Goal: Task Accomplishment & Management: Manage account settings

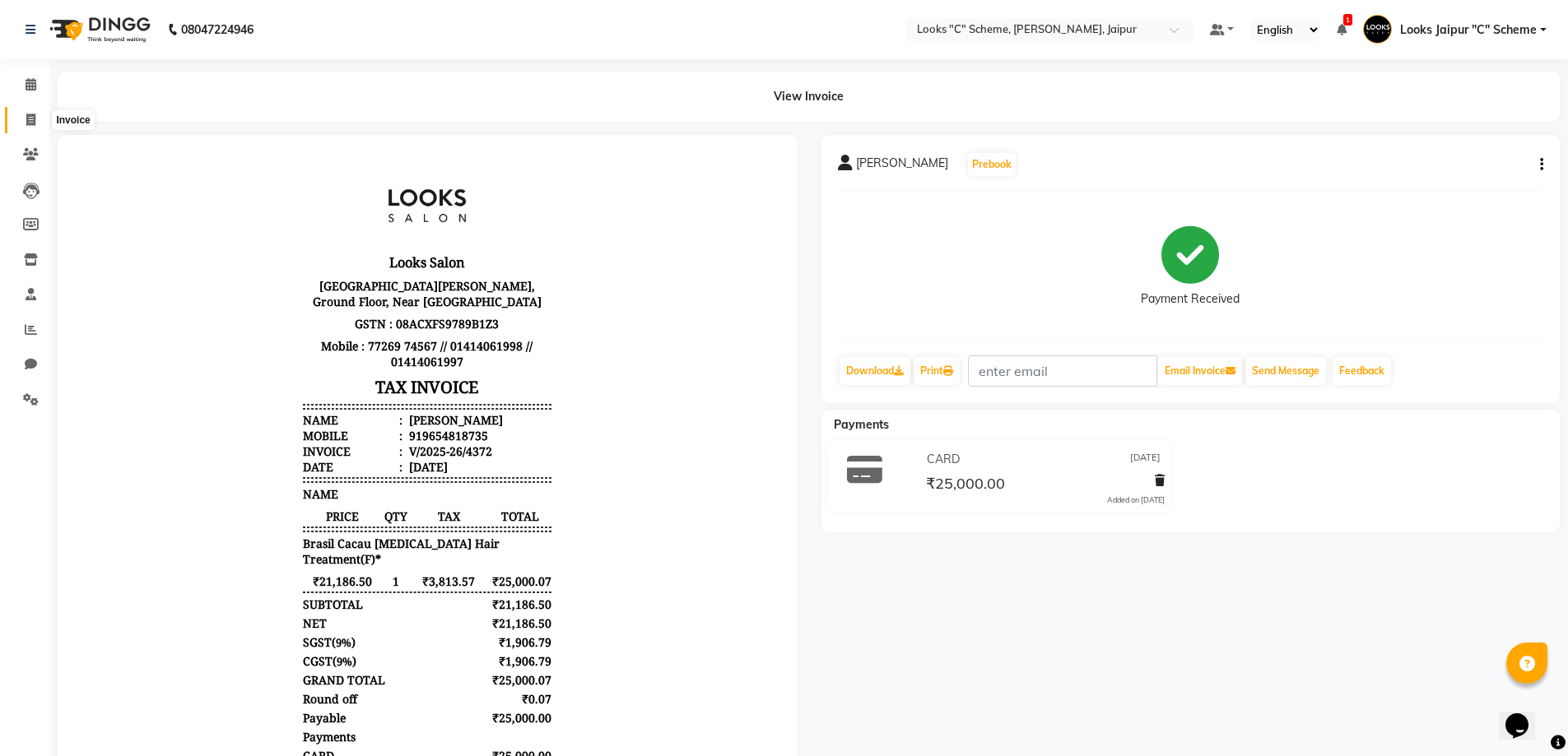
click at [40, 114] on span at bounding box center [31, 120] width 28 height 19
select select "4315"
select select "service"
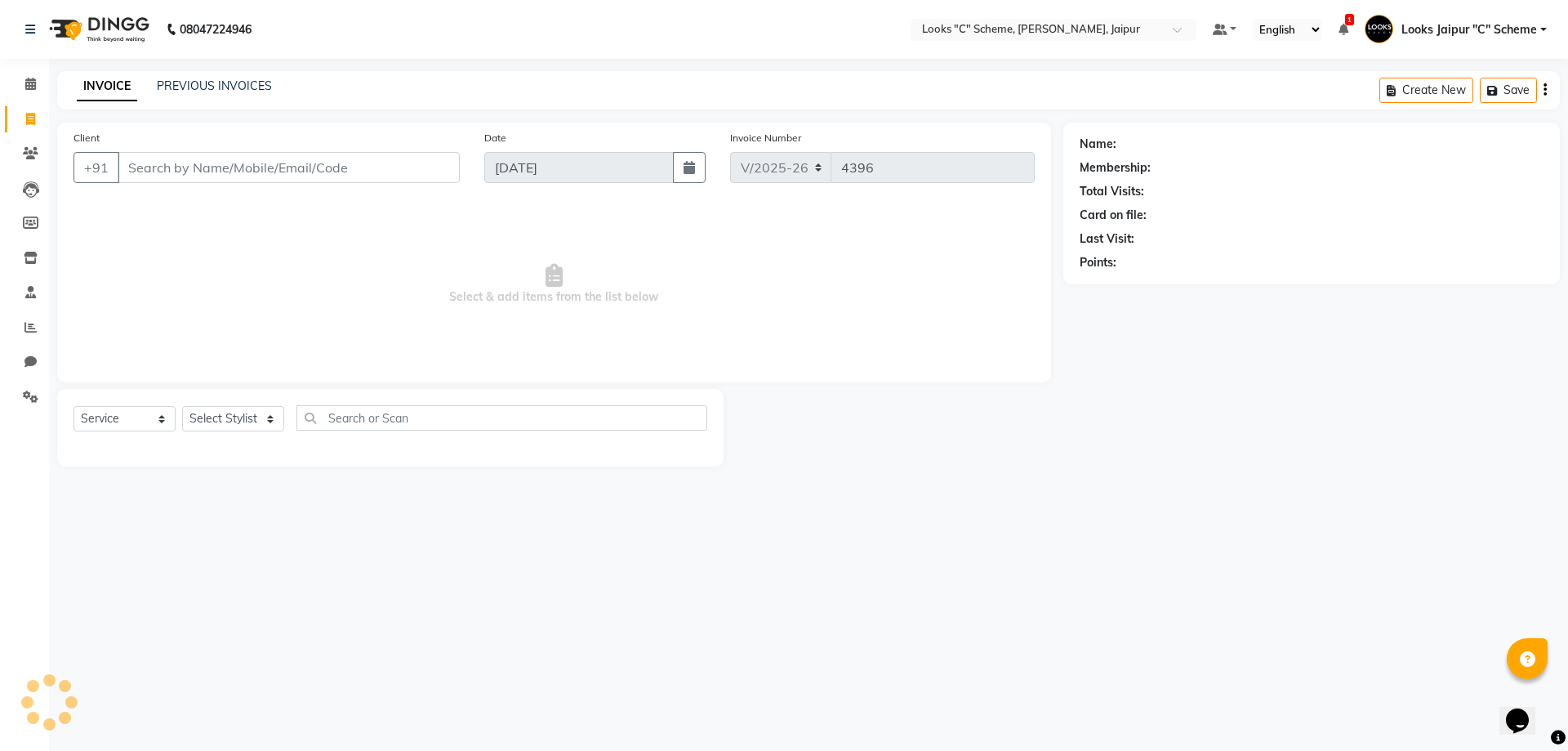
click at [311, 173] on input "Client" at bounding box center [288, 167] width 342 height 31
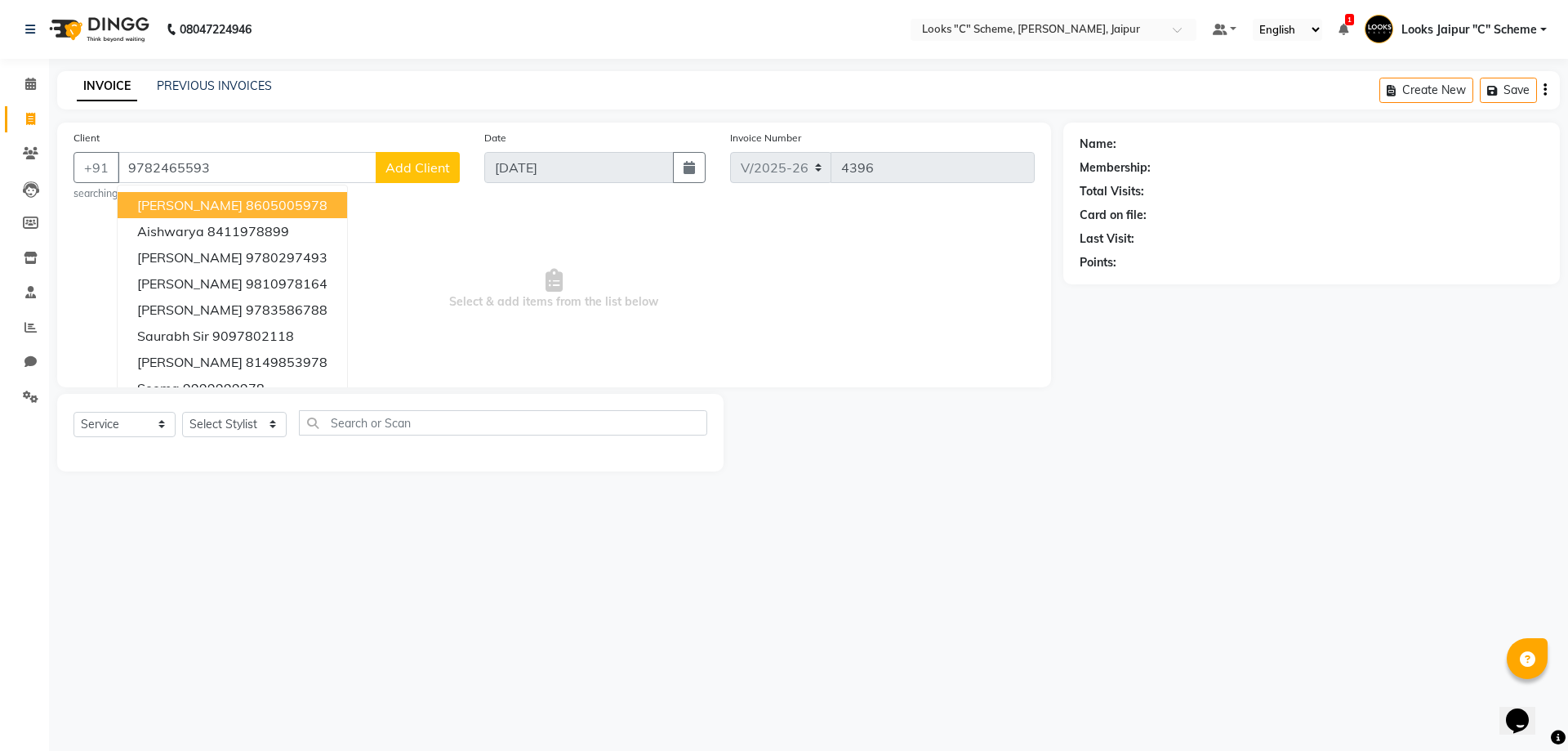
type input "9782465593"
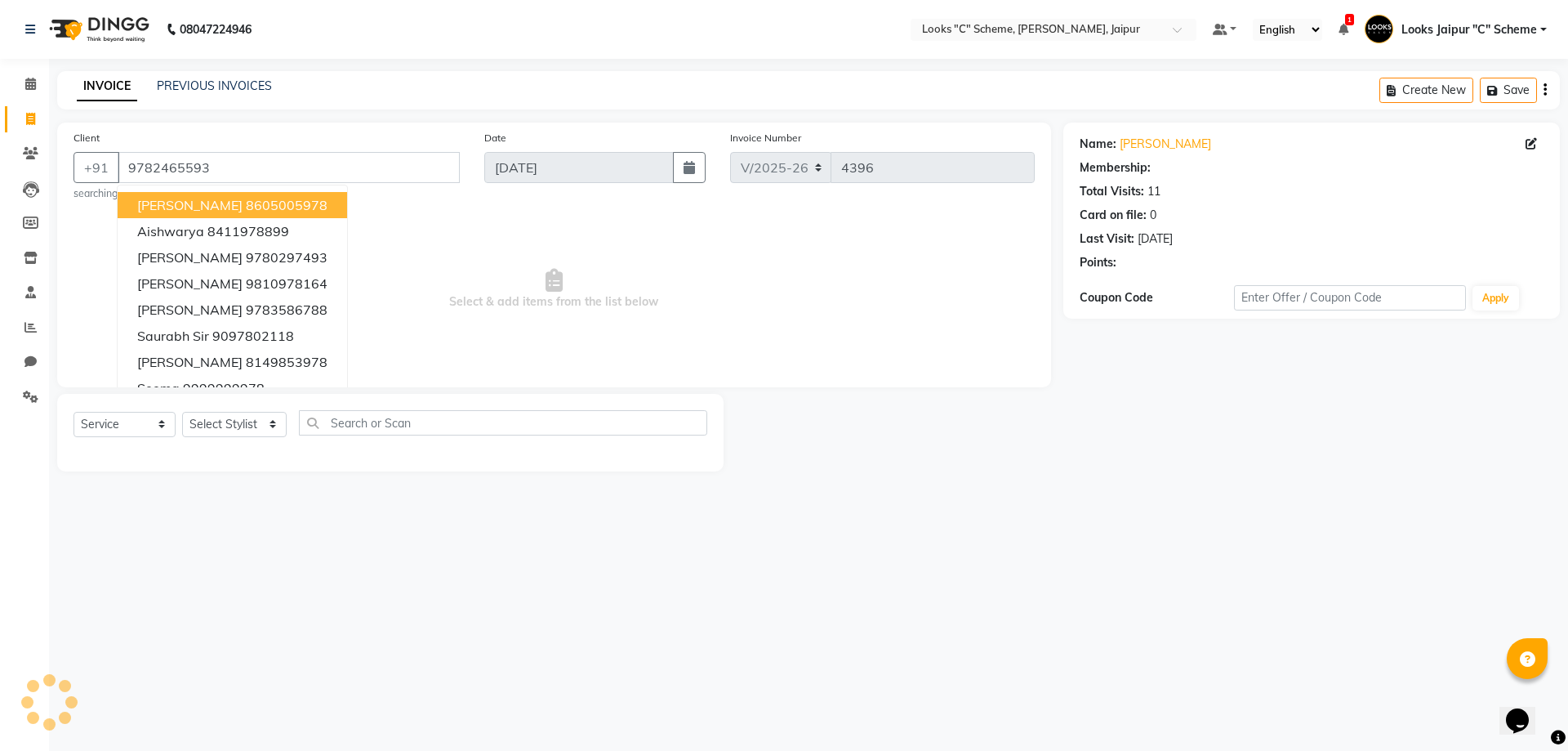
select select "1: Object"
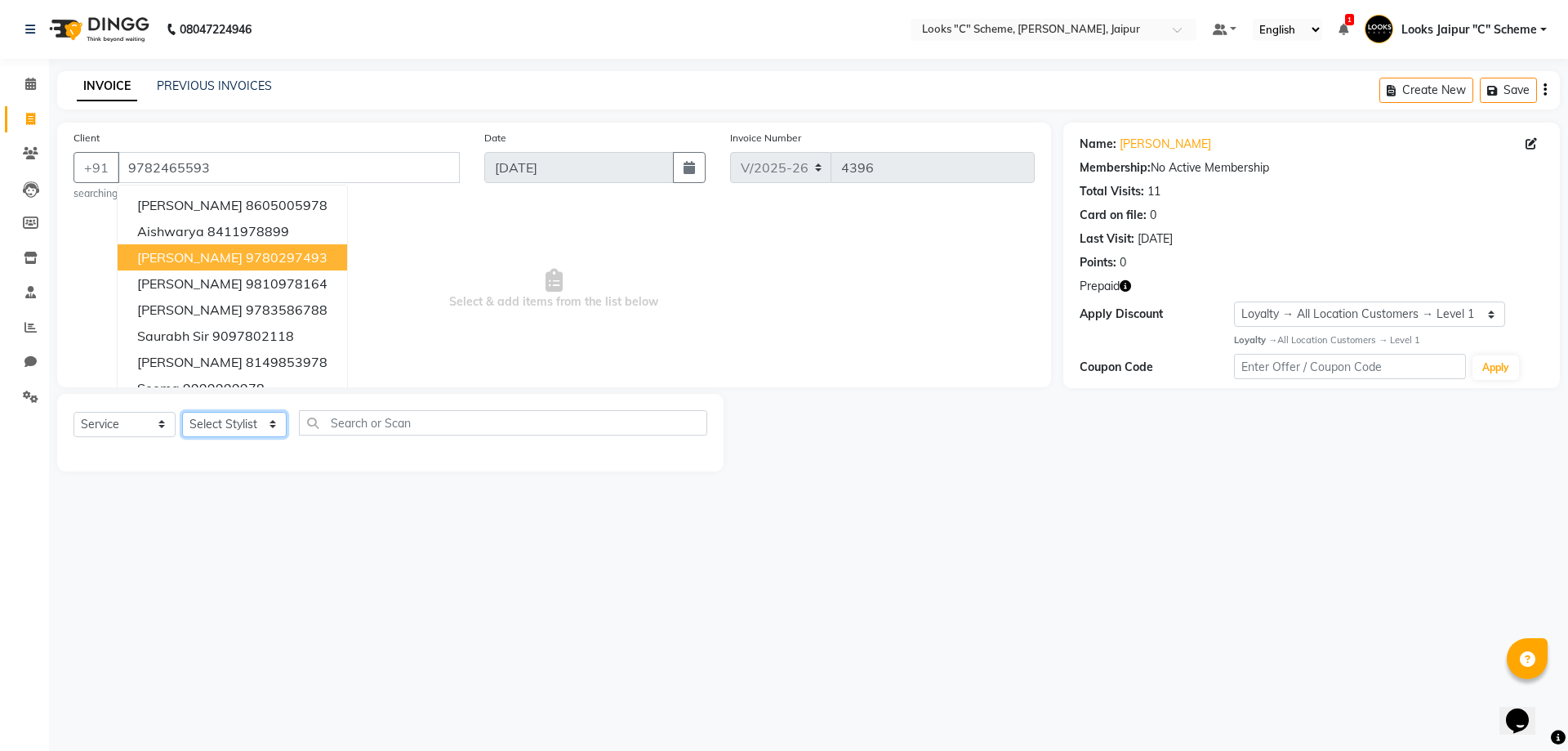
click at [205, 430] on select "Select Stylist [PERSON_NAME] Akash_pdct [PERSON_NAME] [PERSON_NAME] Counter Sal…" at bounding box center [234, 424] width 105 height 26
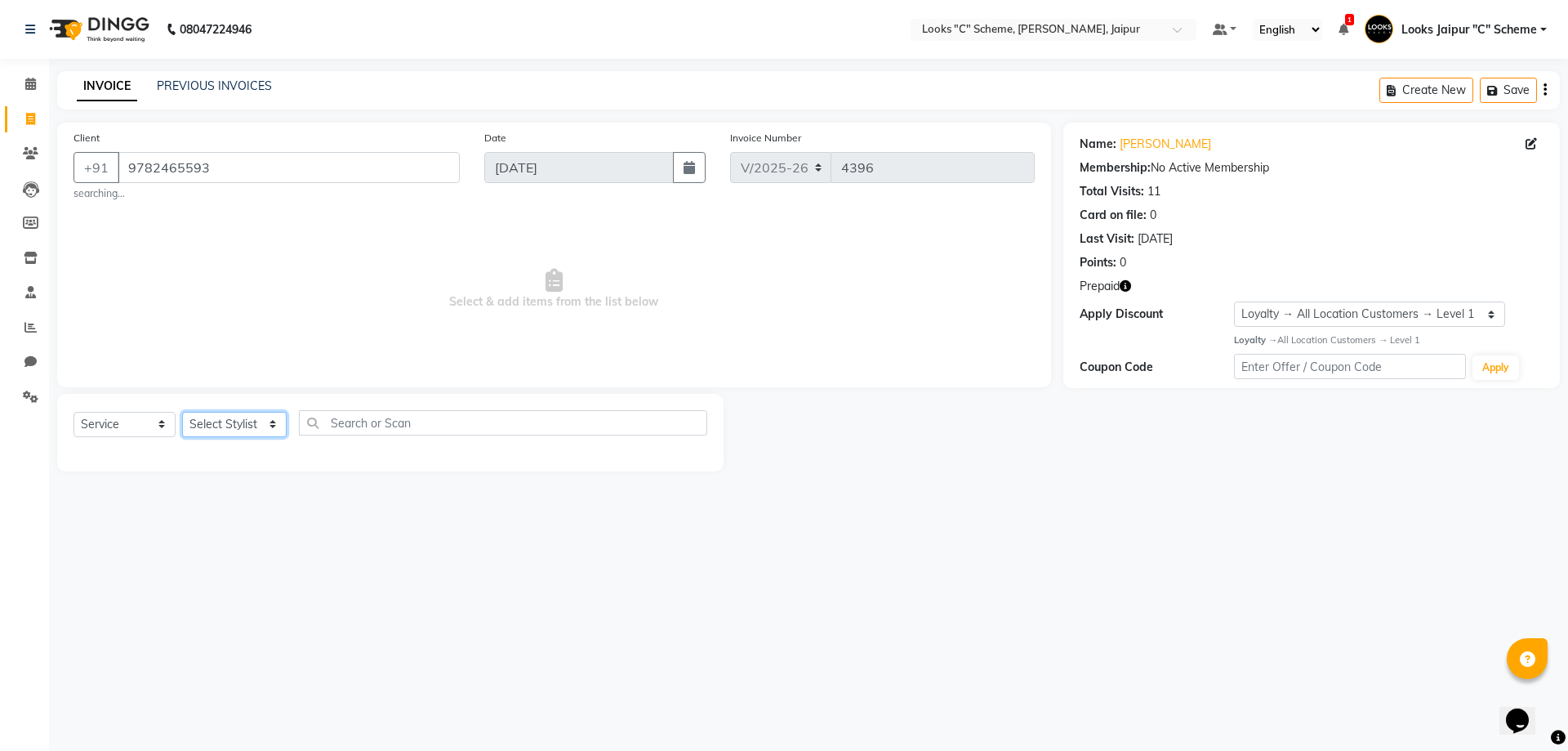
select select "84482"
click at [182, 412] on select "Select Stylist [PERSON_NAME] Akash_pdct [PERSON_NAME] [PERSON_NAME] Counter Sal…" at bounding box center [234, 424] width 105 height 26
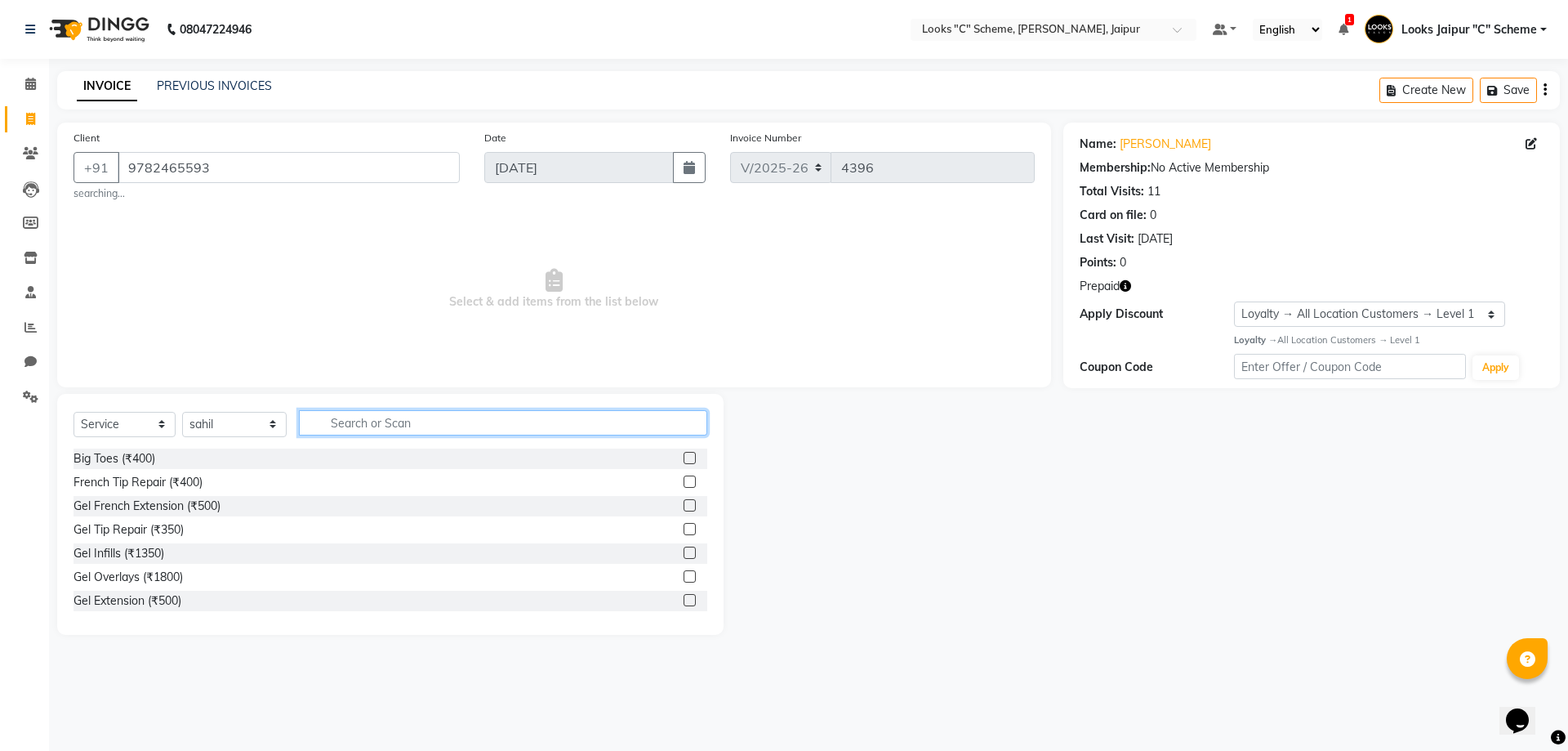
click at [426, 420] on input "text" at bounding box center [502, 422] width 408 height 26
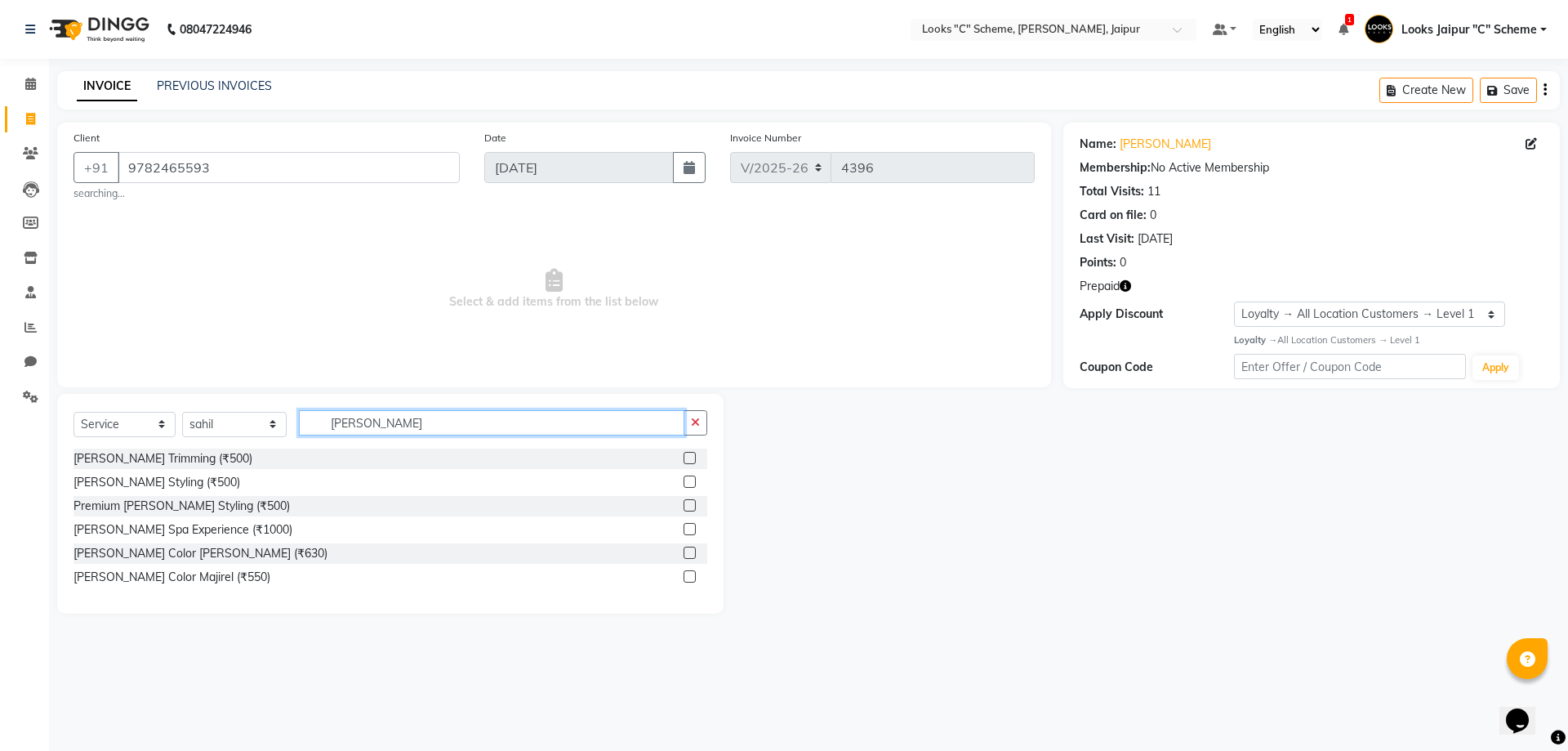
type input "[PERSON_NAME]"
click at [692, 457] on label at bounding box center [690, 458] width 12 height 12
click at [692, 457] on input "checkbox" at bounding box center [689, 458] width 11 height 11
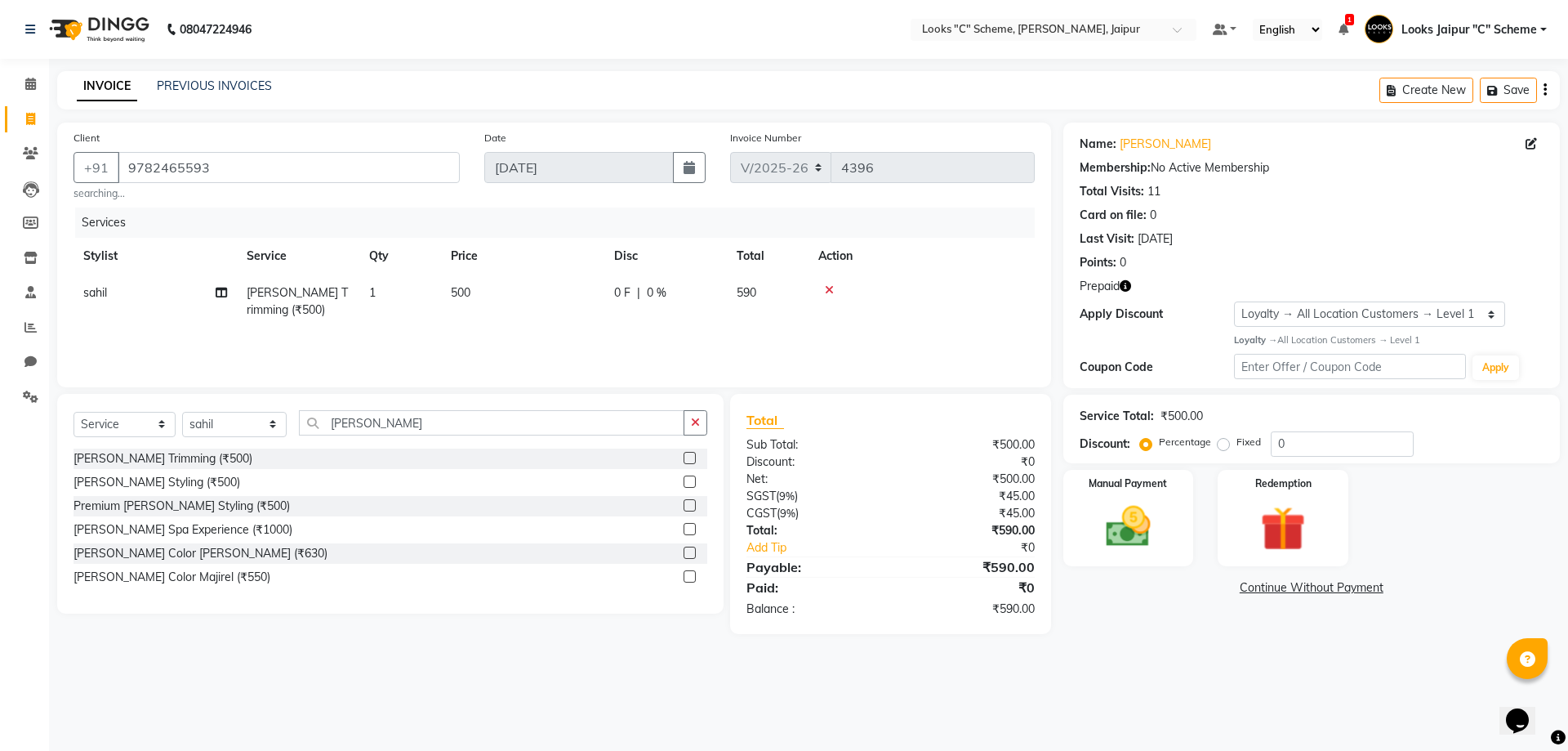
checkbox input "false"
click at [594, 287] on td "500" at bounding box center [522, 301] width 163 height 54
select select "84482"
click at [593, 287] on input "500" at bounding box center [599, 297] width 144 height 26
type input "5"
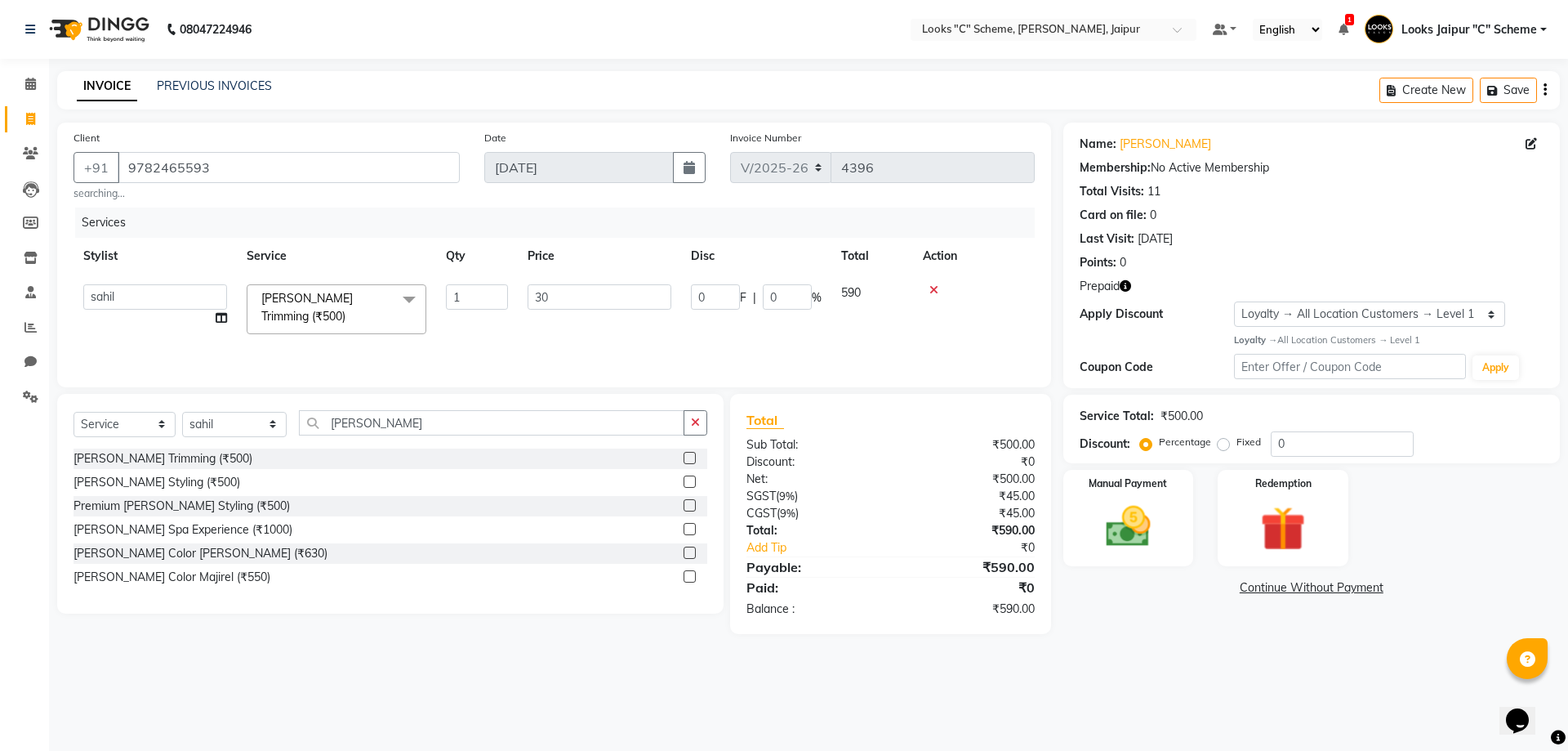
type input "300"
click at [622, 323] on tr "Aarohi Aayushi Abhishek_pdct Akash_pdct Anjana Ashu Kayat Counter Sales Jyoti L…" at bounding box center [554, 309] width 962 height 70
click at [1124, 510] on img at bounding box center [1128, 526] width 76 height 54
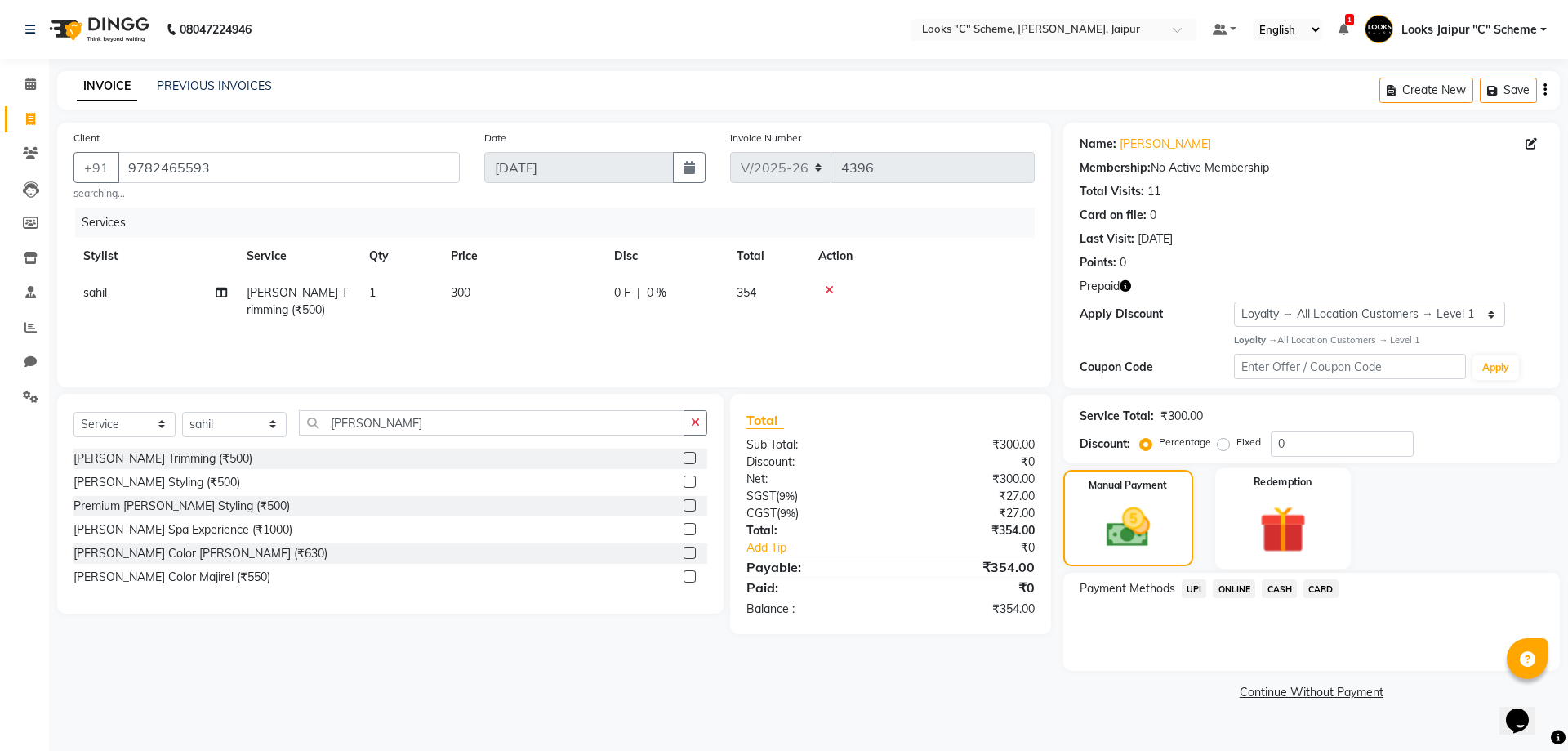
click at [1300, 540] on img at bounding box center [1282, 529] width 76 height 58
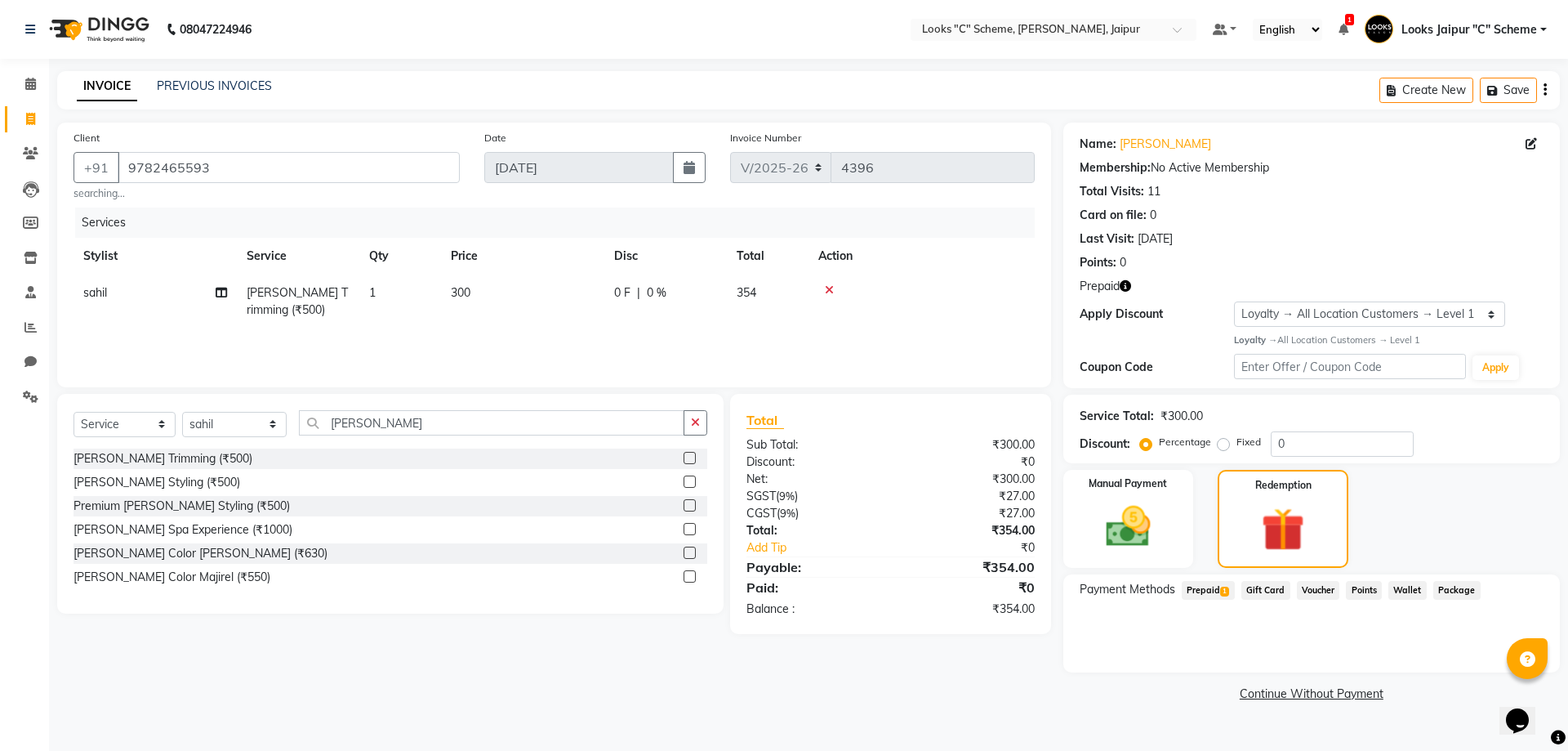
click at [1216, 588] on span "Prepaid 1" at bounding box center [1208, 590] width 53 height 19
click at [1489, 658] on button "Add" at bounding box center [1505, 656] width 60 height 28
click at [1137, 629] on button "Send OTP" at bounding box center [1124, 643] width 85 height 28
click at [1128, 642] on input "text" at bounding box center [1161, 642] width 163 height 26
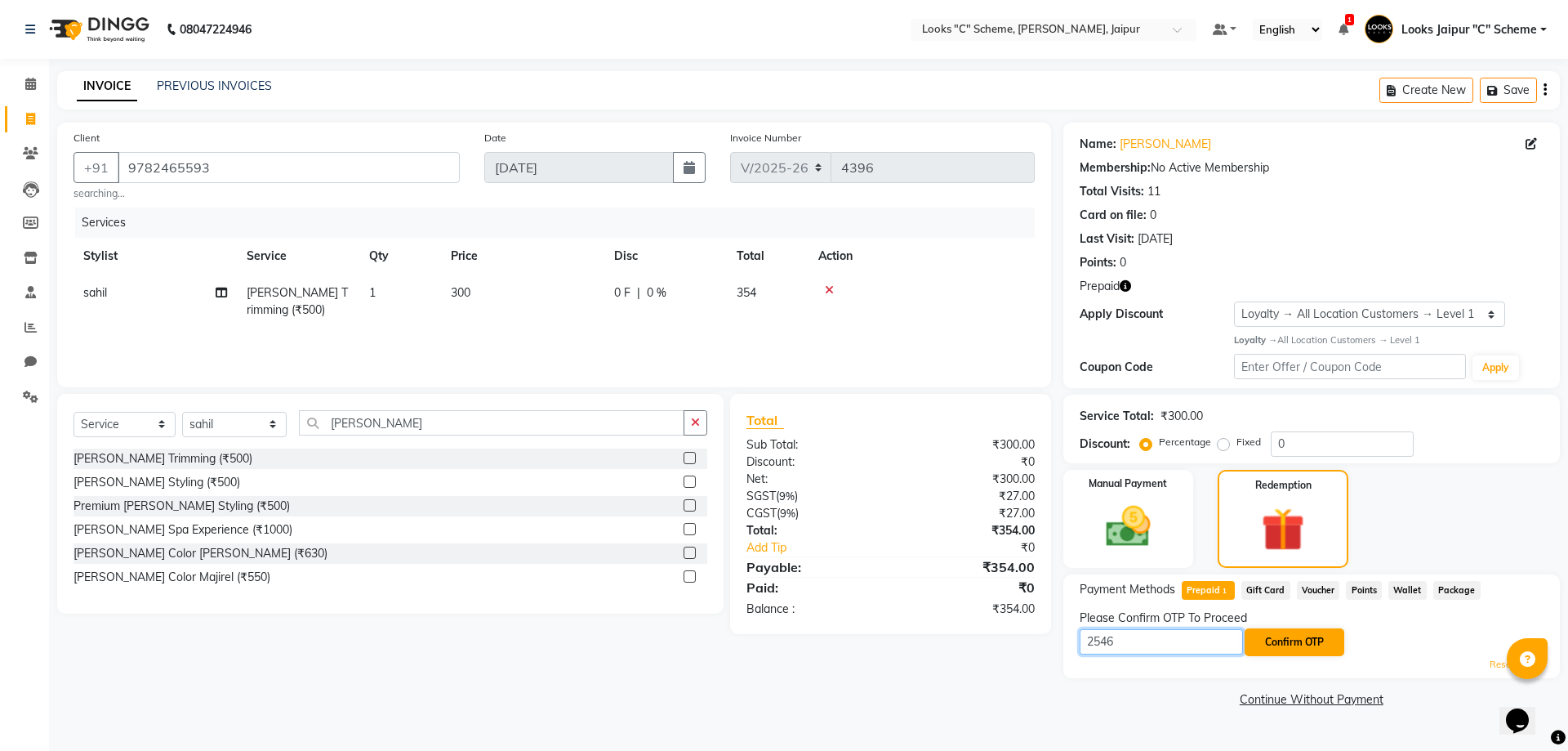
type input "2546"
click at [1286, 641] on button "Confirm OTP" at bounding box center [1294, 643] width 100 height 28
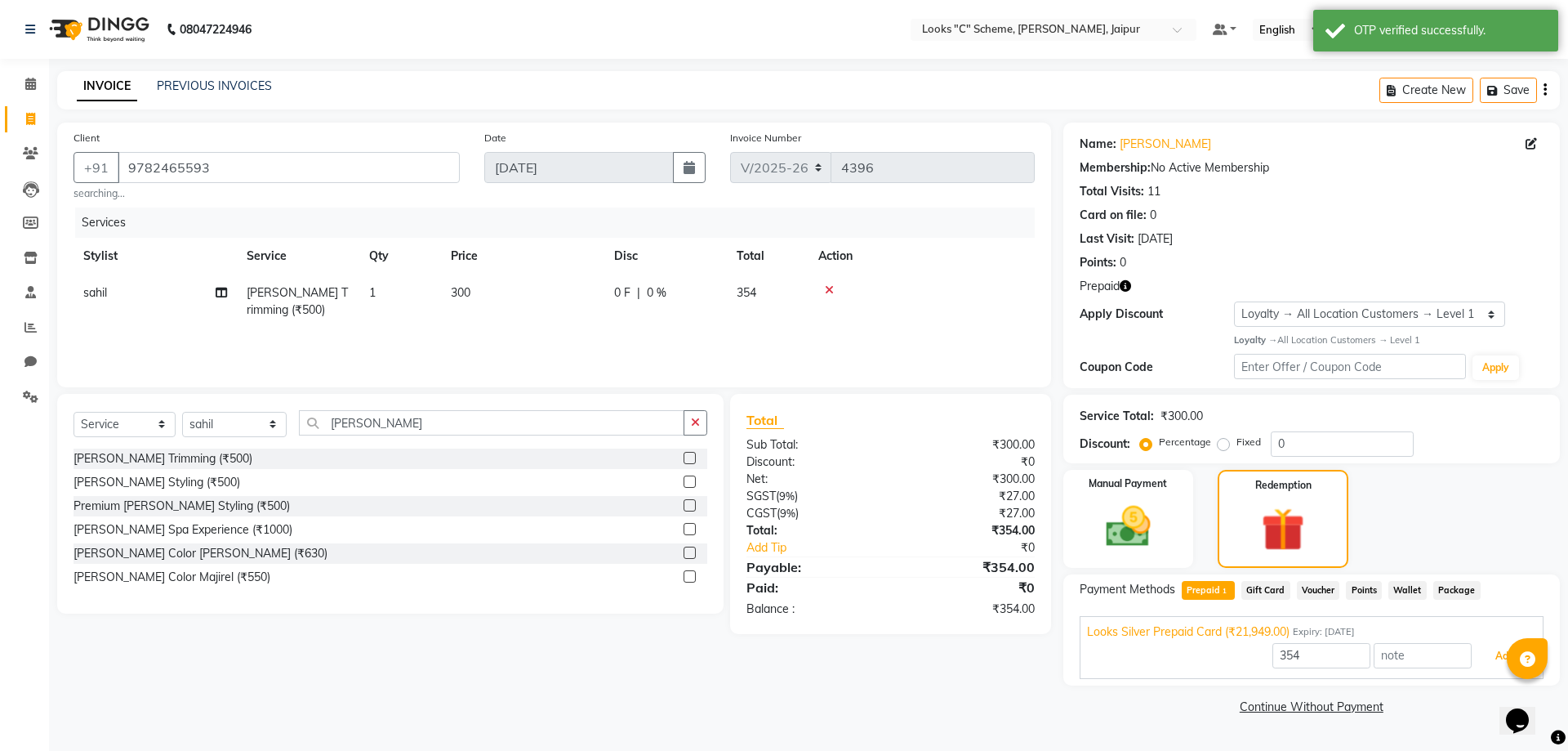
click at [1499, 656] on button "Add" at bounding box center [1505, 656] width 60 height 28
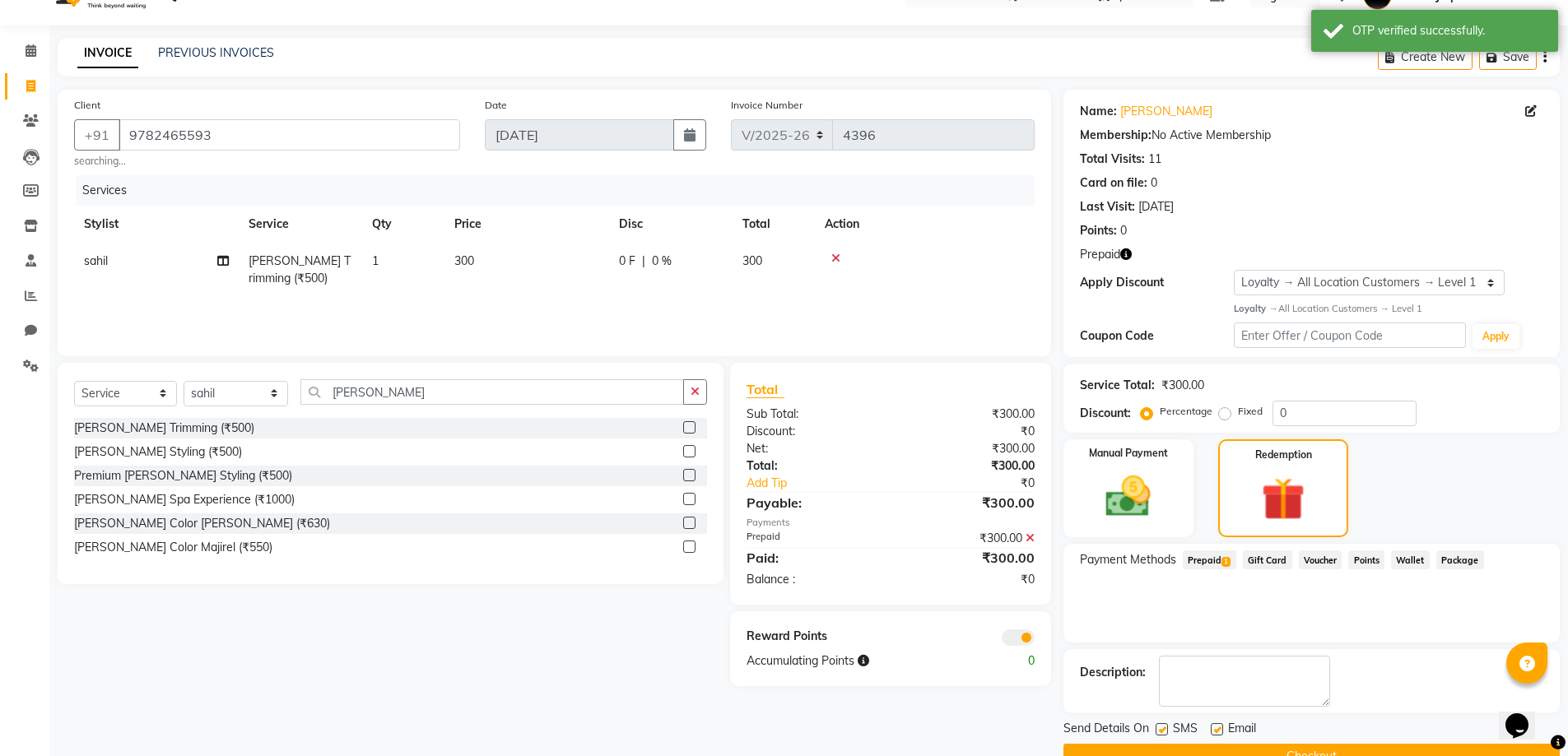
scroll to position [72, 0]
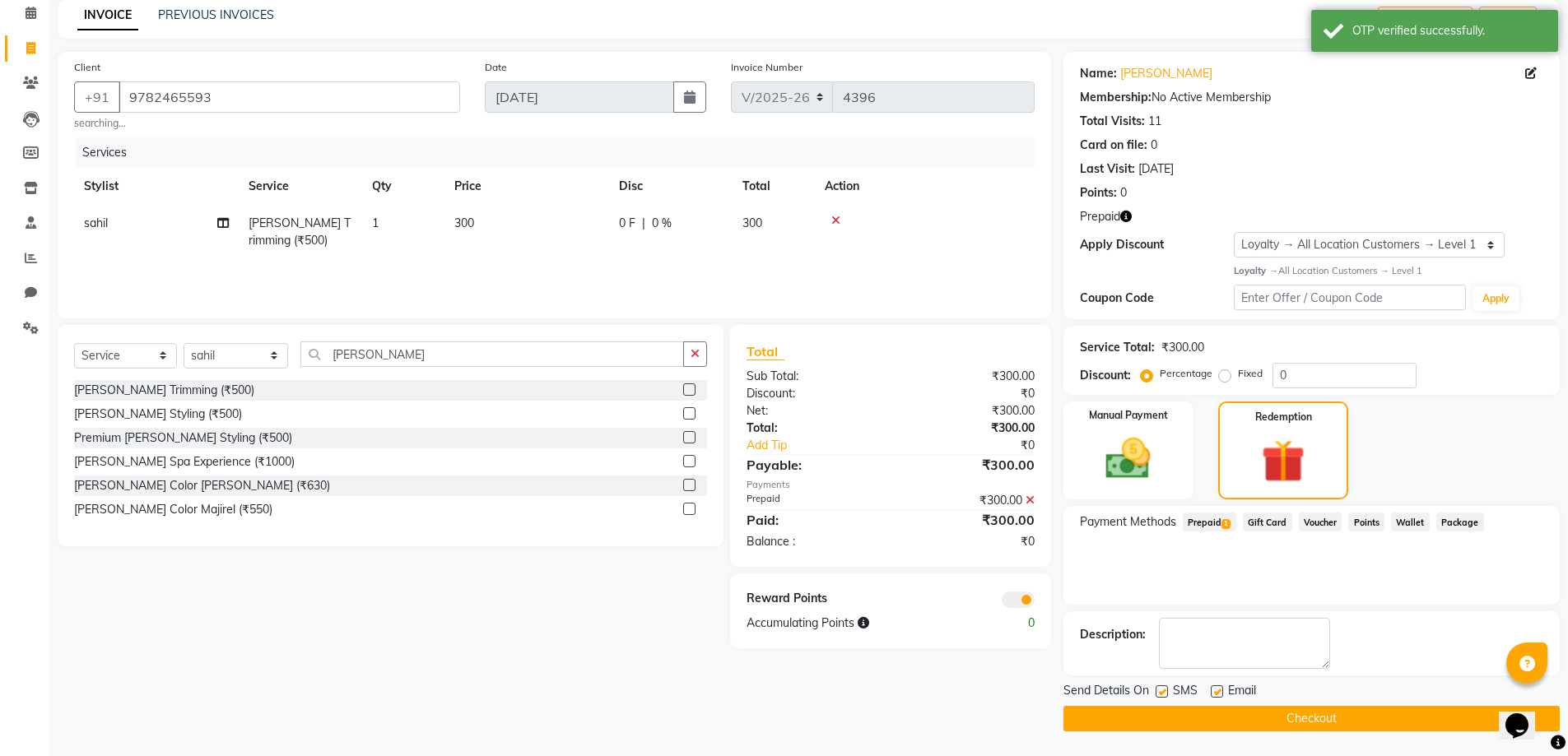
click at [1242, 719] on button "Checkout" at bounding box center [1311, 718] width 496 height 26
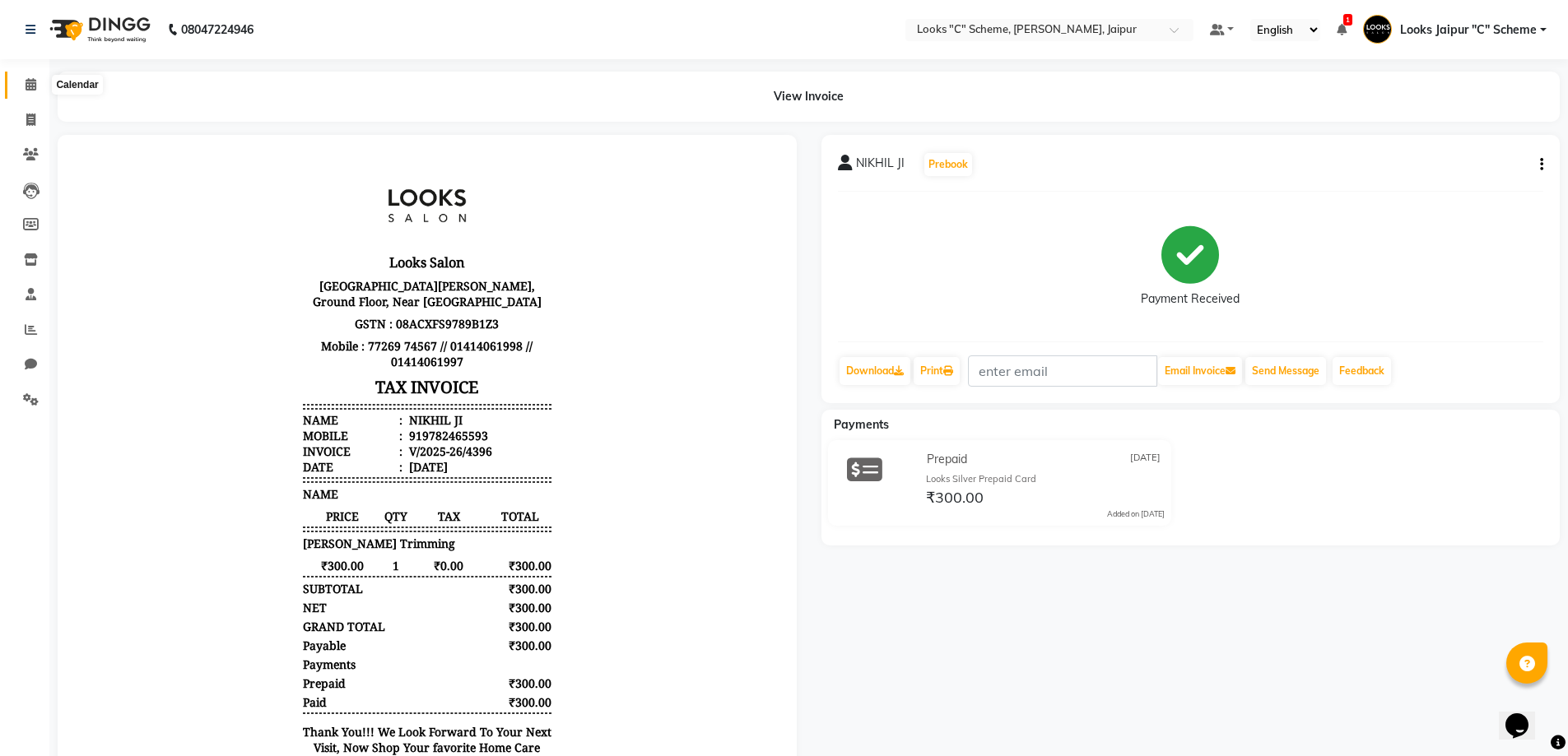
click at [38, 86] on span at bounding box center [31, 84] width 28 height 19
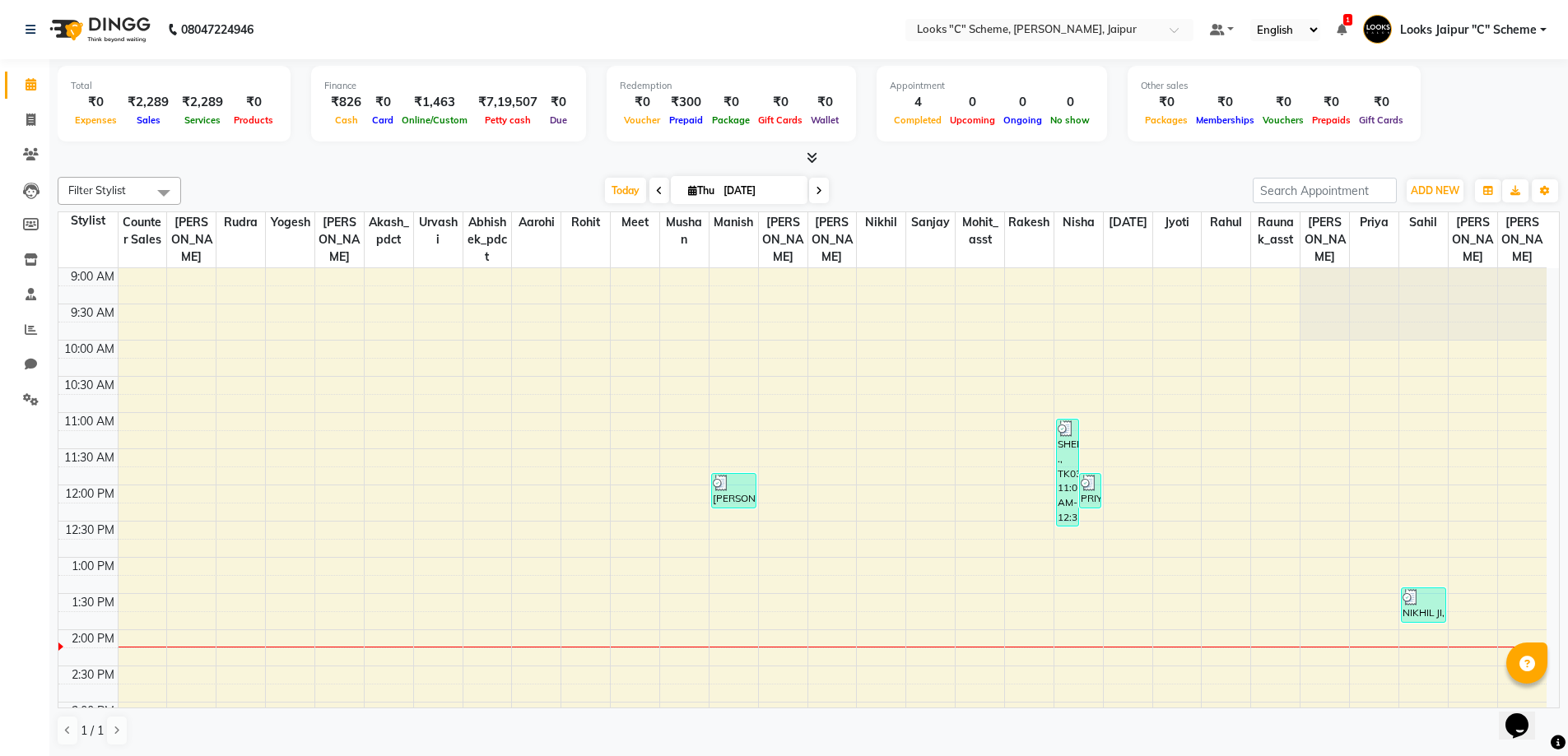
click at [812, 154] on icon at bounding box center [812, 158] width 11 height 12
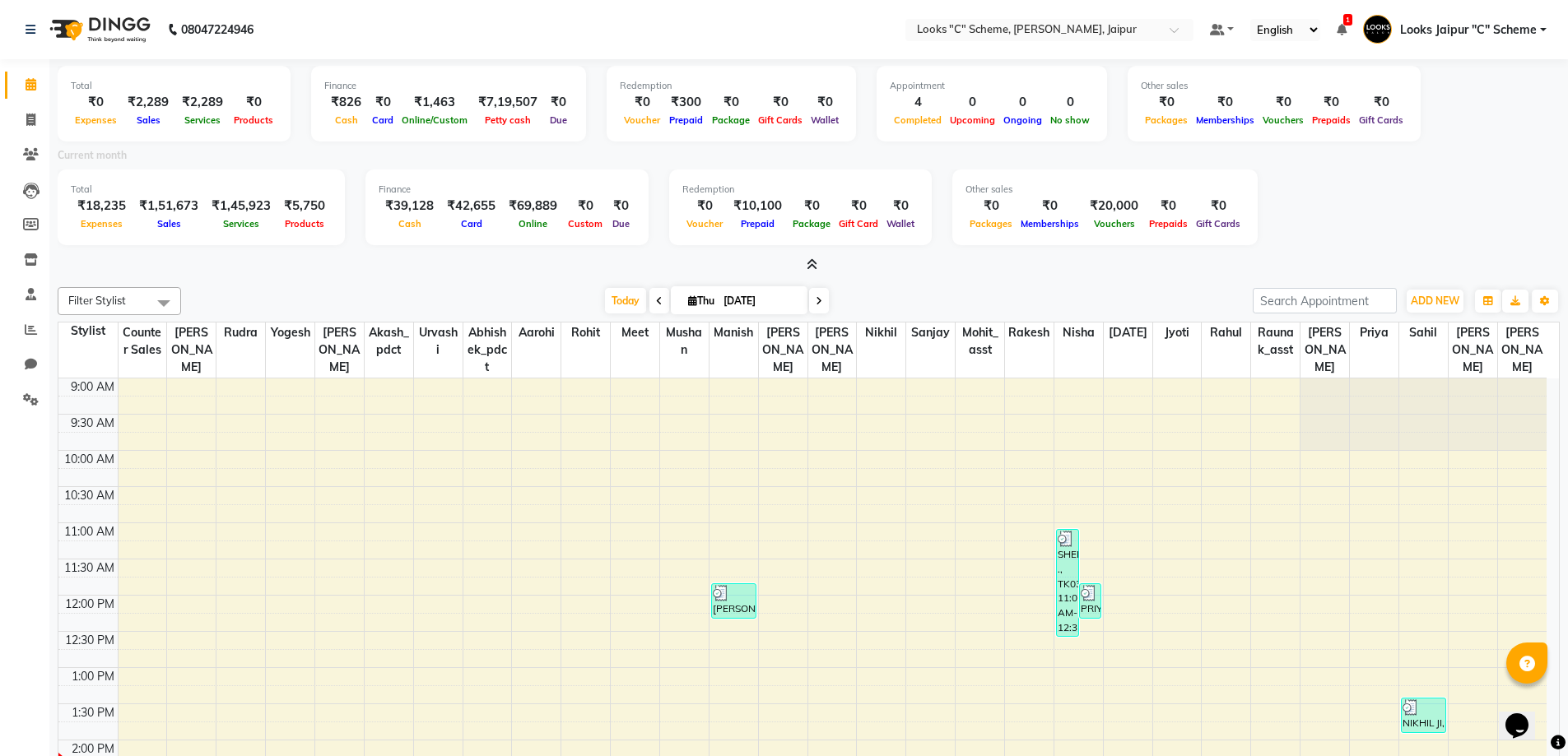
drag, startPoint x: 128, startPoint y: 188, endPoint x: 211, endPoint y: 248, distance: 102.4
click at [210, 246] on div "Total ₹18,235 Expenses ₹1,51,673 Sales ₹1,45,923 Services ₹5,750 Products Finan…" at bounding box center [808, 209] width 1501 height 81
click at [212, 249] on div "Total ₹18,235 Expenses ₹1,51,673 Sales ₹1,45,923 Services ₹5,750 Products Finan…" at bounding box center [808, 209] width 1501 height 81
click at [811, 264] on icon at bounding box center [812, 264] width 11 height 12
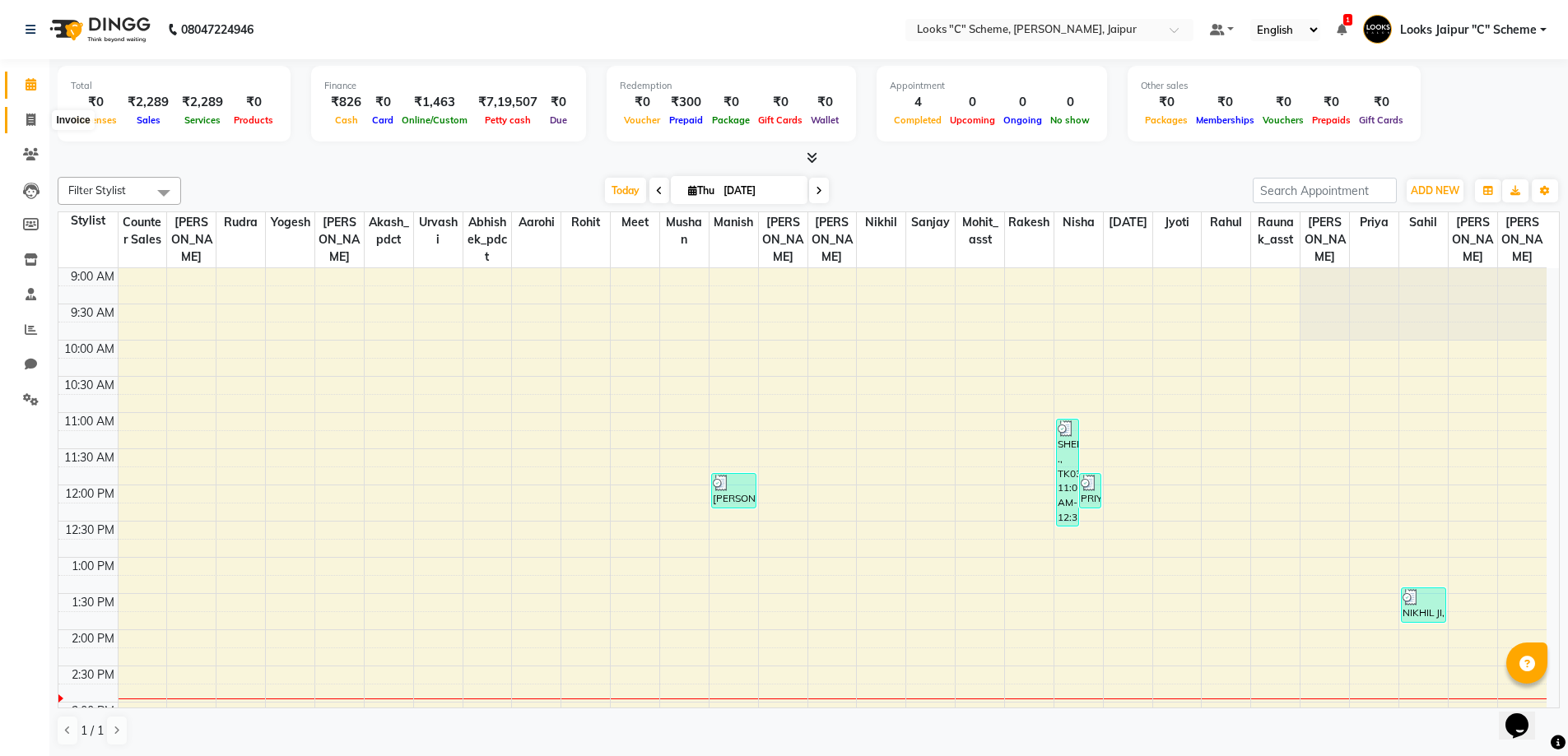
click at [33, 115] on icon at bounding box center [31, 120] width 9 height 12
select select "service"
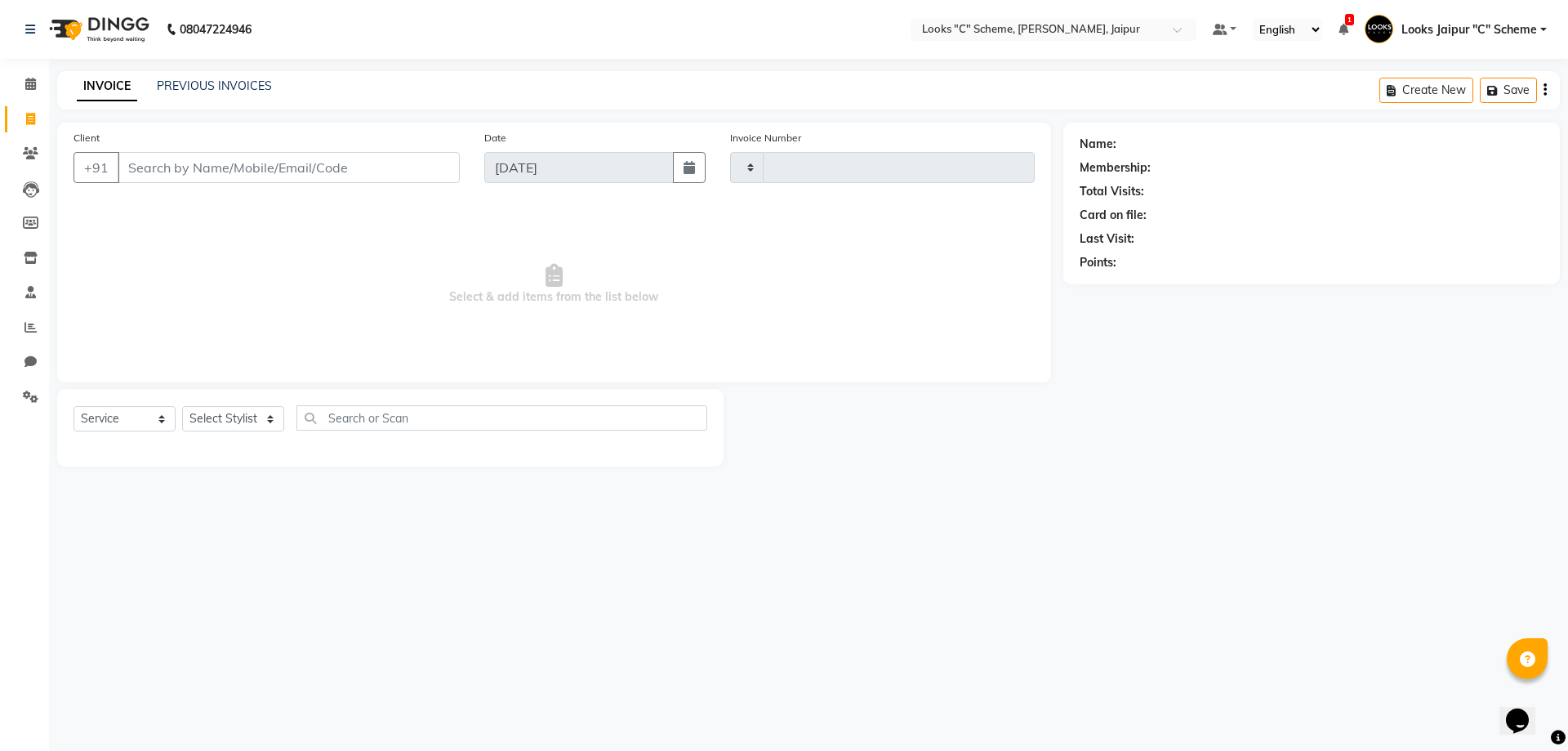
type input "4397"
select select "4315"
click at [170, 175] on input "Client" at bounding box center [288, 167] width 342 height 31
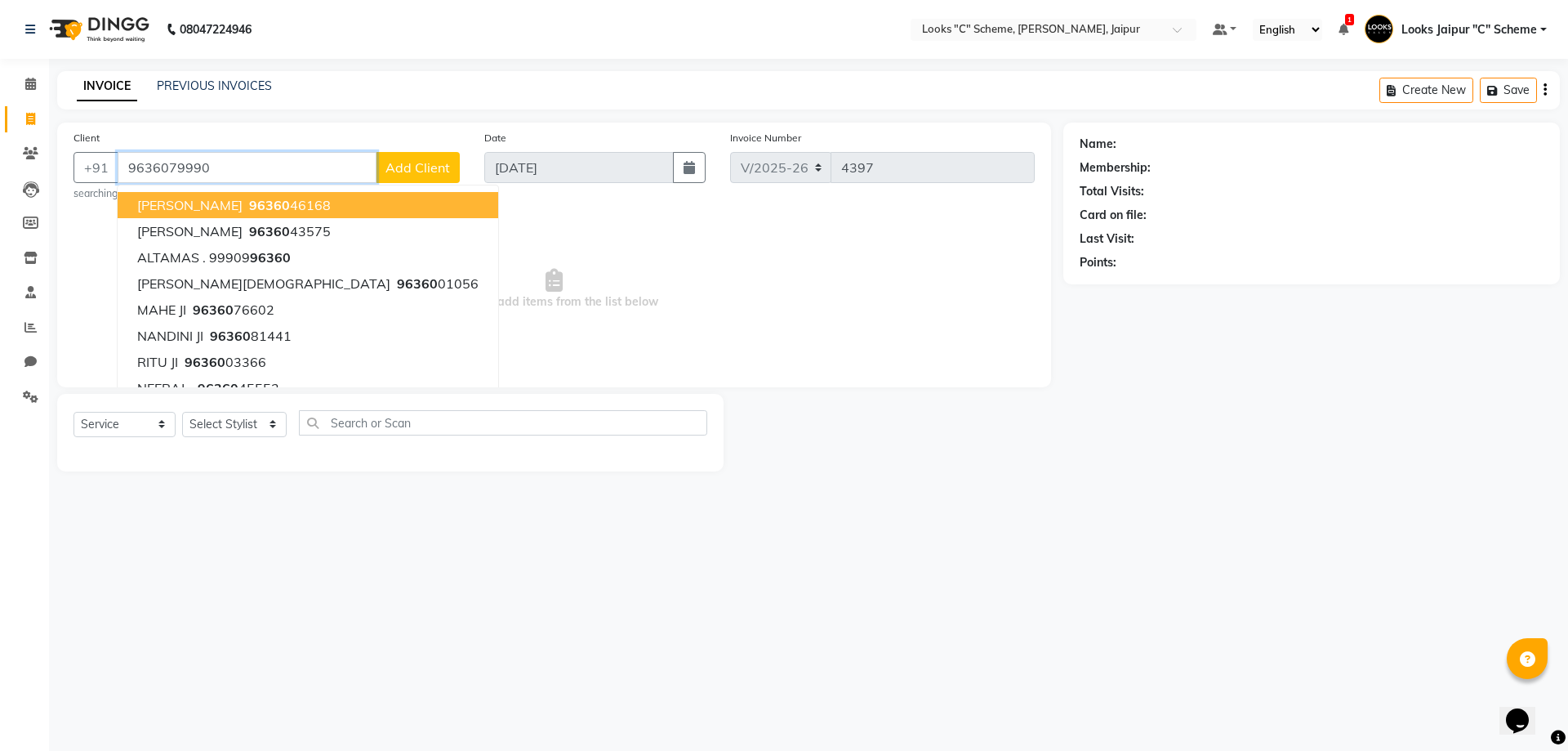
type input "9636079990"
select select "1: Object"
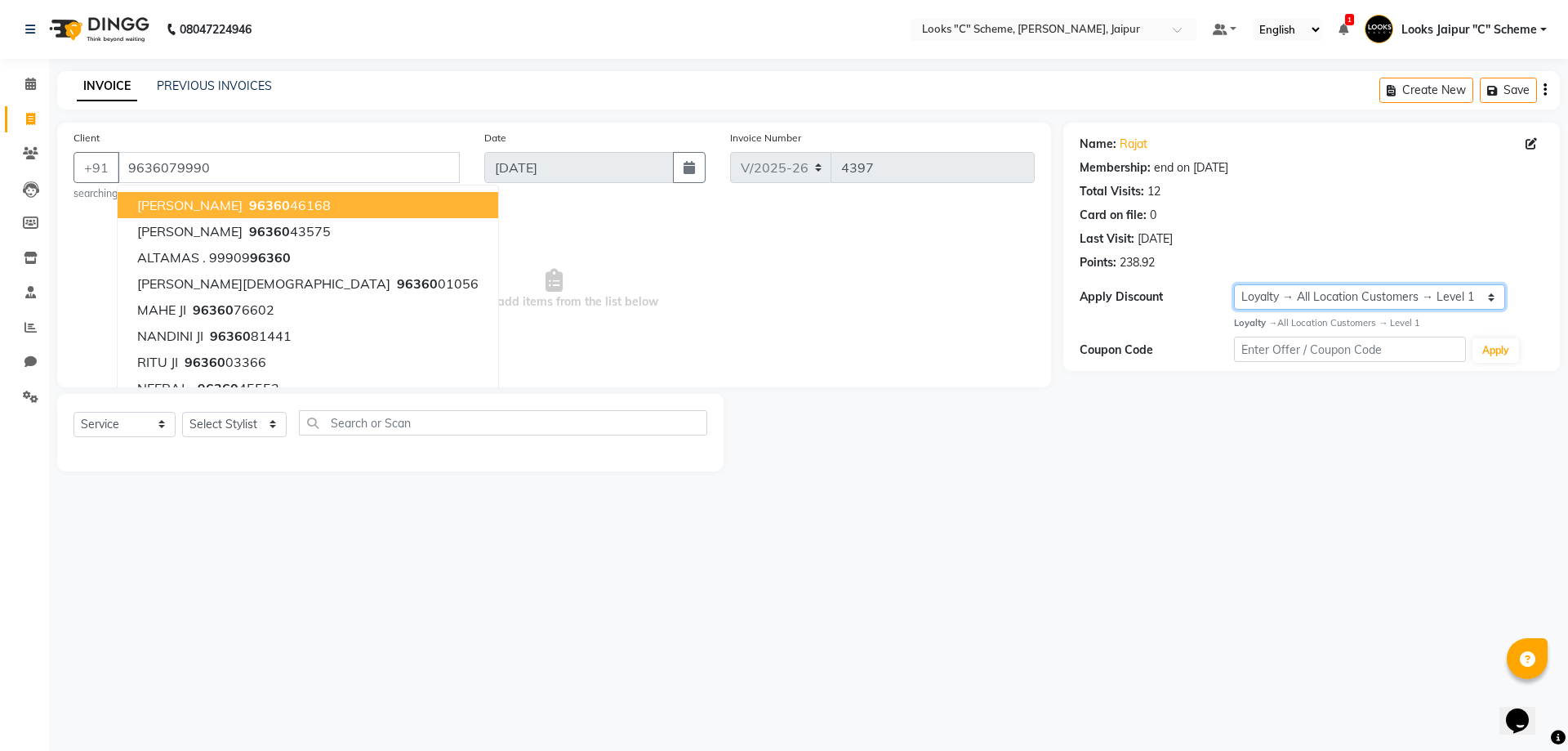
click at [1349, 300] on select "Select Membership → LSPL Membership@20% Loyalty → All Location Customers → Leve…" at bounding box center [1370, 297] width 271 height 26
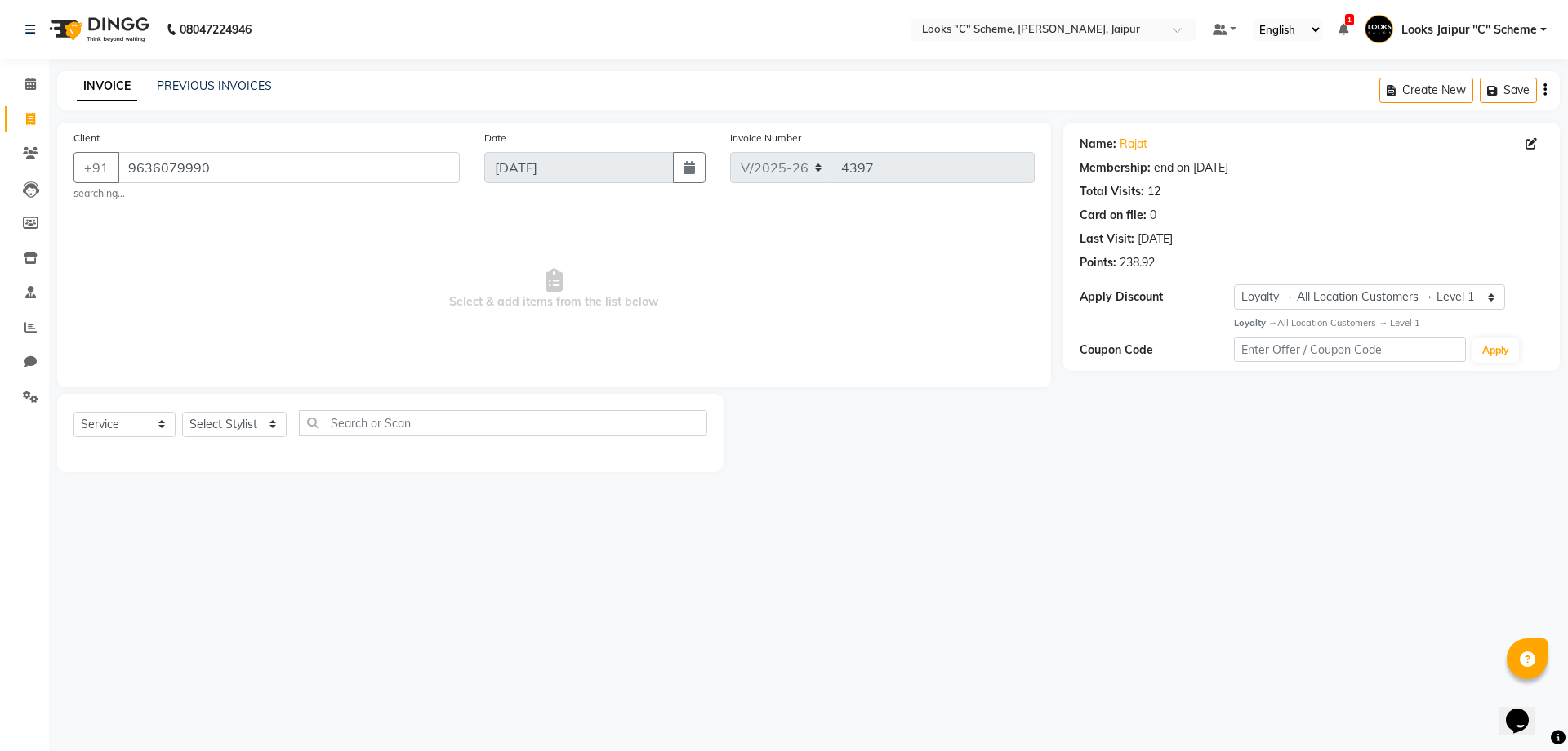
drag, startPoint x: 976, startPoint y: 334, endPoint x: 958, endPoint y: 337, distance: 18.2
click at [976, 334] on span "Select & add items from the list below" at bounding box center [554, 288] width 962 height 163
click at [255, 434] on select "Select Stylist [PERSON_NAME] Akash_pdct [PERSON_NAME] [PERSON_NAME] Counter Sal…" at bounding box center [234, 424] width 105 height 26
select select "23769"
click at [182, 412] on select "Select Stylist [PERSON_NAME] Akash_pdct [PERSON_NAME] [PERSON_NAME] Counter Sal…" at bounding box center [234, 424] width 105 height 26
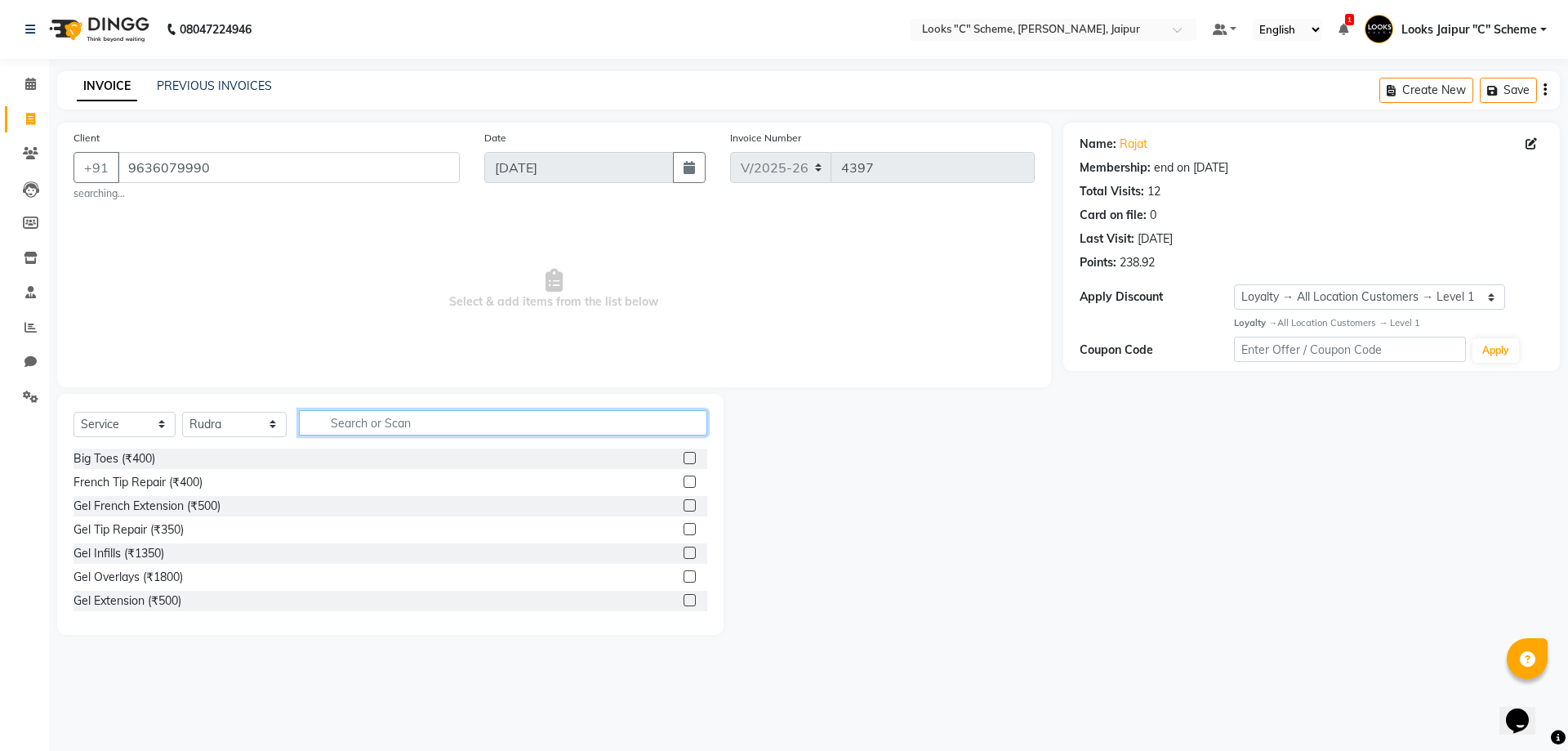
click at [335, 420] on input "text" at bounding box center [502, 422] width 408 height 26
type input "cut"
click at [684, 485] on label at bounding box center [690, 481] width 12 height 12
click at [684, 485] on input "checkbox" at bounding box center [689, 482] width 11 height 11
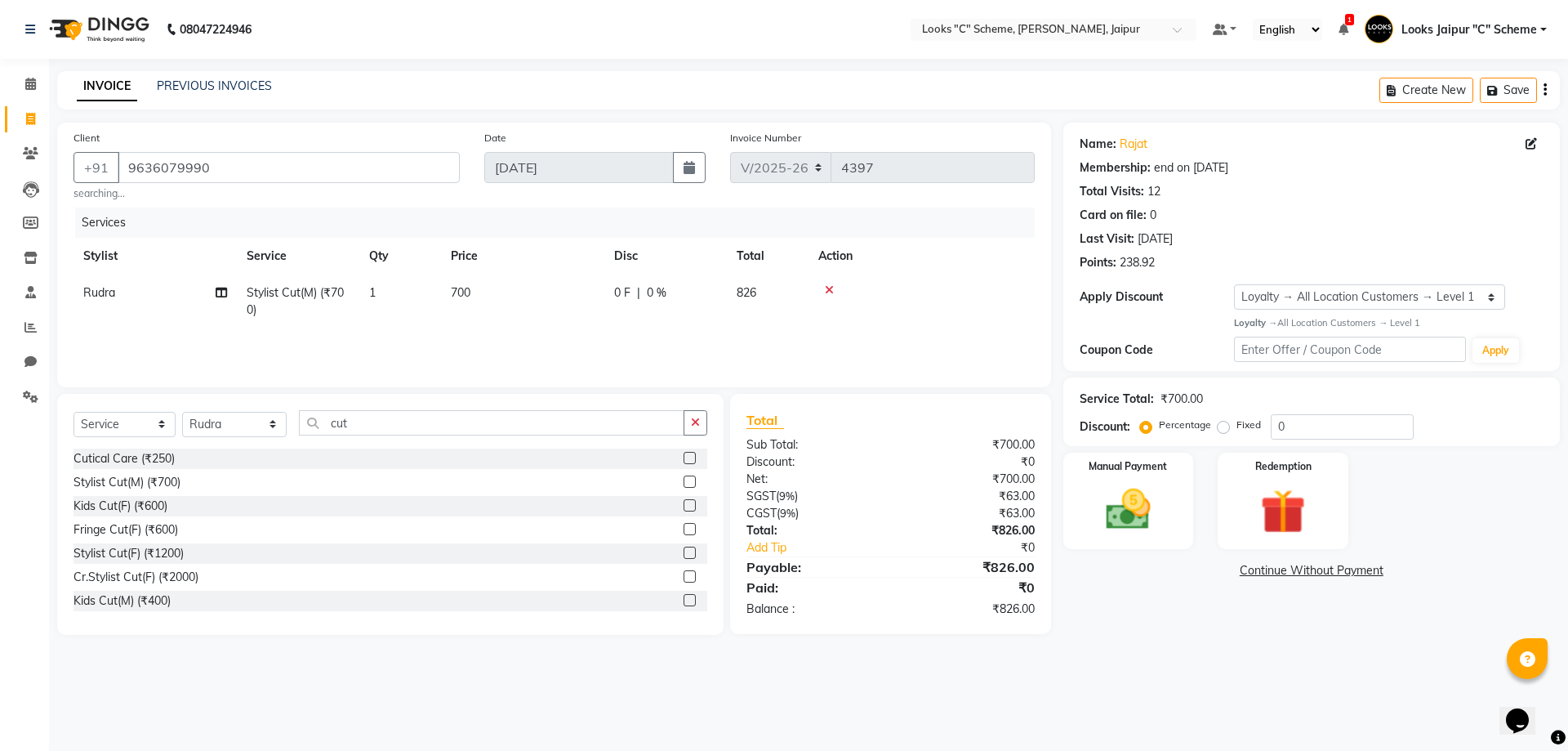
checkbox input "false"
click at [502, 419] on div "Select Service Product Membership Package Voucher Prepaid Gift Card Select Styl…" at bounding box center [390, 514] width 666 height 241
click at [502, 422] on input "cut" at bounding box center [491, 422] width 385 height 26
type input "c"
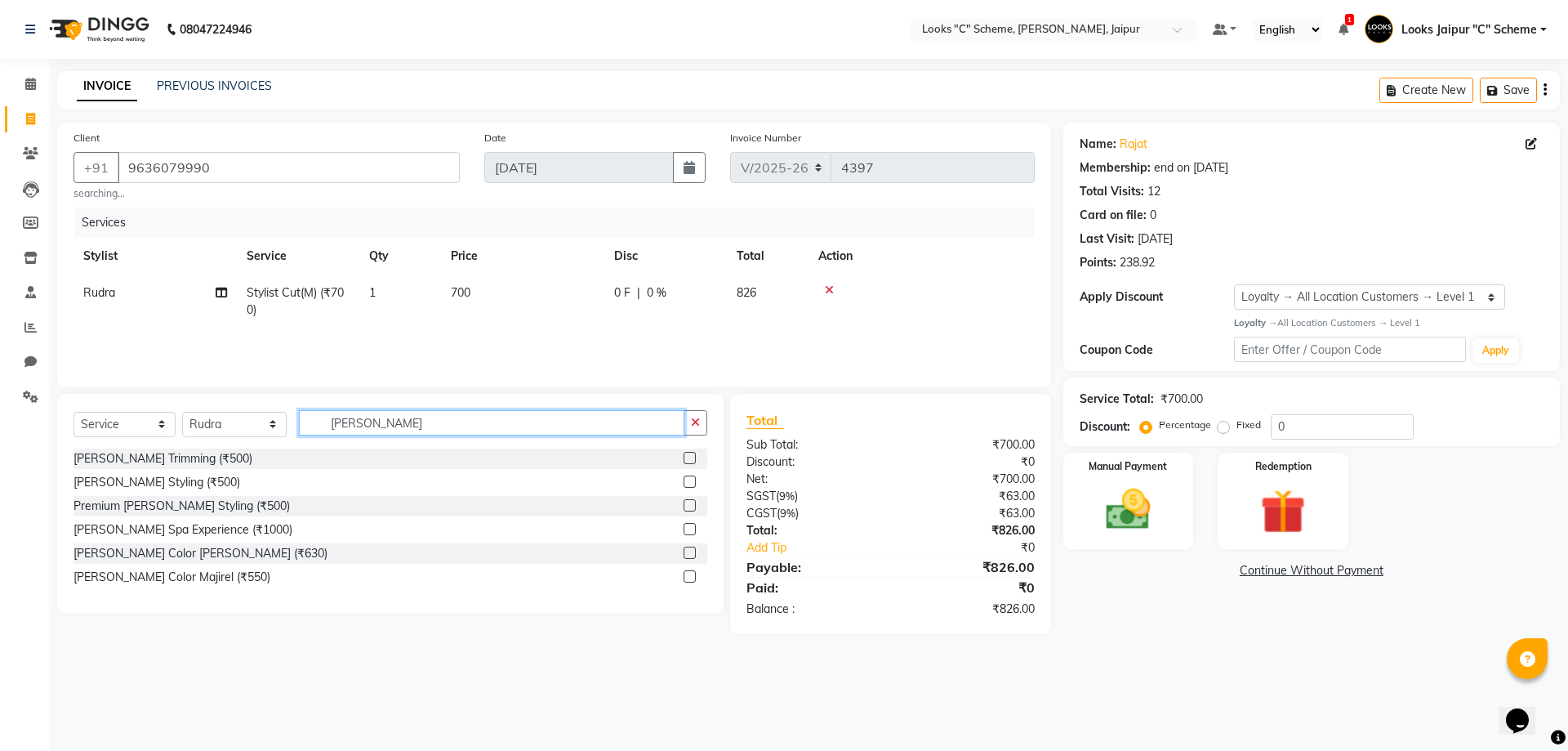
type input "[PERSON_NAME]"
click at [688, 479] on label at bounding box center [690, 481] width 12 height 12
click at [688, 479] on input "checkbox" at bounding box center [689, 482] width 11 height 11
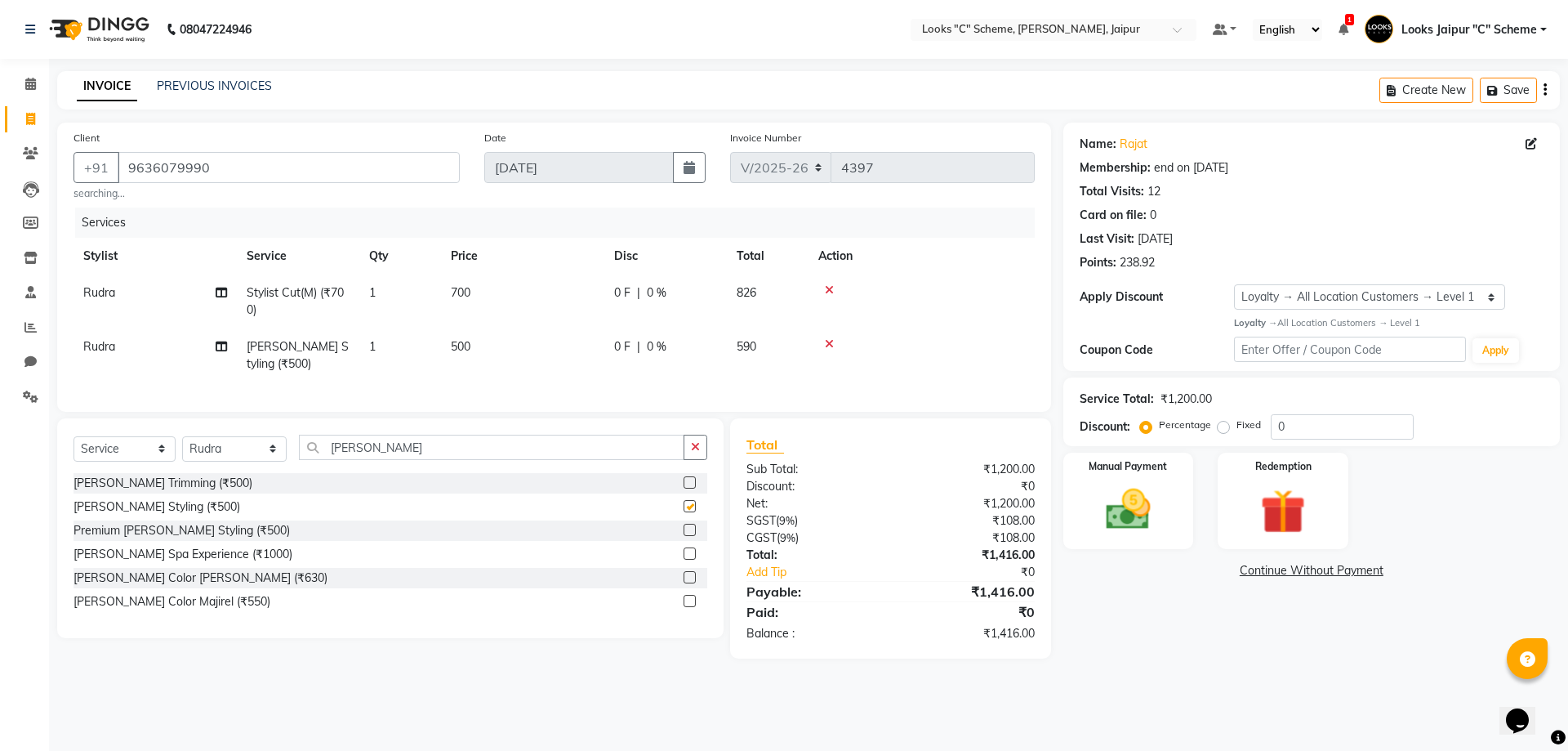
checkbox input "false"
click at [487, 340] on td "500" at bounding box center [522, 355] width 163 height 54
select select "23769"
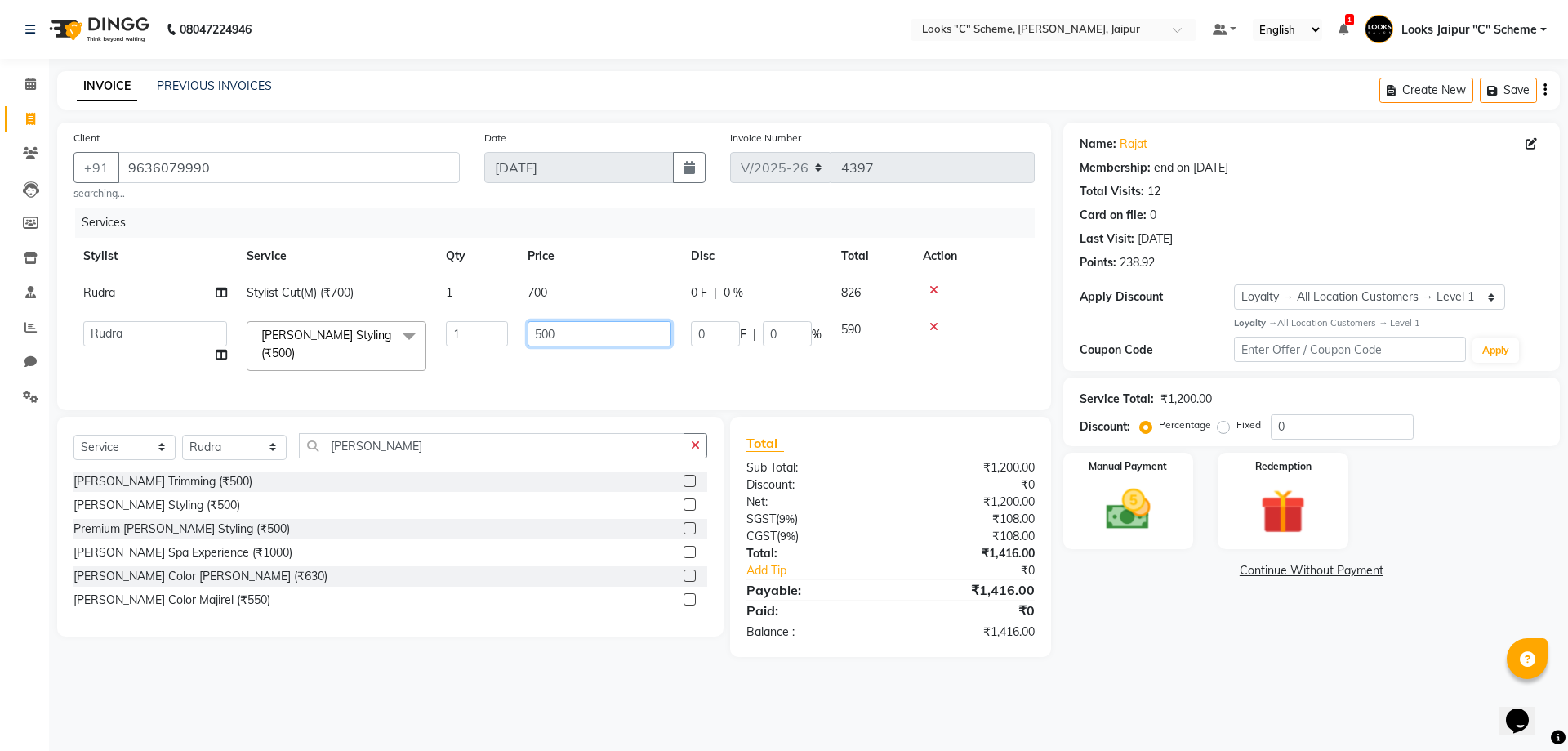
click at [541, 330] on input "500" at bounding box center [599, 333] width 144 height 26
type input "300"
click at [468, 383] on div "Services Stylist Service Qty Price Disc Total Action Rudra Stylist Cut(M) (₹700…" at bounding box center [554, 300] width 962 height 186
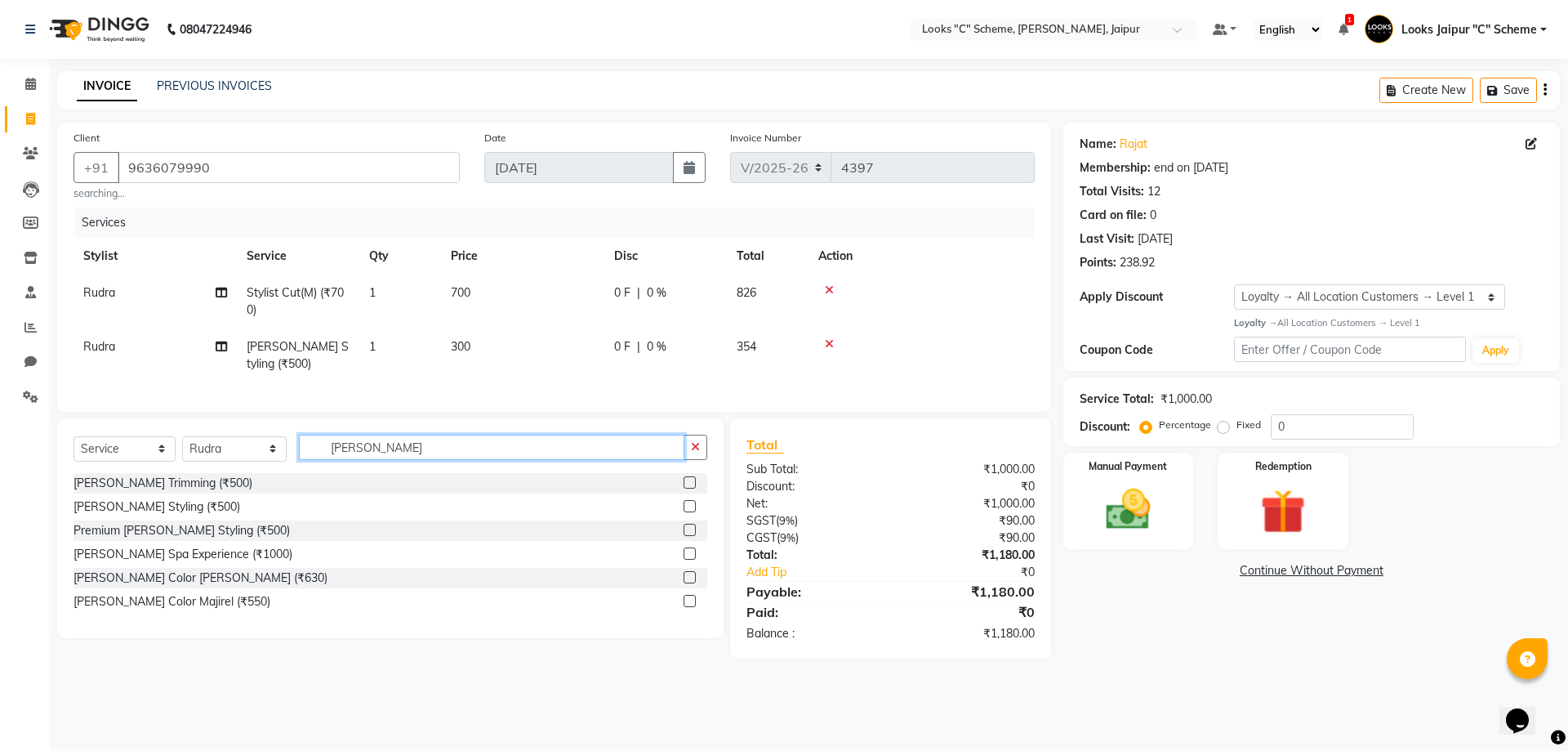
click at [405, 460] on input "[PERSON_NAME]" at bounding box center [491, 447] width 385 height 26
type input "b"
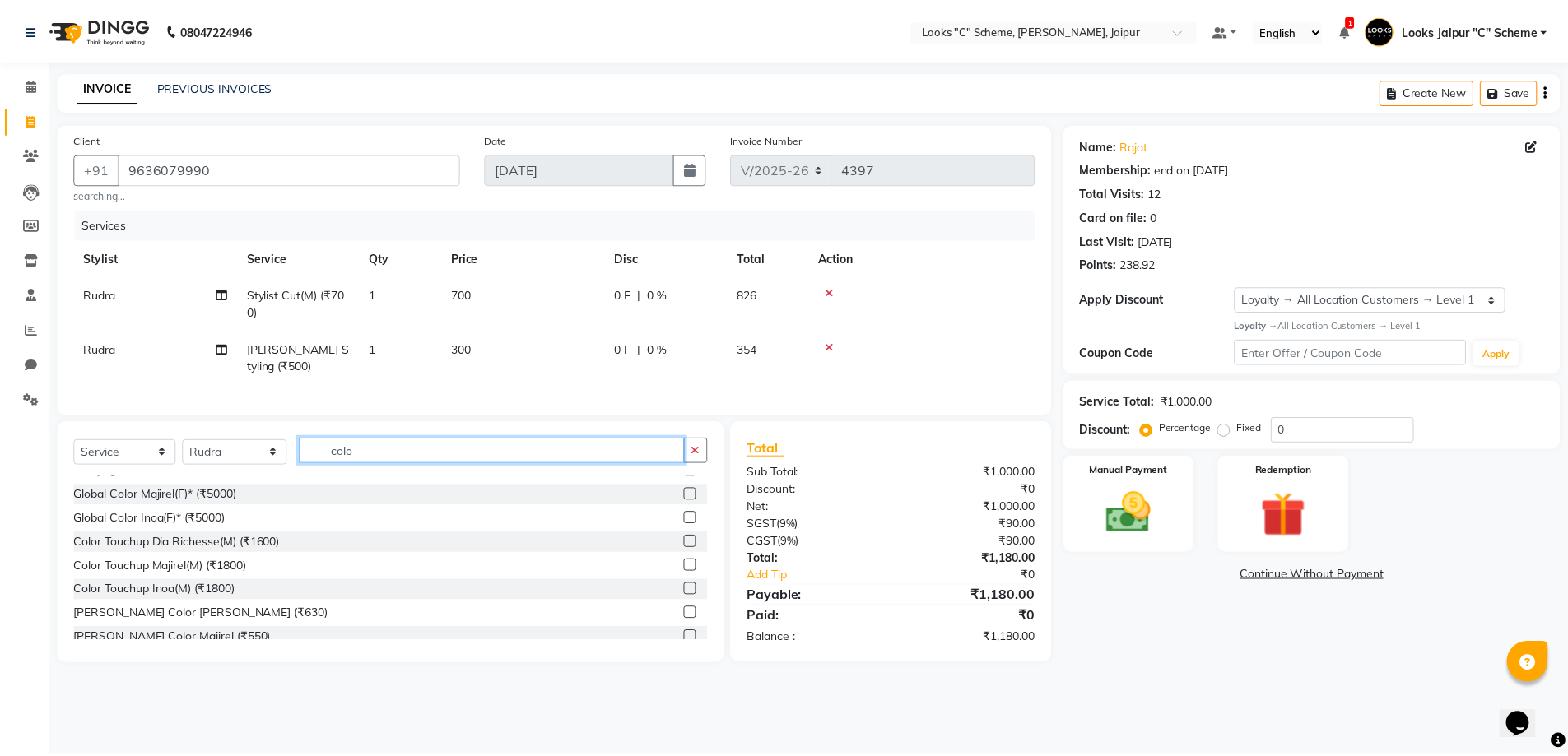
scroll to position [83, 0]
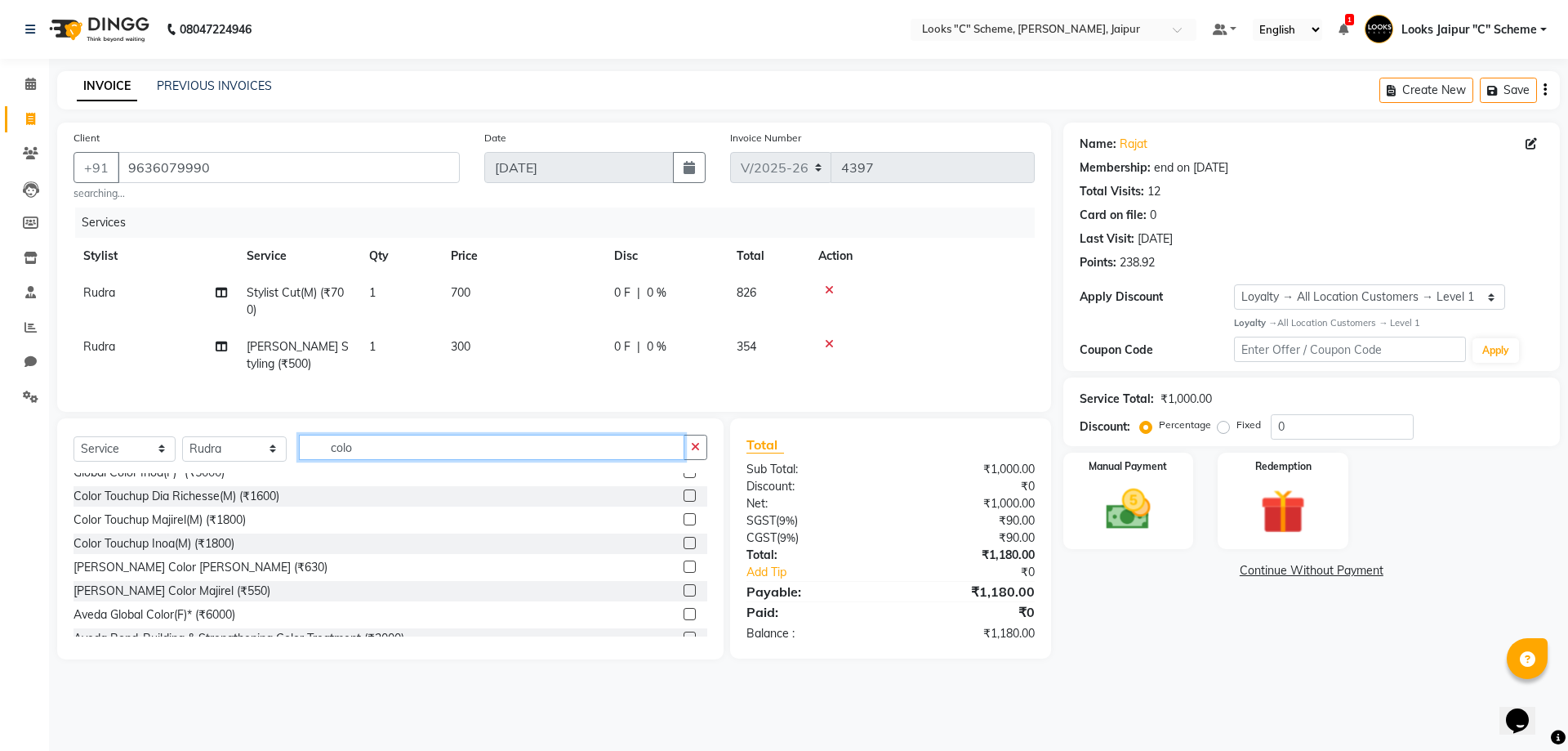
type input "colo"
click at [684, 525] on label at bounding box center [690, 519] width 12 height 12
click at [684, 525] on input "checkbox" at bounding box center [689, 520] width 11 height 11
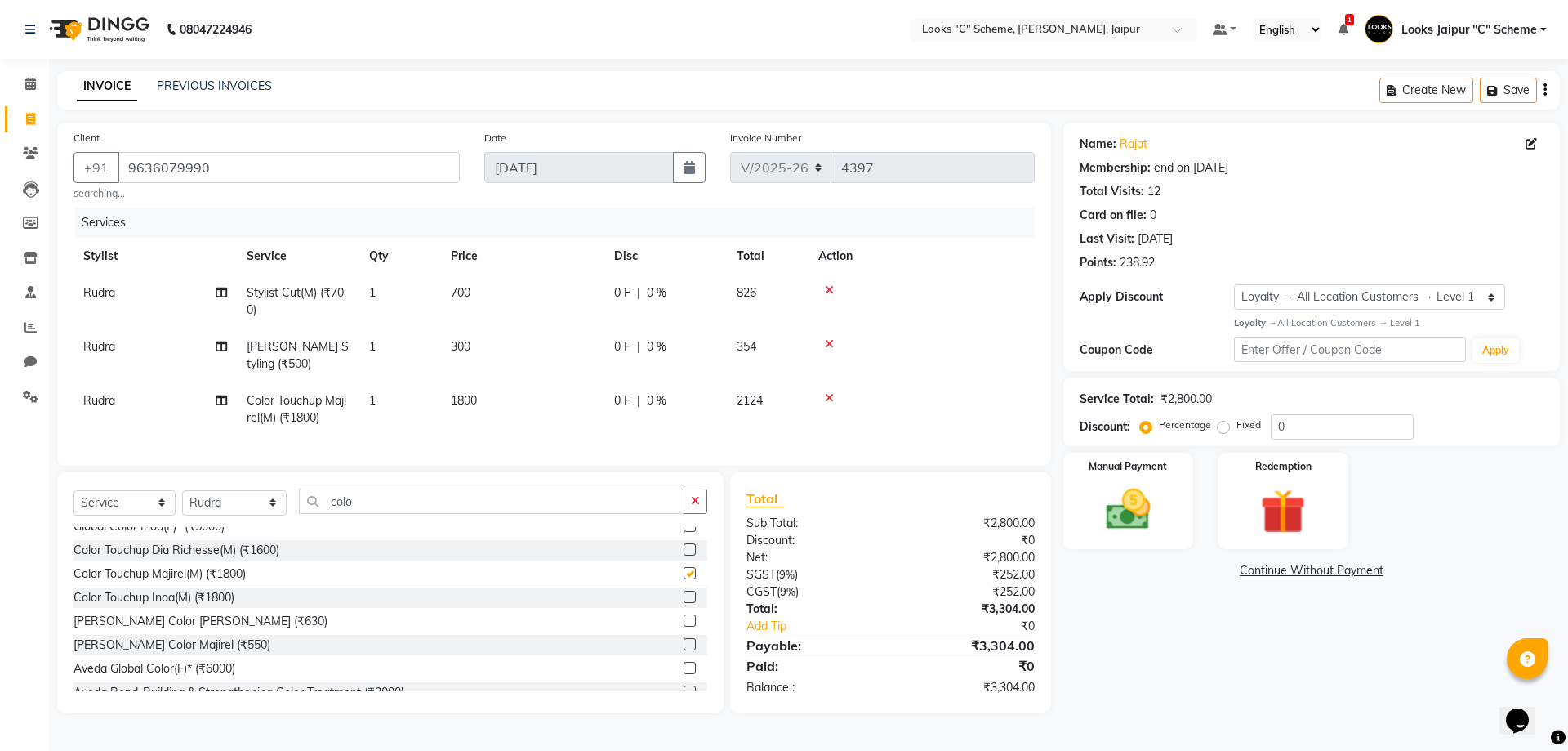
checkbox input "false"
click at [474, 397] on span "1800" at bounding box center [464, 400] width 26 height 15
select select "23769"
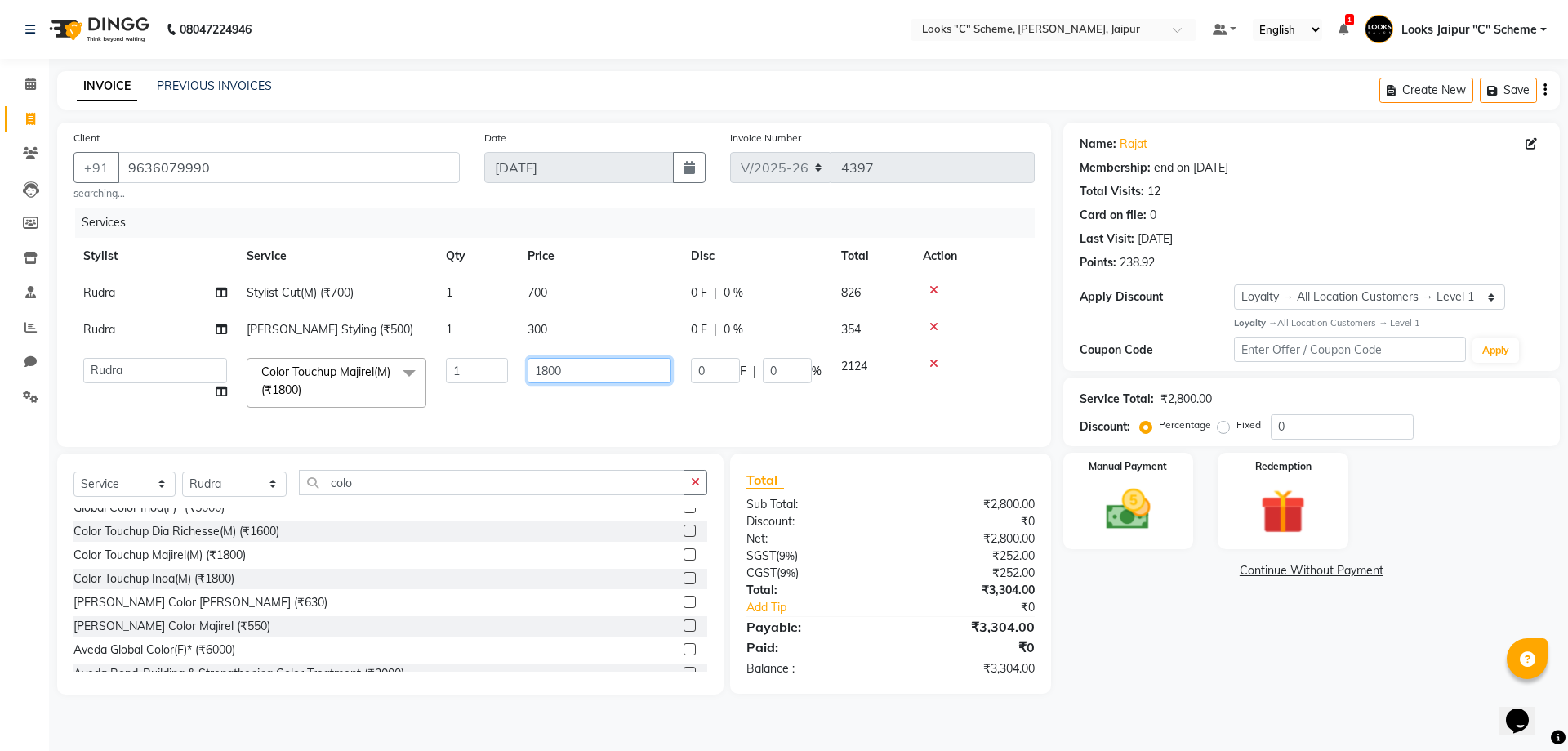
click at [547, 375] on input "1800" at bounding box center [599, 370] width 144 height 26
type input "1500"
click at [548, 405] on td "1500" at bounding box center [599, 383] width 163 height 70
select select "23769"
click at [1368, 292] on select "Select Membership → LSPL Membership@20% Loyalty → All Location Customers → Leve…" at bounding box center [1370, 297] width 271 height 26
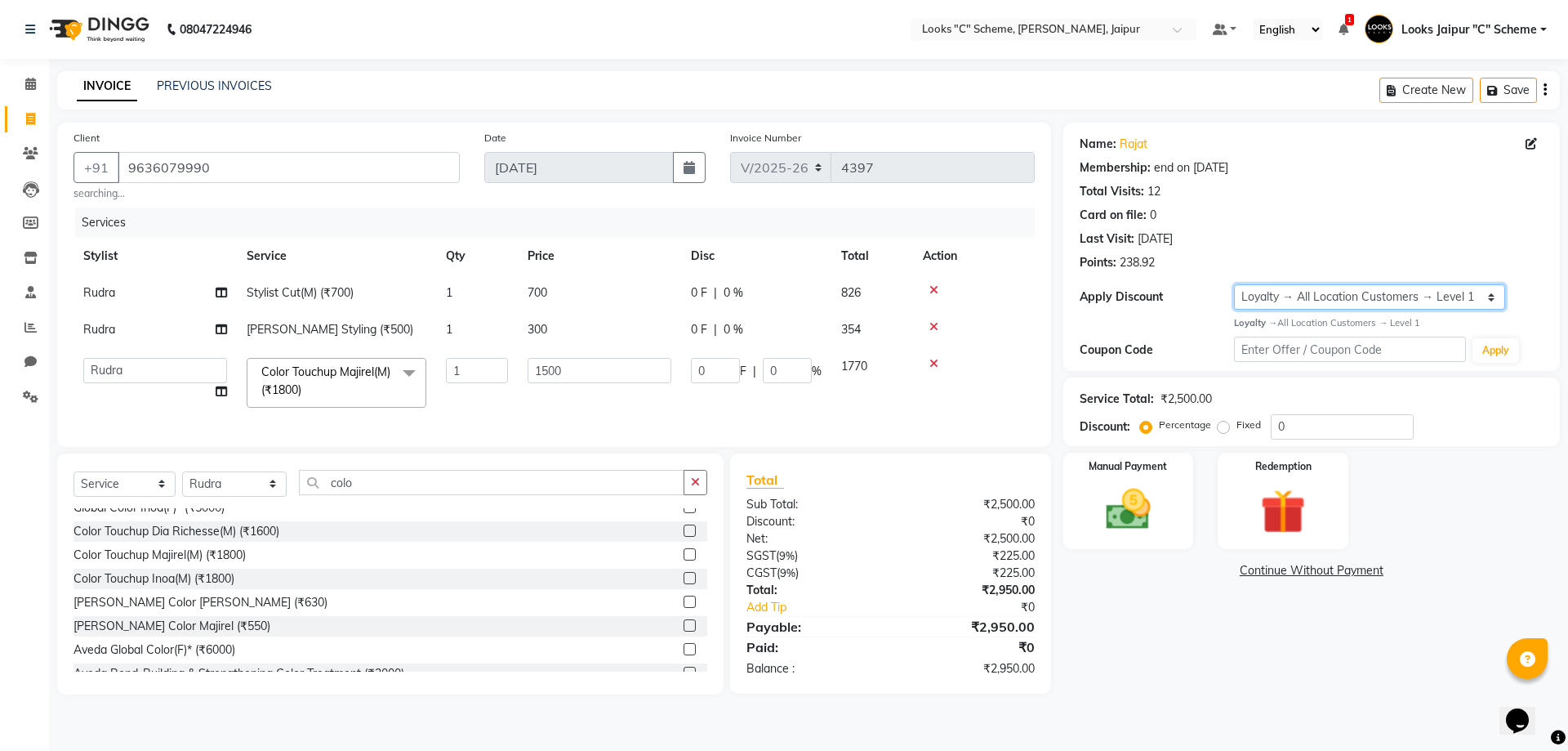
select select "2: Object"
click at [1234, 285] on select "Select Membership → LSPL Membership@20% Loyalty → All Location Customers → Leve…" at bounding box center [1370, 297] width 271 height 26
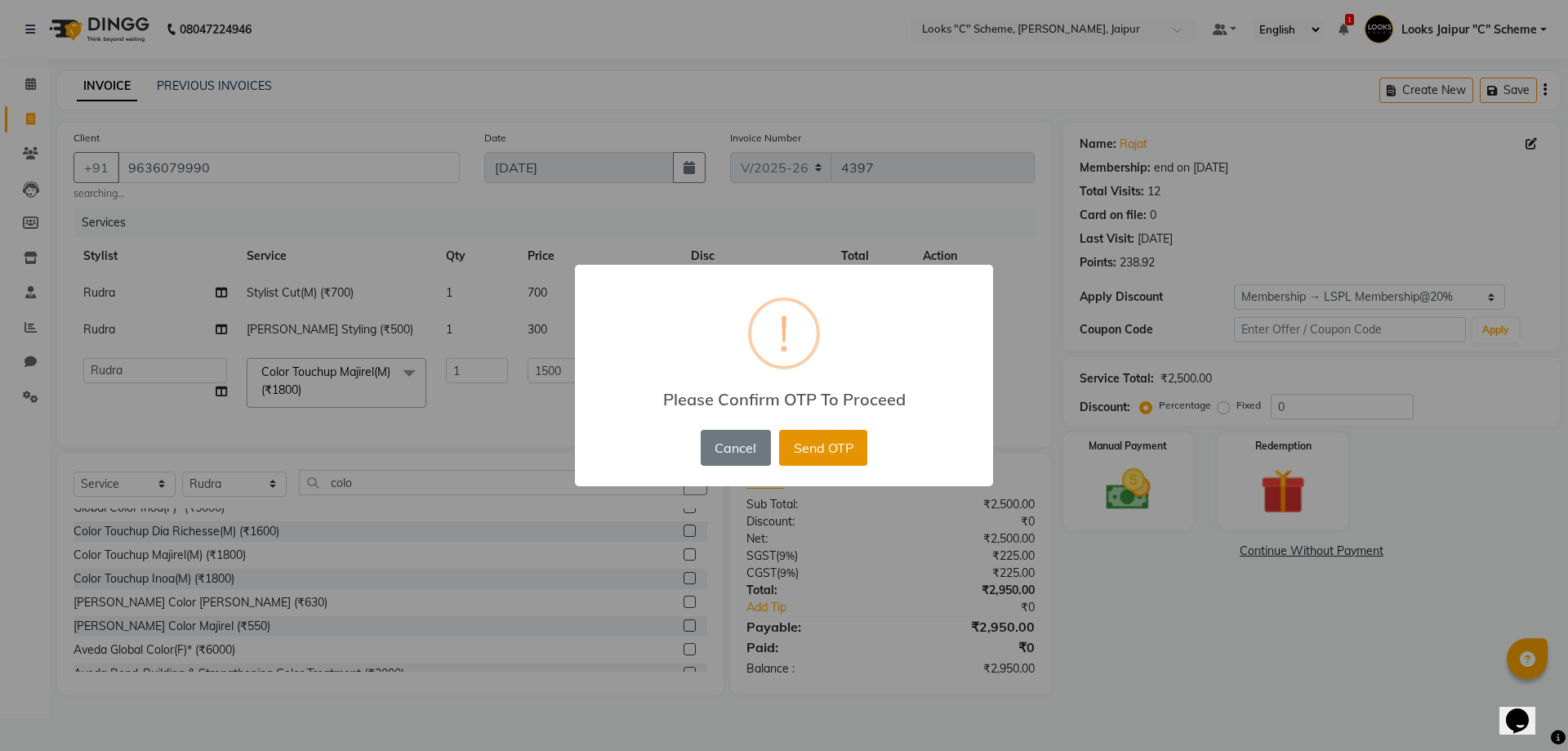
click at [849, 449] on button "Send OTP" at bounding box center [823, 448] width 88 height 36
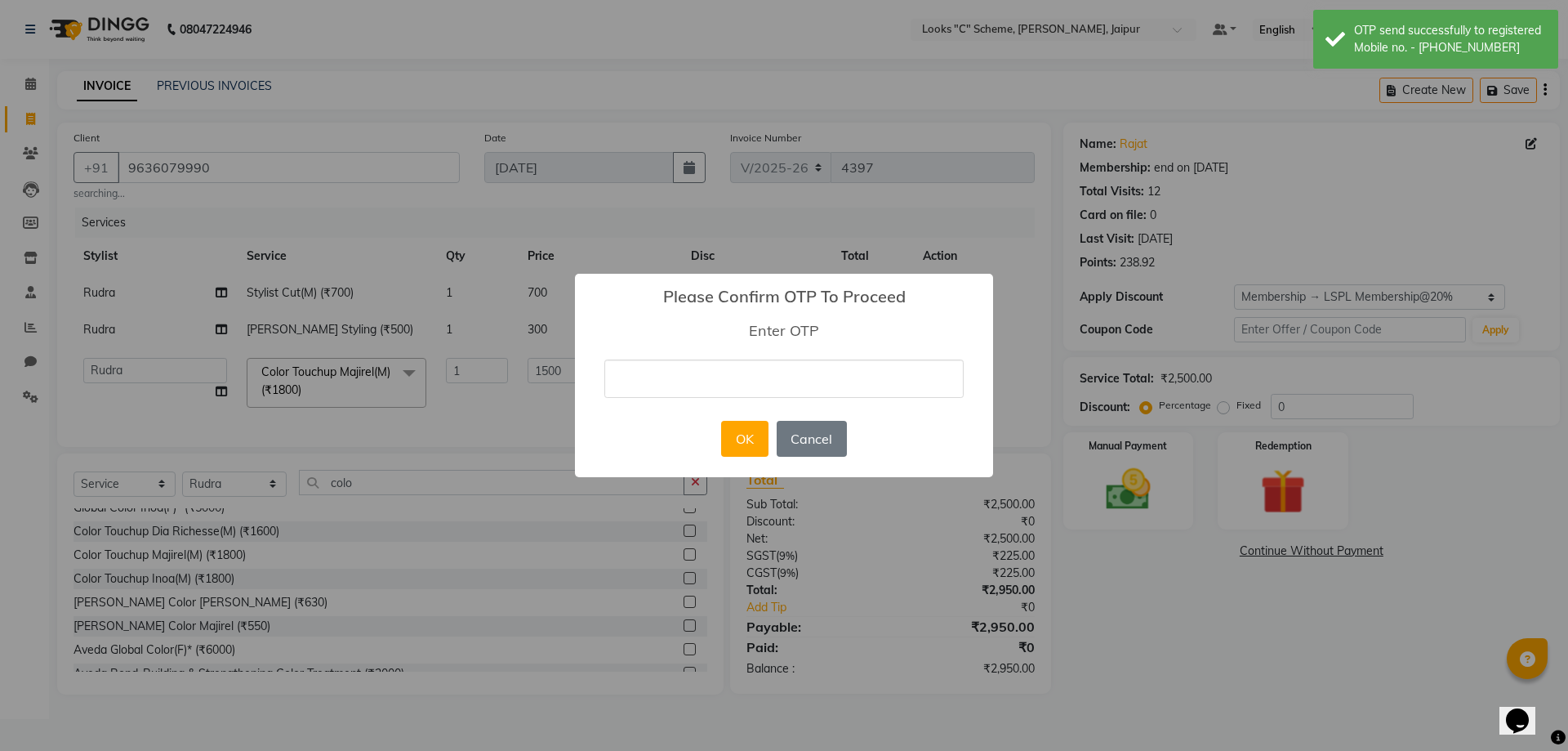
click at [791, 387] on input "text" at bounding box center [784, 379] width 360 height 39
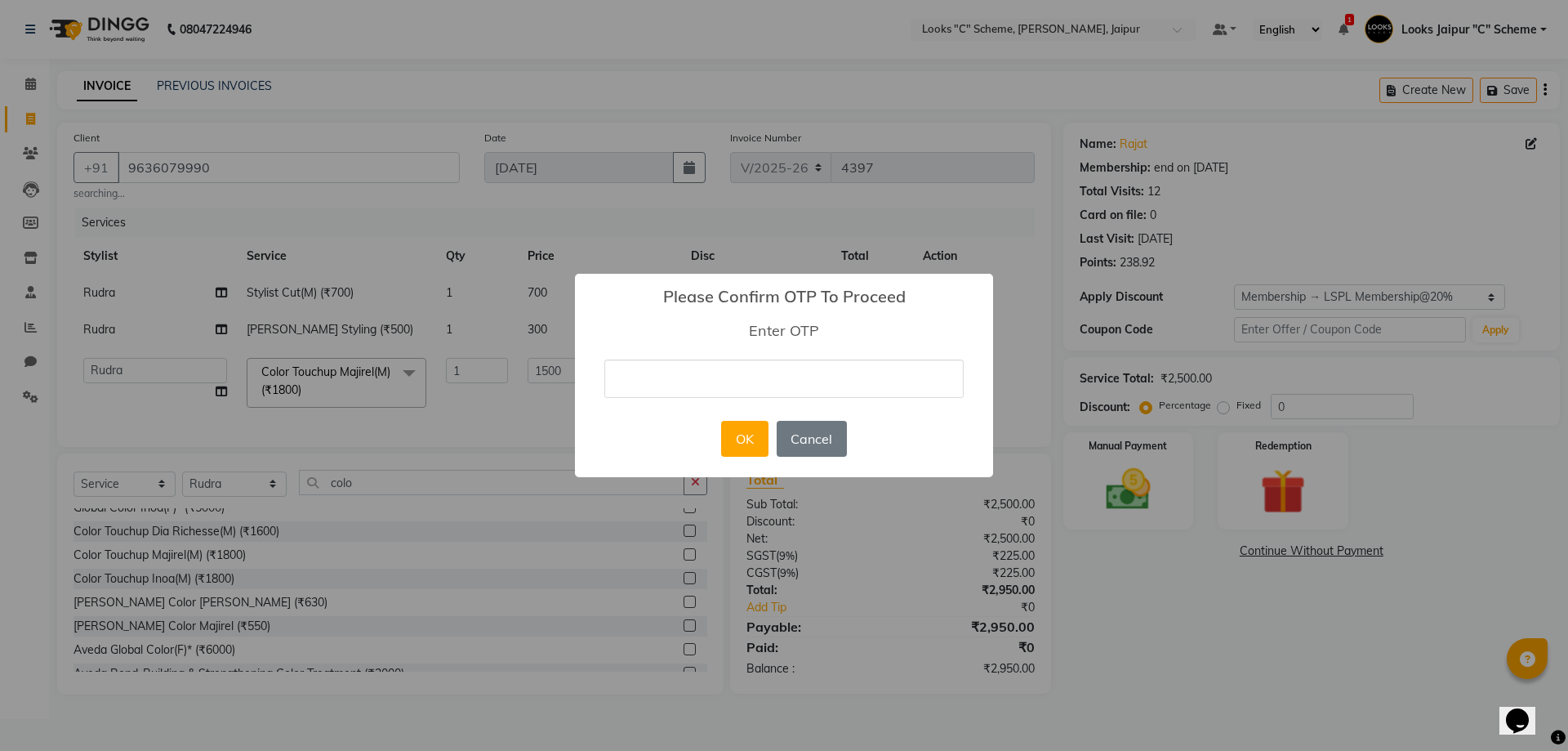
type input "9"
type input "3933"
click at [748, 440] on button "OK" at bounding box center [744, 438] width 47 height 36
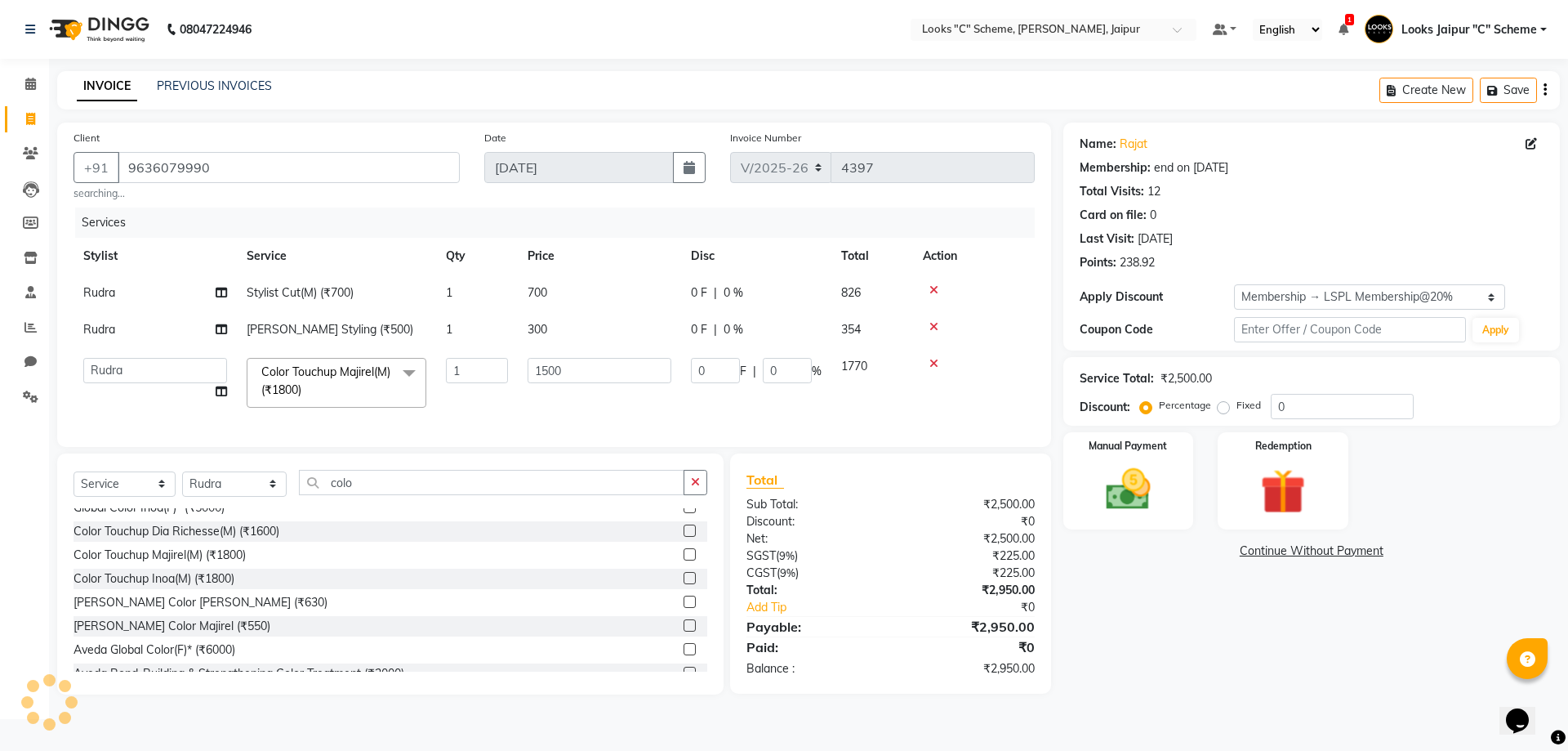
type input "300"
type input "20"
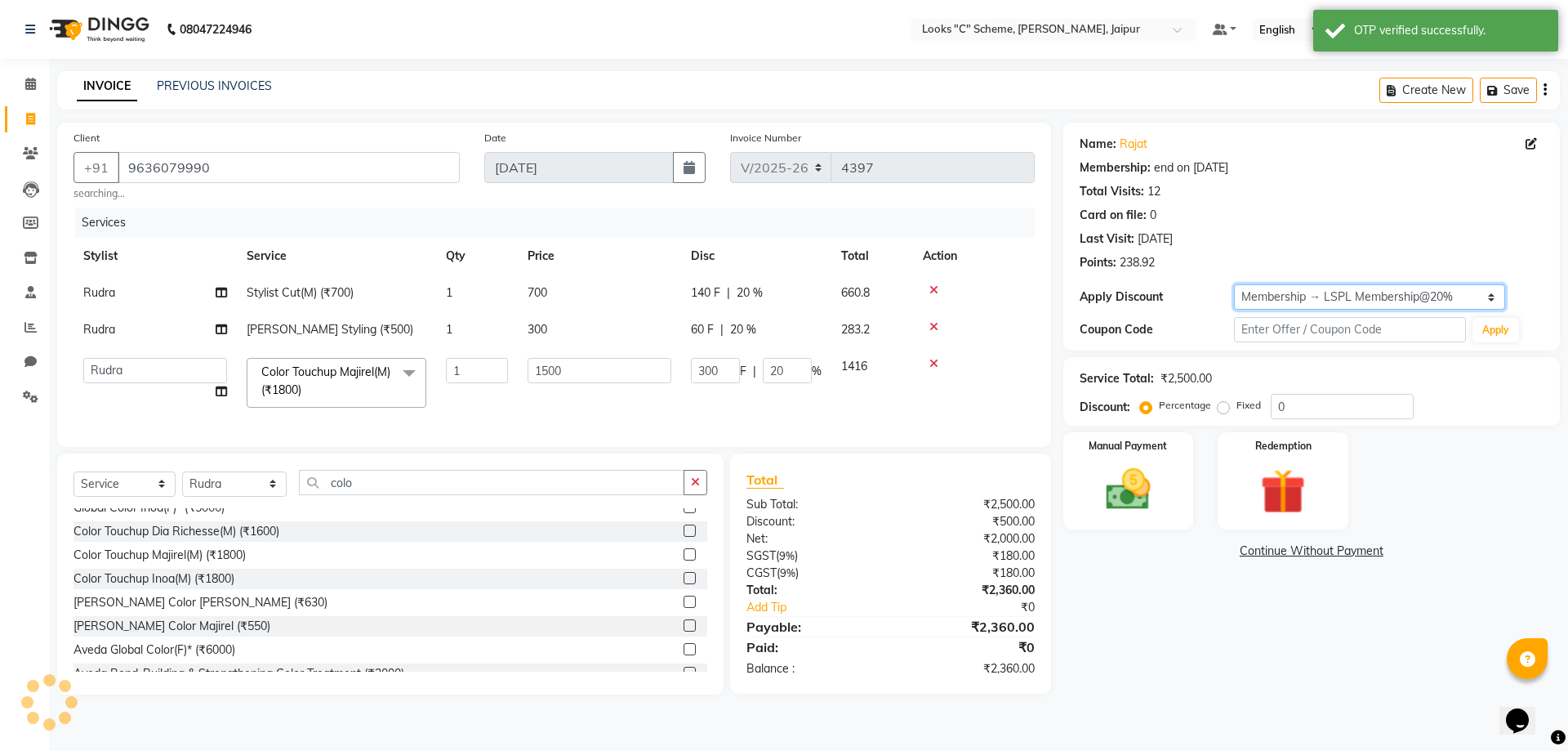
type input "20"
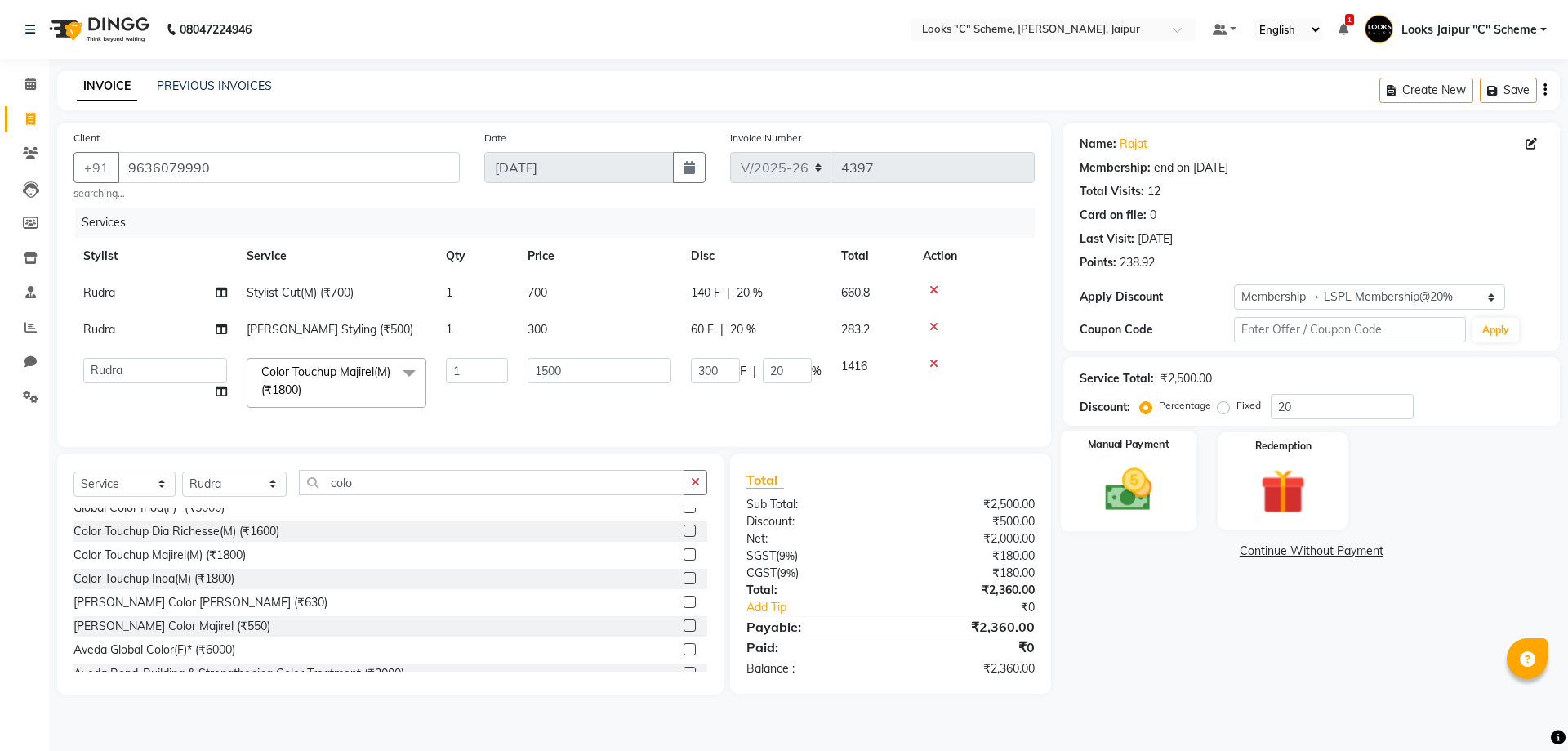
drag, startPoint x: 1157, startPoint y: 471, endPoint x: 1155, endPoint y: 479, distance: 8.2
click at [1156, 471] on img at bounding box center [1128, 489] width 76 height 54
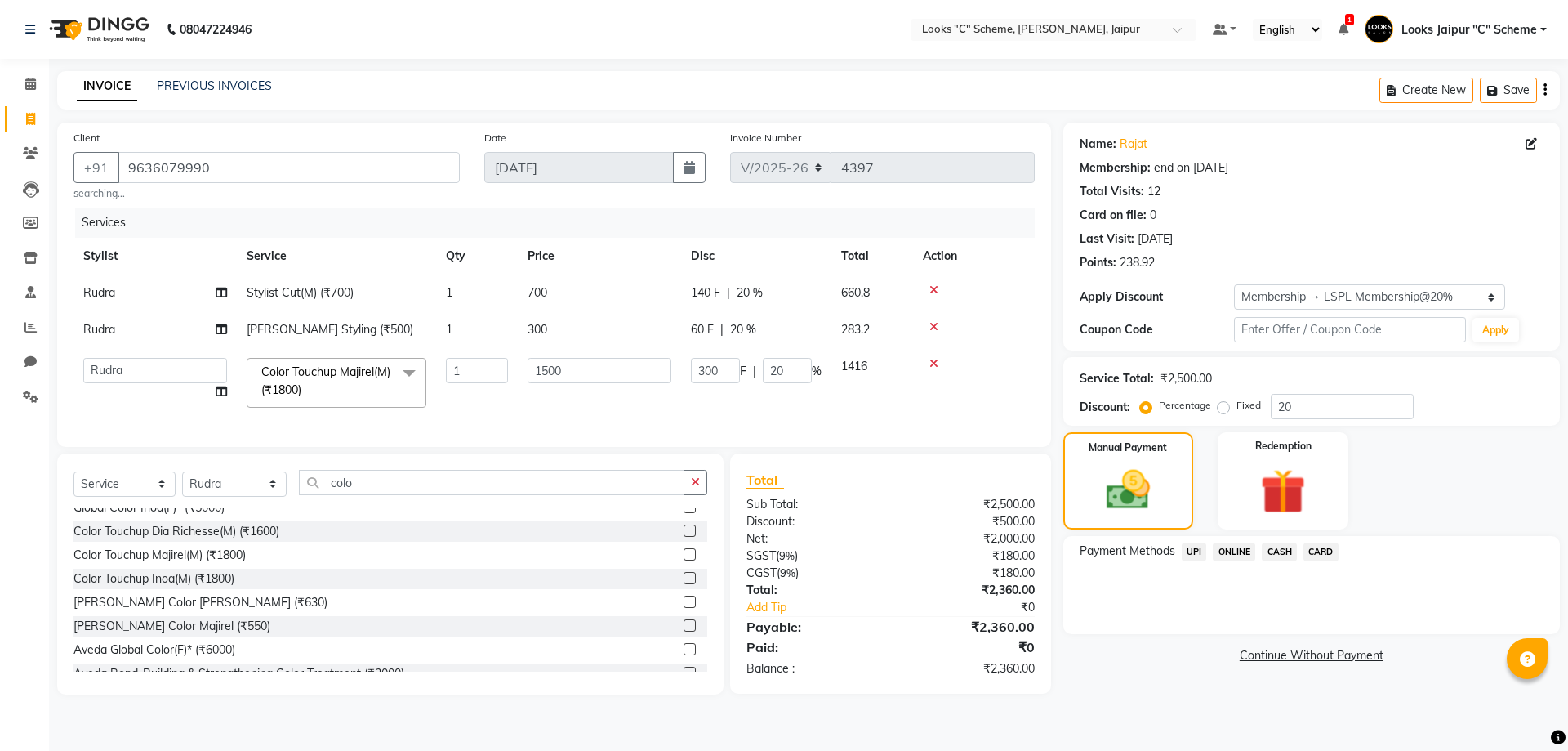
click at [1278, 546] on span "CASH" at bounding box center [1280, 551] width 35 height 19
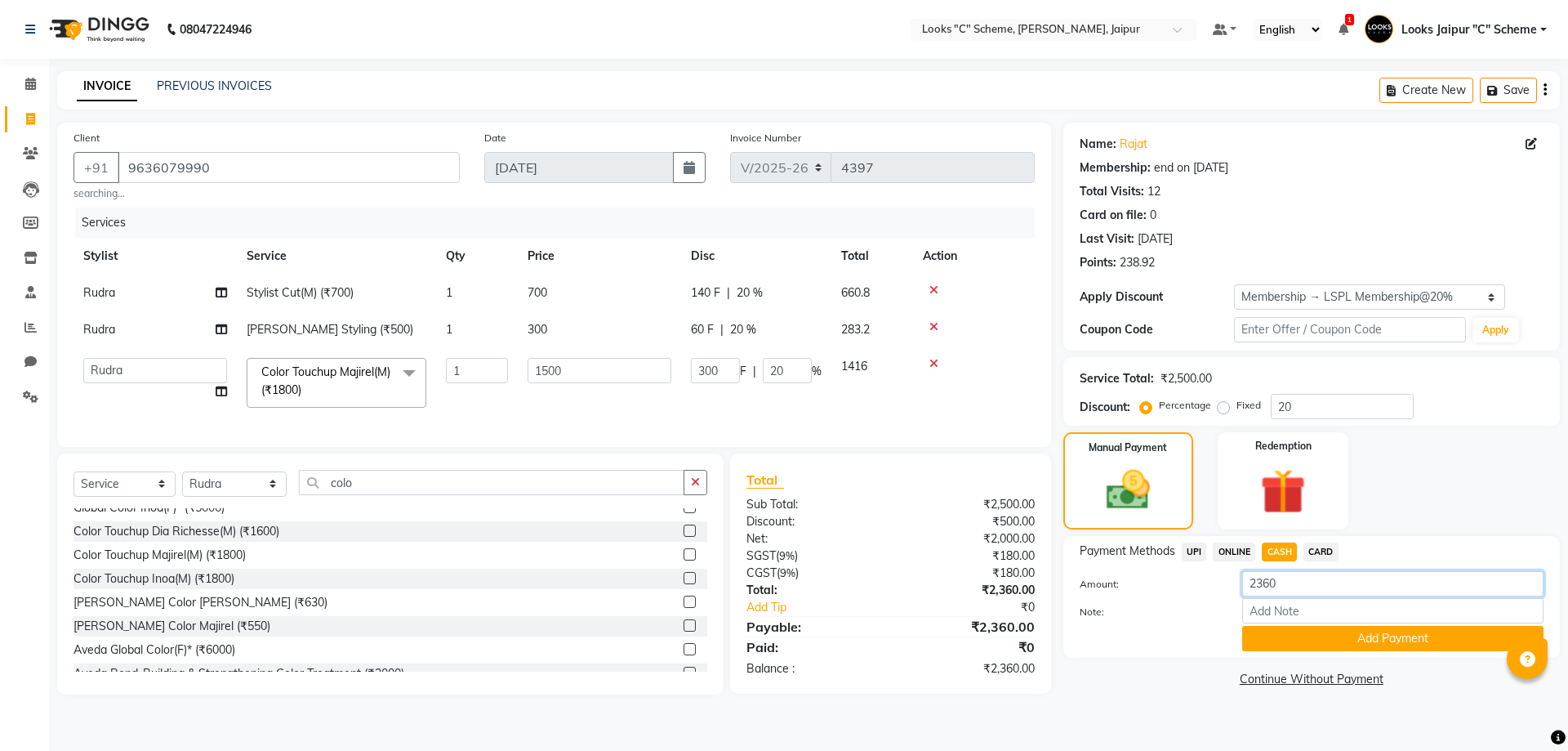
click at [1289, 586] on input "2360" at bounding box center [1393, 584] width 301 height 26
type input "2300"
click at [1299, 635] on button "Add Payment" at bounding box center [1393, 638] width 301 height 26
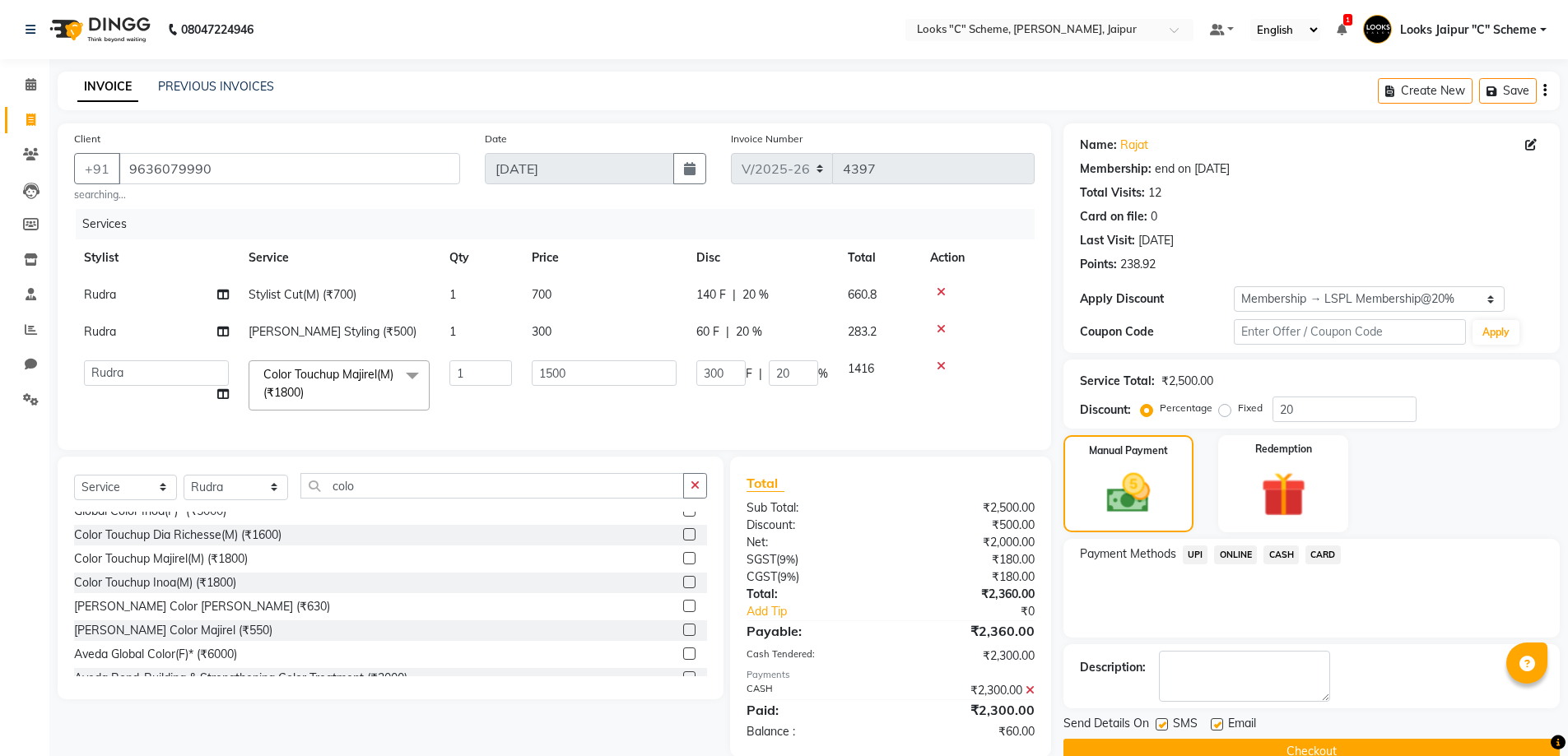
click at [1200, 555] on span "UPI" at bounding box center [1195, 554] width 26 height 19
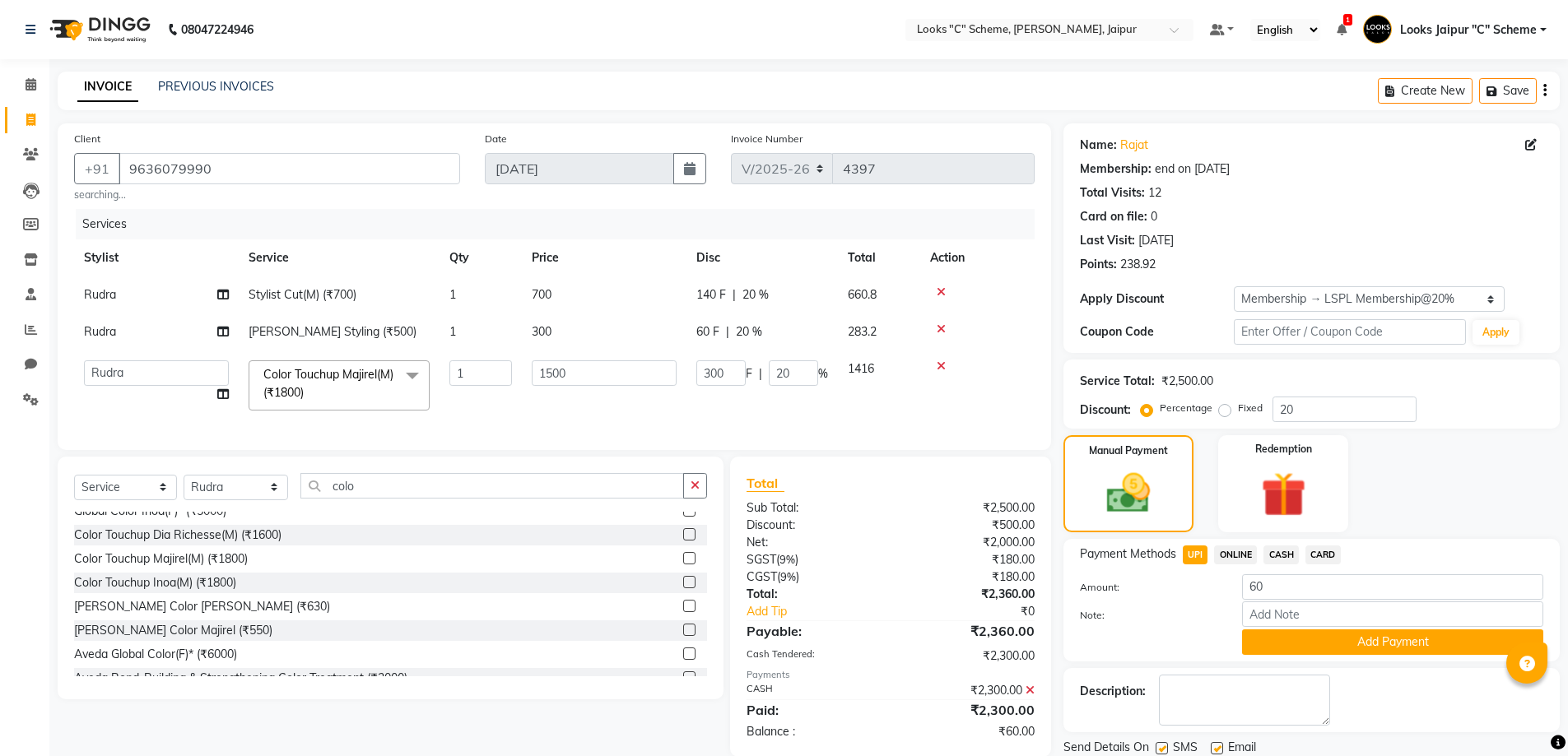
click at [1300, 655] on div "Payment Methods UPI ONLINE CASH CARD Amount: 60 Note: Add Payment" at bounding box center [1311, 600] width 496 height 122
click at [1304, 634] on button "Add Payment" at bounding box center [1392, 642] width 301 height 26
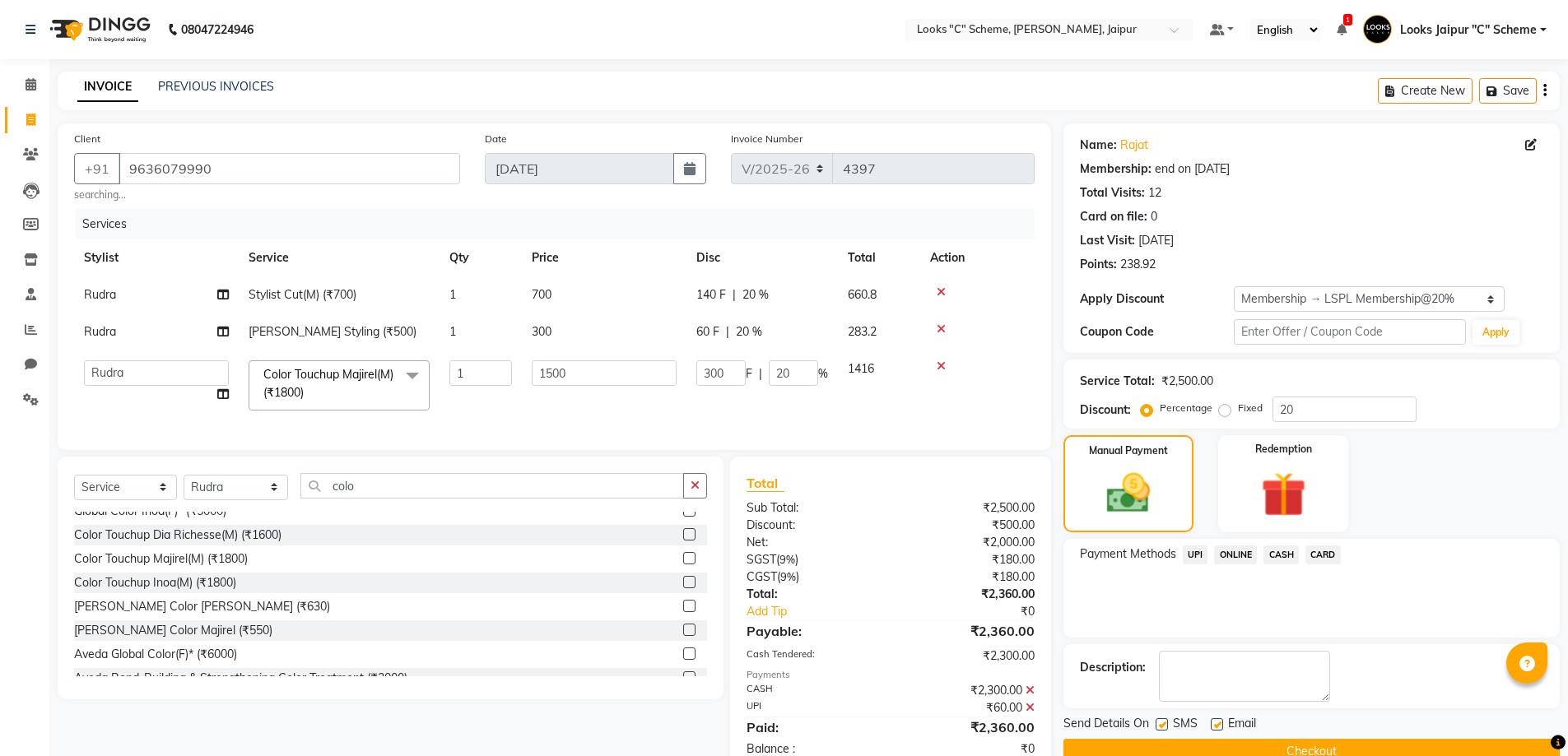
scroll to position [113, 0]
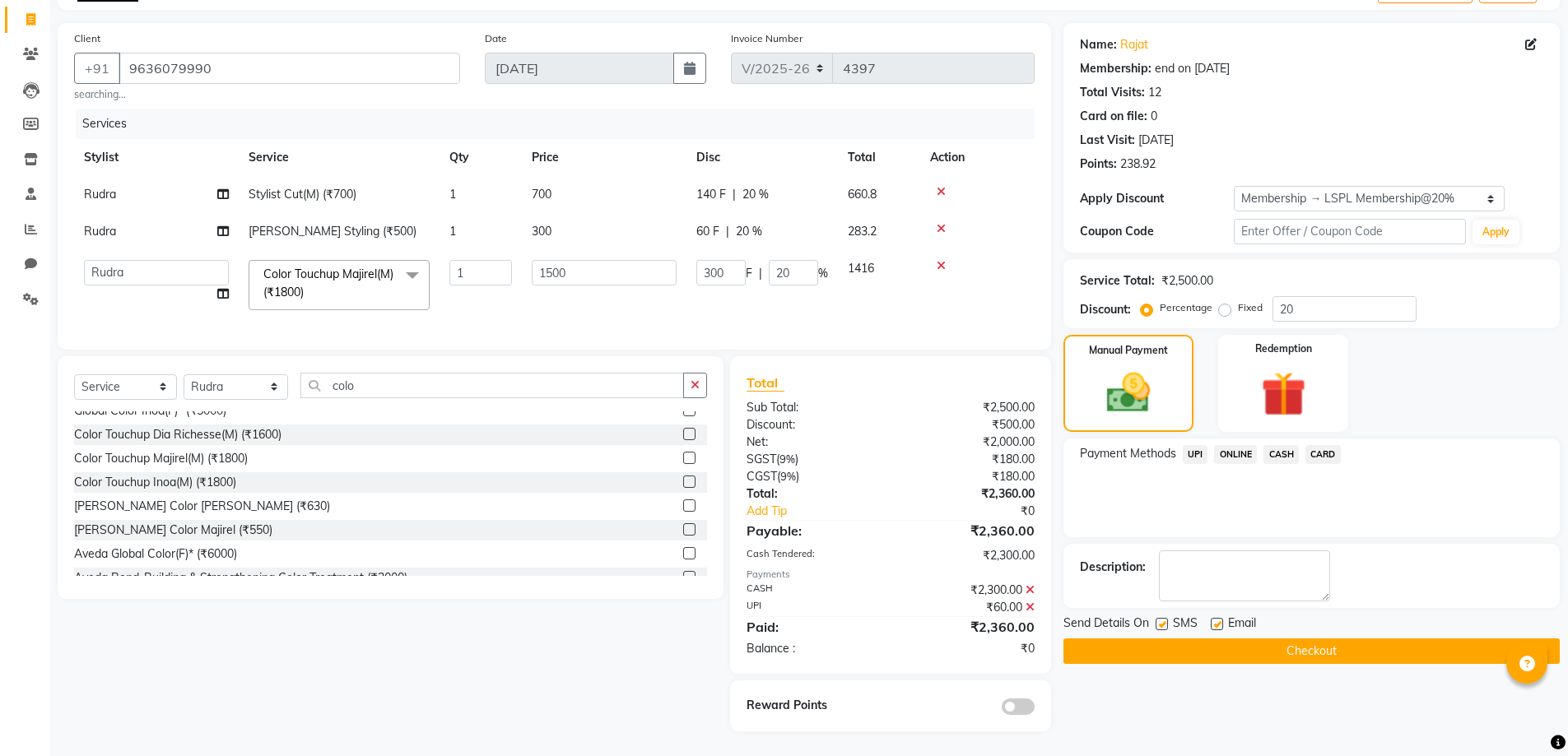
click at [1294, 647] on button "Checkout" at bounding box center [1311, 650] width 496 height 26
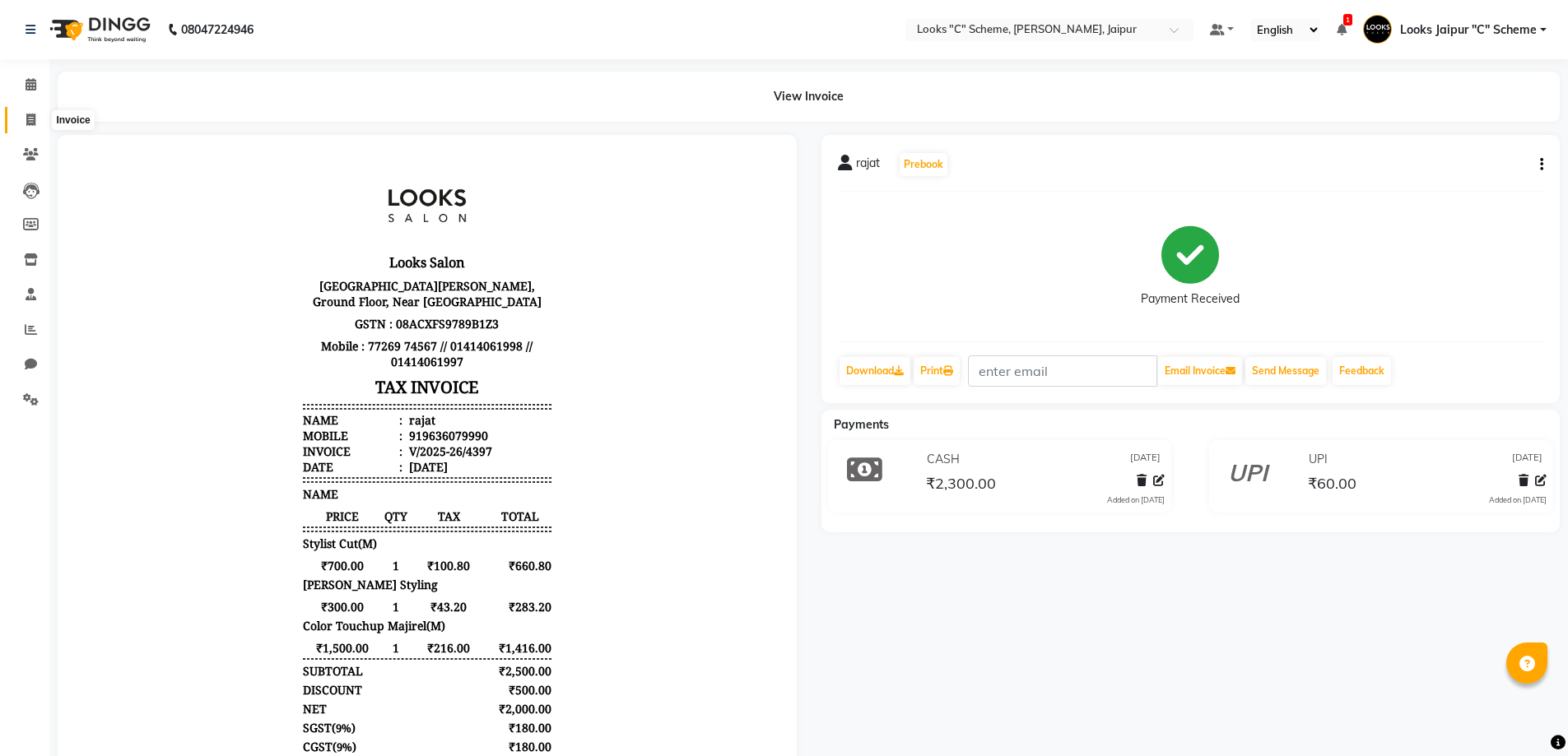
click at [35, 120] on icon at bounding box center [31, 120] width 9 height 12
select select "service"
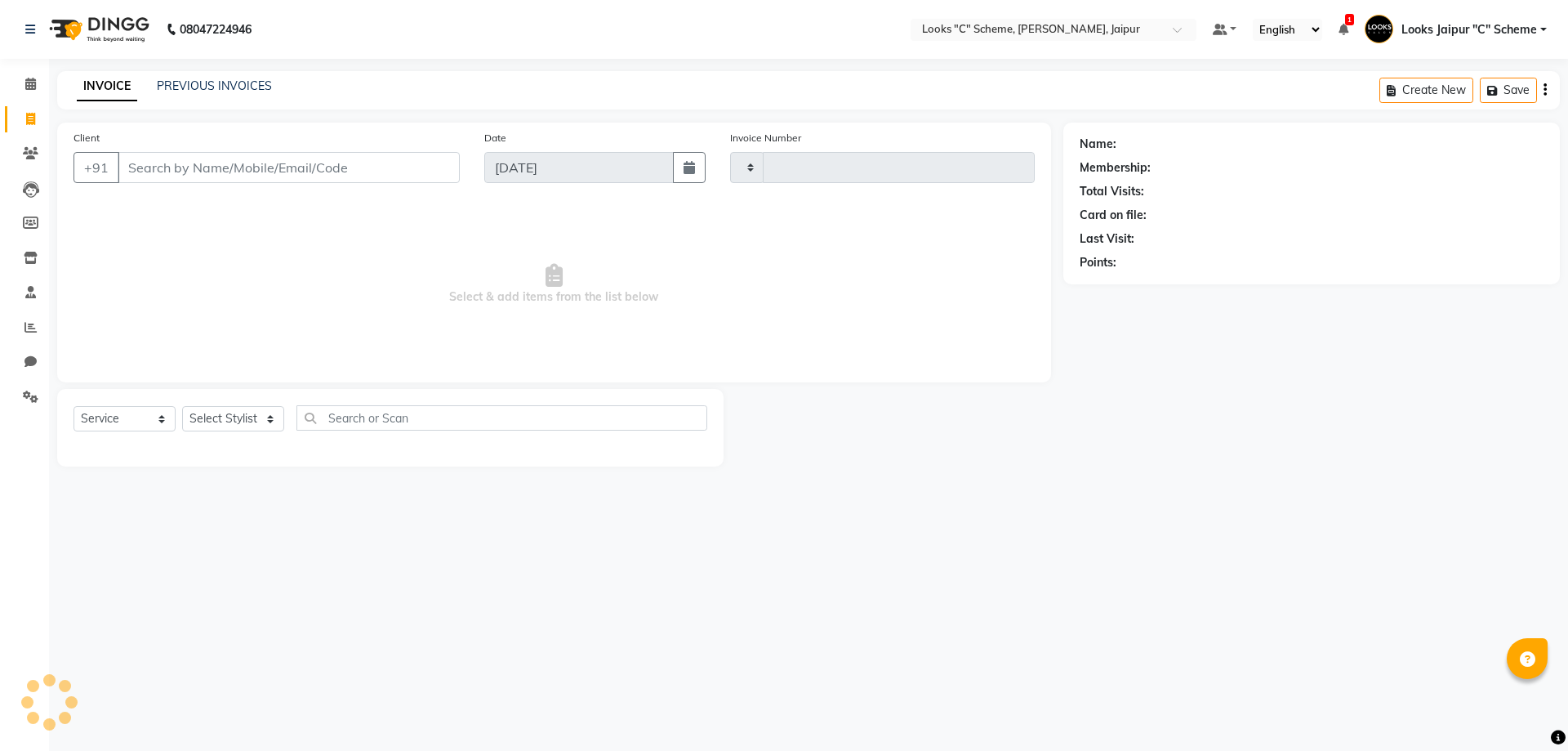
click at [168, 170] on input "Client" at bounding box center [288, 167] width 342 height 31
type input "4398"
select select "4315"
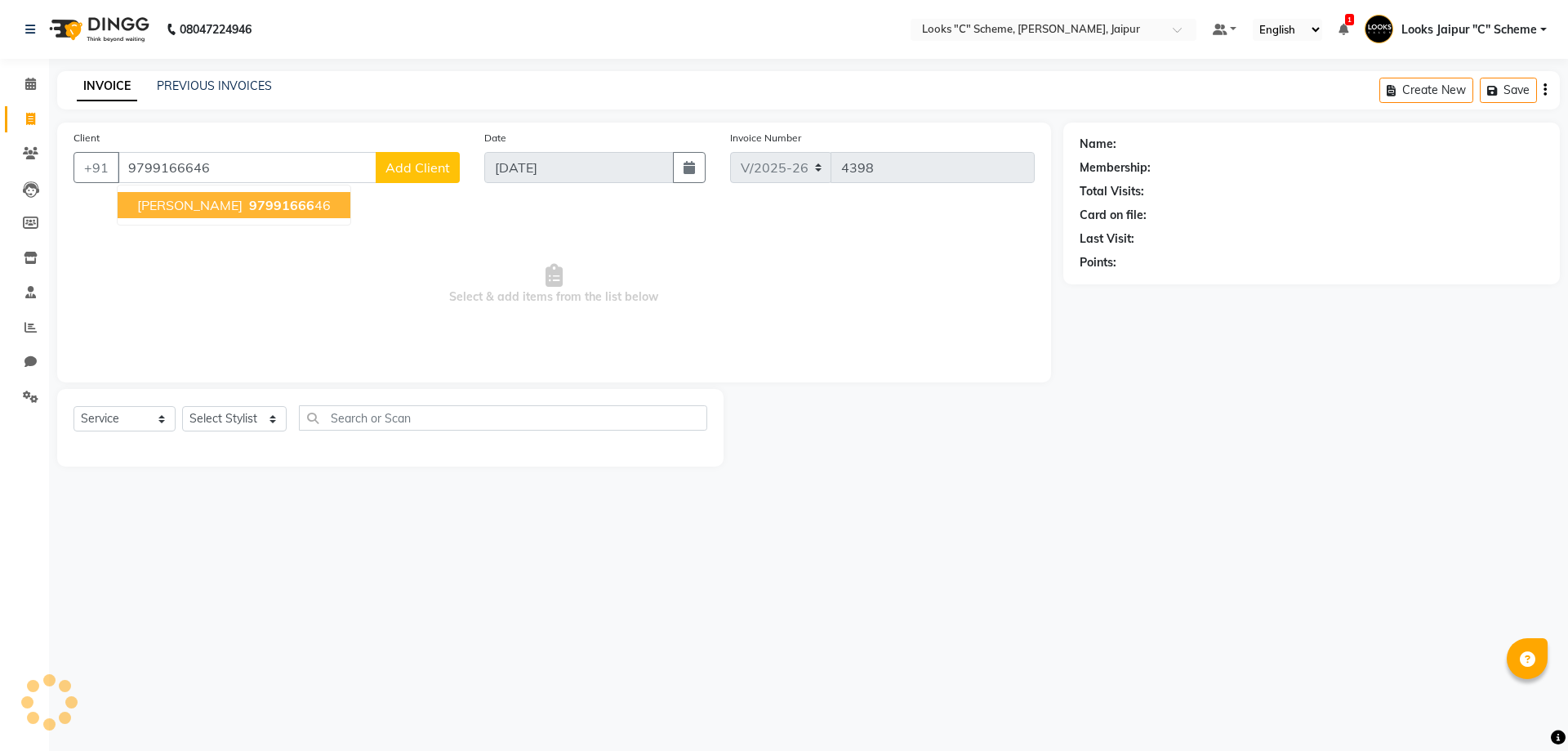
type input "9799166646"
select select "1: Object"
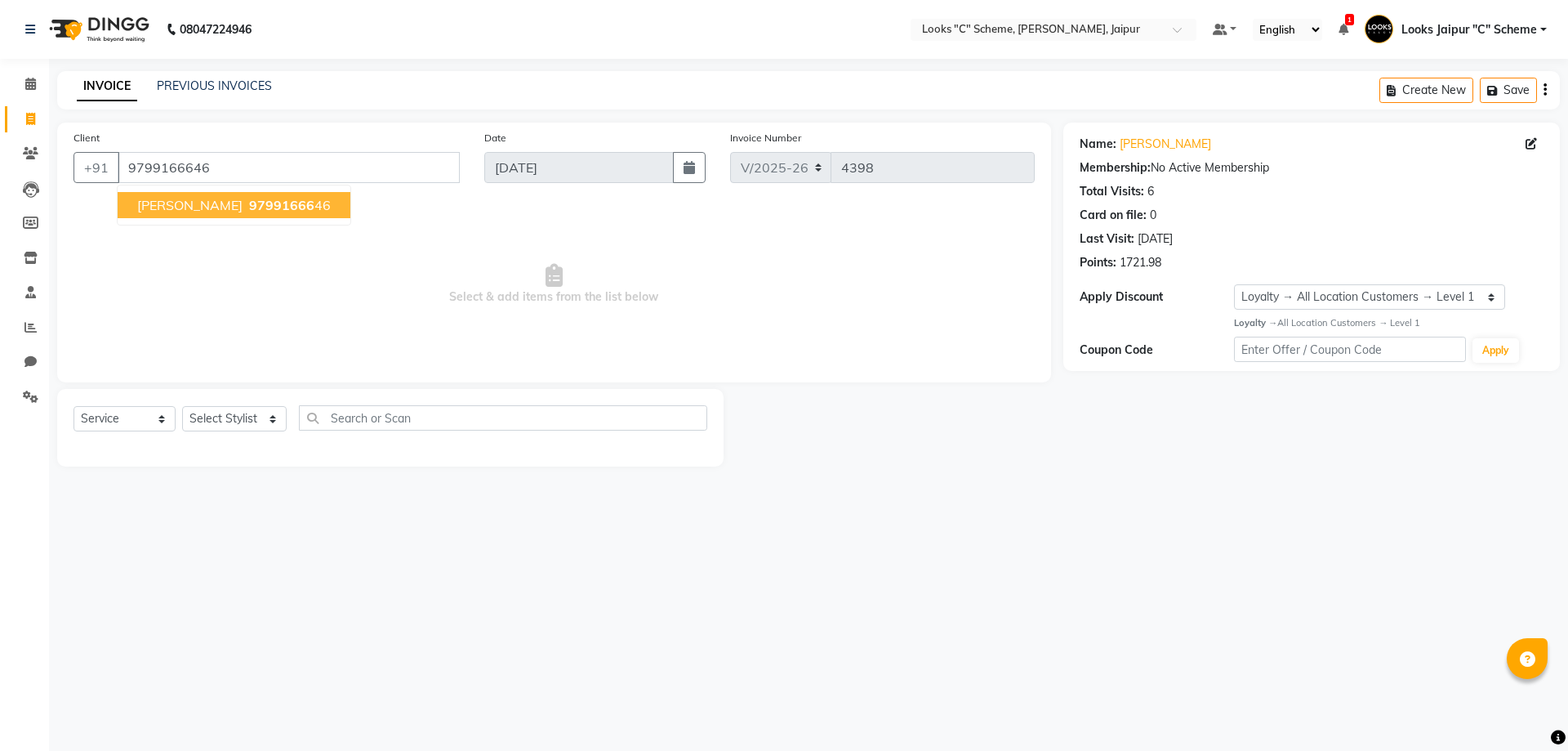
click at [174, 218] on button "YASHVI 97991666 46" at bounding box center [234, 205] width 233 height 26
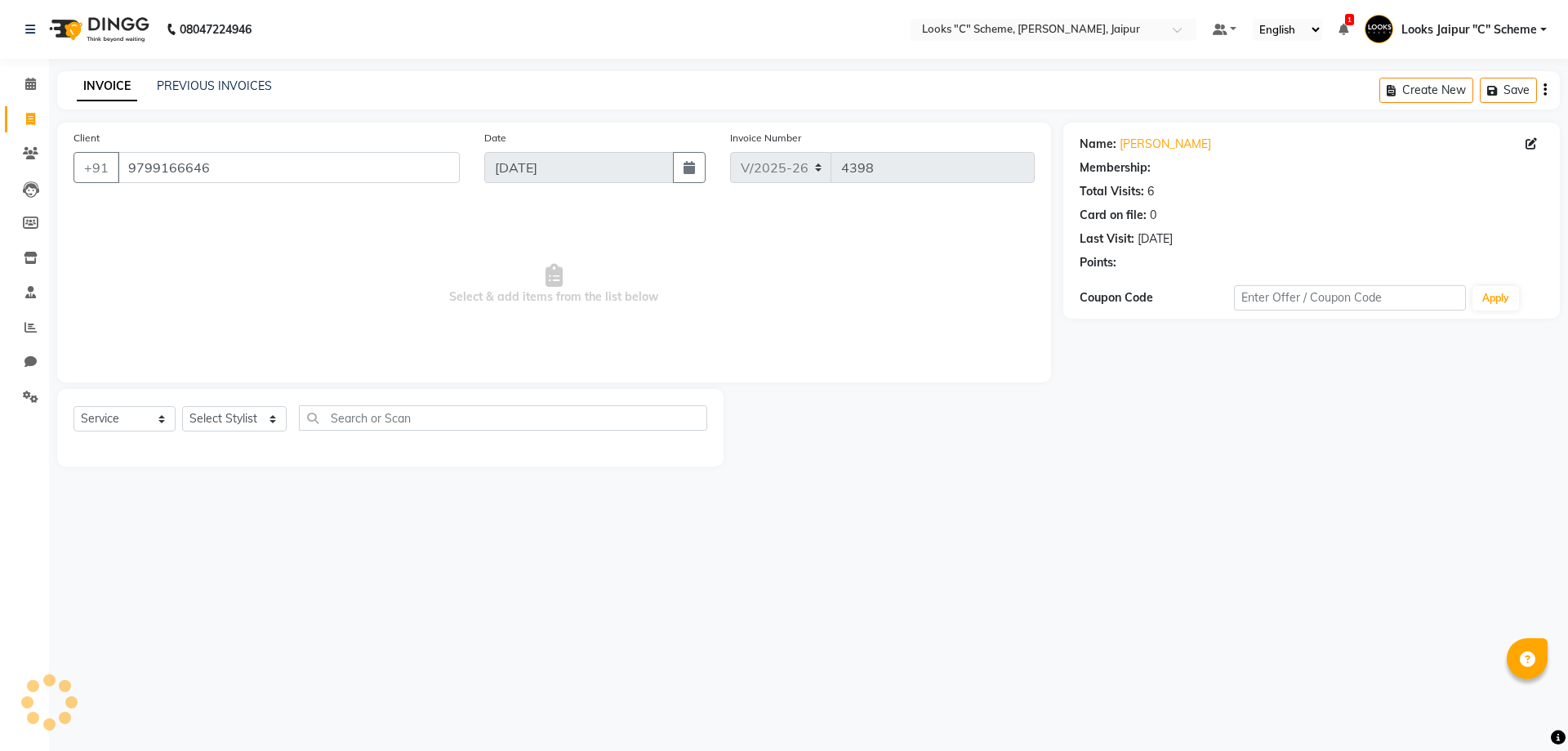
select select "1: Object"
click at [188, 85] on link "PREVIOUS INVOICES" at bounding box center [214, 86] width 115 height 15
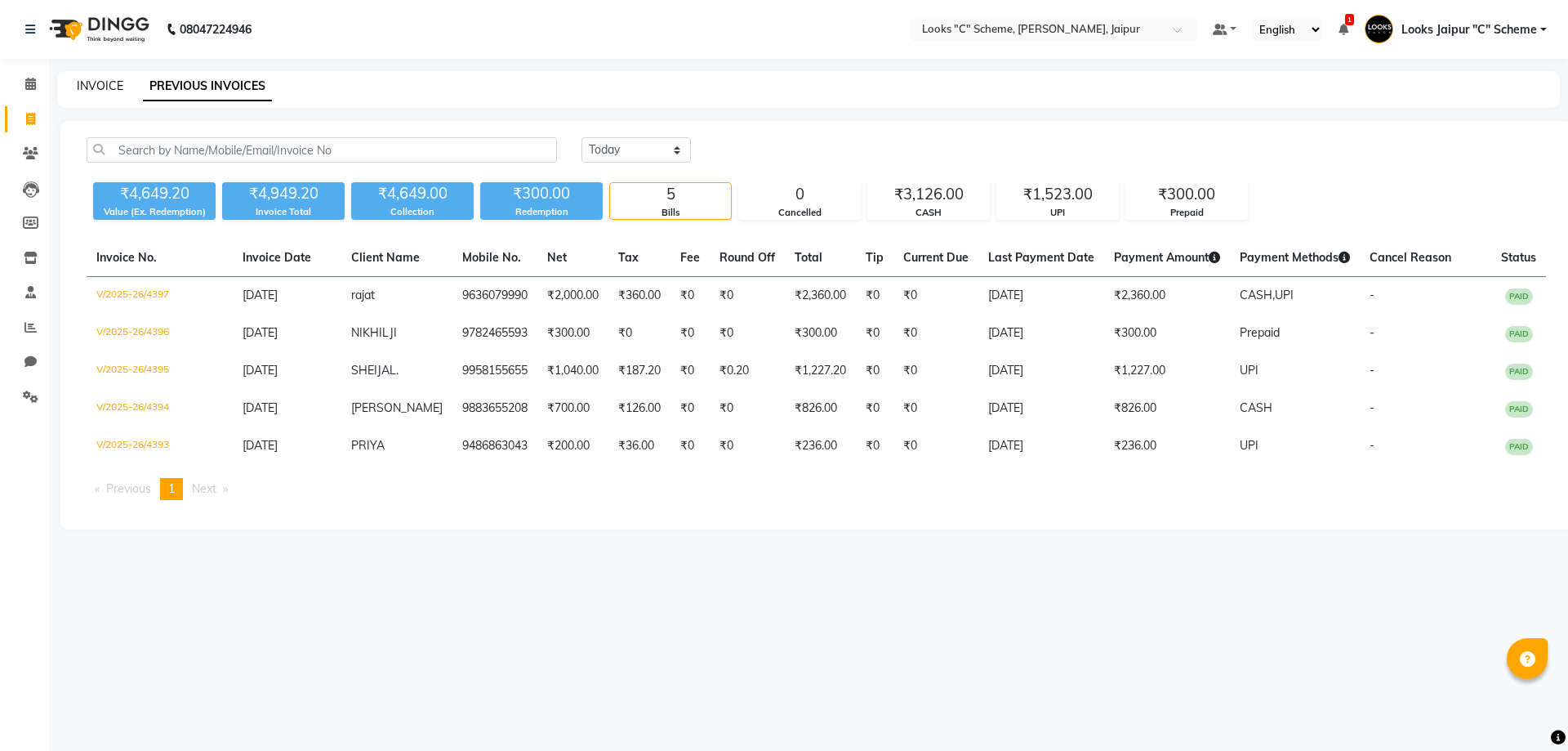
click at [100, 85] on link "INVOICE" at bounding box center [100, 86] width 47 height 15
select select "service"
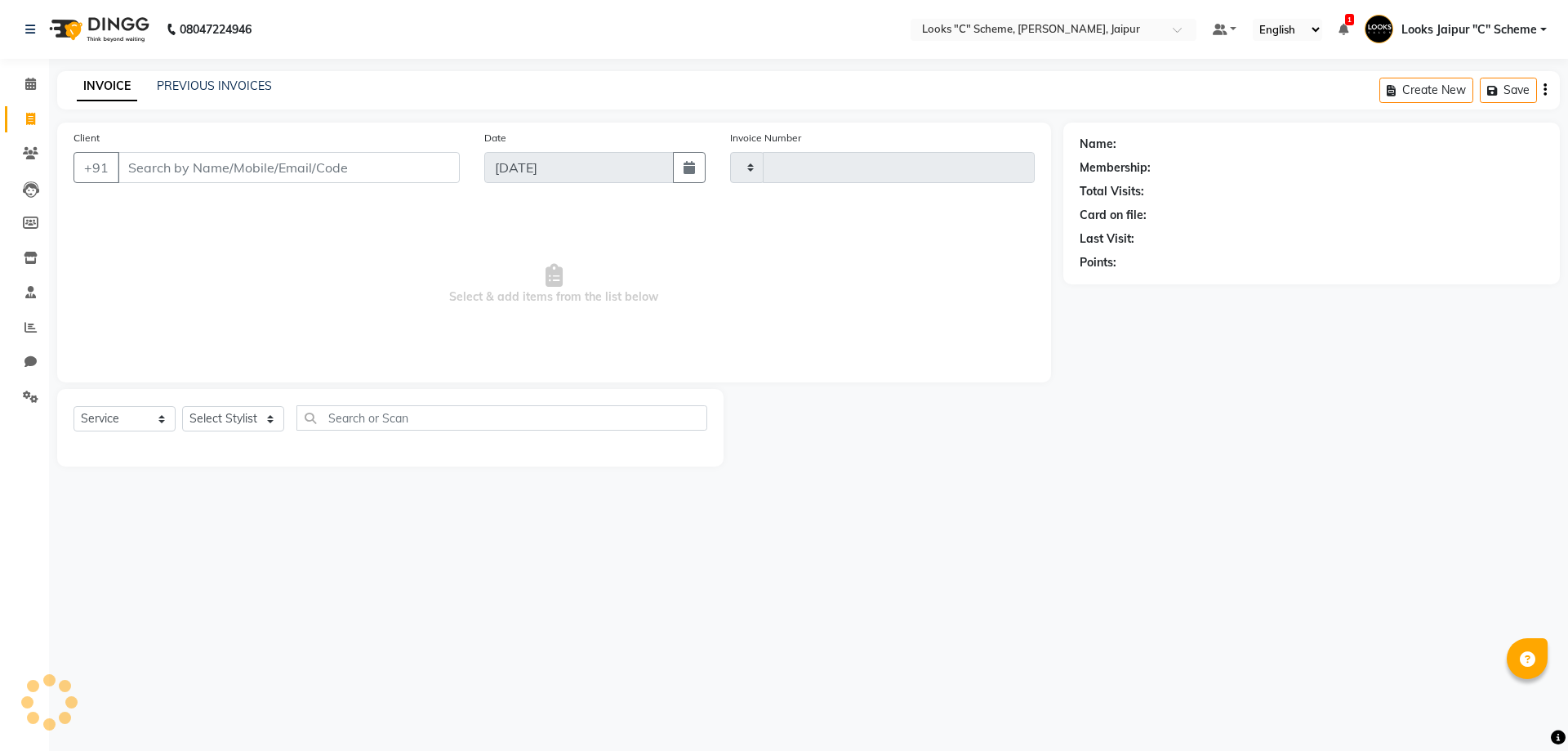
click at [227, 168] on input "Client" at bounding box center [288, 167] width 342 height 31
select select "4315"
type input "4398"
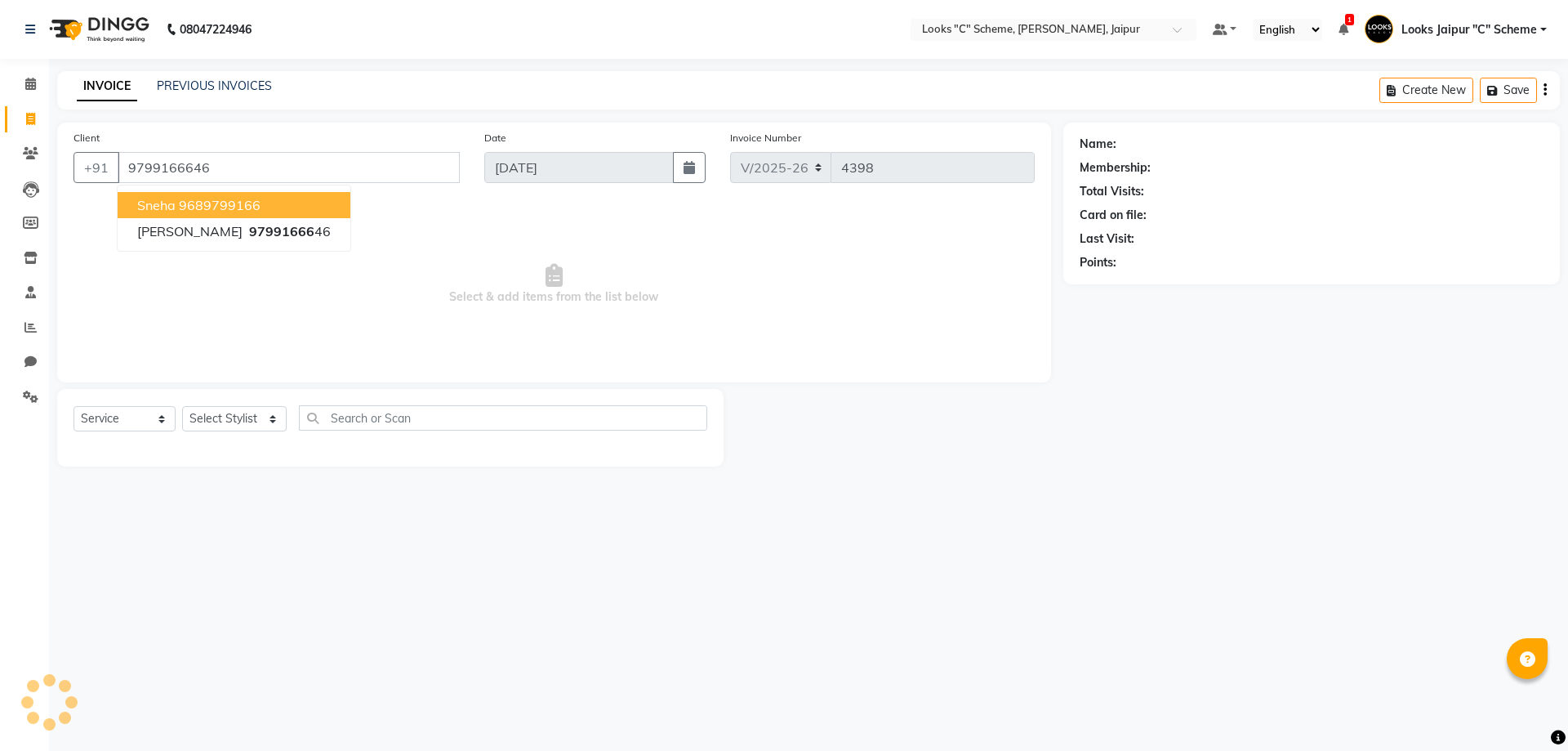
type input "9799166646"
select select "1: Object"
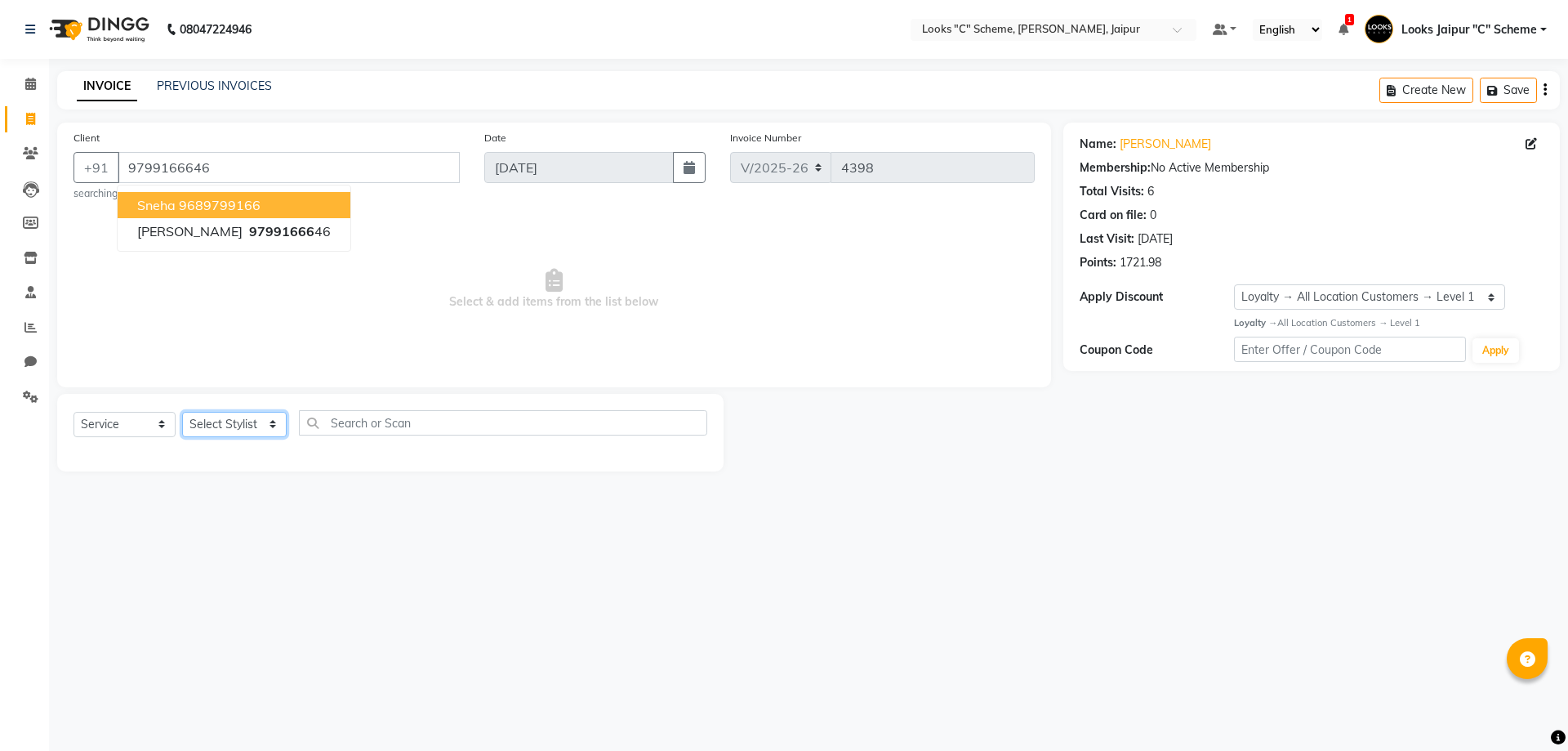
click at [213, 431] on select "Select Stylist [PERSON_NAME] Akash_pdct [PERSON_NAME] [PERSON_NAME] Counter Sal…" at bounding box center [234, 424] width 105 height 26
select select "30005"
click at [182, 412] on select "Select Stylist [PERSON_NAME] Akash_pdct [PERSON_NAME] [PERSON_NAME] Counter Sal…" at bounding box center [234, 424] width 105 height 26
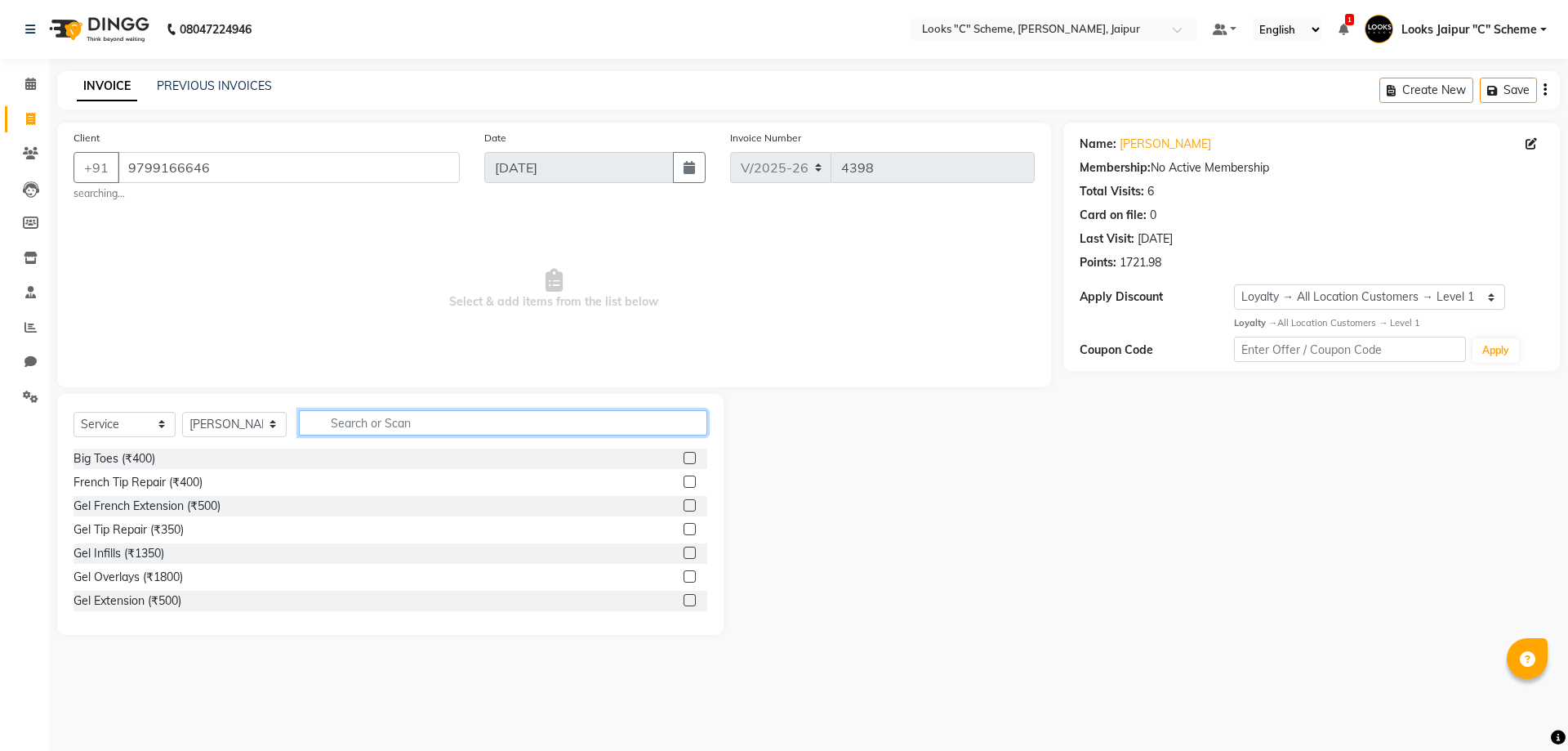
click at [353, 419] on input "text" at bounding box center [502, 422] width 408 height 26
type input "full wax"
click at [684, 551] on label at bounding box center [690, 553] width 12 height 12
click at [684, 551] on input "checkbox" at bounding box center [689, 554] width 11 height 11
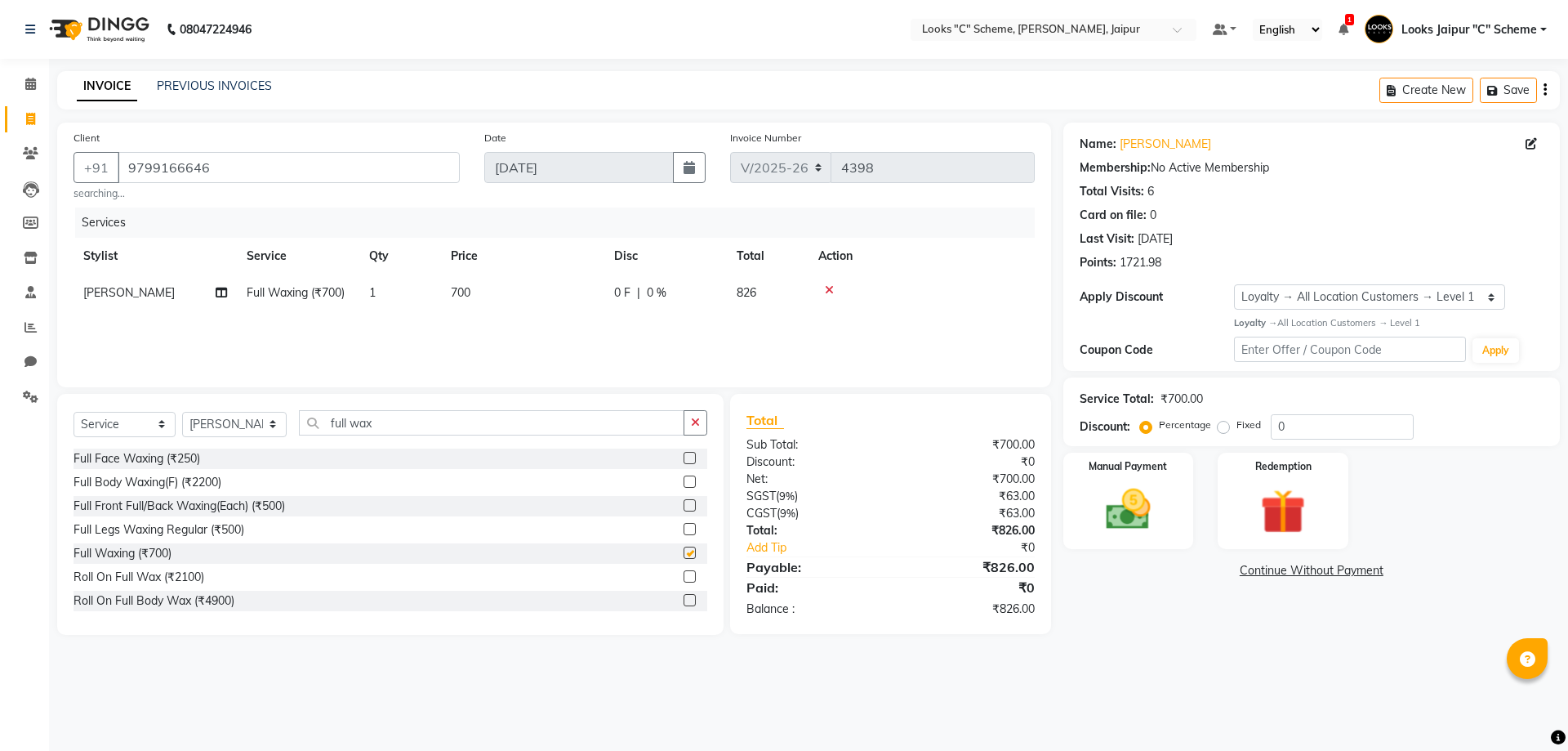
checkbox input "false"
click at [487, 300] on td "700" at bounding box center [522, 293] width 163 height 37
select select "30005"
click at [572, 284] on td "700" at bounding box center [599, 305] width 163 height 62
click at [573, 297] on input "700" at bounding box center [599, 297] width 144 height 26
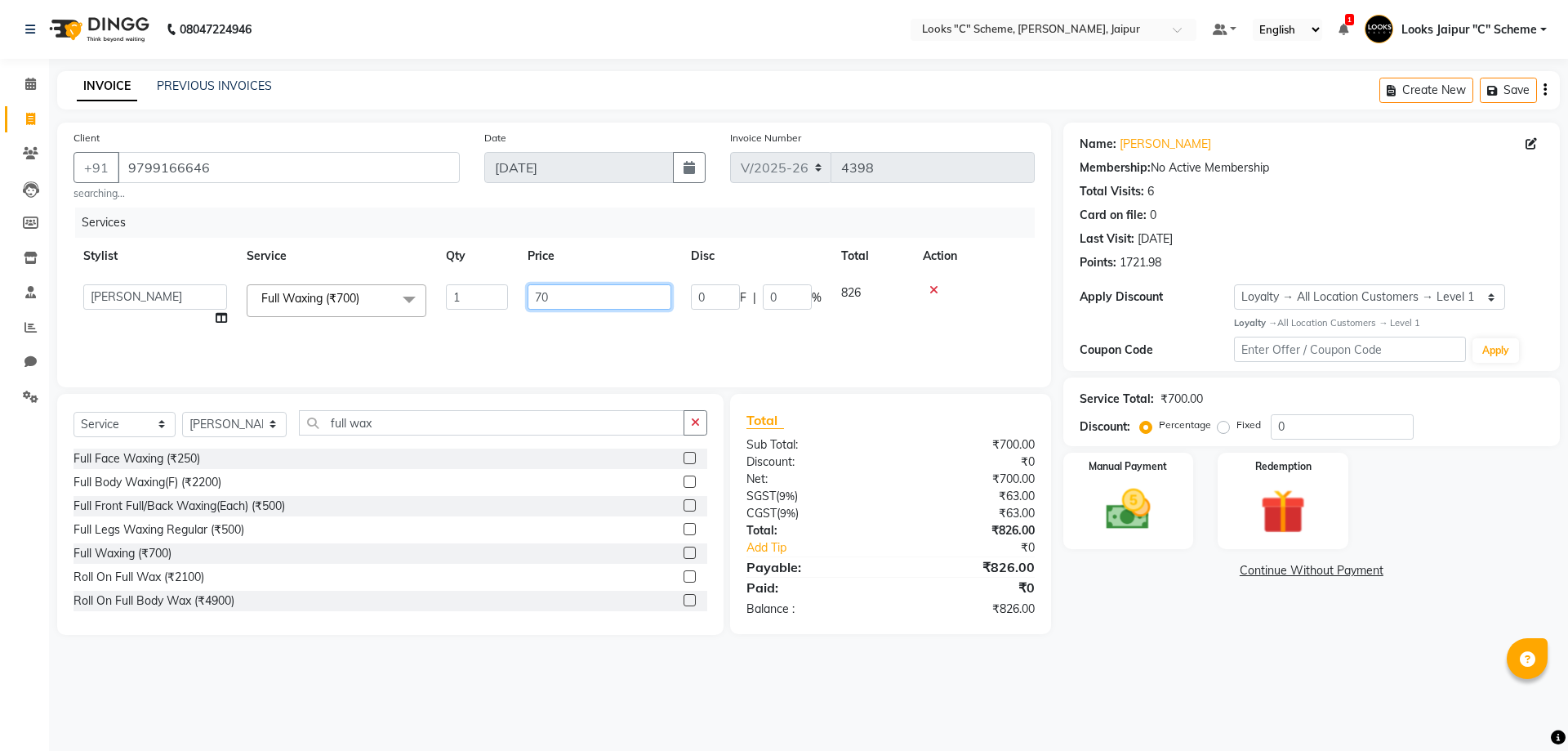
type input "7"
type input "1500"
click at [493, 340] on div "Services Stylist Service Qty Price Disc Total Action Aarohi Aayushi Abhishek_pd…" at bounding box center [554, 288] width 962 height 163
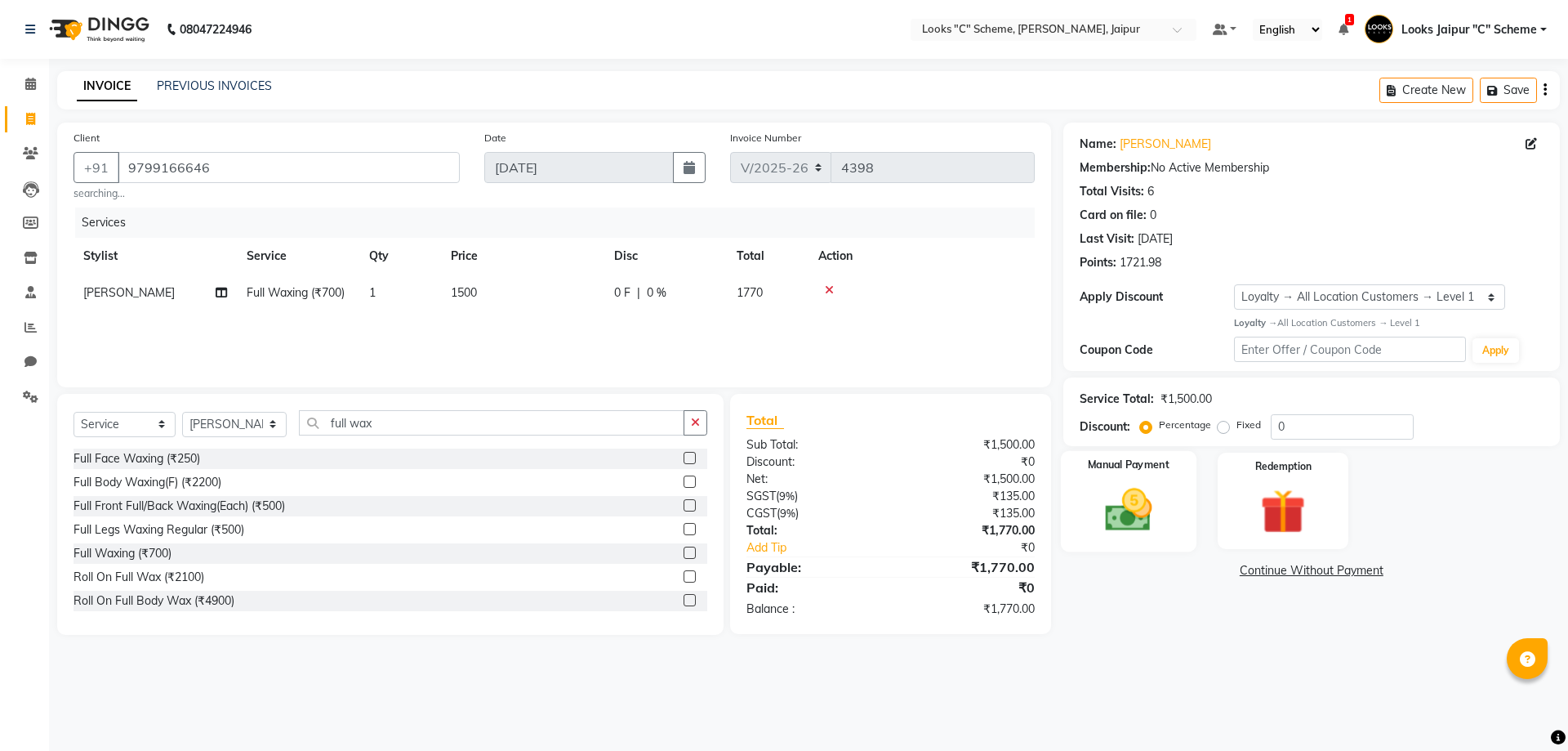
click at [1170, 499] on div "Manual Payment" at bounding box center [1128, 501] width 136 height 100
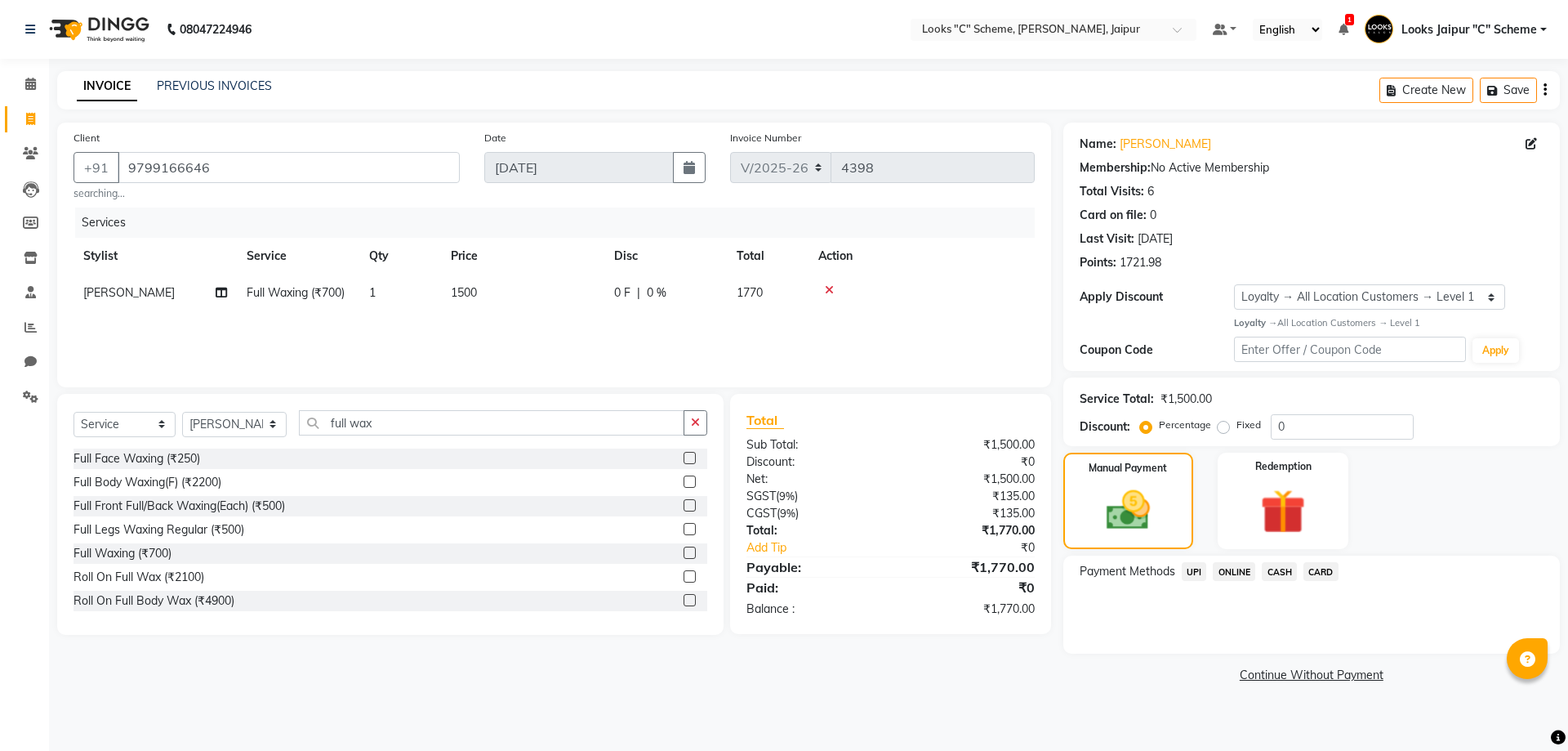
click at [1274, 570] on span "CASH" at bounding box center [1280, 571] width 35 height 19
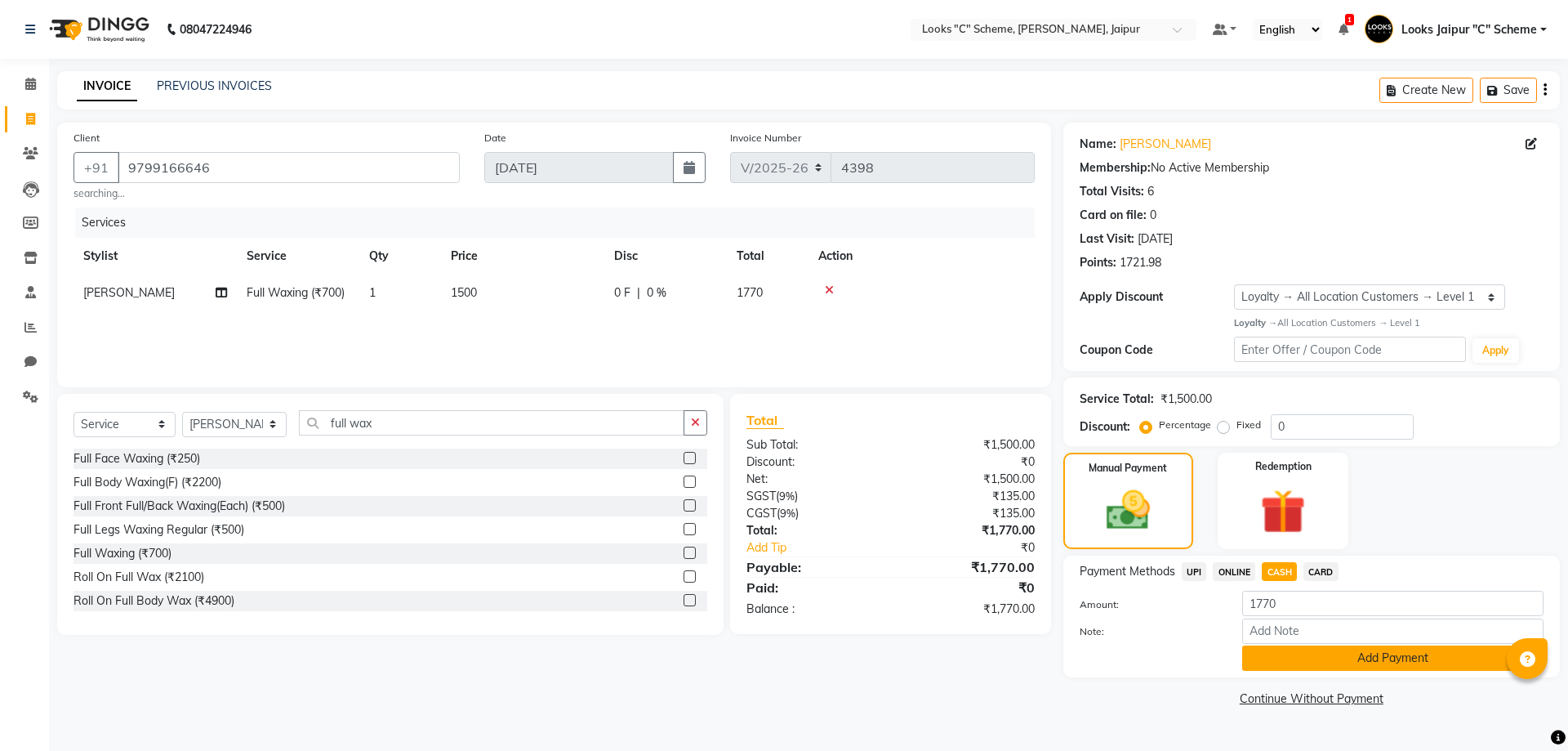
click at [1379, 658] on button "Add Payment" at bounding box center [1393, 658] width 301 height 26
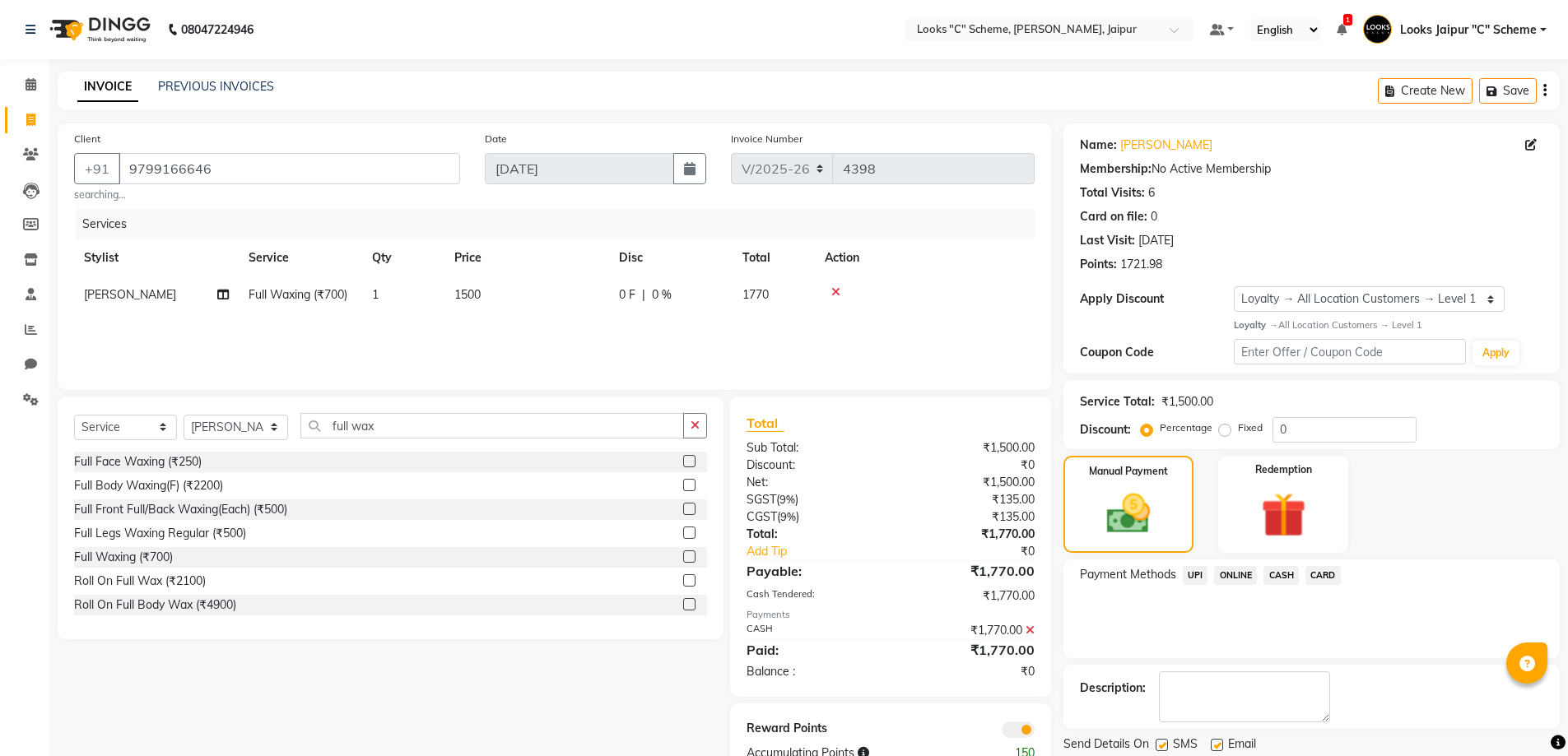
scroll to position [53, 0]
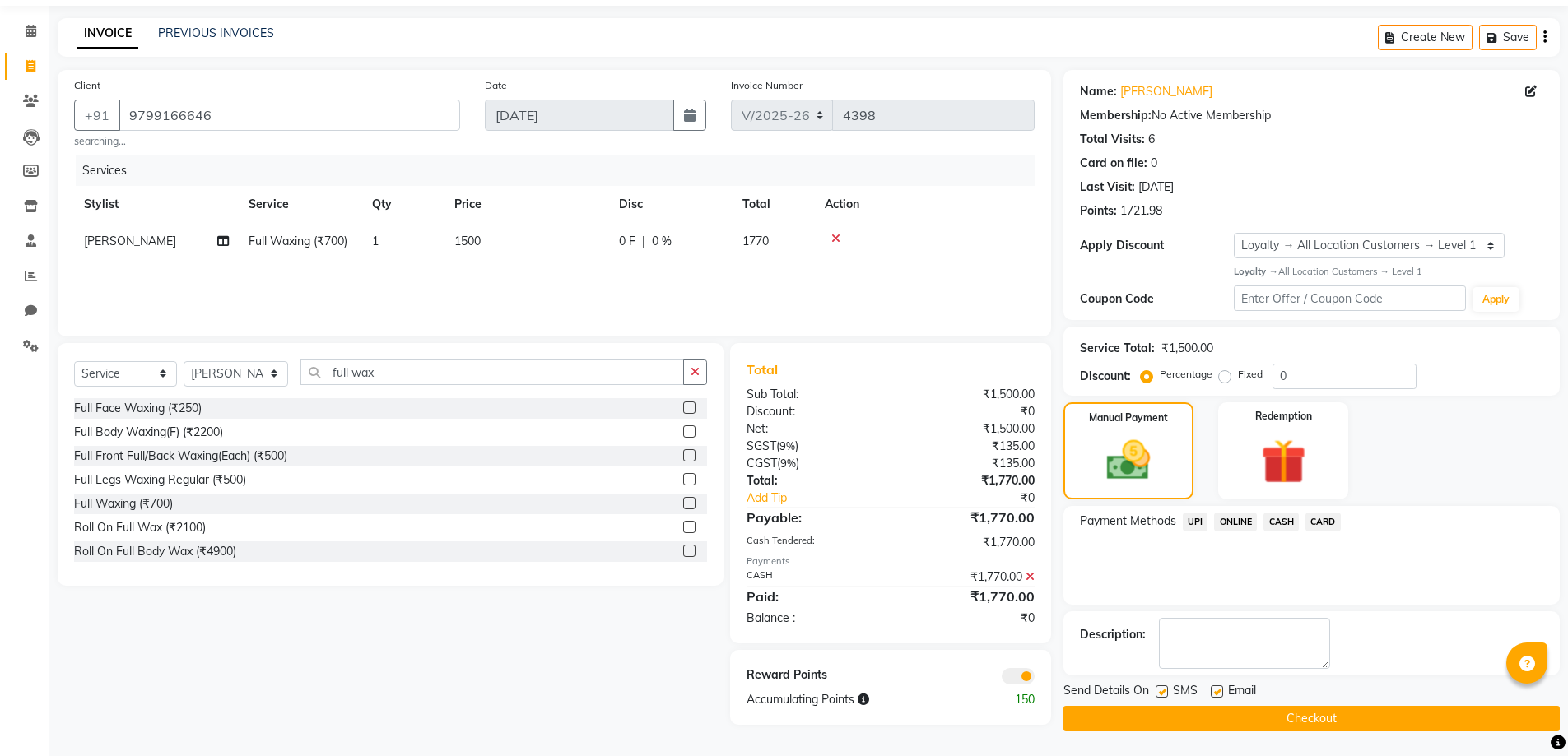
click at [1290, 719] on button "Checkout" at bounding box center [1311, 718] width 496 height 26
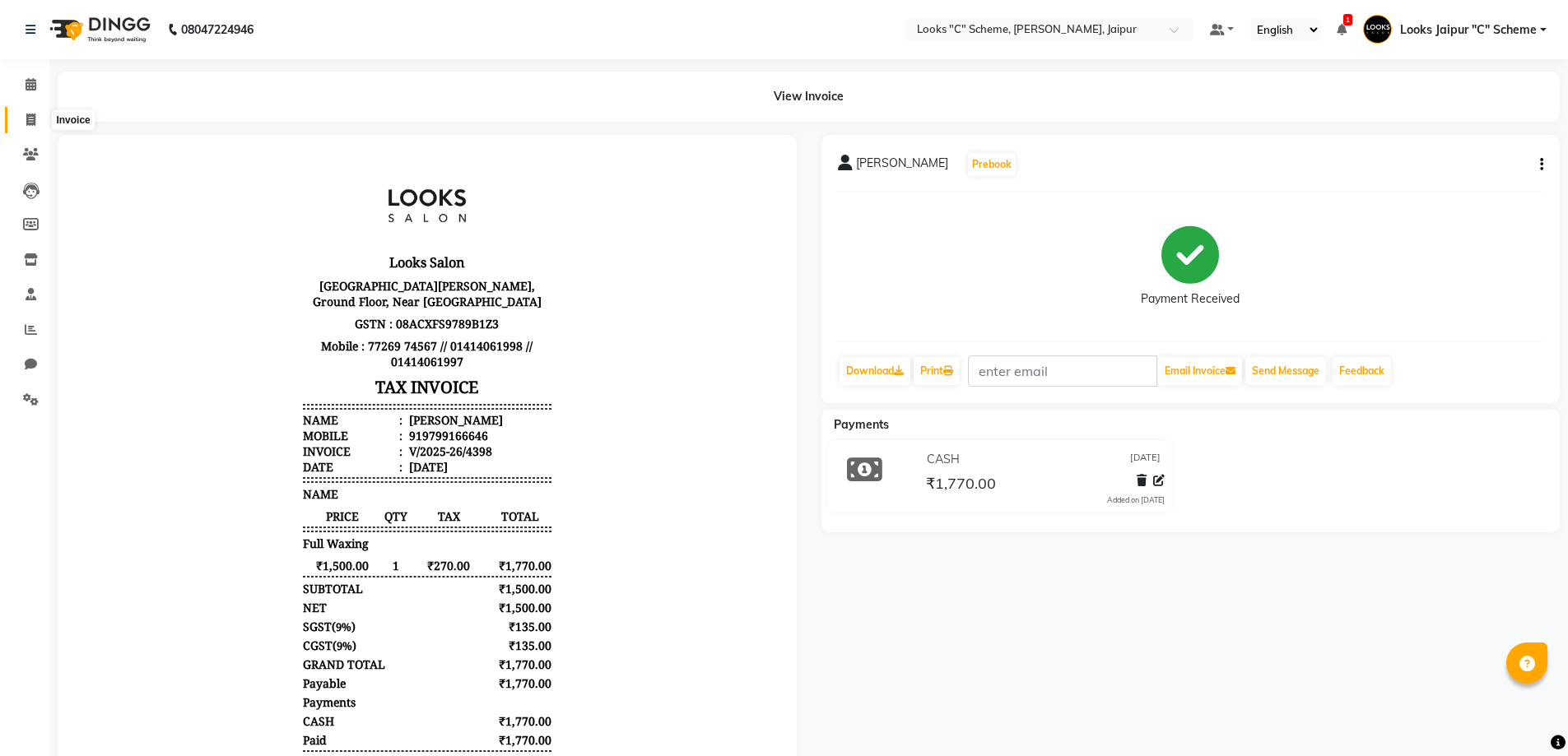
click at [28, 111] on span at bounding box center [31, 120] width 28 height 19
select select "service"
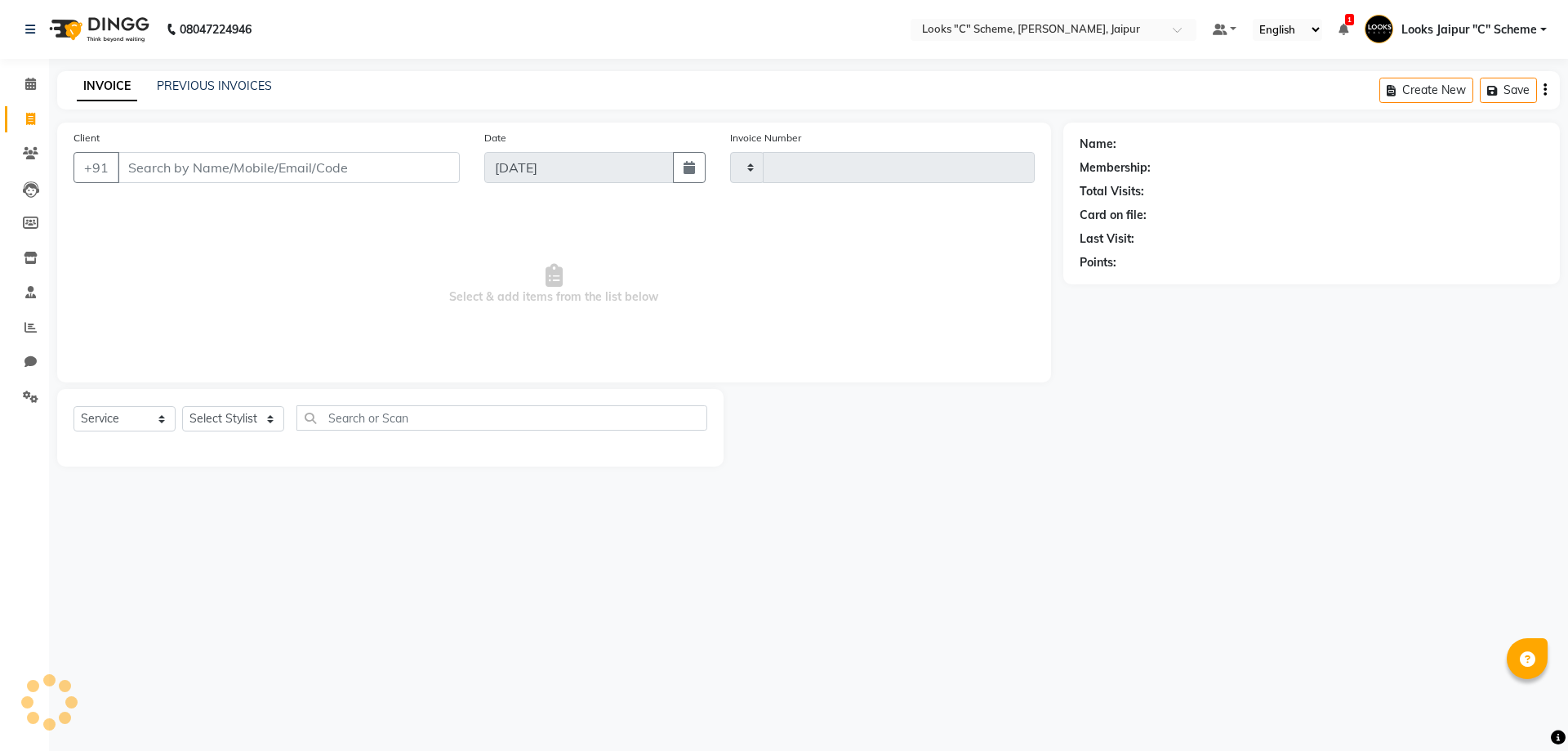
type input "4399"
select select "4315"
click at [178, 177] on input "Client" at bounding box center [288, 167] width 342 height 31
click at [167, 167] on input "Client" at bounding box center [288, 167] width 342 height 31
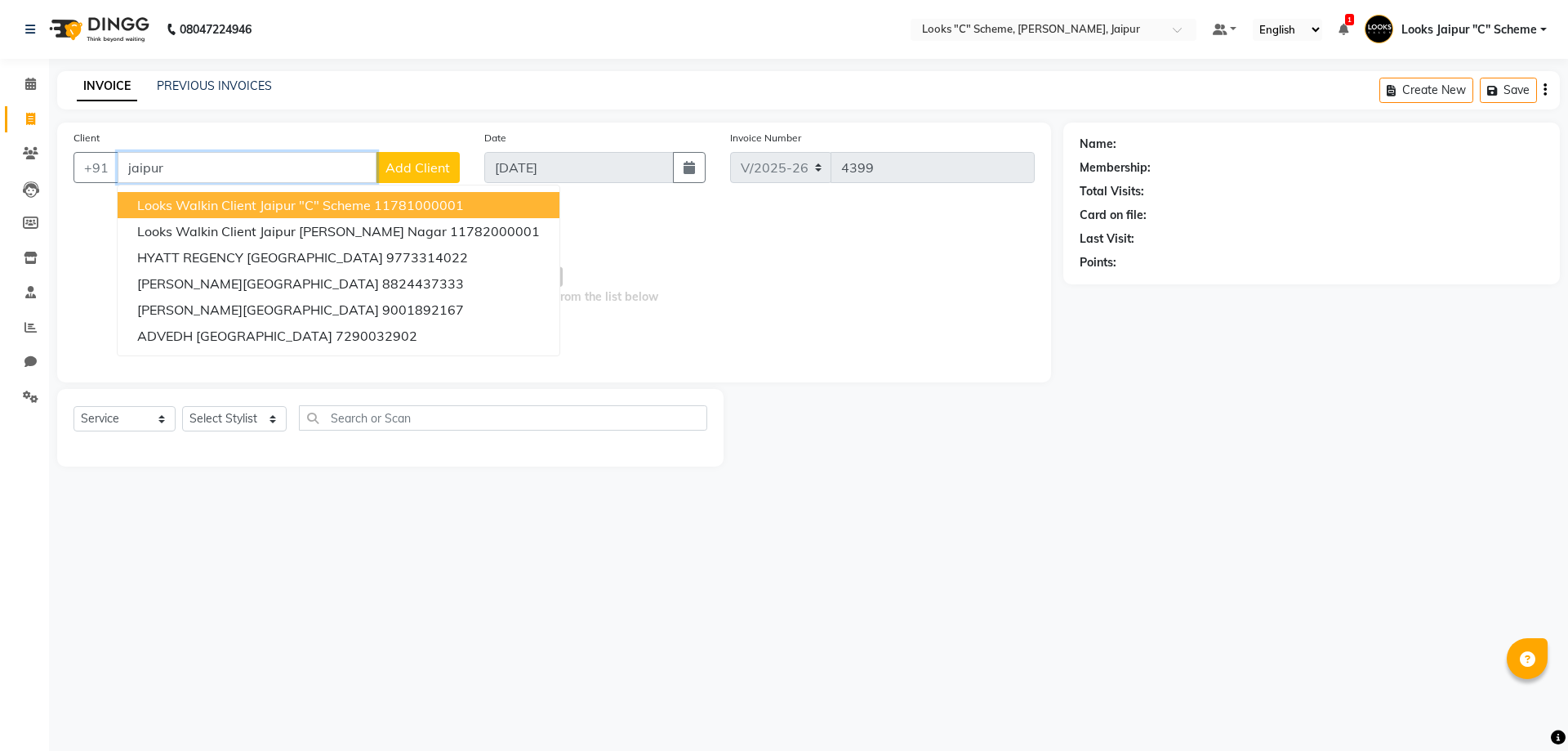
click at [200, 207] on span "Looks Walkin Client Jaipur "C" Scheme" at bounding box center [254, 204] width 234 height 17
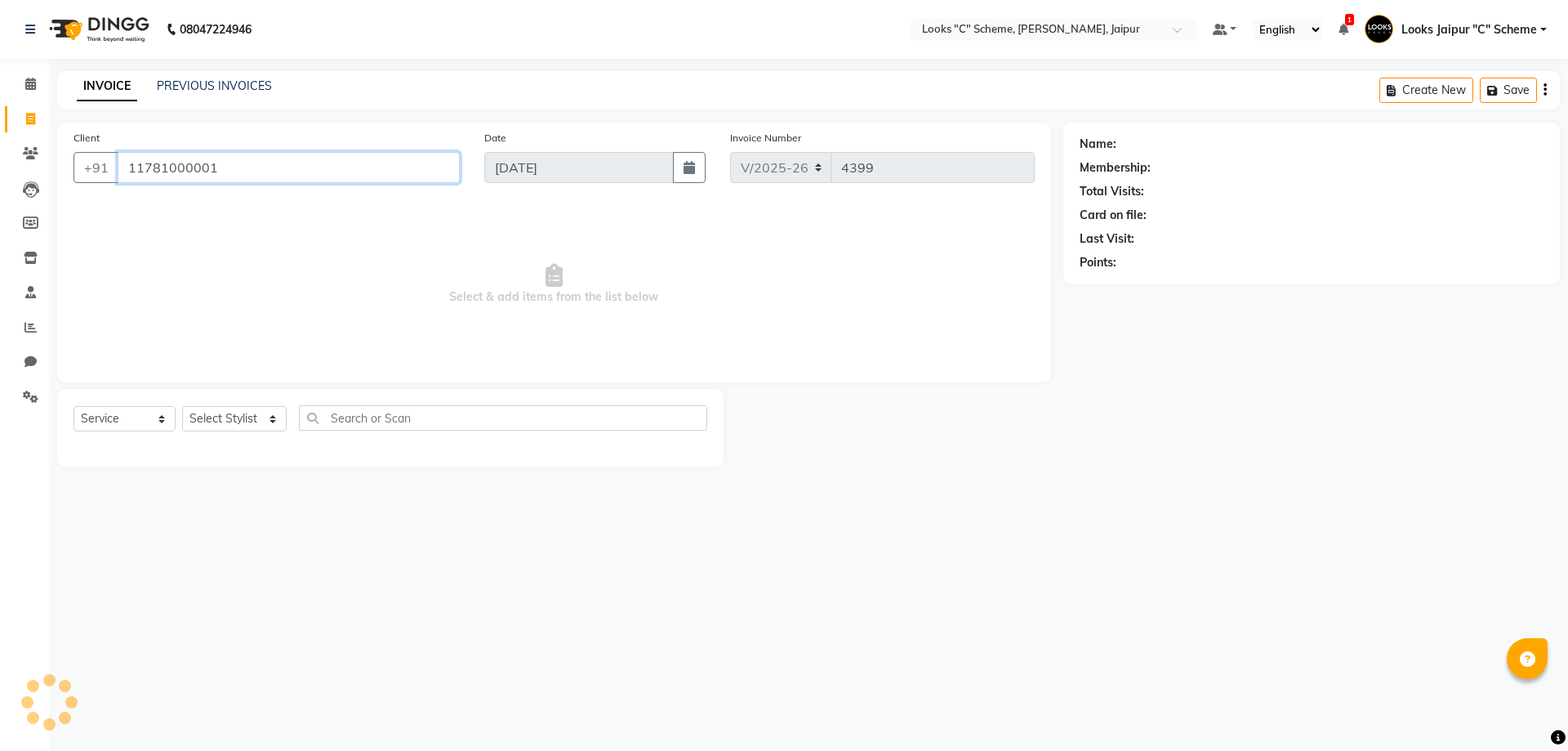
type input "11781000001"
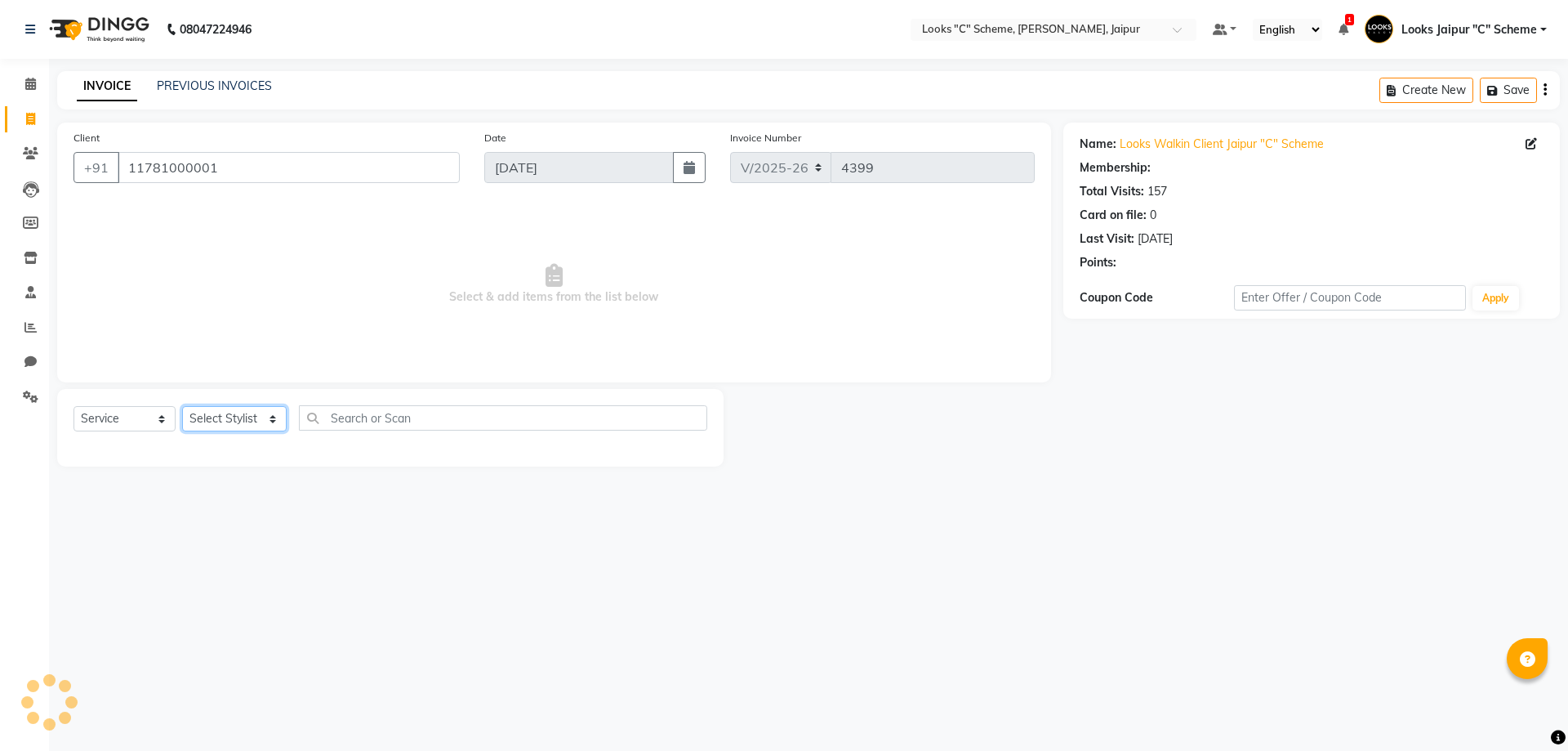
click at [256, 429] on select "Select Stylist [PERSON_NAME] Akash_pdct [PERSON_NAME] [PERSON_NAME] Counter Sal…" at bounding box center [234, 419] width 105 height 26
select select "1: Object"
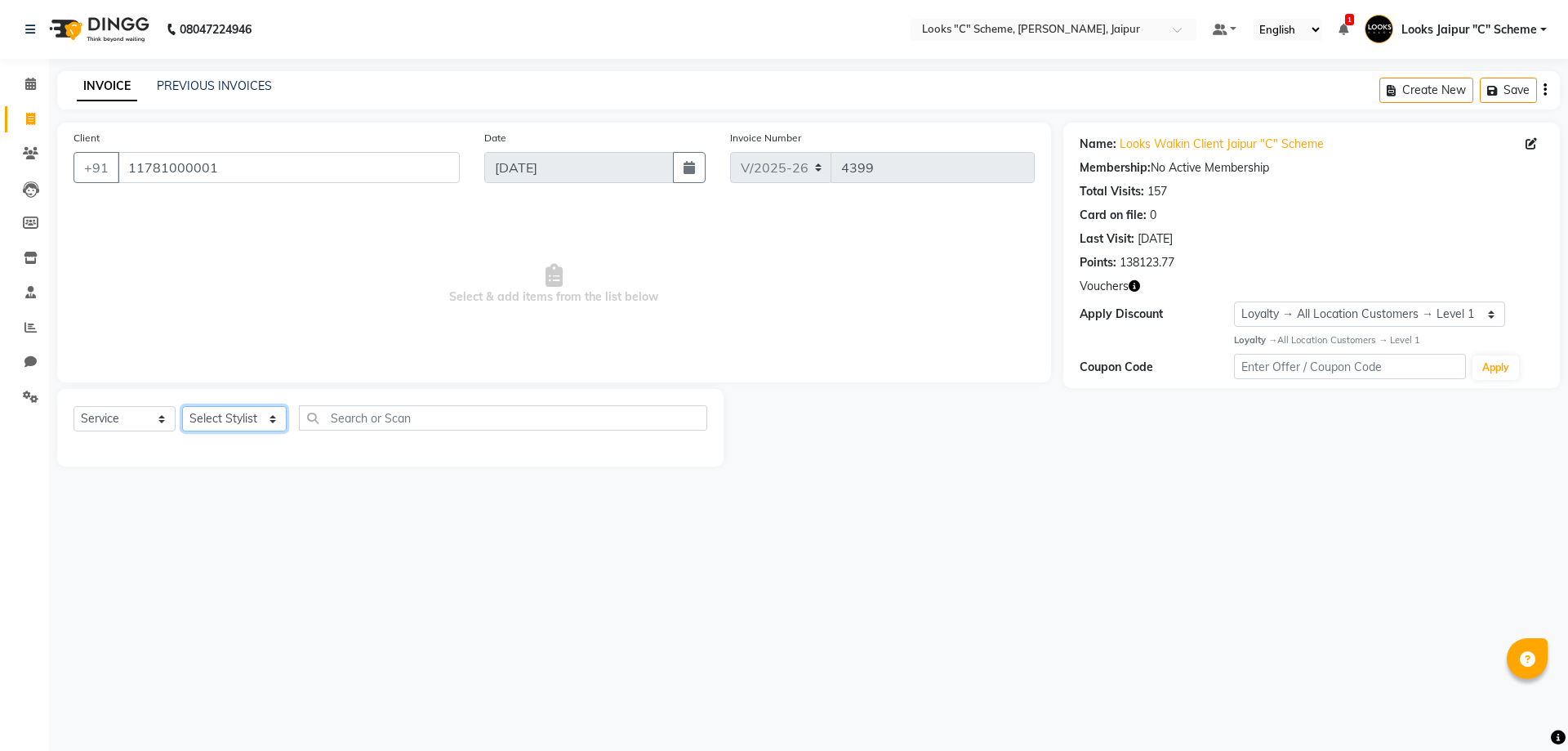
select select "52178"
click at [182, 406] on select "Select Stylist [PERSON_NAME] Akash_pdct [PERSON_NAME] [PERSON_NAME] Counter Sal…" at bounding box center [234, 419] width 105 height 26
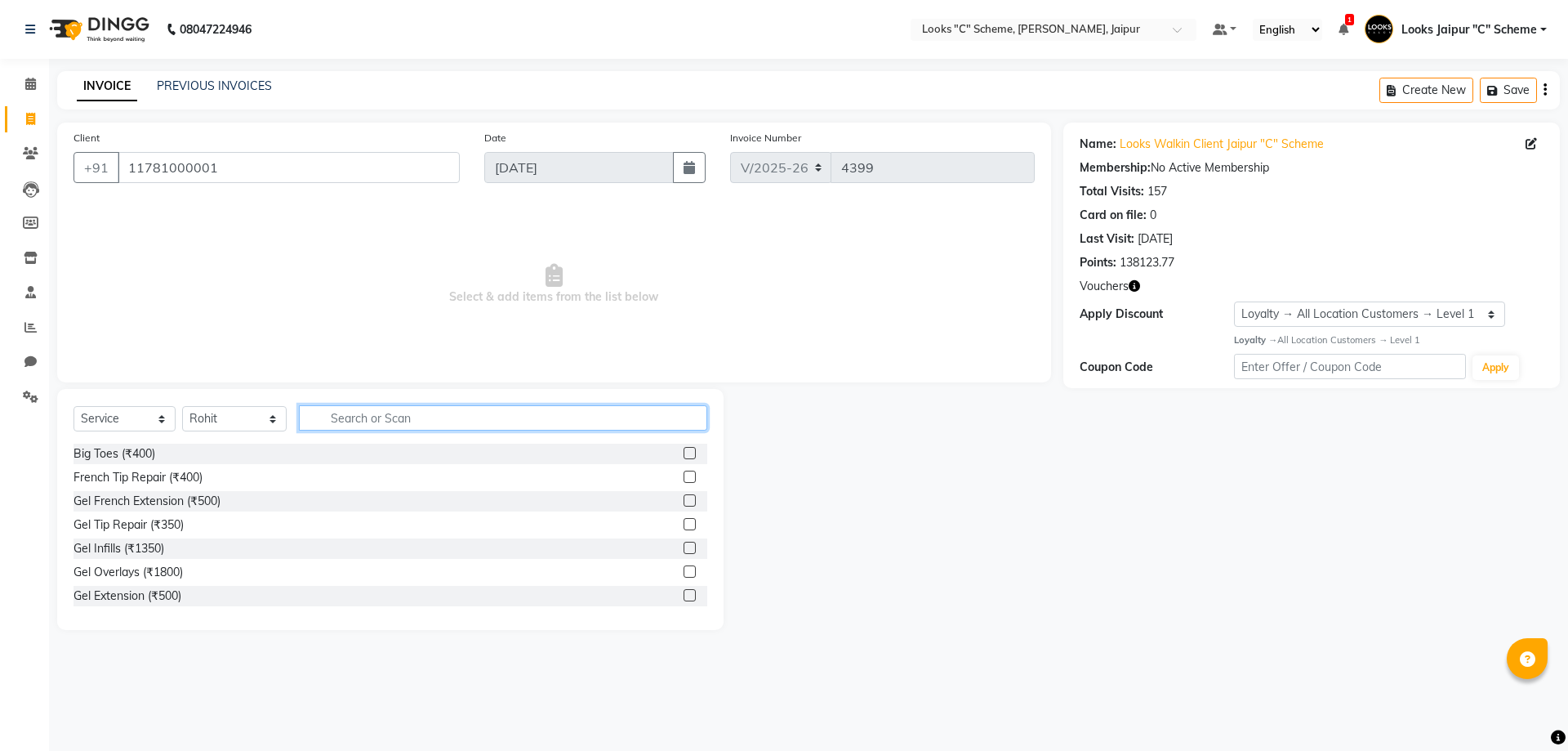
click at [421, 423] on input "text" at bounding box center [502, 418] width 408 height 26
type input "wash"
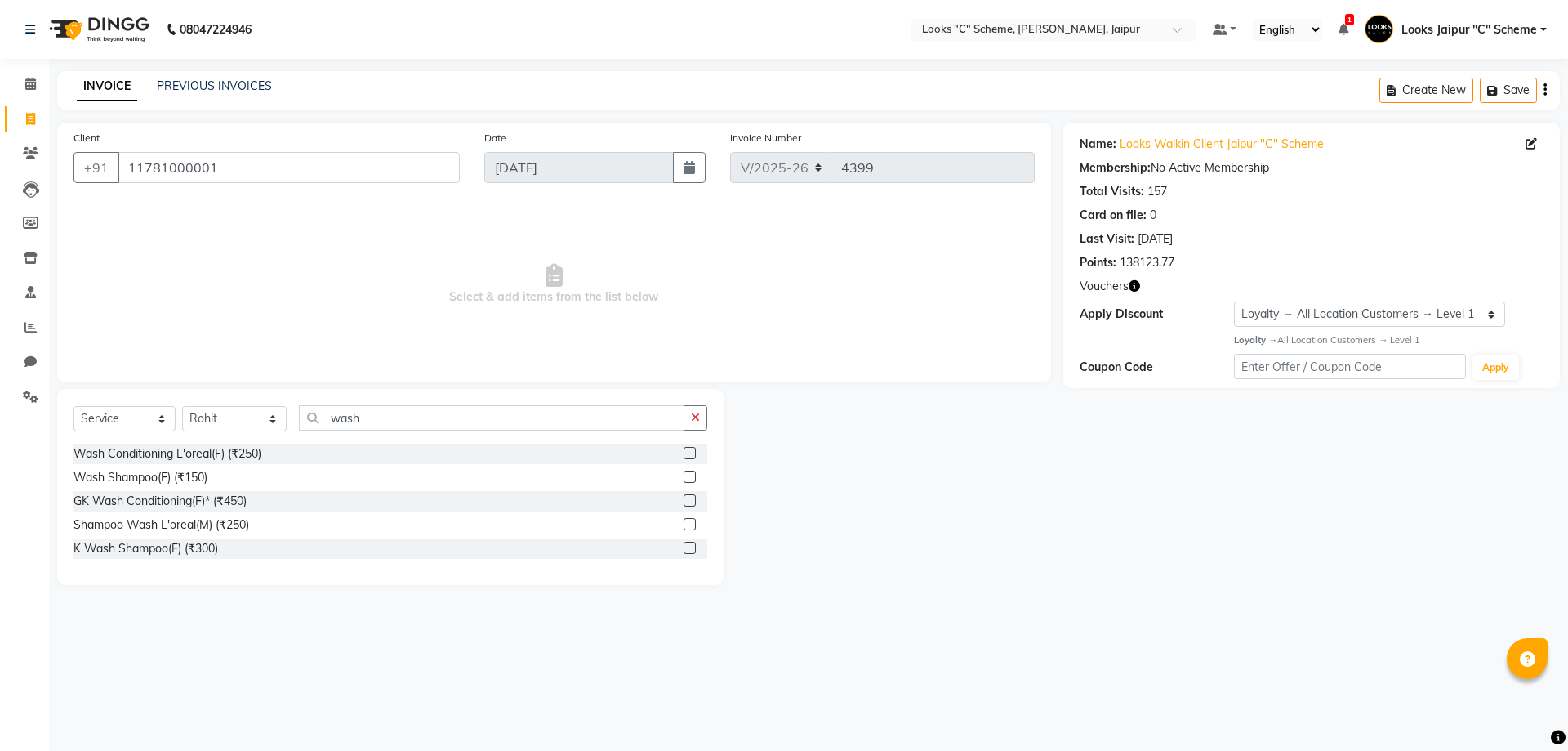
click at [695, 474] on label at bounding box center [690, 477] width 12 height 12
click at [695, 474] on input "checkbox" at bounding box center [689, 478] width 11 height 11
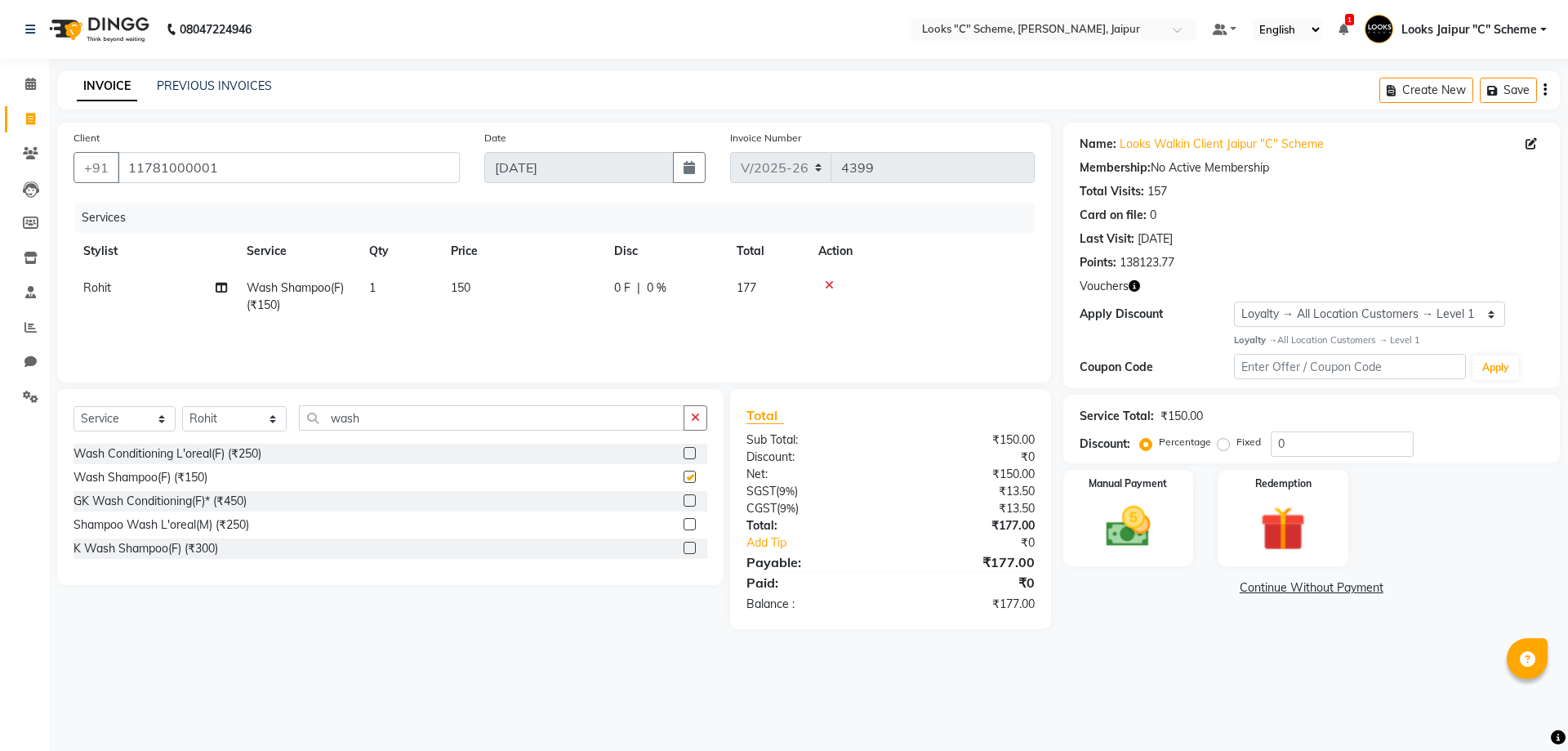
checkbox input "false"
click at [535, 286] on td "150" at bounding box center [522, 296] width 163 height 54
select select "52178"
click at [583, 290] on input "150" at bounding box center [599, 292] width 144 height 26
type input "1"
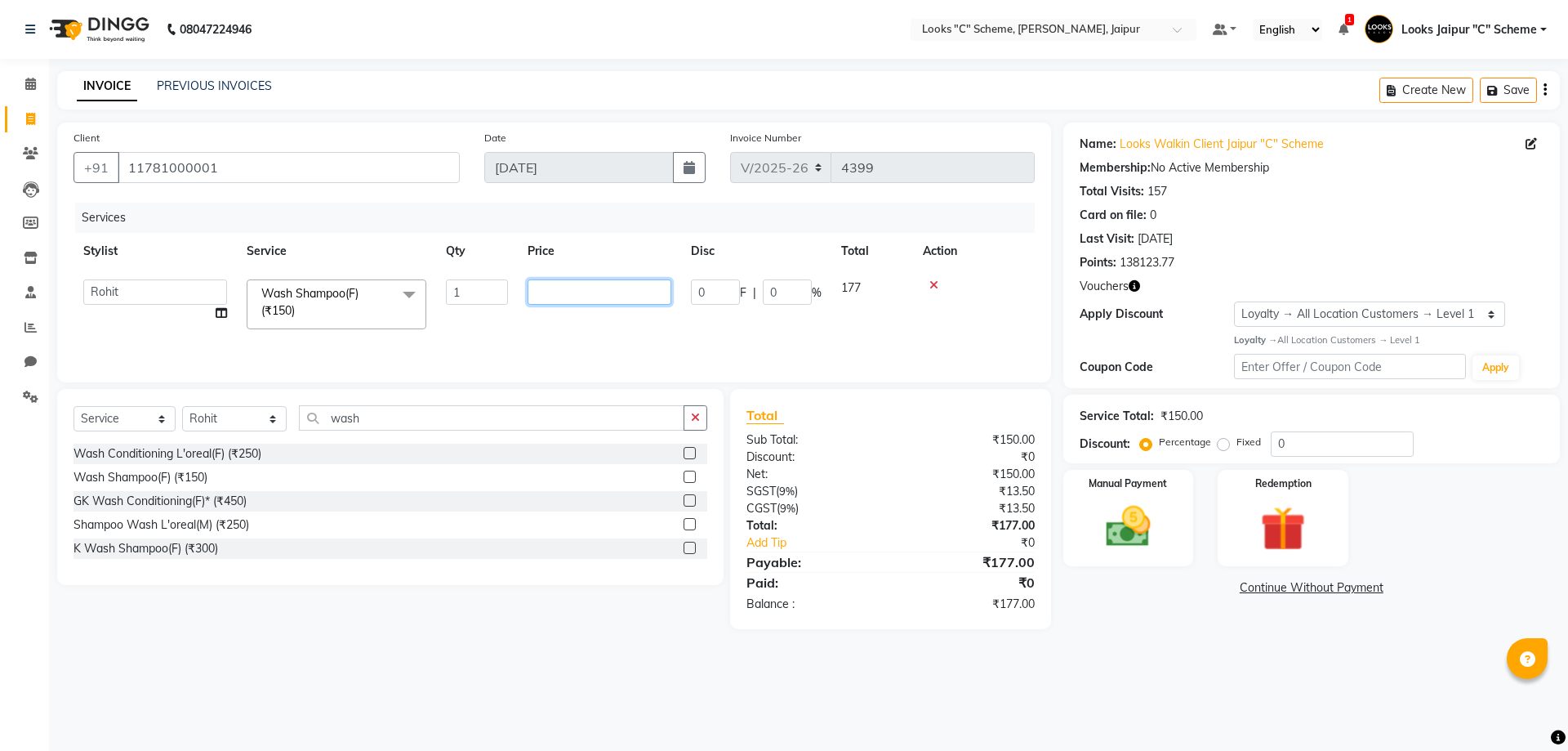
click at [582, 283] on input "number" at bounding box center [599, 292] width 144 height 26
type input "847"
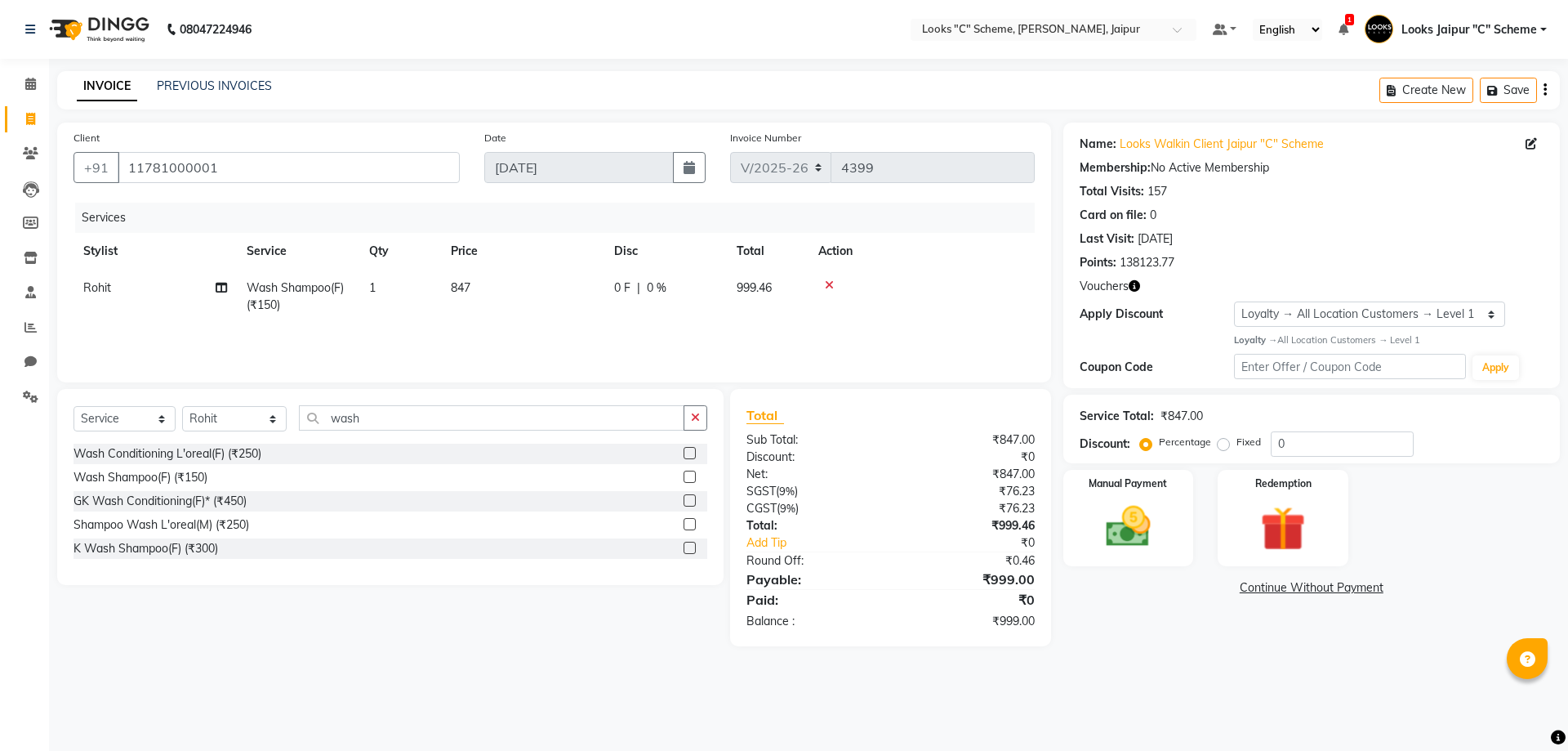
click at [628, 317] on tr "Rohit Wash Shampoo(F) (₹150) 1 847 0 F | 0 % 999.46" at bounding box center [554, 296] width 962 height 54
click at [471, 284] on span "847" at bounding box center [461, 287] width 19 height 15
select select "52178"
click at [584, 301] on input "847" at bounding box center [599, 292] width 144 height 26
type input "848"
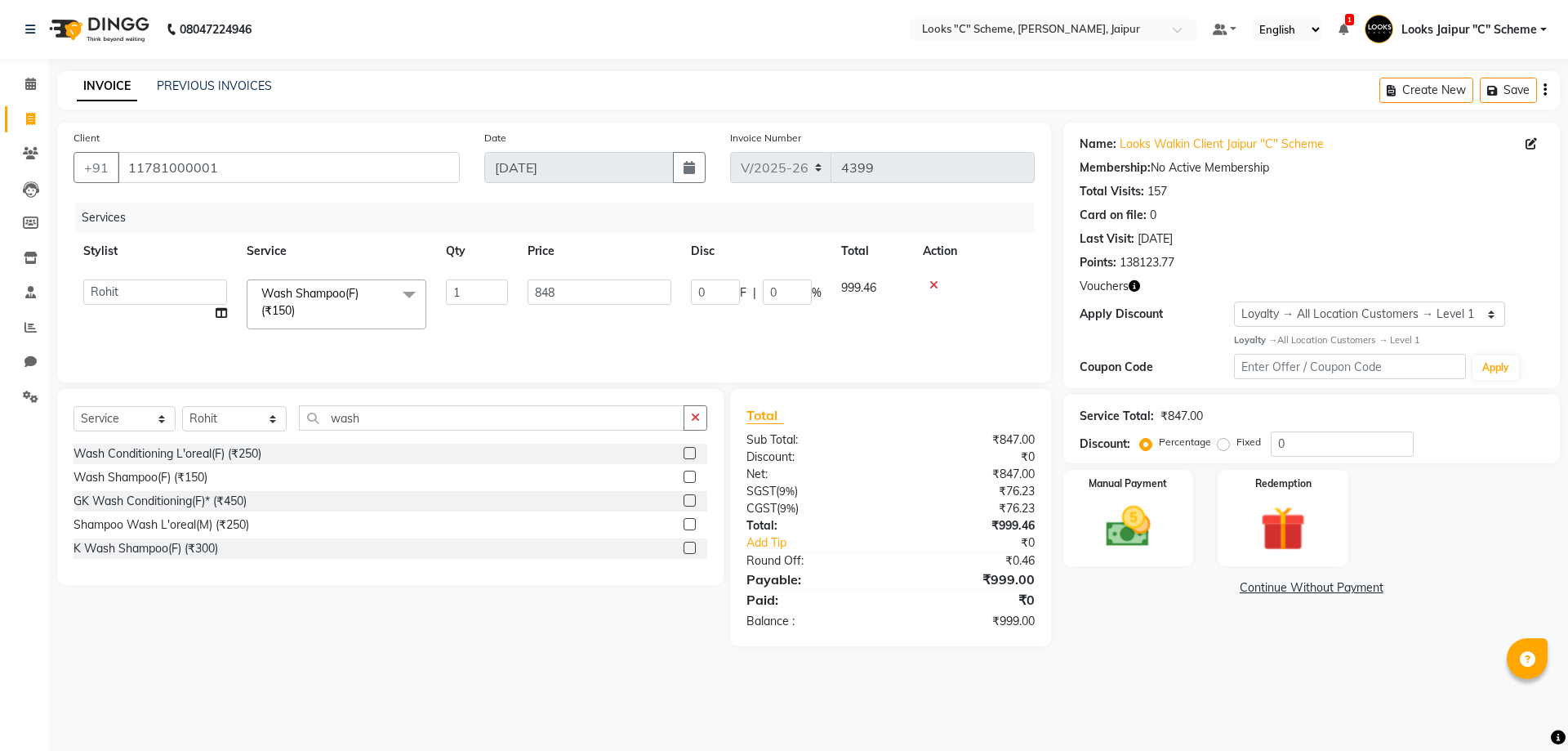
click at [629, 323] on tr "Aarohi Aayushi Abhishek_pdct Akash_pdct Anjana Ashu Kayat Counter Sales Jyoti L…" at bounding box center [554, 304] width 962 height 70
click at [536, 287] on td "848" at bounding box center [522, 296] width 163 height 54
select select "52178"
click at [595, 287] on input "848" at bounding box center [599, 292] width 144 height 26
type input "847.5"
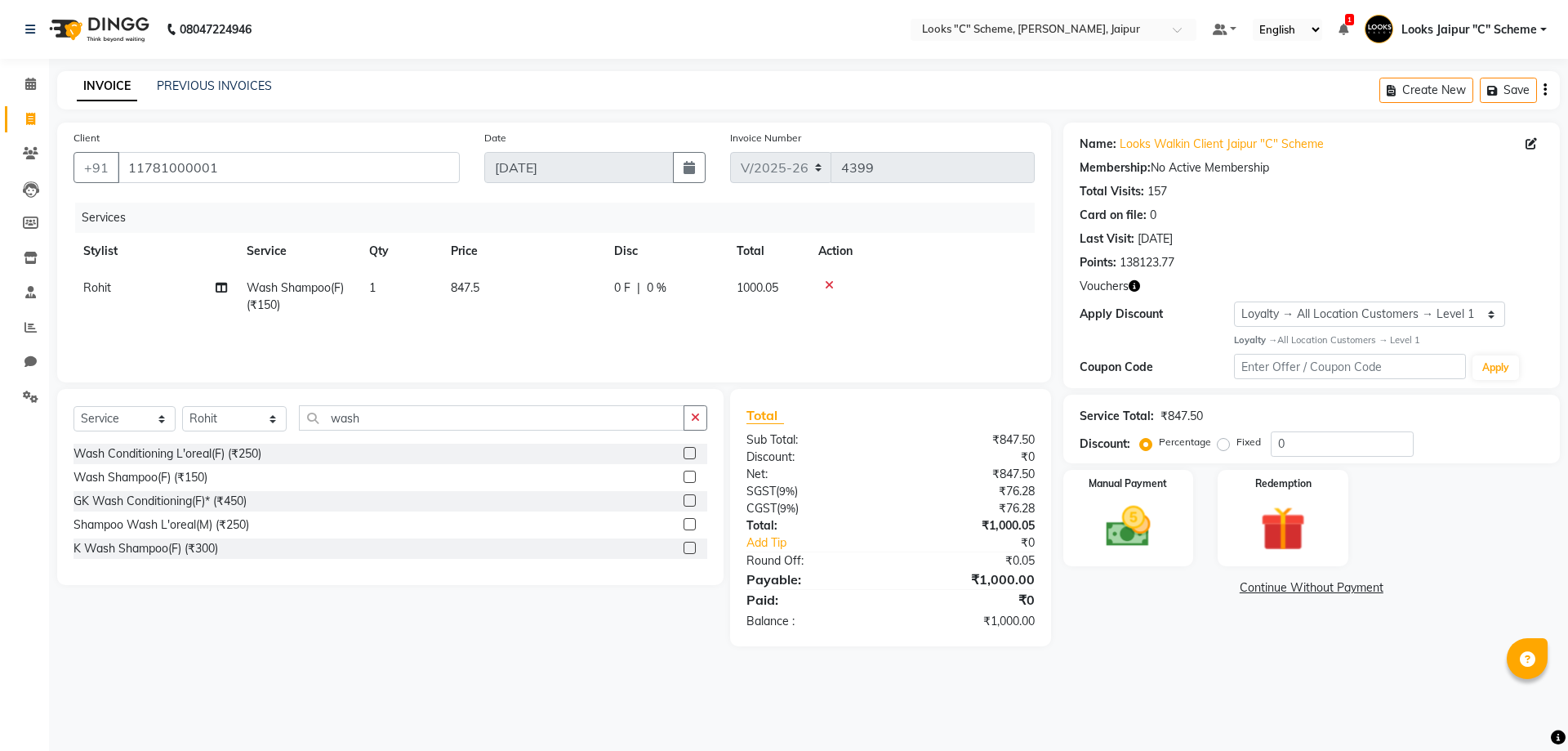
click at [532, 334] on div "Services Stylist Service Qty Price Disc Total Action Rohit Wash Shampoo(F) (₹15…" at bounding box center [554, 284] width 962 height 163
click at [1133, 530] on img at bounding box center [1128, 526] width 76 height 54
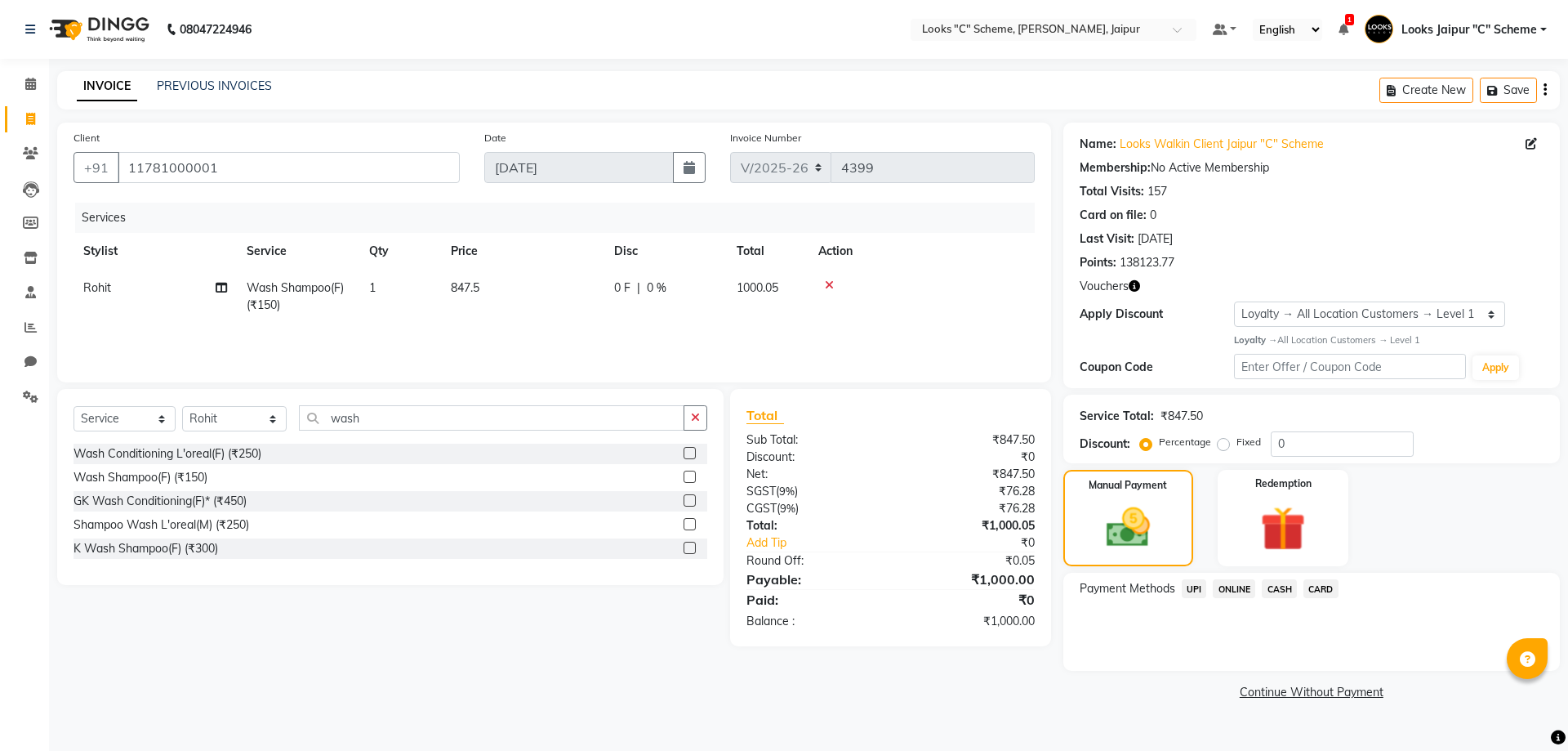
click at [1274, 587] on span "CASH" at bounding box center [1280, 588] width 35 height 19
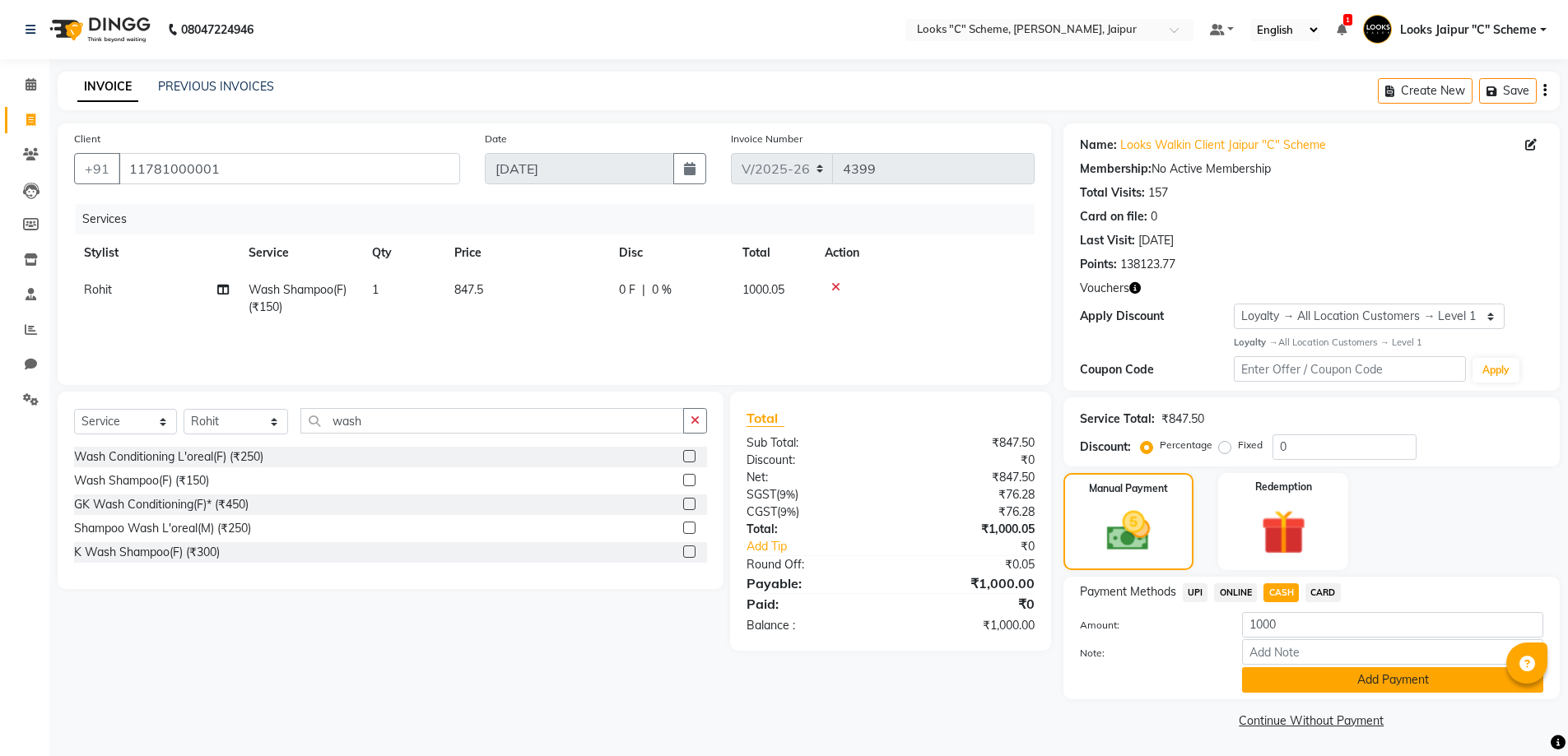
click at [1346, 681] on button "Add Payment" at bounding box center [1392, 680] width 301 height 26
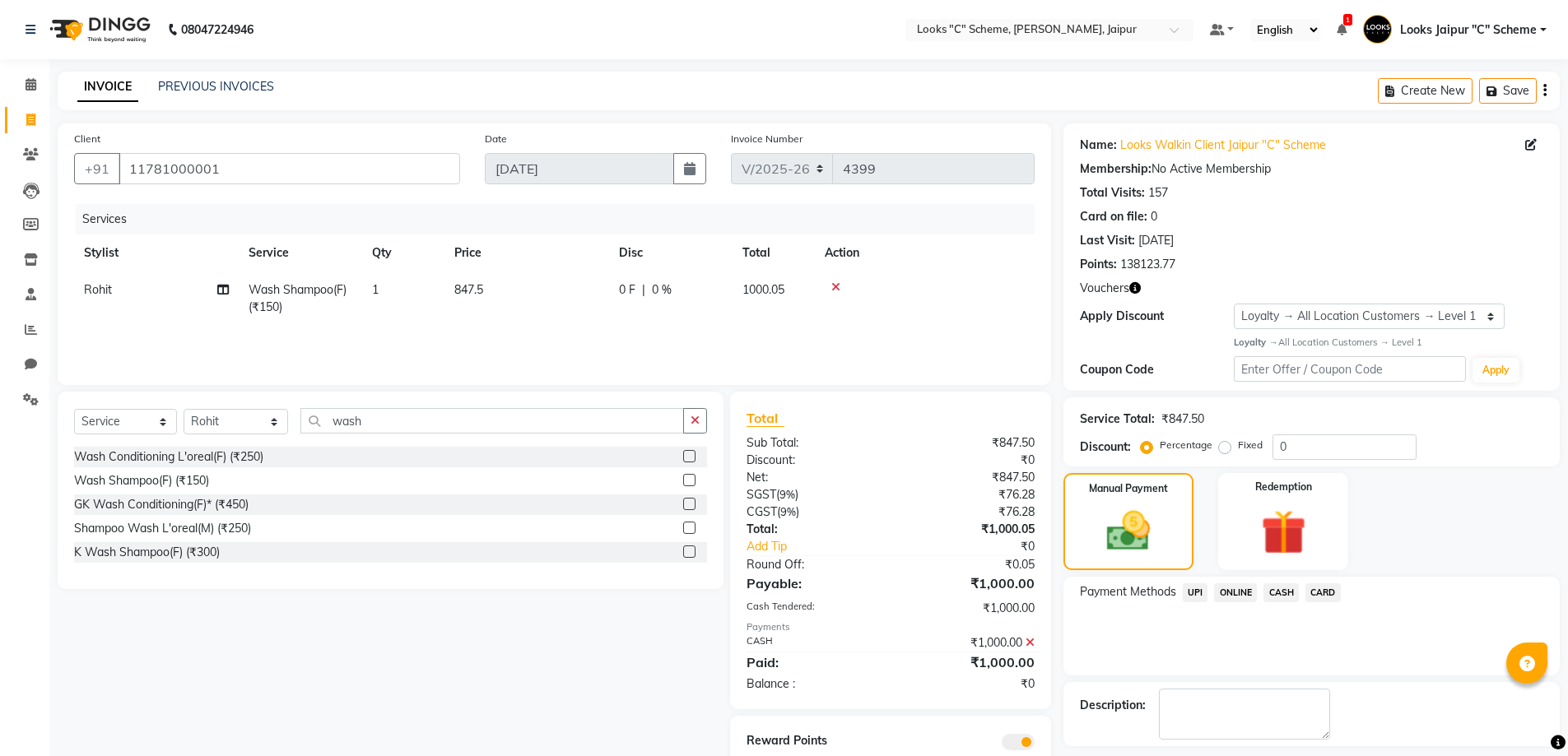
scroll to position [71, 0]
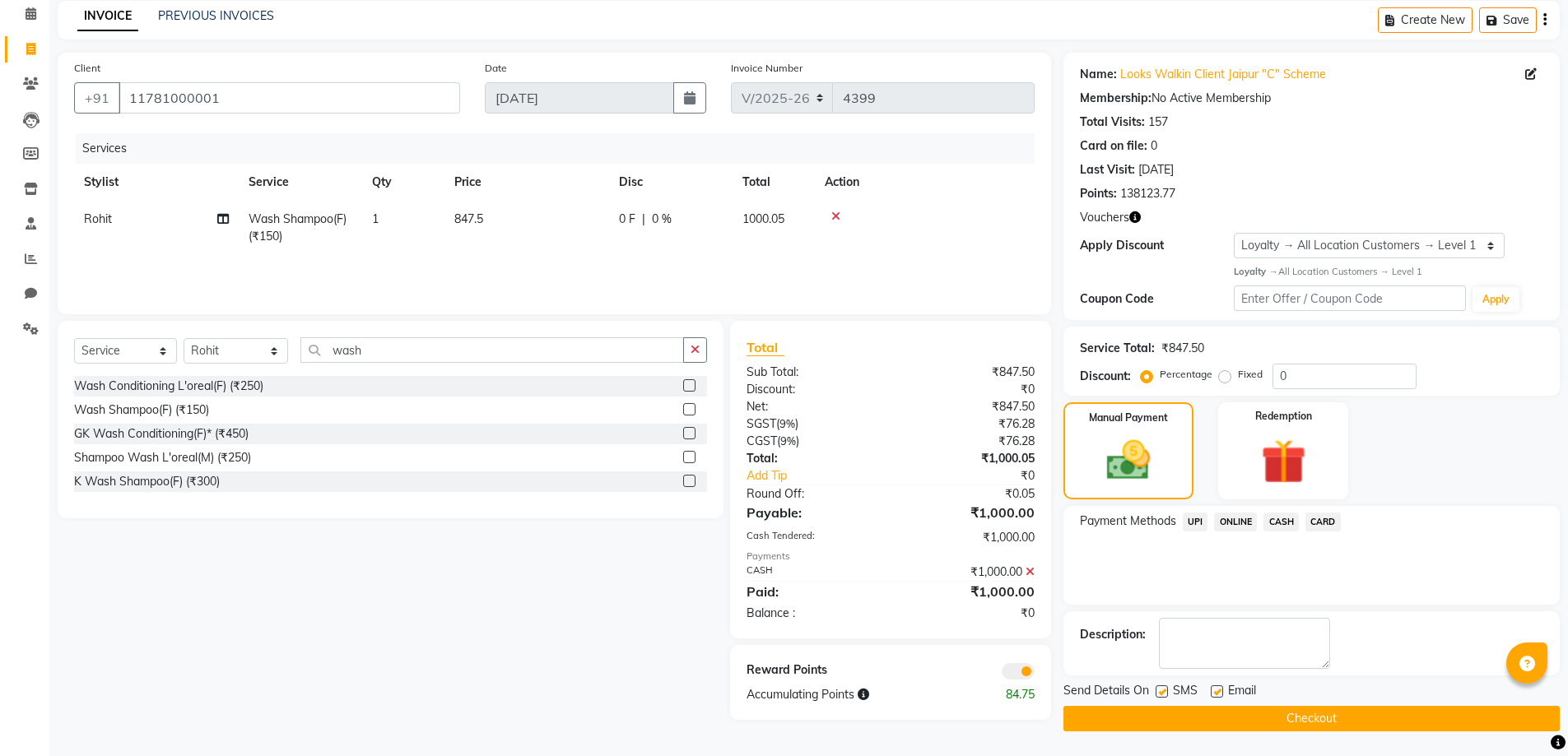
click at [1340, 707] on button "Checkout" at bounding box center [1311, 718] width 496 height 26
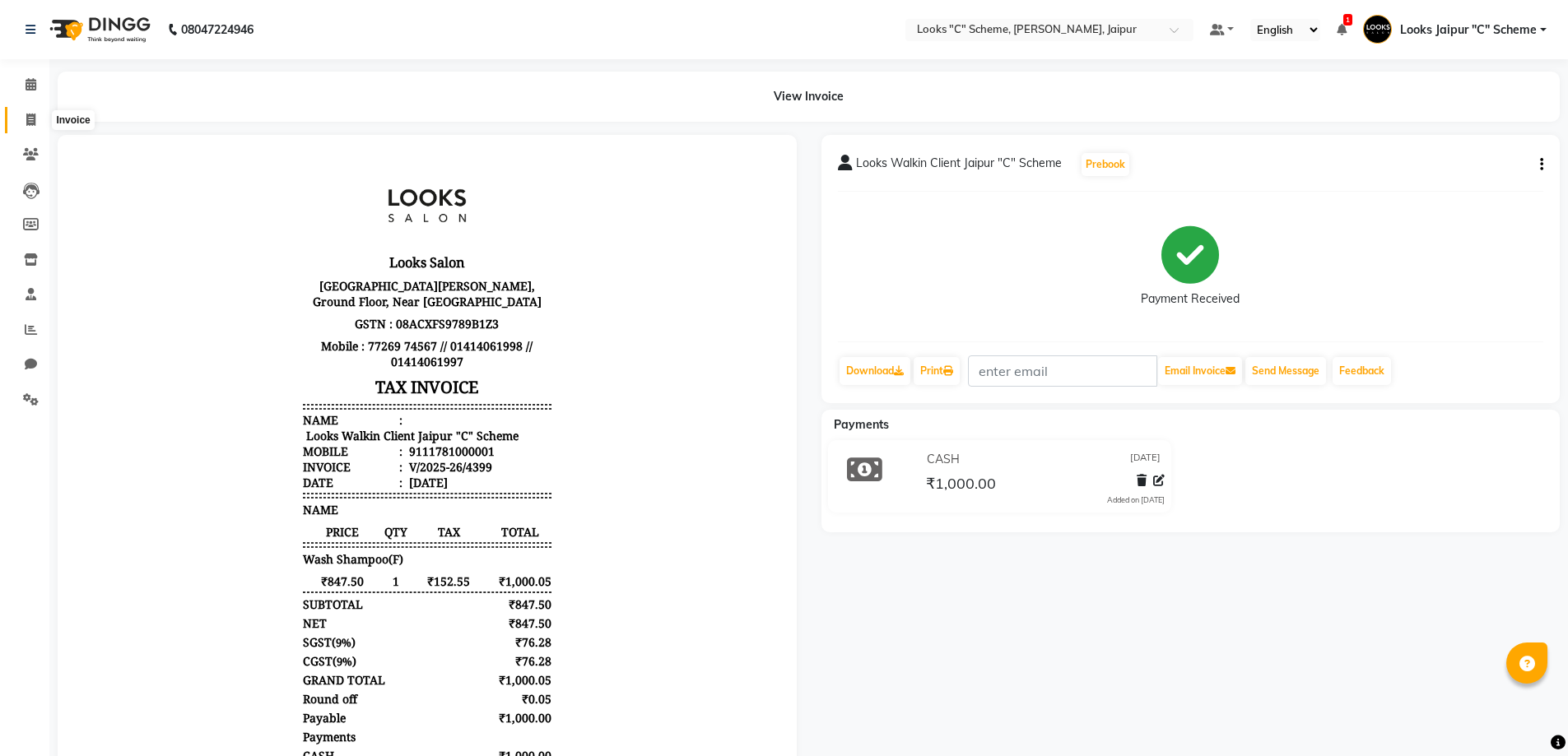
click at [38, 121] on span at bounding box center [31, 120] width 28 height 19
select select "4315"
select select "service"
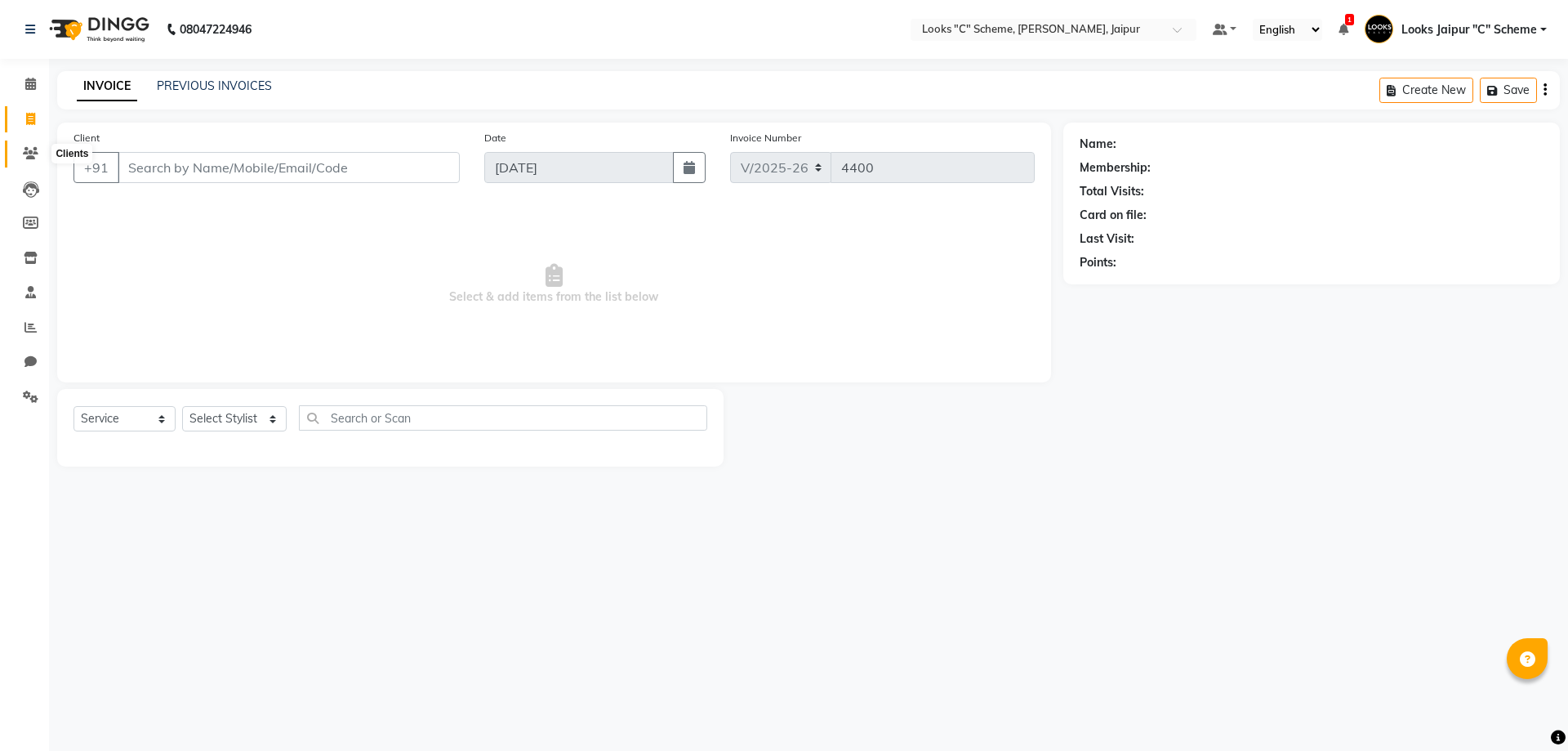
click at [44, 151] on span at bounding box center [31, 153] width 28 height 19
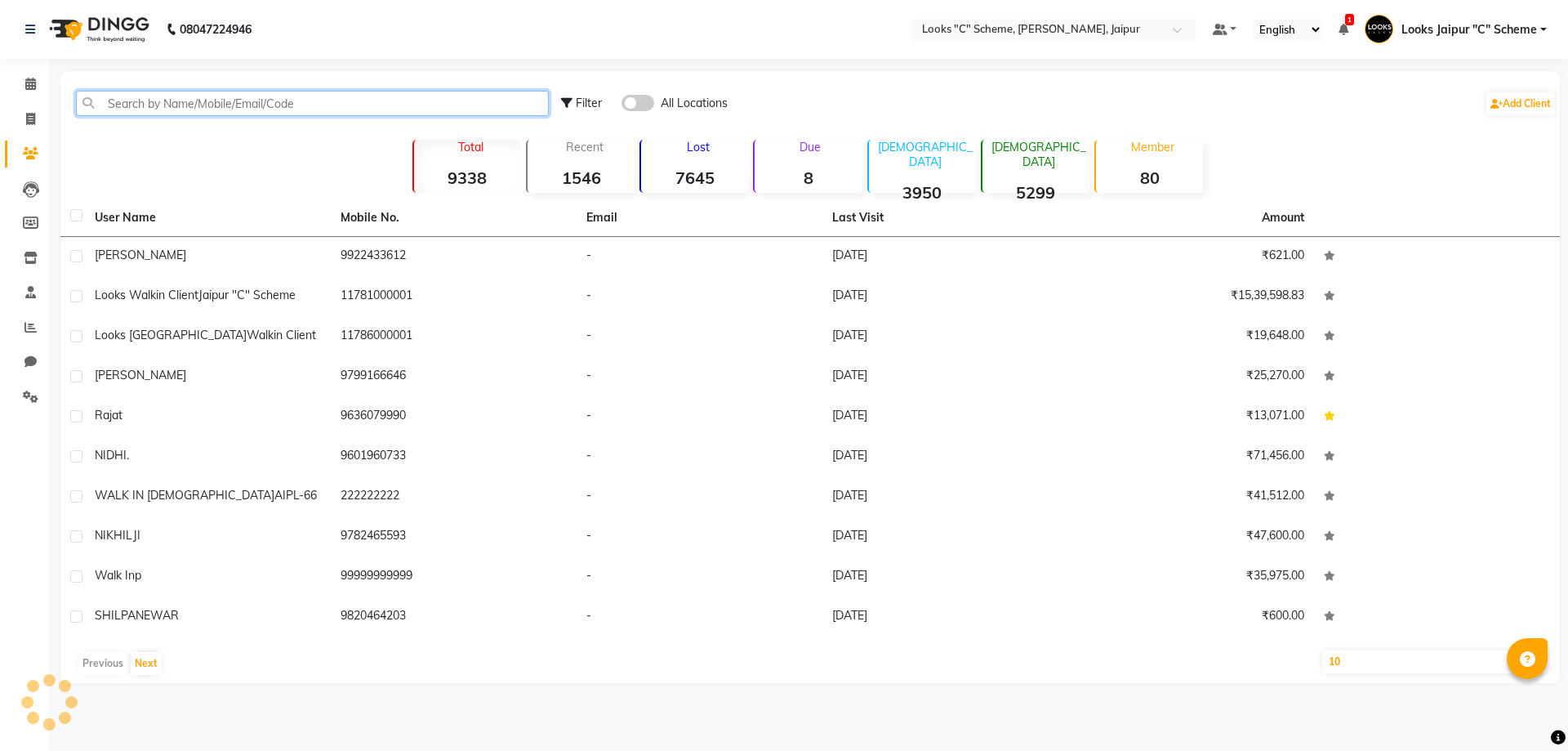
click at [171, 107] on input "text" at bounding box center [312, 103] width 473 height 26
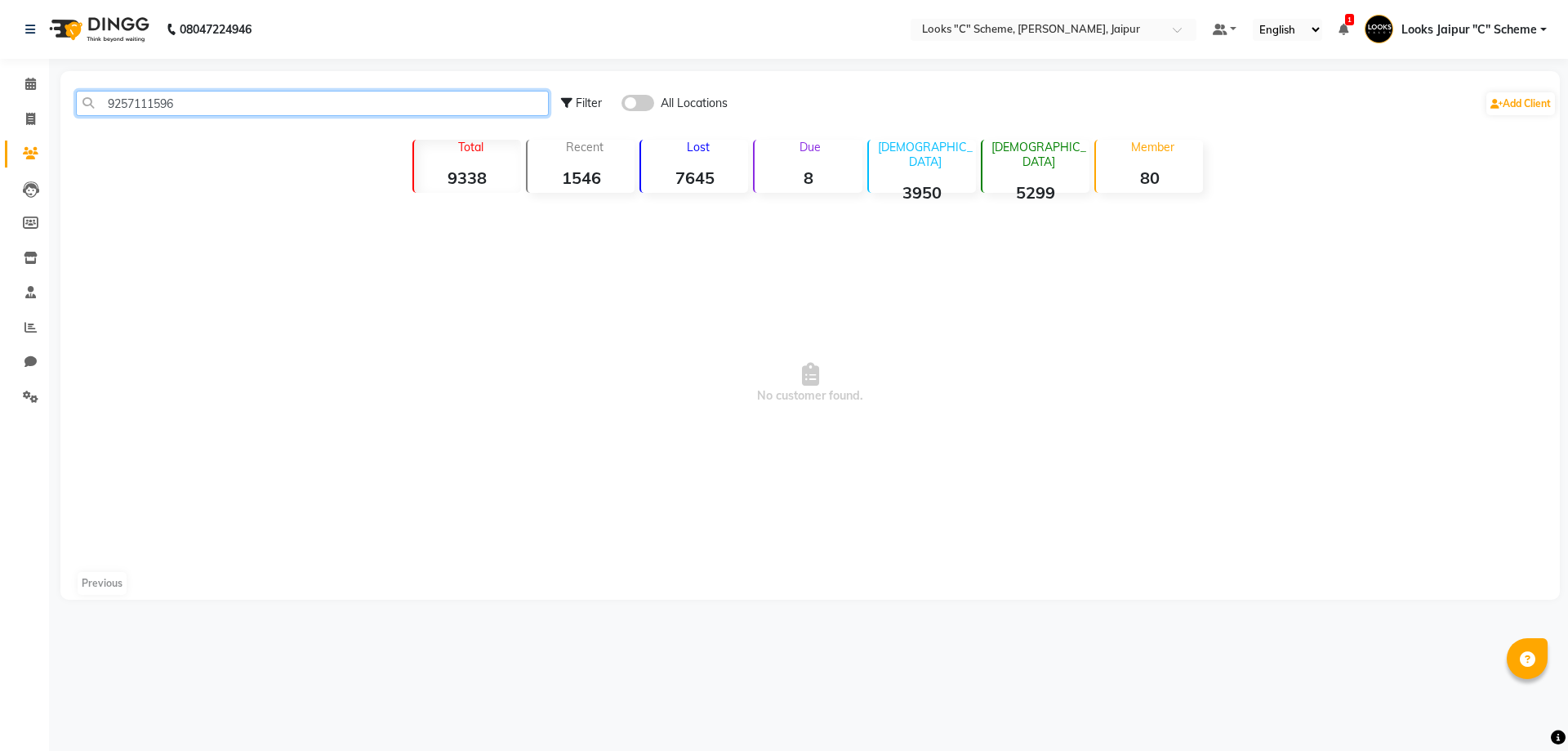
drag, startPoint x: 105, startPoint y: 102, endPoint x: 182, endPoint y: 107, distance: 77.2
click at [182, 107] on input "9257111596" at bounding box center [312, 103] width 473 height 26
type input "9257111596"
click at [26, 127] on span at bounding box center [31, 119] width 28 height 19
select select "service"
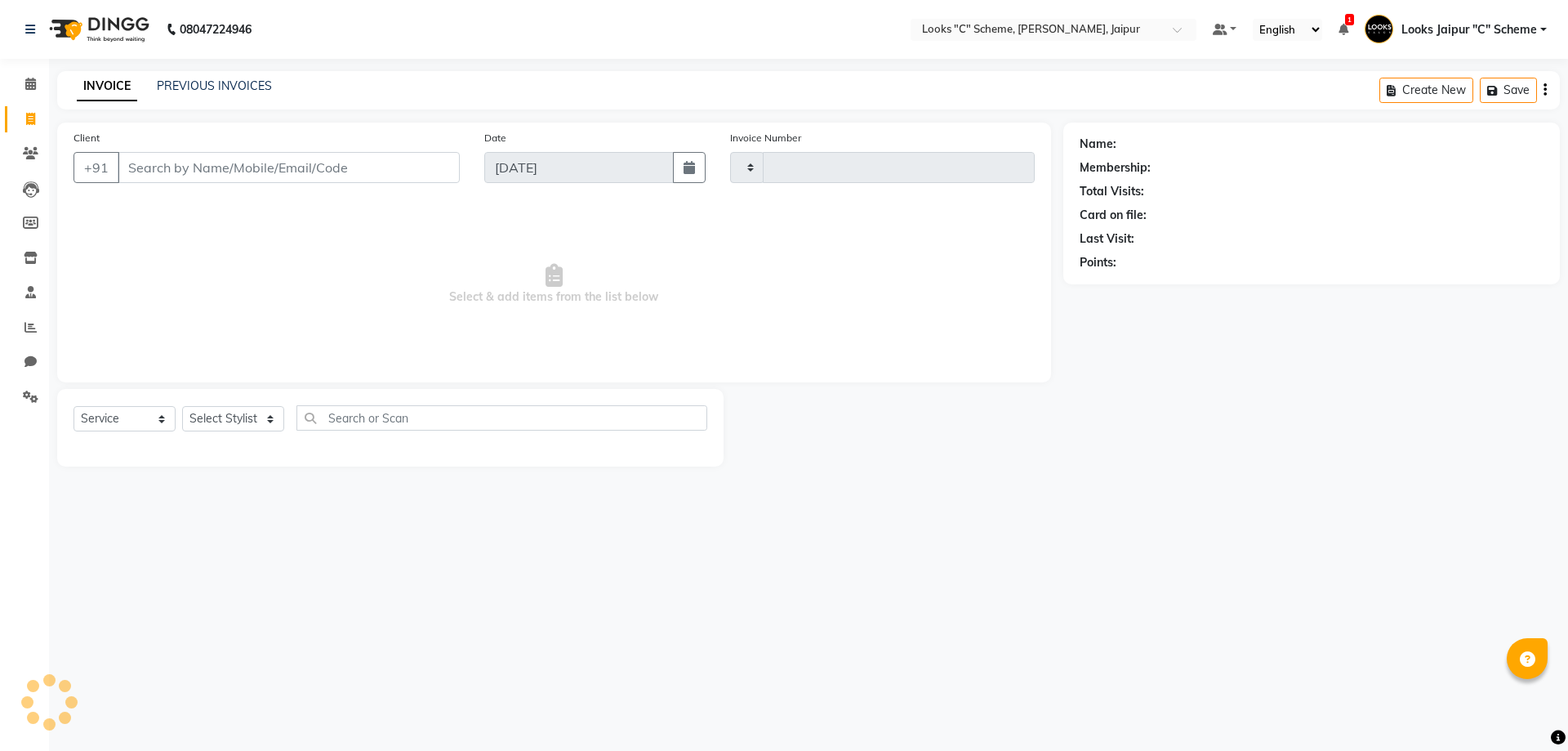
click at [153, 175] on input "Client" at bounding box center [288, 167] width 342 height 31
type input "9257111596"
select select "4315"
type input "4400"
type input "9257111596"
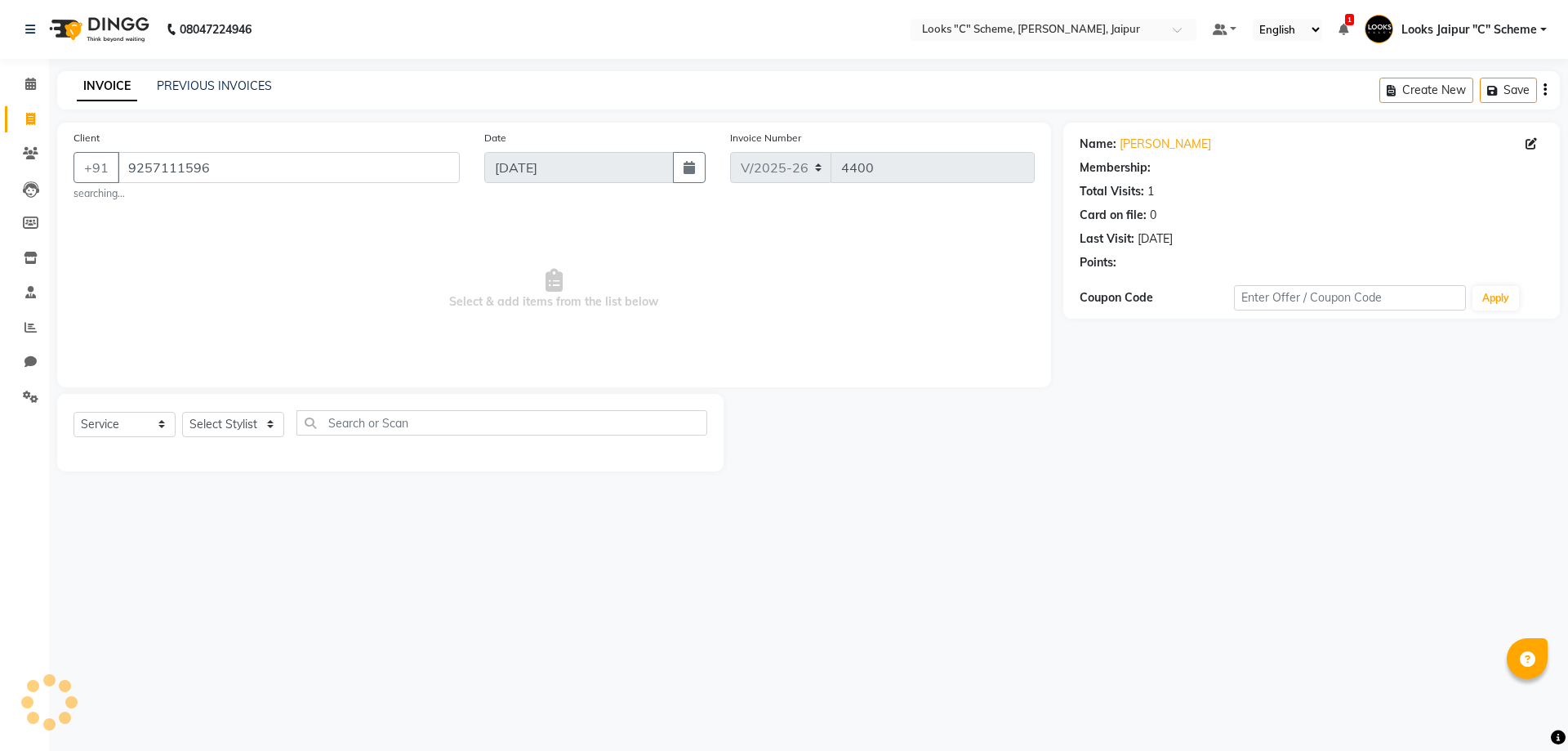
select select "1: Object"
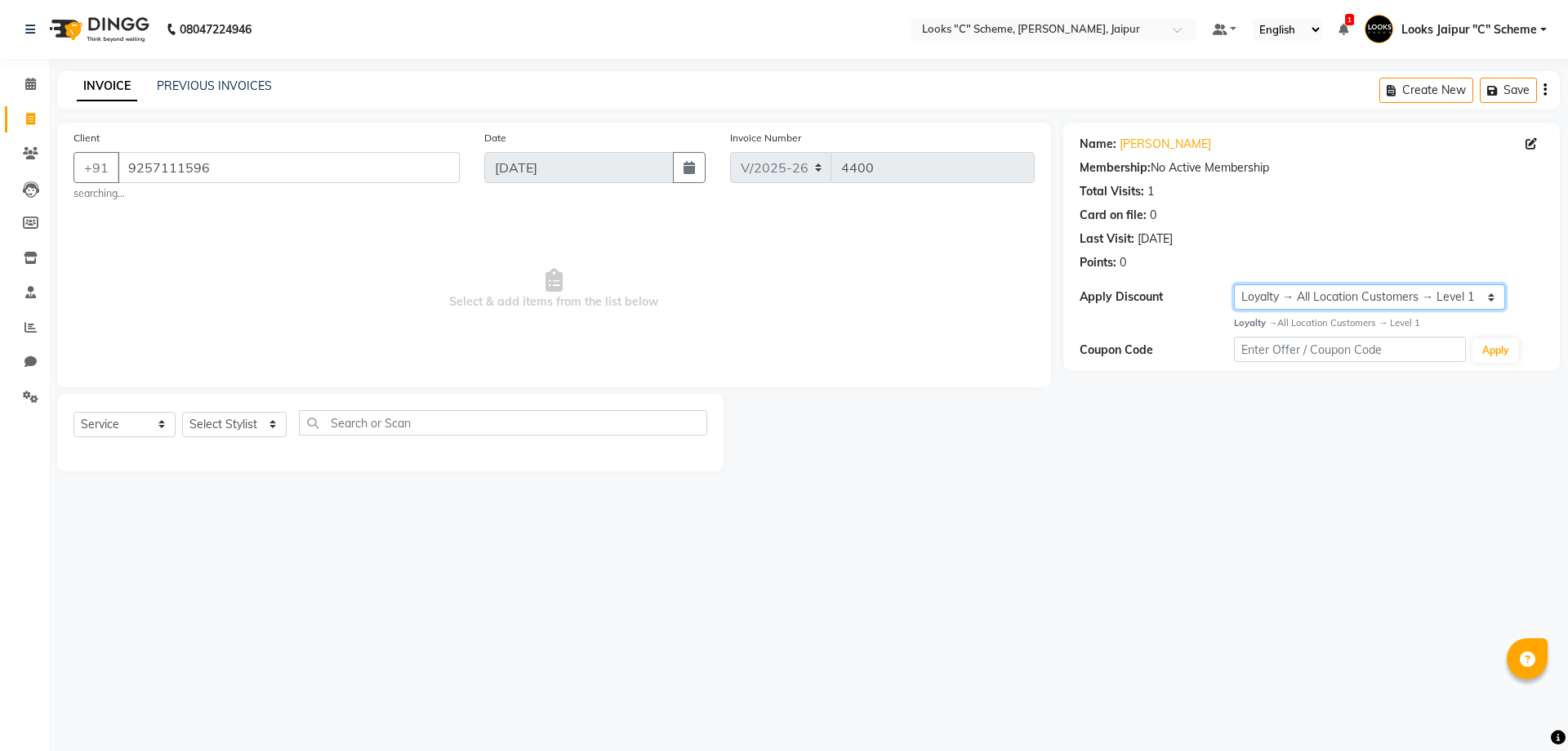
click at [1429, 286] on select "Select Loyalty → All Location Customers → Level 1" at bounding box center [1370, 297] width 271 height 26
click at [1286, 258] on div "Points: 0" at bounding box center [1312, 262] width 464 height 17
drag, startPoint x: 125, startPoint y: 167, endPoint x: 237, endPoint y: 170, distance: 112.0
click at [237, 170] on input "9257111596" at bounding box center [288, 167] width 342 height 31
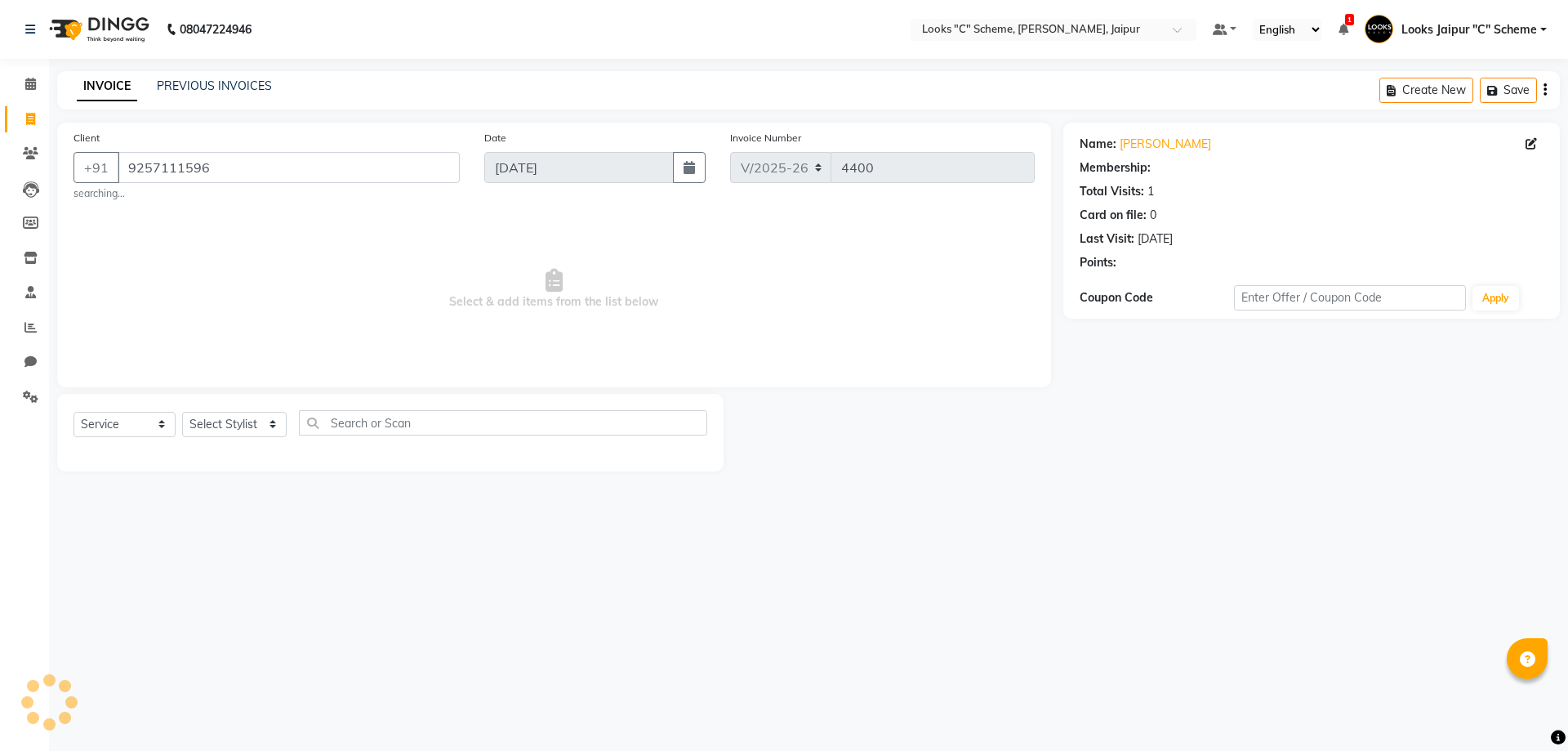
select select "1: Object"
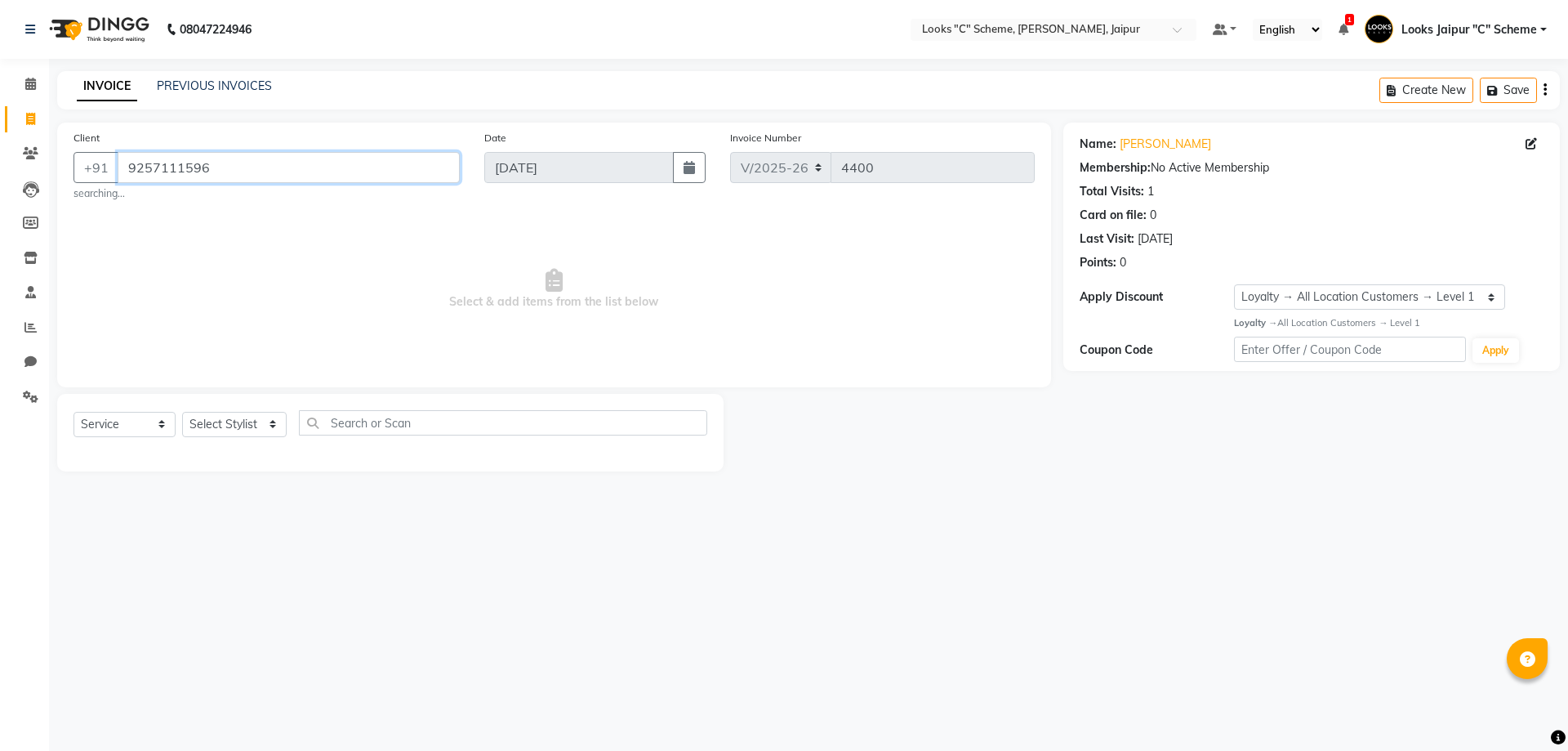
click at [267, 163] on input "9257111596" at bounding box center [288, 167] width 342 height 31
click at [300, 271] on span "Select & add items from the list below" at bounding box center [554, 288] width 962 height 163
click at [37, 144] on link "Clients" at bounding box center [25, 153] width 39 height 27
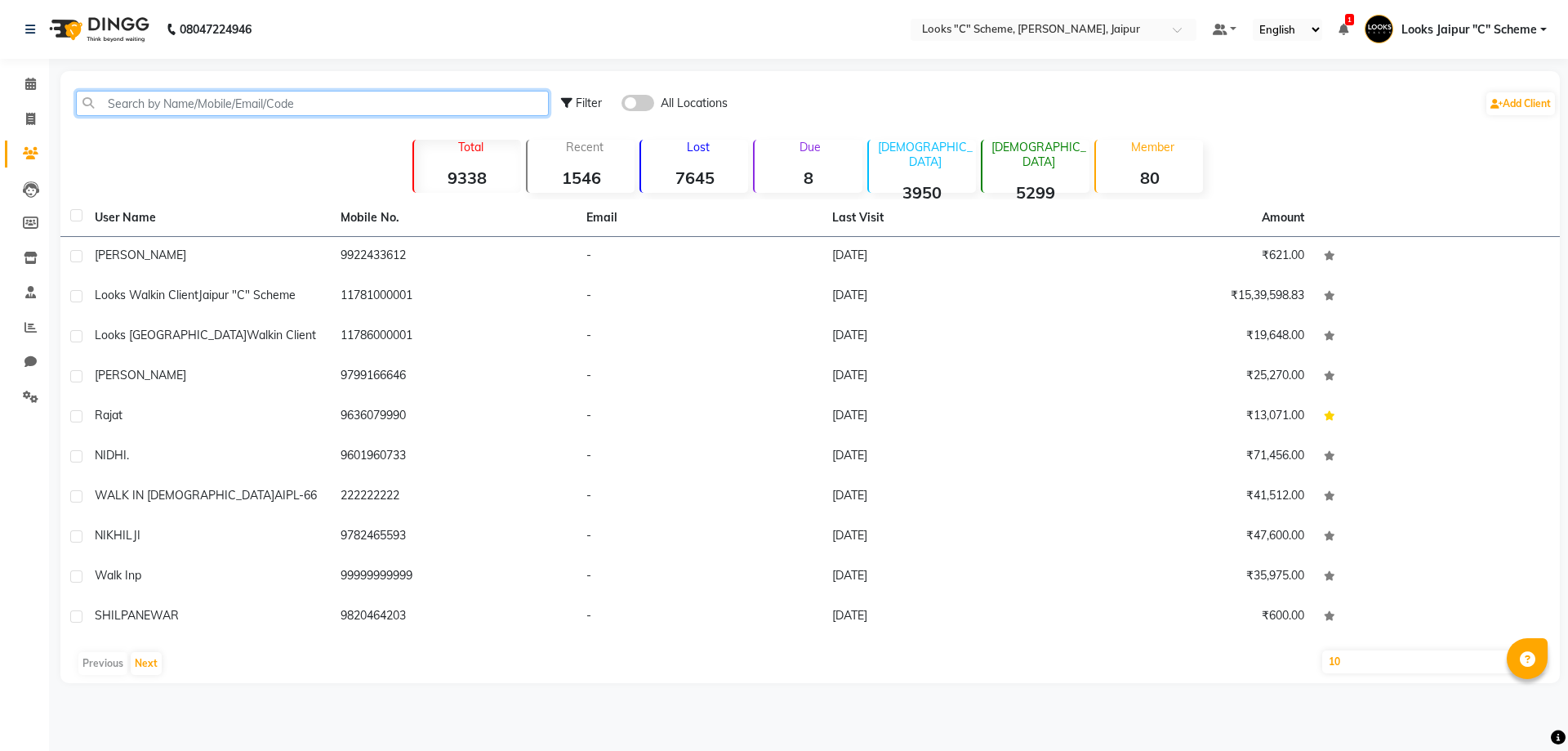
click at [222, 106] on input "text" at bounding box center [312, 103] width 473 height 26
paste input "9257111596"
type input "9257111596"
click at [166, 112] on input "text" at bounding box center [312, 103] width 473 height 26
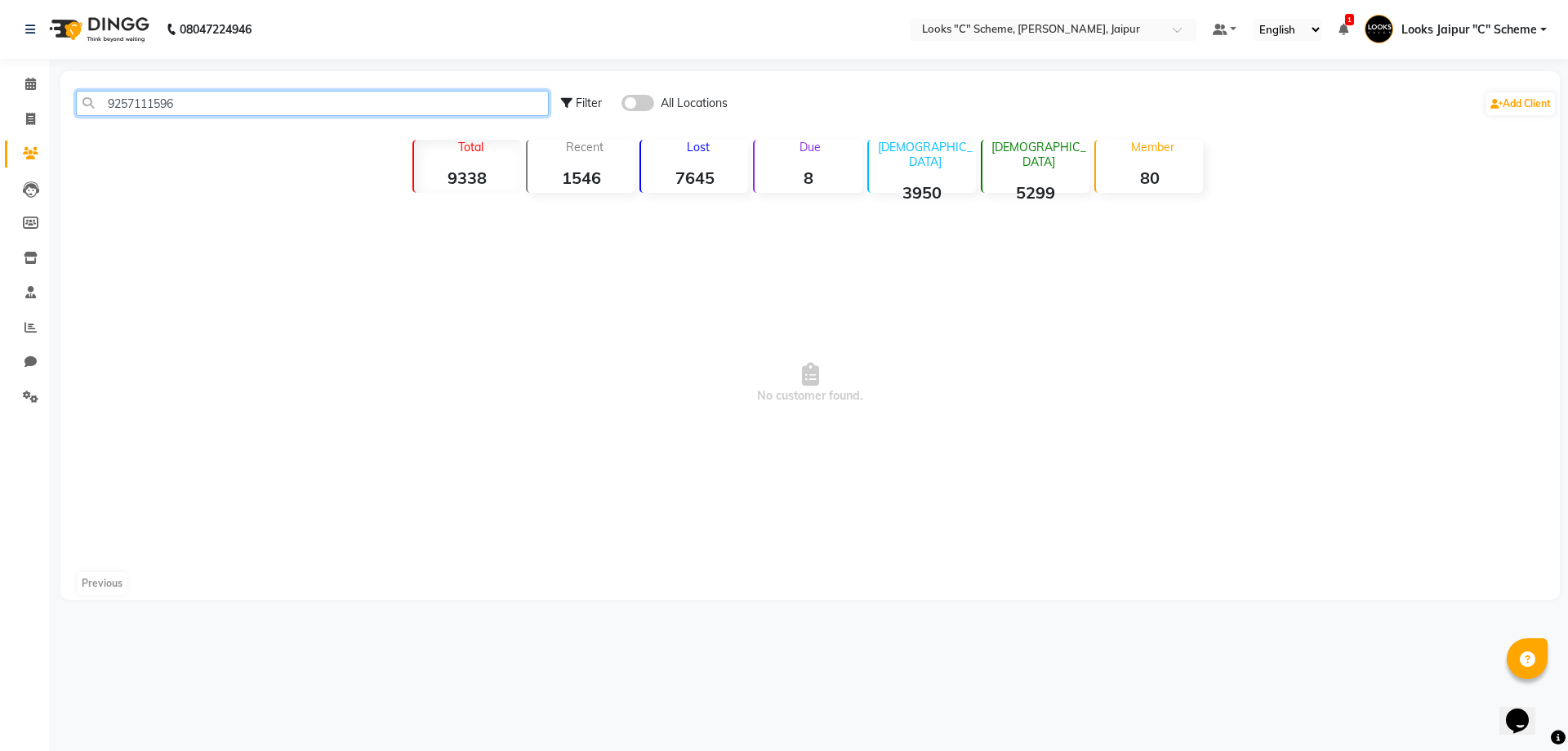
click at [197, 104] on input "9257111596" at bounding box center [312, 103] width 473 height 26
drag, startPoint x: 104, startPoint y: 105, endPoint x: 206, endPoint y: 108, distance: 102.0
click at [206, 108] on input "9257111596" at bounding box center [312, 103] width 473 height 26
type input "9257111596"
click at [35, 117] on icon at bounding box center [31, 119] width 9 height 12
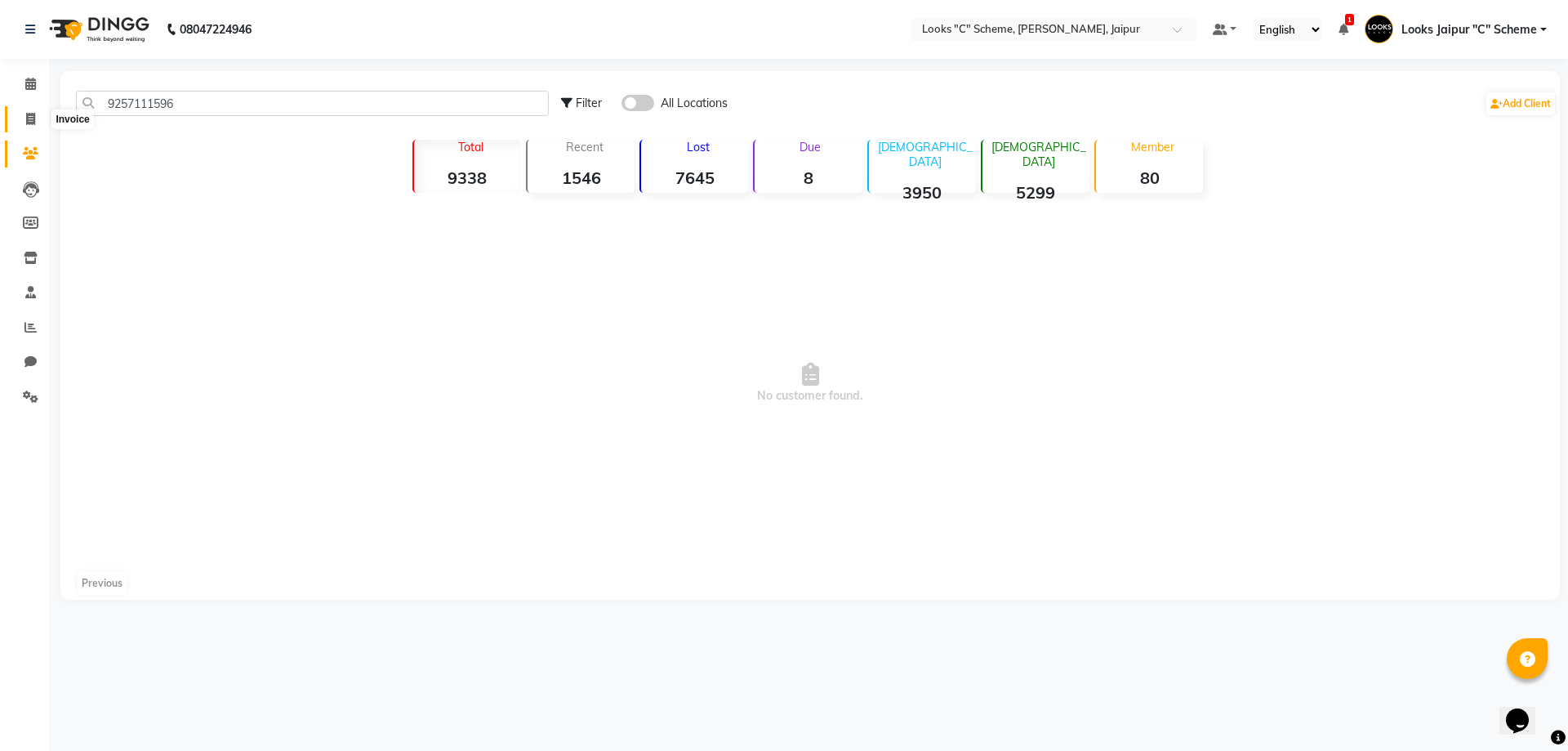
select select "service"
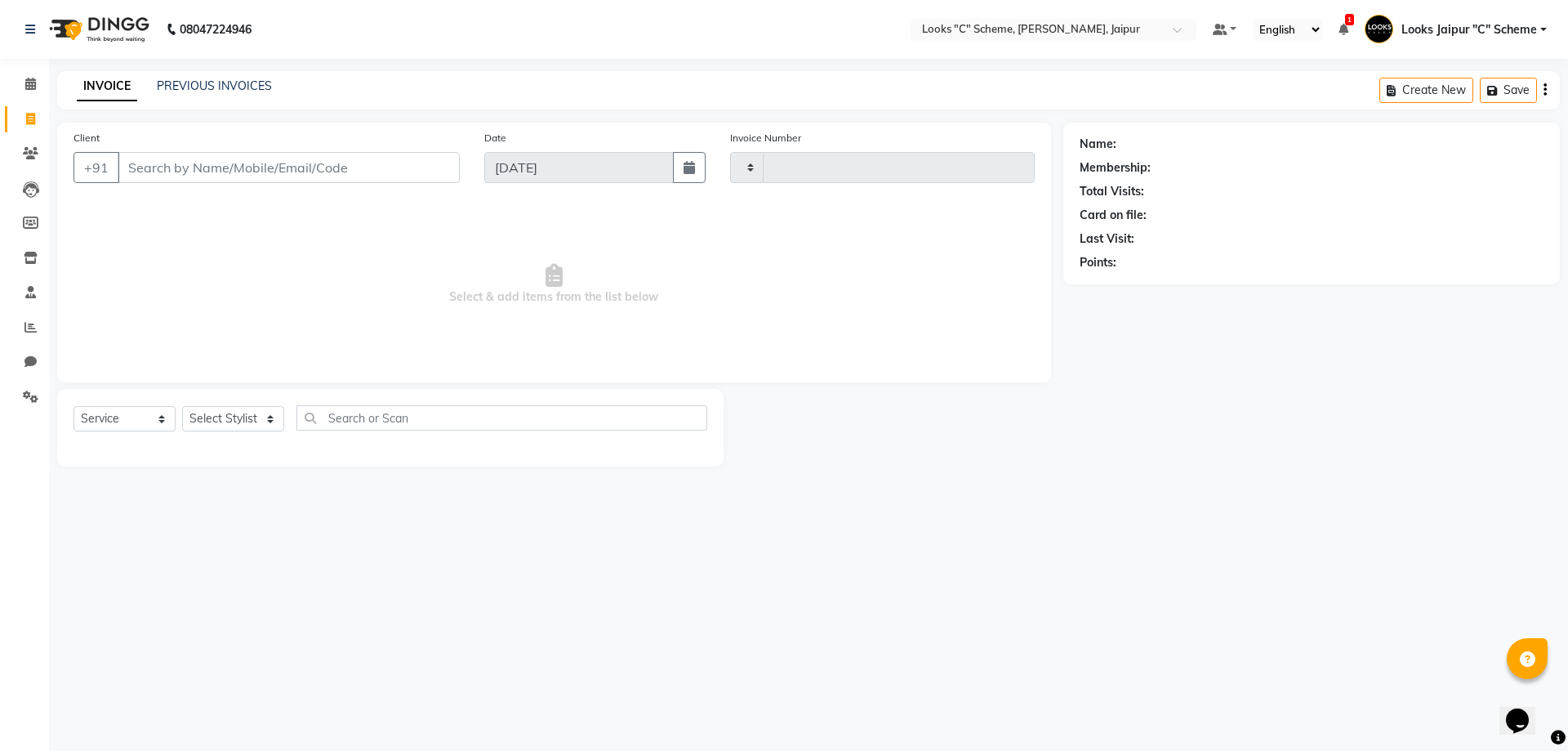
type input "4400"
select select "4315"
click at [177, 166] on input "Client" at bounding box center [288, 167] width 342 height 31
type input "9257111596"
select select "1: Object"
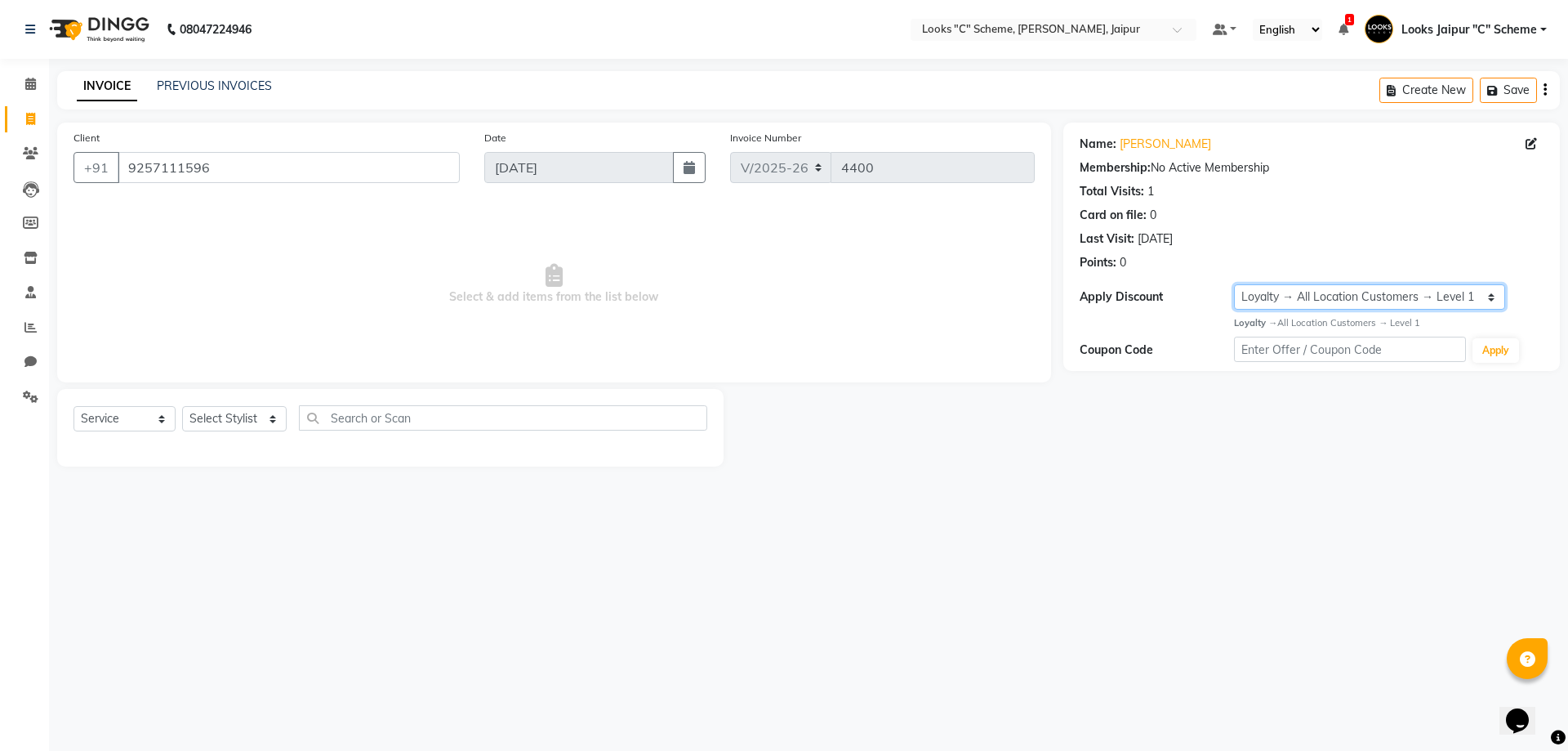
click at [1421, 303] on select "Select Loyalty → All Location Customers → Level 1" at bounding box center [1370, 297] width 271 height 26
click at [862, 347] on span "Select & add items from the list below" at bounding box center [554, 284] width 962 height 163
click at [245, 419] on select "Select Stylist [PERSON_NAME] Akash_pdct [PERSON_NAME] [PERSON_NAME] Counter Sal…" at bounding box center [234, 419] width 105 height 26
drag, startPoint x: 124, startPoint y: 166, endPoint x: 232, endPoint y: 165, distance: 108.0
click at [232, 165] on input "9257111596" at bounding box center [288, 167] width 342 height 31
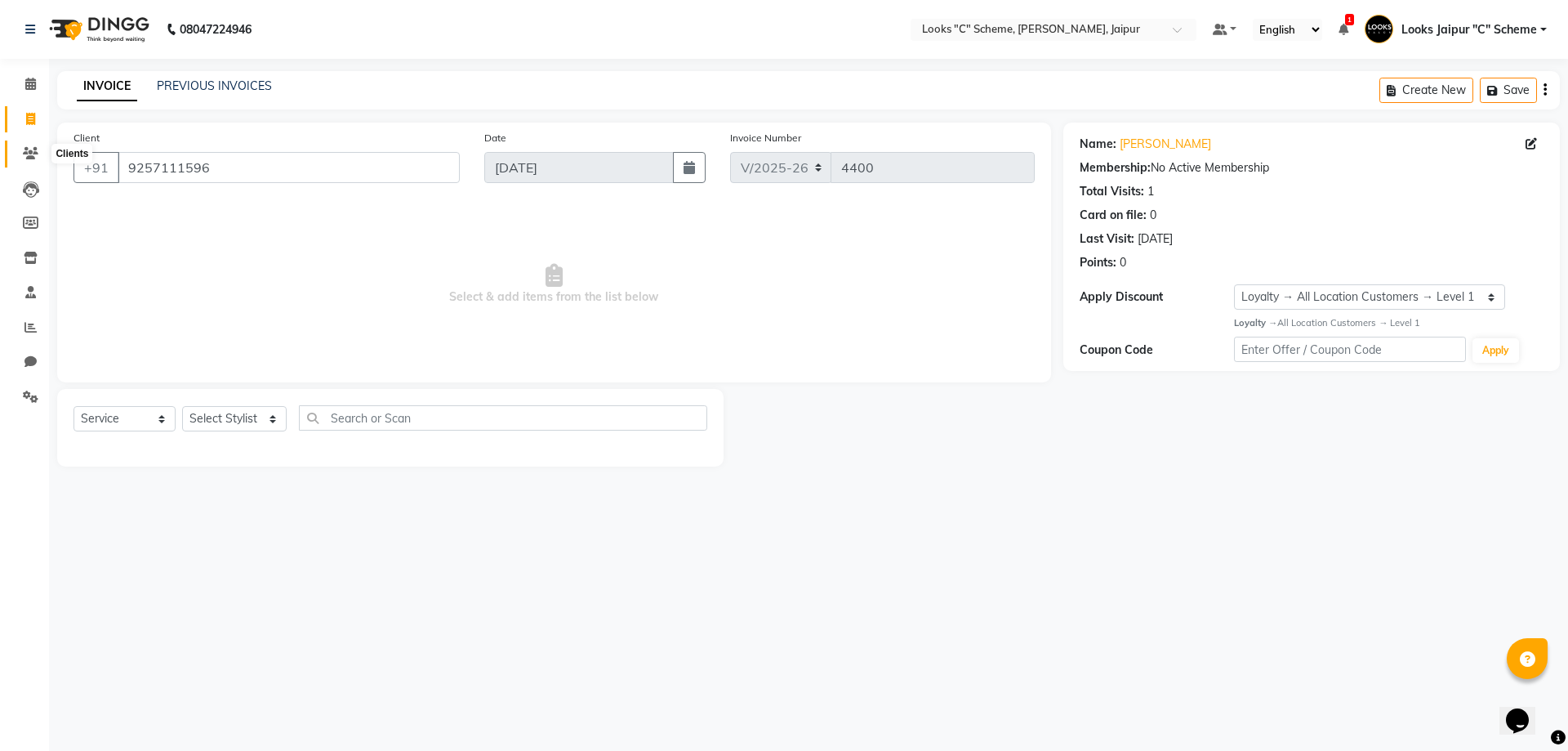
click at [26, 151] on icon at bounding box center [31, 153] width 16 height 12
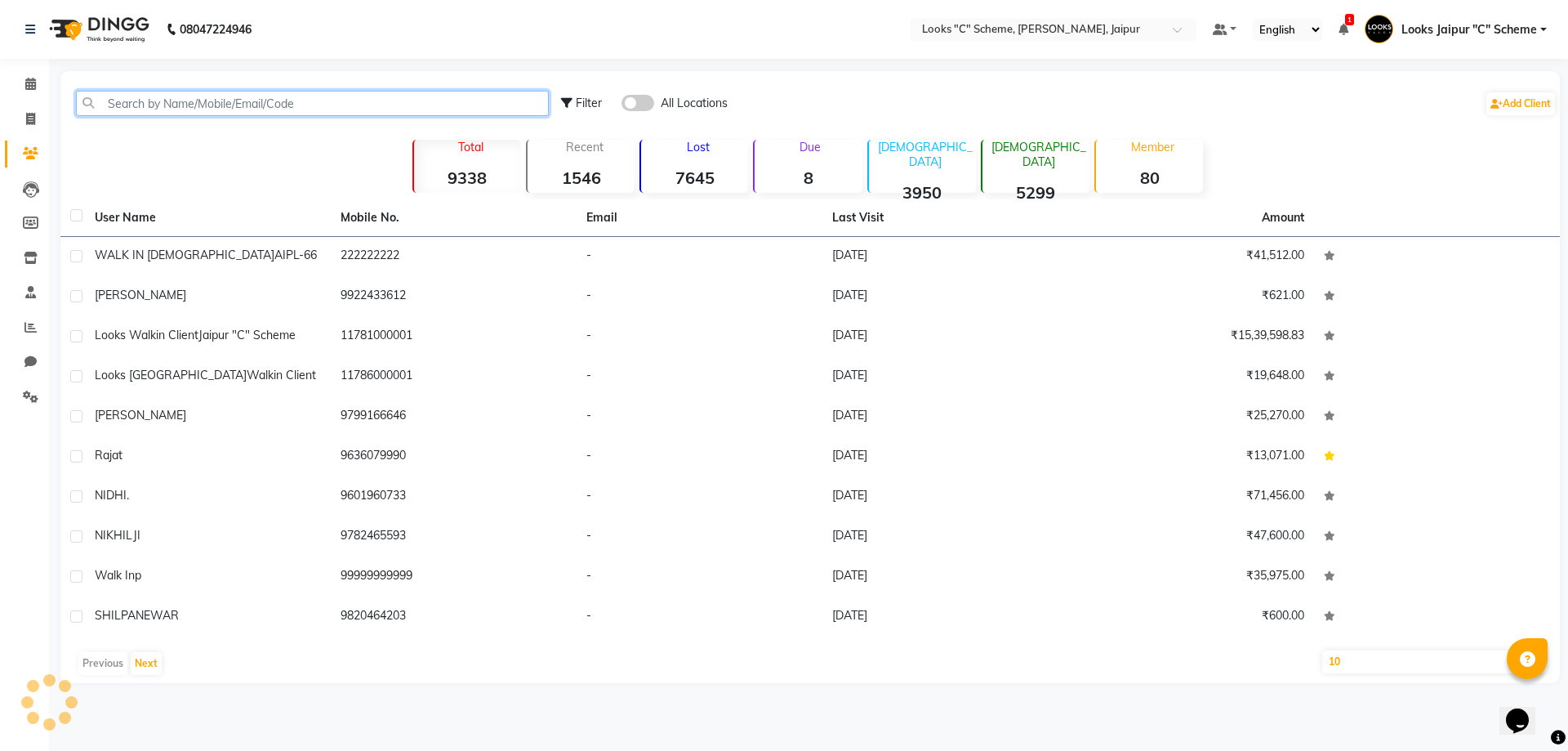
click at [264, 98] on input "text" at bounding box center [312, 103] width 473 height 26
paste input "9257111596"
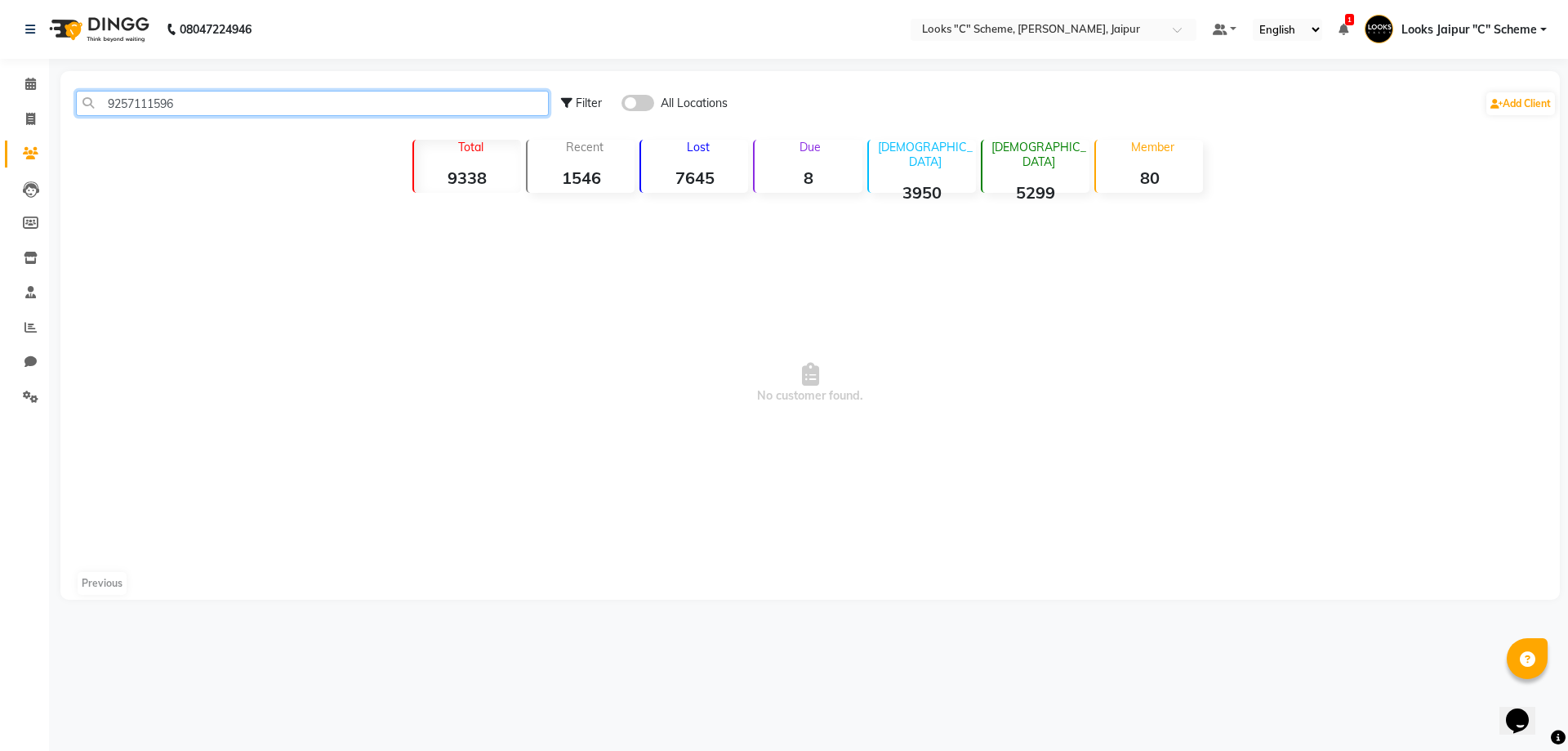
drag, startPoint x: 108, startPoint y: 102, endPoint x: 184, endPoint y: 104, distance: 76.0
click at [184, 104] on input "9257111596" at bounding box center [312, 103] width 473 height 26
type input "9257111596"
click at [11, 93] on link "Calendar" at bounding box center [25, 85] width 39 height 27
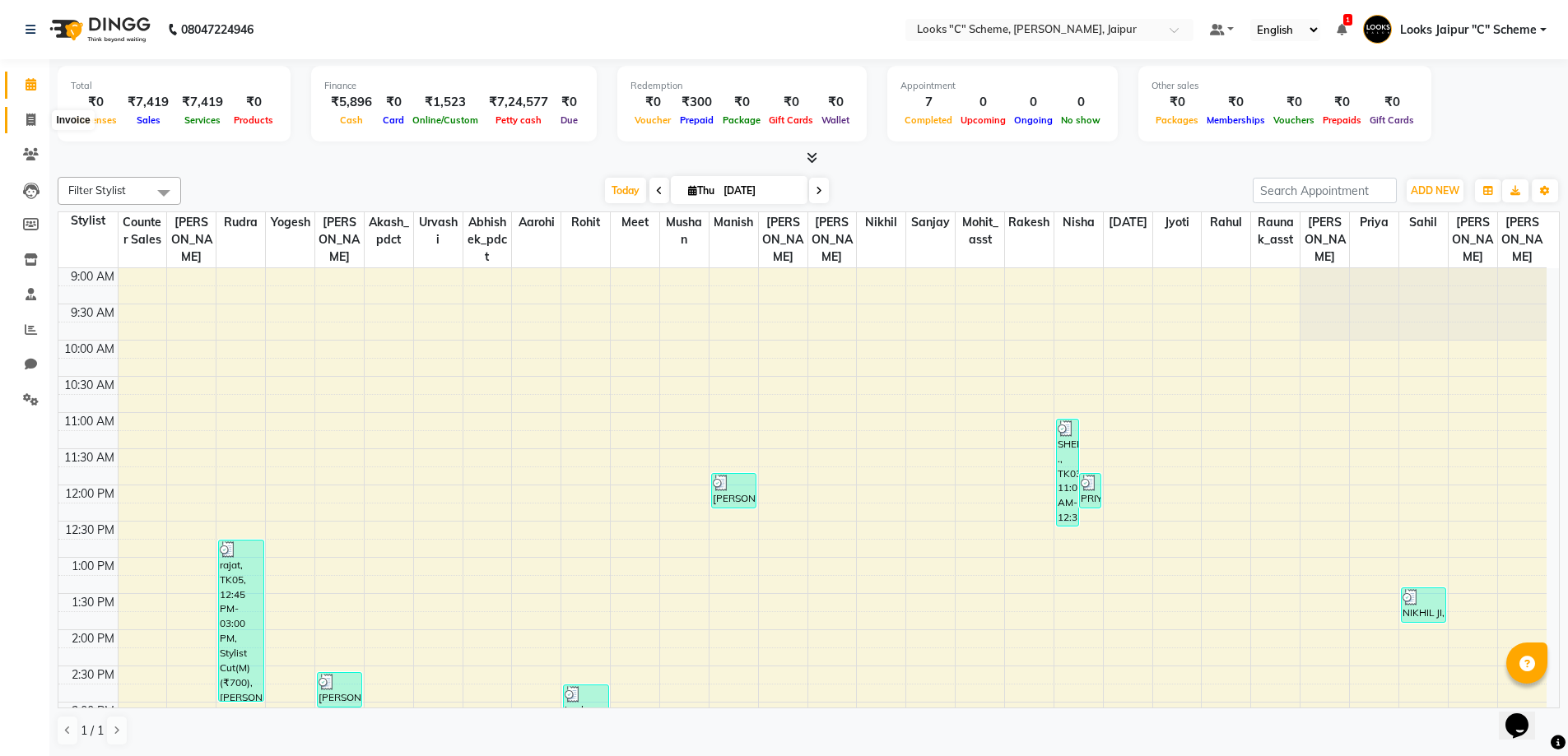
click at [36, 128] on span at bounding box center [31, 120] width 28 height 19
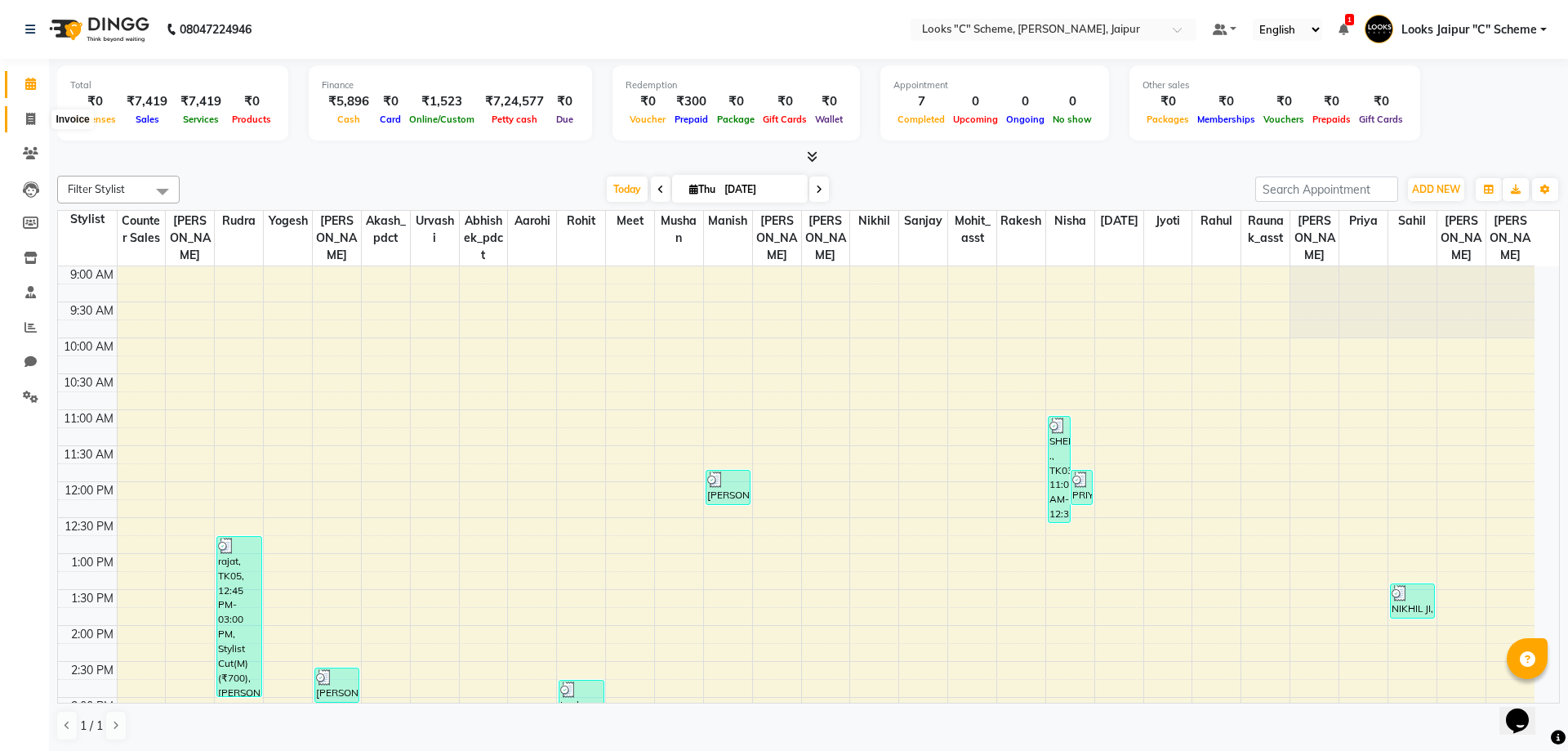
select select "service"
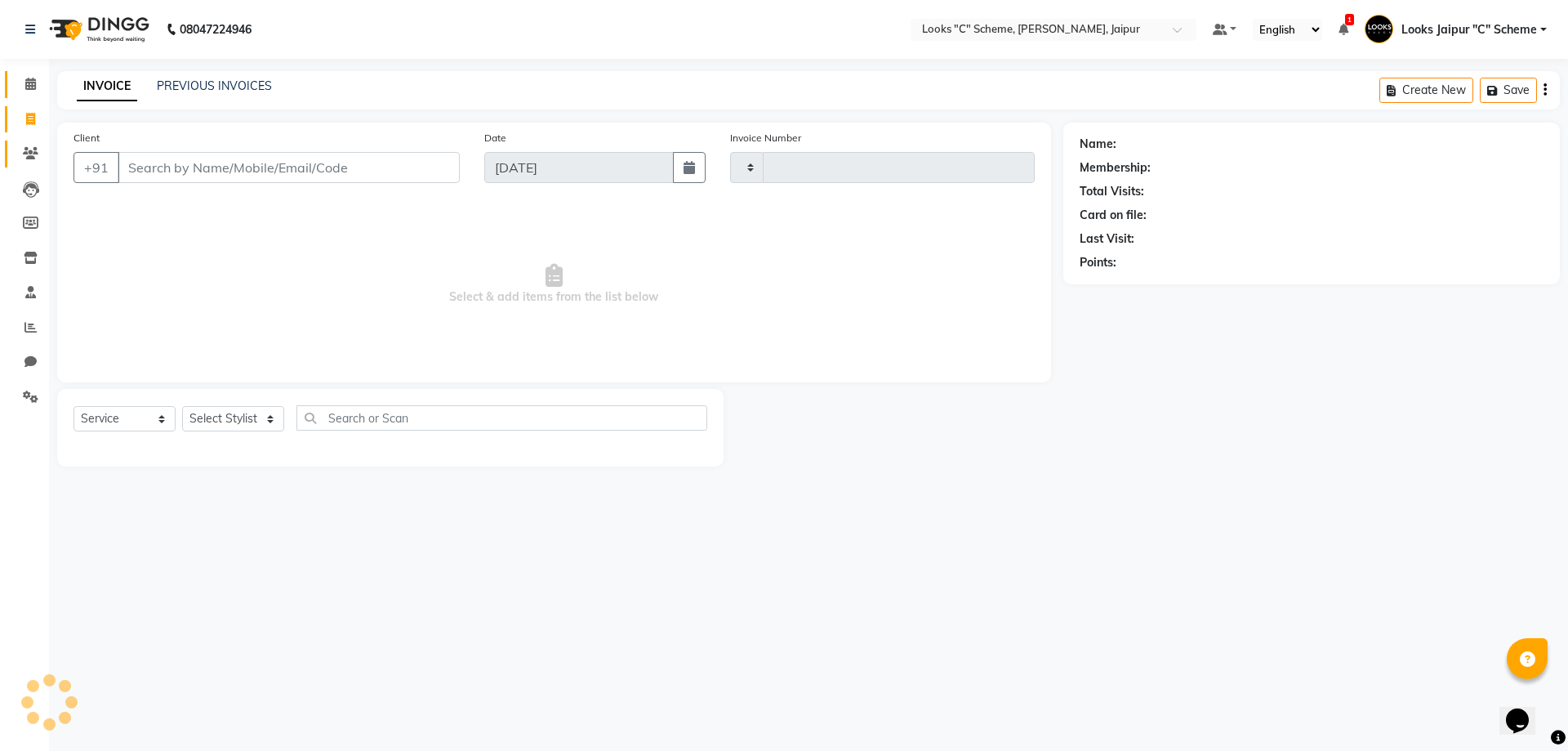
type input "4400"
select select "4315"
click at [156, 169] on input "Client" at bounding box center [288, 167] width 342 height 31
click at [34, 86] on icon at bounding box center [31, 84] width 11 height 12
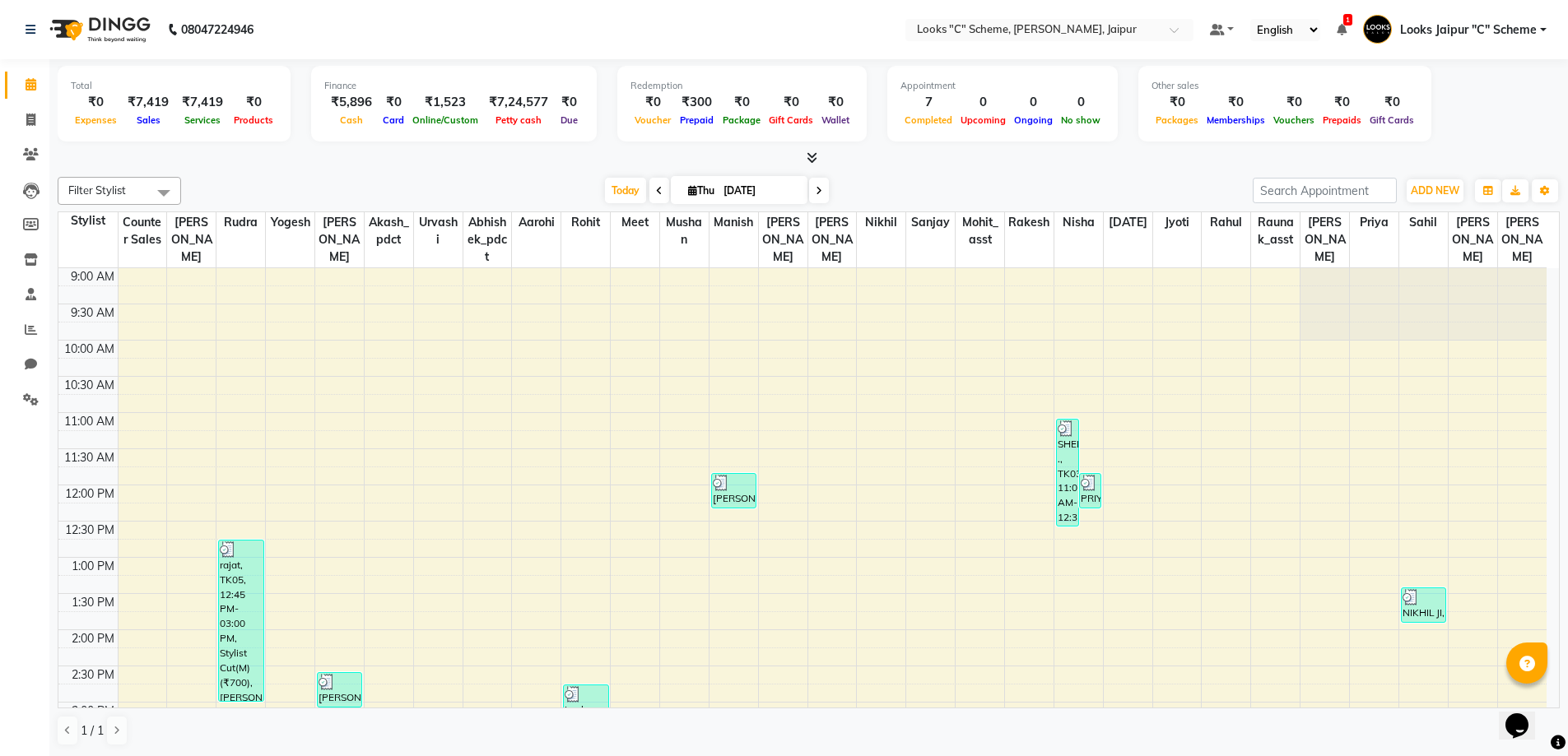
drag, startPoint x: 49, startPoint y: 106, endPoint x: 12, endPoint y: 137, distance: 48.3
click at [44, 118] on li "Invoice" at bounding box center [25, 121] width 50 height 35
click at [28, 116] on icon at bounding box center [31, 120] width 9 height 12
select select "service"
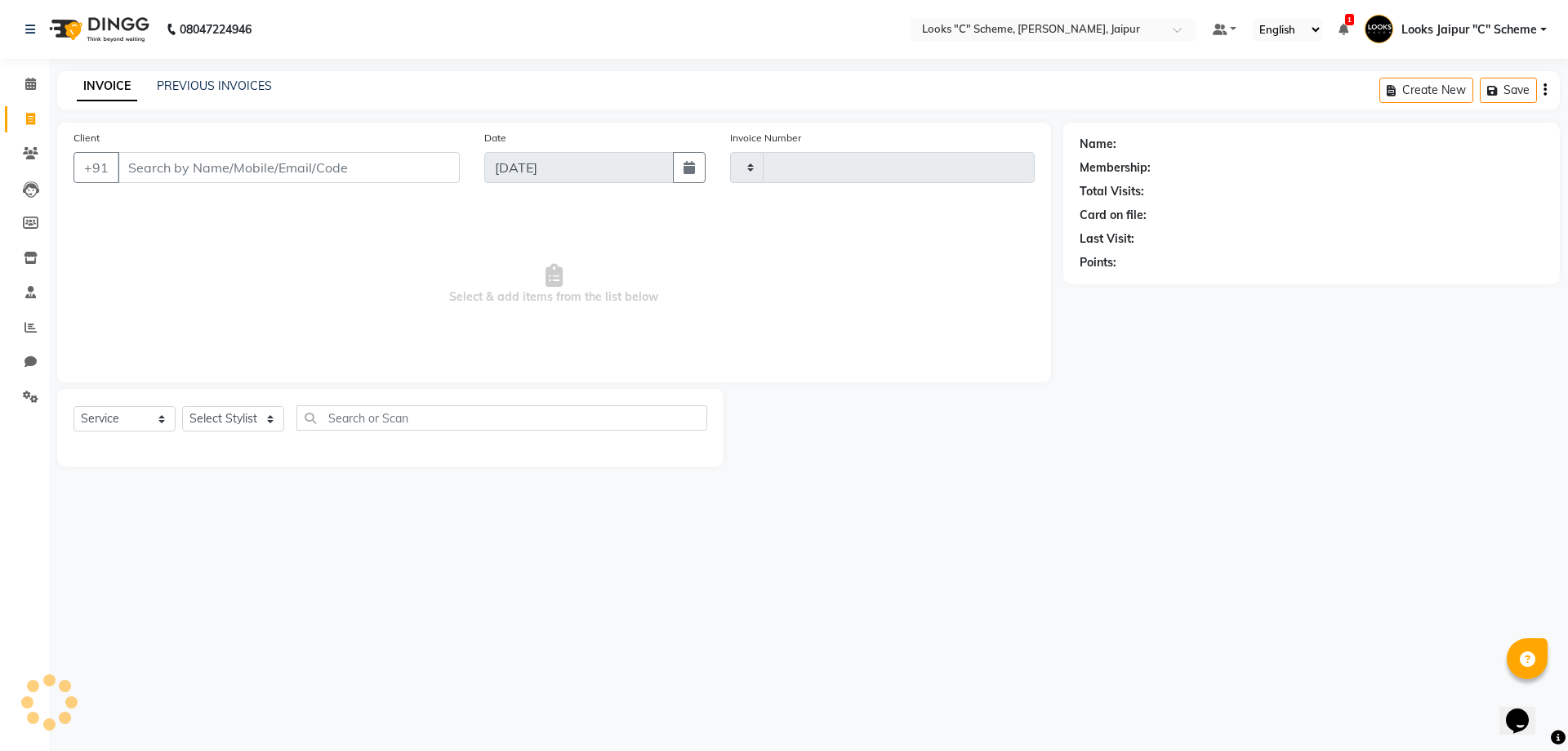
type input "4400"
select select "4315"
click at [150, 169] on input "Client" at bounding box center [288, 167] width 342 height 31
click at [162, 161] on input "Client" at bounding box center [288, 167] width 342 height 31
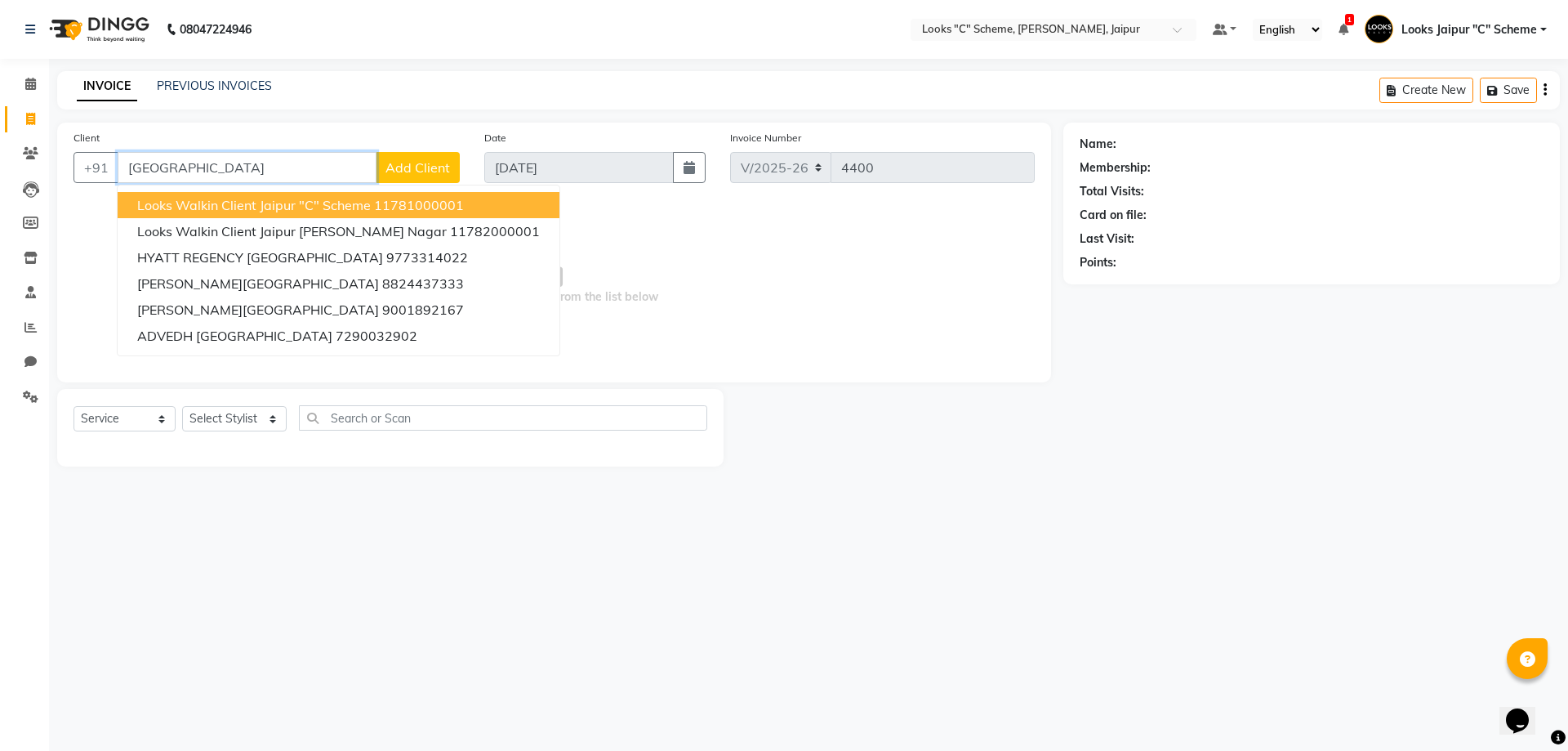
drag, startPoint x: 180, startPoint y: 207, endPoint x: 188, endPoint y: 206, distance: 8.1
click at [182, 211] on span "Looks Walkin Client Jaipur "C" Scheme" at bounding box center [254, 204] width 234 height 17
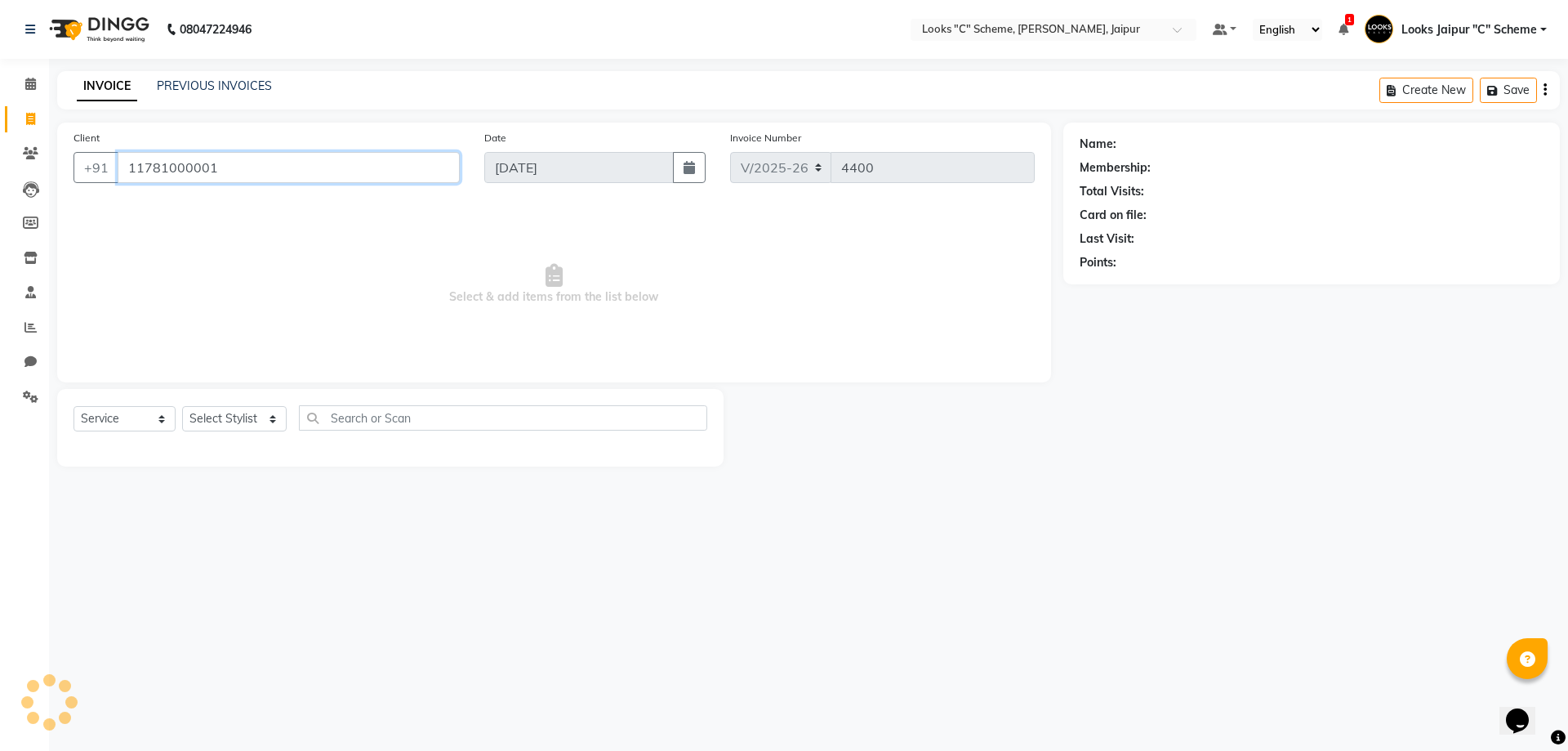
type input "11781000001"
select select "1: Object"
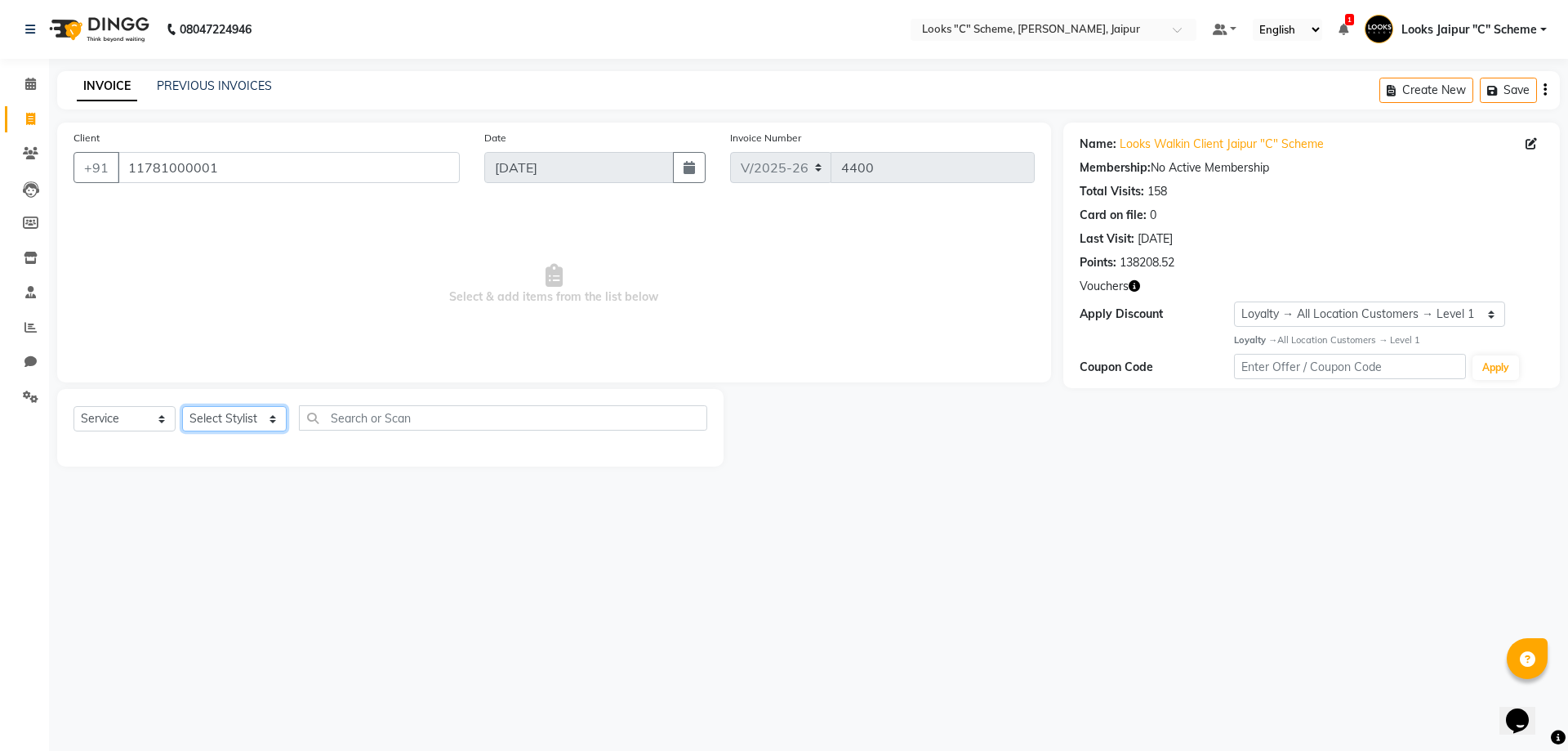
drag, startPoint x: 212, startPoint y: 419, endPoint x: 213, endPoint y: 407, distance: 12.0
click at [212, 419] on select "Select Stylist [PERSON_NAME] Akash_pdct [PERSON_NAME] [PERSON_NAME] Counter Sal…" at bounding box center [234, 419] width 105 height 26
select select "30005"
click at [182, 406] on select "Select Stylist [PERSON_NAME] Akash_pdct [PERSON_NAME] [PERSON_NAME] Counter Sal…" at bounding box center [234, 419] width 105 height 26
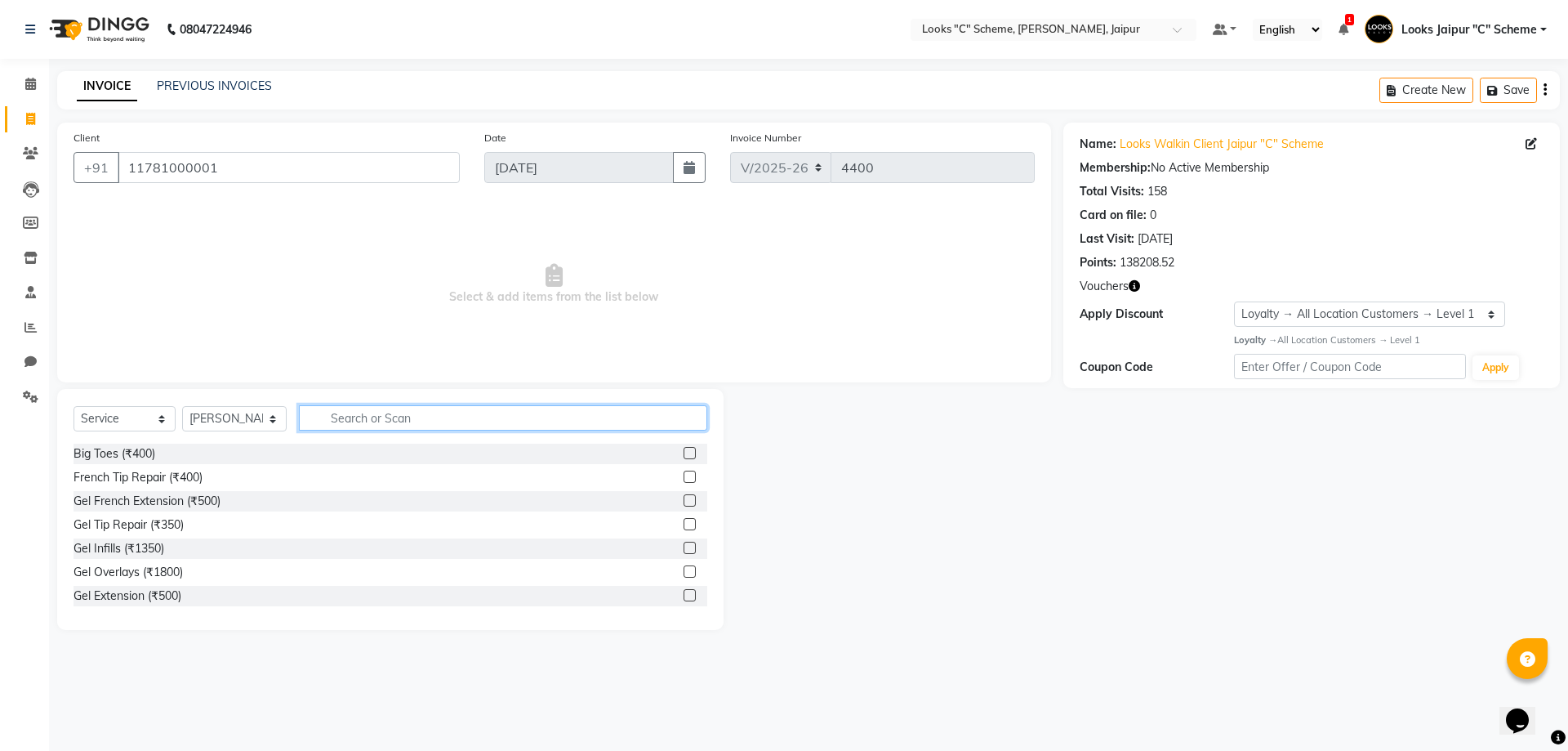
click at [371, 420] on input "text" at bounding box center [502, 418] width 408 height 26
type input "EYE"
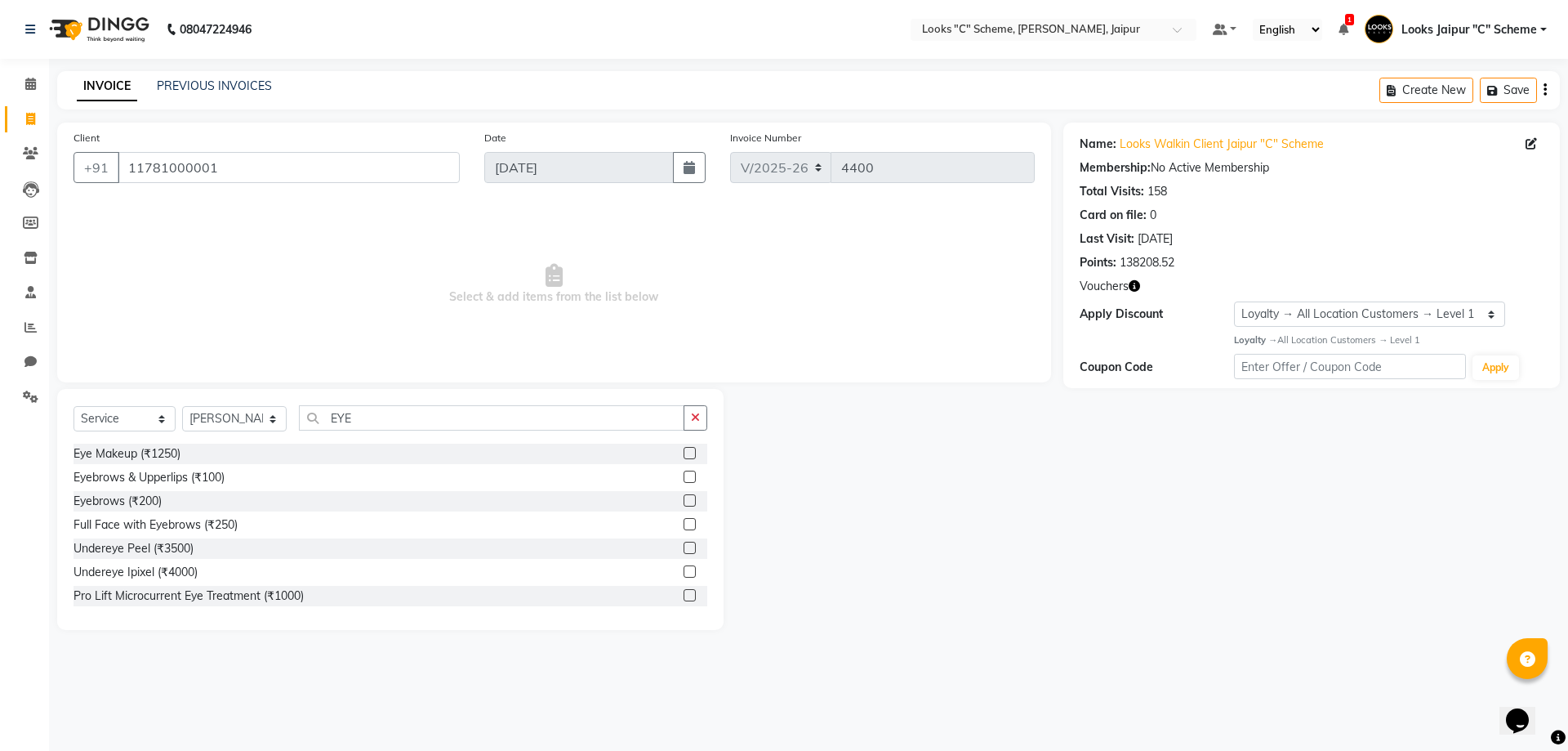
click at [684, 472] on div at bounding box center [695, 477] width 24 height 20
click at [684, 472] on label at bounding box center [690, 477] width 12 height 12
click at [684, 472] on input "checkbox" at bounding box center [689, 478] width 11 height 11
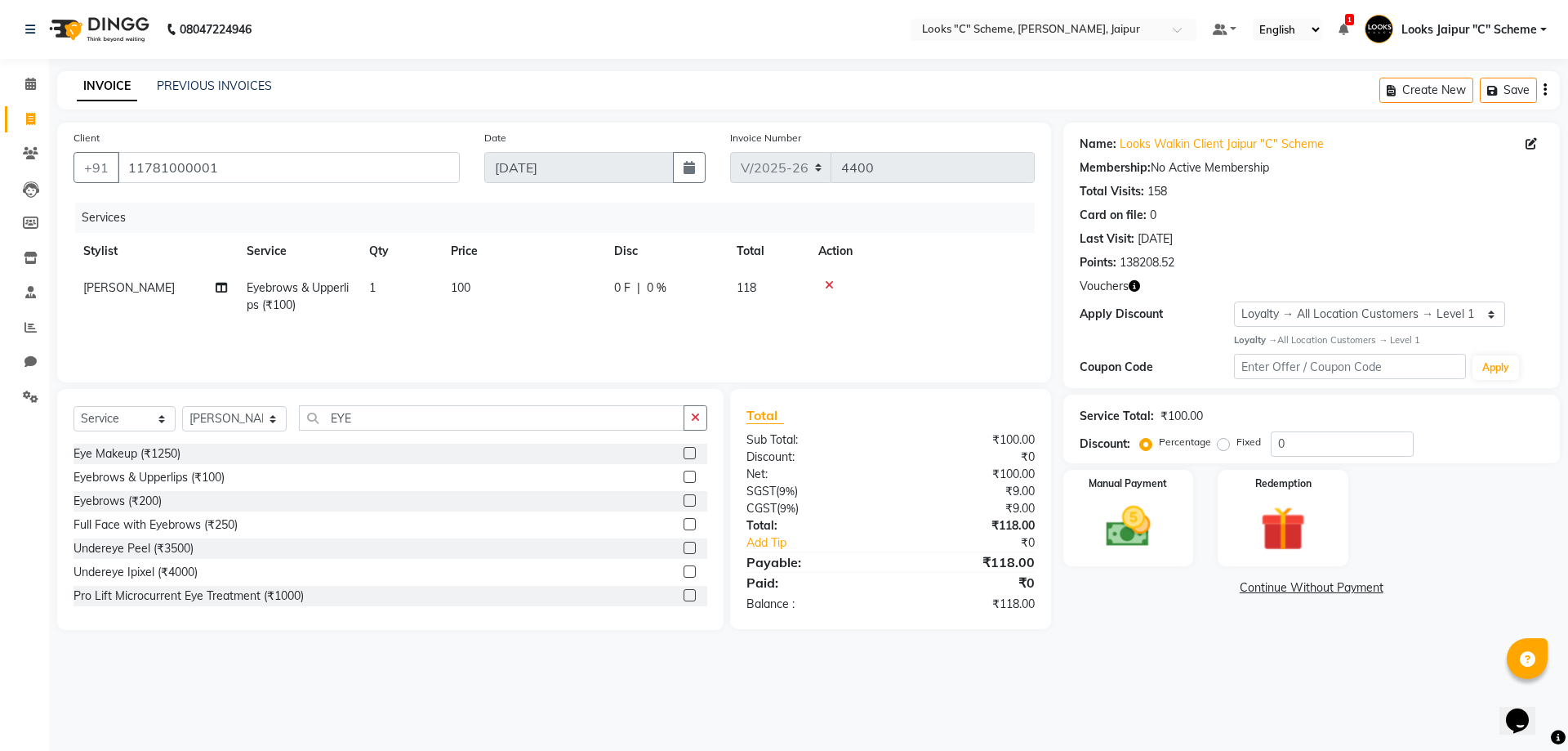
checkbox input "false"
click at [503, 282] on td "100" at bounding box center [522, 296] width 163 height 54
select select "30005"
click at [562, 283] on input "100" at bounding box center [599, 292] width 144 height 26
type input "140"
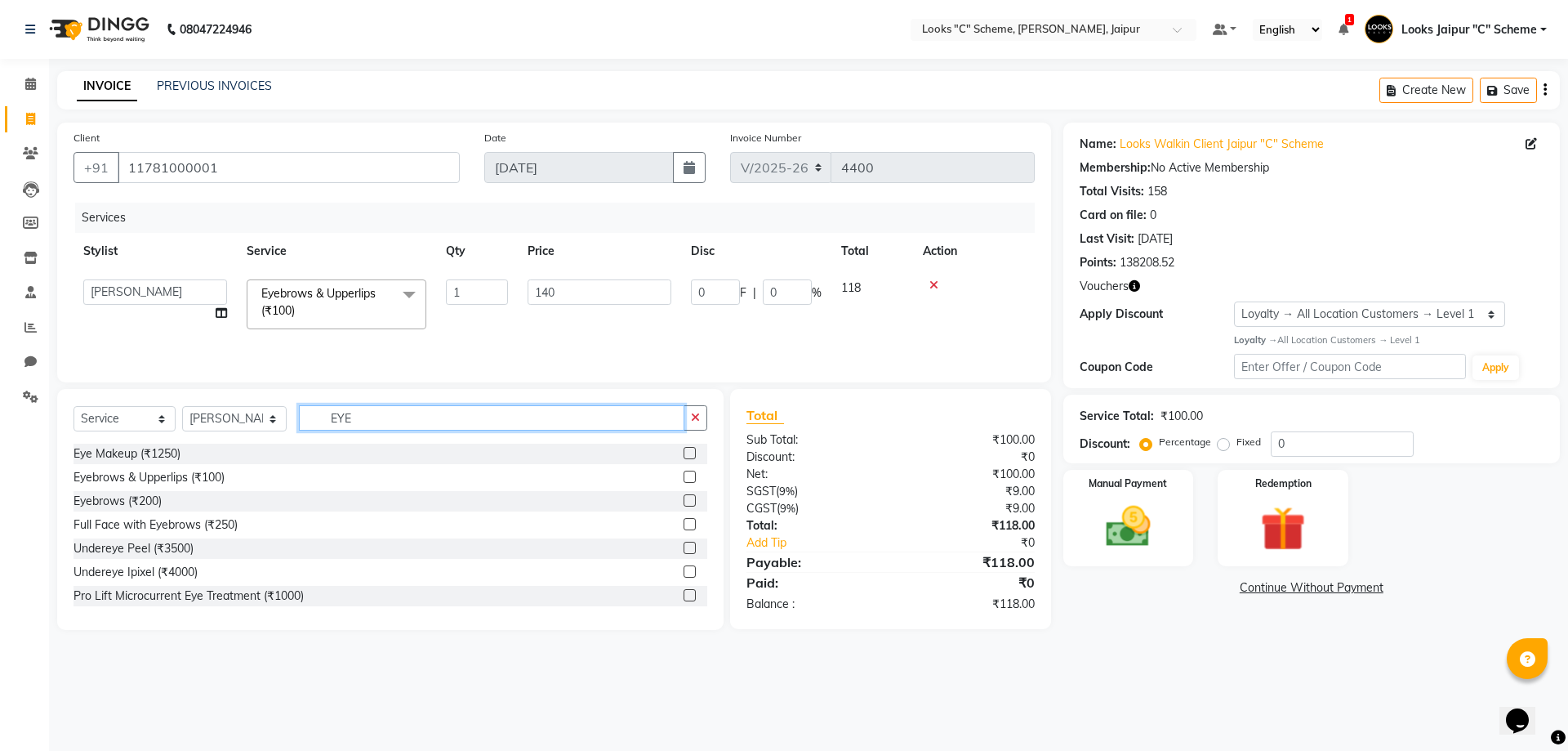
click at [388, 428] on input "EYE" at bounding box center [491, 418] width 385 height 26
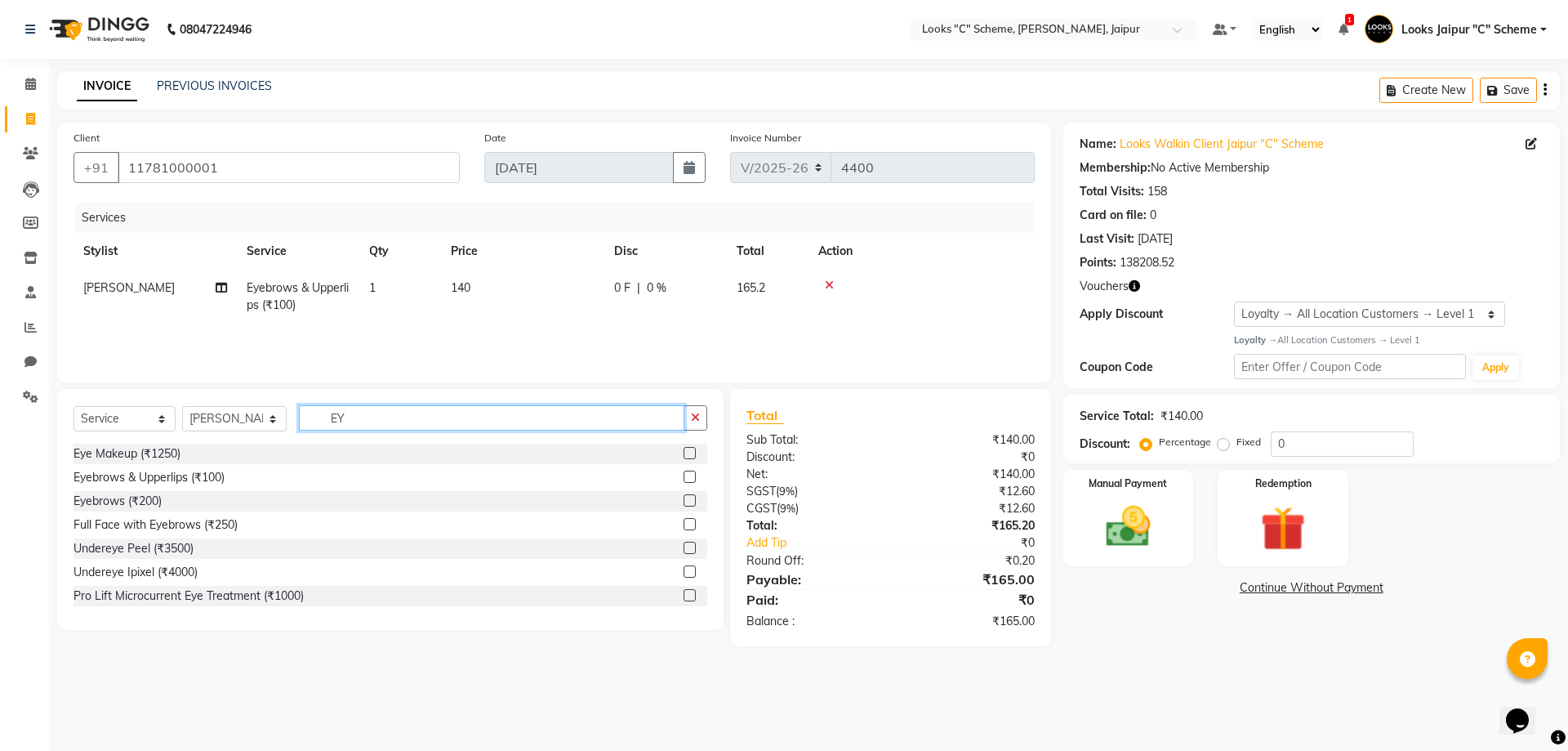
type input "E"
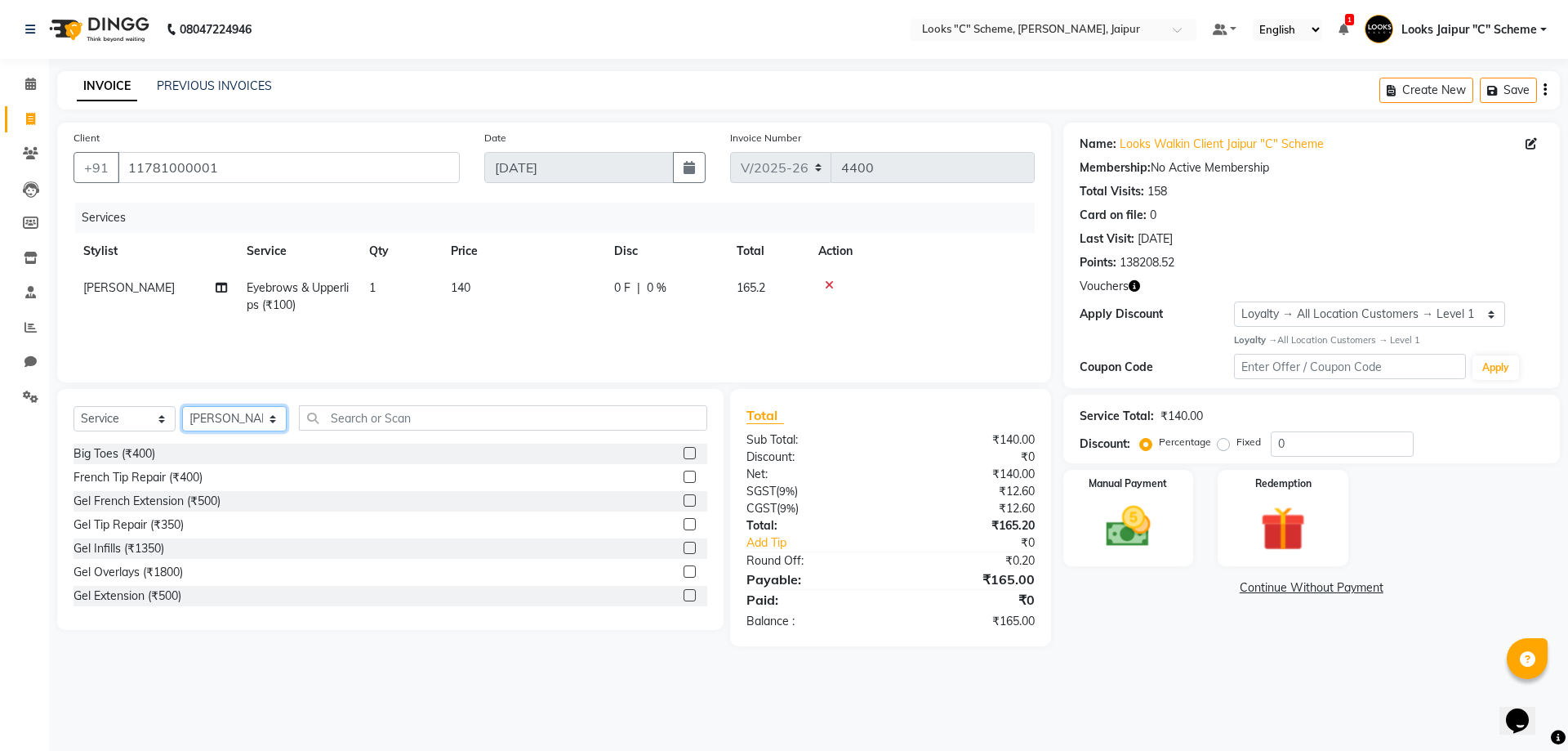
drag, startPoint x: 235, startPoint y: 421, endPoint x: 235, endPoint y: 406, distance: 15.0
click at [235, 421] on select "Select Stylist [PERSON_NAME] Akash_pdct [PERSON_NAME] [PERSON_NAME] Counter Sal…" at bounding box center [234, 419] width 105 height 26
select select "39467"
click at [182, 406] on select "Select Stylist [PERSON_NAME] Akash_pdct [PERSON_NAME] [PERSON_NAME] Counter Sal…" at bounding box center [234, 419] width 105 height 26
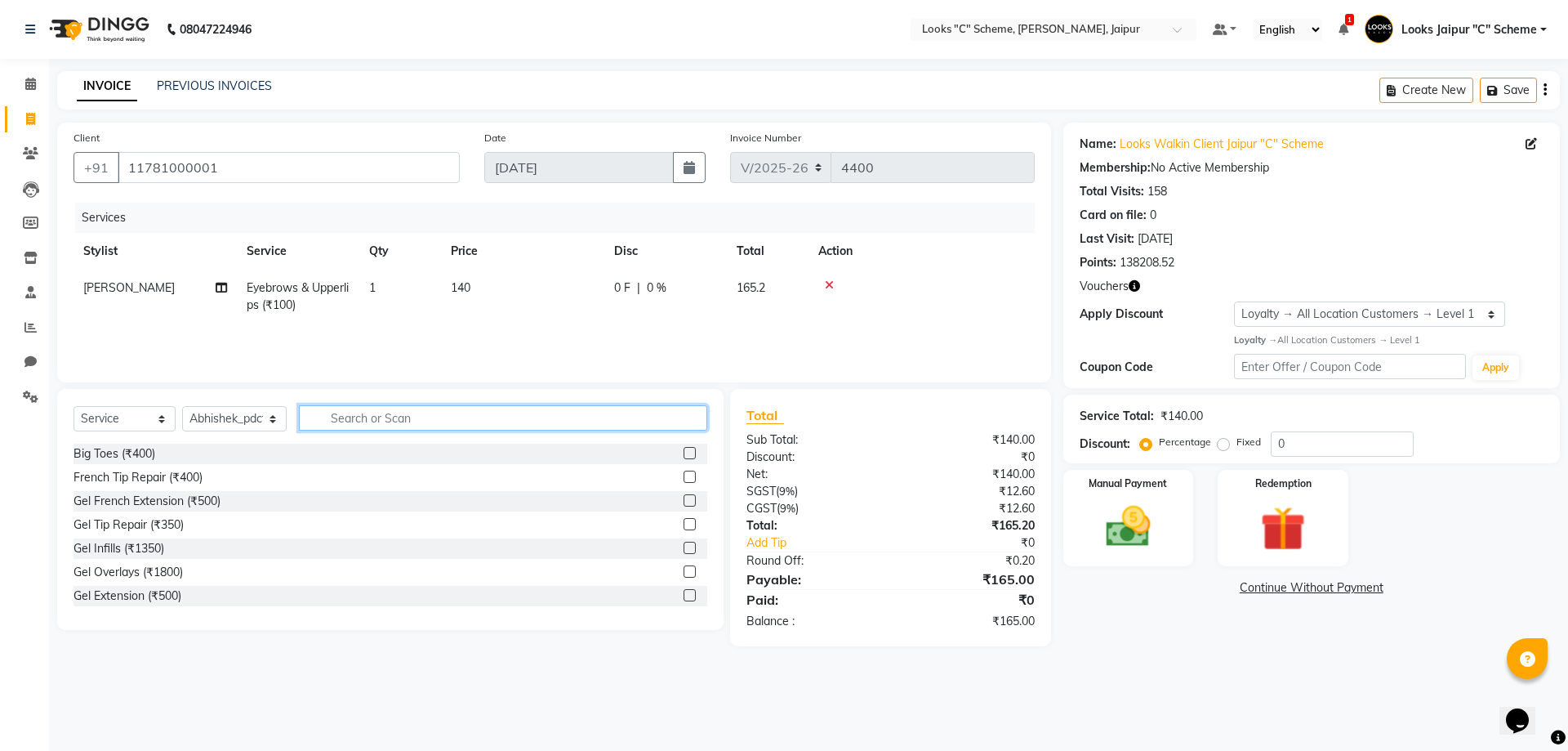
click at [404, 419] on input "text" at bounding box center [502, 418] width 408 height 26
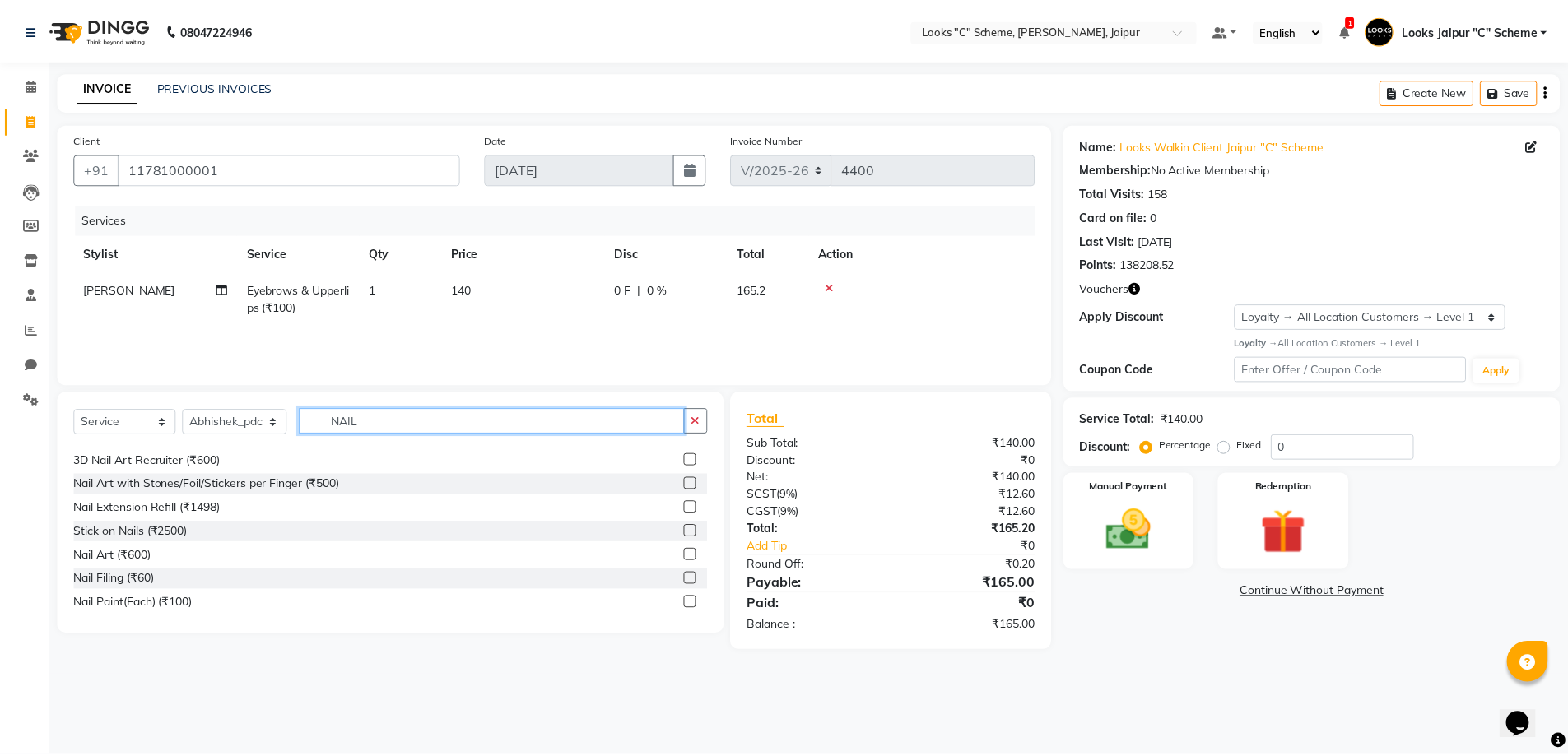
scroll to position [169, 0]
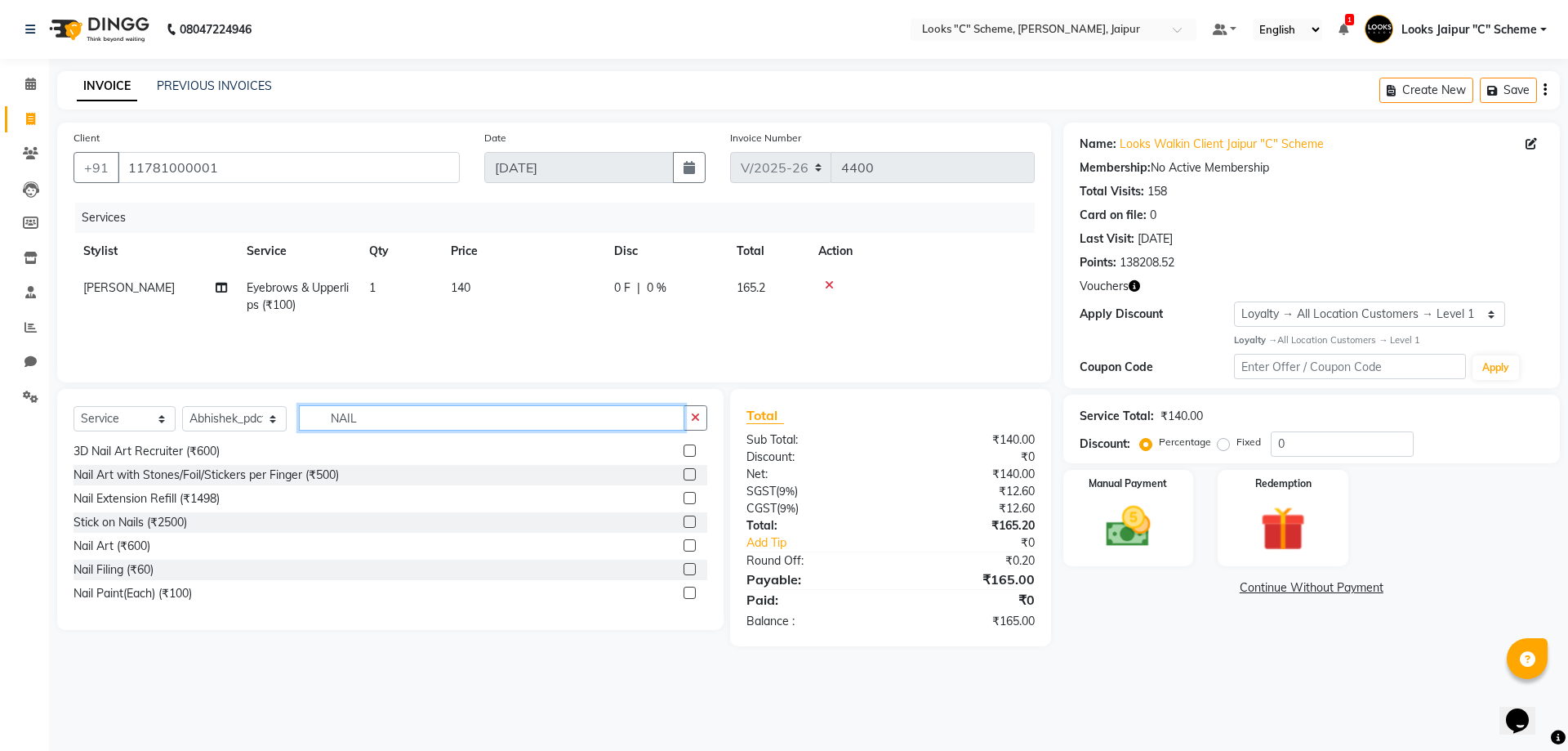
type input "NAIL"
click at [684, 570] on label at bounding box center [690, 569] width 12 height 12
click at [684, 570] on input "checkbox" at bounding box center [689, 569] width 11 height 11
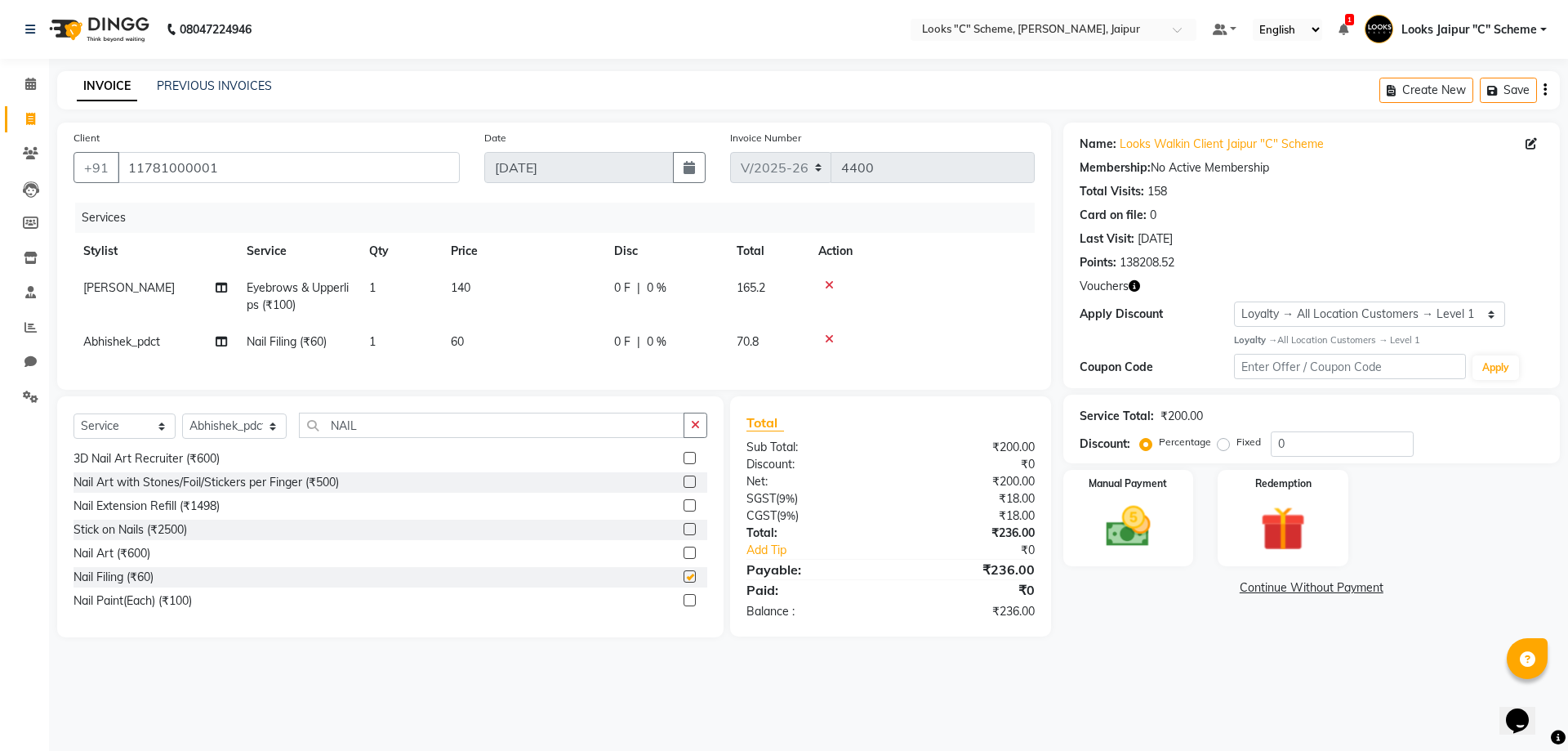
checkbox input "false"
click at [479, 338] on td "60" at bounding box center [522, 342] width 163 height 37
select select "39467"
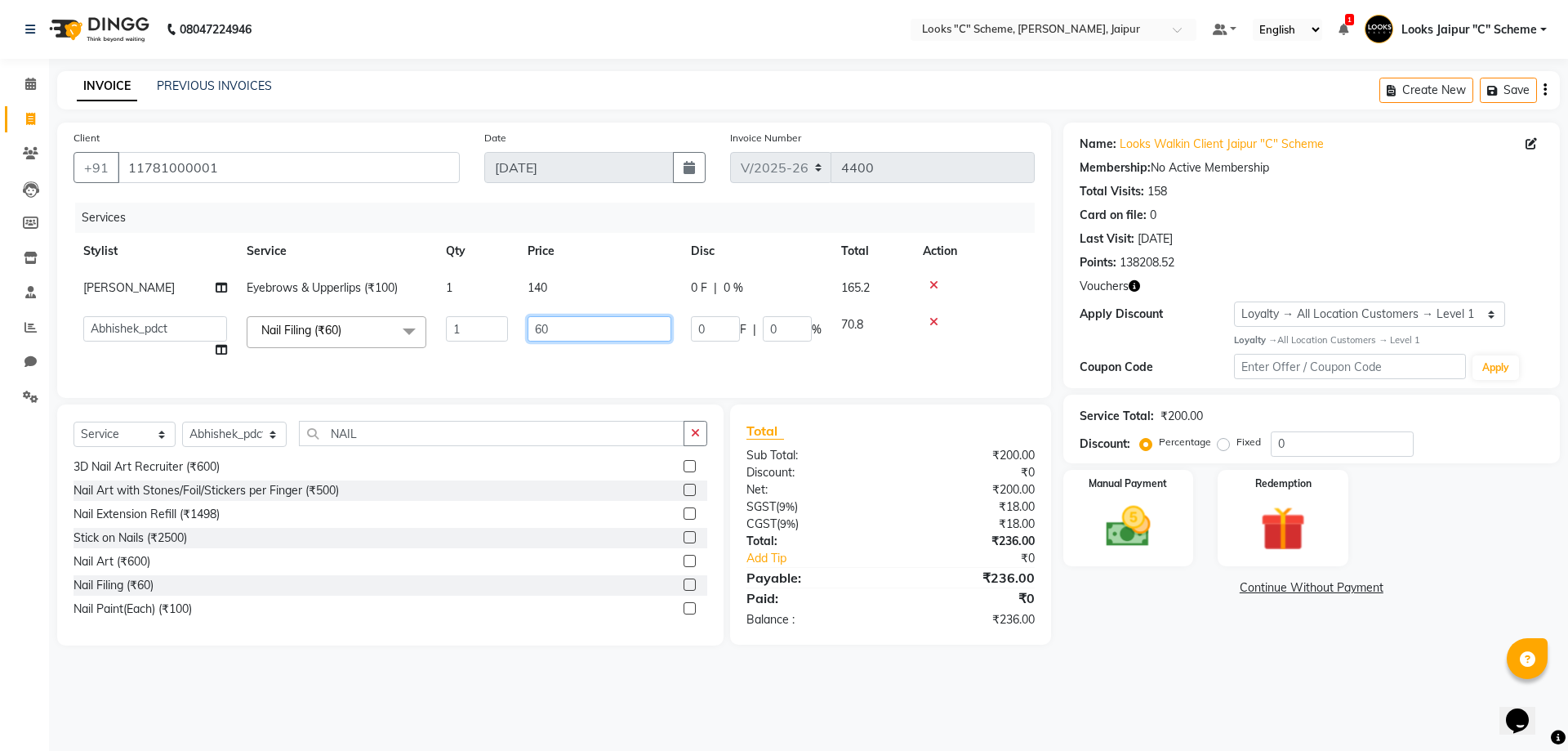
click at [564, 331] on input "60" at bounding box center [599, 329] width 144 height 26
type input "6"
type input "200"
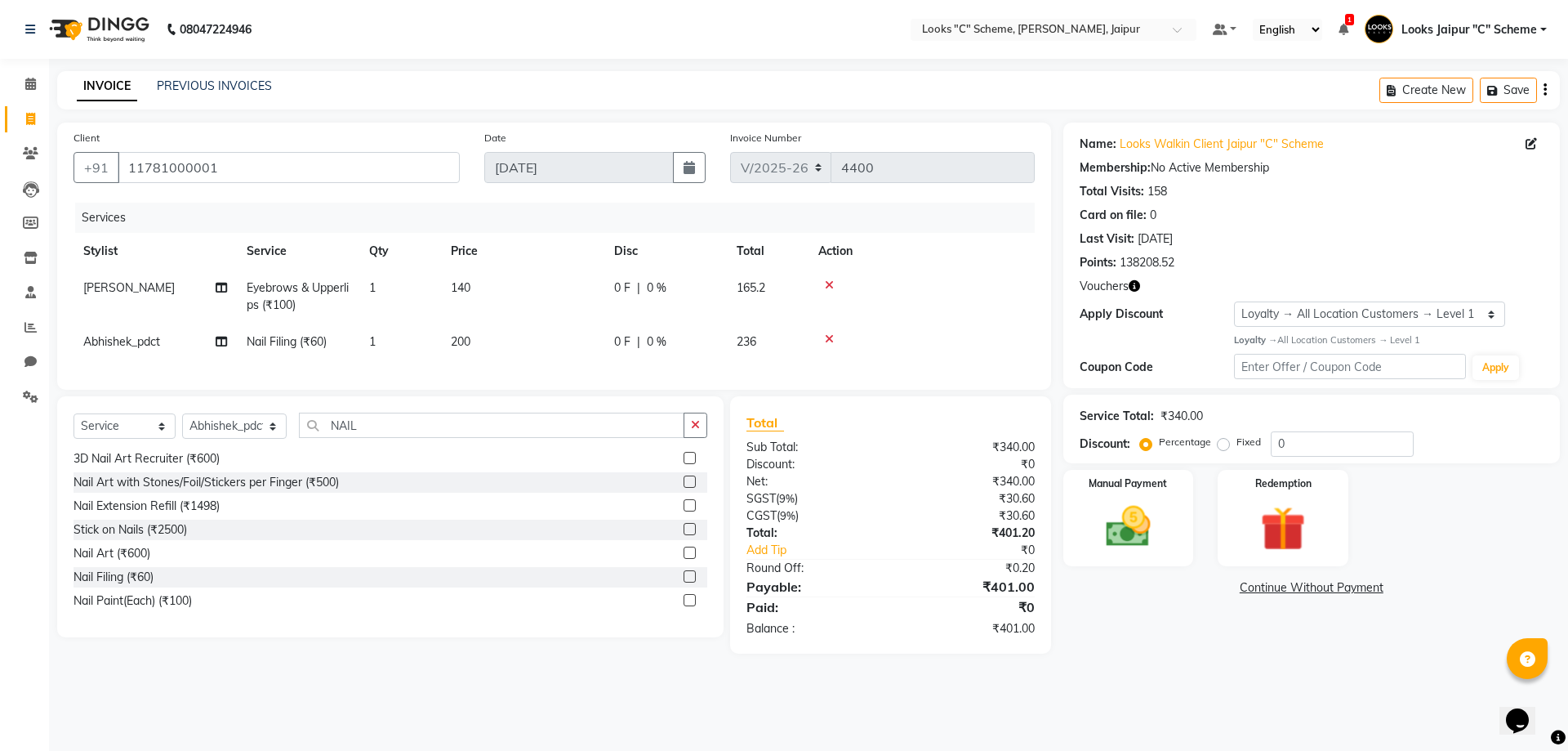
click at [599, 369] on div "Services Stylist Service Qty Price Disc Total Action sangeeta Eyebrows & Upperl…" at bounding box center [554, 288] width 962 height 171
click at [494, 338] on td "200" at bounding box center [522, 342] width 163 height 37
select select "39467"
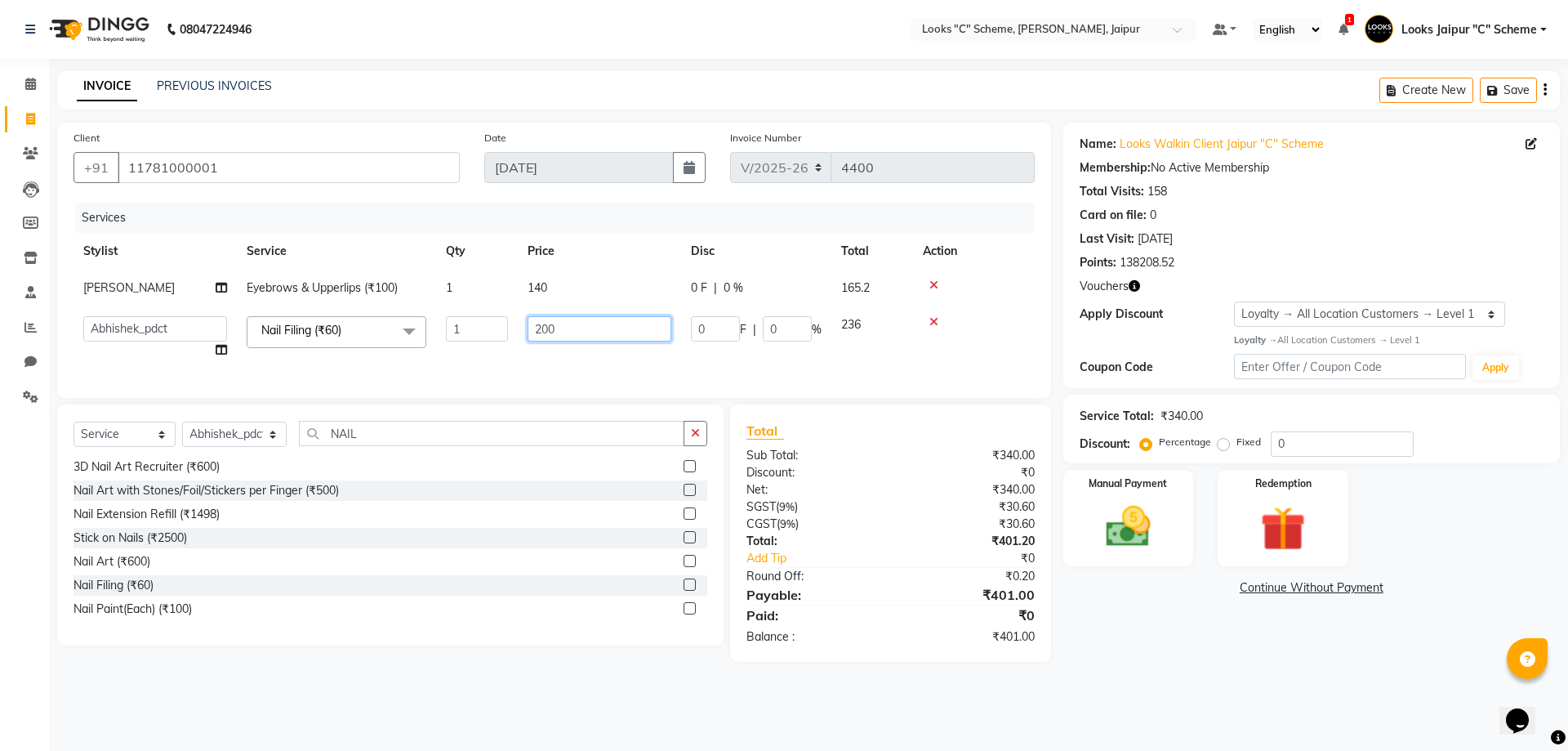
click at [583, 332] on input "200" at bounding box center [599, 329] width 144 height 26
type input "199"
click at [597, 376] on div "Services Stylist Service Qty Price Disc Total Action sangeeta Eyebrows & Upperl…" at bounding box center [554, 292] width 962 height 179
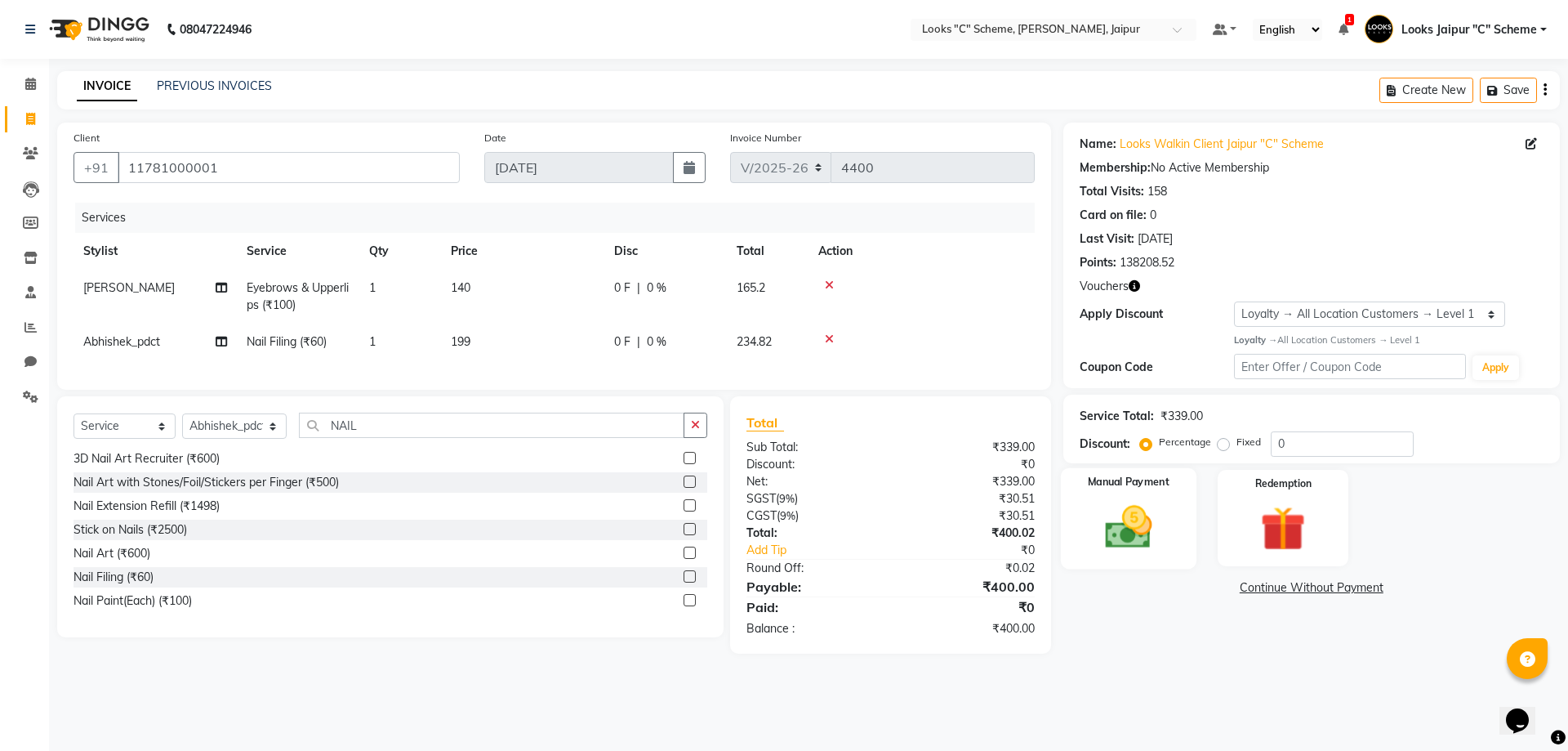
click at [1136, 526] on img at bounding box center [1128, 526] width 76 height 54
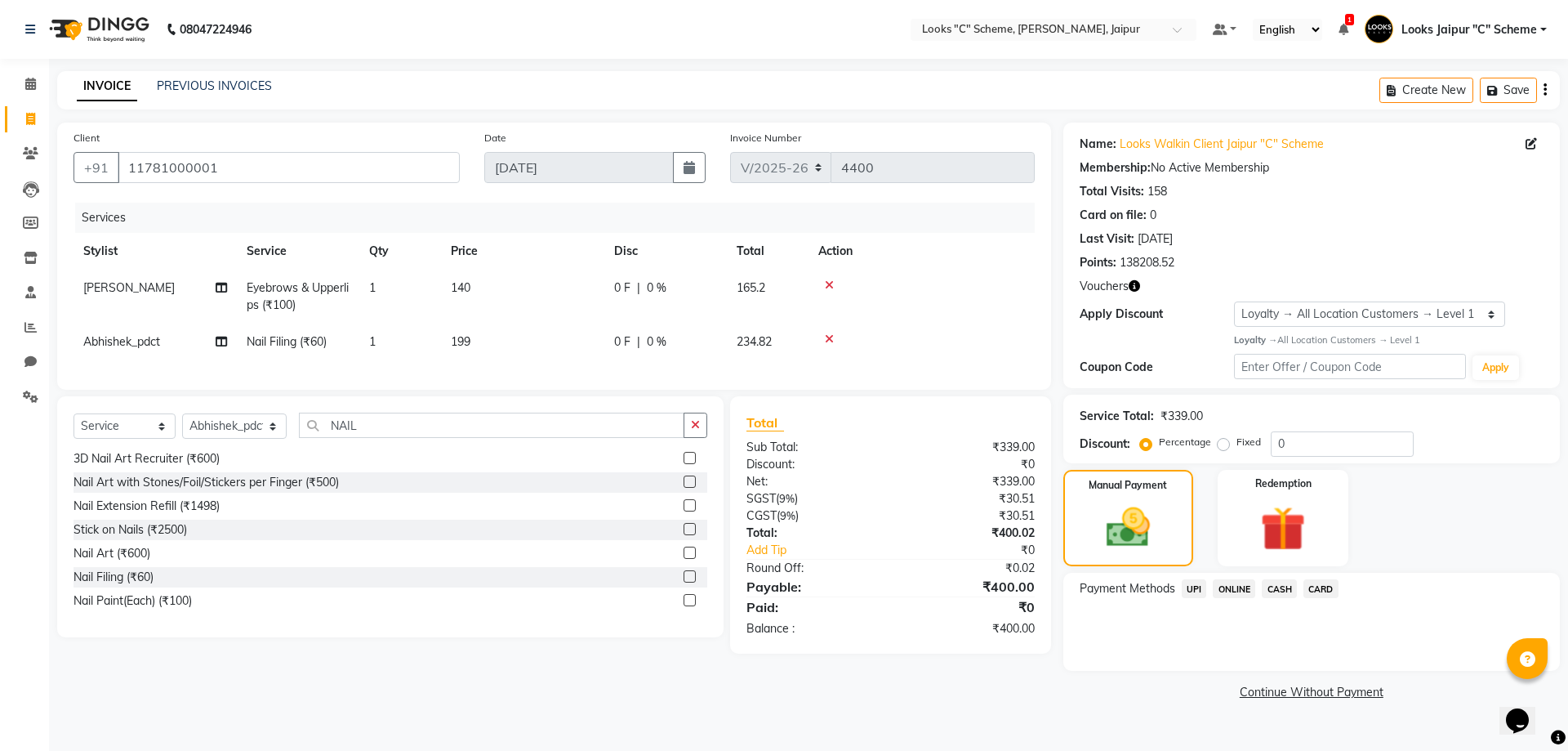
click at [1281, 592] on span "CASH" at bounding box center [1280, 588] width 35 height 19
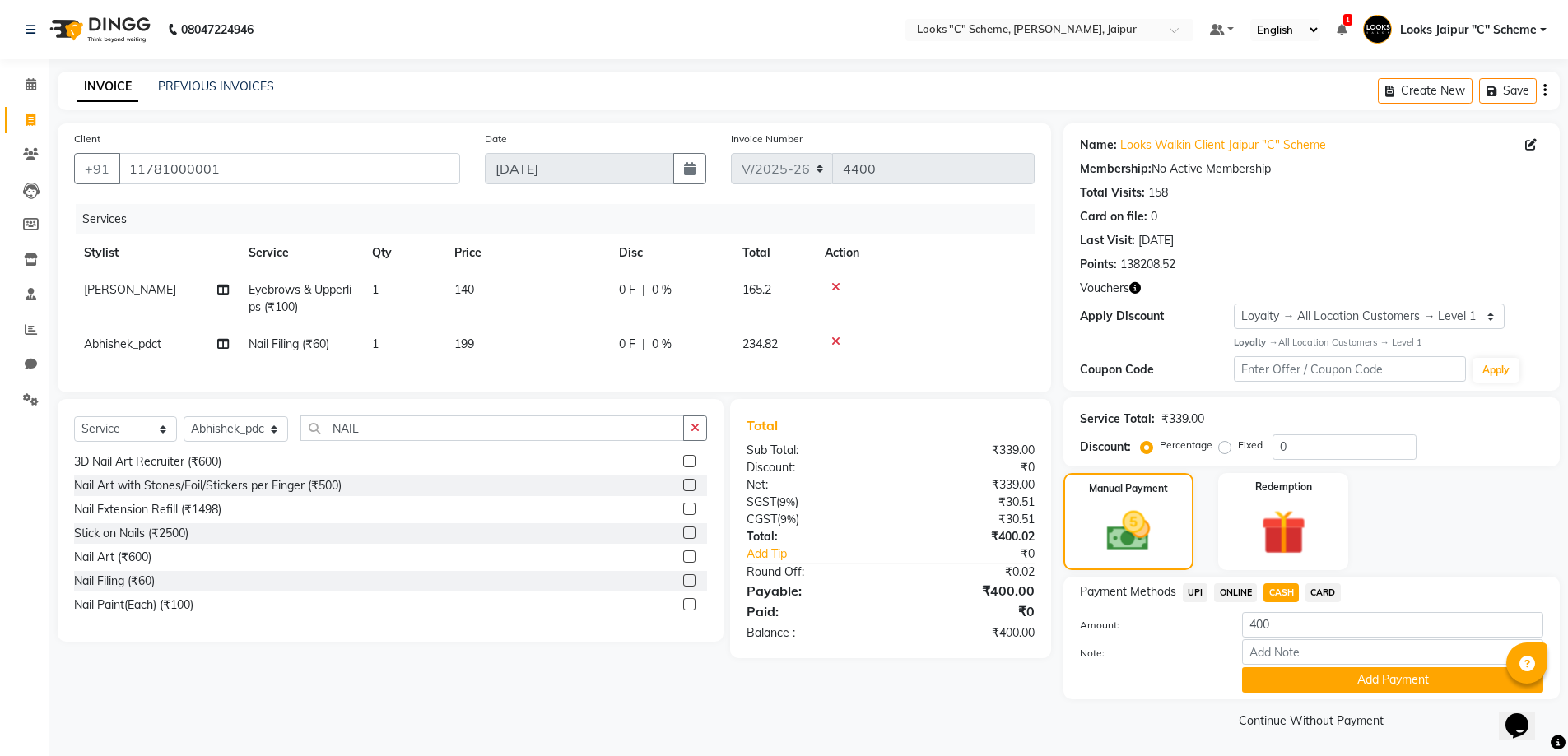
scroll to position [2, 0]
click at [1305, 691] on div "Payment Methods UPI ONLINE CASH CARD Amount: 400 Note: Add Payment" at bounding box center [1311, 636] width 496 height 122
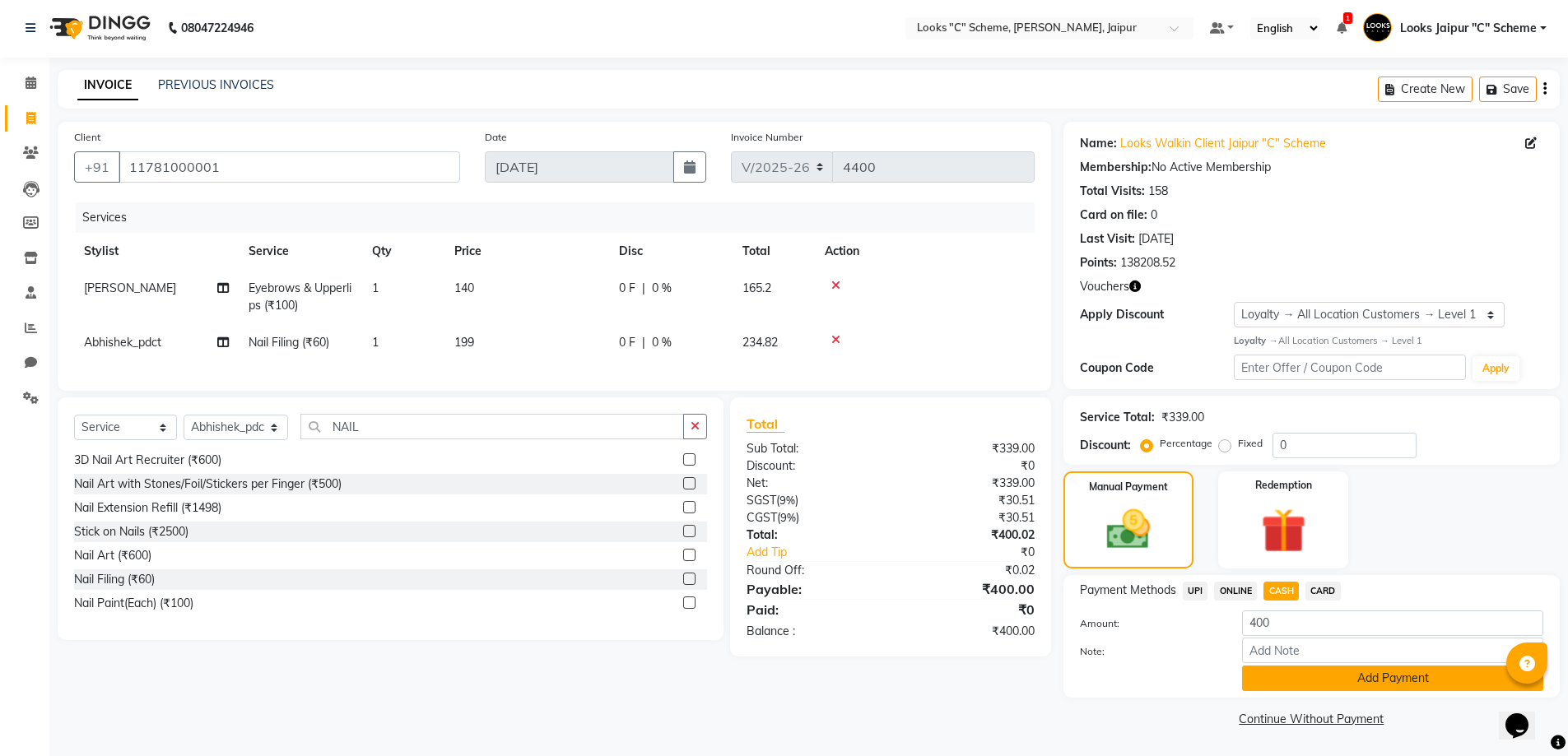
click at [1305, 680] on button "Add Payment" at bounding box center [1392, 678] width 301 height 26
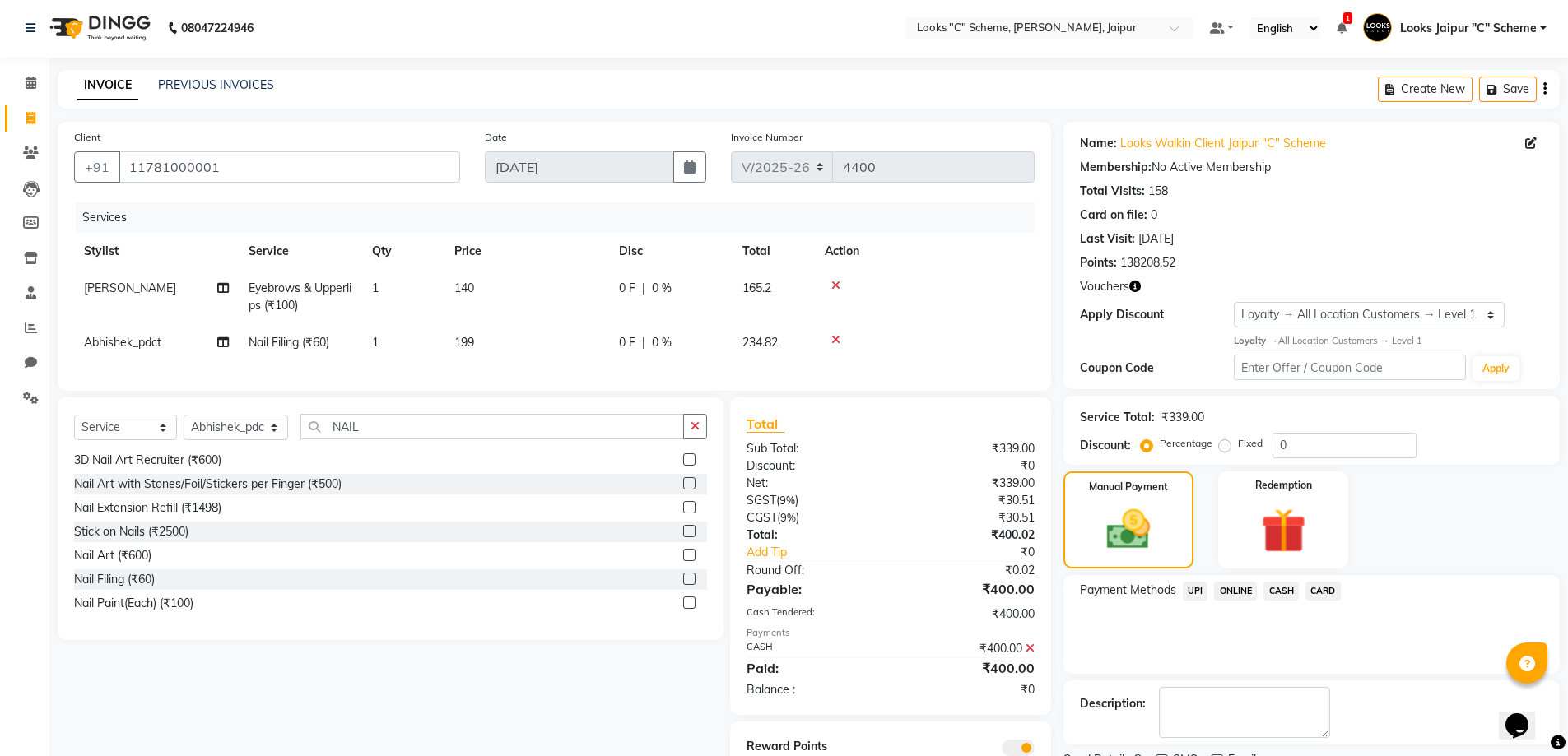
scroll to position [79, 0]
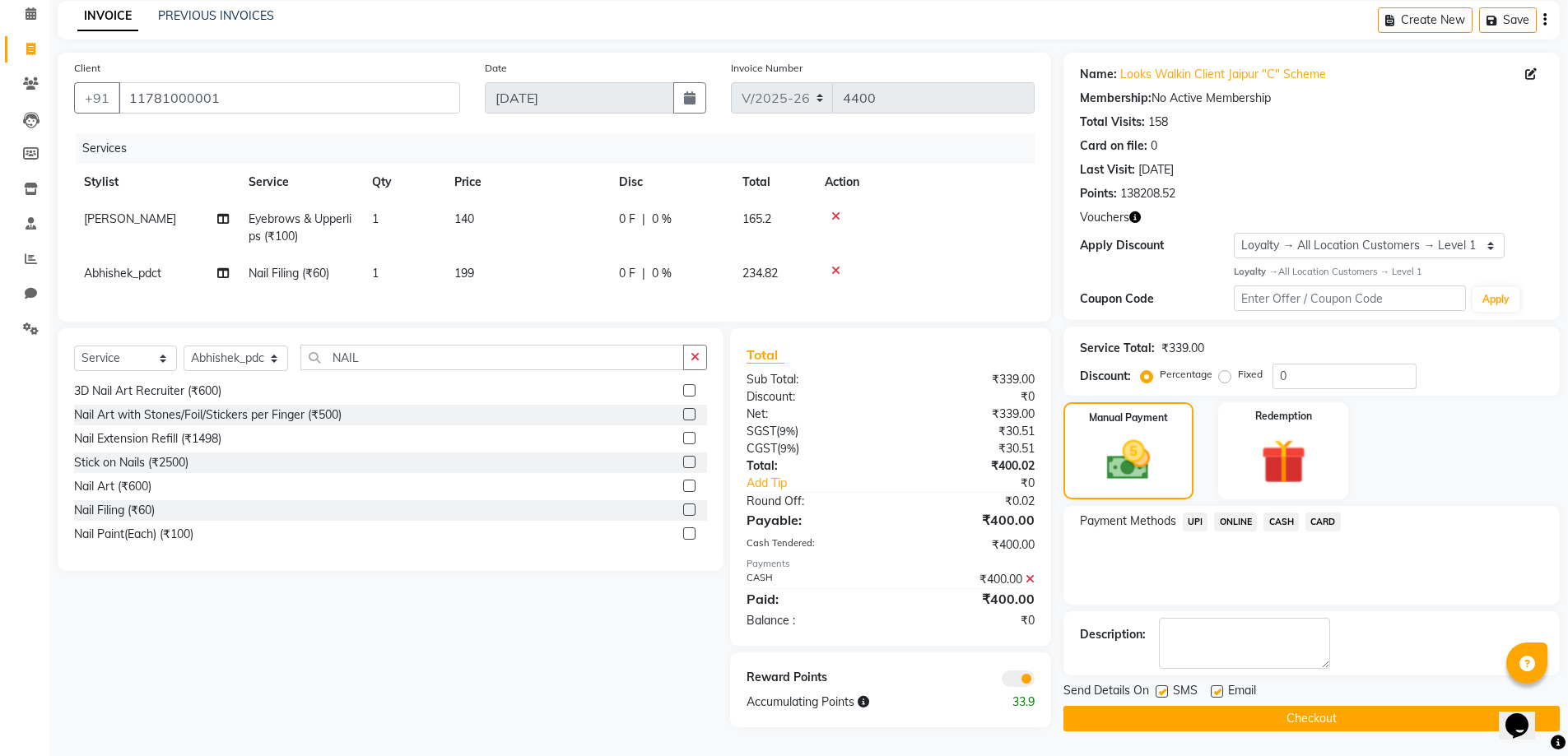
click at [1297, 705] on button "Checkout" at bounding box center [1311, 718] width 496 height 26
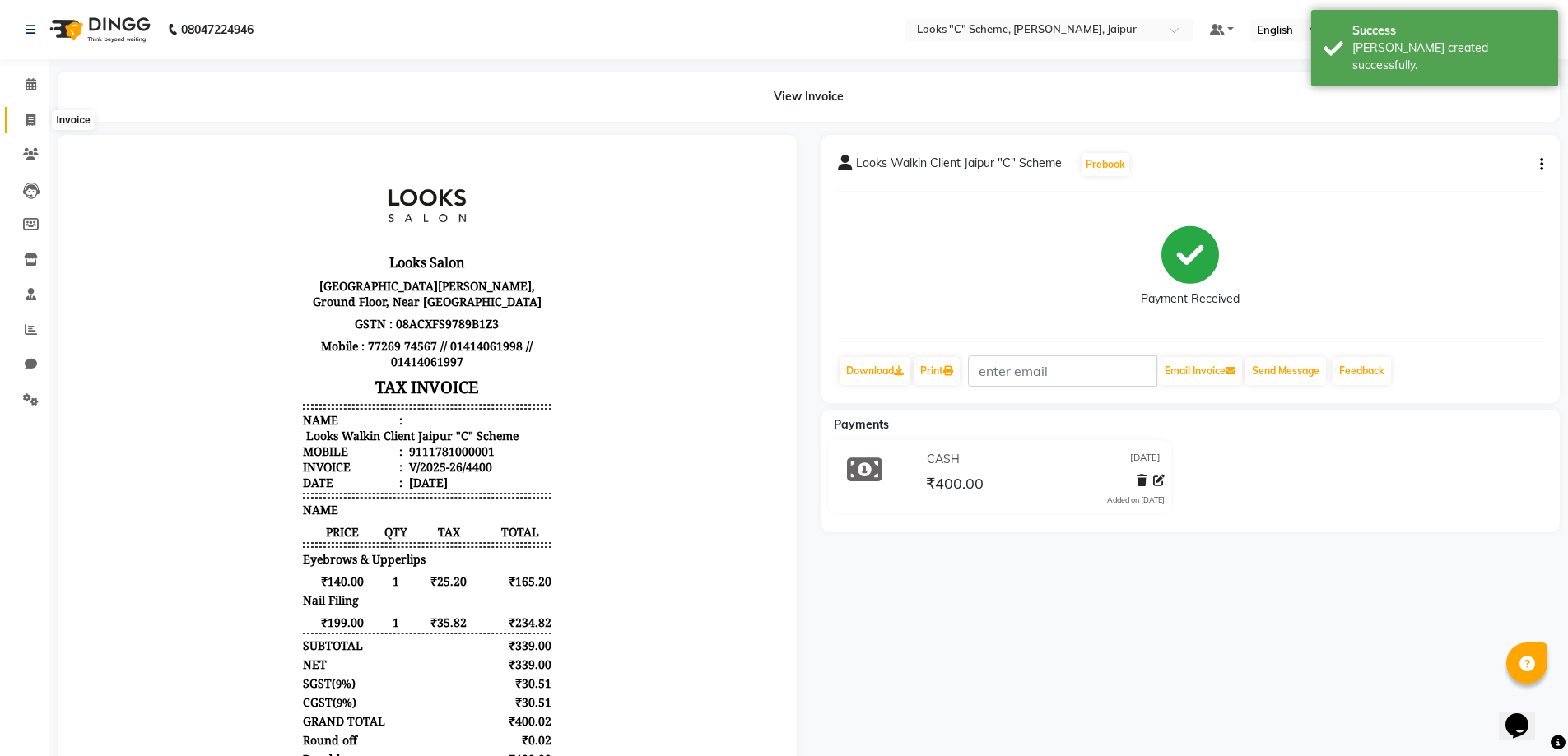
click at [37, 120] on span at bounding box center [31, 120] width 28 height 19
select select "4315"
select select "service"
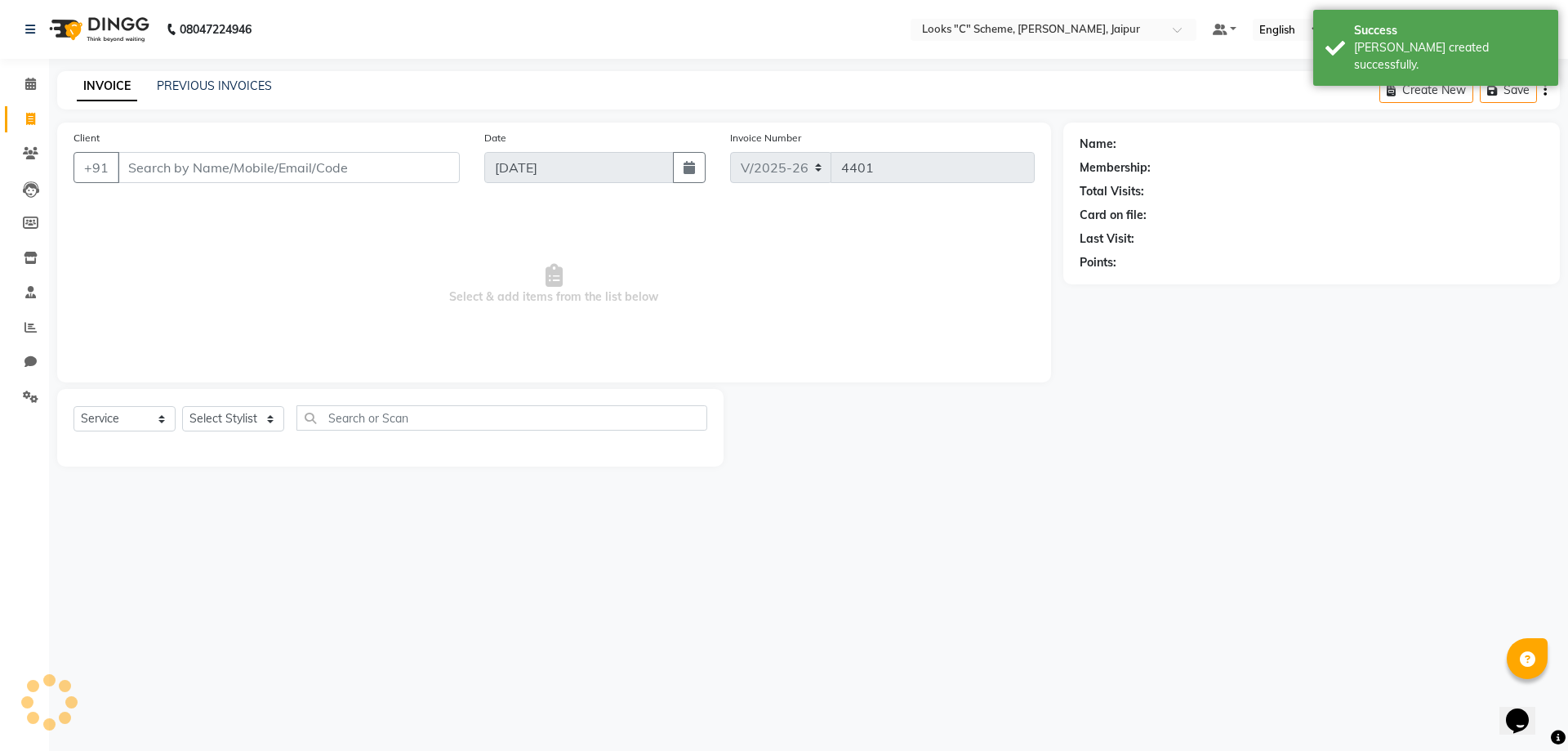
click at [198, 171] on input "Client" at bounding box center [288, 167] width 342 height 31
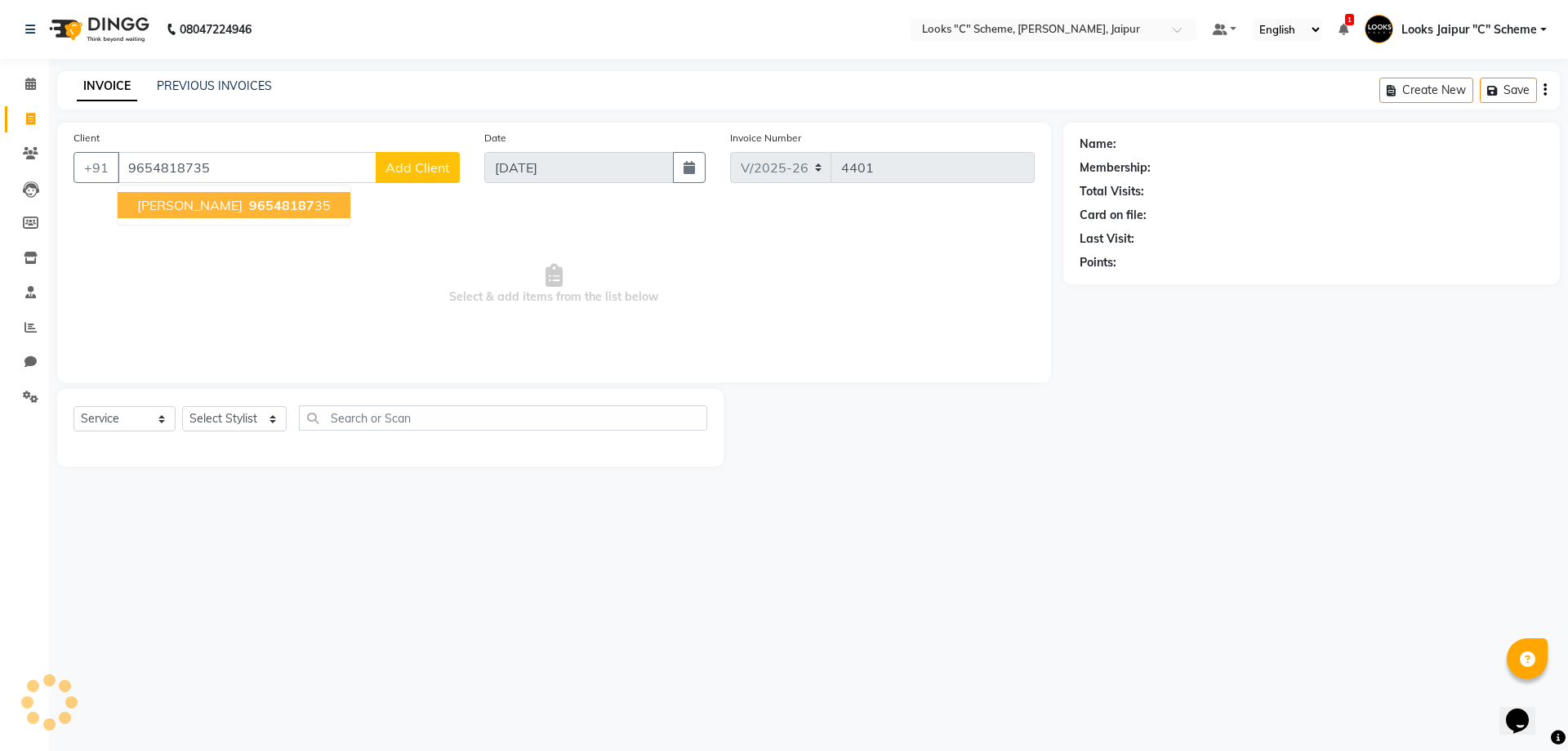
type input "9654818735"
select select "1: Object"
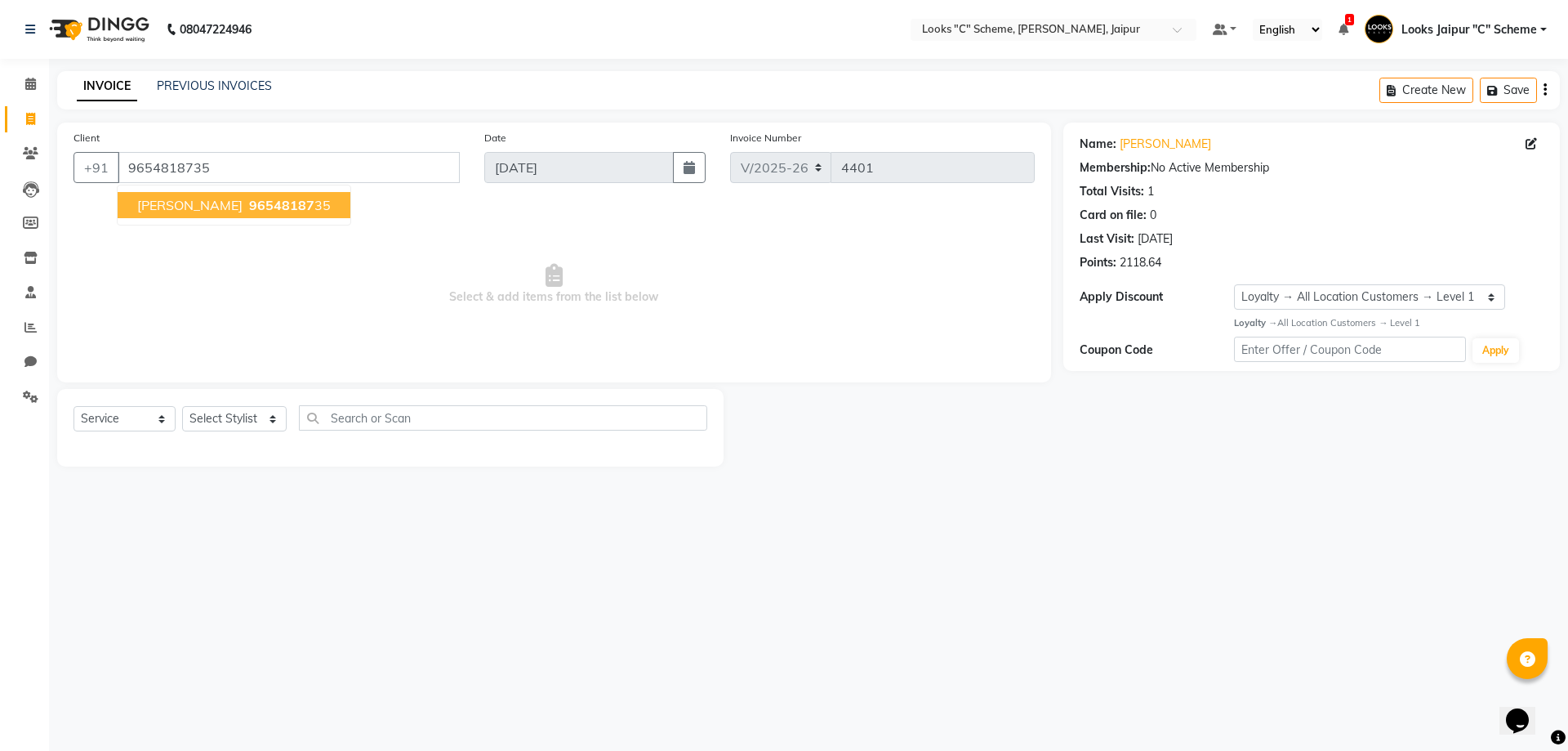
click at [249, 207] on span "96548187" at bounding box center [282, 204] width 65 height 17
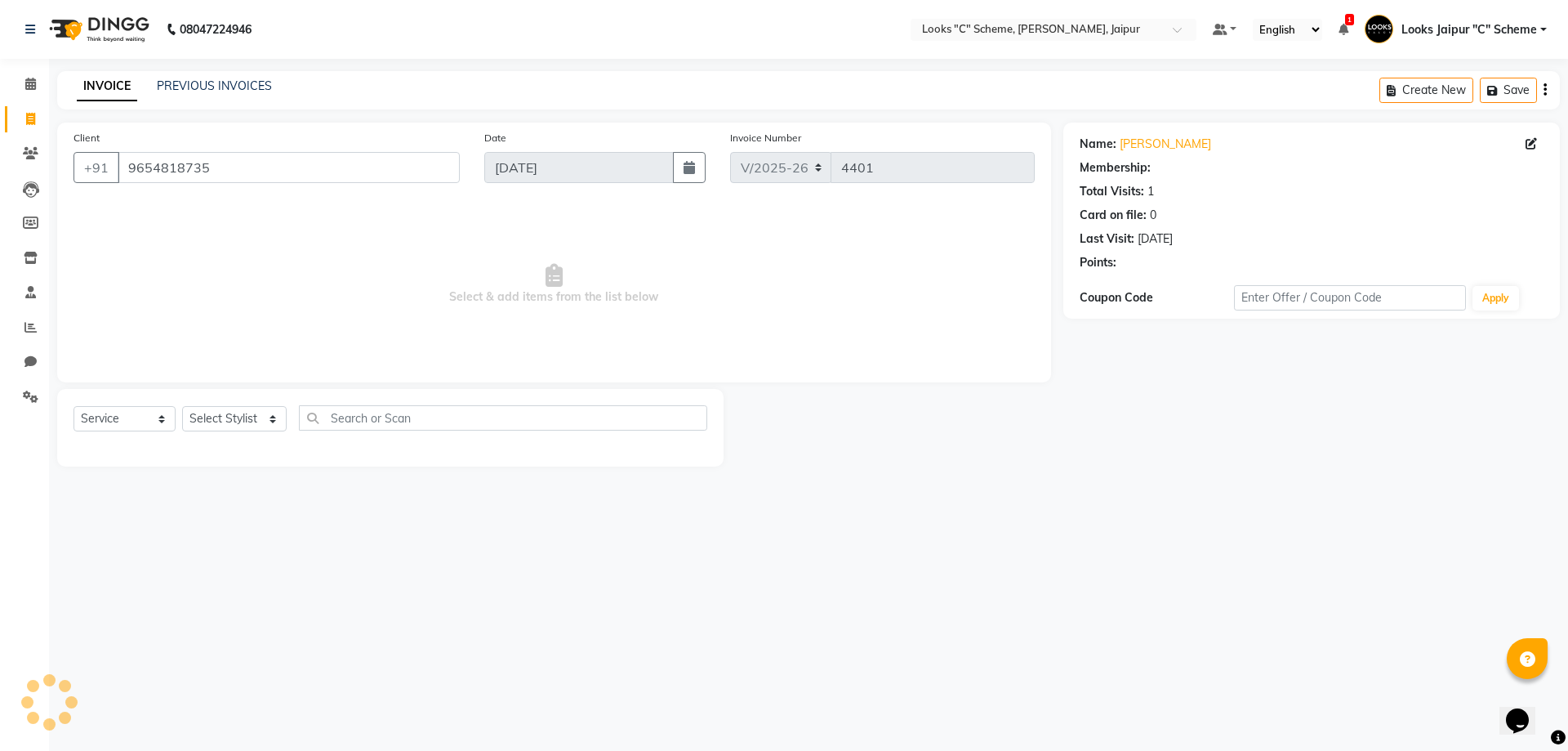
select select "1: Object"
click at [147, 428] on select "Select Service Product Membership Package Voucher Prepaid Gift Card" at bounding box center [124, 419] width 102 height 26
select select "product"
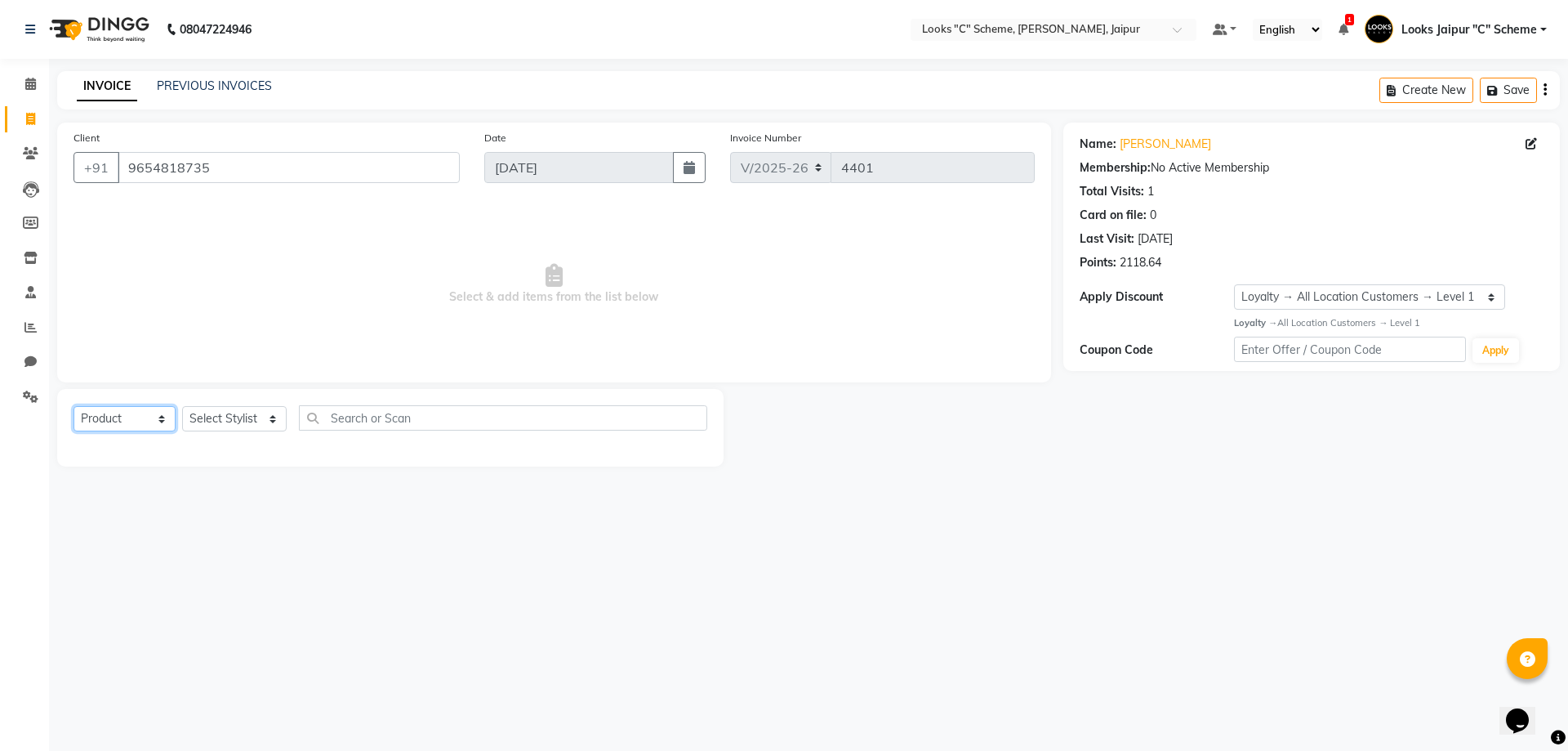
click at [73, 406] on select "Select Service Product Membership Package Voucher Prepaid Gift Card" at bounding box center [124, 419] width 102 height 26
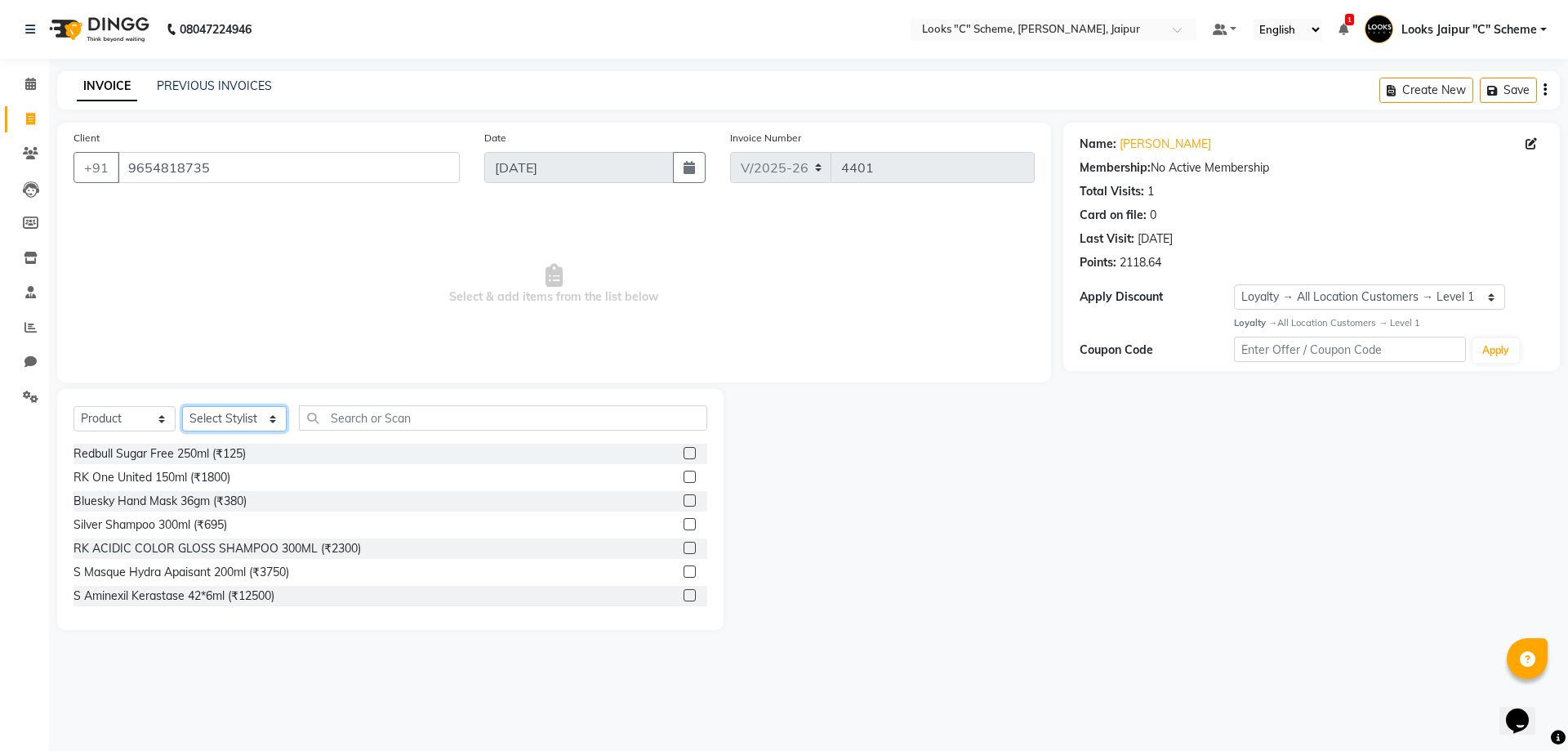
drag, startPoint x: 233, startPoint y: 417, endPoint x: 234, endPoint y: 407, distance: 10.0
click at [233, 417] on select "Select Stylist [PERSON_NAME] Akash_pdct [PERSON_NAME] [PERSON_NAME] Counter Sal…" at bounding box center [234, 419] width 105 height 26
select select "61092"
click at [182, 406] on select "Select Stylist [PERSON_NAME] Akash_pdct [PERSON_NAME] [PERSON_NAME] Counter Sal…" at bounding box center [234, 419] width 105 height 26
click at [402, 428] on input "text" at bounding box center [502, 418] width 408 height 26
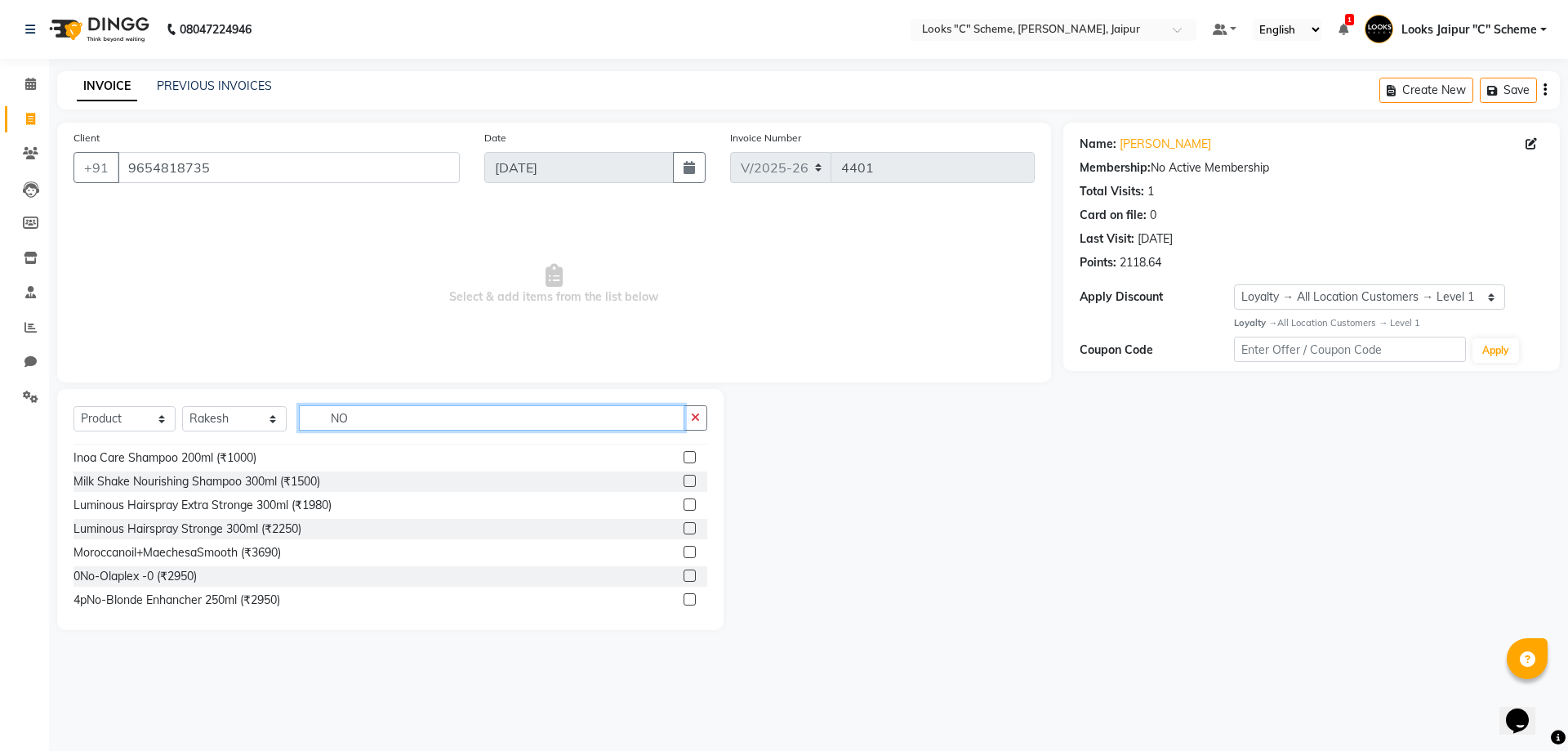
scroll to position [490, 0]
type input "NO"
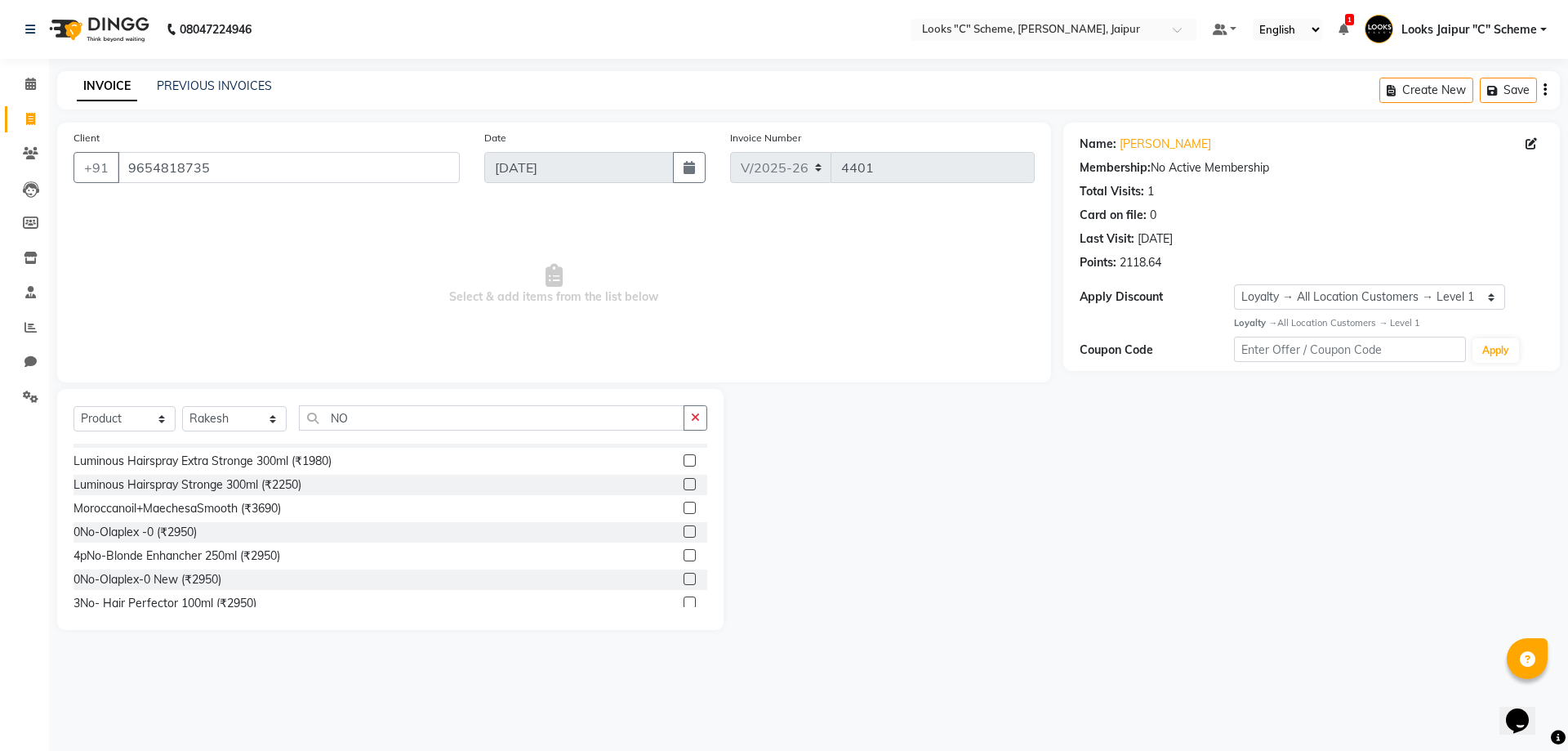
click at [684, 535] on label at bounding box center [690, 532] width 12 height 12
click at [684, 535] on input "checkbox" at bounding box center [689, 532] width 11 height 11
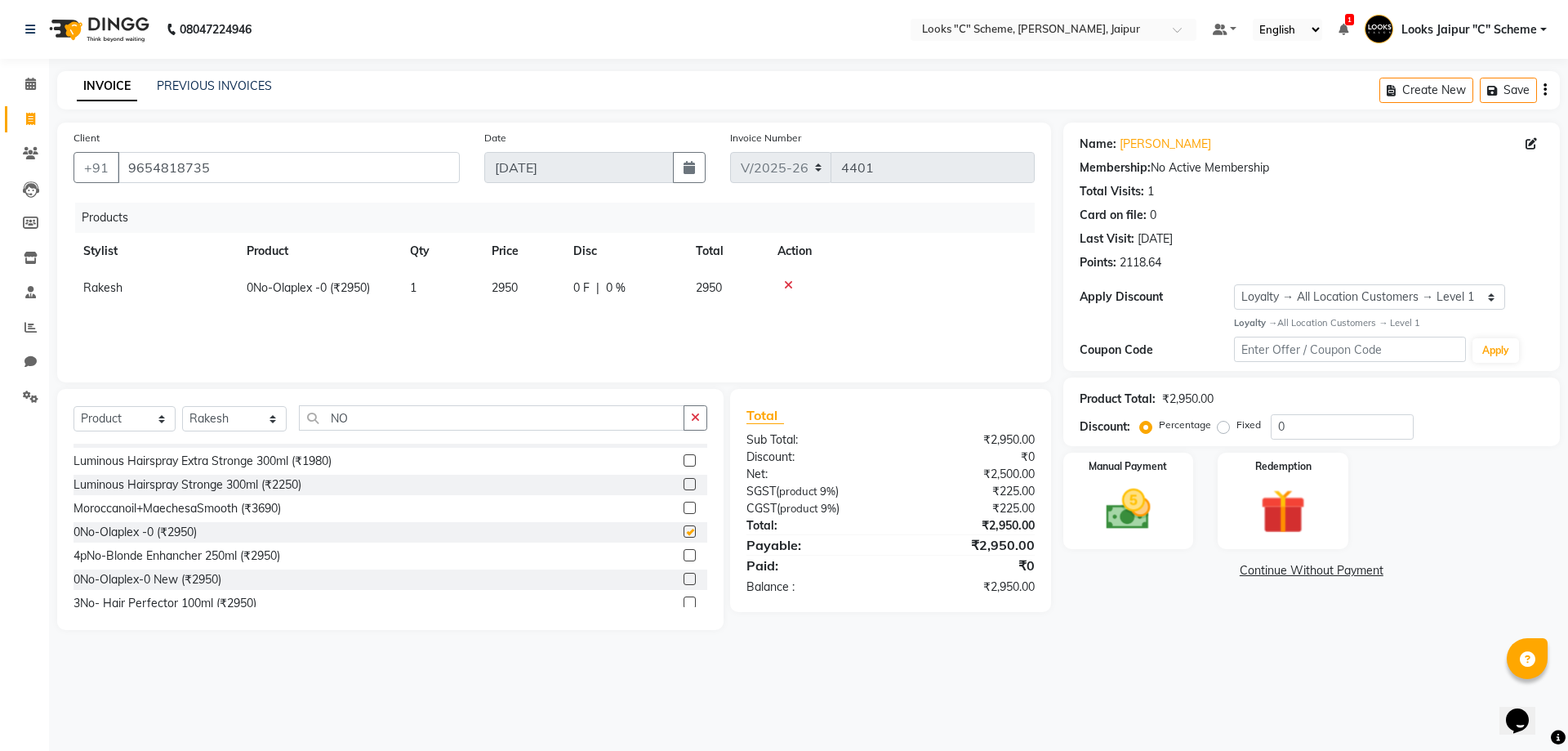
checkbox input "false"
click at [524, 280] on td "2950" at bounding box center [523, 288] width 82 height 37
select select "61092"
click at [545, 296] on input "2950" at bounding box center [523, 292] width 62 height 26
type input "2"
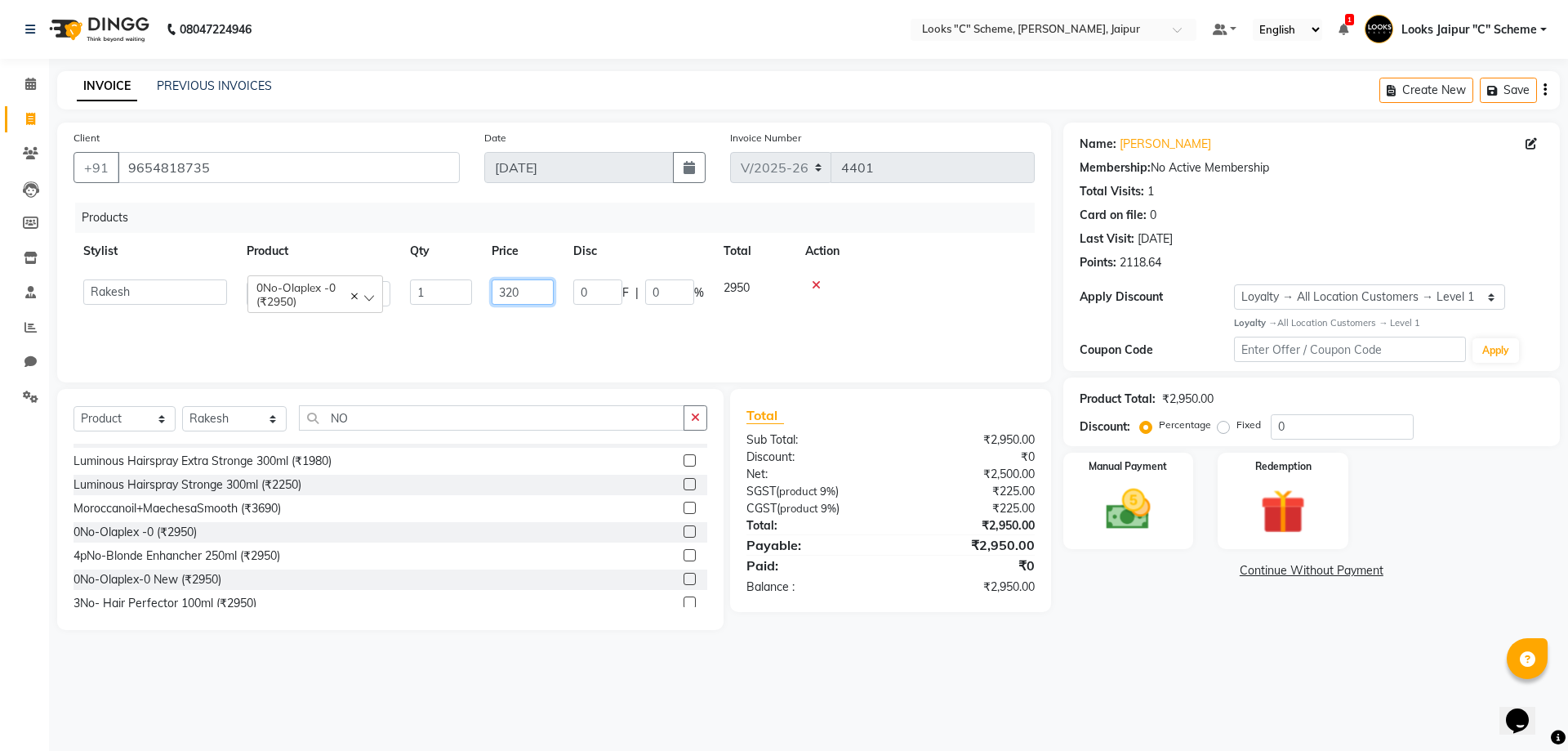
type input "3200"
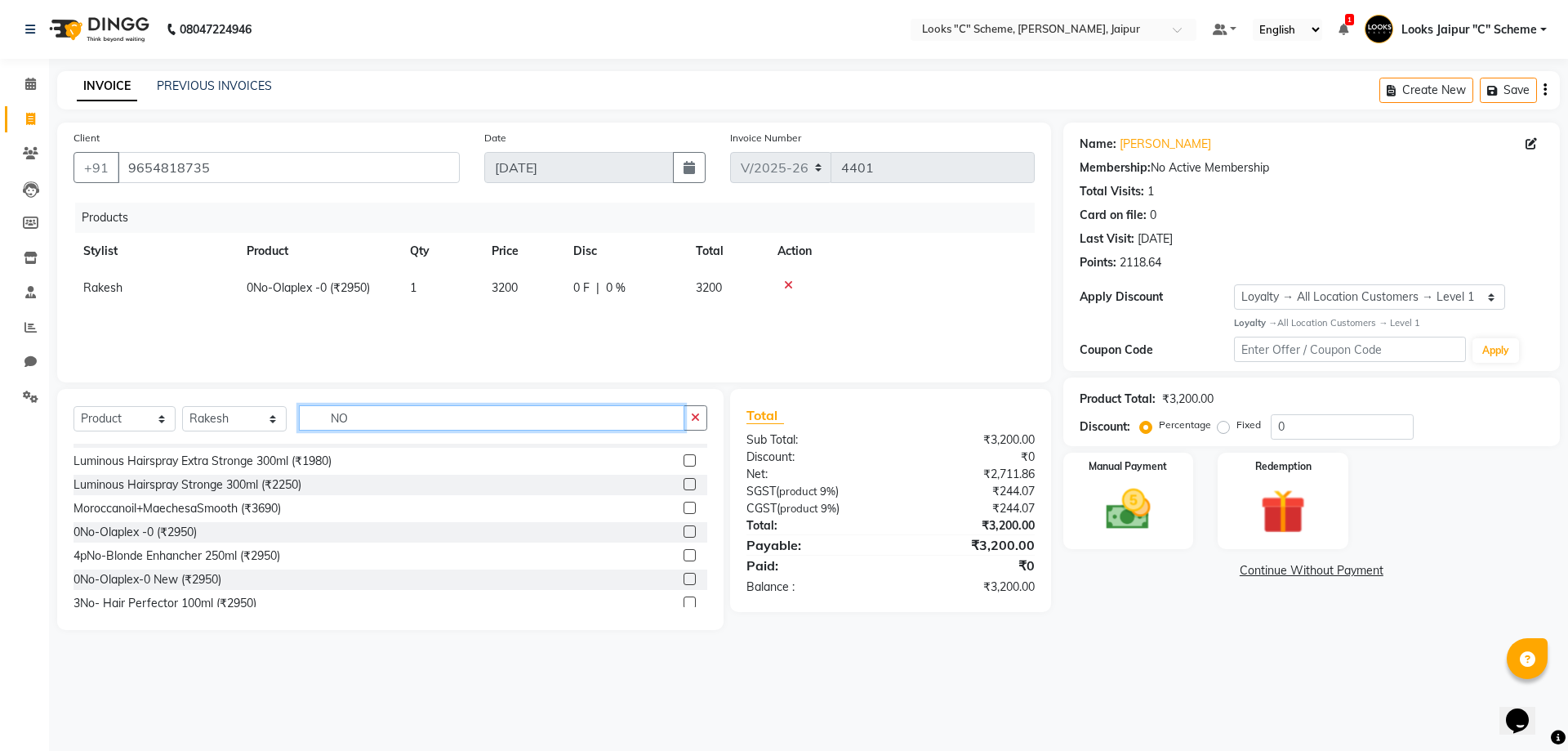
click at [405, 412] on input "NO" at bounding box center [491, 418] width 385 height 26
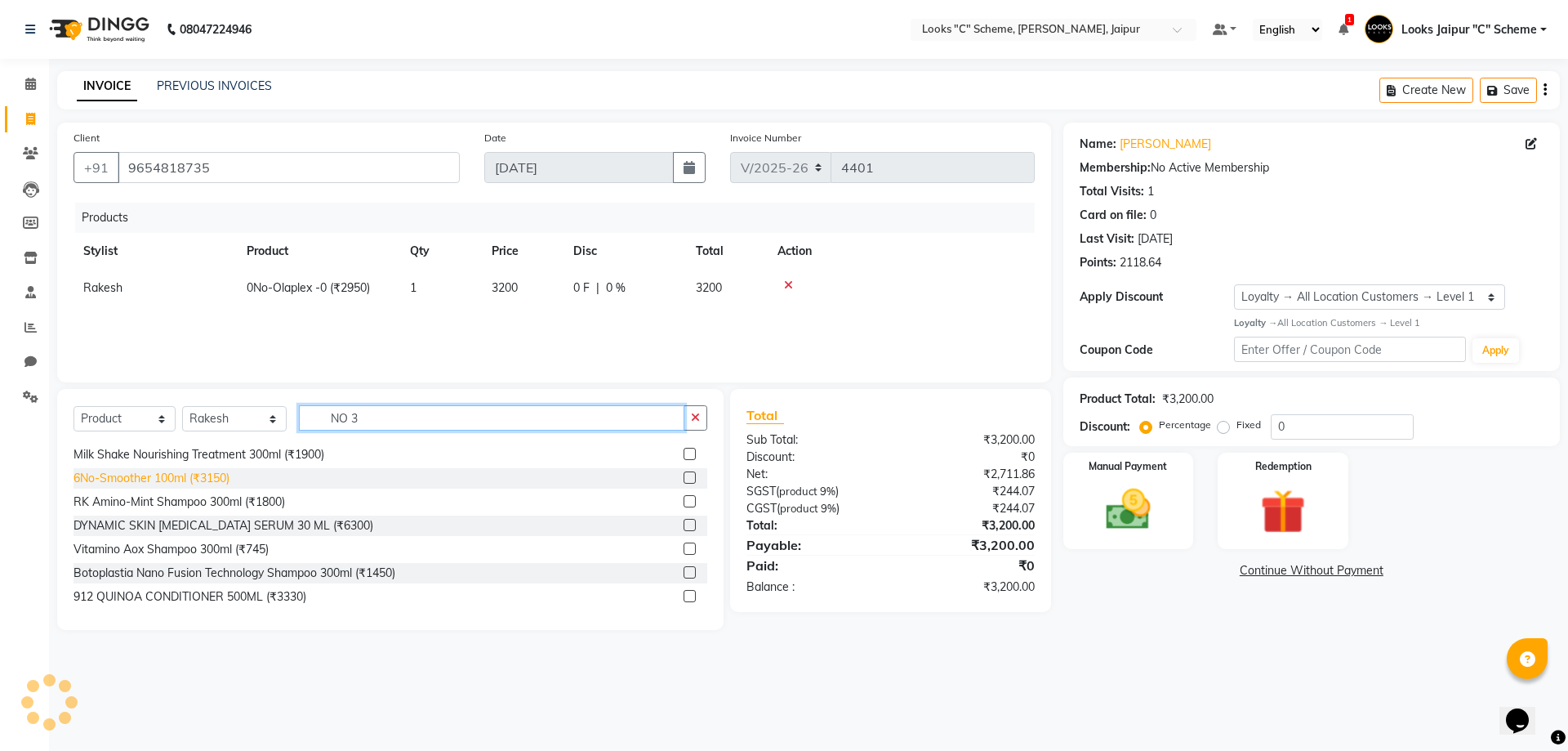
scroll to position [595, 0]
click at [398, 417] on input "NO 3" at bounding box center [491, 418] width 385 height 26
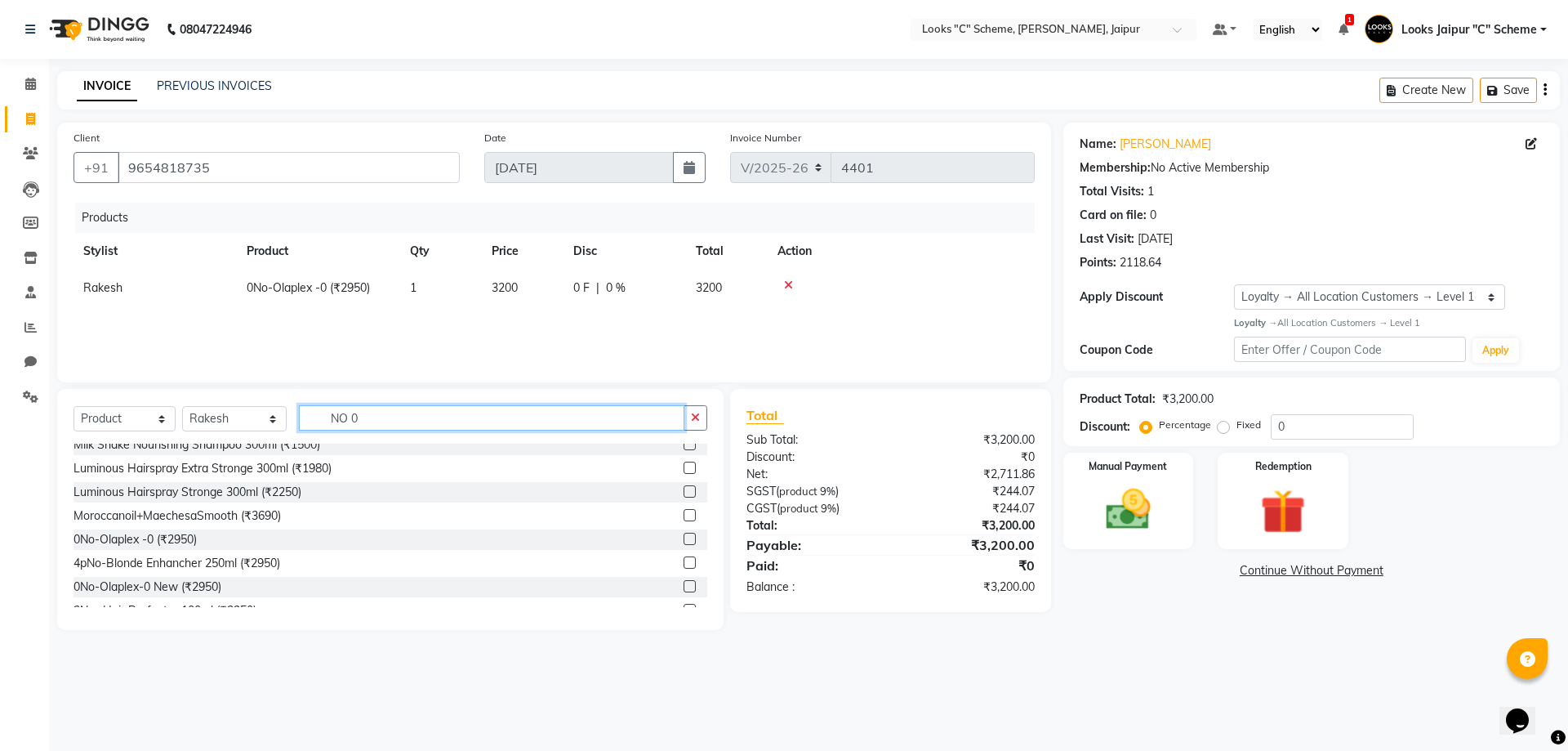
scroll to position [490, 0]
click at [430, 415] on input "NO 0" at bounding box center [491, 418] width 385 height 26
type input "N"
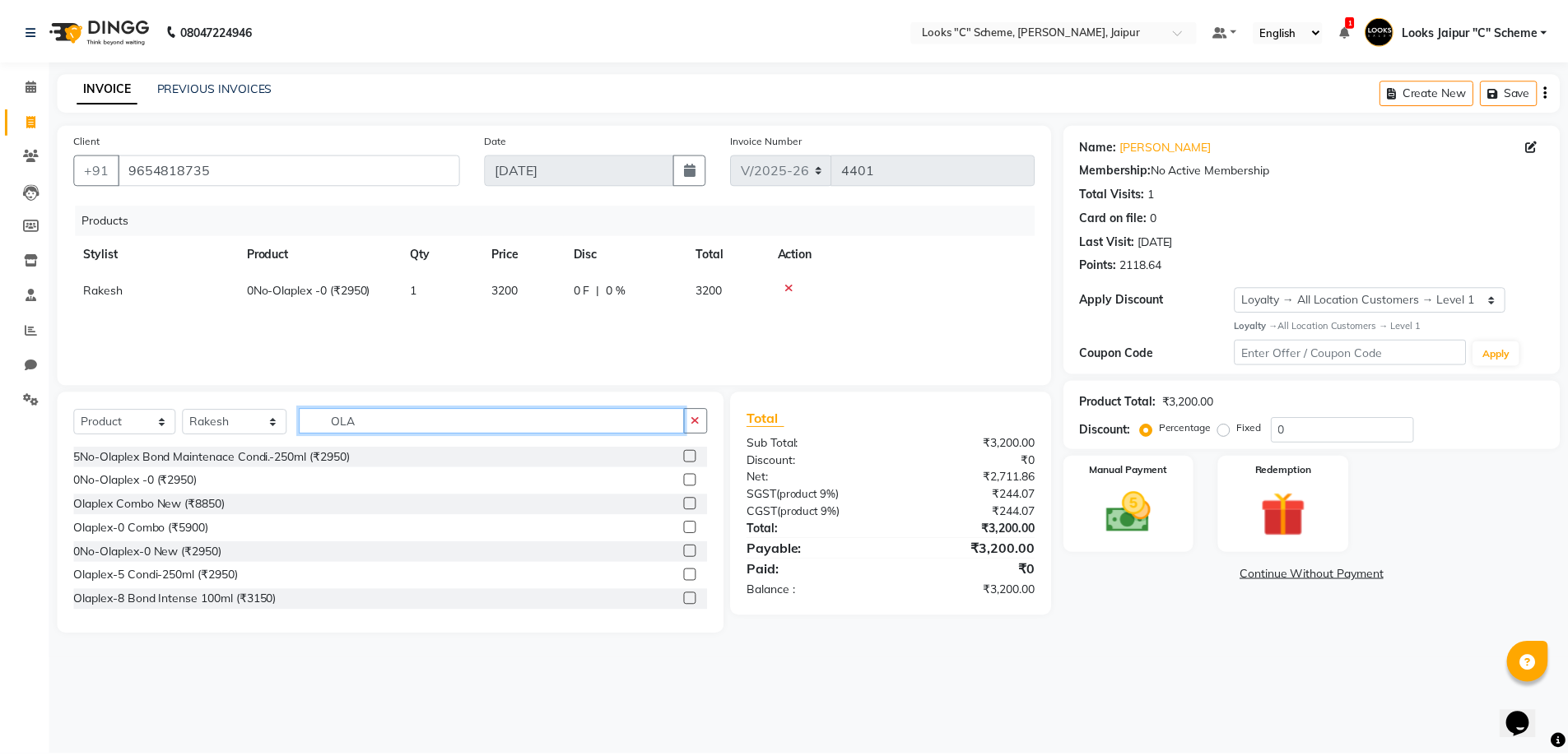
scroll to position [83, 0]
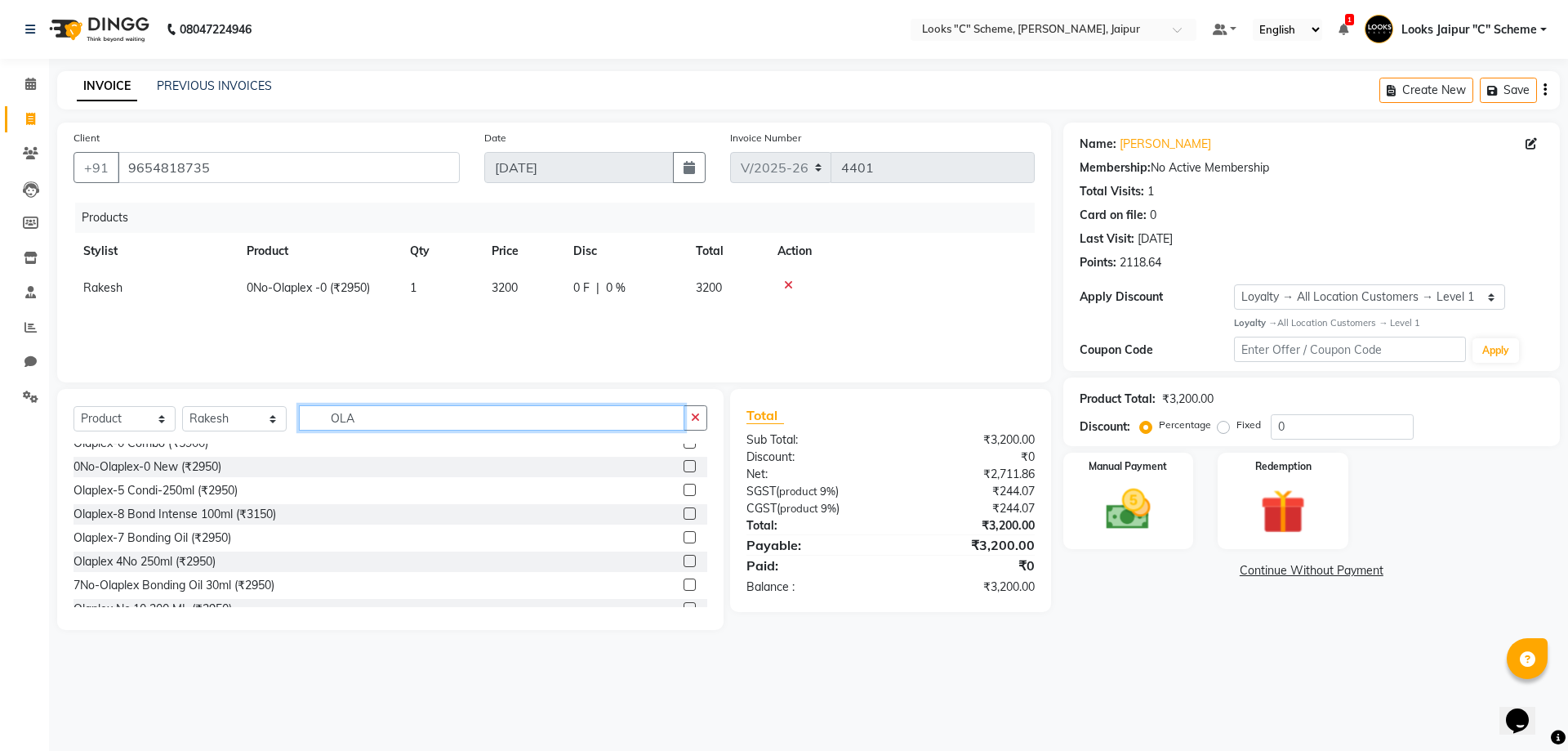
type input "OLA"
click at [684, 489] on label at bounding box center [690, 490] width 12 height 12
click at [684, 489] on input "checkbox" at bounding box center [689, 491] width 11 height 11
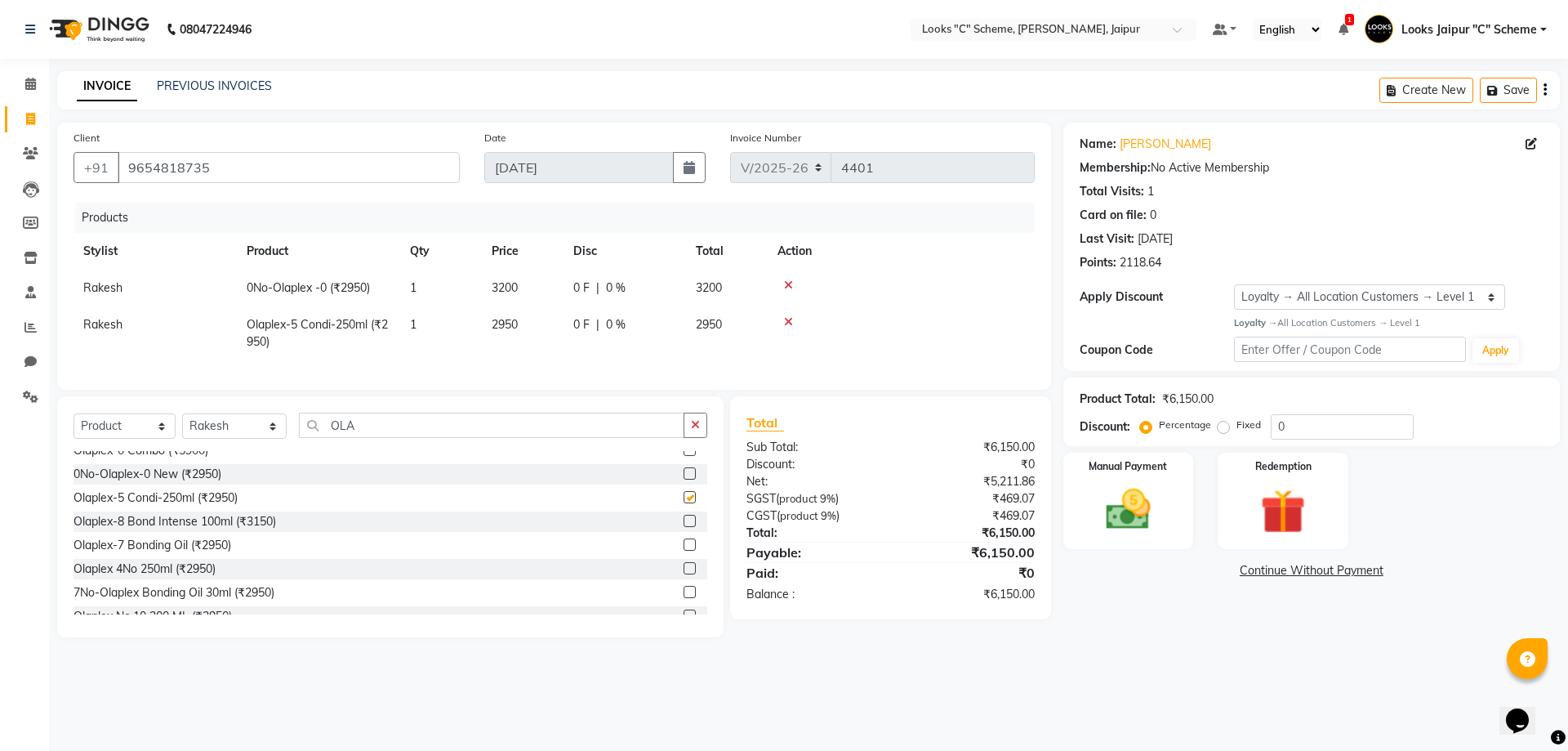
checkbox input "false"
click at [540, 318] on td "2950" at bounding box center [523, 333] width 82 height 54
select select "61092"
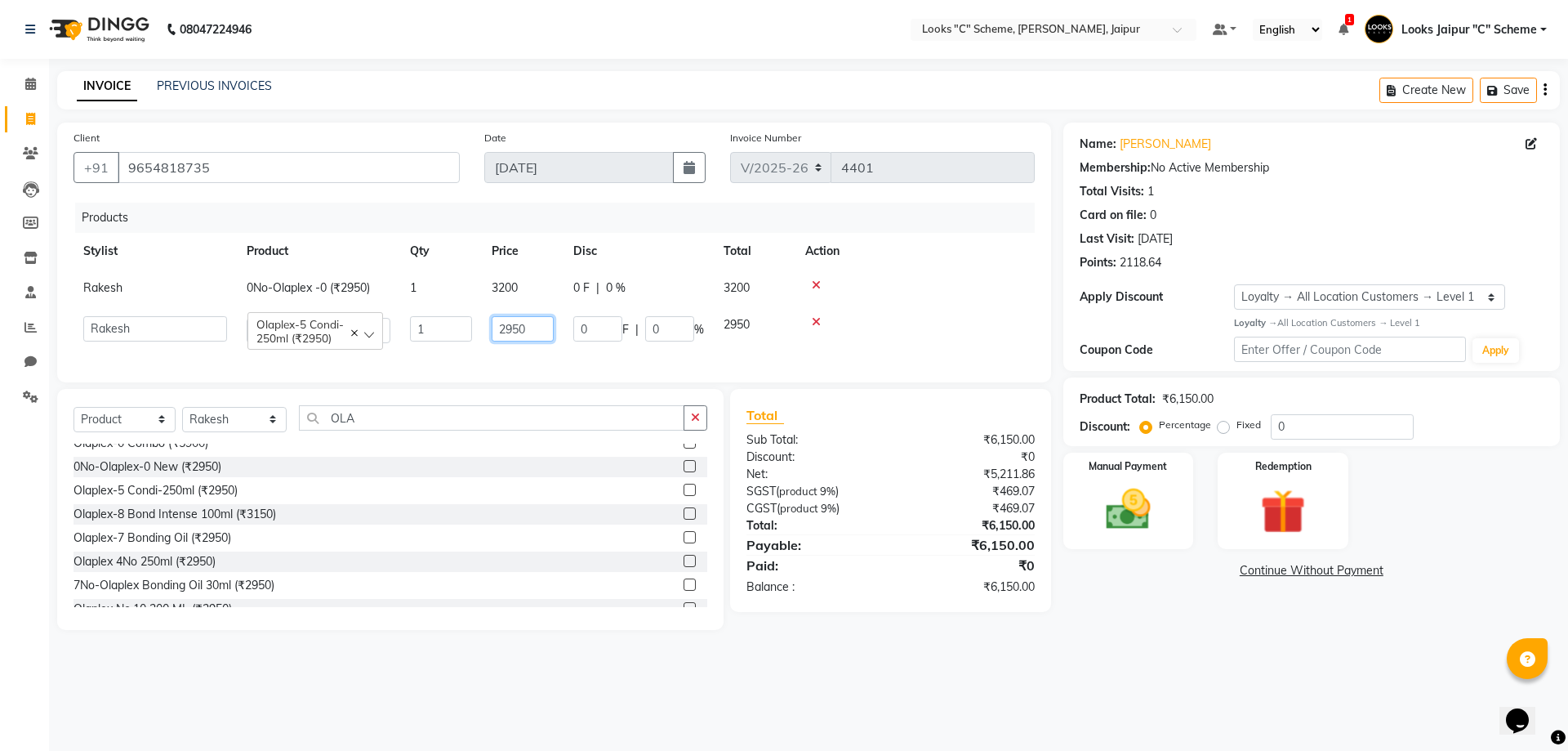
click at [550, 319] on input "2950" at bounding box center [523, 329] width 62 height 26
type input "2"
type input "3200"
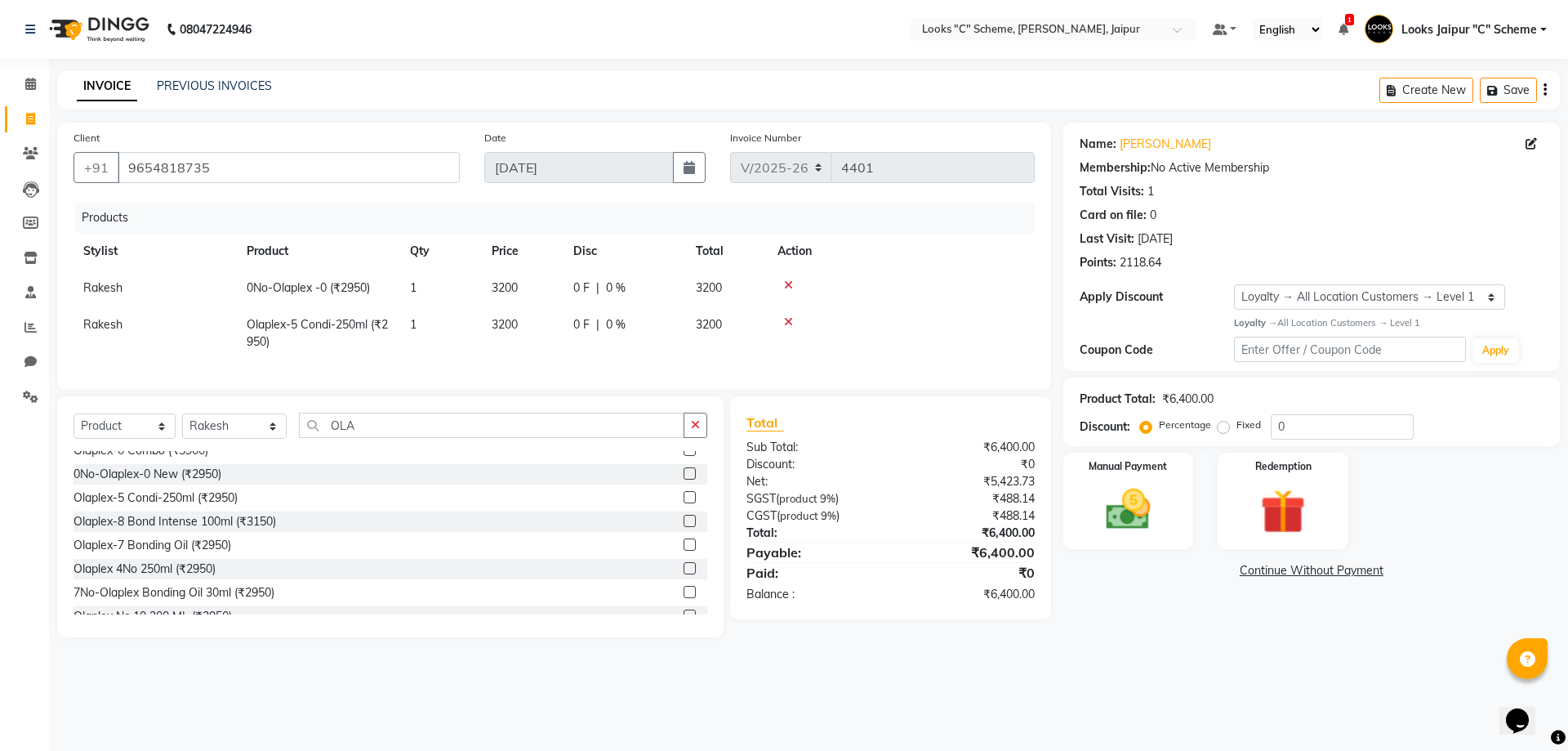
click at [1026, 686] on div "08047224946 Select Location × Looks "C" Scheme, Jaipur, Jaipur Default Panel My…" at bounding box center [784, 376] width 1568 height 751
click at [1136, 518] on img at bounding box center [1128, 509] width 76 height 54
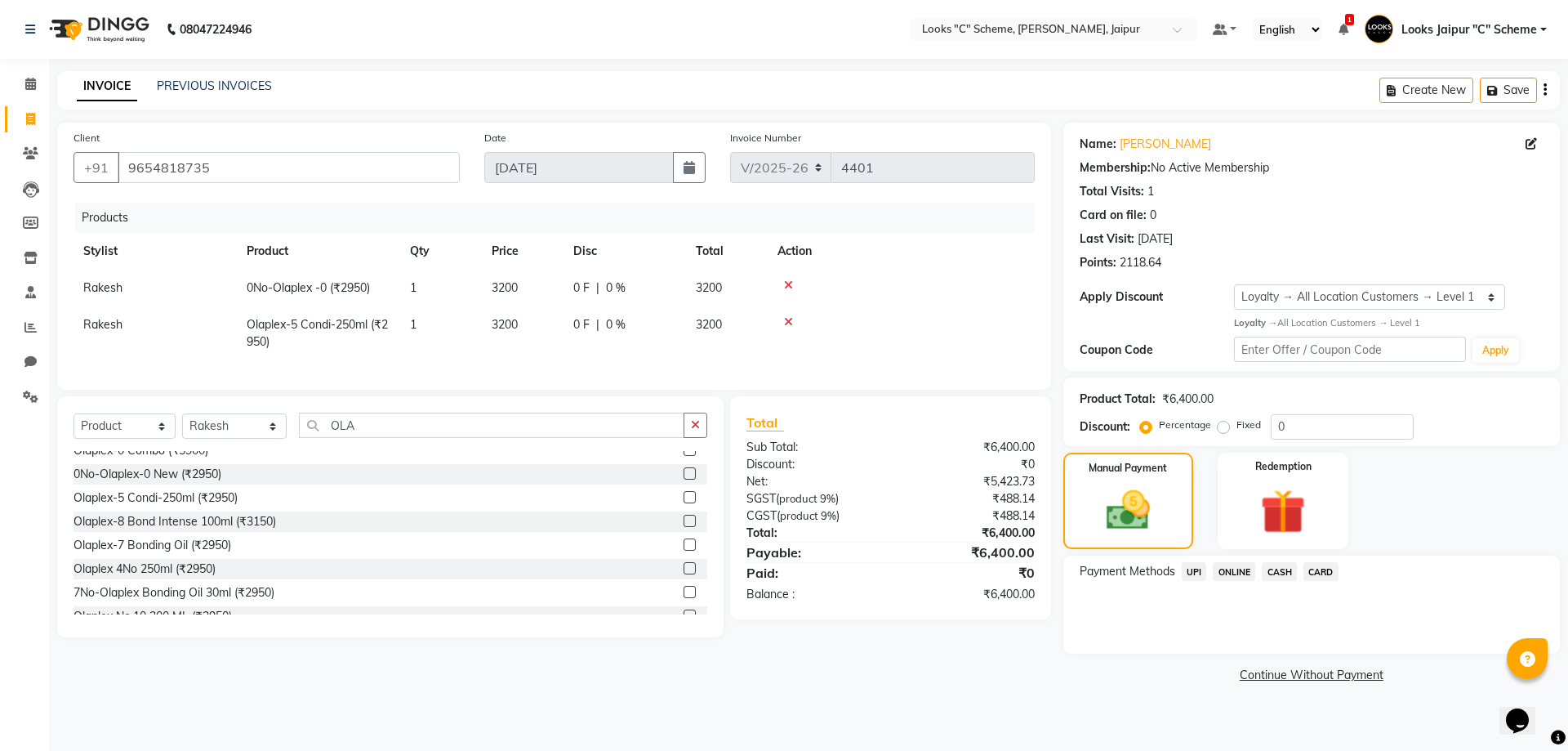
click at [1326, 575] on span "CARD" at bounding box center [1321, 571] width 35 height 19
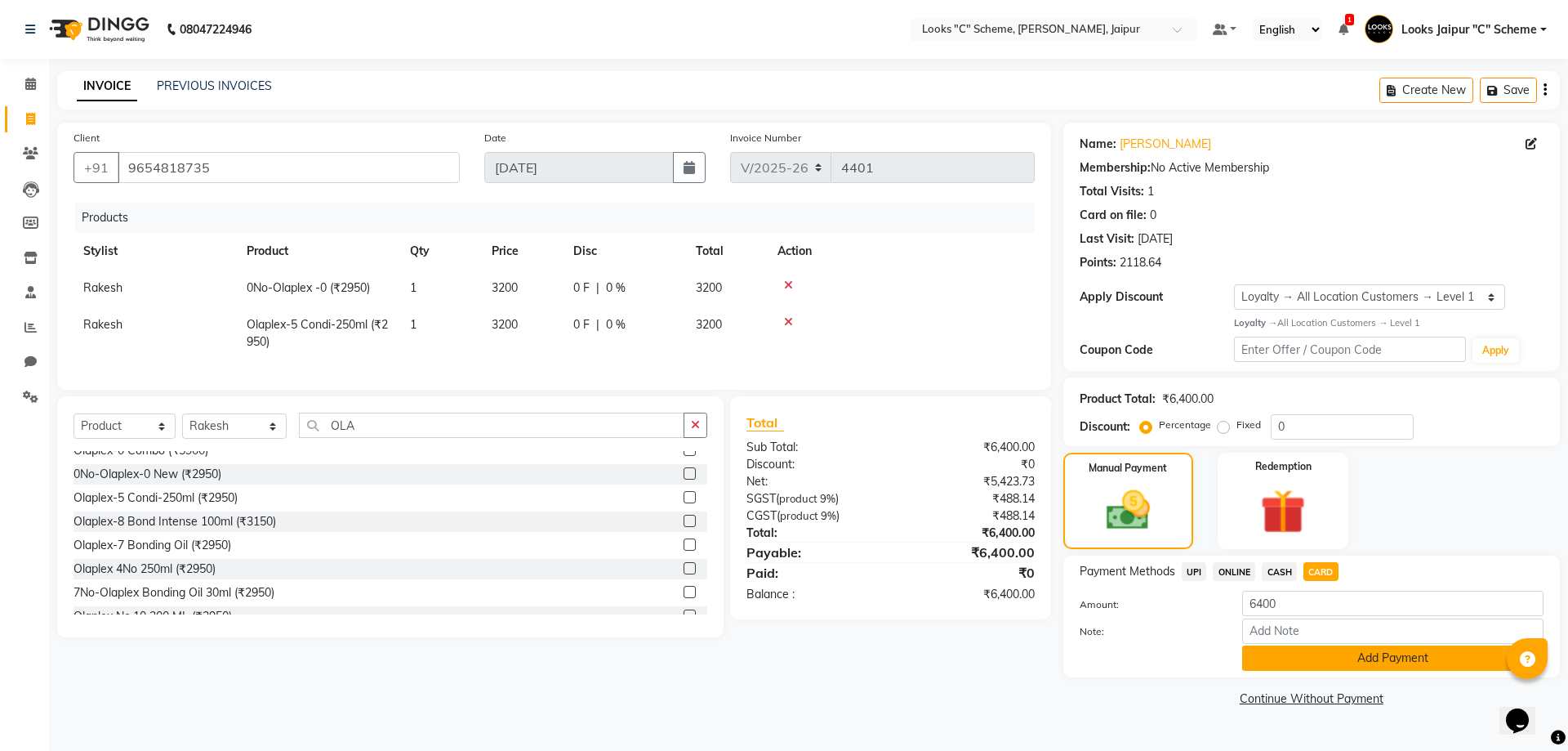
click at [1341, 659] on button "Add Payment" at bounding box center [1393, 658] width 301 height 26
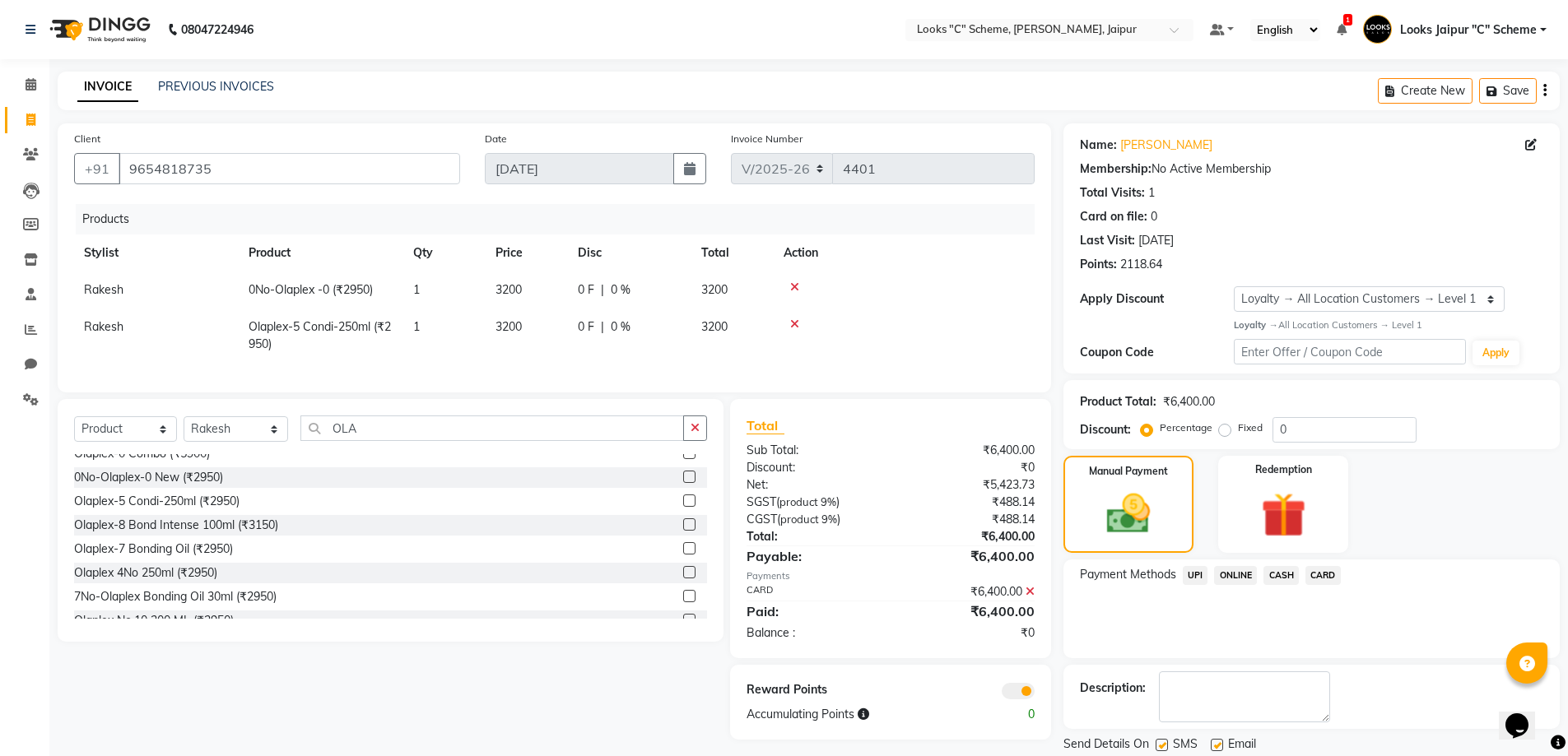
scroll to position [53, 0]
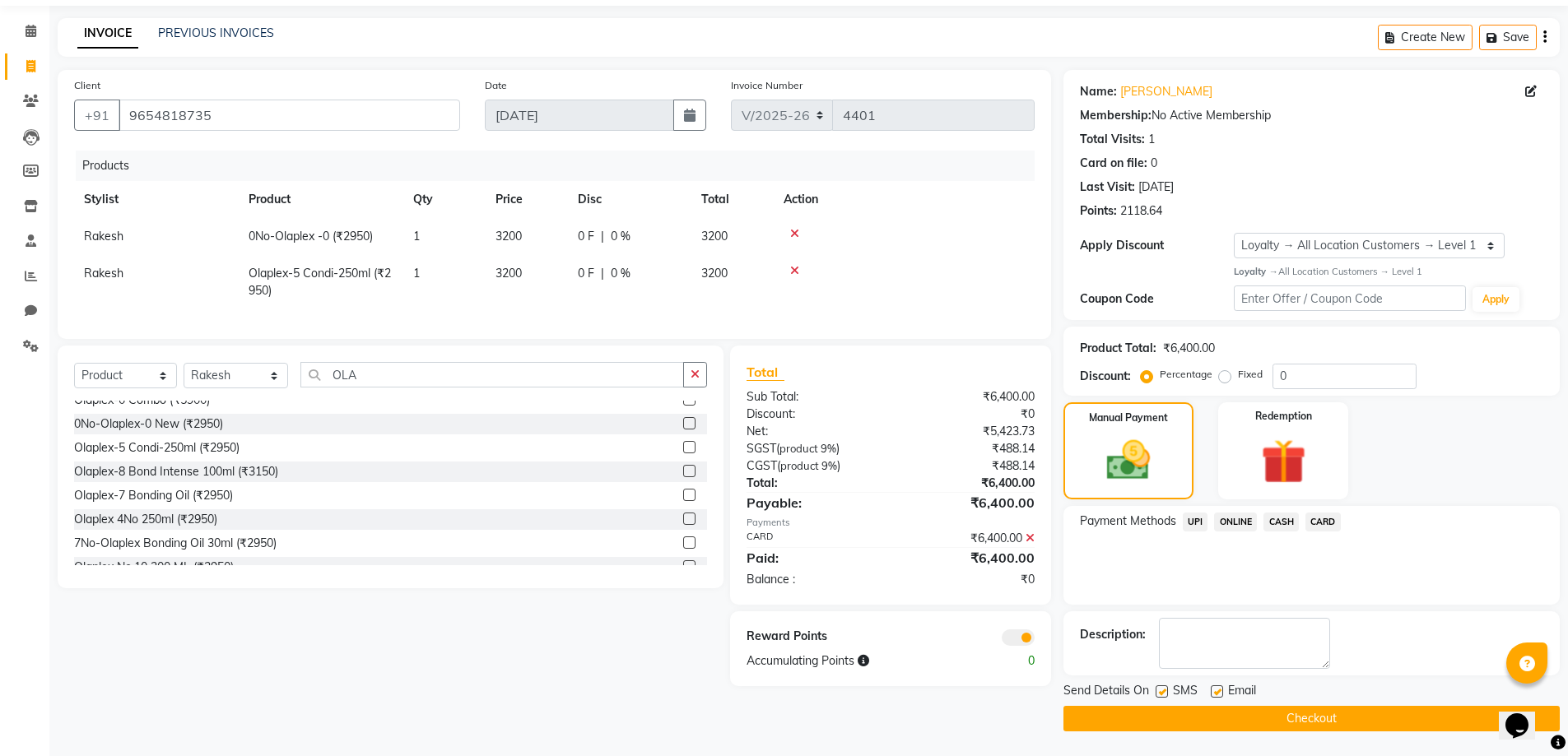
click at [1344, 715] on button "Checkout" at bounding box center [1311, 718] width 496 height 26
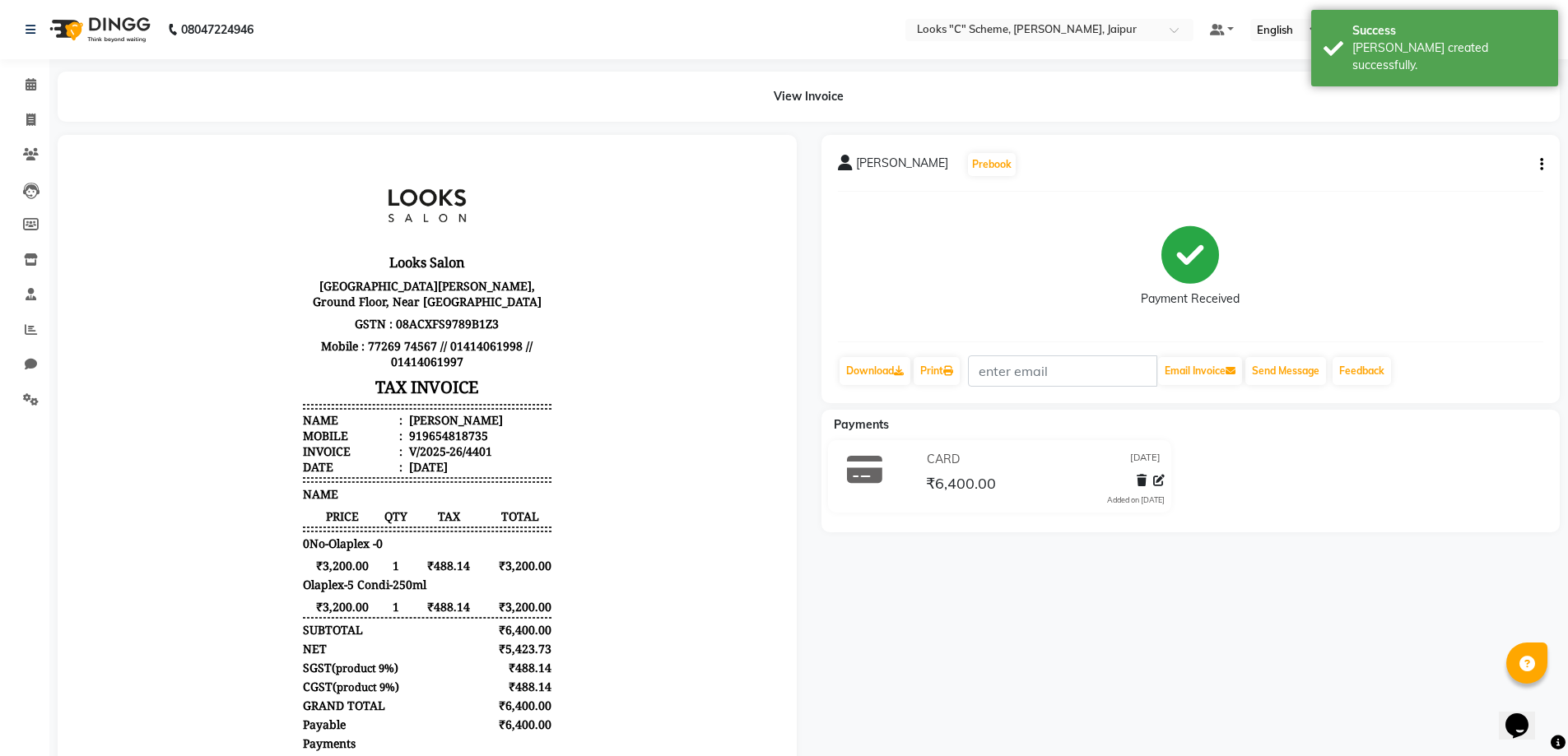
click at [39, 105] on li "Invoice" at bounding box center [25, 121] width 50 height 35
click at [42, 122] on span at bounding box center [31, 120] width 28 height 19
select select "service"
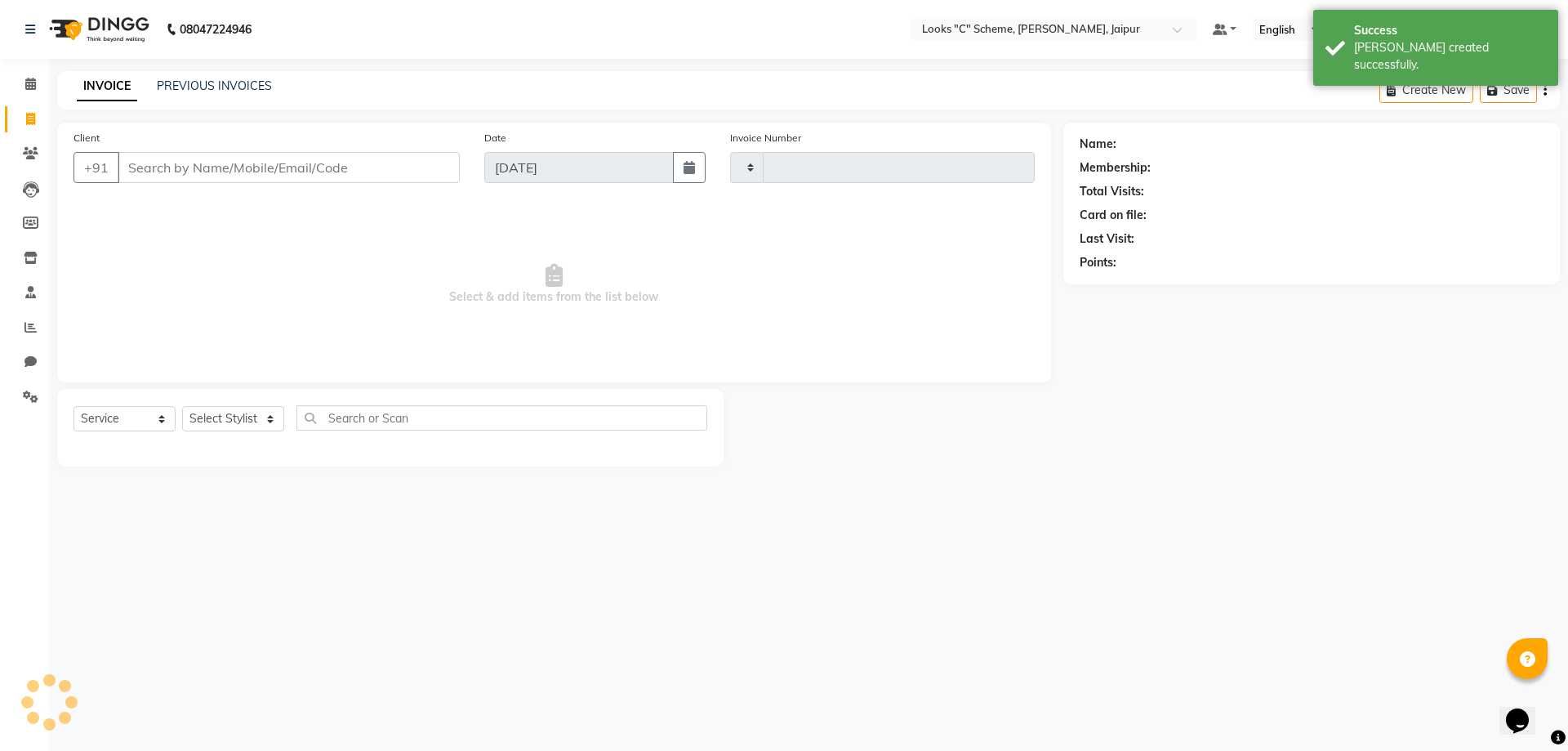
type input "4402"
select select "4315"
click at [193, 168] on input "Client" at bounding box center [288, 167] width 342 height 31
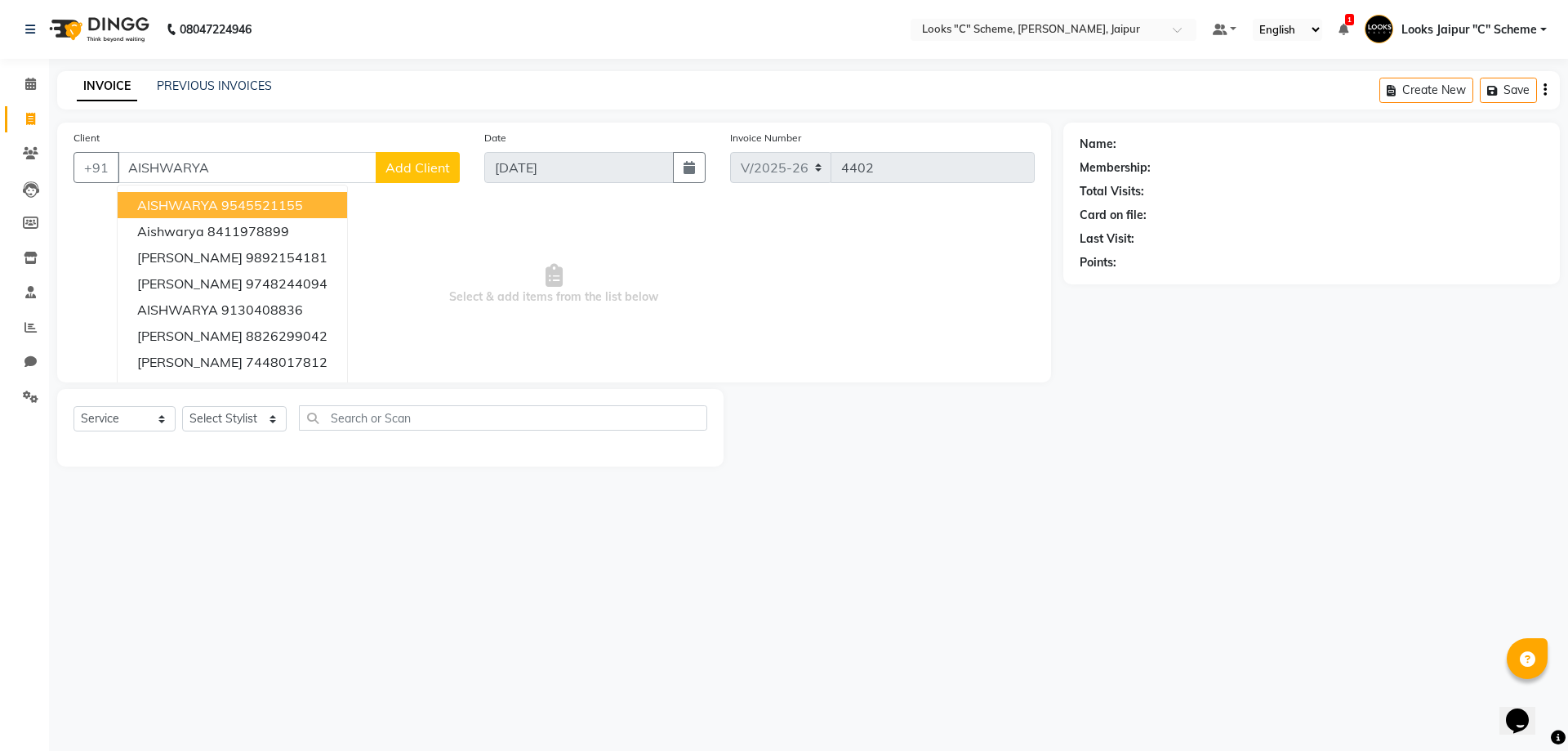
click at [301, 212] on ngb-highlight "9545521155" at bounding box center [262, 204] width 82 height 17
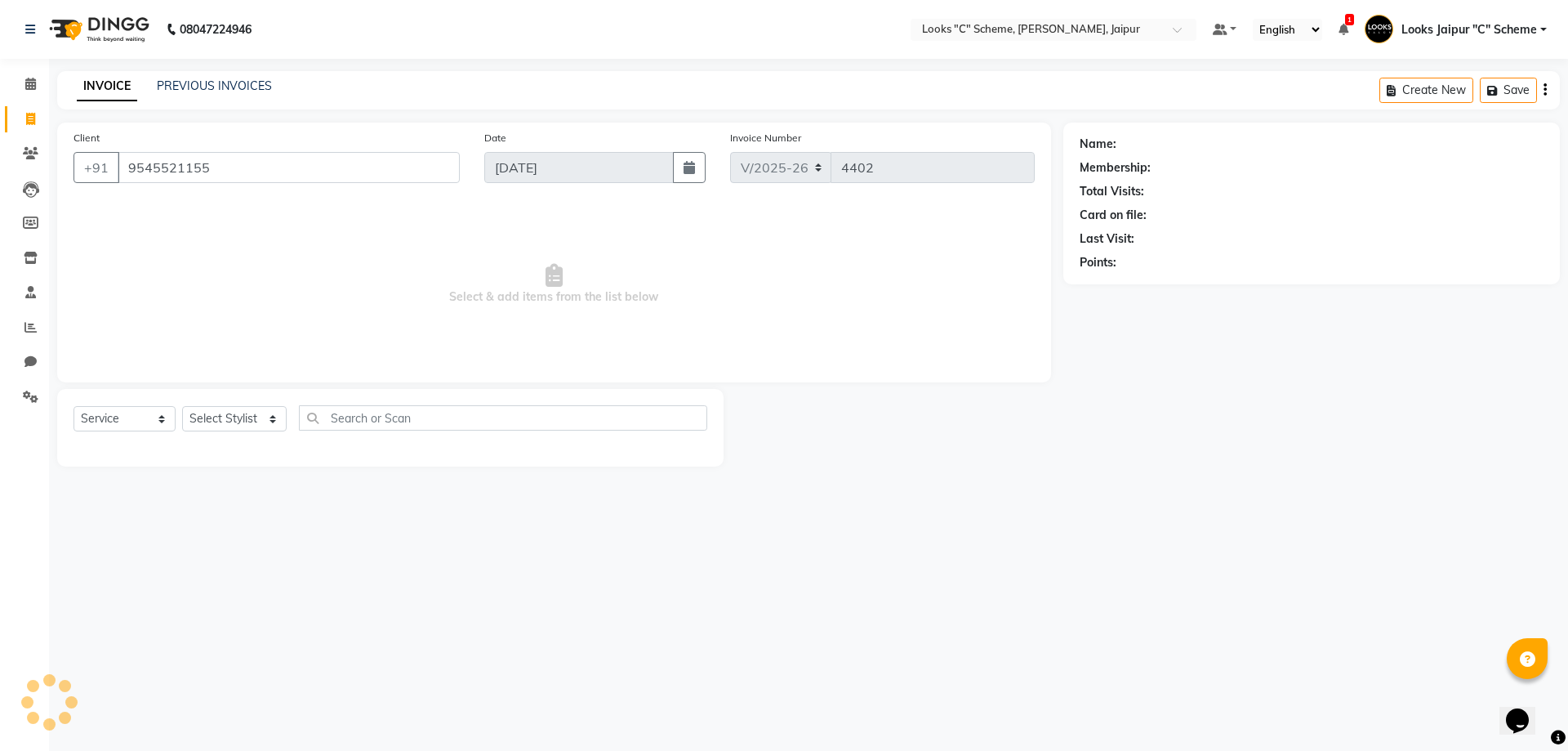
type input "9545521155"
select select "1: Object"
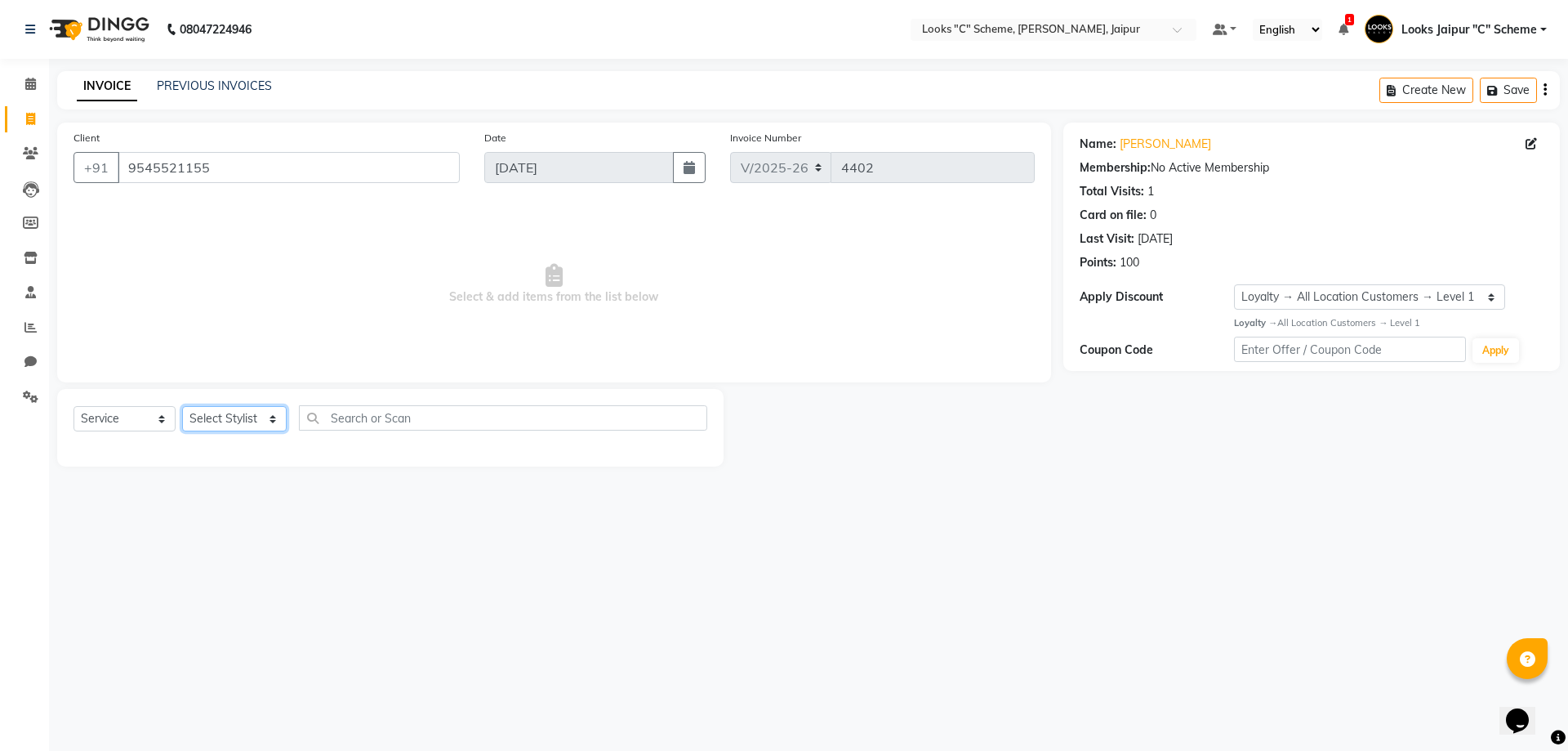
click at [258, 431] on select "Select Stylist [PERSON_NAME] Akash_pdct [PERSON_NAME] [PERSON_NAME] Counter Sal…" at bounding box center [234, 419] width 105 height 26
select select "57106"
click at [182, 406] on select "Select Stylist [PERSON_NAME] Akash_pdct [PERSON_NAME] [PERSON_NAME] Counter Sal…" at bounding box center [234, 419] width 105 height 26
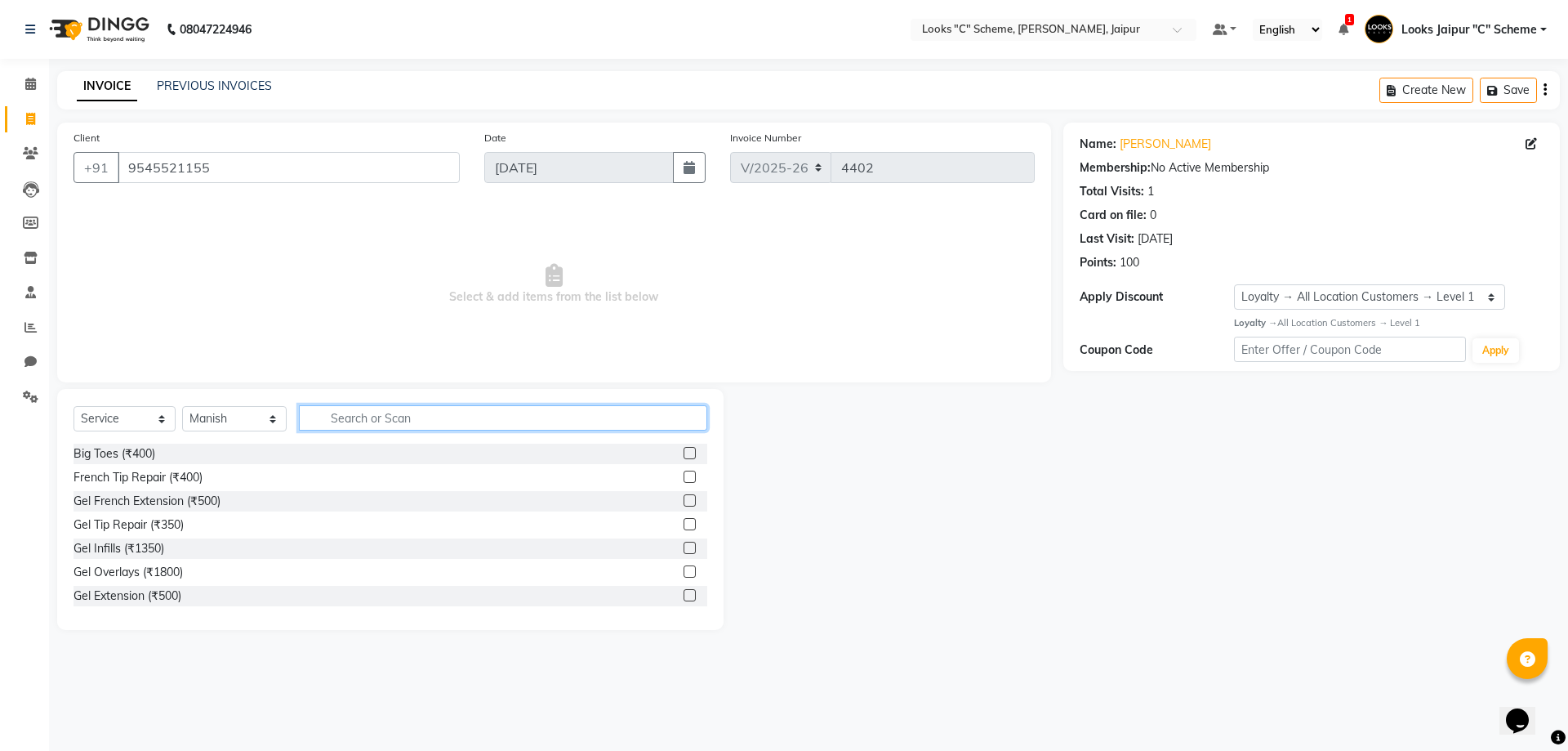
click at [398, 419] on input "text" at bounding box center [502, 418] width 408 height 26
type input "WASH"
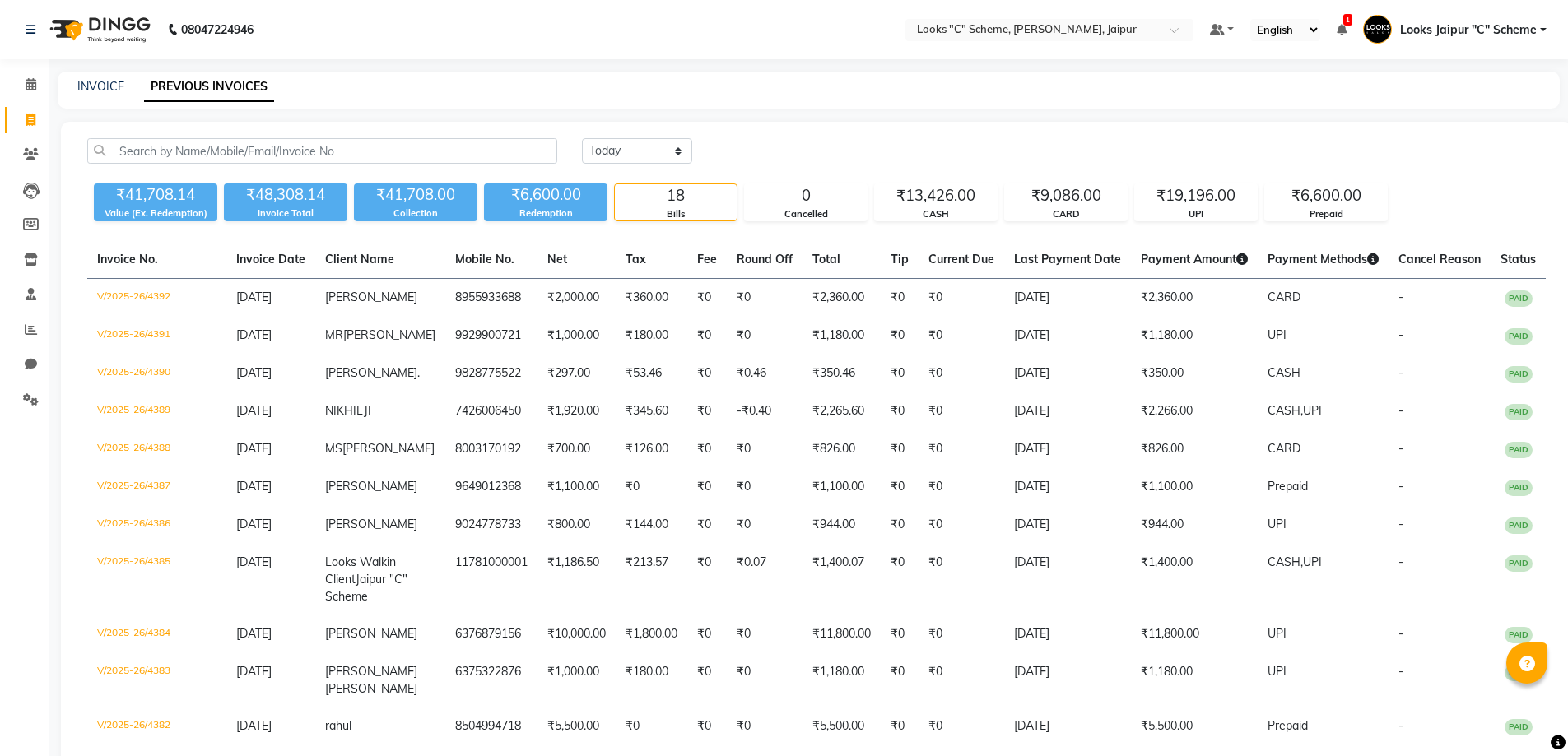
select select "yesterday"
click at [23, 127] on span at bounding box center [31, 120] width 28 height 19
select select "service"
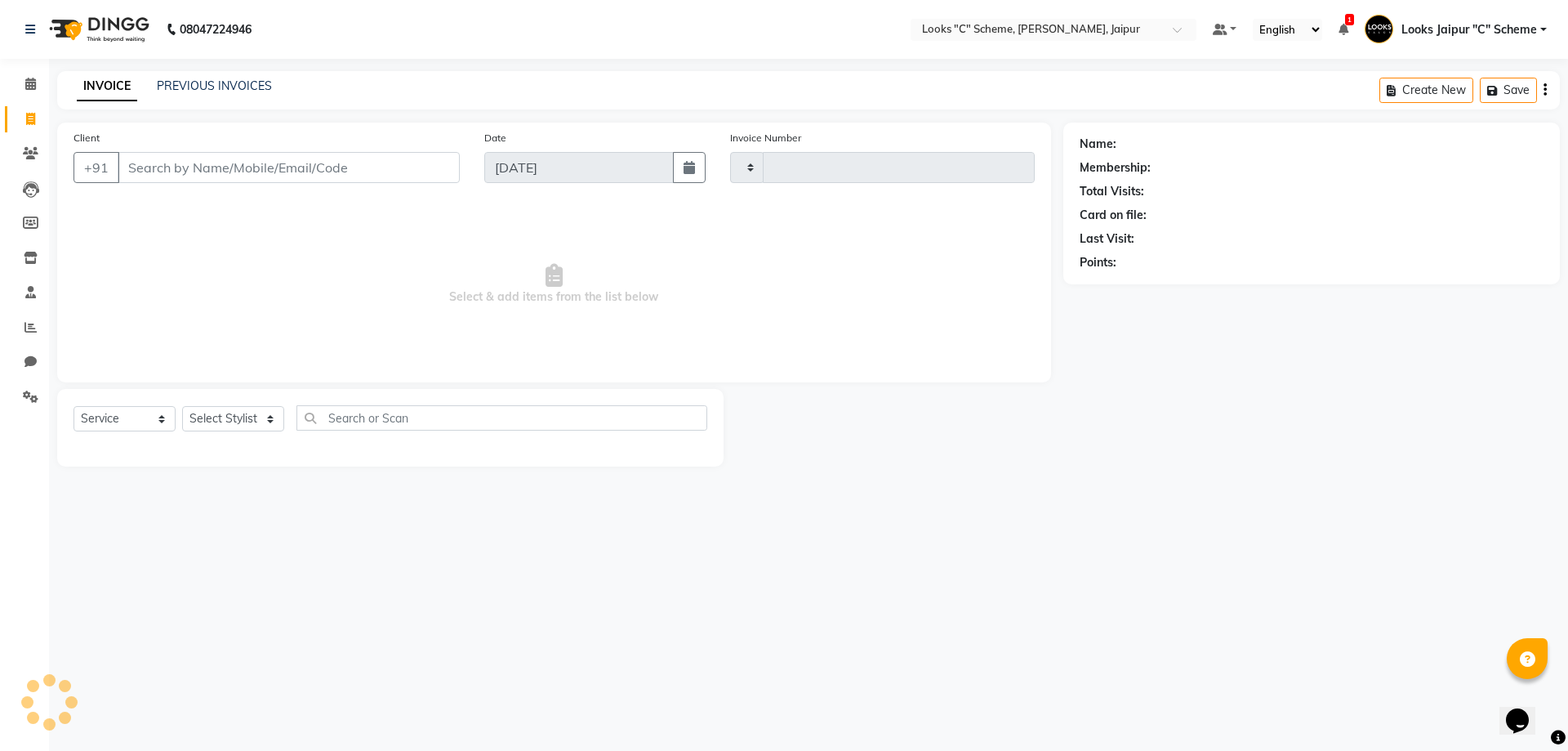
type input "4402"
select select "4315"
click at [248, 92] on link "PREVIOUS INVOICES" at bounding box center [214, 86] width 115 height 15
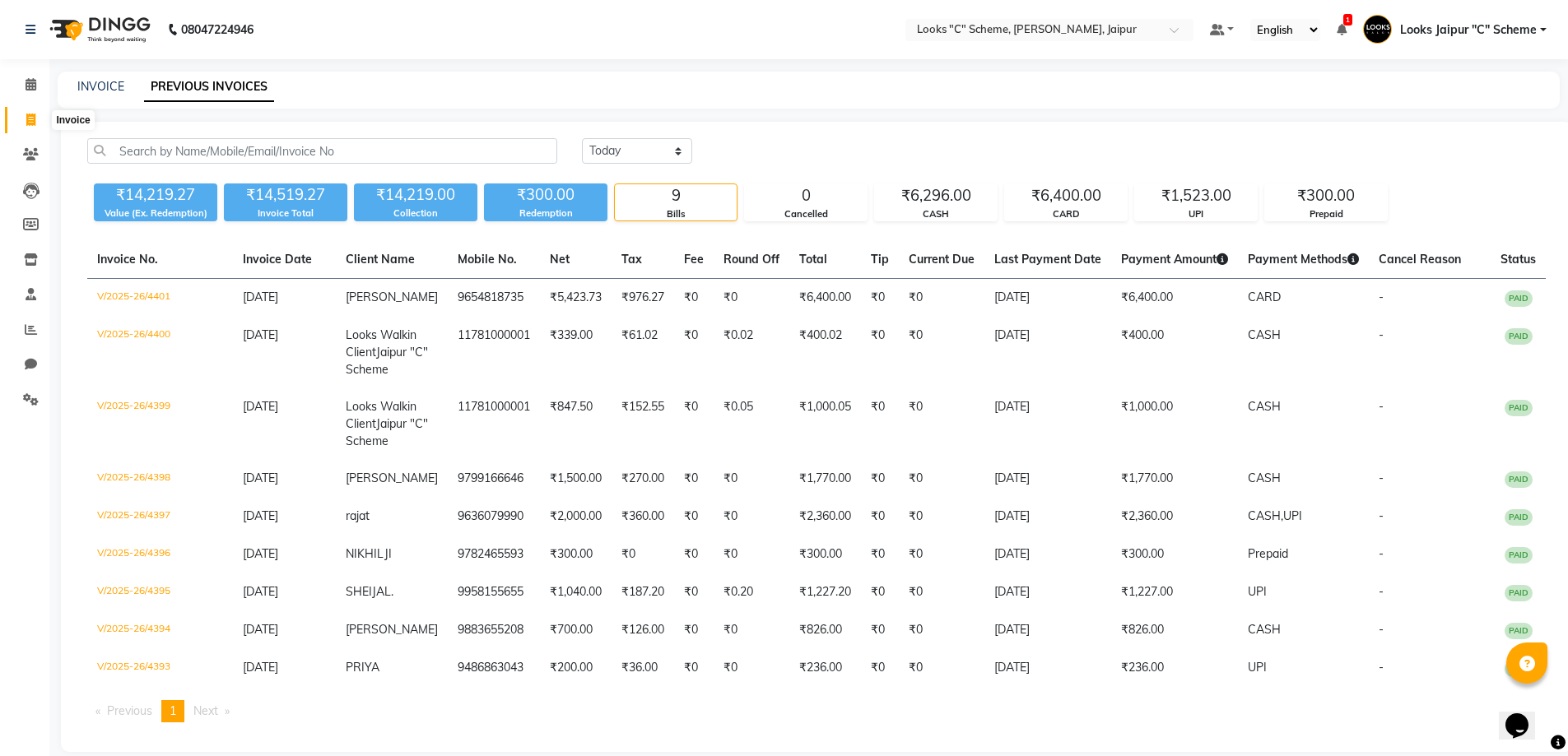
click at [20, 129] on span at bounding box center [31, 120] width 28 height 19
select select "service"
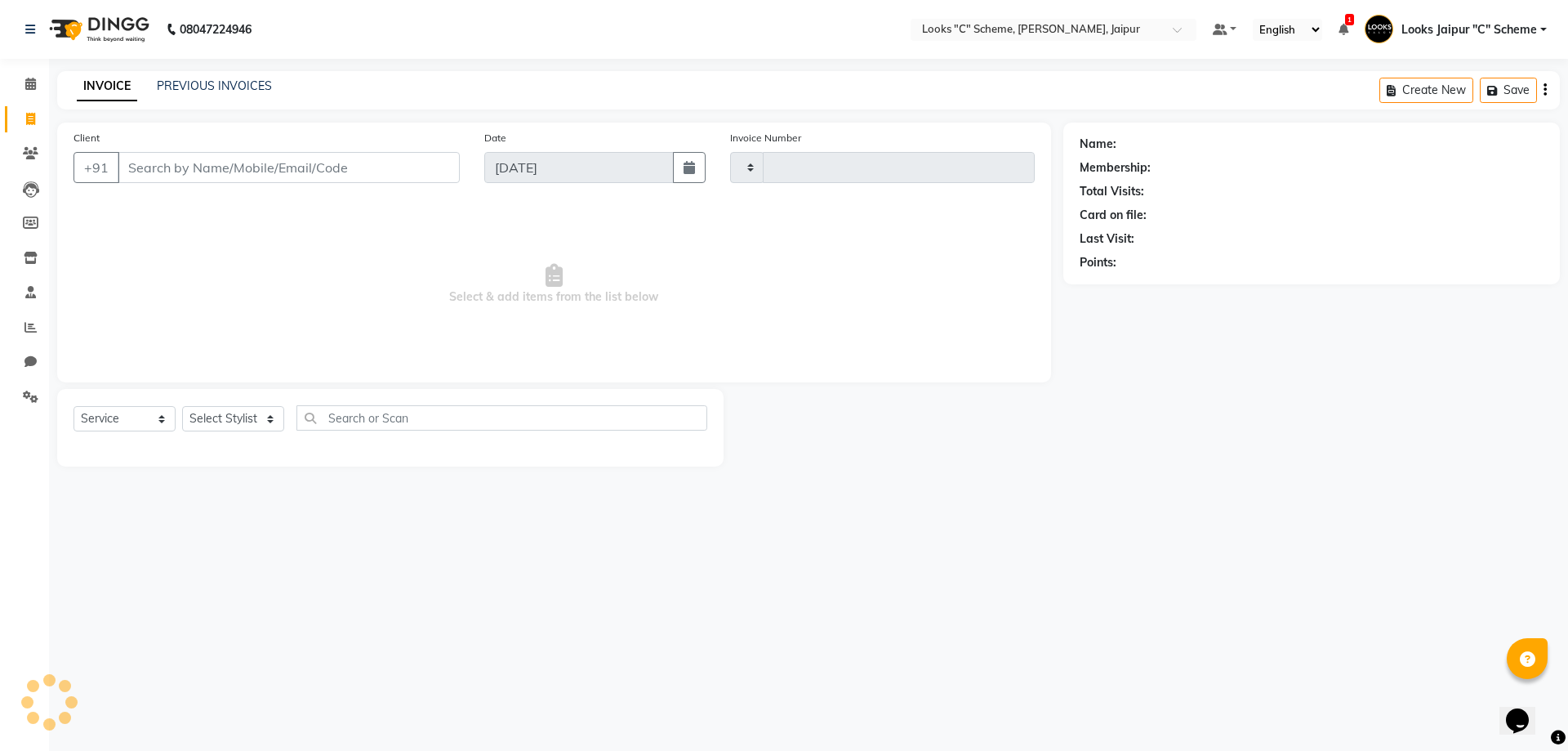
type input "4402"
select select "4315"
click at [154, 164] on input "Client" at bounding box center [288, 167] width 342 height 31
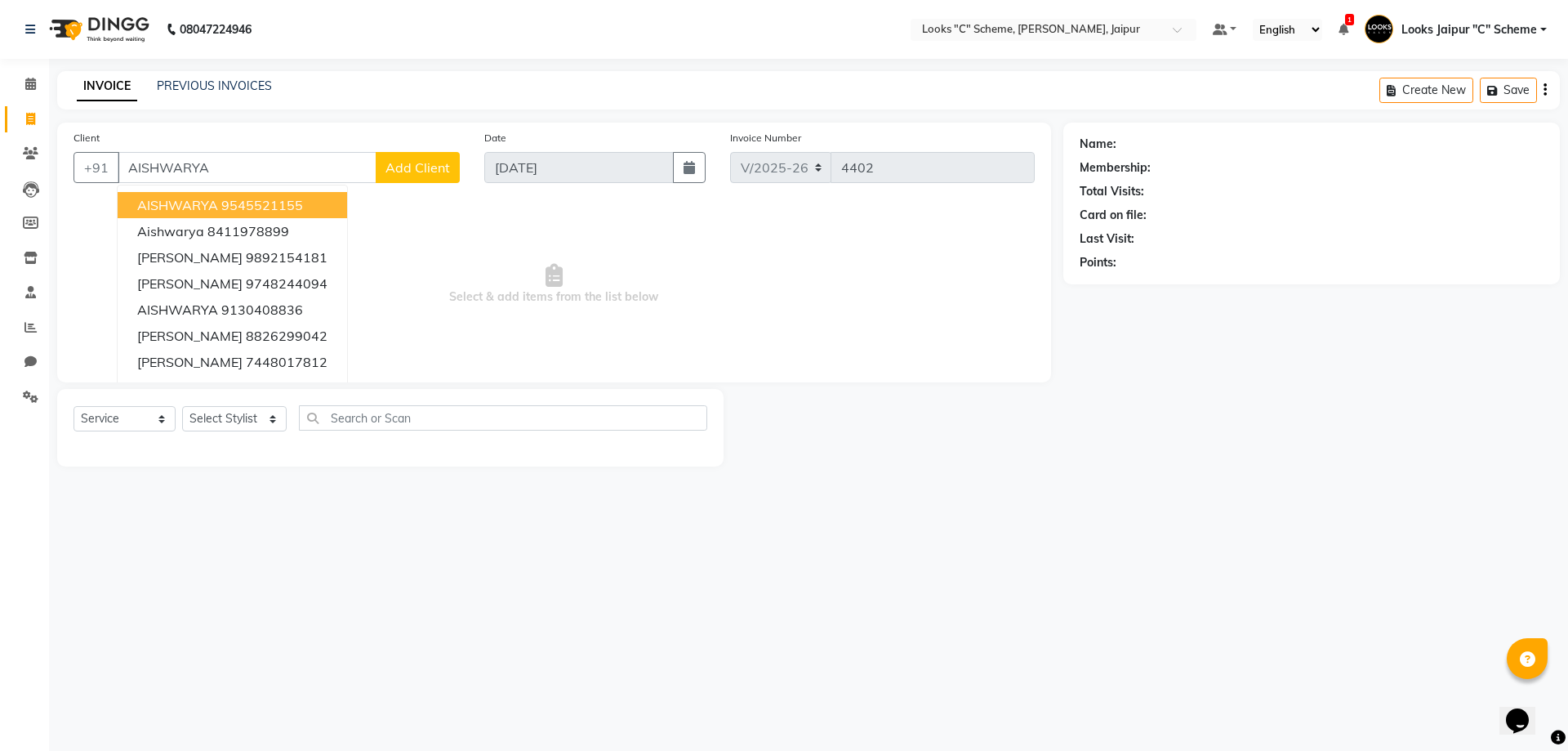
click at [206, 212] on span "AISHWARYA" at bounding box center [178, 204] width 81 height 17
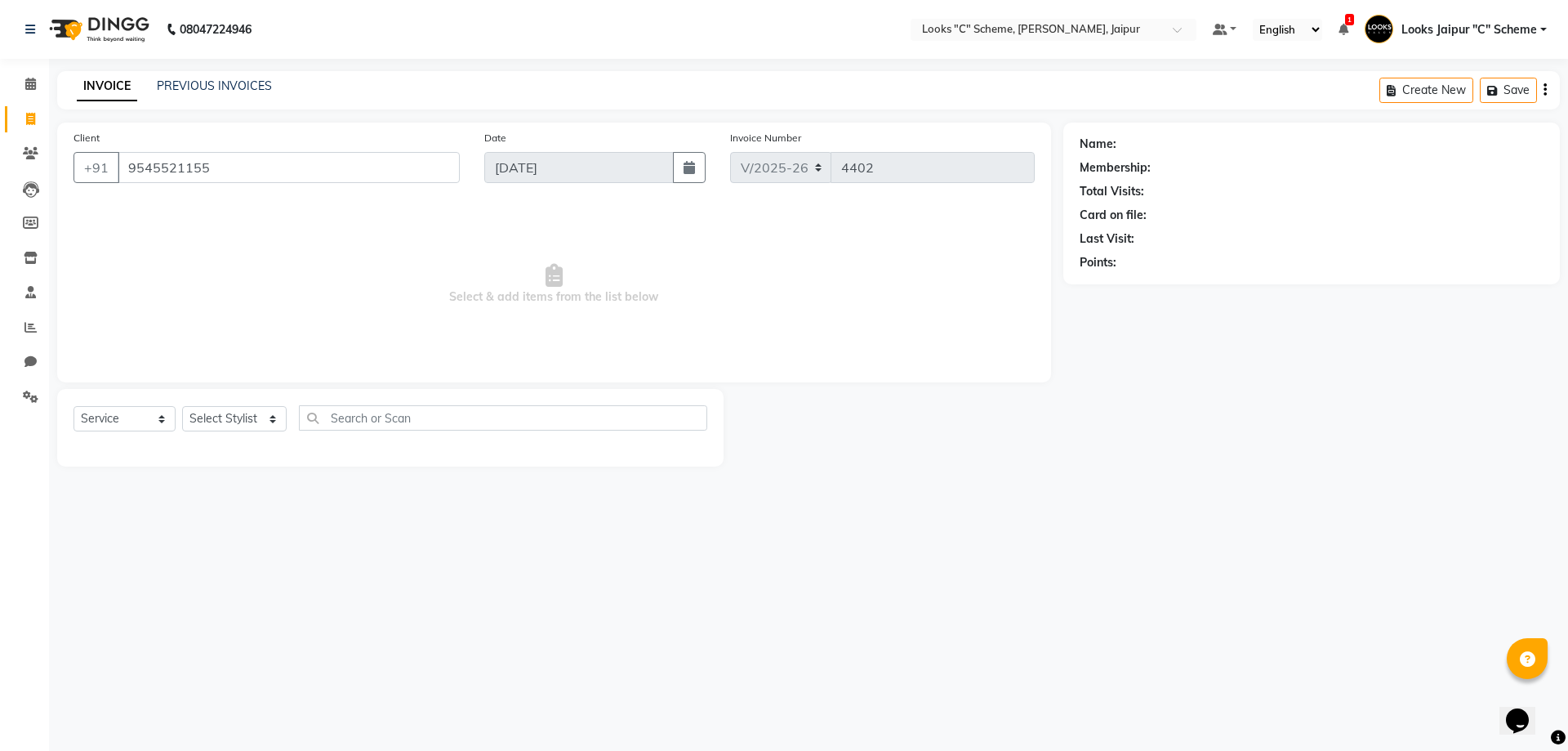
type input "9545521155"
select select "1: Object"
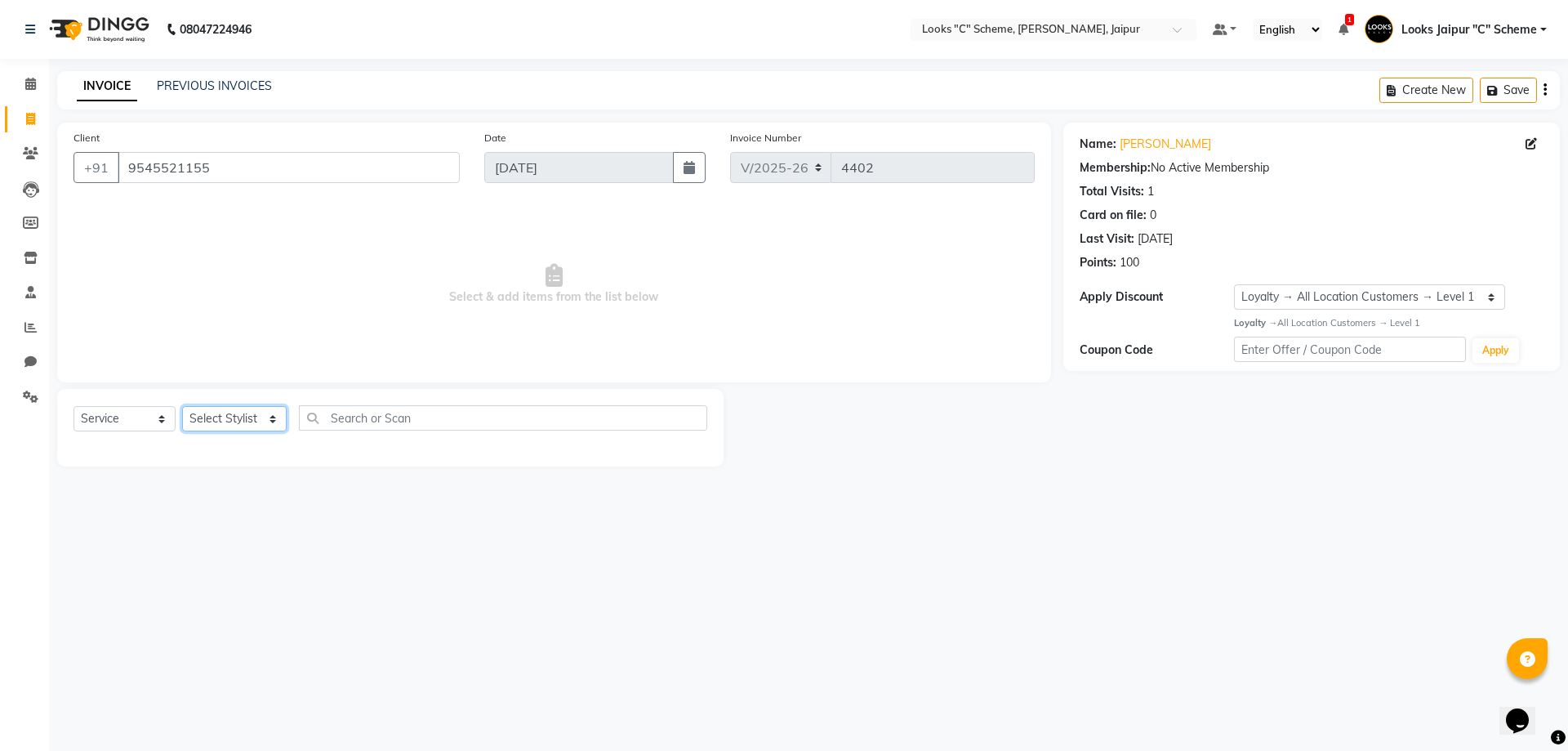
click at [229, 428] on select "Select Stylist [PERSON_NAME] Akash_pdct [PERSON_NAME] [PERSON_NAME] Counter Sal…" at bounding box center [234, 419] width 105 height 26
drag, startPoint x: 360, startPoint y: 435, endPoint x: 363, endPoint y: 443, distance: 8.5
click at [366, 448] on div at bounding box center [390, 446] width 634 height 6
click at [229, 412] on select "Select Stylist [PERSON_NAME] Akash_pdct [PERSON_NAME] [PERSON_NAME] Counter Sal…" at bounding box center [234, 419] width 105 height 26
click at [1364, 54] on nav "08047224946 Select Location × Looks "C" Scheme, Jaipur, Jaipur Default Panel My…" at bounding box center [784, 29] width 1568 height 59
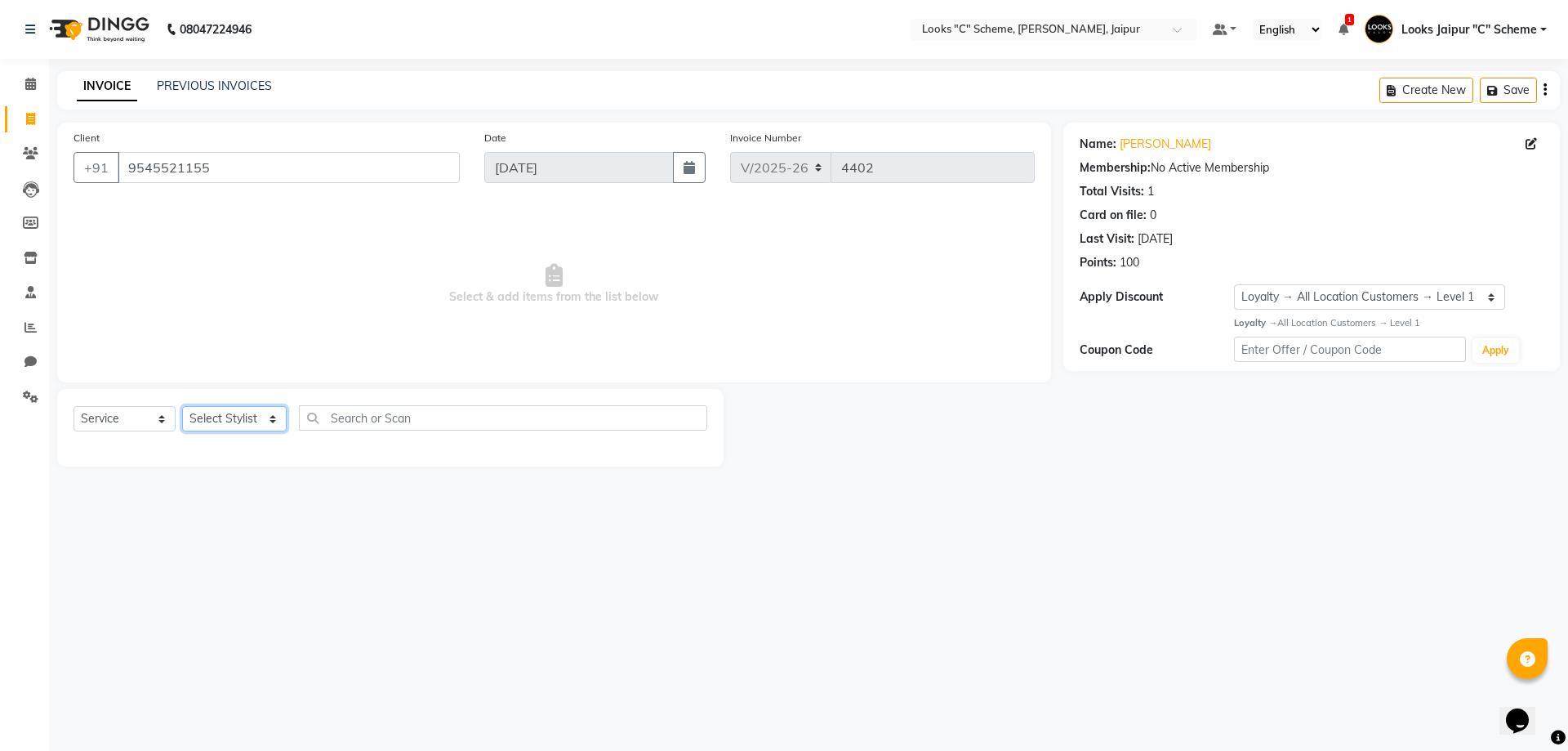
click at [256, 423] on select "Select Stylist [PERSON_NAME] Akash_pdct [PERSON_NAME] [PERSON_NAME] Counter Sal…" at bounding box center [234, 419] width 105 height 26
select select "57106"
click at [182, 406] on select "Select Stylist [PERSON_NAME] Akash_pdct [PERSON_NAME] [PERSON_NAME] Counter Sal…" at bounding box center [234, 419] width 105 height 26
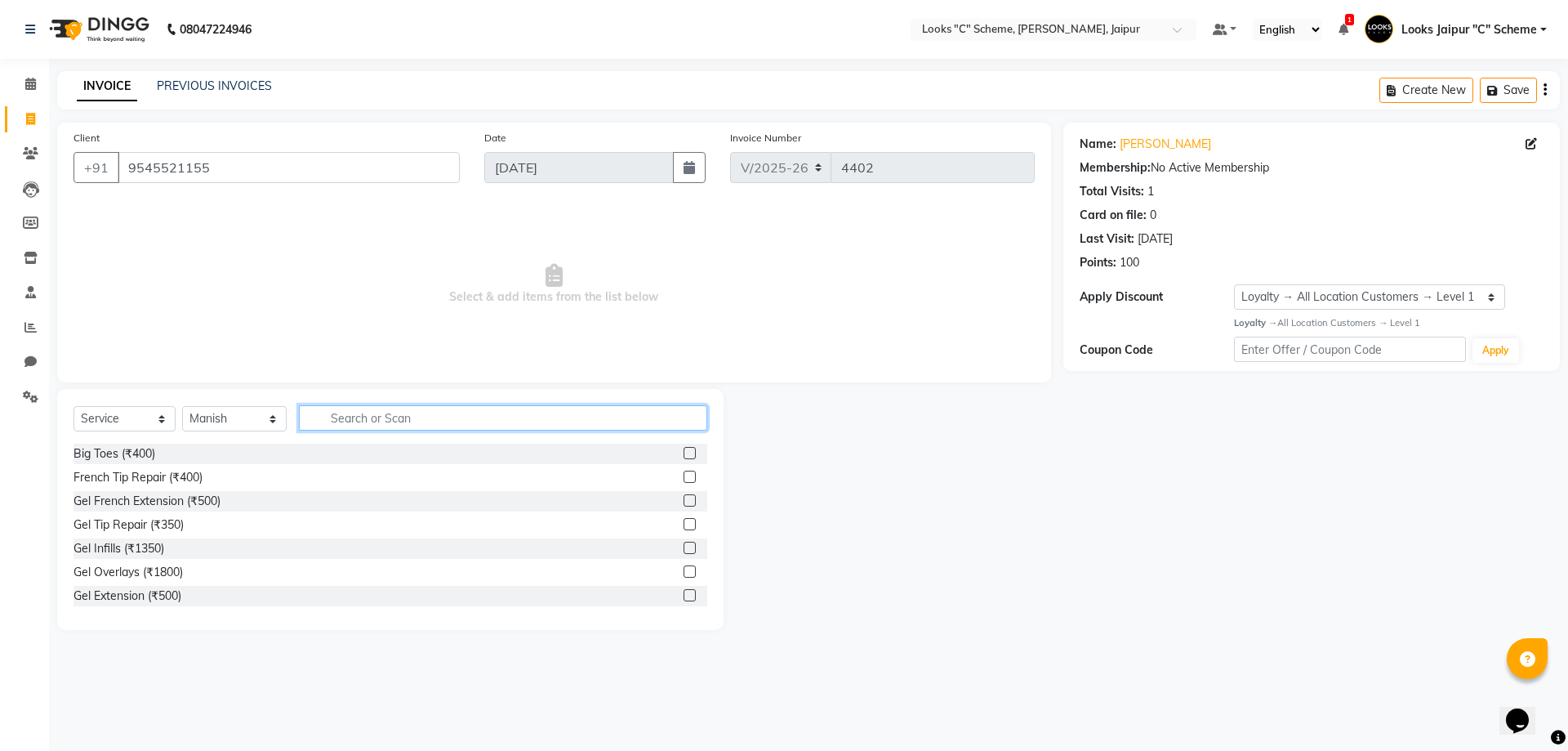
click at [352, 422] on input "text" at bounding box center [502, 418] width 408 height 26
type input "WASH"
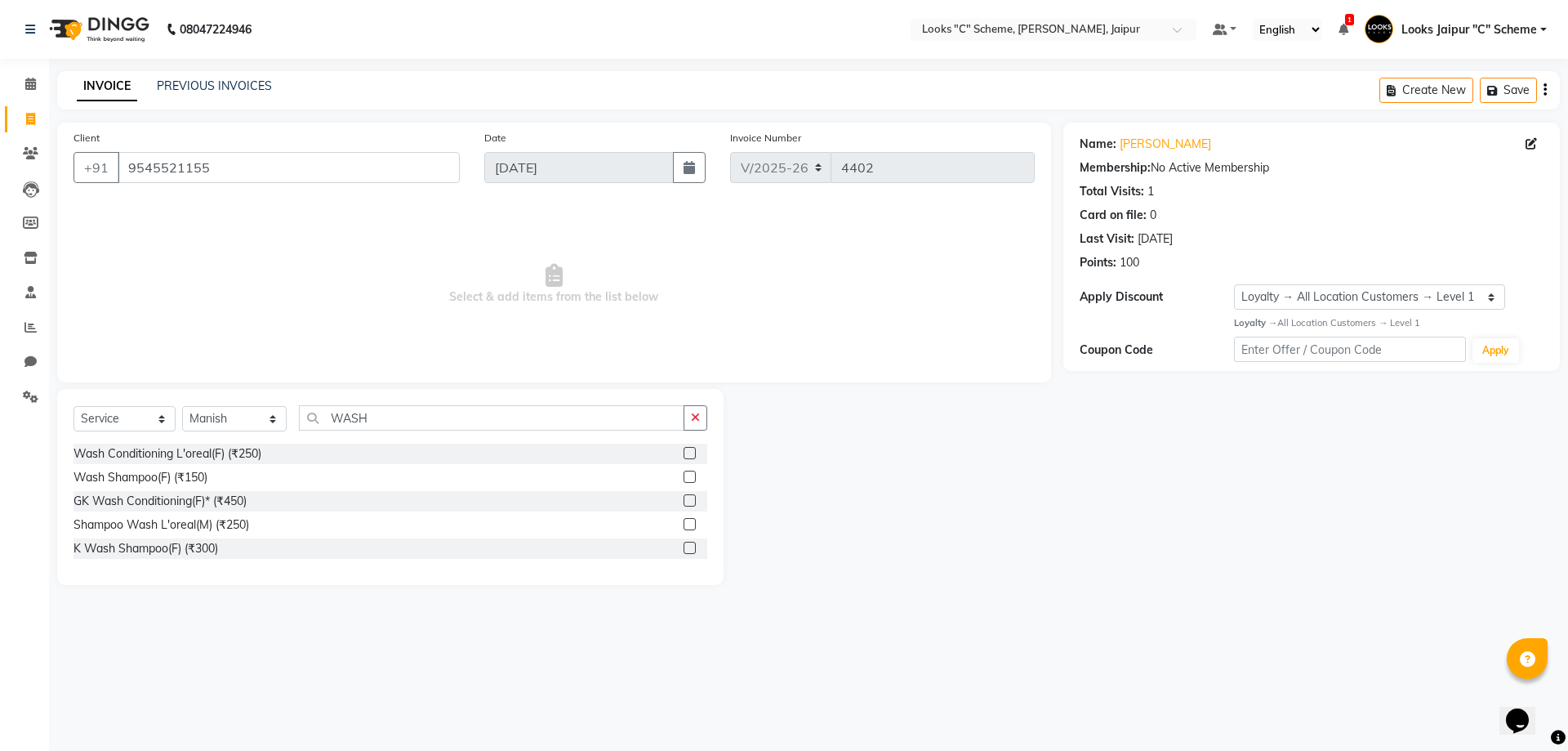
click at [692, 479] on label at bounding box center [690, 477] width 12 height 12
click at [692, 479] on input "checkbox" at bounding box center [689, 478] width 11 height 11
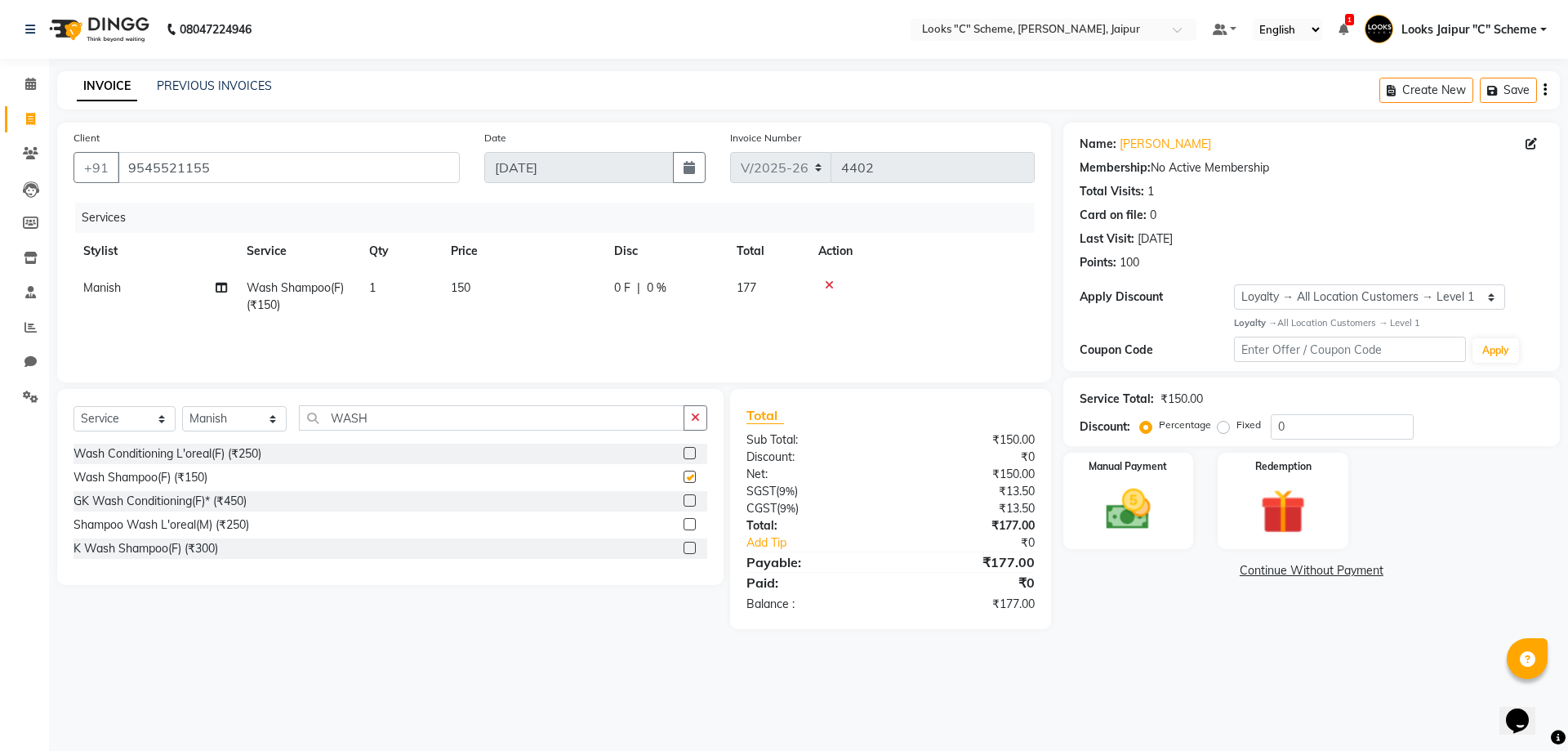
checkbox input "false"
click at [481, 285] on td "150" at bounding box center [522, 296] width 163 height 54
select select "57106"
click at [601, 286] on input "150" at bounding box center [599, 292] width 144 height 26
type input "1"
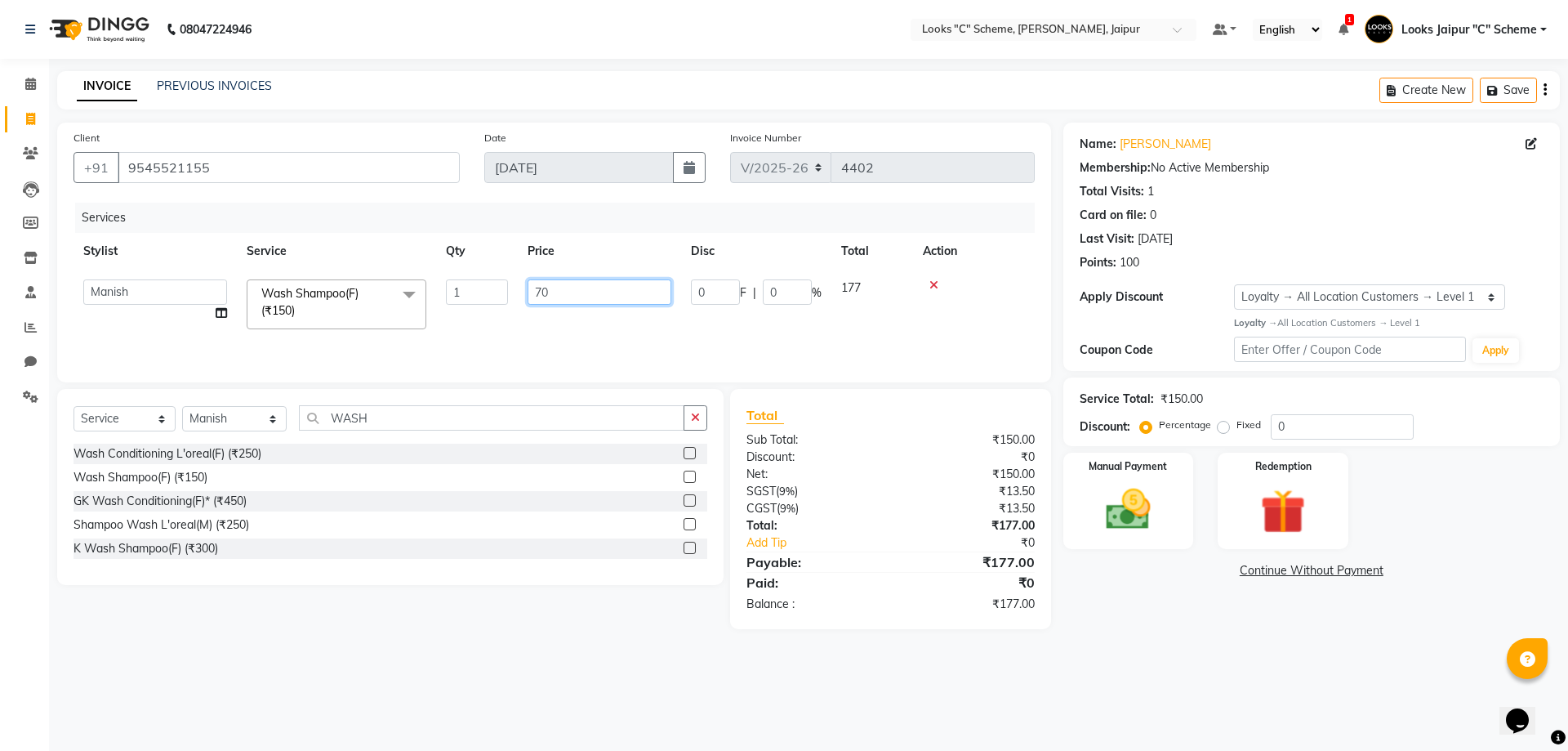
type input "700"
click at [602, 331] on div "Services Stylist Service Qty Price Disc Total Action Aarohi Aayushi Abhishek_pd…" at bounding box center [554, 284] width 962 height 163
click at [530, 291] on td "700" at bounding box center [522, 296] width 163 height 54
select select "57106"
click at [591, 291] on input "700" at bounding box center [599, 292] width 144 height 26
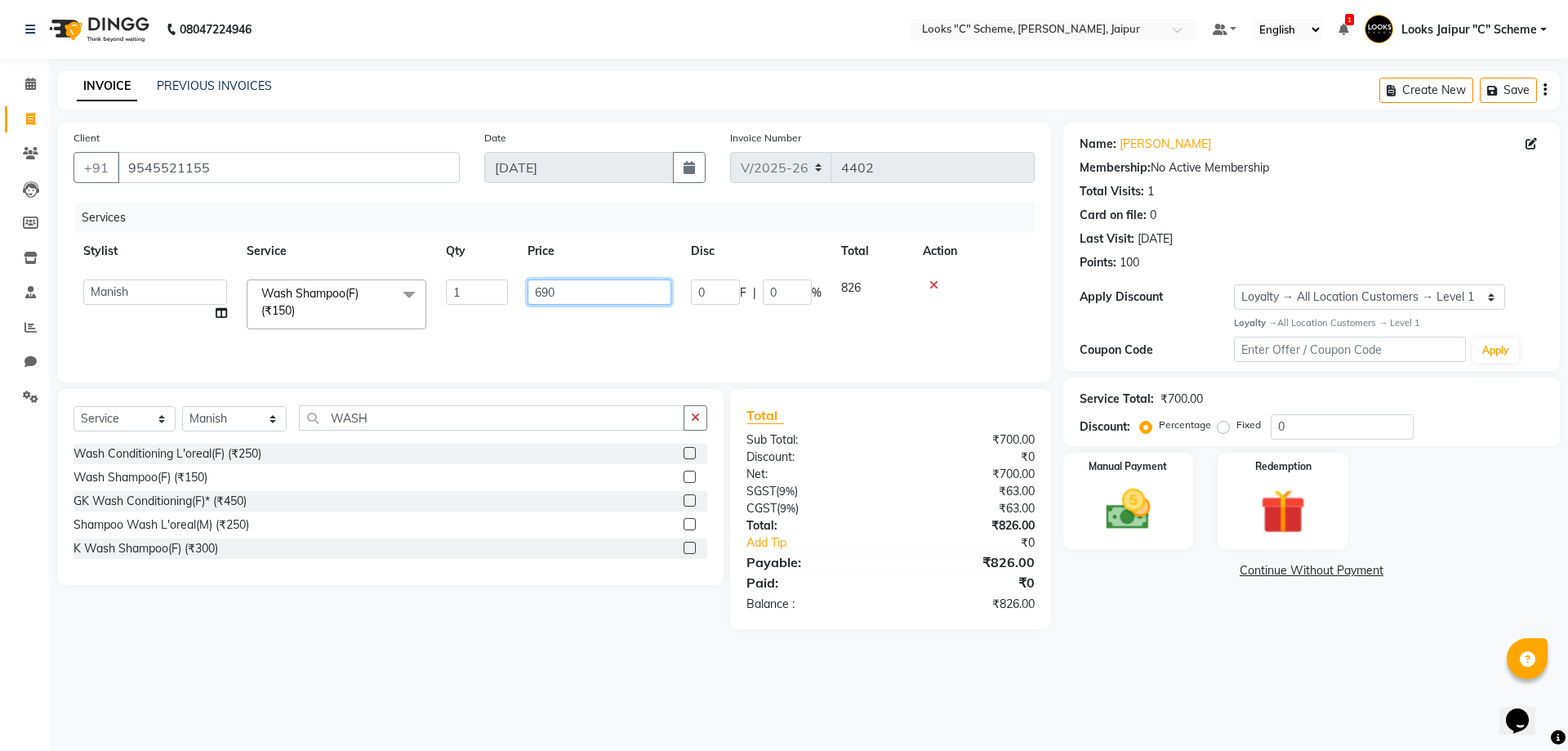
type input "689"
click at [567, 341] on div "Services Stylist Service Qty Price Disc Total Action Aarohi Aayushi Abhishek_pd…" at bounding box center [554, 284] width 962 height 163
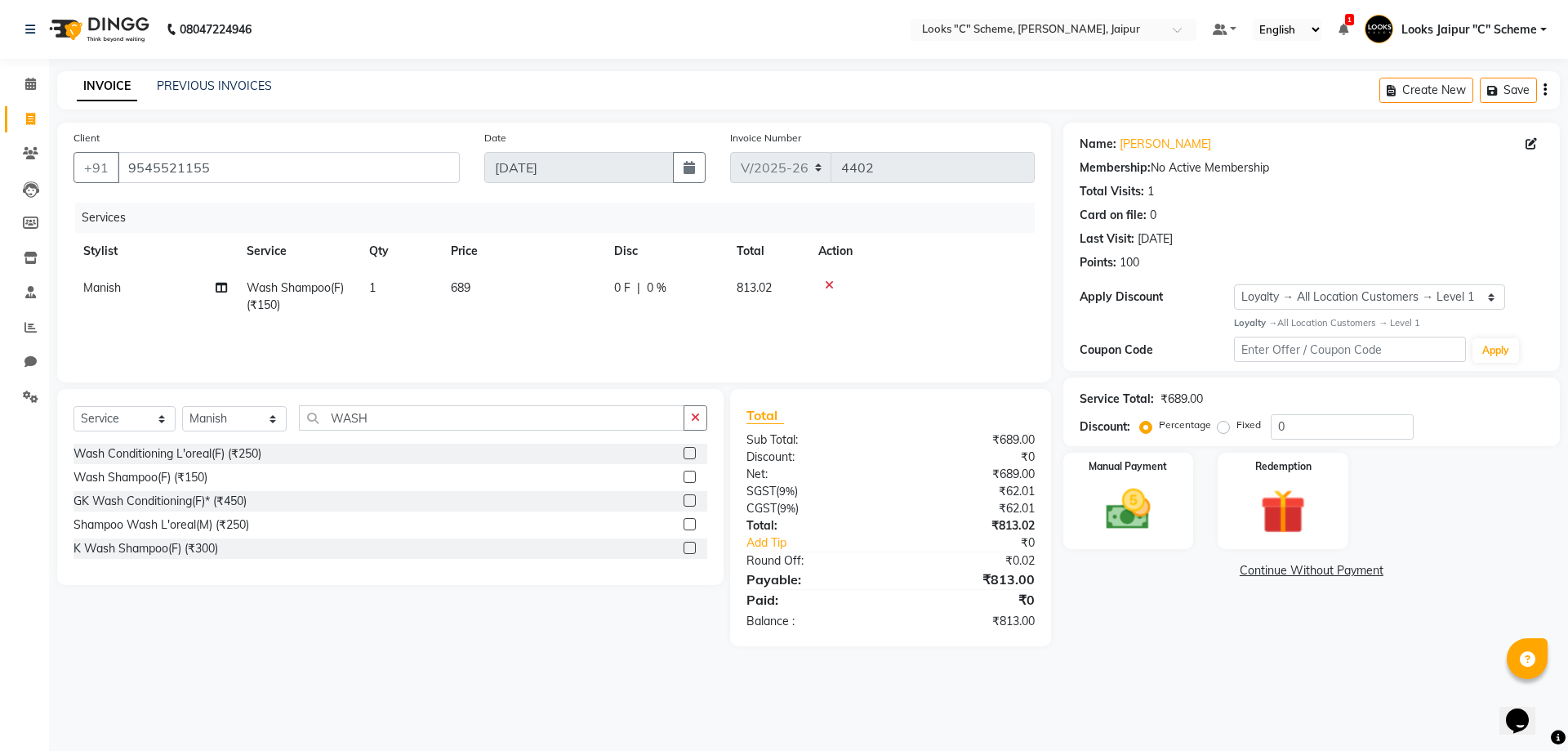
click at [536, 296] on td "689" at bounding box center [522, 296] width 163 height 54
select select "57106"
click at [618, 298] on input "689" at bounding box center [599, 292] width 144 height 26
type input "699"
click at [617, 330] on div "Services Stylist Service Qty Price Disc Total Action Manish Wash Shampoo(F) (₹1…" at bounding box center [554, 284] width 962 height 163
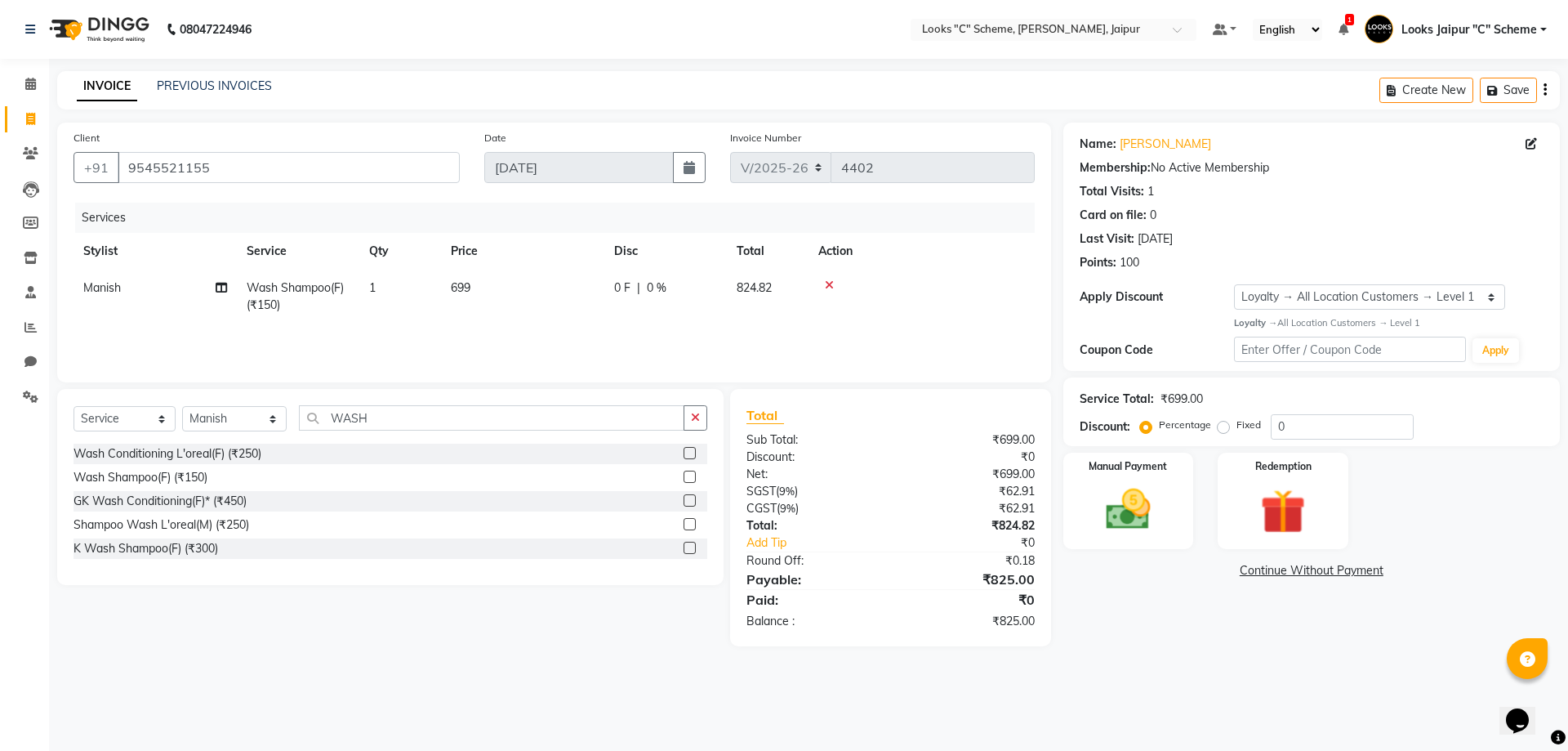
click at [512, 280] on td "699" at bounding box center [522, 296] width 163 height 54
select select "57106"
click at [586, 298] on input "699" at bounding box center [599, 292] width 144 height 26
type input "694"
click at [571, 324] on div "Services Stylist Service Qty Price Disc Total Action Manish Wash Shampoo(F) (₹1…" at bounding box center [554, 284] width 962 height 163
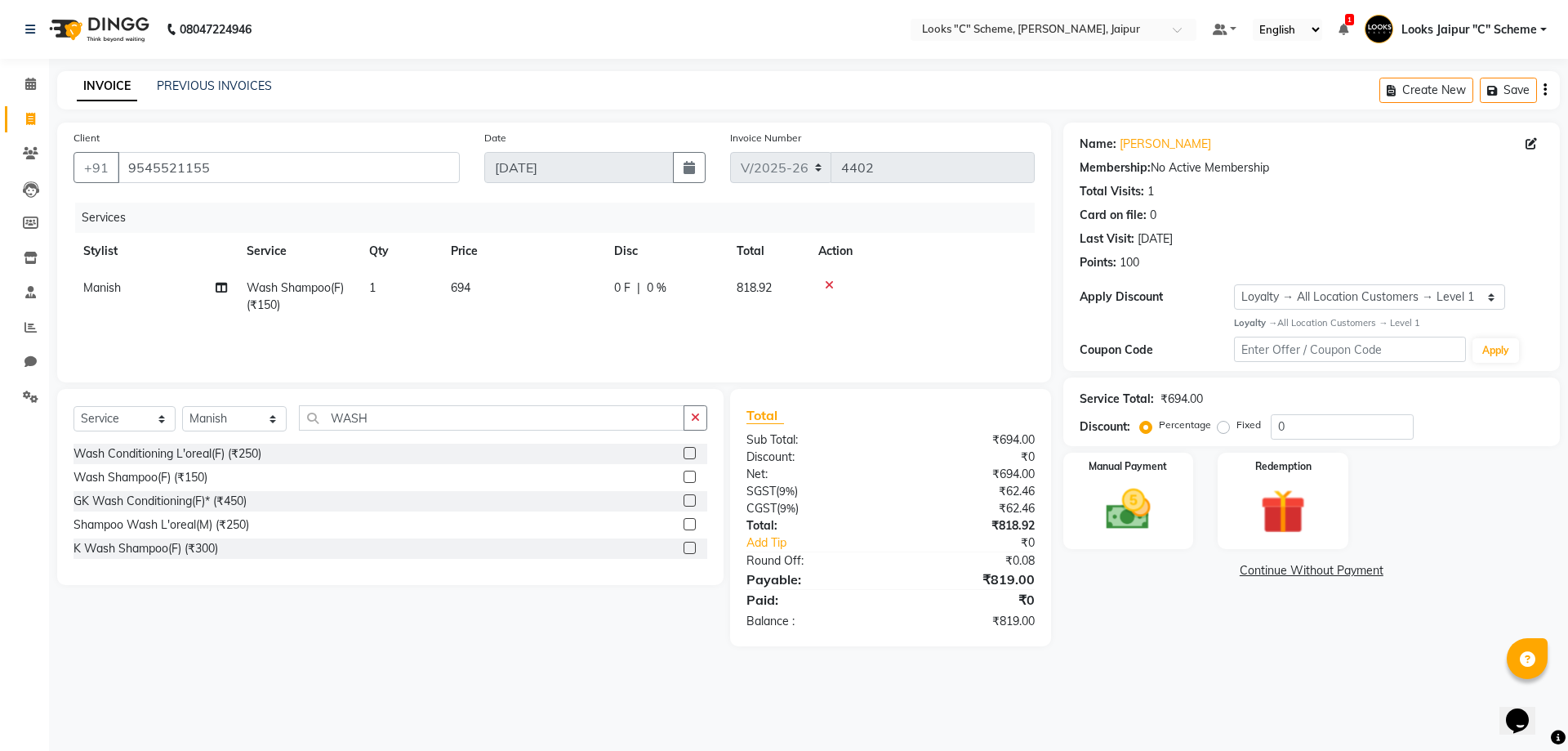
click at [537, 289] on td "694" at bounding box center [522, 296] width 163 height 54
select select "57106"
click at [596, 294] on input "694" at bounding box center [599, 292] width 144 height 26
type input "695"
click at [496, 322] on tr "Aarohi Aayushi Abhishek_pdct Akash_pdct Anjana Ashu Kayat Counter Sales Jyoti L…" at bounding box center [554, 304] width 962 height 70
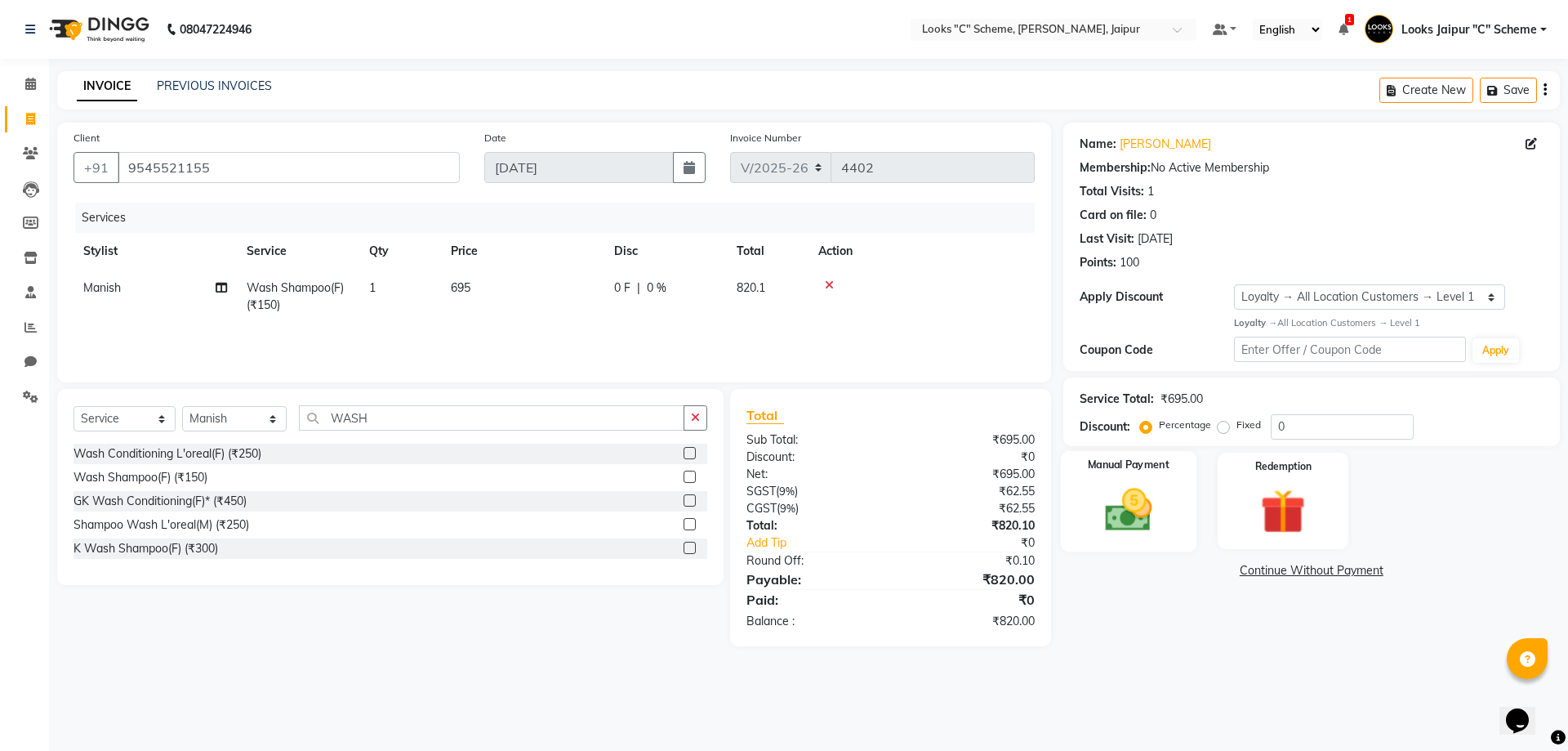
click at [1142, 487] on img at bounding box center [1128, 509] width 76 height 54
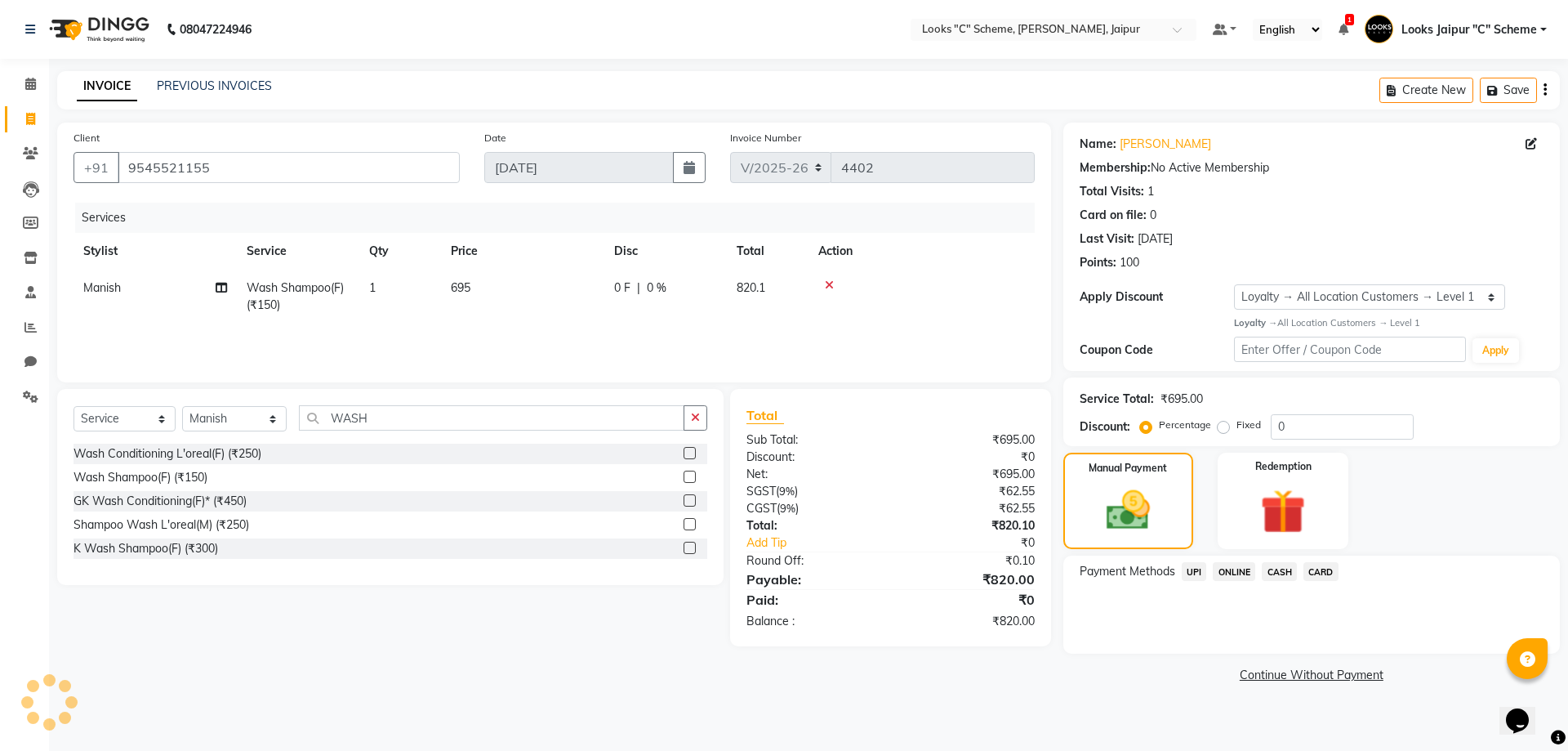
click at [1278, 564] on span "CASH" at bounding box center [1280, 571] width 35 height 19
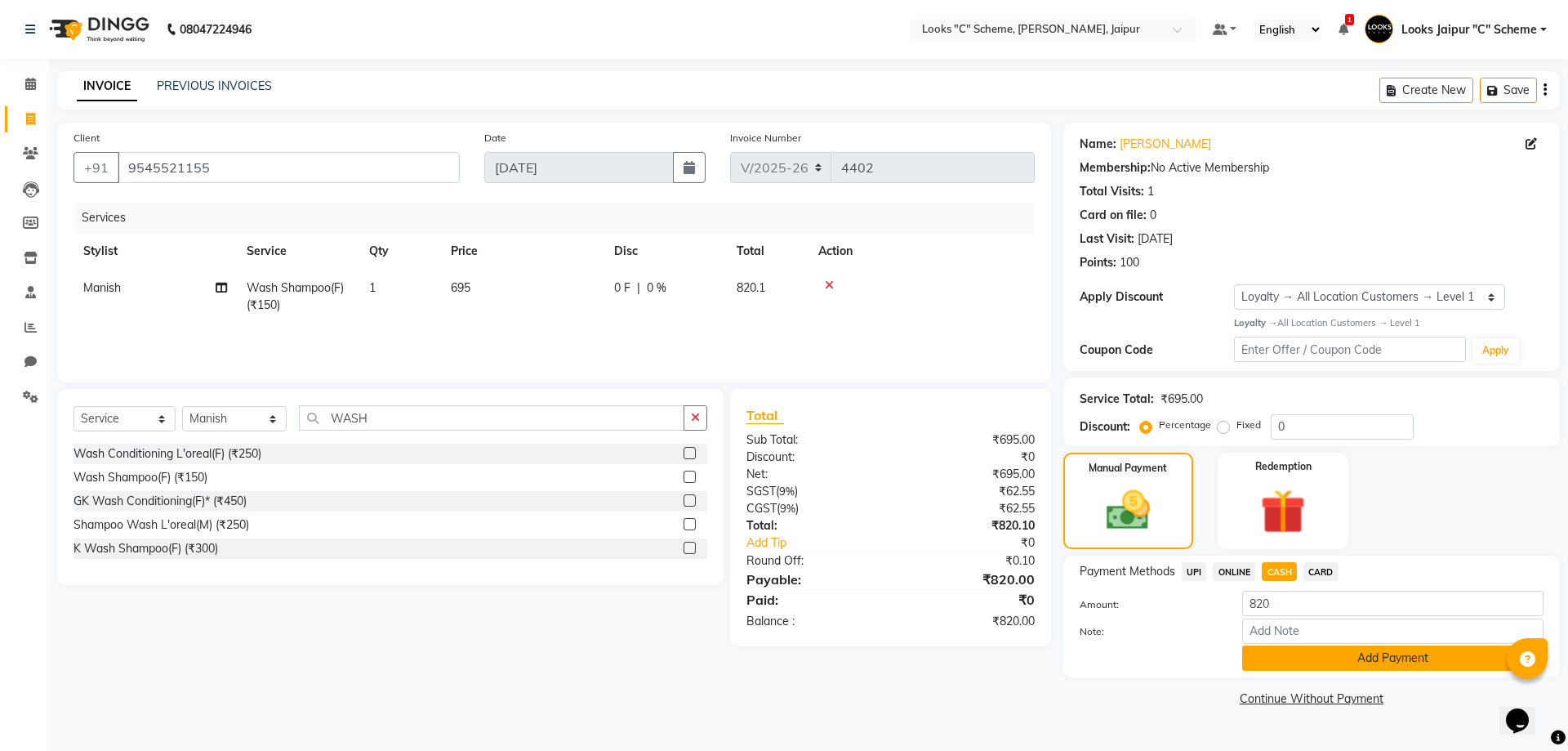
click at [1321, 660] on button "Add Payment" at bounding box center [1393, 658] width 301 height 26
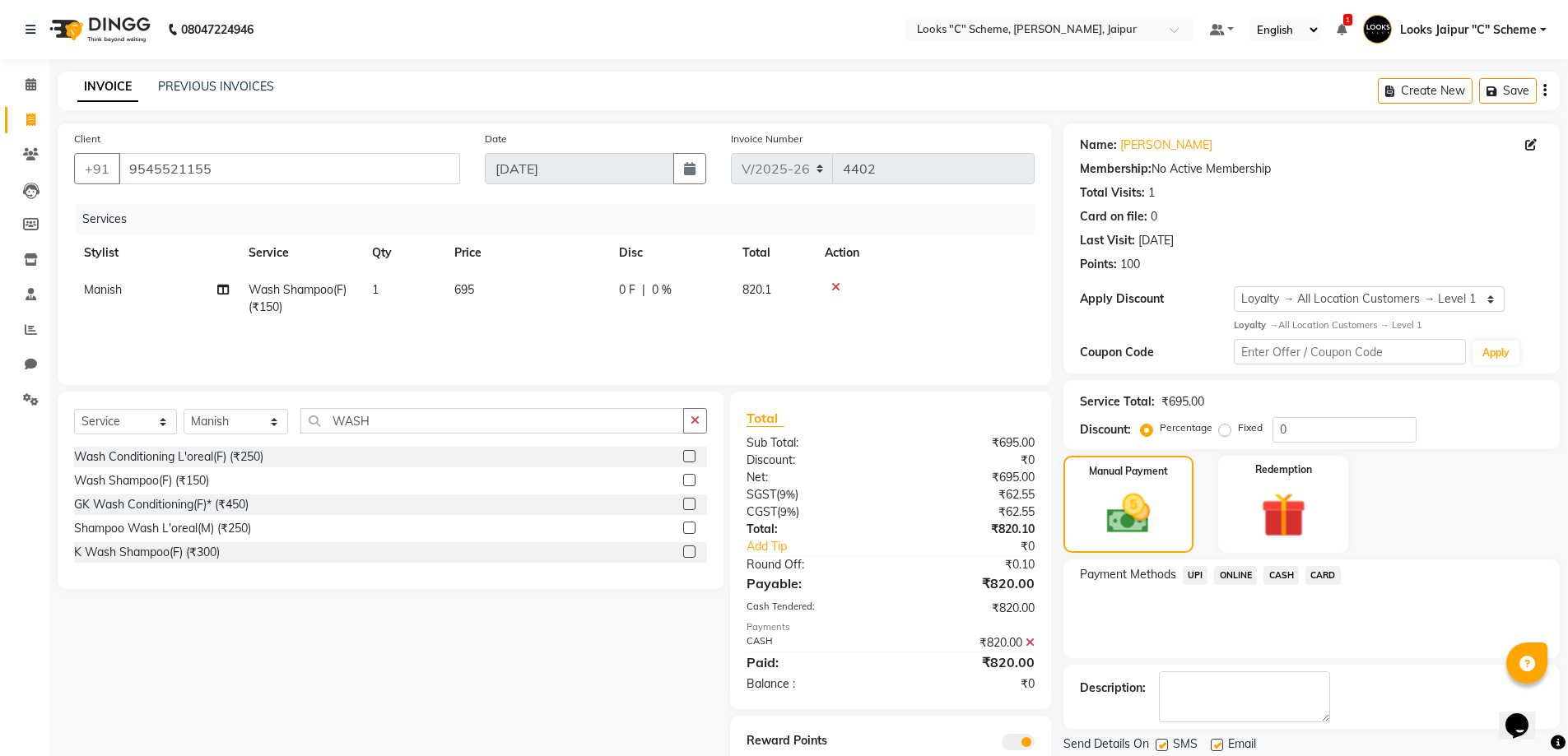
scroll to position [59, 0]
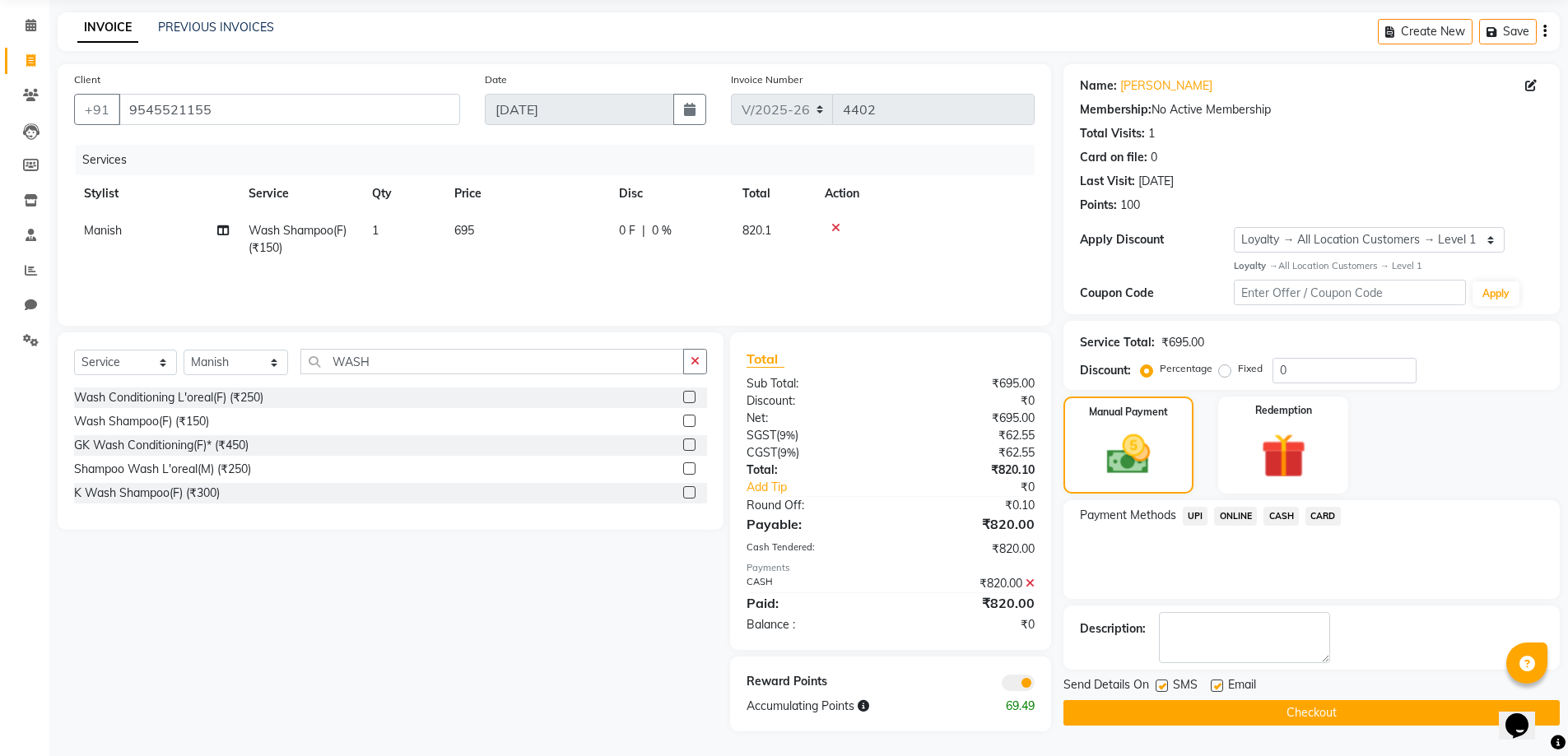
click at [1310, 713] on button "Checkout" at bounding box center [1311, 713] width 496 height 26
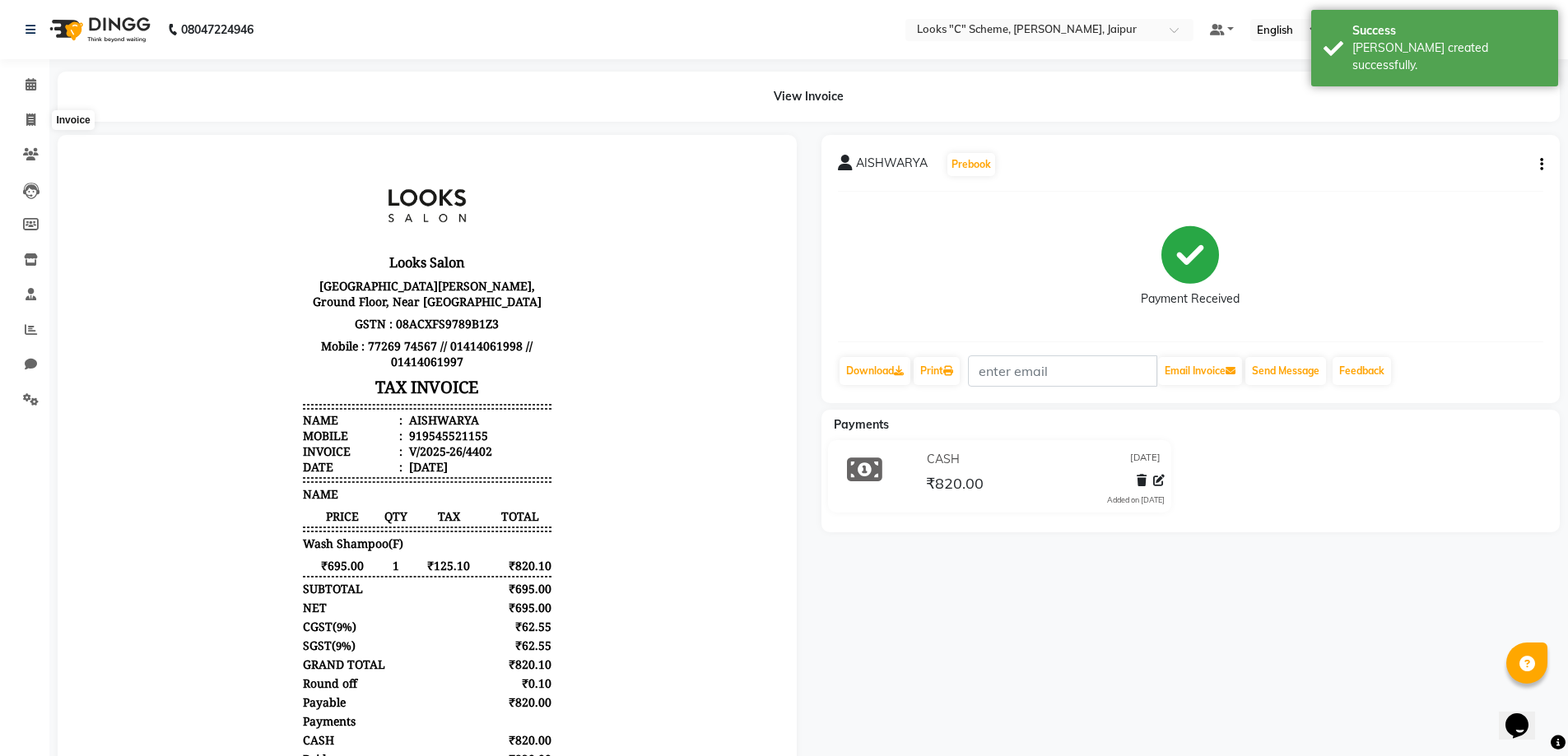
click at [39, 105] on li "Invoice" at bounding box center [25, 121] width 50 height 35
drag, startPoint x: 40, startPoint y: 120, endPoint x: 67, endPoint y: 126, distance: 27.7
click at [41, 120] on span at bounding box center [31, 120] width 28 height 19
select select "4315"
select select "service"
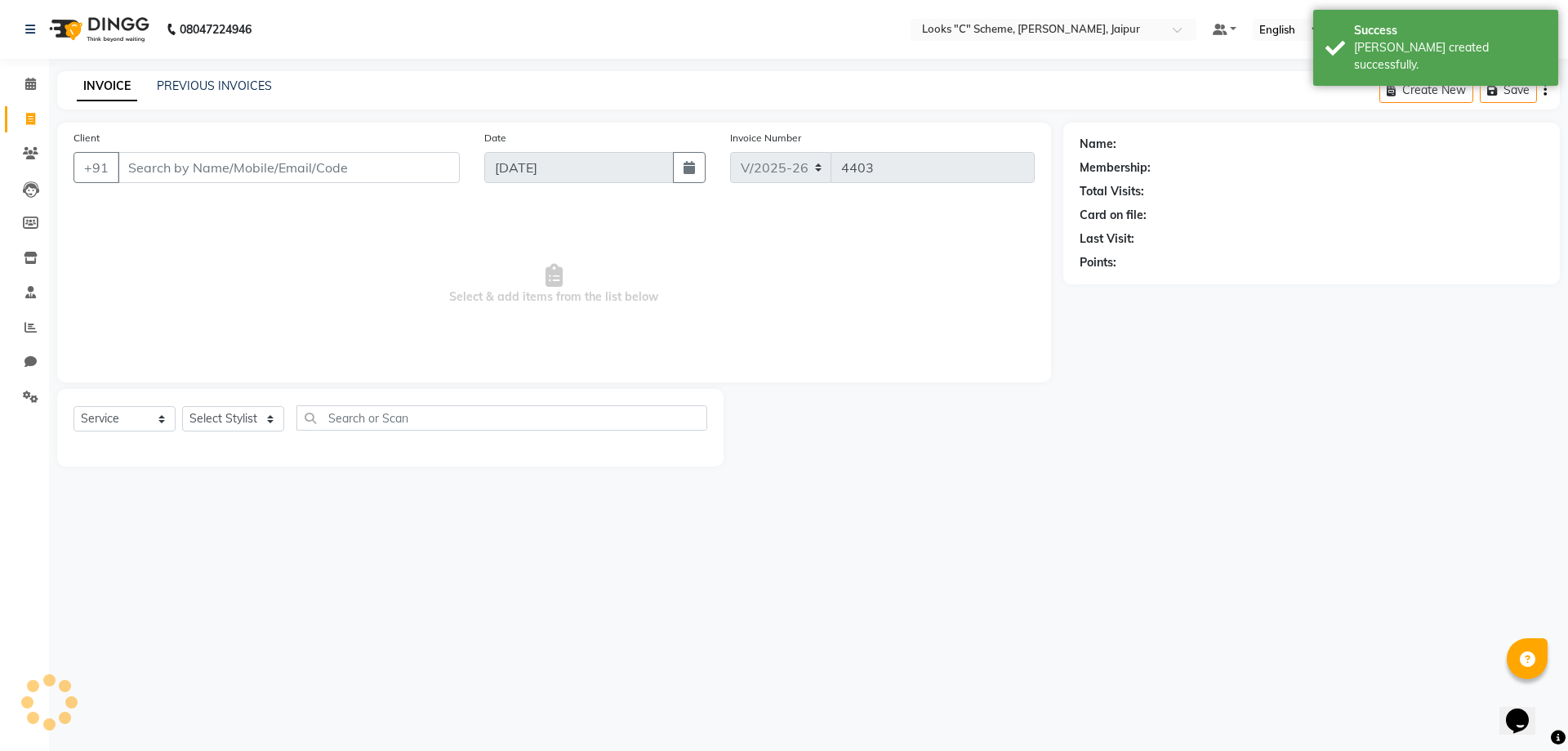
click at [216, 167] on input "Client" at bounding box center [288, 167] width 342 height 31
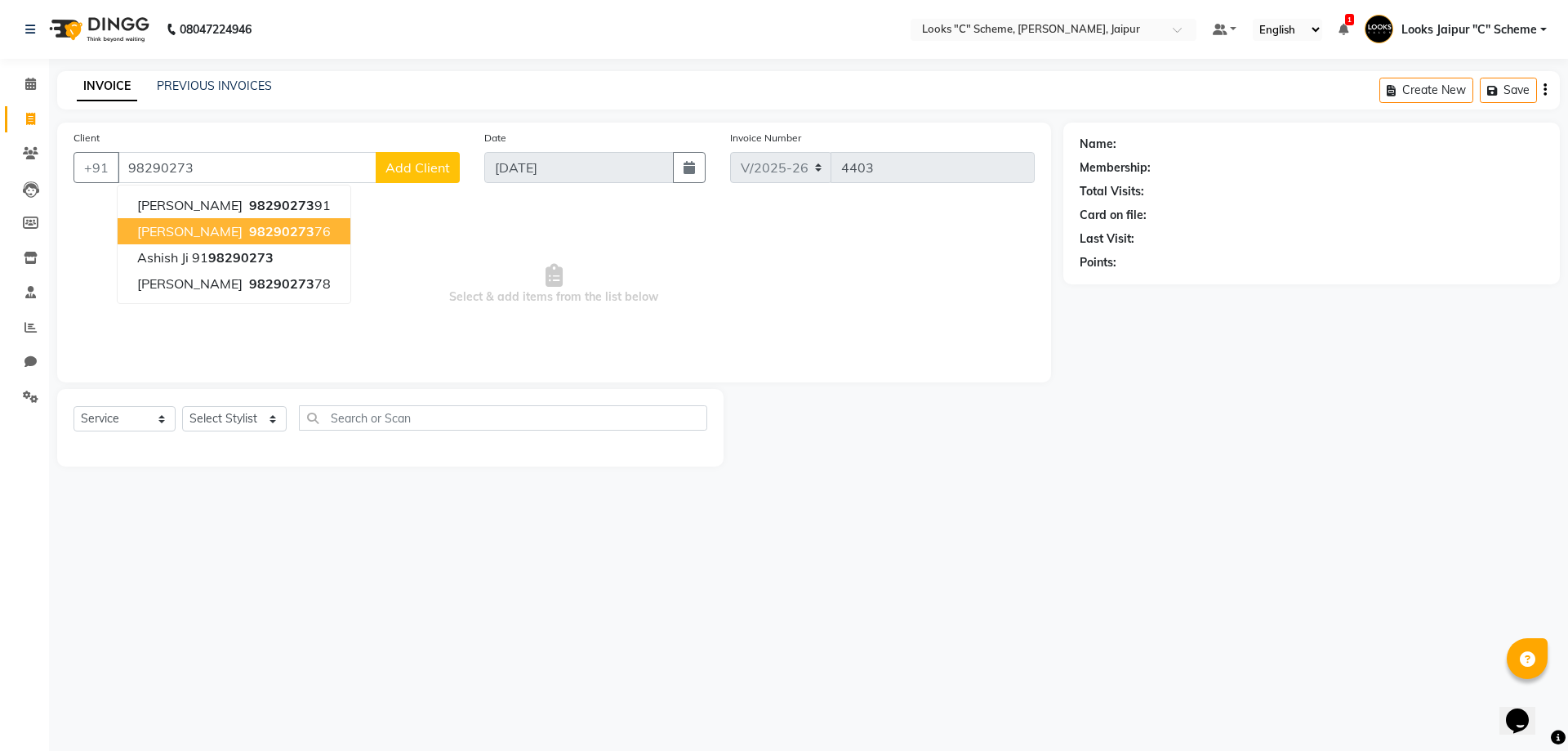
click at [249, 237] on span "98290273" at bounding box center [282, 231] width 65 height 17
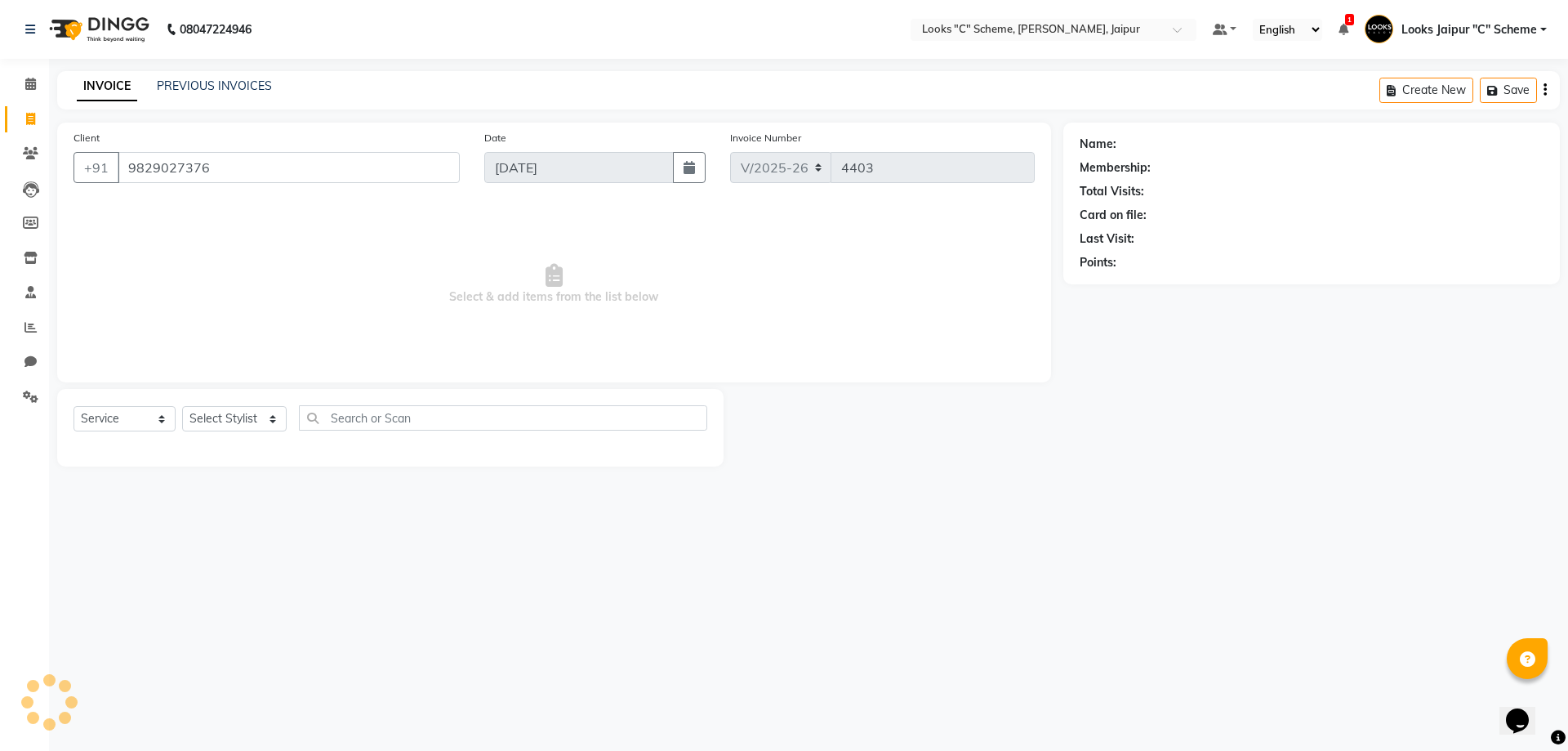
type input "9829027376"
select select "1: Object"
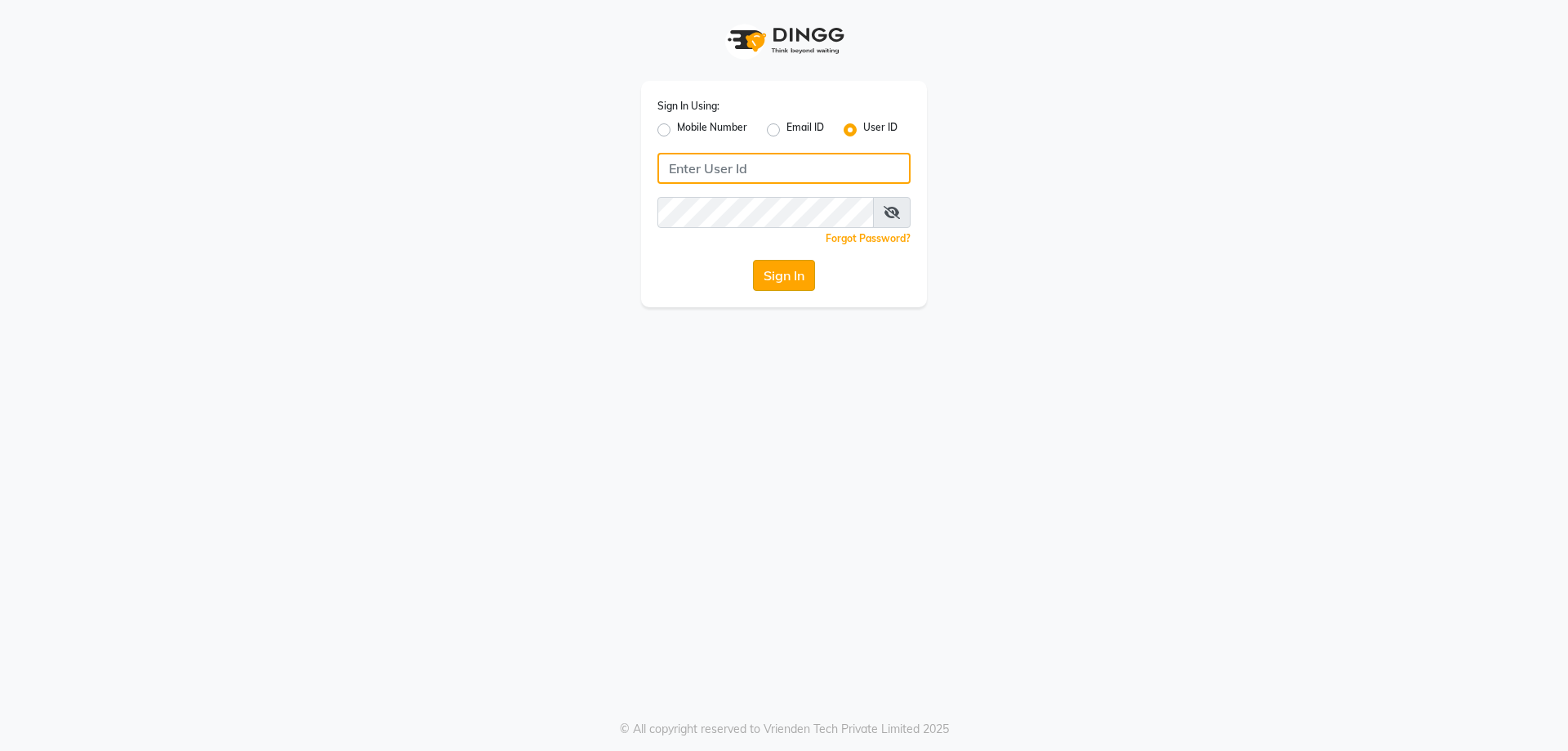
type input "e1781-02"
click at [771, 265] on button "Sign In" at bounding box center [784, 275] width 62 height 31
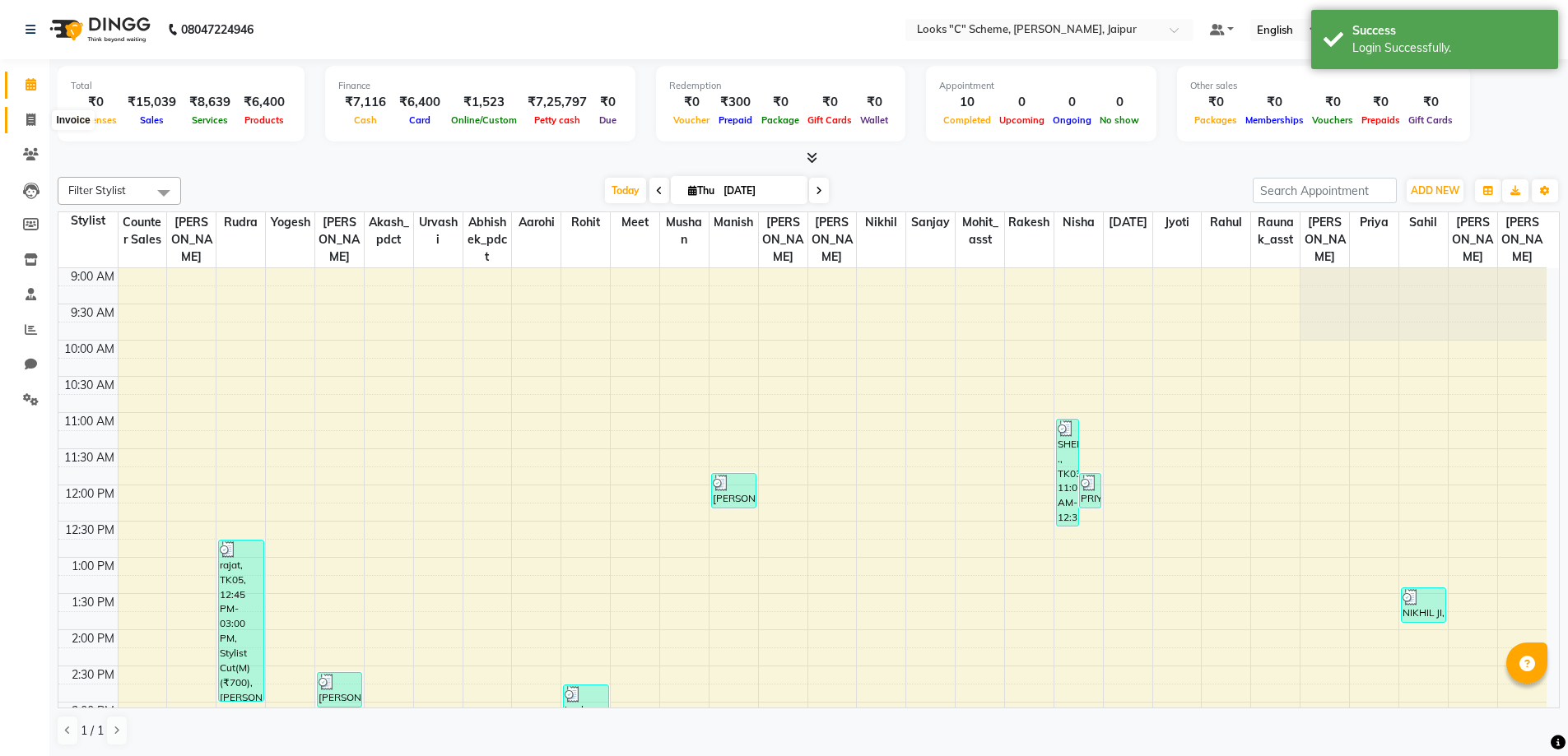
click at [30, 114] on icon at bounding box center [31, 120] width 9 height 12
select select "service"
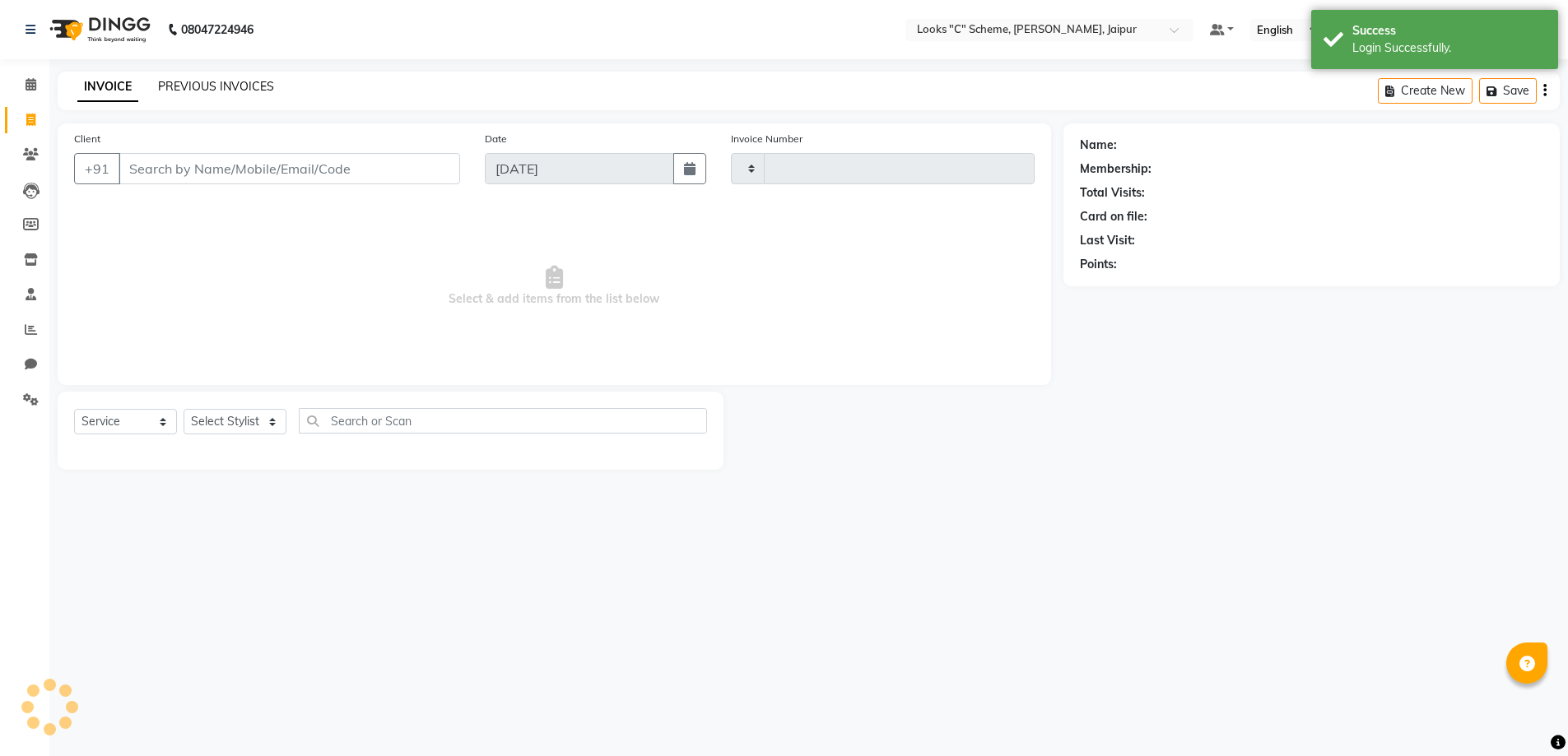
type input "4403"
select select "4315"
click at [38, 88] on span at bounding box center [31, 84] width 28 height 19
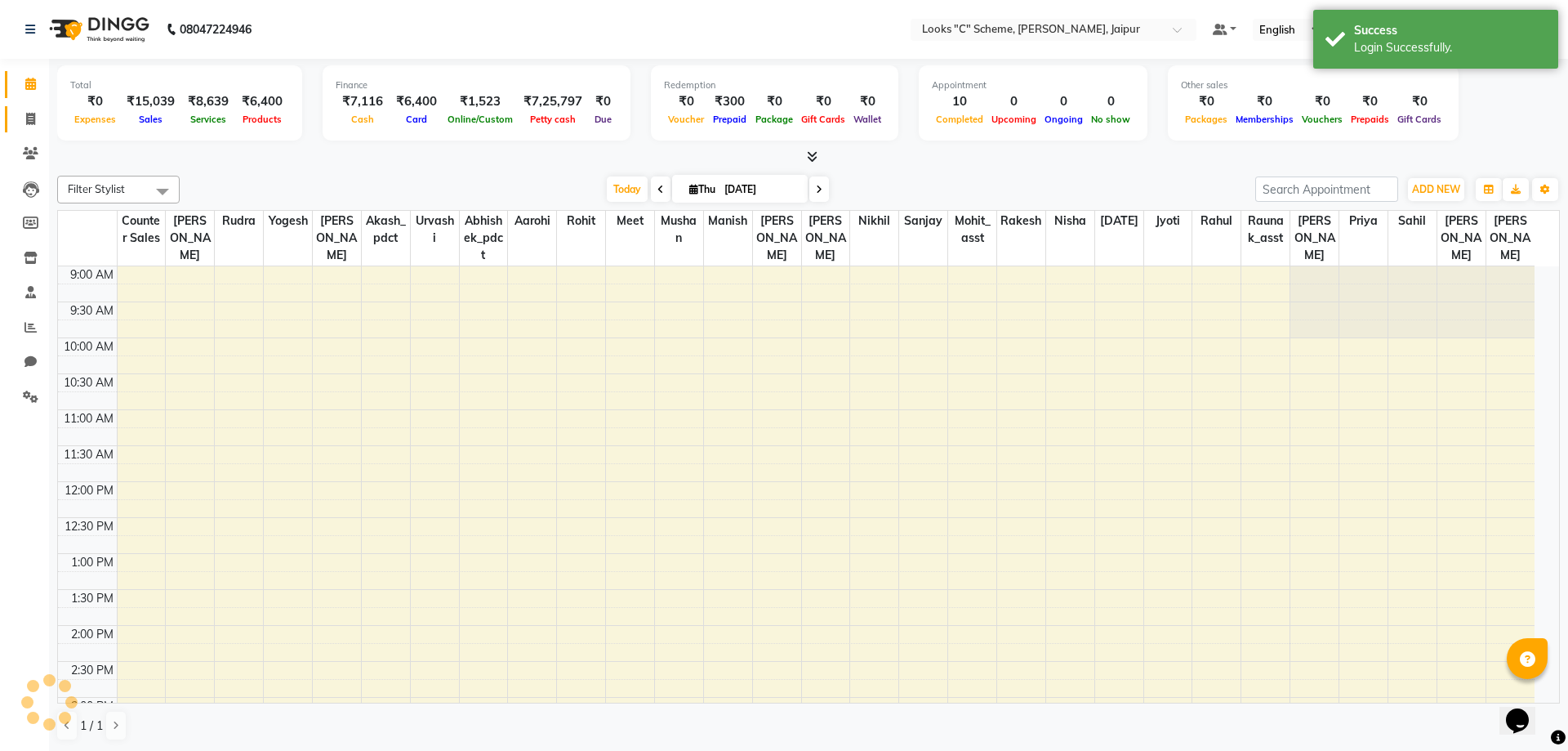
click at [34, 126] on span at bounding box center [31, 119] width 28 height 19
select select "service"
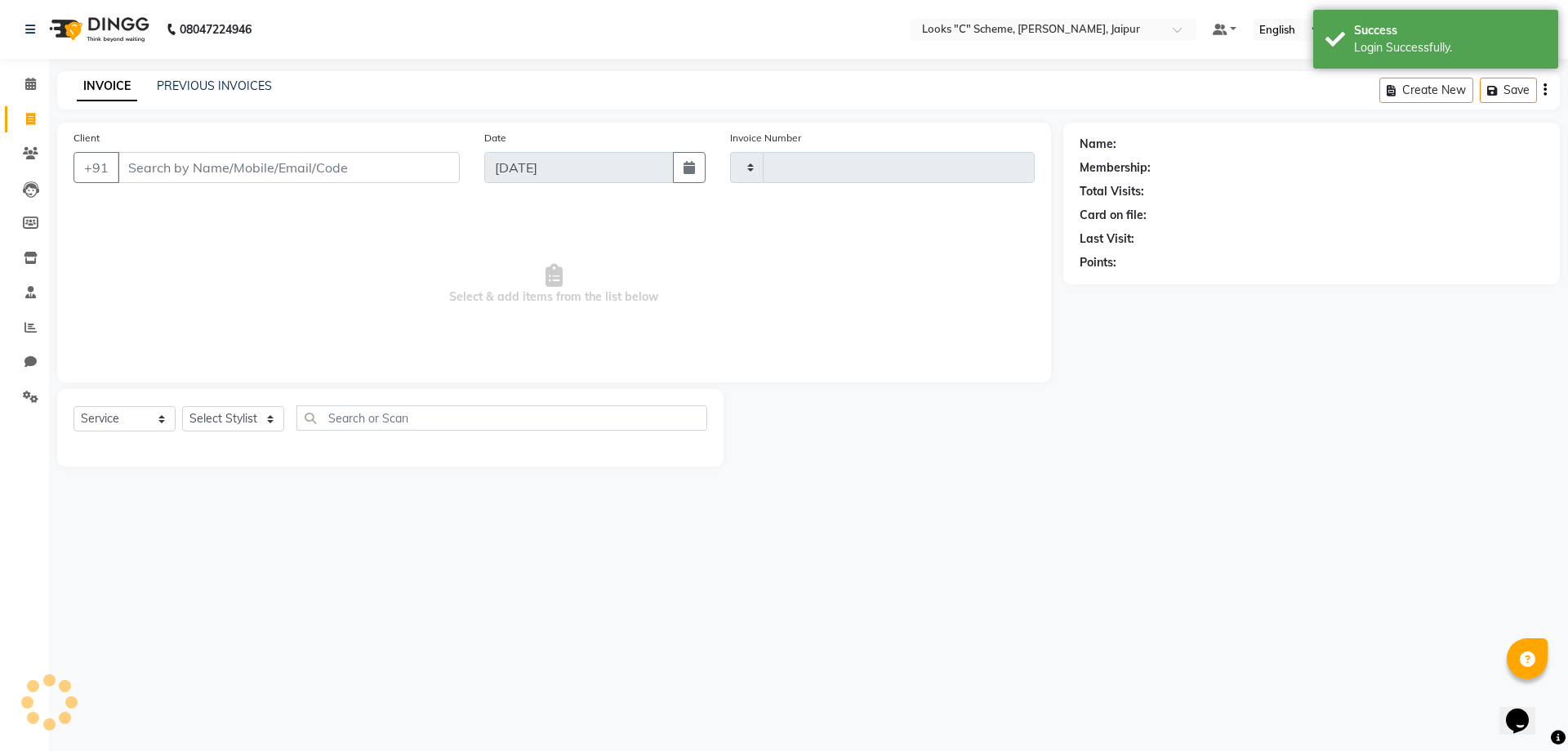
type input "4403"
select select "4315"
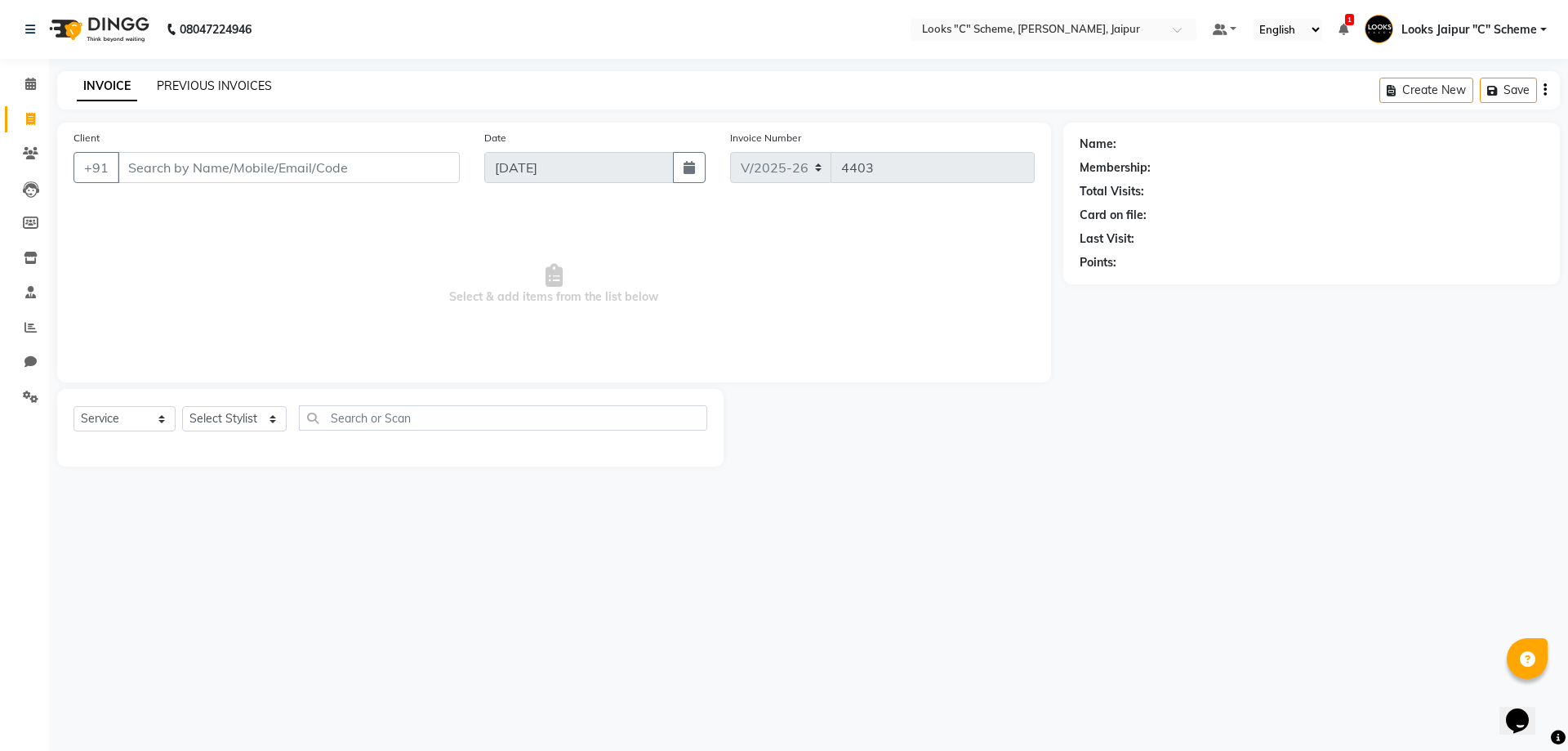
click at [190, 89] on link "PREVIOUS INVOICES" at bounding box center [214, 86] width 115 height 15
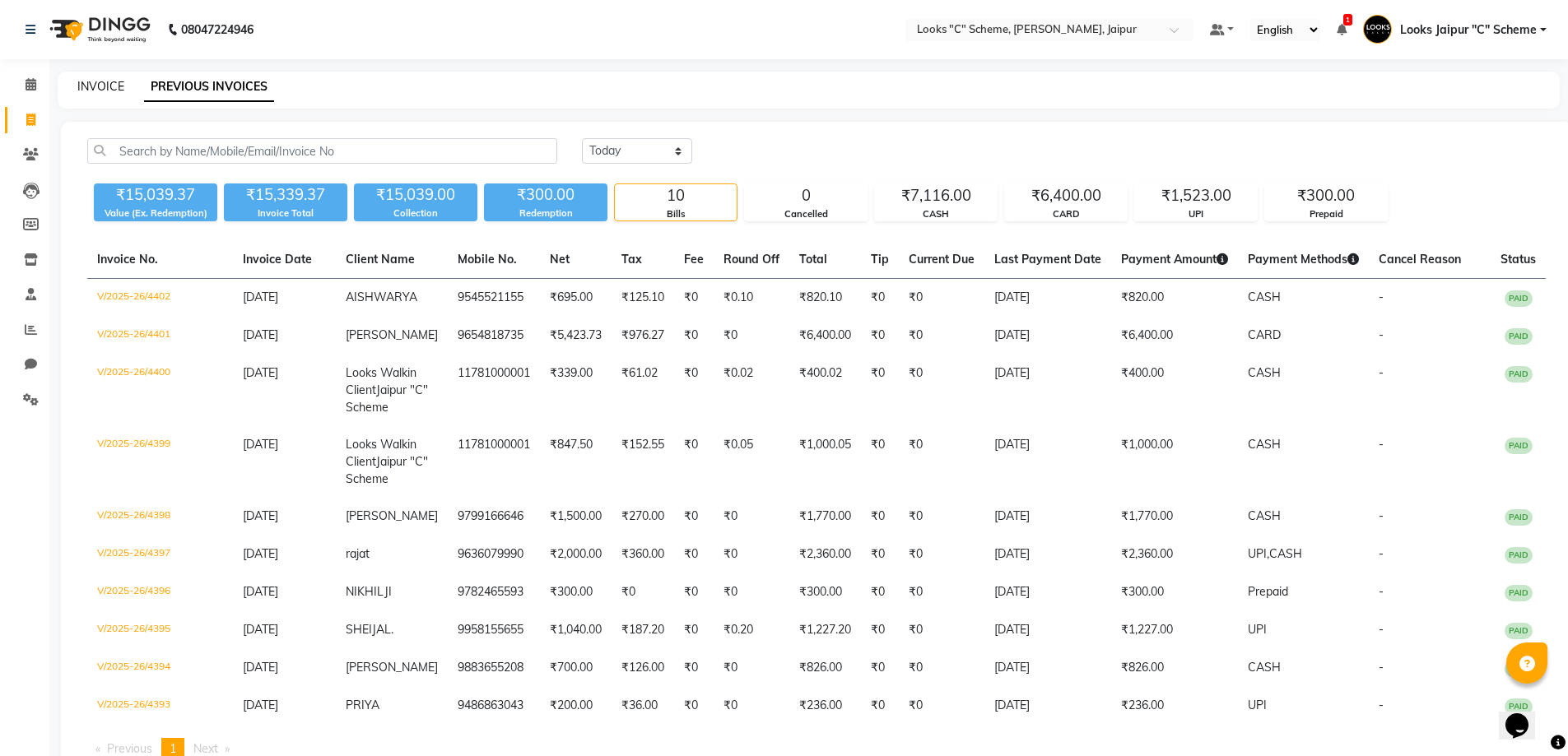
click at [82, 89] on link "INVOICE" at bounding box center [100, 86] width 47 height 15
select select "service"
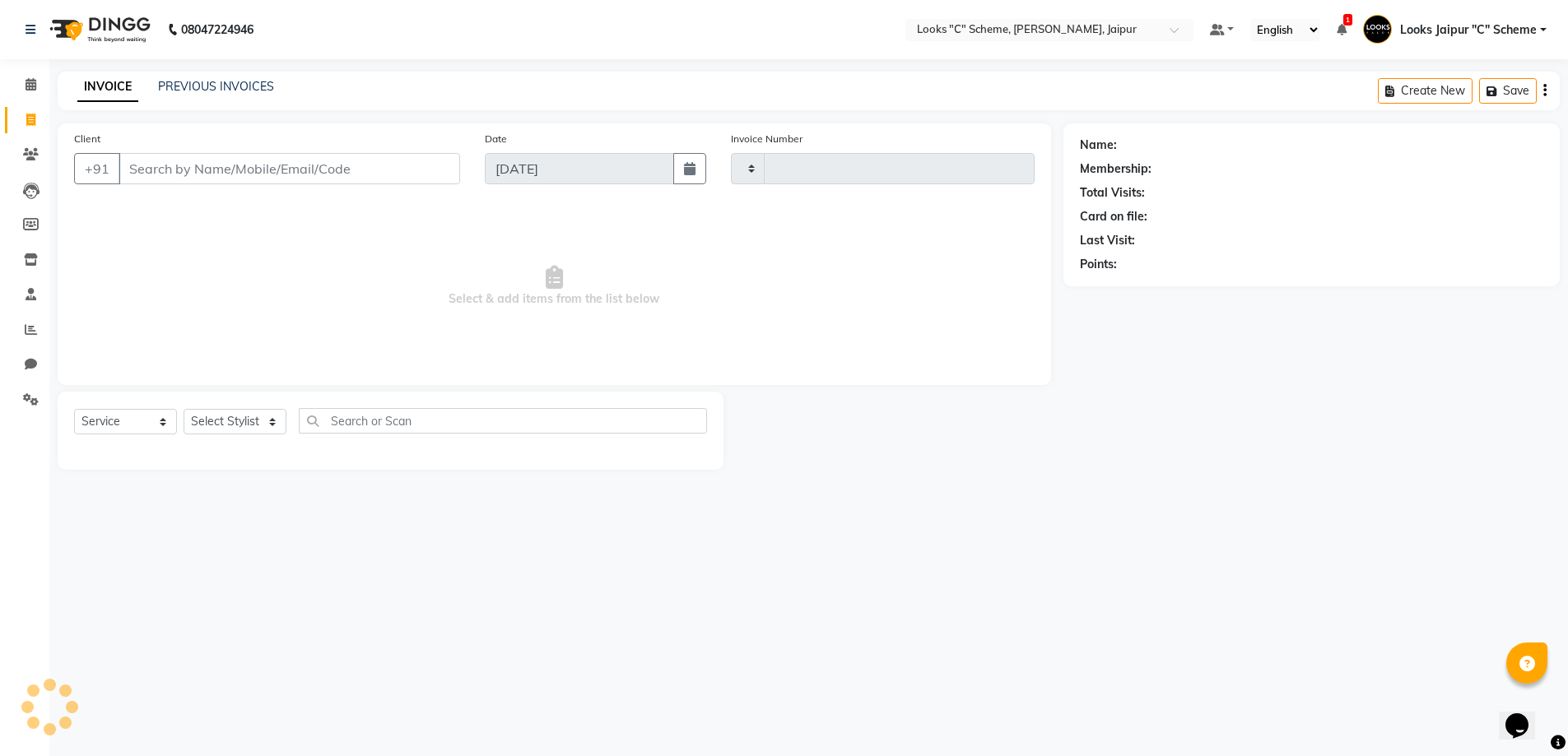
type input "4403"
select select "4315"
click at [135, 165] on input "Client" at bounding box center [290, 168] width 344 height 31
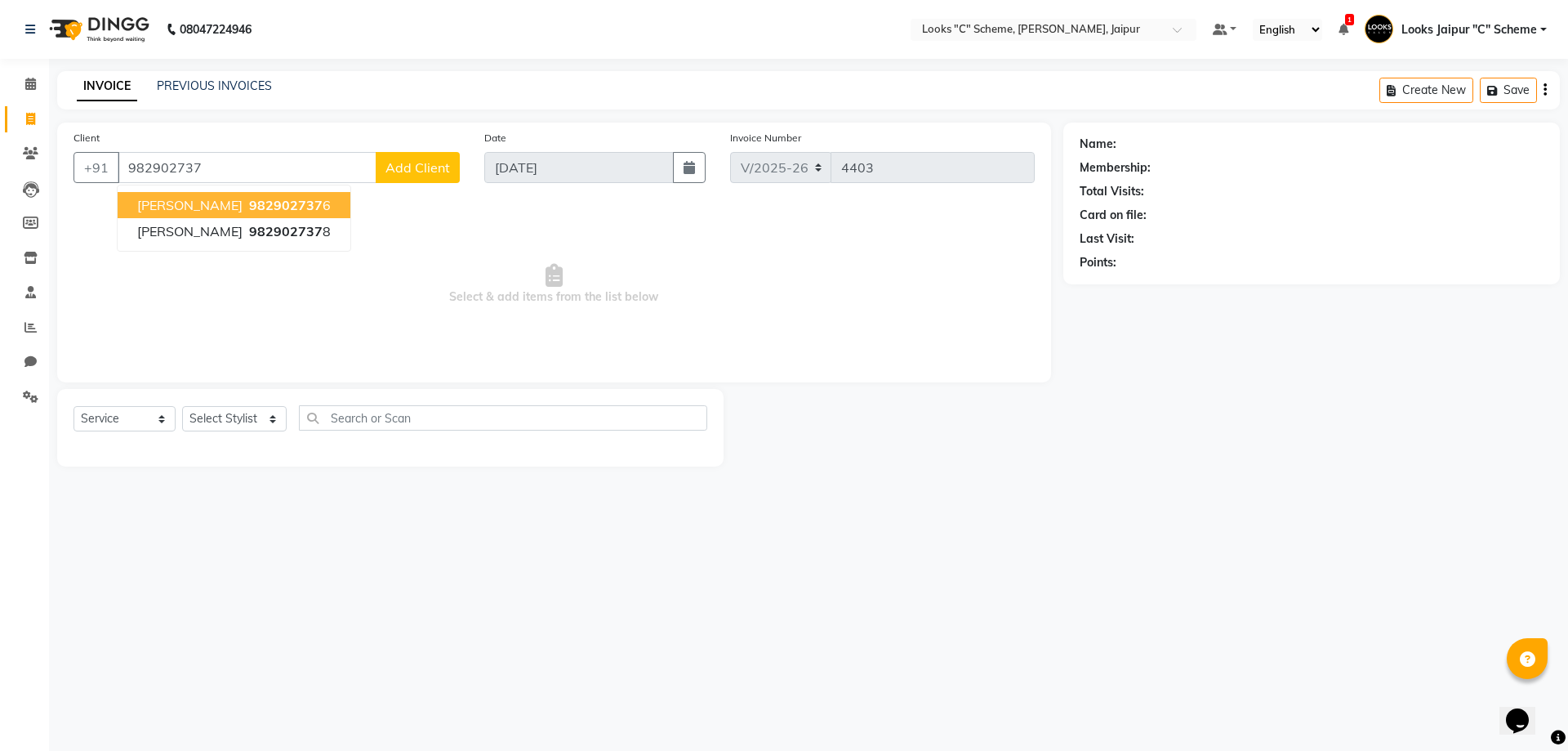
click at [249, 209] on span "982902737" at bounding box center [286, 204] width 73 height 17
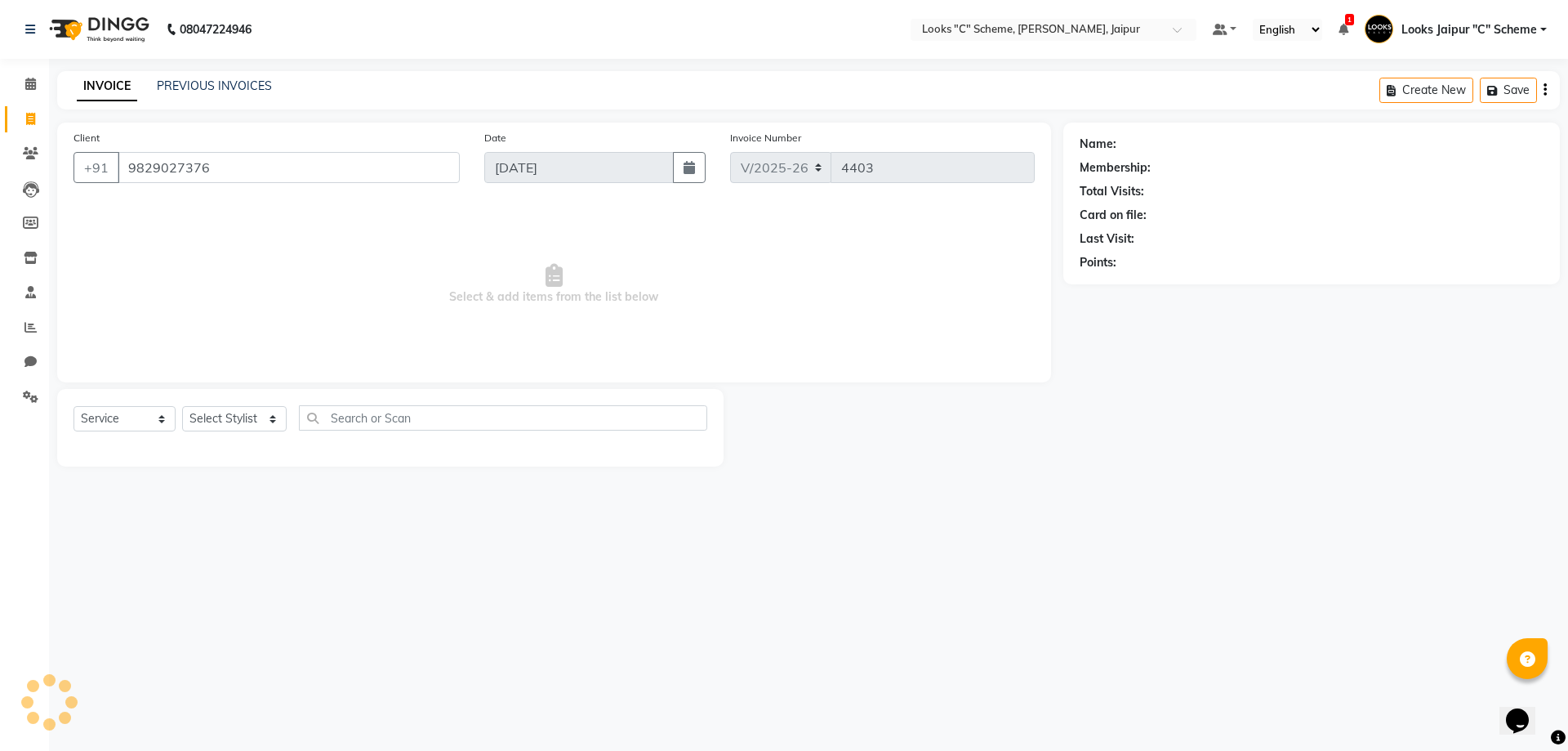
type input "9829027376"
drag, startPoint x: 256, startPoint y: 420, endPoint x: 255, endPoint y: 407, distance: 13.0
click at [256, 420] on select "Select Stylist [PERSON_NAME] Akash_pdct [PERSON_NAME] [PERSON_NAME] Counter Sal…" at bounding box center [234, 419] width 105 height 26
select select "1: Object"
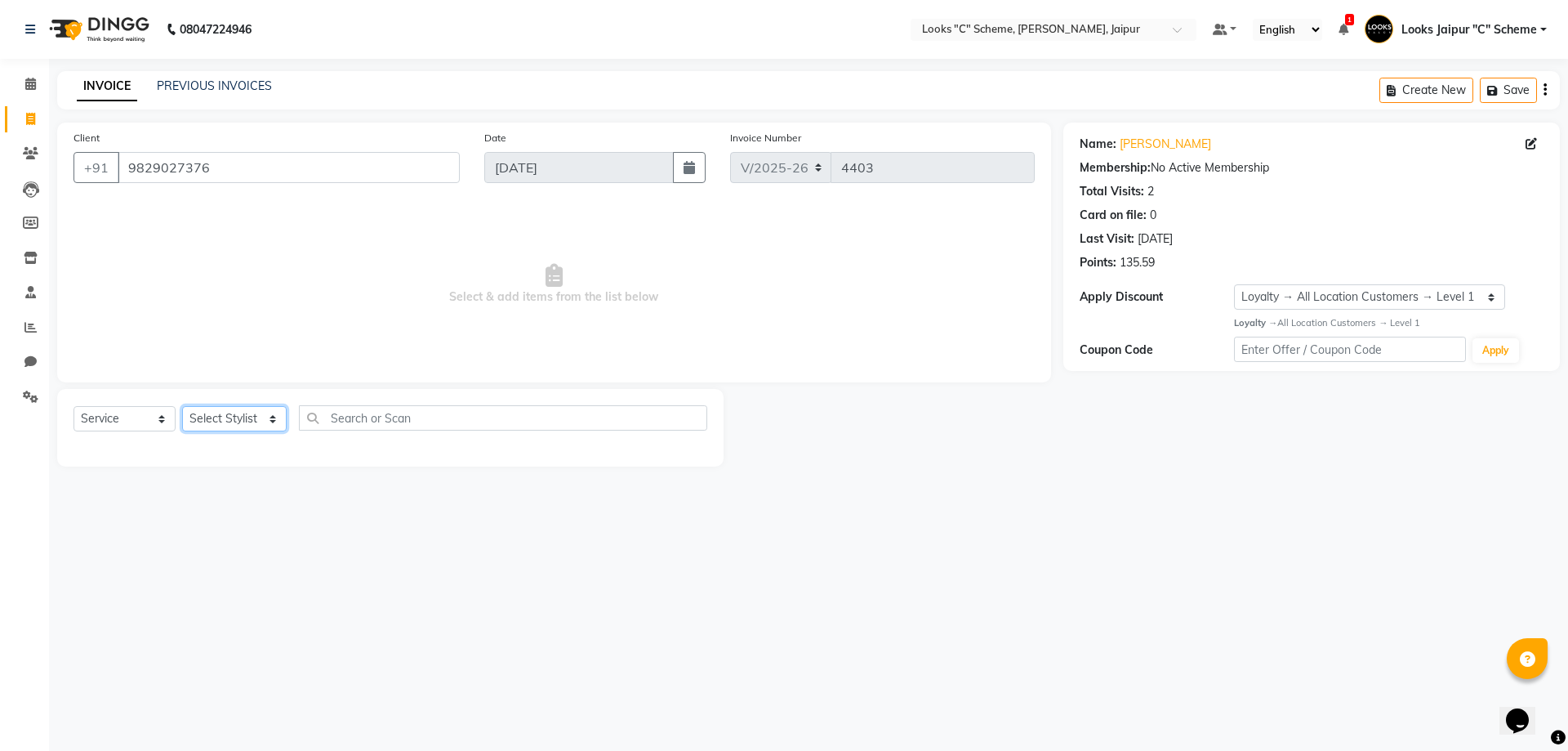
select select "57106"
click at [182, 406] on select "Select Stylist [PERSON_NAME] Akash_pdct [PERSON_NAME] [PERSON_NAME] Counter Sal…" at bounding box center [234, 419] width 105 height 26
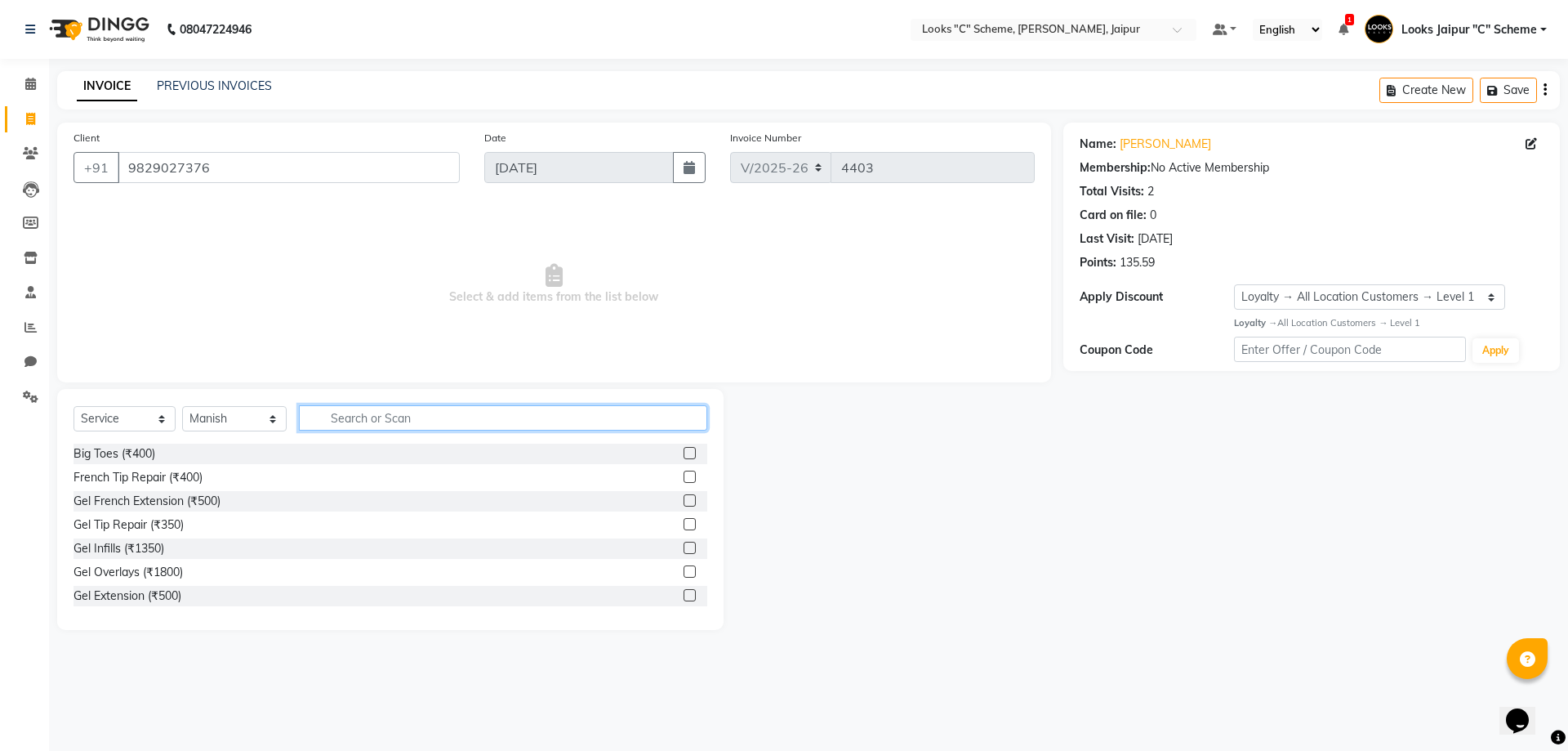
click at [369, 420] on input "text" at bounding box center [502, 418] width 408 height 26
type input "CUT"
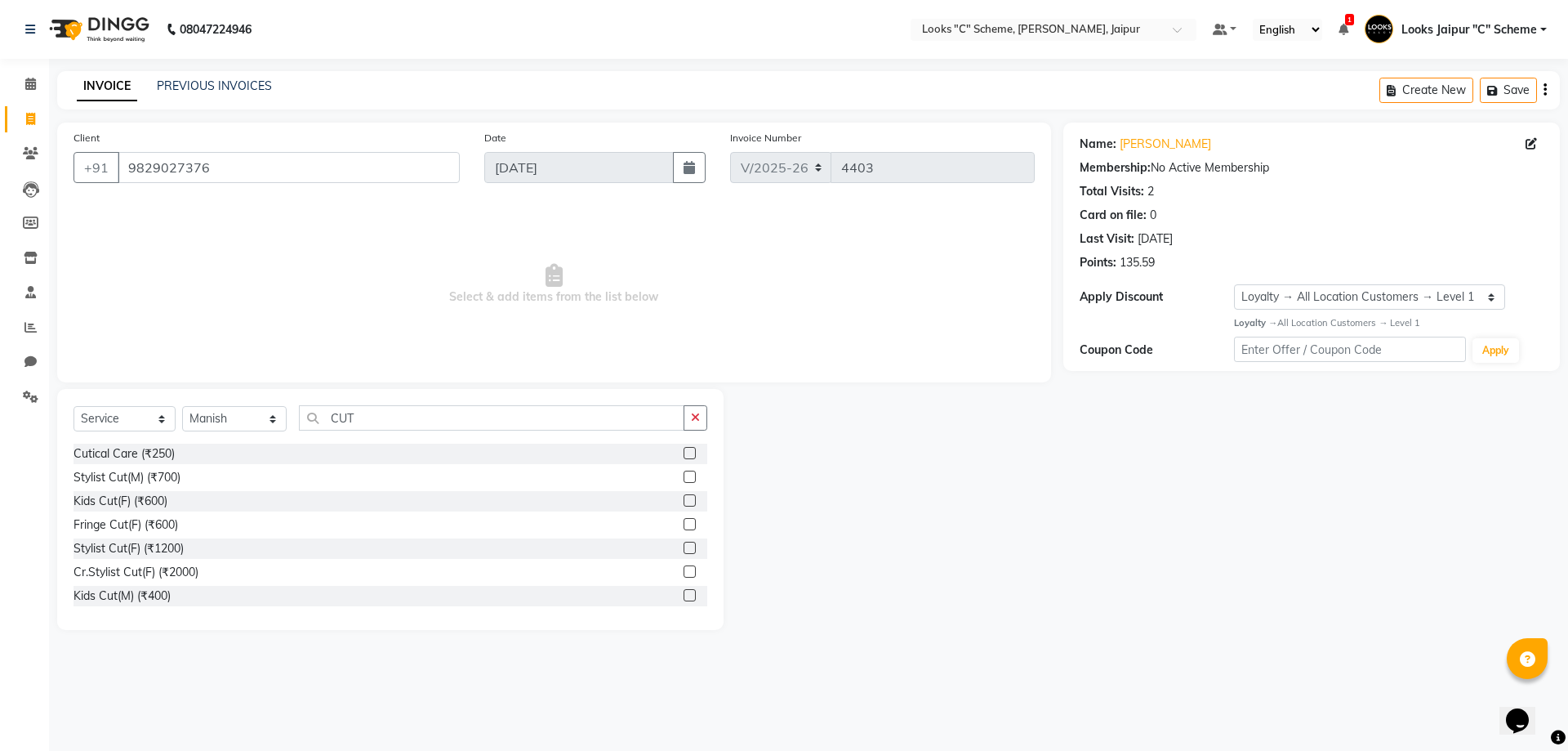
click at [684, 476] on label at bounding box center [690, 477] width 12 height 12
click at [684, 476] on input "checkbox" at bounding box center [689, 478] width 11 height 11
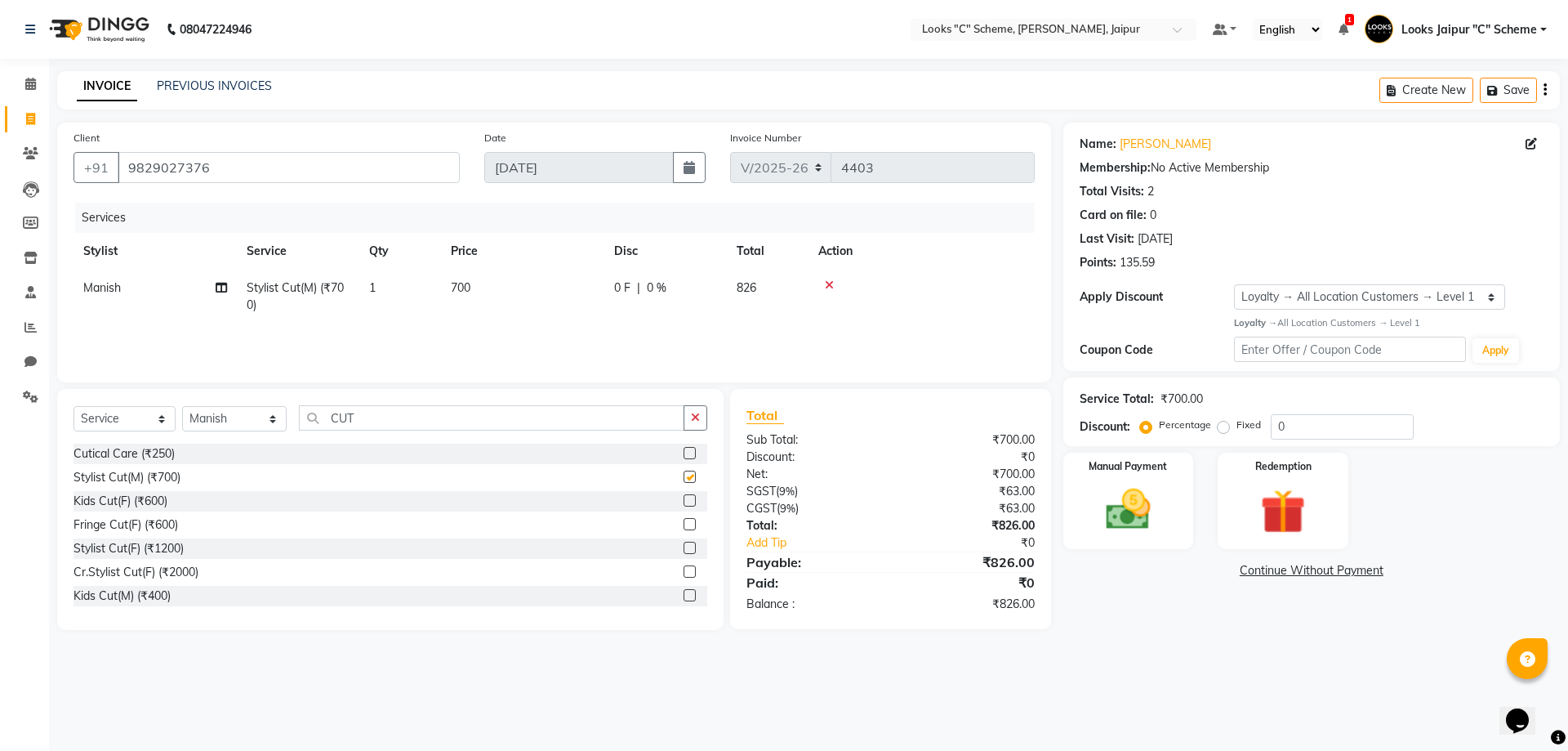
checkbox input "false"
click at [518, 286] on td "700" at bounding box center [522, 296] width 163 height 54
select select "57106"
drag, startPoint x: 549, startPoint y: 283, endPoint x: 556, endPoint y: 286, distance: 7.6
click at [553, 286] on input "700" at bounding box center [599, 292] width 144 height 26
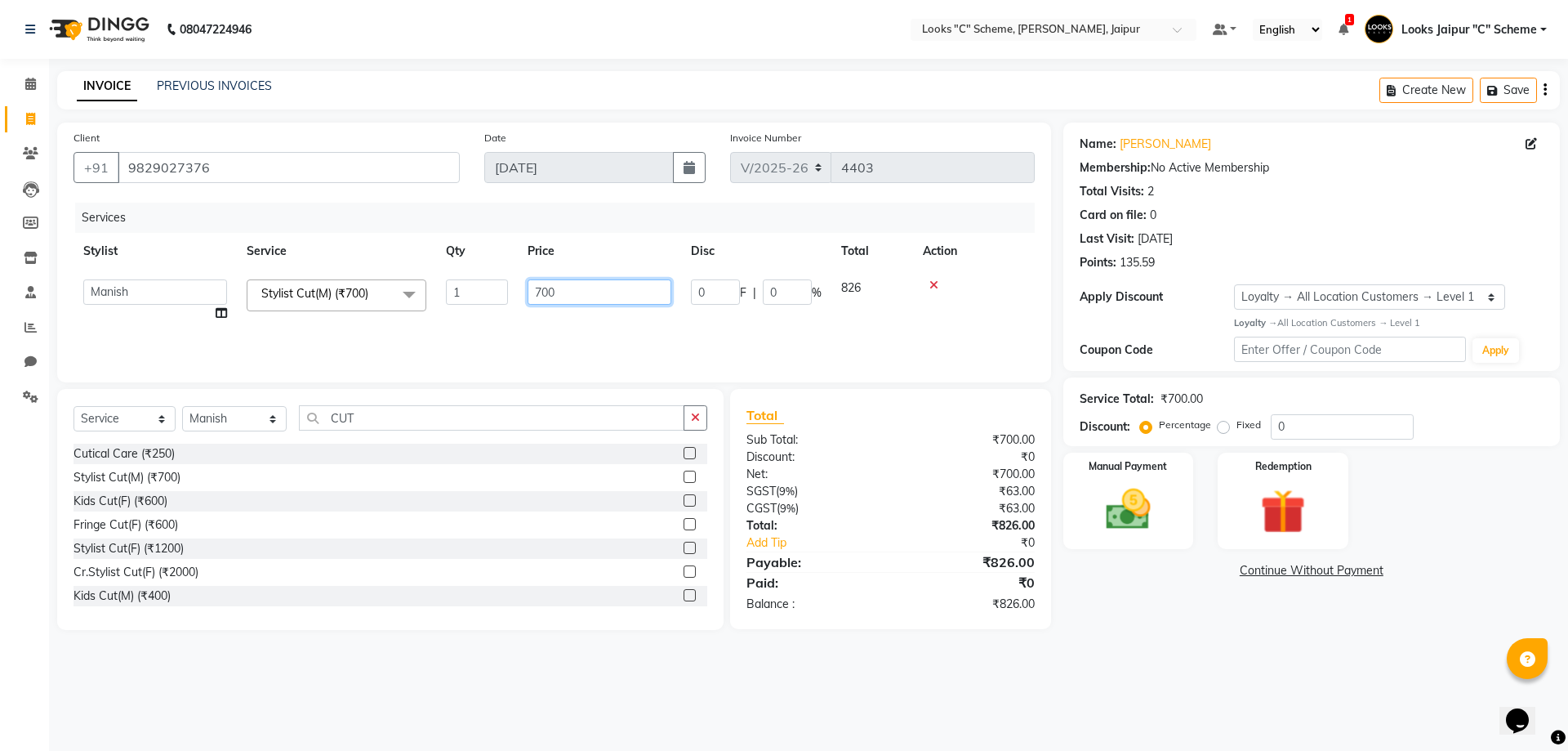
click at [579, 289] on input "700" at bounding box center [599, 292] width 144 height 26
type input "694"
click at [589, 318] on td "694" at bounding box center [599, 301] width 163 height 62
select select "57106"
click at [603, 295] on input "694" at bounding box center [599, 292] width 144 height 26
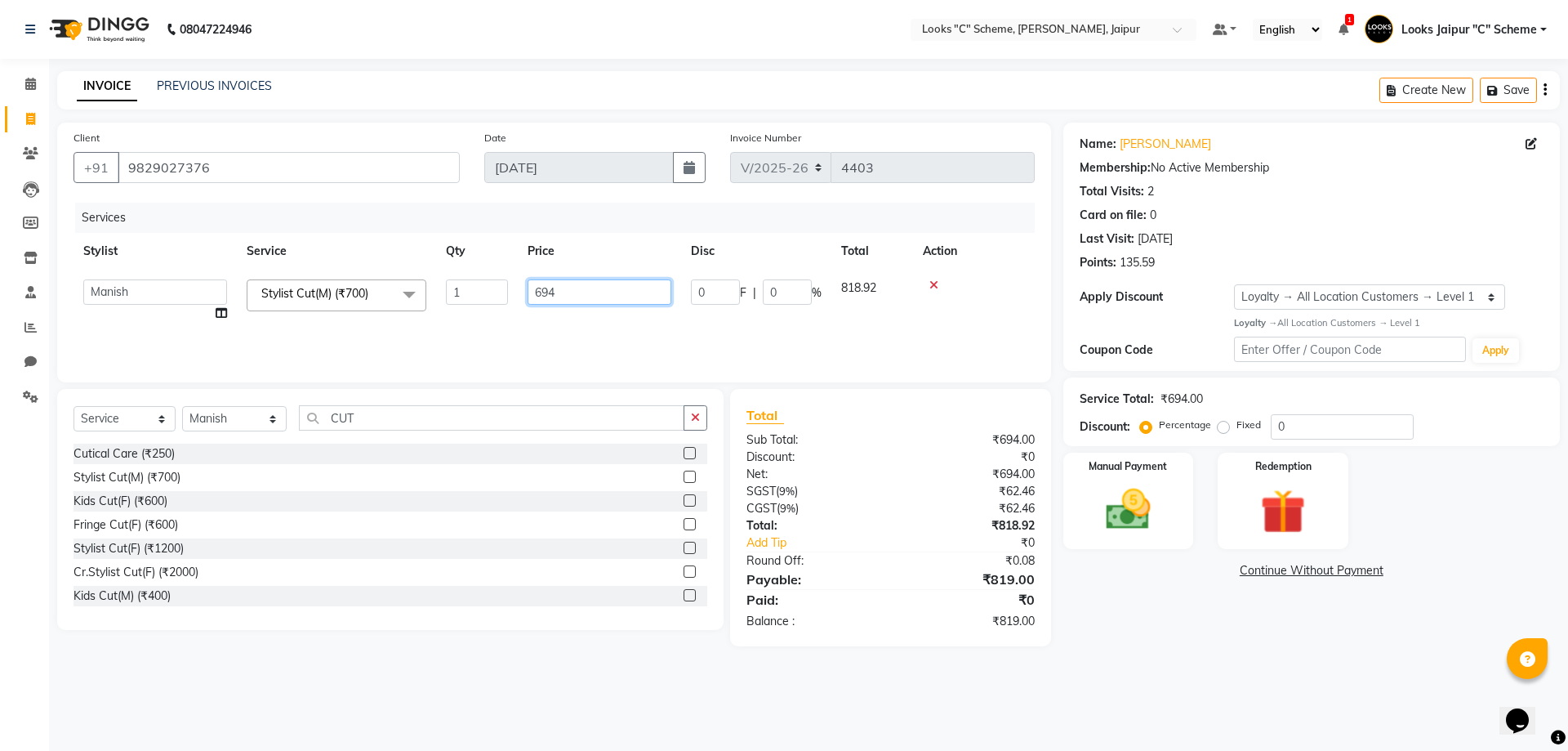
type input "695"
click at [630, 340] on div "Services Stylist Service Qty Price Disc Total Action Aarohi [PERSON_NAME] Abhis…" at bounding box center [554, 284] width 962 height 163
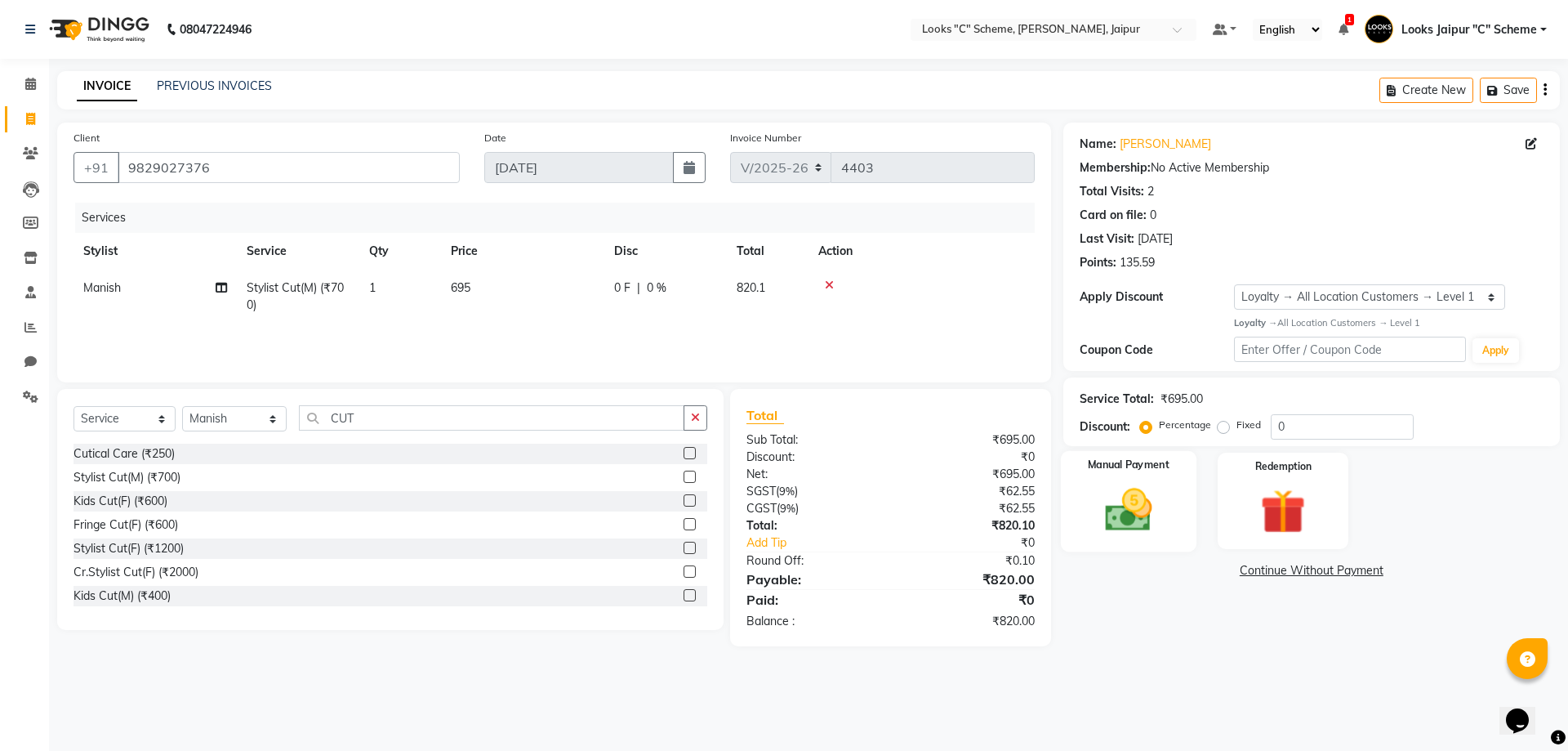
click at [1121, 479] on div "Manual Payment" at bounding box center [1128, 501] width 136 height 100
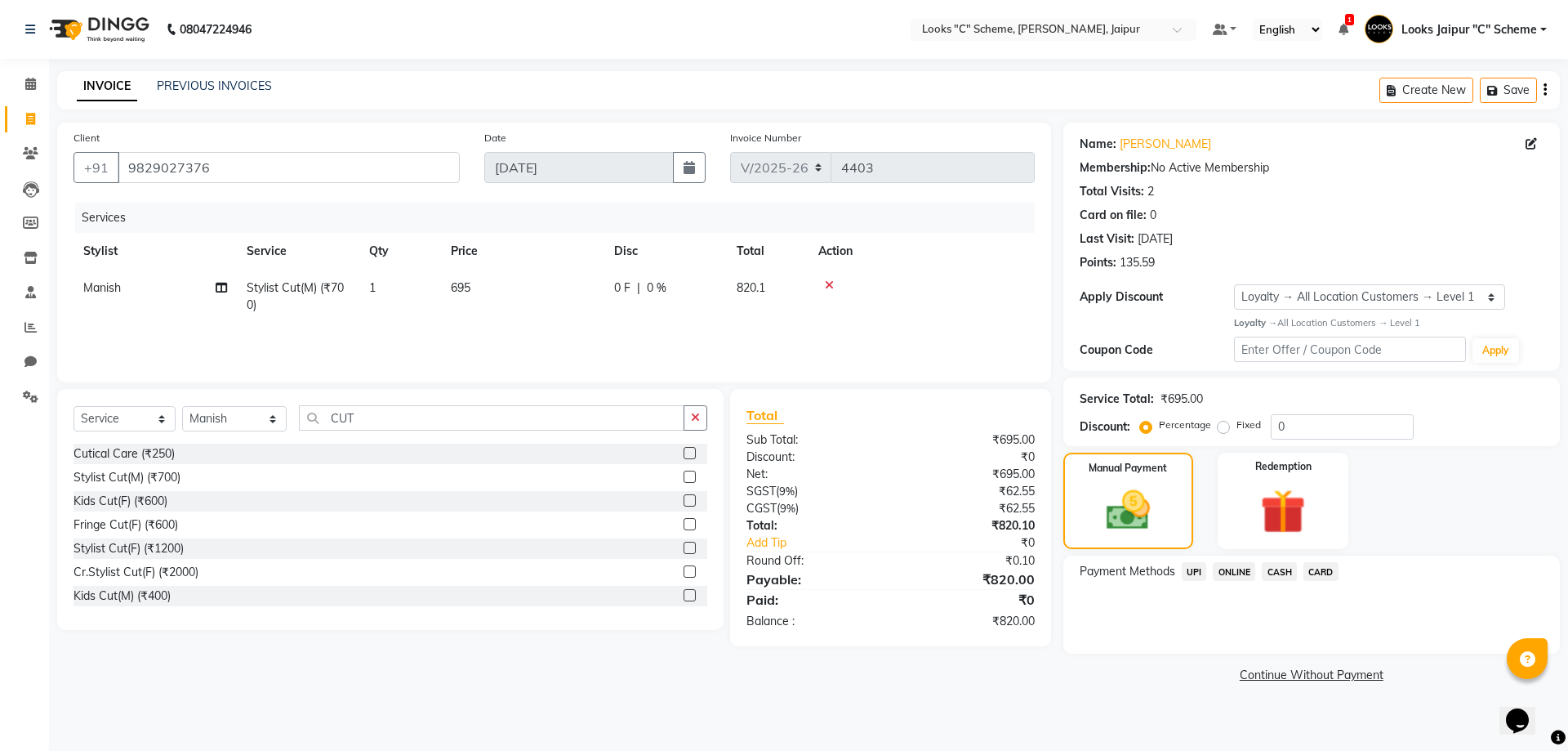
click at [1289, 575] on span "CASH" at bounding box center [1280, 571] width 35 height 19
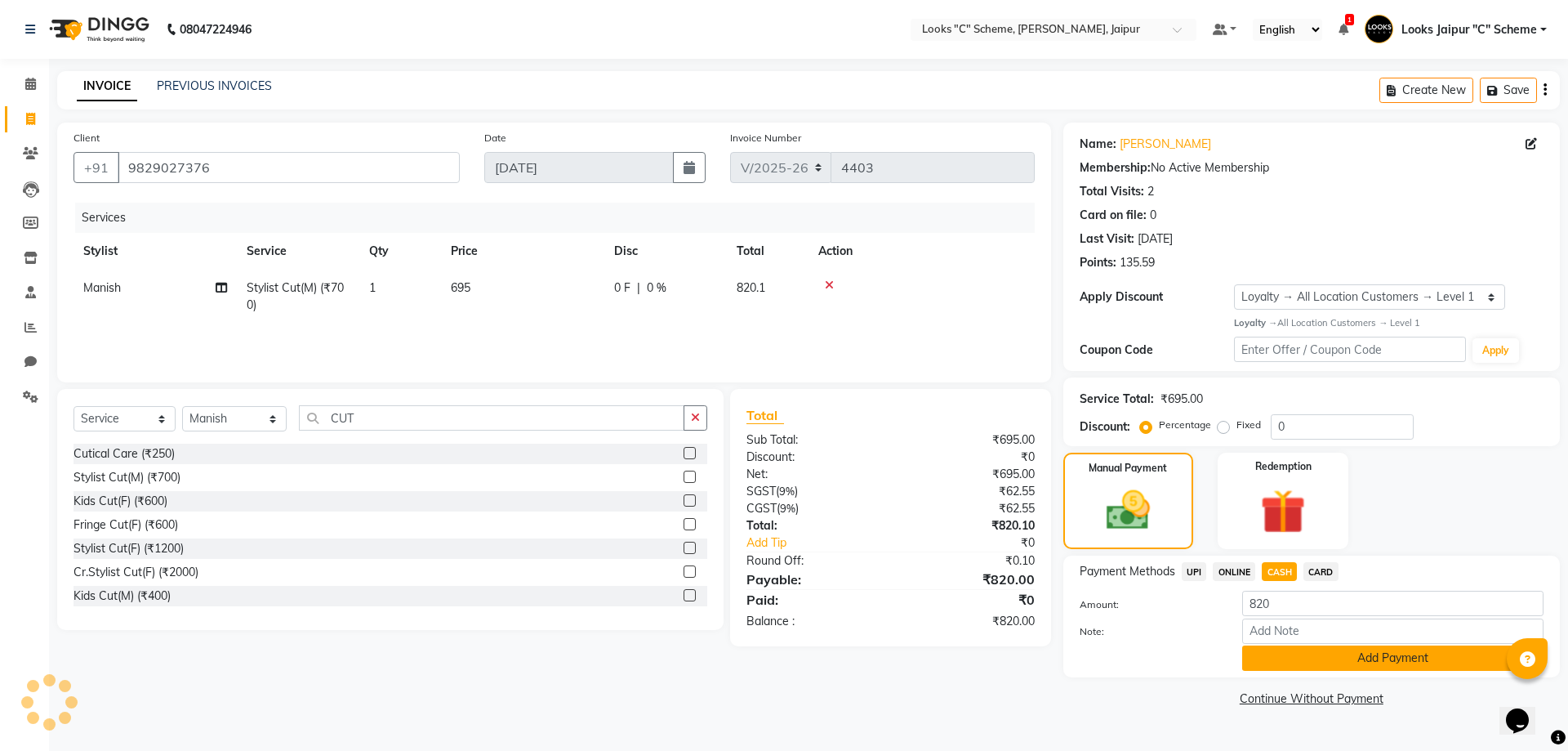
click at [1317, 656] on button "Add Payment" at bounding box center [1393, 658] width 301 height 26
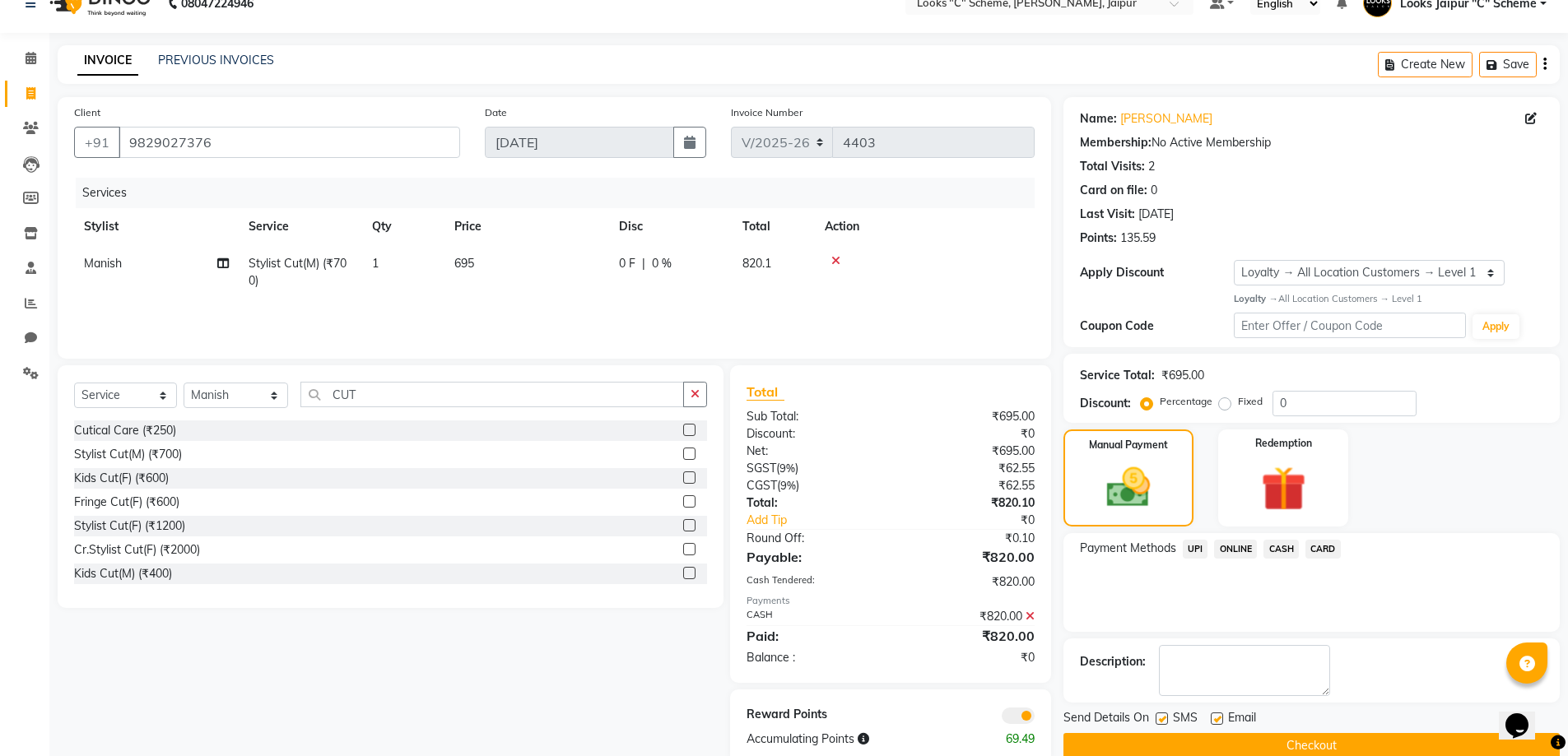
scroll to position [59, 0]
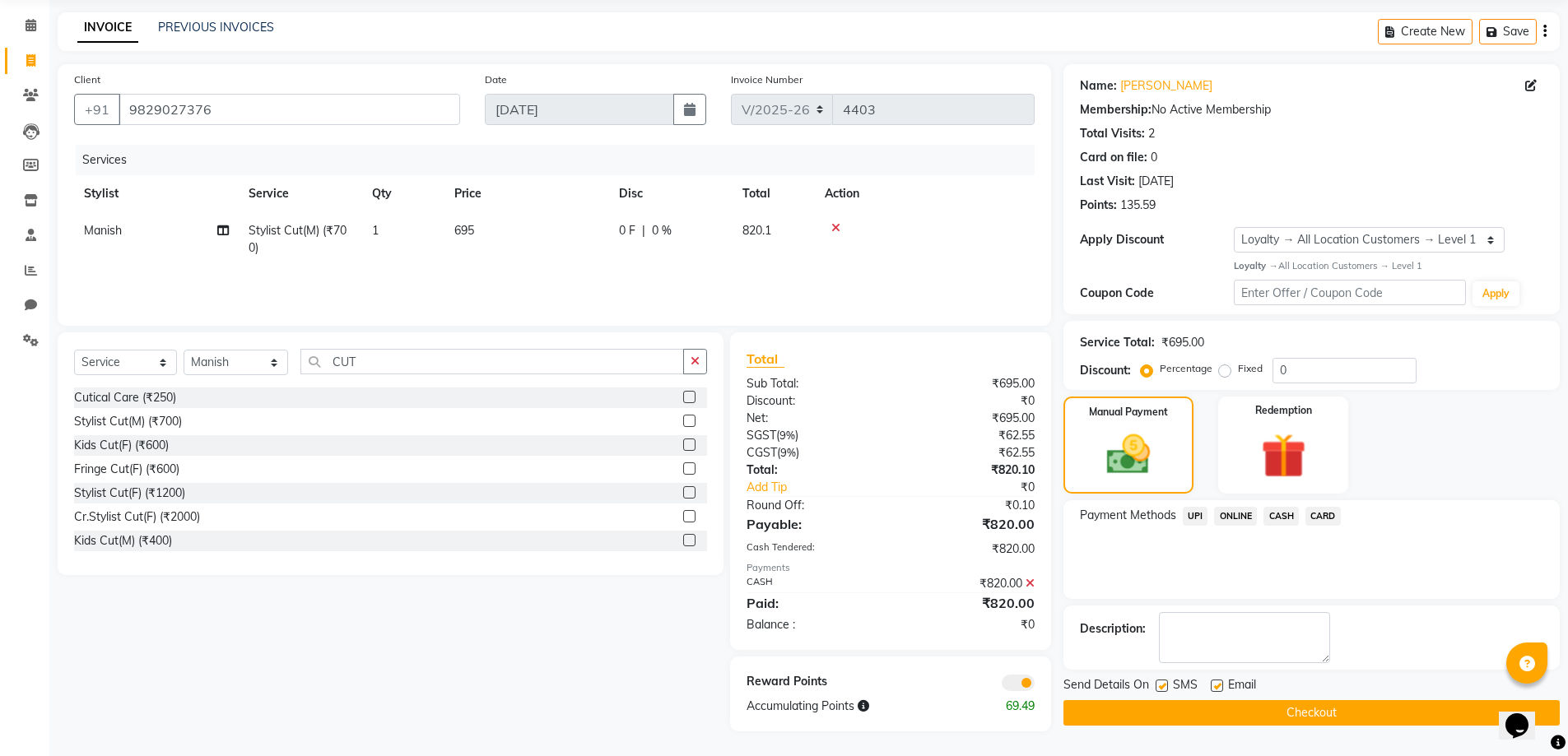
click at [1332, 705] on button "Checkout" at bounding box center [1311, 713] width 496 height 26
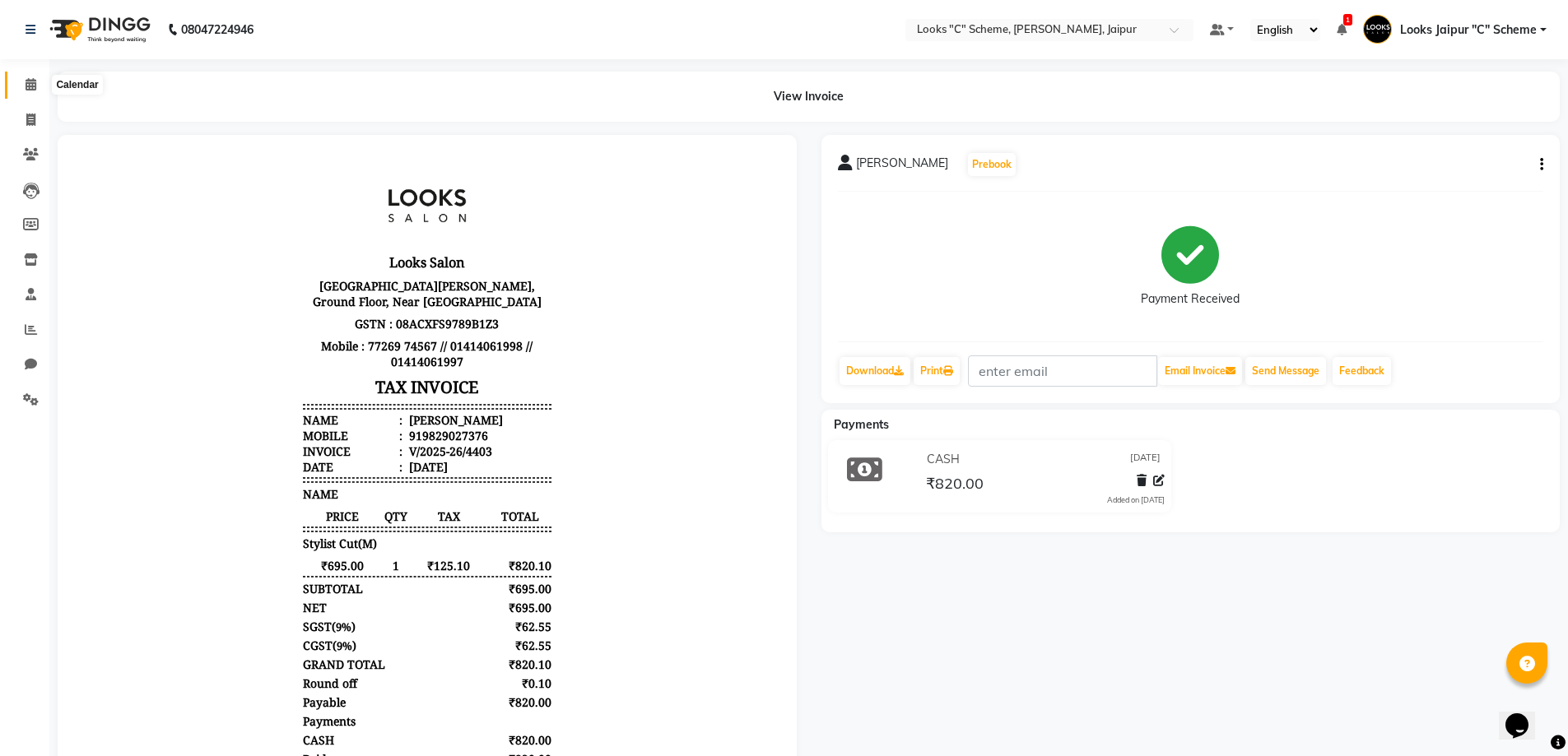
click at [36, 85] on icon at bounding box center [31, 84] width 11 height 12
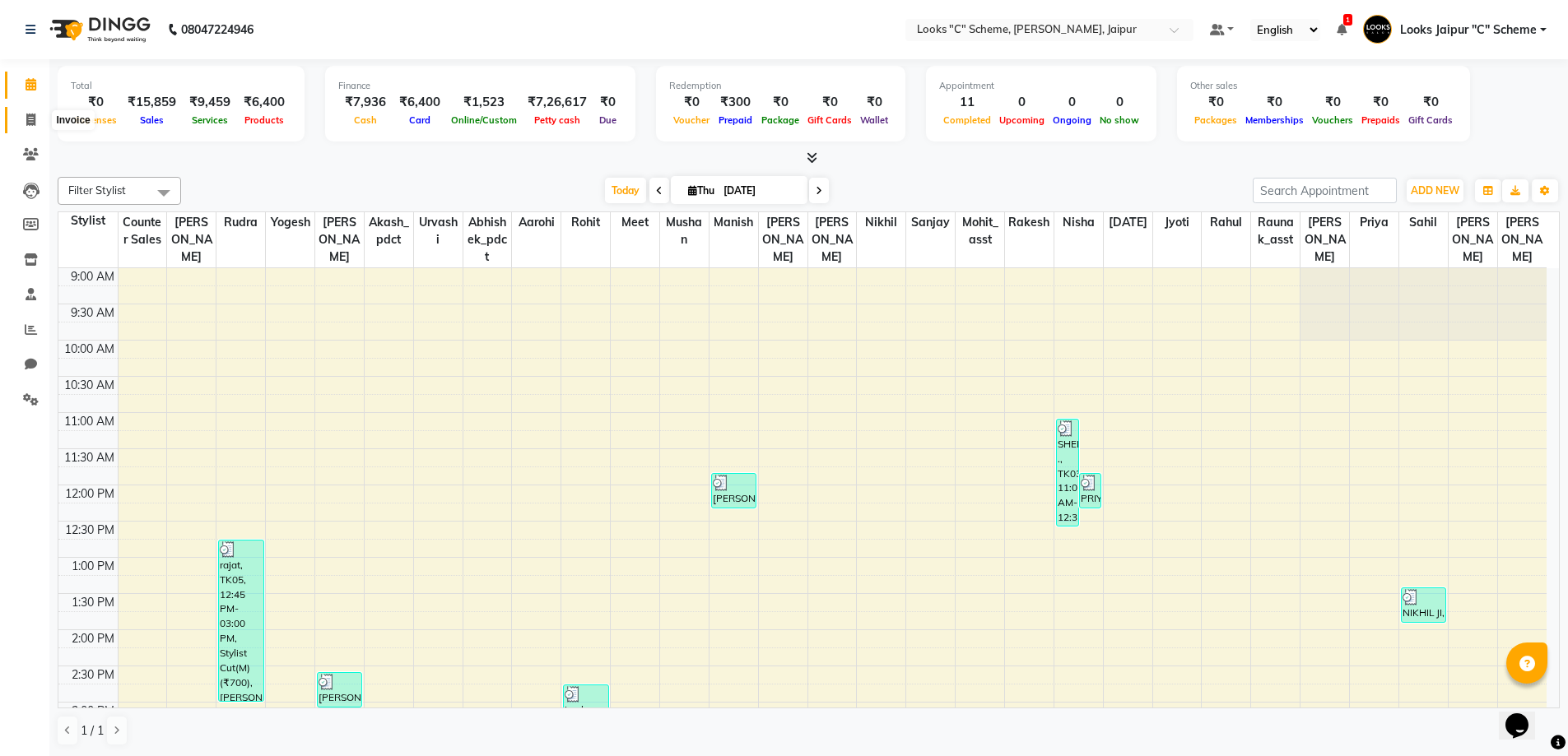
click at [22, 125] on span at bounding box center [31, 120] width 28 height 19
select select "4315"
select select "service"
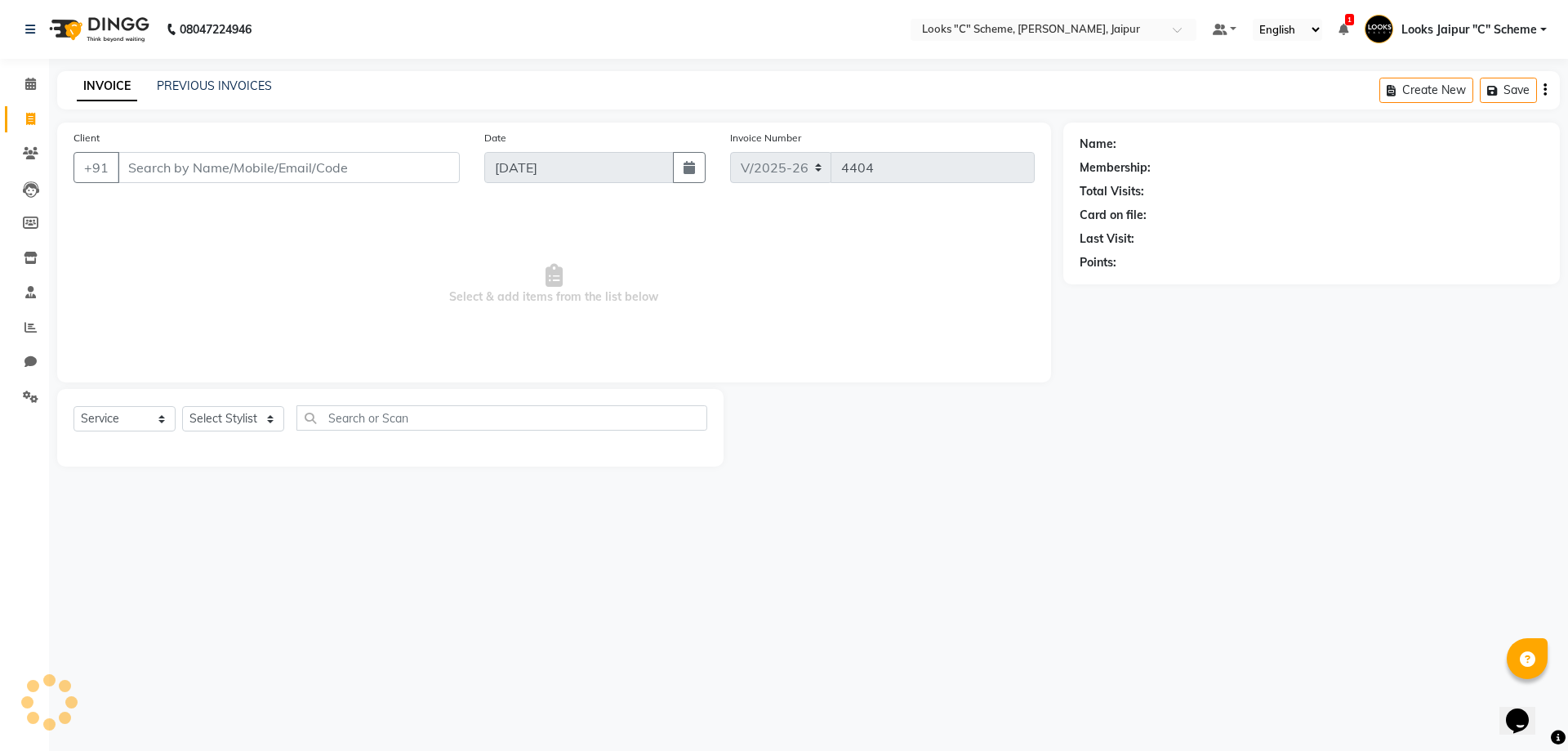
click at [211, 97] on div "INVOICE PREVIOUS INVOICES Create New Save" at bounding box center [808, 91] width 1503 height 39
click at [211, 83] on link "PREVIOUS INVOICES" at bounding box center [214, 86] width 115 height 15
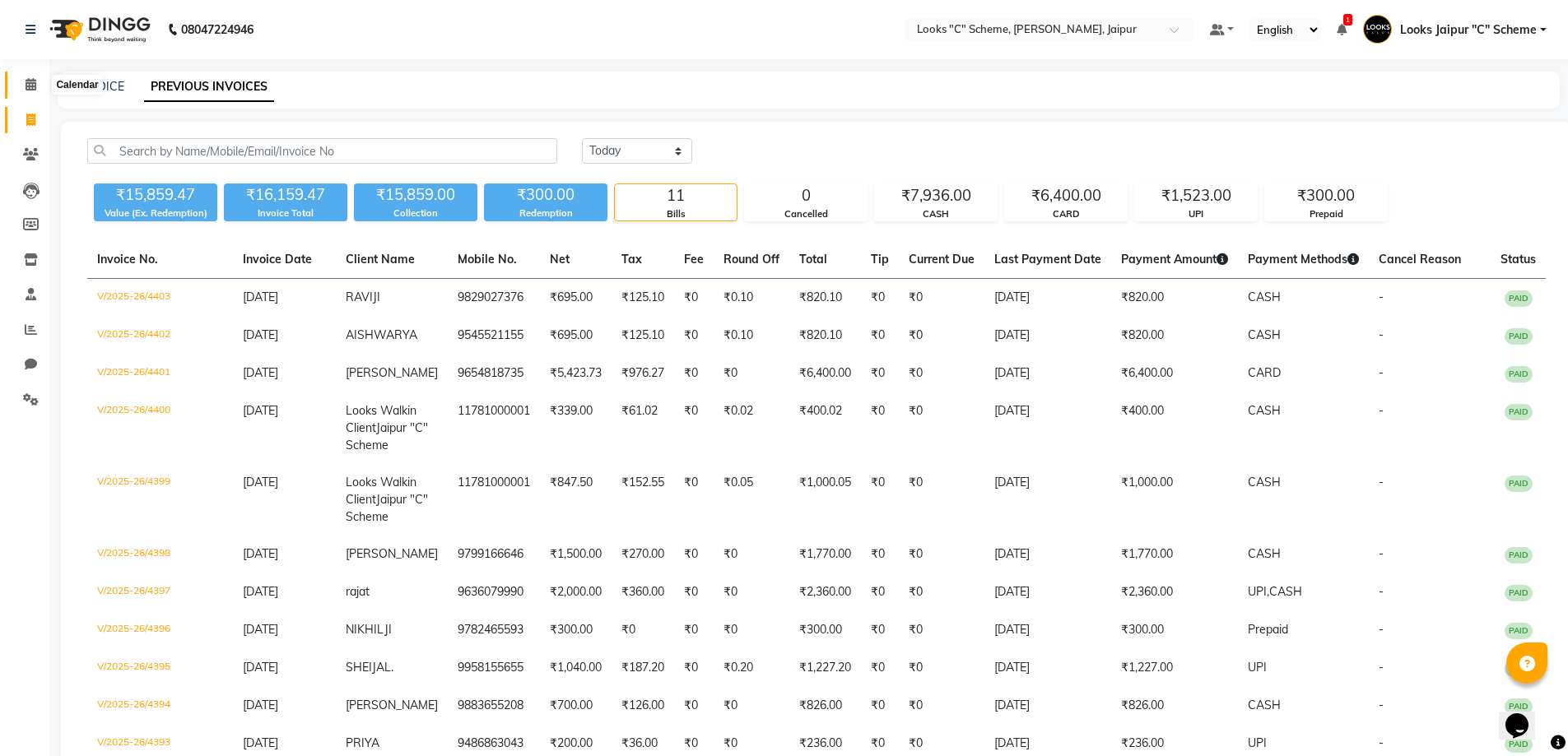
click at [40, 84] on span at bounding box center [31, 84] width 28 height 19
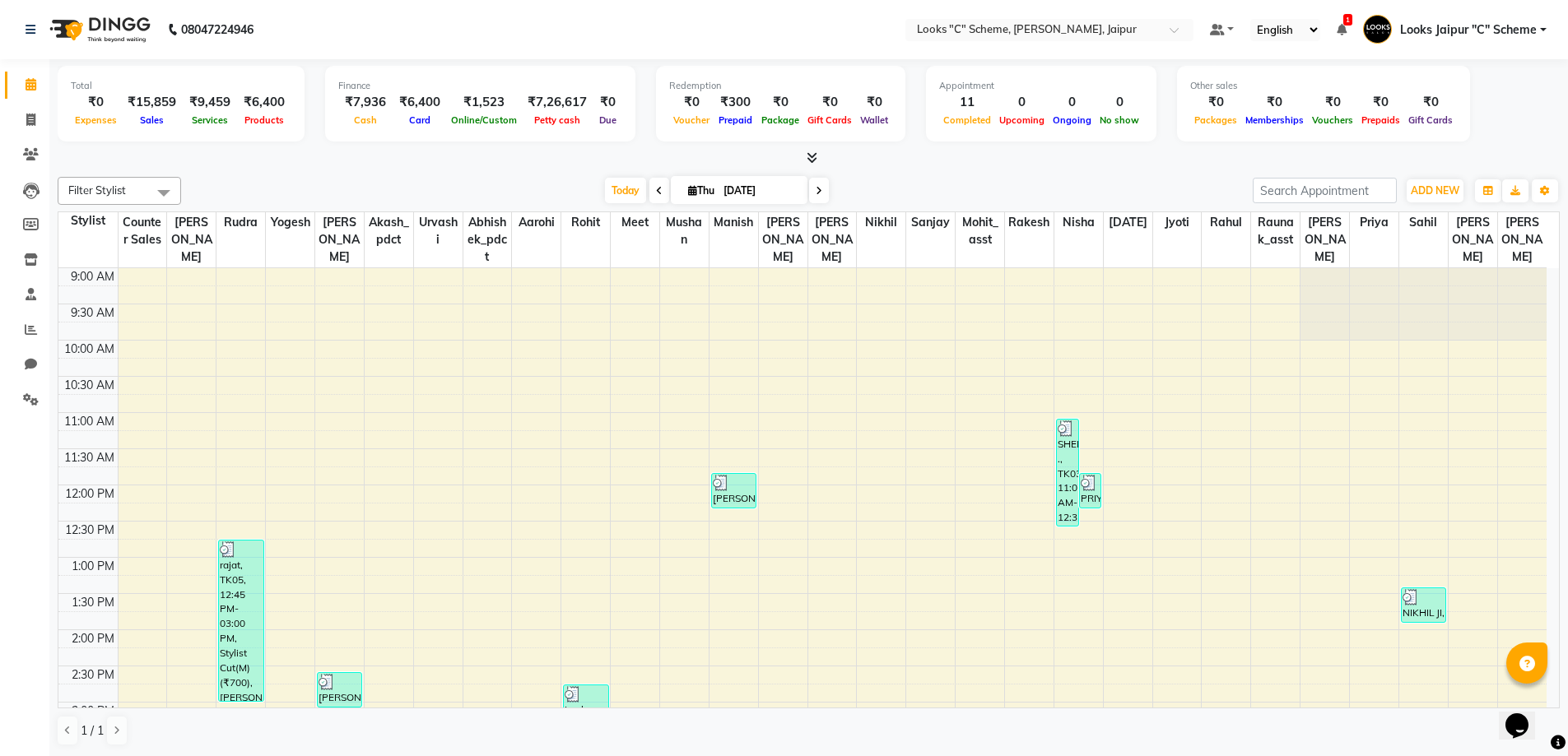
scroll to position [1, 0]
drag, startPoint x: 360, startPoint y: 25, endPoint x: 289, endPoint y: 72, distance: 85.1
click at [356, 30] on nav "08047224946 Select Location × Looks "C" Scheme, Jaipur, Jaipur Default Panel My…" at bounding box center [784, 28] width 1568 height 59
click at [32, 115] on icon at bounding box center [31, 119] width 9 height 12
select select "service"
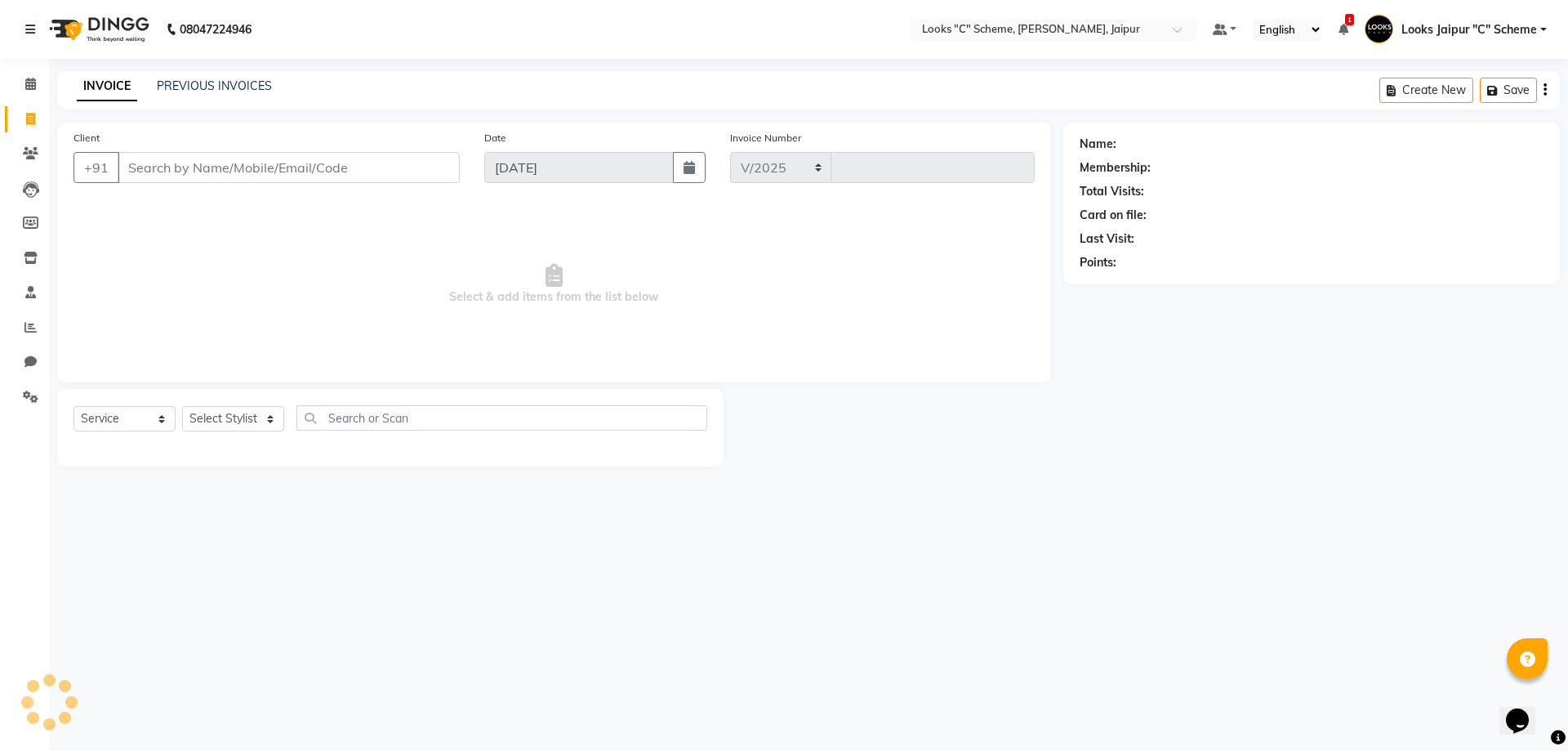
select select "4315"
type input "4404"
click at [229, 173] on input "Client" at bounding box center [288, 167] width 342 height 31
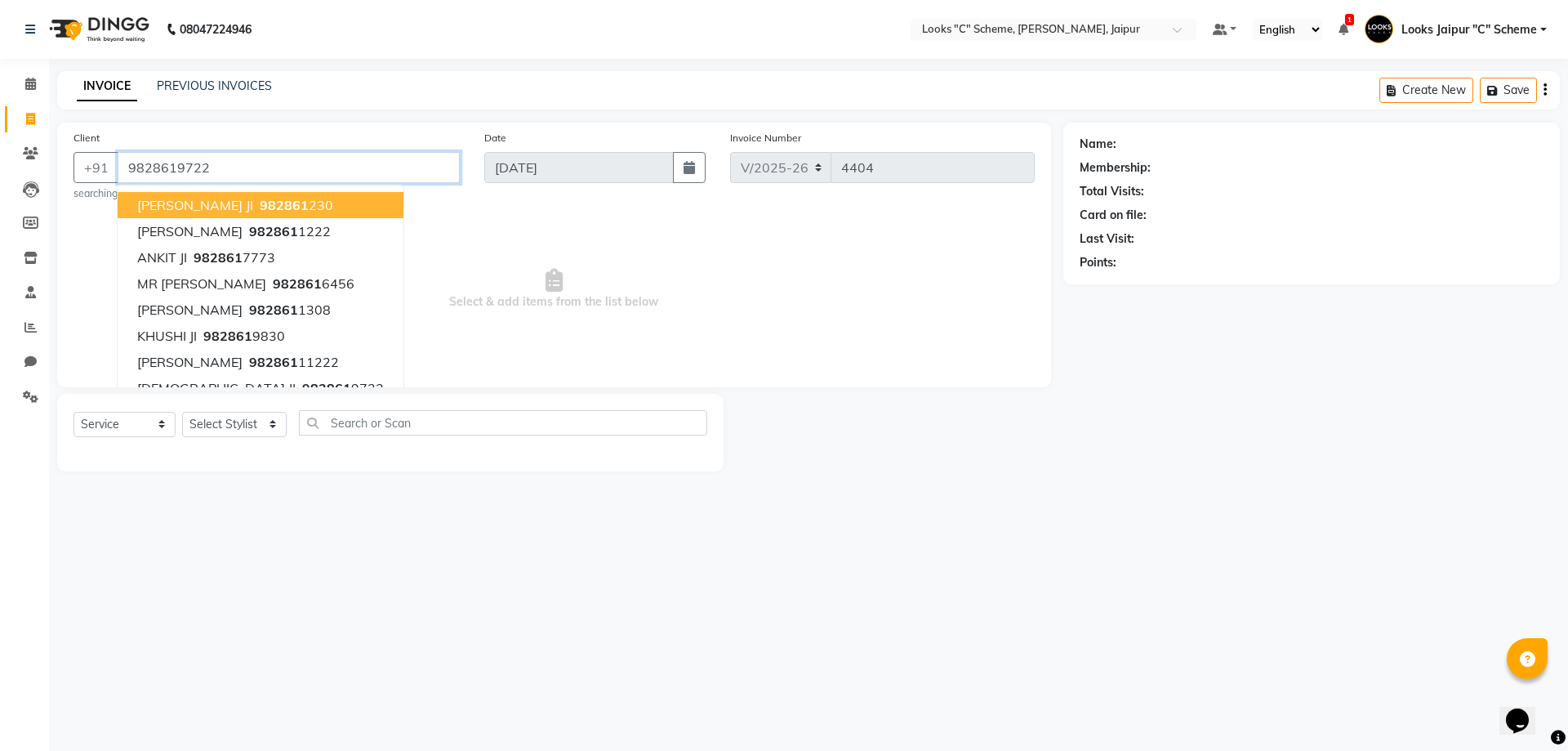
type input "9828619722"
select select "1: Object"
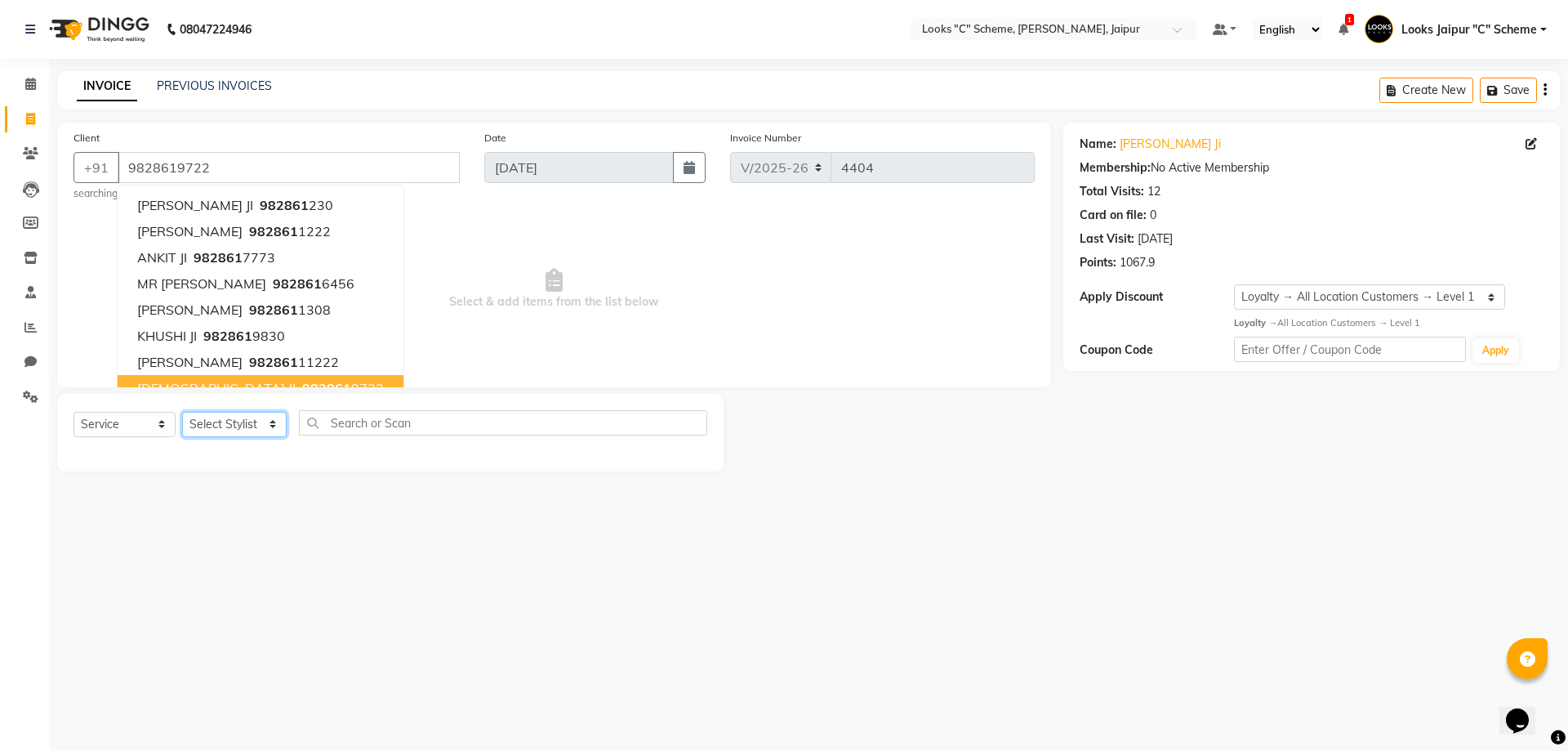
click at [225, 433] on select "Select Stylist [PERSON_NAME] Akash_pdct [PERSON_NAME] [PERSON_NAME] Counter Sal…" at bounding box center [234, 424] width 105 height 26
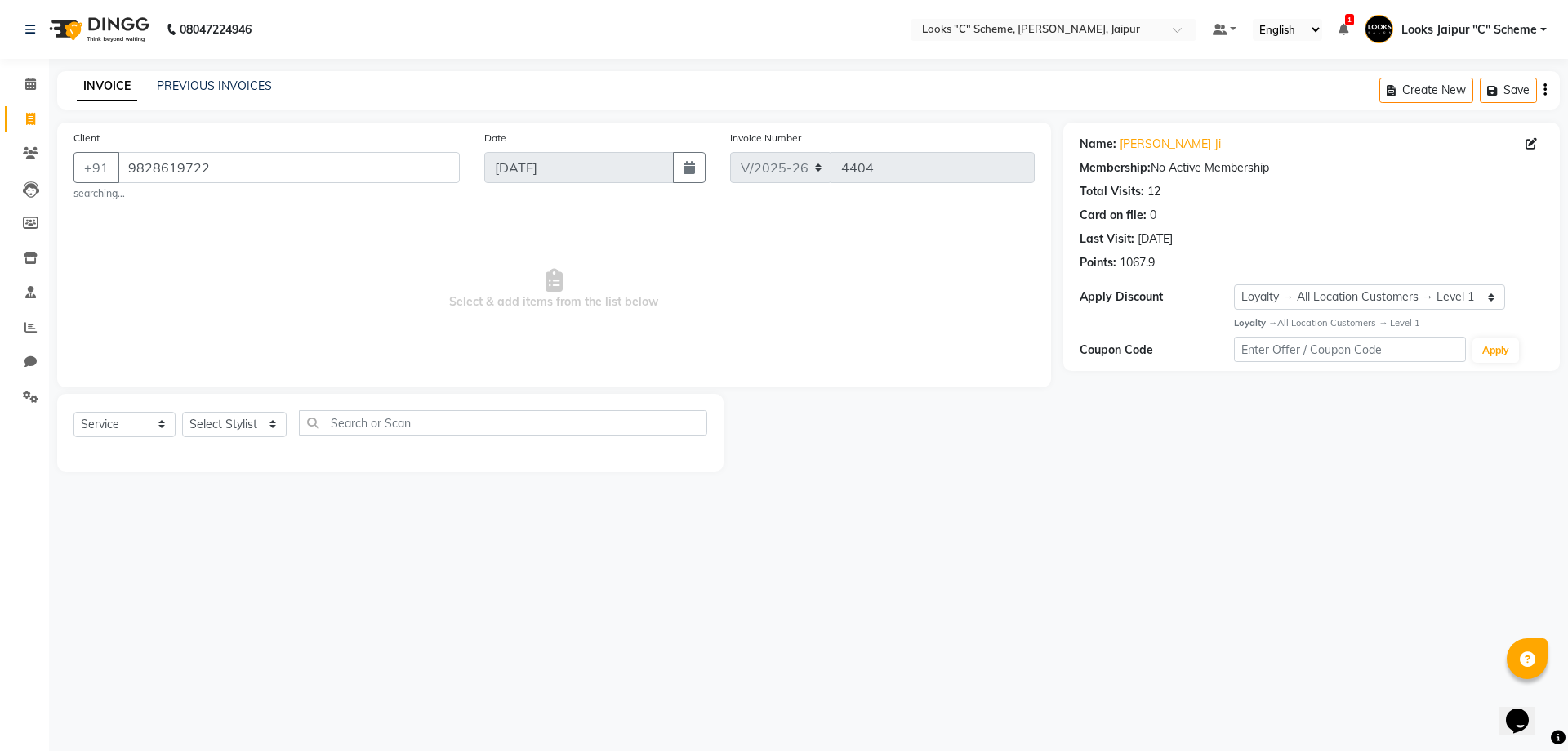
click at [356, 326] on span "Select & add items from the list below" at bounding box center [554, 288] width 962 height 163
click at [257, 432] on select "Select Stylist [PERSON_NAME] Akash_pdct [PERSON_NAME] [PERSON_NAME] Counter Sal…" at bounding box center [234, 424] width 105 height 26
select select "57106"
click at [182, 412] on select "Select Stylist [PERSON_NAME] Akash_pdct [PERSON_NAME] [PERSON_NAME] Counter Sal…" at bounding box center [234, 424] width 105 height 26
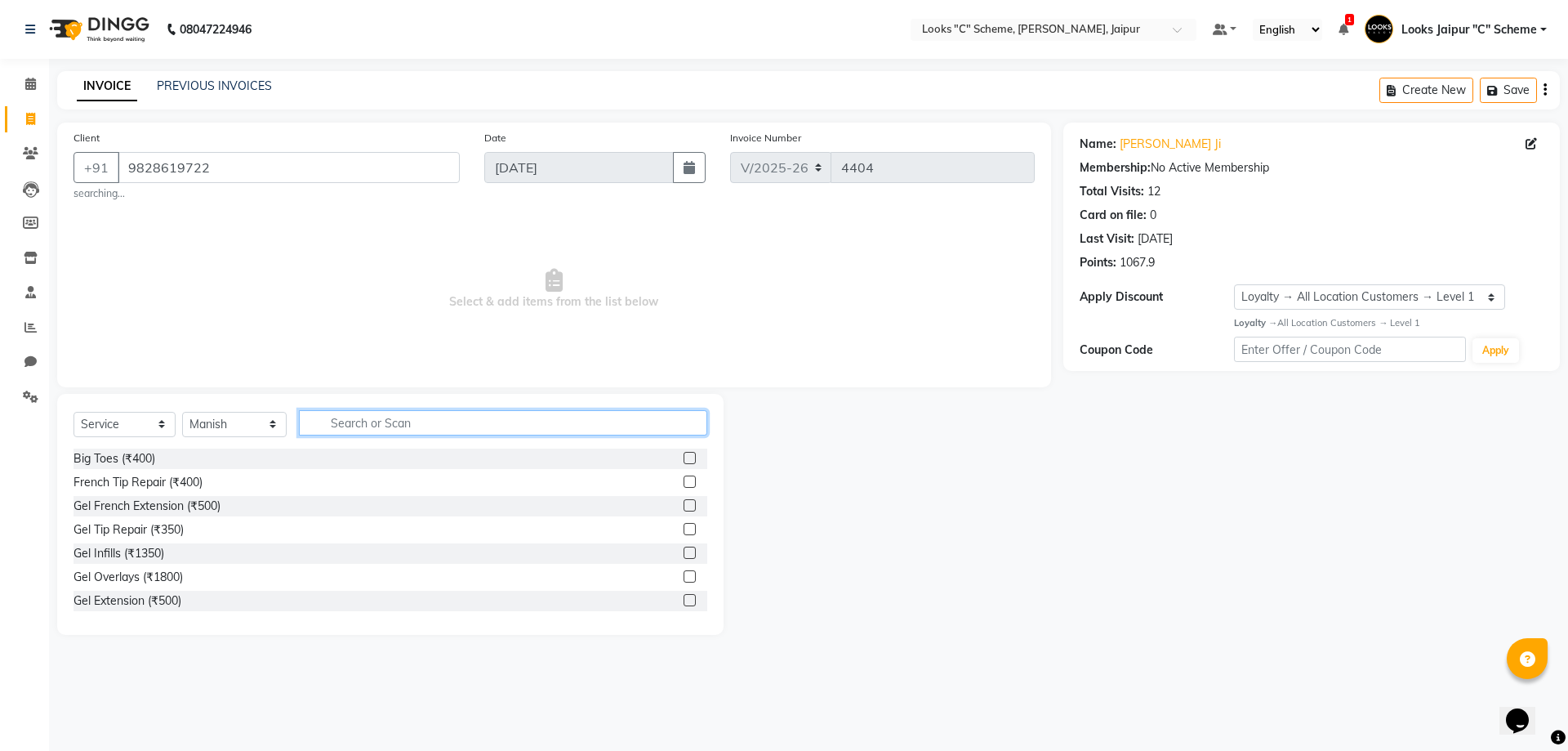
click at [362, 420] on input "text" at bounding box center [502, 422] width 408 height 26
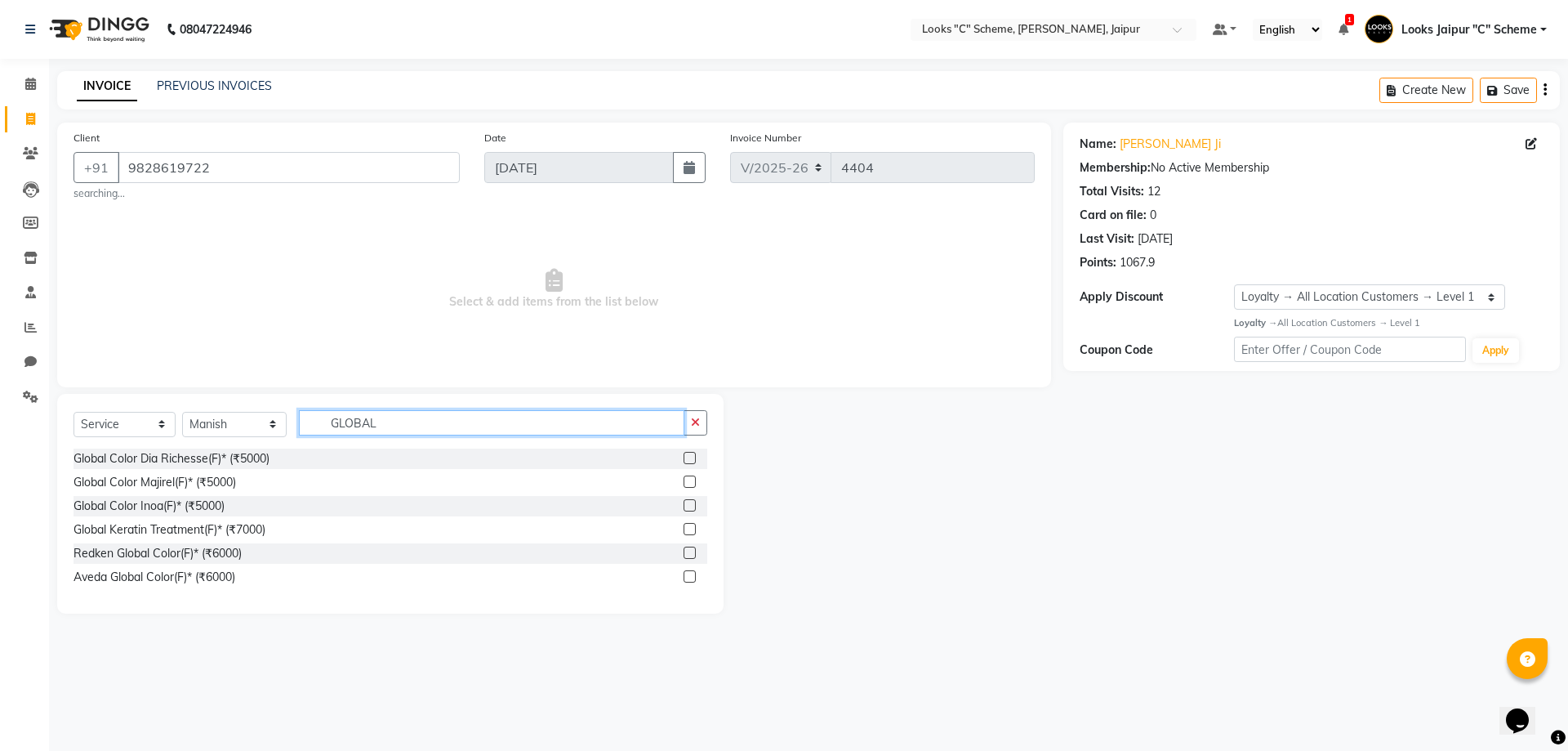
type input "GLOBAL"
click at [687, 505] on div "Global Color Inoa(F)* (₹5000)" at bounding box center [390, 506] width 634 height 20
click at [687, 505] on label at bounding box center [690, 505] width 12 height 12
click at [687, 505] on input "checkbox" at bounding box center [689, 506] width 11 height 11
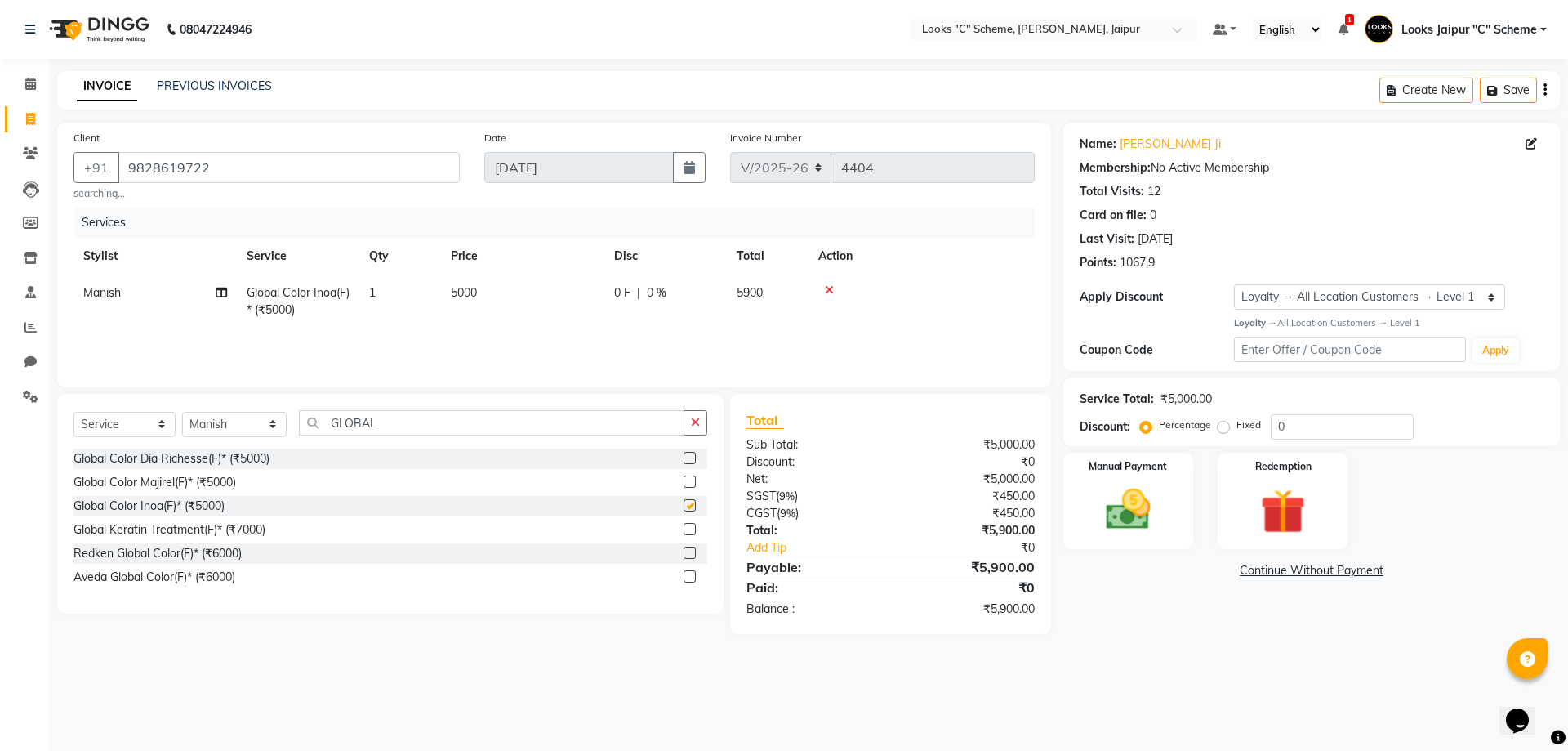
checkbox input "false"
drag, startPoint x: 772, startPoint y: 362, endPoint x: 577, endPoint y: 281, distance: 211.2
click at [577, 281] on td "5000" at bounding box center [522, 301] width 163 height 54
select select "57106"
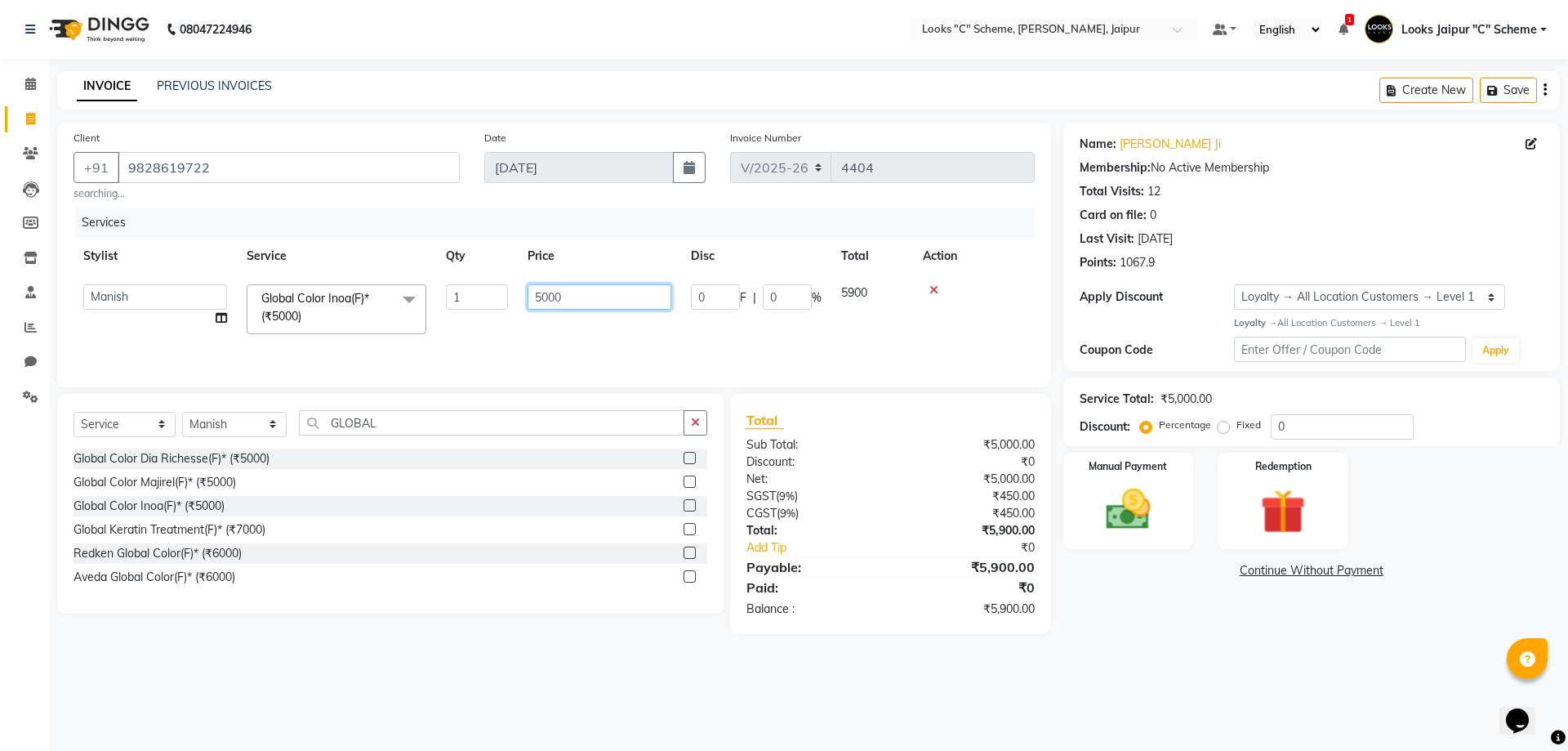
click at [585, 285] on input "5000" at bounding box center [599, 297] width 144 height 26
type input "5"
type input "7200"
click at [608, 348] on div "Services Stylist Service Qty Price Disc Total Action Aarohi [PERSON_NAME] Abhis…" at bounding box center [554, 288] width 962 height 163
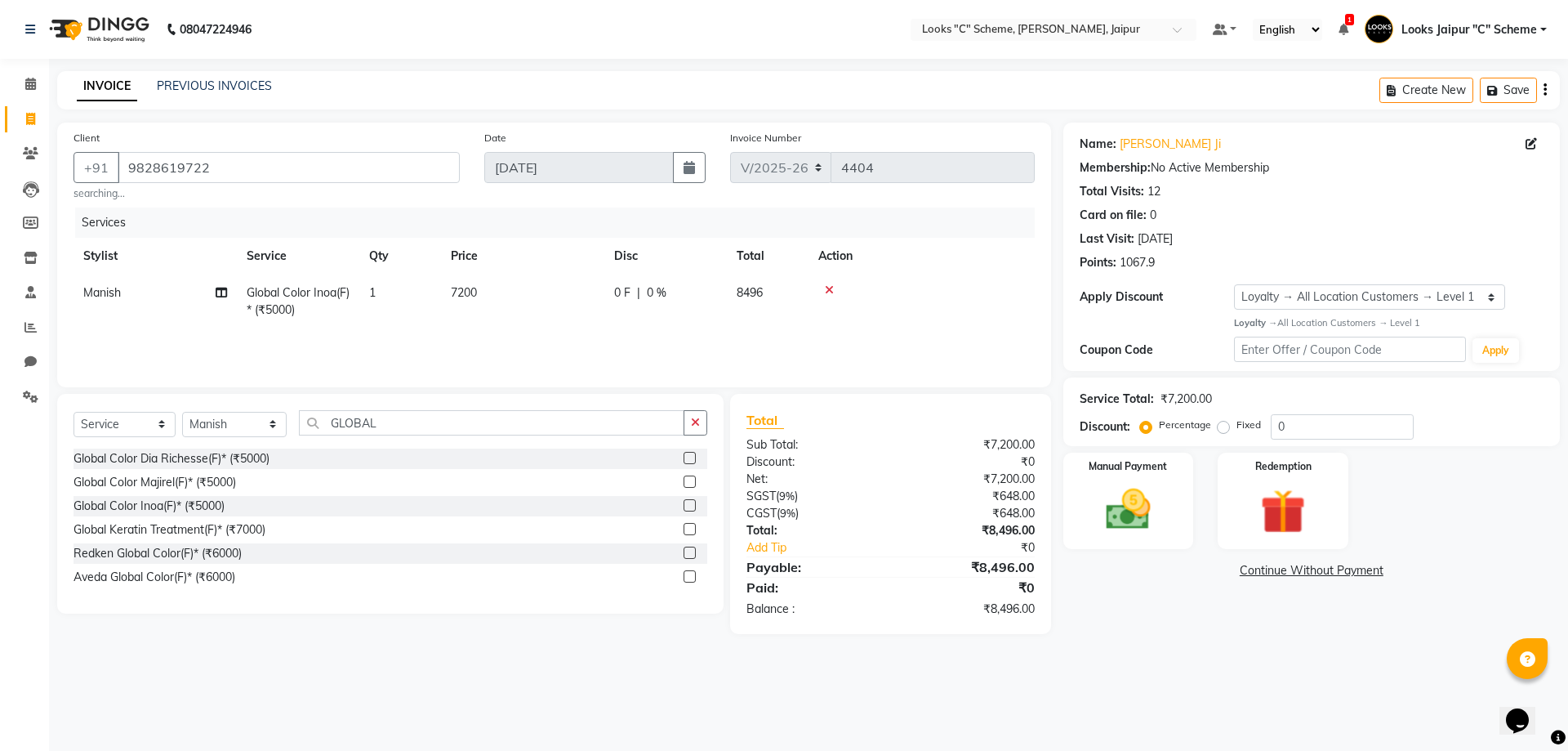
click at [519, 279] on td "7200" at bounding box center [522, 301] width 163 height 54
select select "57106"
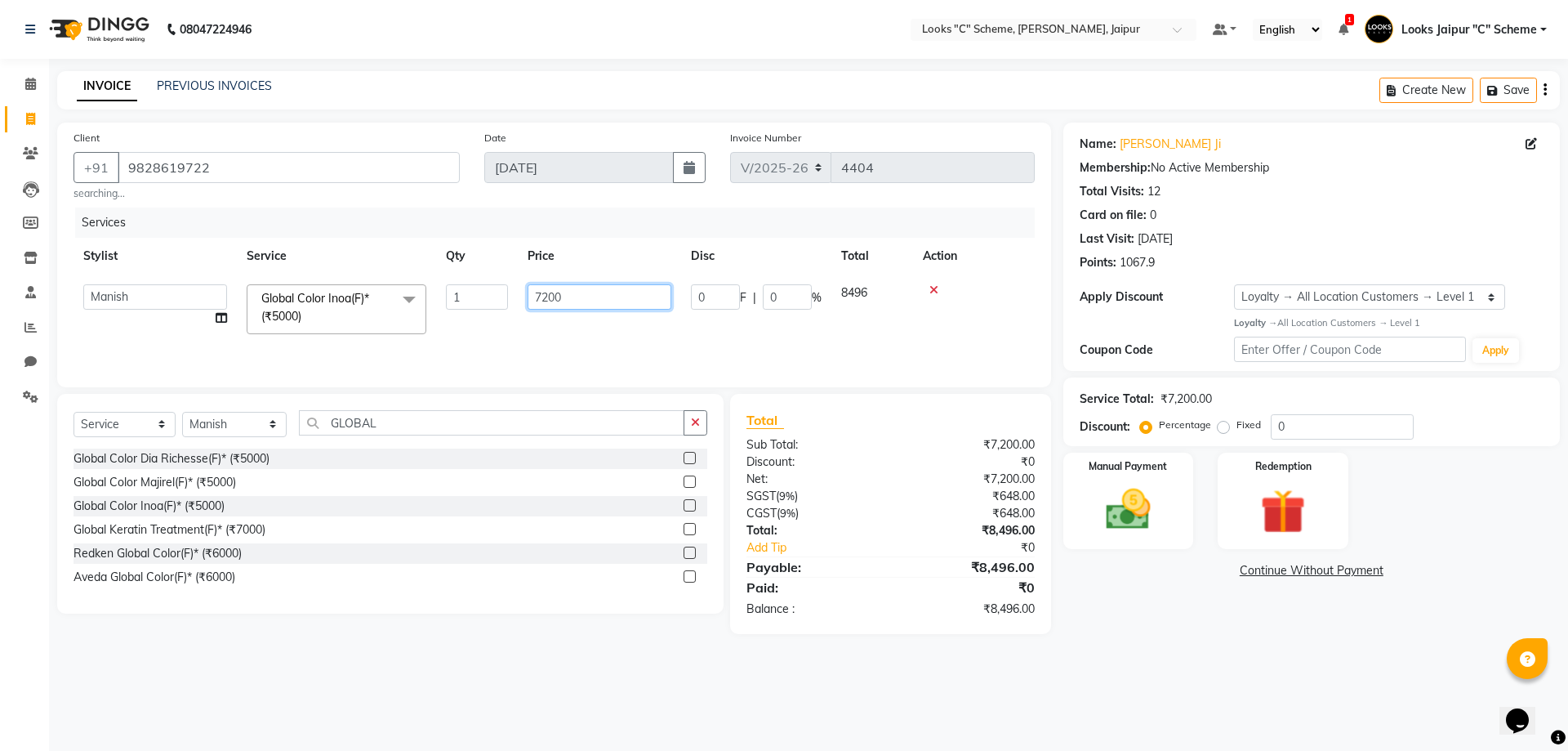
click at [554, 296] on input "7200" at bounding box center [599, 297] width 144 height 26
type input "7500"
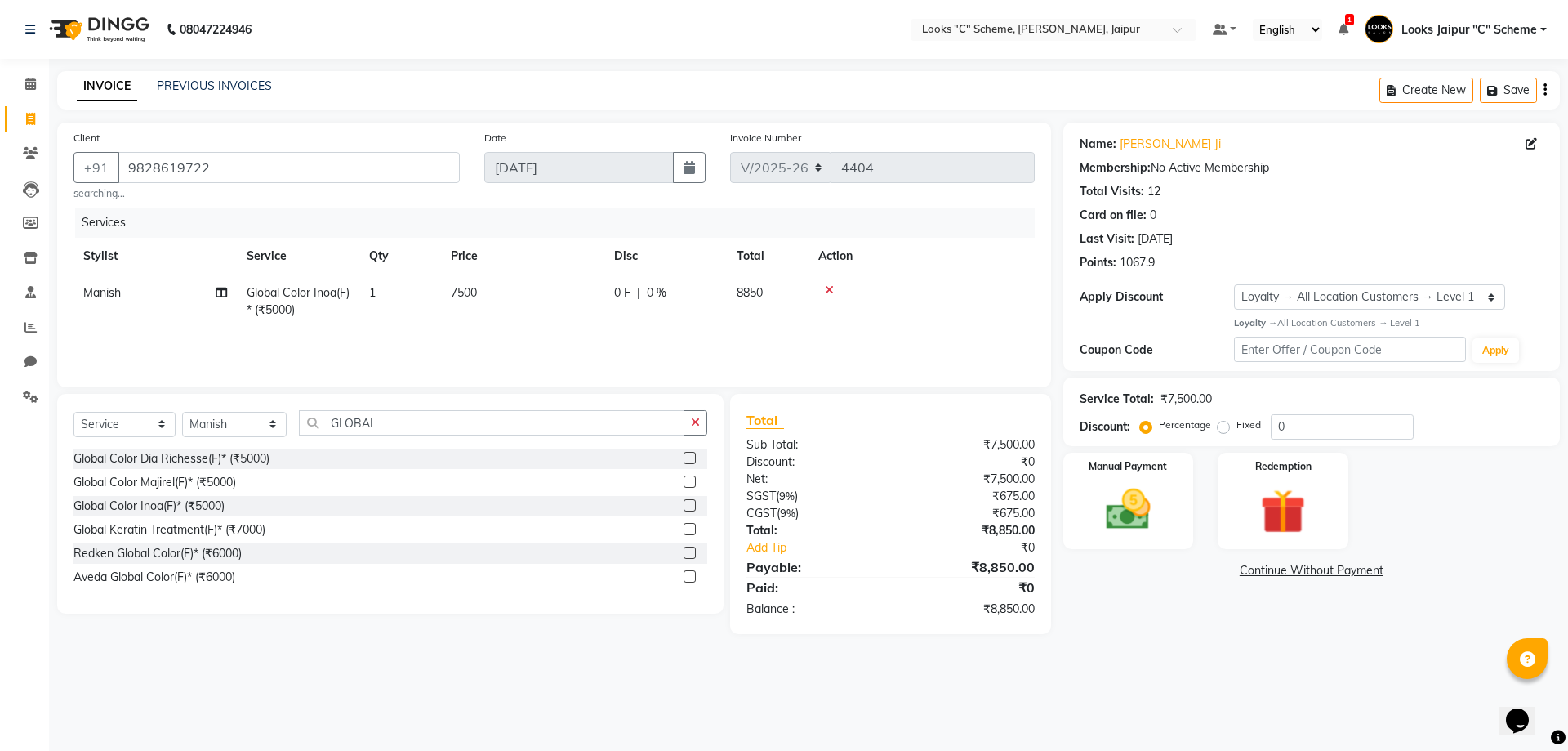
click at [554, 335] on div "Services Stylist Service Qty Price Disc Total Action Manish Global Color Inoa(F…" at bounding box center [554, 288] width 962 height 163
click at [544, 294] on td "7500" at bounding box center [522, 301] width 163 height 54
select select "57106"
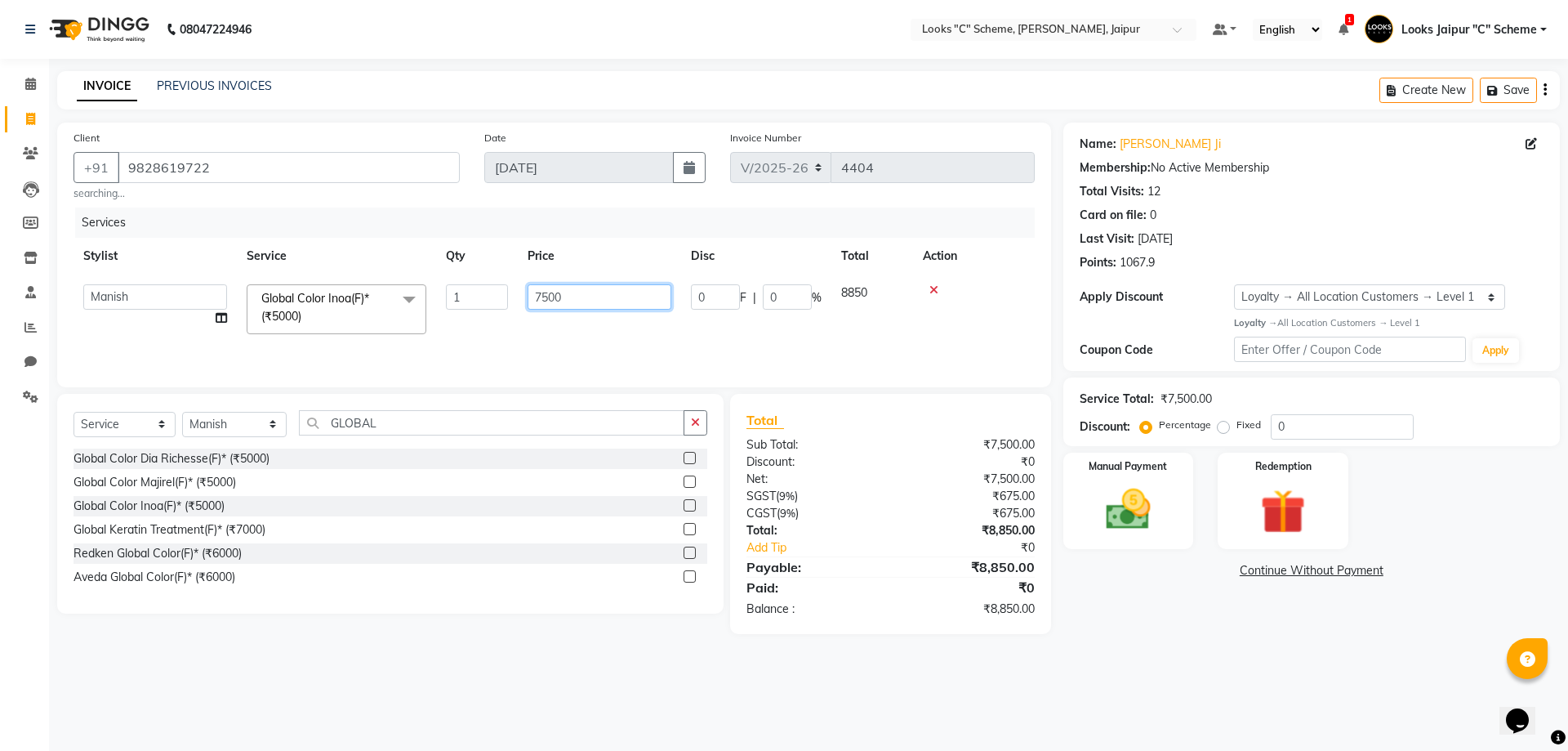
click at [551, 291] on input "7500" at bounding box center [599, 297] width 144 height 26
type input "7800"
click at [559, 329] on td "7800" at bounding box center [599, 309] width 163 height 70
select select "57106"
click at [548, 291] on input "7800" at bounding box center [599, 297] width 144 height 26
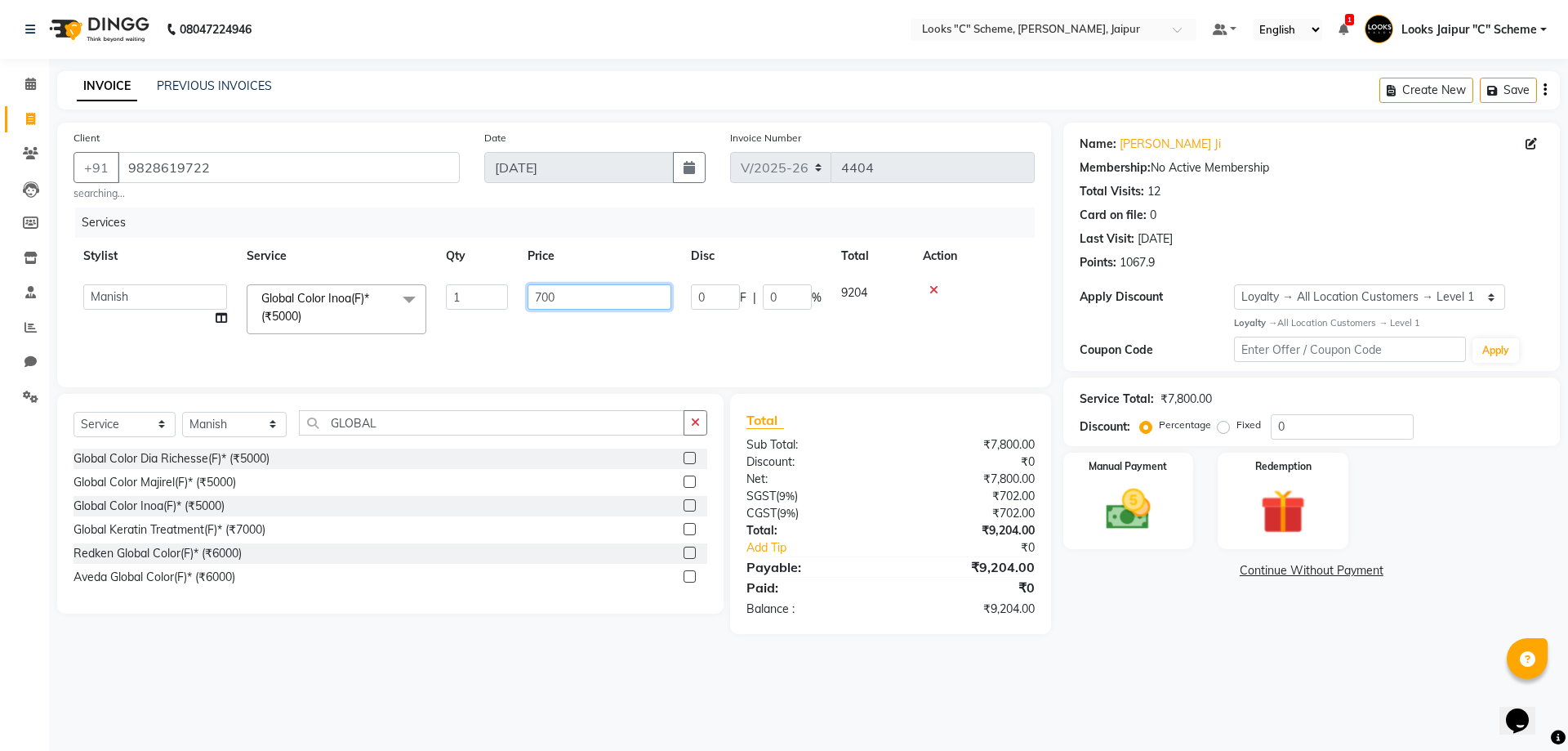
type input "7600"
click at [563, 341] on div "Services Stylist Service Qty Price Disc Total Action Aarohi [PERSON_NAME] Abhis…" at bounding box center [554, 288] width 962 height 163
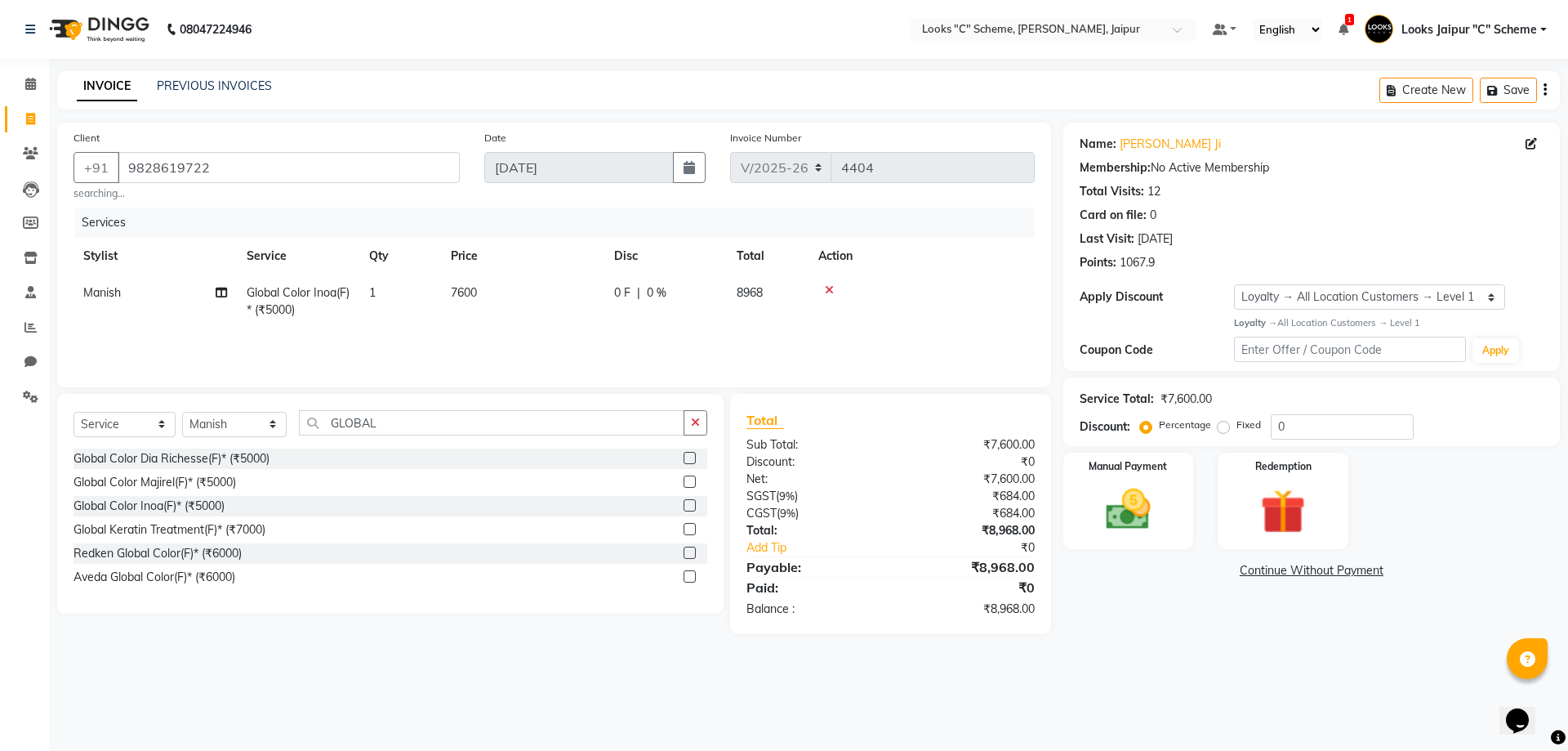
click at [483, 289] on td "7600" at bounding box center [522, 301] width 163 height 54
select select "57106"
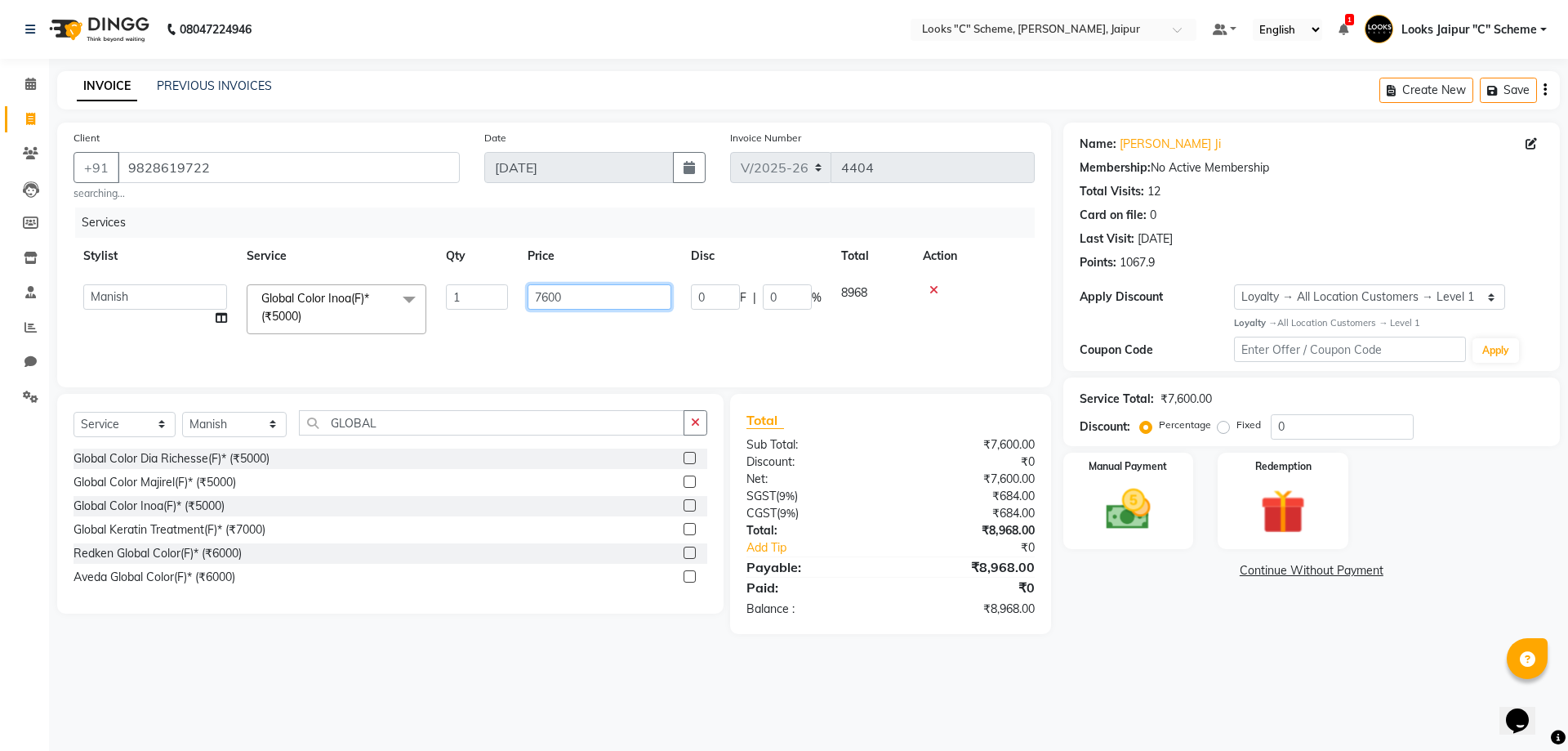
click at [570, 297] on input "7600" at bounding box center [599, 297] width 144 height 26
type input "7630"
click at [573, 351] on div "Services Stylist Service Qty Price Disc Total Action Aarohi [PERSON_NAME] Abhis…" at bounding box center [554, 288] width 962 height 163
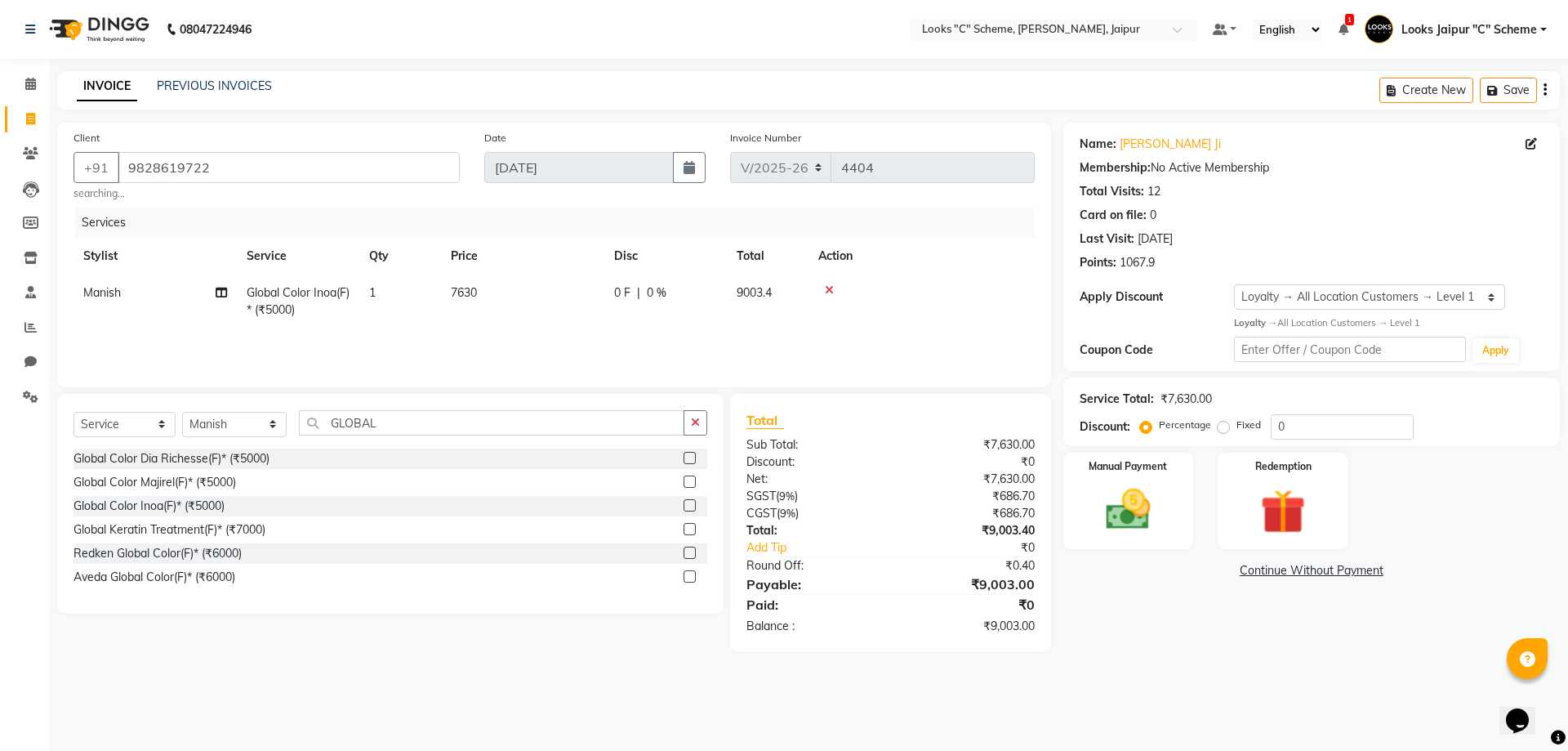
click at [487, 289] on td "7630" at bounding box center [522, 301] width 163 height 54
select select "57106"
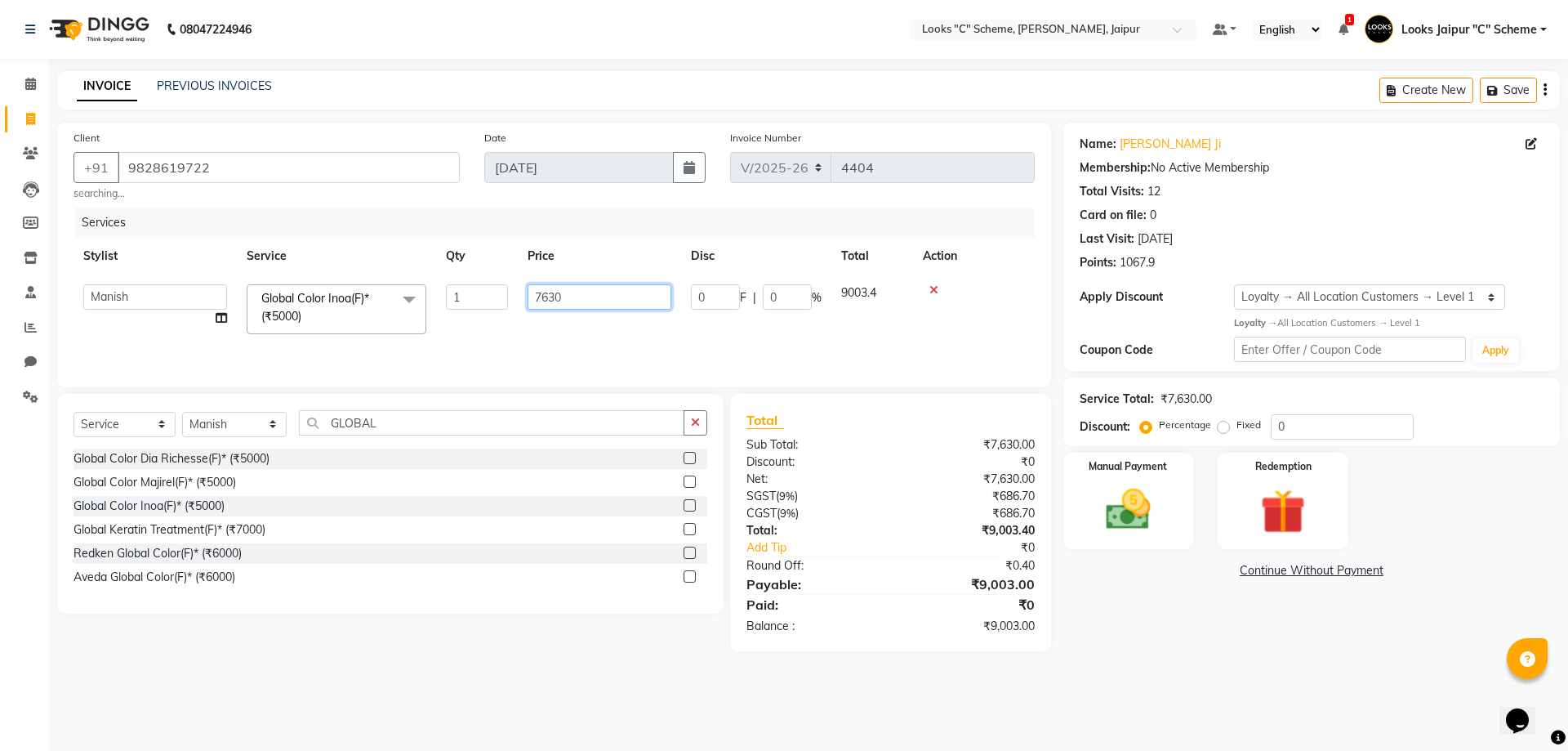
click at [610, 296] on input "7630" at bounding box center [599, 297] width 144 height 26
type input "7628"
click at [609, 327] on tr "Aarohi [PERSON_NAME] Abhishek_pdct Akash_pdct [PERSON_NAME] [PERSON_NAME] Count…" at bounding box center [554, 309] width 962 height 70
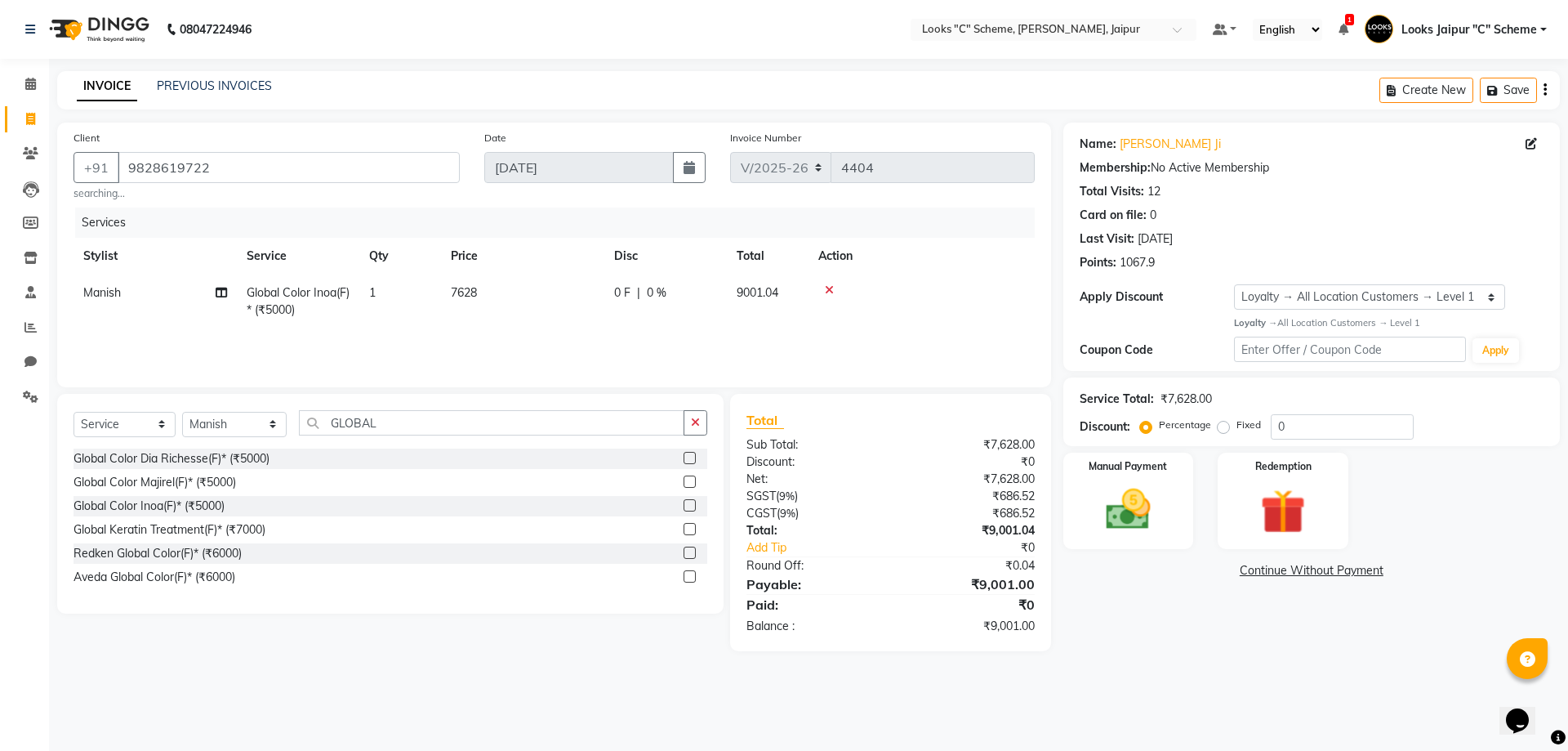
click at [569, 300] on td "7628" at bounding box center [522, 301] width 163 height 54
select select "57106"
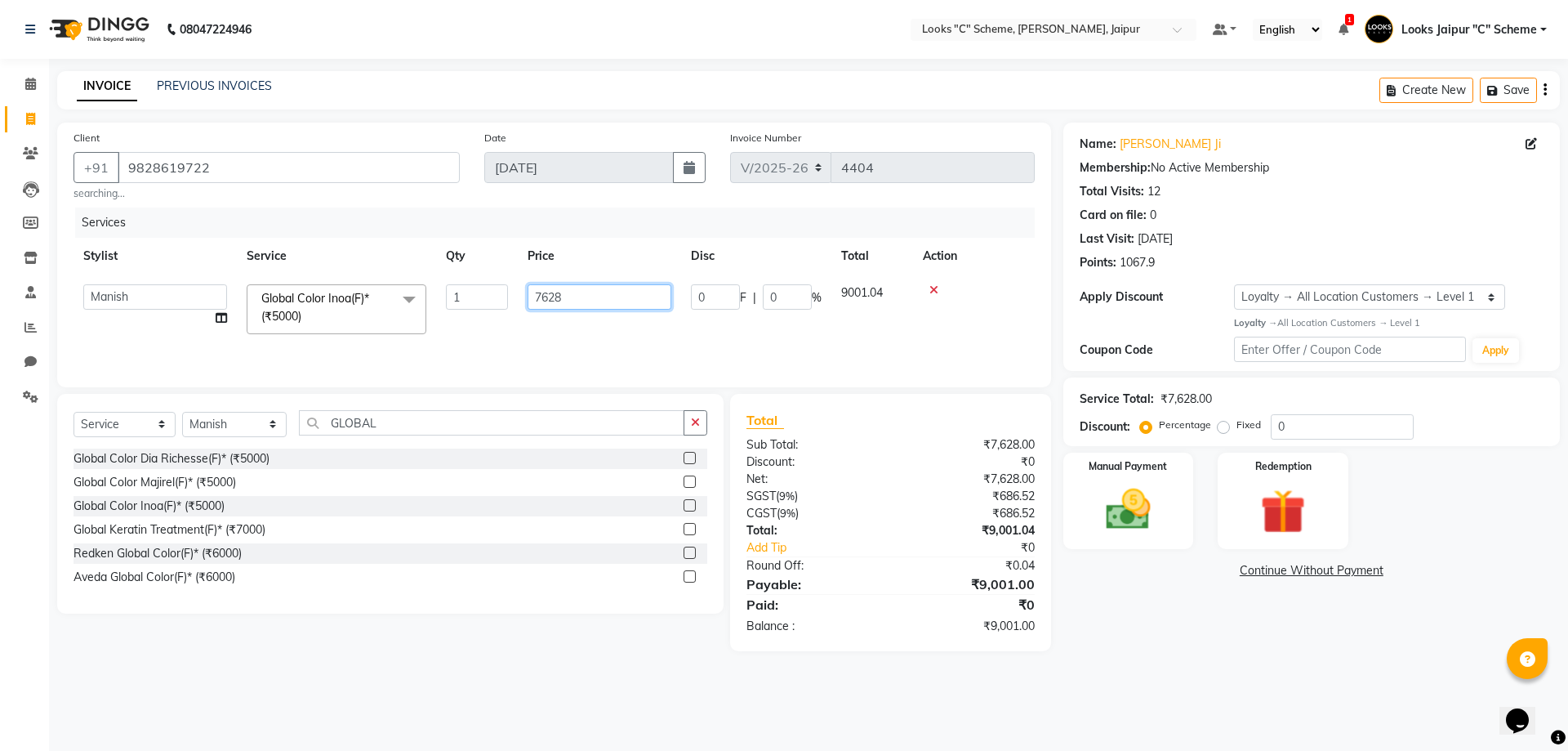
click at [579, 297] on input "7628" at bounding box center [599, 297] width 144 height 26
type input "7627"
click at [606, 330] on div "Services Stylist Service Qty Price Disc Total Action Aarohi [PERSON_NAME] Abhis…" at bounding box center [554, 288] width 962 height 163
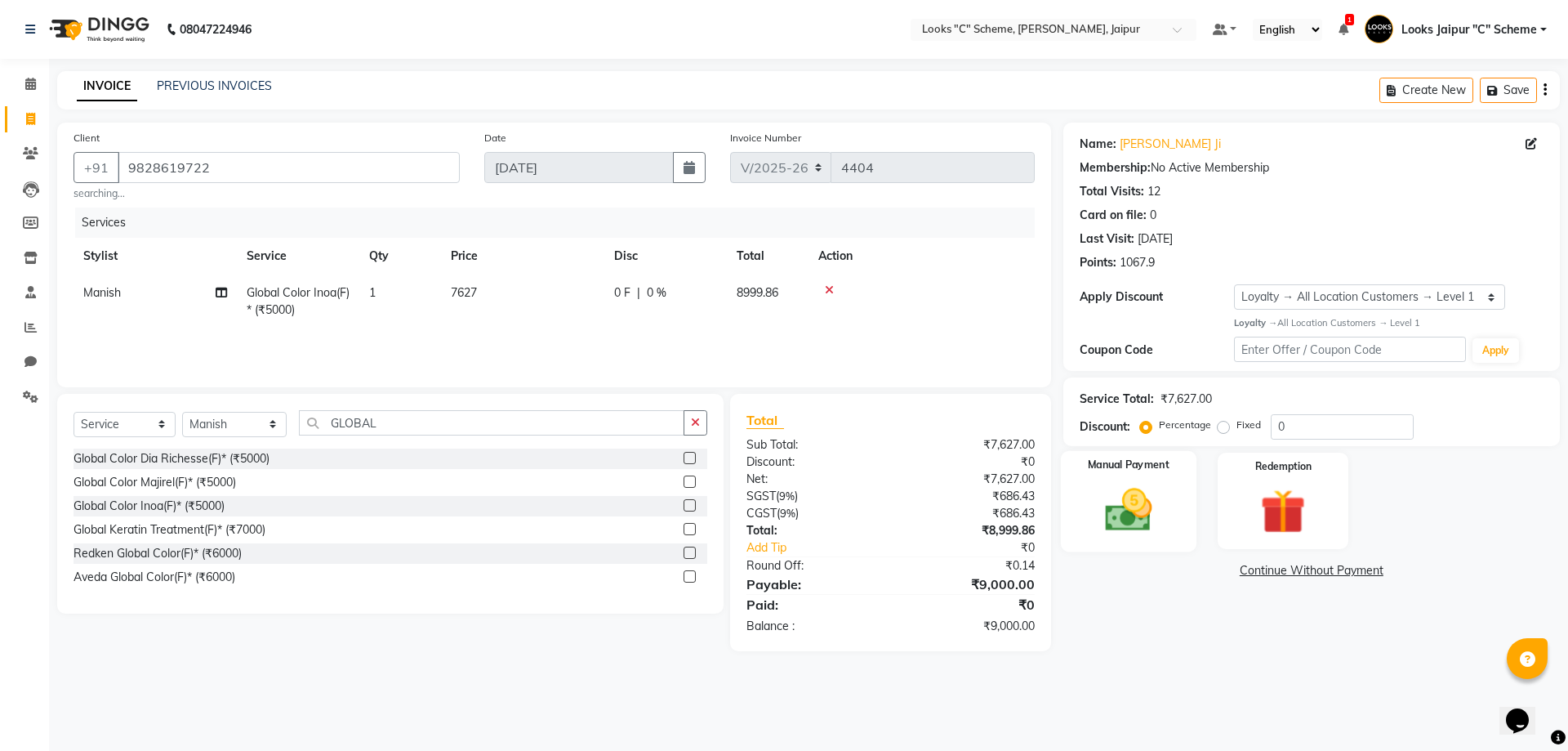
click at [1090, 479] on div "Manual Payment" at bounding box center [1128, 501] width 136 height 100
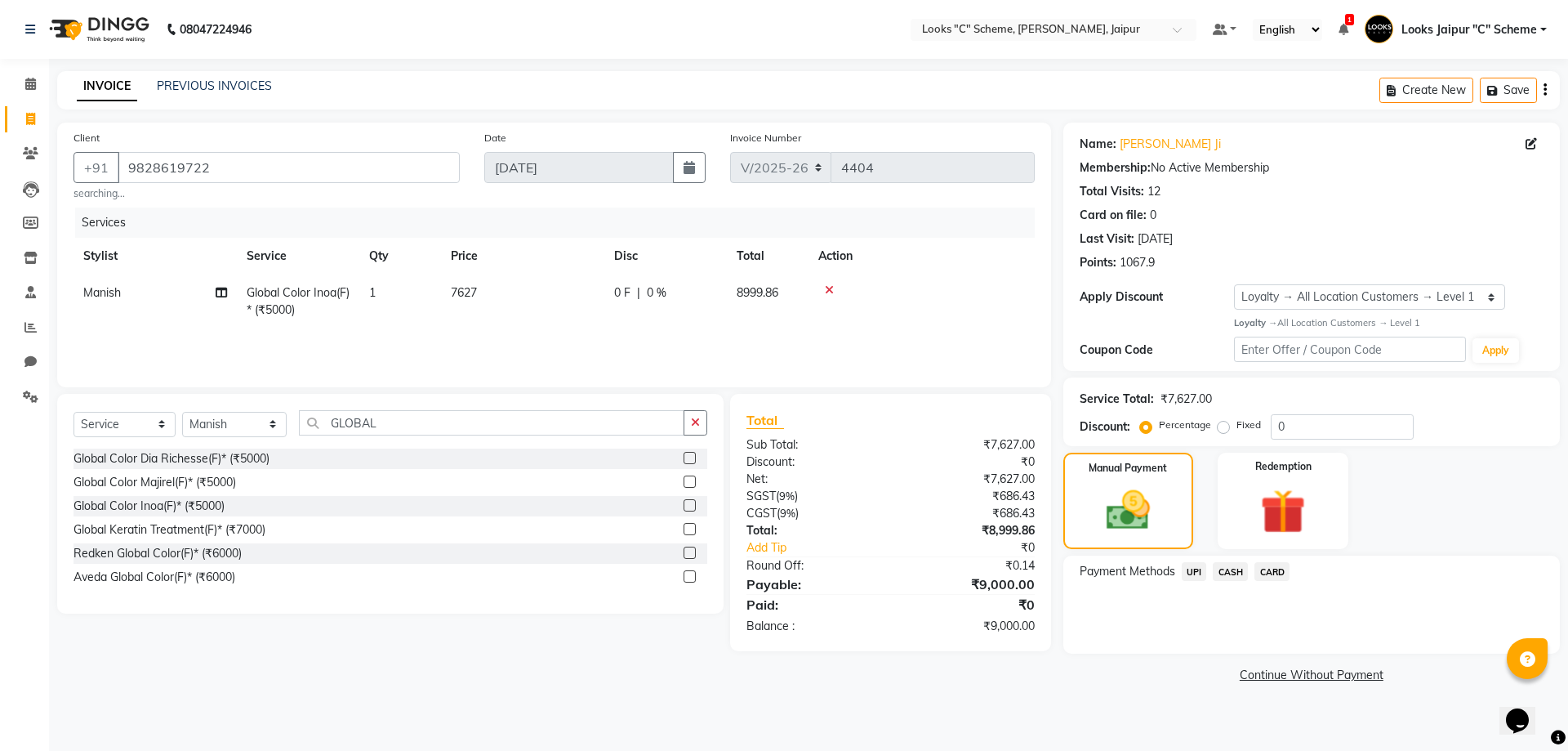
click at [1216, 566] on span "CASH" at bounding box center [1230, 571] width 35 height 19
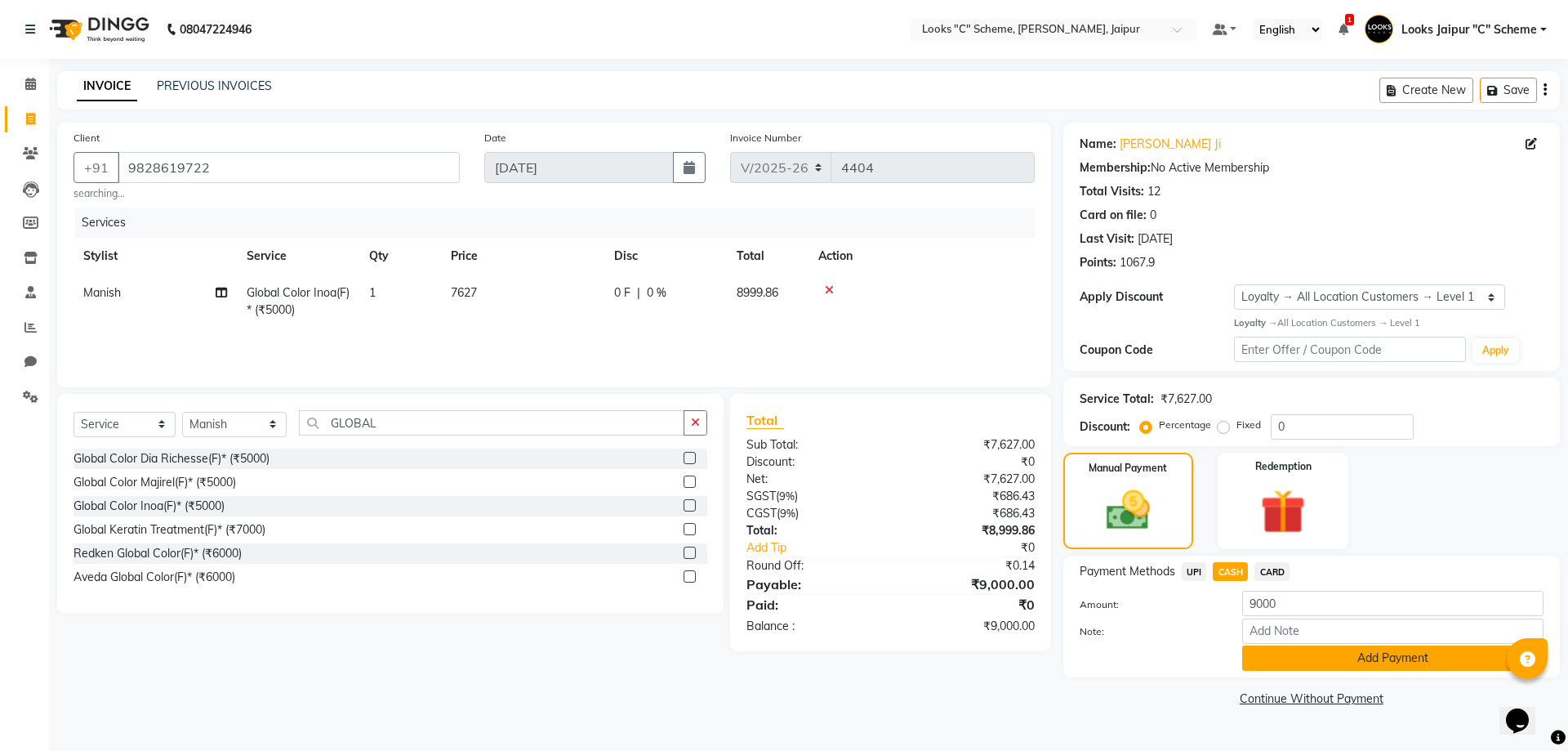
click at [1351, 657] on button "Add Payment" at bounding box center [1393, 658] width 301 height 26
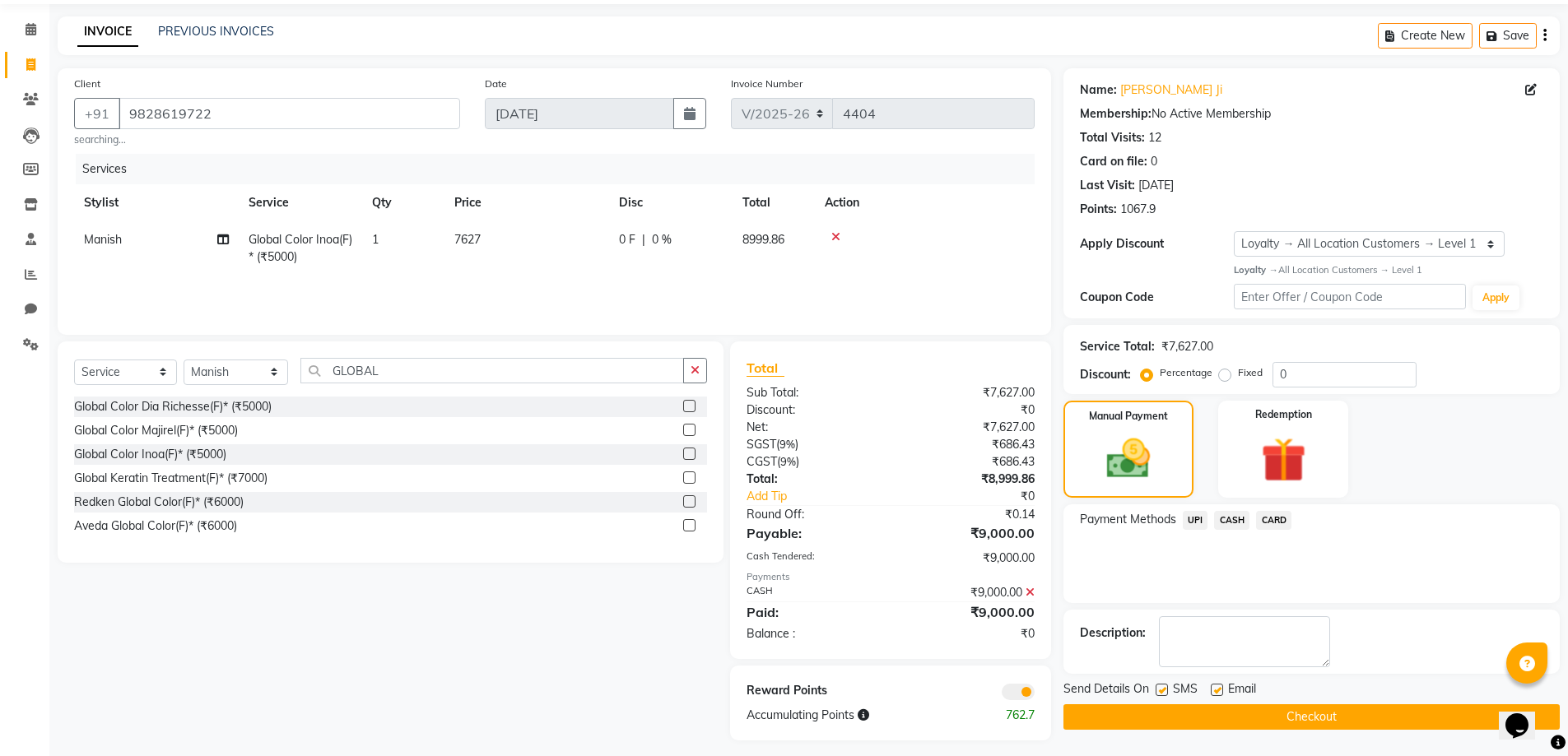
scroll to position [64, 0]
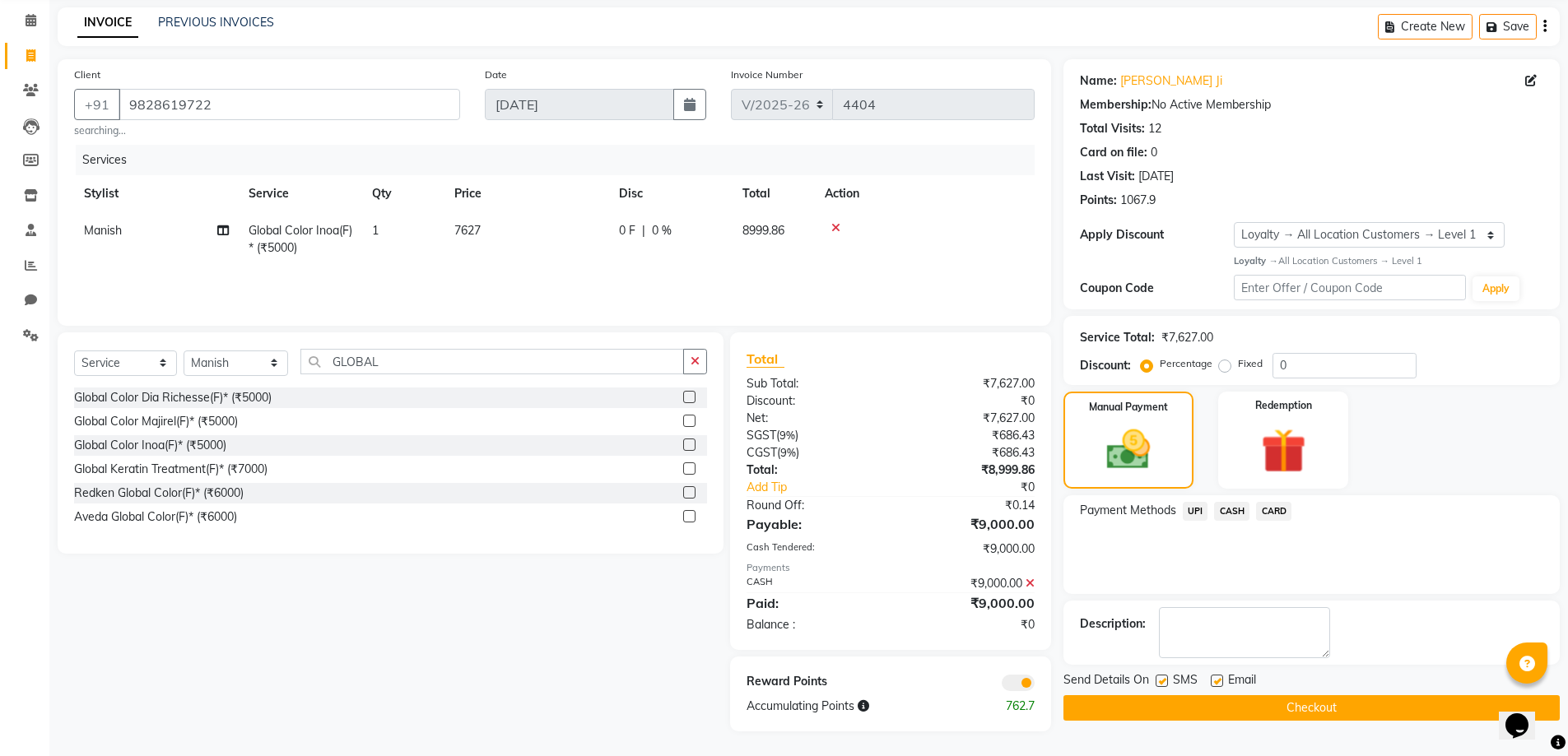
click at [1363, 702] on button "Checkout" at bounding box center [1311, 707] width 496 height 26
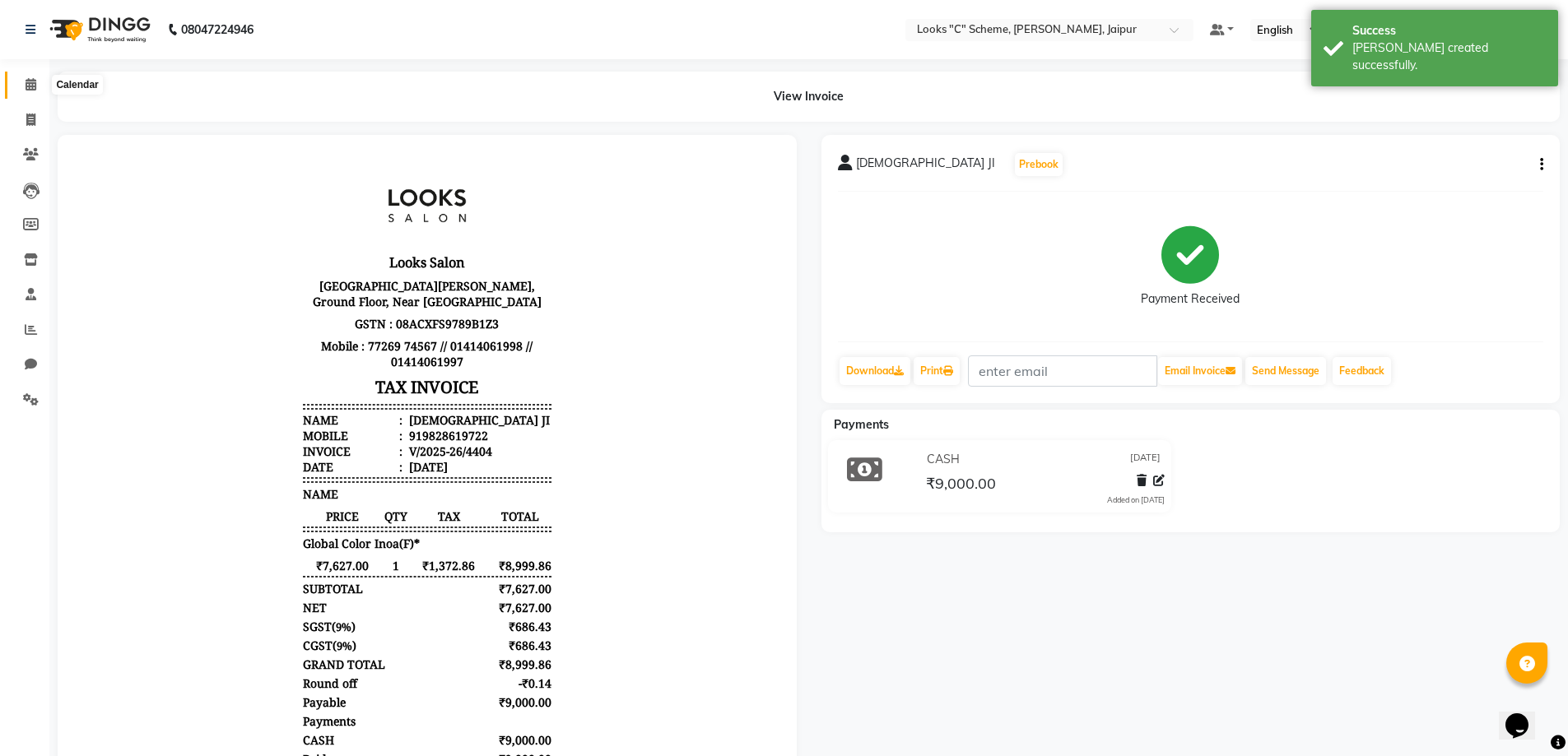
click at [36, 92] on span at bounding box center [31, 84] width 28 height 19
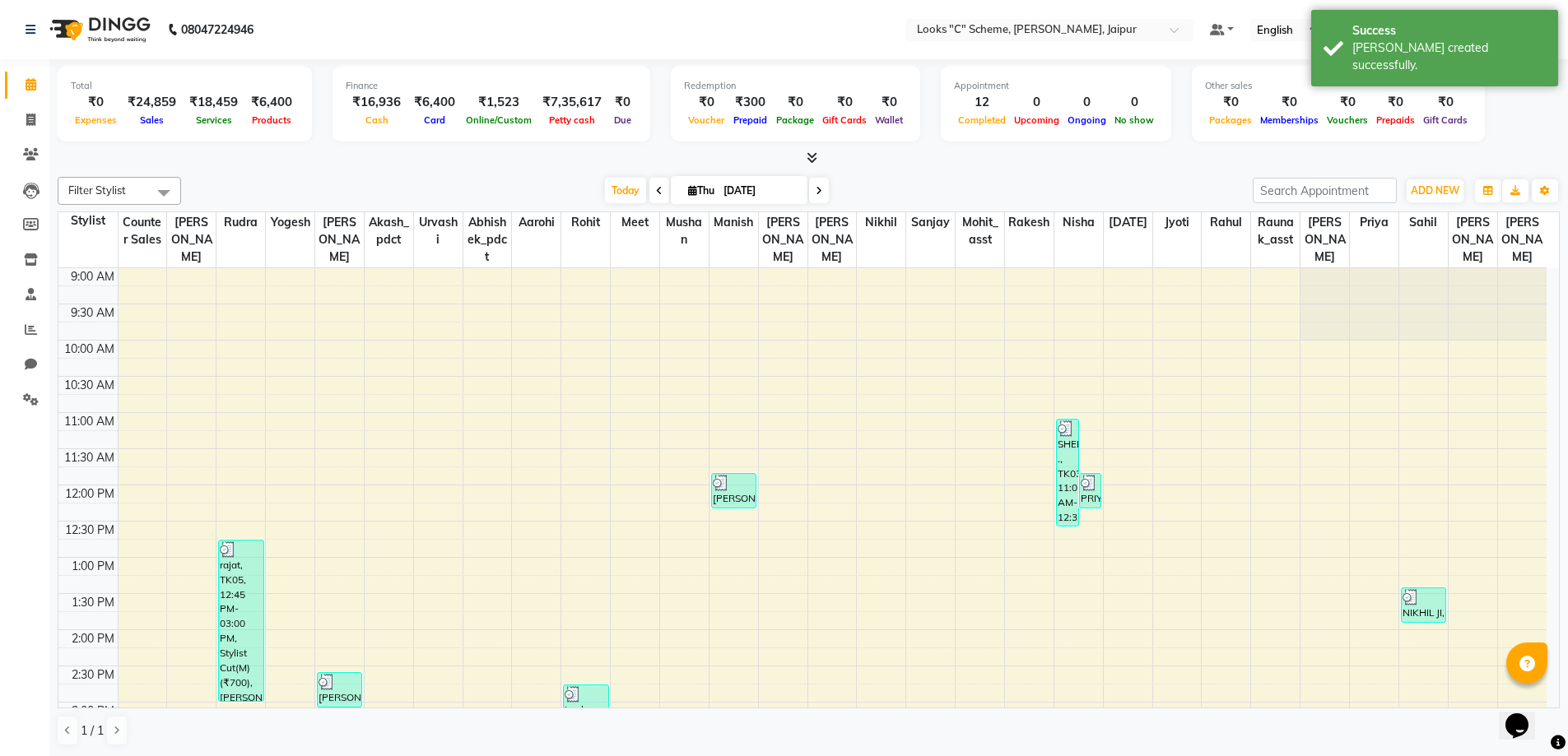
click at [1040, 170] on div "Filter Stylist Select All Aarohi [PERSON_NAME] Abhishek_pdct Akash_pdct [PERSON…" at bounding box center [808, 461] width 1501 height 582
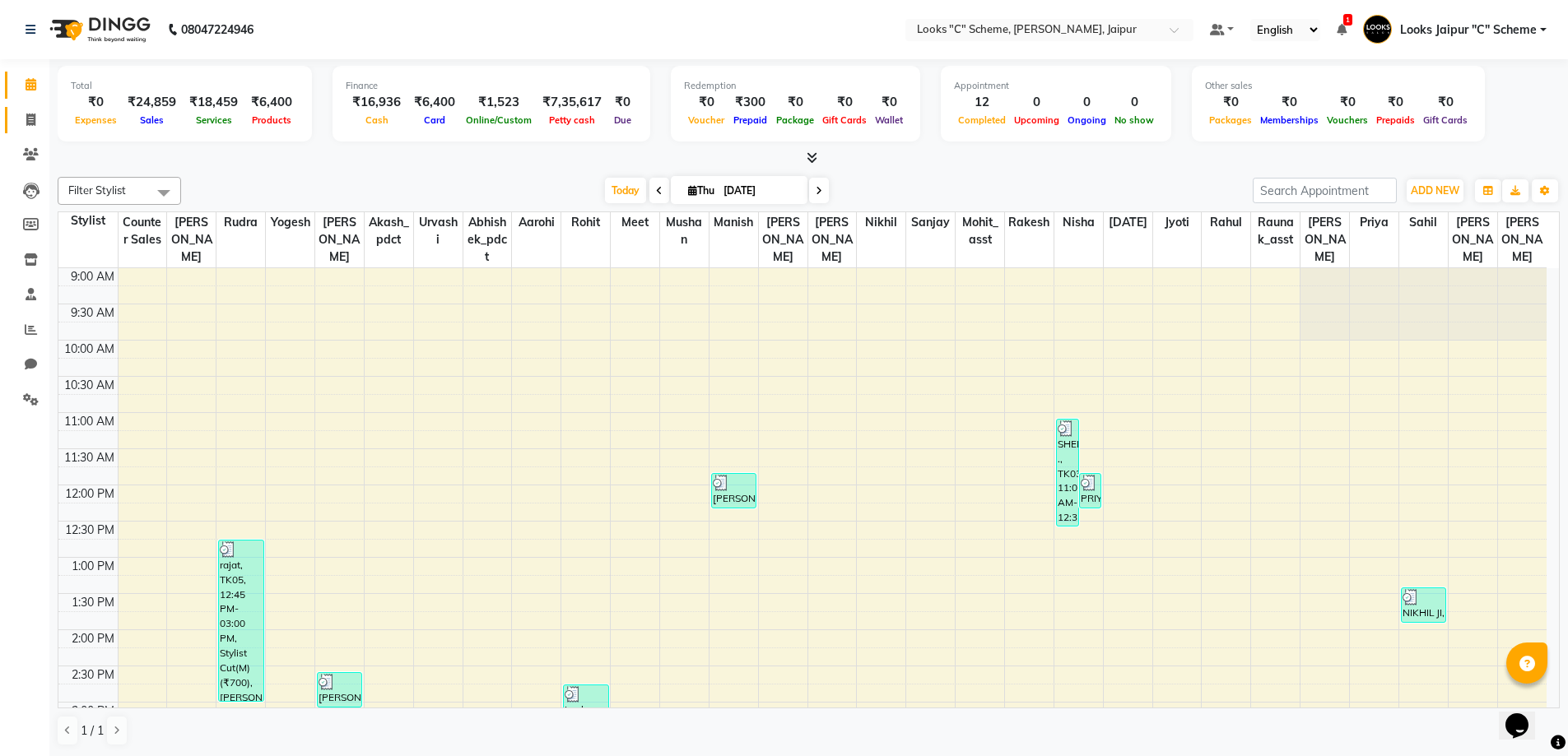
click at [29, 123] on icon at bounding box center [31, 120] width 9 height 12
select select "service"
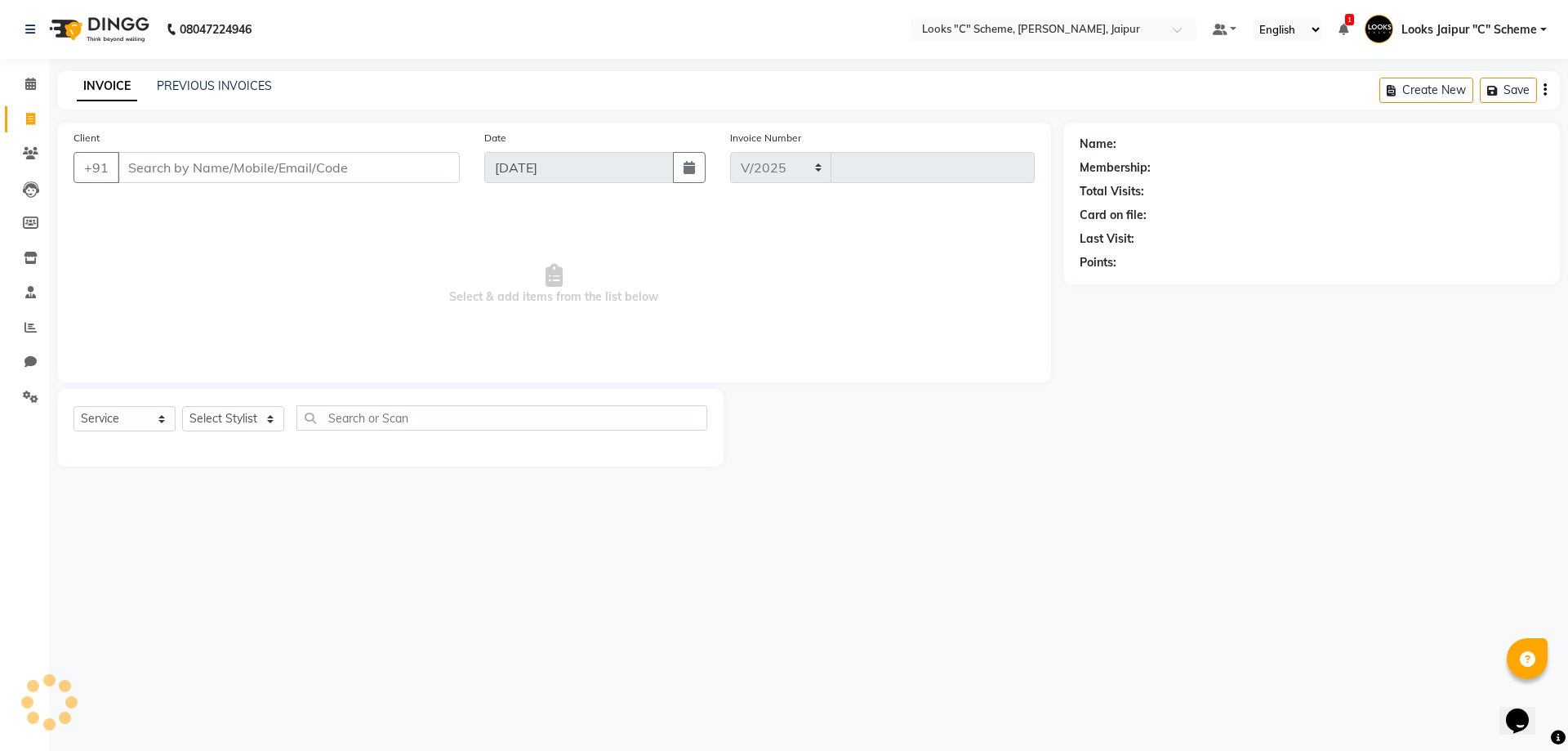
select select "4315"
type input "4405"
click at [187, 162] on input "Client" at bounding box center [288, 167] width 342 height 31
type input "9019250413"
click at [408, 163] on span "Add Client" at bounding box center [417, 167] width 64 height 17
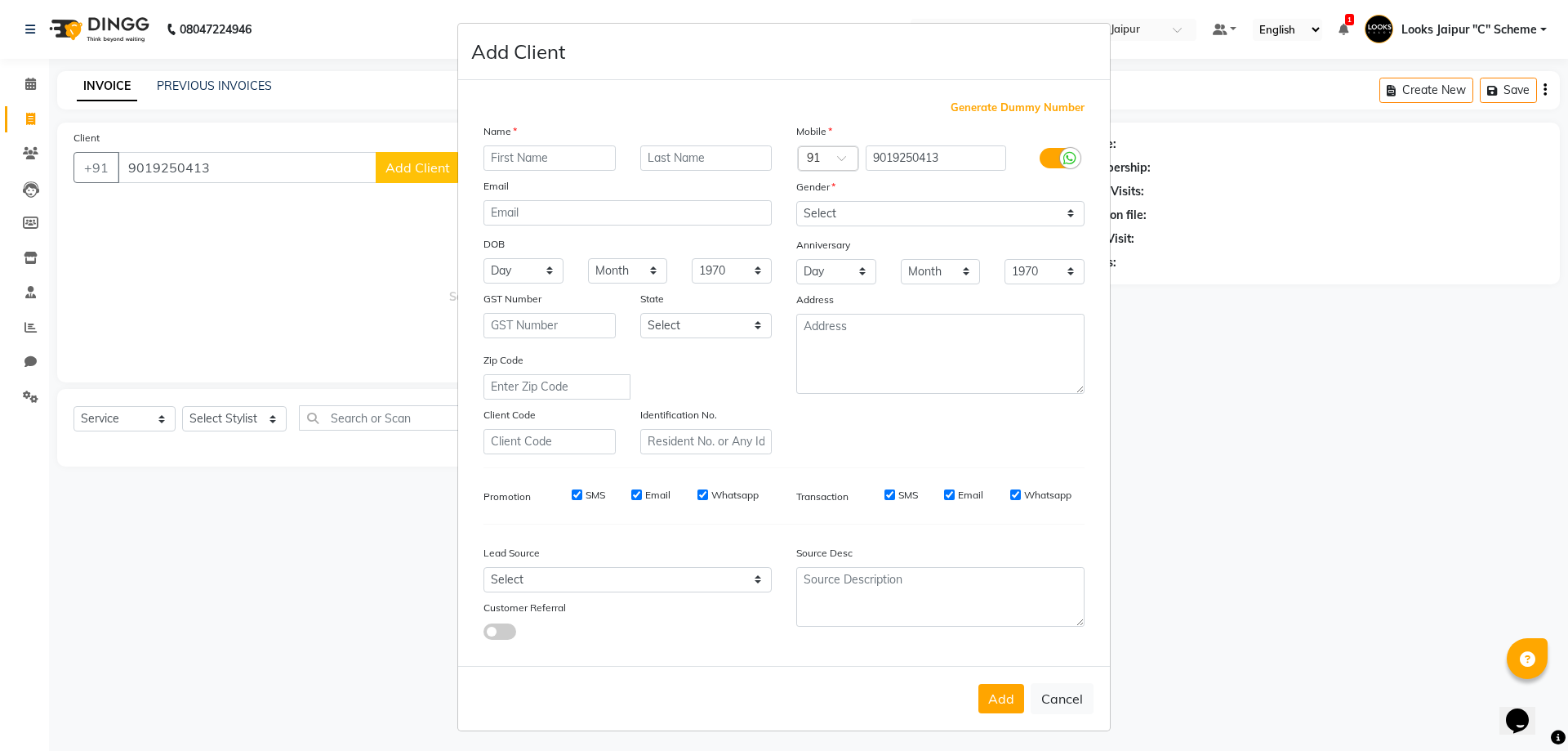
click at [530, 155] on input "text" at bounding box center [550, 158] width 132 height 26
type input "[PERSON_NAME]"
click at [852, 209] on select "Select [DEMOGRAPHIC_DATA] [DEMOGRAPHIC_DATA] Other Prefer Not To Say" at bounding box center [940, 213] width 288 height 26
select select "[DEMOGRAPHIC_DATA]"
click at [797, 201] on select "Select [DEMOGRAPHIC_DATA] [DEMOGRAPHIC_DATA] Other Prefer Not To Say" at bounding box center [940, 213] width 288 height 26
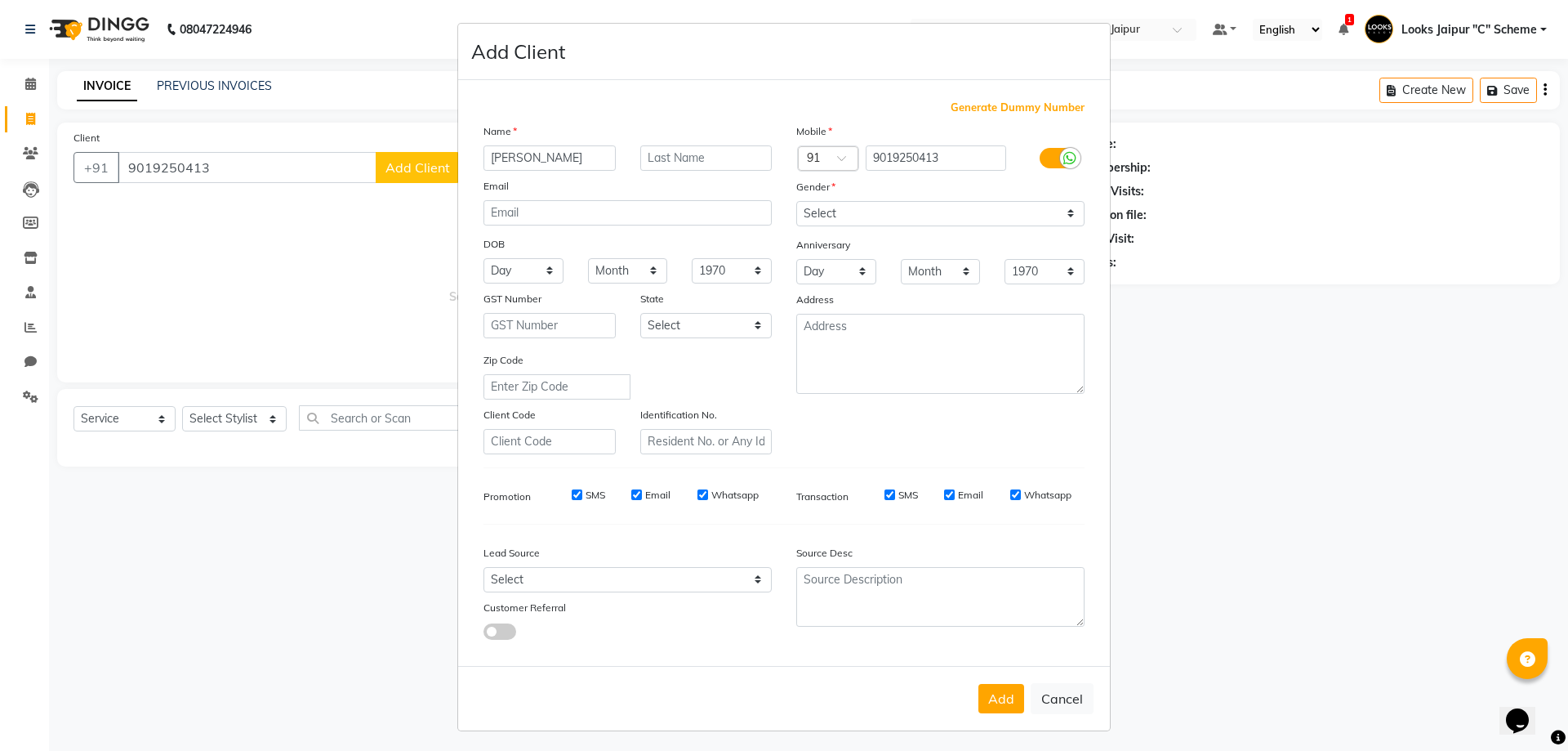
click at [985, 701] on button "Add" at bounding box center [1001, 698] width 46 height 29
select select
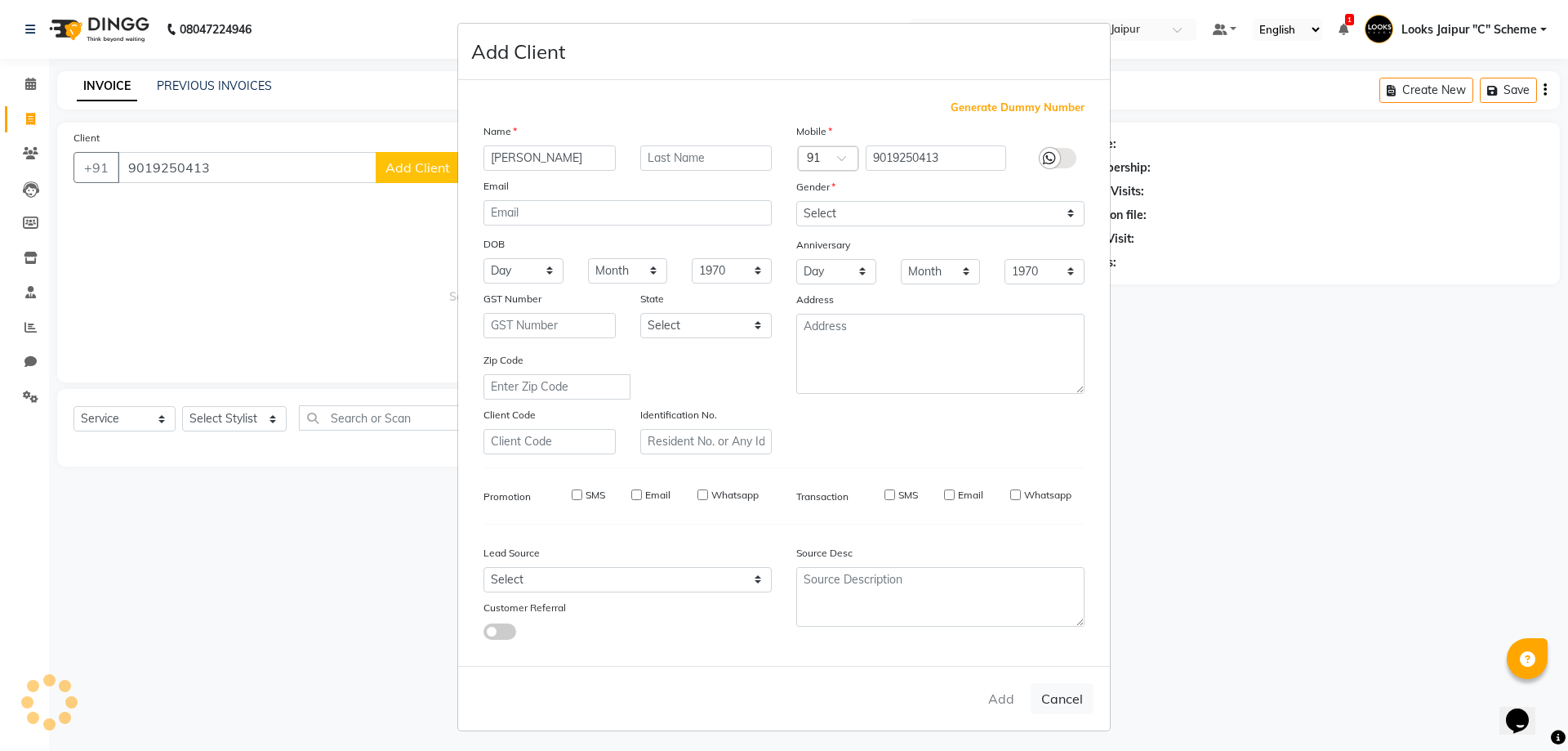
select select
checkbox input "false"
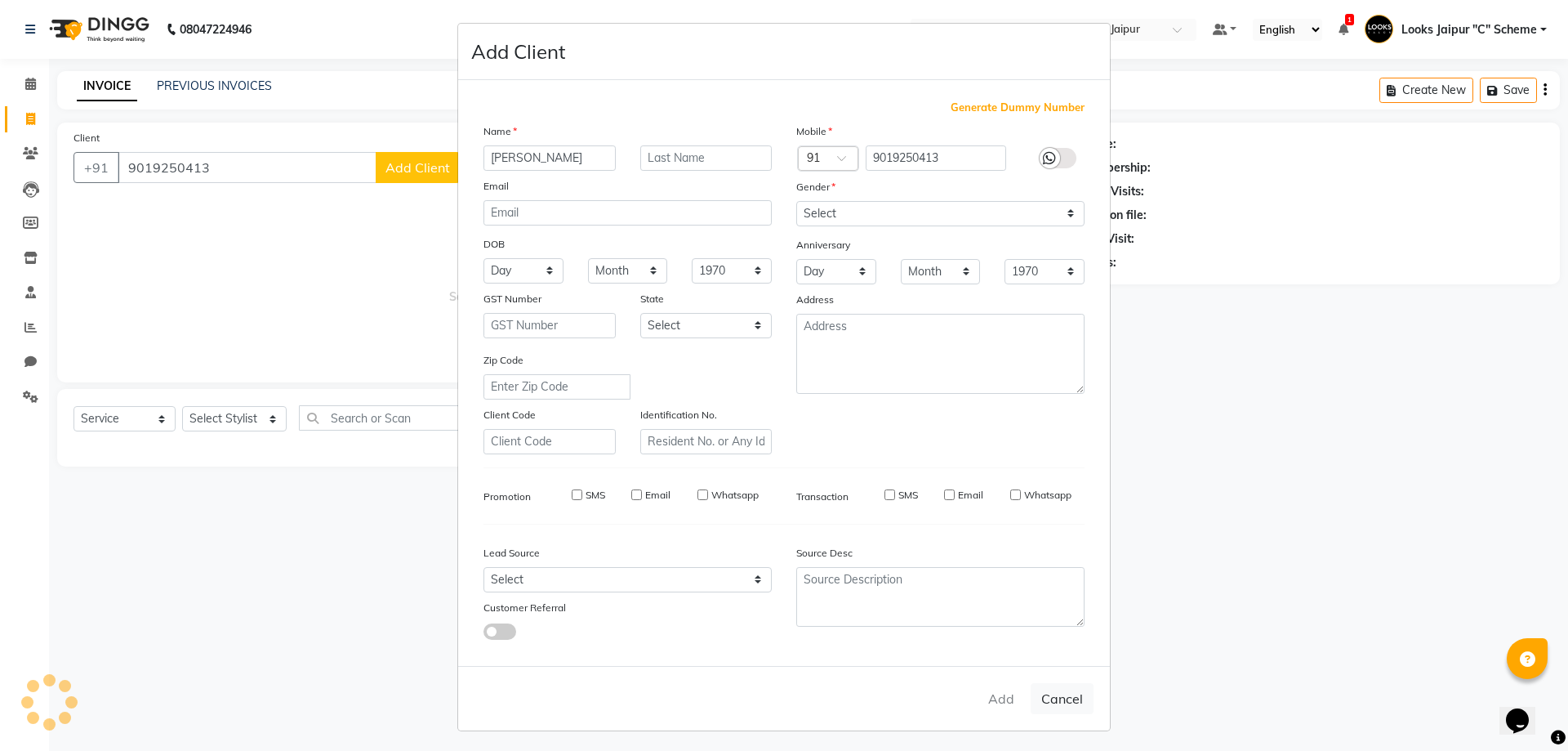
checkbox input "false"
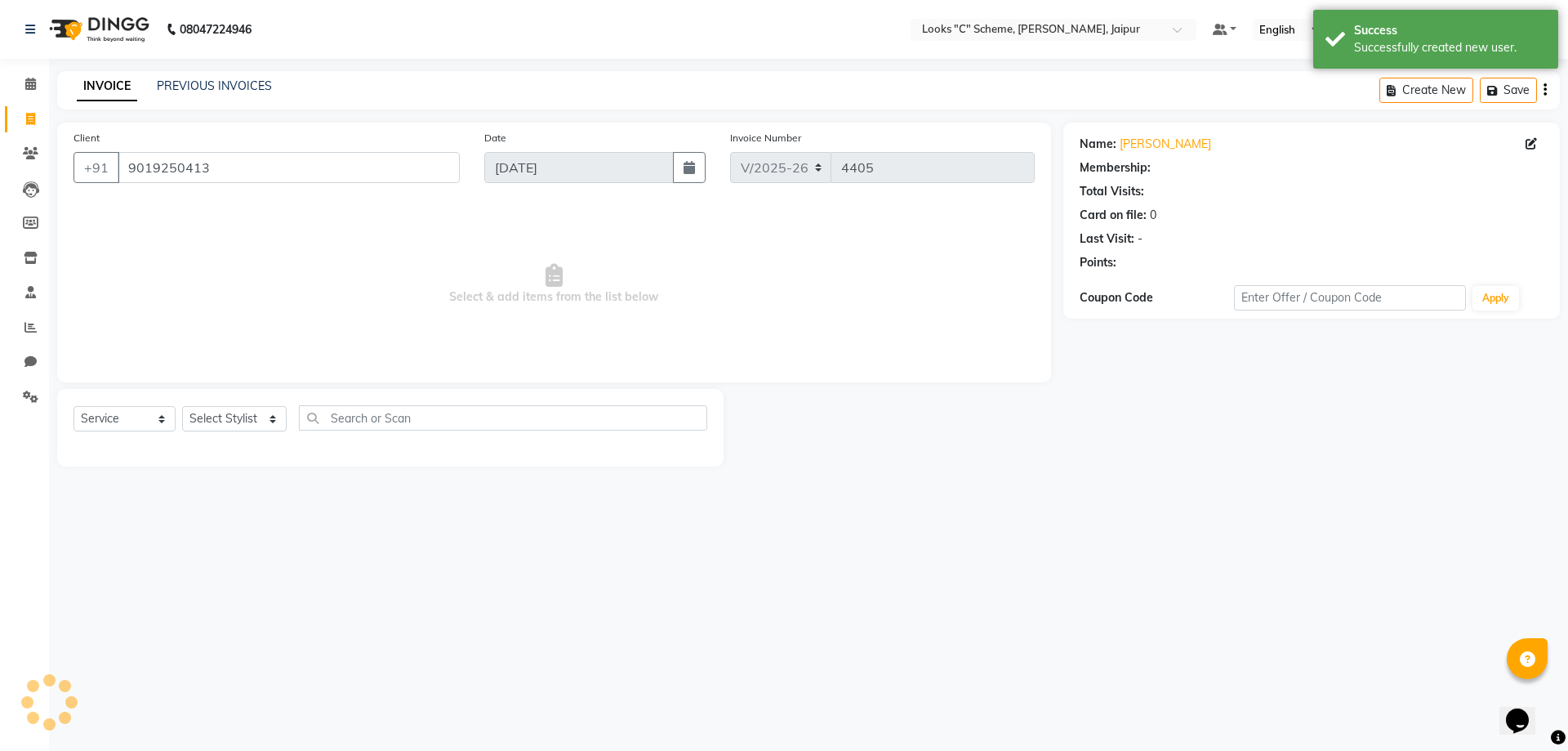
select select "1: Object"
click at [206, 415] on select "Select Stylist [PERSON_NAME] Akash_pdct [PERSON_NAME] [PERSON_NAME] Counter Sal…" at bounding box center [234, 419] width 105 height 26
select select "84482"
click at [182, 406] on select "Select Stylist [PERSON_NAME] Akash_pdct [PERSON_NAME] [PERSON_NAME] Counter Sal…" at bounding box center [234, 419] width 105 height 26
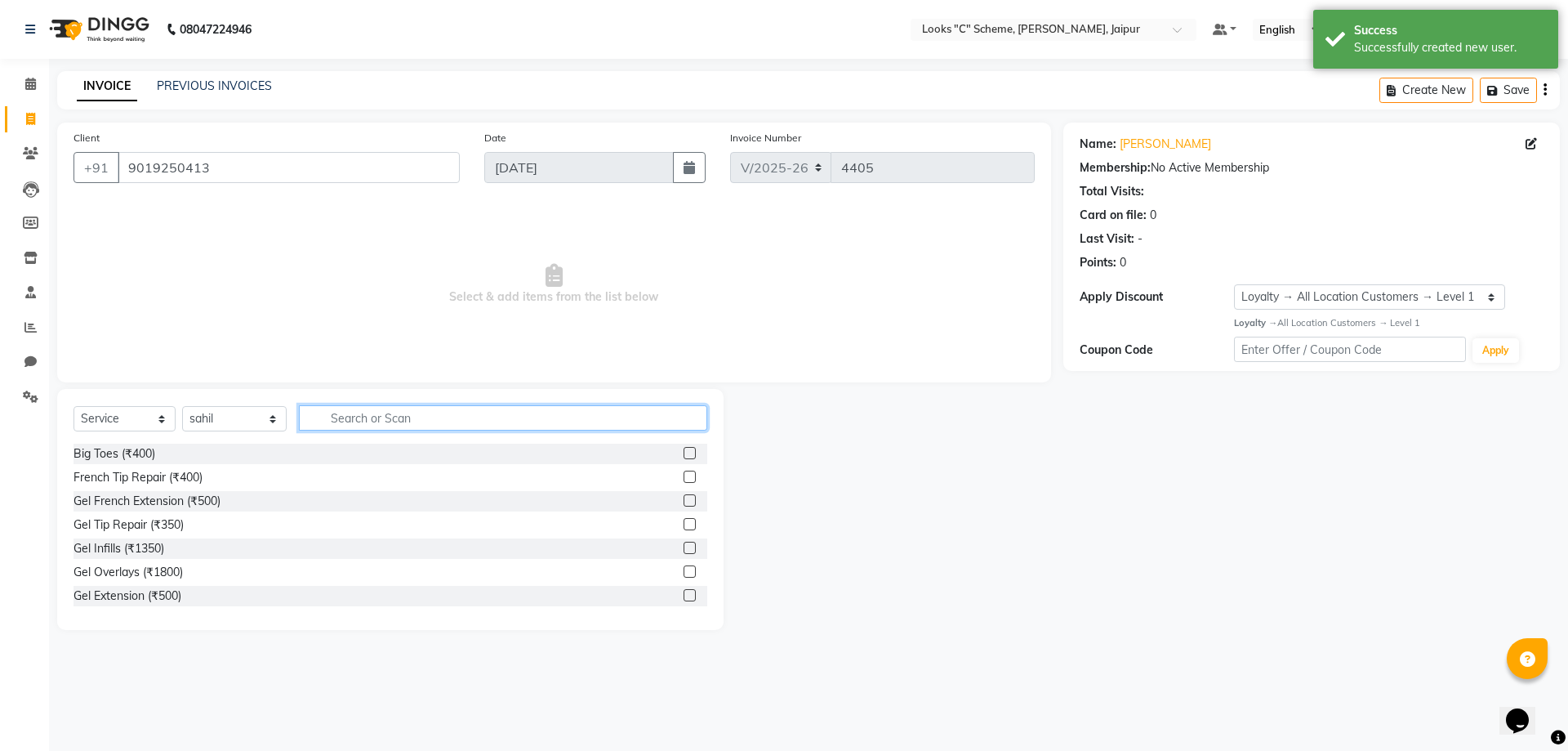
click at [380, 408] on input "text" at bounding box center [502, 418] width 408 height 26
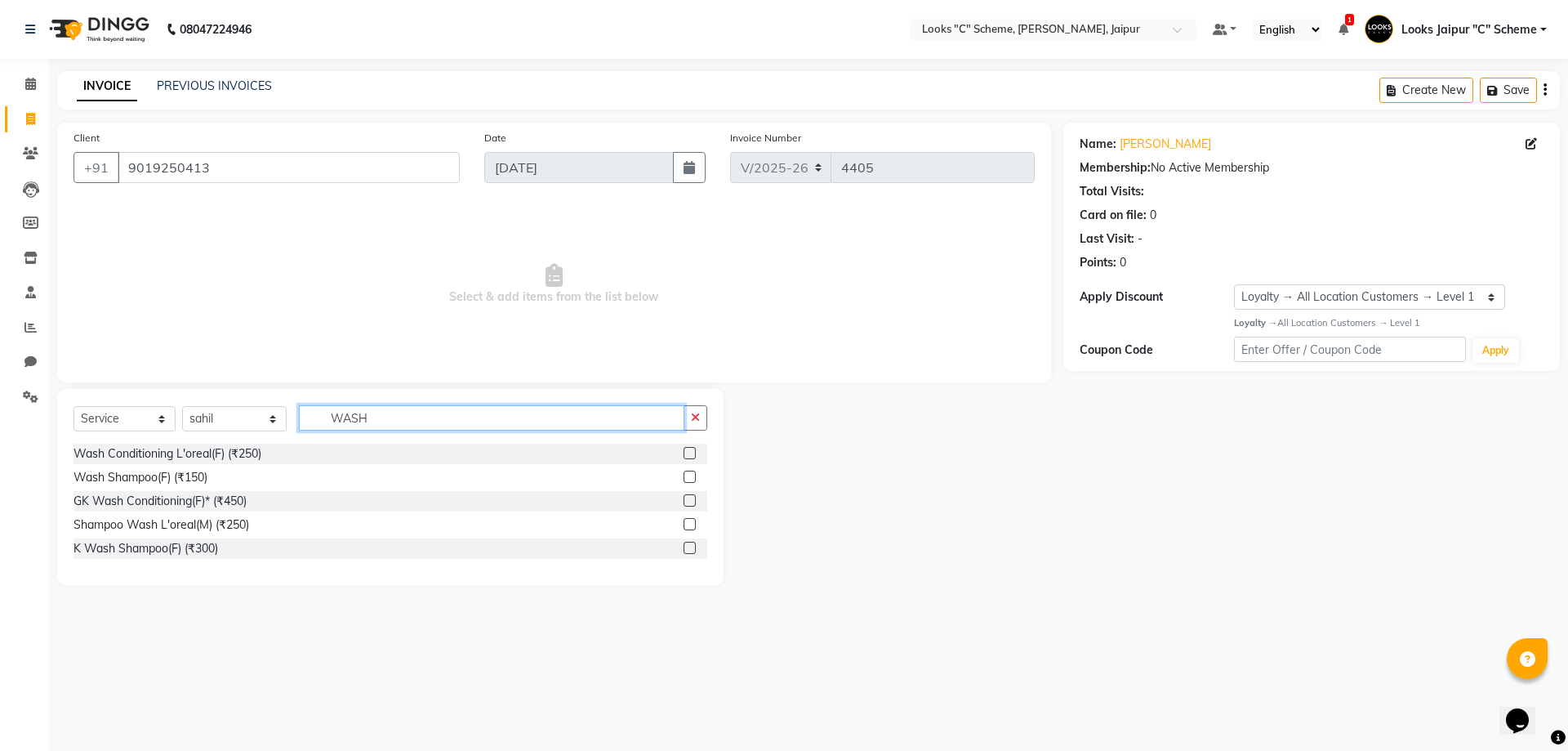
type input "WASH"
click at [695, 476] on label at bounding box center [690, 477] width 12 height 12
click at [695, 476] on input "checkbox" at bounding box center [689, 478] width 11 height 11
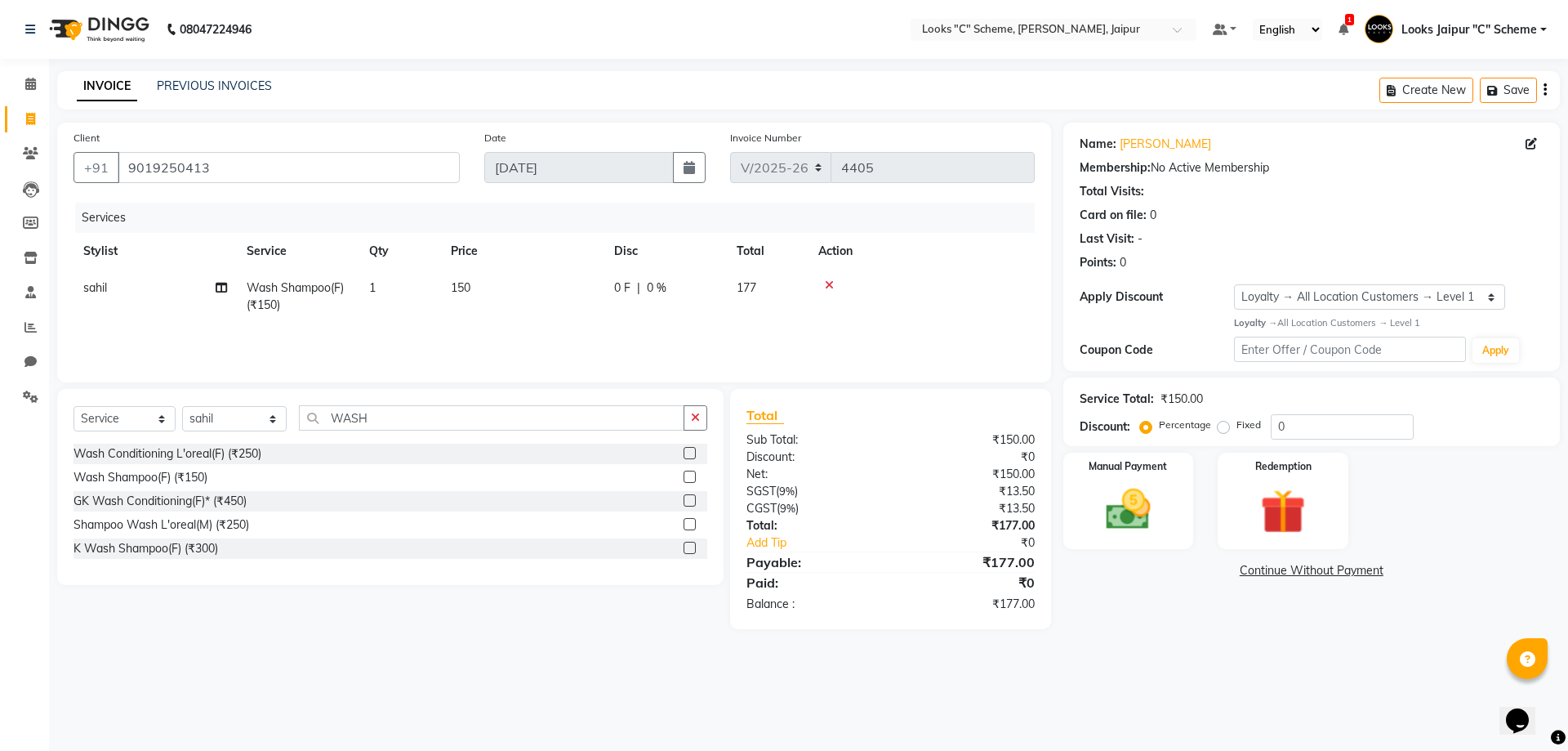
checkbox input "false"
click at [543, 291] on td "150" at bounding box center [522, 296] width 163 height 54
select select "84482"
click at [578, 285] on input "150" at bounding box center [599, 292] width 144 height 26
type input "1"
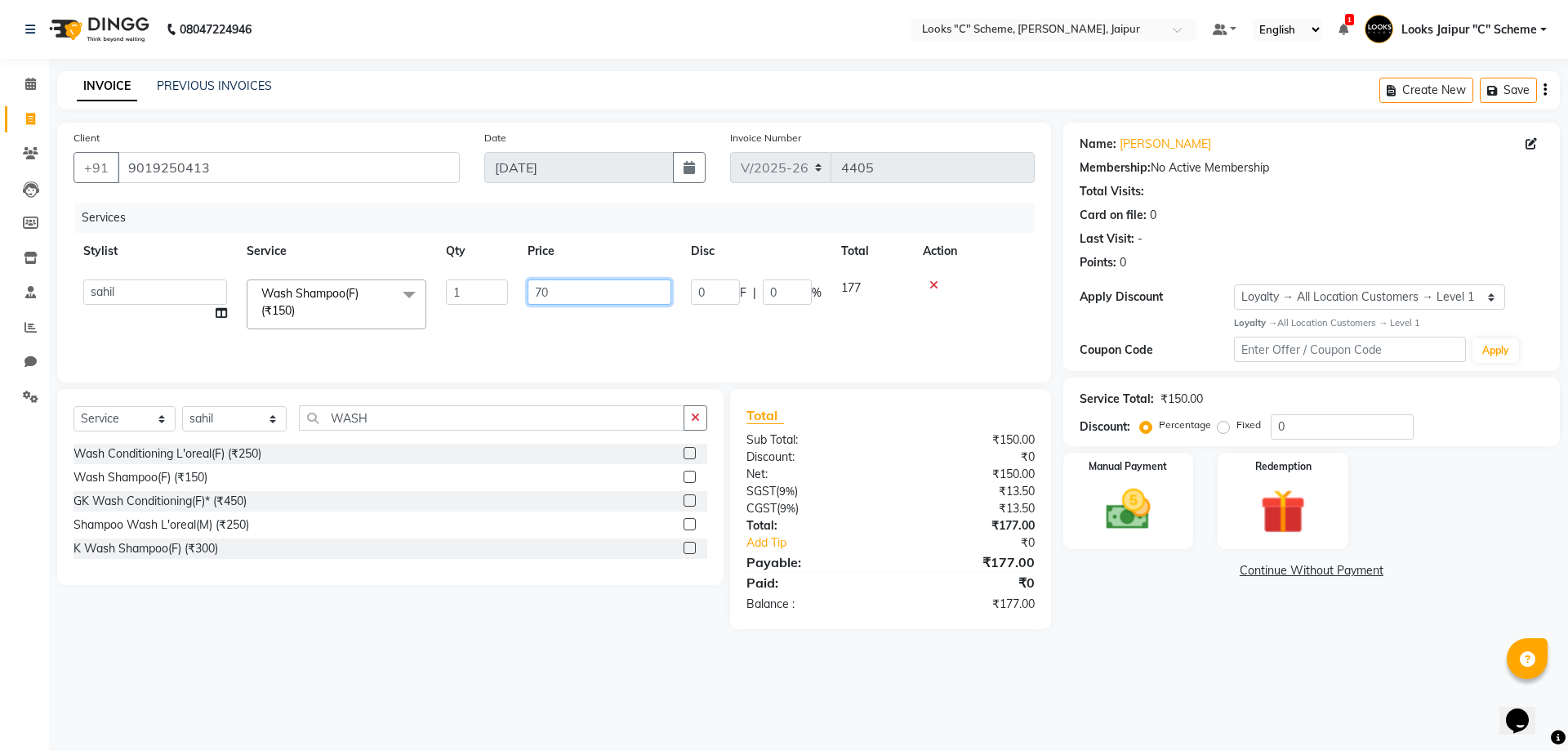
type input "700"
drag, startPoint x: 249, startPoint y: 428, endPoint x: 245, endPoint y: 406, distance: 22.4
click at [251, 428] on select "Select Stylist [PERSON_NAME] Akash_pdct [PERSON_NAME] [PERSON_NAME] Counter Sal…" at bounding box center [234, 419] width 105 height 26
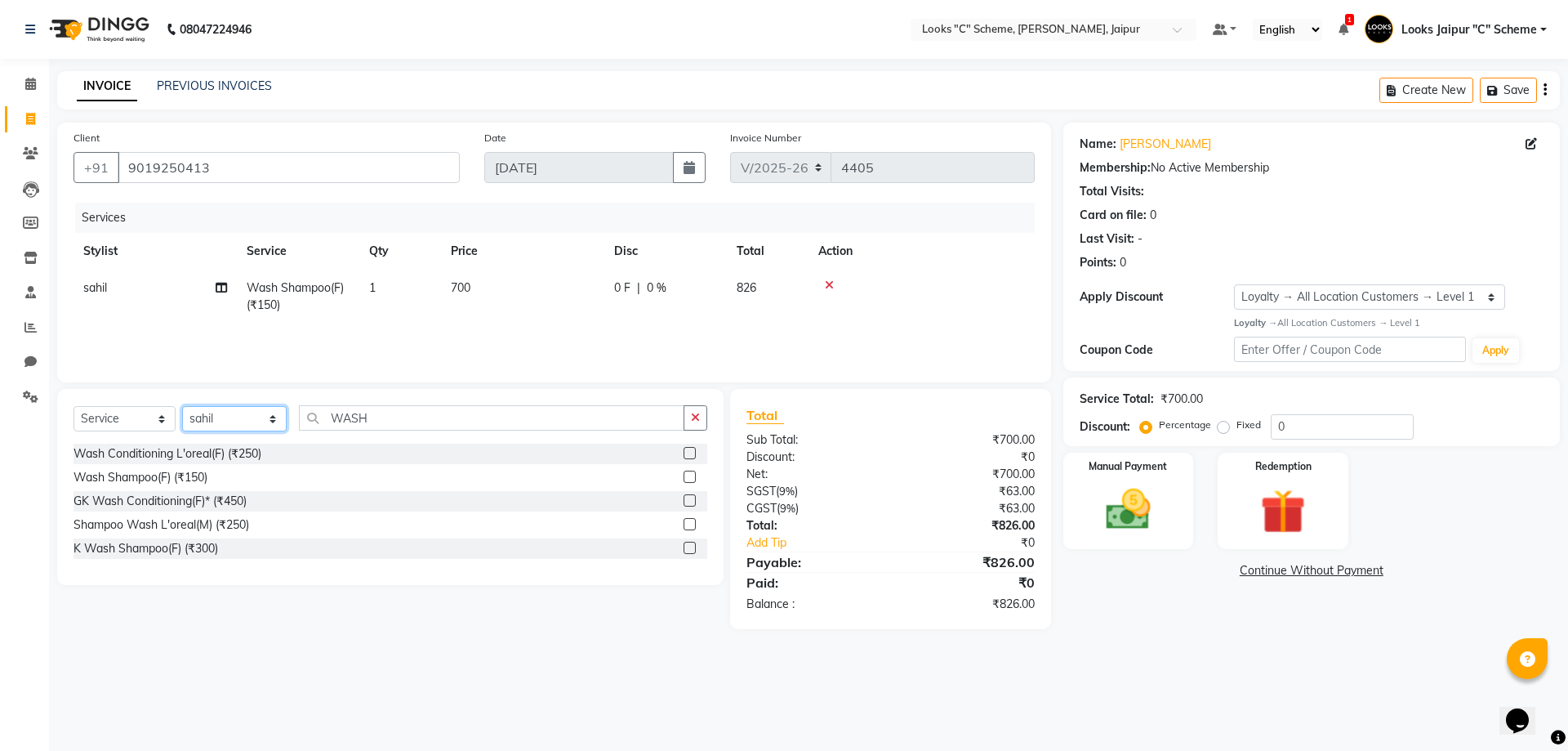
select select "61093"
click at [182, 406] on select "Select Stylist [PERSON_NAME] Akash_pdct [PERSON_NAME] [PERSON_NAME] Counter Sal…" at bounding box center [234, 419] width 105 height 26
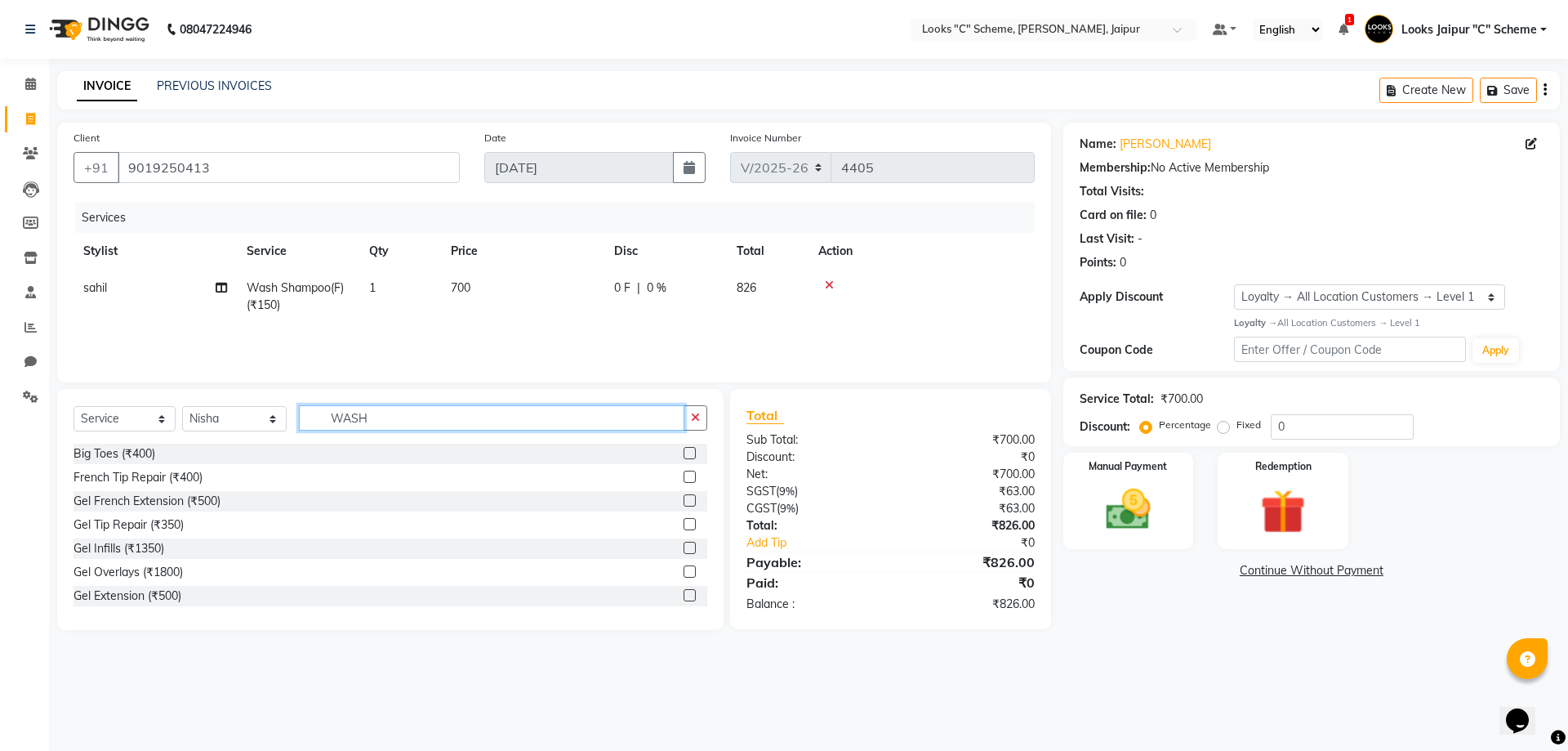
click at [389, 413] on input "WASH" at bounding box center [491, 418] width 385 height 26
type input "W"
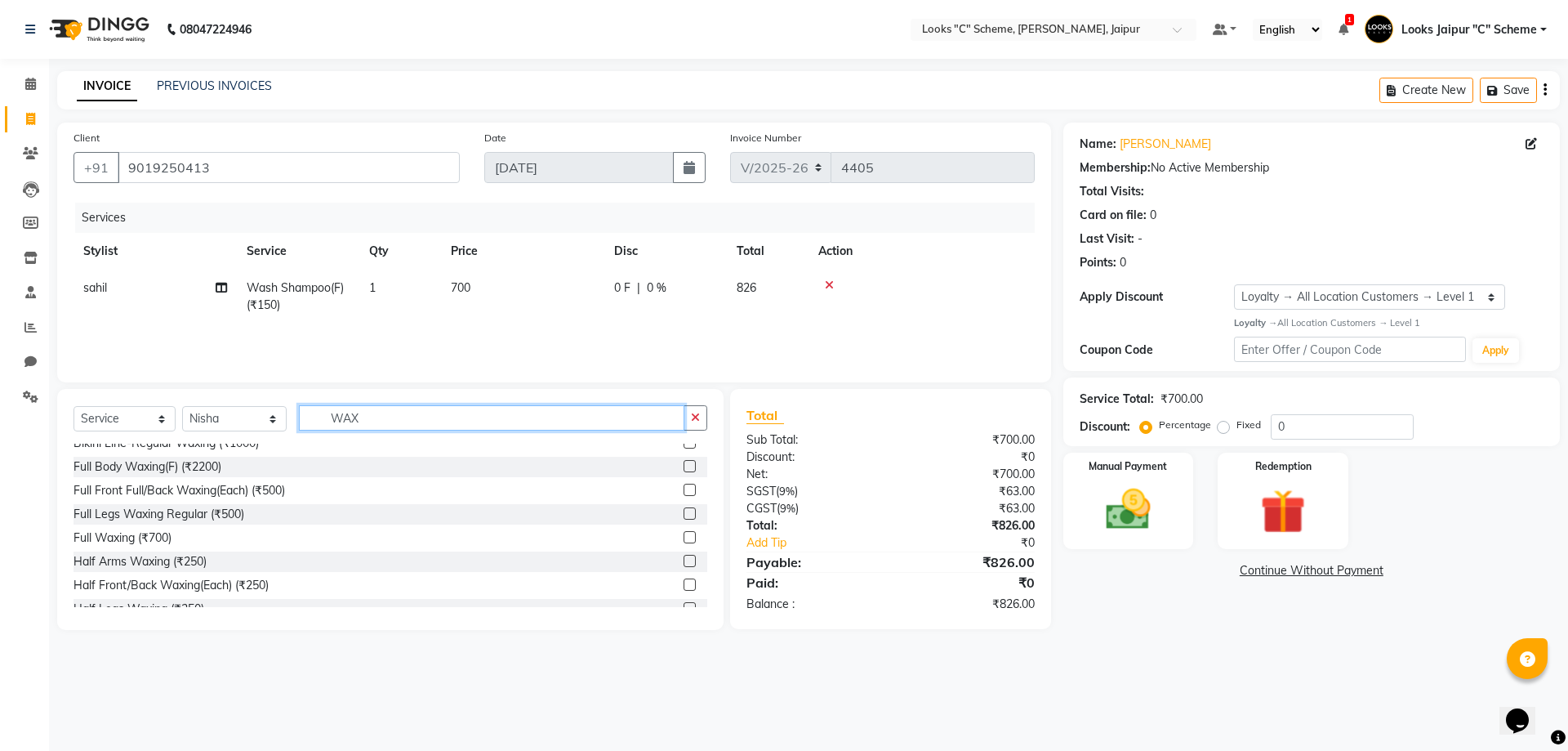
scroll to position [163, 0]
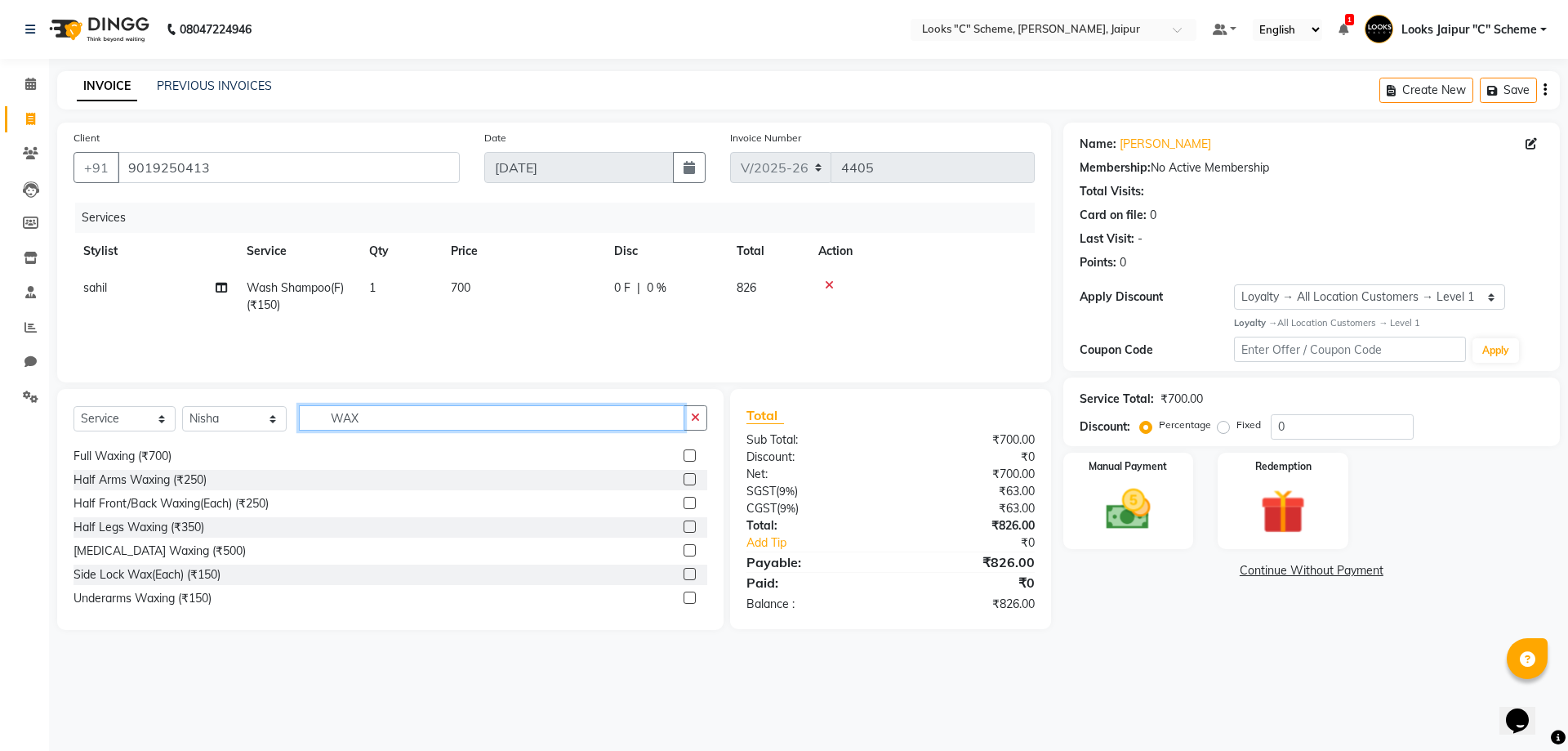
click at [442, 419] on input "WAX" at bounding box center [491, 418] width 385 height 26
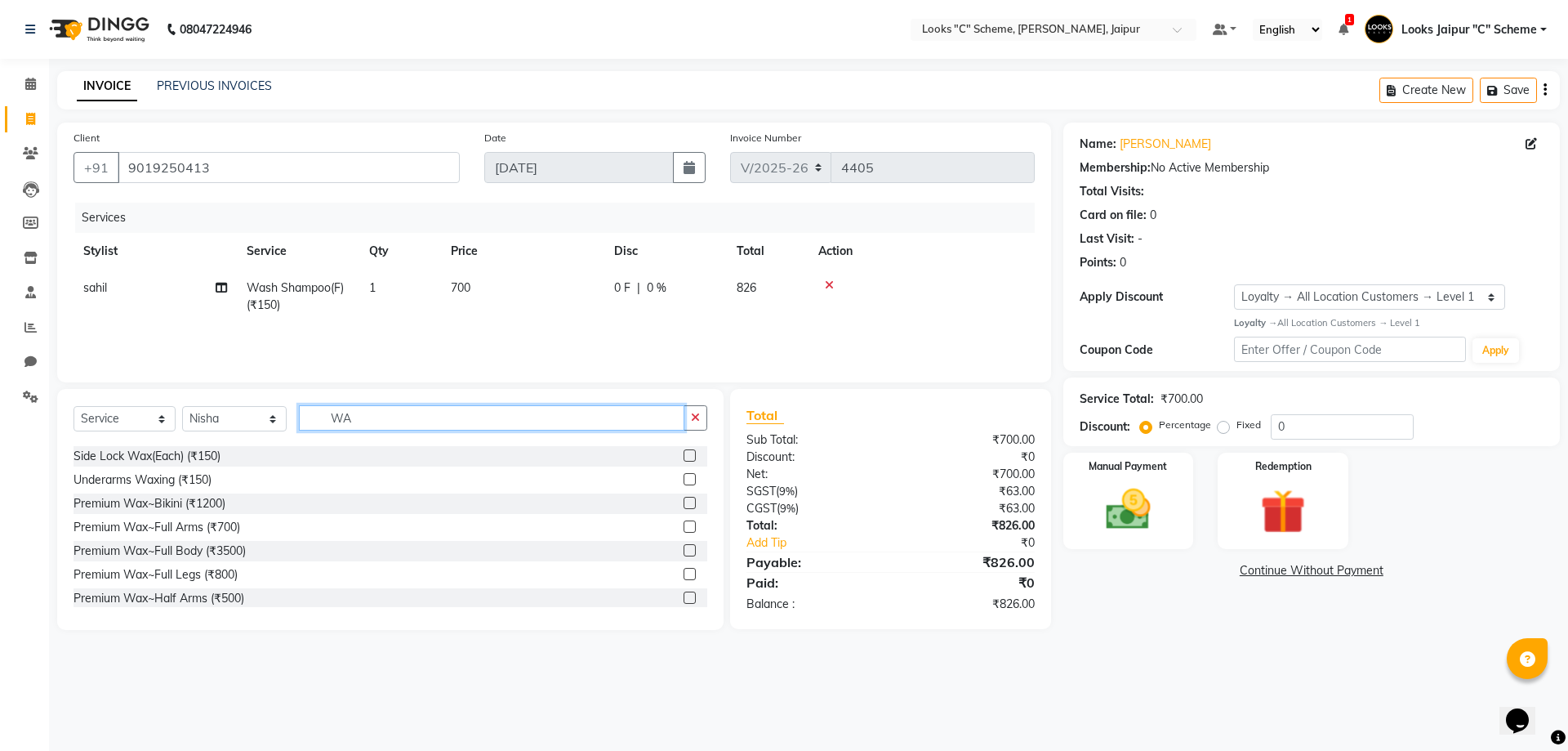
type input "W"
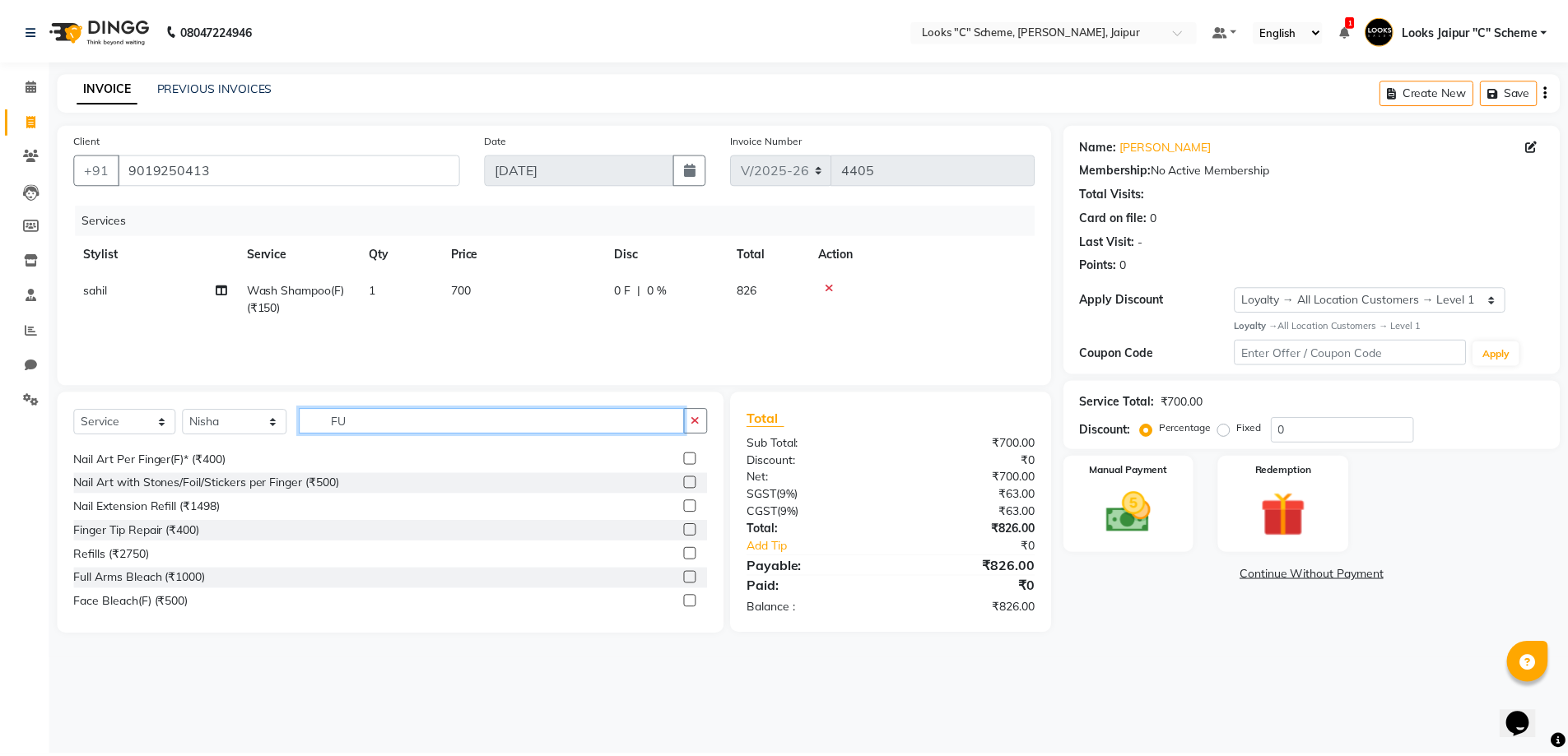
scroll to position [0, 0]
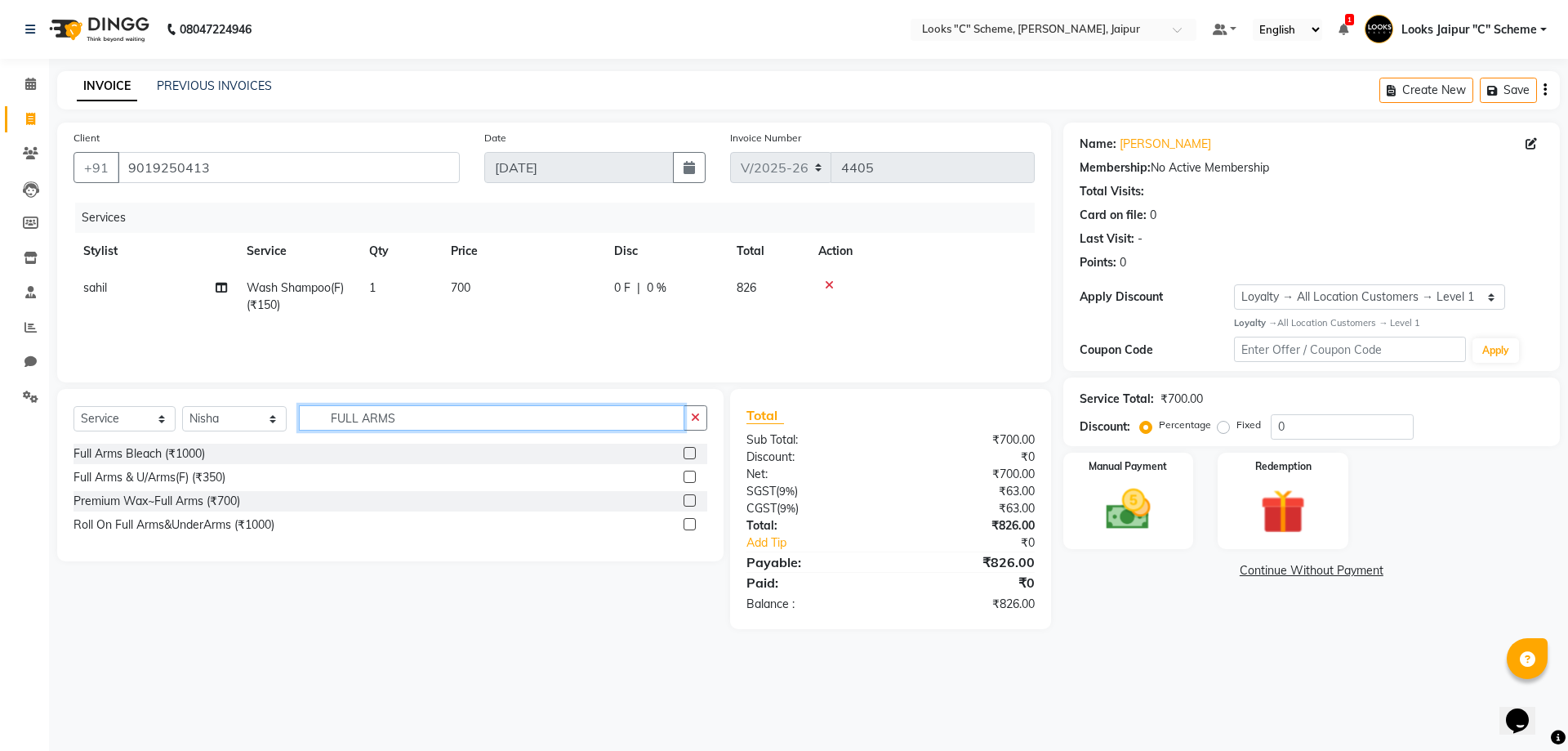
type input "FULL ARMS"
click at [691, 475] on div at bounding box center [695, 477] width 24 height 20
click at [691, 475] on label at bounding box center [690, 477] width 12 height 12
click at [691, 475] on input "checkbox" at bounding box center [689, 478] width 11 height 11
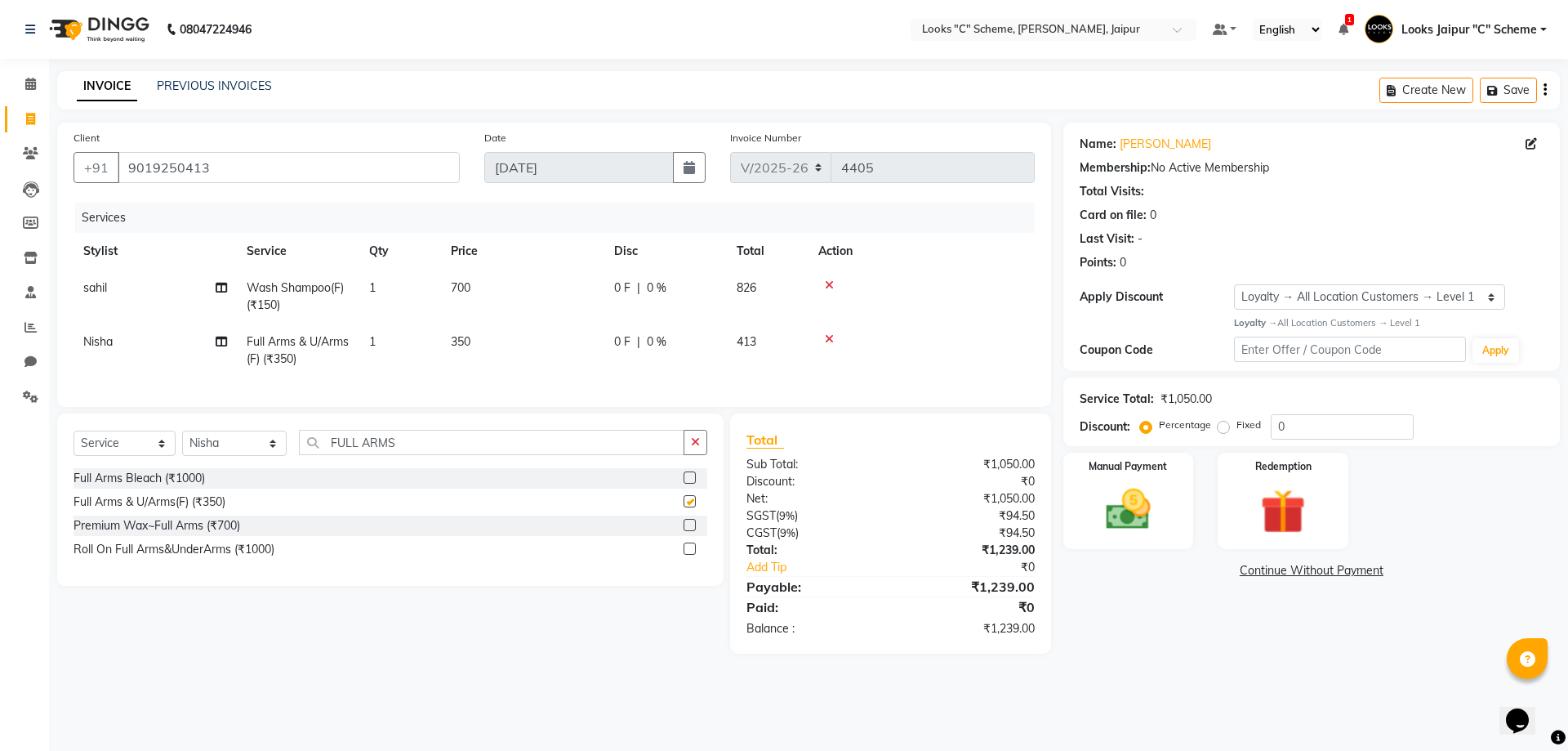
checkbox input "false"
click at [502, 338] on td "350" at bounding box center [522, 350] width 163 height 54
select select "61093"
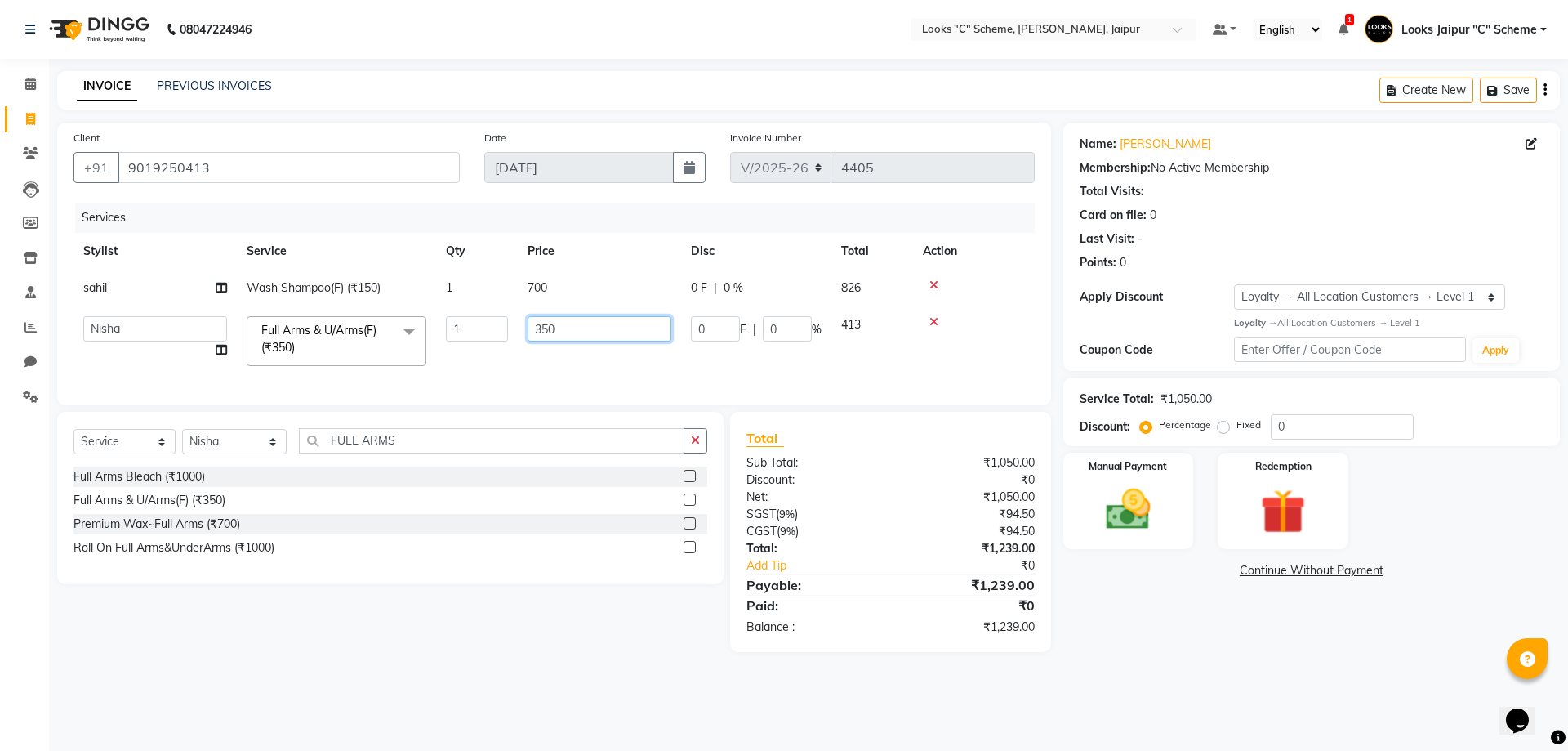
click at [606, 317] on input "350" at bounding box center [599, 329] width 144 height 26
type input "3"
click at [568, 346] on td at bounding box center [599, 341] width 163 height 70
select select "61093"
click at [570, 338] on input "0" at bounding box center [599, 329] width 144 height 26
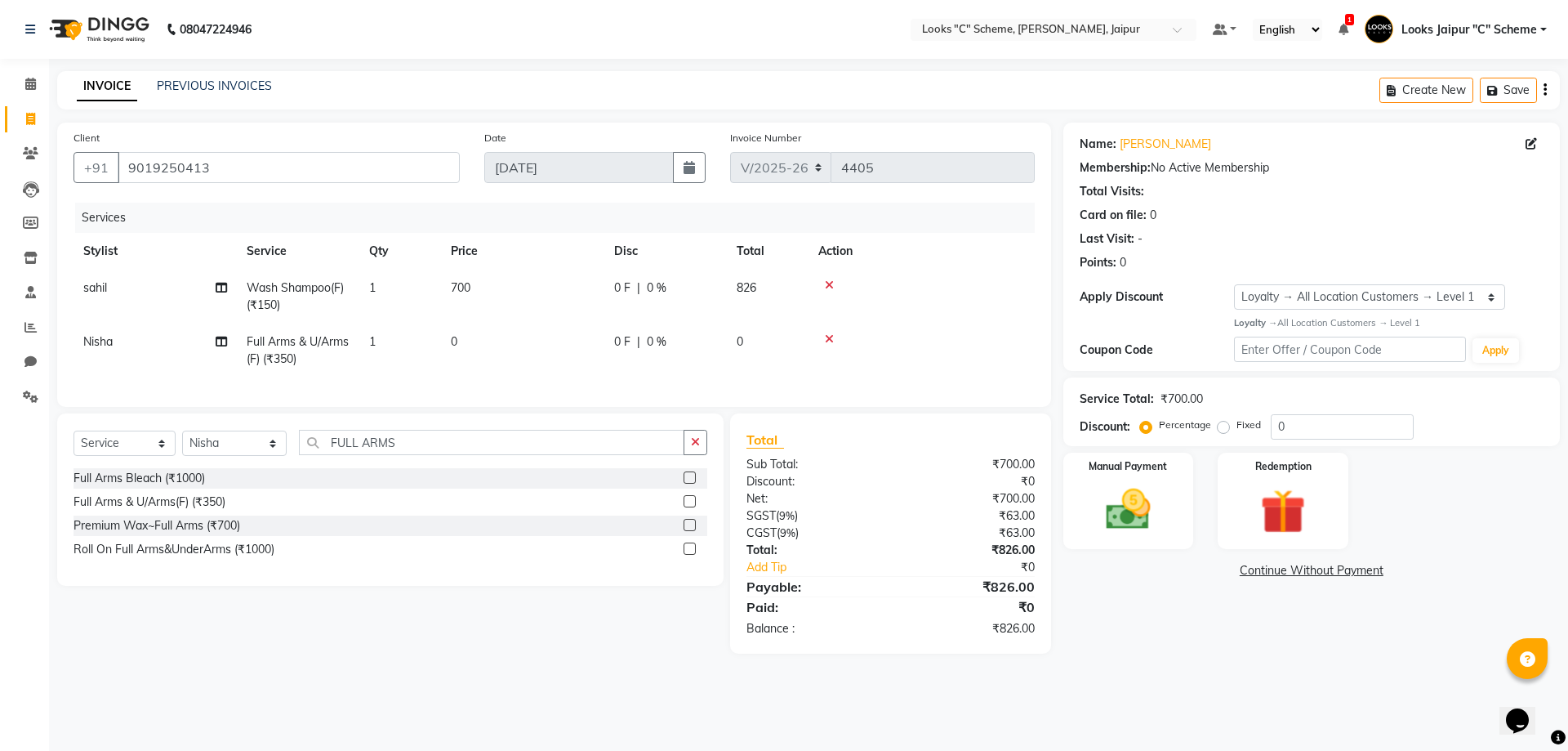
click at [568, 368] on td "0" at bounding box center [522, 350] width 163 height 54
select select "61093"
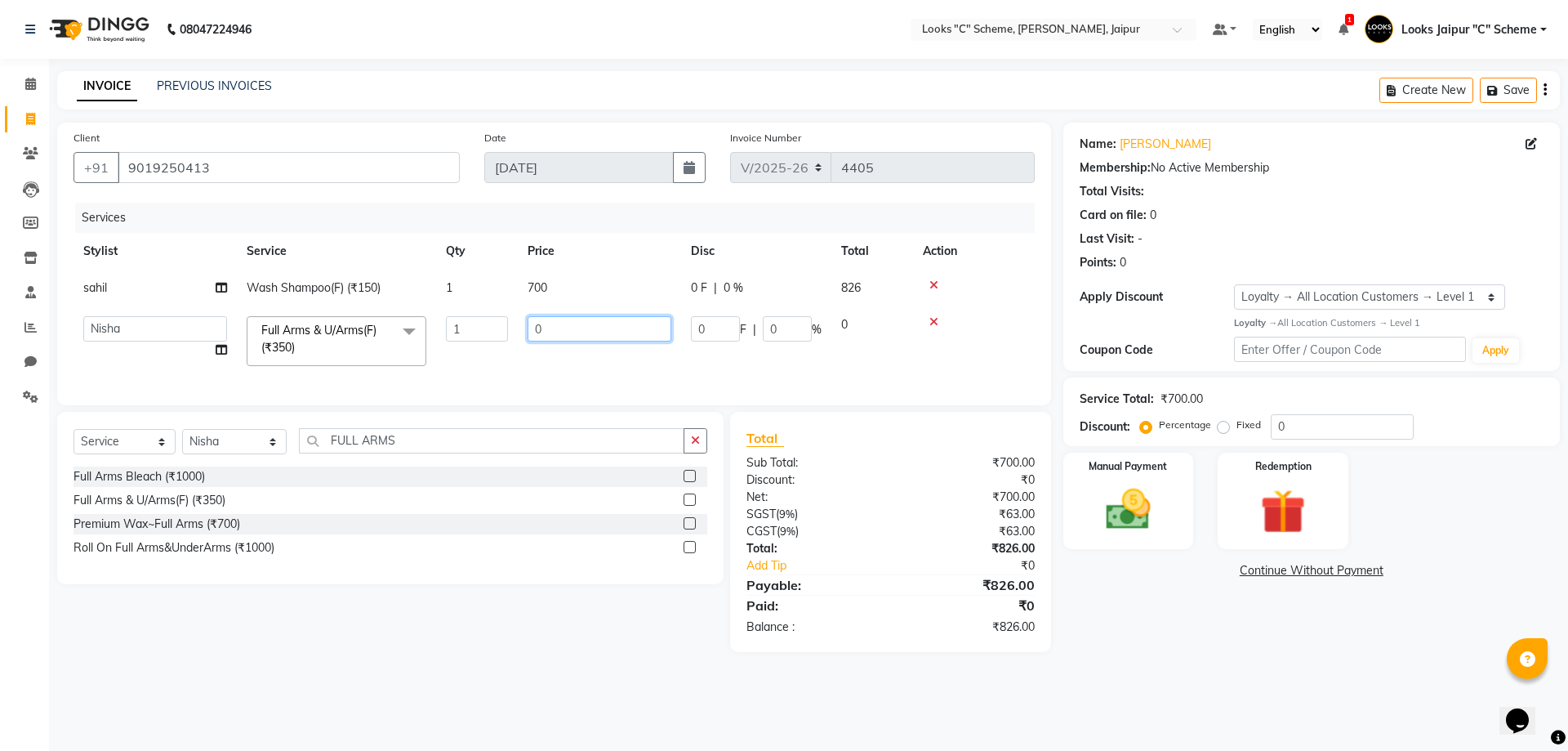
click at [581, 323] on input "0" at bounding box center [599, 329] width 144 height 26
type input "700"
click at [621, 350] on tr "Aarohi [PERSON_NAME] Abhishek_pdct Akash_pdct [PERSON_NAME] [PERSON_NAME] Count…" at bounding box center [554, 341] width 962 height 70
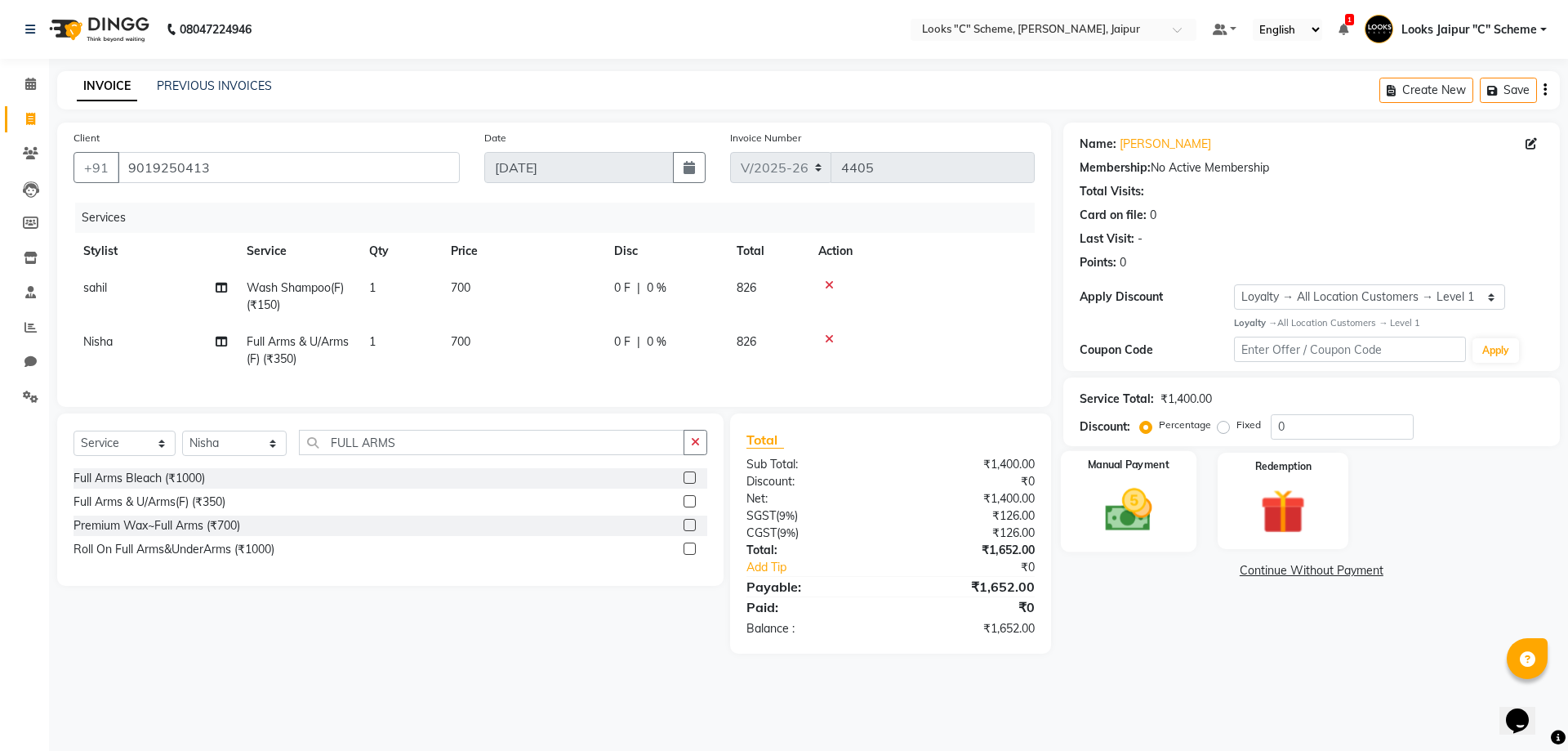
click at [1131, 519] on img at bounding box center [1128, 509] width 76 height 54
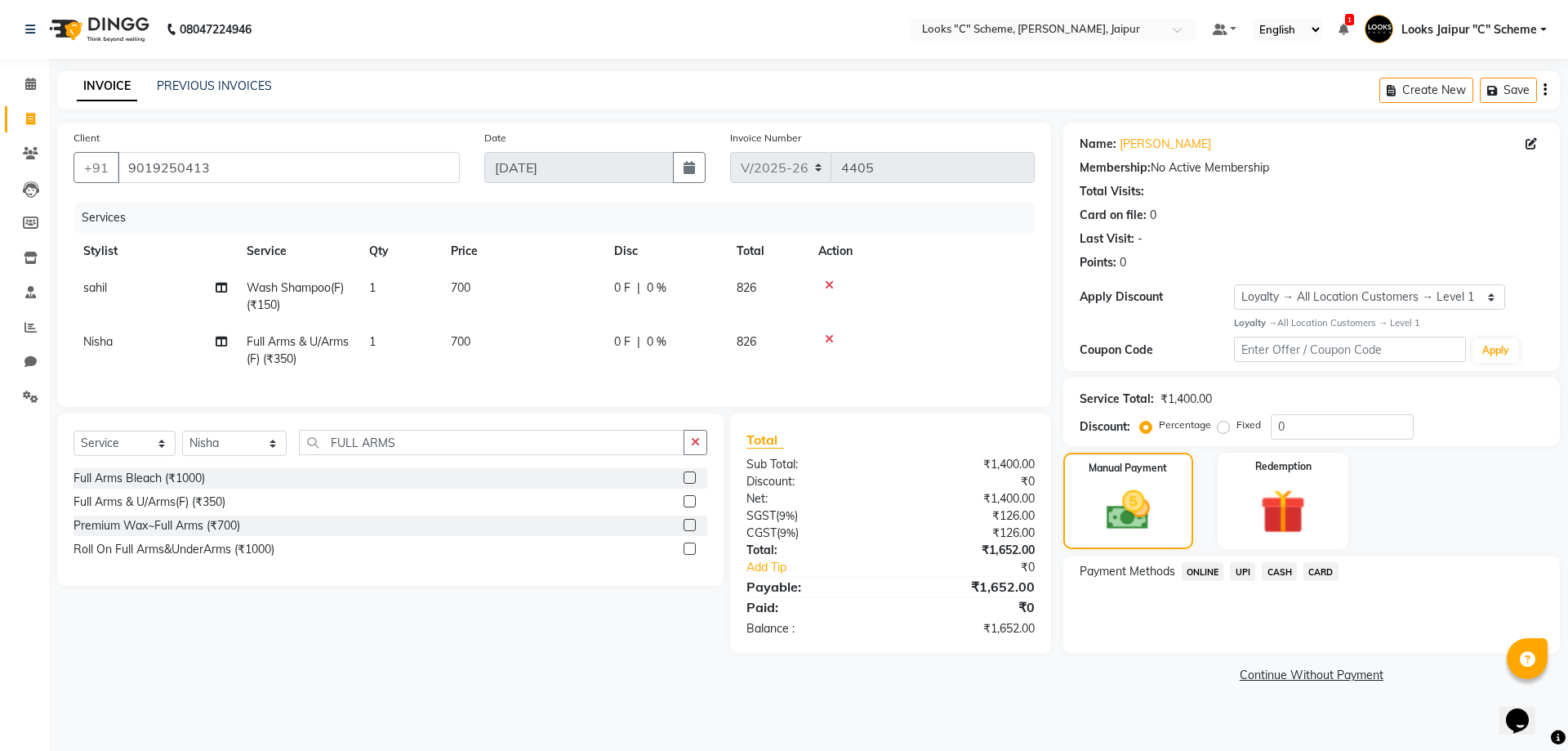
click at [1244, 574] on span "UPI" at bounding box center [1243, 571] width 26 height 19
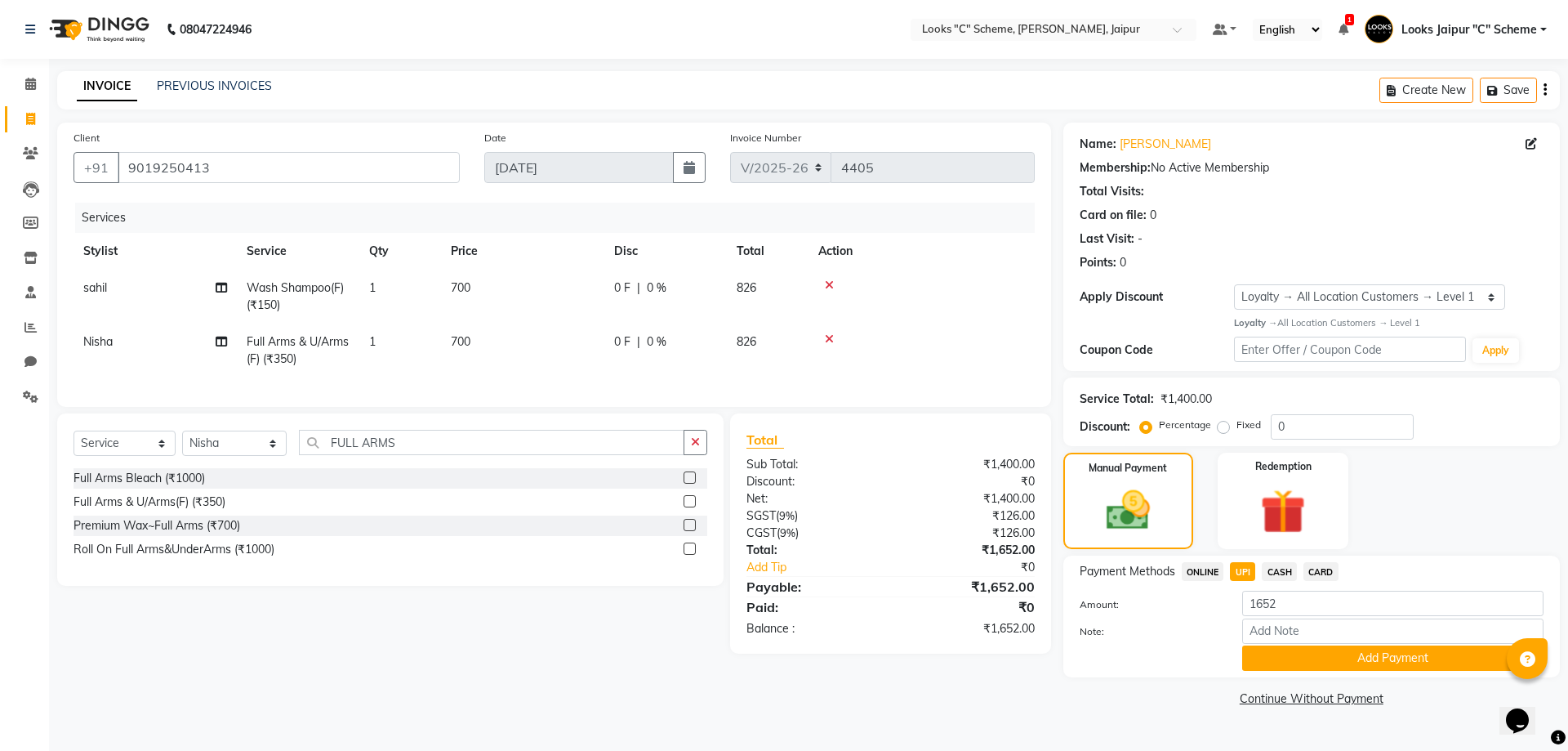
click at [1334, 657] on button "Add Payment" at bounding box center [1393, 658] width 301 height 26
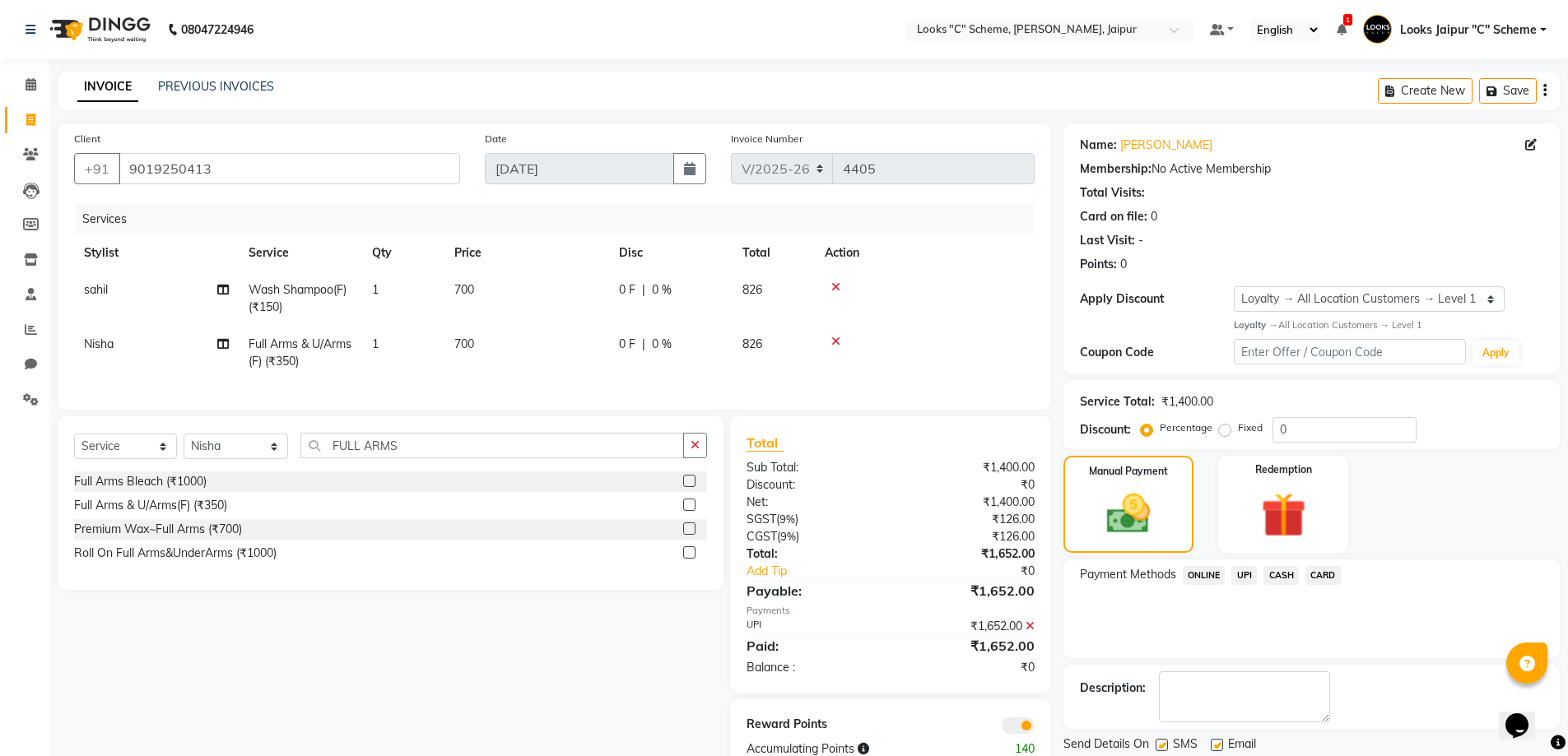
scroll to position [55, 0]
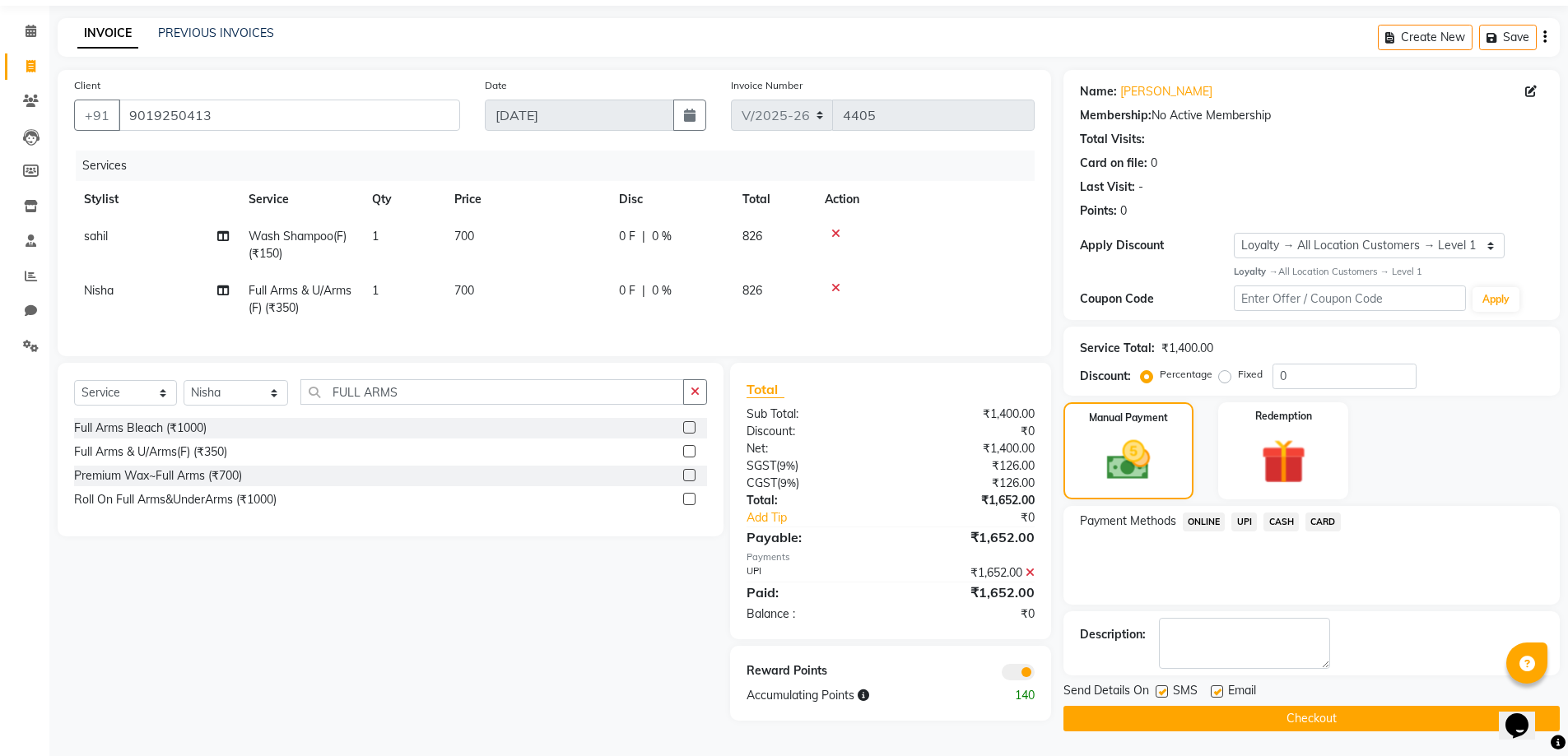
click at [1334, 718] on button "Checkout" at bounding box center [1311, 718] width 496 height 26
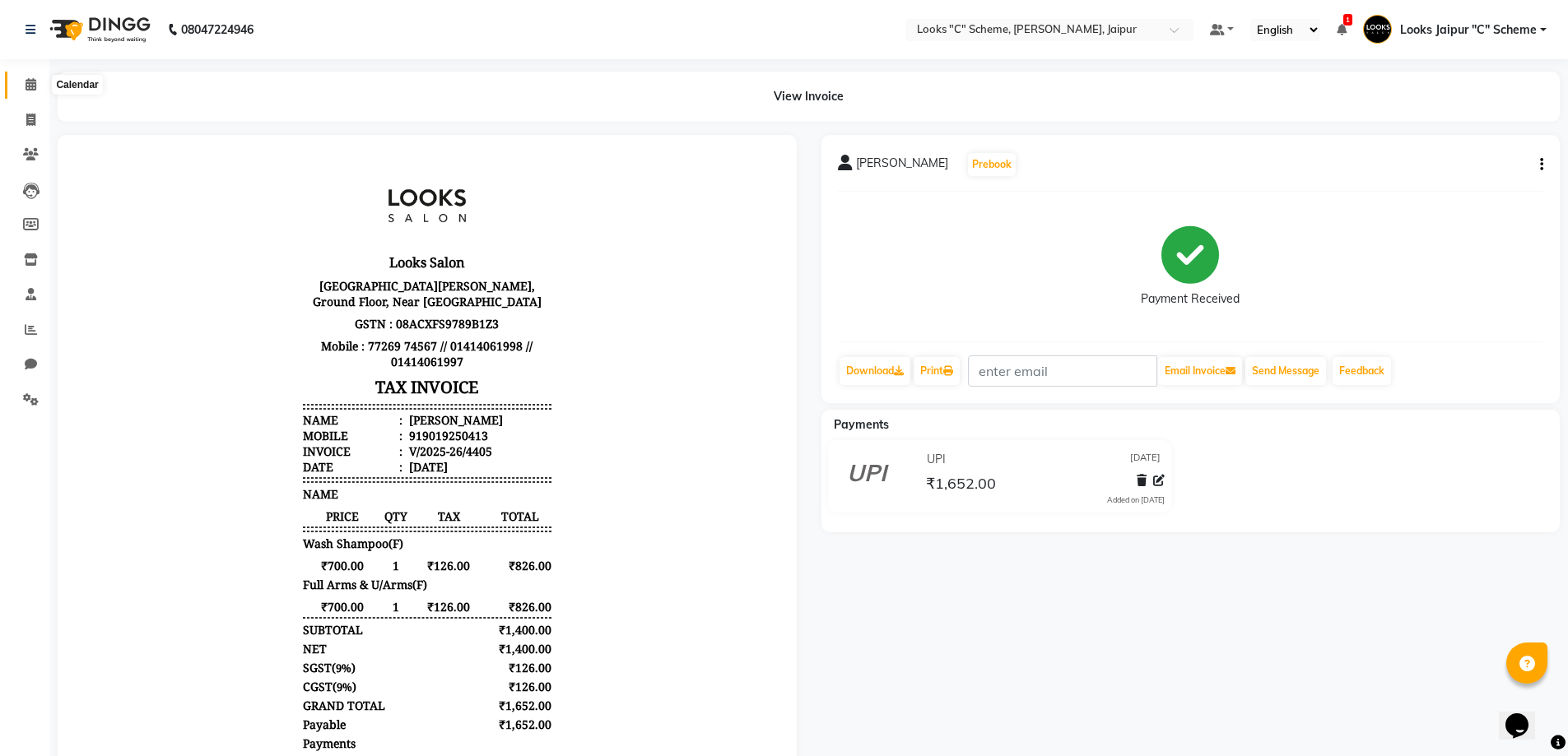
click at [34, 88] on icon at bounding box center [31, 84] width 11 height 12
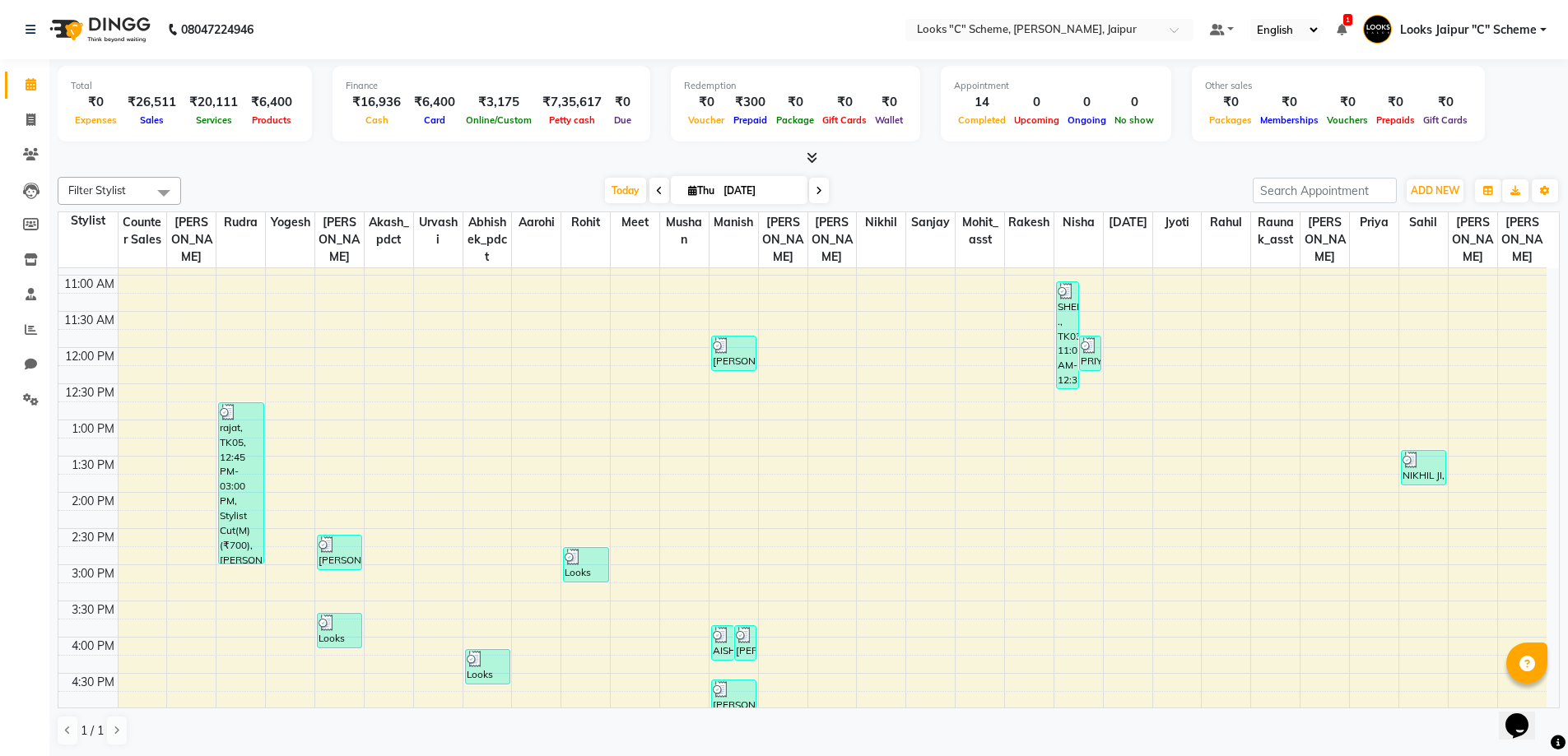
scroll to position [164, 0]
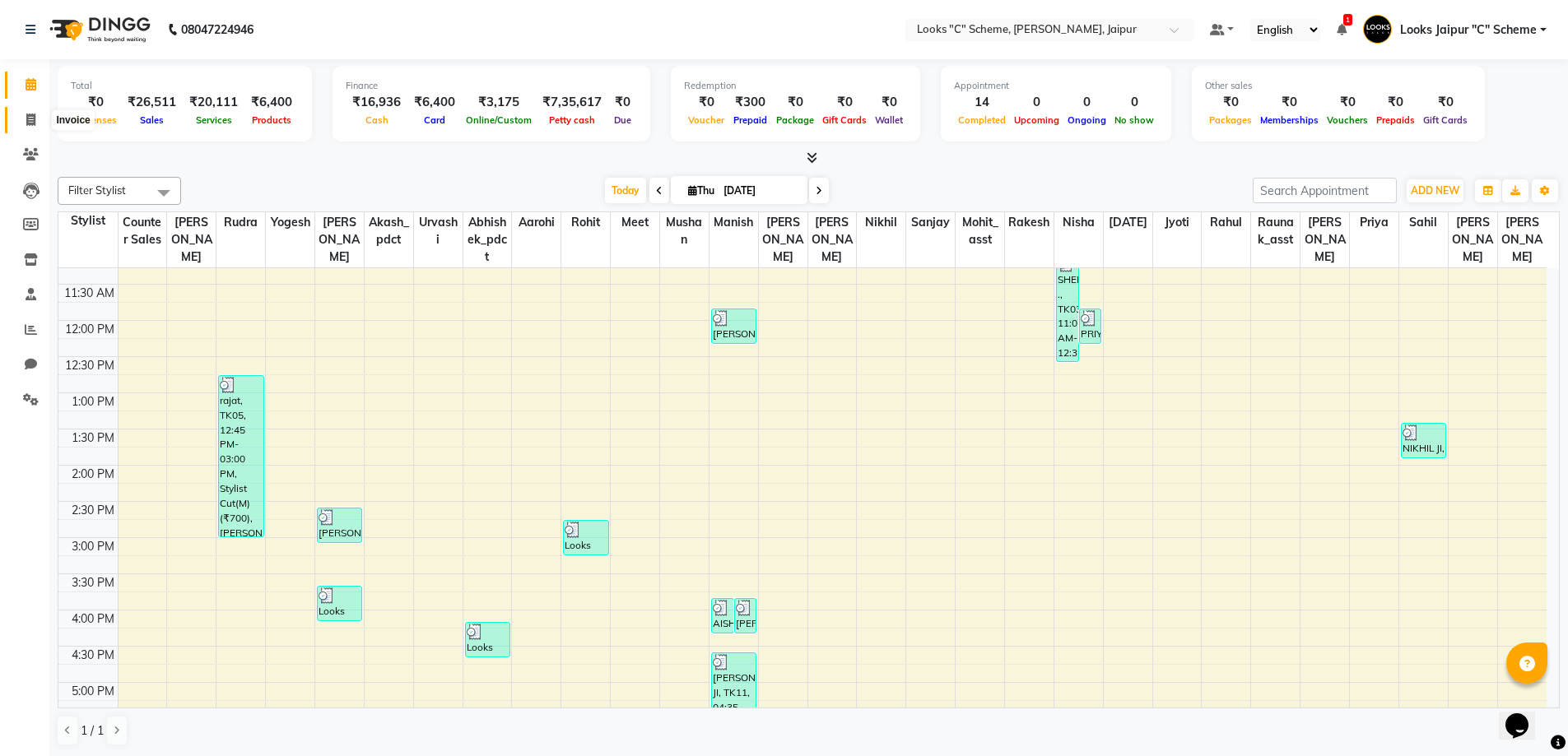
click at [34, 128] on span at bounding box center [31, 120] width 28 height 19
select select "service"
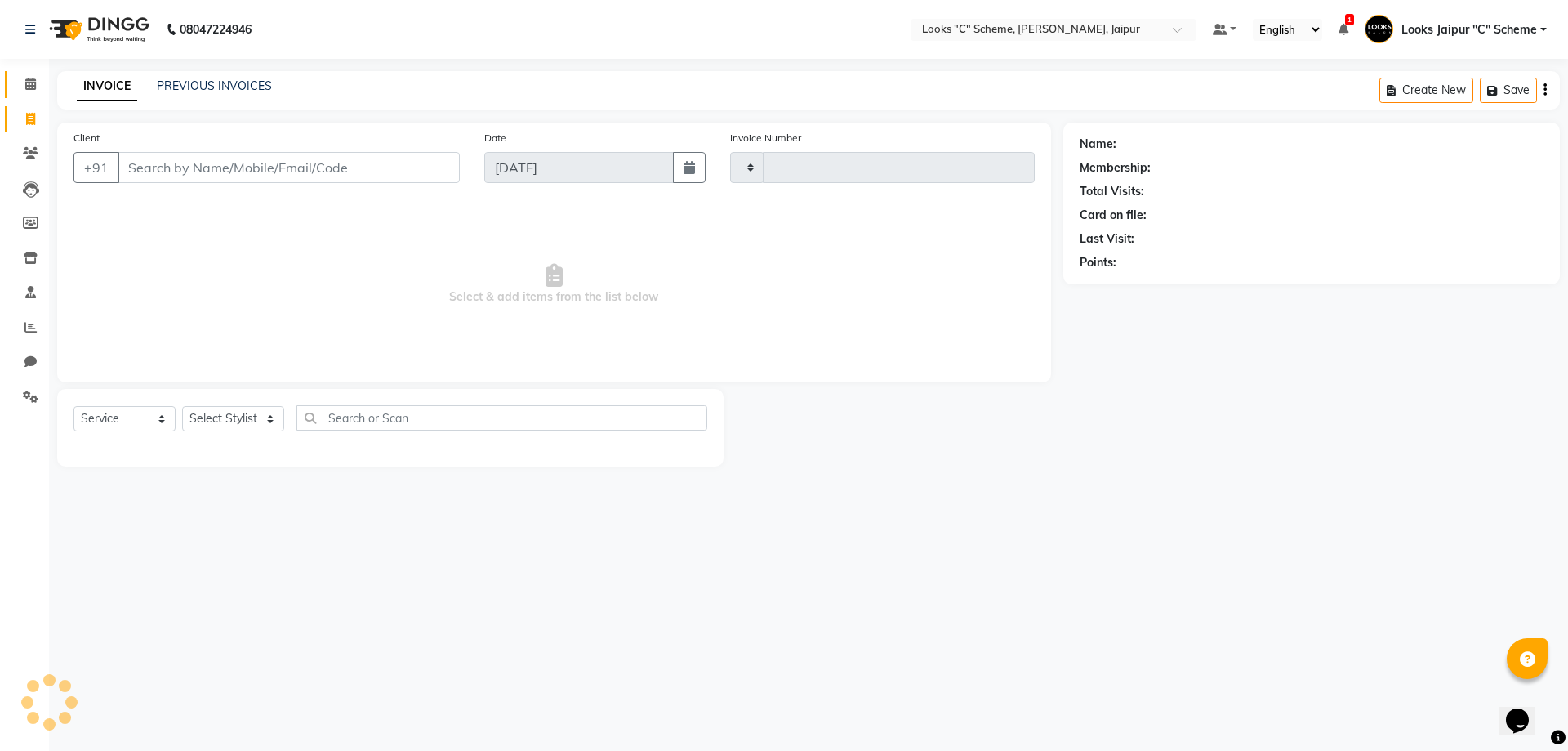
type input "4406"
select select "4315"
click at [204, 167] on input "Client" at bounding box center [288, 167] width 342 height 31
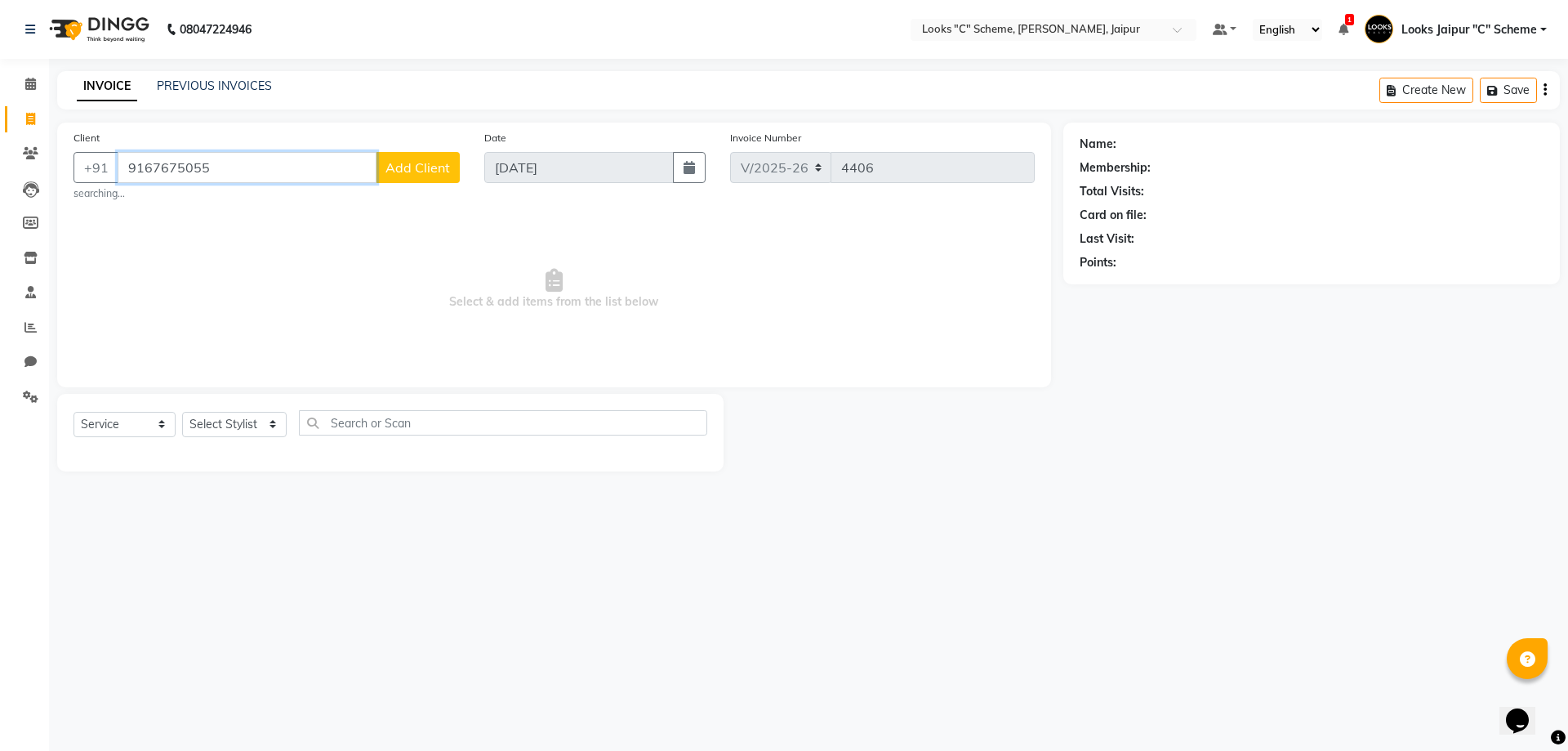
type input "9167675055"
click at [411, 176] on button "Add Client" at bounding box center [417, 167] width 84 height 31
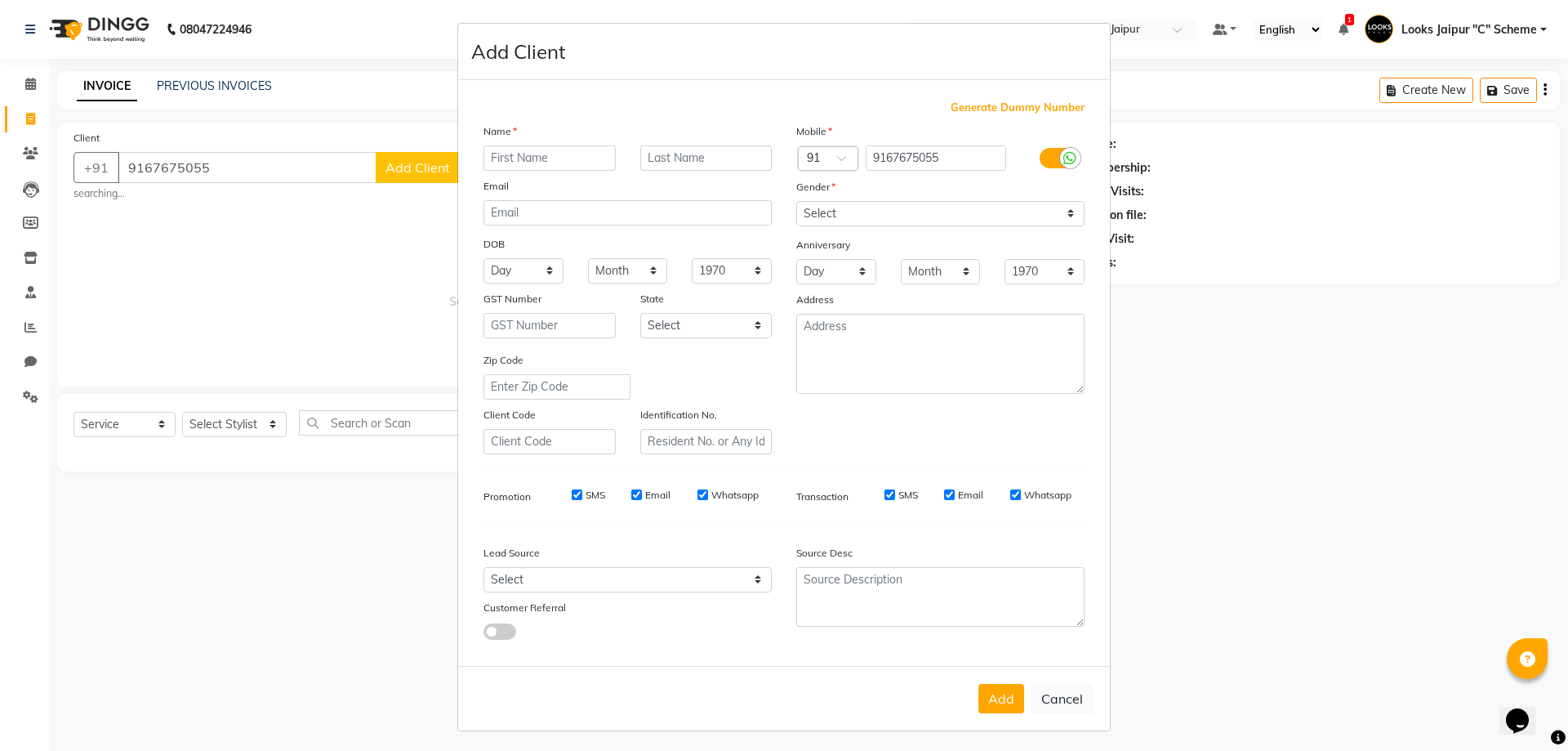
click at [553, 161] on input "text" at bounding box center [550, 158] width 132 height 26
type input "PINKI"
drag, startPoint x: 861, startPoint y: 209, endPoint x: 858, endPoint y: 224, distance: 15.3
click at [861, 209] on select "Select [DEMOGRAPHIC_DATA] [DEMOGRAPHIC_DATA] Other Prefer Not To Say" at bounding box center [940, 213] width 288 height 26
select select "[DEMOGRAPHIC_DATA]"
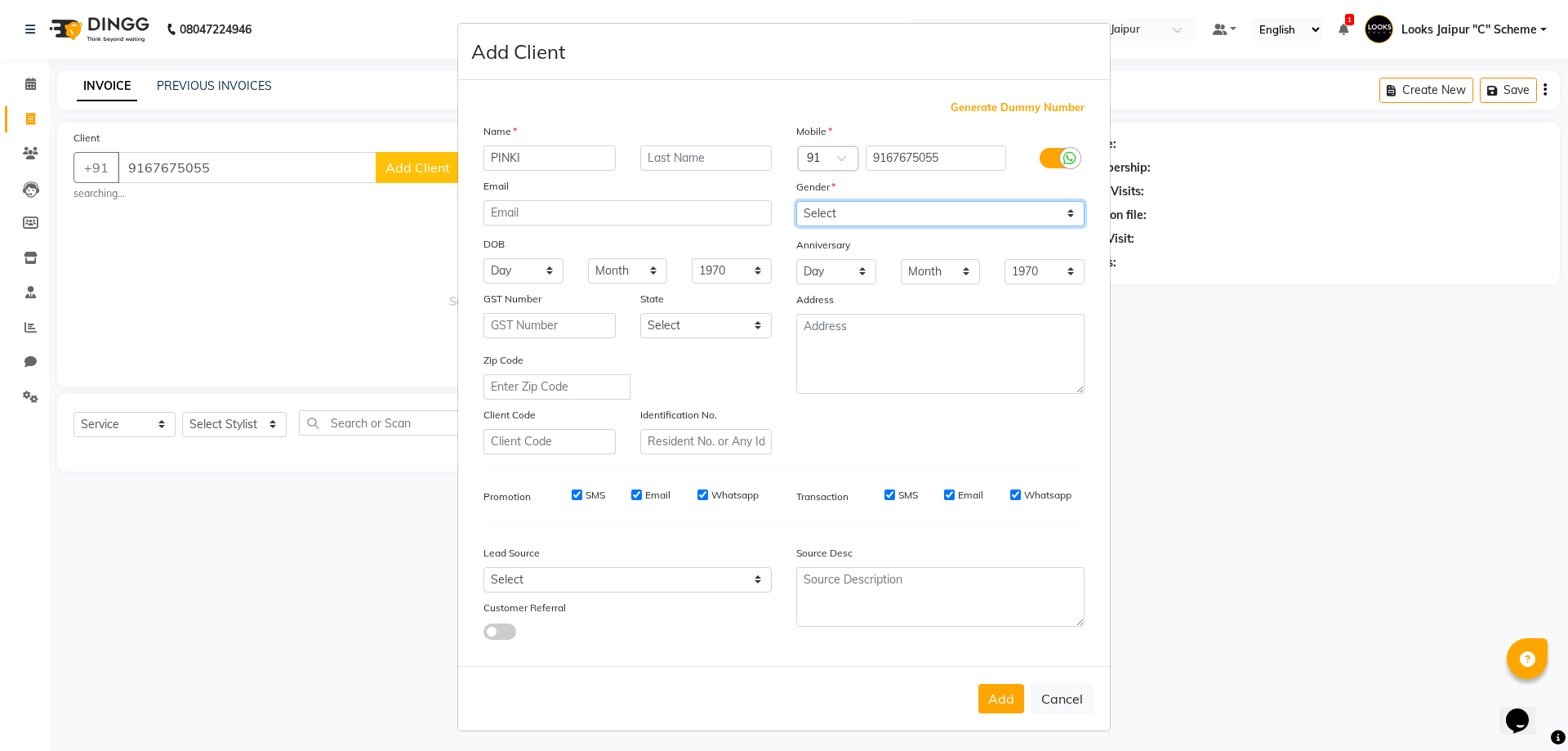
click at [797, 201] on select "Select [DEMOGRAPHIC_DATA] [DEMOGRAPHIC_DATA] Other Prefer Not To Say" at bounding box center [940, 213] width 288 height 26
click at [997, 688] on button "Add" at bounding box center [1001, 698] width 46 height 29
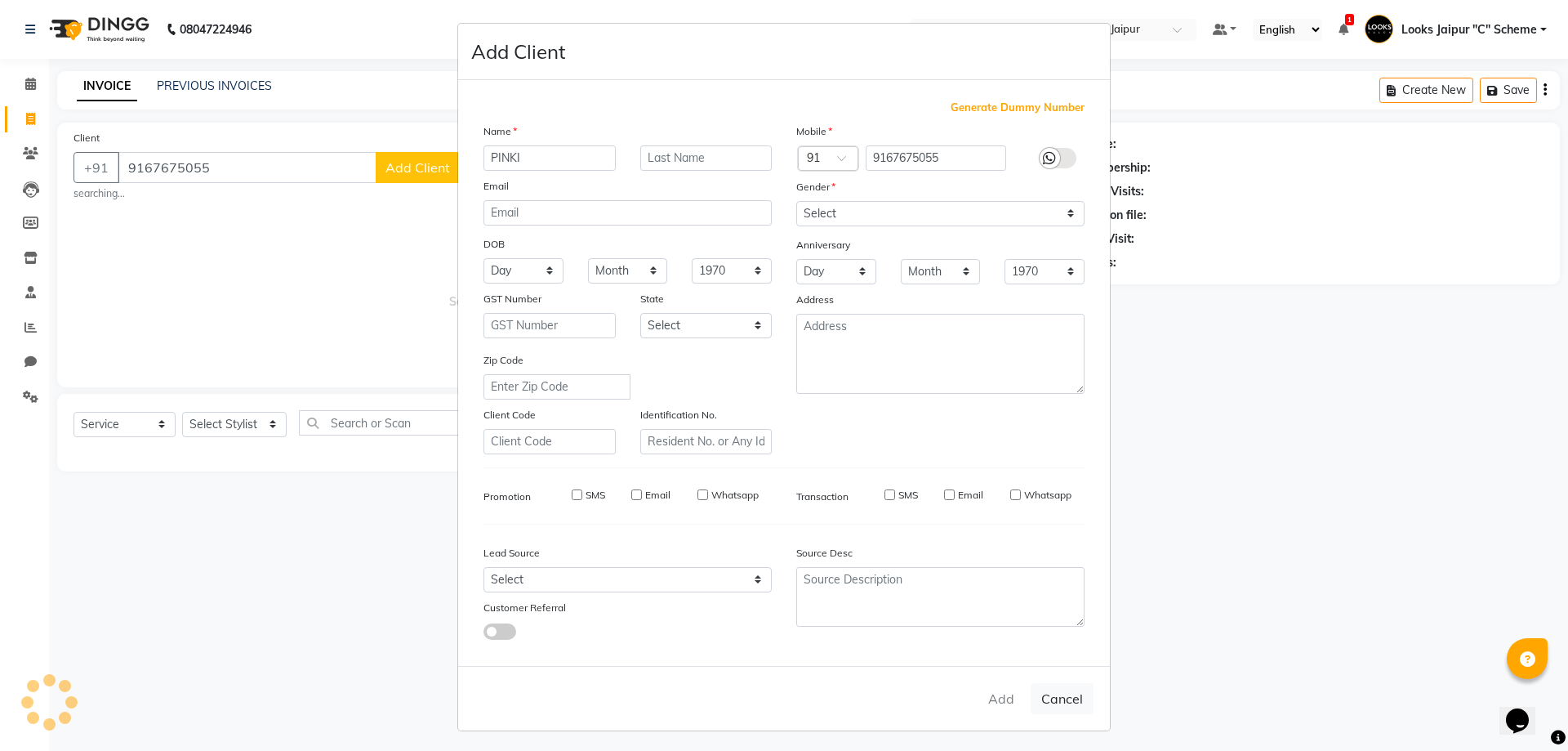
select select
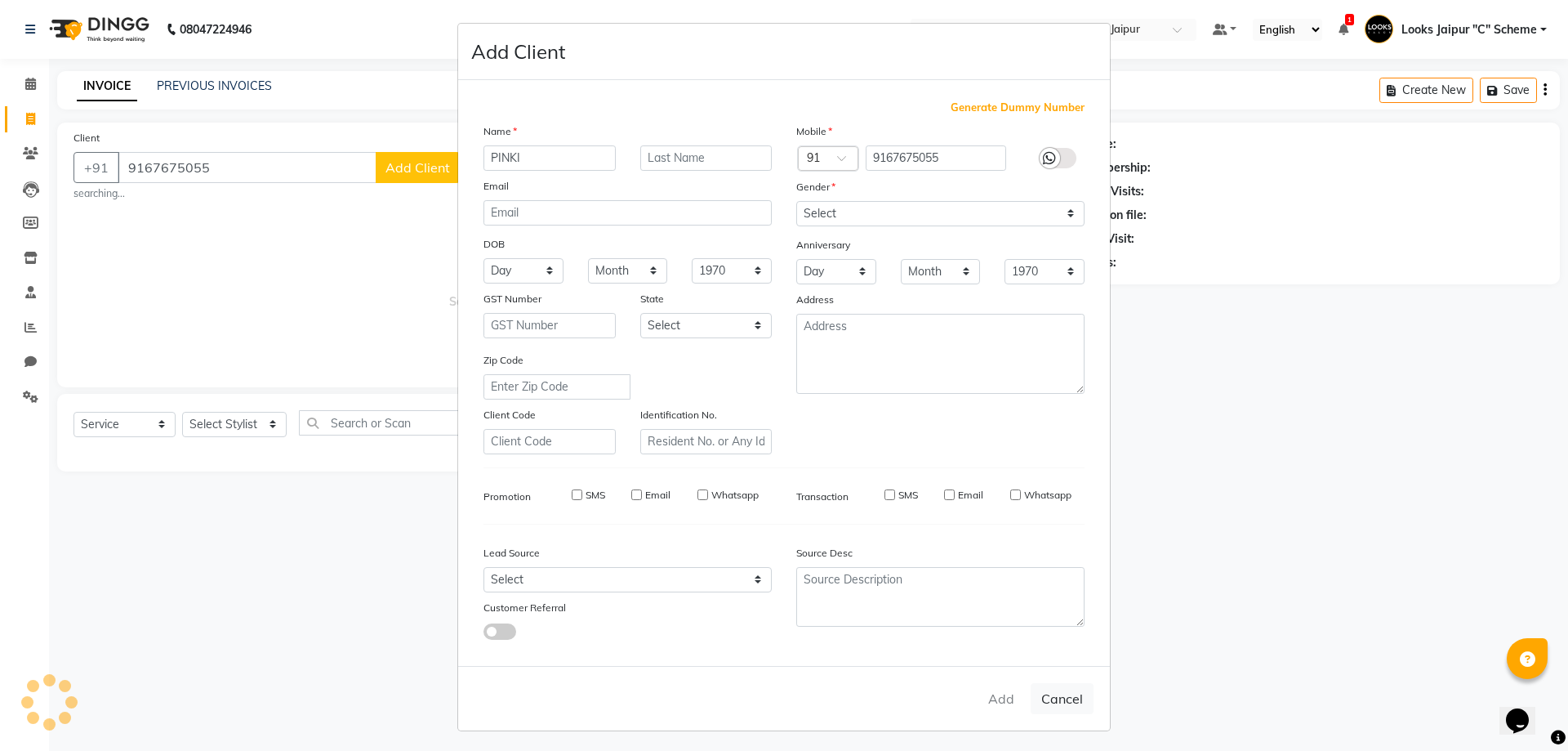
select select
checkbox input "false"
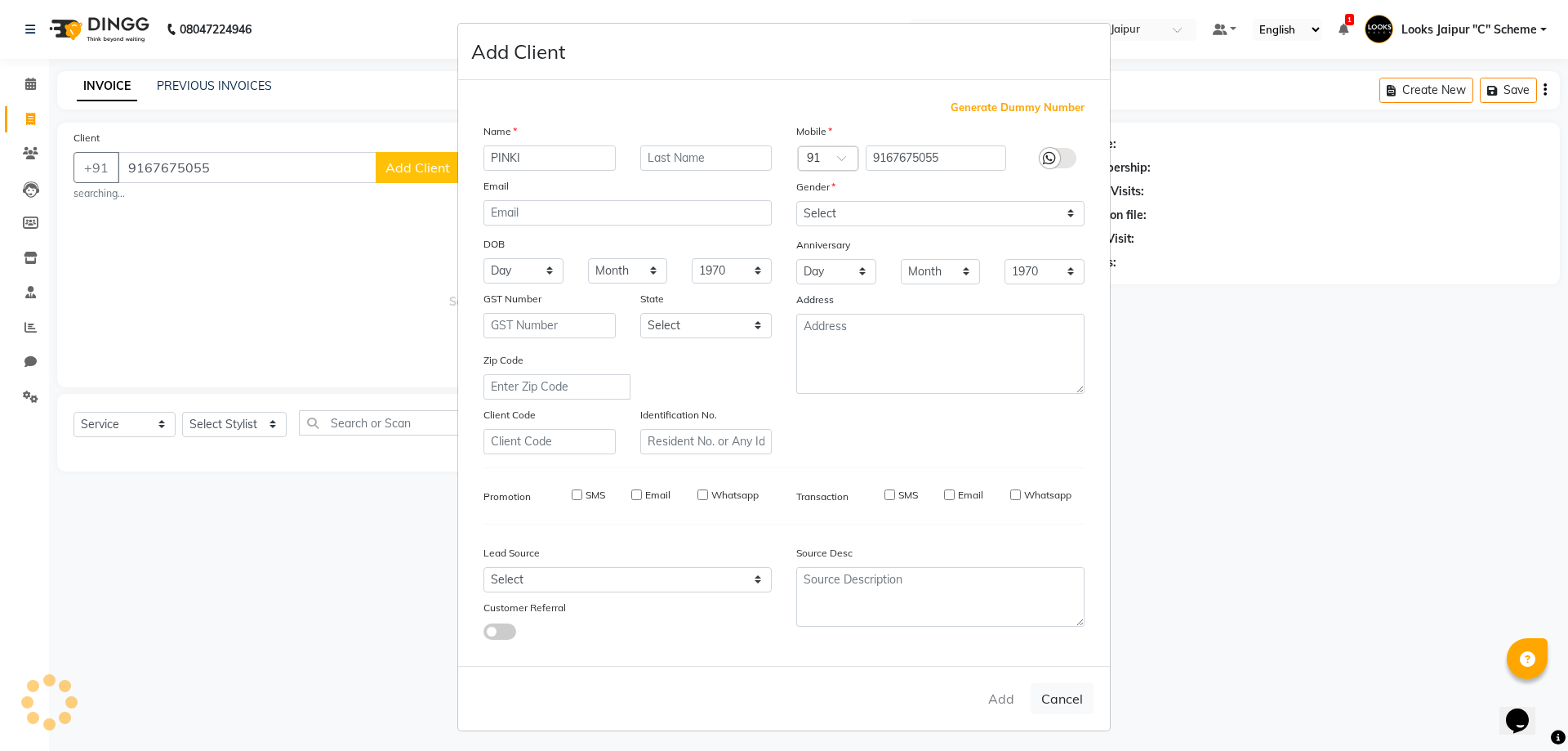
checkbox input "false"
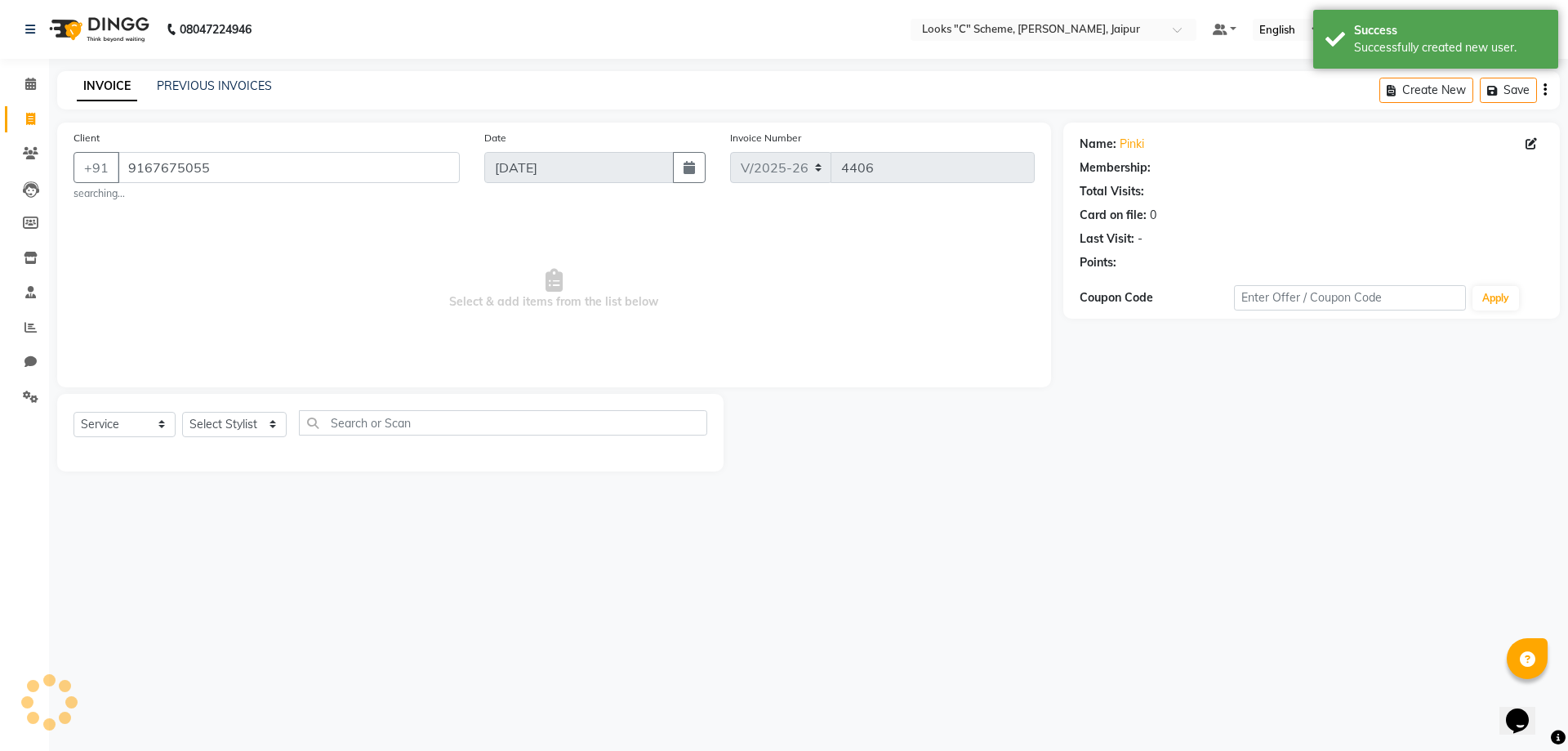
select select "1: Object"
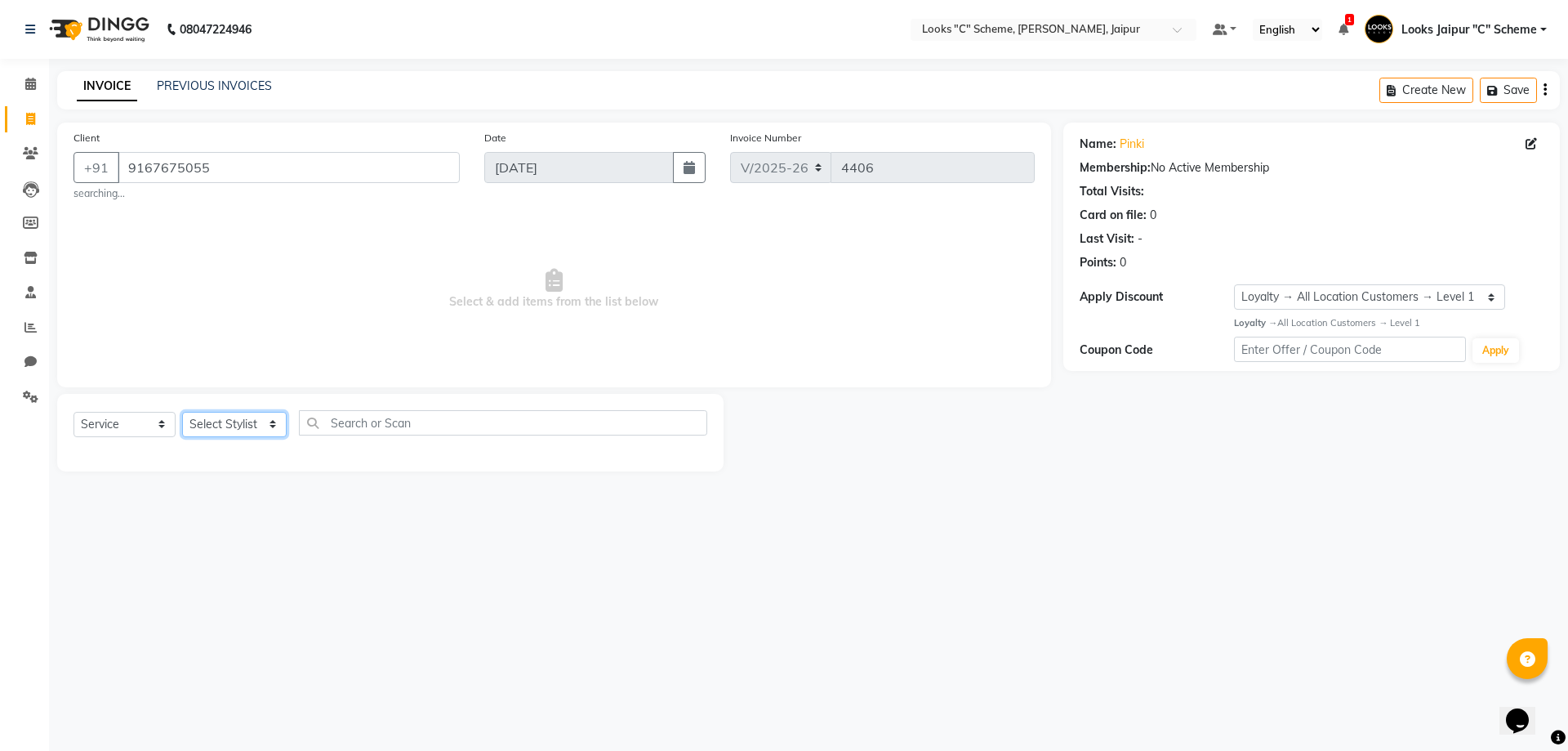
click at [240, 421] on select "Select Stylist [PERSON_NAME] Akash_pdct [PERSON_NAME] [PERSON_NAME] Counter Sal…" at bounding box center [234, 424] width 105 height 26
select select "59430"
click at [182, 412] on select "Select Stylist [PERSON_NAME] Akash_pdct [PERSON_NAME] [PERSON_NAME] Counter Sal…" at bounding box center [234, 424] width 105 height 26
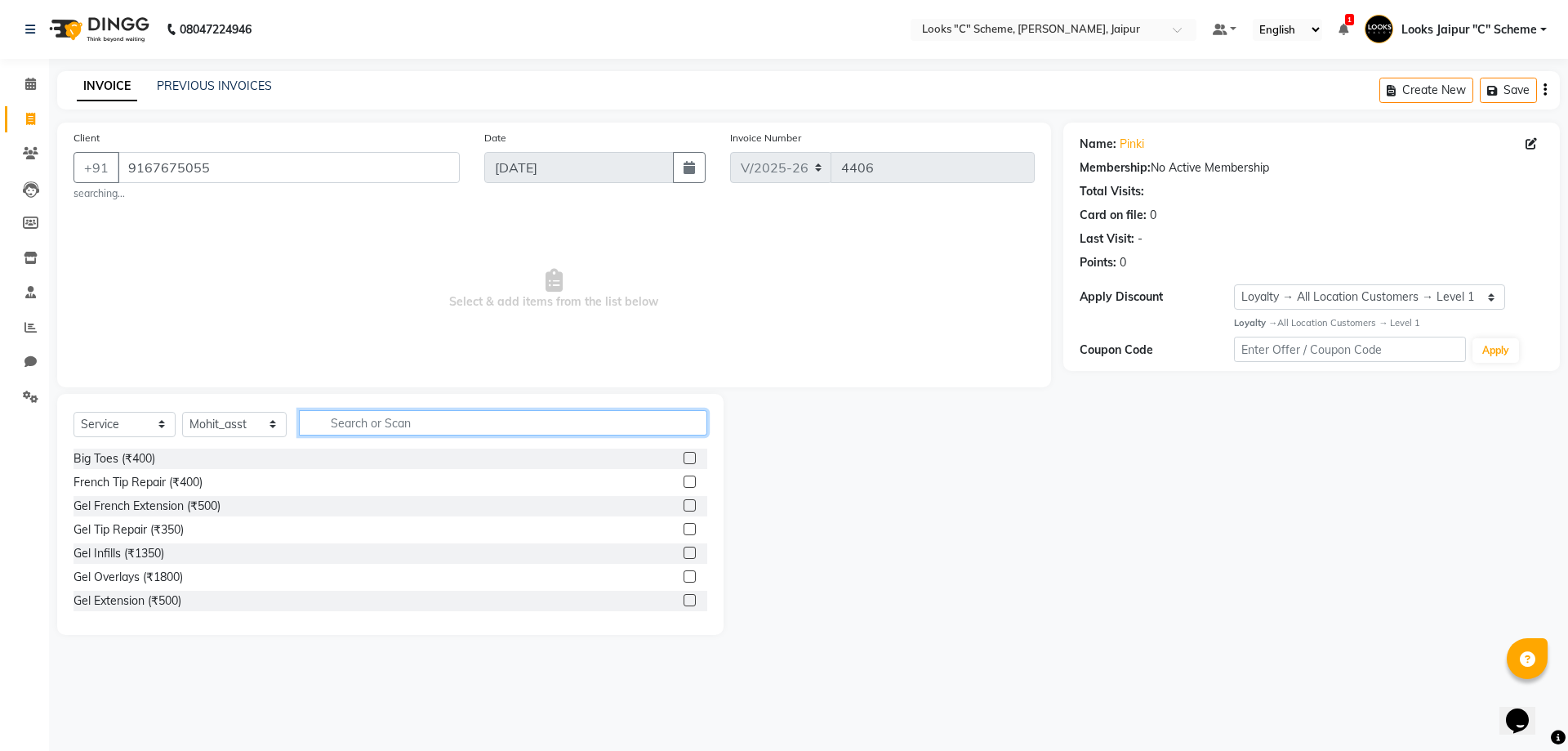
click at [373, 420] on input "text" at bounding box center [502, 422] width 408 height 26
type input "W"
type input "STYLING"
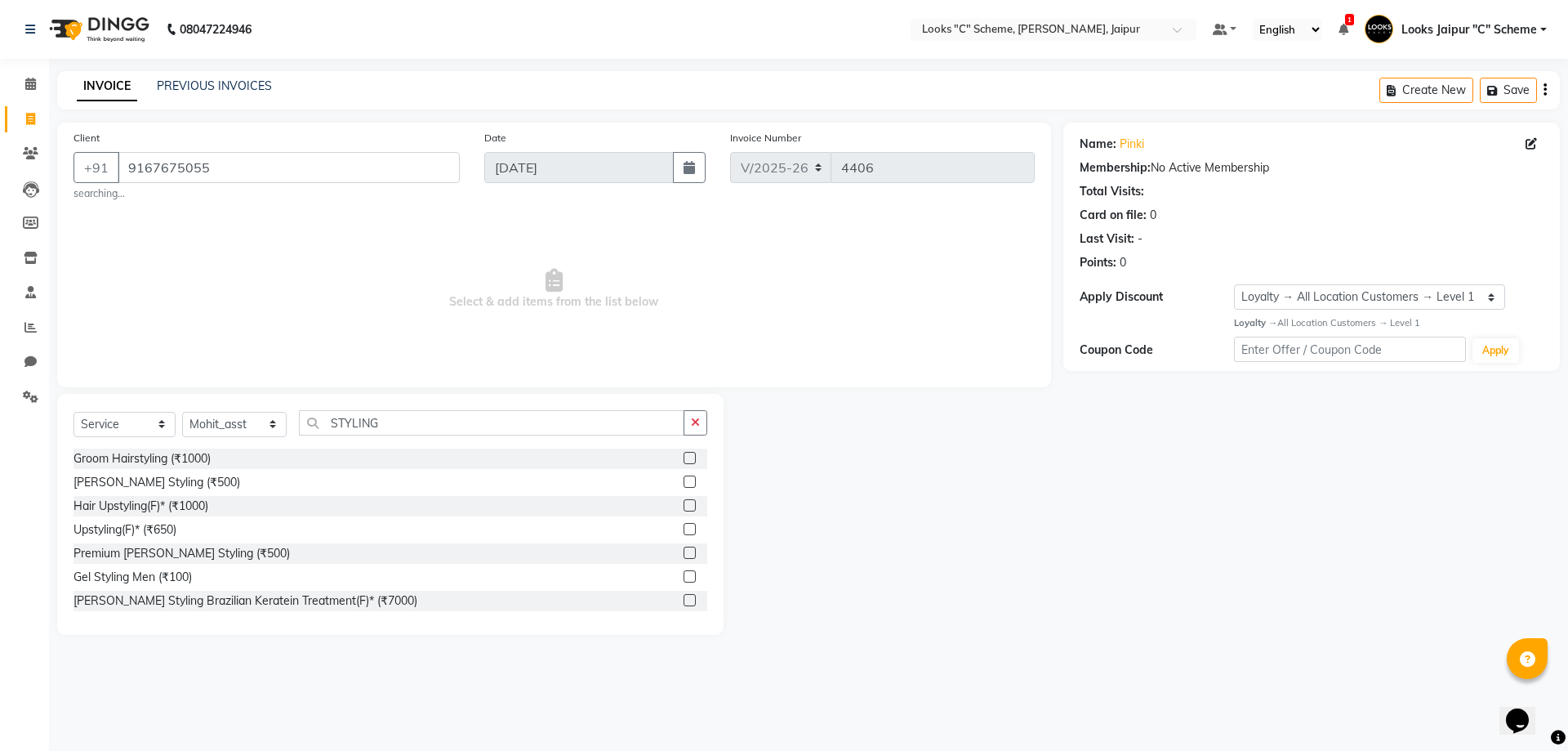
click at [684, 527] on label at bounding box center [690, 529] width 12 height 12
click at [684, 527] on input "checkbox" at bounding box center [689, 530] width 11 height 11
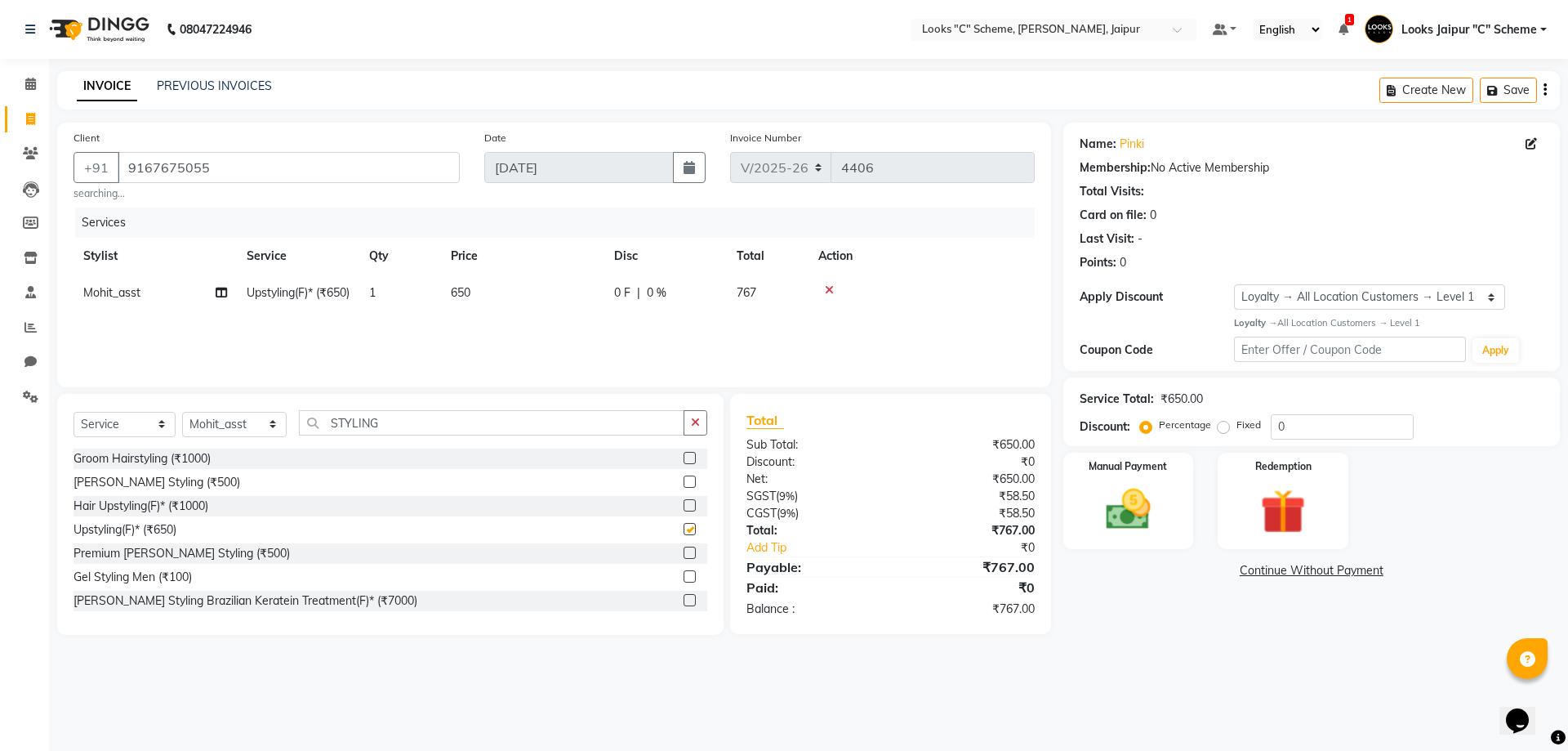
checkbox input "false"
click at [524, 282] on td "650" at bounding box center [522, 293] width 163 height 37
select select "59430"
click at [574, 300] on input "650" at bounding box center [599, 297] width 144 height 26
type input "6"
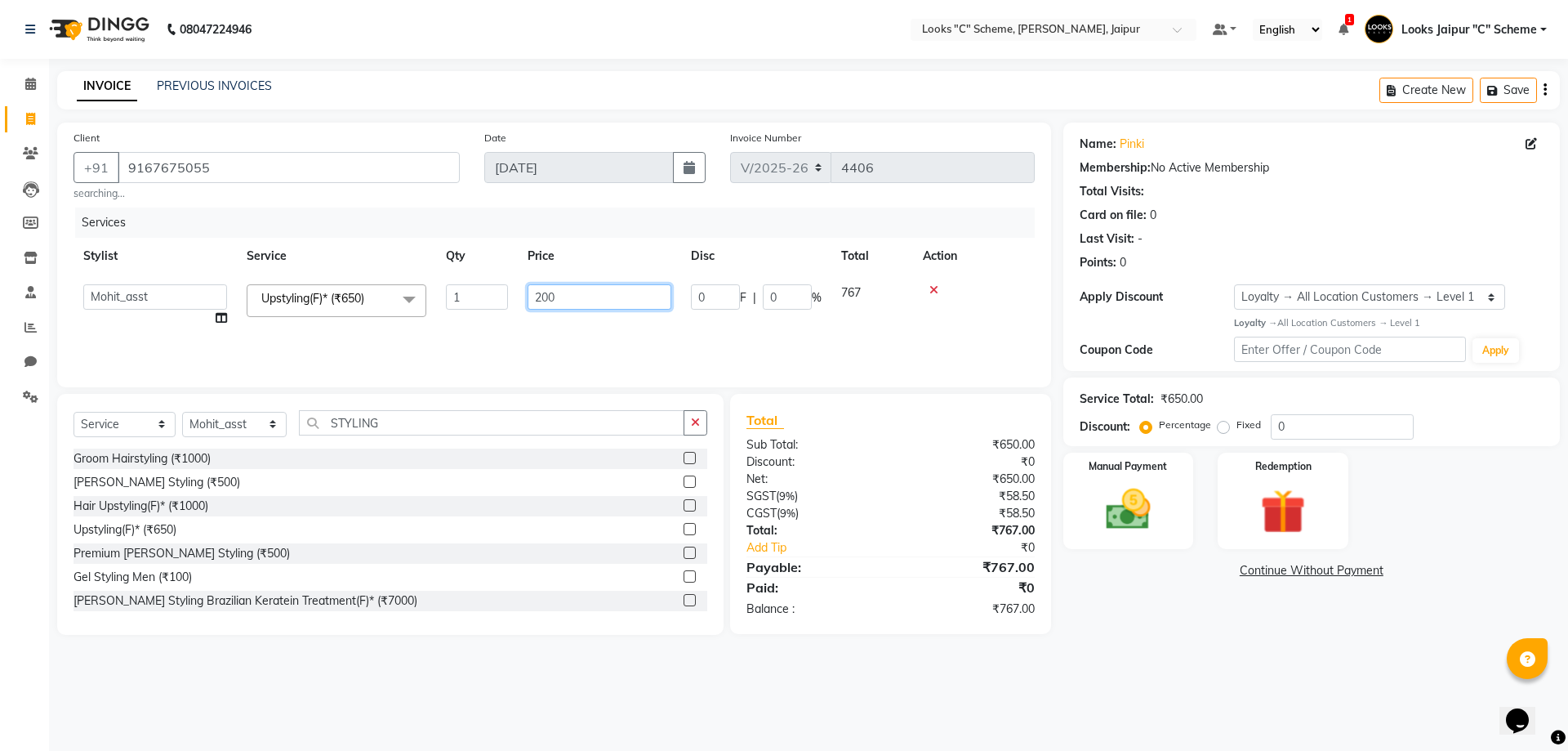
type input "2000"
click at [583, 335] on div "Services Stylist Service Qty Price Disc Total Action Aarohi [PERSON_NAME] Abhis…" at bounding box center [554, 288] width 962 height 163
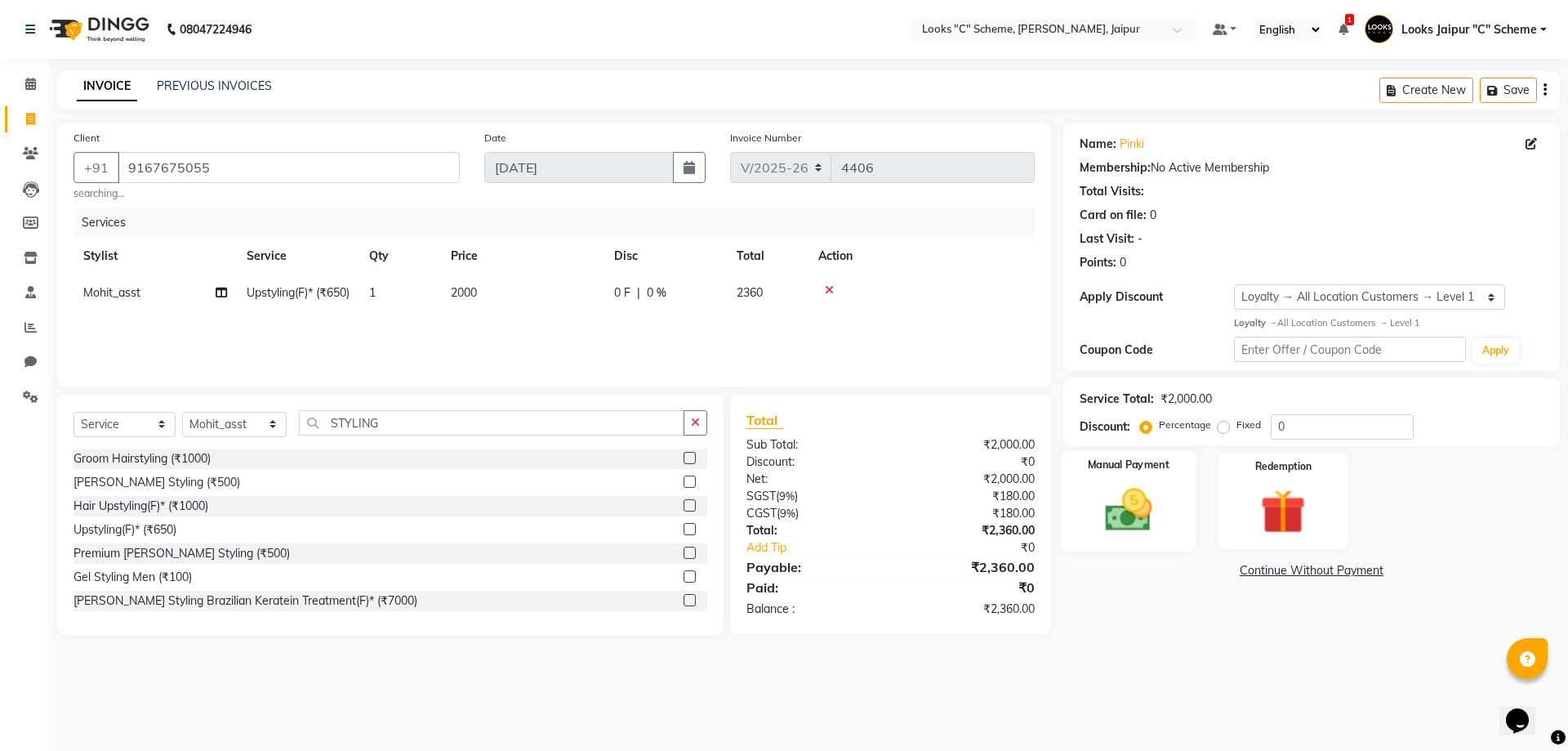
click at [1143, 530] on img at bounding box center [1128, 509] width 76 height 54
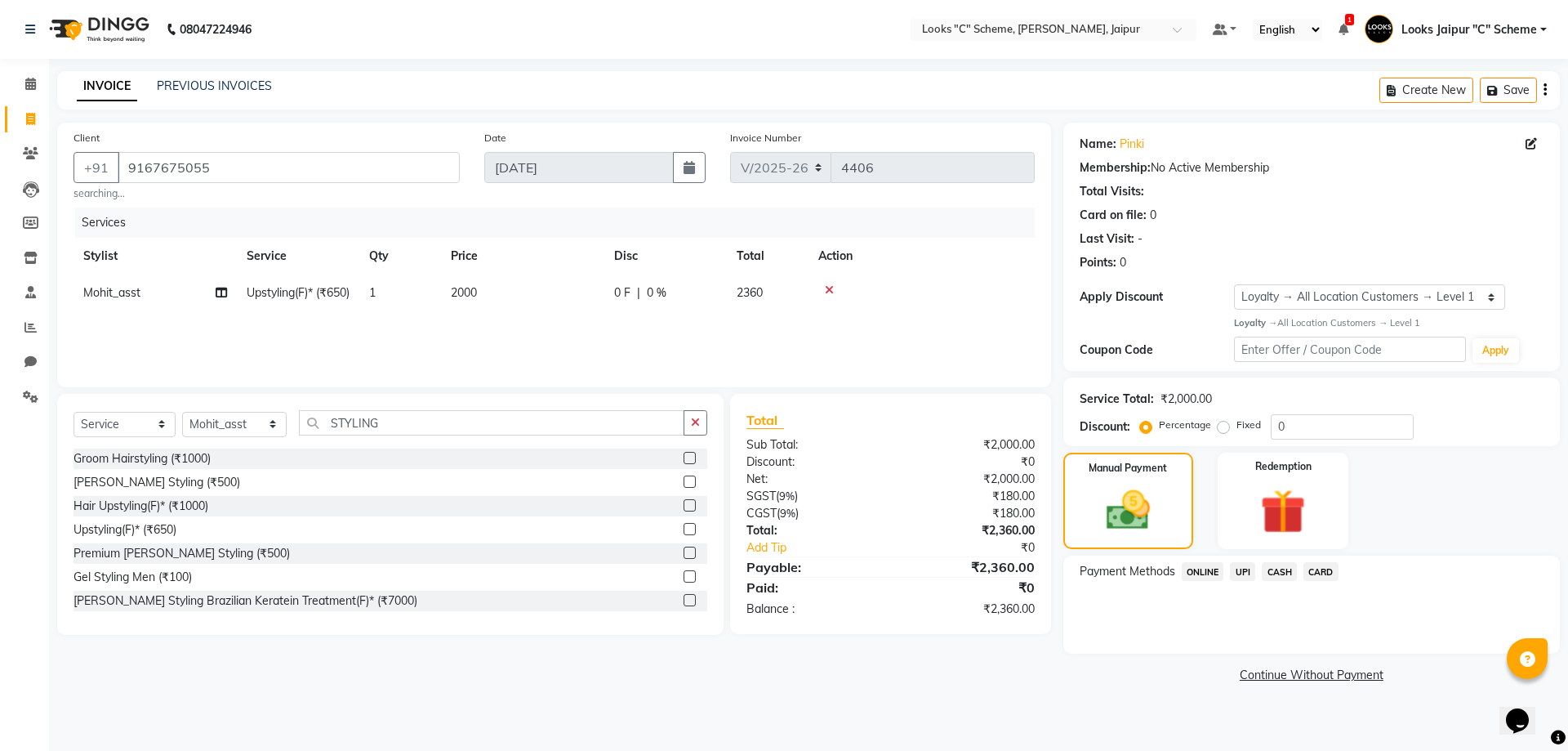
click at [1284, 579] on span "CASH" at bounding box center [1280, 571] width 35 height 19
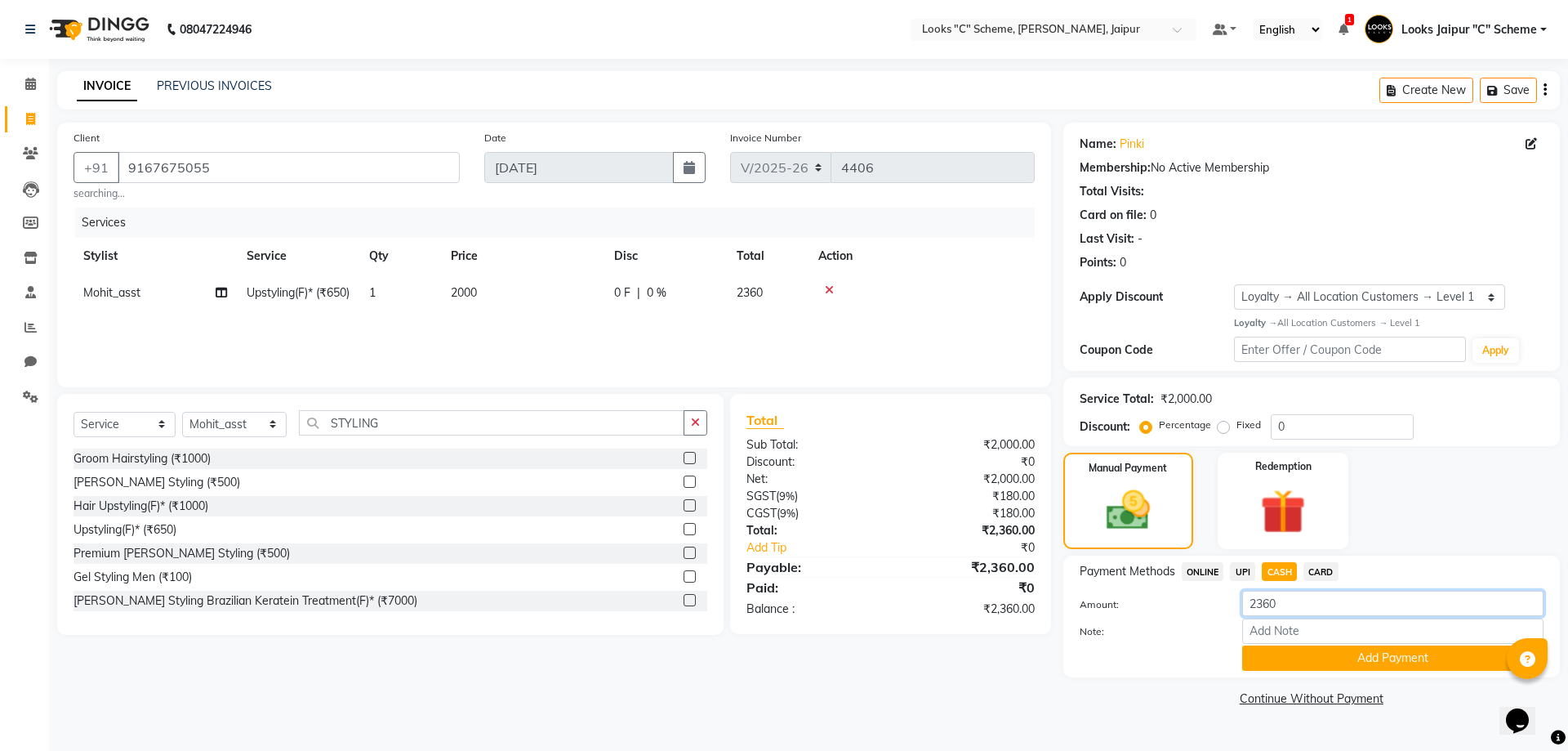
click at [1289, 603] on input "2360" at bounding box center [1393, 603] width 301 height 26
type input "2300"
click at [1299, 654] on button "Add Payment" at bounding box center [1393, 658] width 301 height 26
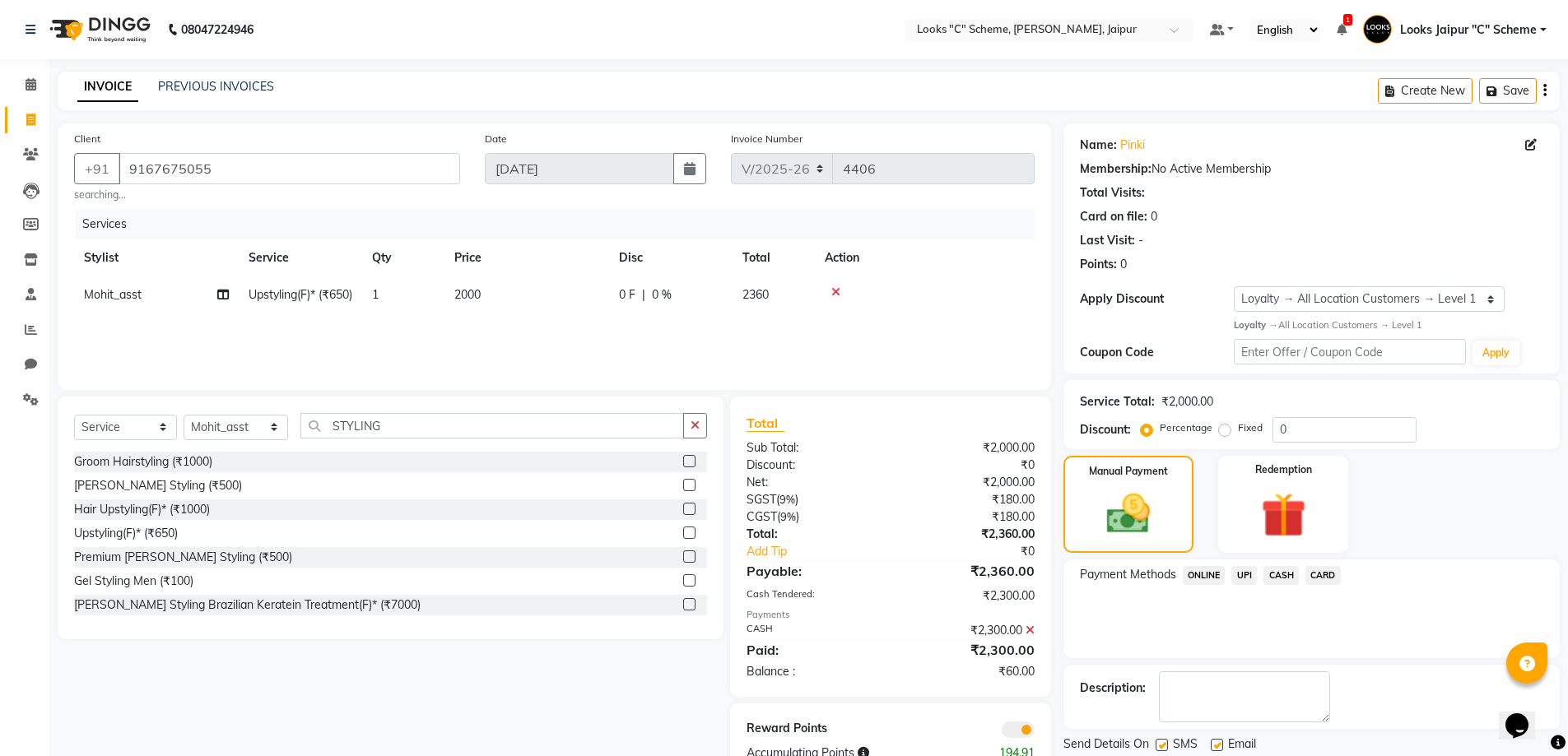
click at [1239, 573] on span "UPI" at bounding box center [1244, 575] width 26 height 19
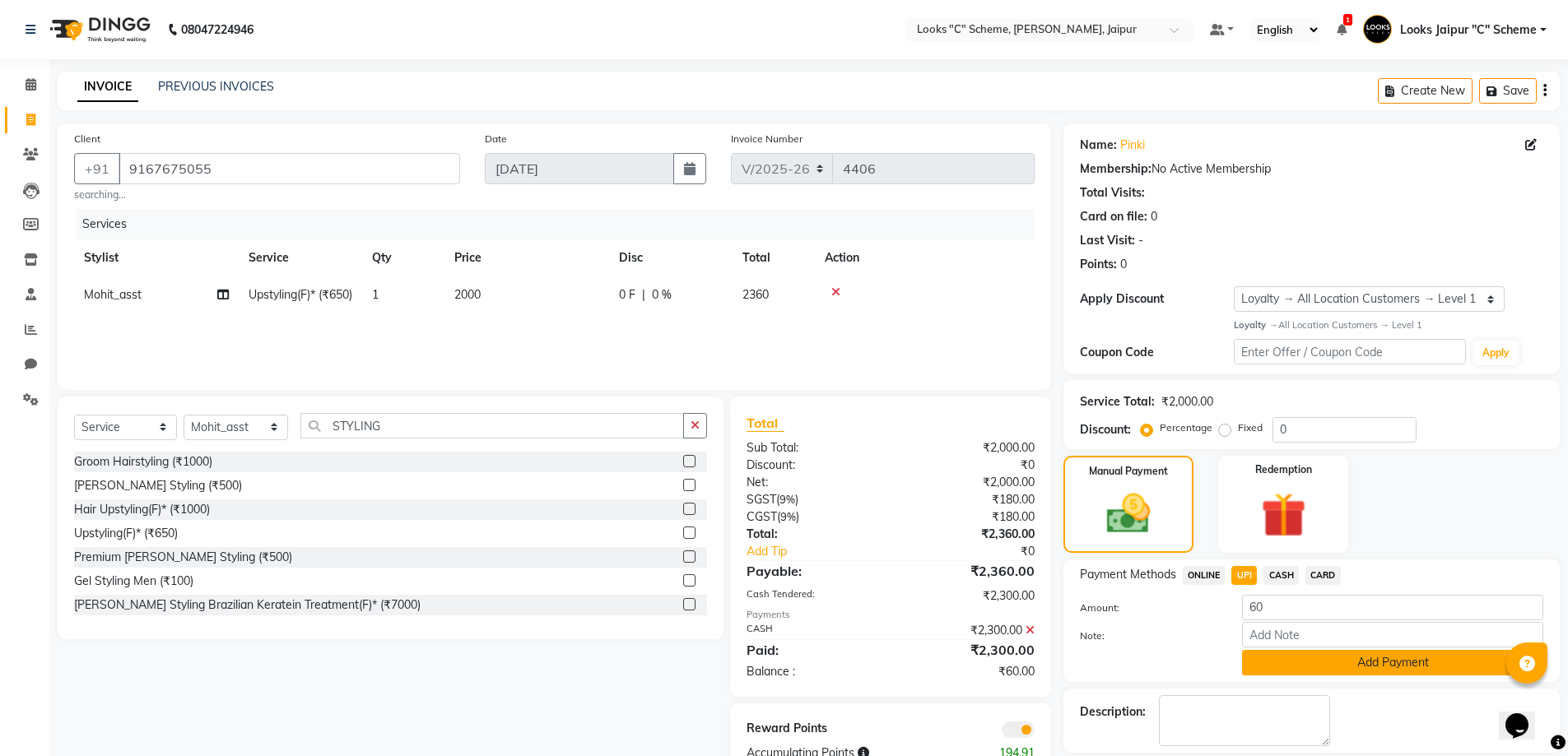
click at [1277, 669] on button "Add Payment" at bounding box center [1392, 662] width 301 height 26
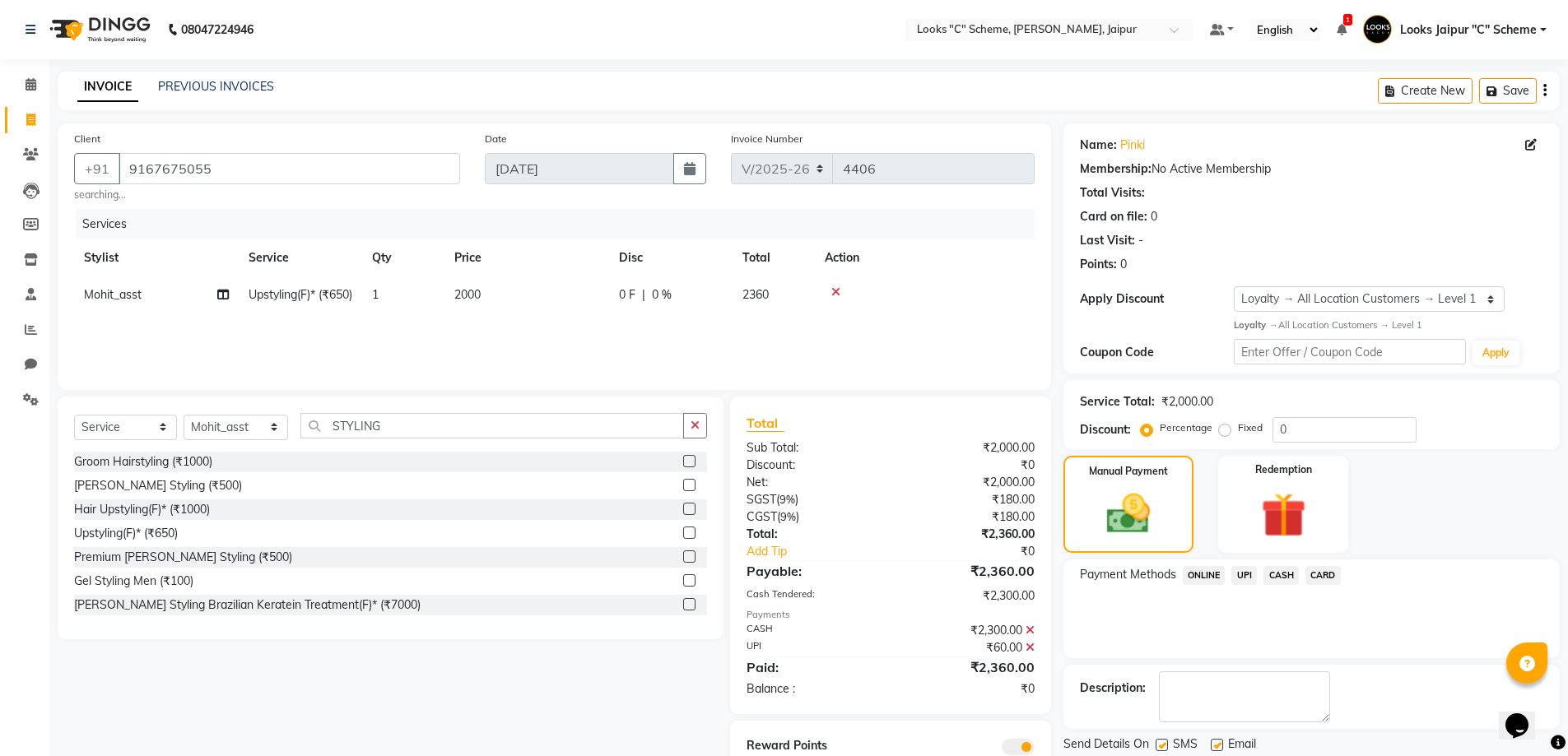
scroll to position [64, 0]
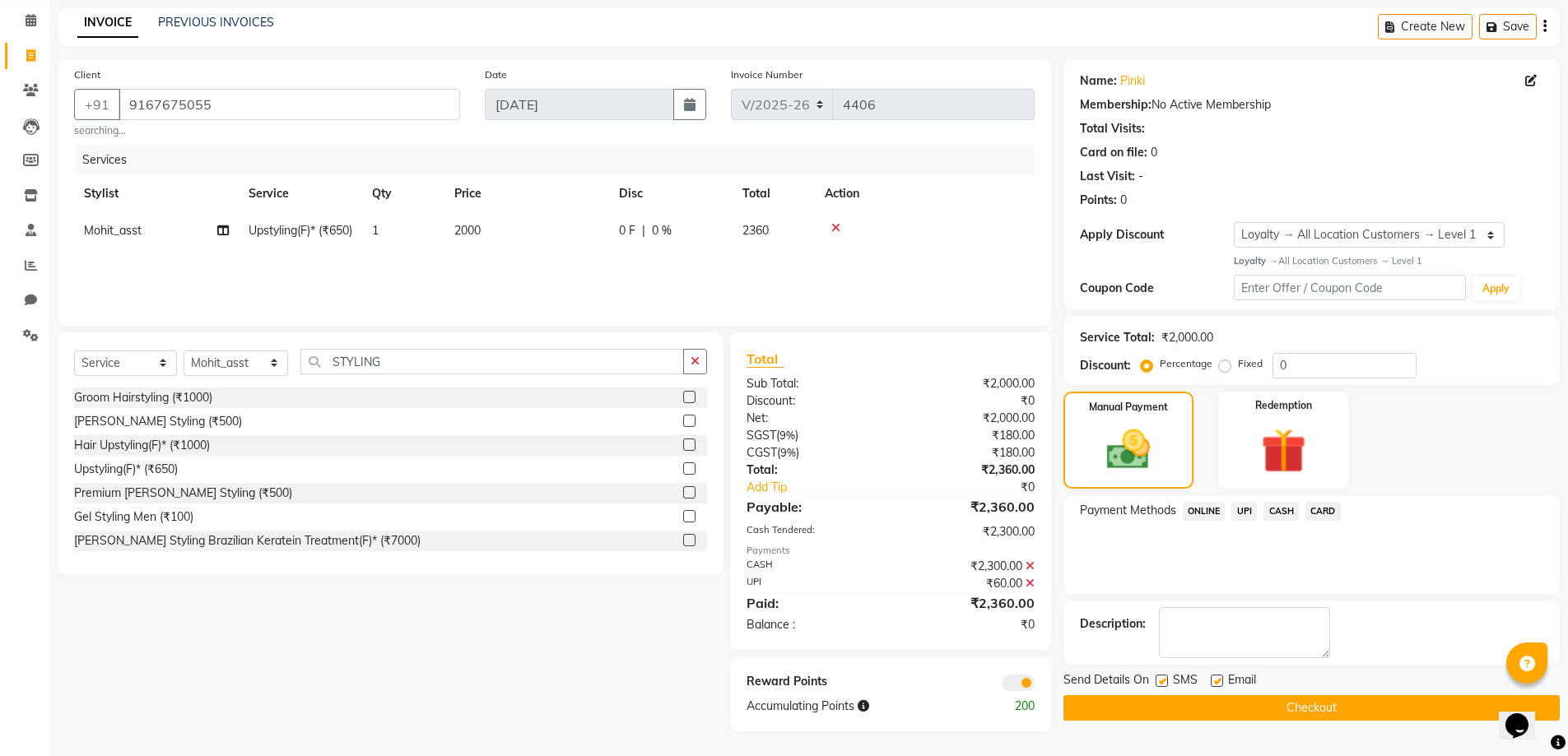
click at [1276, 707] on button "Checkout" at bounding box center [1311, 707] width 496 height 26
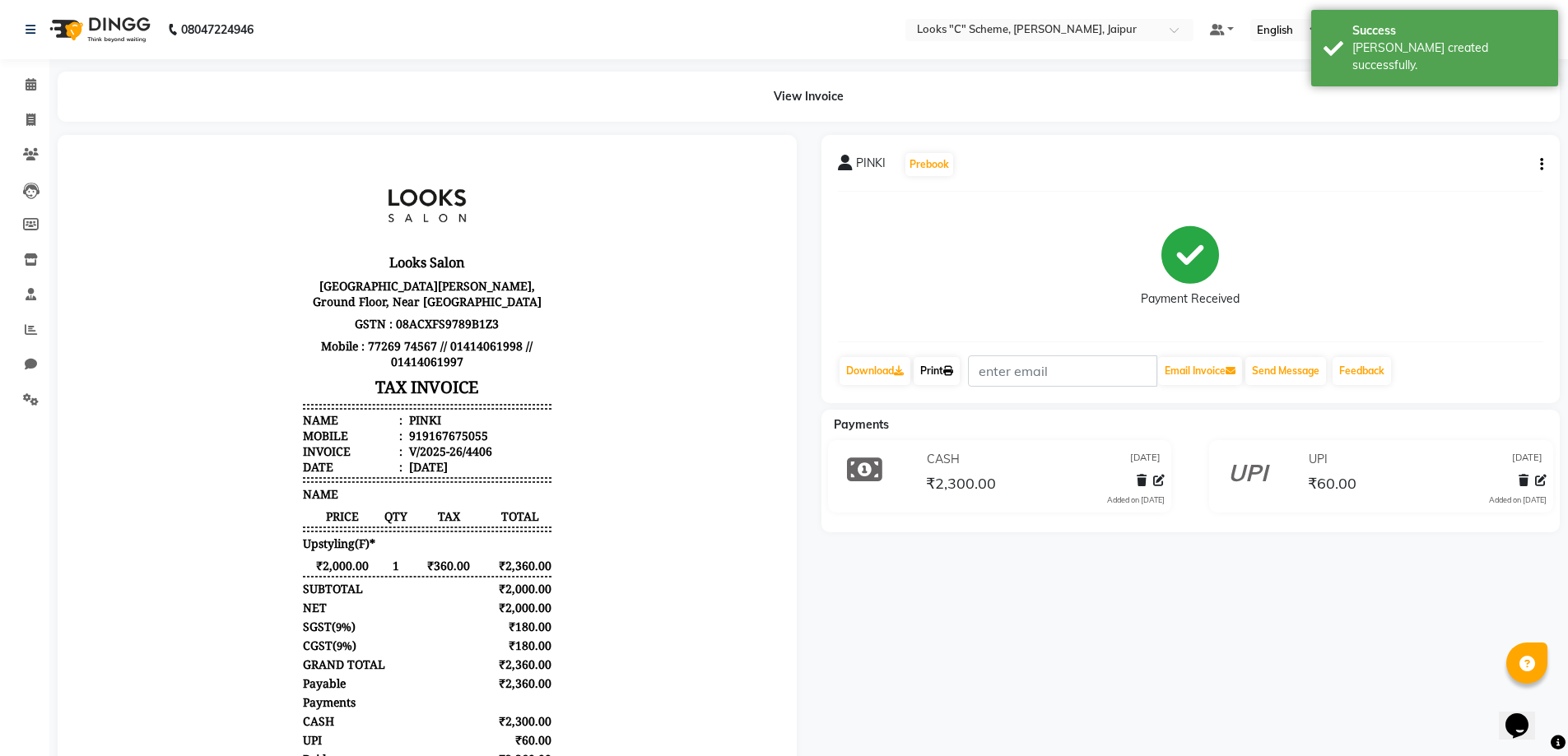
click at [959, 374] on link "Print" at bounding box center [937, 371] width 46 height 28
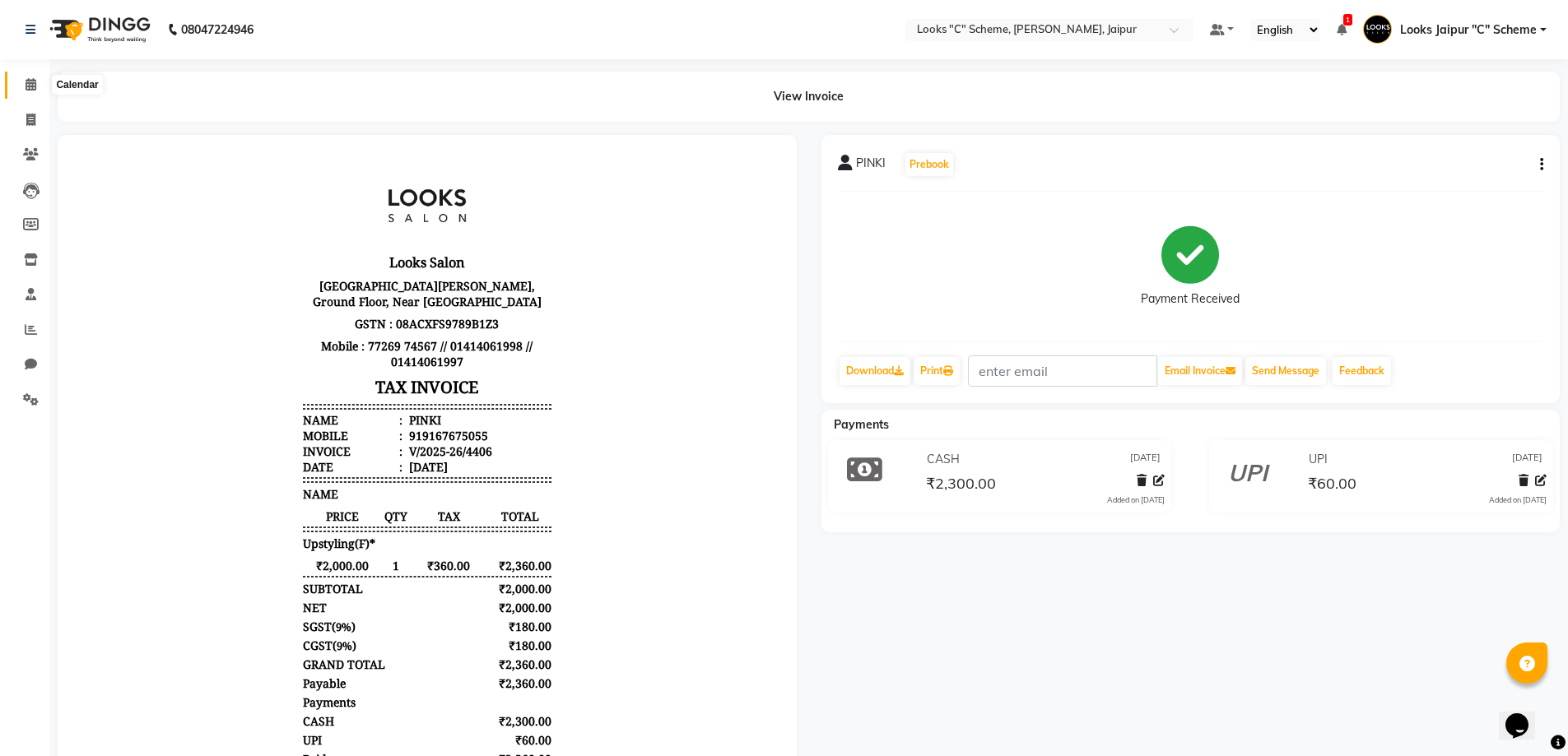
click at [27, 88] on icon at bounding box center [31, 84] width 11 height 12
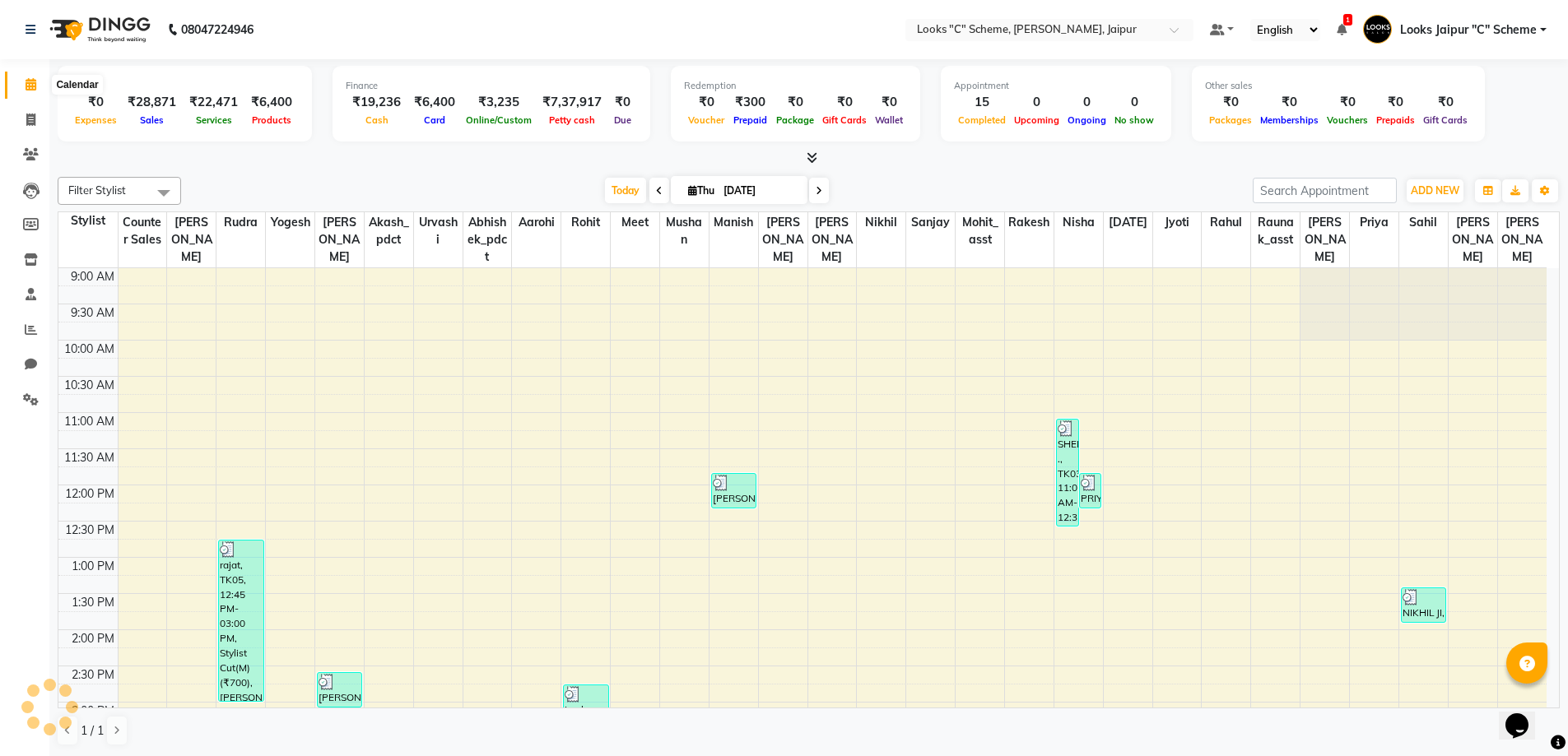
click at [27, 91] on span at bounding box center [31, 84] width 28 height 19
click at [35, 410] on link "Settings" at bounding box center [25, 400] width 39 height 28
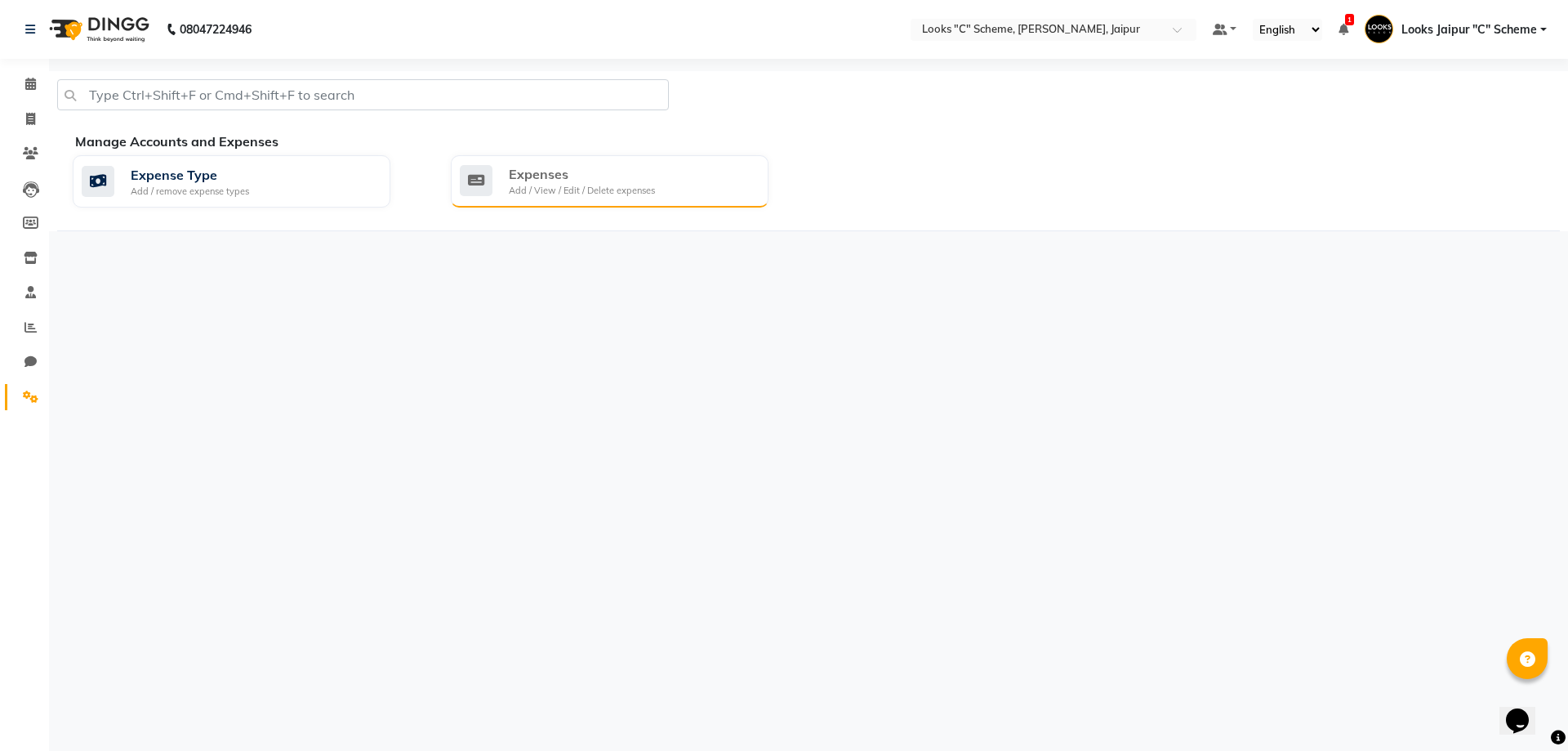
click at [658, 184] on div "Expenses Add / View / Edit / Delete expenses" at bounding box center [608, 181] width 296 height 33
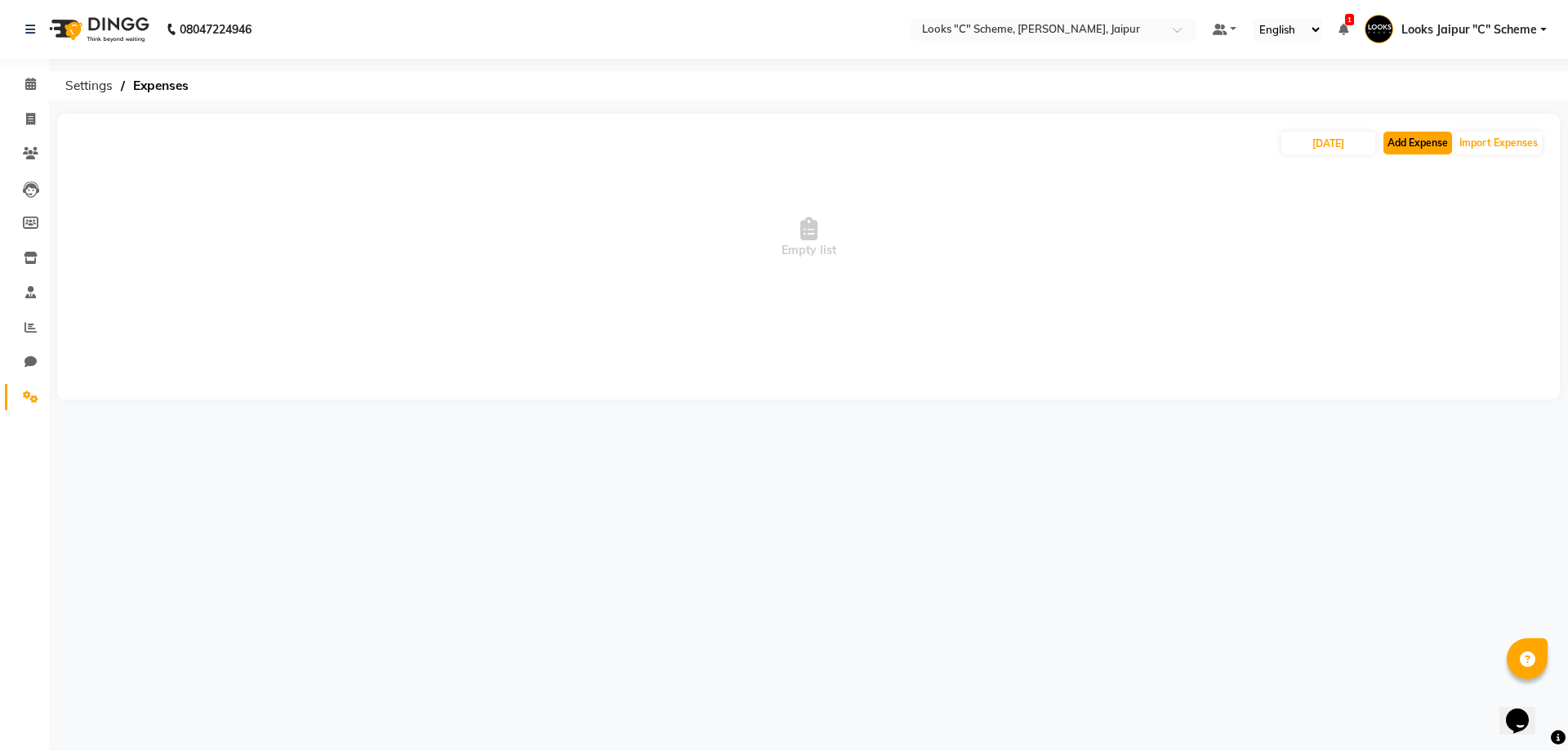
click at [1433, 152] on button "Add Expense" at bounding box center [1418, 143] width 69 height 23
select select "1"
select select "3120"
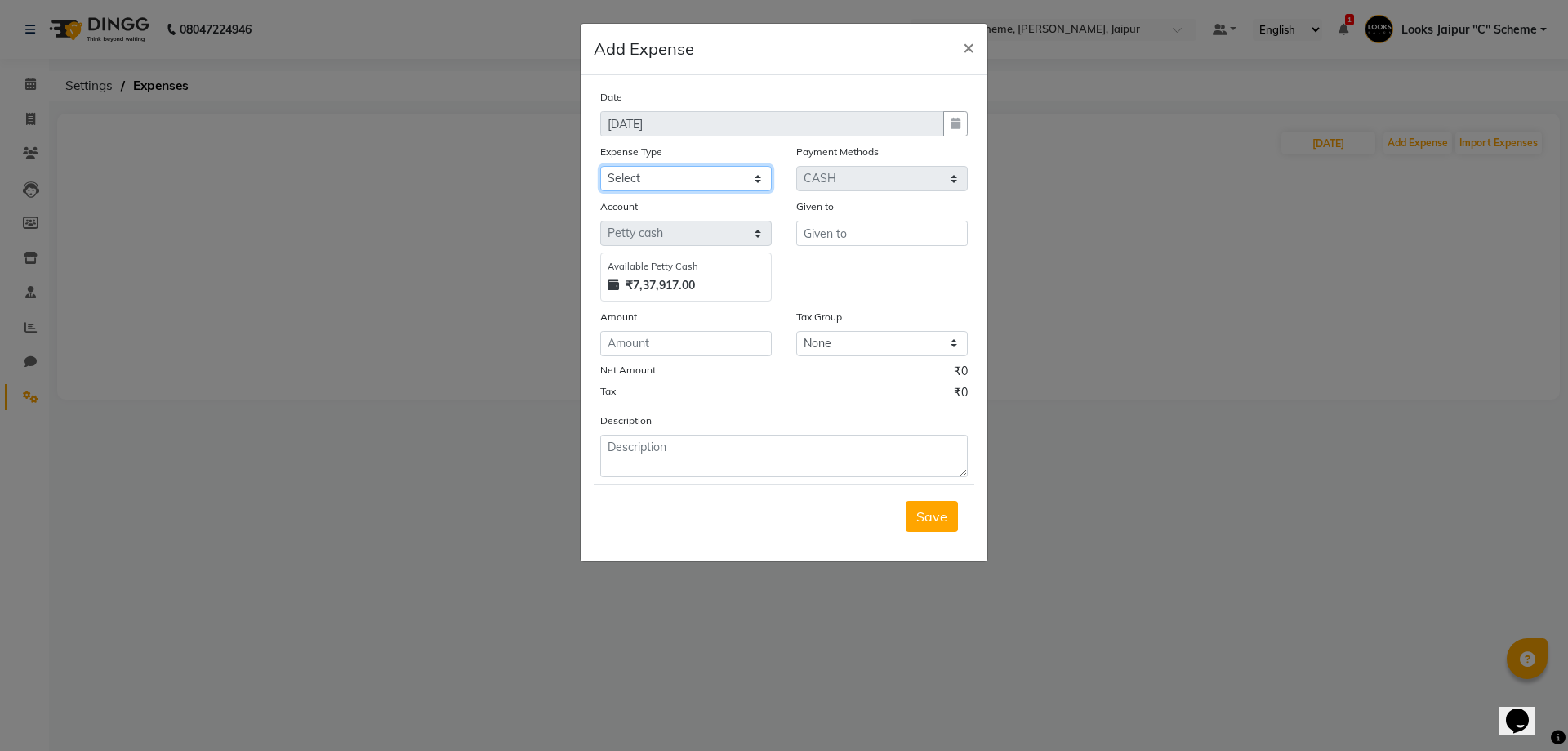
click at [673, 181] on select "Select Bank Deposit Cash Handover Client ordered food Client Refund Agnst Bill …" at bounding box center [686, 178] width 172 height 26
select select "24472"
click at [600, 166] on select "Select Bank Deposit Cash Handover Client ordered food Client Refund Agnst Bill …" at bounding box center [686, 178] width 172 height 26
click at [771, 271] on div "Available [PERSON_NAME] Cash ₹7,37,917.00" at bounding box center [686, 277] width 172 height 49
click at [810, 240] on input "text" at bounding box center [882, 233] width 172 height 26
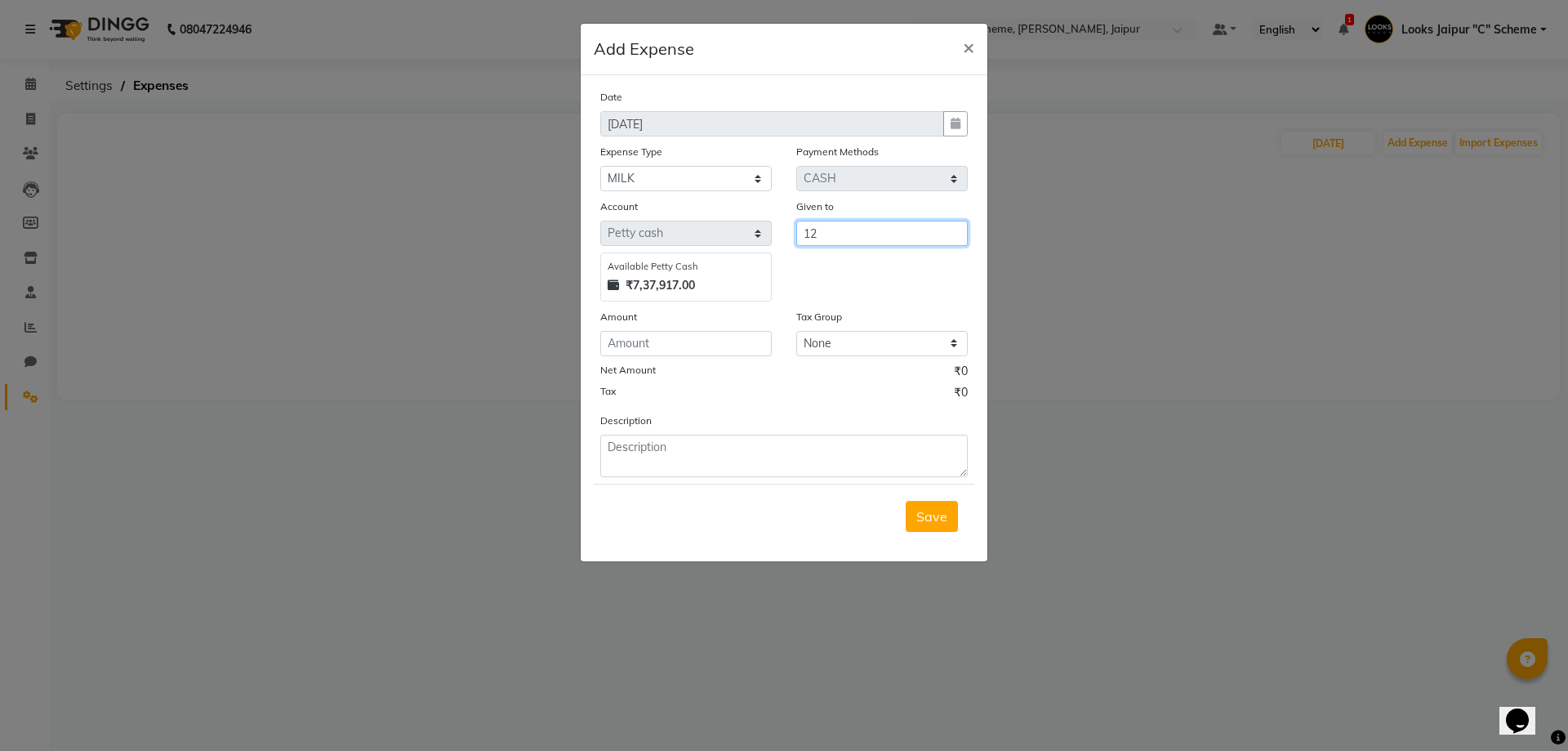
type input "1"
click at [819, 264] on span "Akash" at bounding box center [836, 268] width 40 height 17
type input "Akash_pdct"
click at [754, 354] on input "number" at bounding box center [686, 343] width 172 height 26
type input "120"
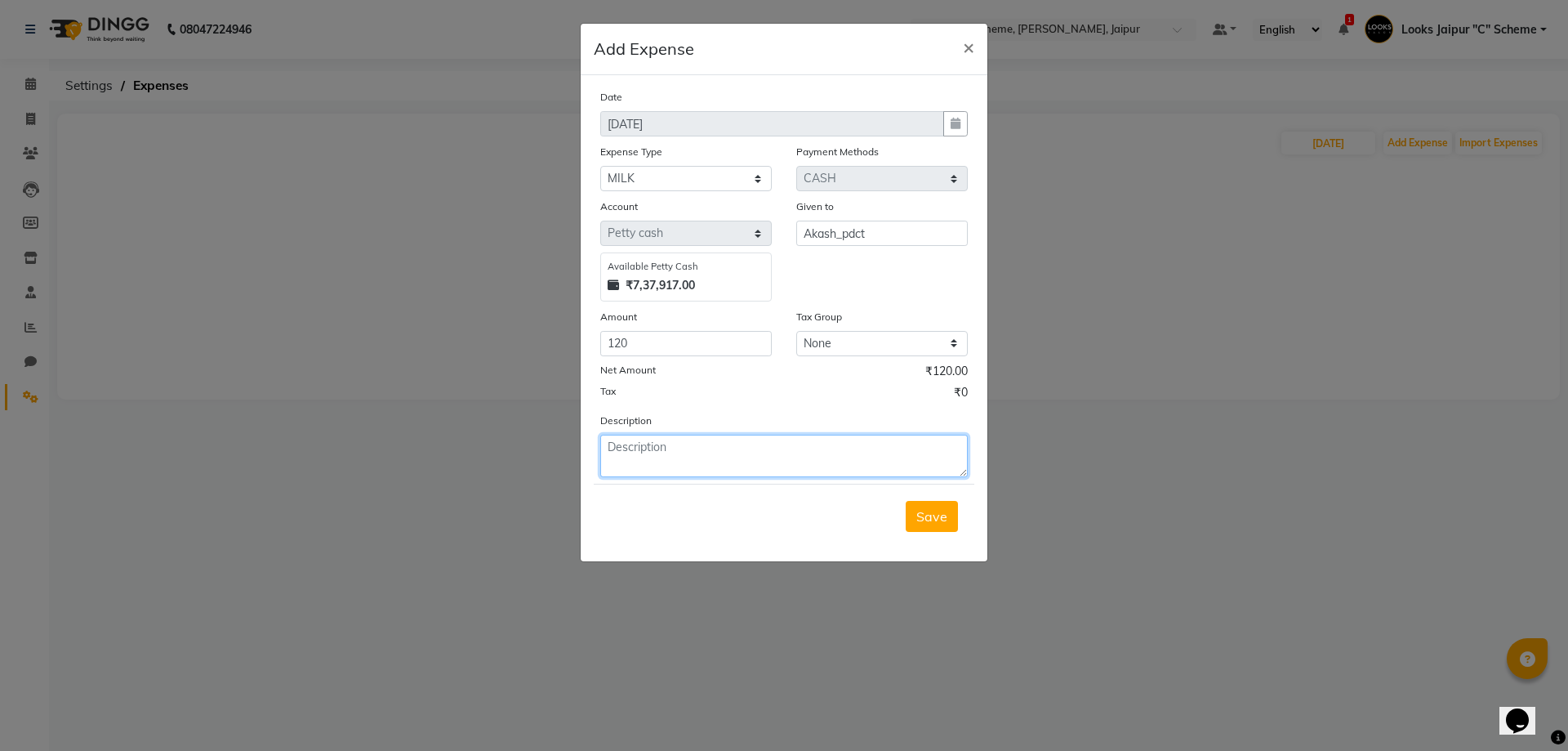
click at [745, 442] on textarea at bounding box center [784, 456] width 368 height 42
click at [927, 513] on span "Save" at bounding box center [932, 516] width 31 height 17
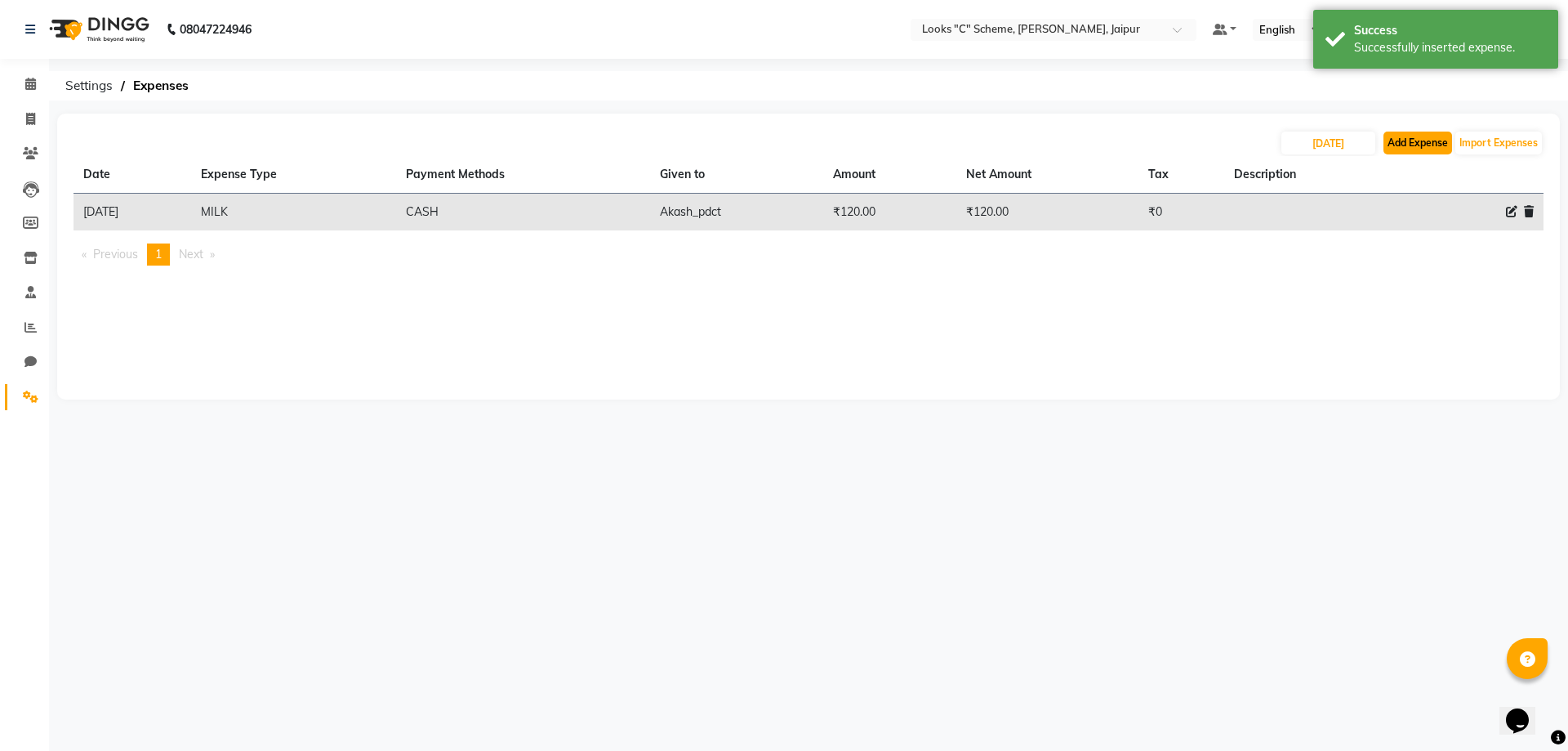
click at [1434, 143] on button "Add Expense" at bounding box center [1418, 143] width 69 height 23
select select "1"
select select "3120"
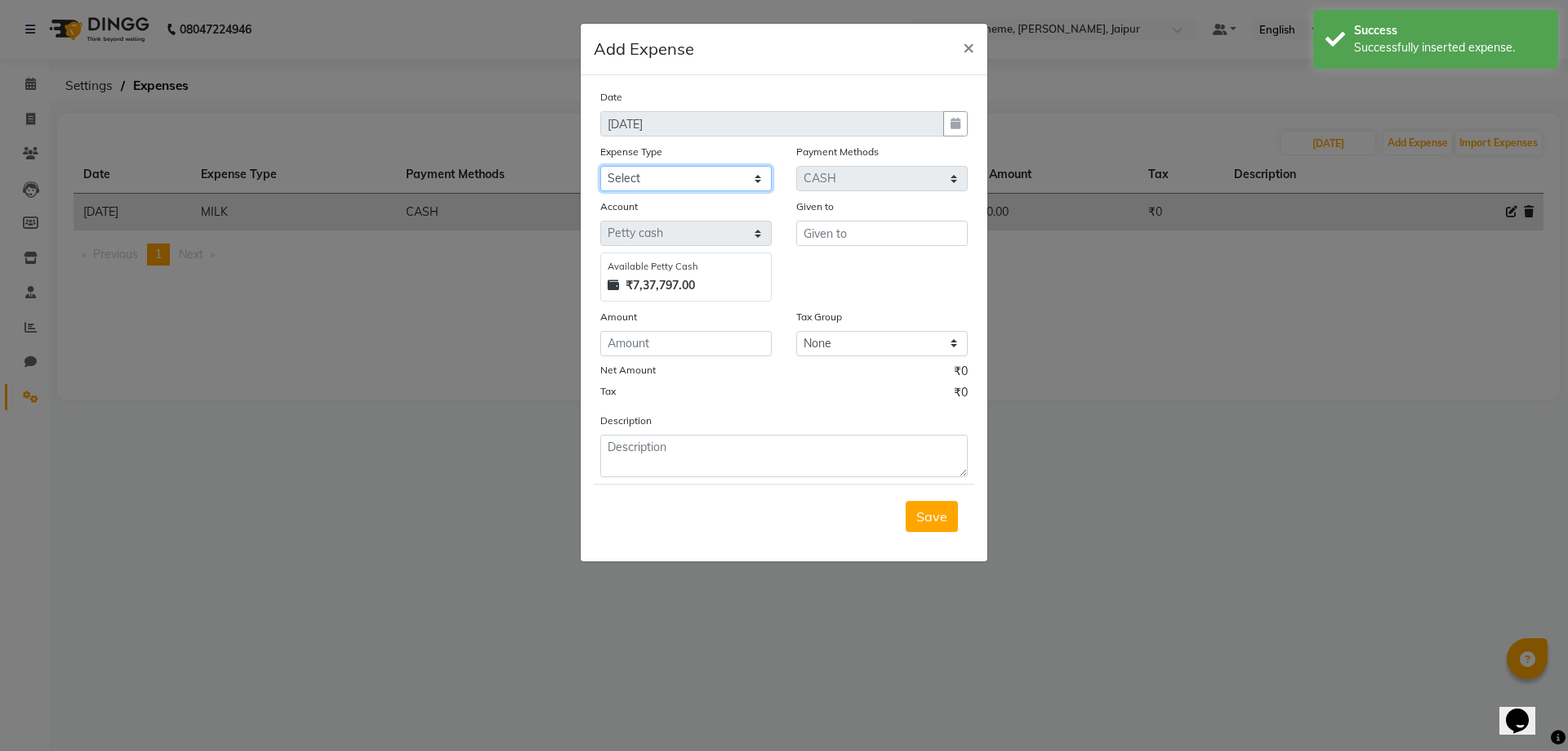
click at [722, 182] on select "Select Bank Deposit Cash Handover Client ordered food Client Refund Agnst Bill …" at bounding box center [686, 178] width 172 height 26
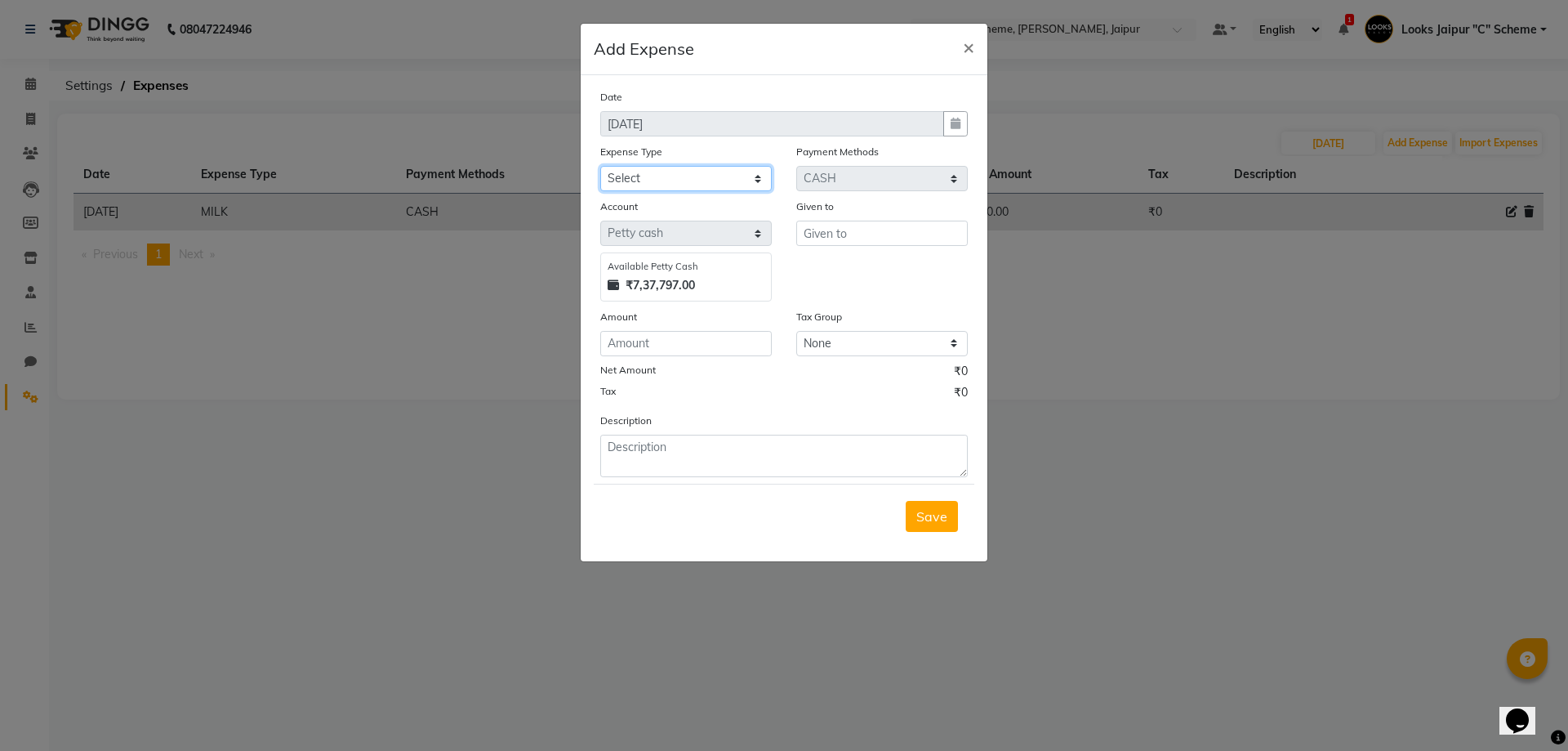
select select "19731"
click at [600, 166] on select "Select Bank Deposit Cash Handover Client ordered food Client Refund Agnst Bill …" at bounding box center [686, 178] width 172 height 26
click at [814, 241] on input "text" at bounding box center [882, 233] width 172 height 26
type input "5"
type input "[PERSON_NAME]"
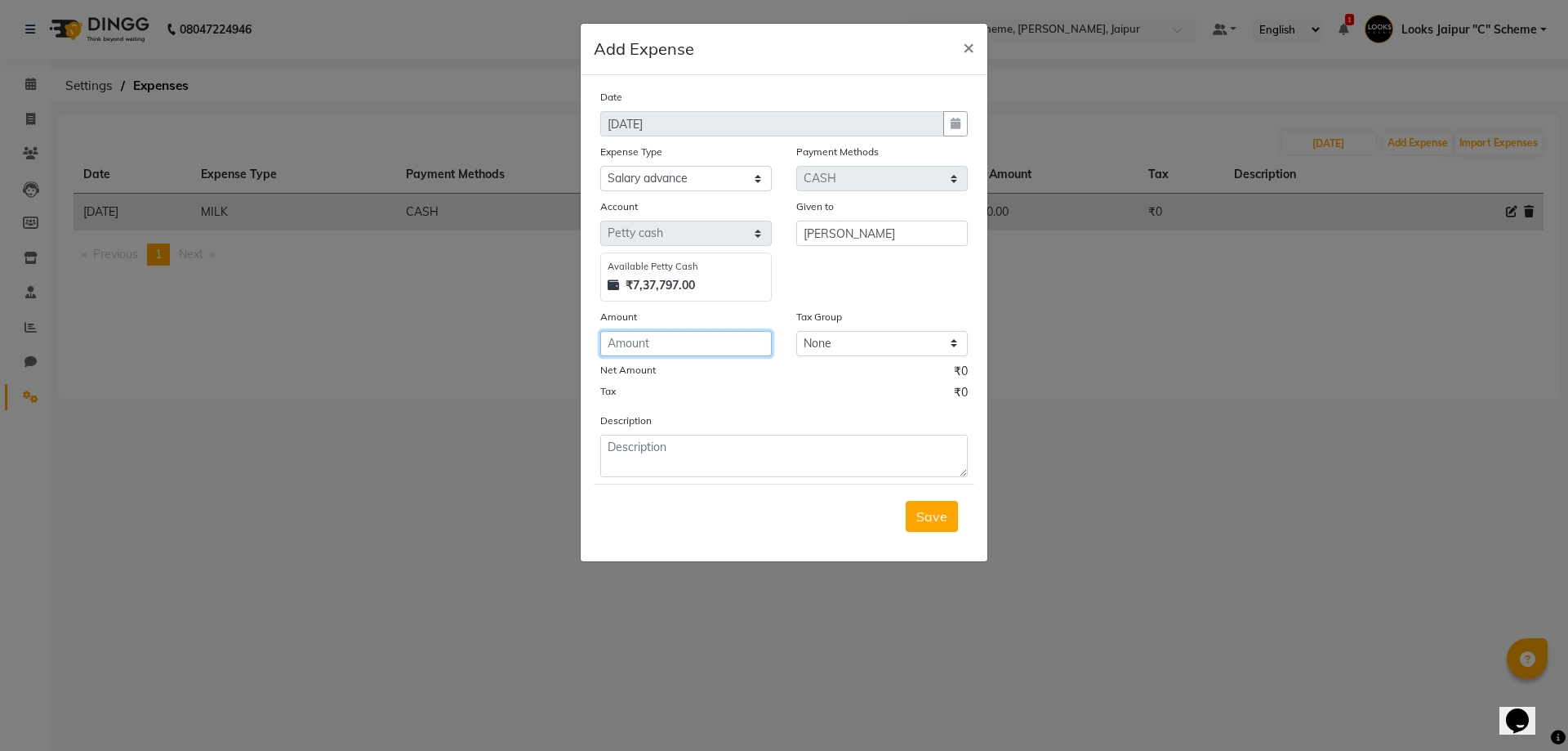
click at [644, 353] on input "number" at bounding box center [686, 343] width 172 height 26
type input "5000"
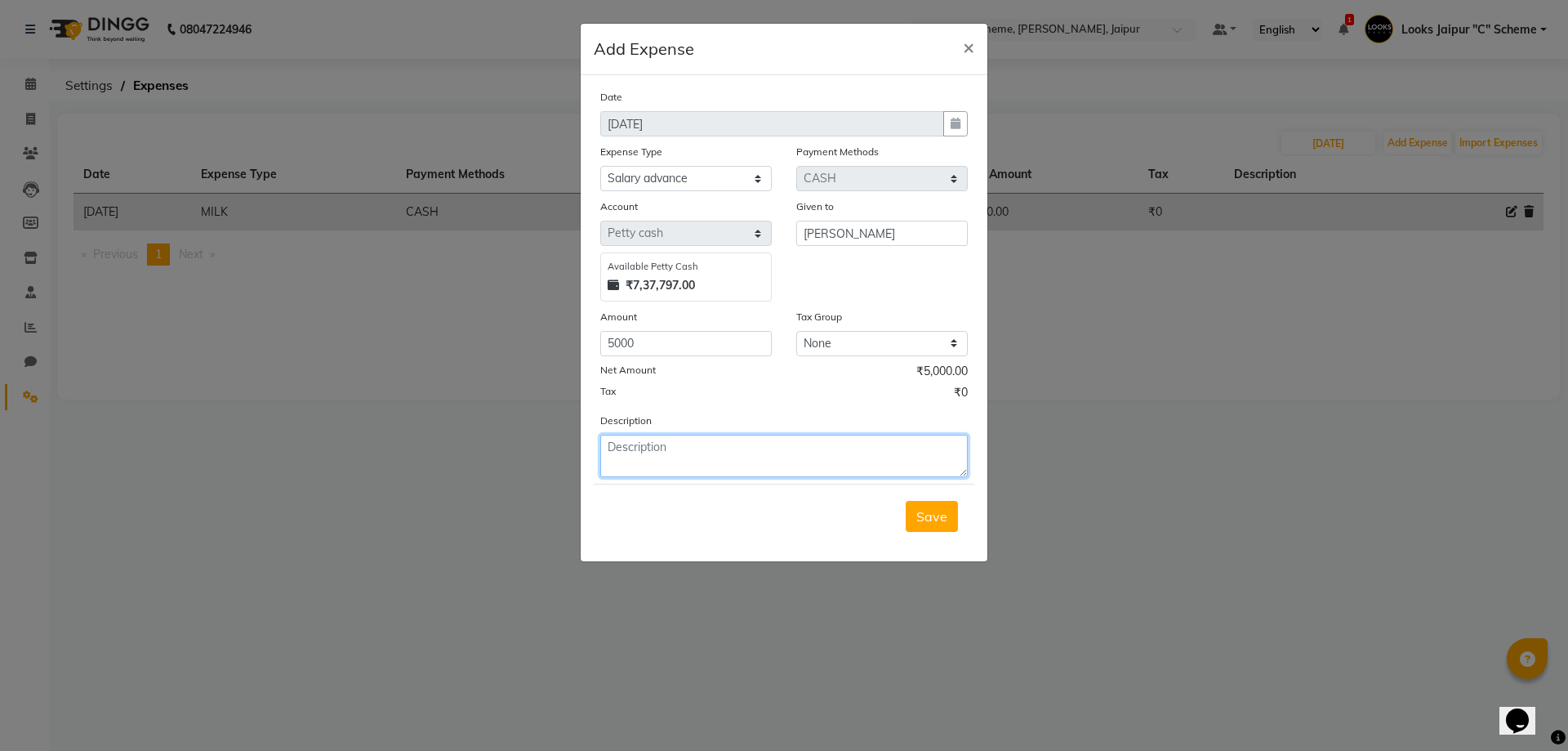
click at [669, 452] on textarea at bounding box center [784, 456] width 368 height 42
type textarea "AUG MONTH"
click at [962, 508] on div "Save" at bounding box center [784, 516] width 381 height 64
click at [930, 537] on div "Save" at bounding box center [784, 516] width 381 height 64
click at [932, 521] on span "Save" at bounding box center [932, 516] width 31 height 17
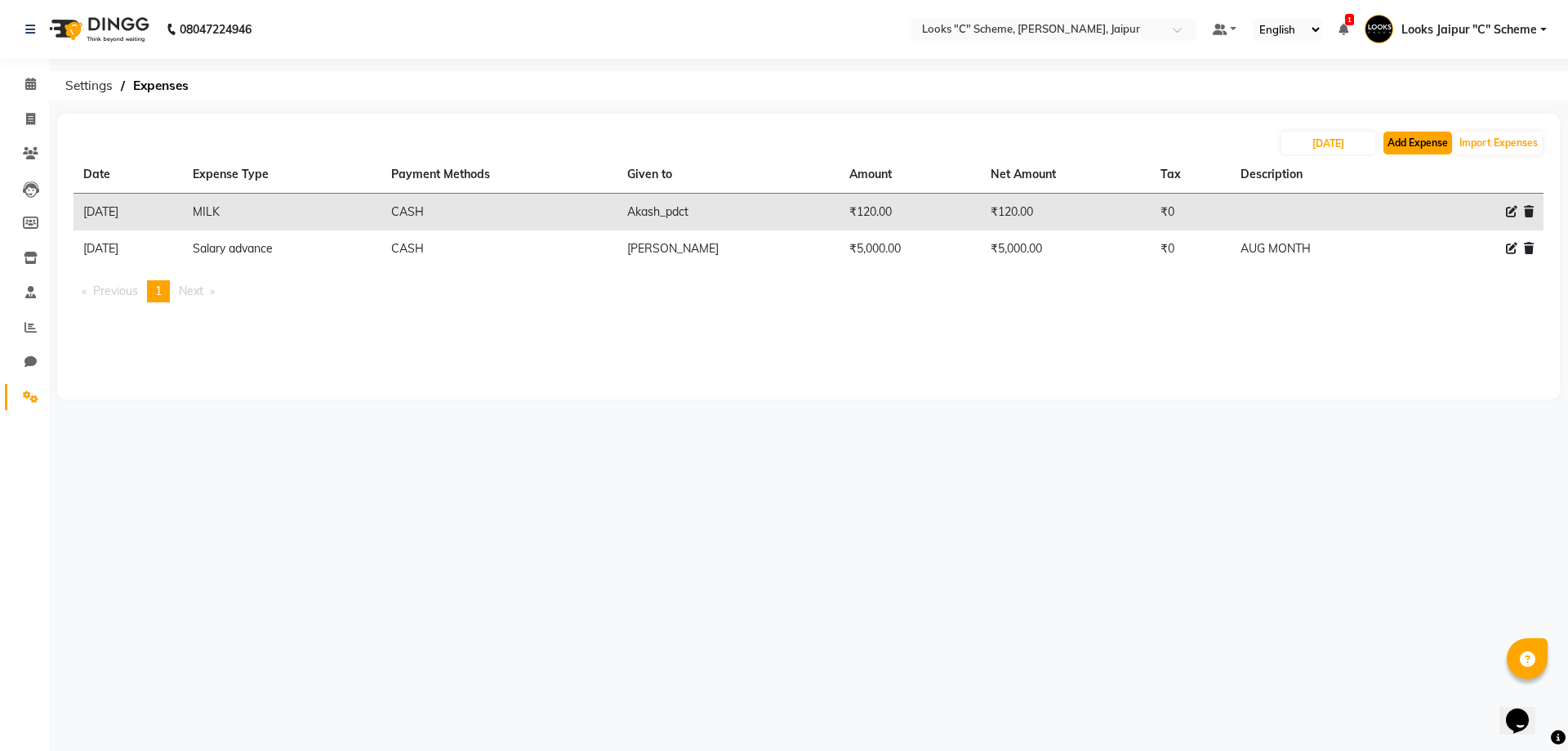
click at [1397, 147] on button "Add Expense" at bounding box center [1418, 143] width 69 height 23
select select "1"
select select "3120"
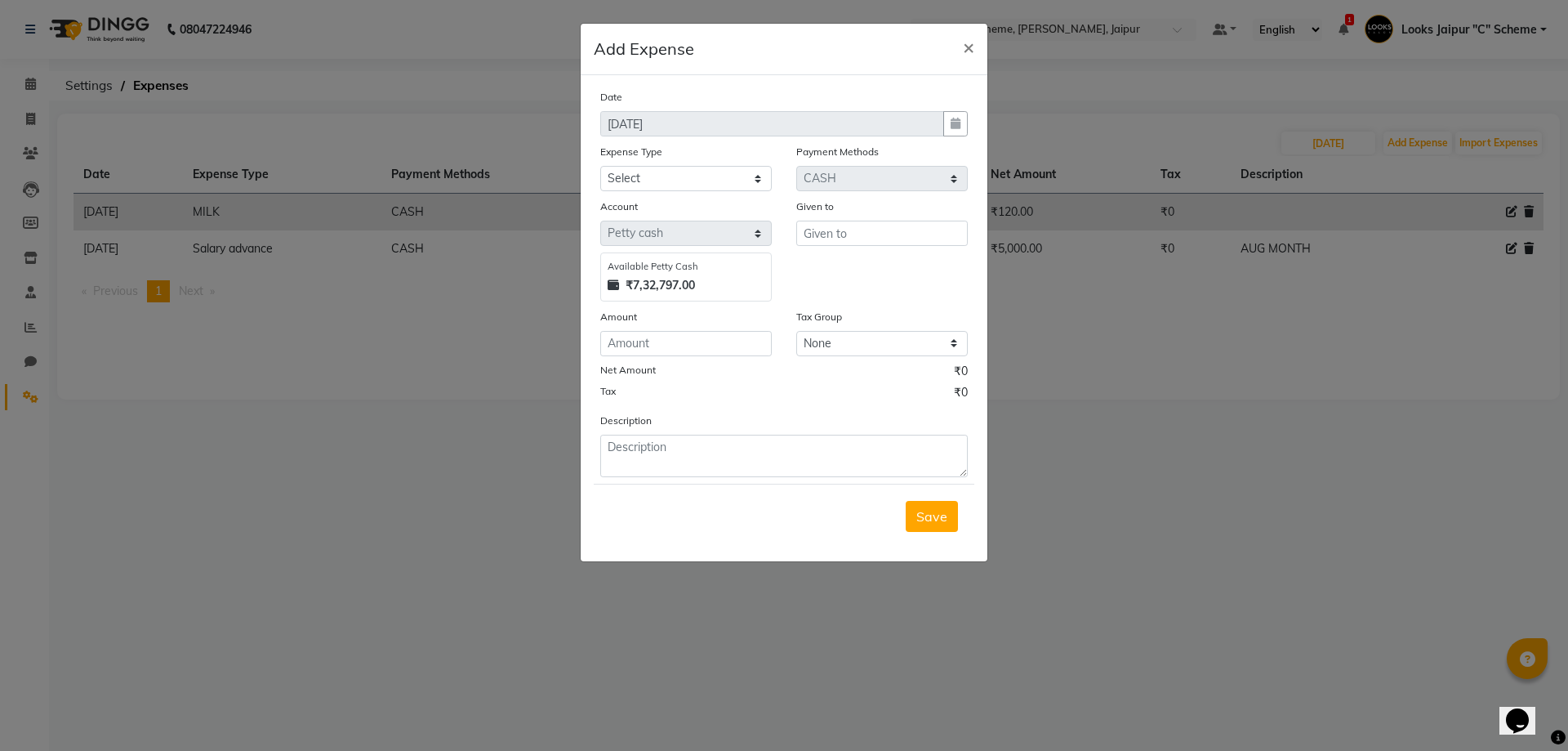
drag, startPoint x: 725, startPoint y: 196, endPoint x: 724, endPoint y: 182, distance: 14.0
click at [725, 191] on div "Date [DATE] Expense Type Select Bank Deposit Cash Handover Client ordered food …" at bounding box center [784, 282] width 368 height 389
click at [724, 181] on select "Select Bank Deposit Cash Handover Client ordered food Client Refund Agnst Bill …" at bounding box center [686, 178] width 172 height 26
select select "24170"
click at [600, 166] on select "Select Bank Deposit Cash Handover Client ordered food Client Refund Agnst Bill …" at bounding box center [686, 178] width 172 height 26
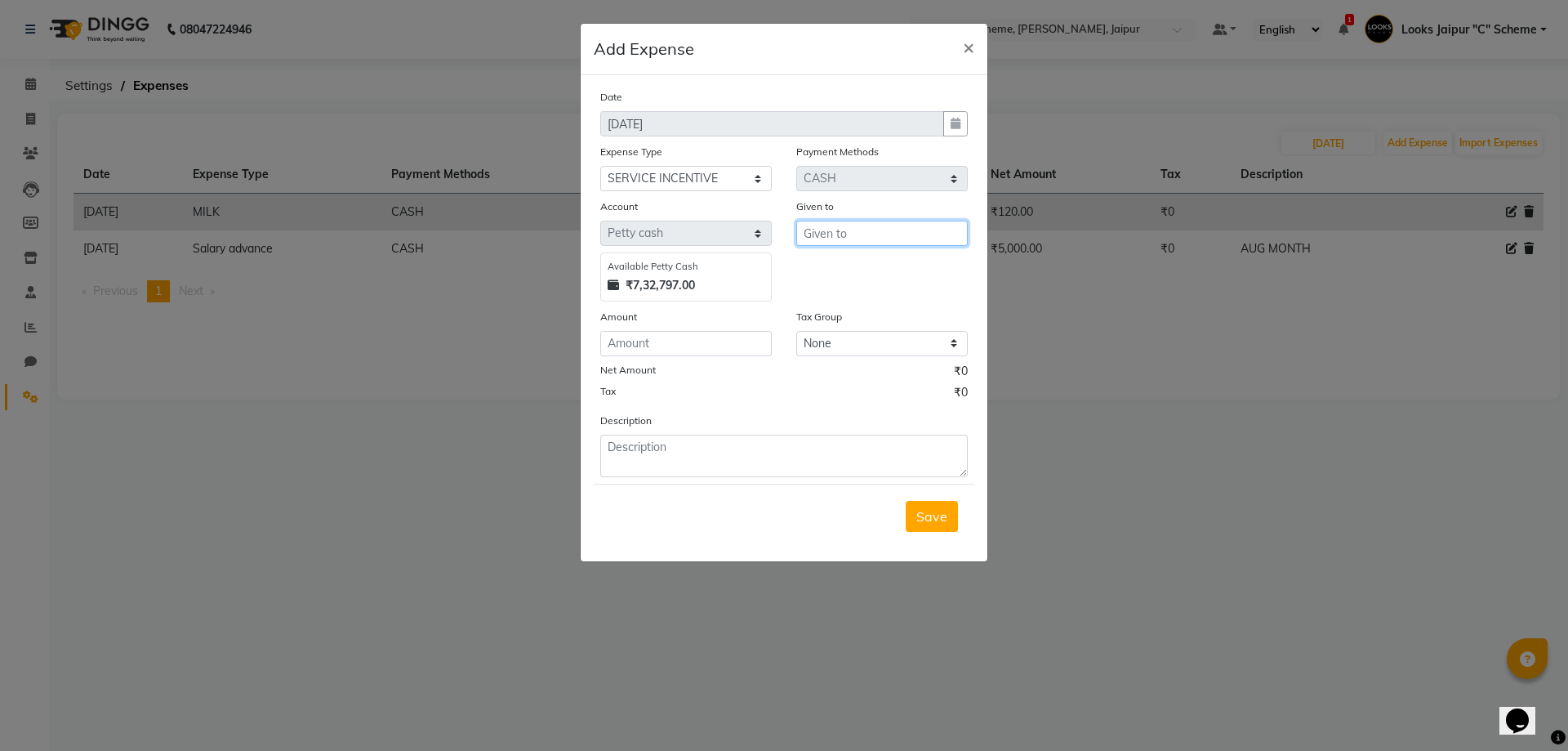
click at [824, 232] on input "text" at bounding box center [882, 233] width 172 height 26
type input "[PERSON_NAME]"
click at [689, 354] on input "number" at bounding box center [686, 343] width 172 height 26
type input "170"
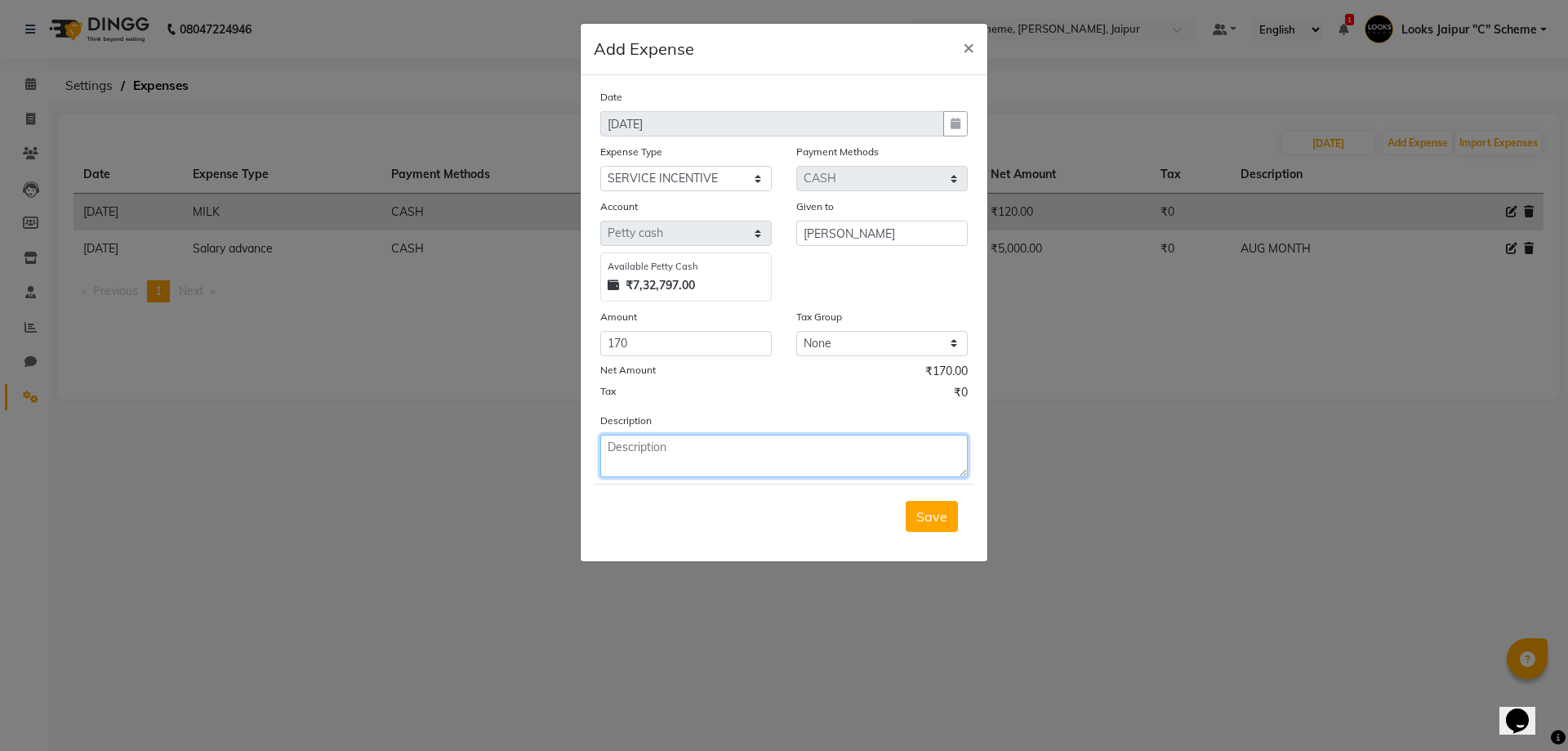
click at [710, 462] on textarea at bounding box center [784, 456] width 368 height 42
type textarea "[DATE]"
click at [940, 512] on span "Save" at bounding box center [932, 516] width 31 height 17
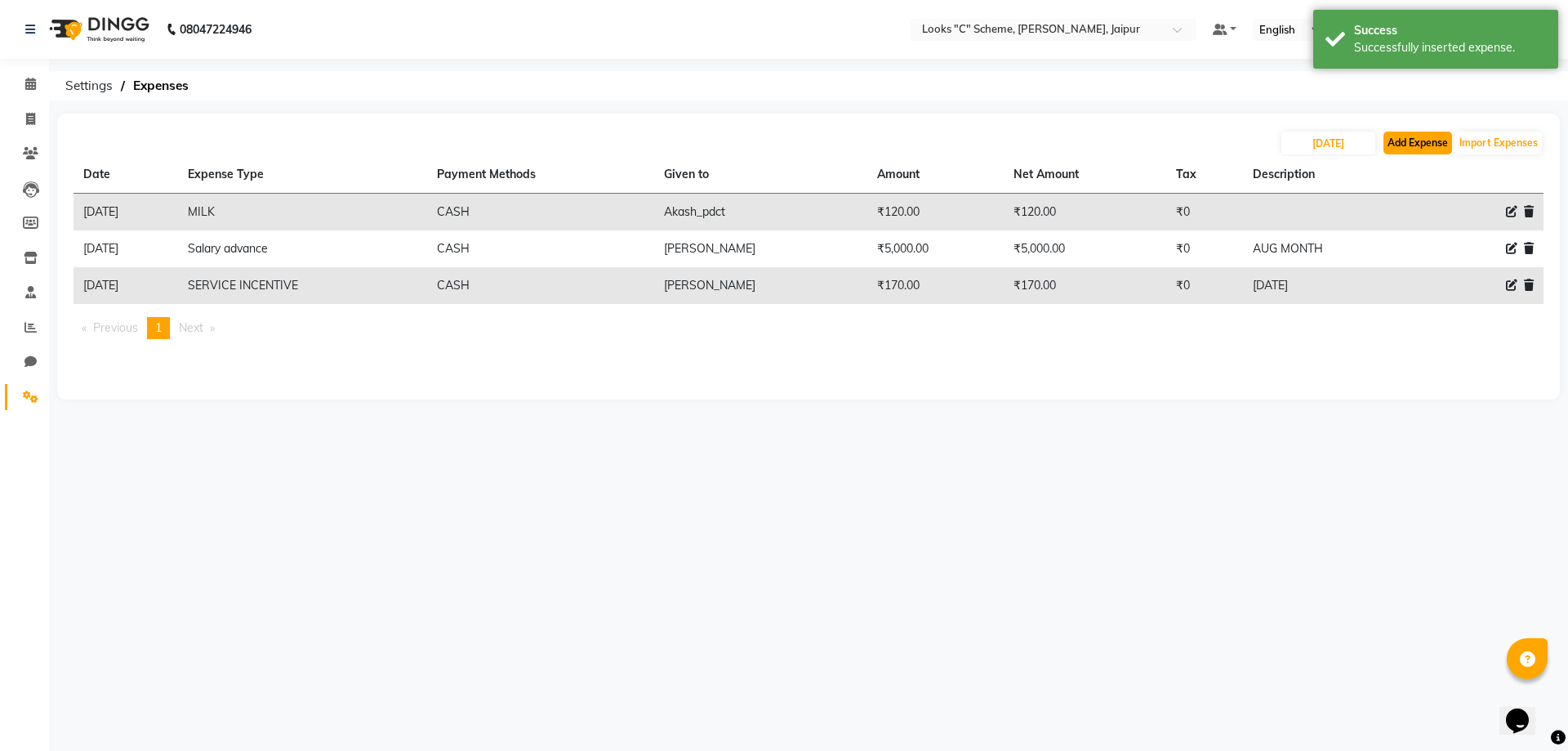
click at [1434, 145] on button "Add Expense" at bounding box center [1418, 143] width 69 height 23
select select "1"
select select "3120"
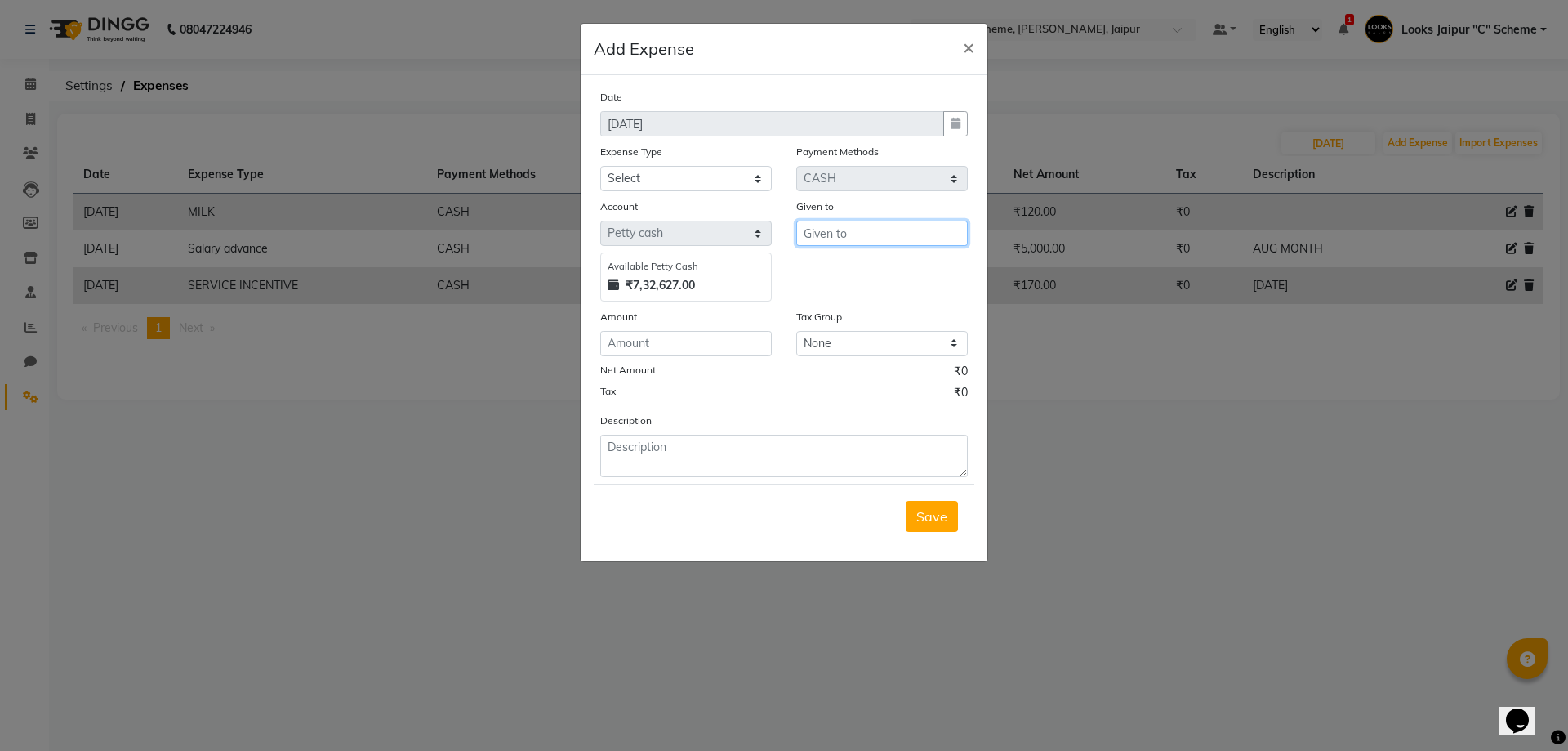
click at [851, 229] on input "text" at bounding box center [882, 233] width 172 height 26
click at [844, 268] on span "Rohit" at bounding box center [833, 268] width 33 height 17
type input "Rohit"
click at [675, 350] on input "number" at bounding box center [686, 343] width 172 height 26
type input "250"
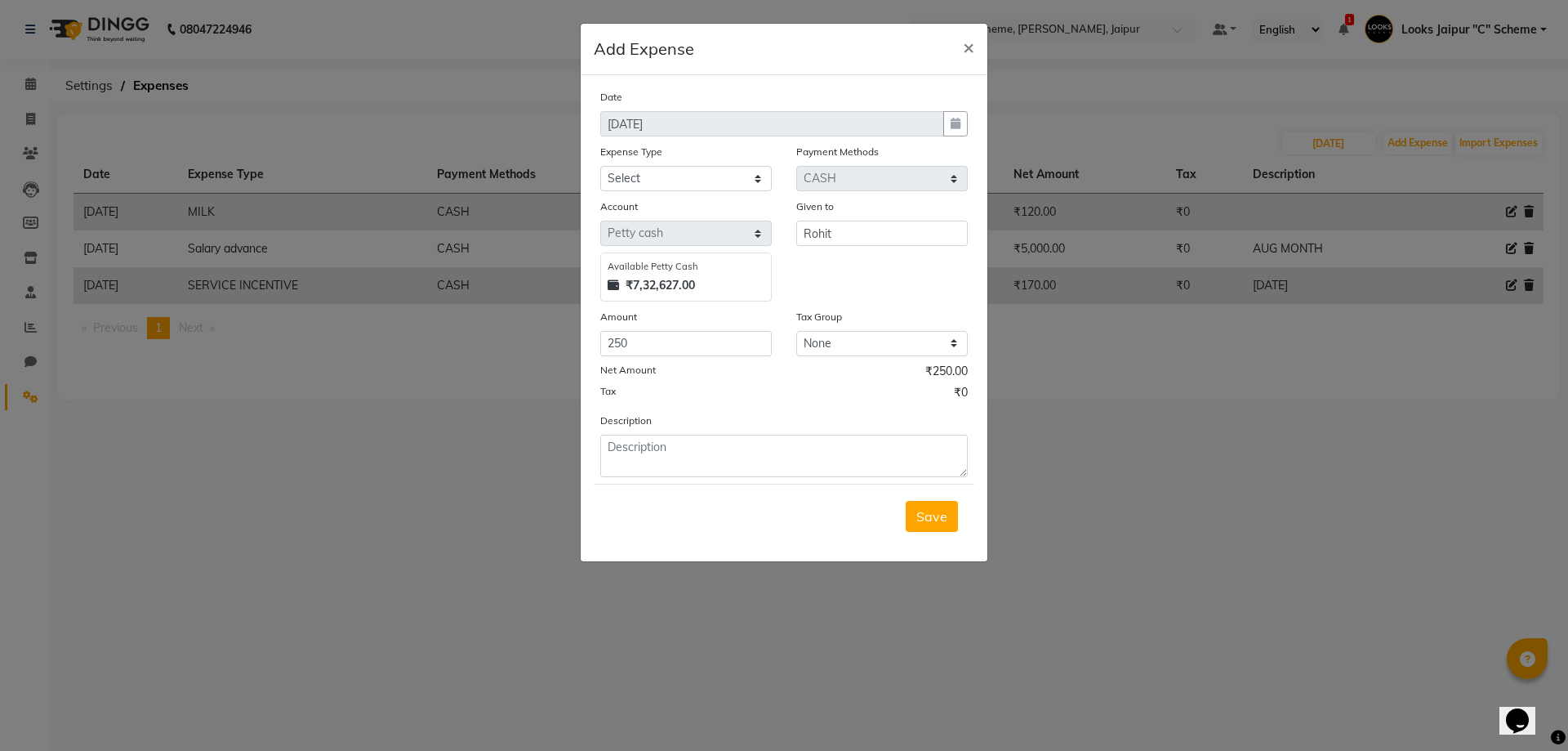
click at [705, 484] on div "Save" at bounding box center [784, 516] width 381 height 64
click at [707, 450] on textarea at bounding box center [784, 456] width 368 height 42
type textarea "3 INC"
click at [947, 514] on span "Save" at bounding box center [932, 516] width 31 height 17
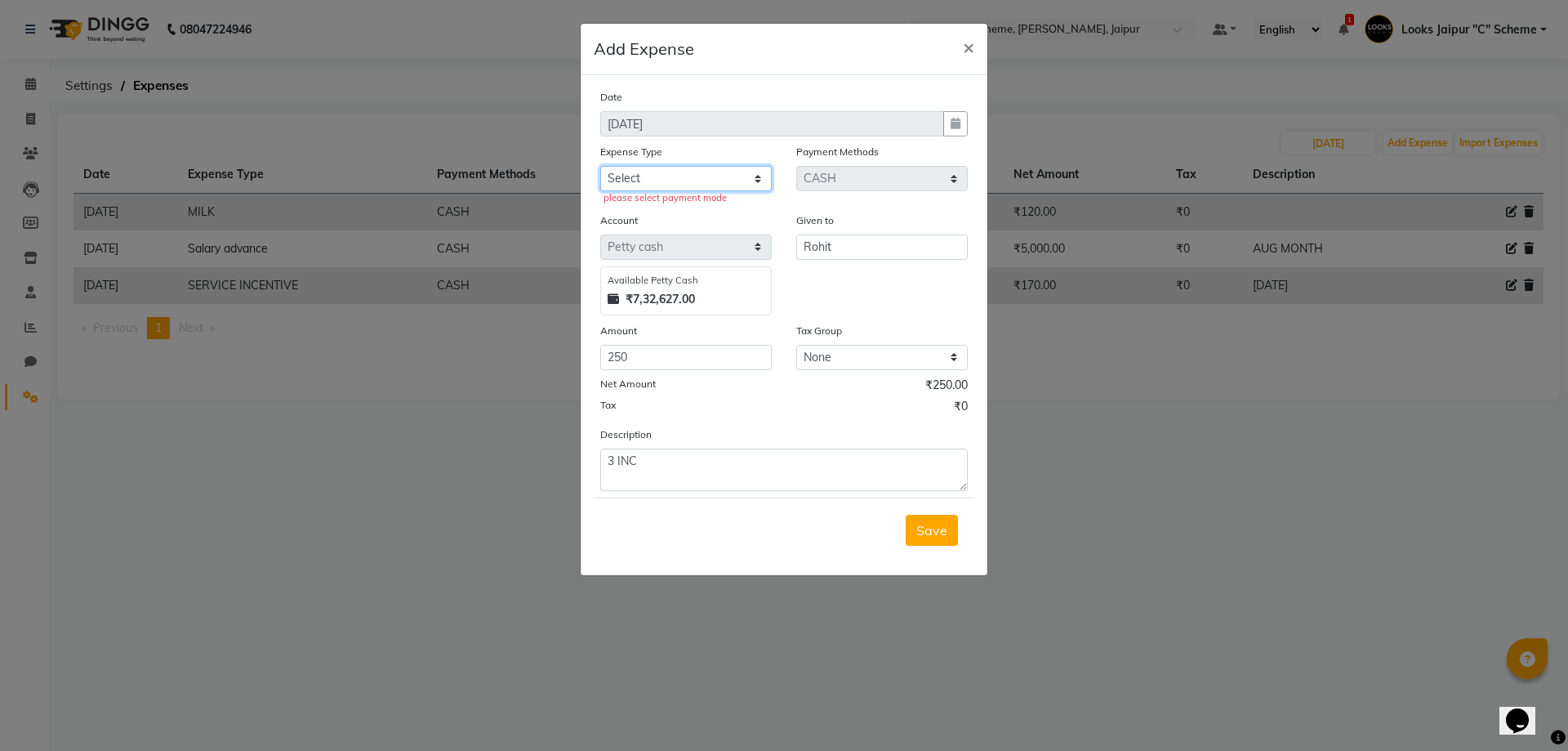
click at [634, 171] on select "Select Bank Deposit Cash Handover Client ordered food Client Refund Agnst Bill …" at bounding box center [686, 178] width 172 height 26
select select "24071"
click at [600, 166] on select "Select Bank Deposit Cash Handover Client ordered food Client Refund Agnst Bill …" at bounding box center [686, 178] width 172 height 26
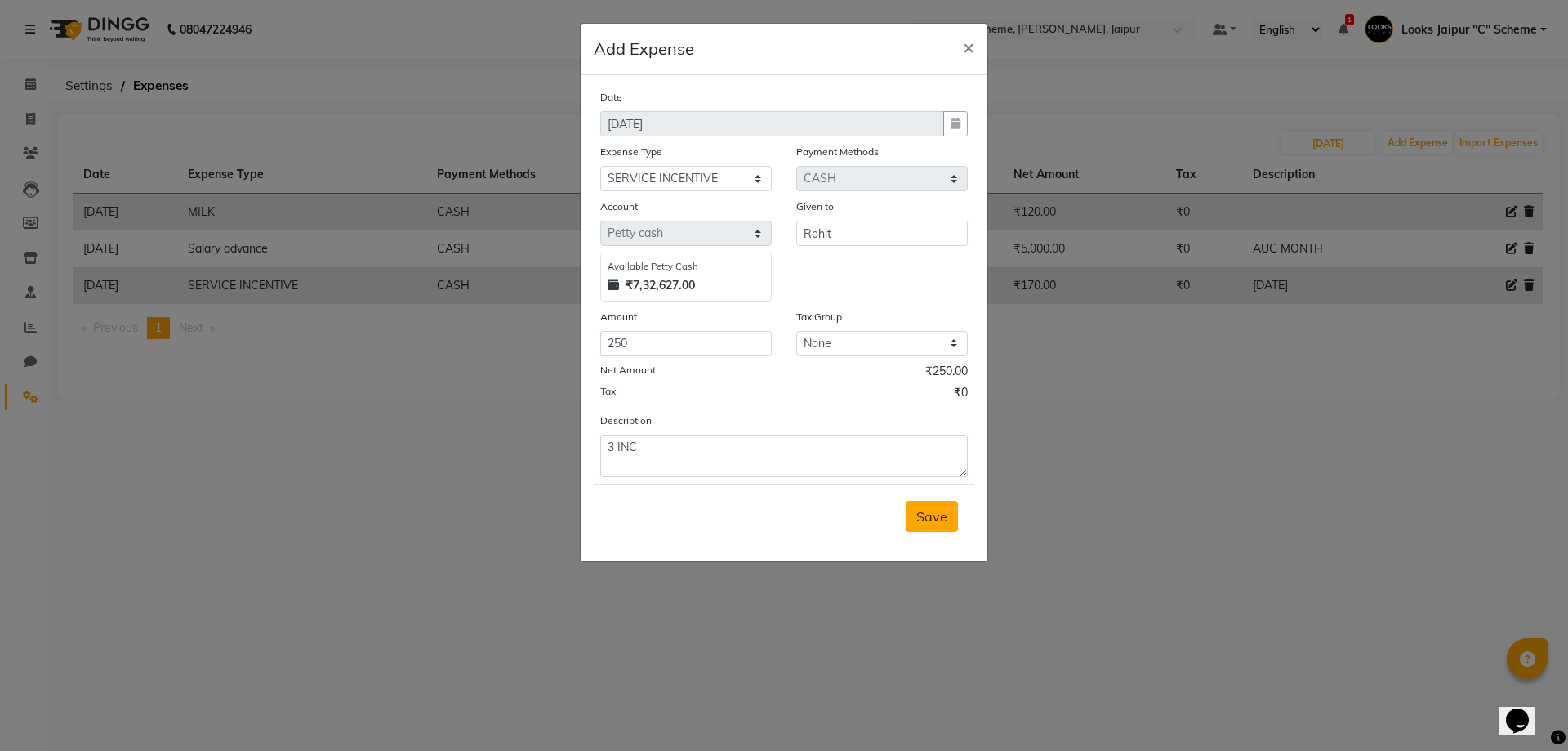
click at [940, 517] on span "Save" at bounding box center [932, 516] width 31 height 17
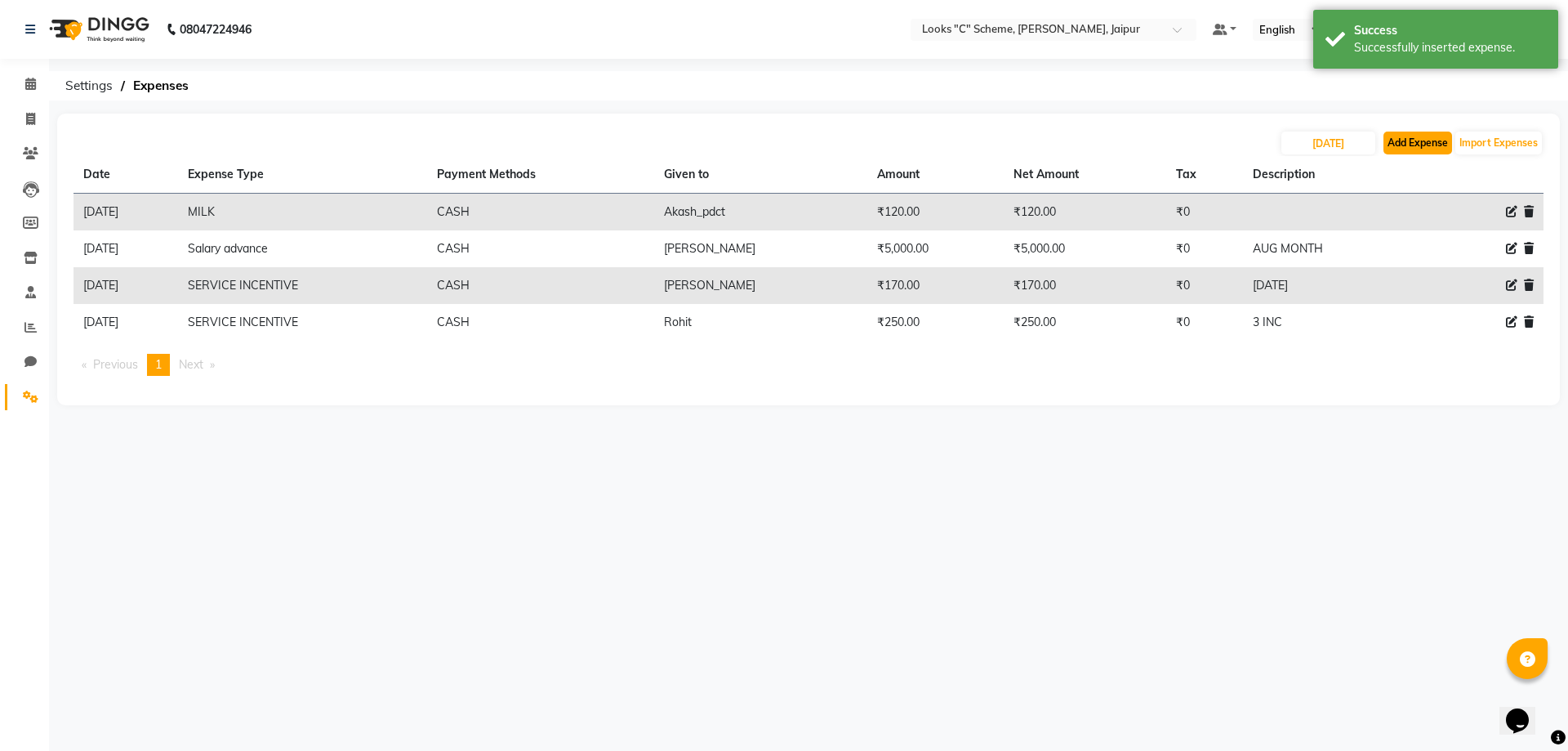
click at [1398, 145] on button "Add Expense" at bounding box center [1418, 143] width 69 height 23
select select "1"
select select "3120"
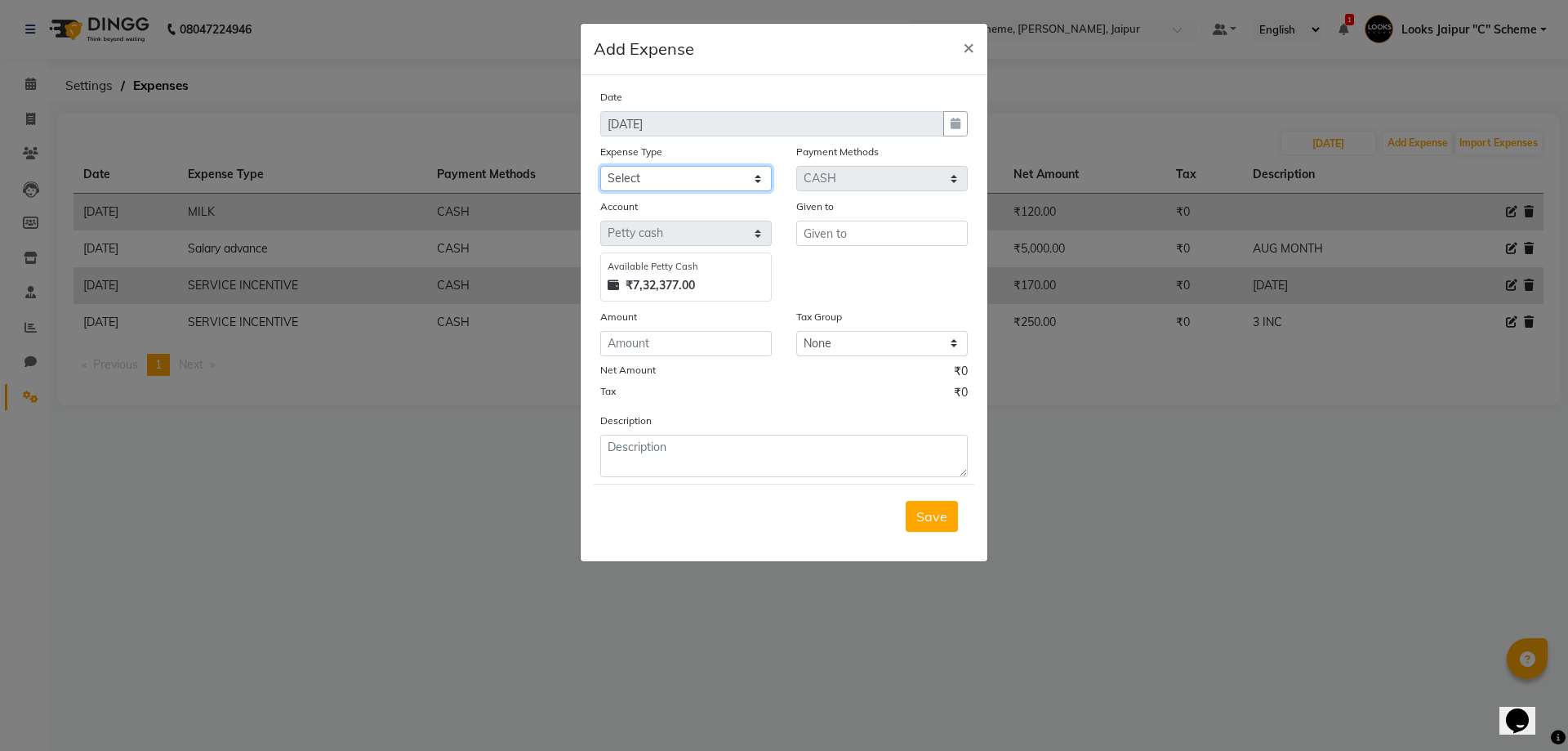
click at [646, 186] on select "Select Bank Deposit Cash Handover Client ordered food Client Refund Agnst Bill …" at bounding box center [686, 178] width 172 height 26
select select "24170"
click at [600, 166] on select "Select Bank Deposit Cash Handover Client ordered food Client Refund Agnst Bill …" at bounding box center [686, 178] width 172 height 26
click at [832, 241] on input "text" at bounding box center [882, 233] width 172 height 26
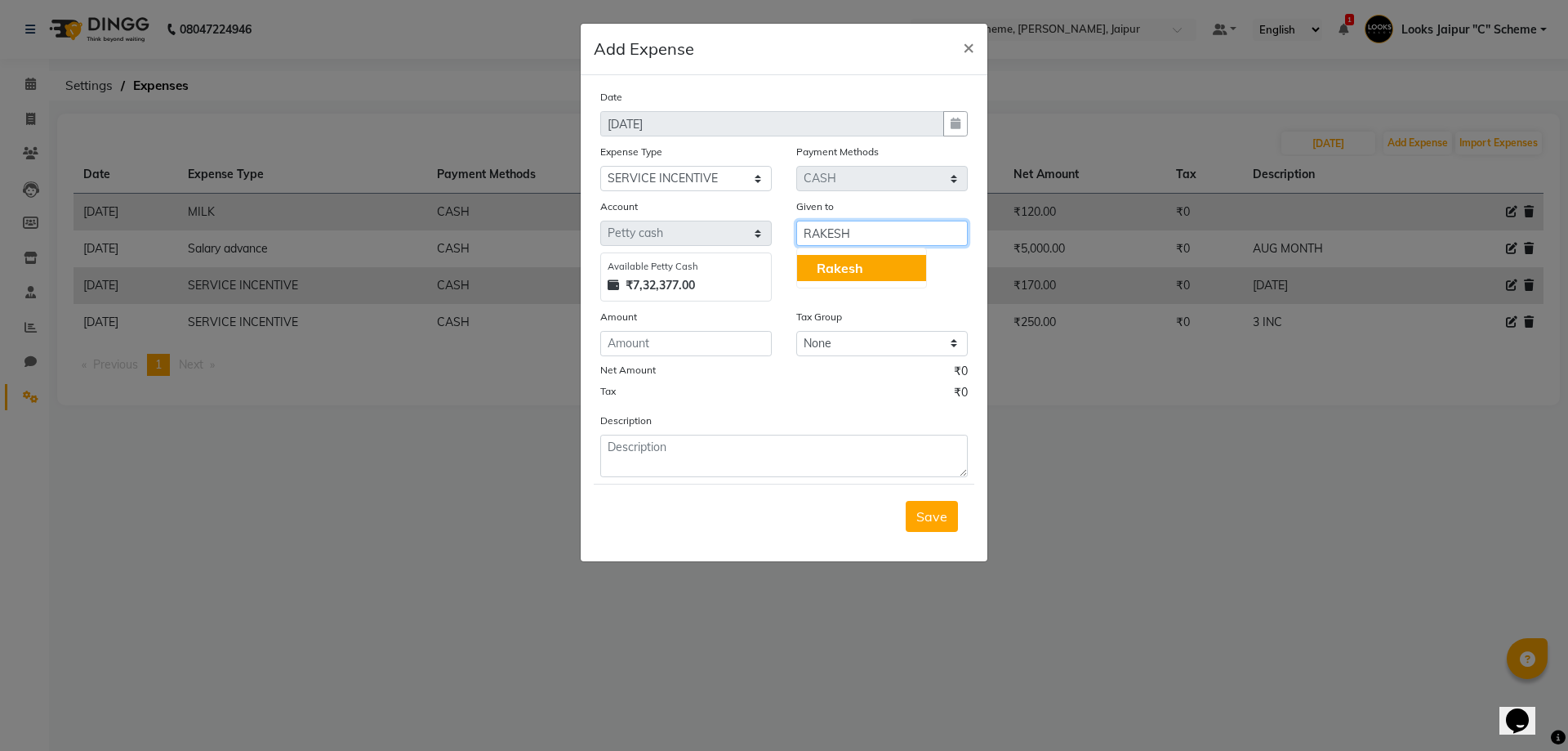
click at [862, 260] on span "Rakesh" at bounding box center [840, 268] width 47 height 17
type input "Rakesh"
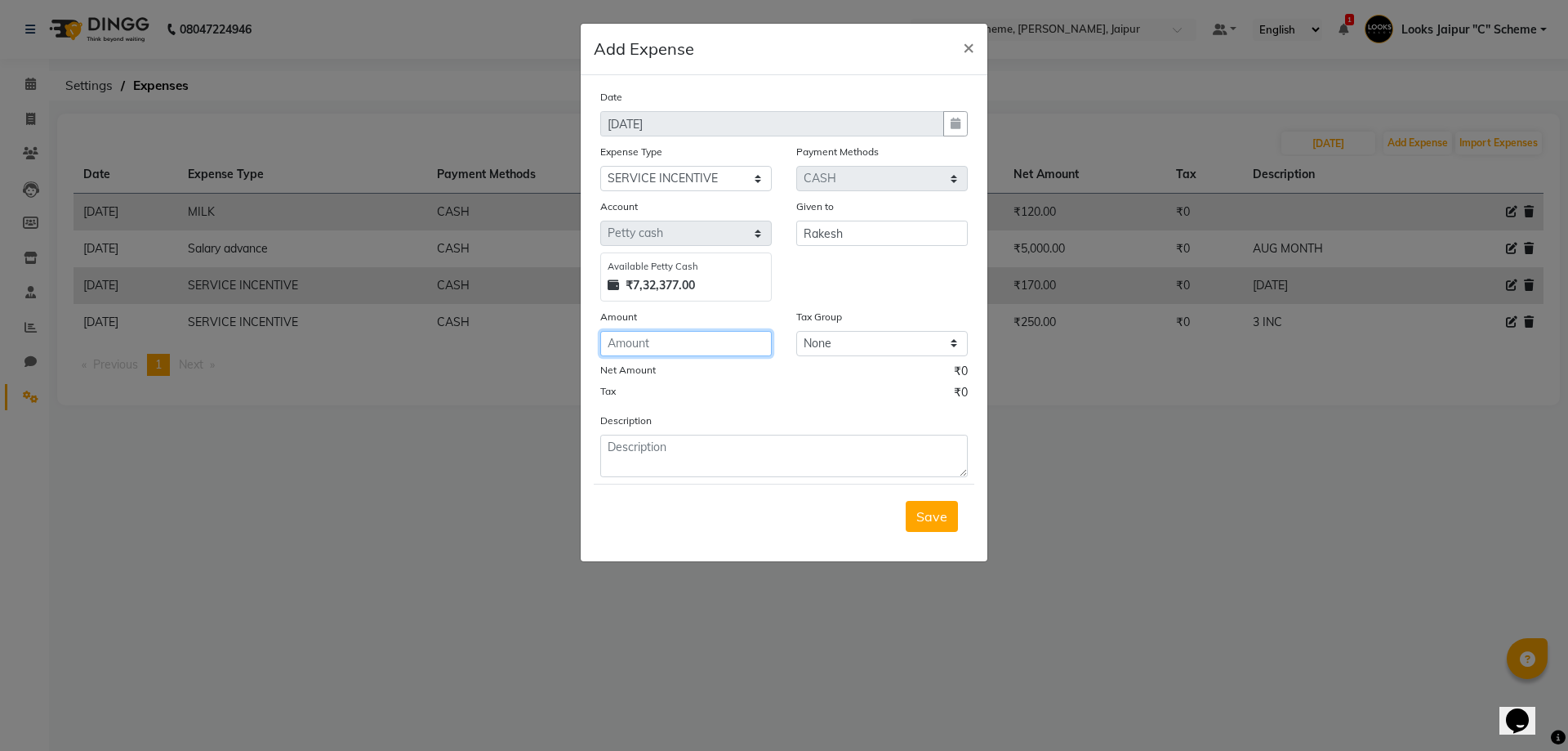
click at [732, 340] on input "number" at bounding box center [686, 343] width 172 height 26
type input "400"
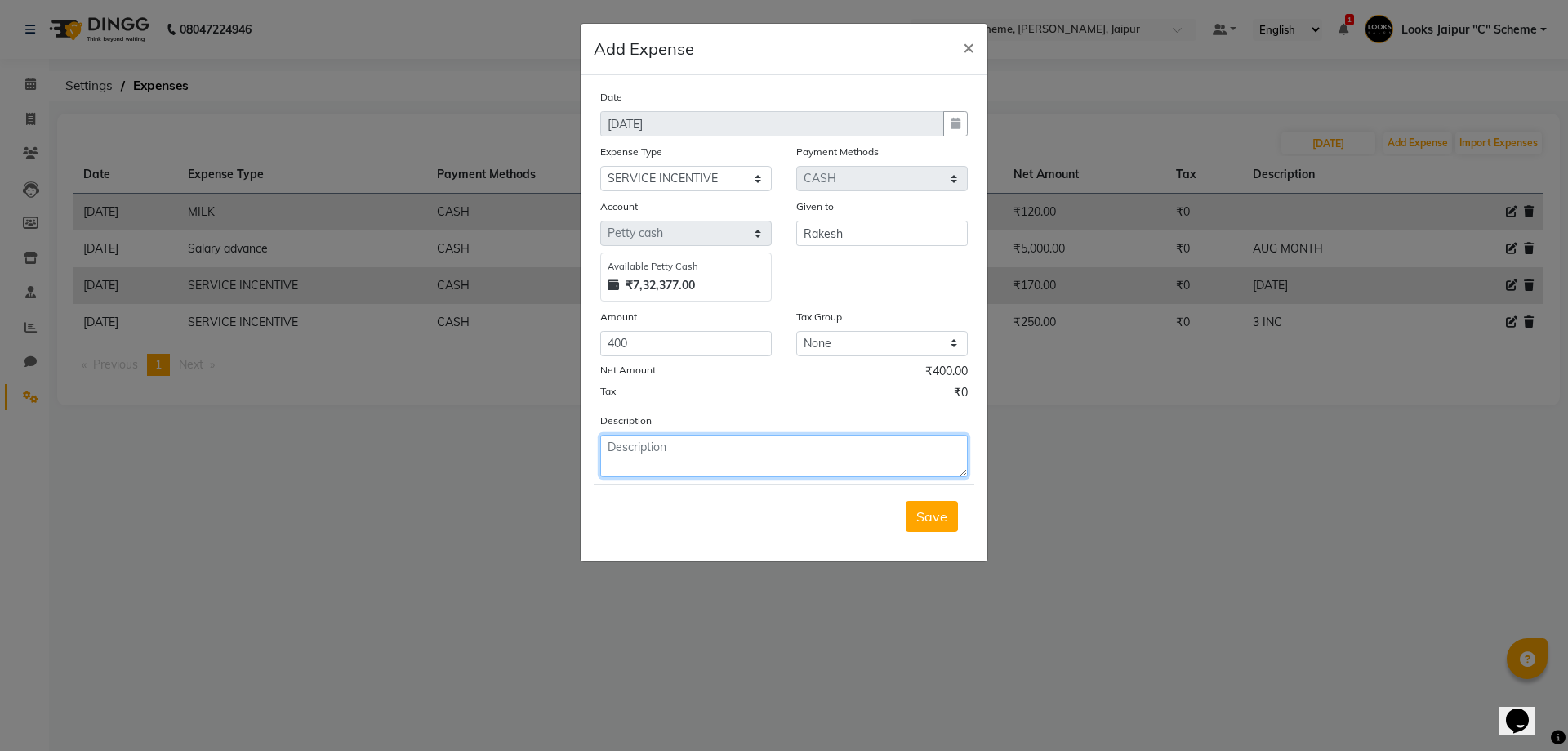
click at [887, 472] on textarea at bounding box center [784, 456] width 368 height 42
type textarea "[DATE]"
click at [930, 523] on span "Save" at bounding box center [932, 516] width 31 height 17
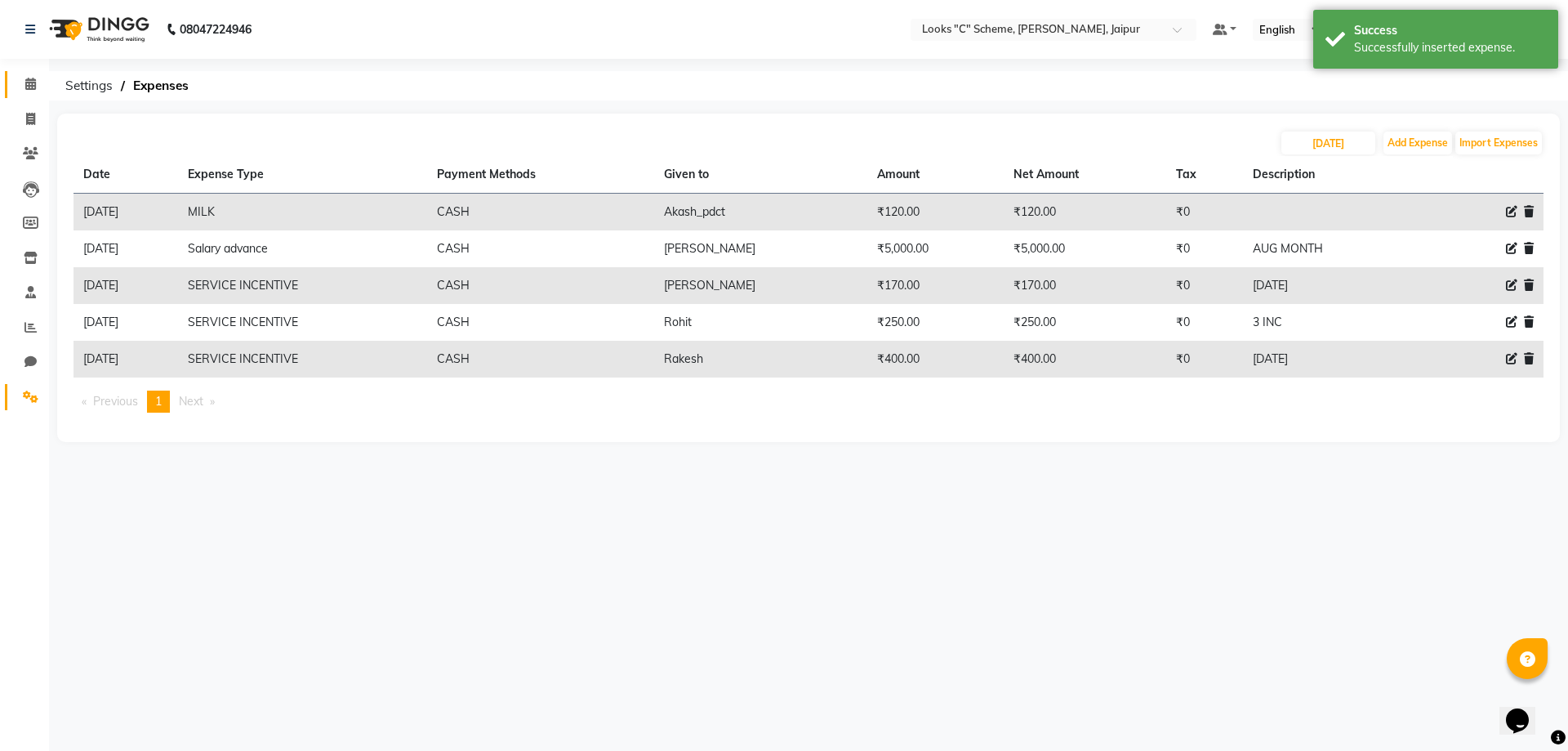
click at [36, 76] on span at bounding box center [31, 84] width 28 height 19
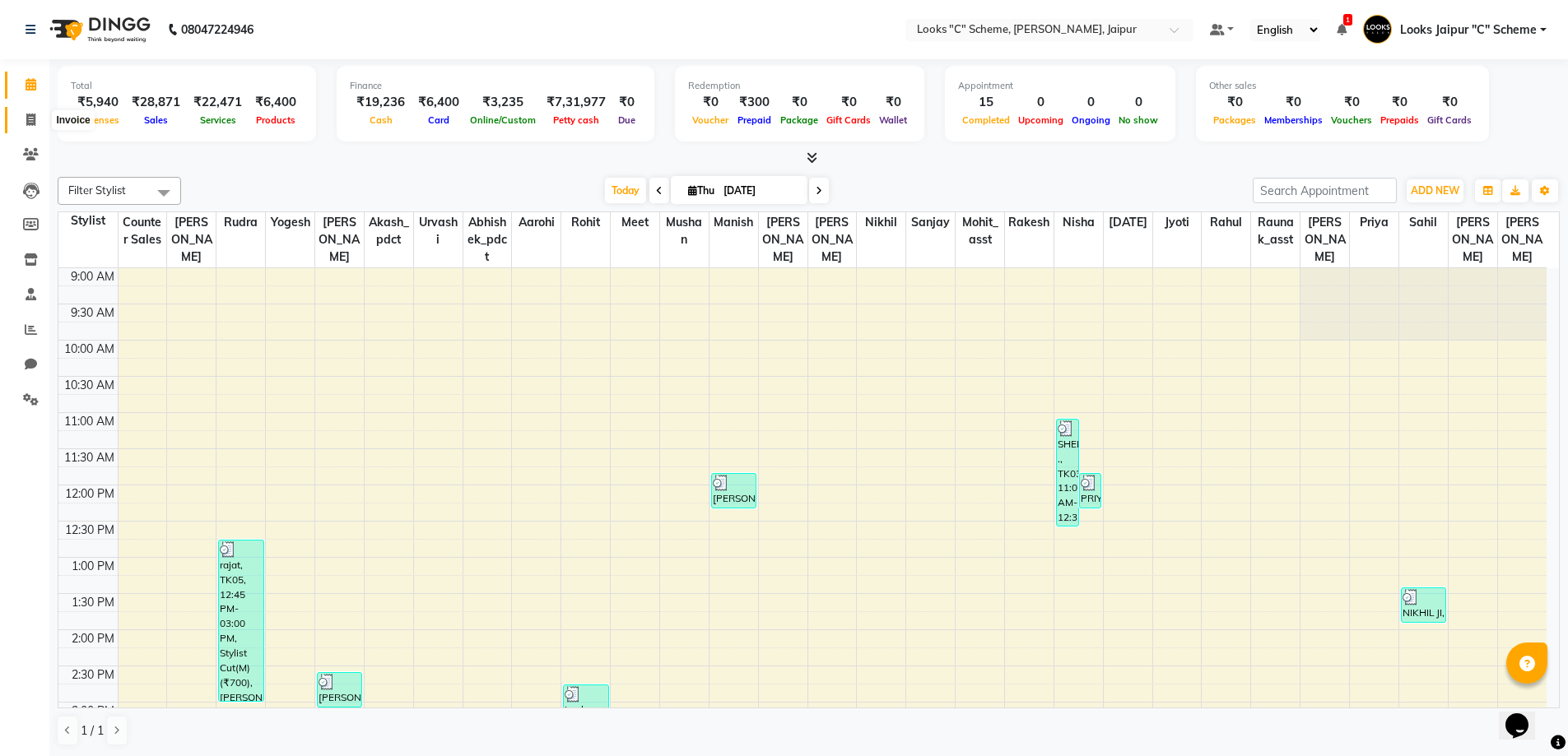
click at [36, 111] on span at bounding box center [31, 120] width 28 height 19
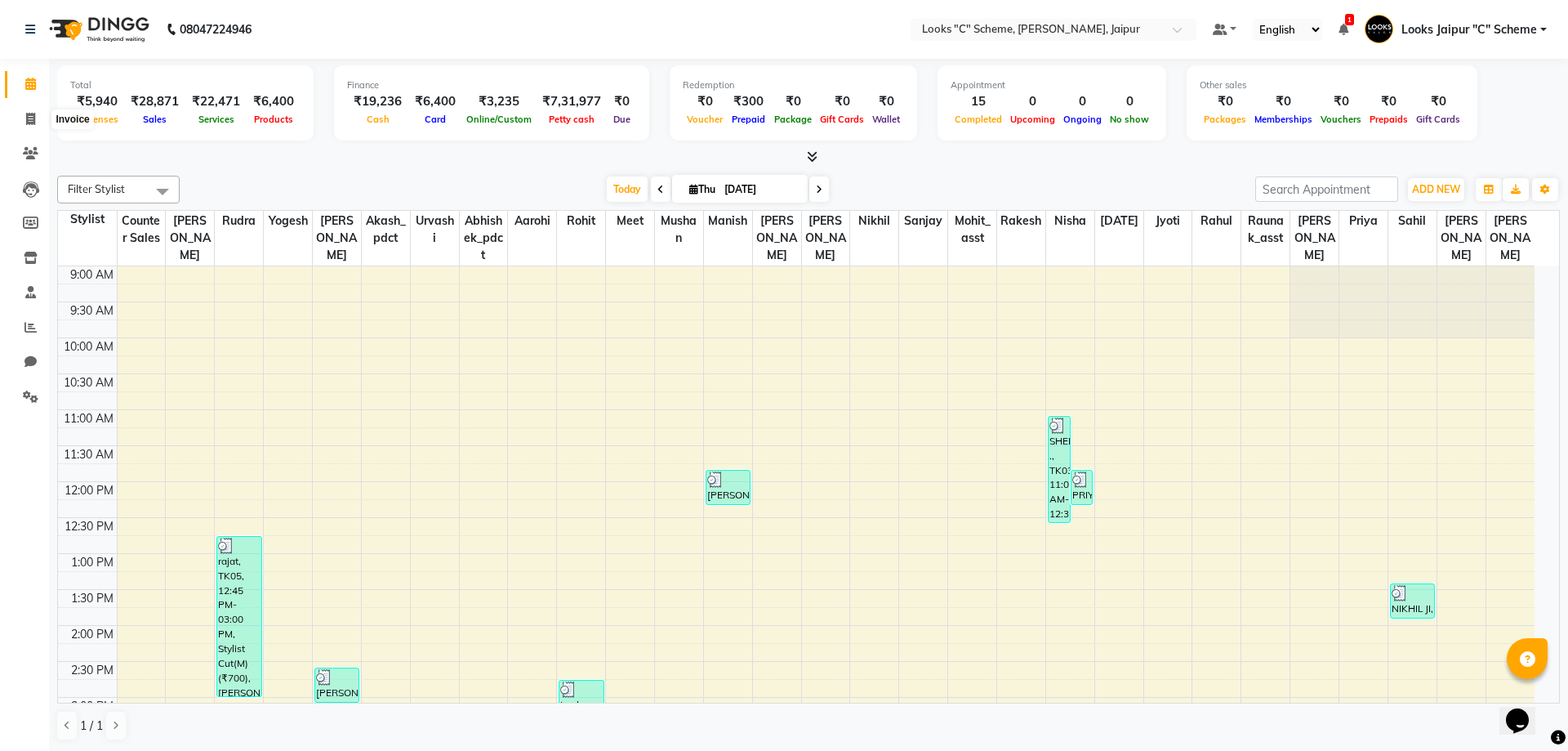
select select "service"
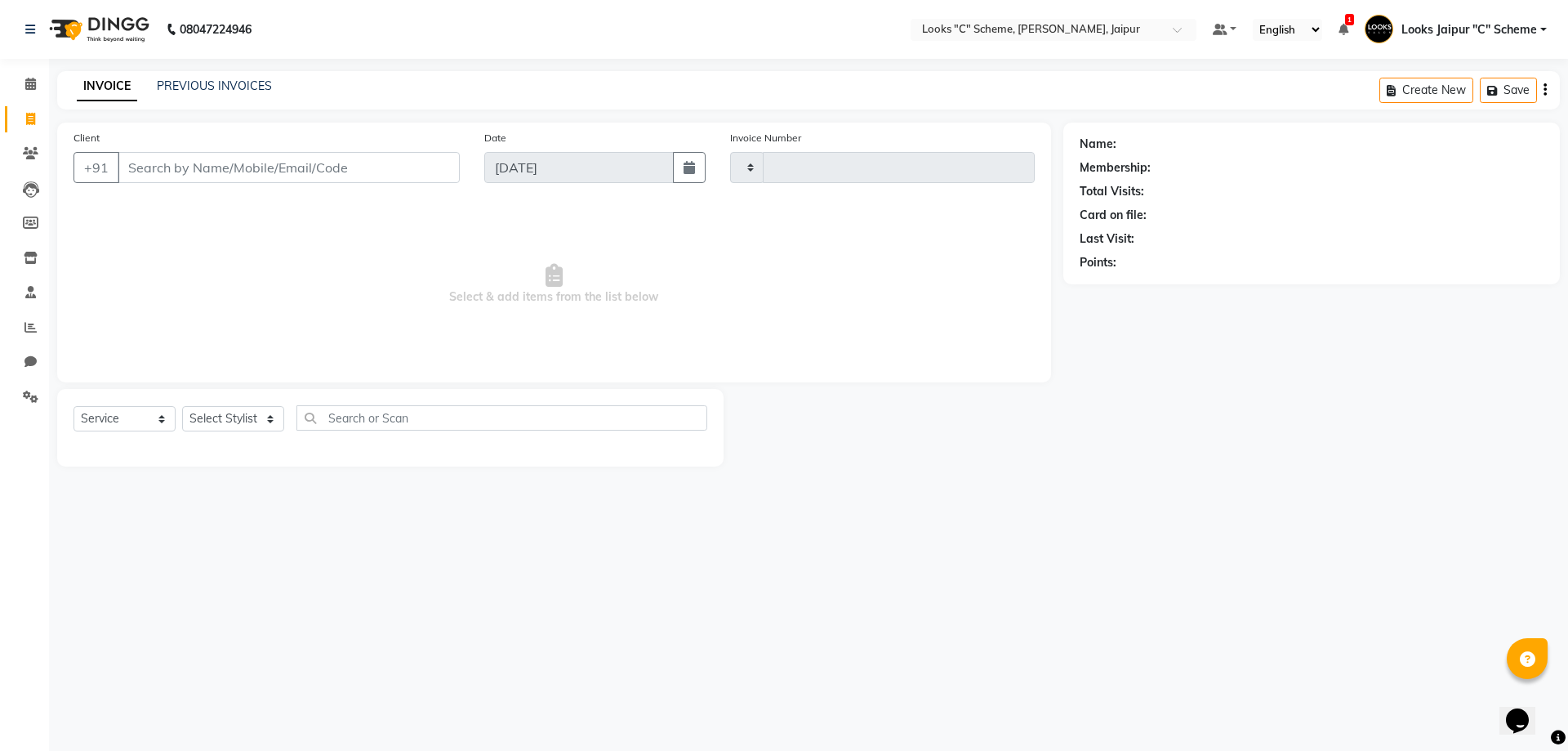
type input "4407"
select select "4315"
click at [167, 184] on div "Client +91" at bounding box center [267, 162] width 411 height 67
click at [175, 151] on div "Client +91" at bounding box center [267, 162] width 411 height 67
click at [192, 157] on input "Client" at bounding box center [288, 167] width 342 height 31
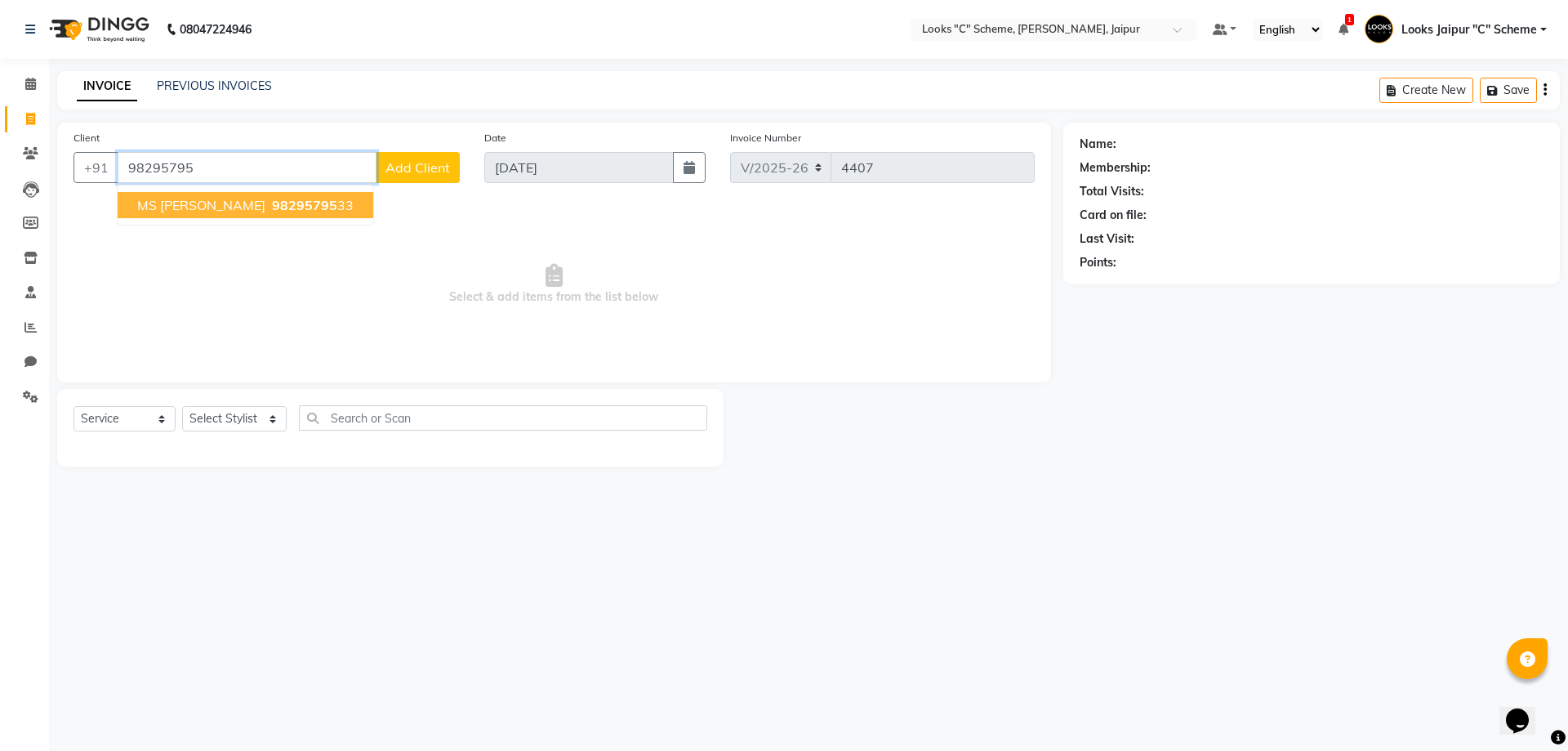
click at [269, 212] on ngb-highlight "98295795 33" at bounding box center [311, 204] width 85 height 17
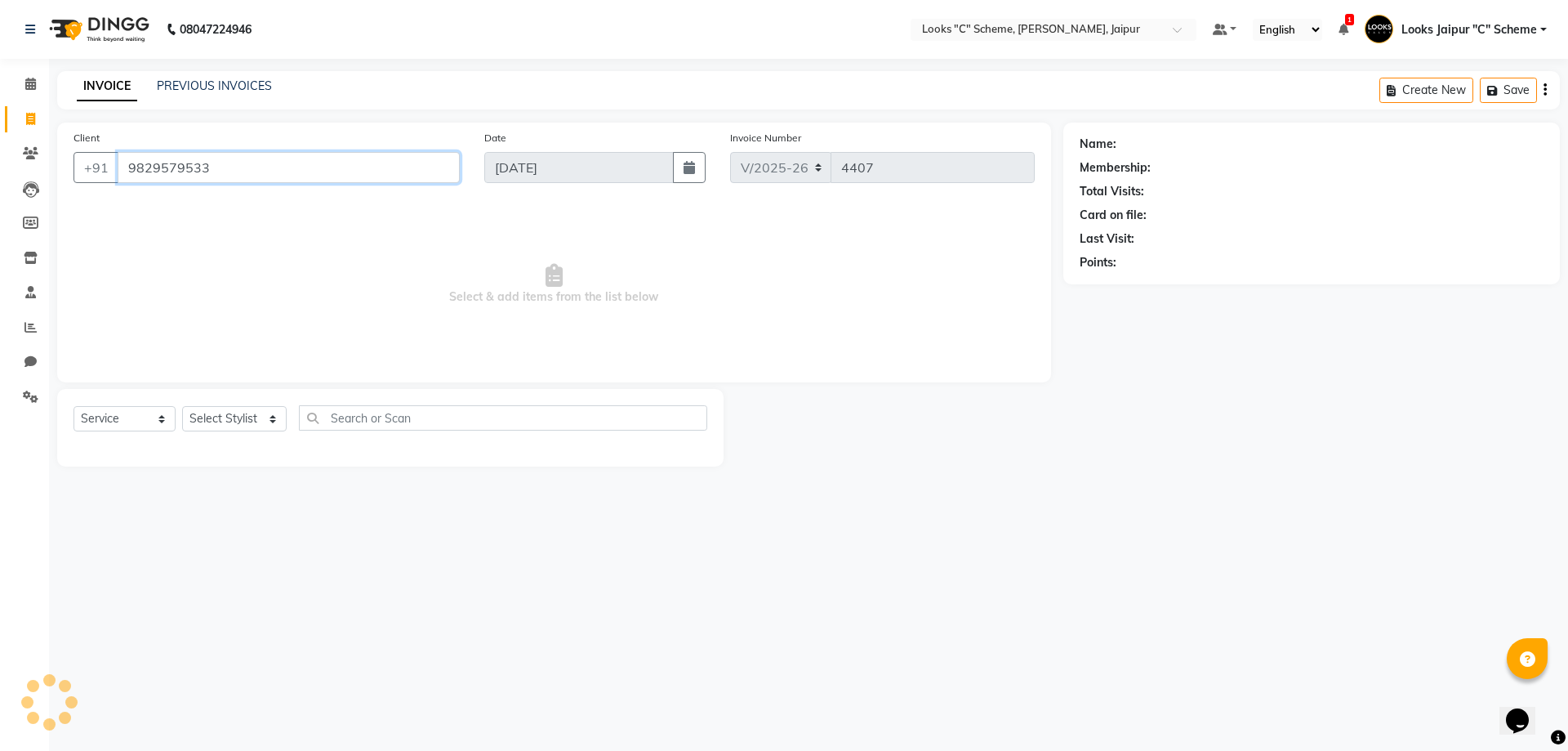
type input "9829579533"
select select "1: Object"
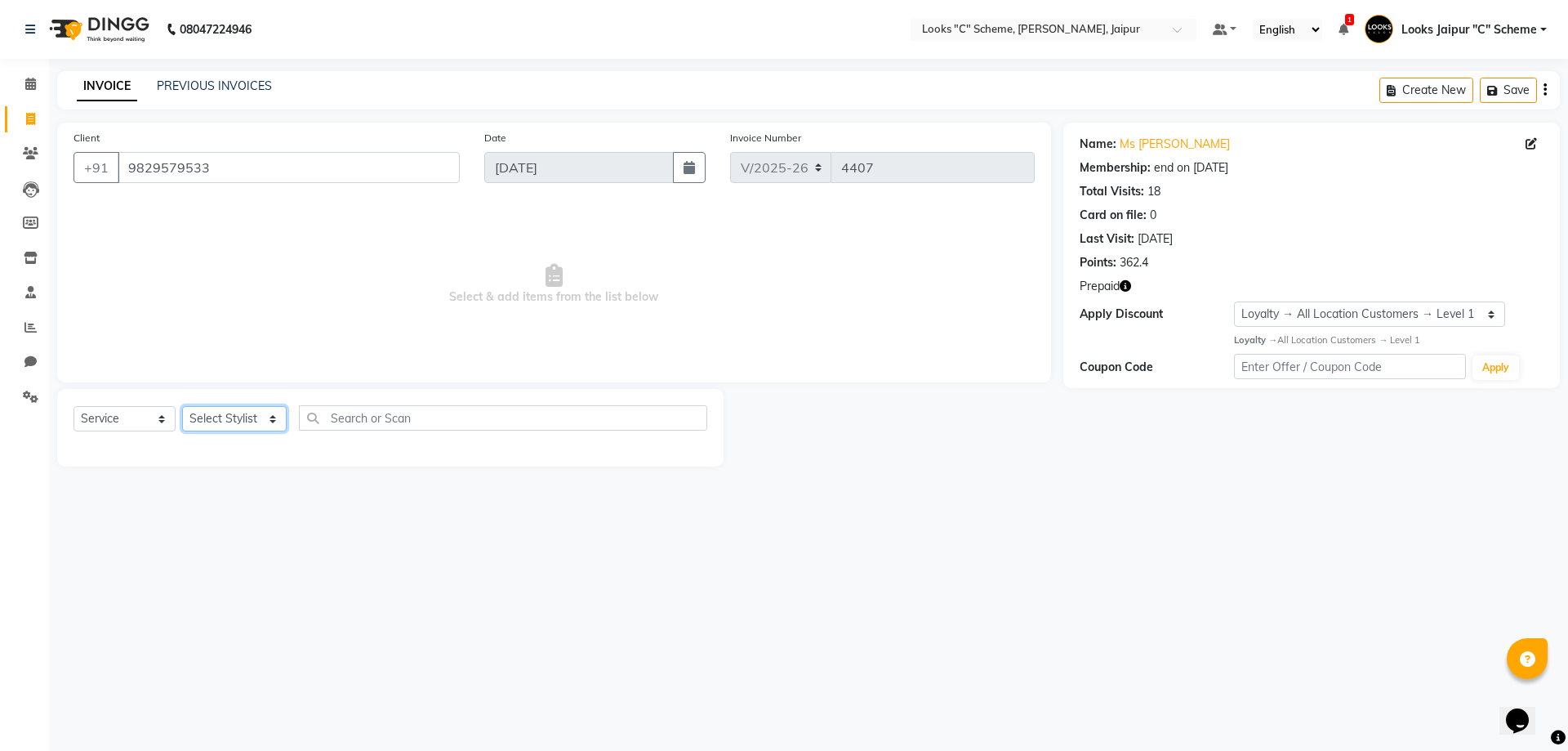
click at [266, 411] on select "Select Stylist [PERSON_NAME] Akash_pdct [PERSON_NAME] [PERSON_NAME] Counter Sal…" at bounding box center [234, 419] width 105 height 26
select select "84480"
click at [182, 406] on select "Select Stylist [PERSON_NAME] Akash_pdct [PERSON_NAME] [PERSON_NAME] Counter Sal…" at bounding box center [234, 419] width 105 height 26
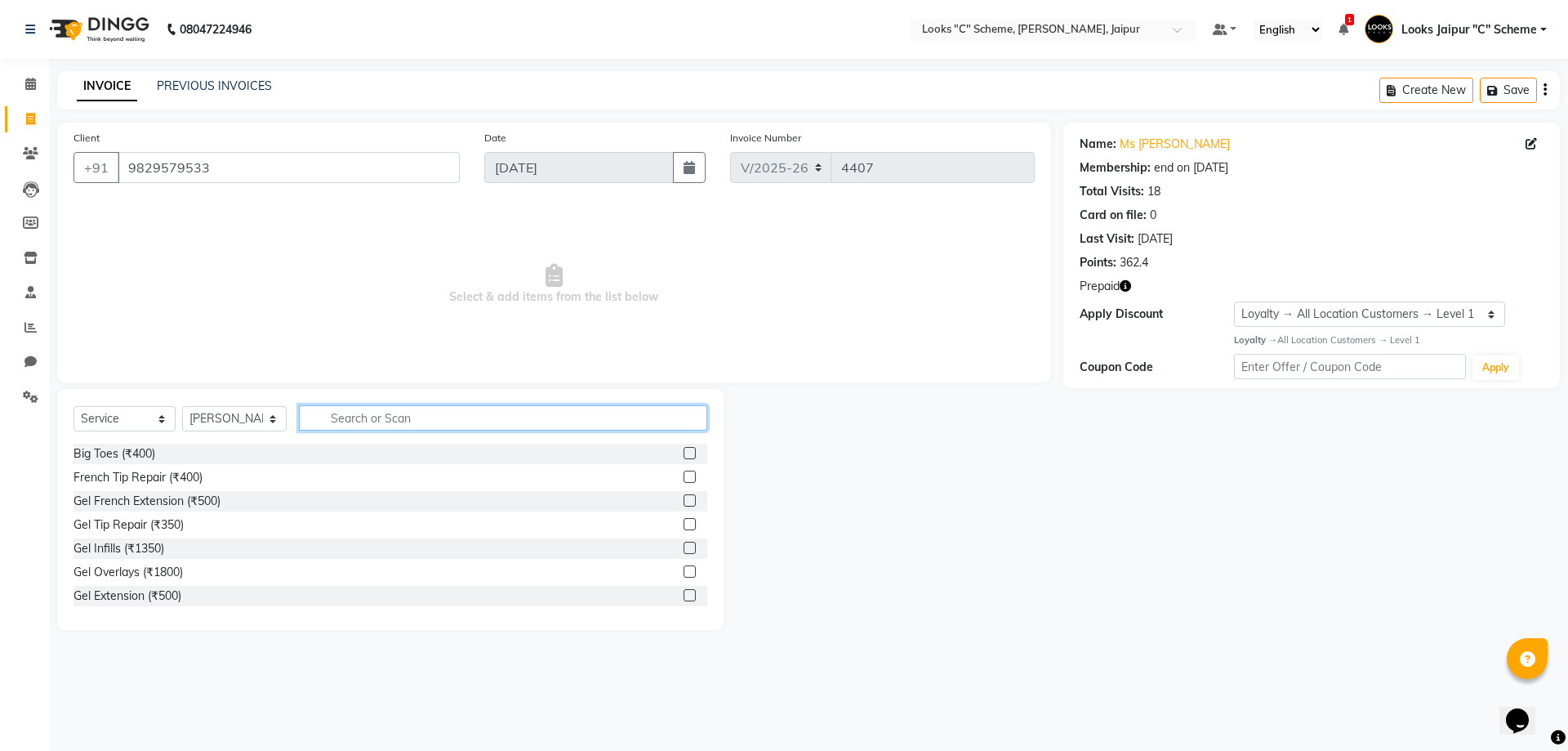
click at [342, 423] on input "text" at bounding box center [502, 418] width 408 height 26
type input "cut"
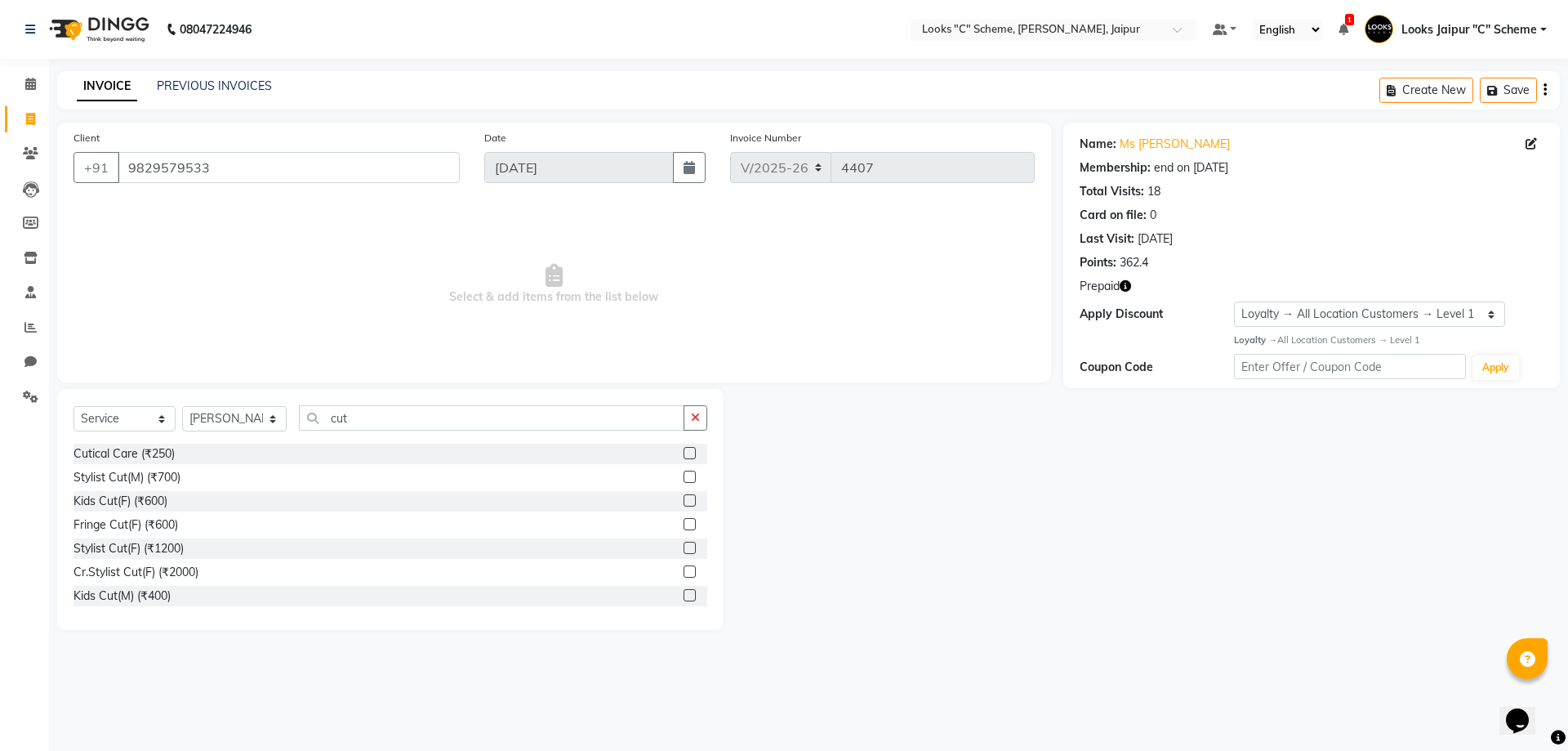
click at [684, 477] on label at bounding box center [690, 477] width 12 height 12
click at [684, 477] on input "checkbox" at bounding box center [689, 478] width 11 height 11
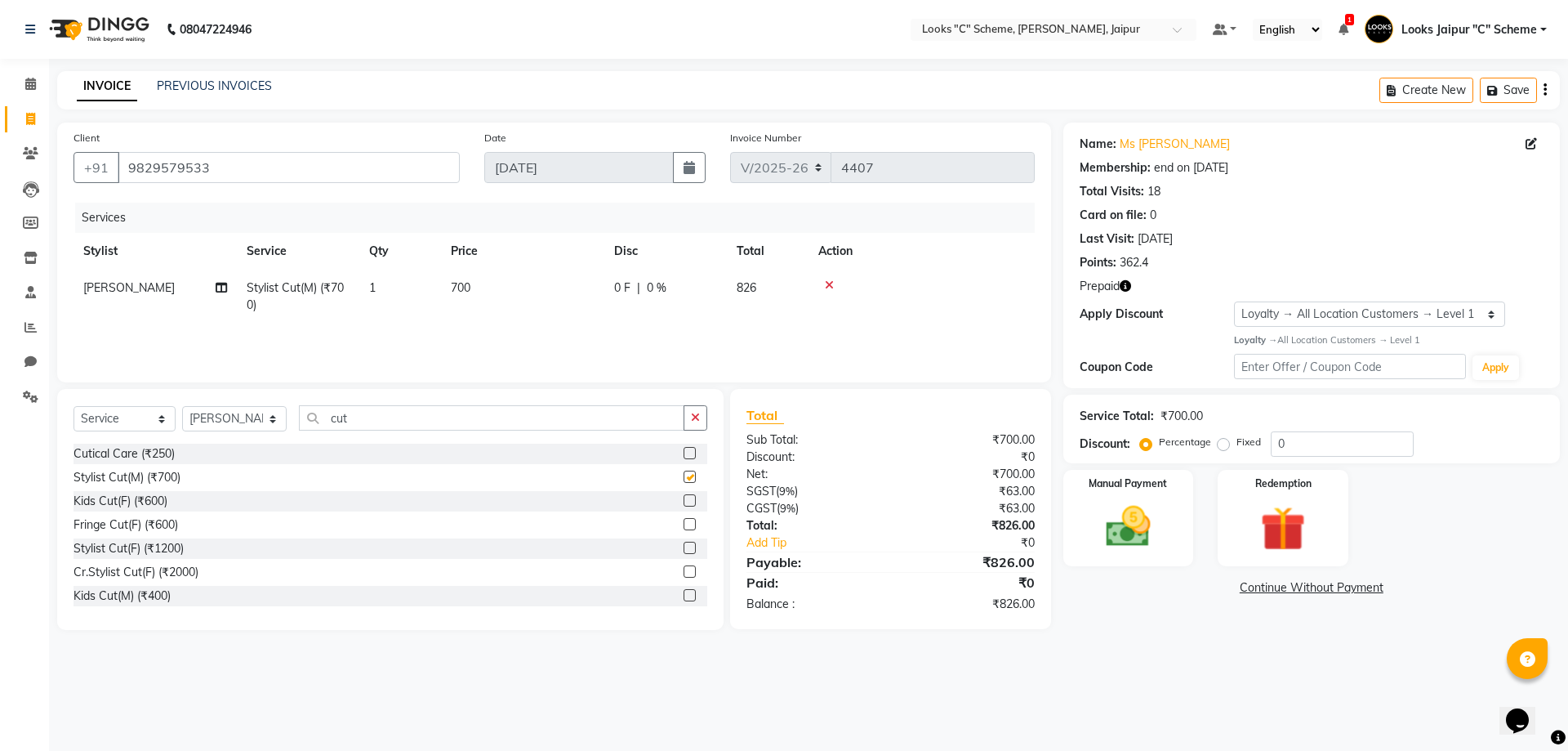
checkbox input "false"
click at [1128, 289] on icon "button" at bounding box center [1126, 286] width 11 height 11
click at [1265, 517] on img at bounding box center [1282, 529] width 76 height 58
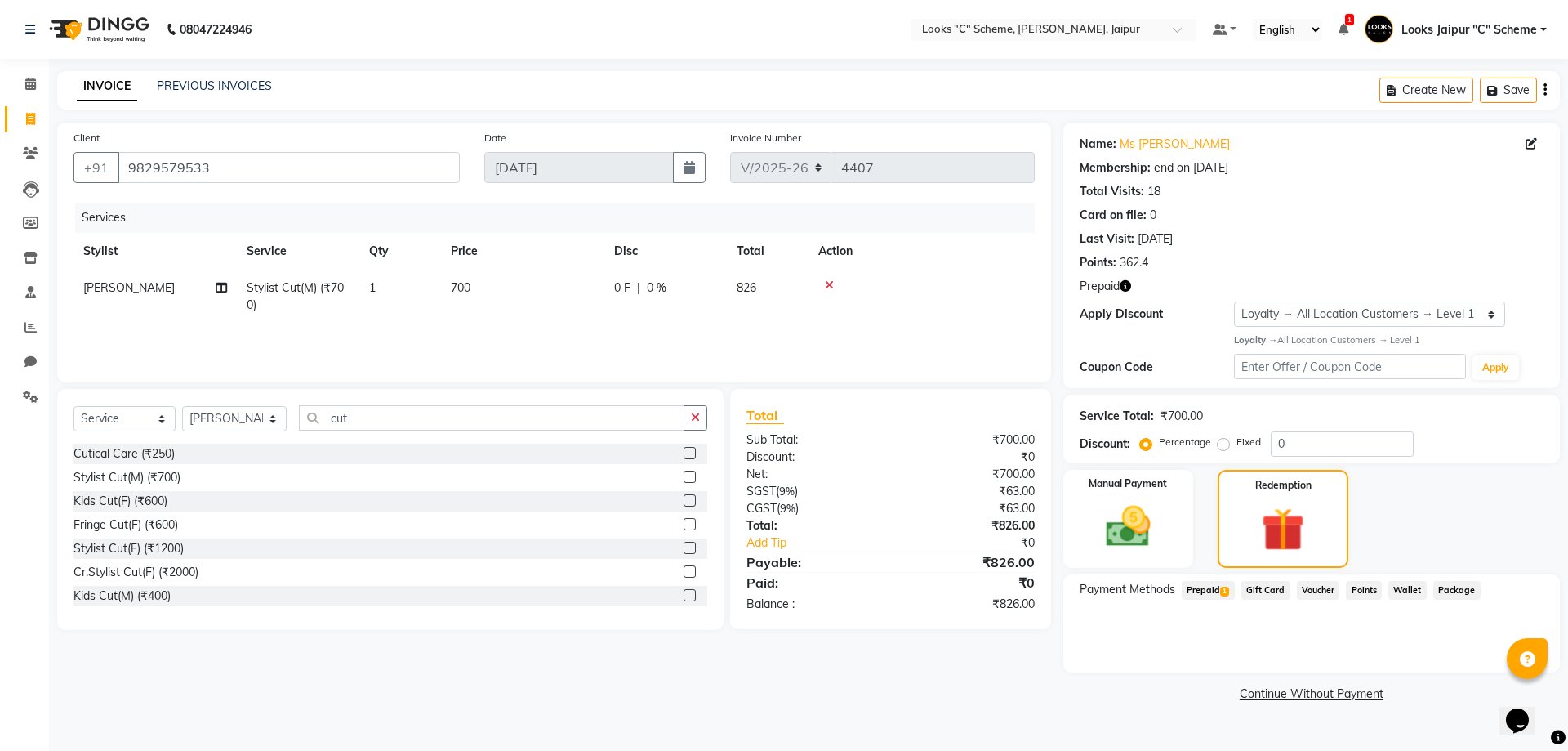
click at [1215, 594] on span "Prepaid 1" at bounding box center [1208, 590] width 53 height 19
click at [1493, 658] on button "Add" at bounding box center [1505, 656] width 60 height 28
click at [1103, 639] on button "Send OTP" at bounding box center [1124, 643] width 85 height 28
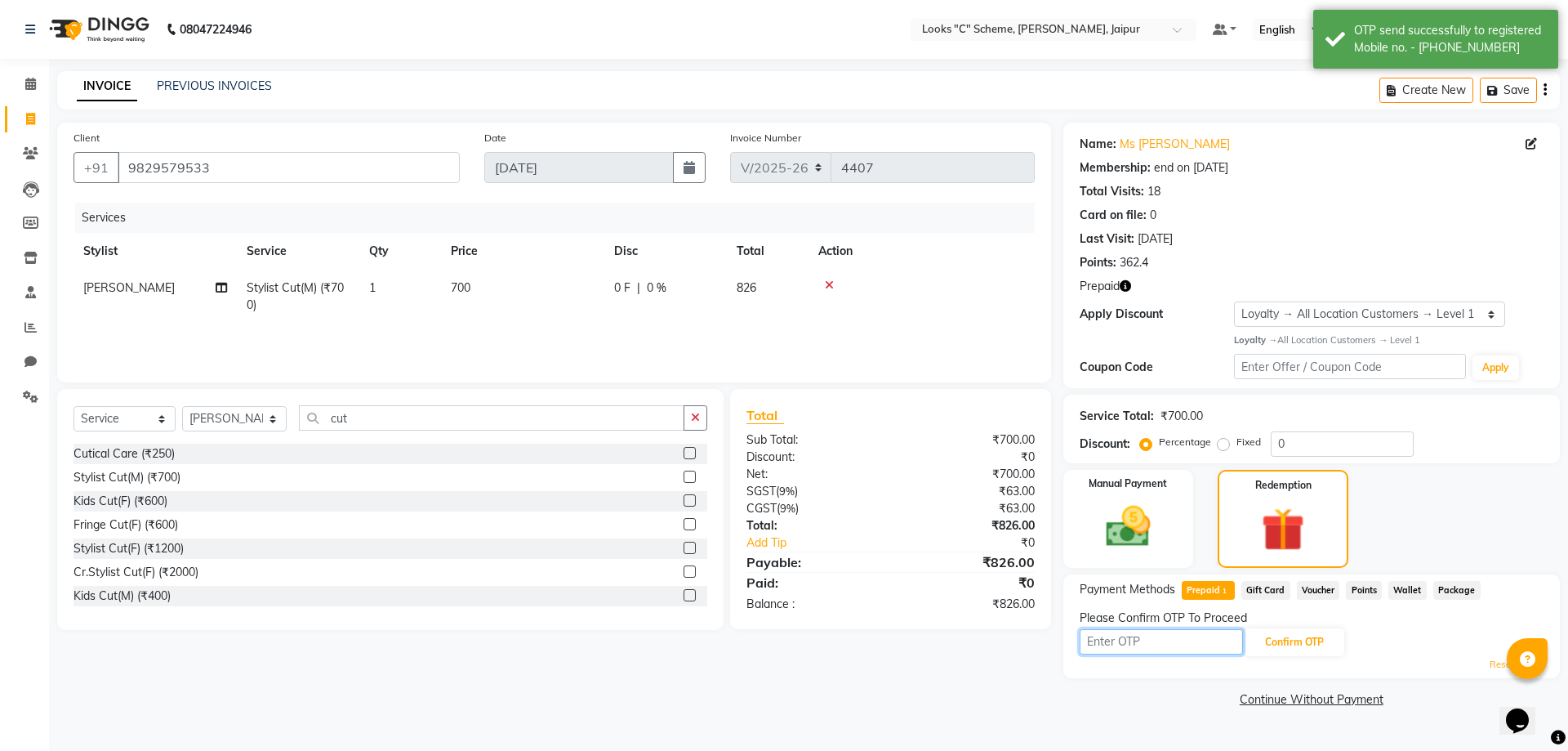
click at [1125, 639] on input "text" at bounding box center [1161, 642] width 163 height 26
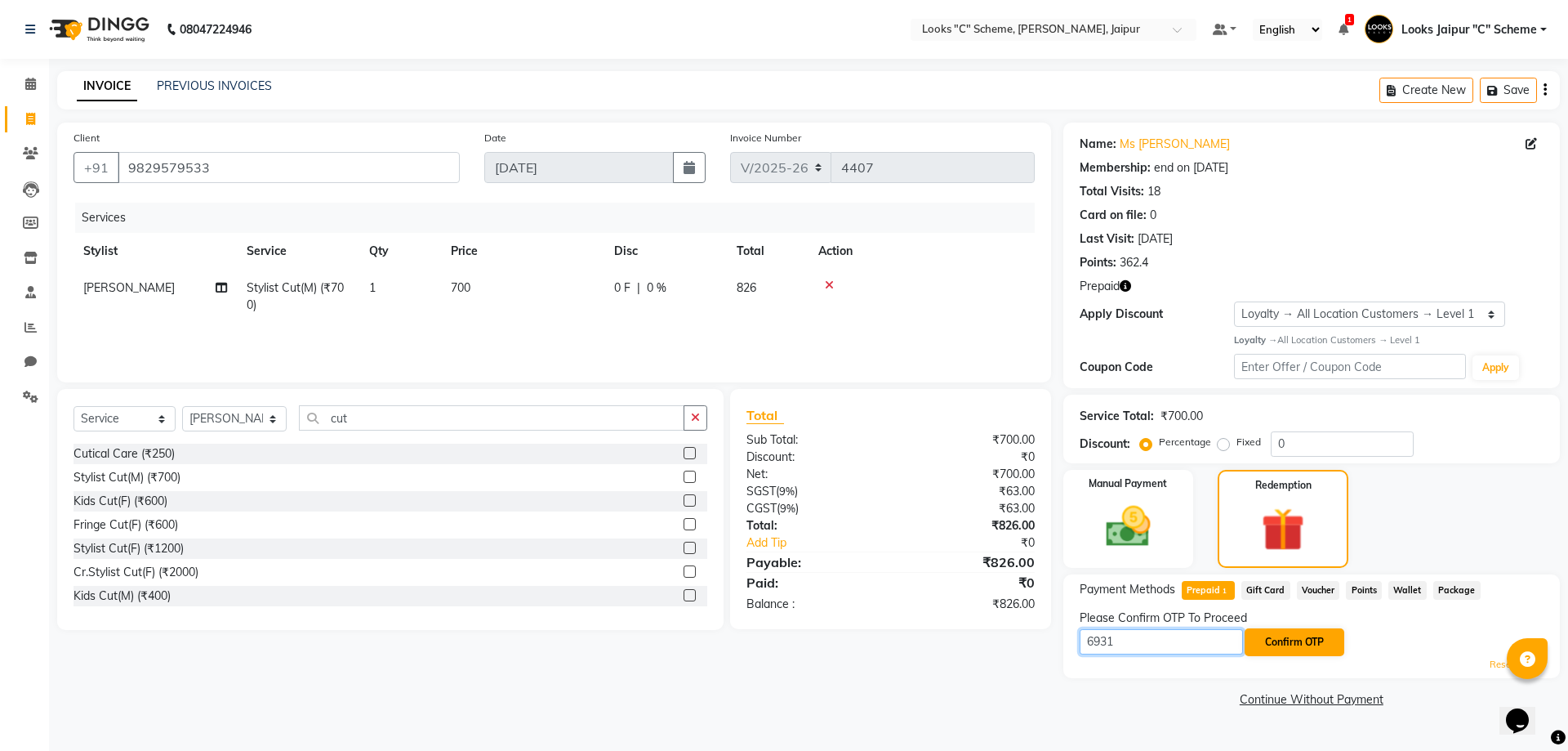
type input "6931"
click at [1290, 640] on button "Confirm OTP" at bounding box center [1294, 643] width 100 height 28
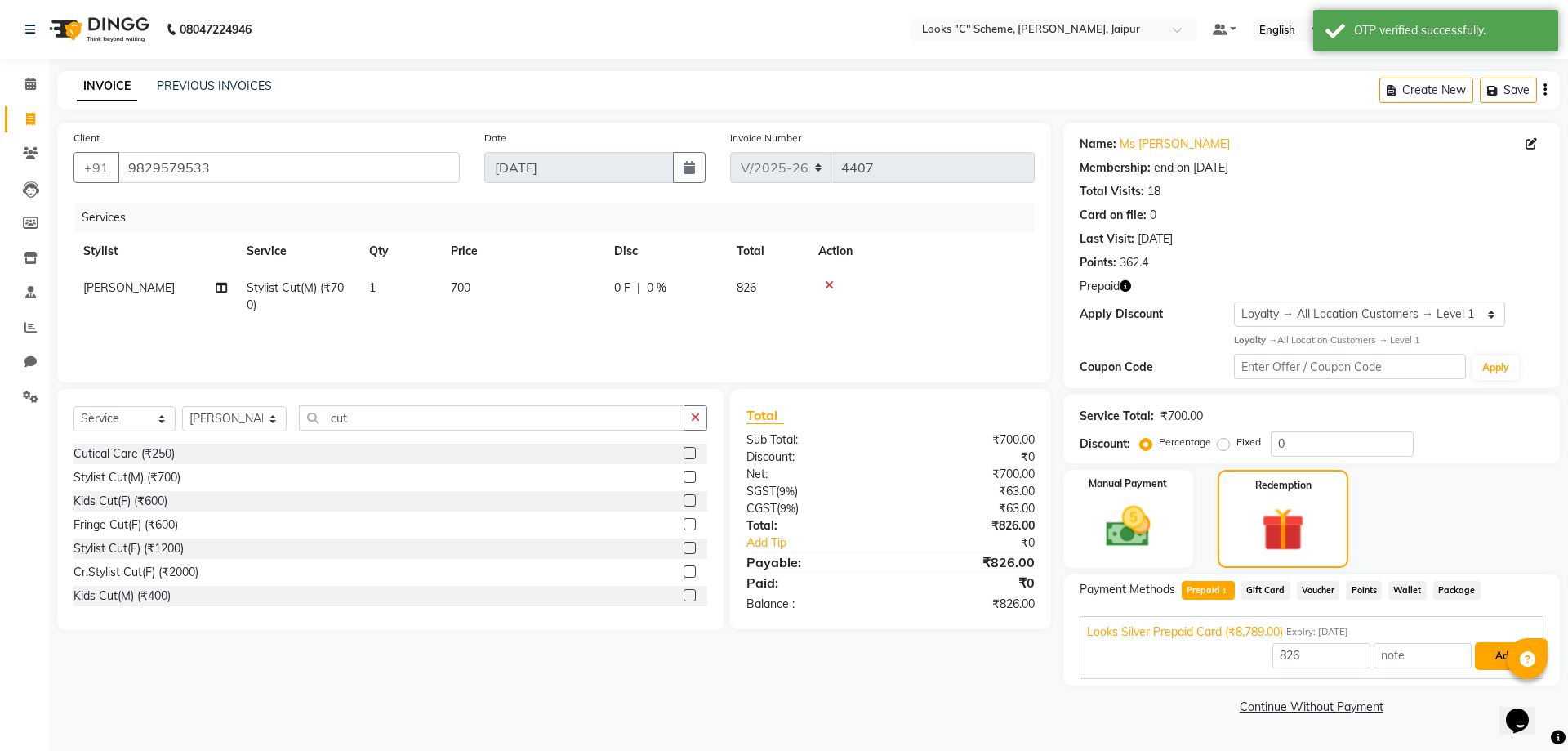
click at [1483, 647] on button "Add" at bounding box center [1505, 656] width 60 height 28
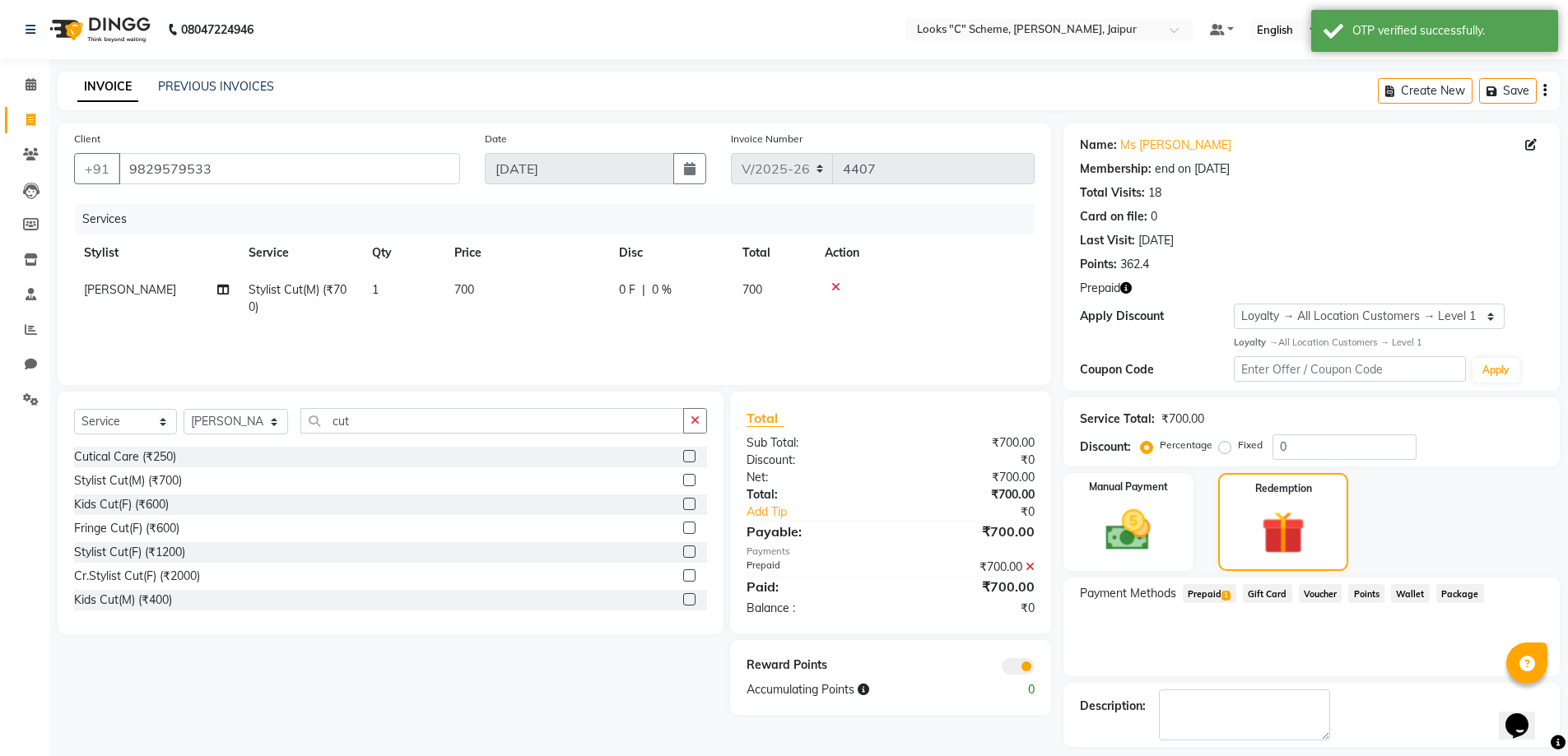
scroll to position [72, 0]
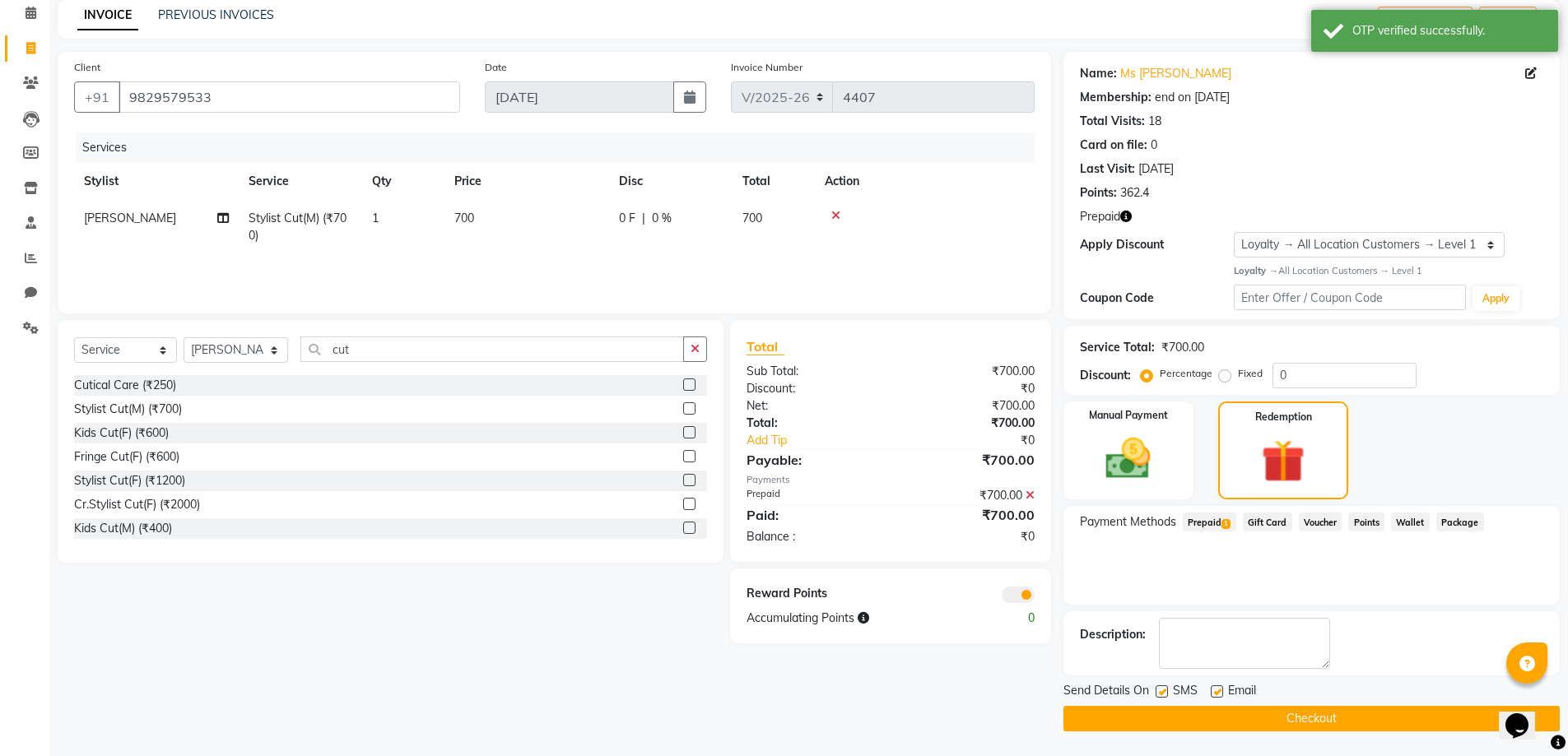
click at [1299, 721] on button "Checkout" at bounding box center [1311, 718] width 496 height 26
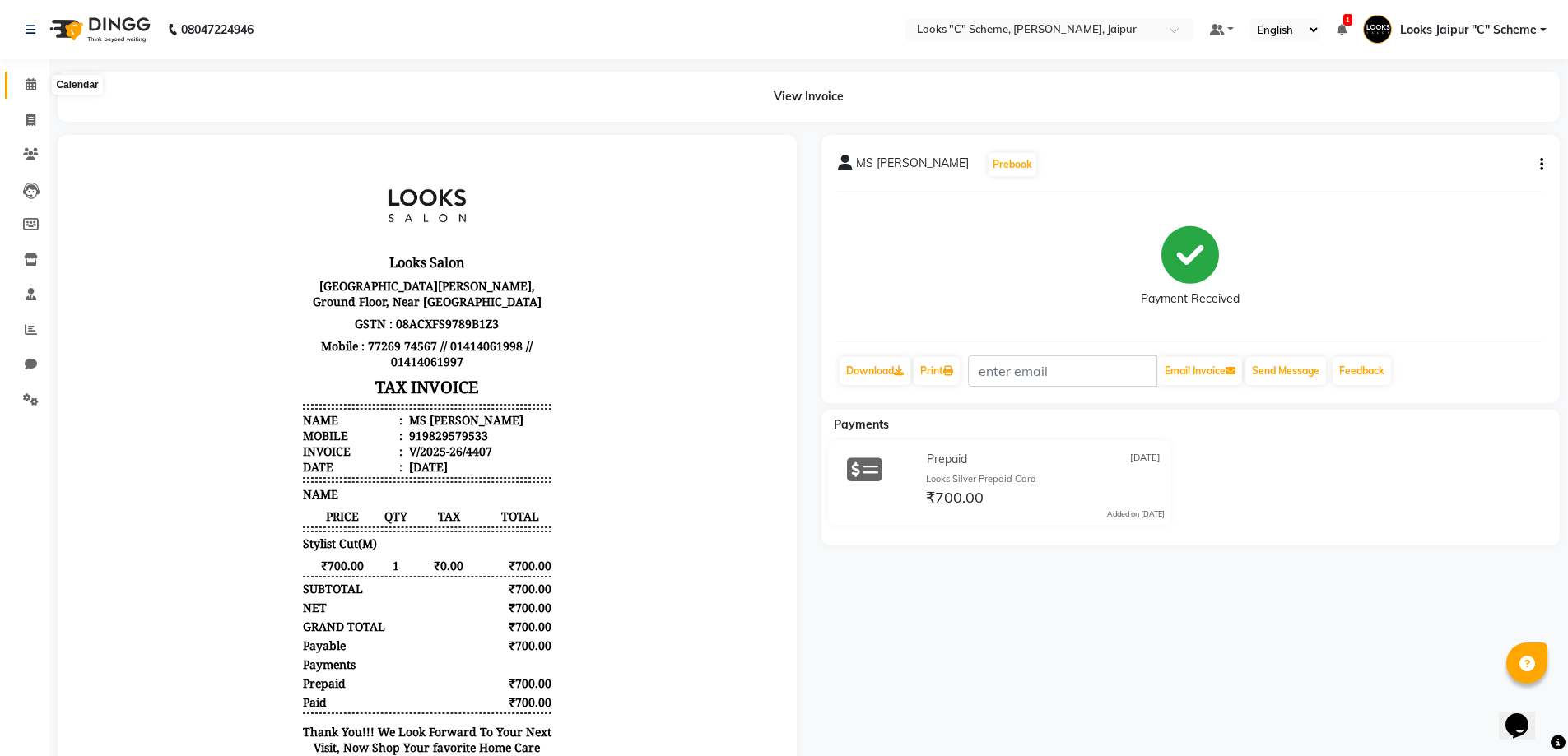
click at [21, 85] on span at bounding box center [31, 84] width 28 height 19
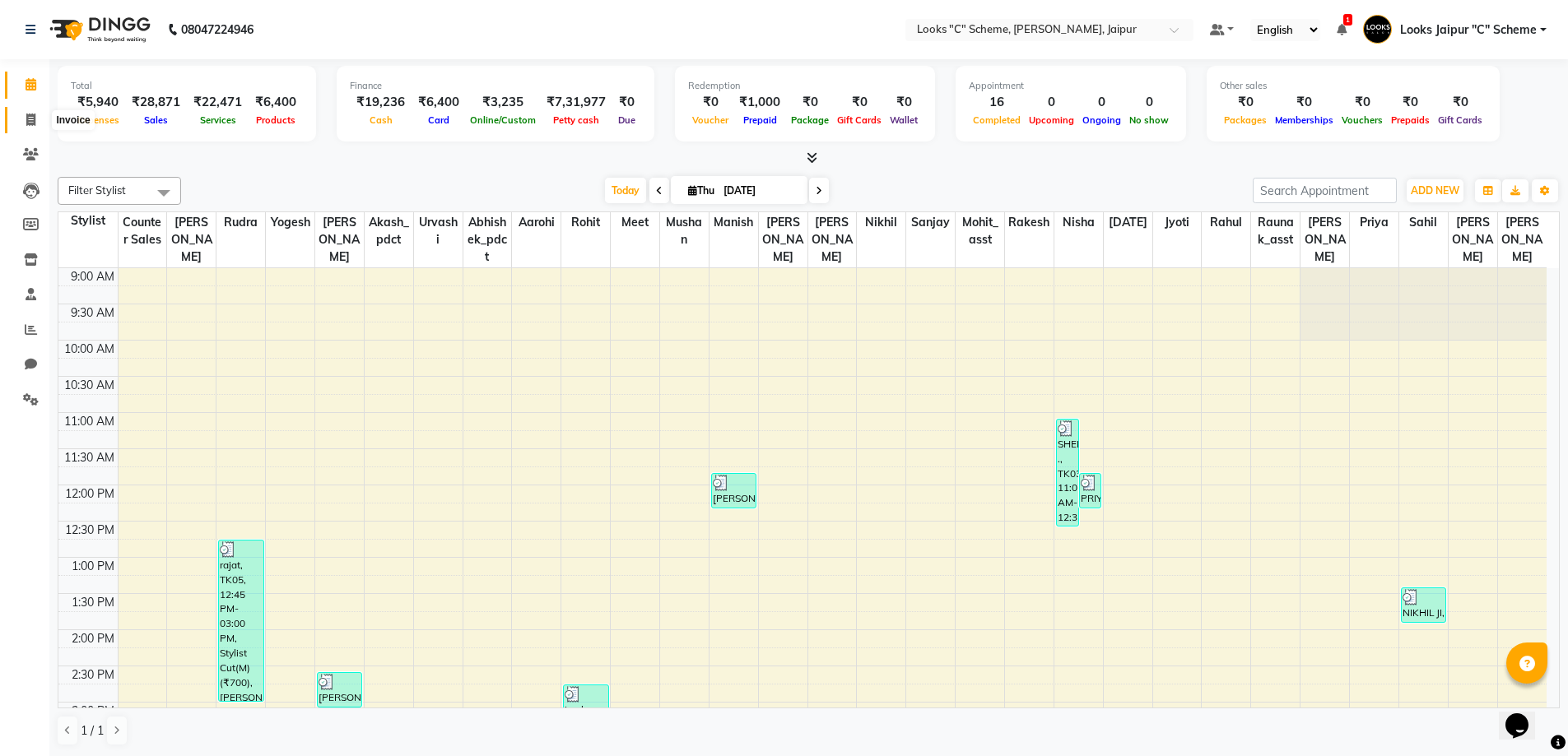
click at [28, 111] on span at bounding box center [31, 120] width 28 height 19
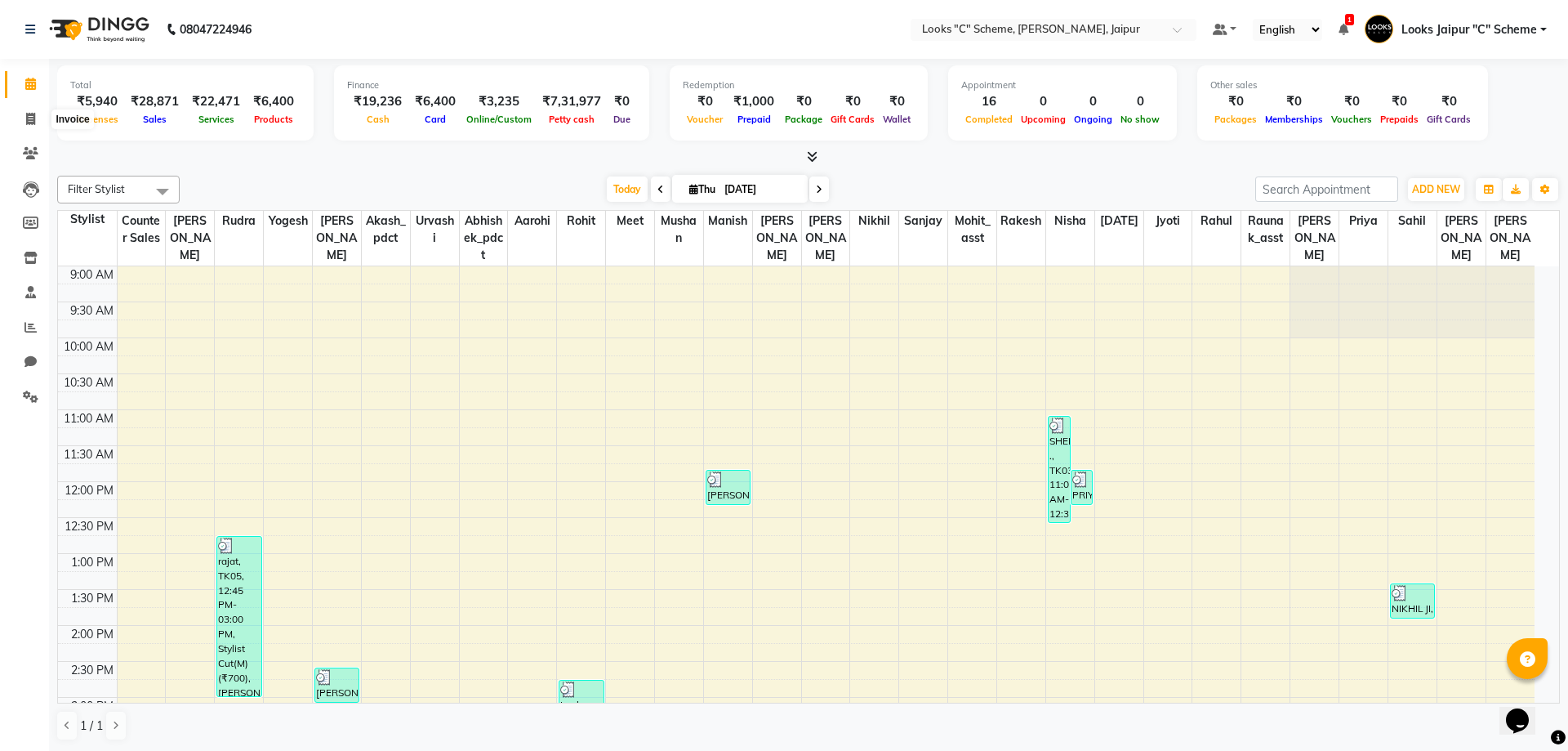
select select "4315"
select select "service"
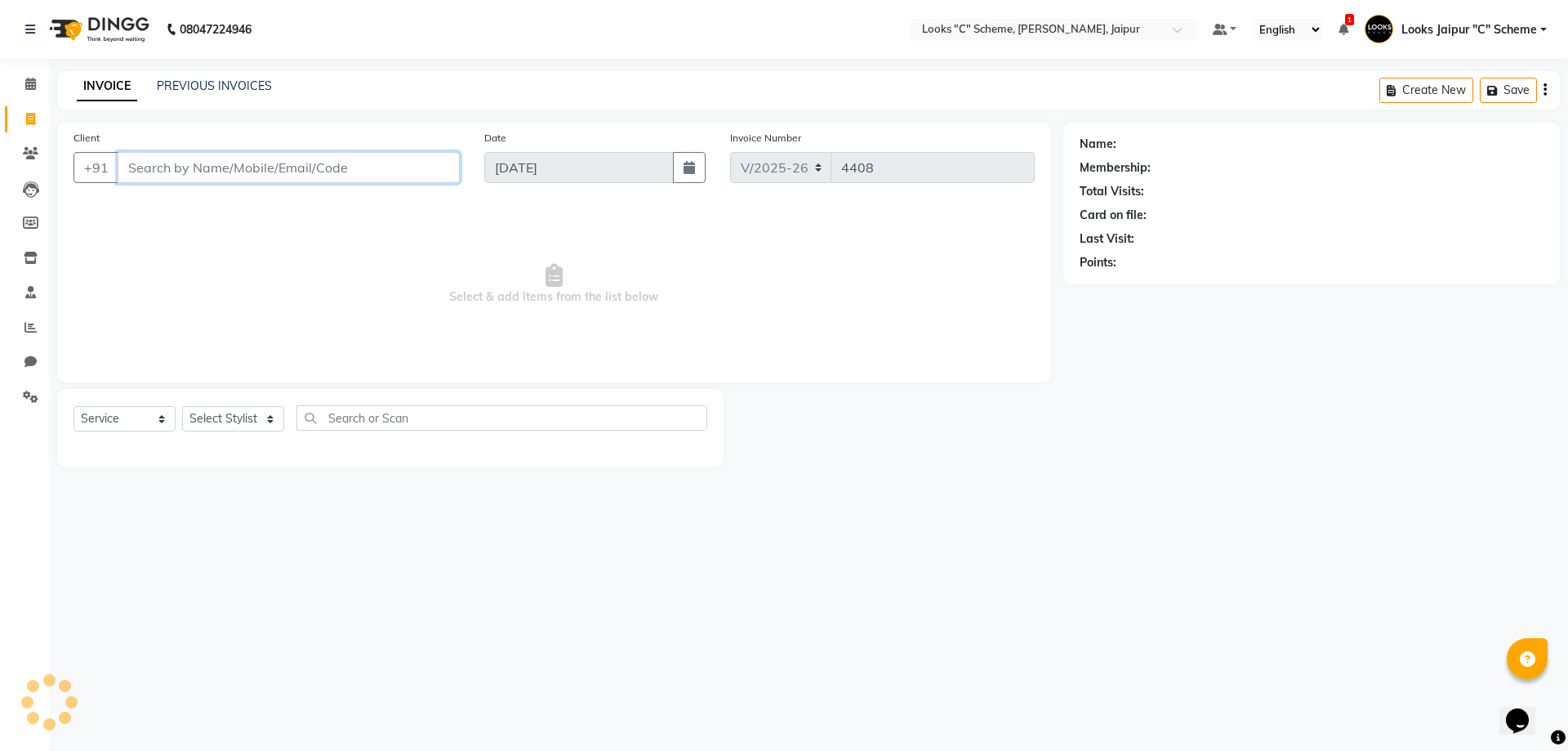
click at [178, 176] on input "Client" at bounding box center [288, 167] width 342 height 31
click at [26, 151] on icon at bounding box center [31, 153] width 16 height 12
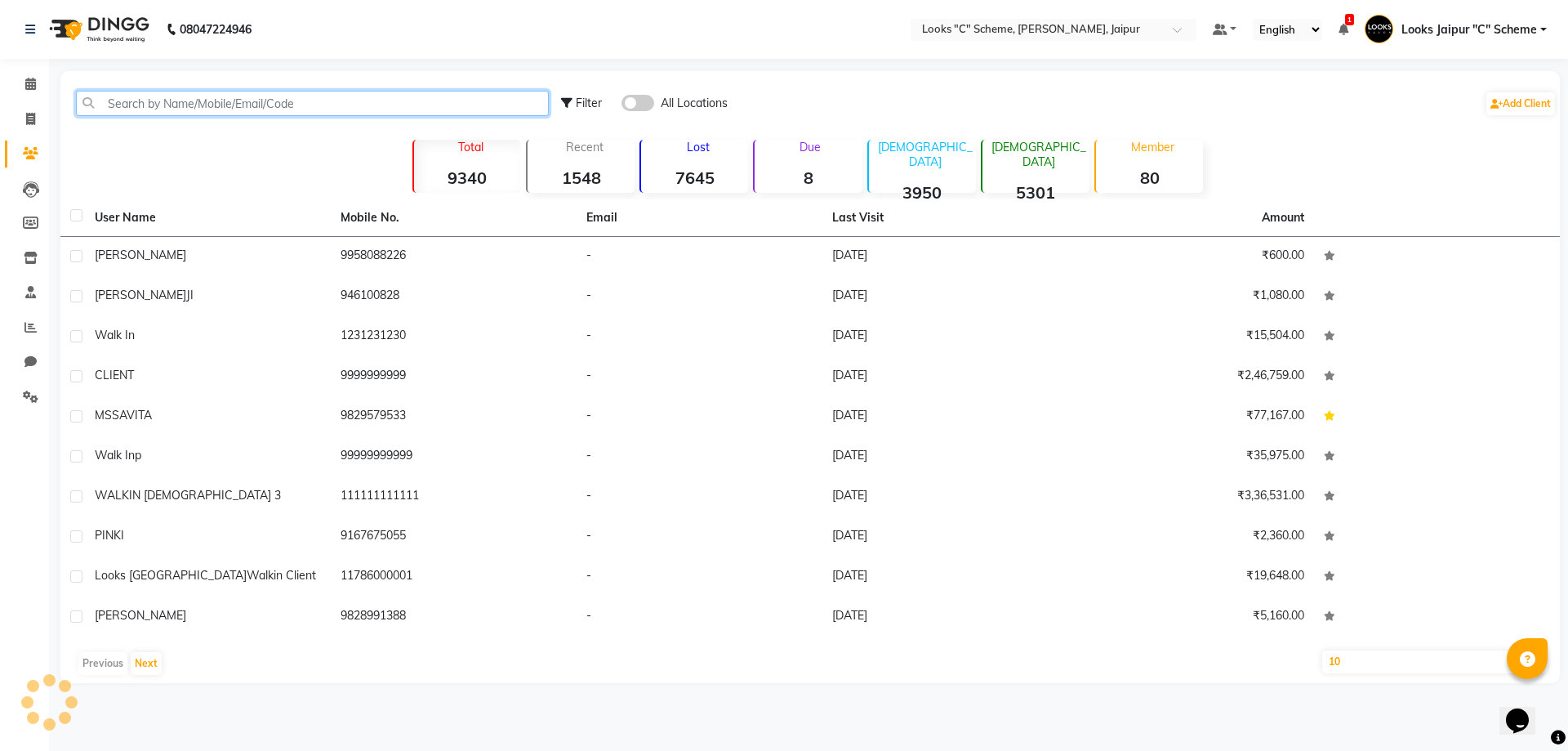
click at [164, 102] on input "text" at bounding box center [312, 103] width 473 height 26
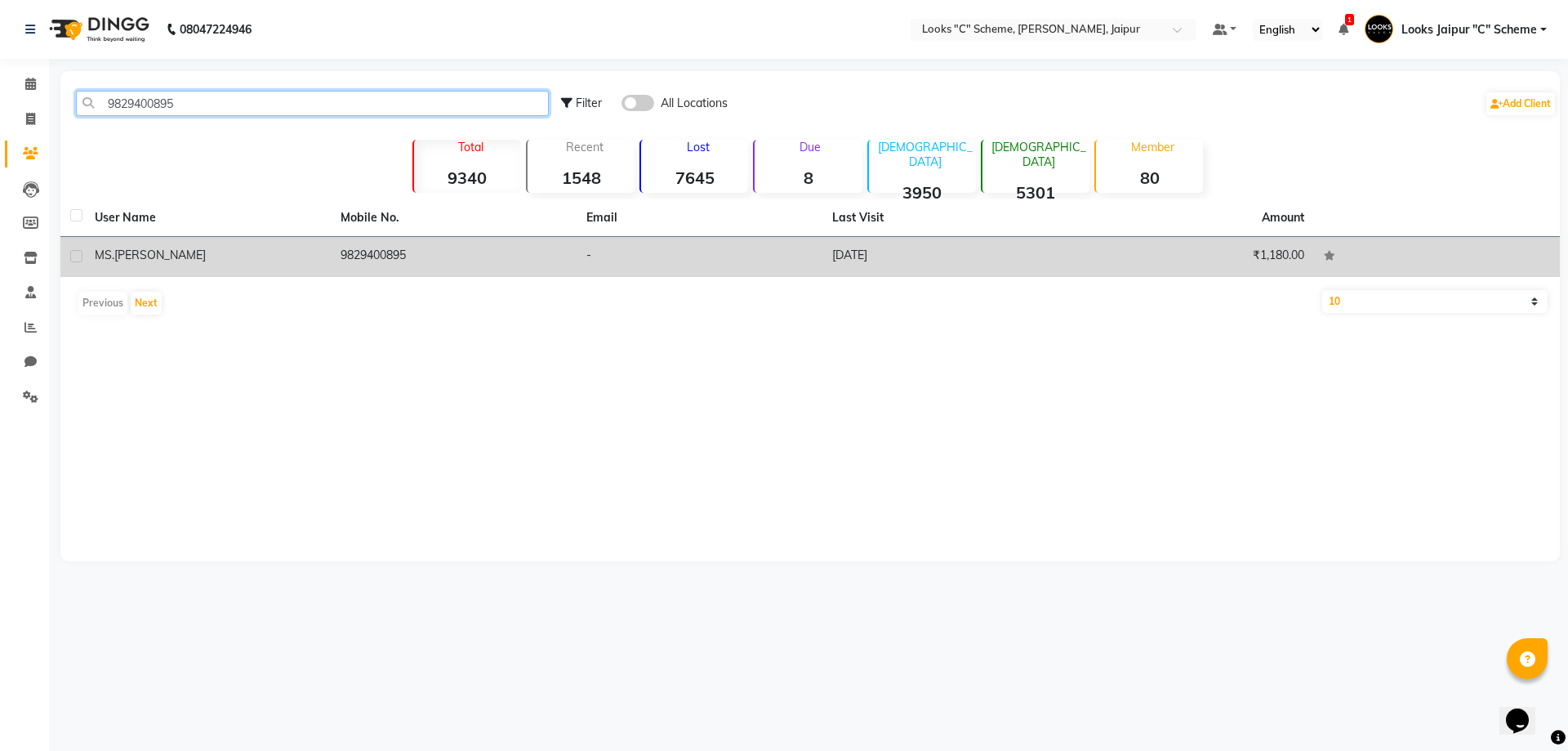
type input "9829400895"
click at [285, 251] on div "MS.[PERSON_NAME]" at bounding box center [208, 255] width 227 height 17
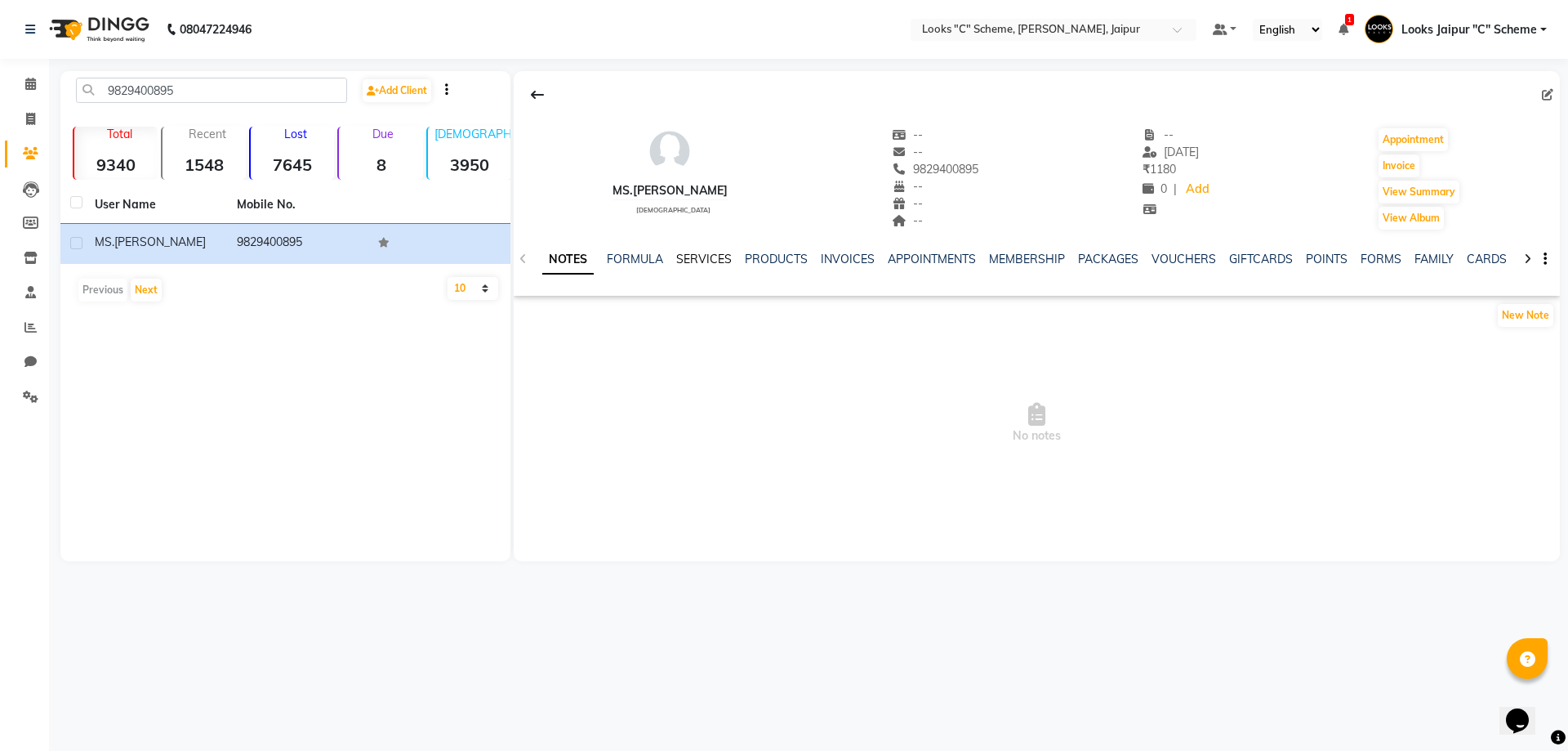
click at [710, 259] on link "SERVICES" at bounding box center [703, 258] width 56 height 15
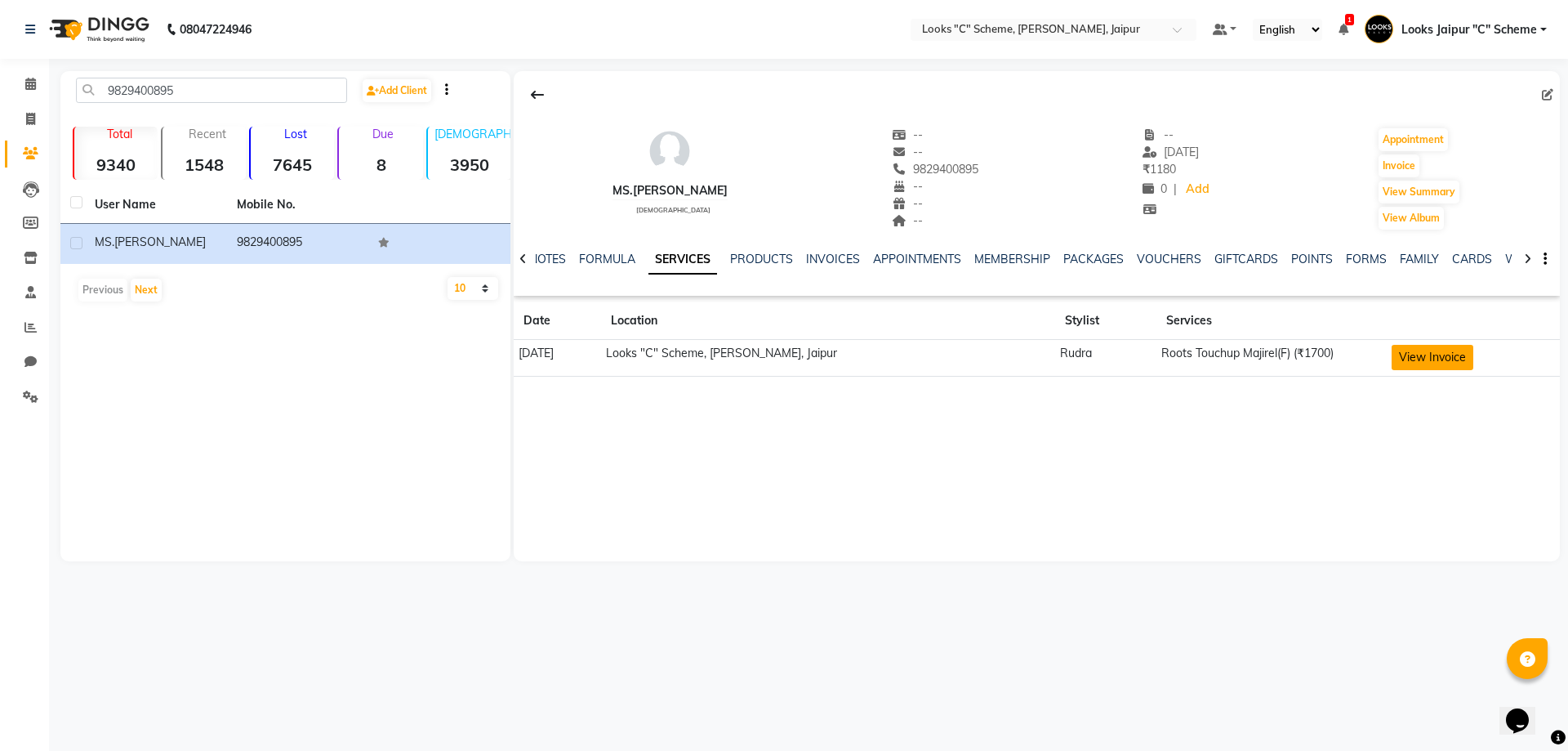
click at [1417, 349] on button "View Invoice" at bounding box center [1432, 357] width 82 height 26
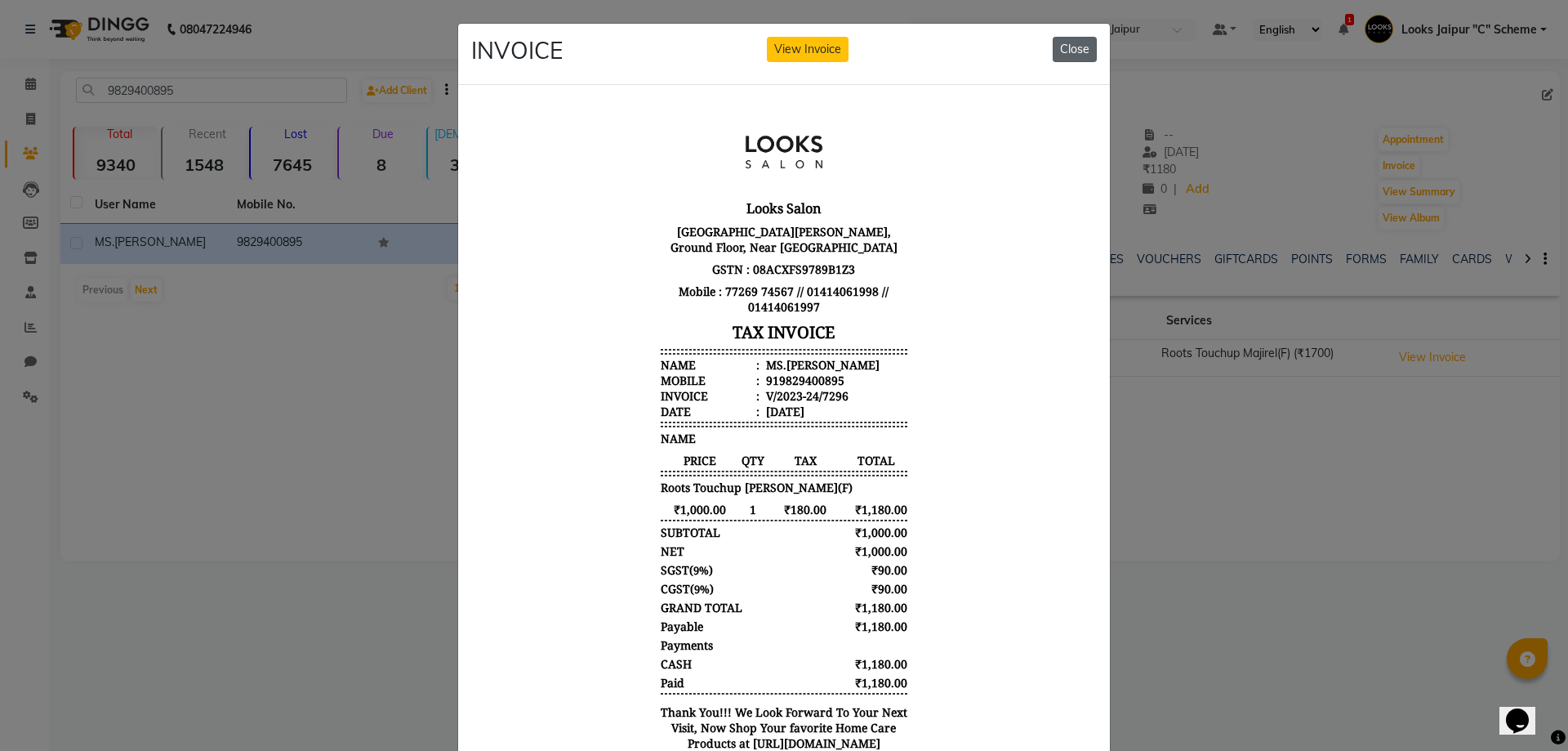
click at [1083, 48] on button "Close" at bounding box center [1075, 49] width 44 height 26
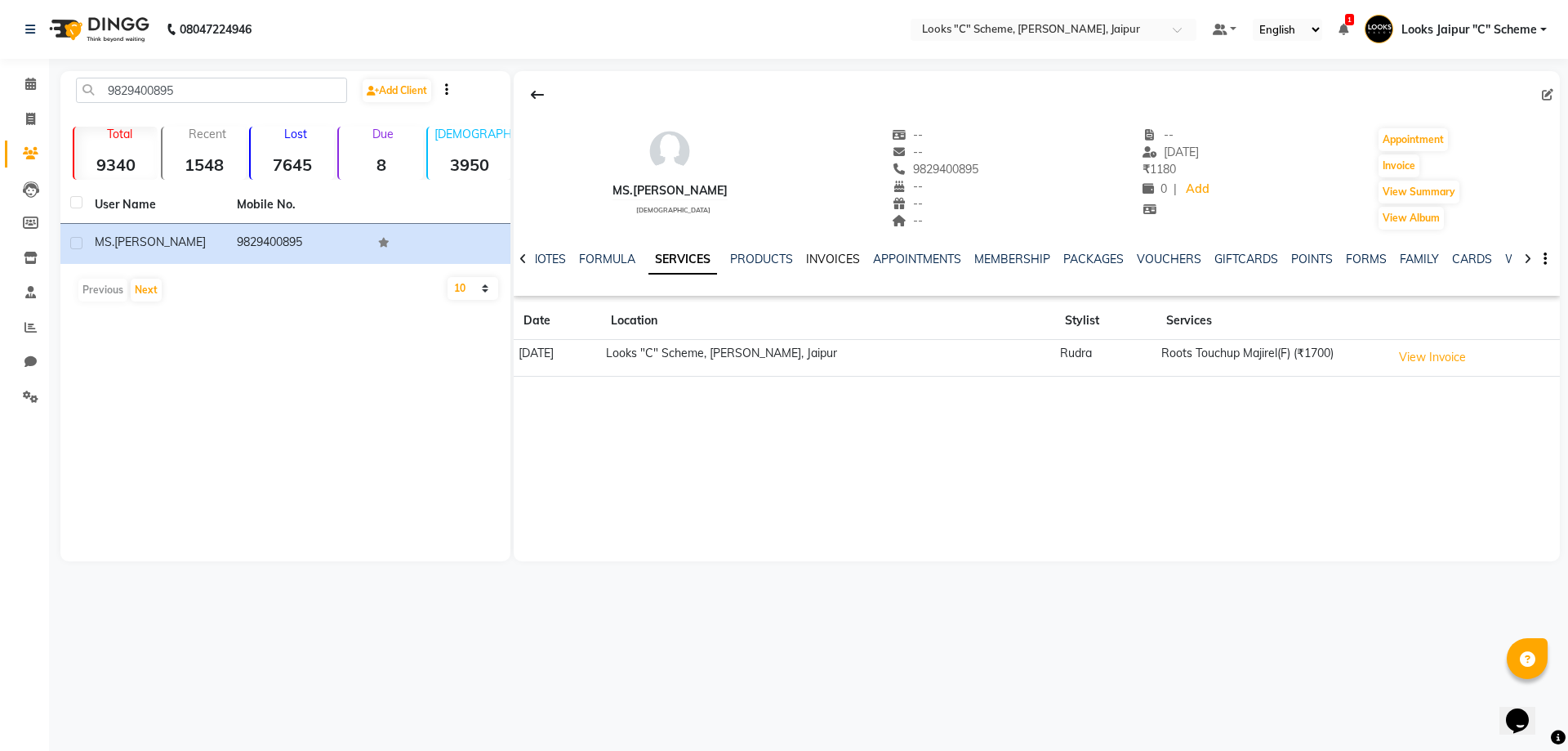
click at [853, 261] on link "INVOICES" at bounding box center [833, 258] width 54 height 15
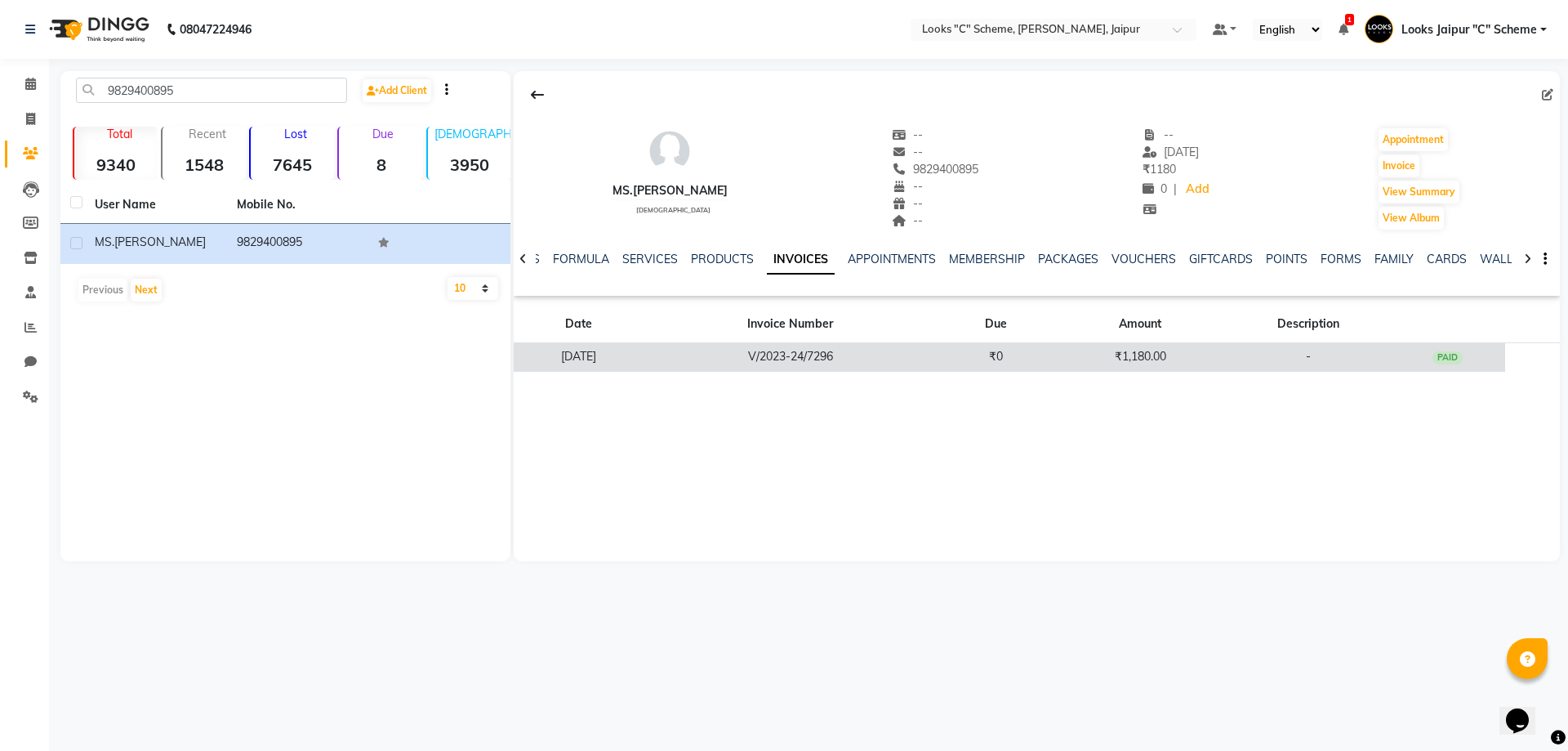
click at [1441, 353] on td "PAID" at bounding box center [1447, 357] width 115 height 28
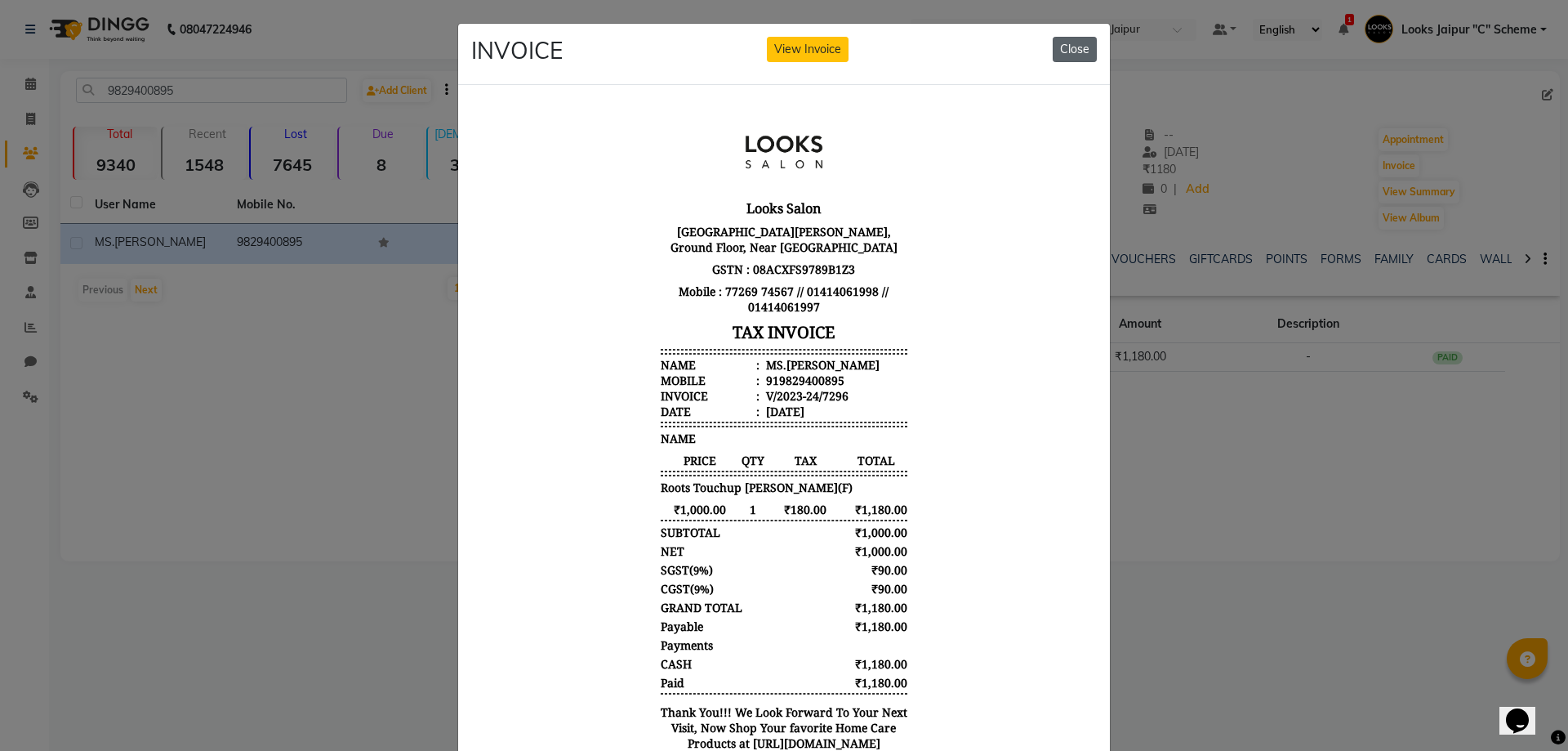
click at [1057, 48] on button "Close" at bounding box center [1075, 49] width 44 height 26
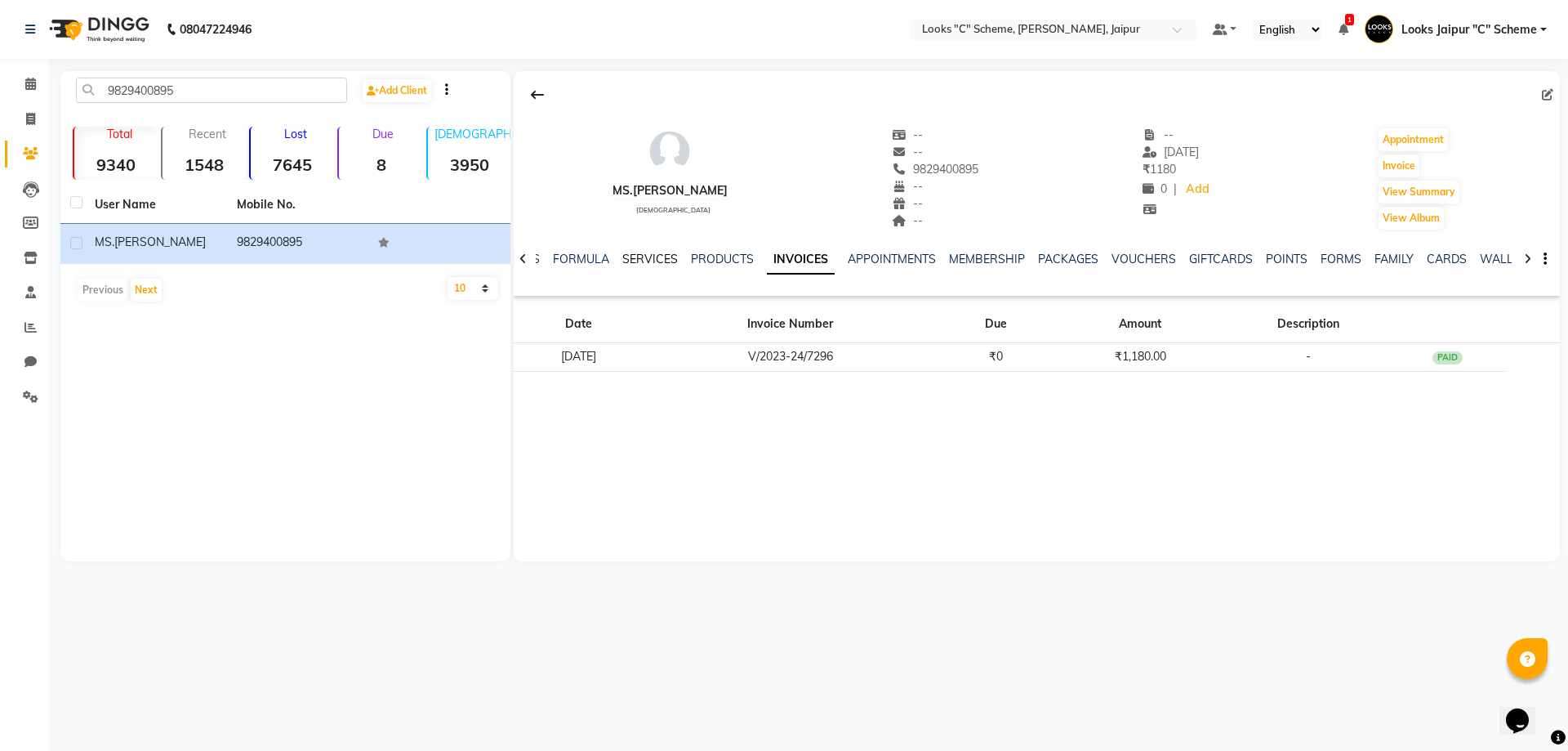
click at [643, 254] on link "SERVICES" at bounding box center [650, 258] width 56 height 15
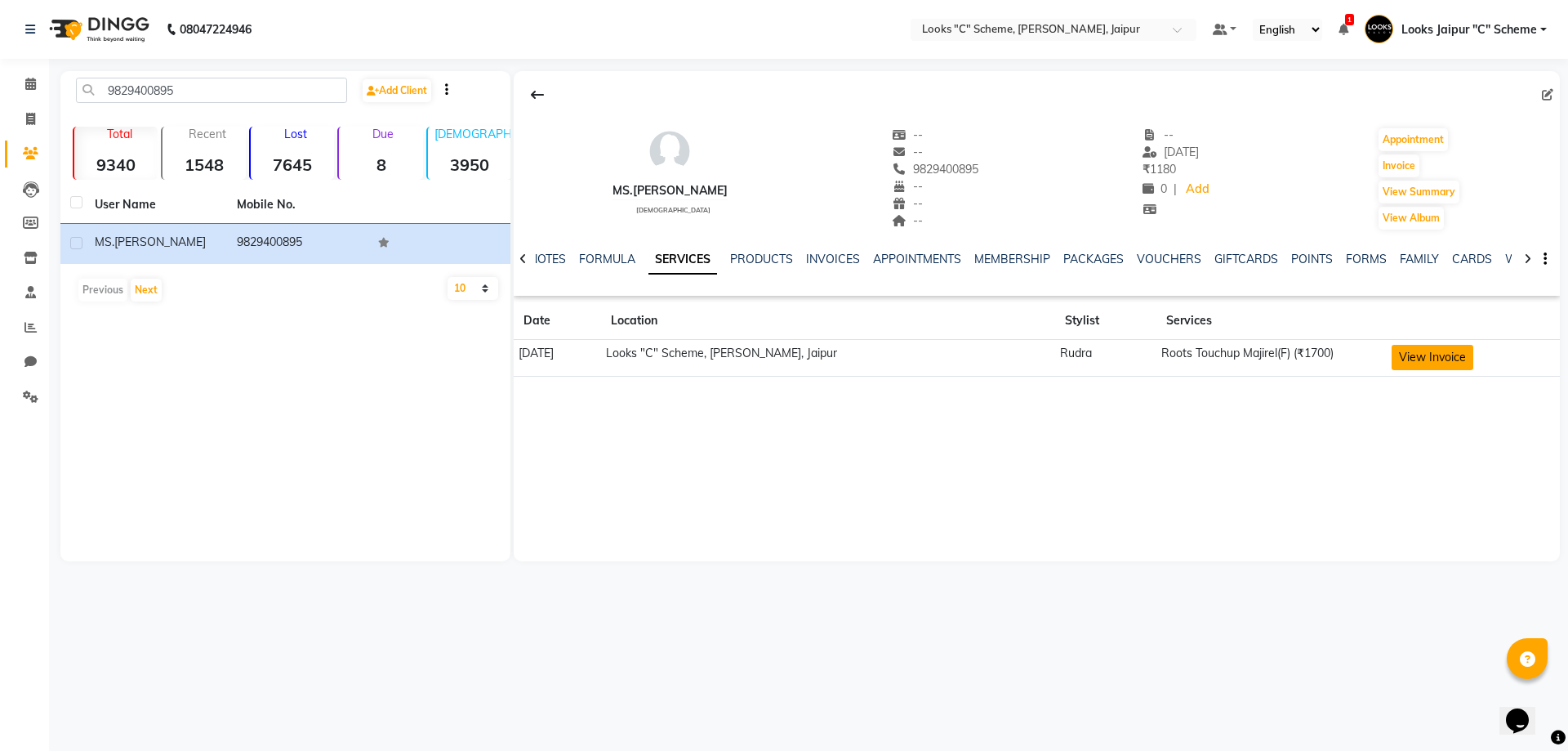
click at [1412, 350] on button "View Invoice" at bounding box center [1432, 357] width 82 height 26
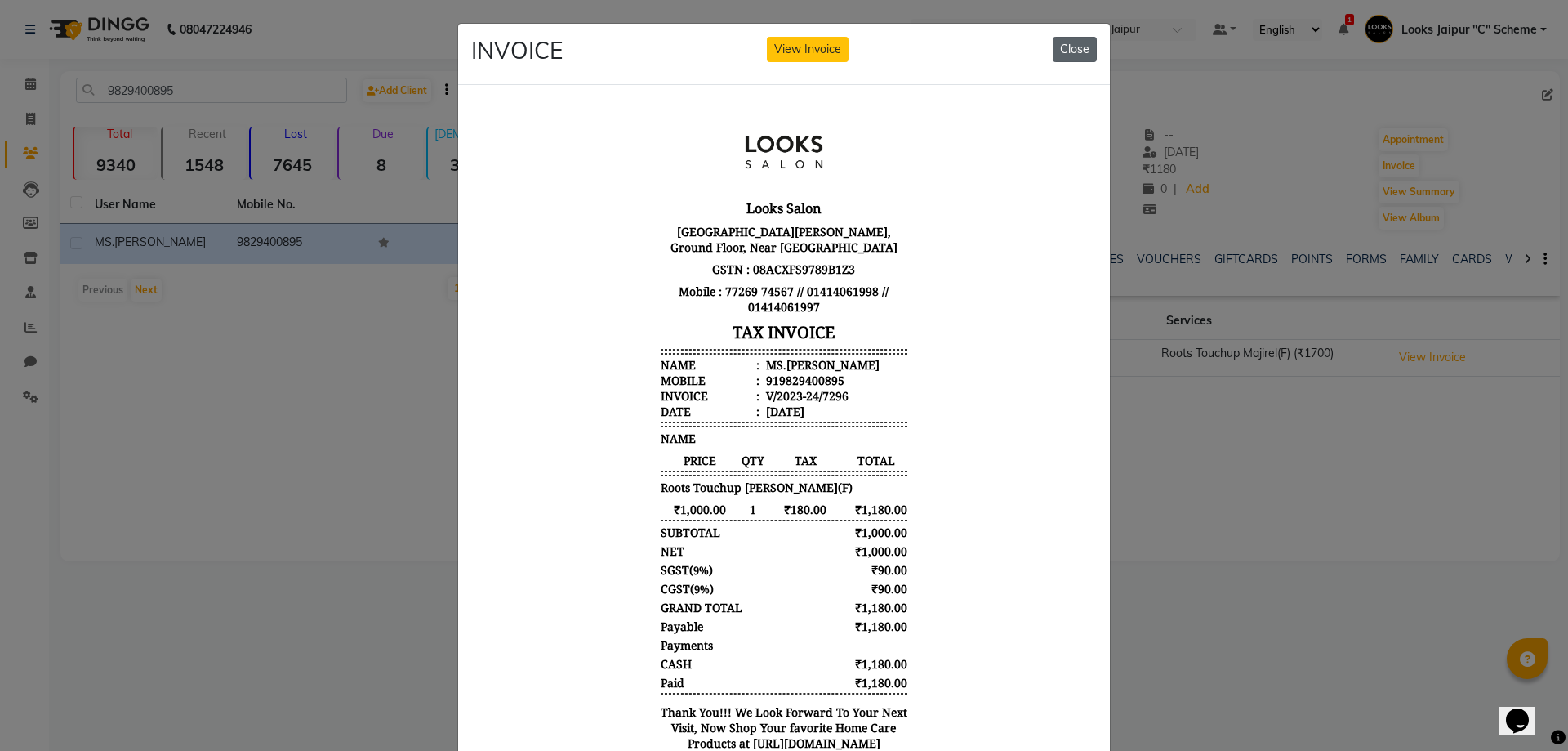
click at [1079, 48] on button "Close" at bounding box center [1075, 49] width 44 height 26
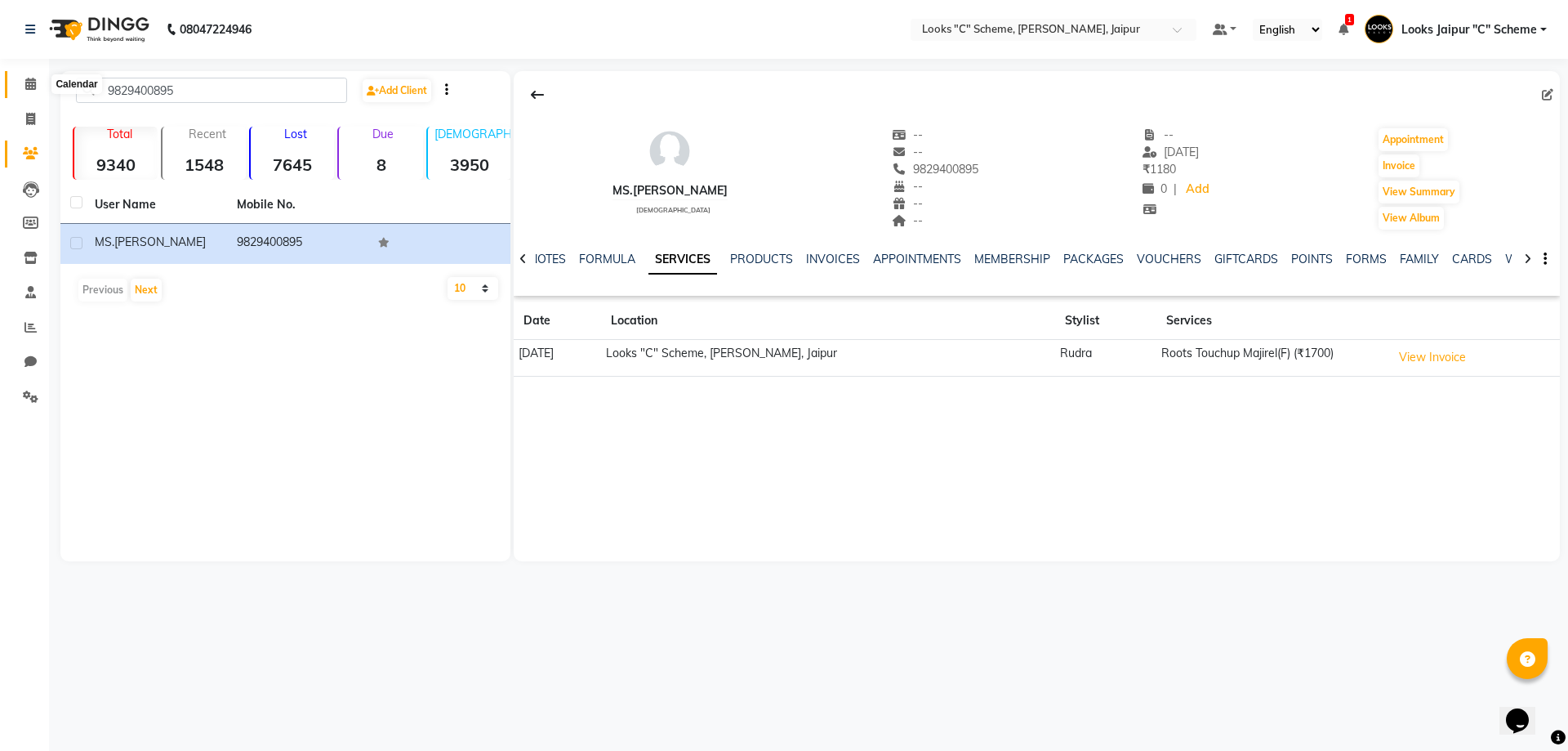
click at [32, 83] on icon at bounding box center [31, 84] width 11 height 12
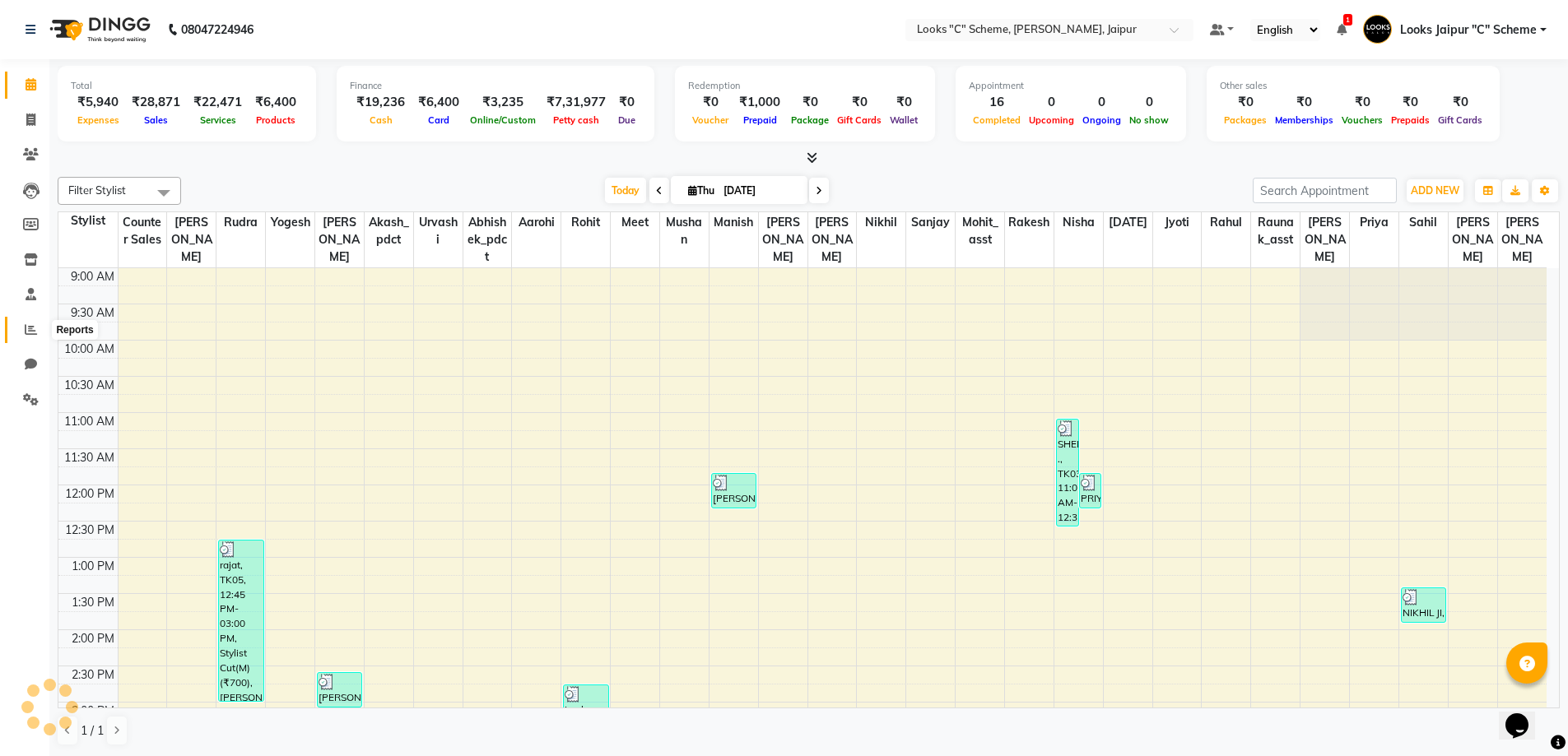
click at [28, 332] on icon at bounding box center [31, 329] width 12 height 12
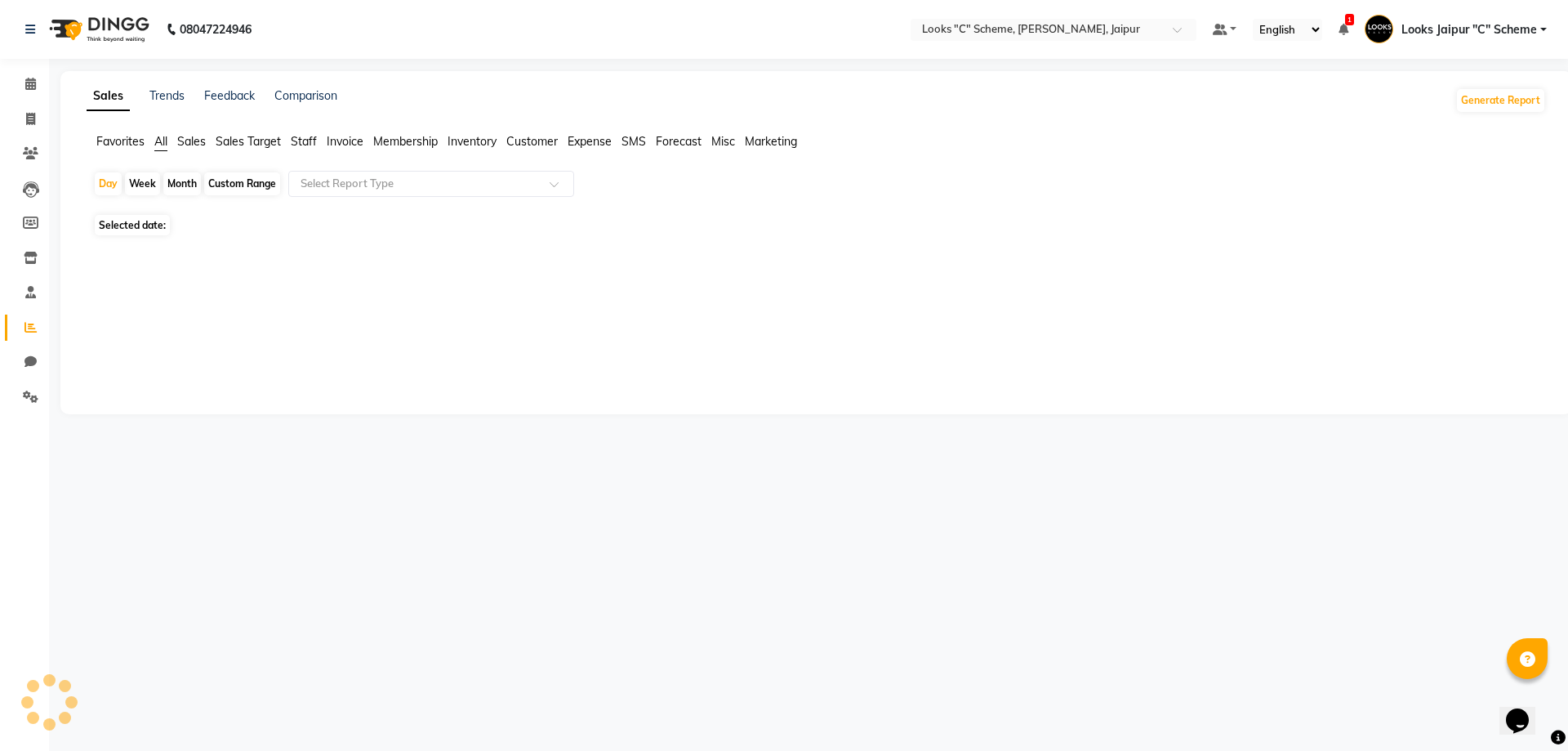
click at [295, 140] on span "Staff" at bounding box center [304, 141] width 26 height 15
click at [136, 215] on span "Selected date:" at bounding box center [132, 215] width 75 height 20
select select "9"
select select "2025"
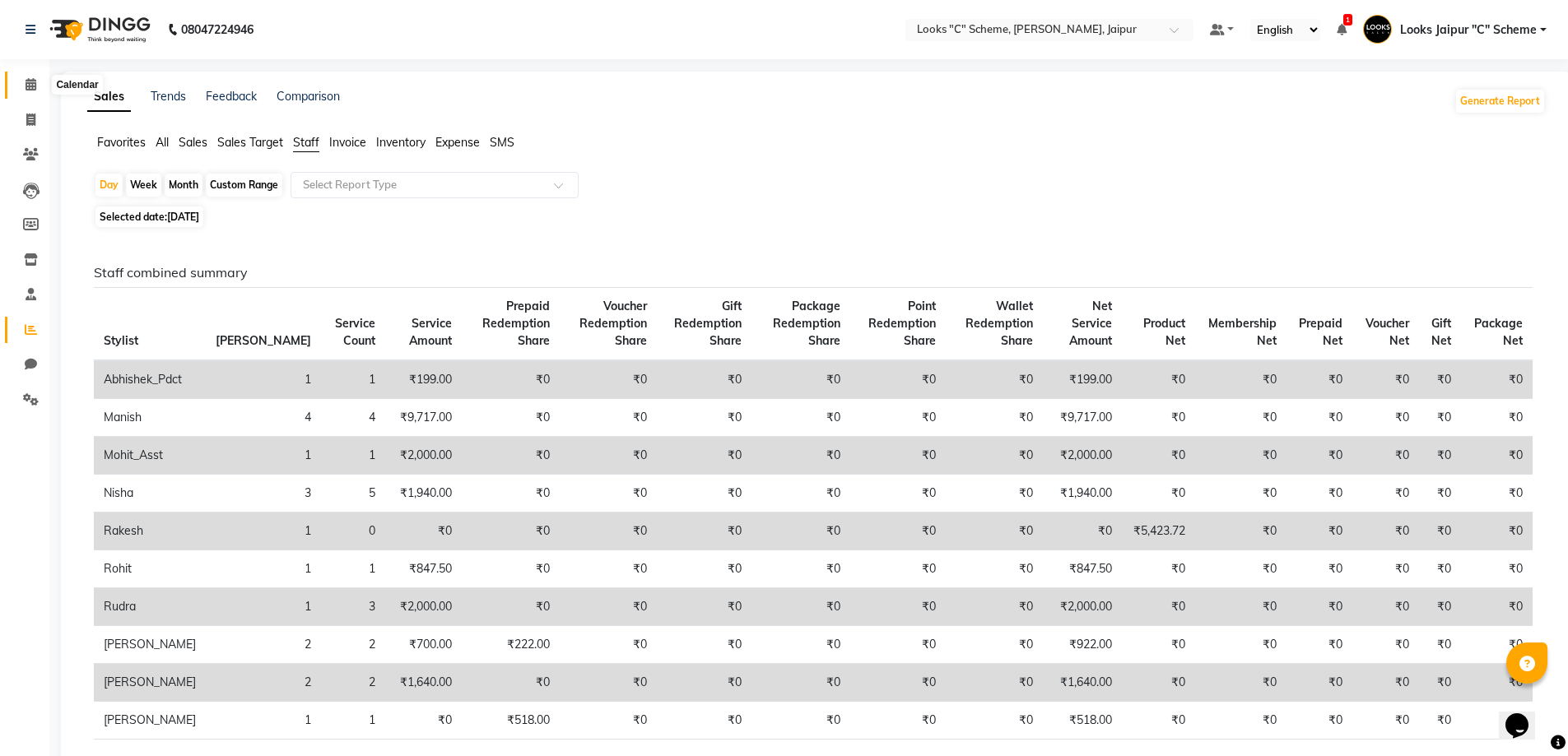
click at [29, 91] on span at bounding box center [31, 84] width 28 height 19
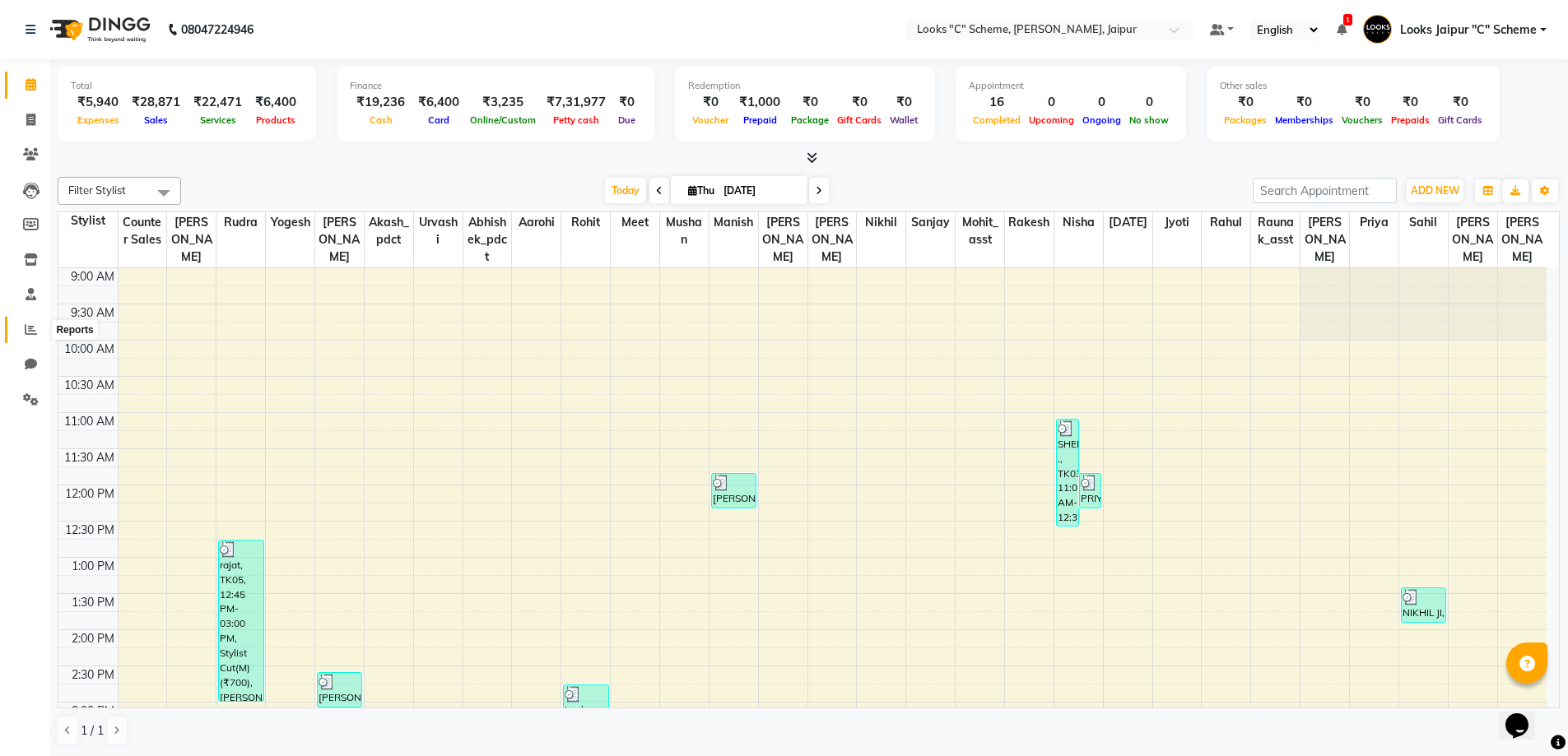
click at [36, 325] on icon at bounding box center [31, 329] width 12 height 12
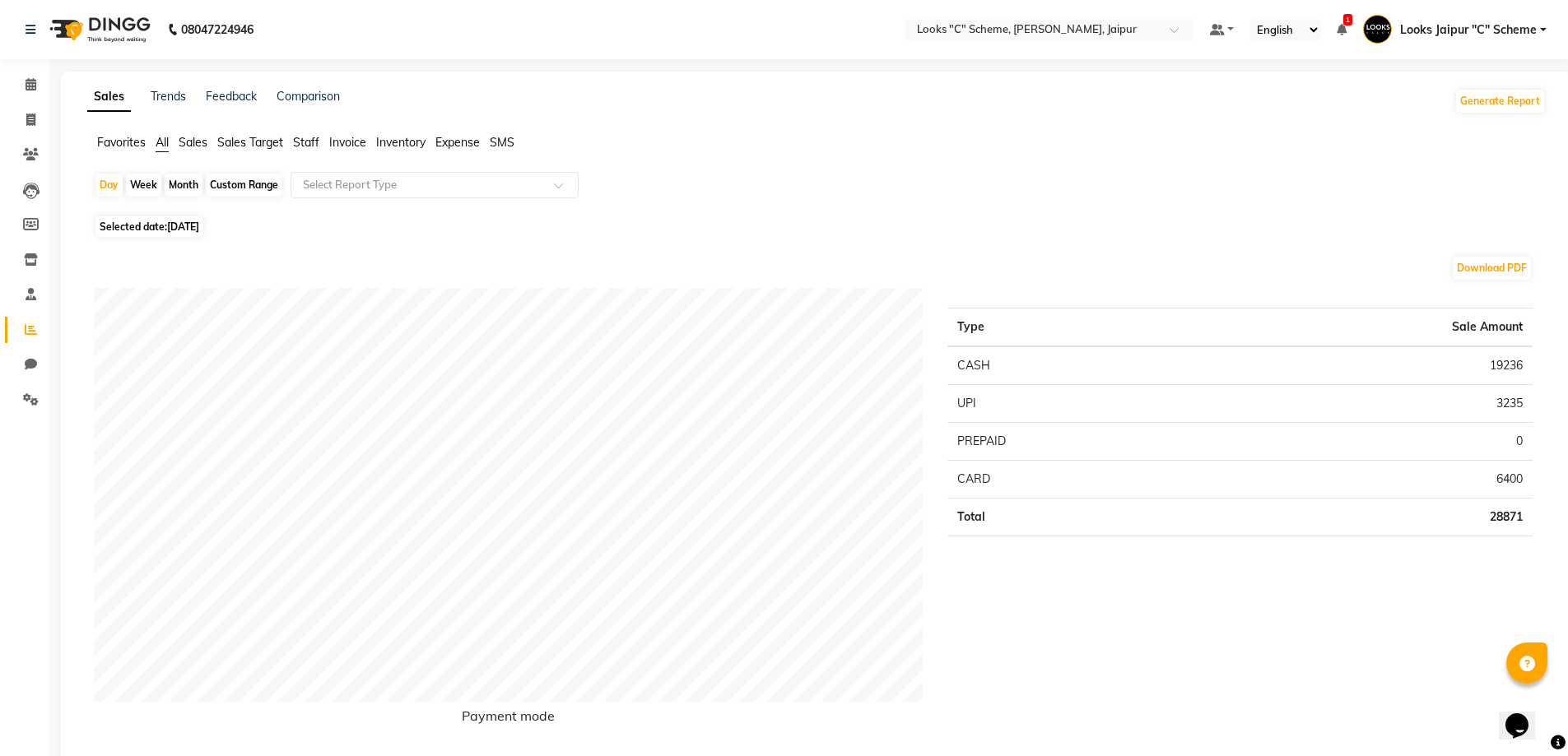
click at [199, 224] on span "[DATE]" at bounding box center [183, 226] width 32 height 12
select select "9"
select select "2025"
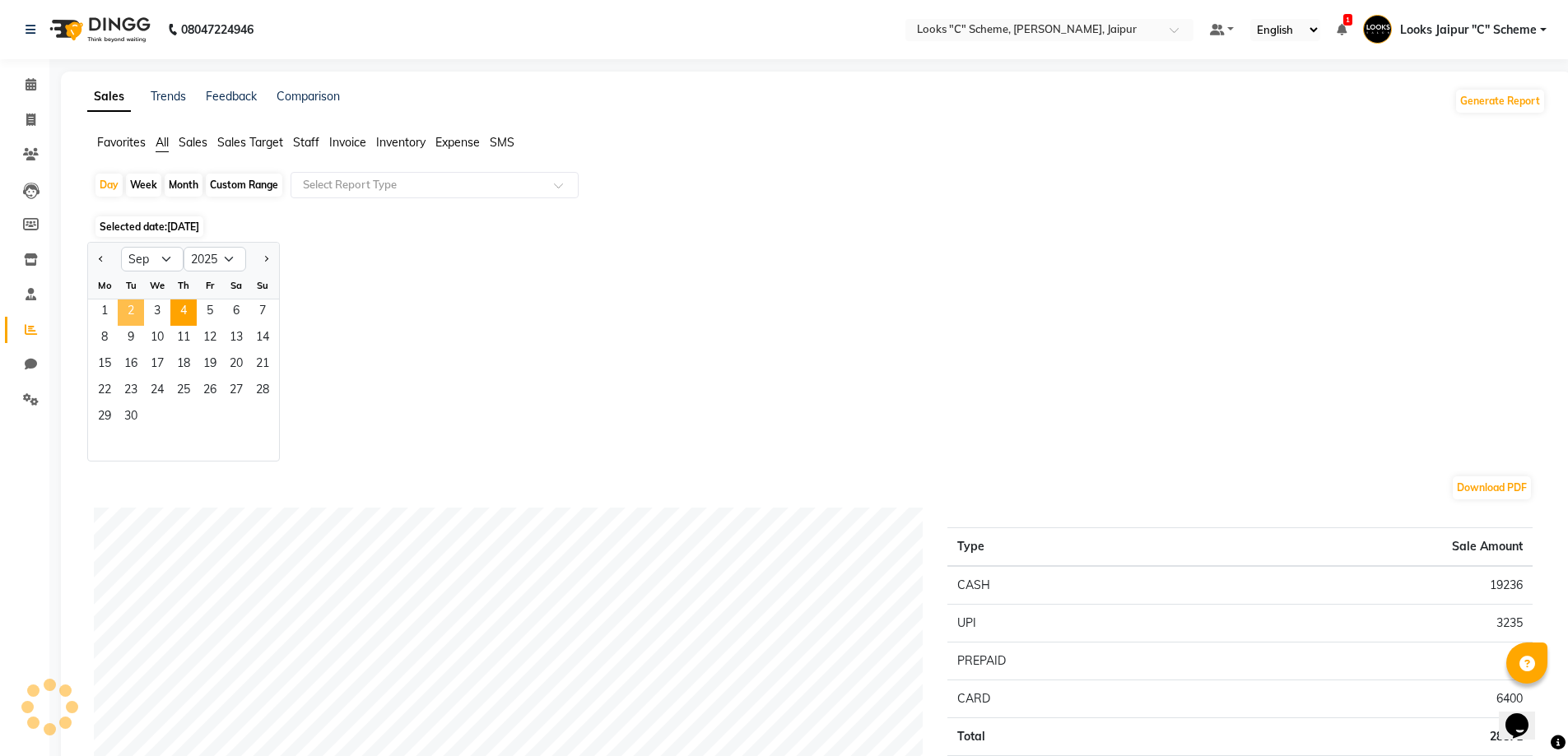
click at [127, 309] on span "2" at bounding box center [131, 312] width 27 height 27
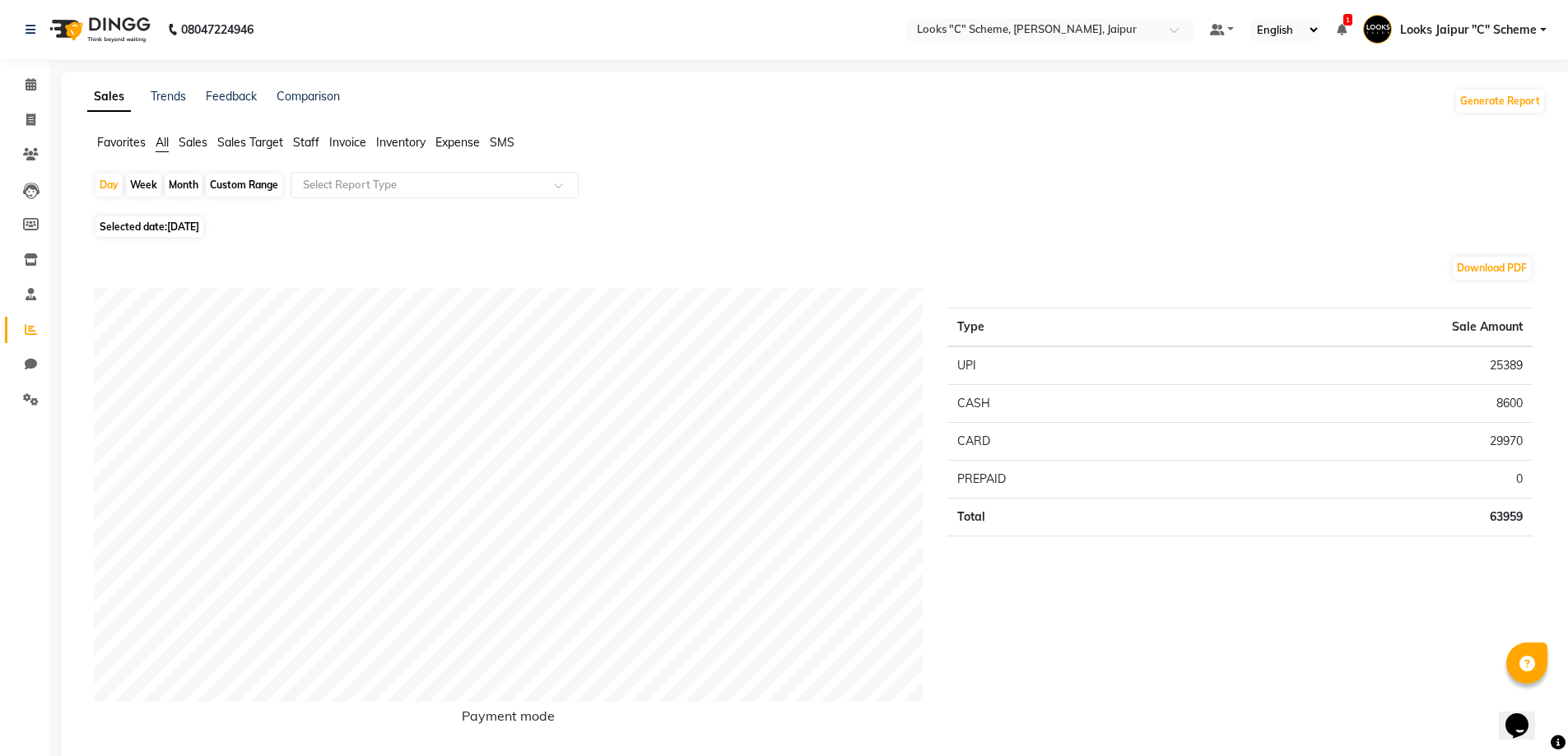
click at [297, 140] on span "Staff" at bounding box center [306, 142] width 27 height 15
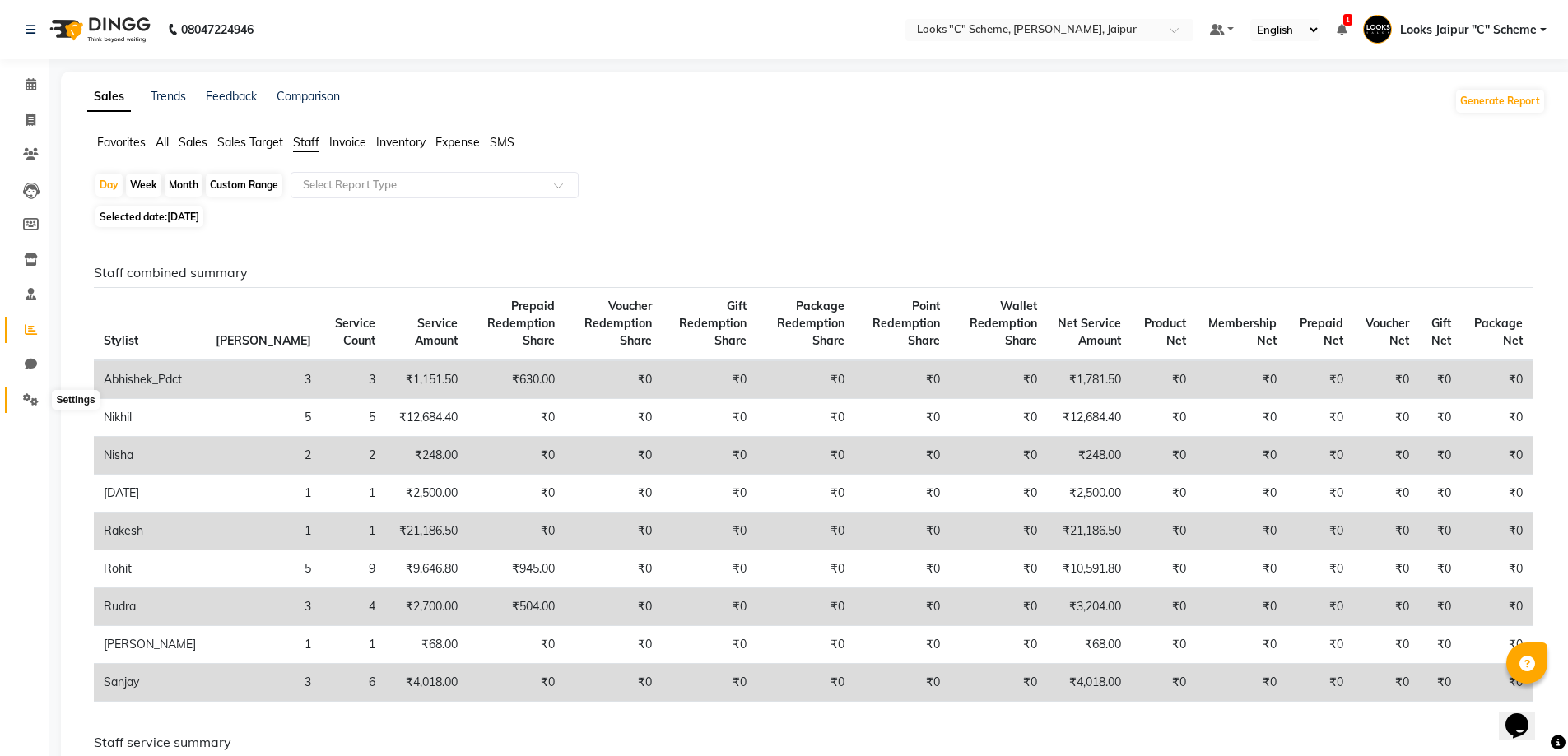
click at [34, 398] on icon at bounding box center [31, 399] width 16 height 12
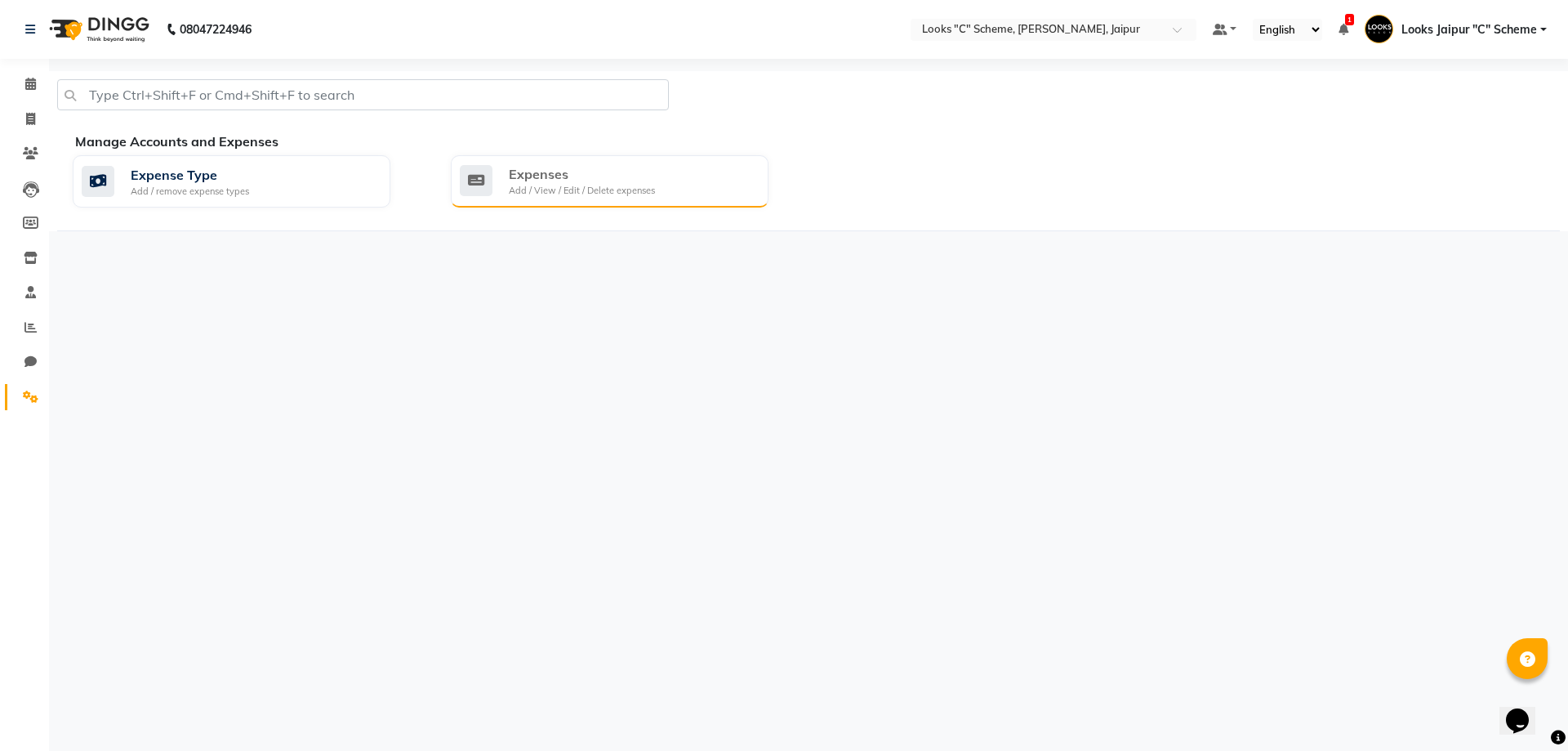
click at [568, 192] on div "Add / View / Edit / Delete expenses" at bounding box center [582, 191] width 146 height 14
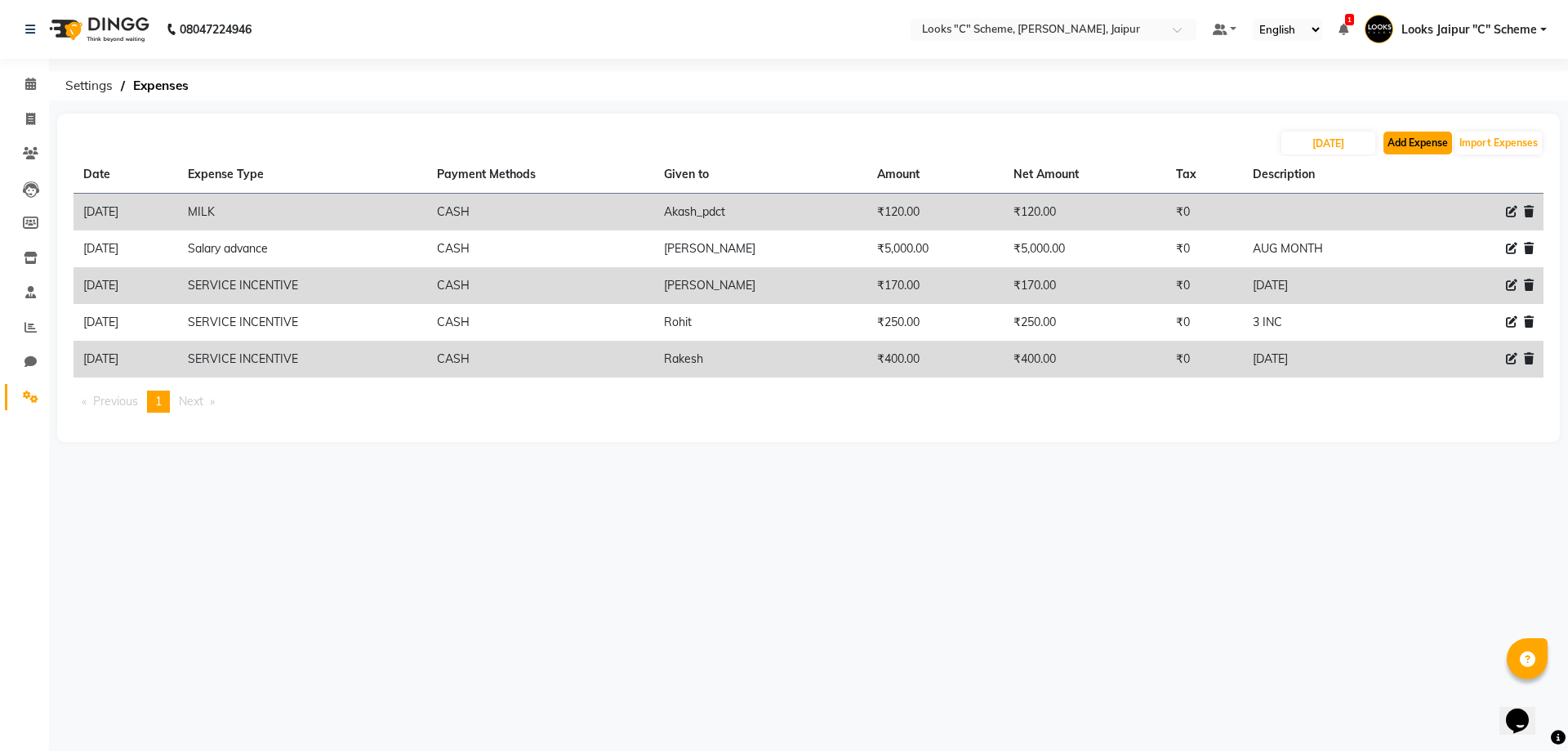
click at [1444, 136] on button "Add Expense" at bounding box center [1418, 143] width 69 height 23
select select "1"
select select "3120"
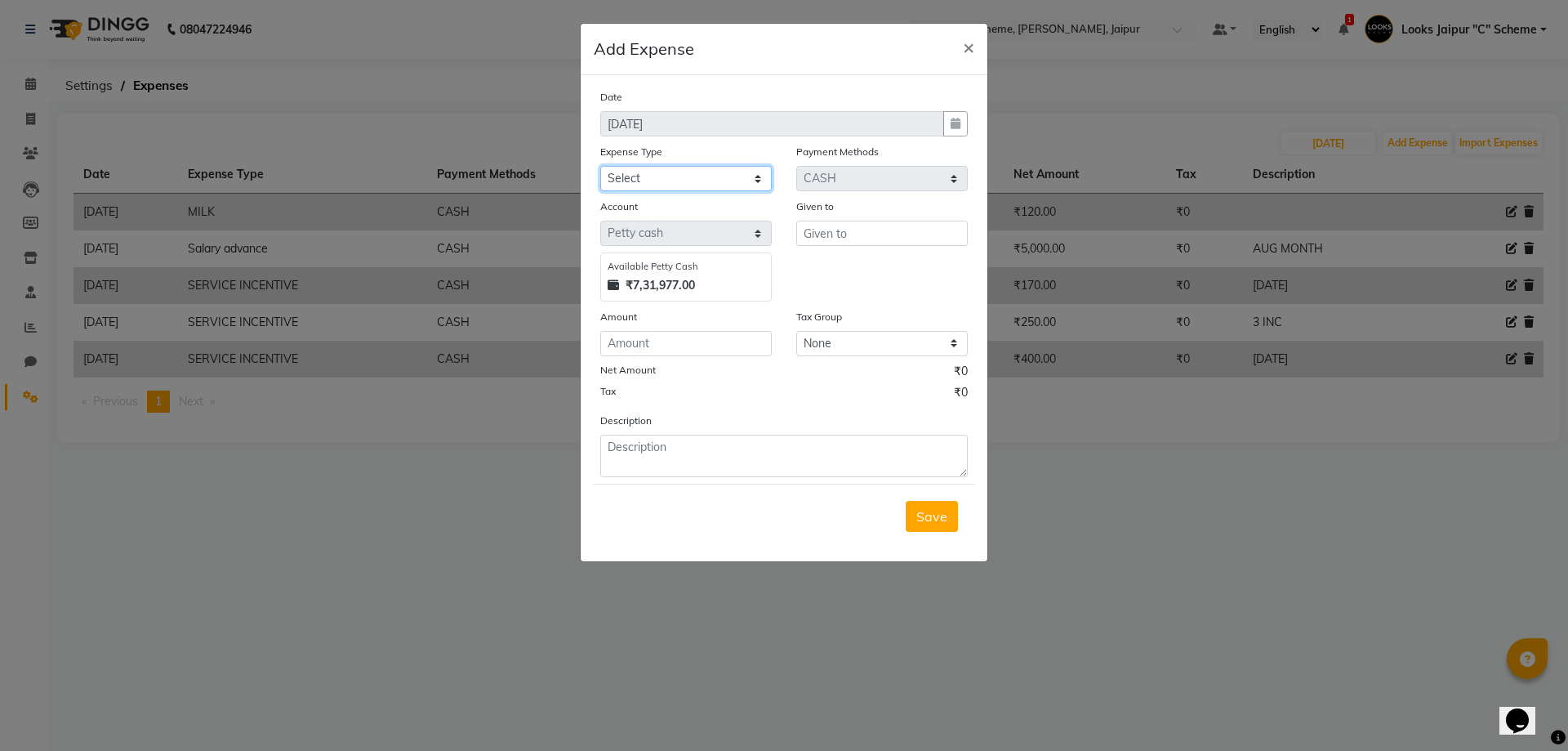
click at [711, 173] on select "Select Bank Deposit Cash Handover Client ordered food Client Refund Agnst Bill …" at bounding box center [686, 178] width 172 height 26
select select "24170"
click at [600, 166] on select "Select Bank Deposit Cash Handover Client ordered food Client Refund Agnst Bill …" at bounding box center [686, 178] width 172 height 26
click at [842, 240] on input "text" at bounding box center [882, 233] width 172 height 26
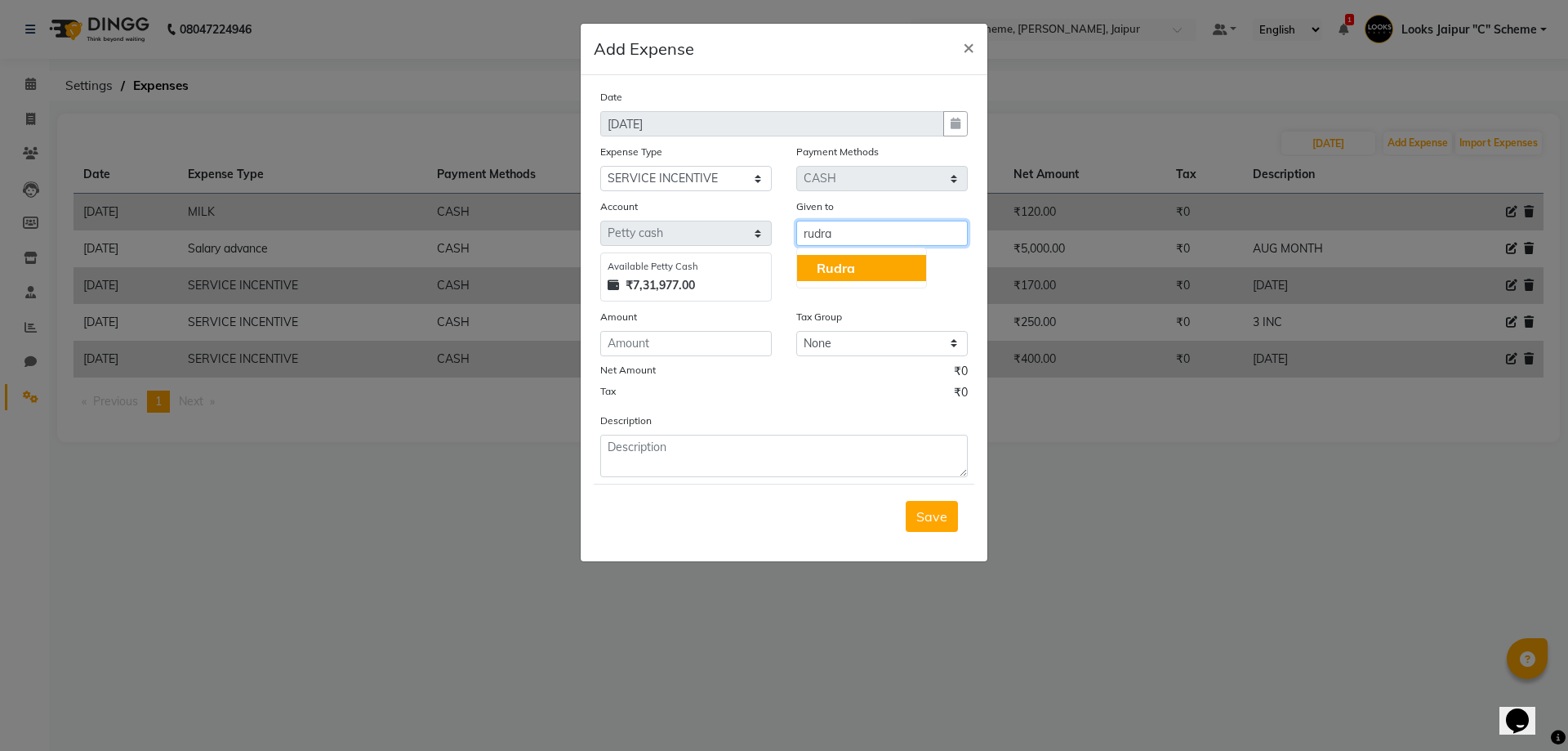
click at [890, 261] on button "Rudra" at bounding box center [862, 268] width 129 height 26
type input "Rudra"
click at [710, 360] on div "Date [DATE] Expense Type Select Bank Deposit Cash Handover Client ordered food …" at bounding box center [784, 282] width 368 height 389
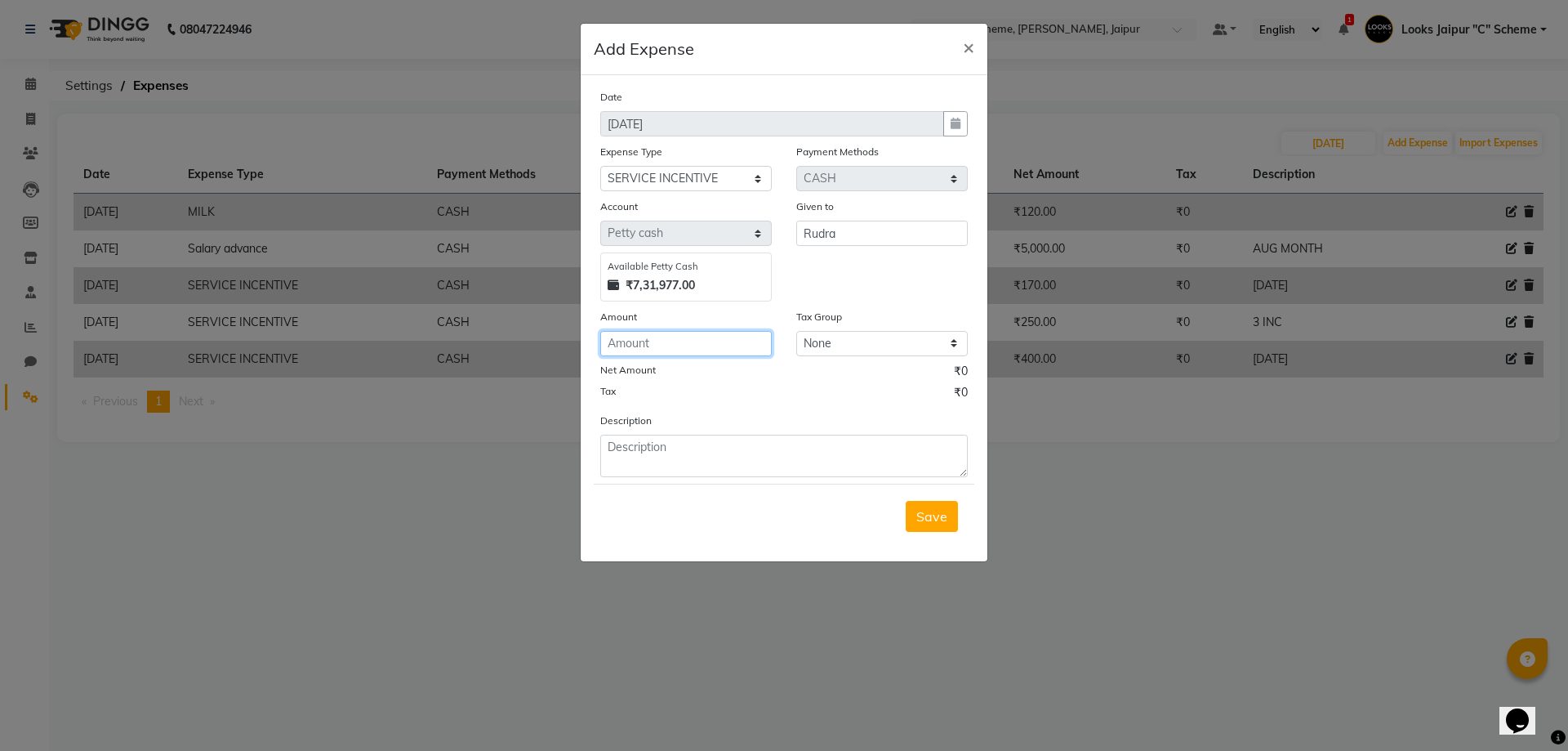
click at [707, 338] on input "number" at bounding box center [686, 343] width 172 height 26
type input "150"
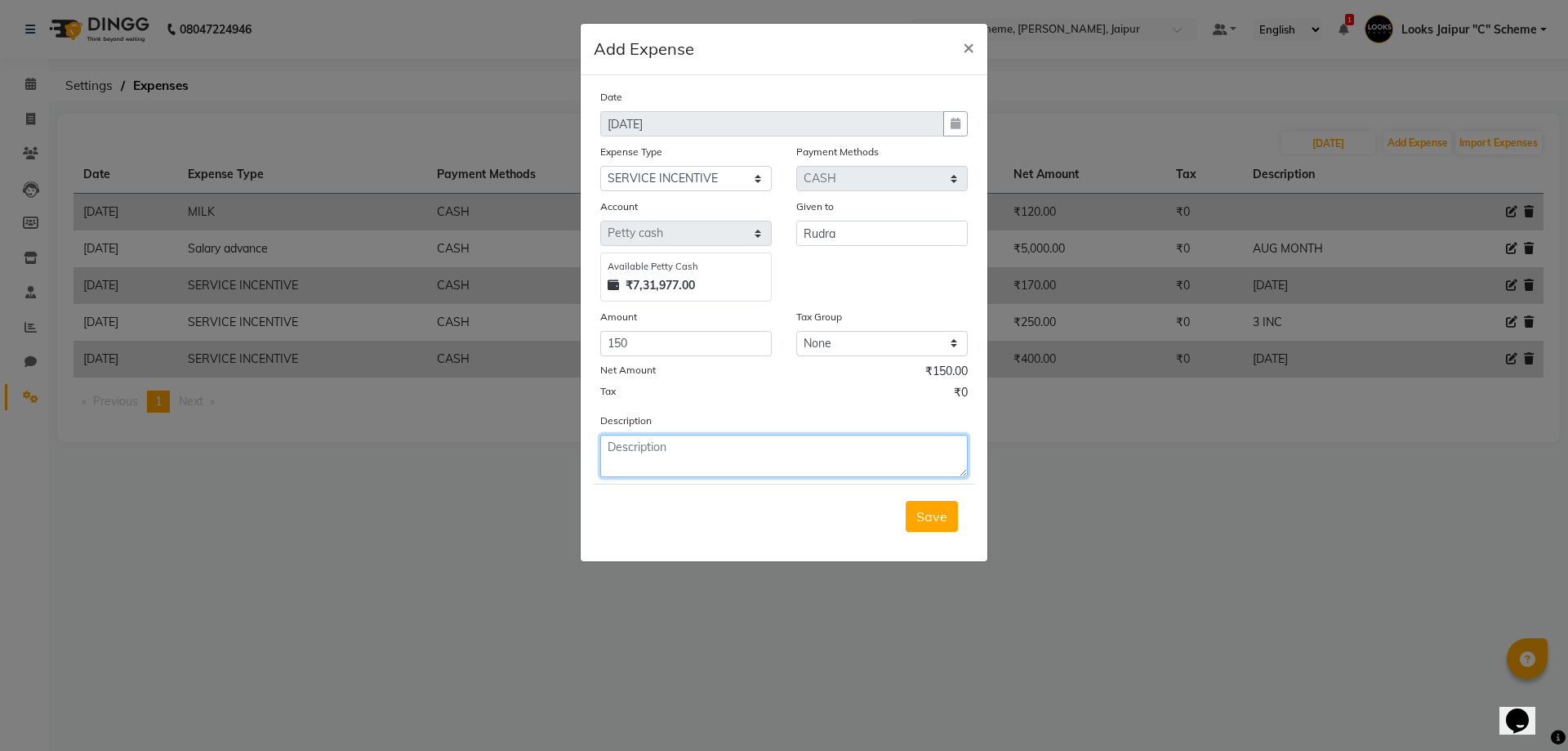
click at [649, 449] on textarea at bounding box center [784, 456] width 368 height 42
type textarea "3 inc"
click at [928, 519] on span "Save" at bounding box center [932, 516] width 31 height 17
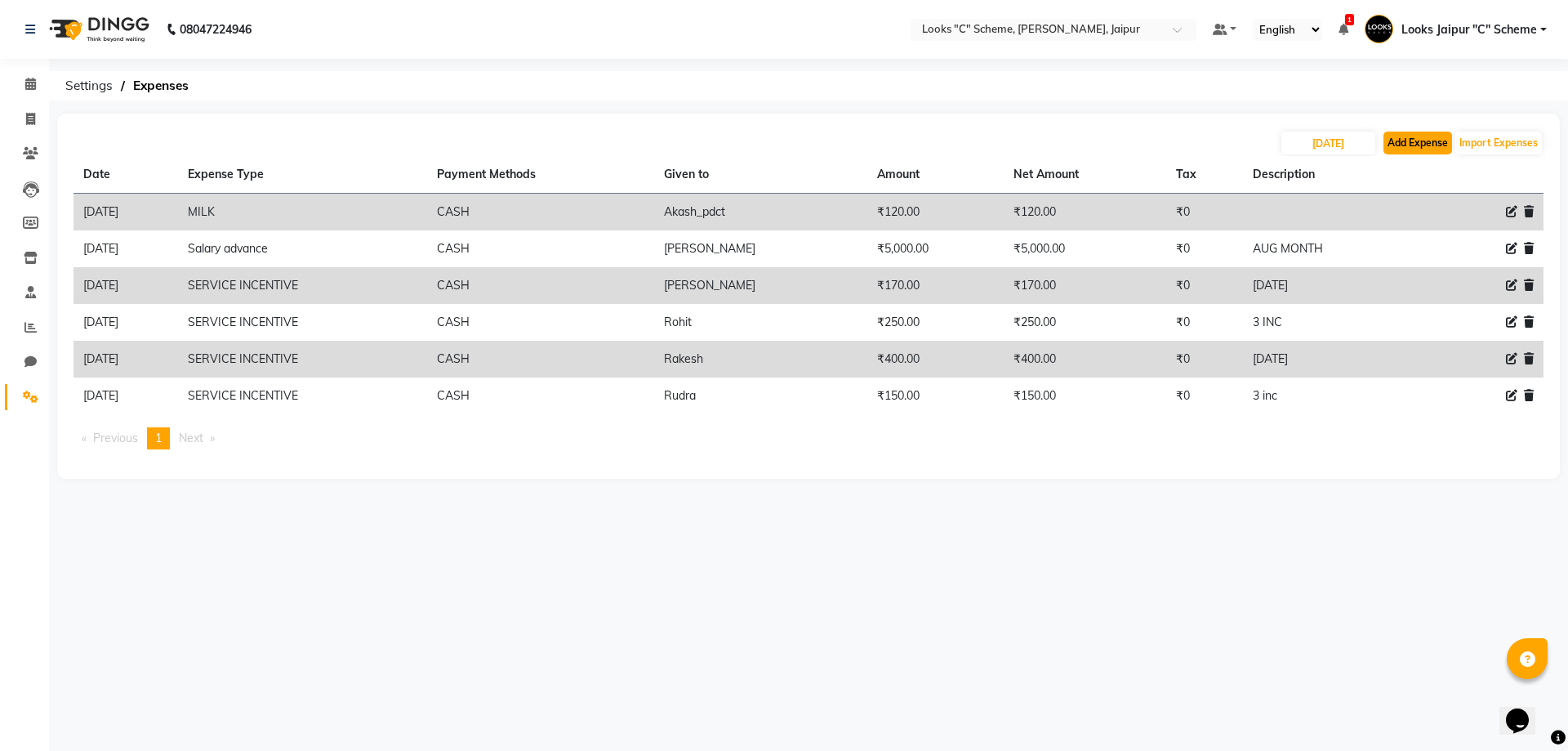
click at [1417, 150] on button "Add Expense" at bounding box center [1418, 143] width 69 height 23
select select "1"
select select "3120"
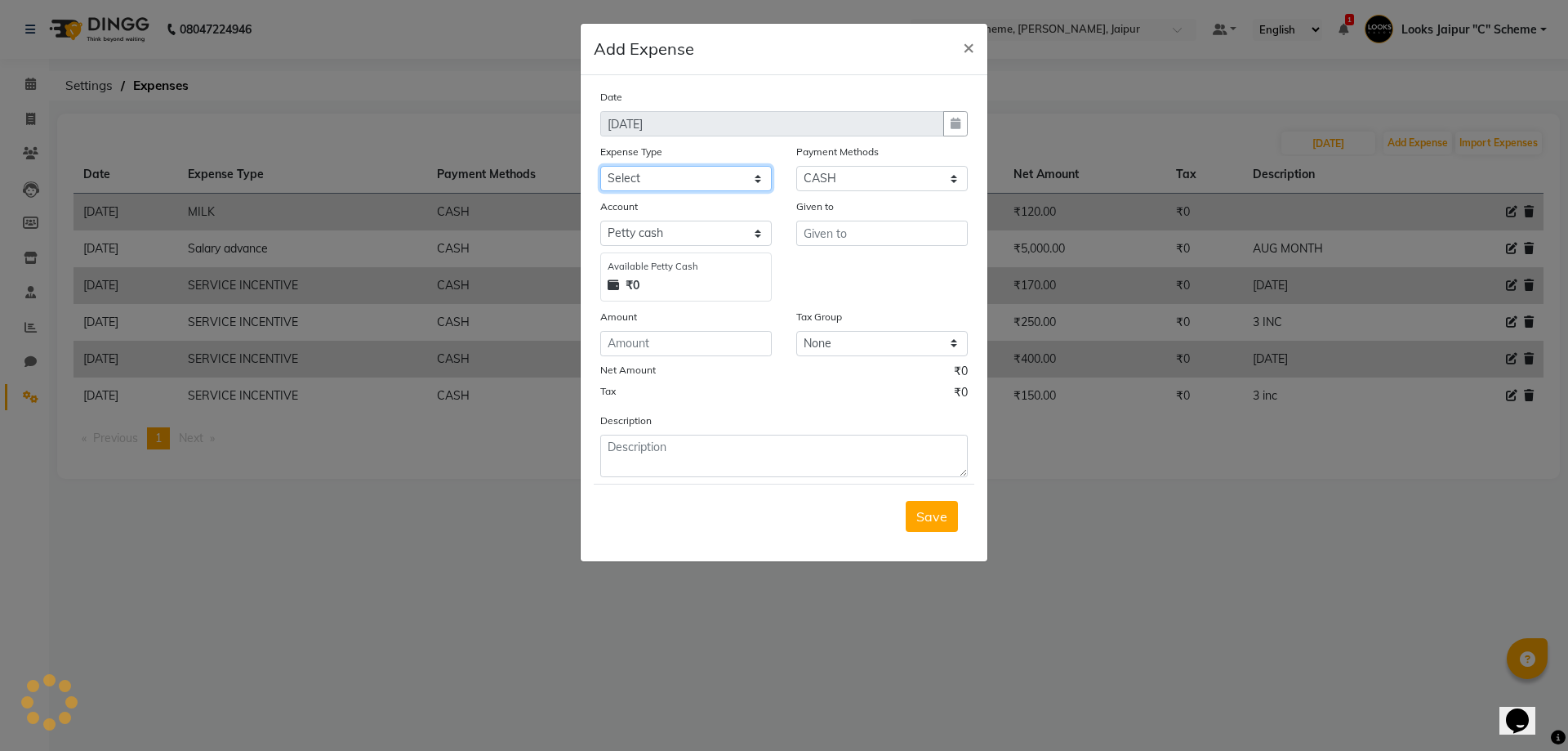
click at [729, 170] on select "Select Bank Deposit Cash Handover Client ordered food Client Refund Agnst Bill …" at bounding box center [686, 178] width 172 height 26
select select "24170"
click at [600, 166] on select "Select Bank Deposit Cash Handover Client ordered food Client Refund Agnst Bill …" at bounding box center [686, 178] width 172 height 26
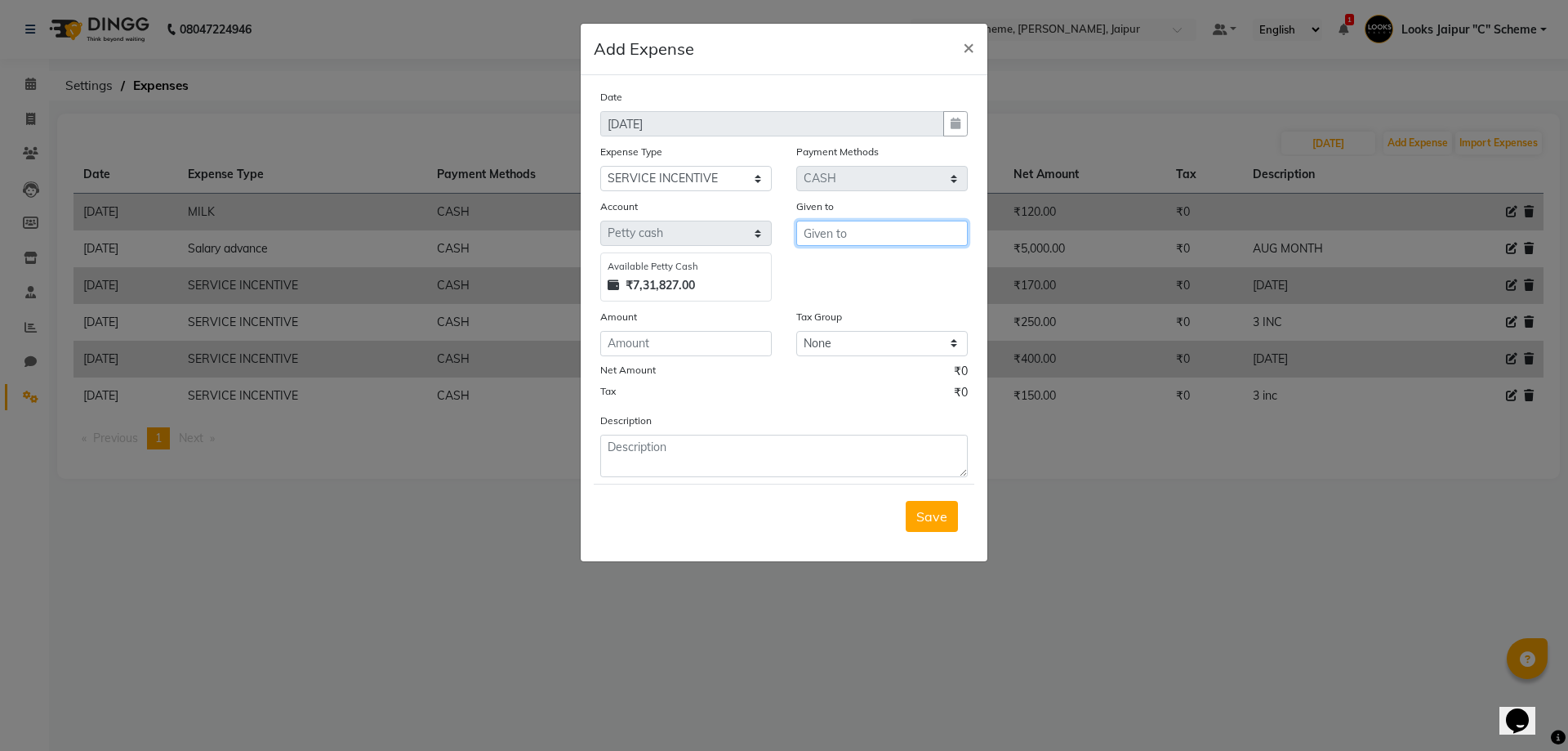
click at [861, 240] on input "text" at bounding box center [882, 233] width 172 height 26
click at [845, 271] on span "Abhishek" at bounding box center [846, 268] width 59 height 17
type input "Abhishek_pdct"
click at [653, 344] on input "number" at bounding box center [686, 343] width 172 height 26
type input "400"
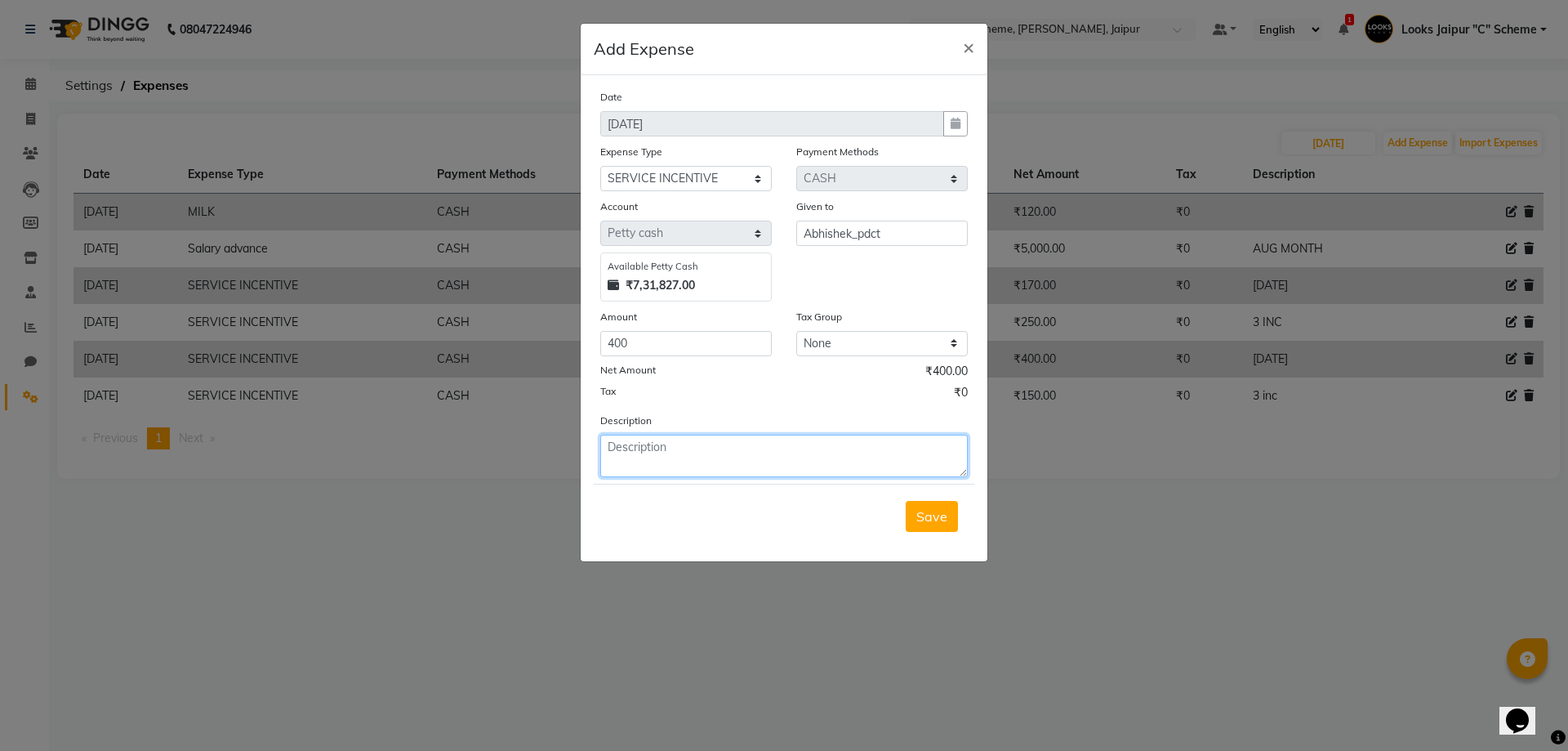
click at [658, 446] on textarea at bounding box center [784, 456] width 368 height 42
type textarea "1,3"
click at [921, 516] on span "Save" at bounding box center [932, 516] width 31 height 17
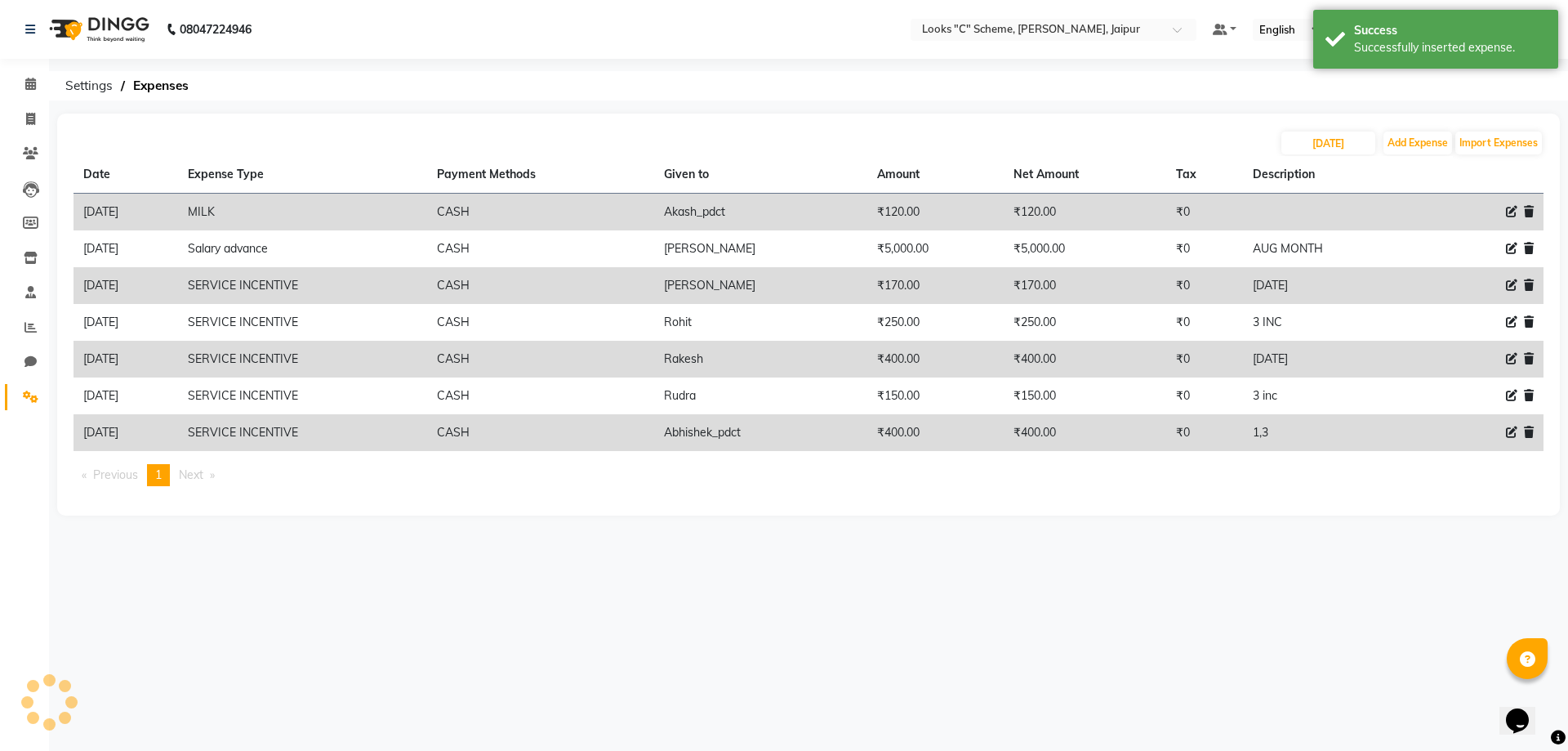
click at [1508, 358] on icon at bounding box center [1512, 358] width 11 height 11
select select "24170"
select select "1"
select select "3120"
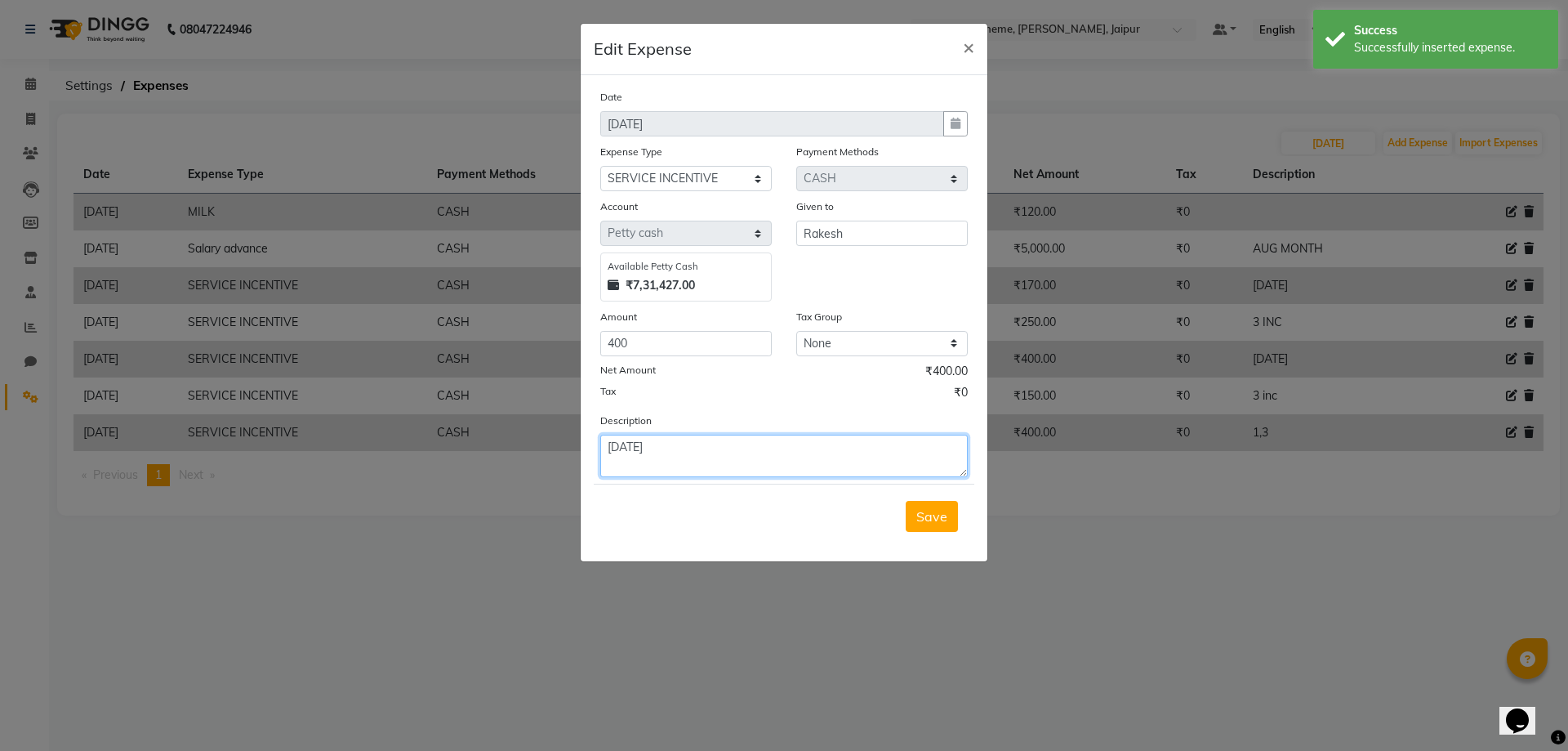
click at [685, 445] on textarea "[DATE]" at bounding box center [784, 456] width 368 height 42
type textarea "[DATE]"
click at [947, 525] on button "Save" at bounding box center [932, 516] width 52 height 31
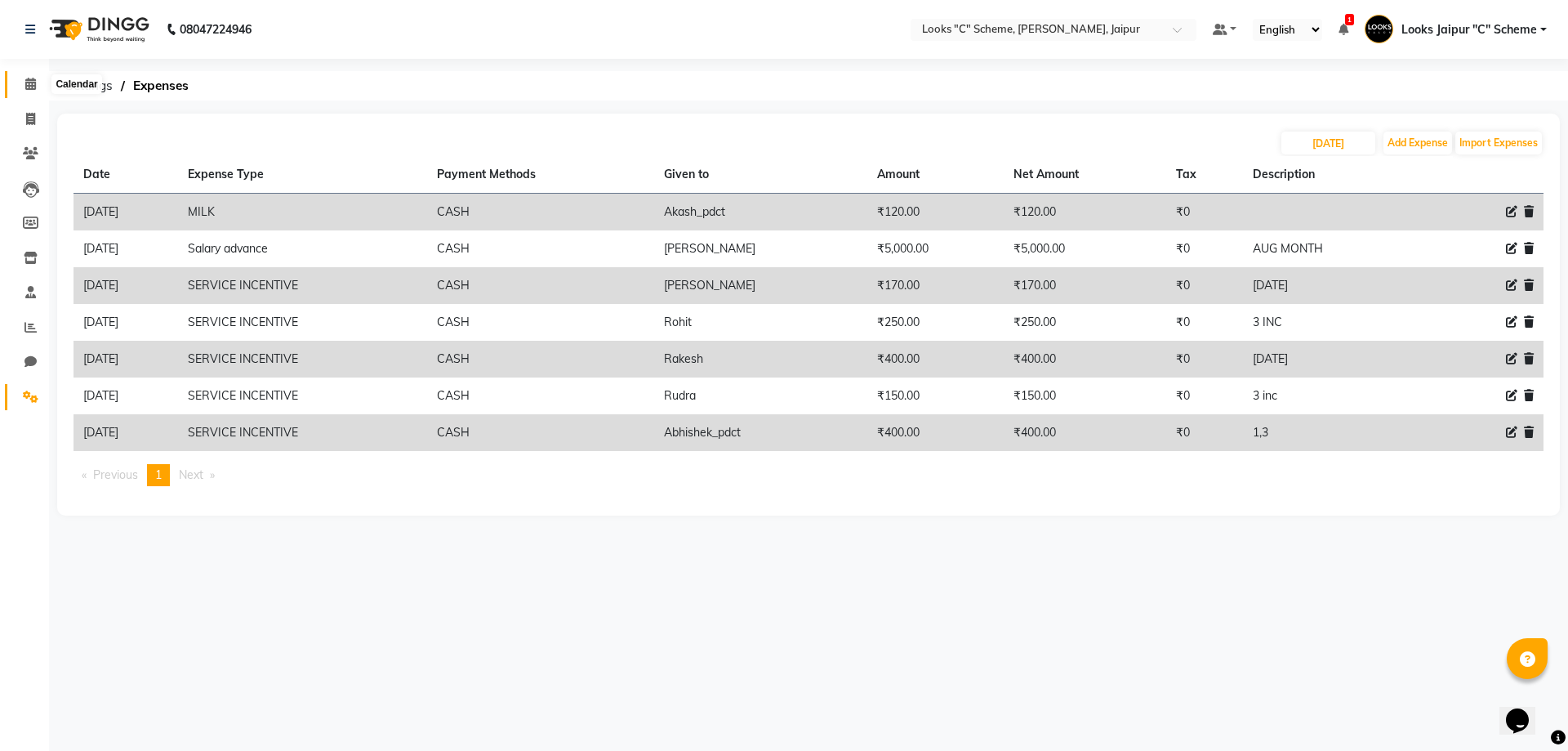
click at [28, 78] on icon at bounding box center [31, 84] width 11 height 12
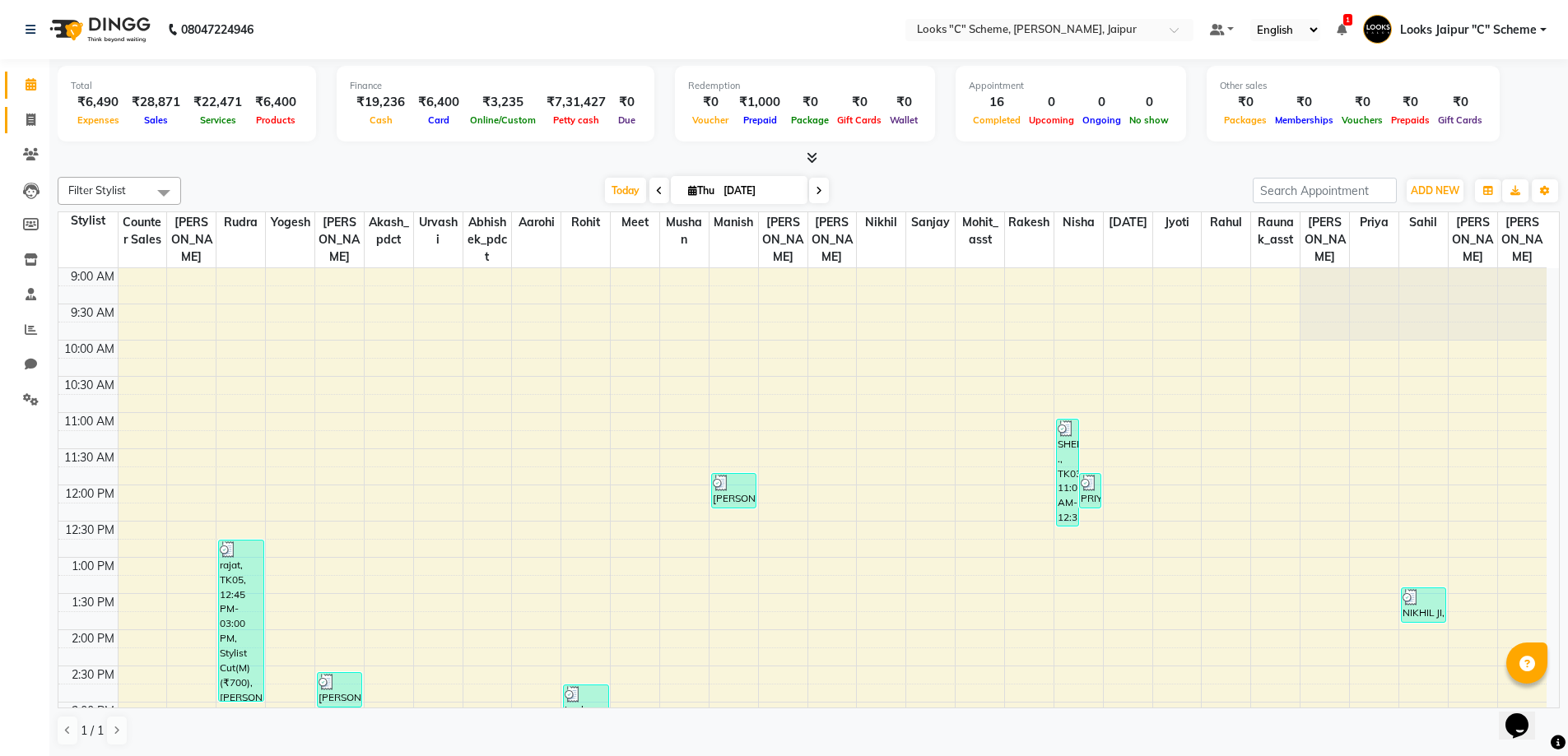
click at [36, 111] on span at bounding box center [31, 120] width 28 height 19
select select "service"
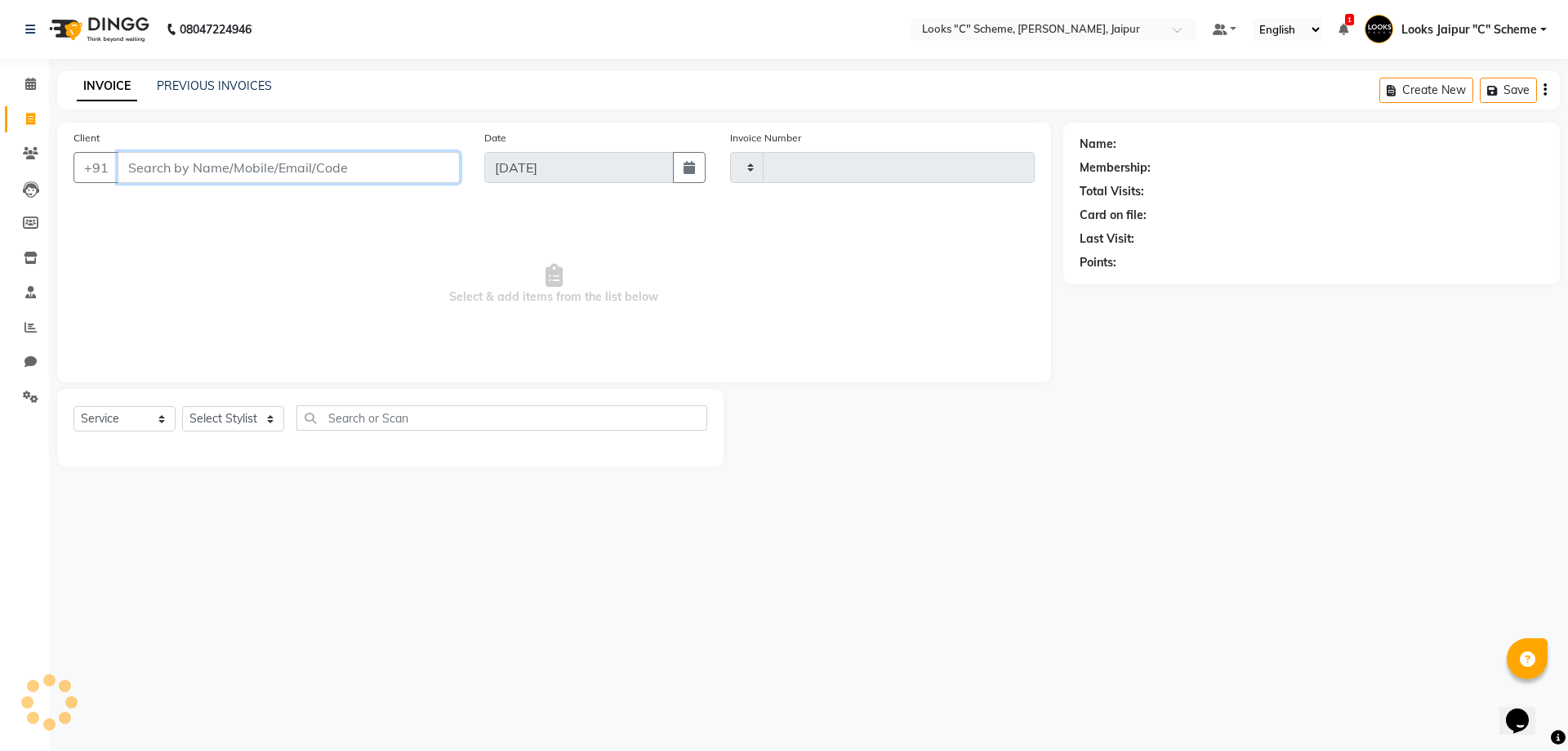
click at [155, 175] on input "Client" at bounding box center [288, 167] width 342 height 31
type input "4408"
select select "4315"
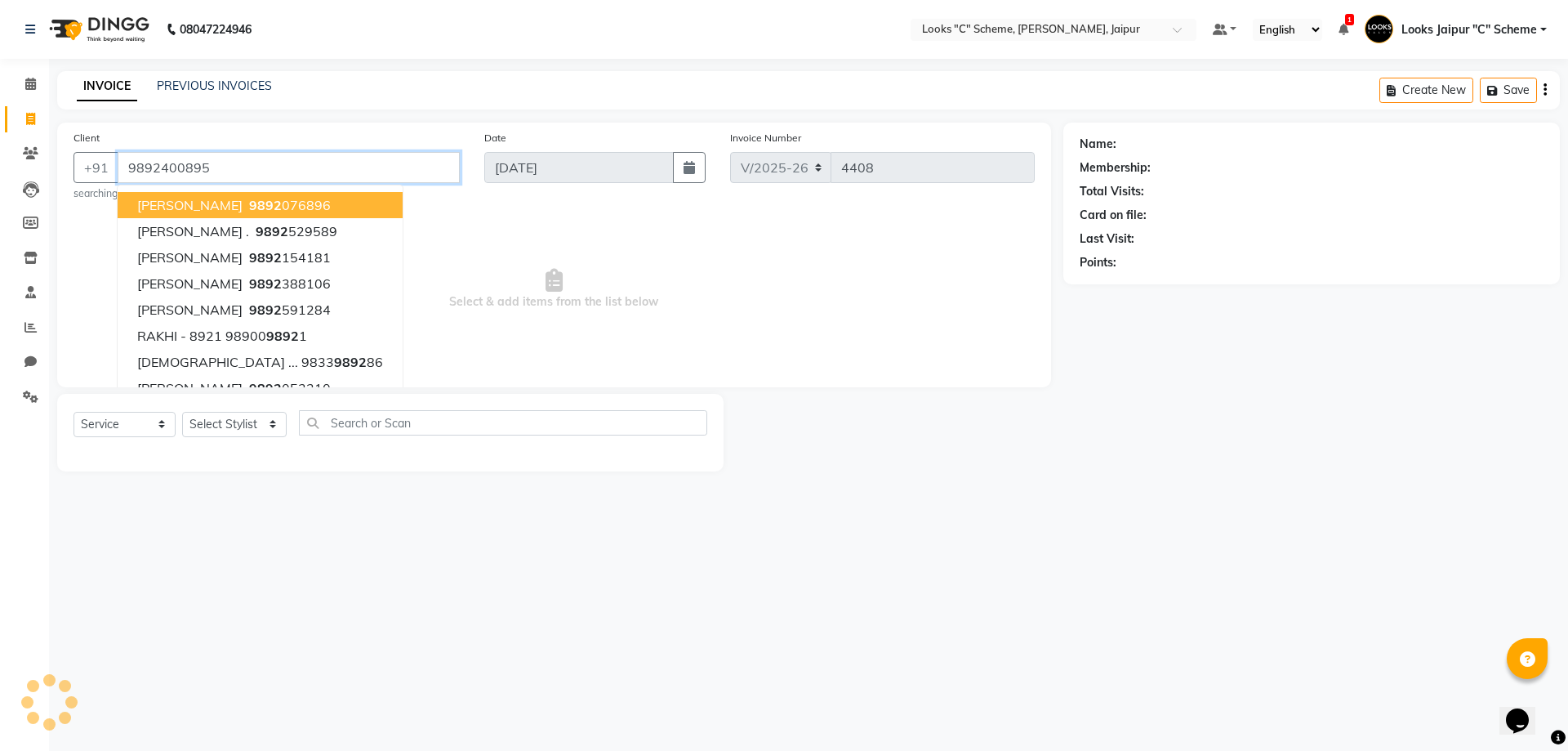
type input "9892400895"
select select "1: Object"
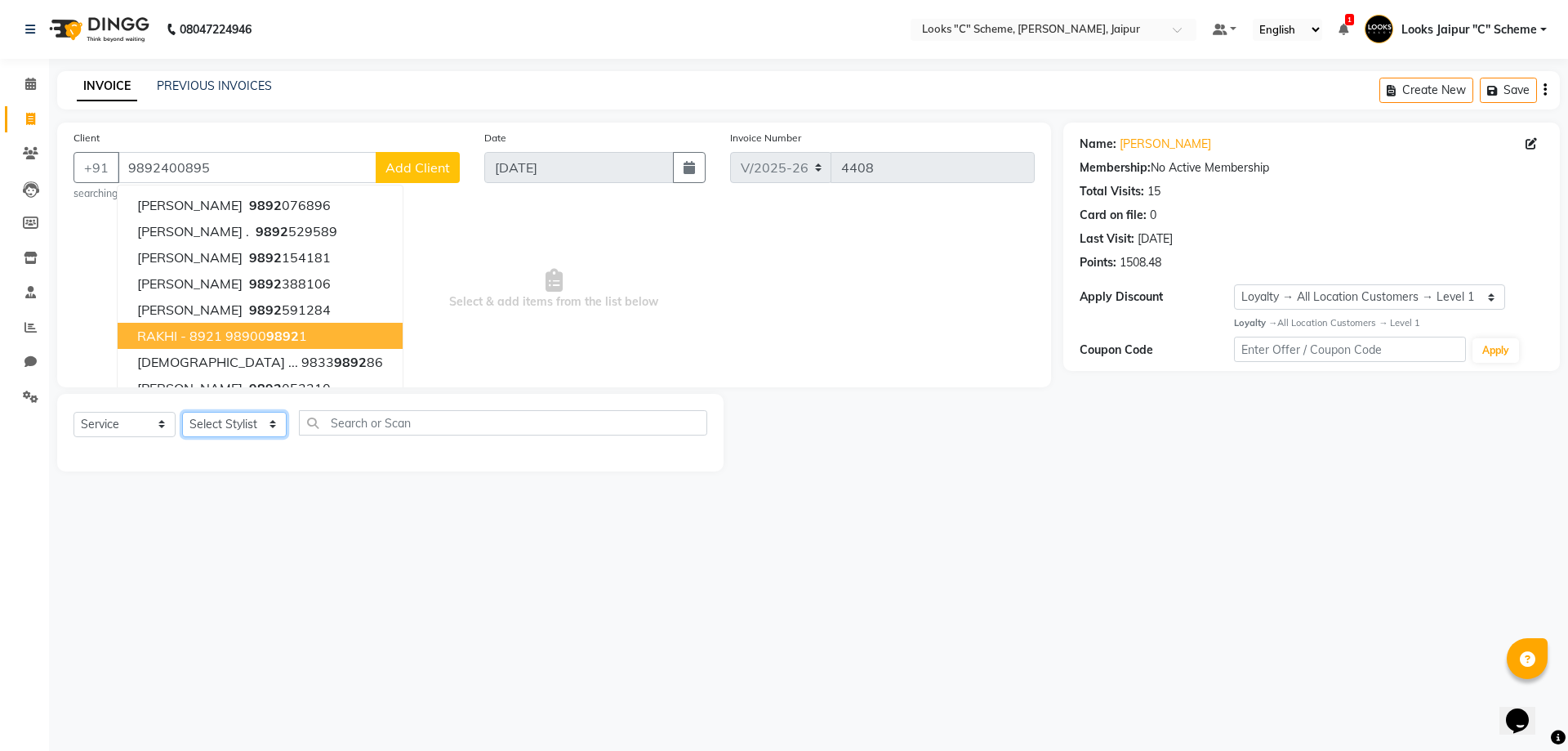
click at [230, 432] on select "Select Stylist [PERSON_NAME] Akash_pdct [PERSON_NAME] [PERSON_NAME] Counter Sal…" at bounding box center [234, 424] width 105 height 26
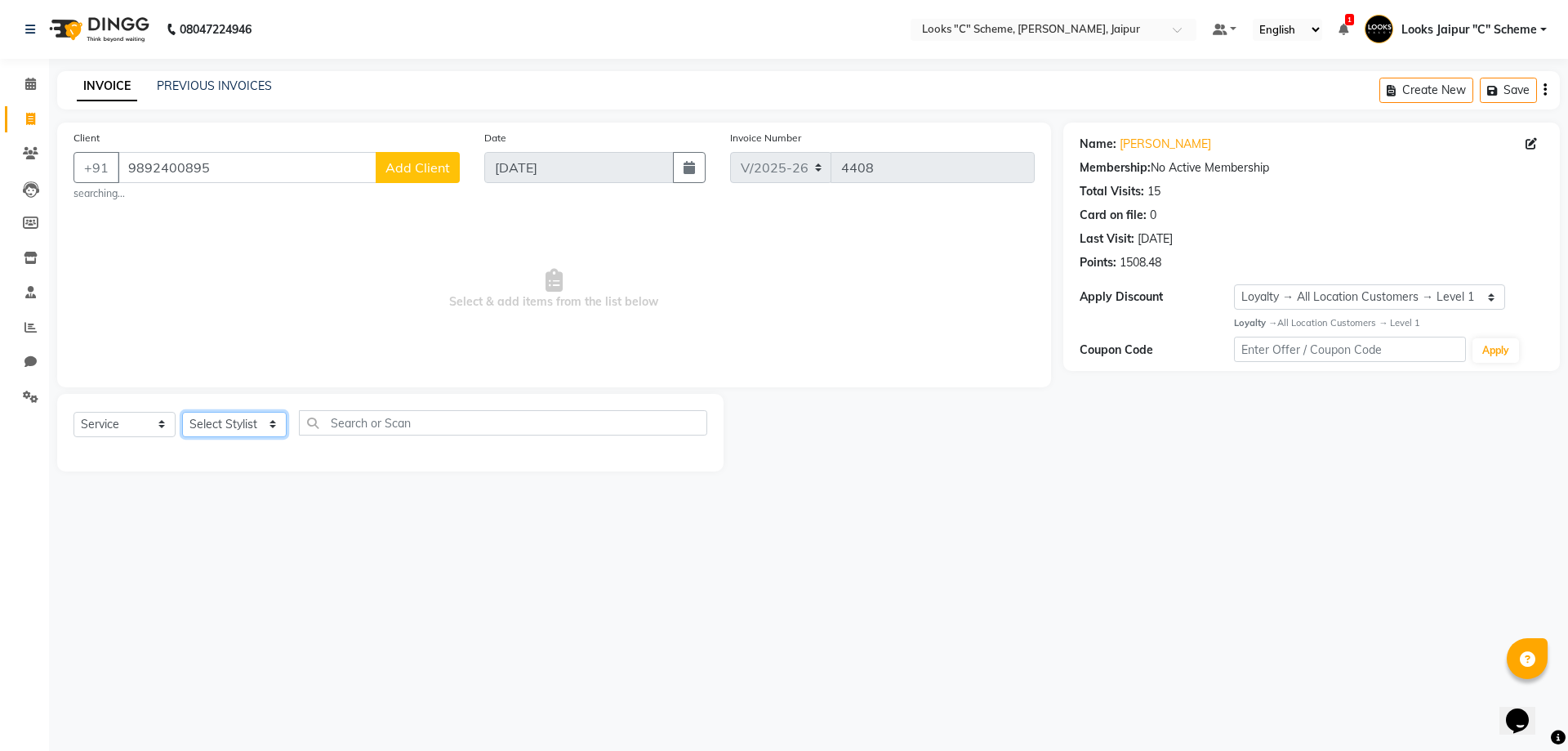
select select "23769"
click at [182, 412] on select "Select Stylist [PERSON_NAME] Akash_pdct [PERSON_NAME] [PERSON_NAME] Counter Sal…" at bounding box center [234, 424] width 105 height 26
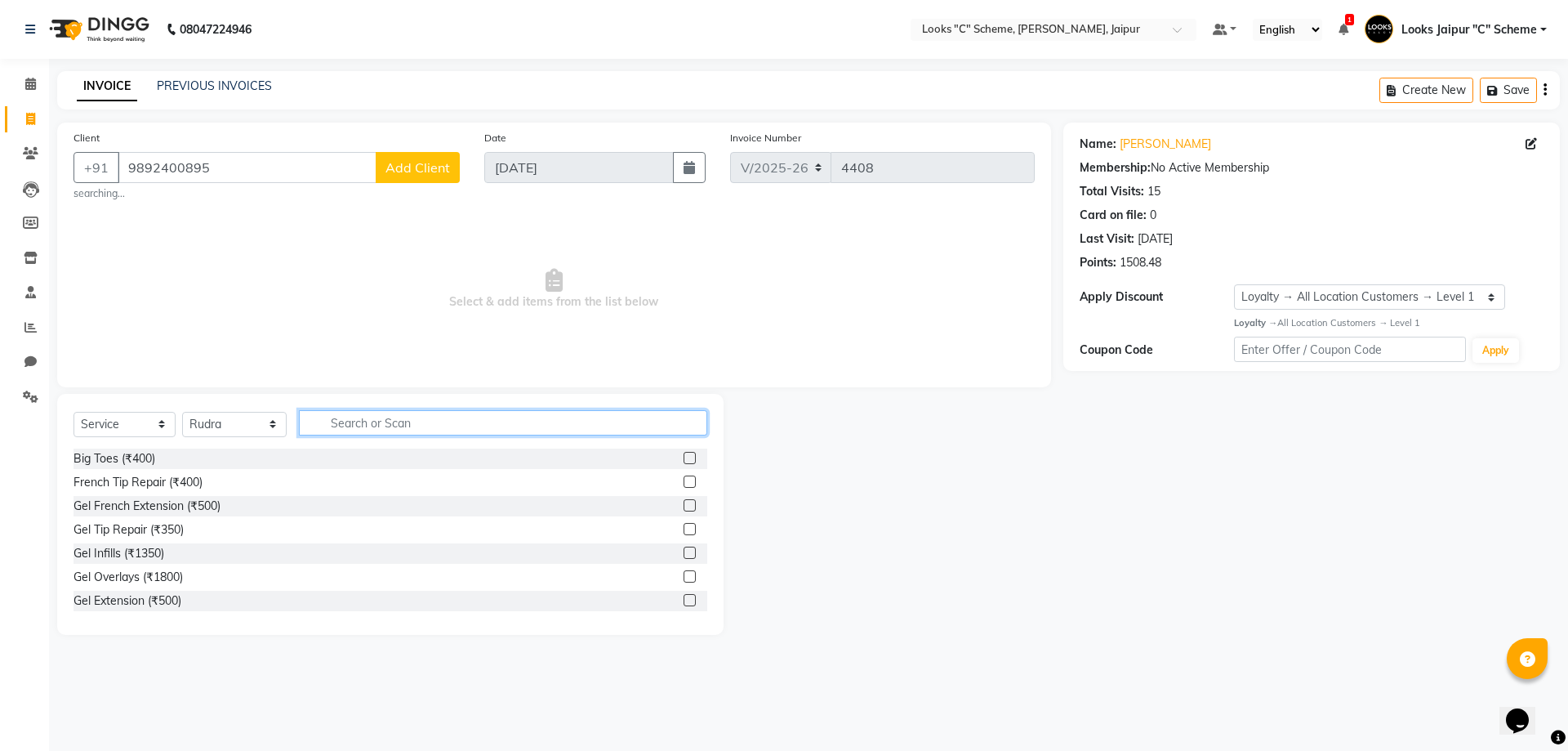
click at [326, 425] on input "text" at bounding box center [502, 422] width 408 height 26
type input "touch"
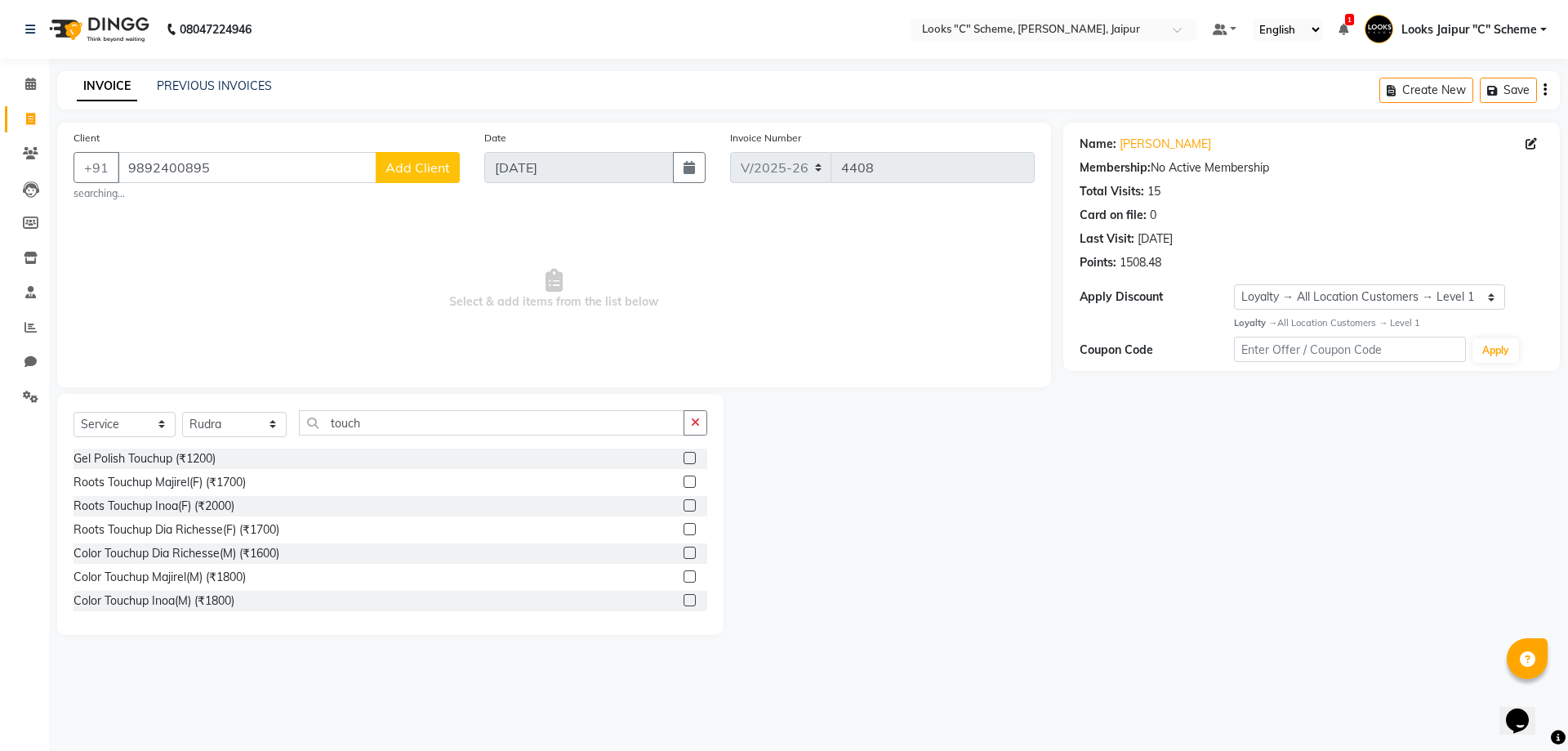
click at [684, 486] on label at bounding box center [690, 481] width 12 height 12
click at [684, 486] on input "checkbox" at bounding box center [689, 482] width 11 height 11
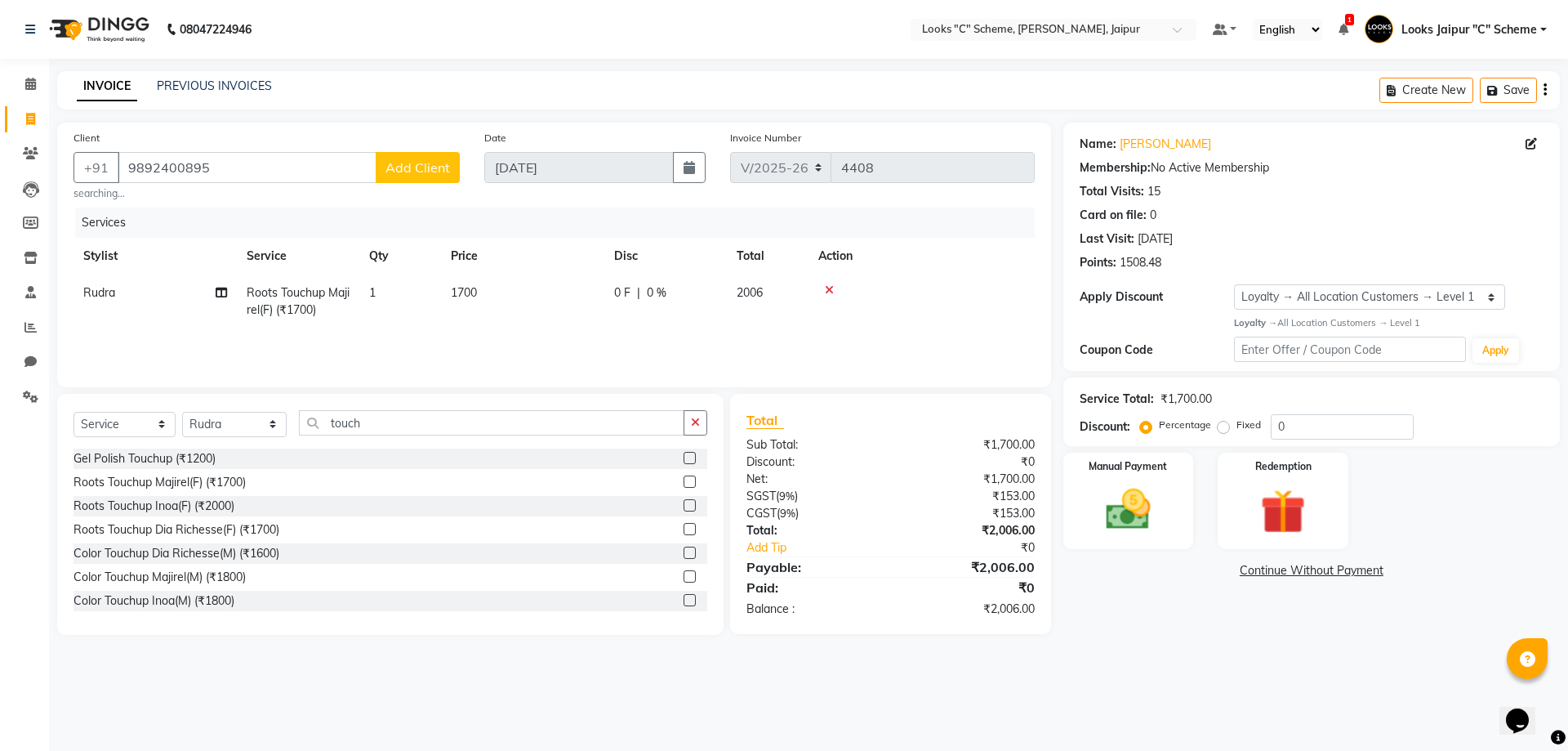
checkbox input "false"
click at [541, 294] on td "1700" at bounding box center [522, 301] width 163 height 54
select select "23769"
click at [549, 296] on input "1700" at bounding box center [599, 297] width 144 height 26
type input "1500"
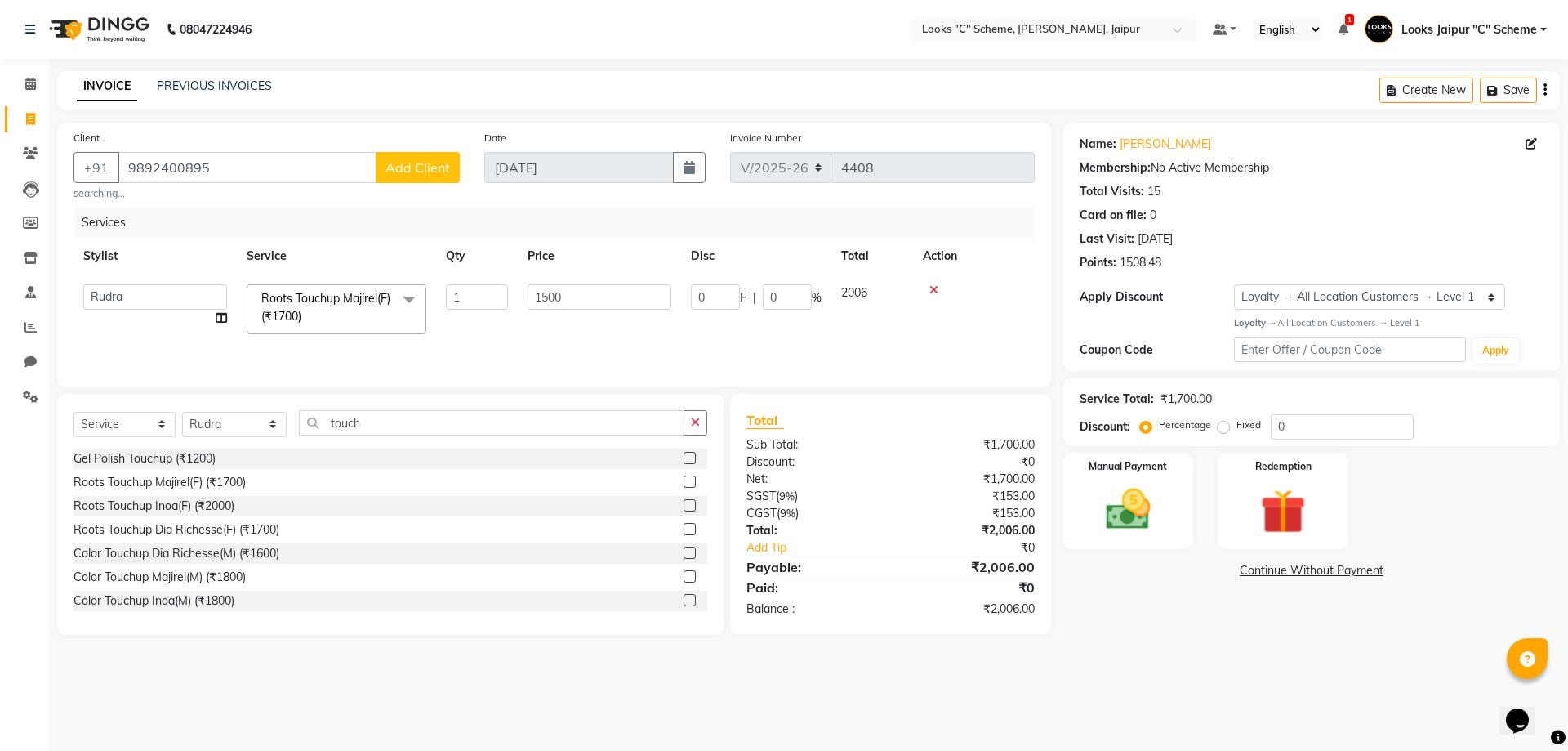
click at [975, 338] on div "Services Stylist Service Qty Price Disc Total Action Aarohi [PERSON_NAME] Abhis…" at bounding box center [554, 288] width 962 height 163
click at [1316, 430] on input "0" at bounding box center [1342, 427] width 143 height 26
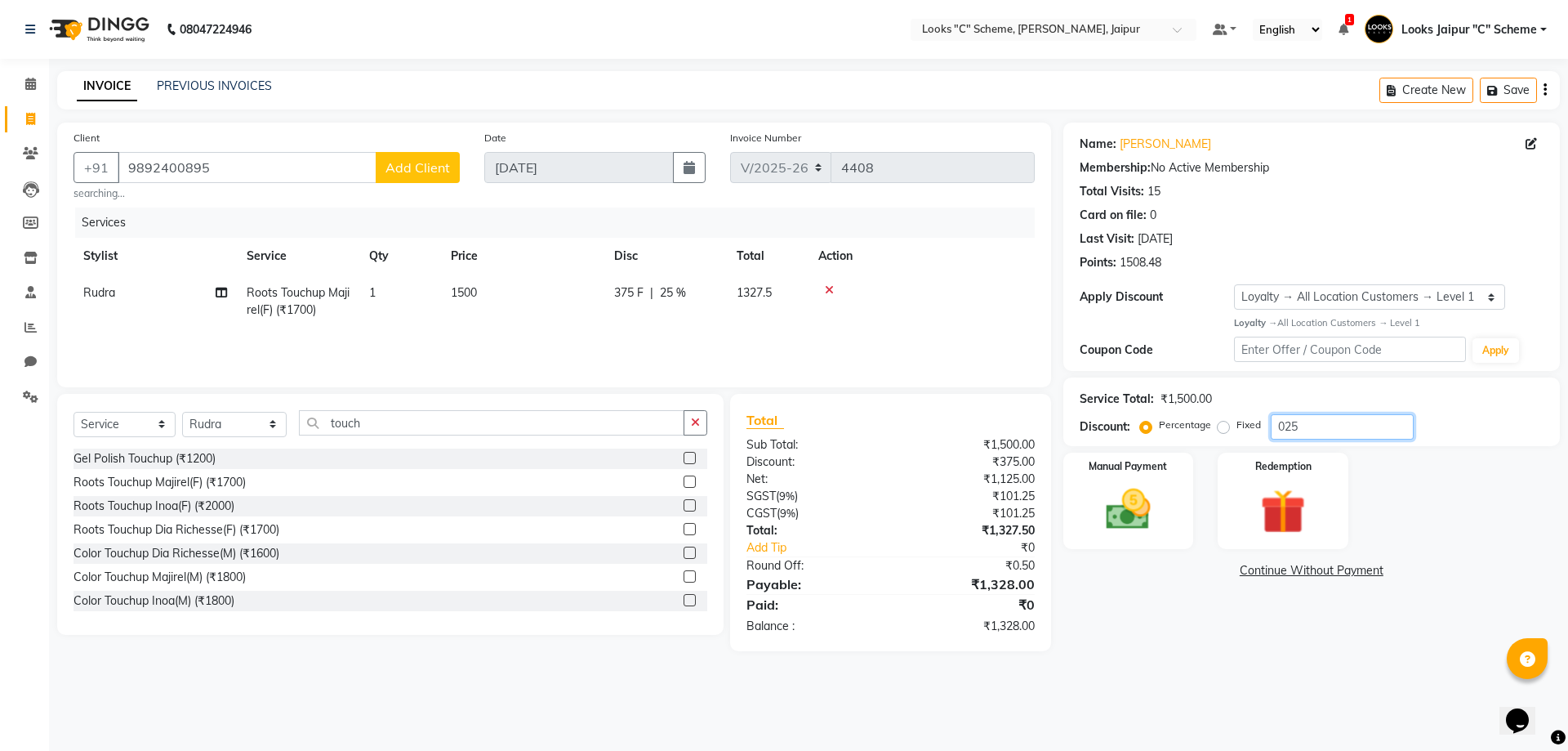
type input "025"
click at [521, 301] on td "1500" at bounding box center [522, 301] width 163 height 54
select select "23769"
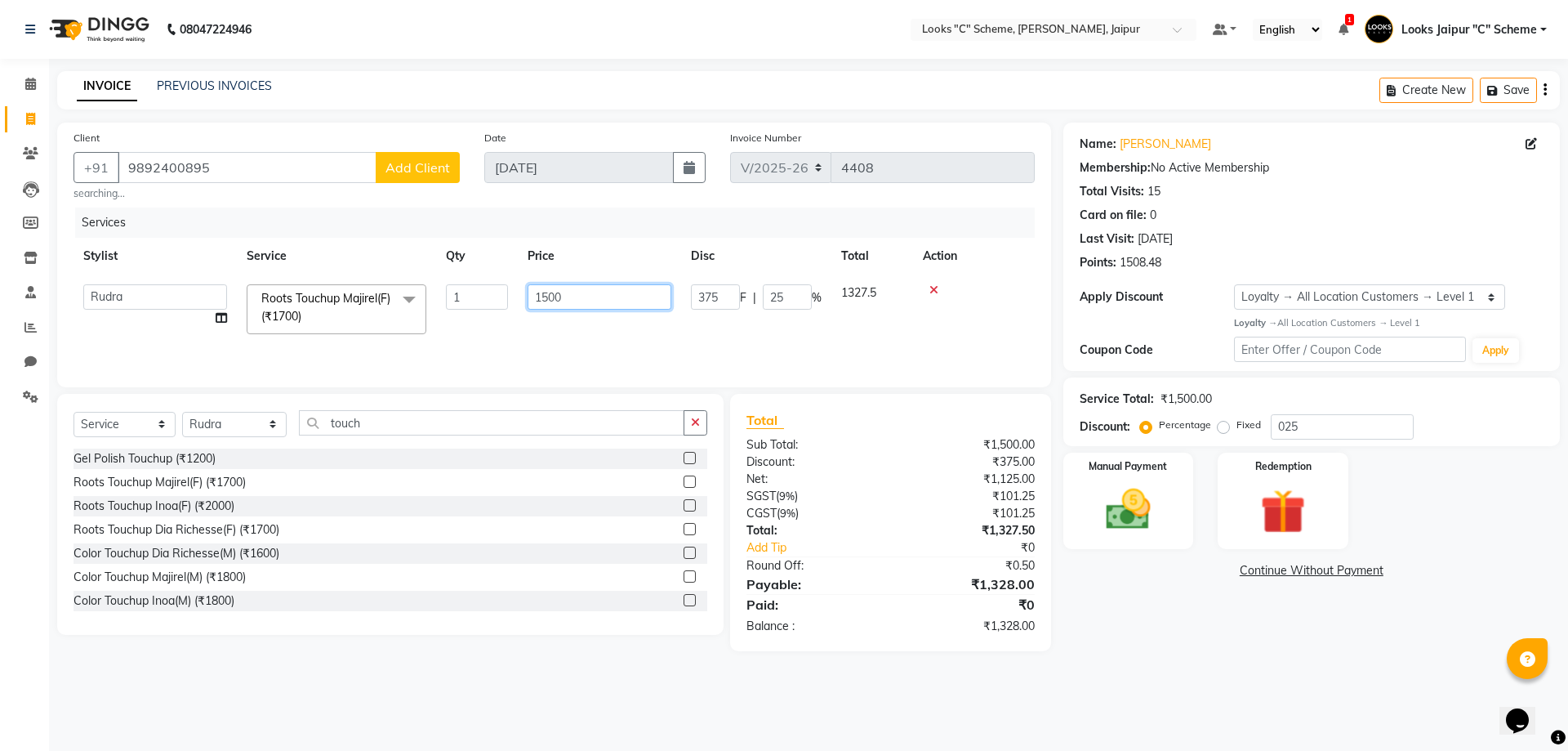
click at [564, 298] on input "1500" at bounding box center [599, 297] width 144 height 26
type input "1481"
click at [576, 332] on div "Services Stylist Service Qty Price Disc Total Action Aarohi [PERSON_NAME] Abhis…" at bounding box center [554, 288] width 962 height 163
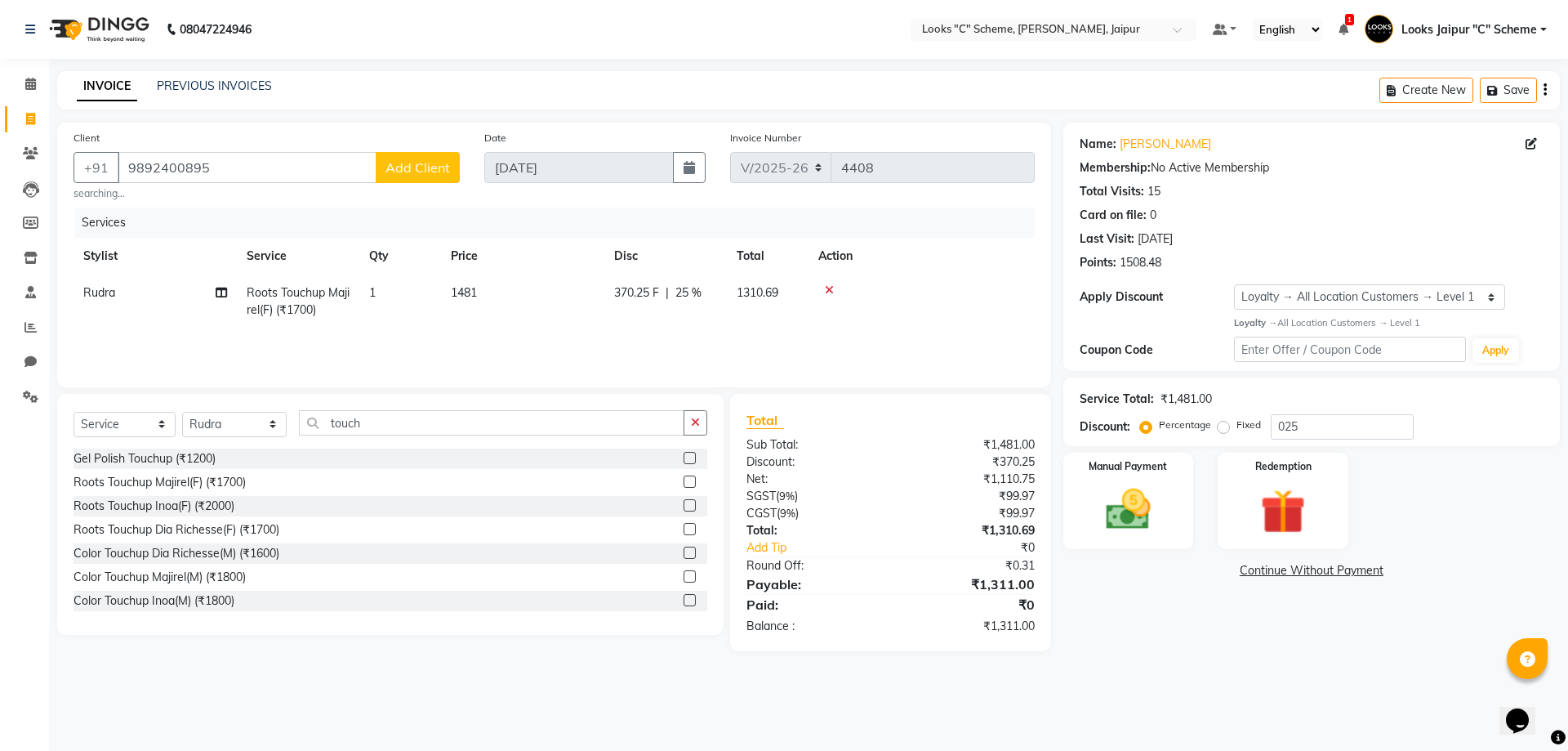
click at [523, 298] on td "1481" at bounding box center [522, 301] width 163 height 54
select select "23769"
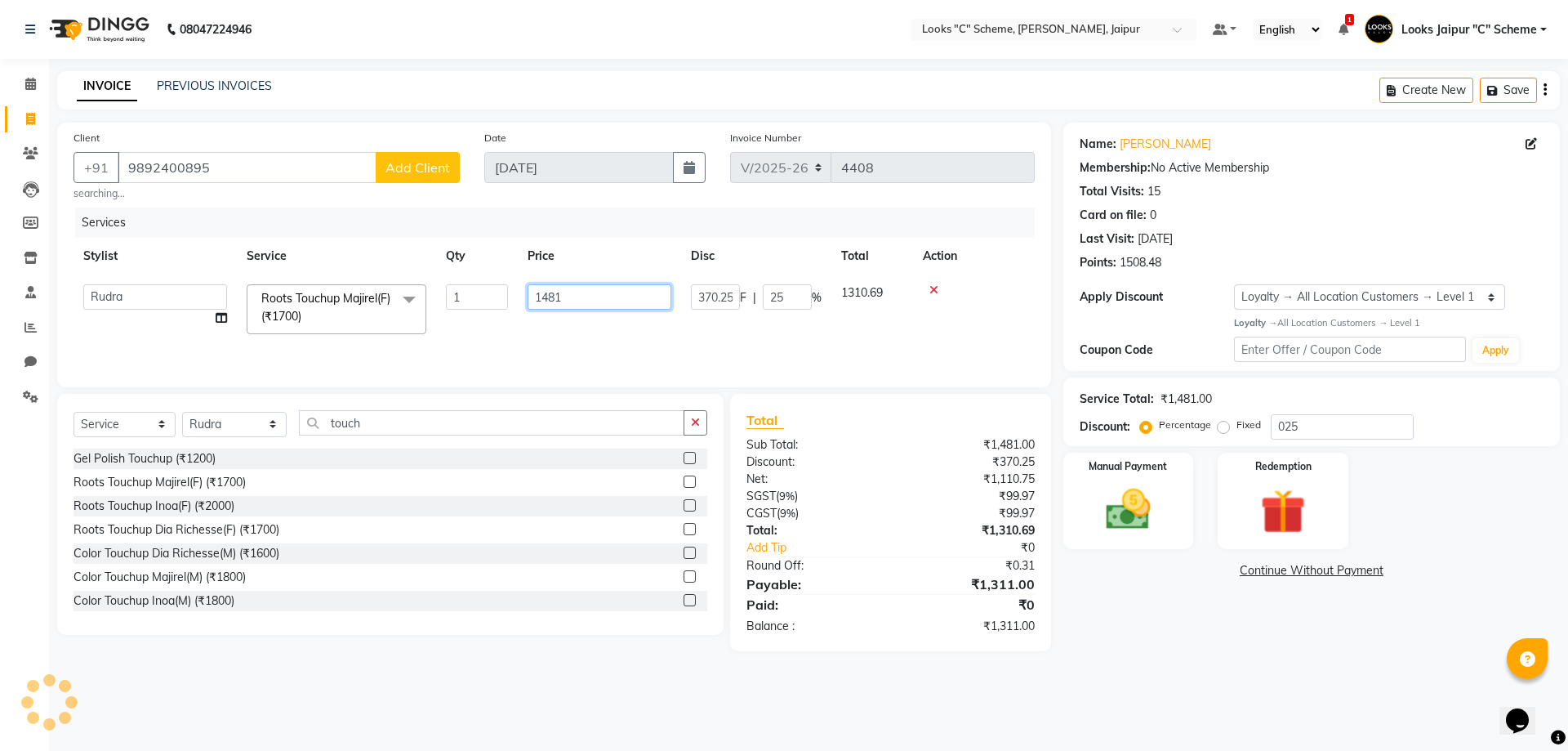
click at [583, 296] on input "1481" at bounding box center [599, 297] width 144 height 26
type input "1471"
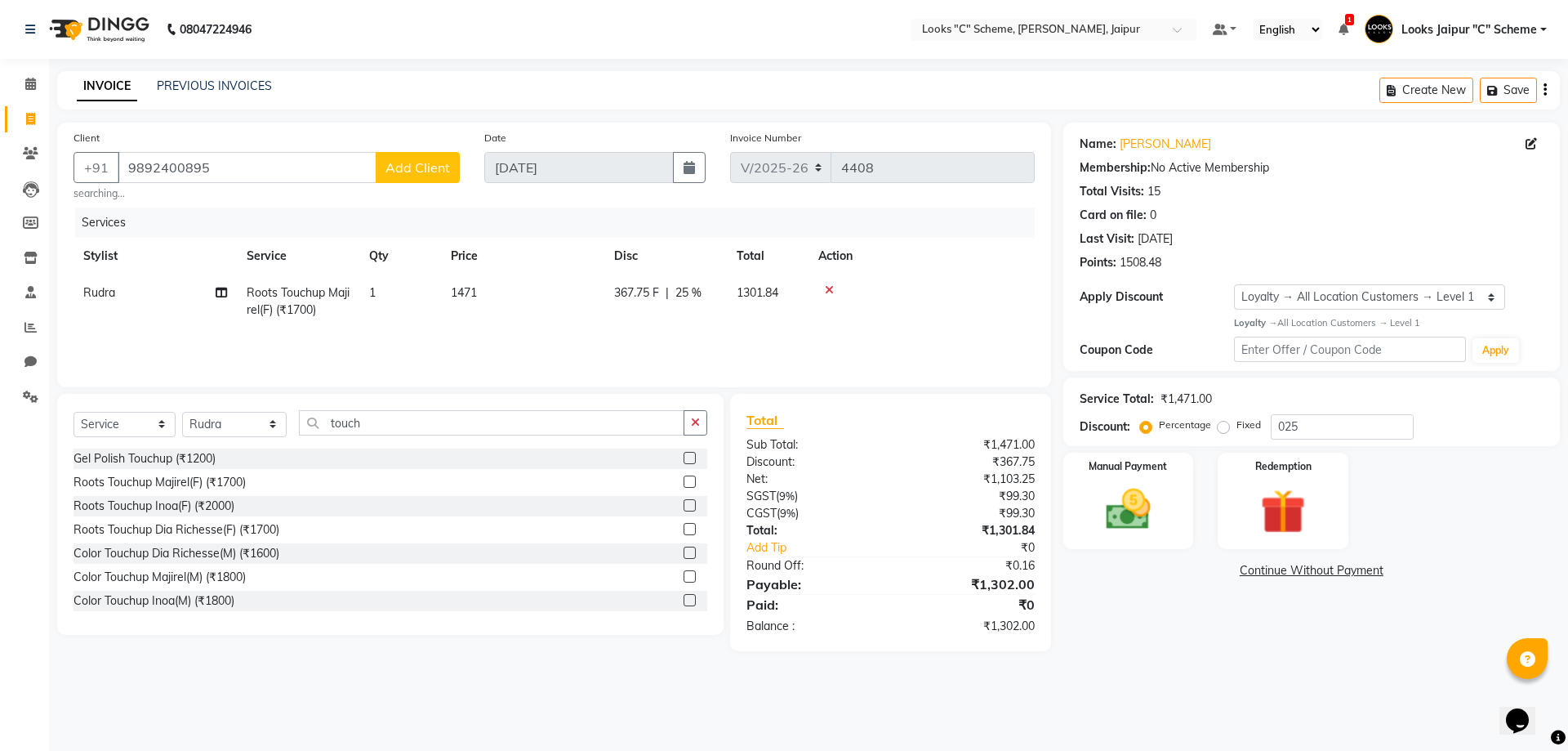
click at [591, 353] on div "Services Stylist Service Qty Price Disc Total Action Rudra Roots Touchup Majire…" at bounding box center [554, 288] width 962 height 163
click at [554, 278] on td "1471" at bounding box center [522, 301] width 163 height 54
select select "23769"
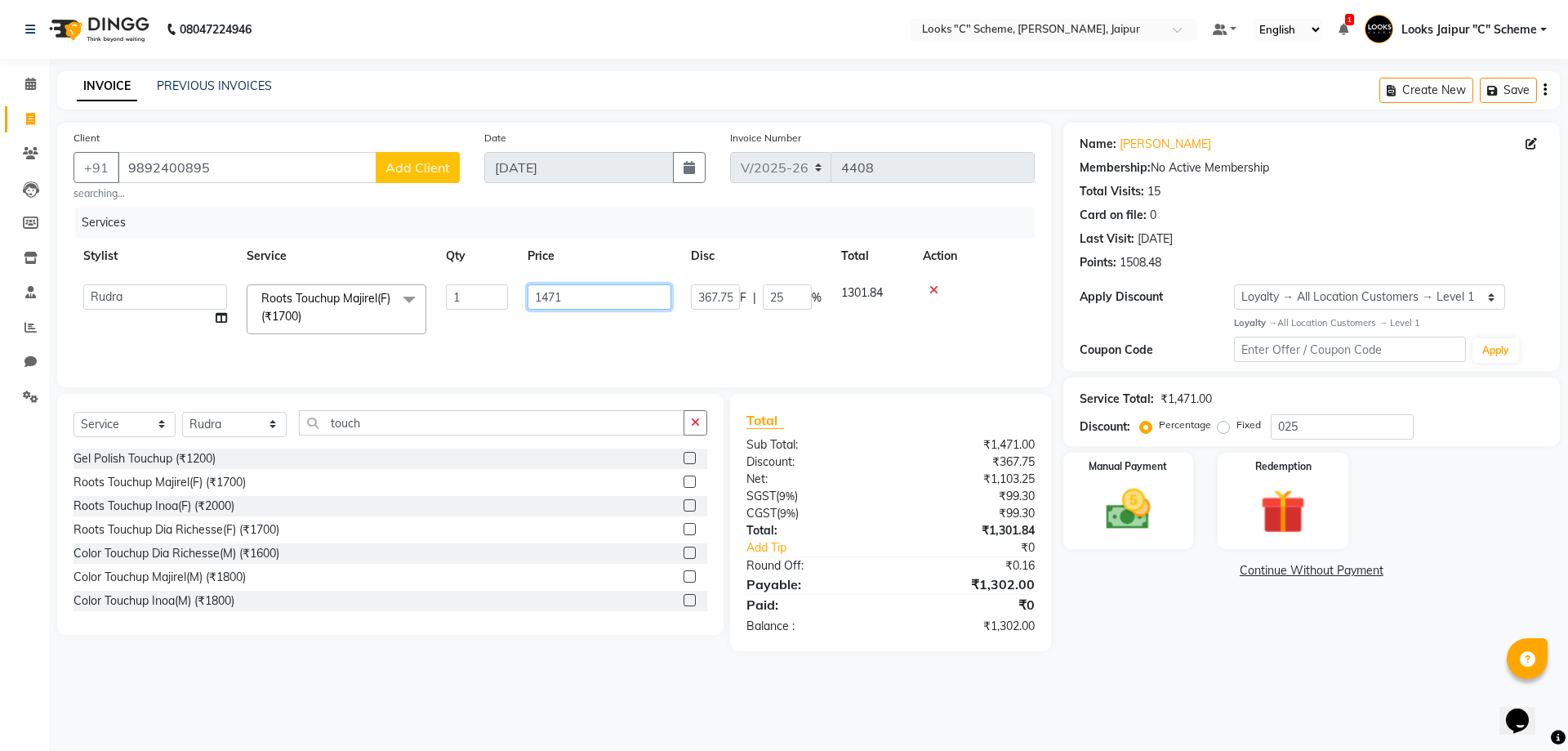
click at [581, 296] on input "1471" at bounding box center [599, 297] width 144 height 26
type input "1469.5"
drag, startPoint x: 609, startPoint y: 309, endPoint x: 609, endPoint y: 323, distance: 14.0
click at [609, 312] on td "1469.5" at bounding box center [599, 309] width 163 height 70
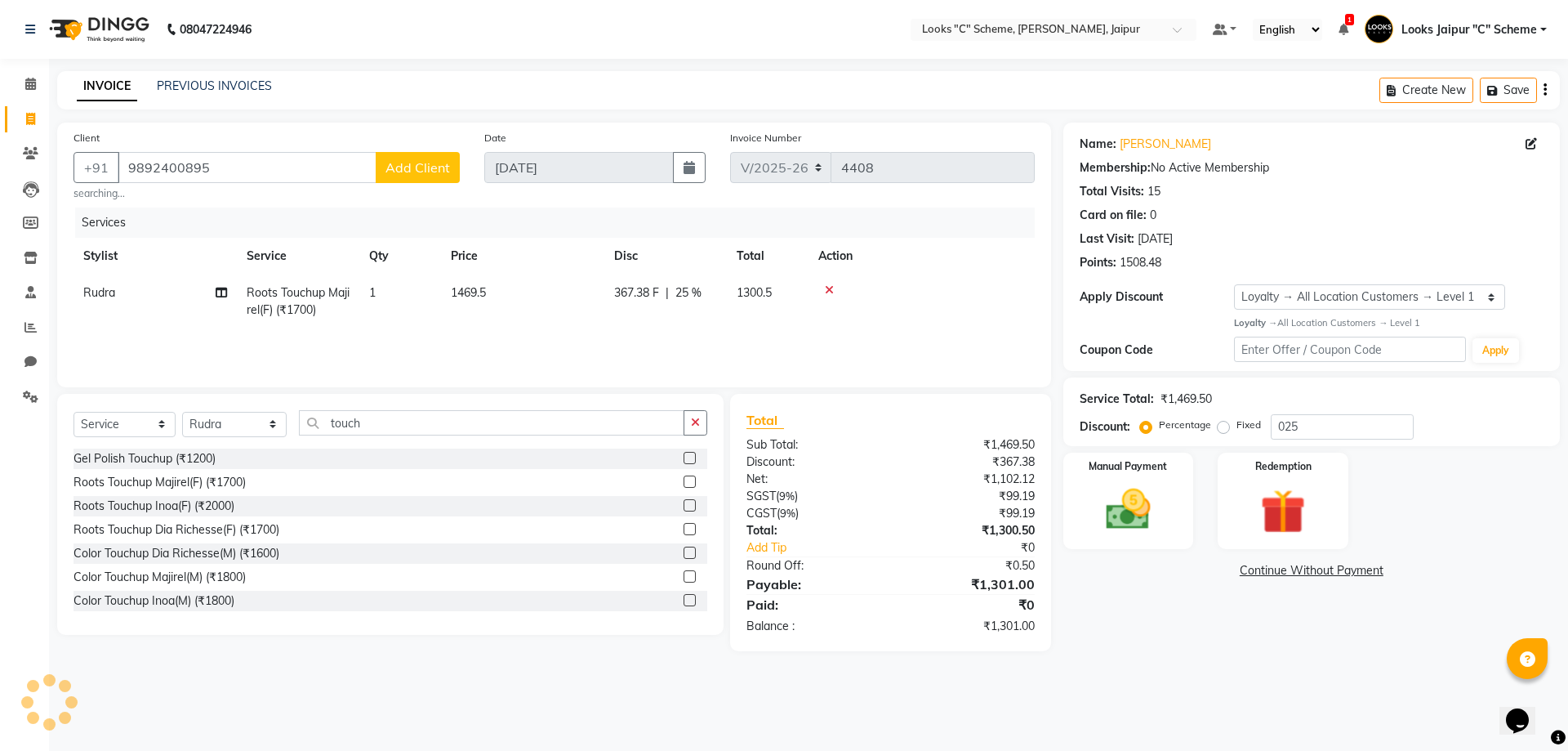
click at [612, 332] on div "Services Stylist Service Qty Price Disc Total Action Rudra Roots Touchup Majire…" at bounding box center [554, 288] width 962 height 163
click at [609, 335] on div "Services Stylist Service Qty Price Disc Total Action Rudra Roots Touchup Majire…" at bounding box center [554, 288] width 962 height 163
click at [541, 304] on td "1469.5" at bounding box center [522, 301] width 163 height 54
select select "23769"
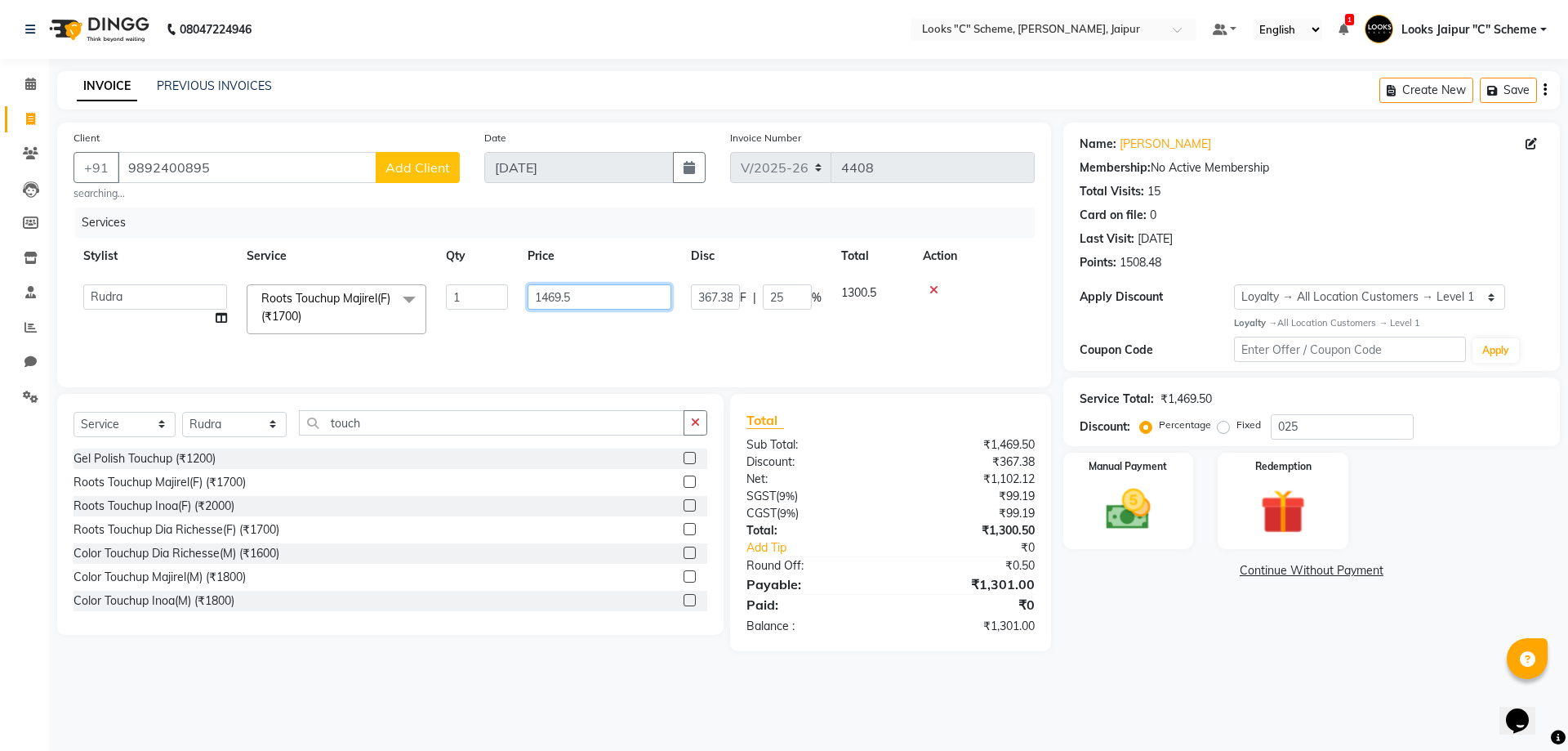
click at [581, 296] on input "1469.5" at bounding box center [599, 297] width 144 height 26
type input "1469"
click at [581, 324] on td "1469" at bounding box center [599, 309] width 163 height 70
select select "23769"
click at [1132, 526] on img at bounding box center [1128, 509] width 76 height 54
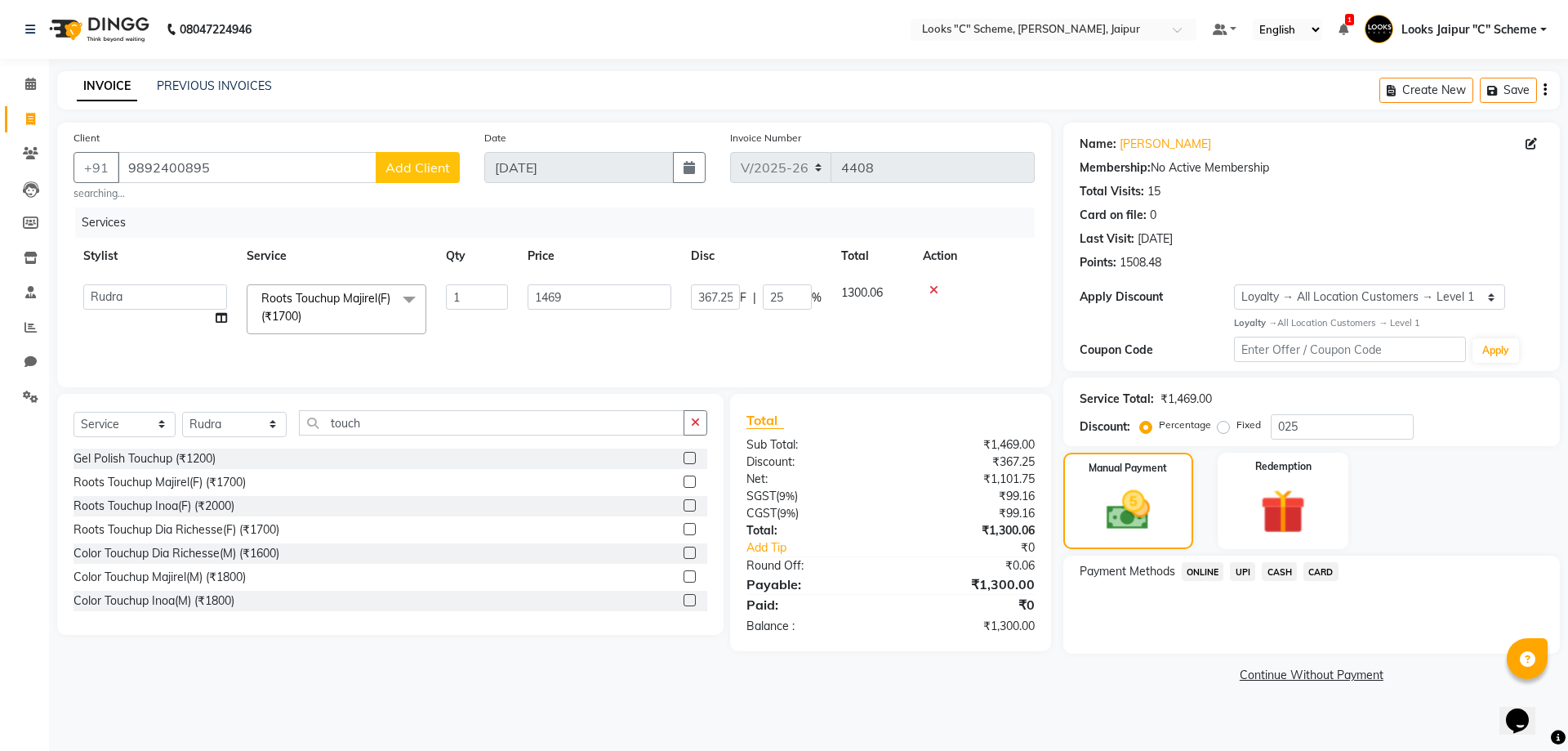
click at [1288, 571] on span "CASH" at bounding box center [1280, 571] width 35 height 19
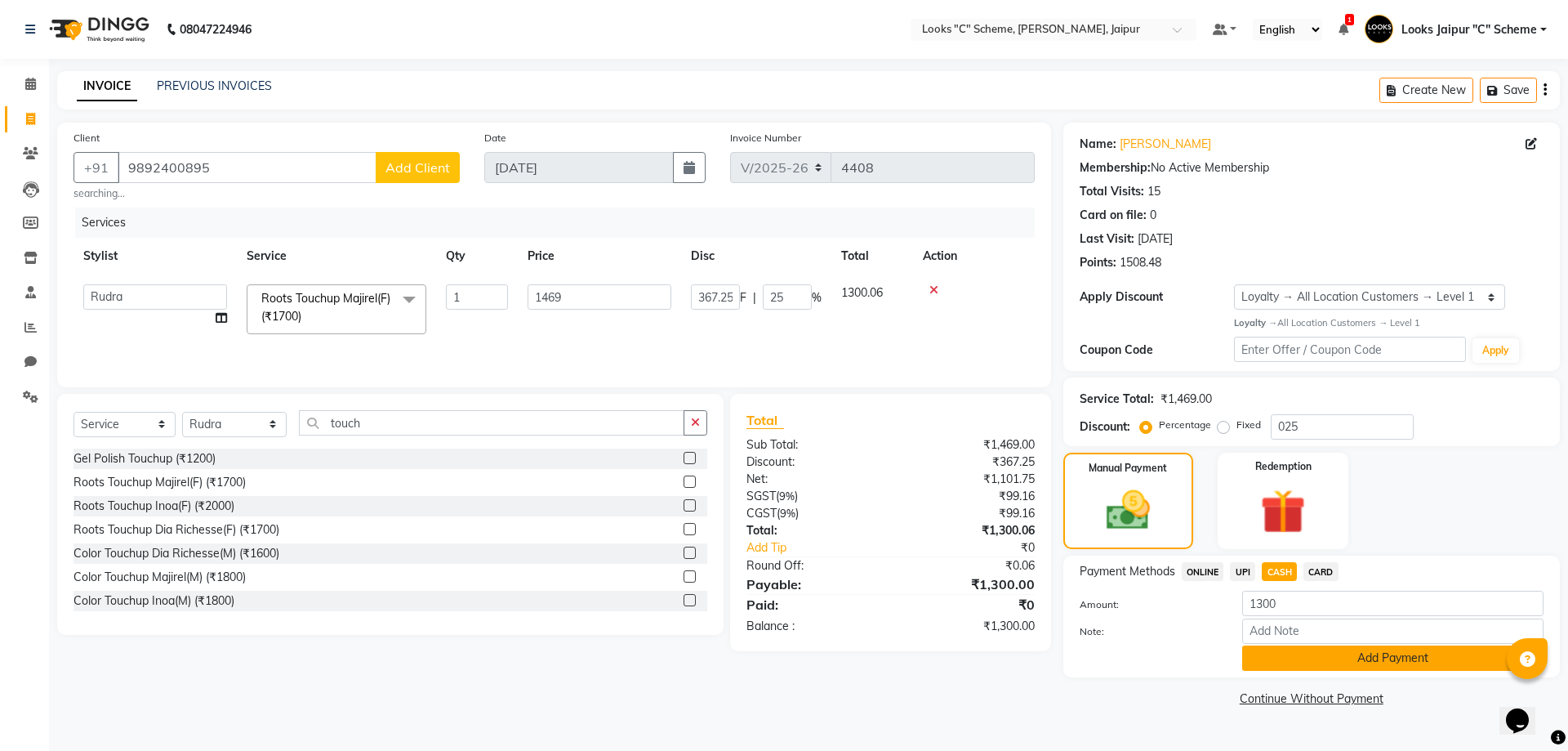
click at [1304, 663] on button "Add Payment" at bounding box center [1393, 658] width 301 height 26
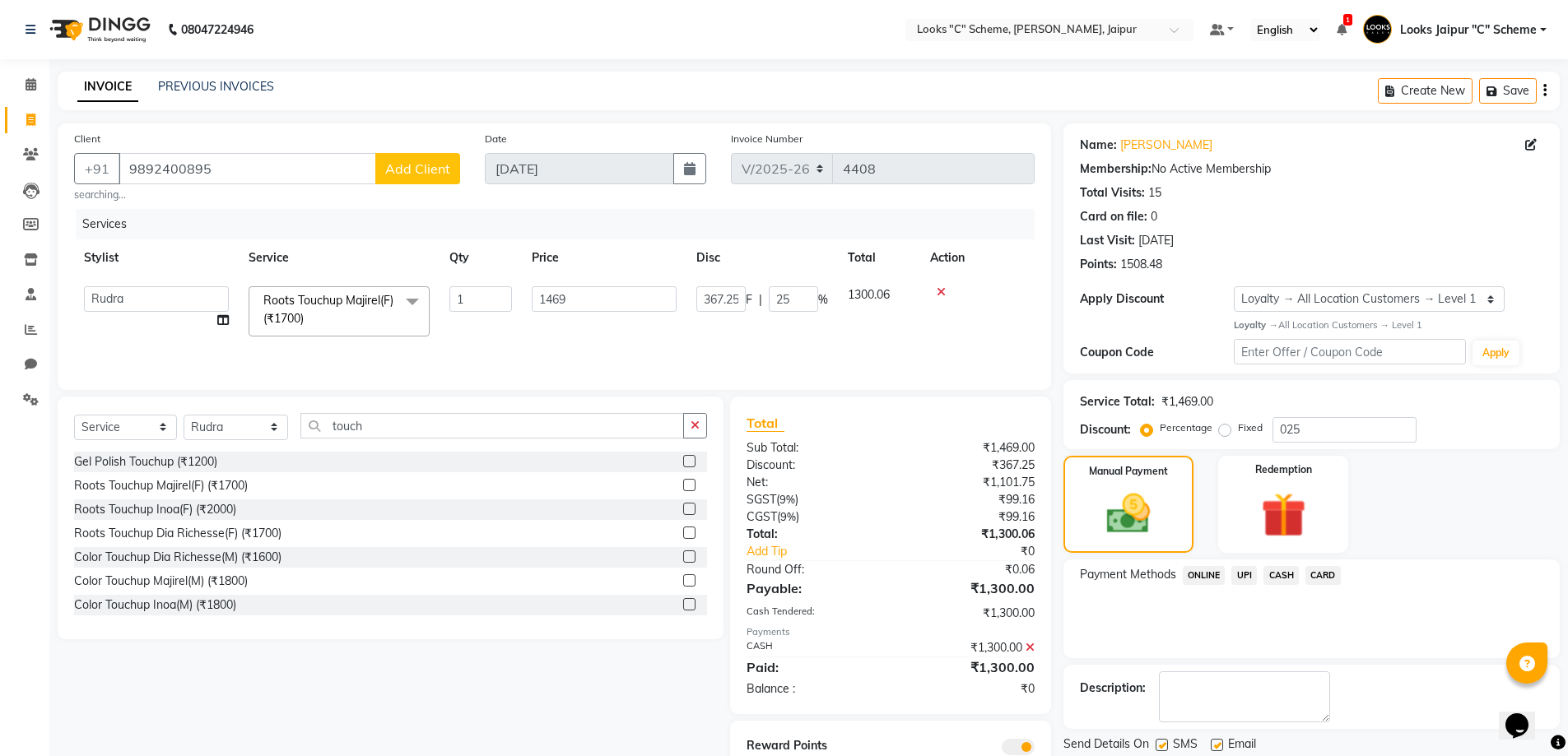
scroll to position [64, 0]
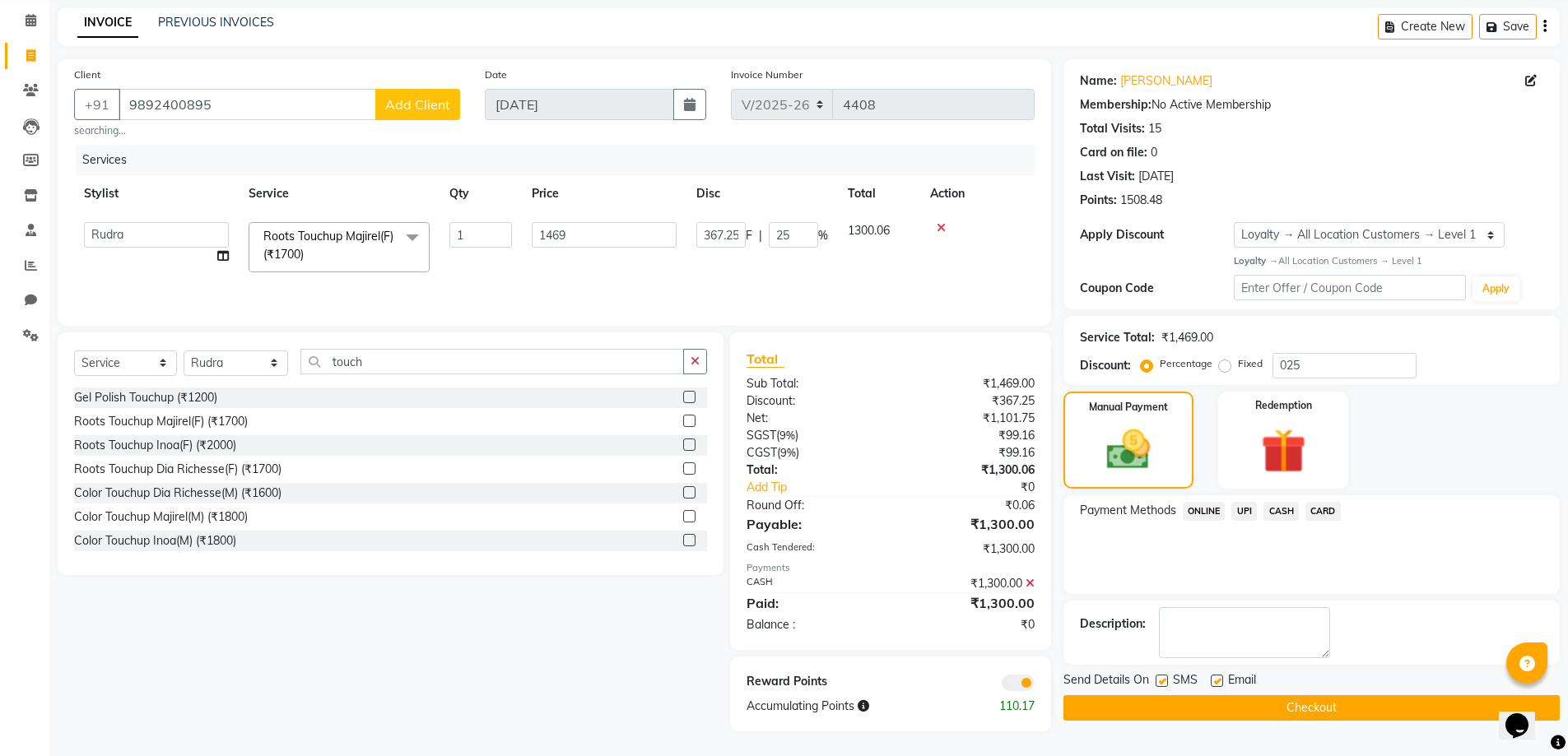
click at [1295, 702] on button "Checkout" at bounding box center [1311, 707] width 496 height 26
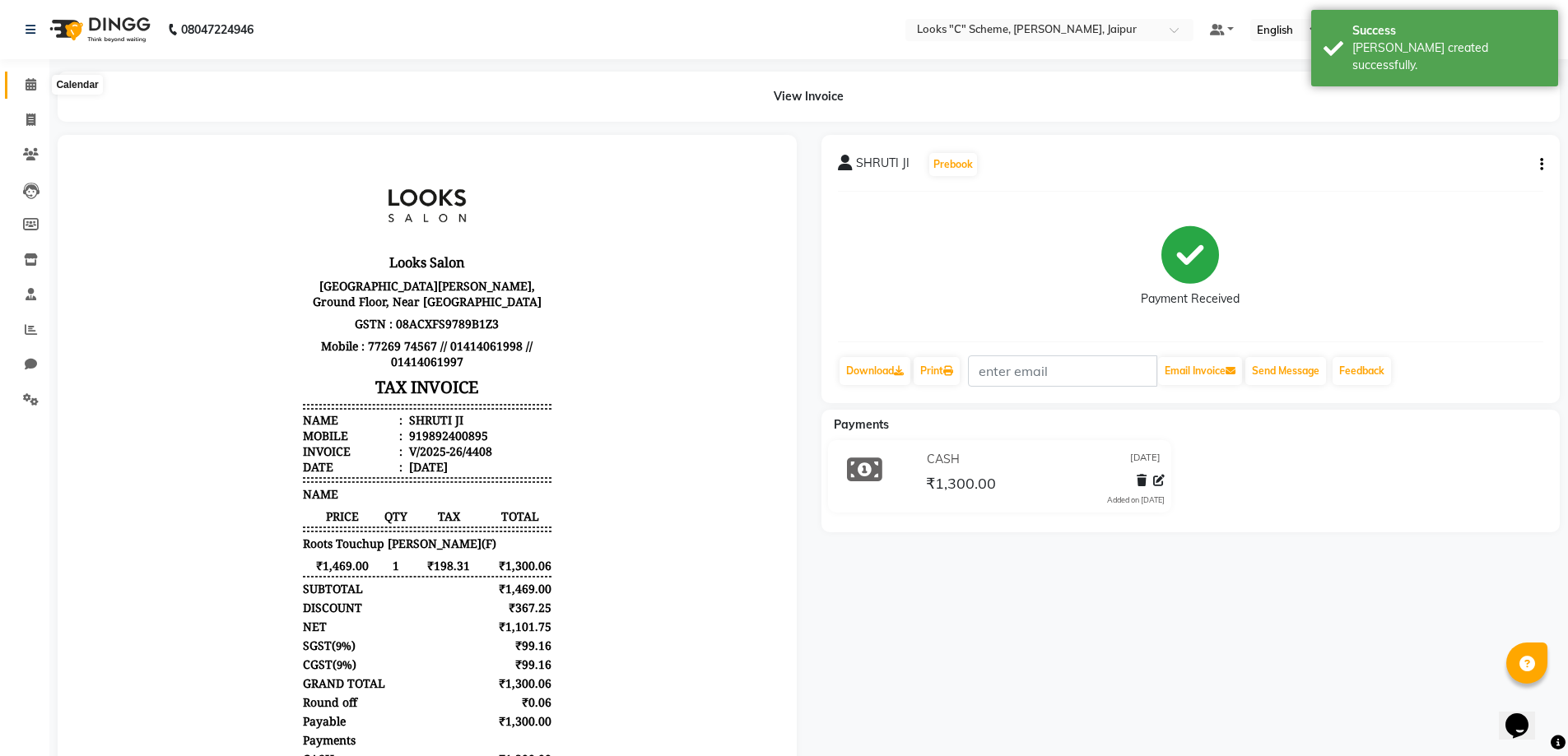
click at [28, 91] on span at bounding box center [31, 84] width 28 height 19
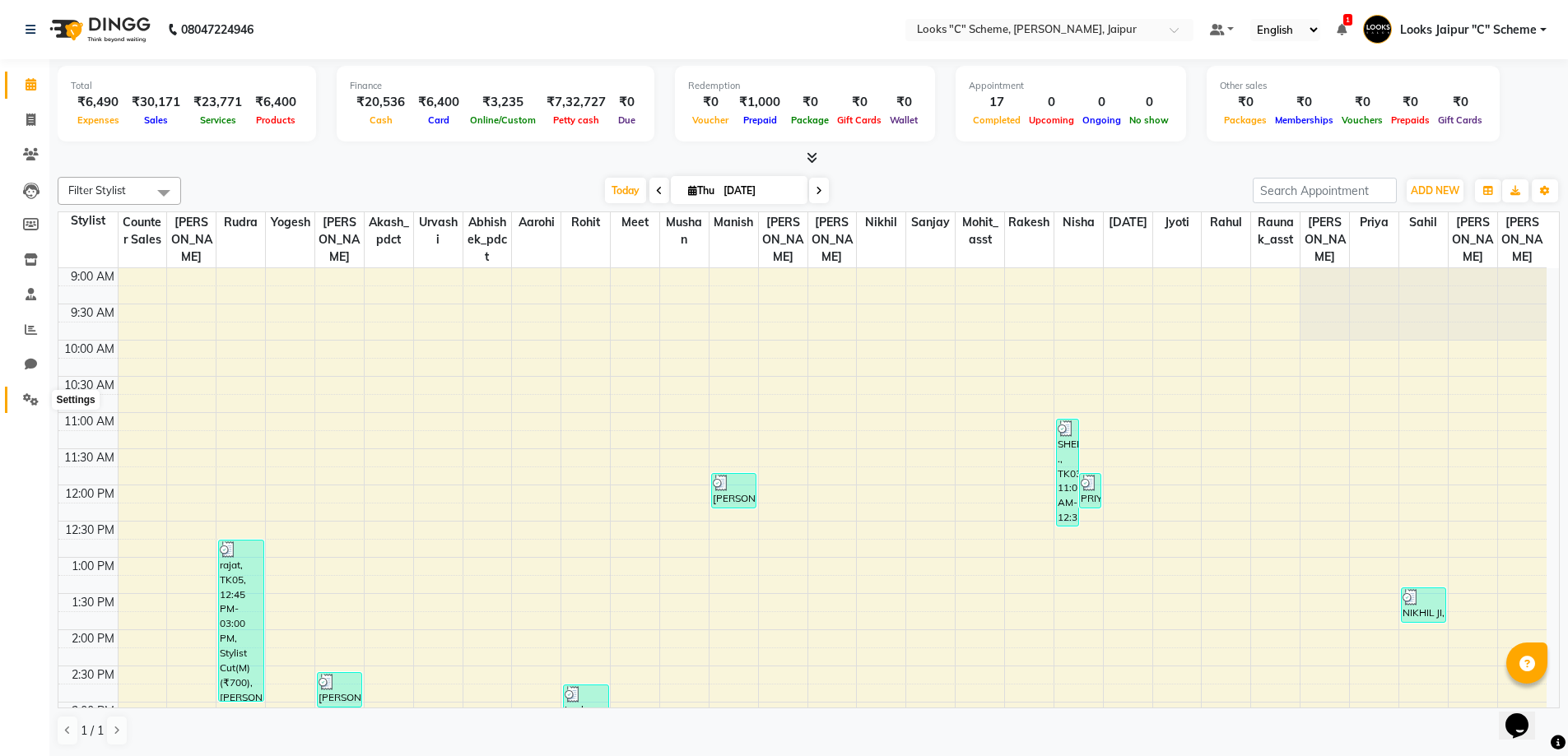
click at [39, 406] on span at bounding box center [31, 399] width 28 height 19
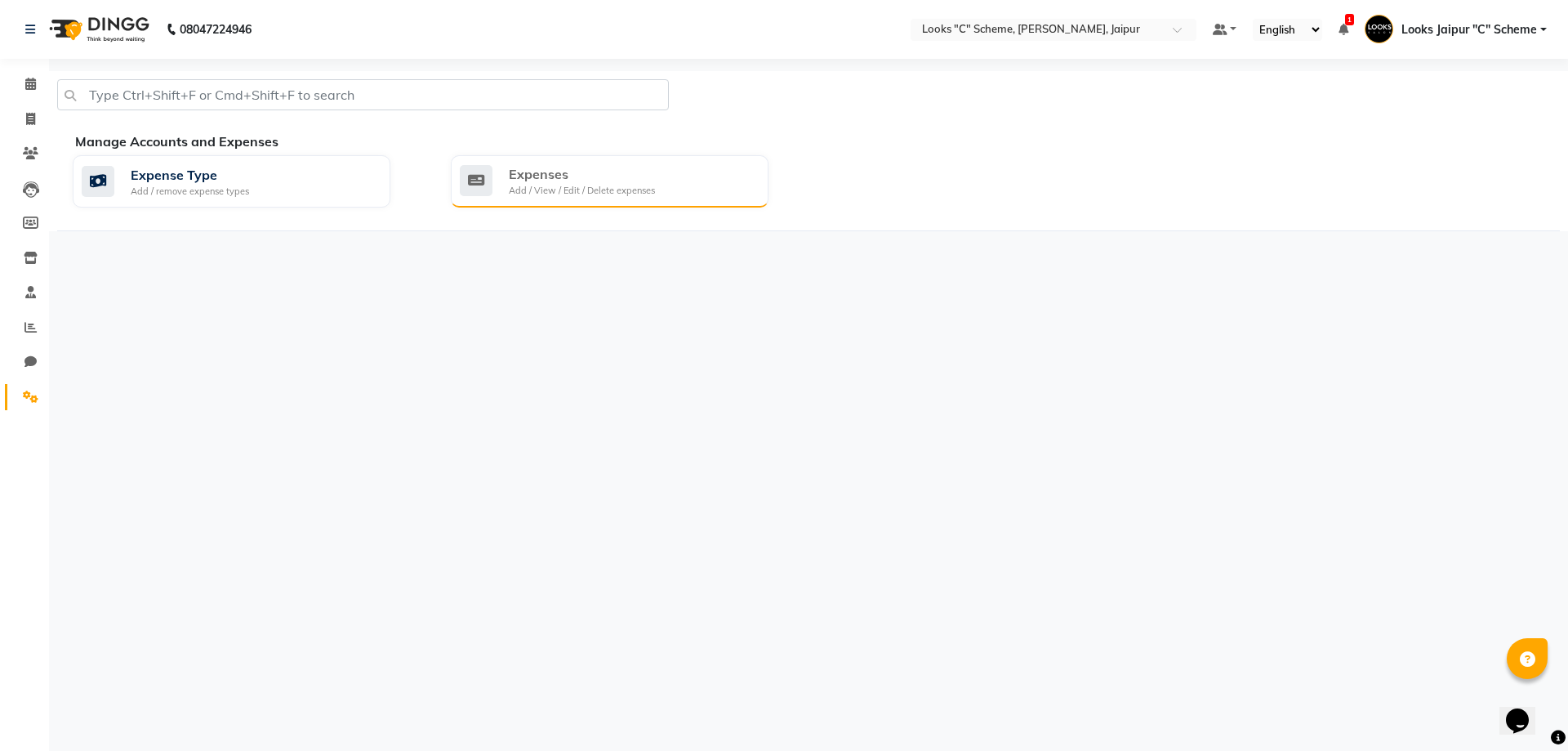
click at [593, 161] on div "Expenses Add / View / Edit / Delete expenses" at bounding box center [610, 181] width 318 height 52
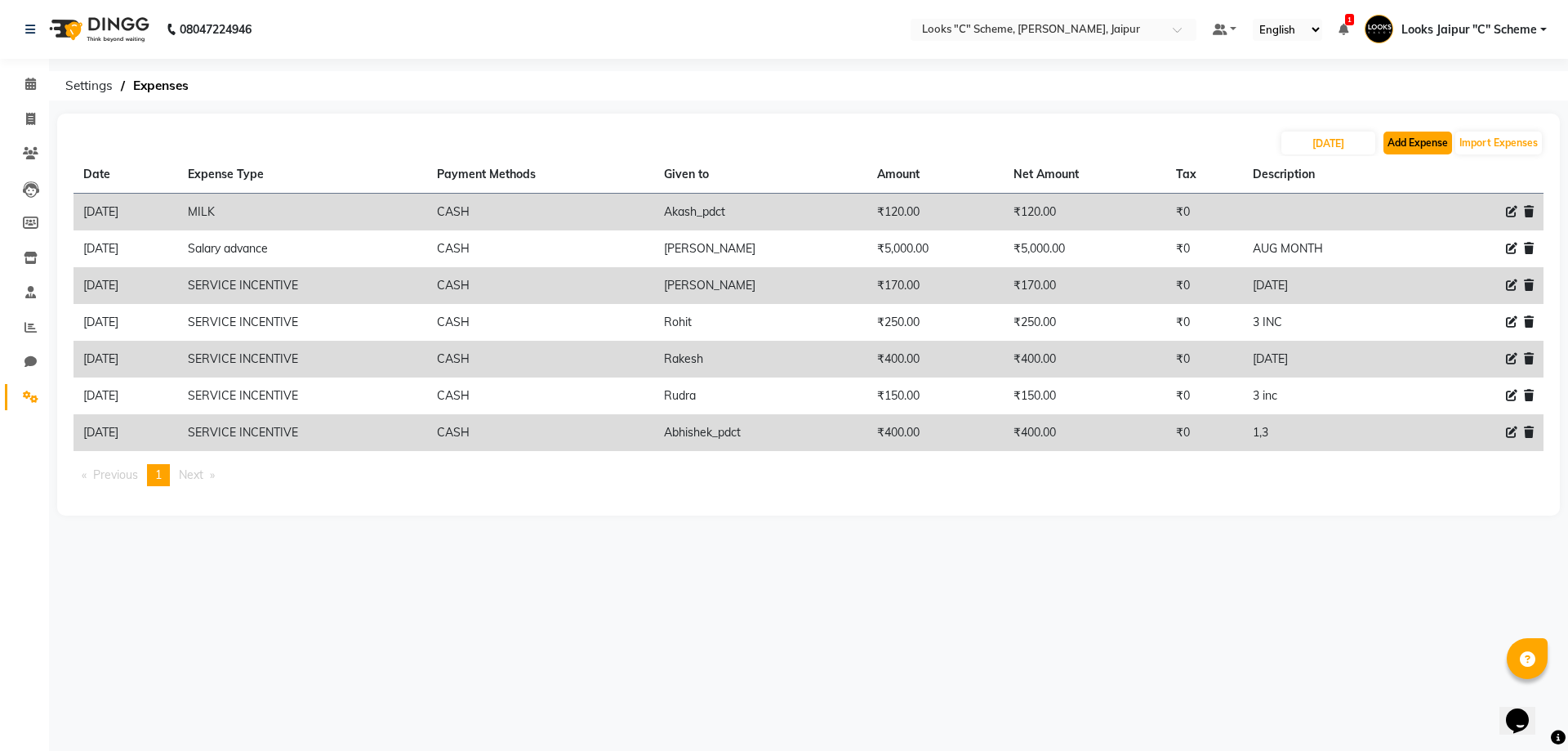
click at [1435, 141] on button "Add Expense" at bounding box center [1418, 143] width 69 height 23
select select "1"
select select "3120"
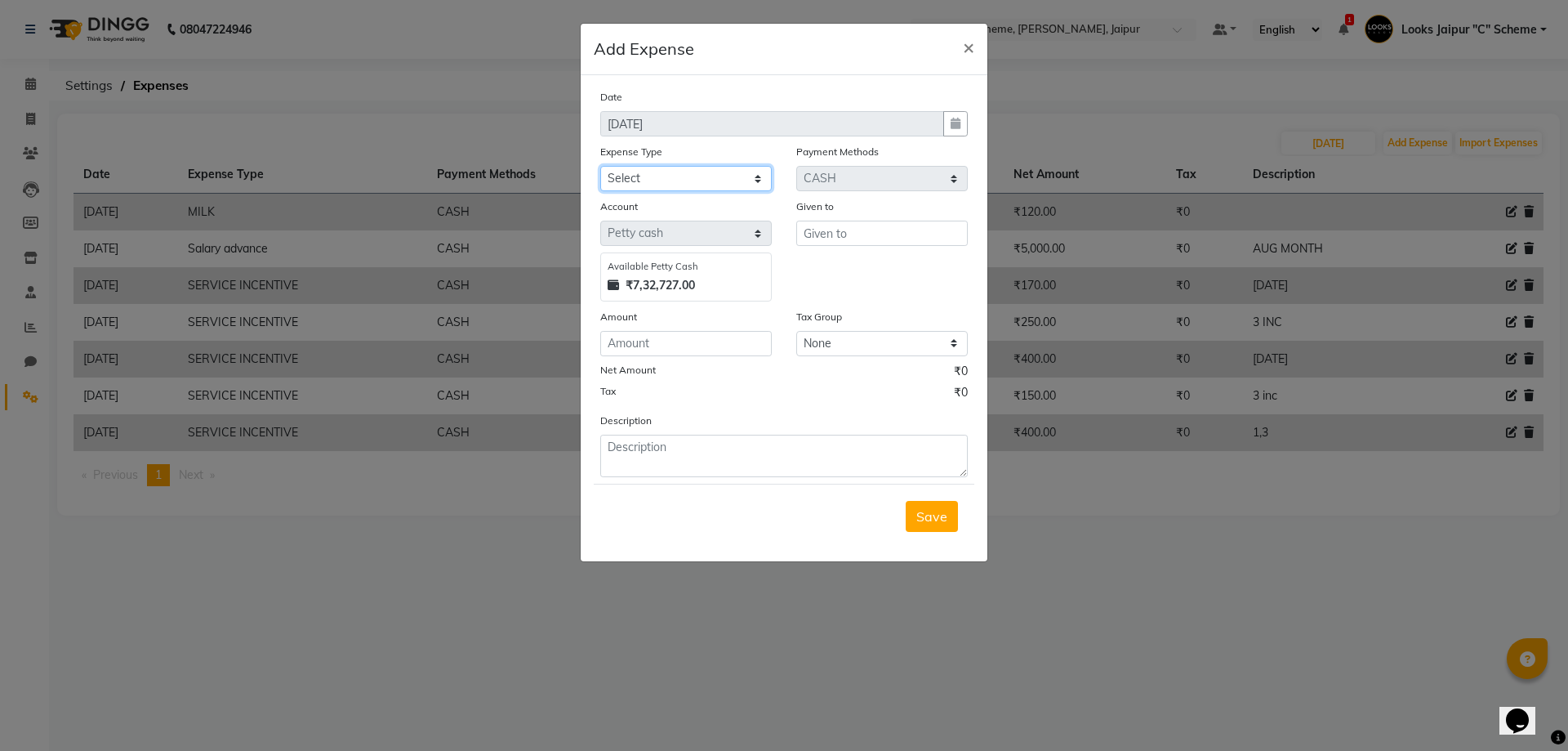
click at [701, 178] on select "Select Bank Deposit Cash Handover Client ordered food Client Refund Agnst Bill …" at bounding box center [686, 178] width 172 height 26
select select "19731"
click at [600, 166] on select "Select Bank Deposit Cash Handover Client ordered food Client Refund Agnst Bill …" at bounding box center [686, 178] width 172 height 26
click at [819, 231] on input "text" at bounding box center [882, 233] width 172 height 26
type input "[PERSON_NAME]"
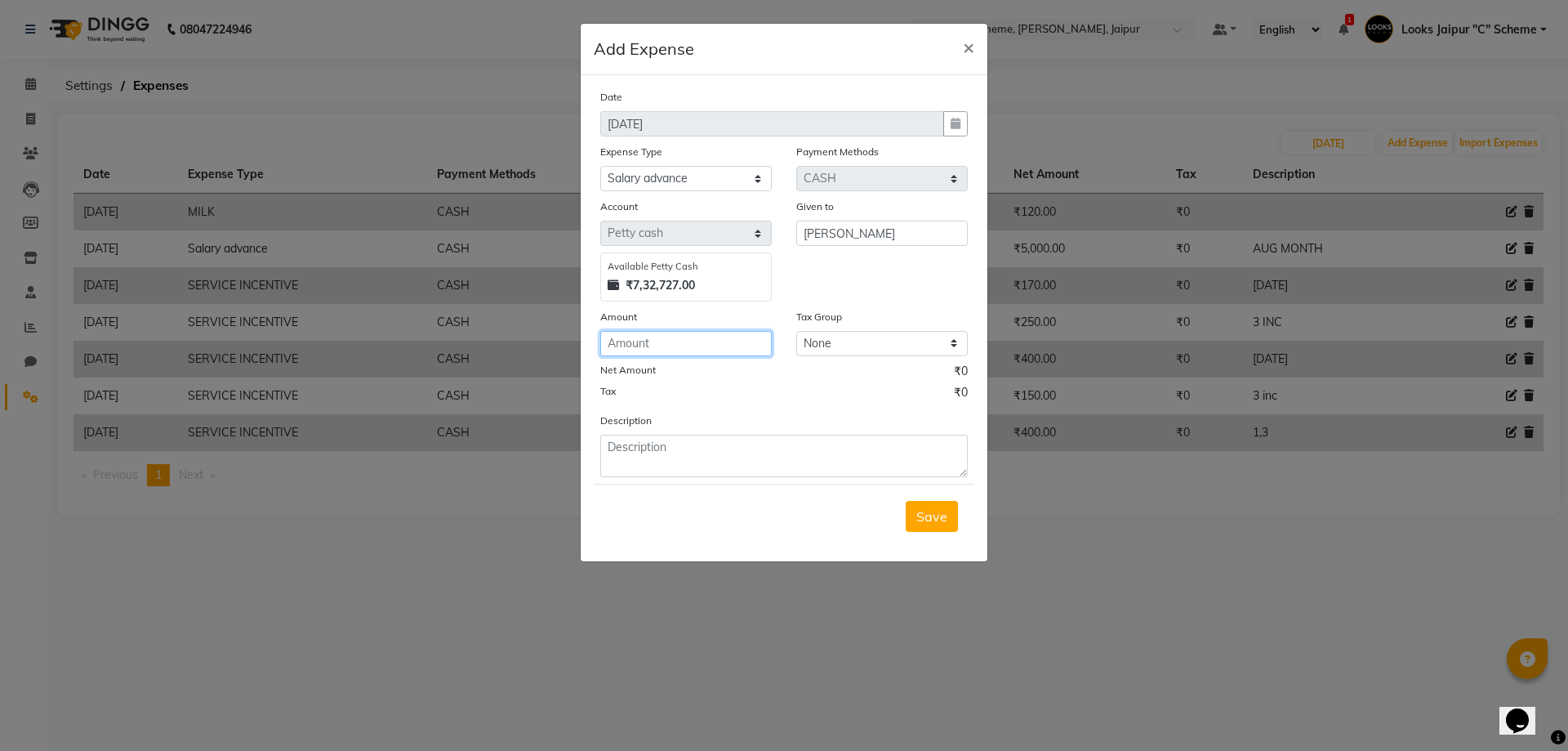
click at [645, 353] on input "number" at bounding box center [686, 343] width 172 height 26
click at [963, 50] on span "×" at bounding box center [969, 47] width 11 height 25
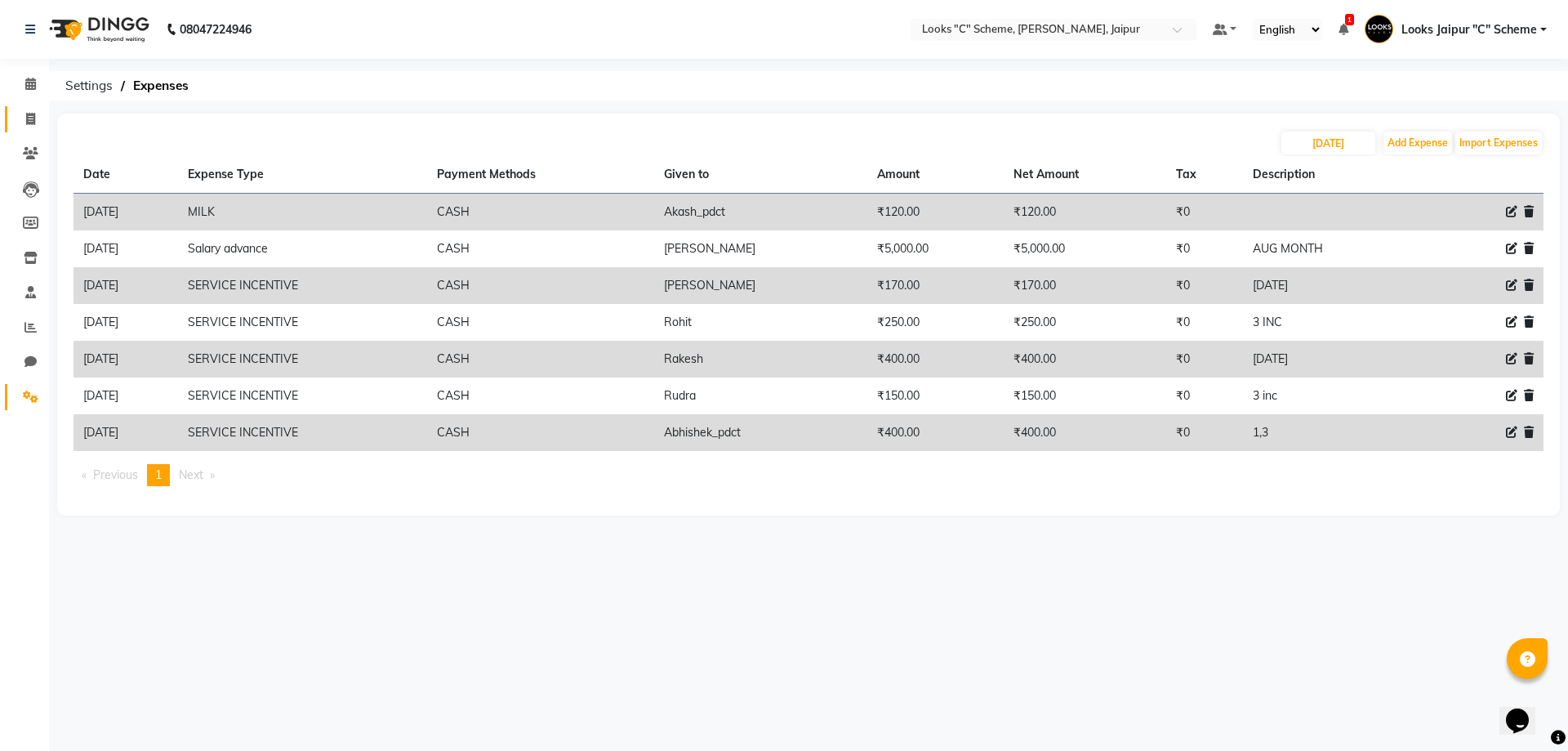
click at [28, 126] on span at bounding box center [31, 119] width 28 height 19
select select "service"
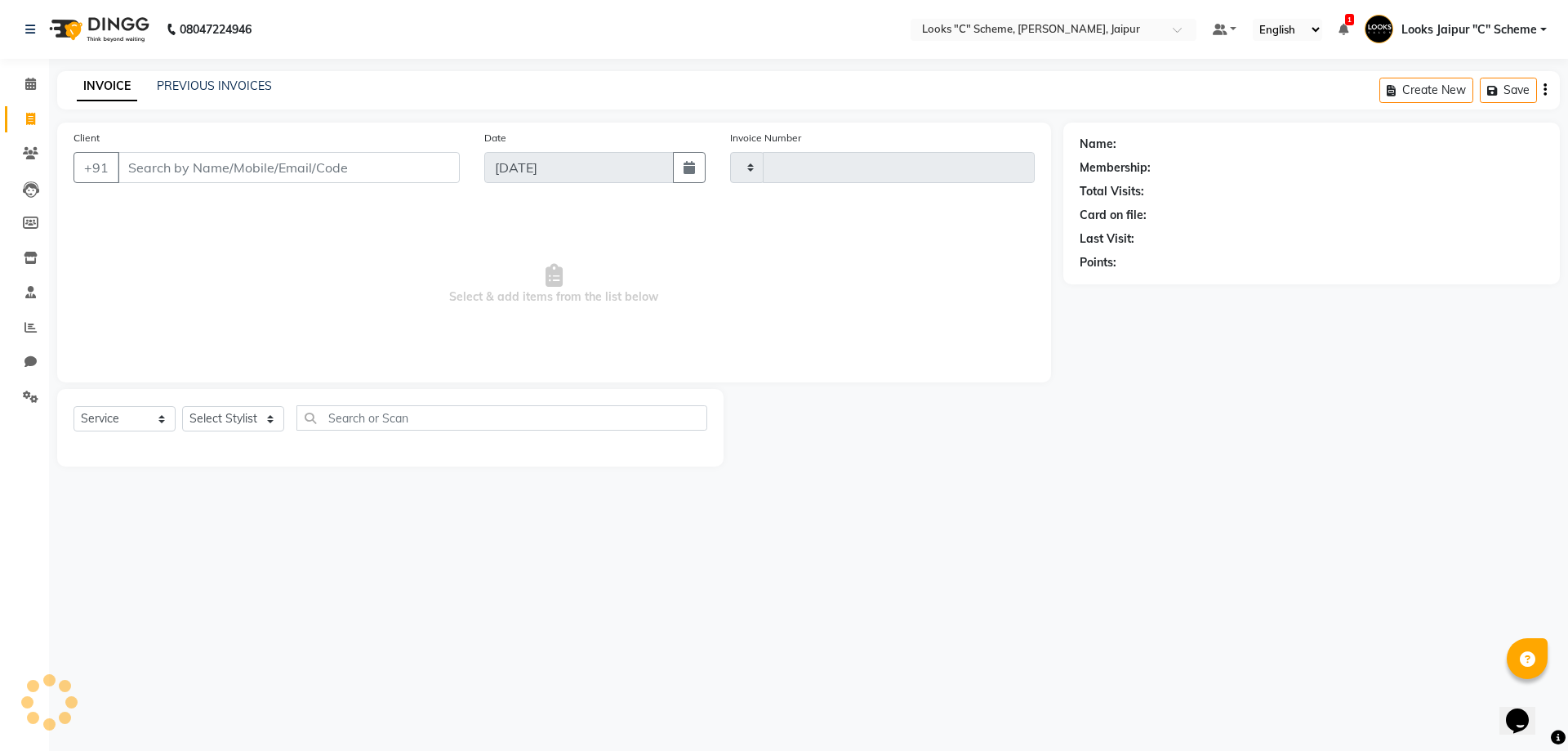
type input "4409"
select select "4315"
click at [139, 160] on input "Client" at bounding box center [288, 167] width 342 height 31
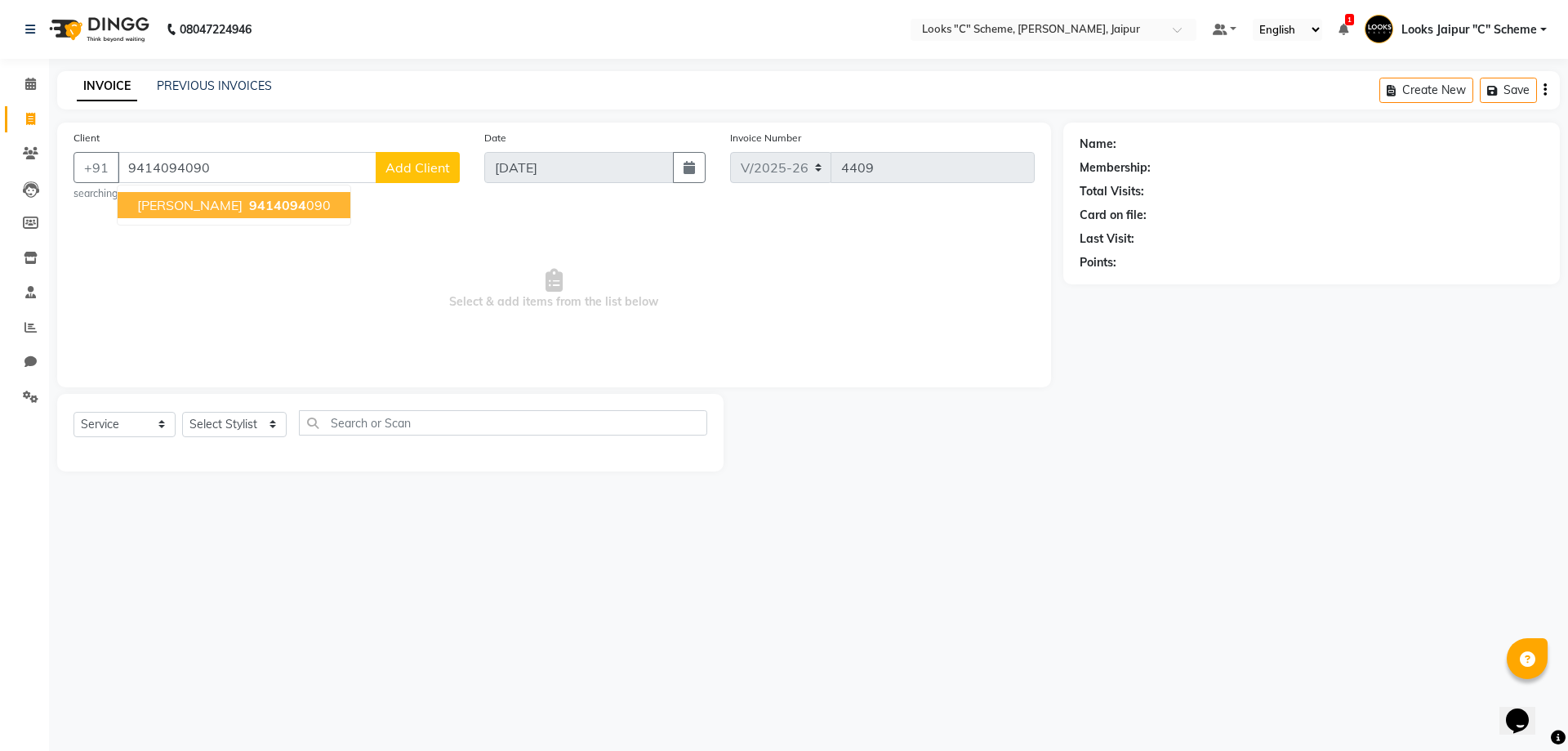
type input "9414094090"
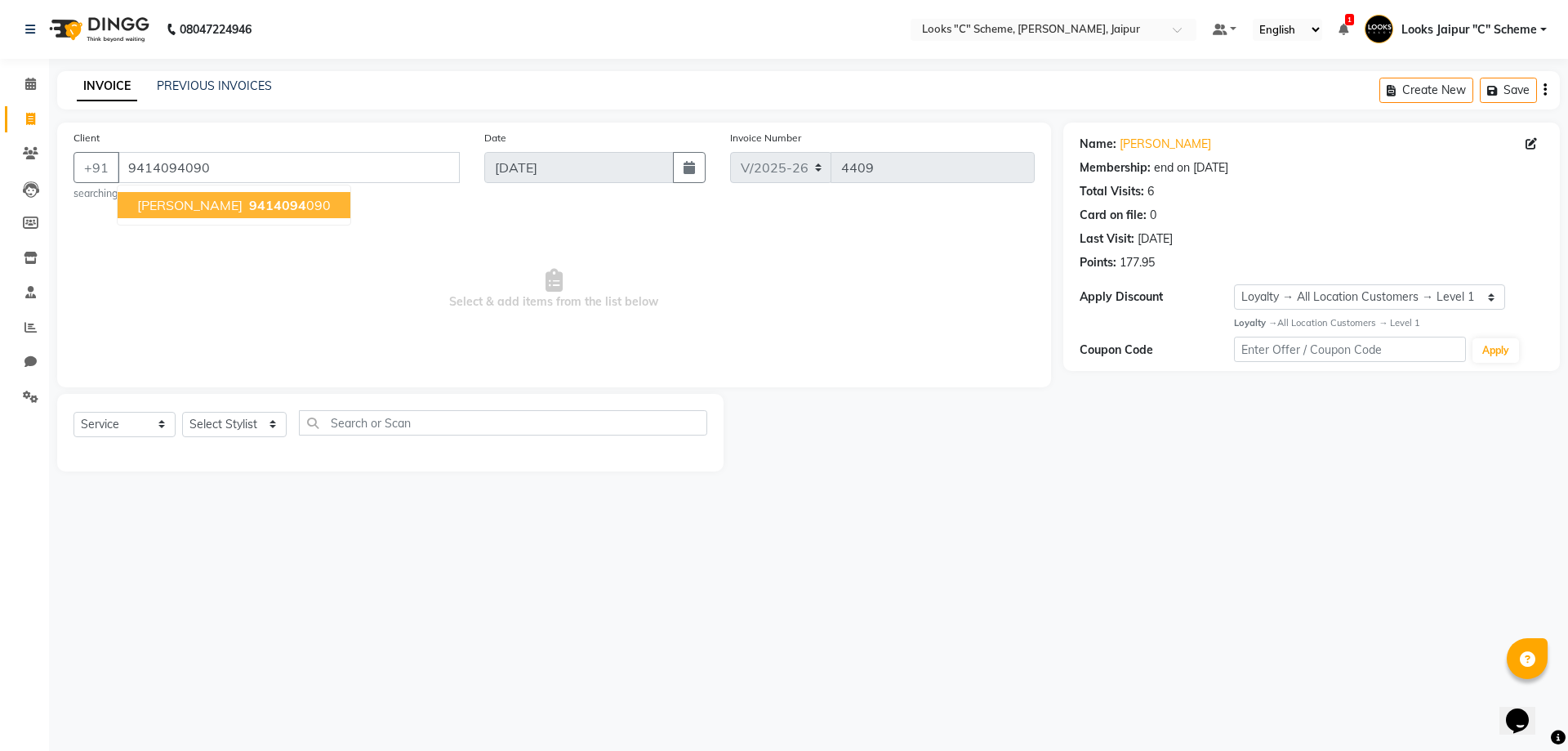
drag, startPoint x: 250, startPoint y: 210, endPoint x: 390, endPoint y: 224, distance: 140.7
click at [251, 210] on span "9414094" at bounding box center [278, 204] width 57 height 17
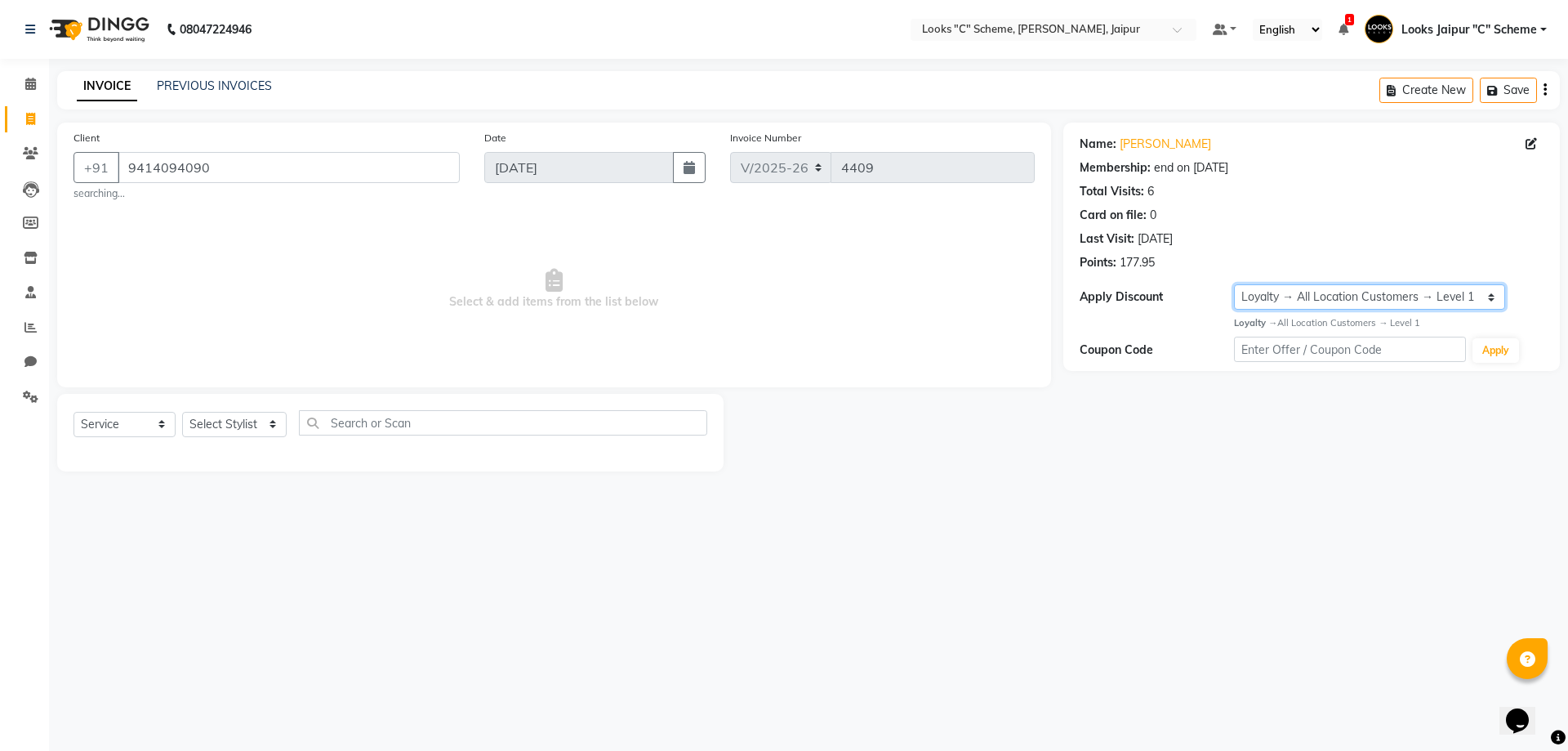
click at [1417, 298] on select "Select Membership → LSPL Membership@20% Loyalty → All Location Customers → Leve…" at bounding box center [1370, 297] width 271 height 26
click at [260, 416] on select "Select Stylist [PERSON_NAME] Akash_pdct [PERSON_NAME] [PERSON_NAME] Counter Sal…" at bounding box center [234, 424] width 105 height 26
click at [1394, 294] on select "Select Membership → LSPL Membership@20% Loyalty → All Location Customers → Leve…" at bounding box center [1370, 297] width 271 height 26
click at [1234, 285] on select "Select Membership → LSPL Membership@20% Loyalty → All Location Customers → Leve…" at bounding box center [1370, 297] width 271 height 26
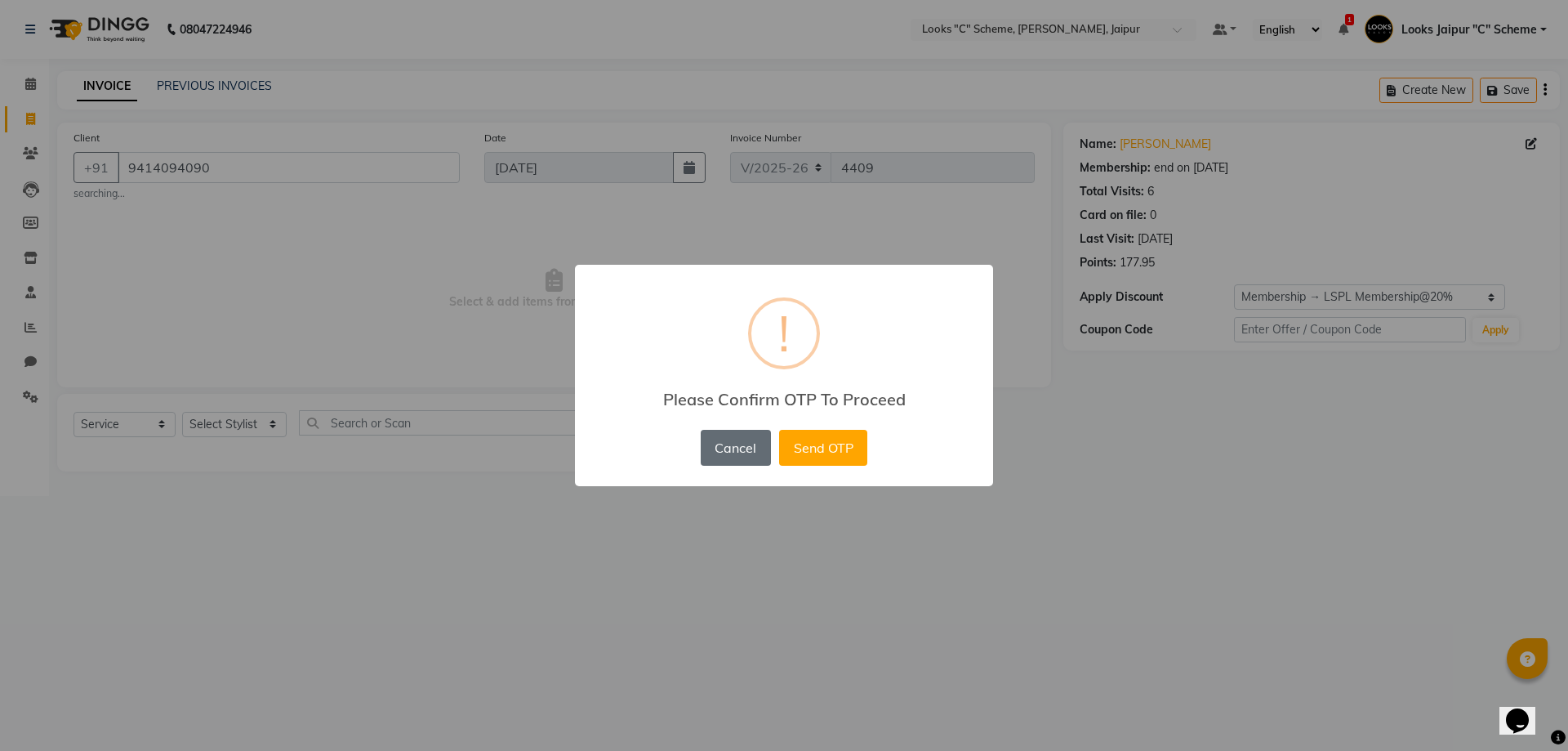
click at [731, 439] on button "Cancel" at bounding box center [736, 448] width 71 height 36
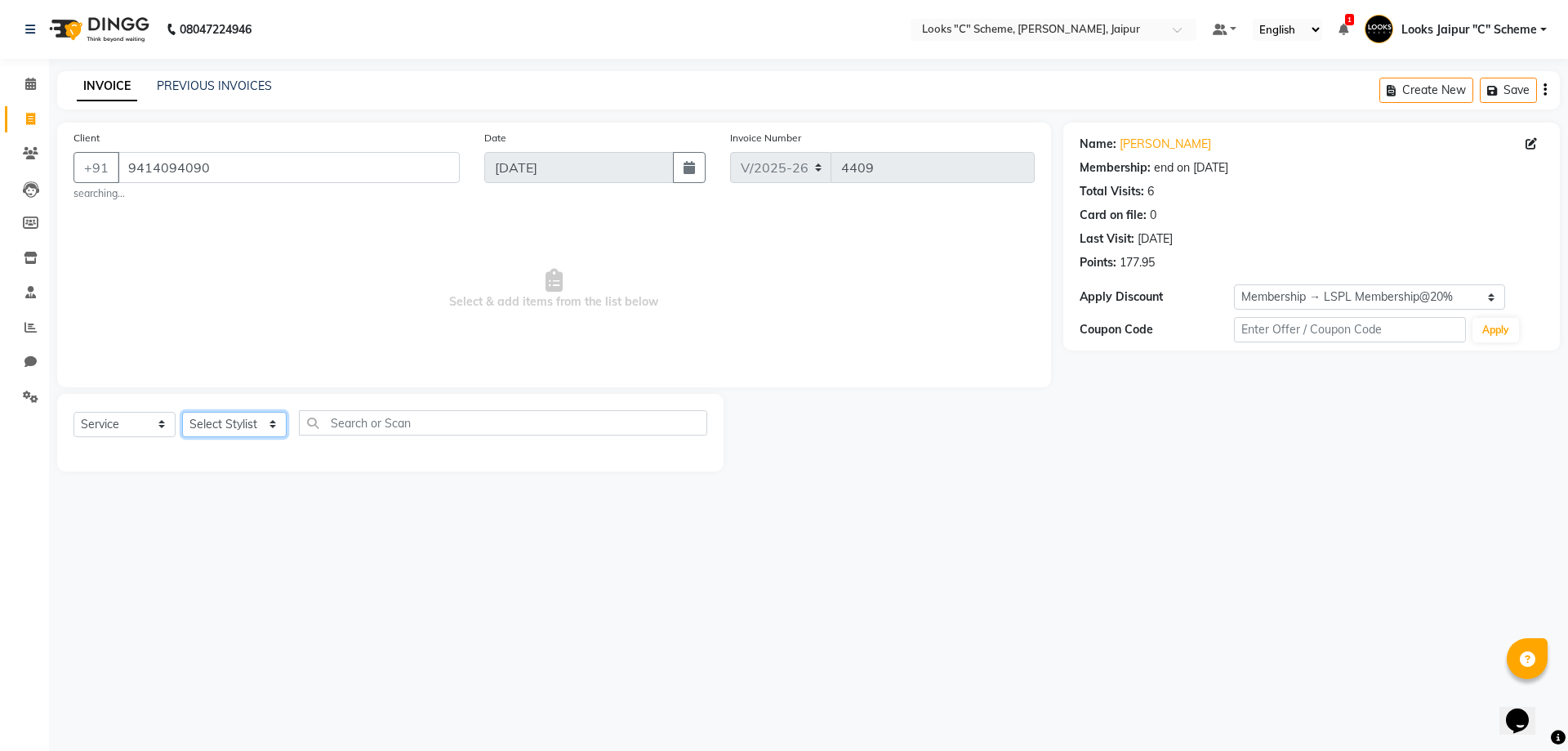
drag, startPoint x: 245, startPoint y: 426, endPoint x: 245, endPoint y: 412, distance: 14.0
click at [245, 426] on select "Select Stylist [PERSON_NAME] Akash_pdct [PERSON_NAME] [PERSON_NAME] Counter Sal…" at bounding box center [234, 424] width 105 height 26
click at [182, 412] on select "Select Stylist [PERSON_NAME] Akash_pdct [PERSON_NAME] [PERSON_NAME] Counter Sal…" at bounding box center [234, 424] width 105 height 26
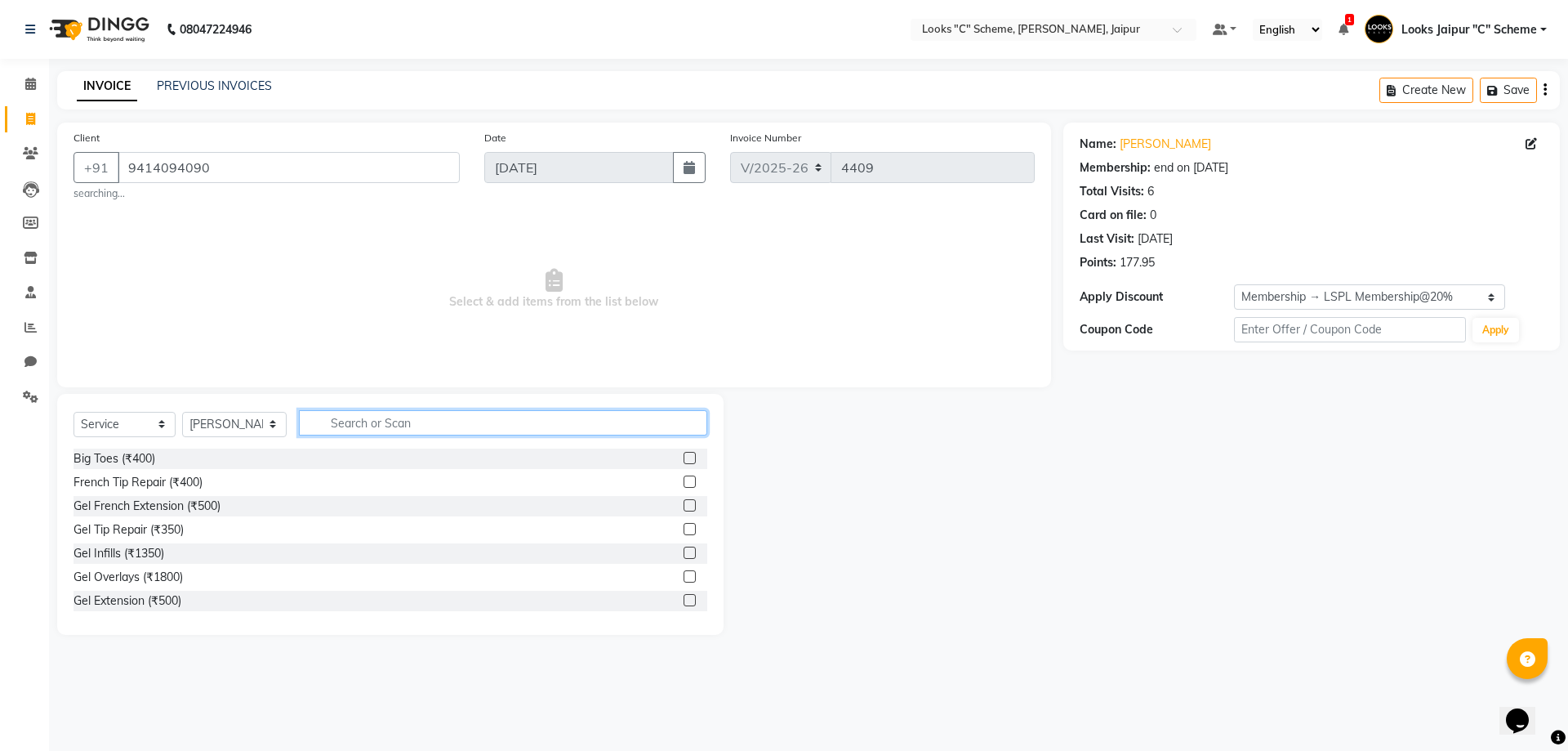
click at [329, 425] on input "text" at bounding box center [502, 422] width 408 height 26
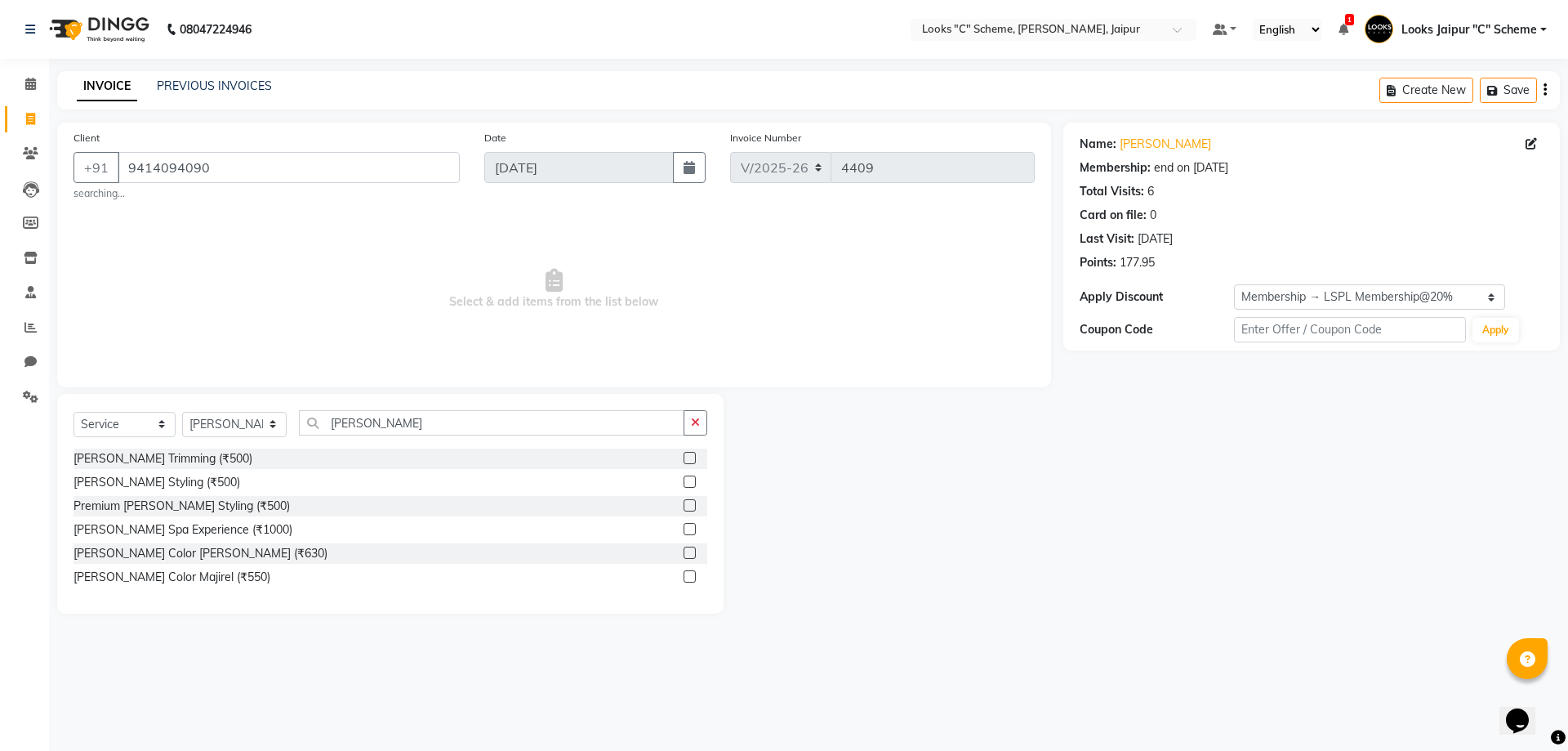
click at [688, 478] on label at bounding box center [690, 481] width 12 height 12
click at [688, 478] on input "checkbox" at bounding box center [689, 482] width 11 height 11
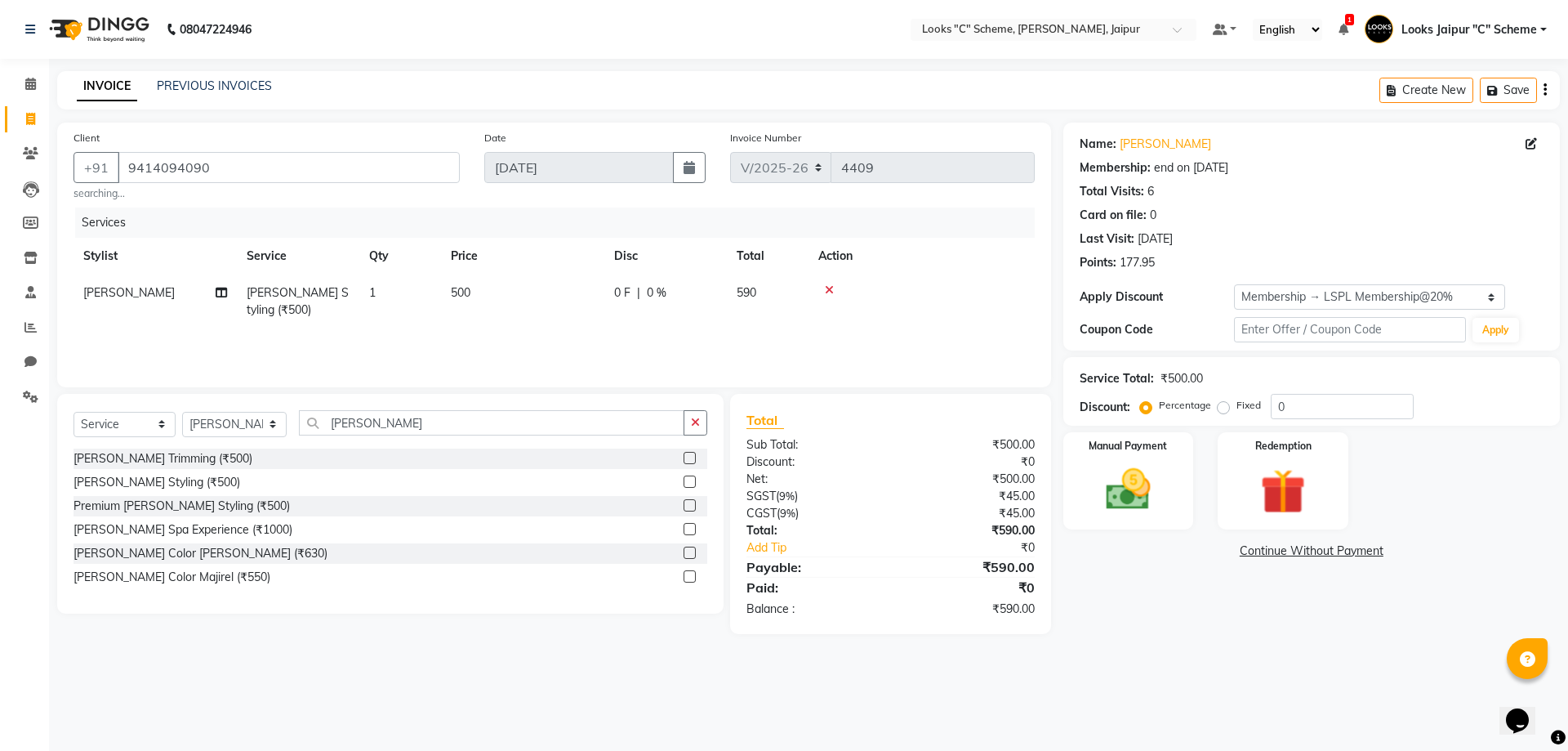
click at [507, 295] on td "500" at bounding box center [522, 301] width 163 height 54
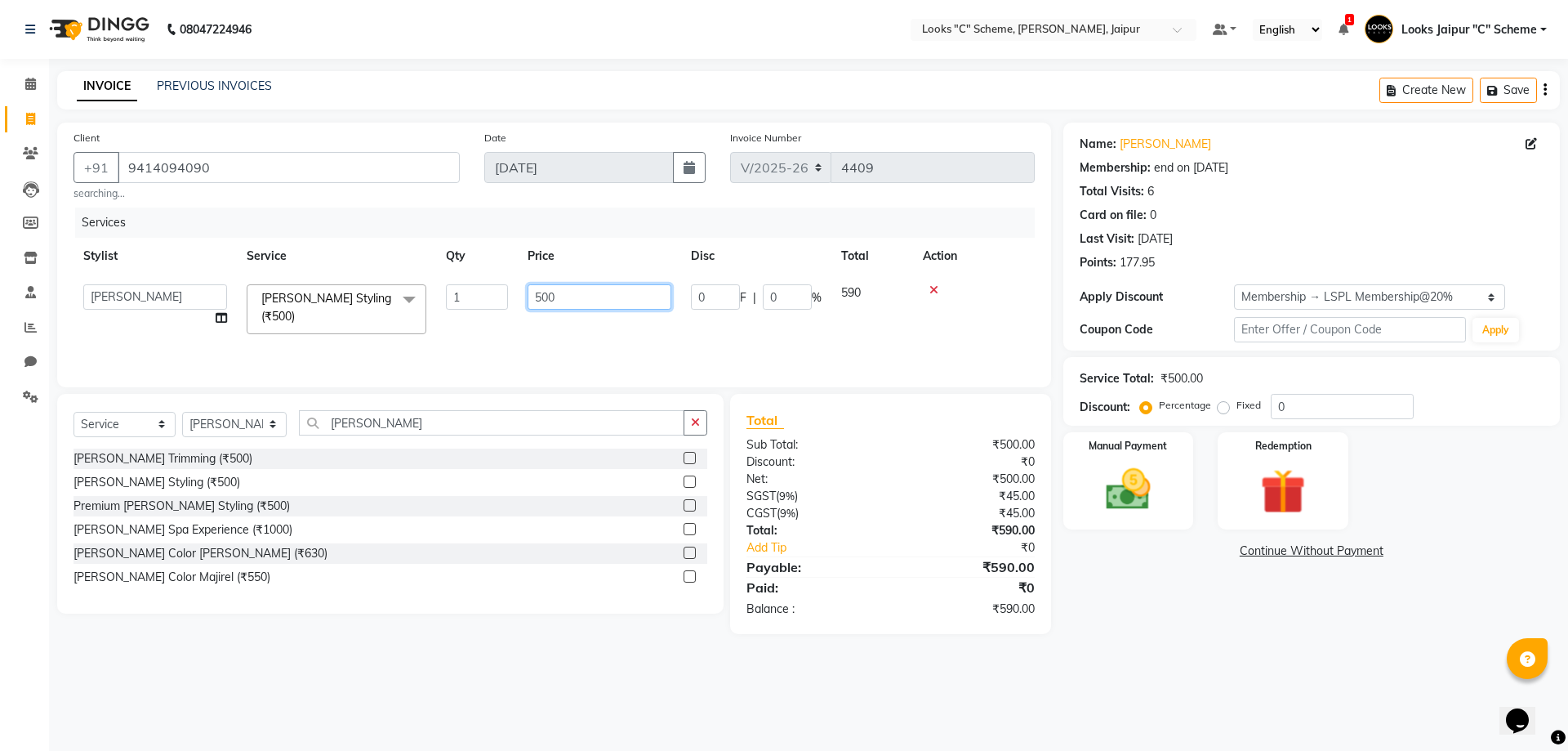
click at [591, 300] on input "500" at bounding box center [599, 297] width 144 height 26
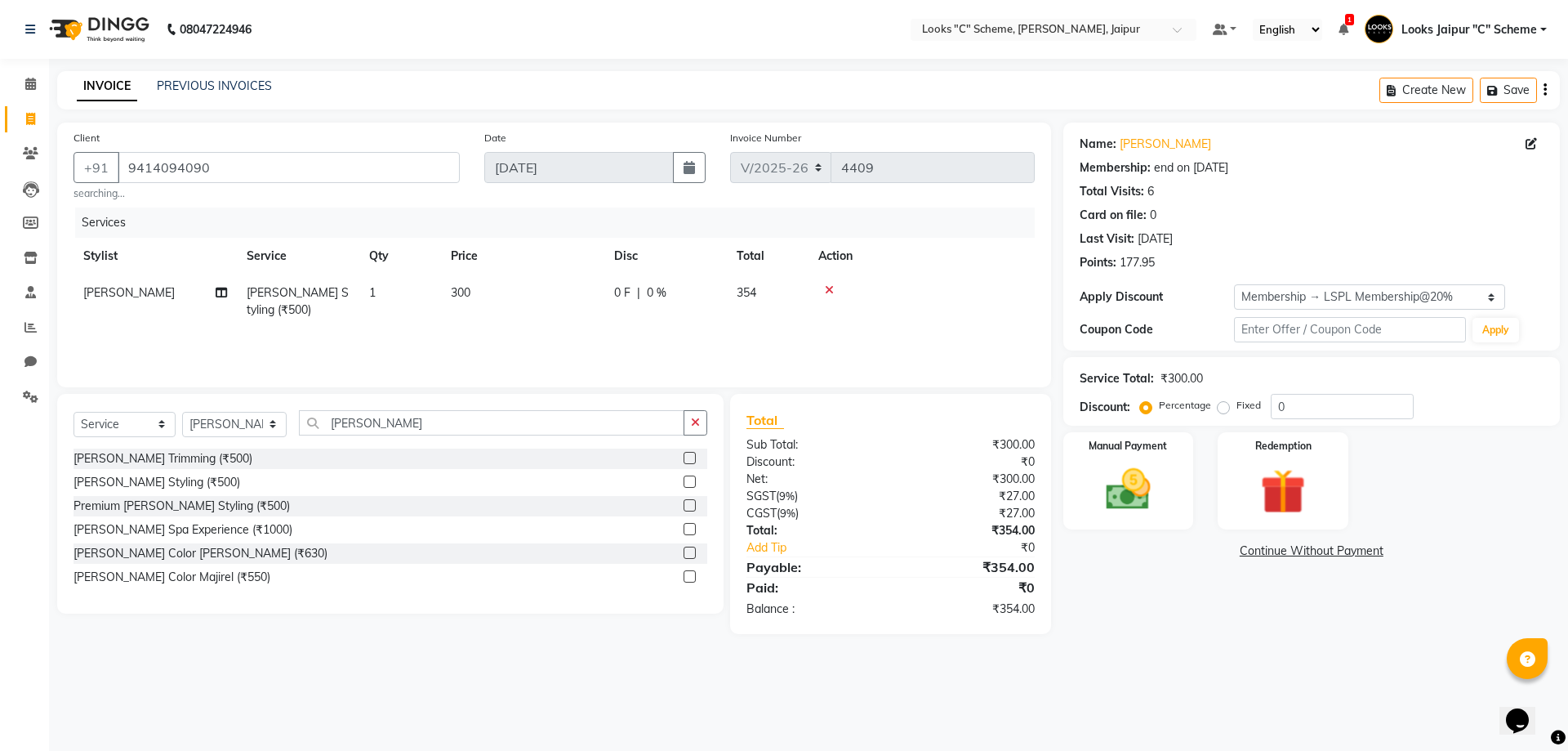
click at [673, 339] on div "Services Stylist Service Qty Price Disc Total Action [PERSON_NAME] Styling (₹50…" at bounding box center [554, 288] width 962 height 163
click at [1330, 293] on select "Select Membership → LSPL Membership@20% Loyalty → All Location Customers → Leve…" at bounding box center [1370, 297] width 271 height 26
click at [1234, 285] on select "Select Membership → LSPL Membership@20% Loyalty → All Location Customers → Leve…" at bounding box center [1370, 297] width 271 height 26
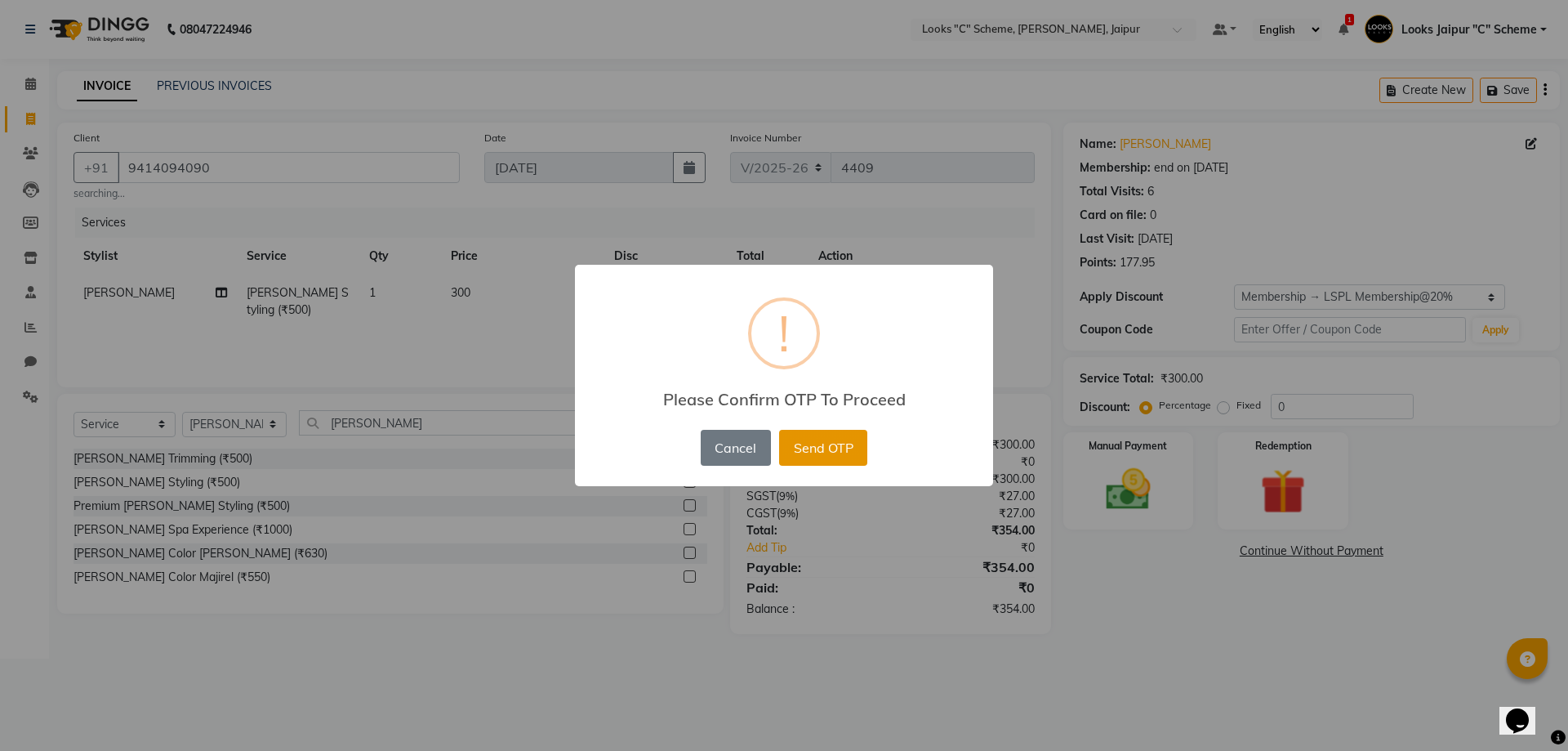
click at [808, 443] on button "Send OTP" at bounding box center [823, 448] width 88 height 36
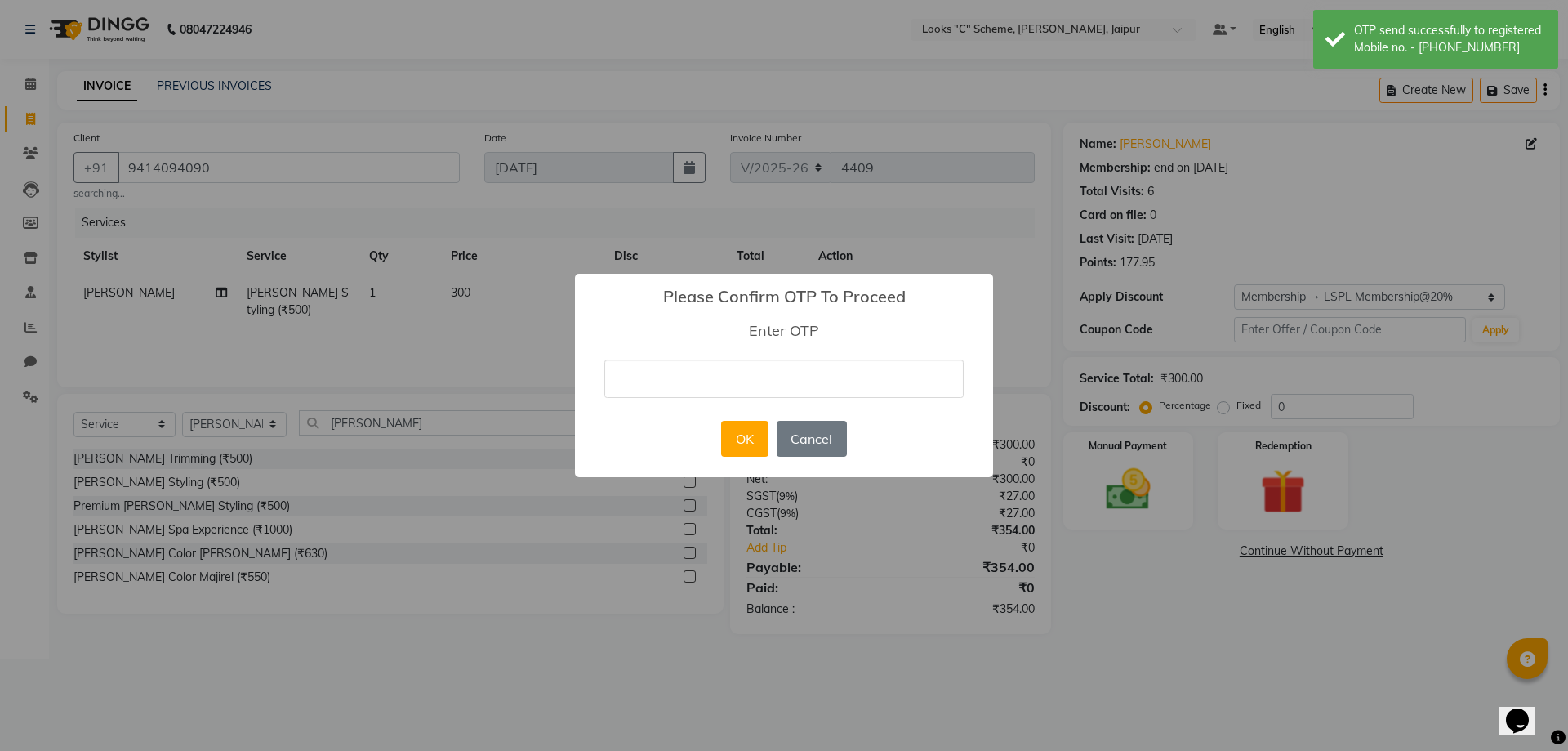
click at [764, 369] on input "text" at bounding box center [784, 379] width 360 height 39
click at [740, 450] on button "OK" at bounding box center [744, 438] width 47 height 36
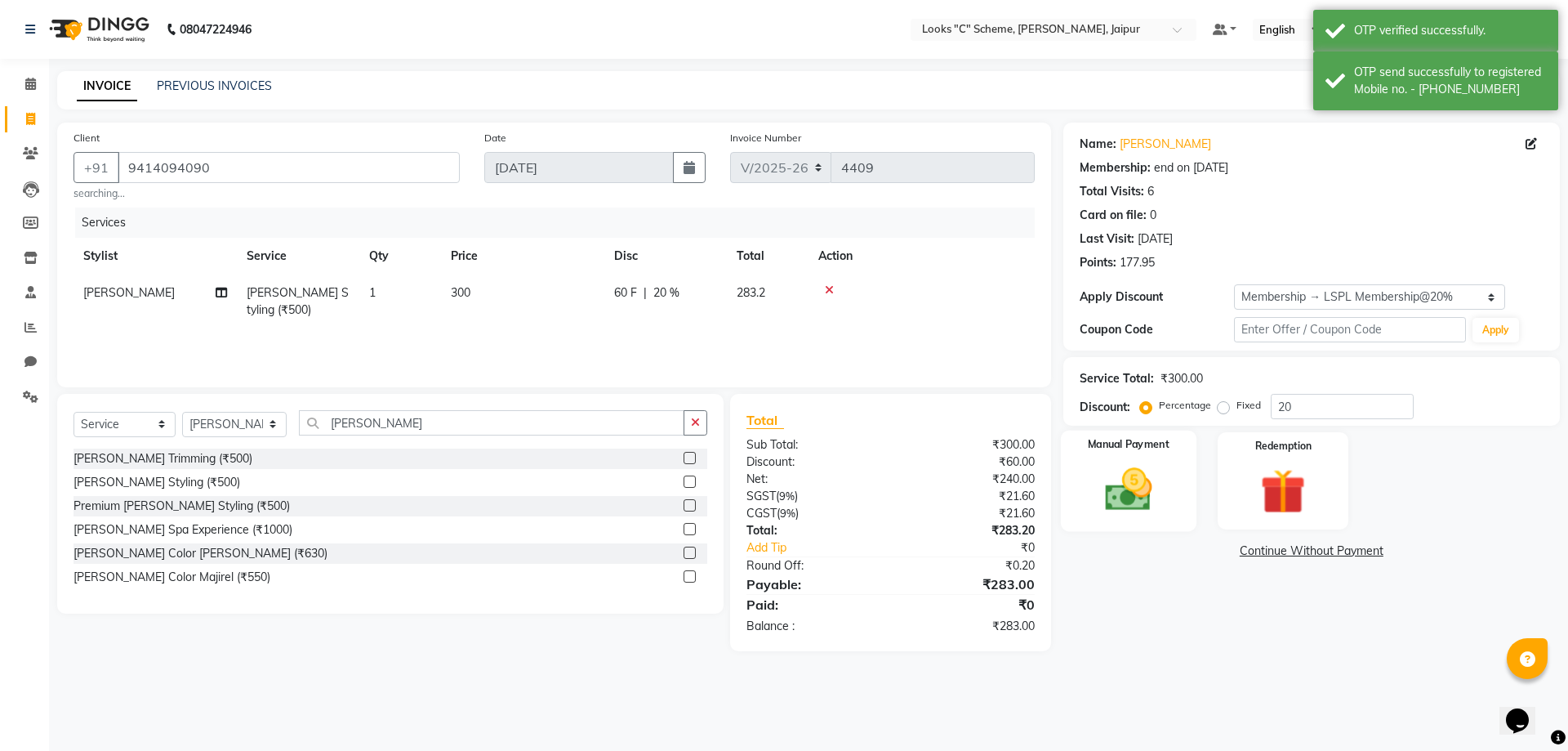
click at [1105, 478] on img at bounding box center [1128, 489] width 76 height 54
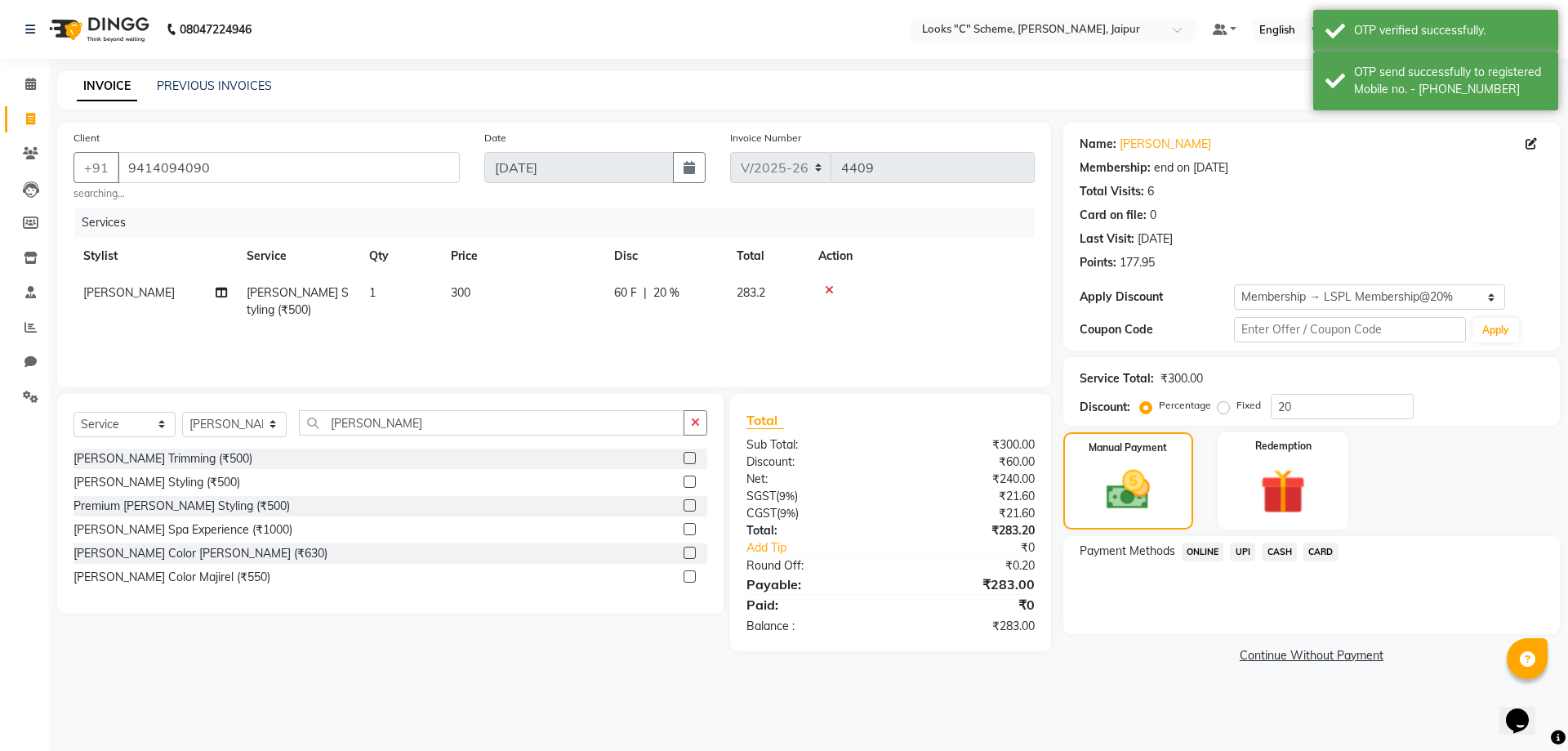
click at [1274, 553] on span "CASH" at bounding box center [1280, 551] width 35 height 19
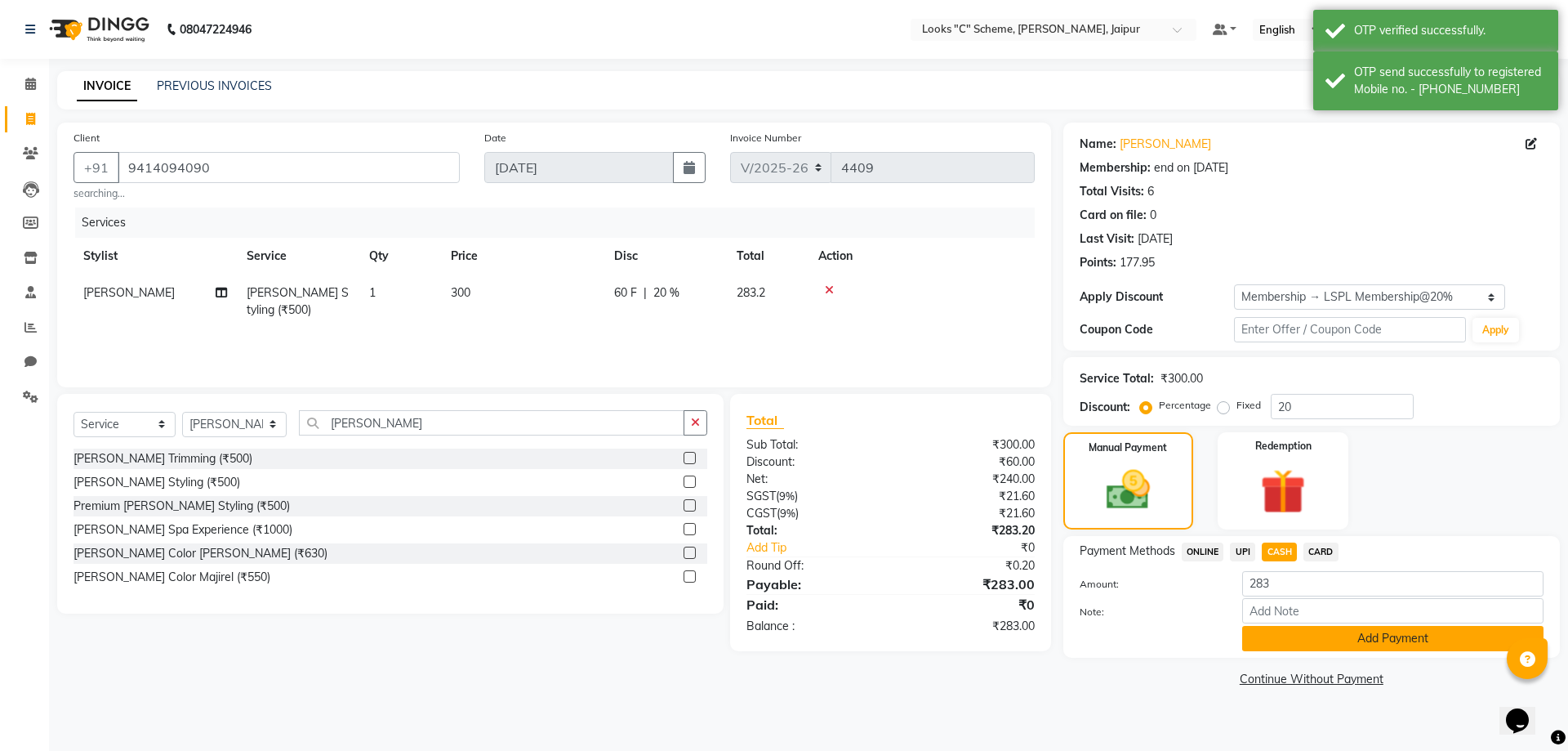
click at [1322, 639] on button "Add Payment" at bounding box center [1393, 638] width 301 height 26
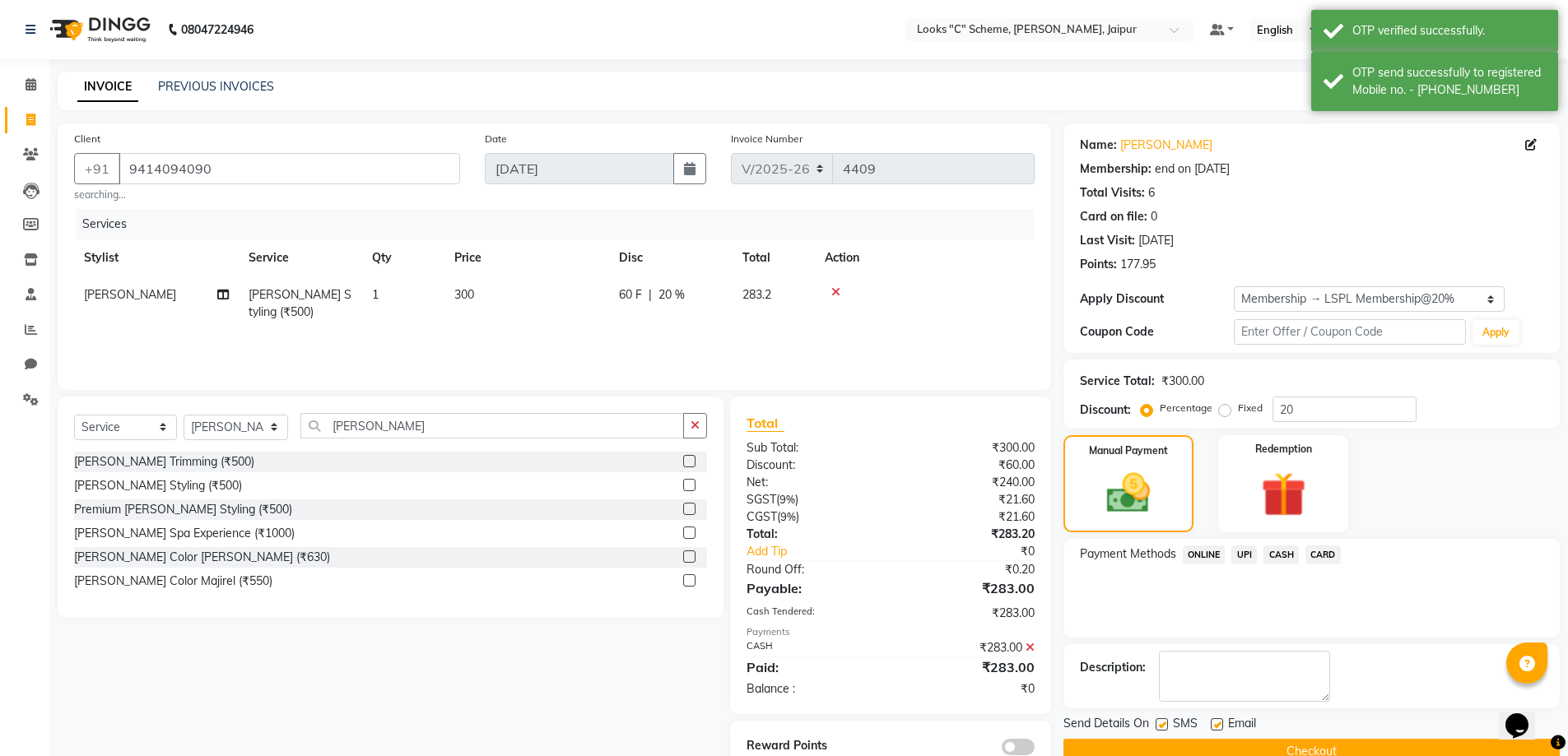
scroll to position [40, 0]
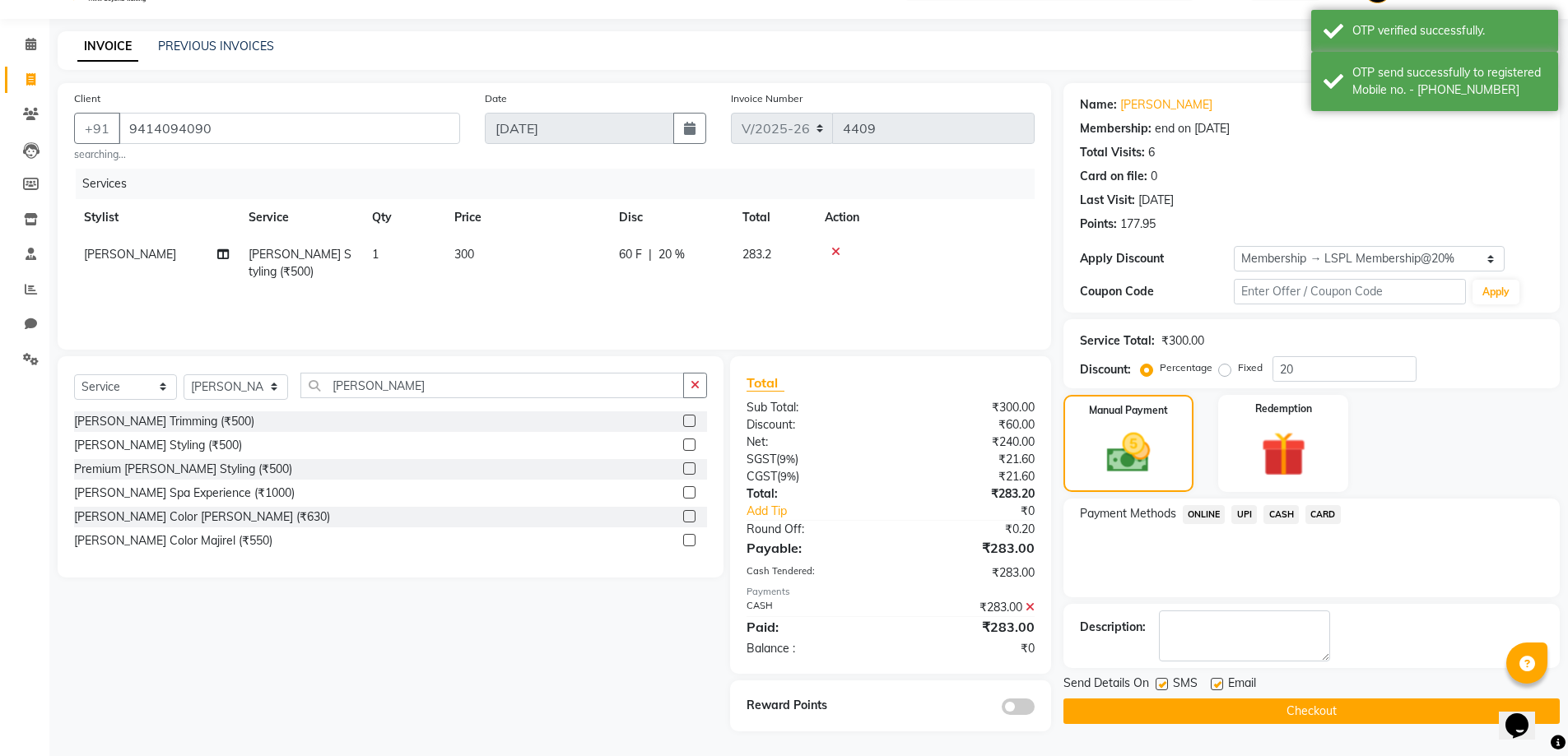
click at [1323, 719] on button "Checkout" at bounding box center [1311, 711] width 496 height 26
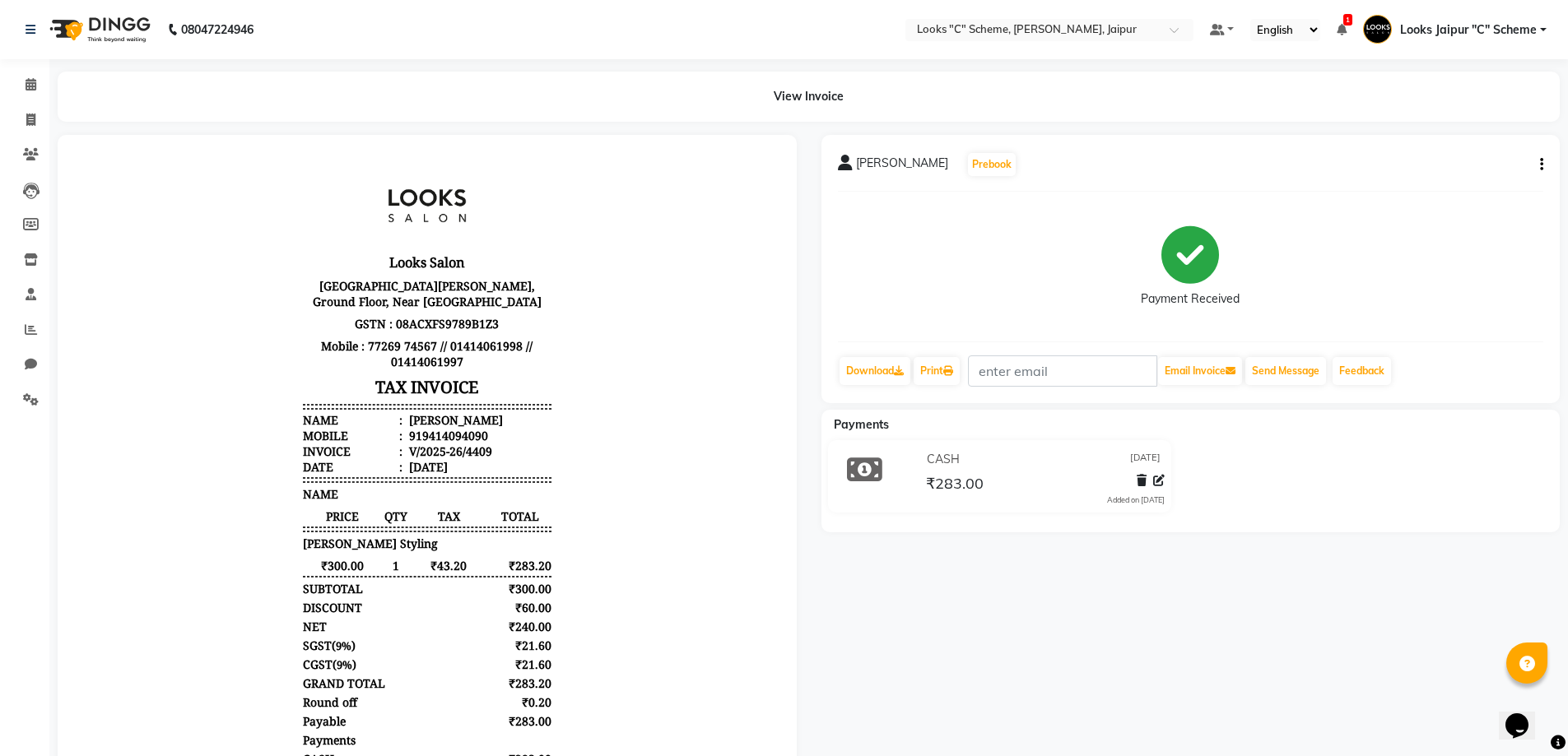
drag, startPoint x: 1018, startPoint y: 579, endPoint x: 854, endPoint y: 648, distance: 177.9
click at [854, 648] on div "ADITYA JI Prebook Payment Received Download Print Email Invoice Send Message Fe…" at bounding box center [1191, 514] width 764 height 759
click at [29, 111] on span at bounding box center [31, 120] width 28 height 19
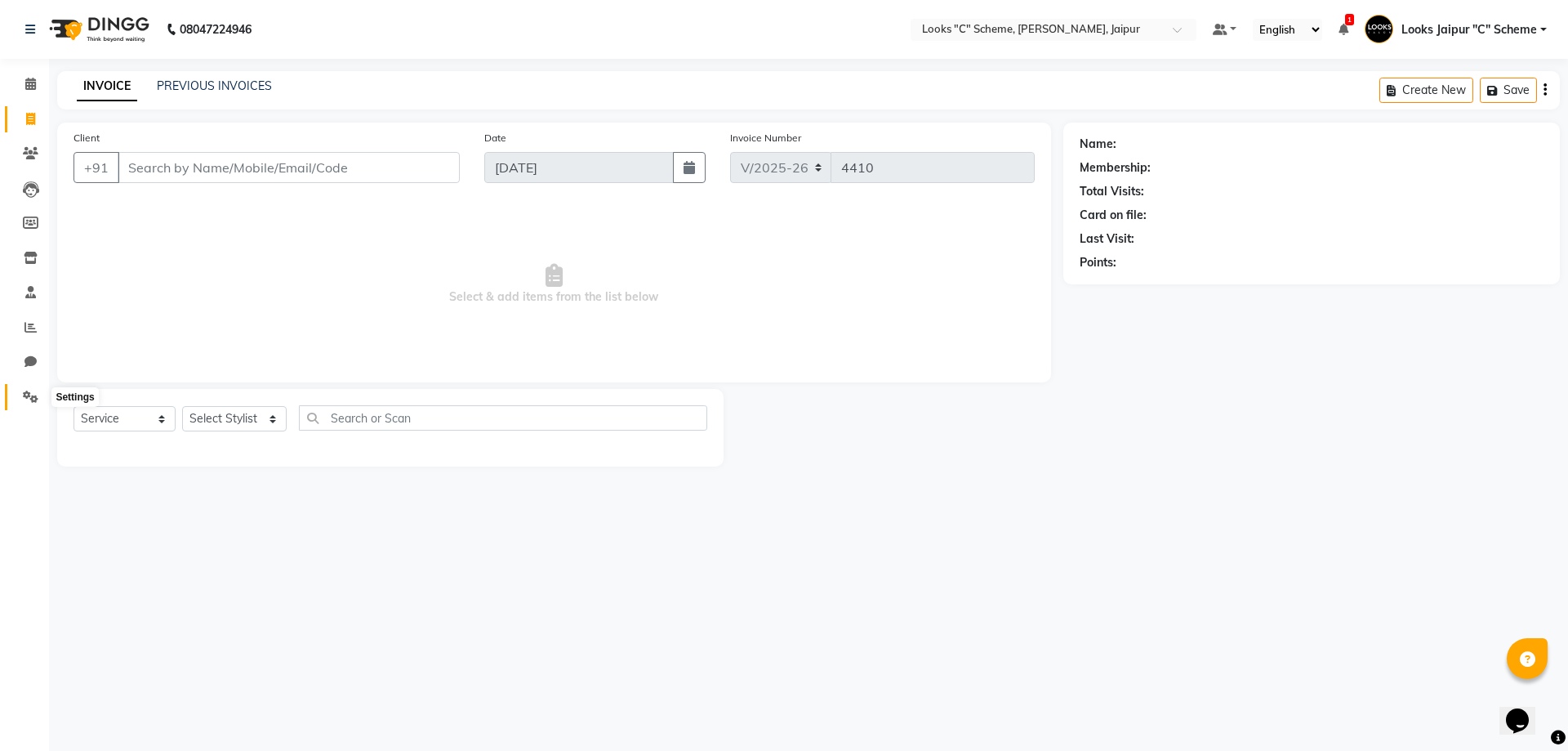
click at [33, 403] on span at bounding box center [31, 397] width 28 height 19
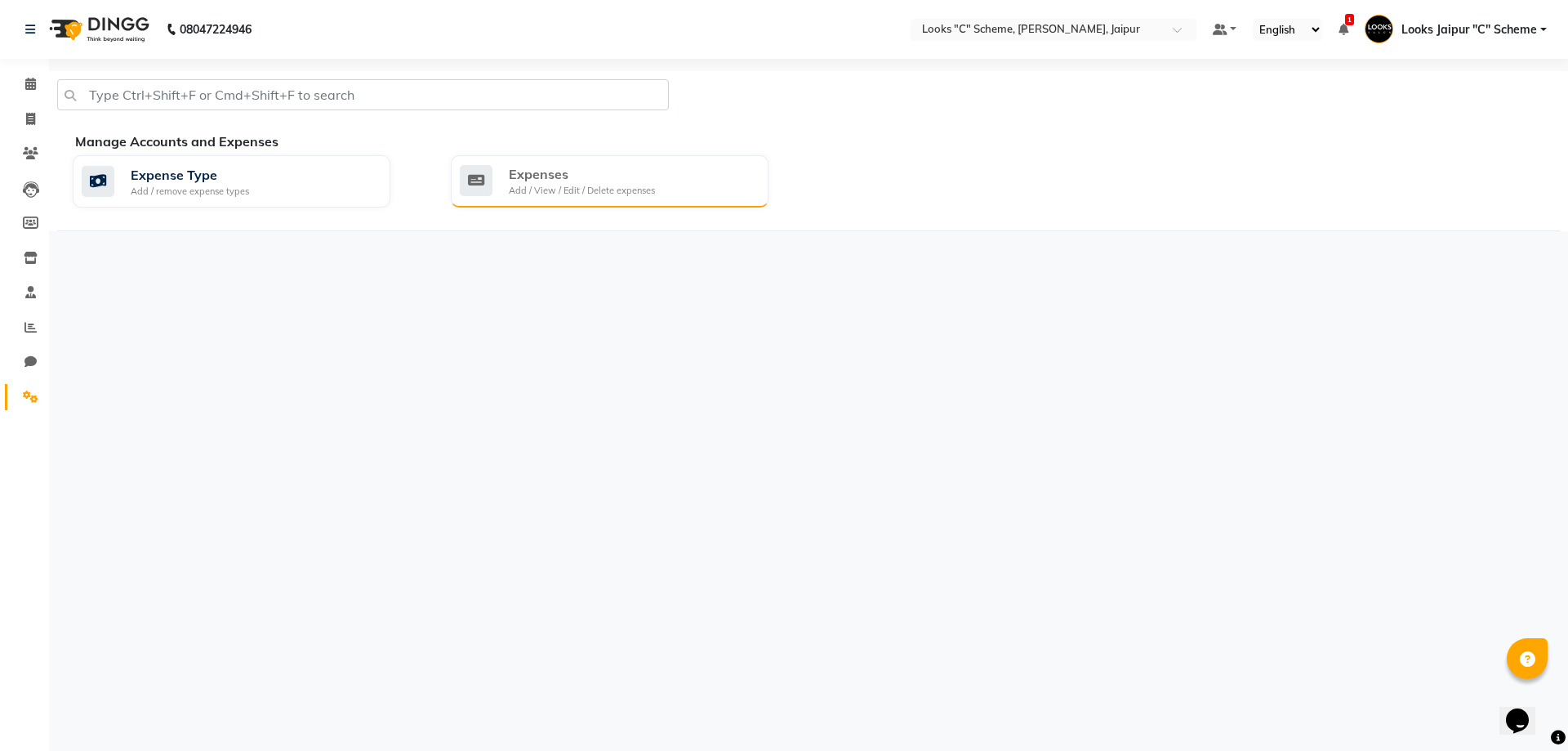
click at [551, 169] on div "Expenses" at bounding box center [582, 174] width 146 height 19
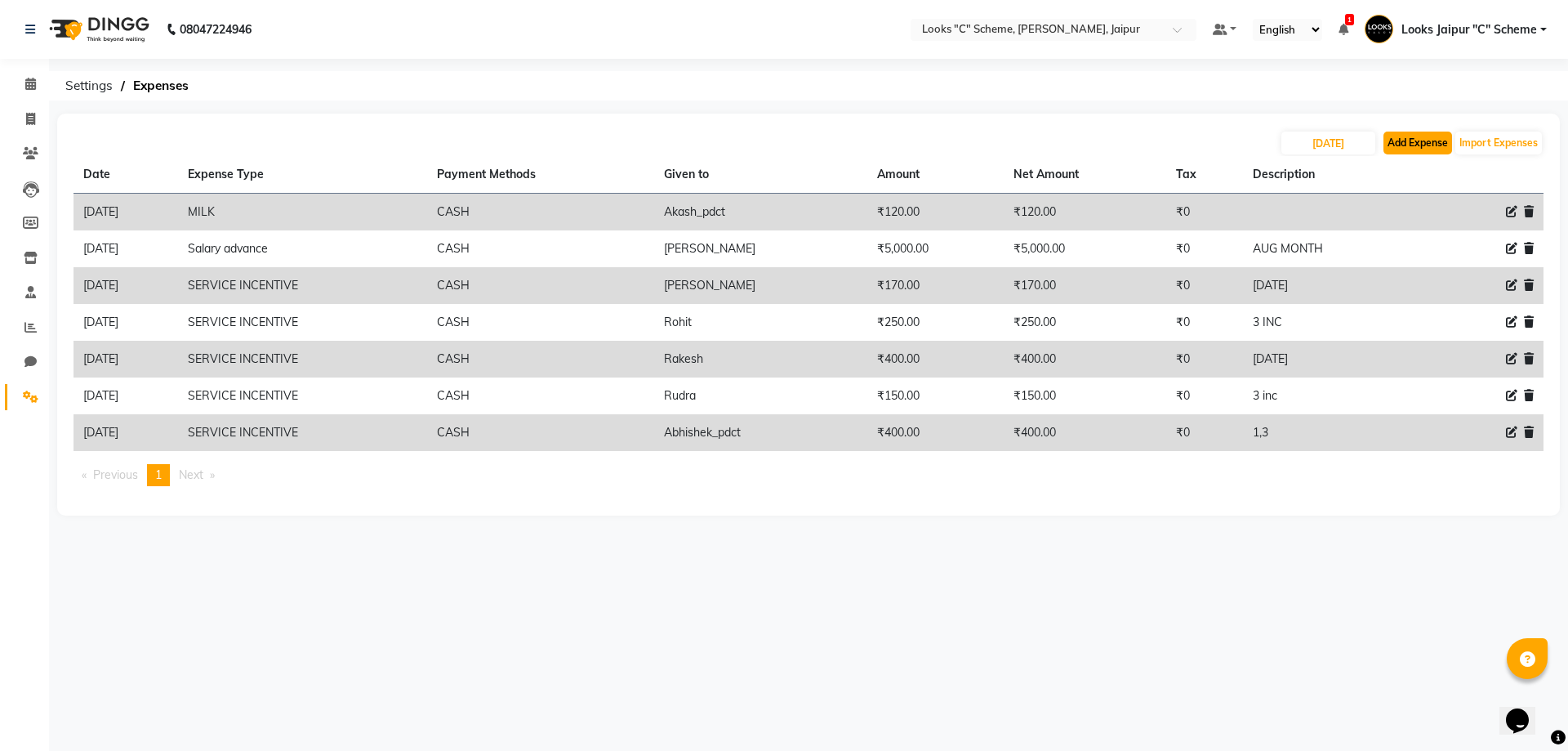
click at [1429, 143] on button "Add Expense" at bounding box center [1418, 143] width 69 height 23
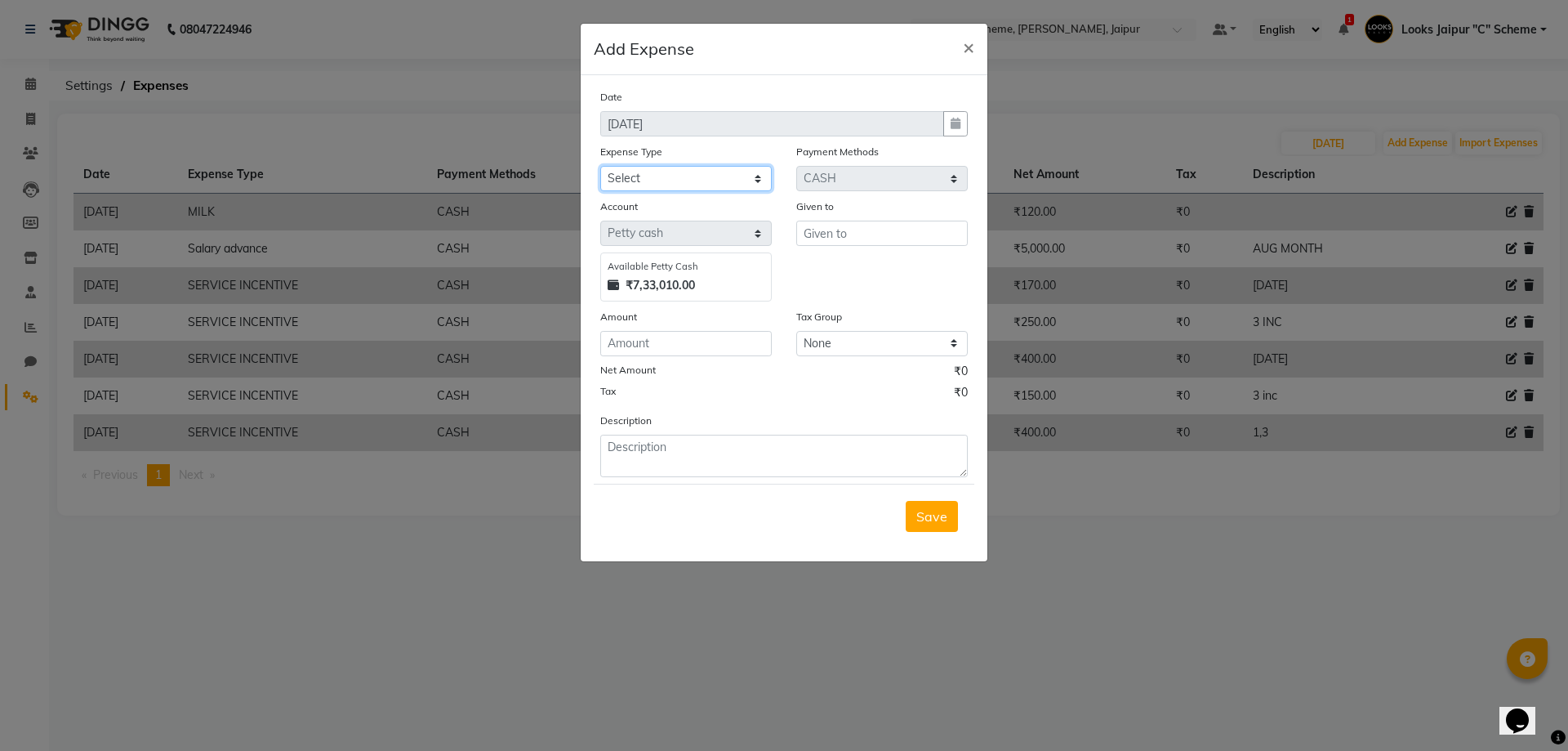
click at [702, 176] on select "Select Bank Deposit Cash Handover Client ordered food Client Refund Agnst Bill …" at bounding box center [686, 178] width 172 height 26
click at [600, 166] on select "Select Bank Deposit Cash Handover Client ordered food Client Refund Agnst Bill …" at bounding box center [686, 178] width 172 height 26
click at [812, 225] on input "text" at bounding box center [882, 233] width 172 height 26
click at [725, 331] on input "number" at bounding box center [686, 343] width 172 height 26
click at [722, 350] on input "number" at bounding box center [686, 343] width 172 height 26
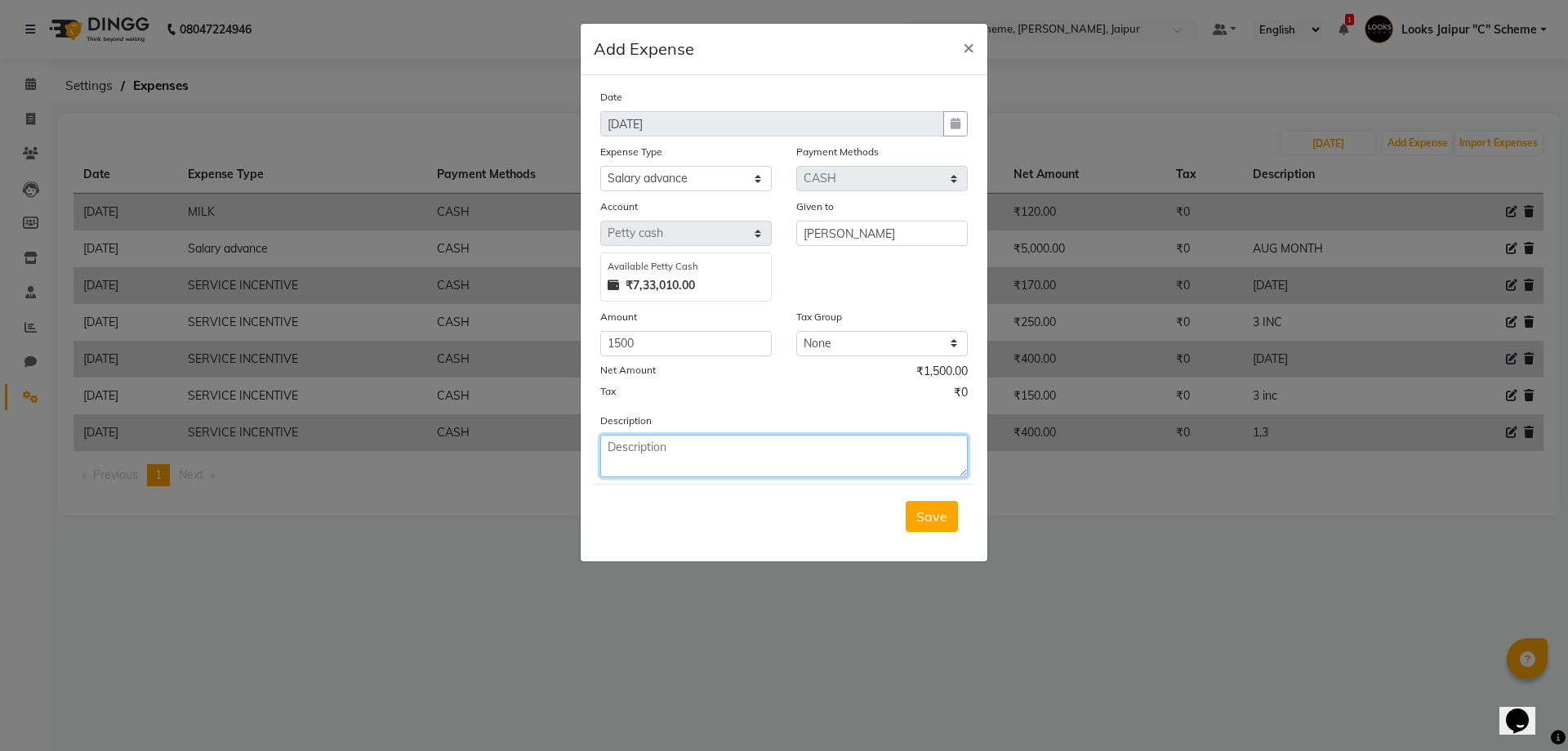
click at [699, 455] on textarea at bounding box center [784, 456] width 368 height 42
click at [935, 516] on span "Save" at bounding box center [932, 516] width 31 height 17
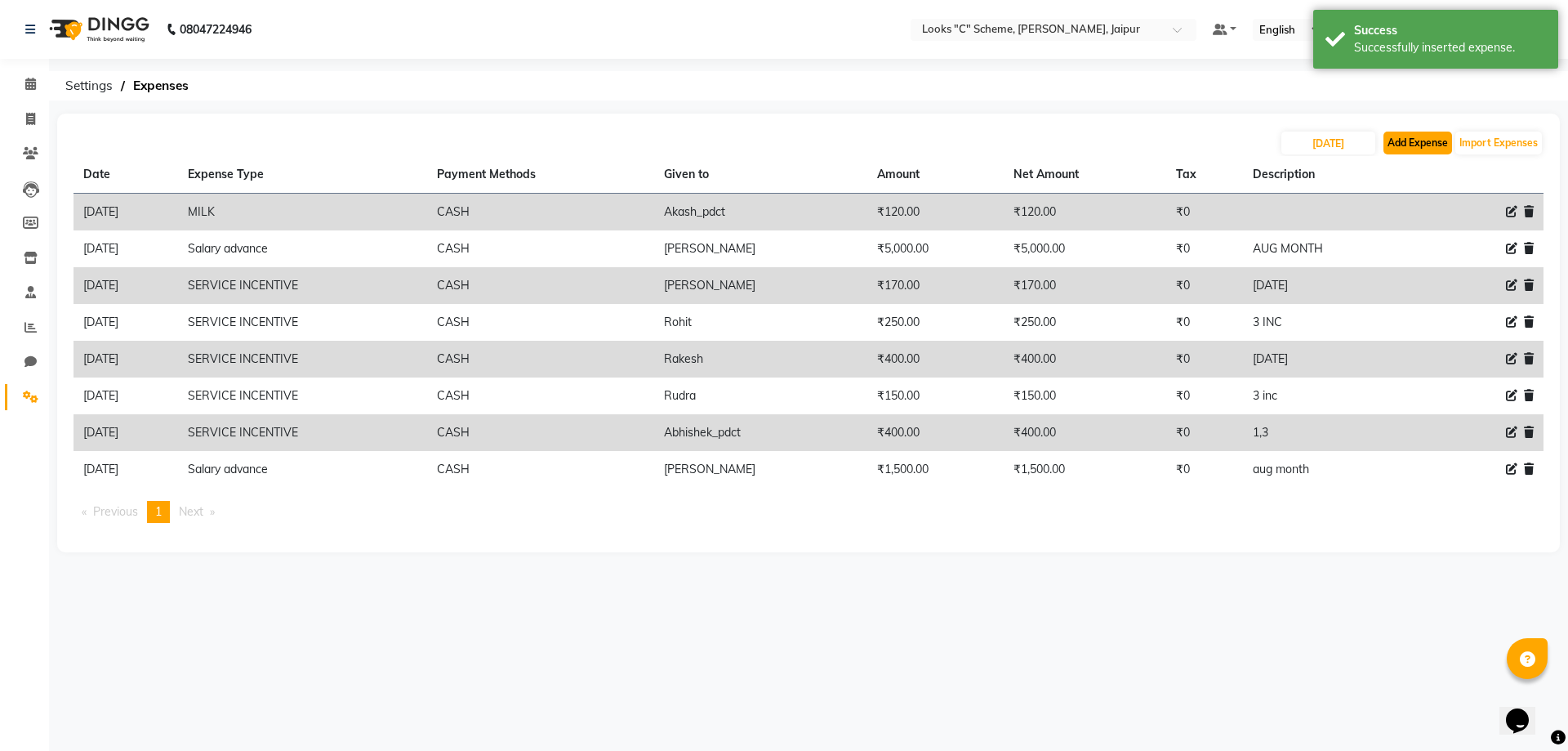
click at [1407, 143] on button "Add Expense" at bounding box center [1418, 143] width 69 height 23
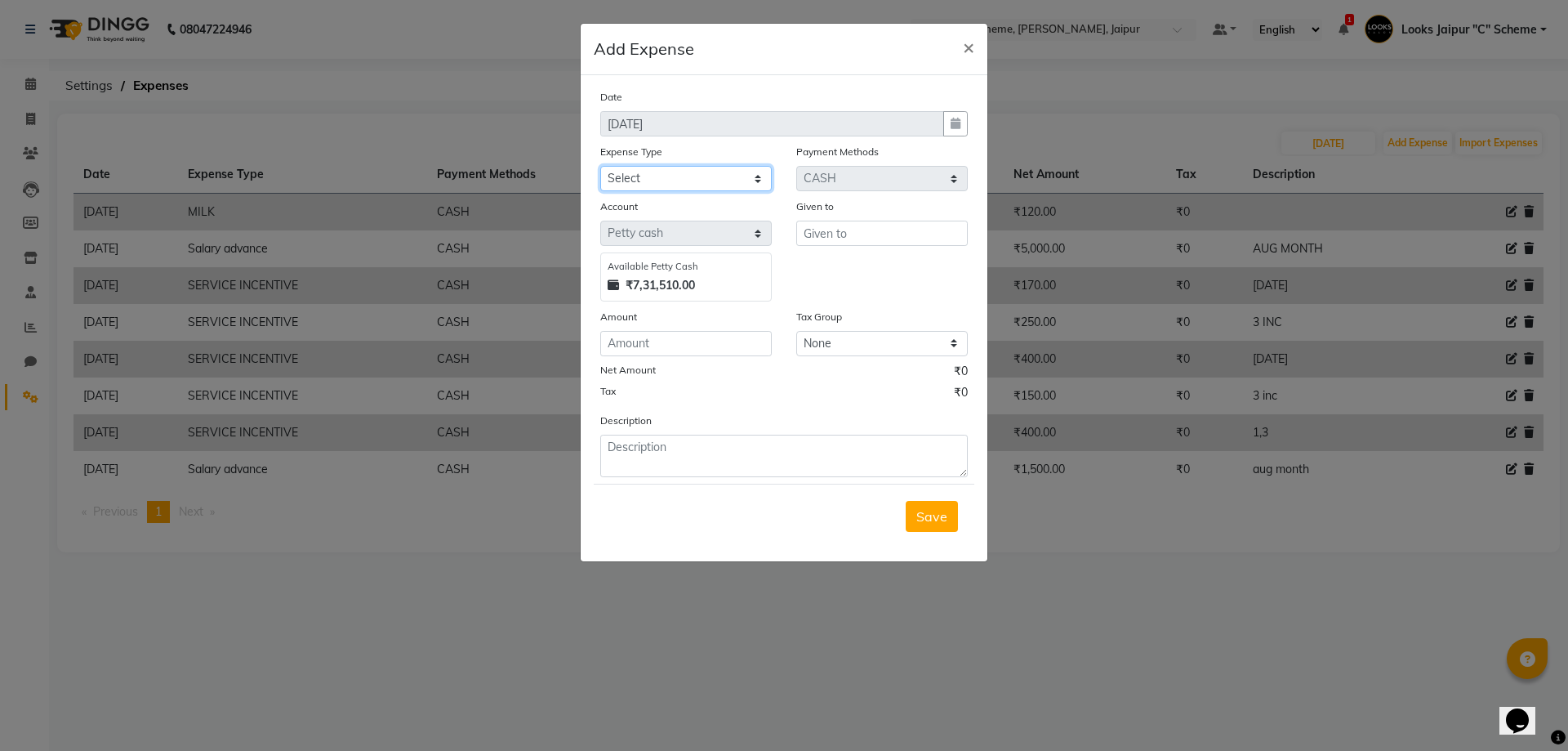
click at [677, 177] on select "Select Bank Deposit Cash Handover Client ordered food Client Refund Agnst Bill …" at bounding box center [686, 178] width 172 height 26
click at [600, 166] on select "Select Bank Deposit Cash Handover Client ordered food Client Refund Agnst Bill …" at bounding box center [686, 178] width 172 height 26
click at [820, 229] on input "text" at bounding box center [882, 233] width 172 height 26
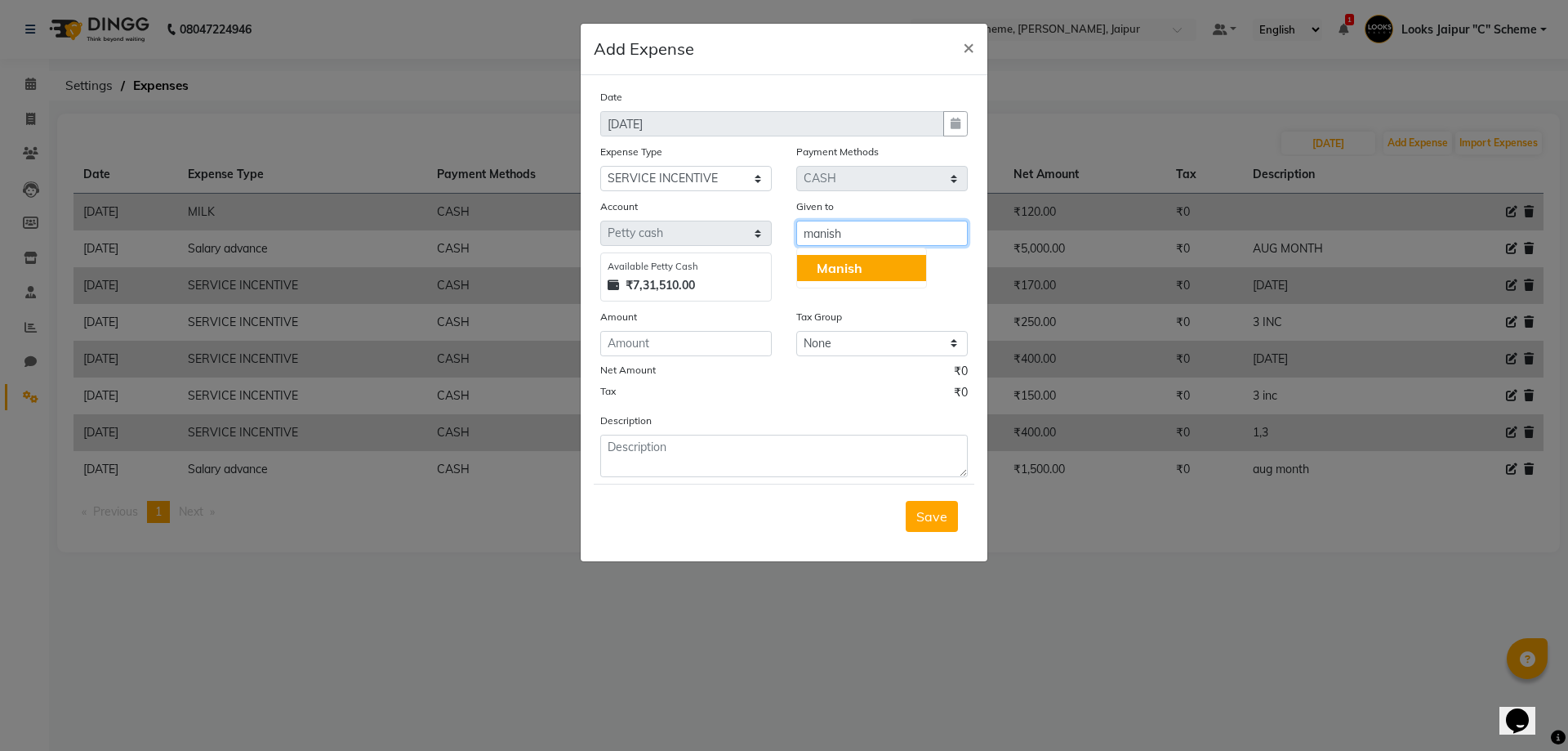
click at [806, 261] on button "Manish" at bounding box center [862, 268] width 129 height 26
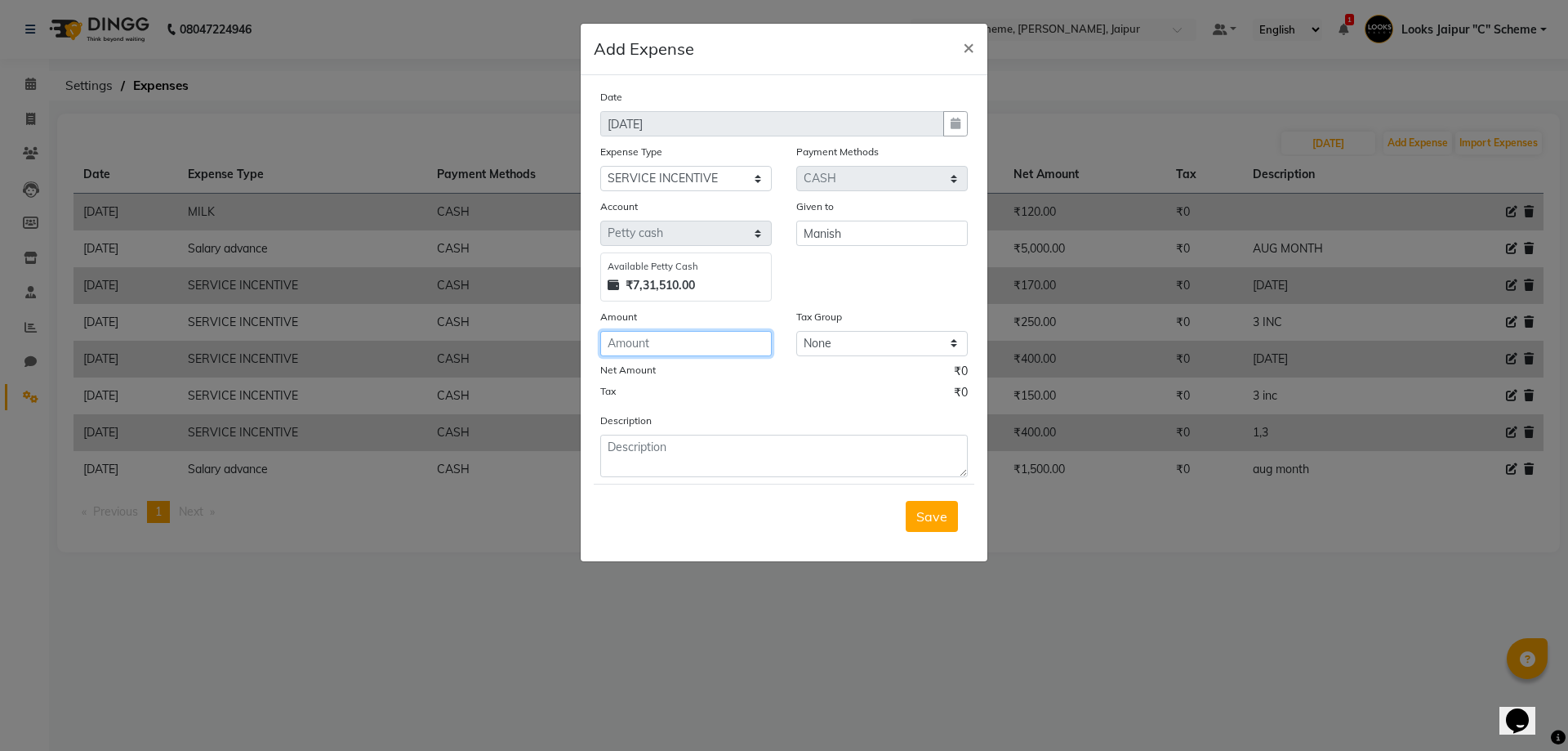
click at [742, 338] on input "number" at bounding box center [686, 343] width 172 height 26
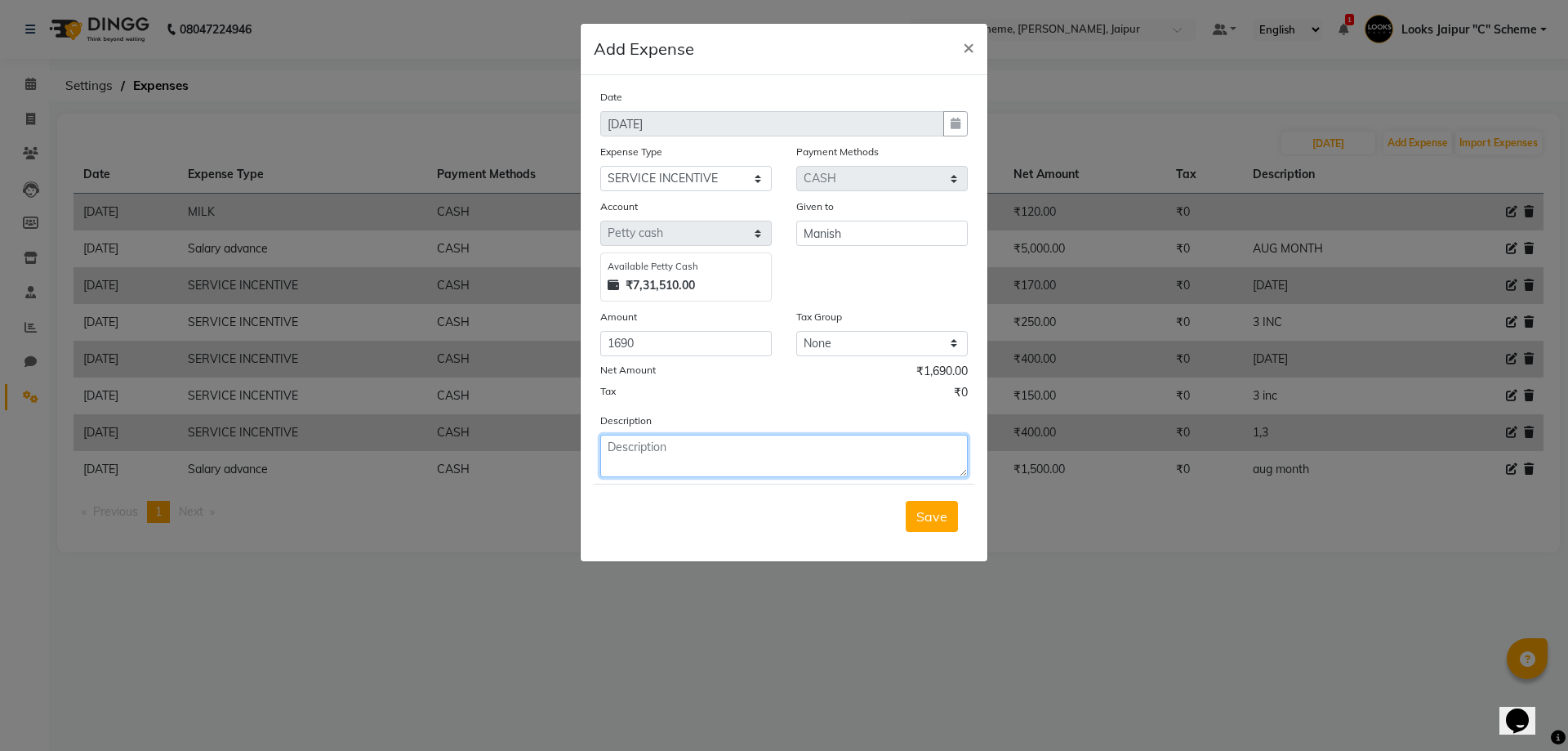
click at [754, 463] on textarea at bounding box center [784, 456] width 368 height 42
click at [943, 512] on span "Save" at bounding box center [932, 516] width 31 height 17
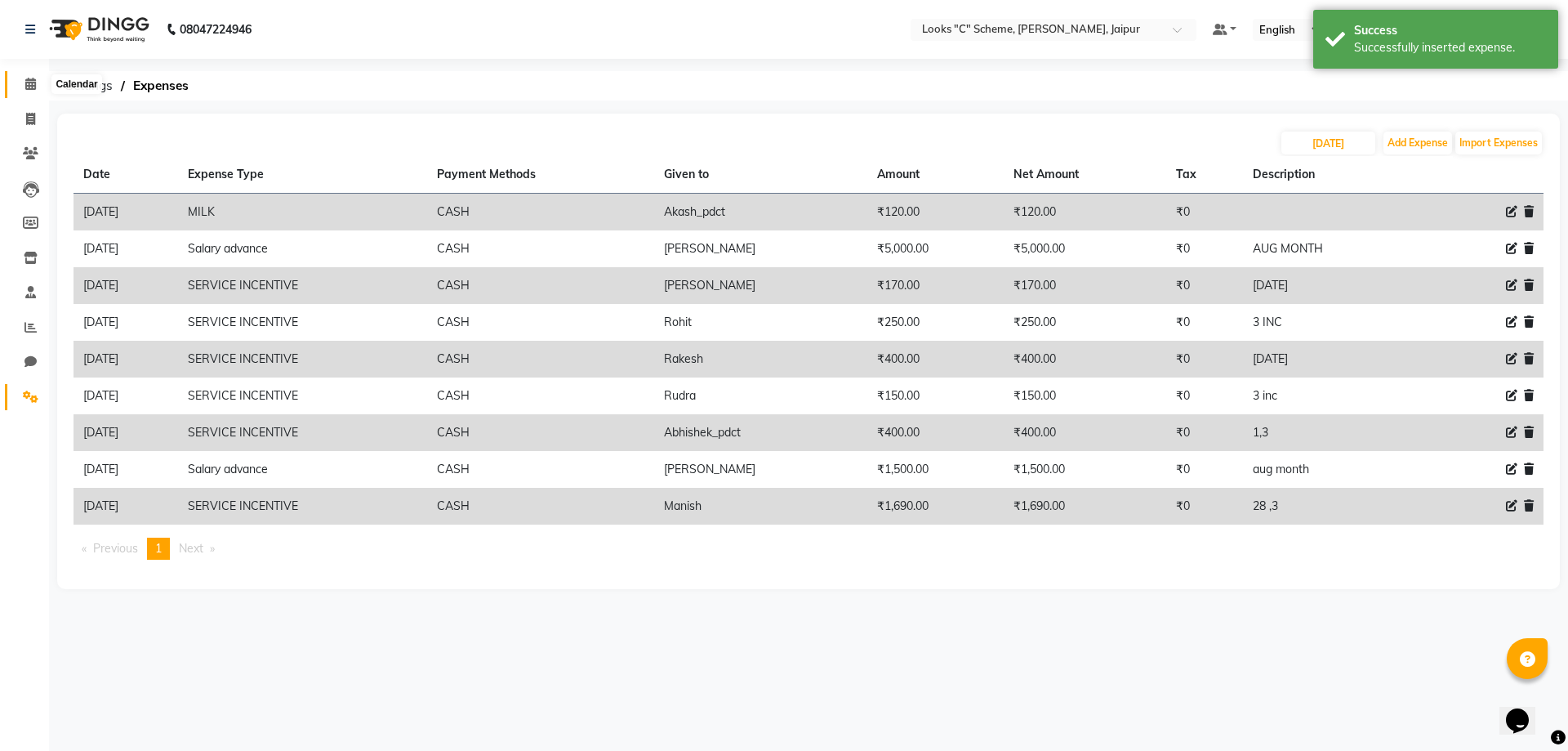
click at [35, 78] on icon at bounding box center [31, 84] width 11 height 12
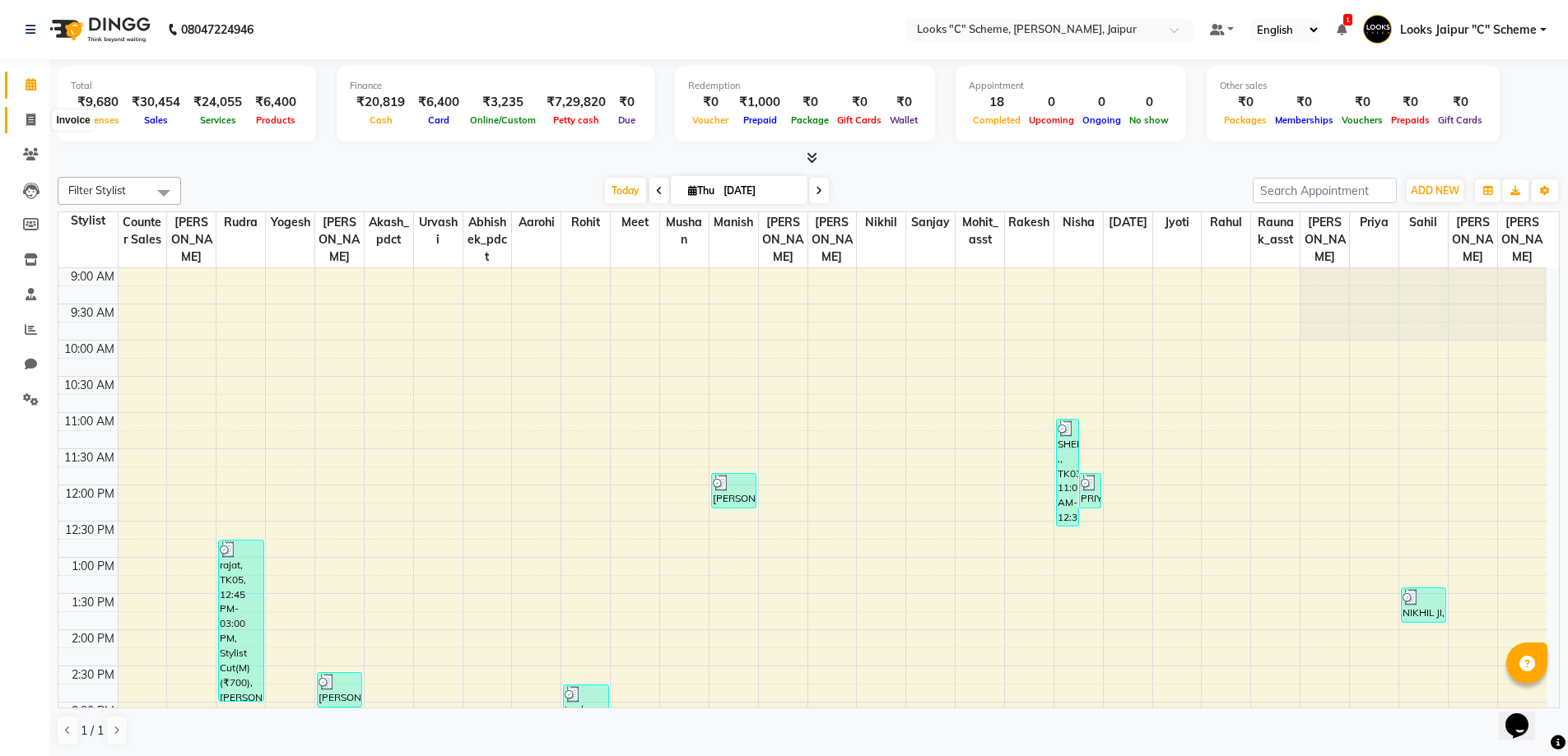
click at [28, 122] on icon at bounding box center [31, 120] width 9 height 12
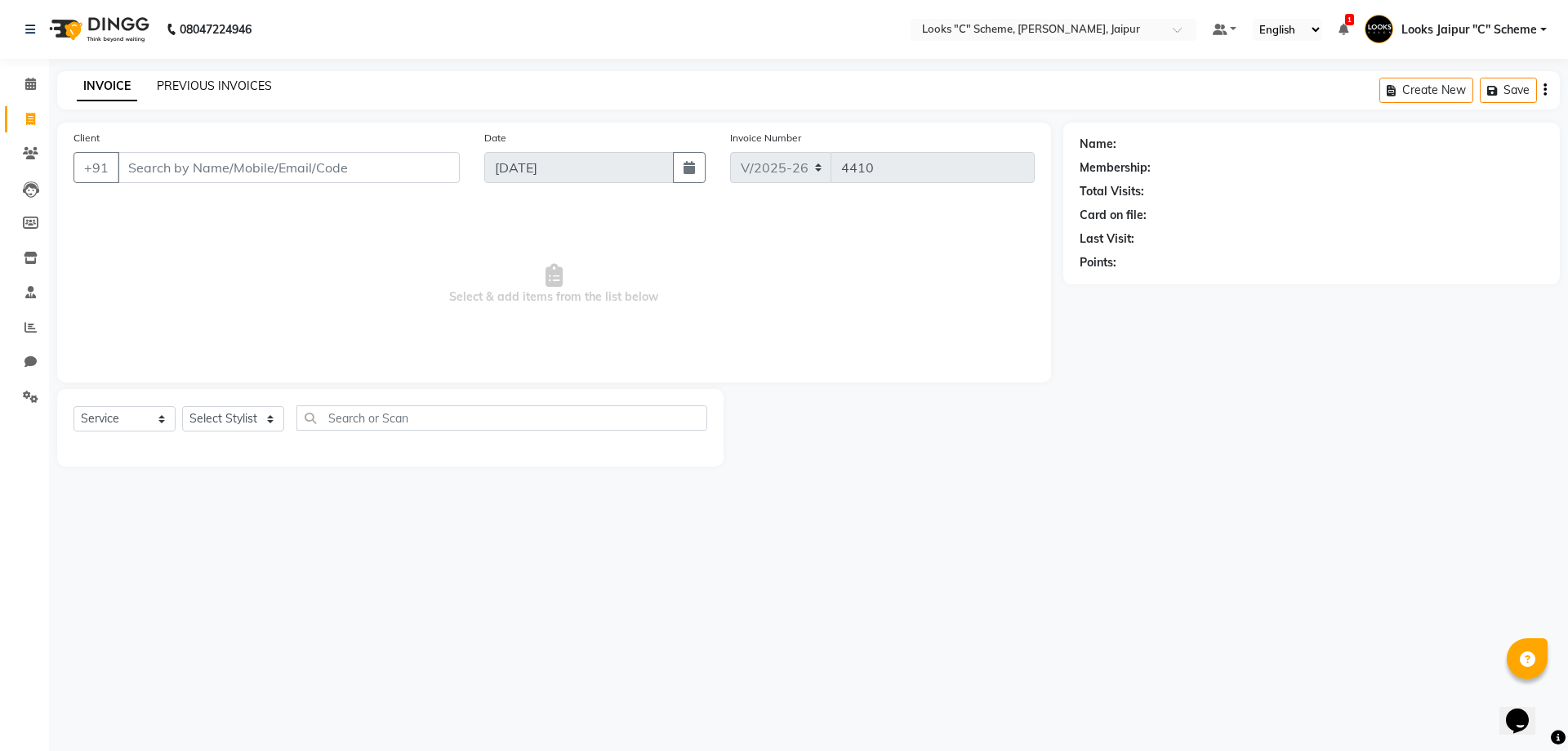
click at [167, 82] on link "PREVIOUS INVOICES" at bounding box center [214, 86] width 115 height 15
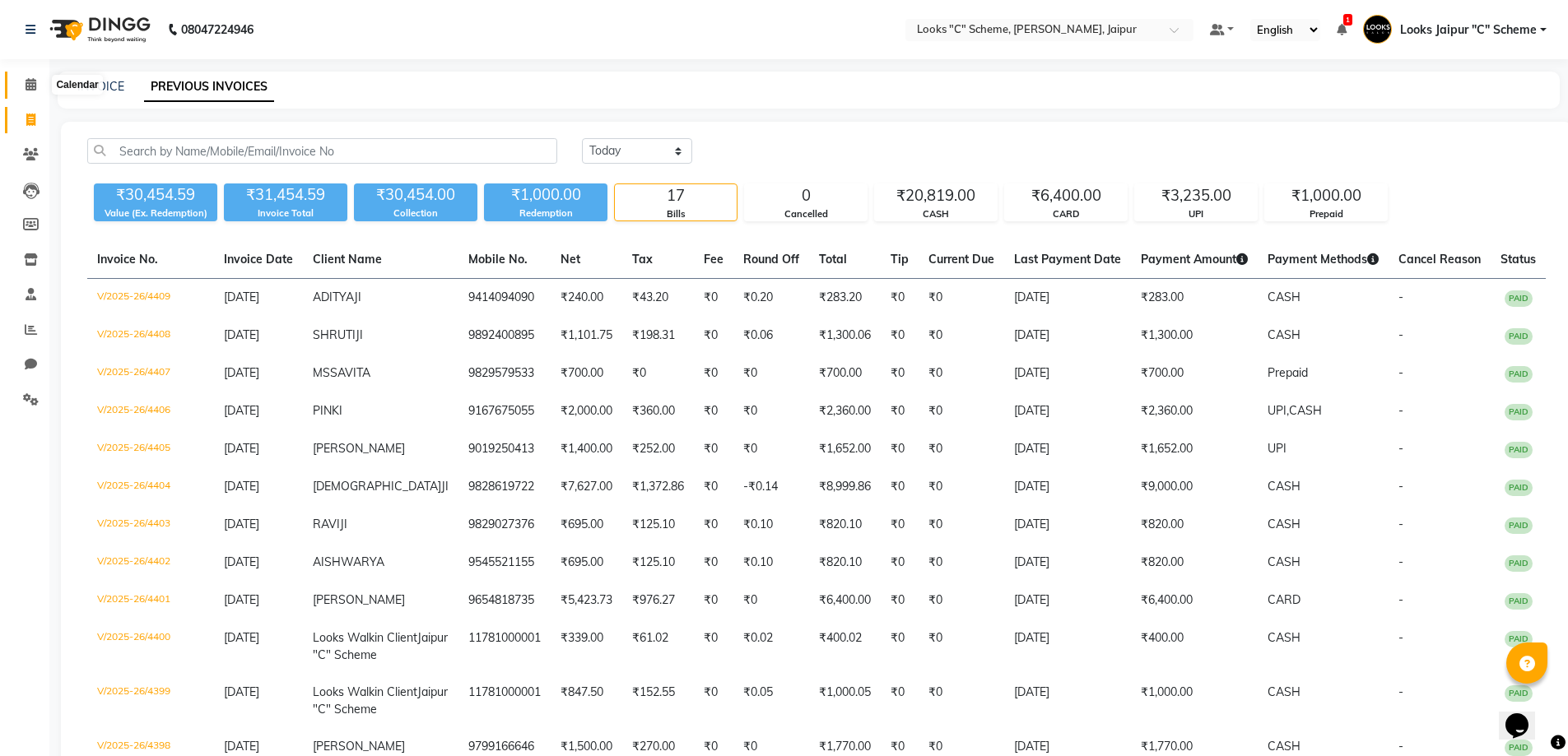
click at [27, 91] on span at bounding box center [31, 84] width 28 height 19
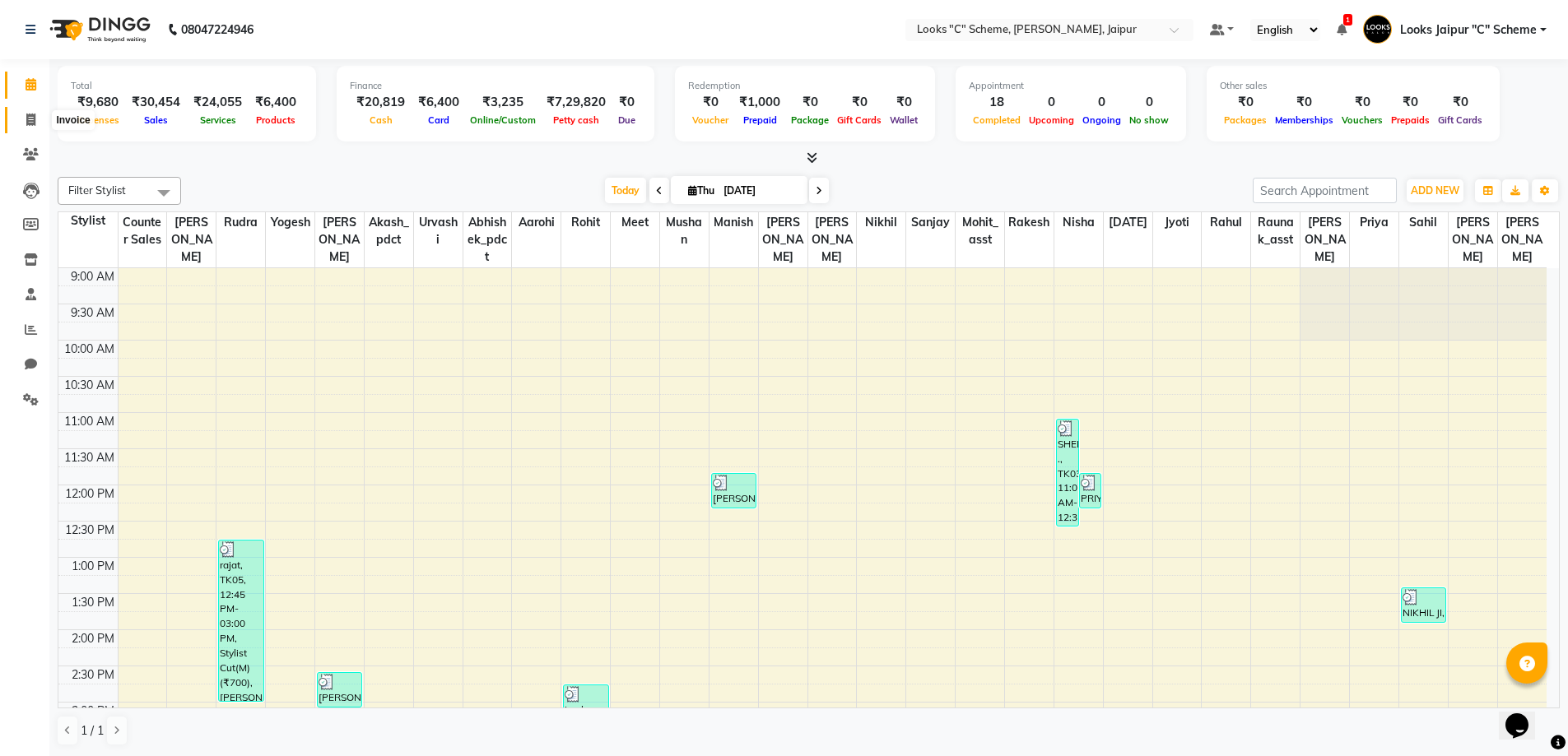
click at [37, 119] on span at bounding box center [31, 120] width 28 height 19
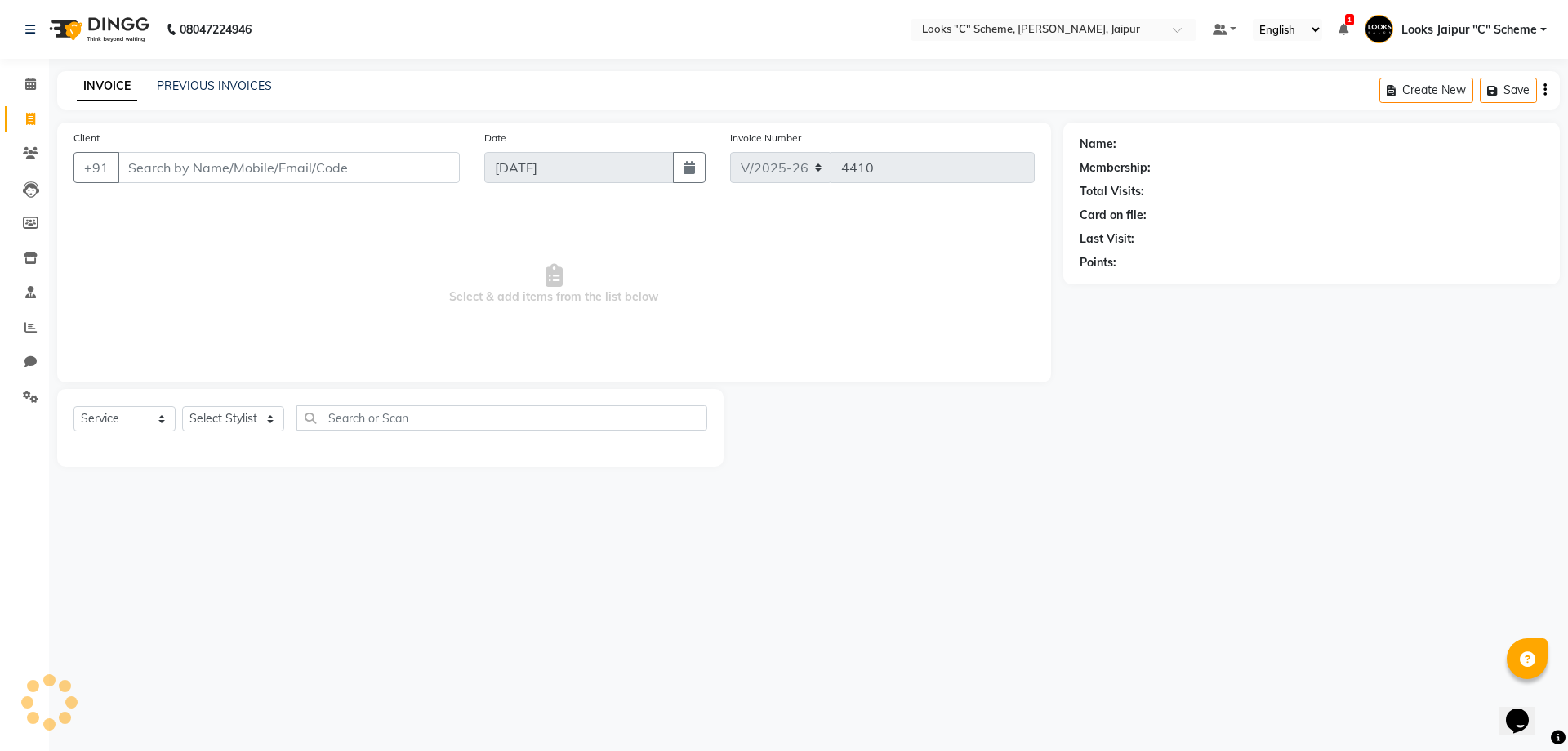
click at [173, 202] on div "Client +91 Date [DATE] Invoice Number V/2025 V/[PHONE_NUMBER] Select & add item…" at bounding box center [554, 252] width 994 height 260
click at [199, 174] on input "Client" at bounding box center [288, 167] width 342 height 31
click at [419, 170] on span "Add Client" at bounding box center [417, 167] width 64 height 17
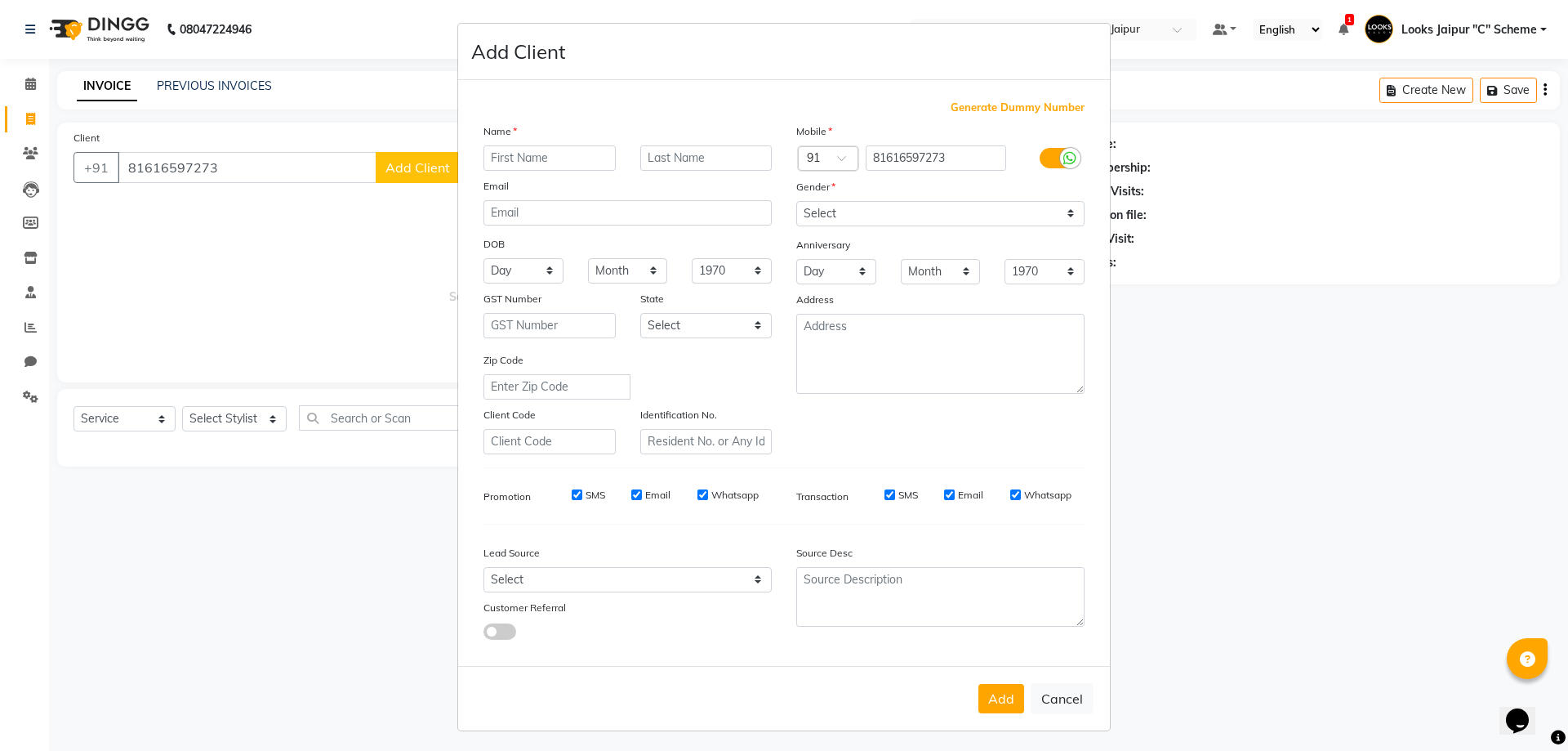
click at [523, 156] on input "text" at bounding box center [550, 158] width 132 height 26
click at [822, 208] on select "Select [DEMOGRAPHIC_DATA] [DEMOGRAPHIC_DATA] Other Prefer Not To Say" at bounding box center [940, 213] width 288 height 26
click at [797, 201] on select "Select [DEMOGRAPHIC_DATA] [DEMOGRAPHIC_DATA] Other Prefer Not To Say" at bounding box center [940, 213] width 288 height 26
click at [997, 685] on button "Add" at bounding box center [1001, 698] width 46 height 29
click at [895, 162] on input "81616597273" at bounding box center [936, 158] width 141 height 26
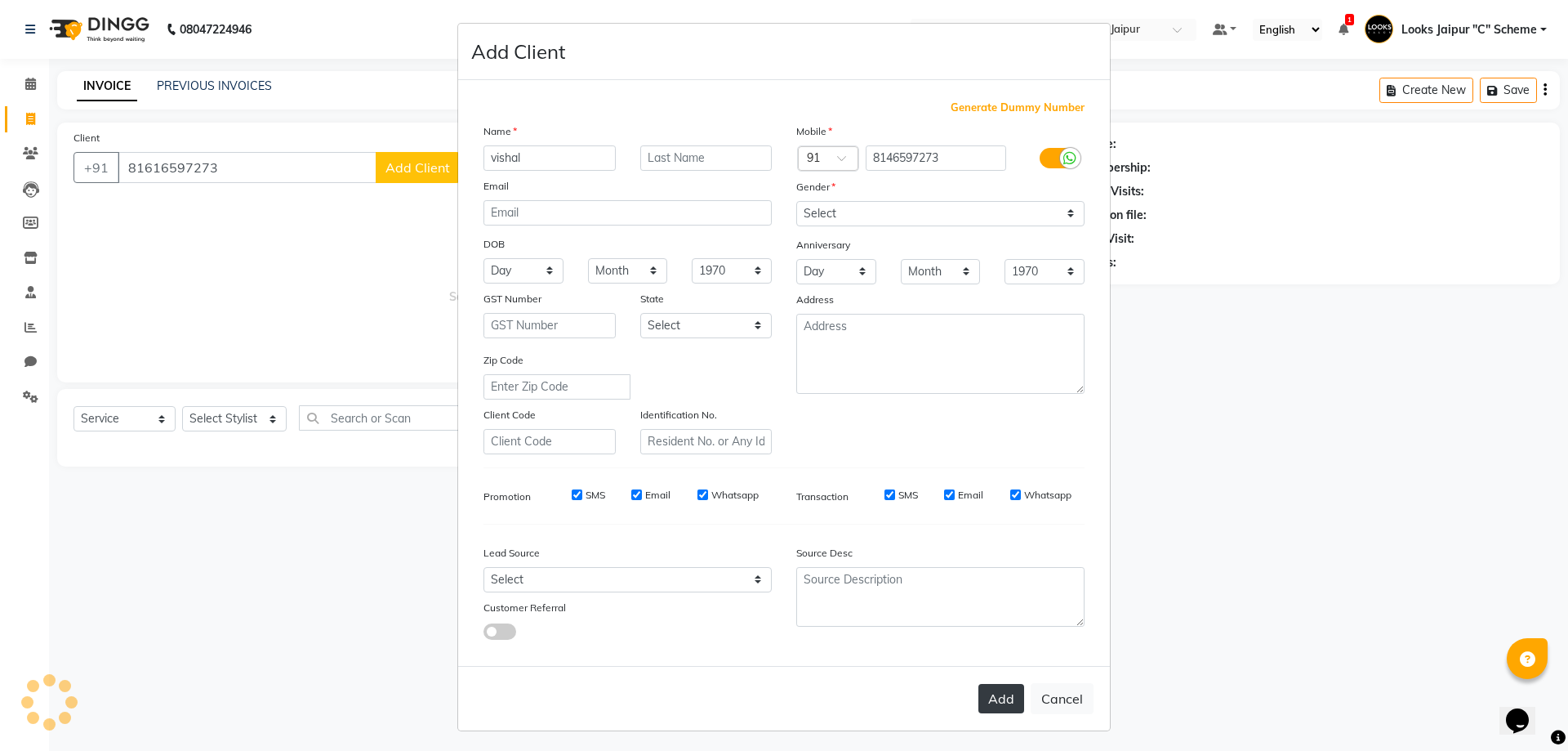
click at [999, 702] on button "Add" at bounding box center [1001, 698] width 46 height 29
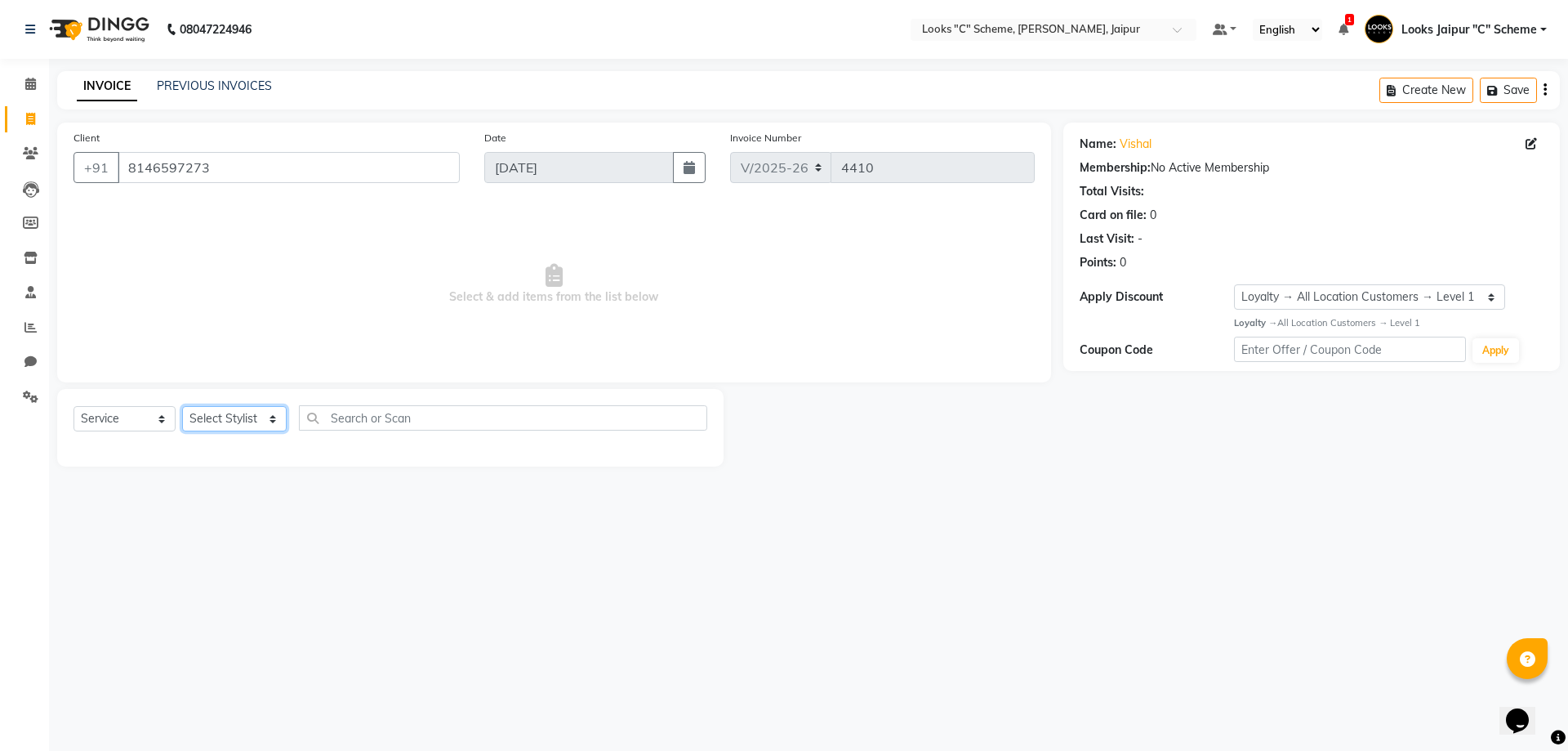
click at [254, 418] on select "Select Stylist [PERSON_NAME] Akash_pdct [PERSON_NAME] [PERSON_NAME] Counter Sal…" at bounding box center [234, 419] width 105 height 26
click at [182, 406] on select "Select Stylist [PERSON_NAME] Akash_pdct [PERSON_NAME] [PERSON_NAME] Counter Sal…" at bounding box center [234, 419] width 105 height 26
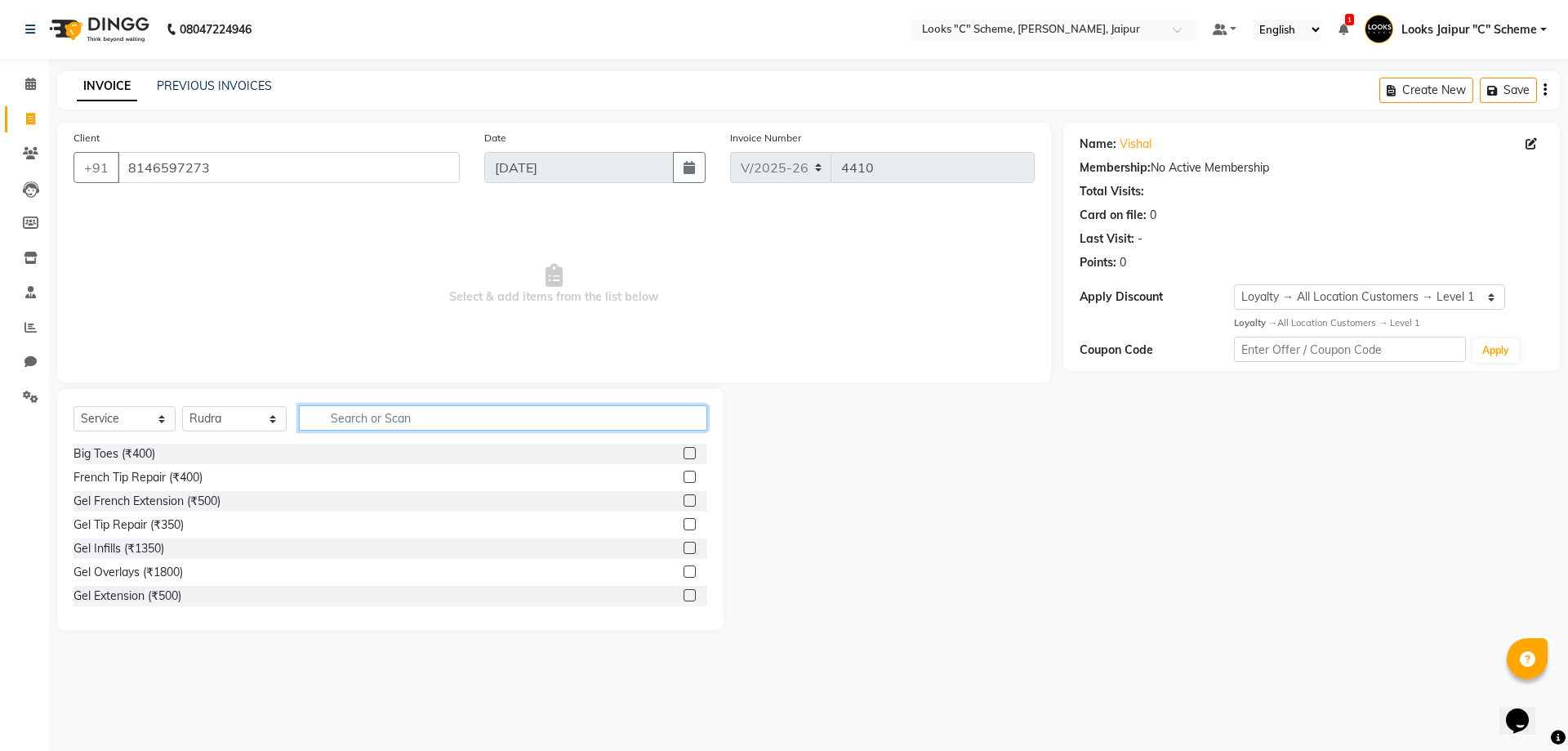
click at [431, 415] on input "text" at bounding box center [502, 418] width 408 height 26
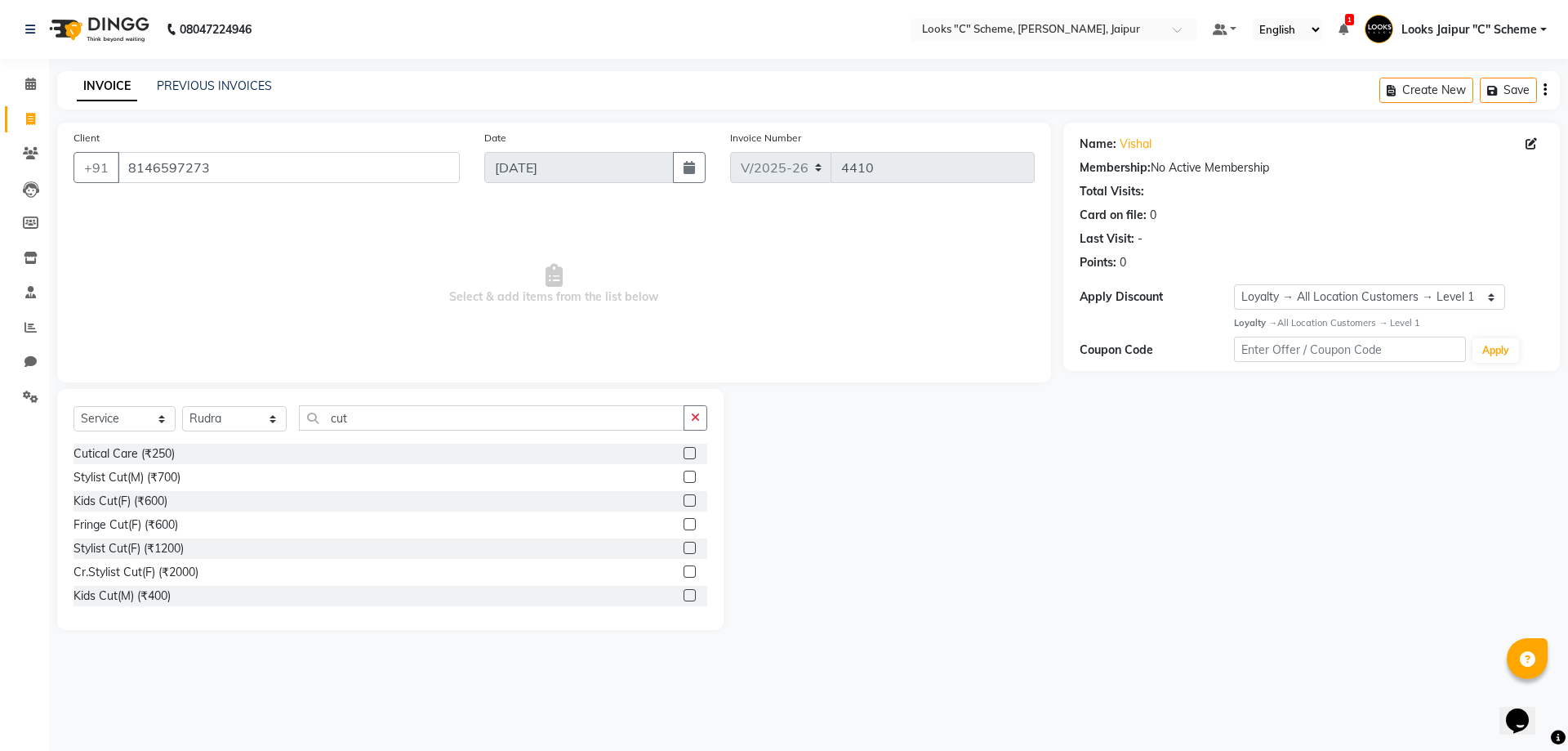
click at [684, 476] on label at bounding box center [690, 477] width 12 height 12
click at [684, 476] on input "checkbox" at bounding box center [689, 478] width 11 height 11
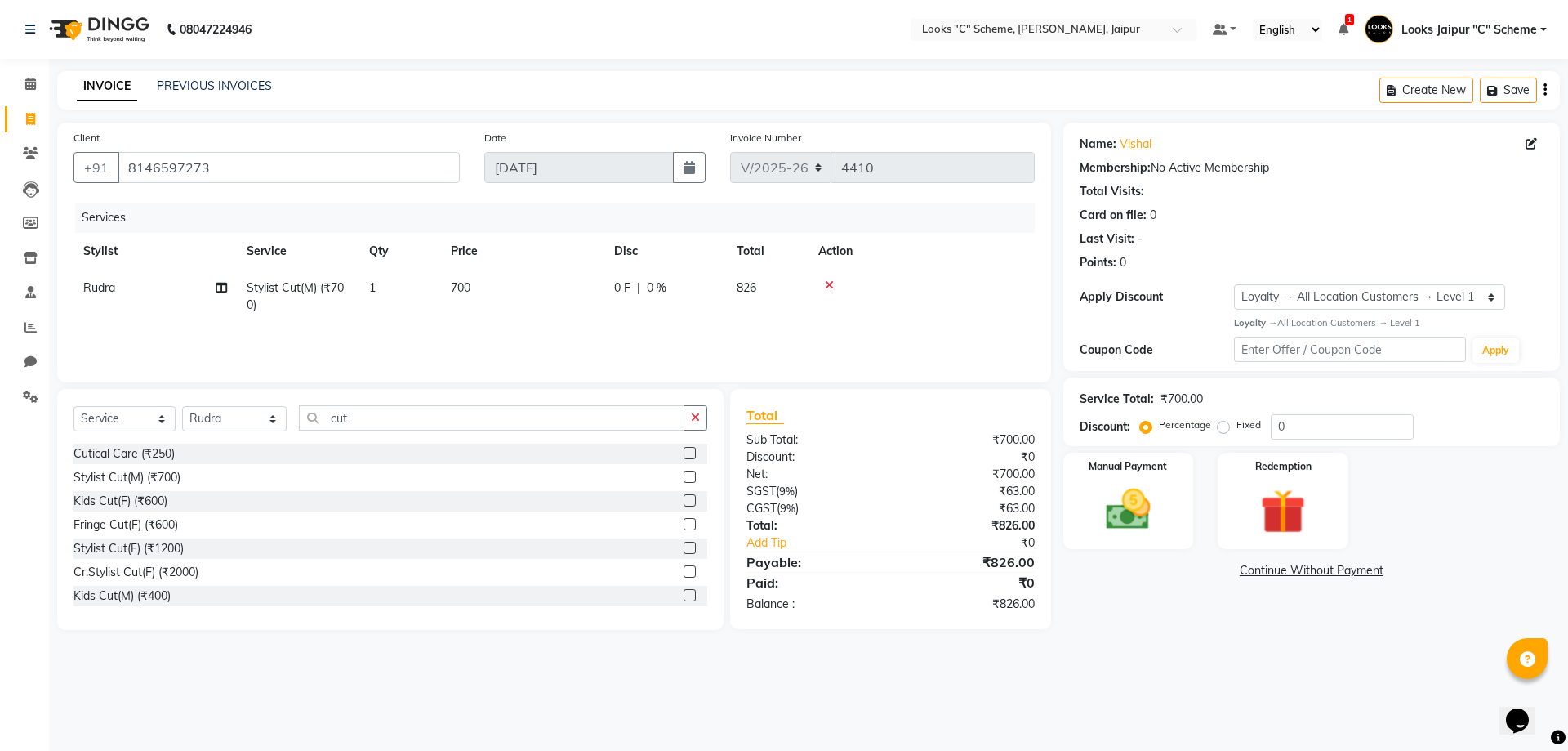
click at [511, 284] on td "700" at bounding box center [522, 296] width 163 height 54
click at [261, 420] on select "Select Stylist [PERSON_NAME] Akash_pdct [PERSON_NAME] [PERSON_NAME] Counter Sal…" at bounding box center [234, 419] width 105 height 26
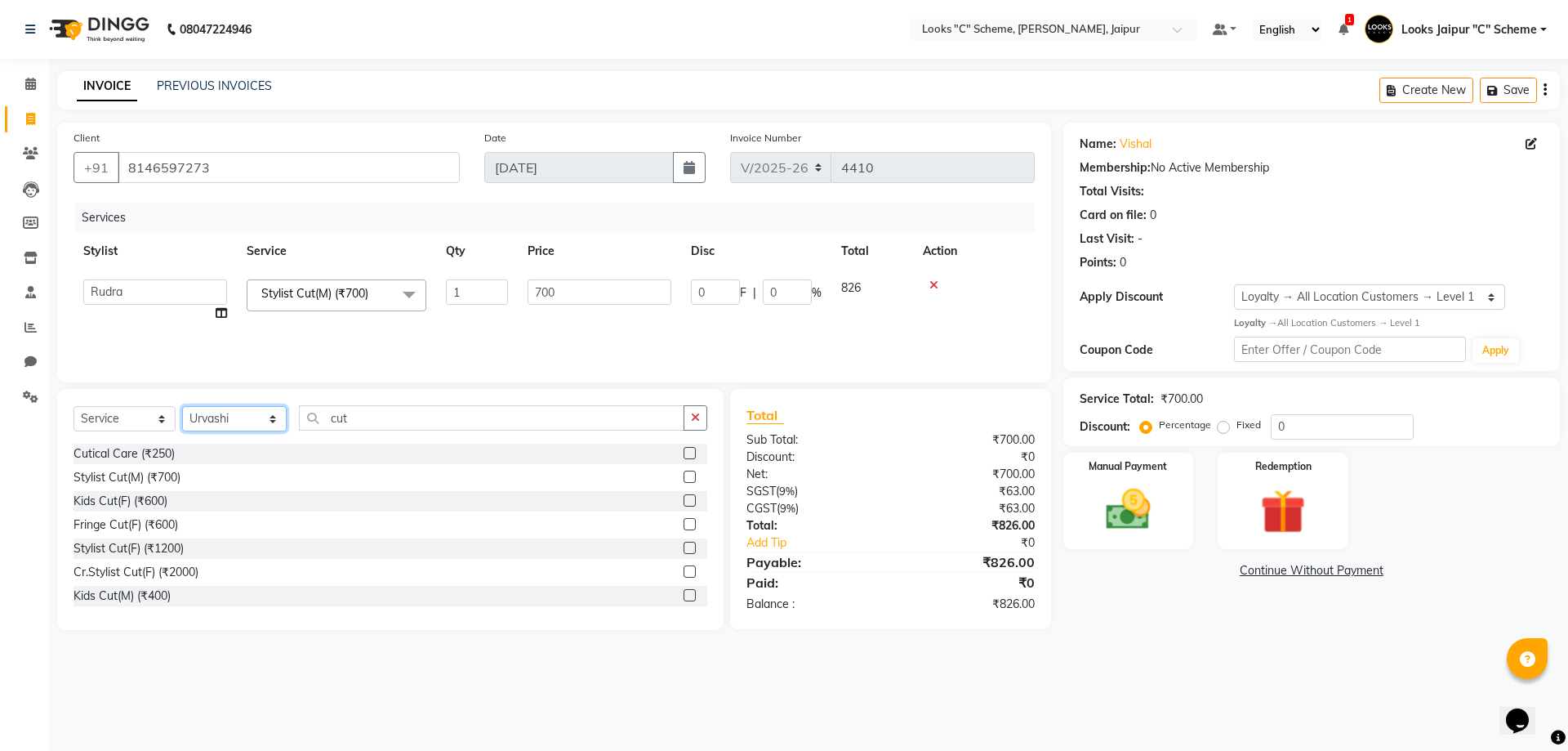
click at [182, 406] on select "Select Stylist [PERSON_NAME] Akash_pdct [PERSON_NAME] [PERSON_NAME] Counter Sal…" at bounding box center [234, 419] width 105 height 26
click at [239, 402] on div "Select Service Product Membership Package Voucher Prepaid Gift Card Select Styl…" at bounding box center [390, 509] width 666 height 241
click at [245, 425] on select "Select Stylist [PERSON_NAME] Akash_pdct [PERSON_NAME] [PERSON_NAME] Counter Sal…" at bounding box center [234, 419] width 105 height 26
click at [182, 406] on select "Select Stylist [PERSON_NAME] Akash_pdct [PERSON_NAME] [PERSON_NAME] Counter Sal…" at bounding box center [234, 419] width 105 height 26
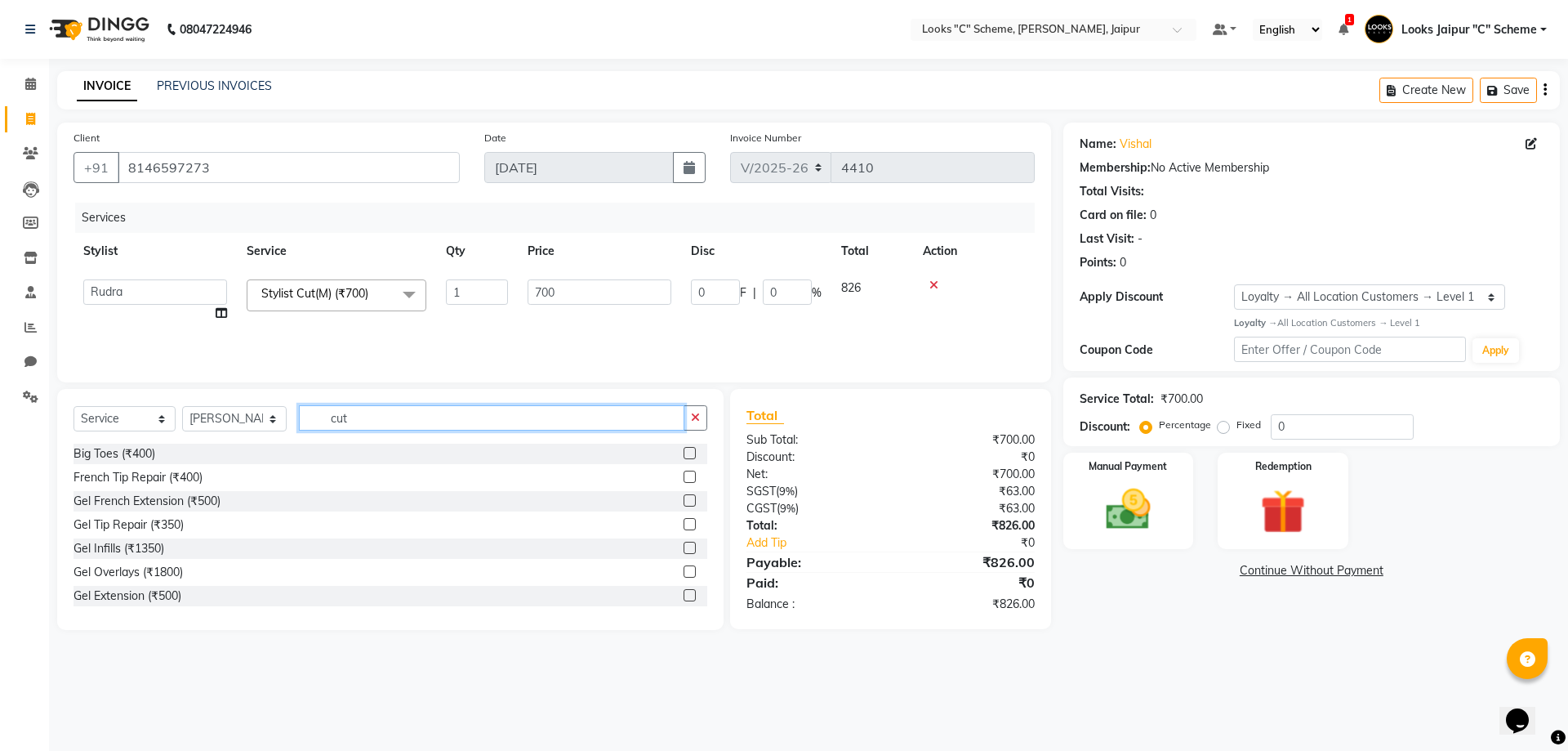
click at [355, 419] on input "cut" at bounding box center [491, 418] width 385 height 26
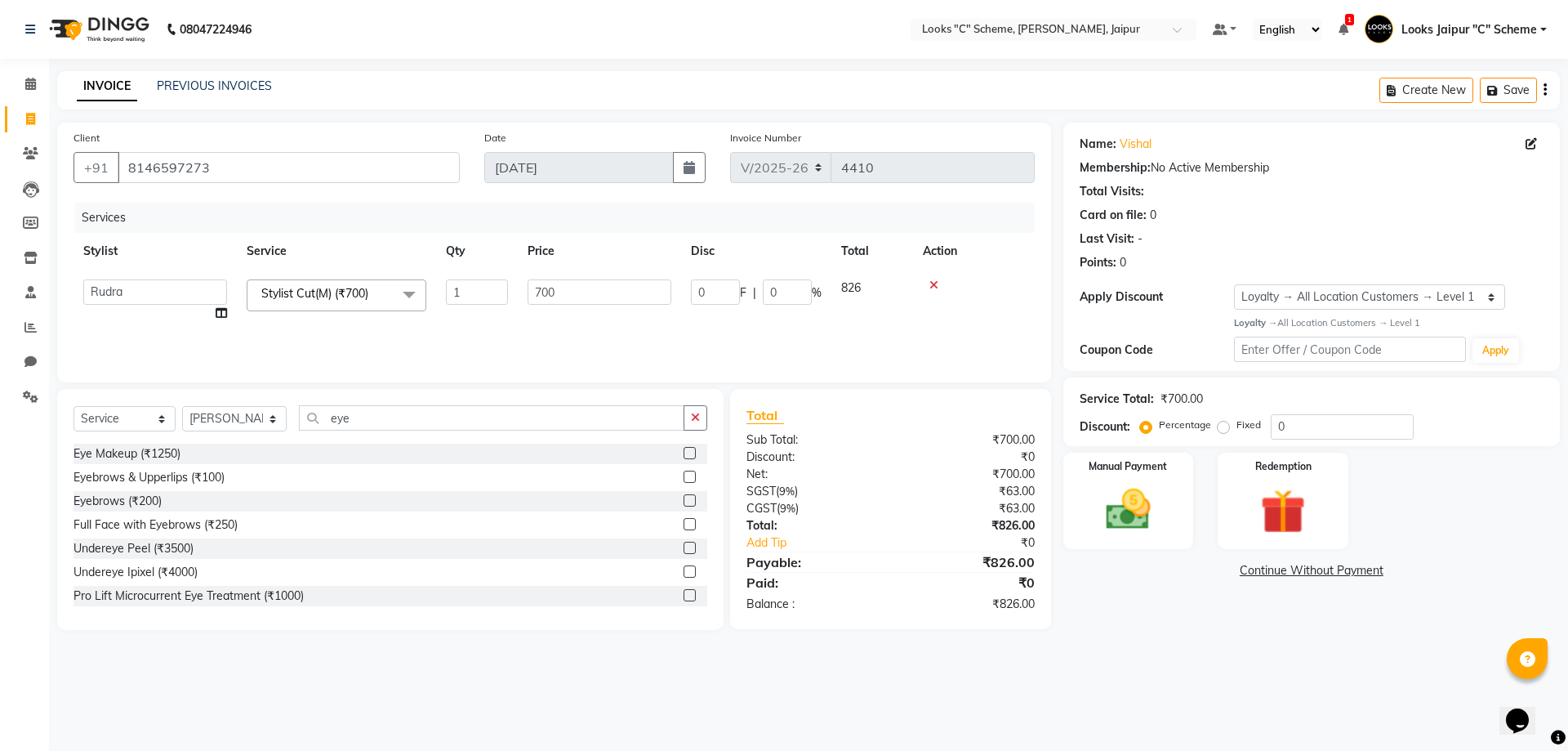
click at [684, 478] on label at bounding box center [690, 477] width 12 height 12
click at [684, 478] on input "checkbox" at bounding box center [689, 478] width 11 height 11
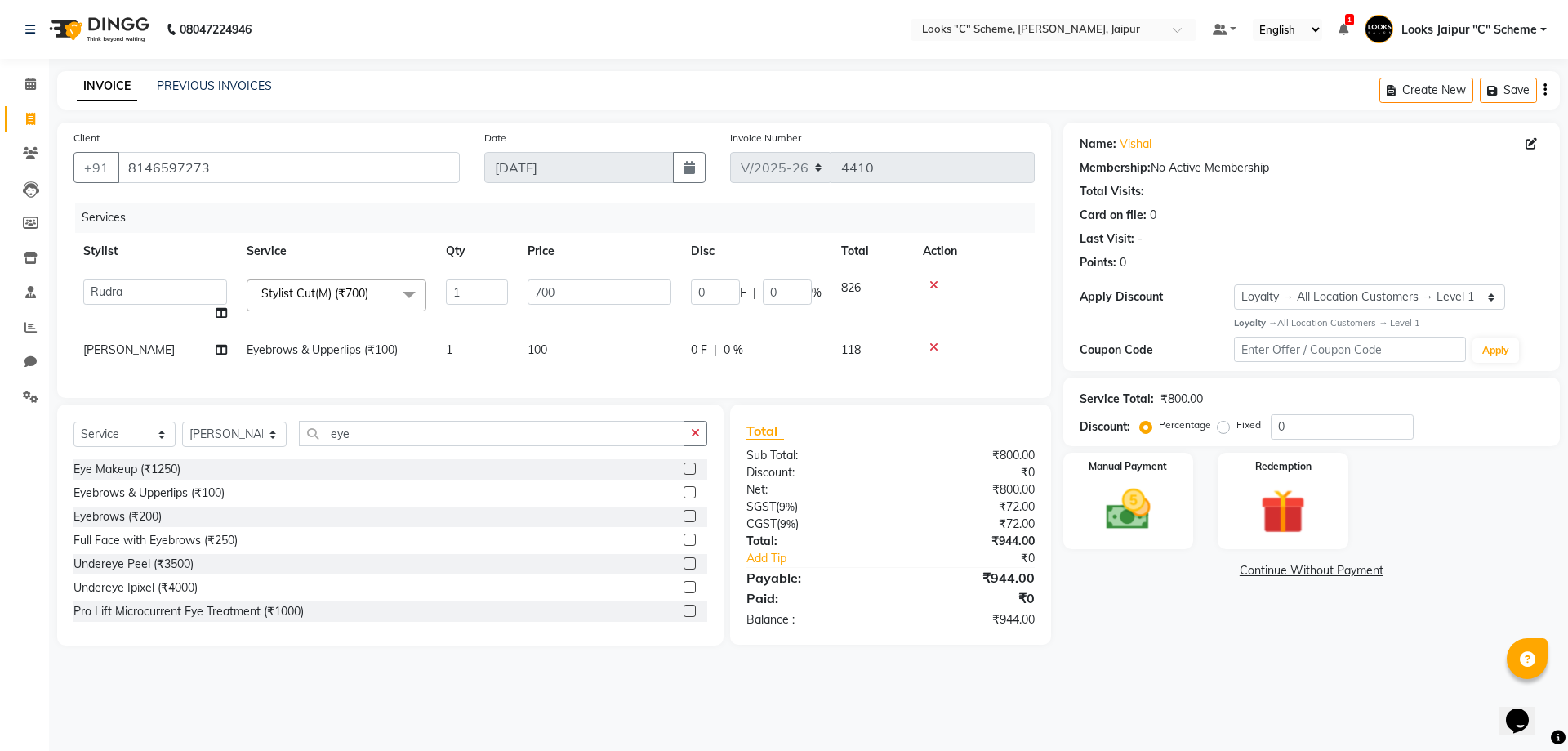
drag, startPoint x: 541, startPoint y: 325, endPoint x: 554, endPoint y: 331, distance: 14.3
click at [540, 329] on td "700" at bounding box center [599, 301] width 163 height 62
click at [576, 350] on td "100" at bounding box center [599, 350] width 163 height 37
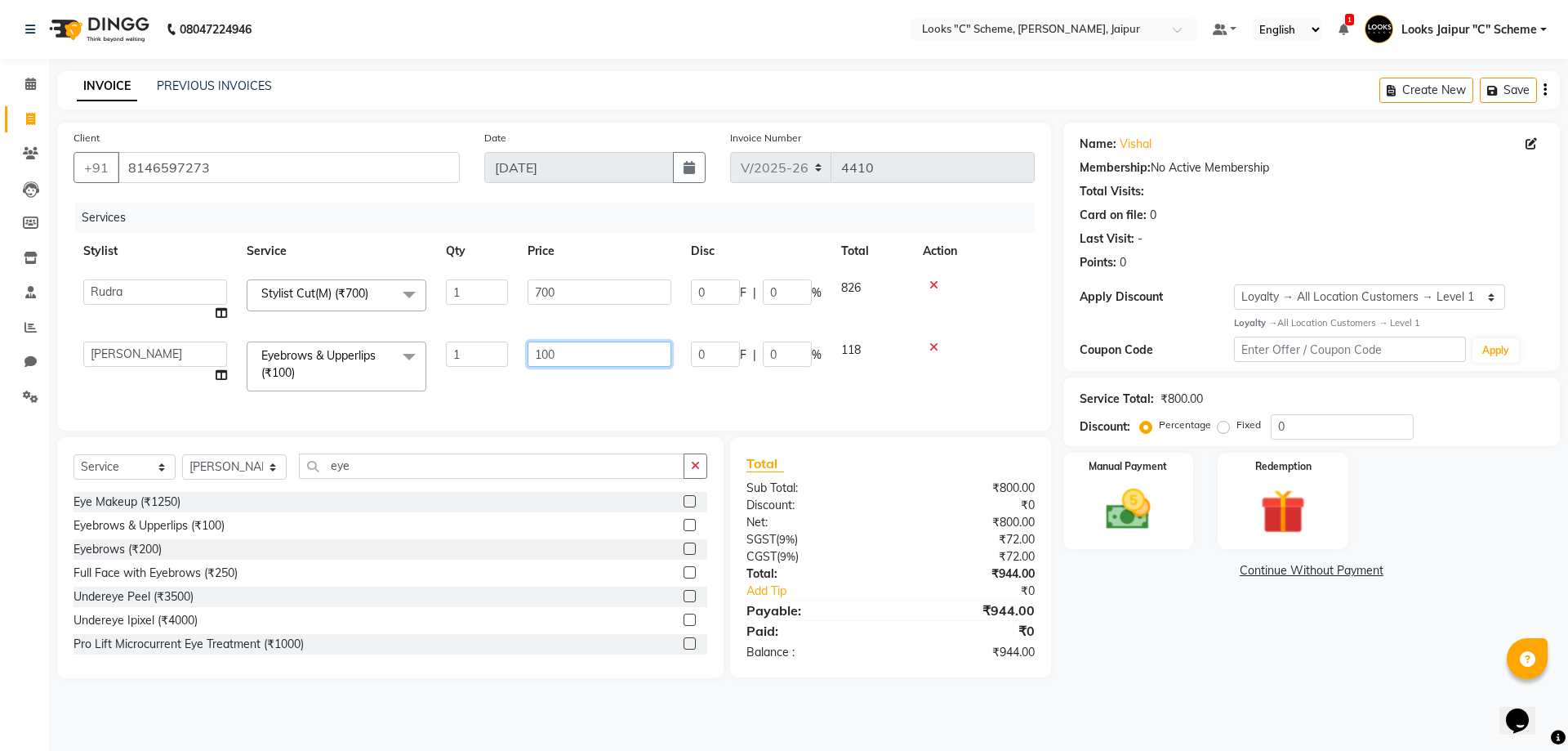
click at [581, 349] on input "100" at bounding box center [599, 353] width 144 height 26
click at [588, 397] on div "Client [PHONE_NUMBER] Date [DATE] Invoice Number V/2025 V/[PHONE_NUMBER] Servic…" at bounding box center [554, 276] width 994 height 308
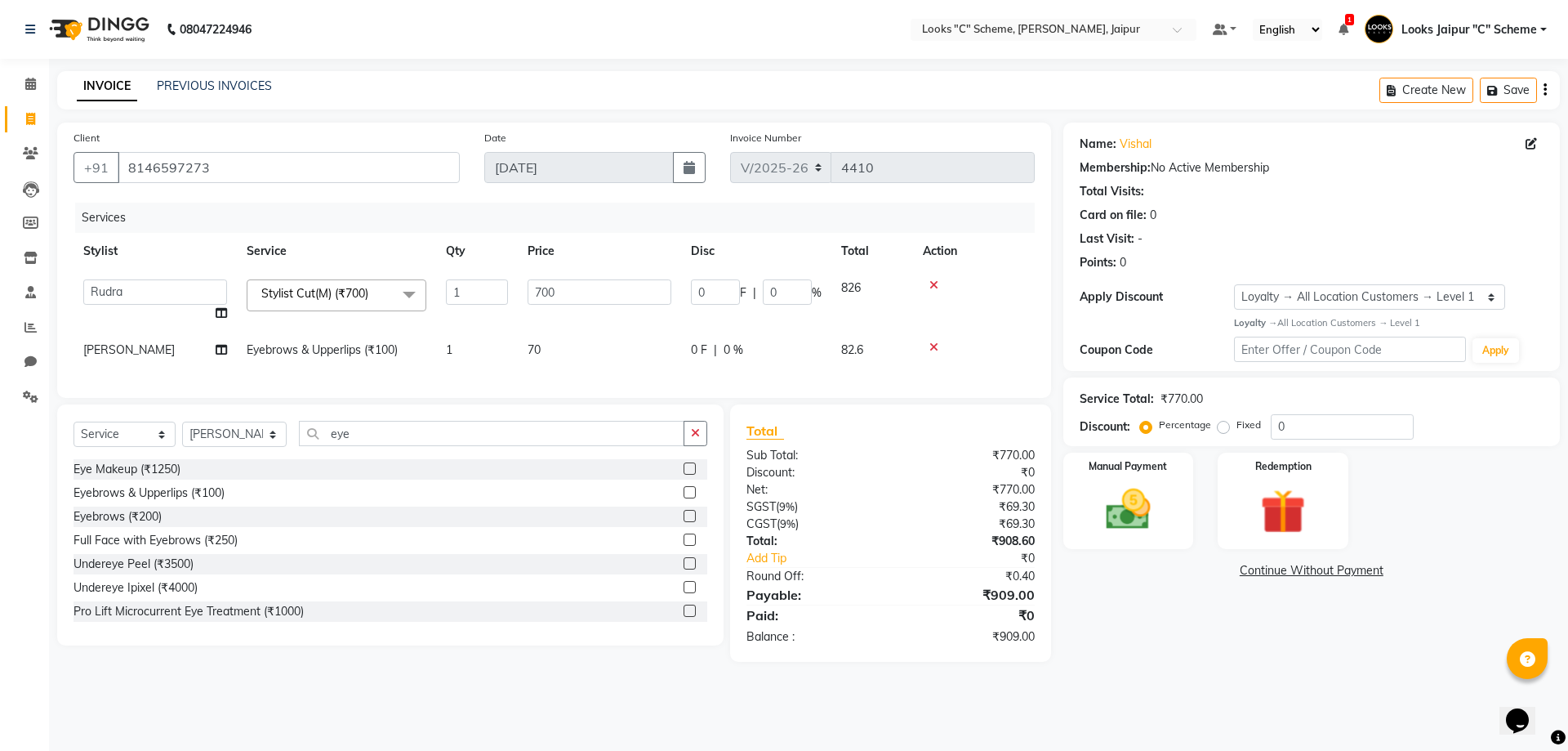
click at [572, 341] on td "70" at bounding box center [599, 350] width 163 height 37
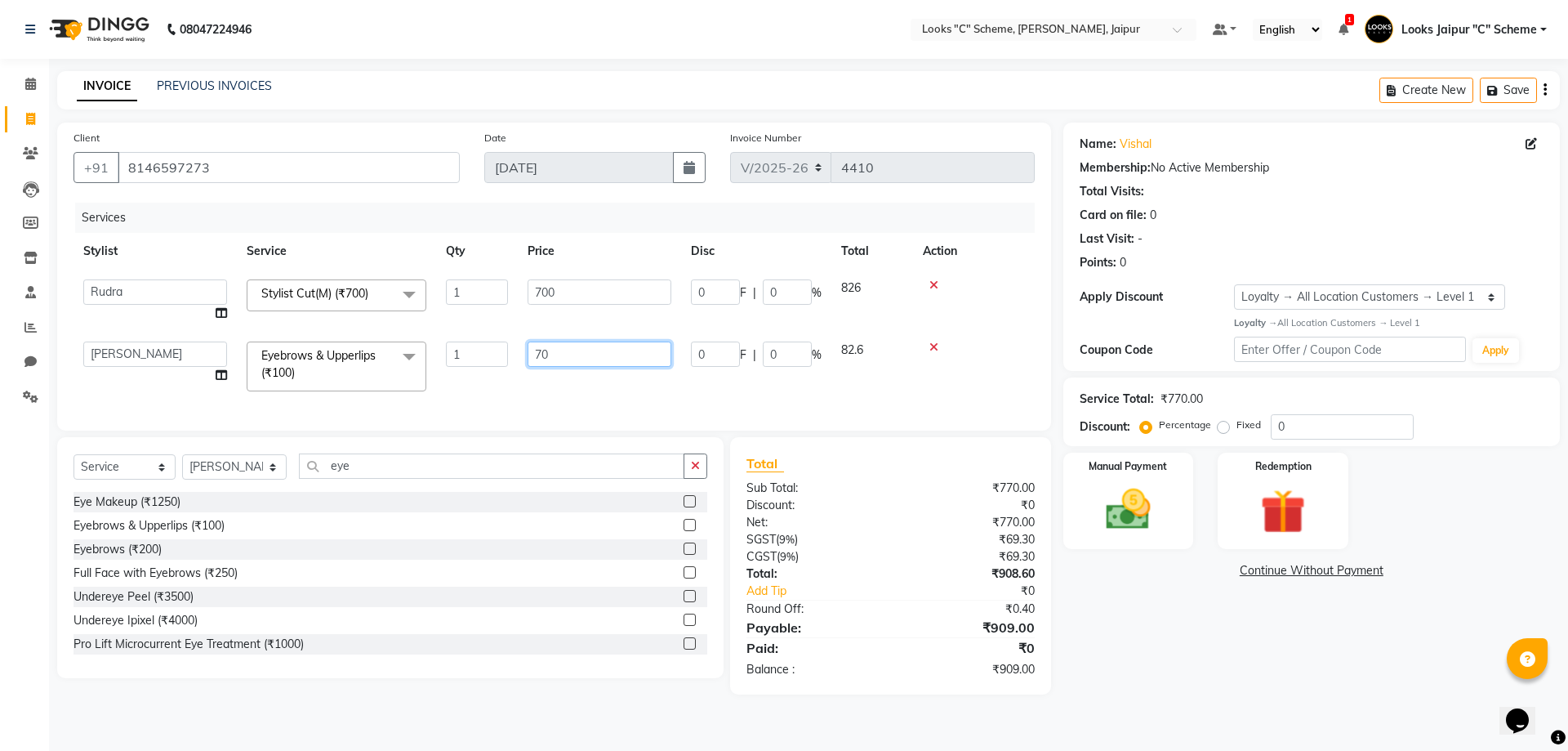
click at [587, 346] on input "70" at bounding box center [599, 353] width 144 height 26
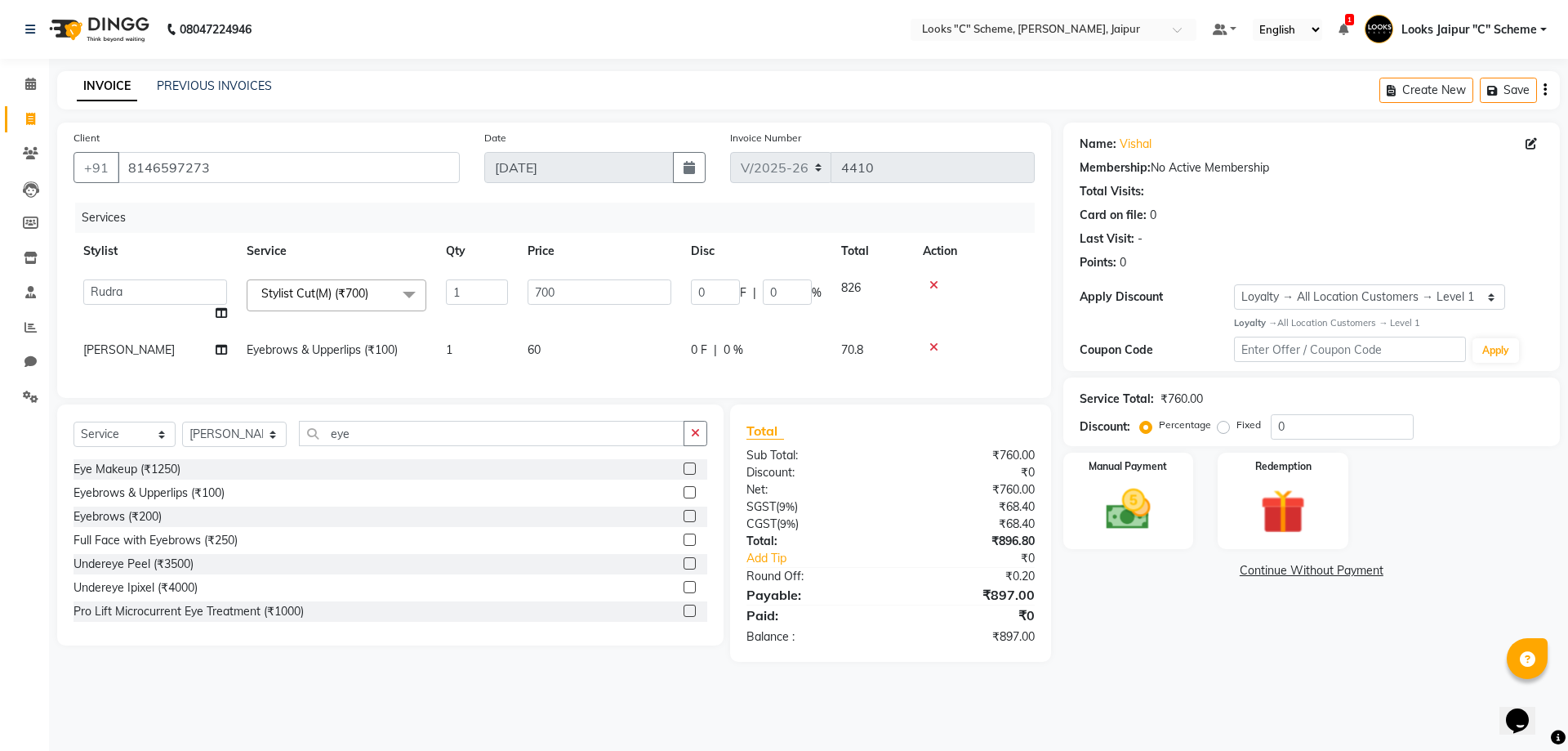
click at [597, 396] on div "Client [PHONE_NUMBER] Date [DATE] Invoice Number V/2025 V/[PHONE_NUMBER] Servic…" at bounding box center [554, 260] width 994 height 275
click at [509, 326] on td "1" at bounding box center [477, 301] width 82 height 62
click at [591, 357] on td "60" at bounding box center [599, 350] width 163 height 37
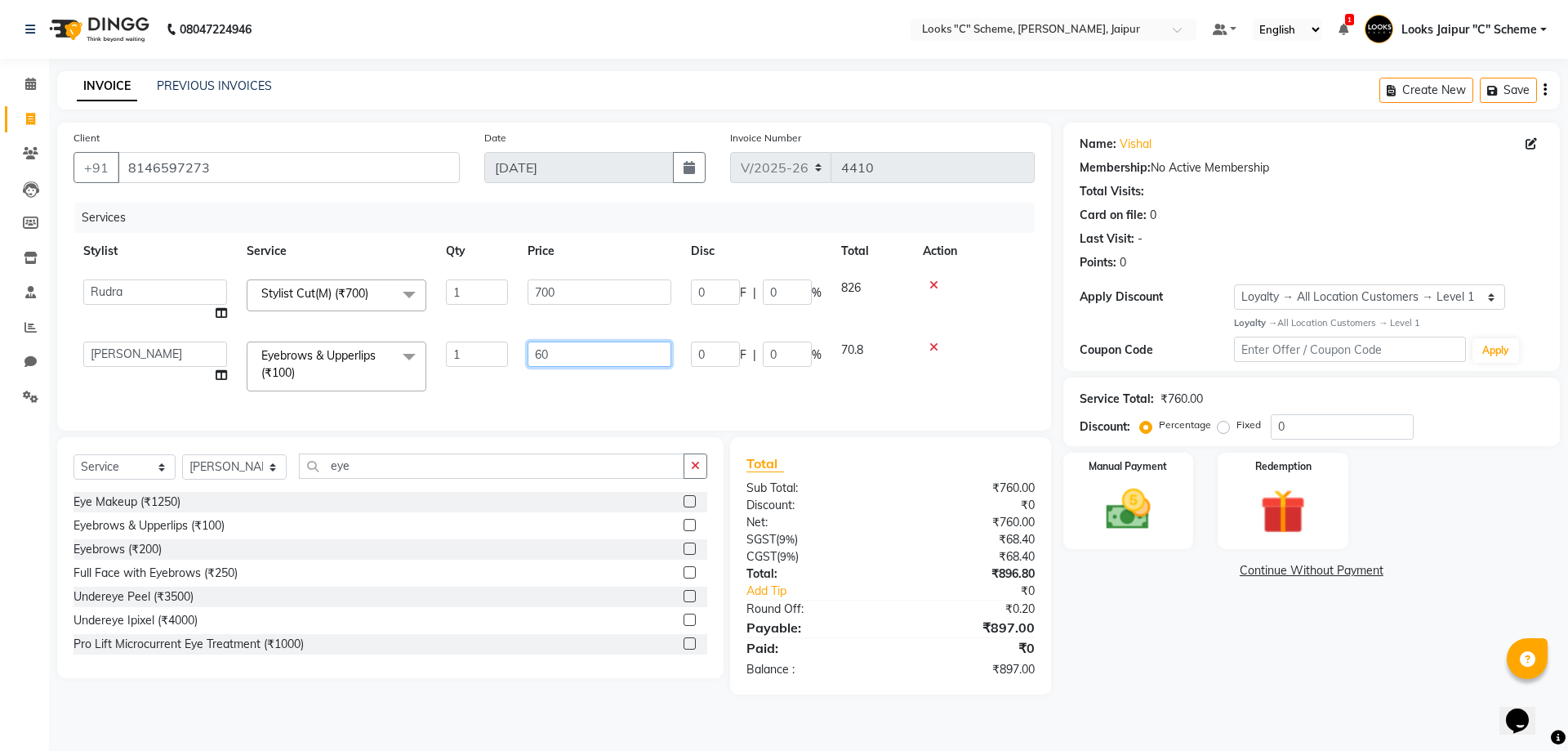
click at [605, 351] on input "60" at bounding box center [599, 353] width 144 height 26
click at [616, 399] on div "Client [PHONE_NUMBER] Date [DATE] Invoice Number V/2025 V/[PHONE_NUMBER] Servic…" at bounding box center [554, 276] width 994 height 308
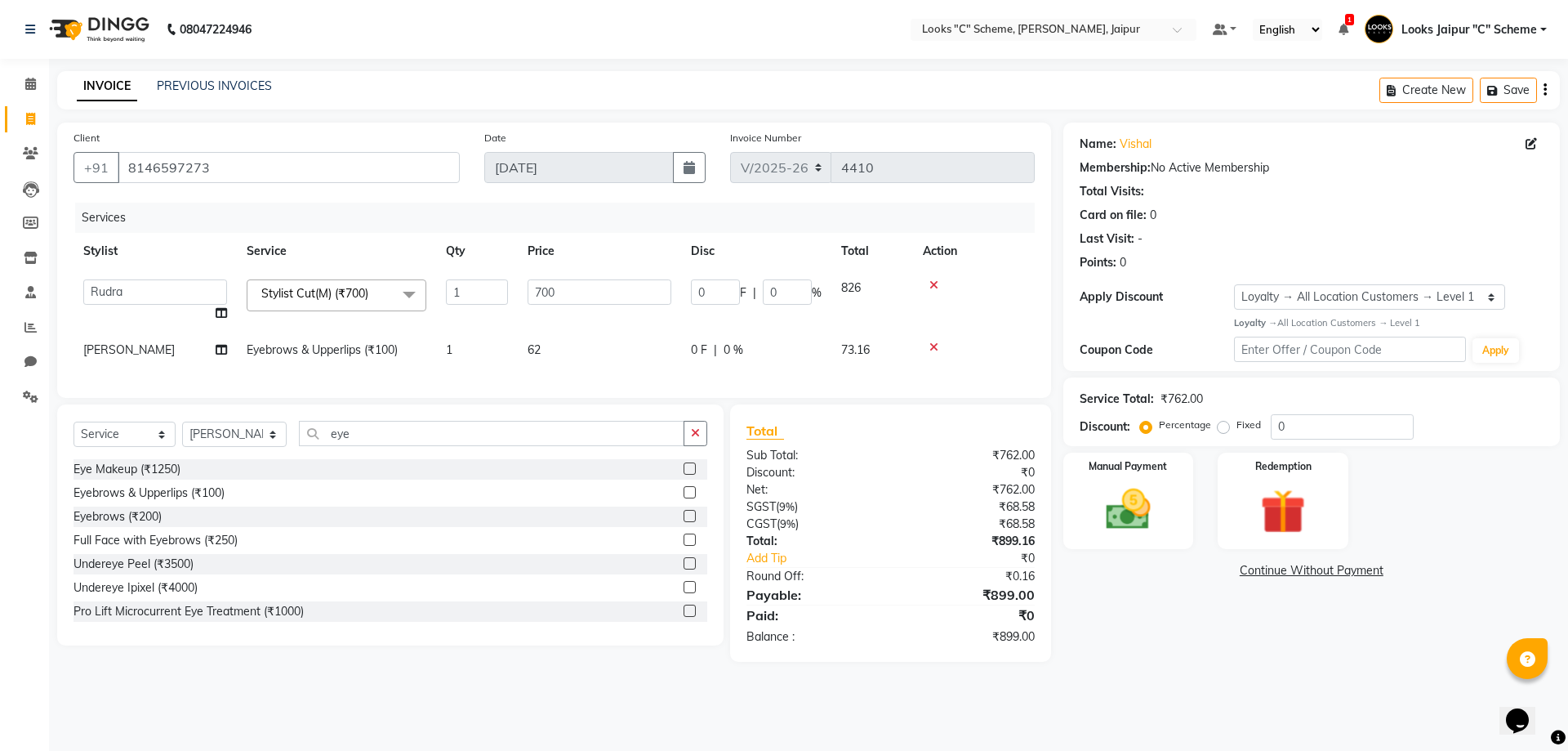
click at [586, 351] on td "62" at bounding box center [599, 350] width 163 height 37
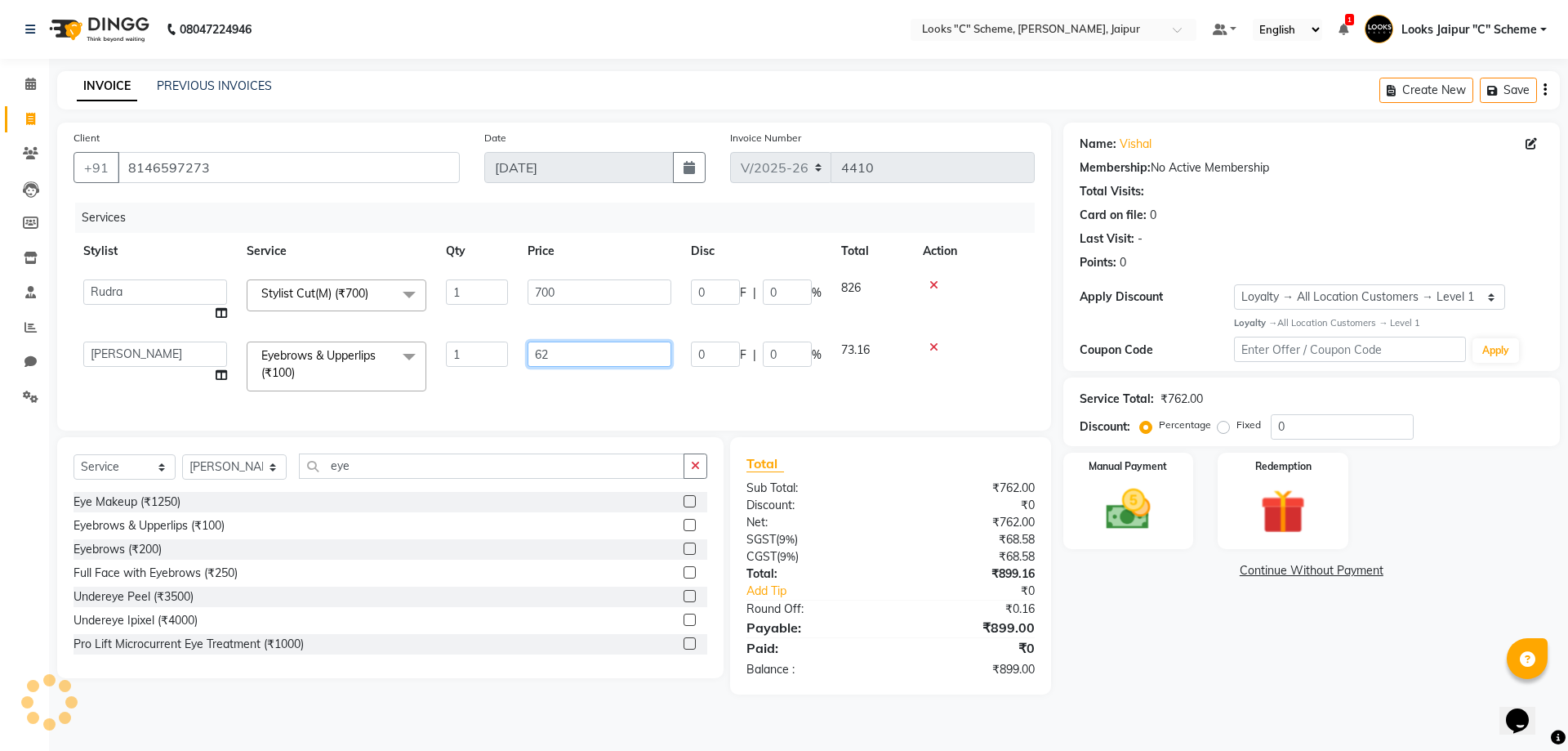
click at [600, 346] on input "62" at bounding box center [599, 353] width 144 height 26
click at [598, 393] on div "Services Stylist Service Qty Price Disc Total Action Aarohi [PERSON_NAME] Abhis…" at bounding box center [554, 309] width 962 height 212
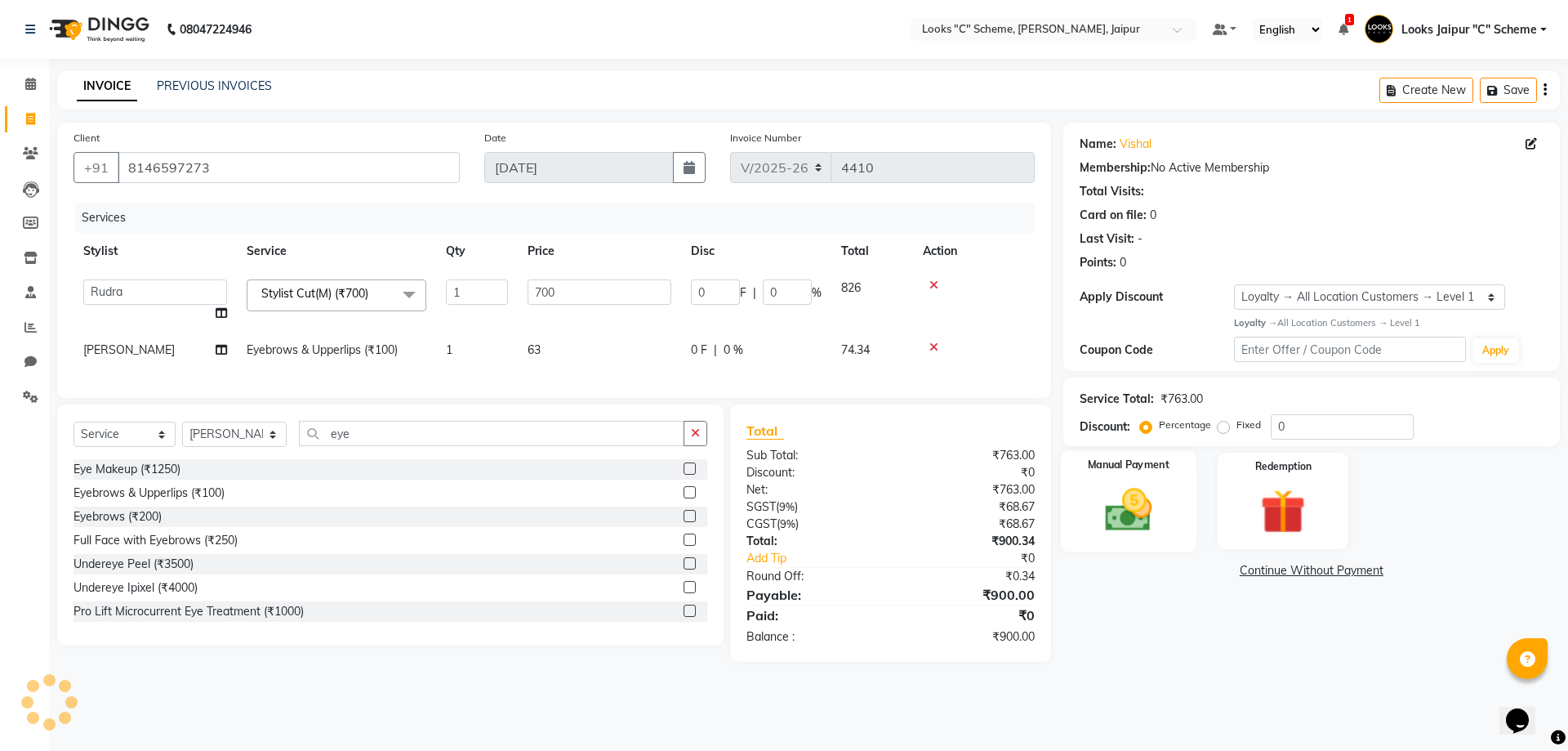
click at [1178, 504] on div "Manual Payment" at bounding box center [1128, 501] width 136 height 100
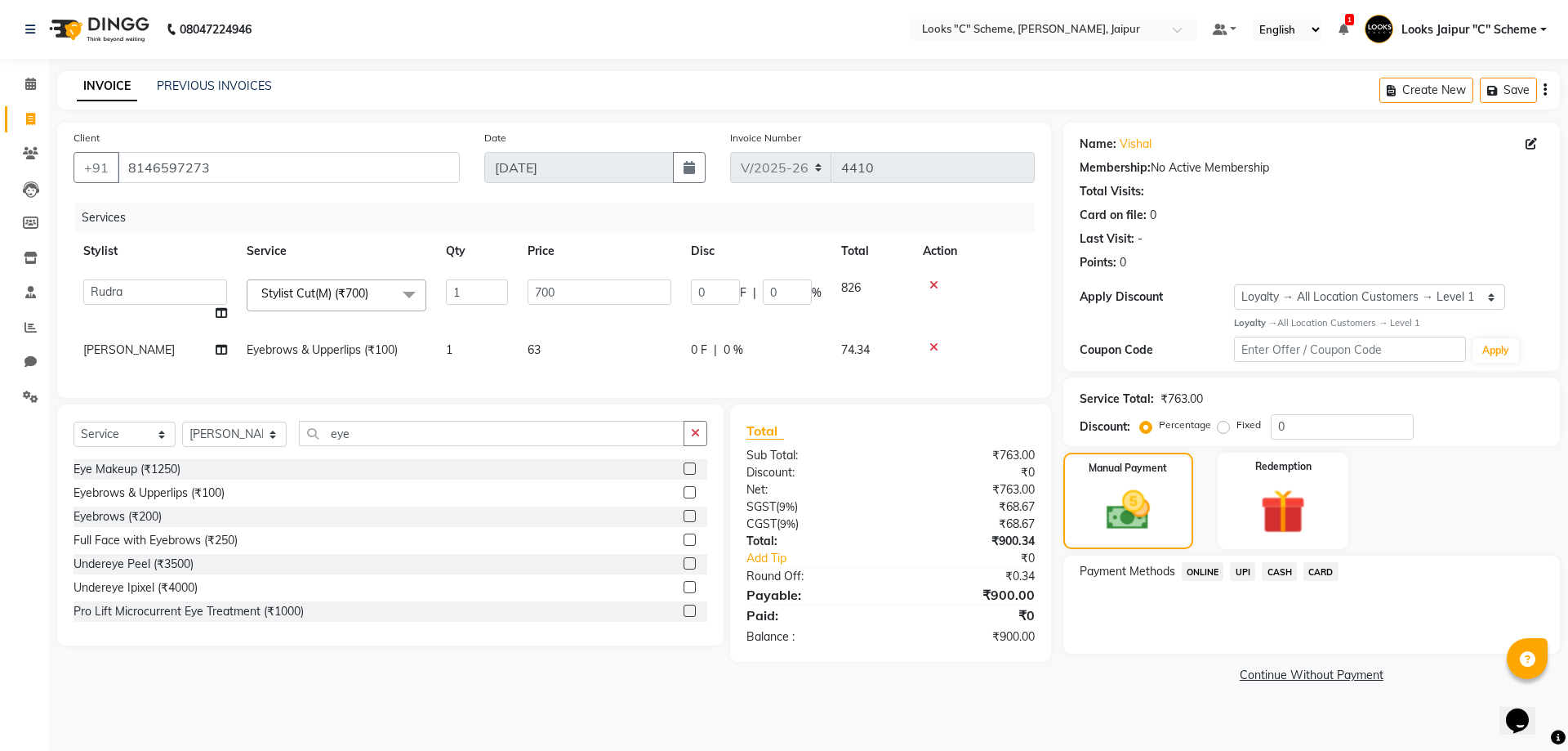
click at [1279, 574] on span "CASH" at bounding box center [1280, 571] width 35 height 19
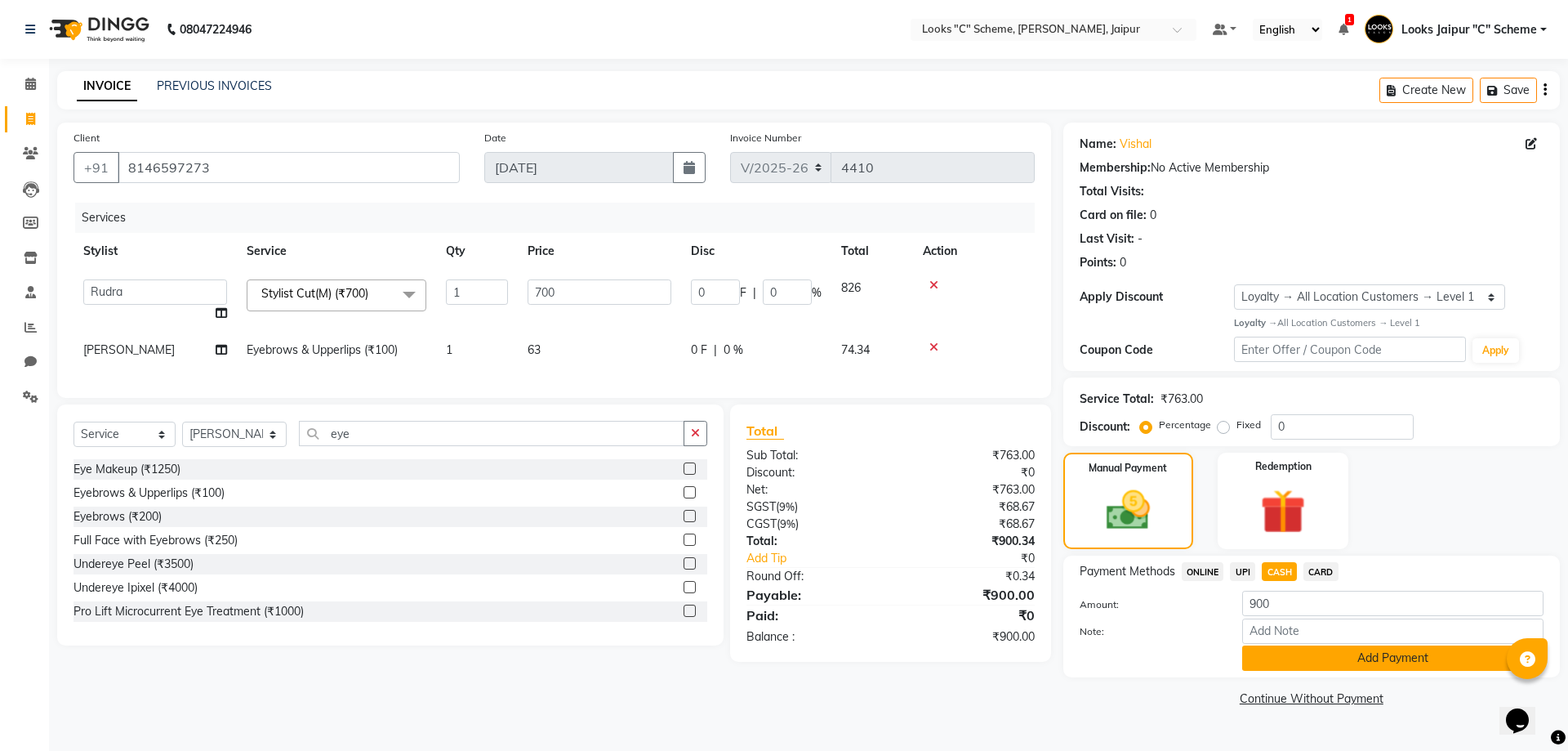
click at [1302, 658] on button "Add Payment" at bounding box center [1393, 658] width 301 height 26
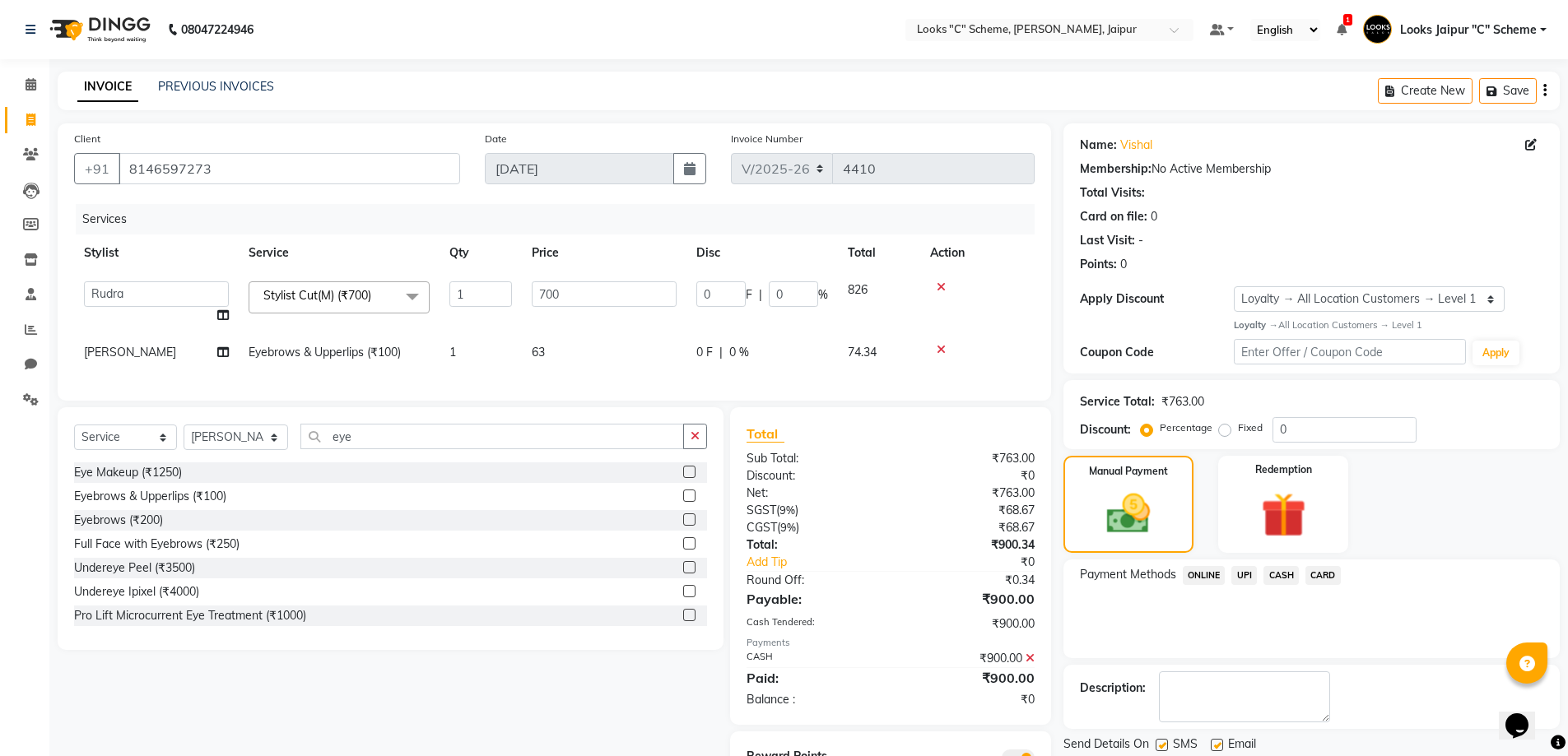
scroll to position [87, 0]
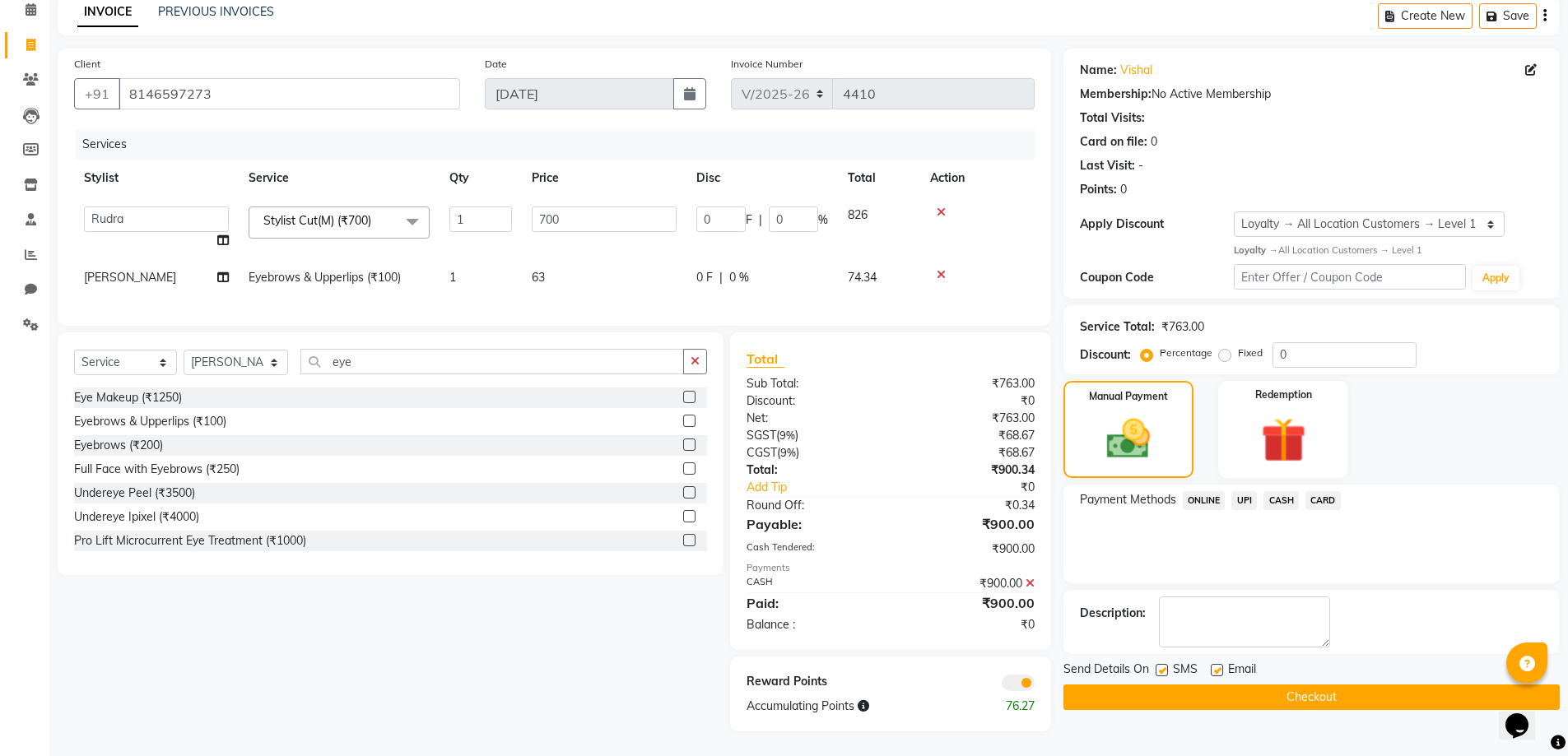
click at [1314, 684] on button "Checkout" at bounding box center [1311, 697] width 496 height 26
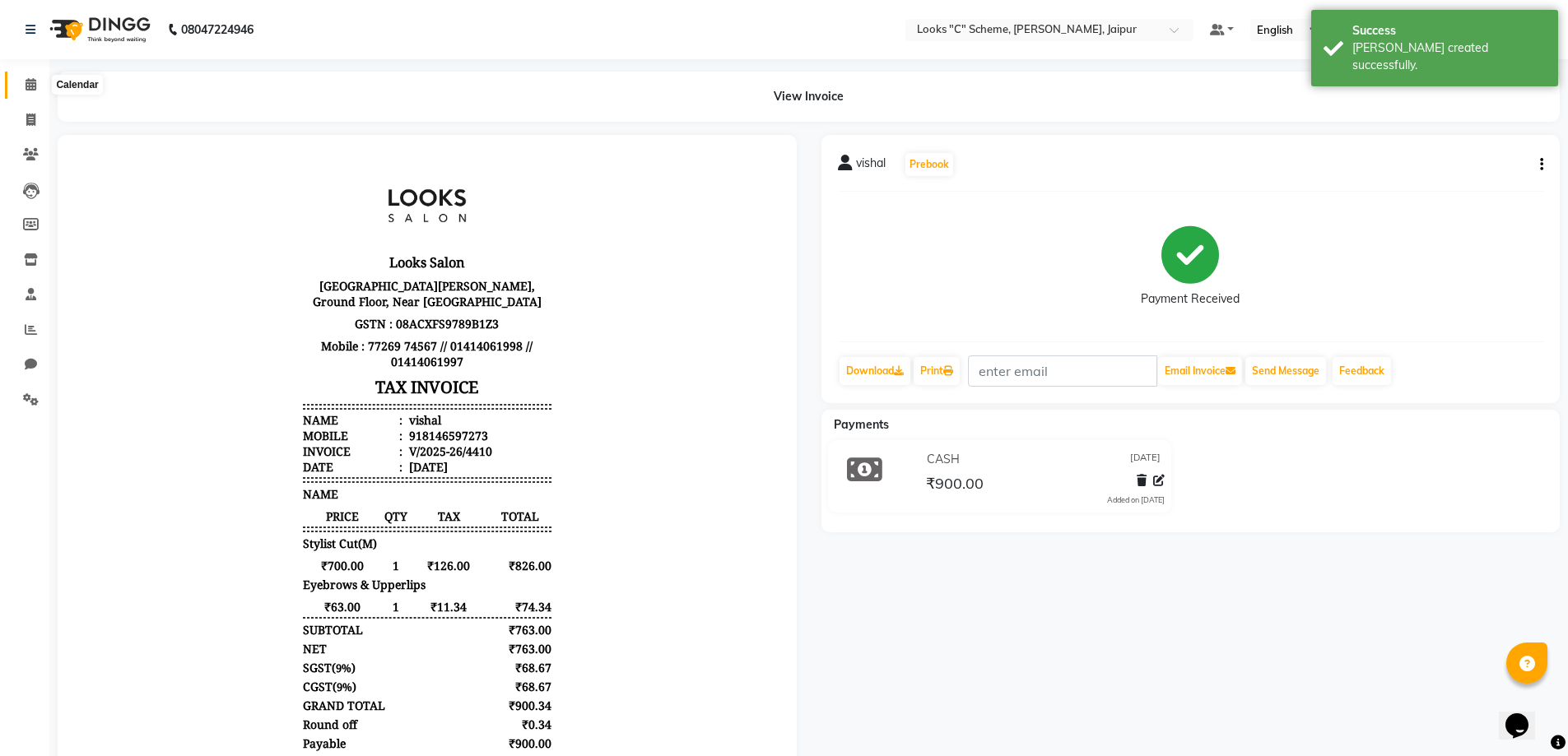
click at [28, 78] on icon at bounding box center [31, 84] width 11 height 12
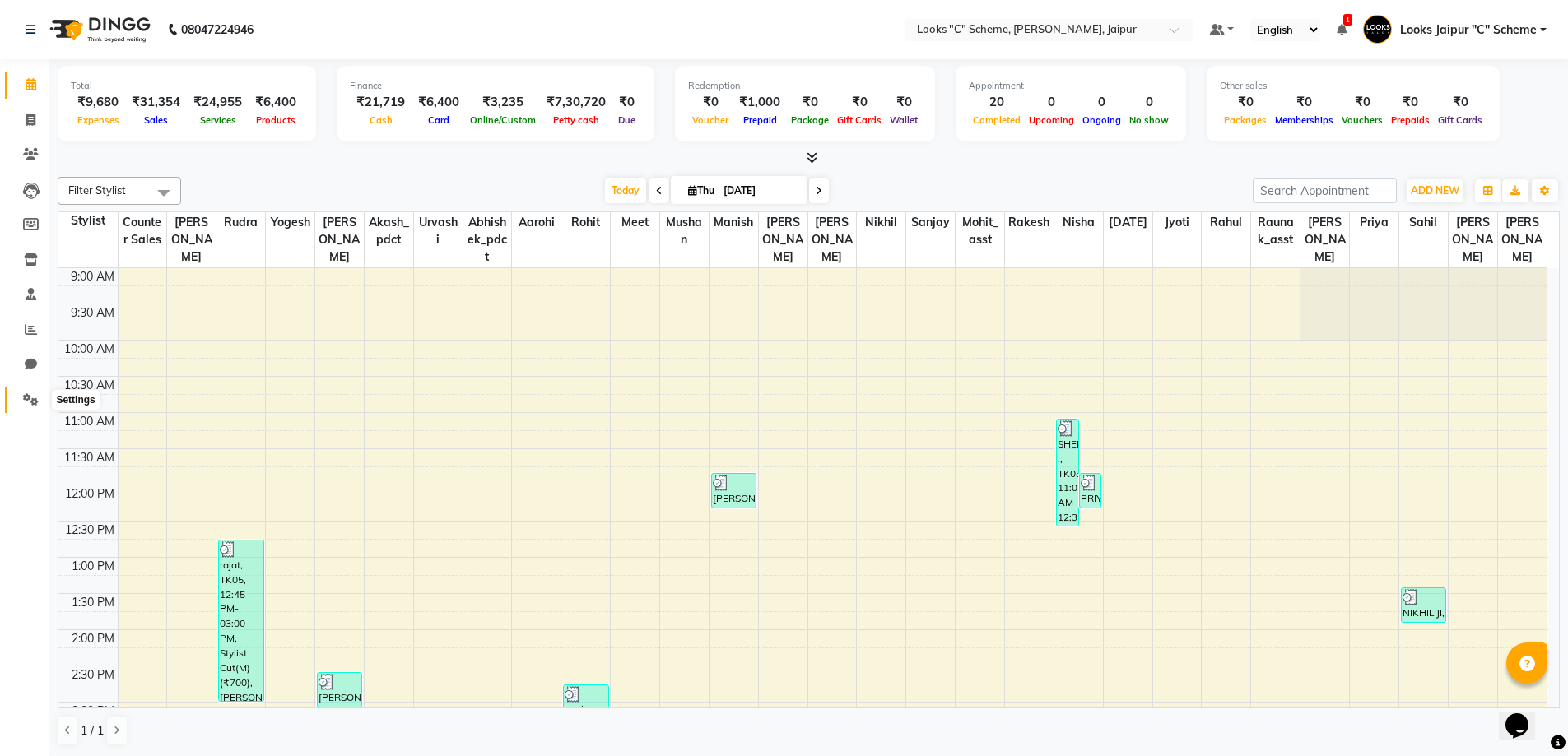
click at [26, 408] on span at bounding box center [31, 399] width 28 height 19
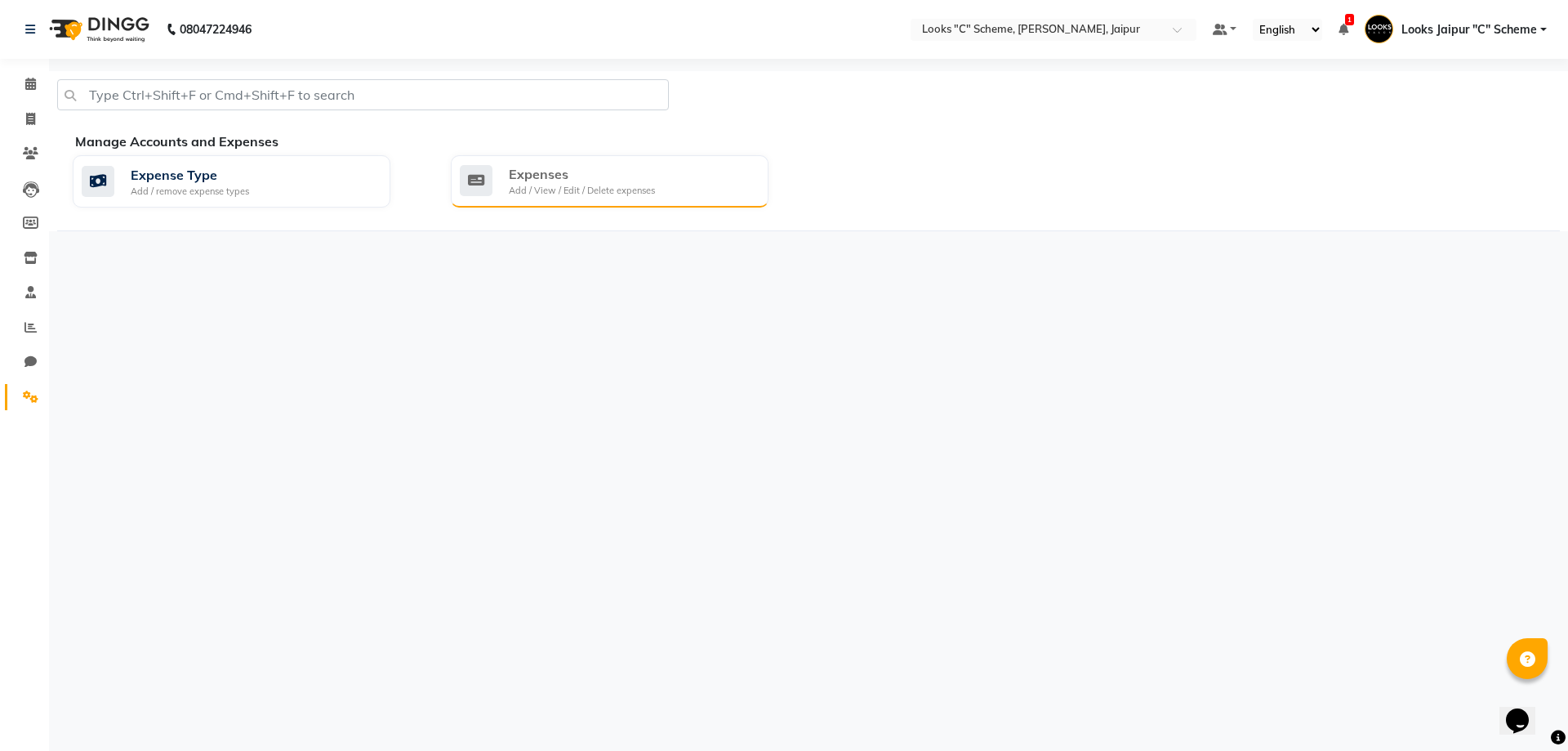
click at [629, 162] on div "Expenses Add / View / Edit / Delete expenses" at bounding box center [610, 181] width 318 height 52
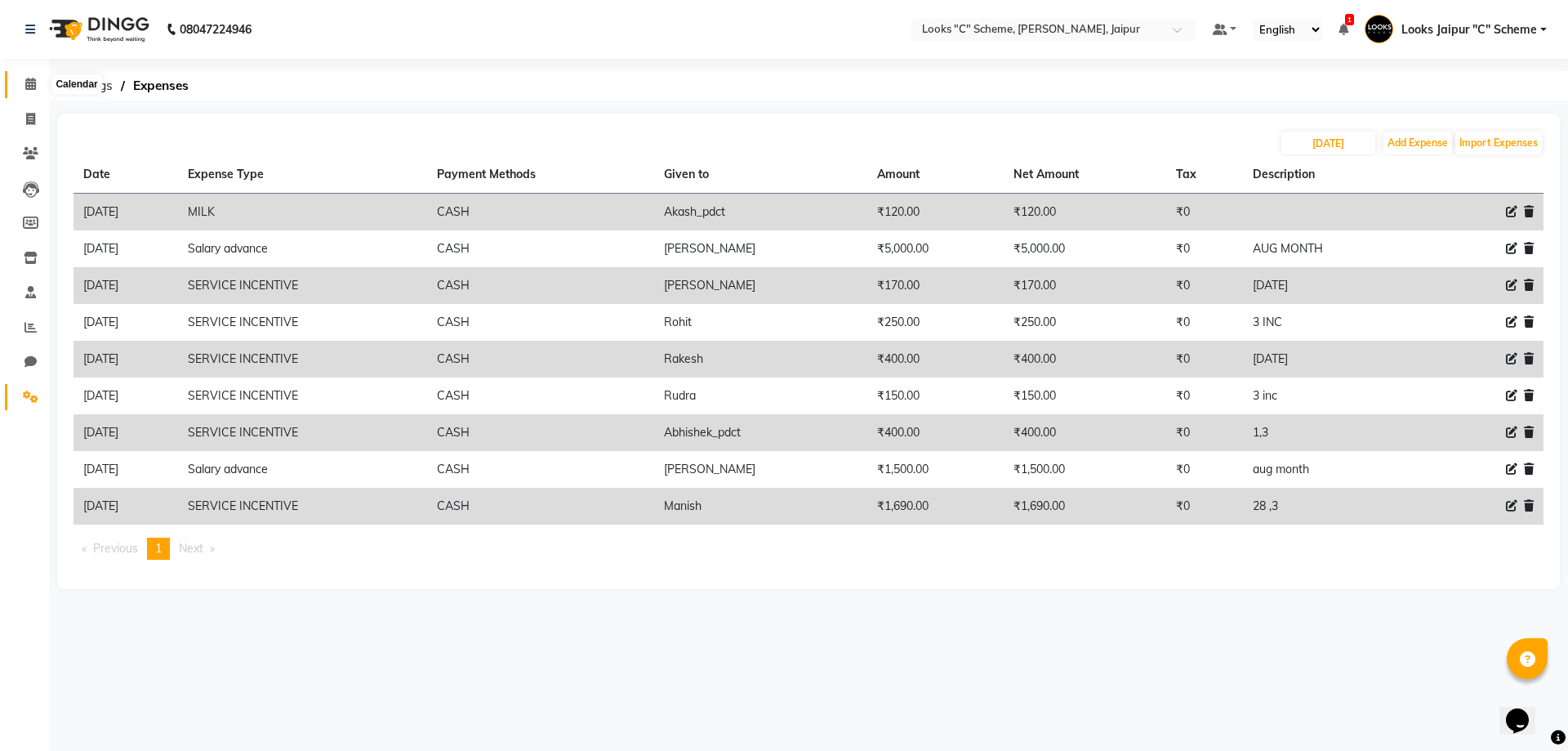
click at [30, 74] on link "Calendar" at bounding box center [25, 85] width 39 height 27
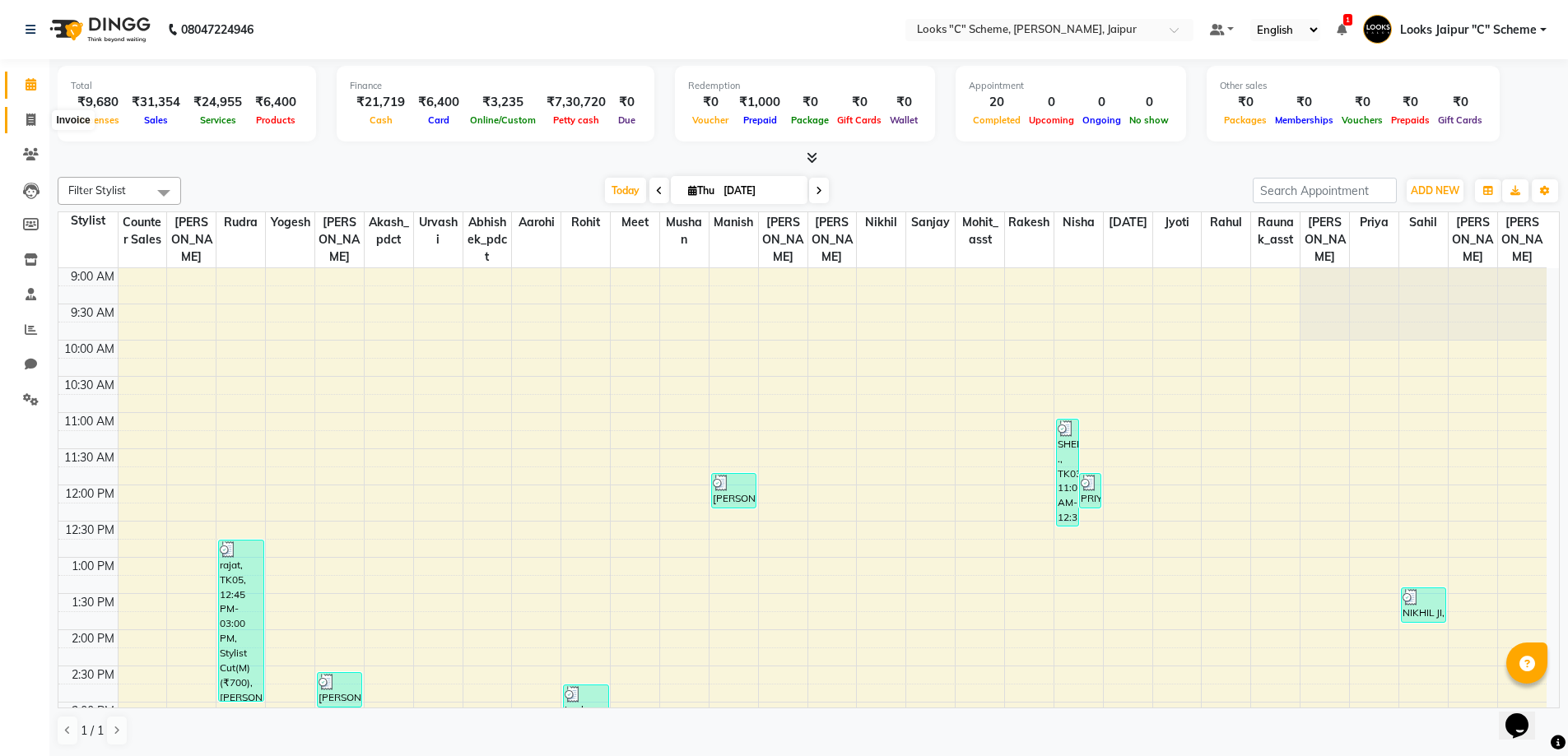
click at [23, 124] on span at bounding box center [31, 120] width 28 height 19
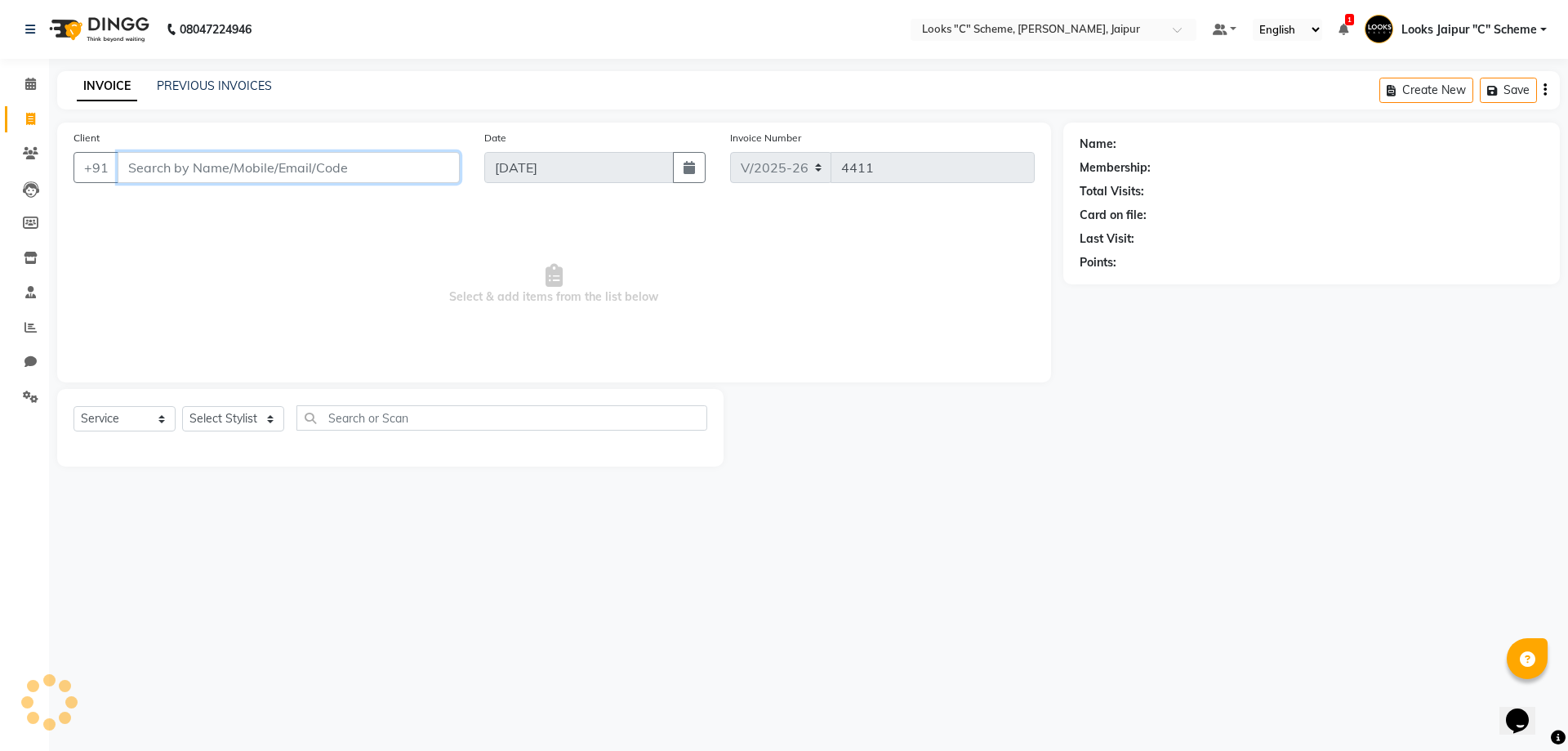
click at [189, 163] on input "Client" at bounding box center [288, 167] width 342 height 31
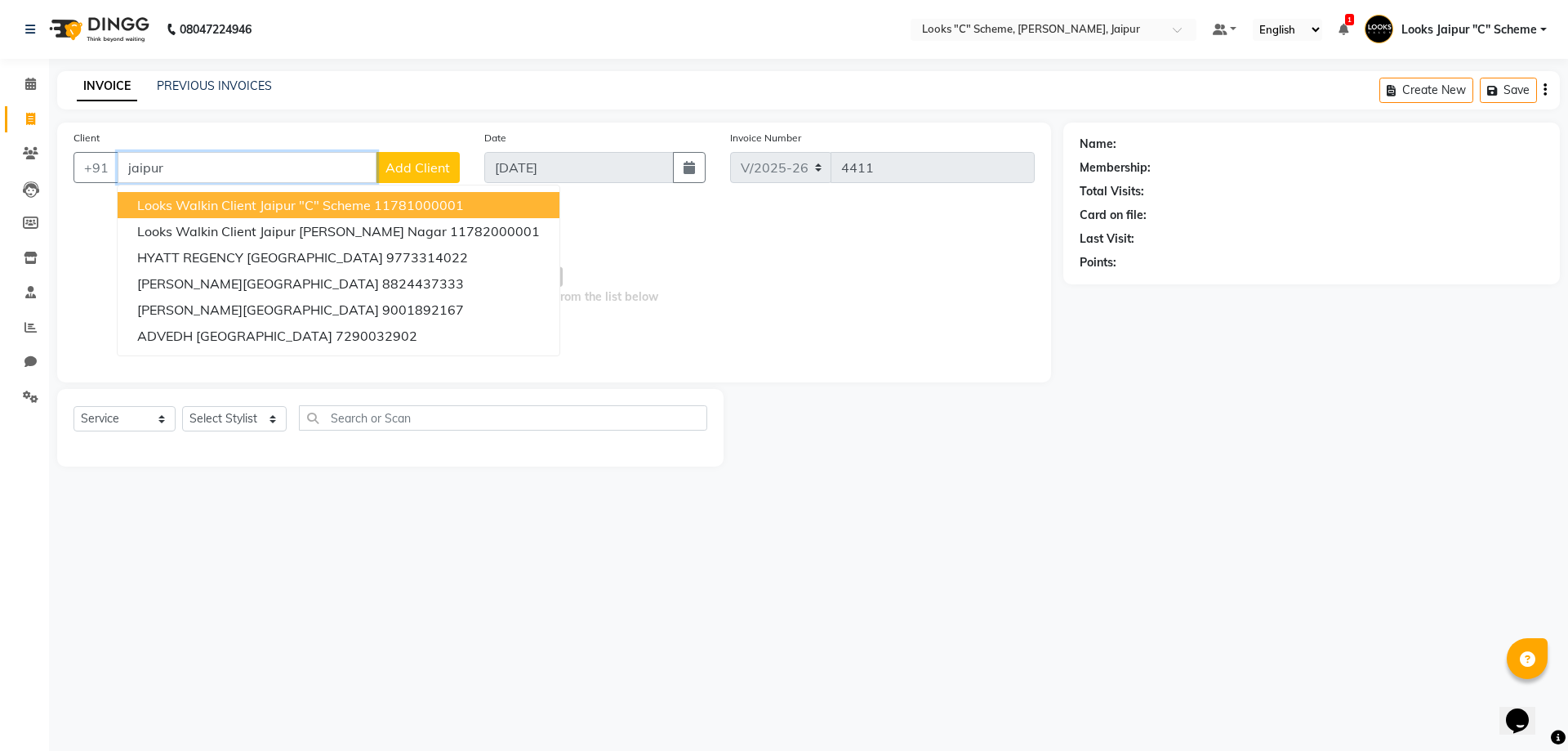
click at [190, 202] on span "Looks Walkin Client Jaipur "C" Scheme" at bounding box center [254, 204] width 234 height 17
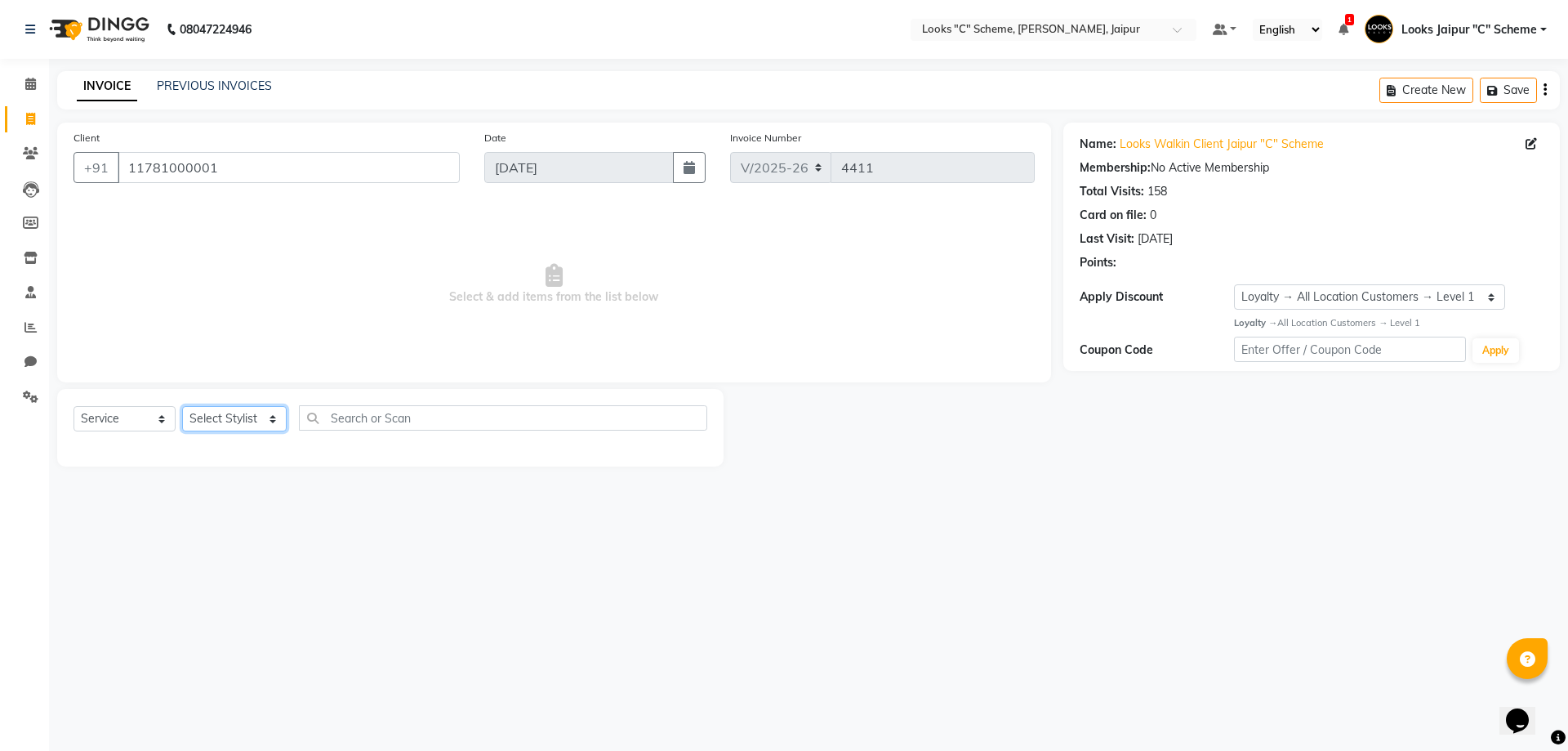
click at [232, 406] on select "Select Stylist [PERSON_NAME] Akash_pdct [PERSON_NAME] [PERSON_NAME] Counter Sal…" at bounding box center [234, 419] width 105 height 26
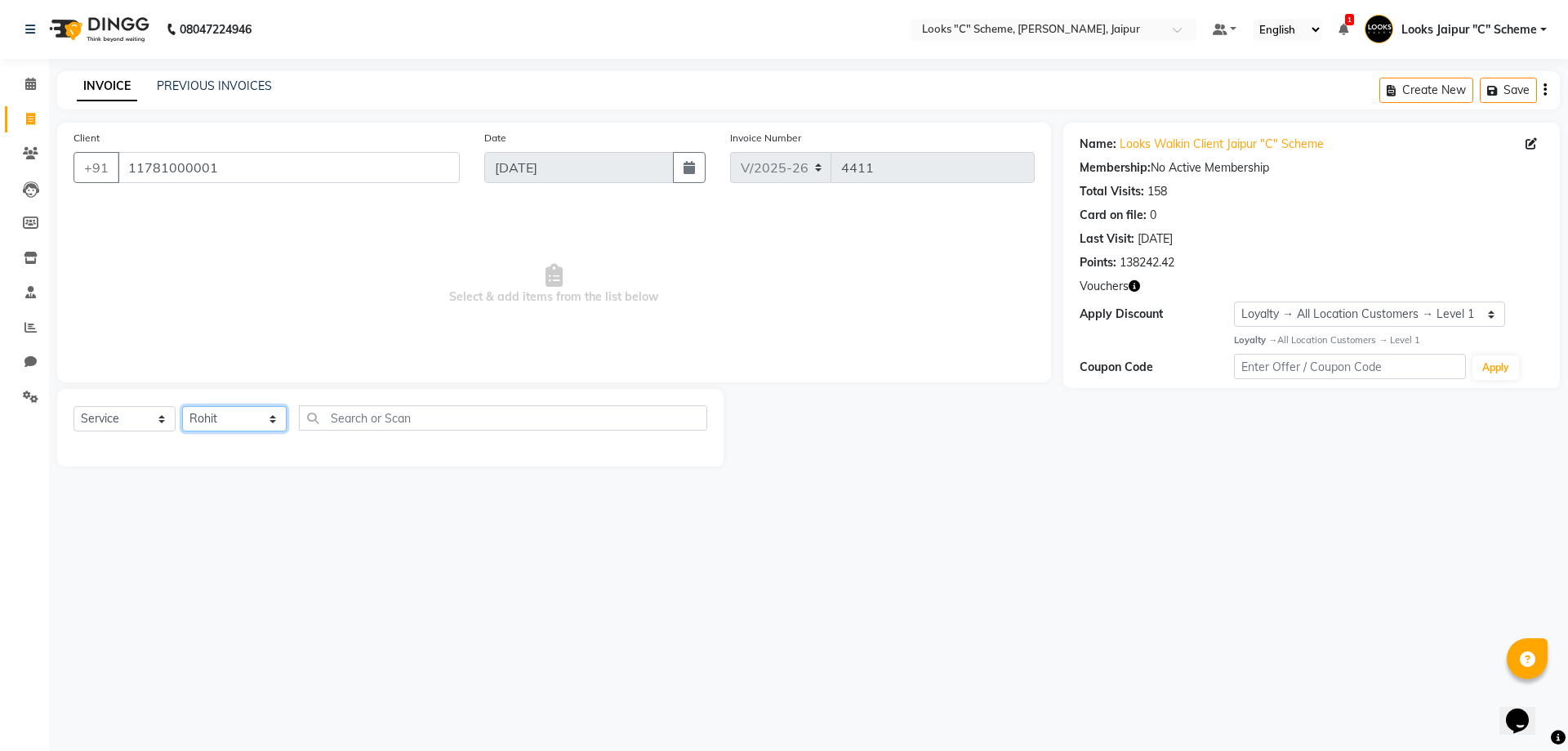
click at [182, 406] on select "Select Stylist [PERSON_NAME] Akash_pdct [PERSON_NAME] [PERSON_NAME] Counter Sal…" at bounding box center [234, 419] width 105 height 26
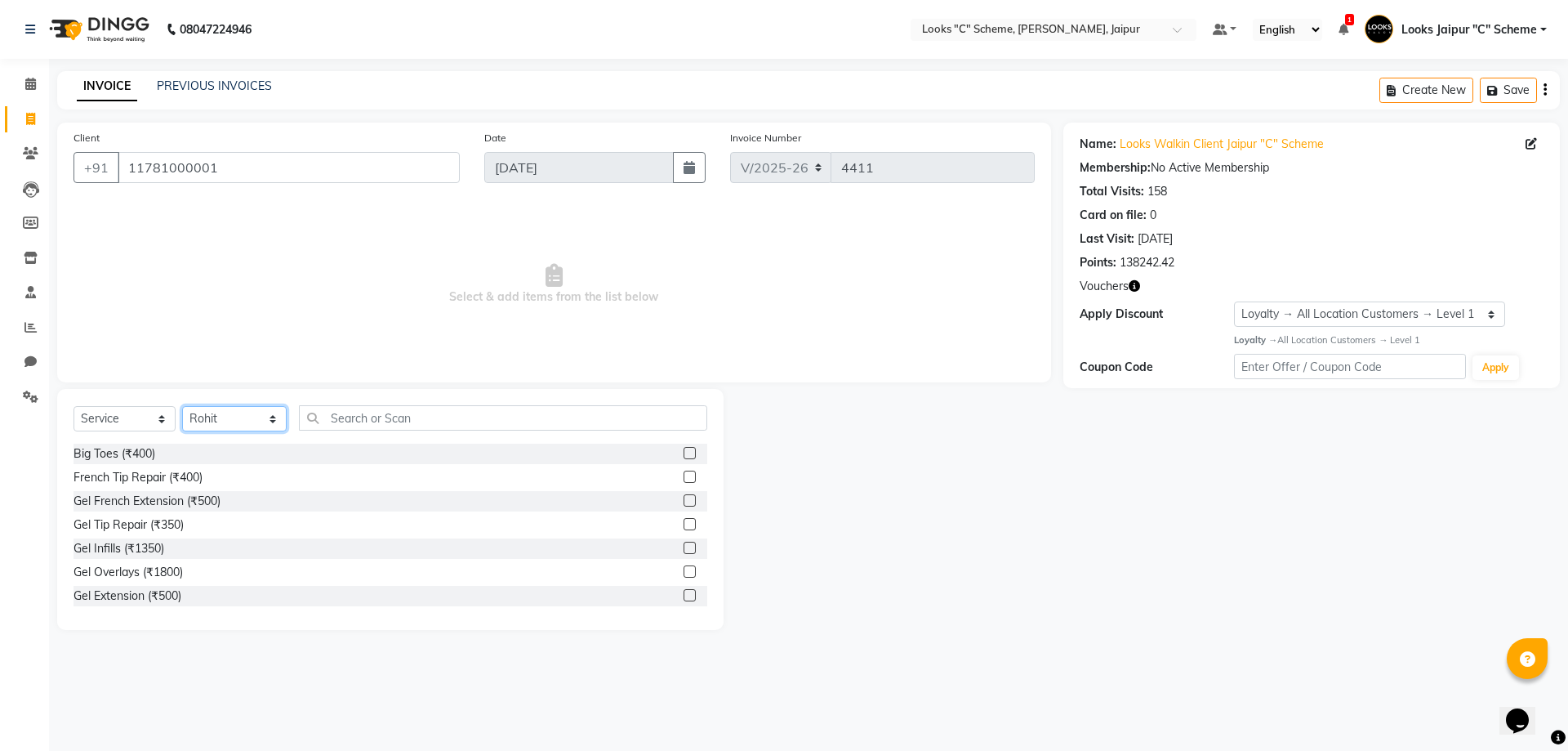
click at [263, 421] on select "Select Stylist [PERSON_NAME] Akash_pdct [PERSON_NAME] [PERSON_NAME] Counter Sal…" at bounding box center [234, 419] width 105 height 26
click at [182, 406] on select "Select Stylist [PERSON_NAME] Akash_pdct [PERSON_NAME] [PERSON_NAME] Counter Sal…" at bounding box center [234, 419] width 105 height 26
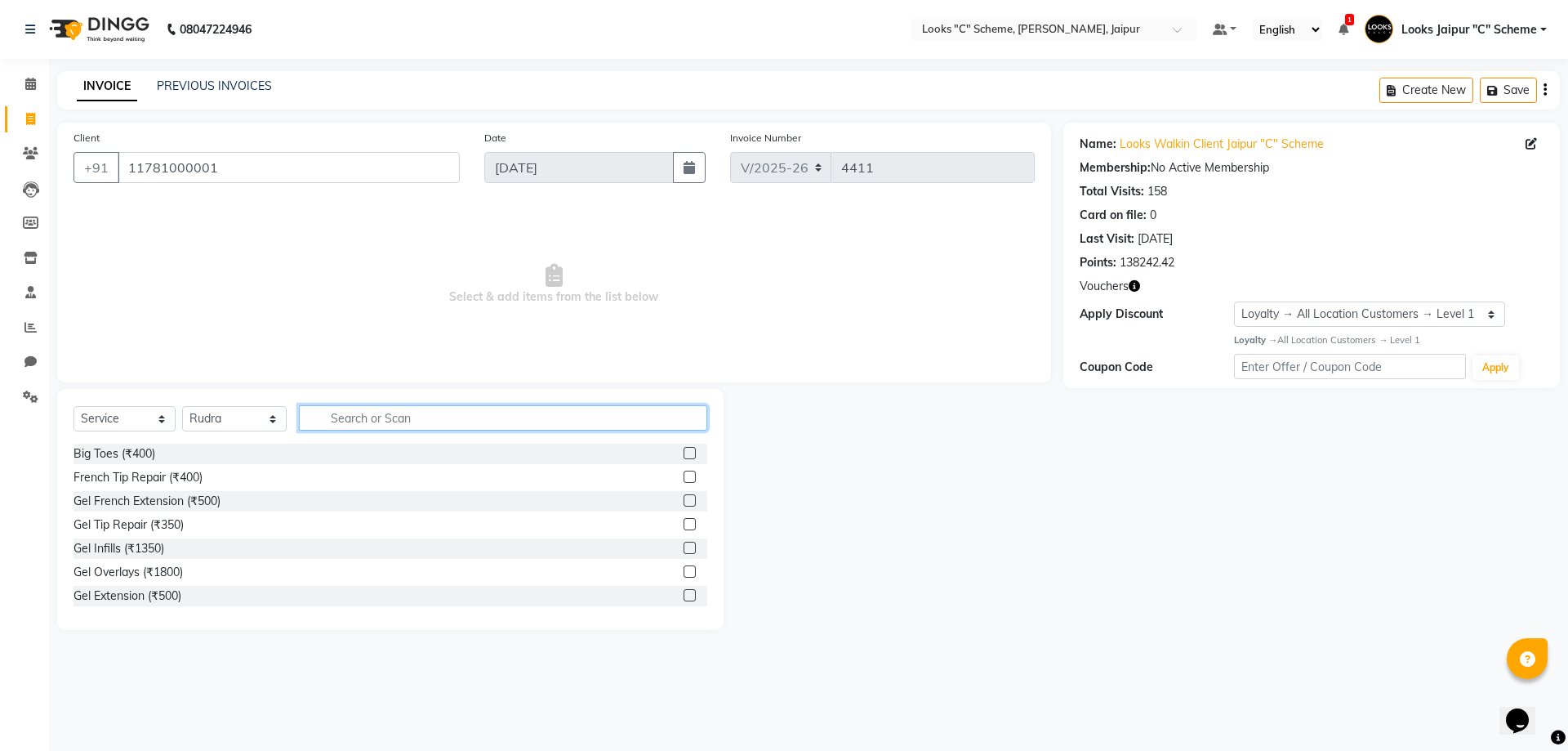
click at [364, 419] on input "text" at bounding box center [502, 418] width 408 height 26
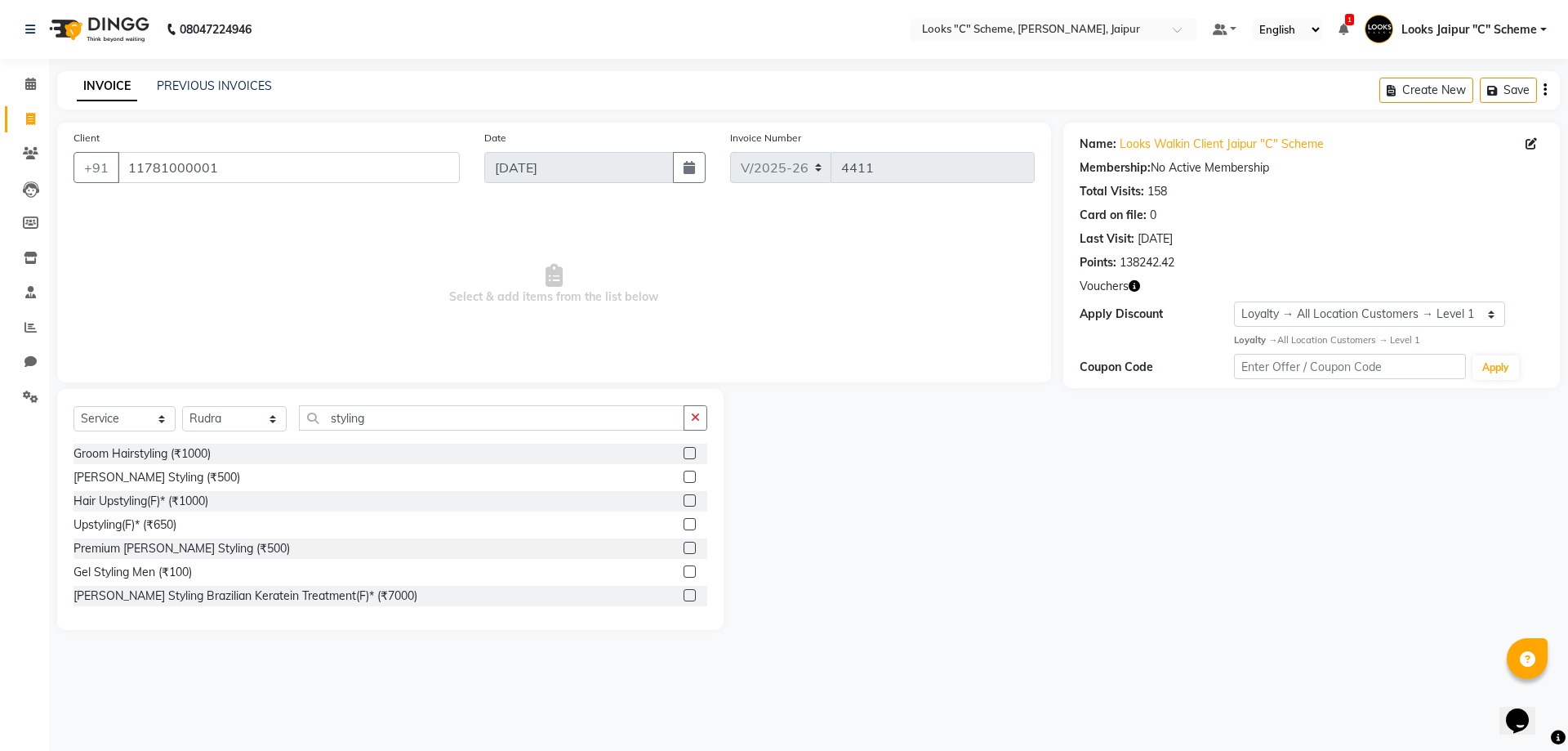
drag, startPoint x: 680, startPoint y: 575, endPoint x: 673, endPoint y: 565, distance: 12.2
click at [684, 575] on label at bounding box center [690, 571] width 12 height 12
click at [684, 575] on input "checkbox" at bounding box center [689, 572] width 11 height 11
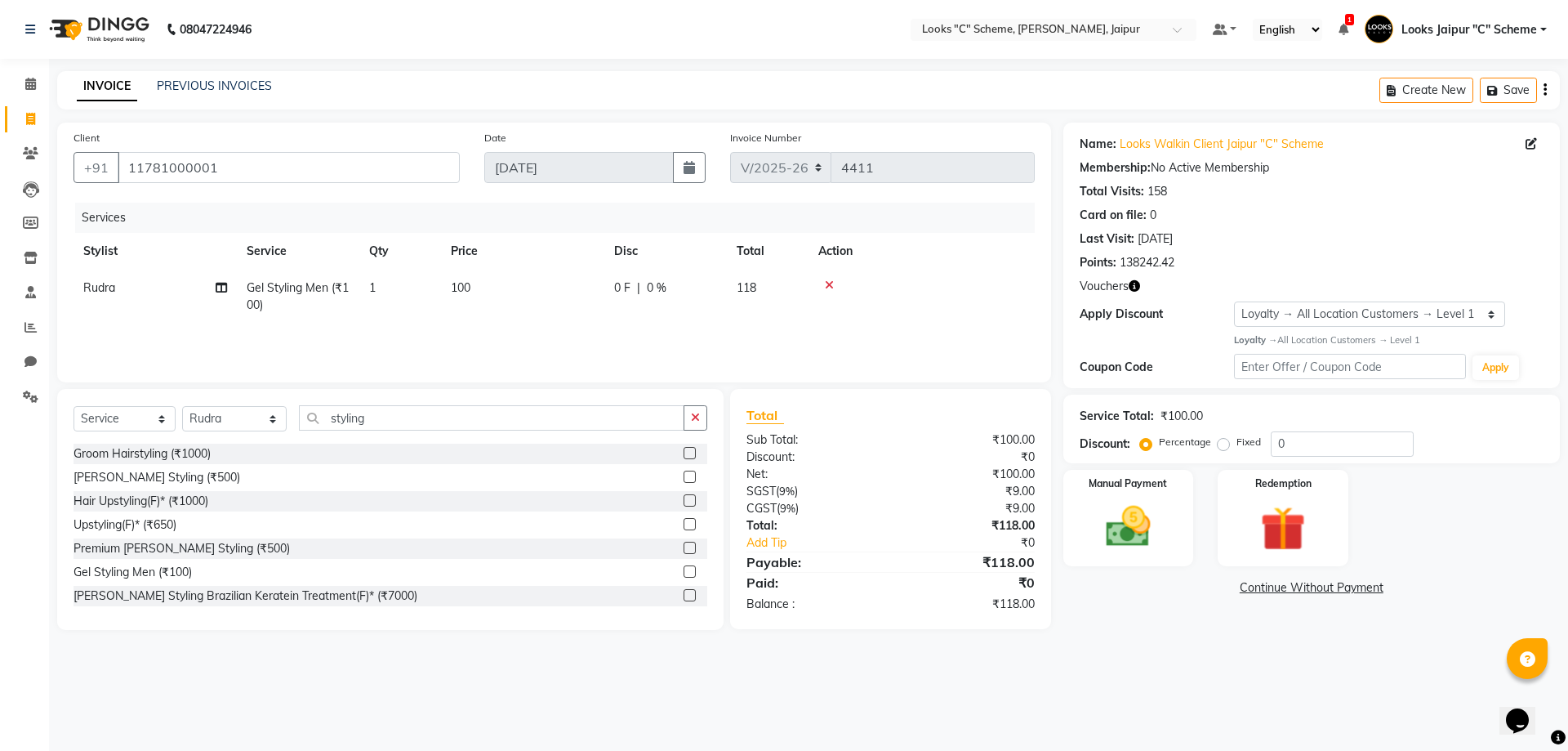
click at [556, 304] on td "100" at bounding box center [522, 296] width 163 height 54
click at [574, 299] on input "100" at bounding box center [599, 292] width 144 height 26
click at [589, 331] on div "Services Stylist Service Qty Price Disc Total Action Aarohi [PERSON_NAME] Abhis…" at bounding box center [554, 284] width 962 height 163
click at [563, 276] on td "252" at bounding box center [522, 296] width 163 height 54
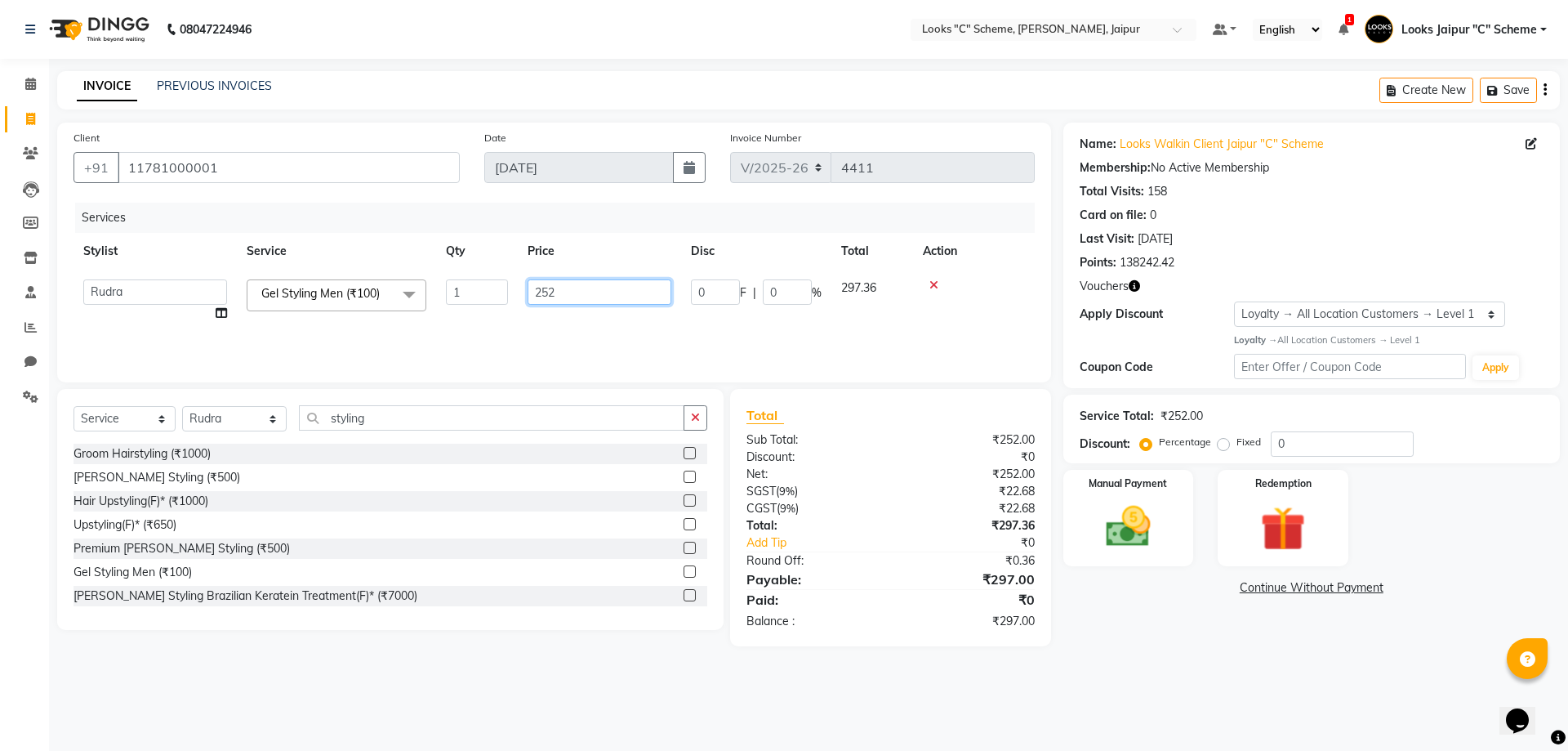
click at [563, 285] on input "252" at bounding box center [599, 292] width 144 height 26
click at [591, 340] on div "Services Stylist Service Qty Price Disc Total Action Aarohi [PERSON_NAME] Abhis…" at bounding box center [554, 284] width 962 height 163
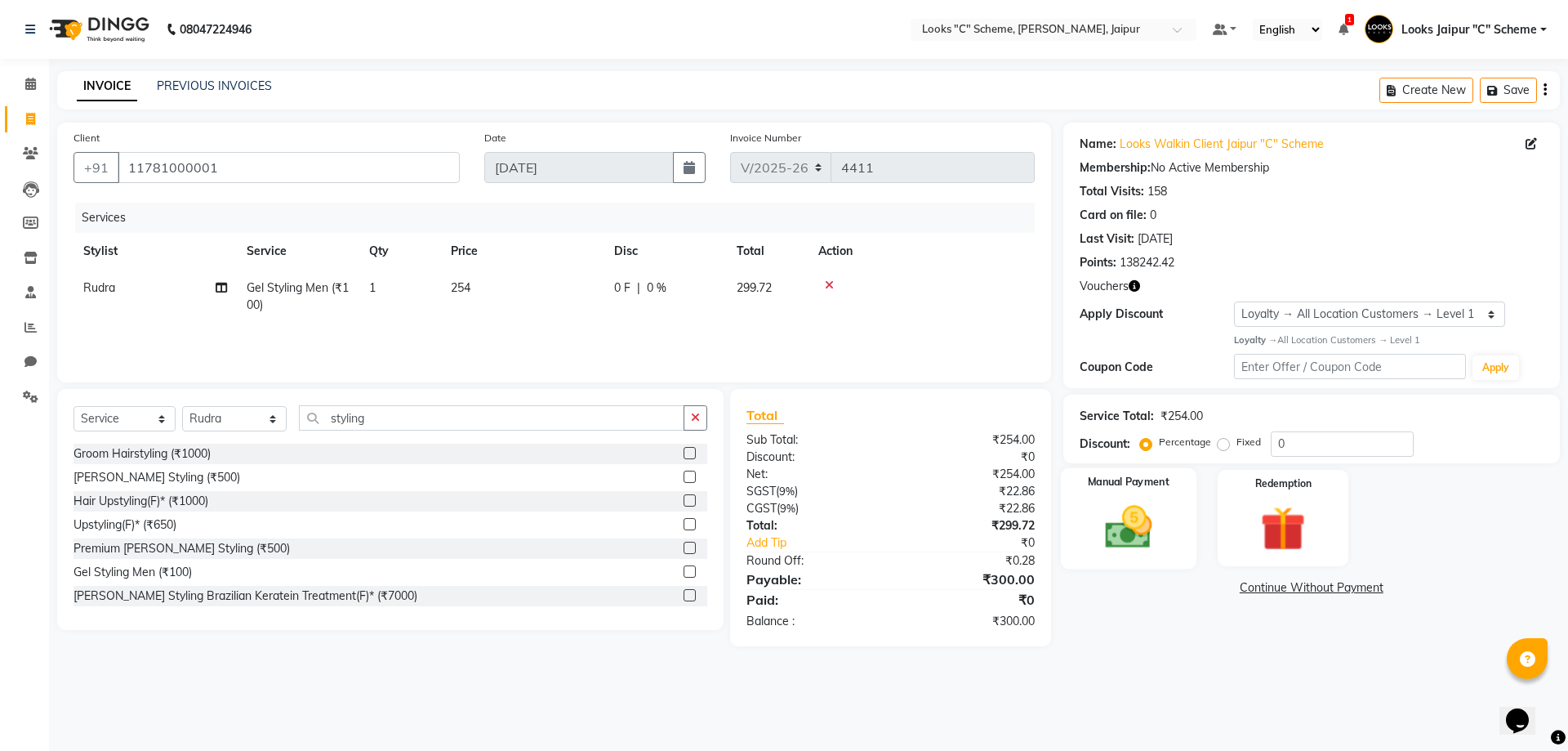
click at [1124, 513] on img at bounding box center [1128, 526] width 76 height 54
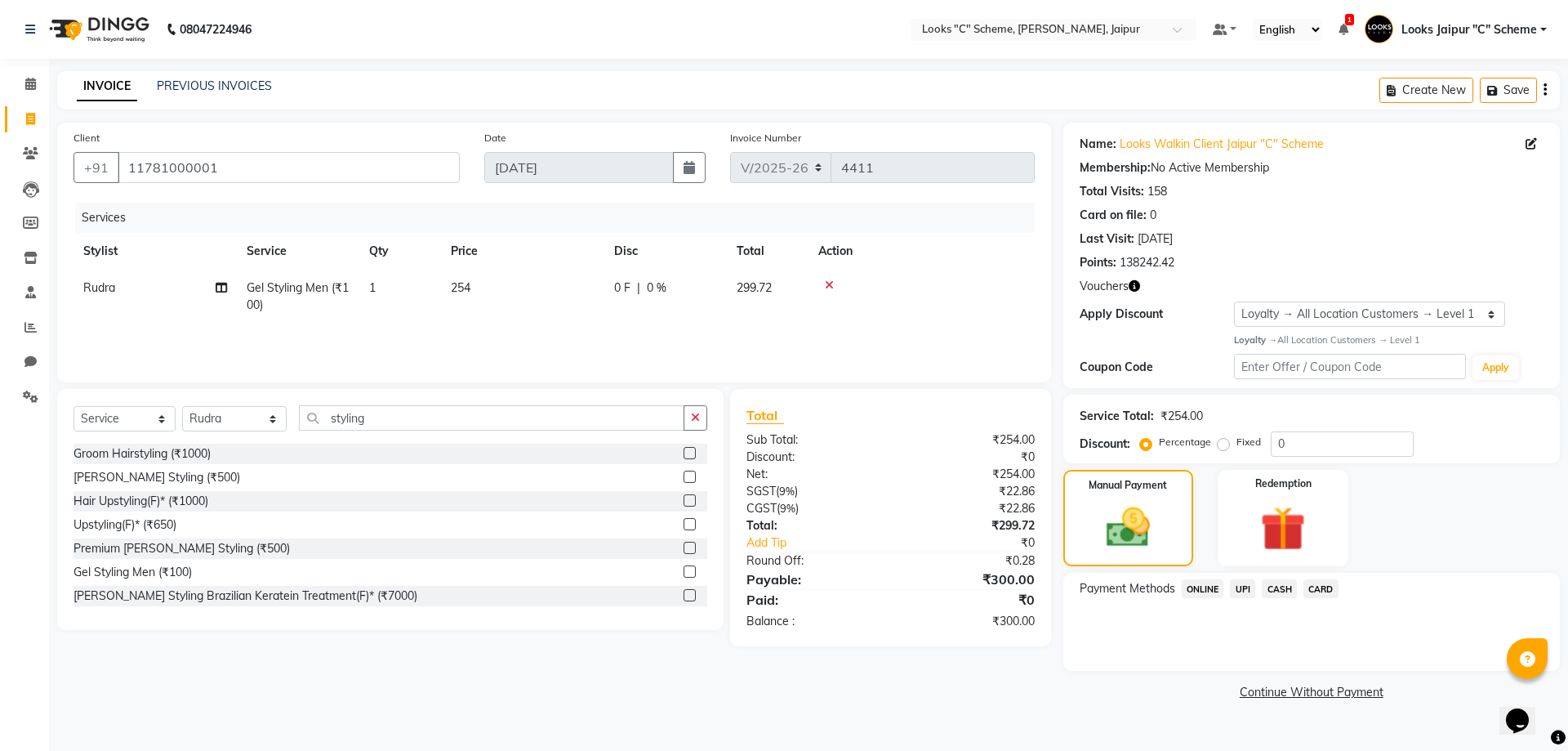
click at [1292, 590] on span "CASH" at bounding box center [1280, 588] width 35 height 19
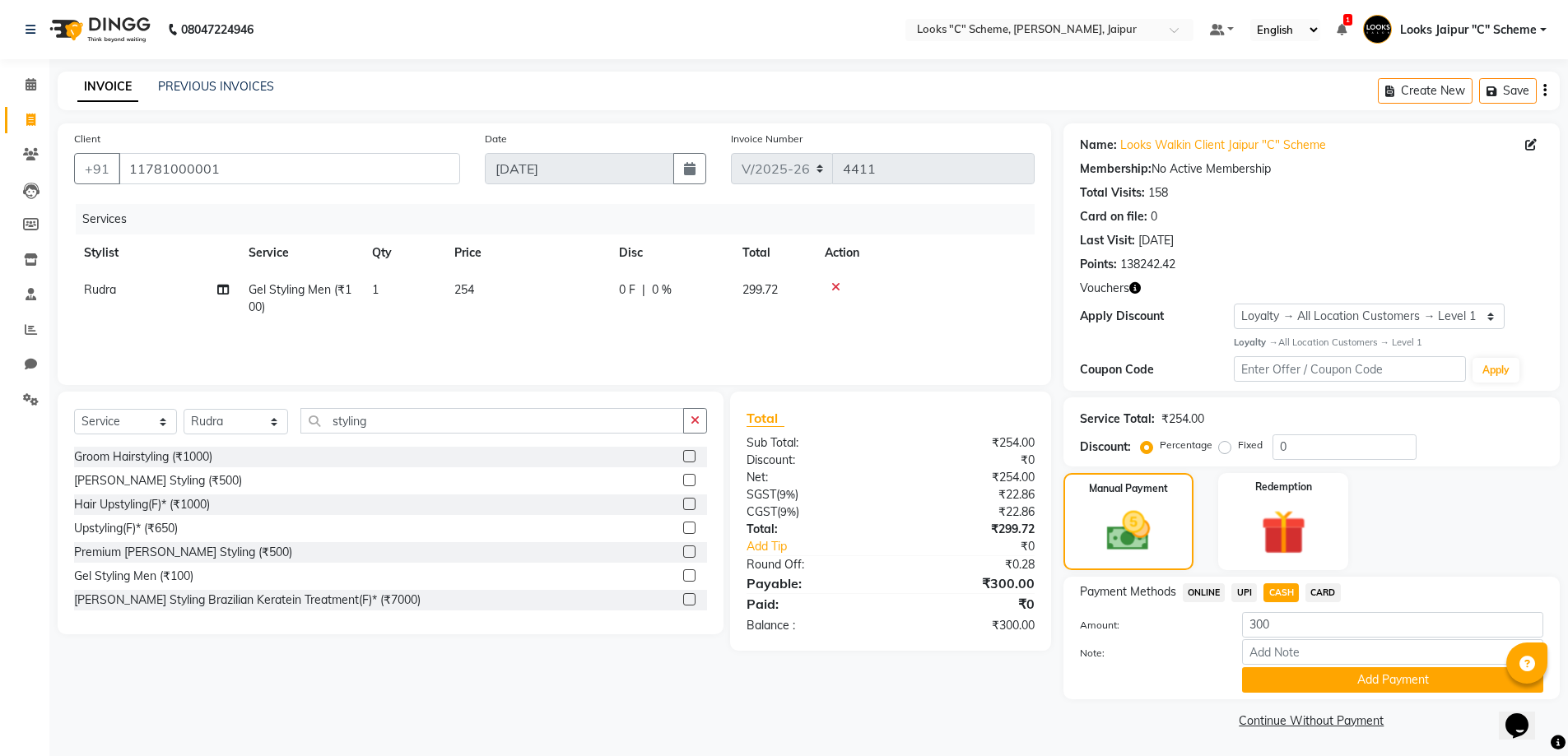
click at [1251, 591] on span "UPI" at bounding box center [1244, 592] width 26 height 19
click at [1292, 676] on button "Add Payment" at bounding box center [1392, 680] width 301 height 26
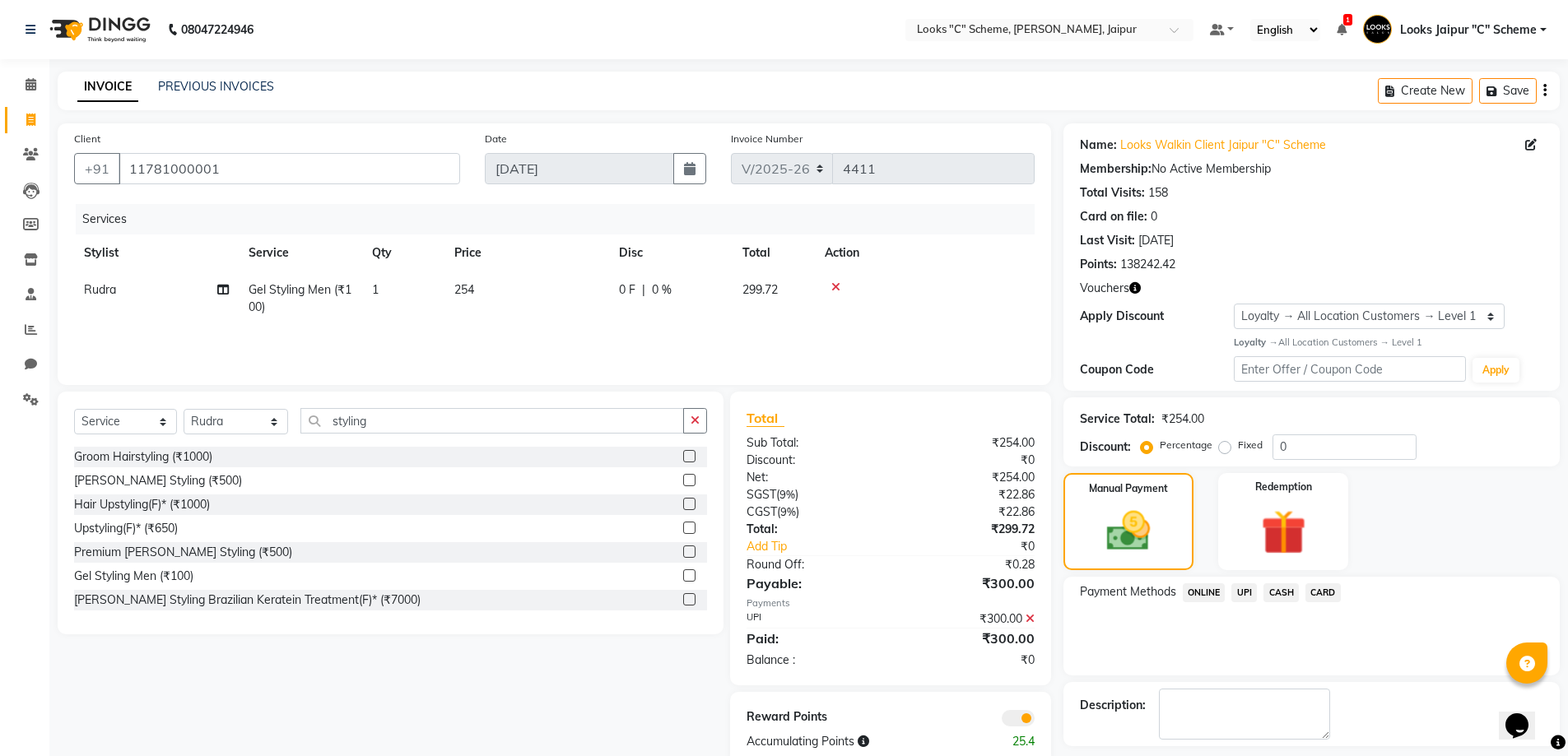
scroll to position [71, 0]
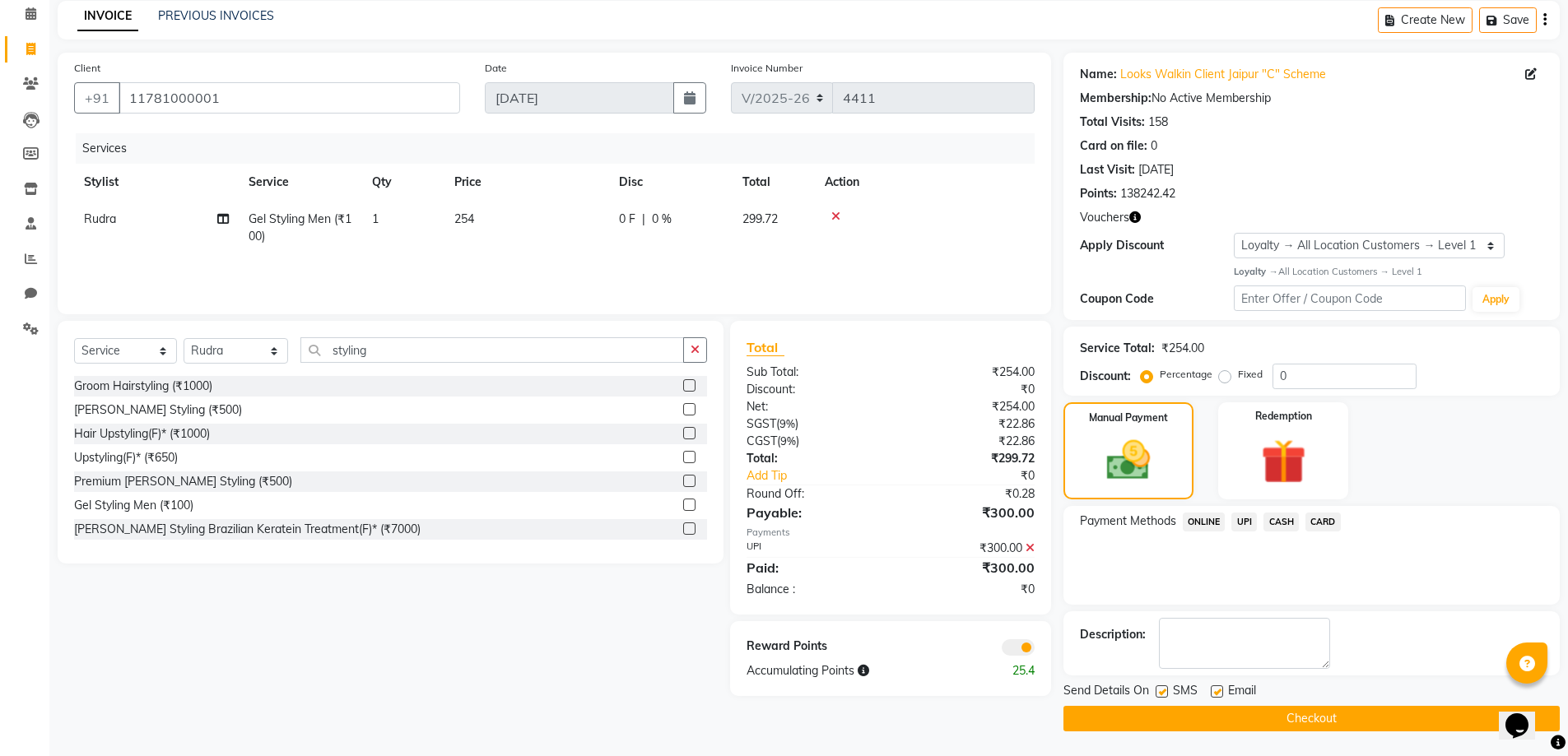
click at [1303, 711] on button "Checkout" at bounding box center [1311, 718] width 496 height 26
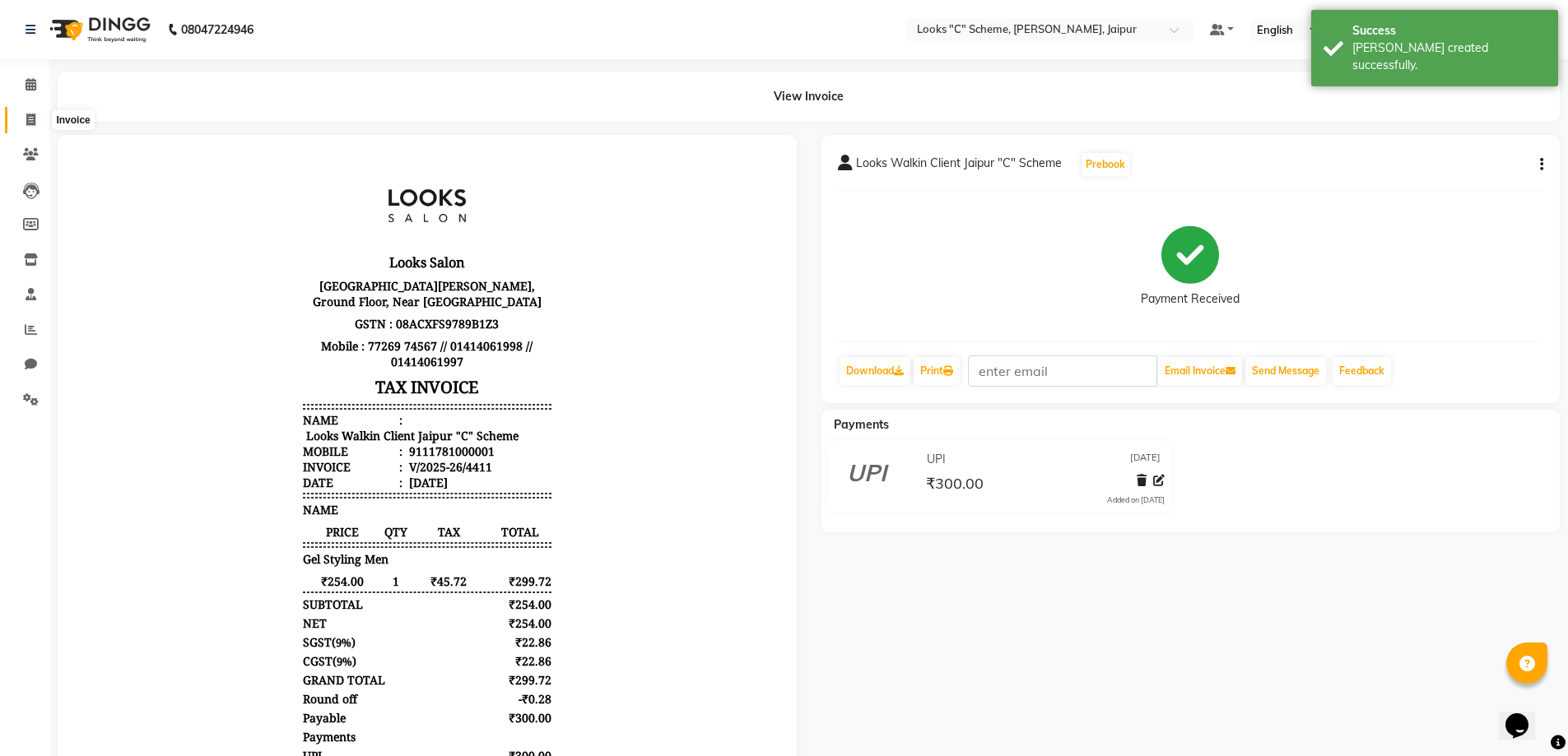
click at [36, 114] on icon at bounding box center [31, 120] width 9 height 12
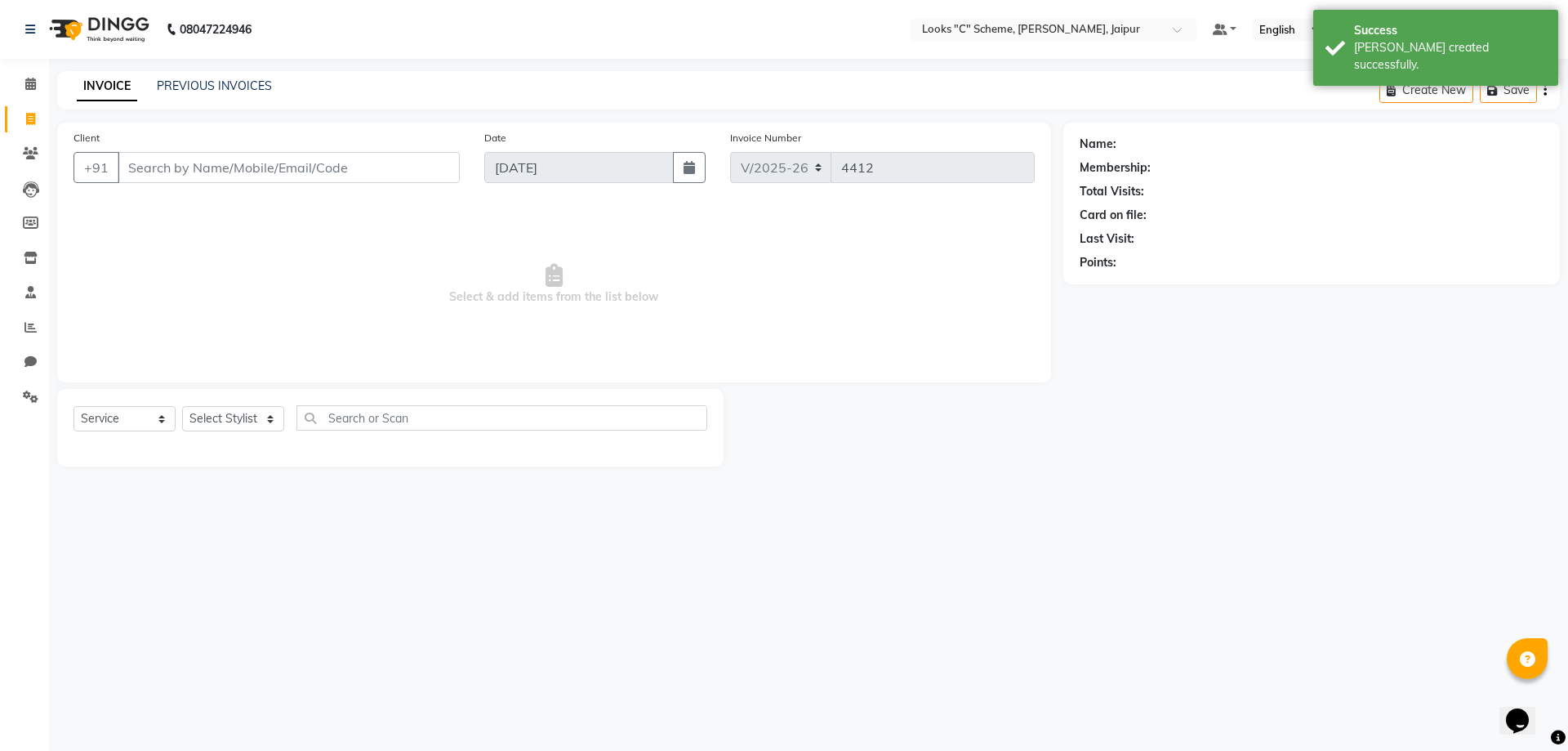
click at [219, 168] on input "Client" at bounding box center [288, 167] width 342 height 31
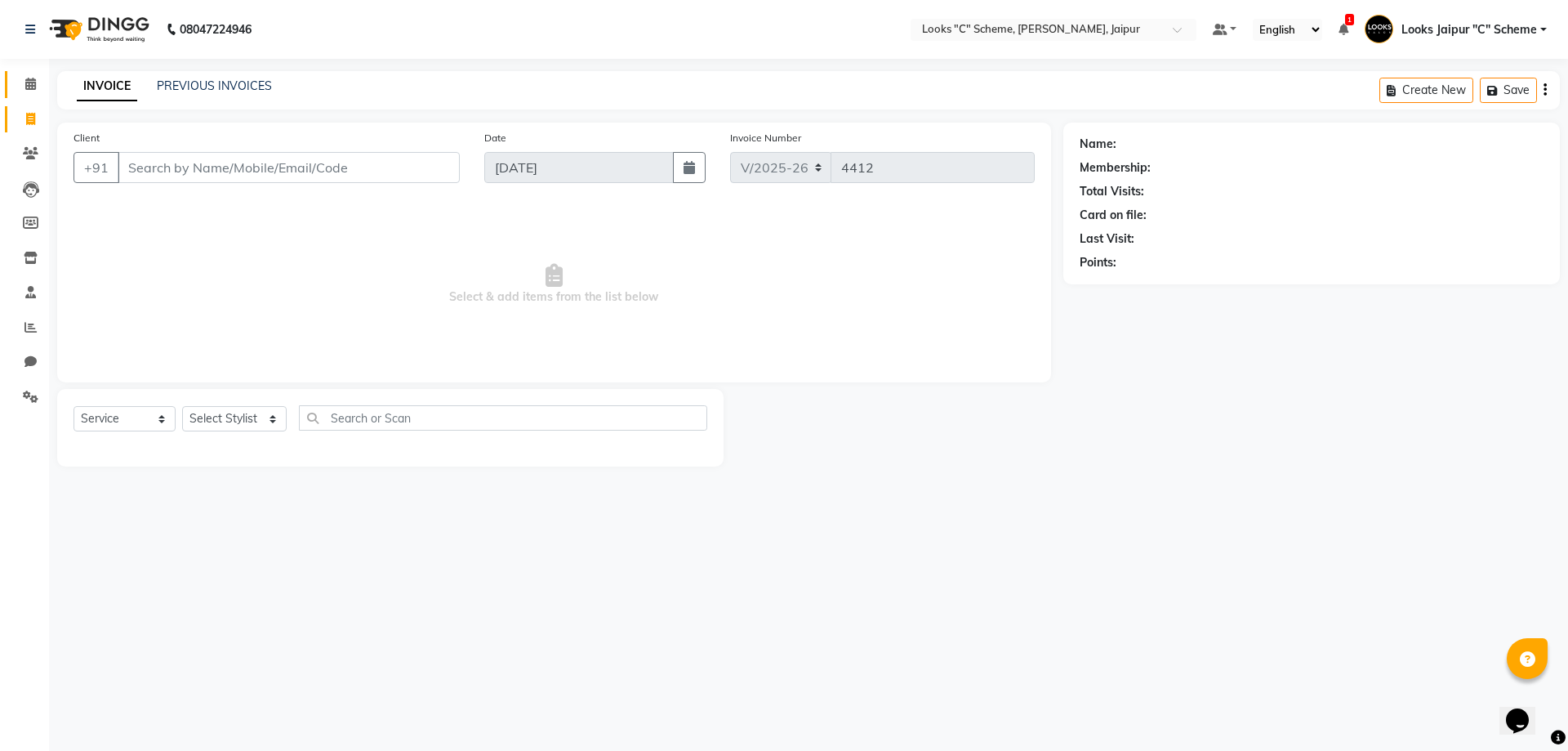
click at [22, 75] on span at bounding box center [31, 84] width 28 height 19
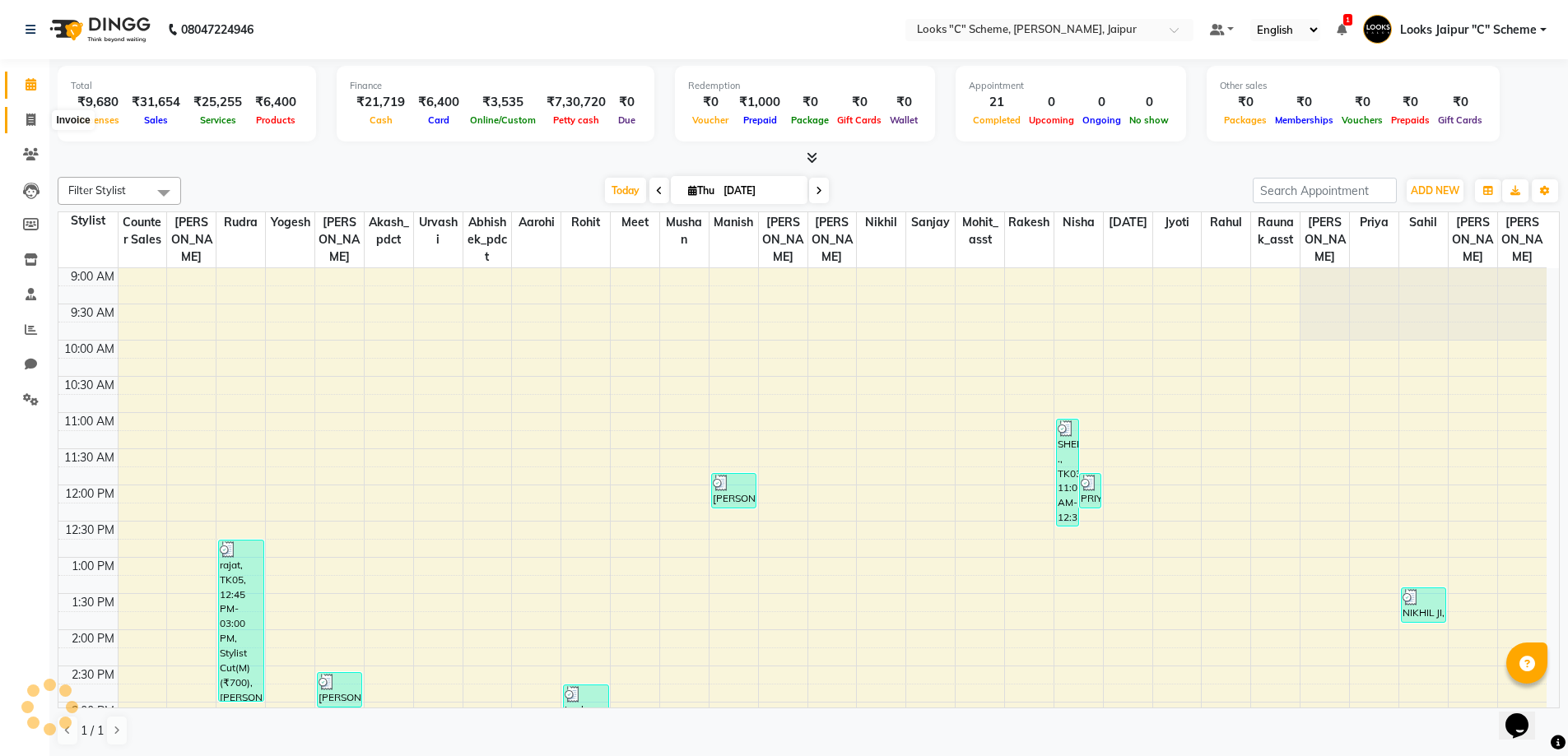
drag, startPoint x: 30, startPoint y: 123, endPoint x: 80, endPoint y: 130, distance: 50.5
click at [30, 124] on icon at bounding box center [31, 120] width 9 height 12
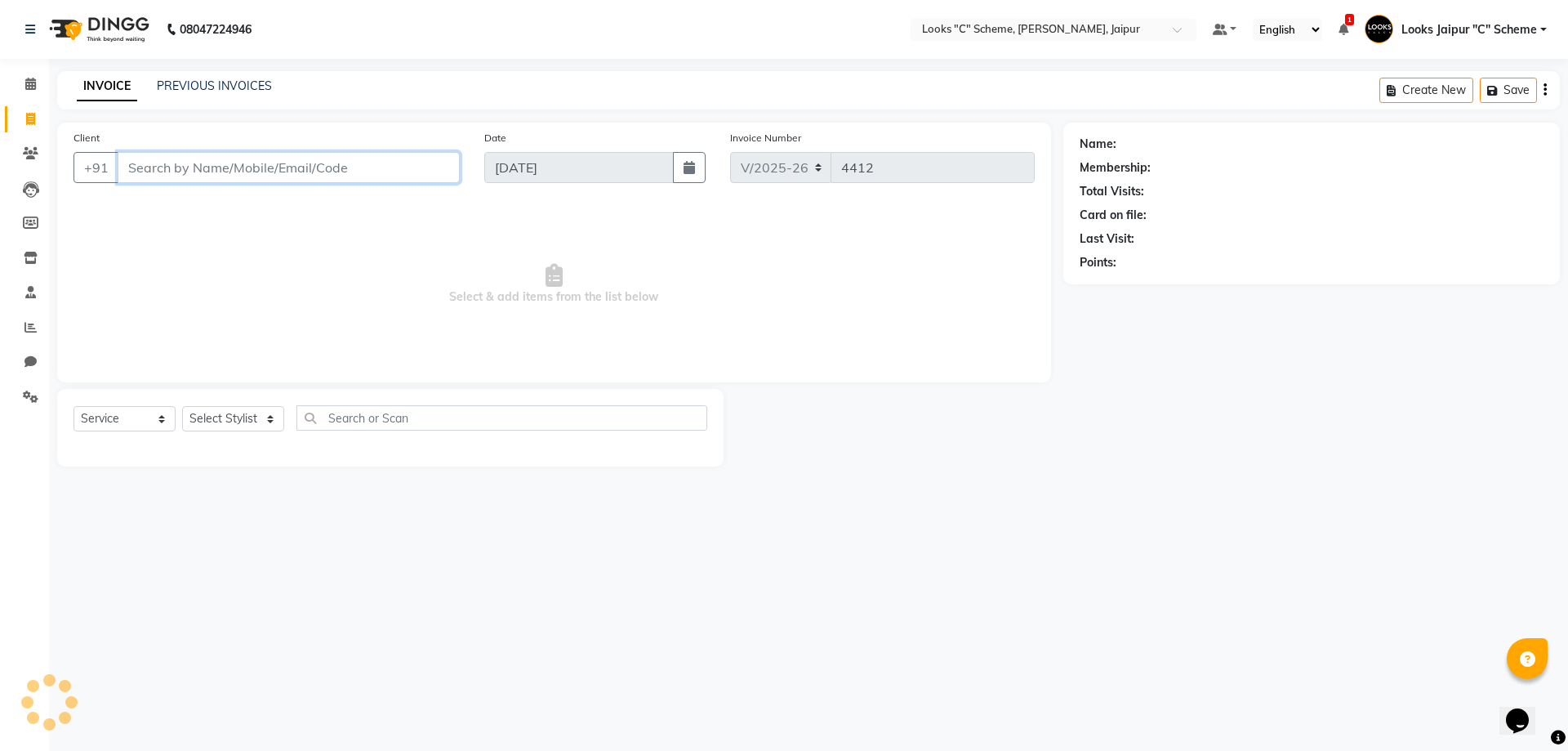
click at [129, 163] on input "Client" at bounding box center [288, 167] width 342 height 31
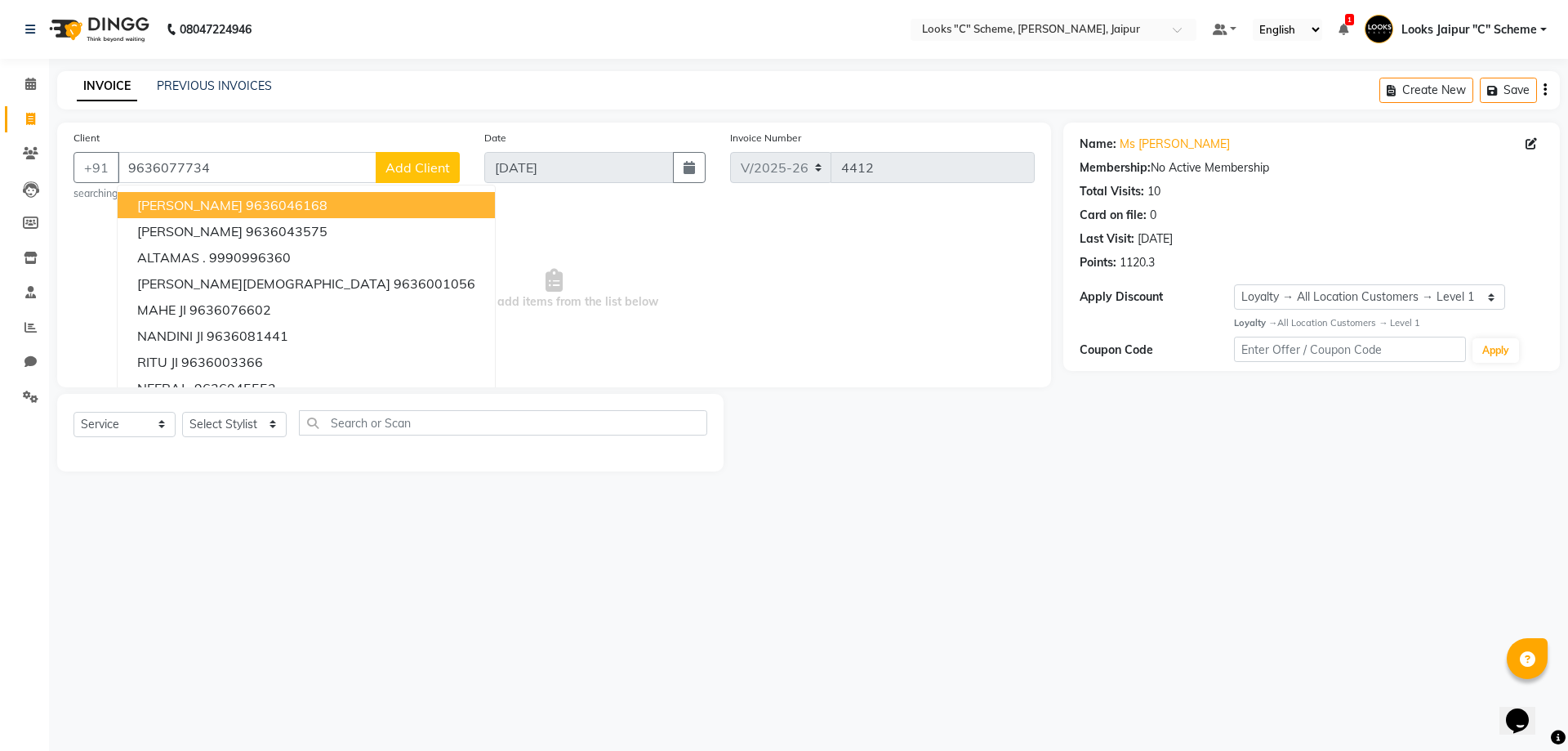
click at [440, 265] on span "Select & add items from the list below" at bounding box center [554, 288] width 962 height 163
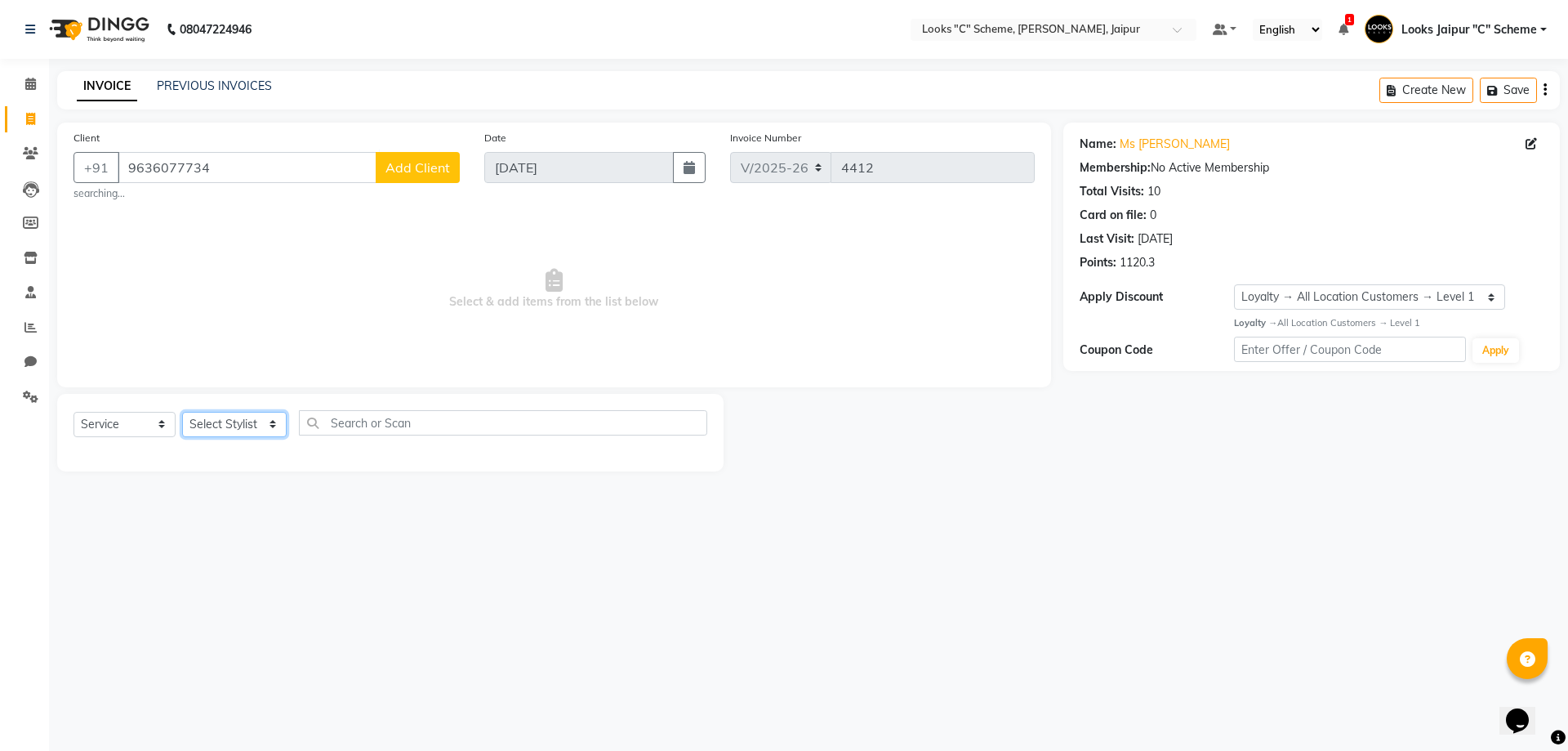
click at [260, 437] on div "Select Service Product Membership Package Voucher Prepaid Gift Card Select Styl…" at bounding box center [390, 429] width 634 height 39
click at [182, 412] on select "Select Stylist [PERSON_NAME] Akash_pdct [PERSON_NAME] [PERSON_NAME] Counter Sal…" at bounding box center [234, 424] width 105 height 26
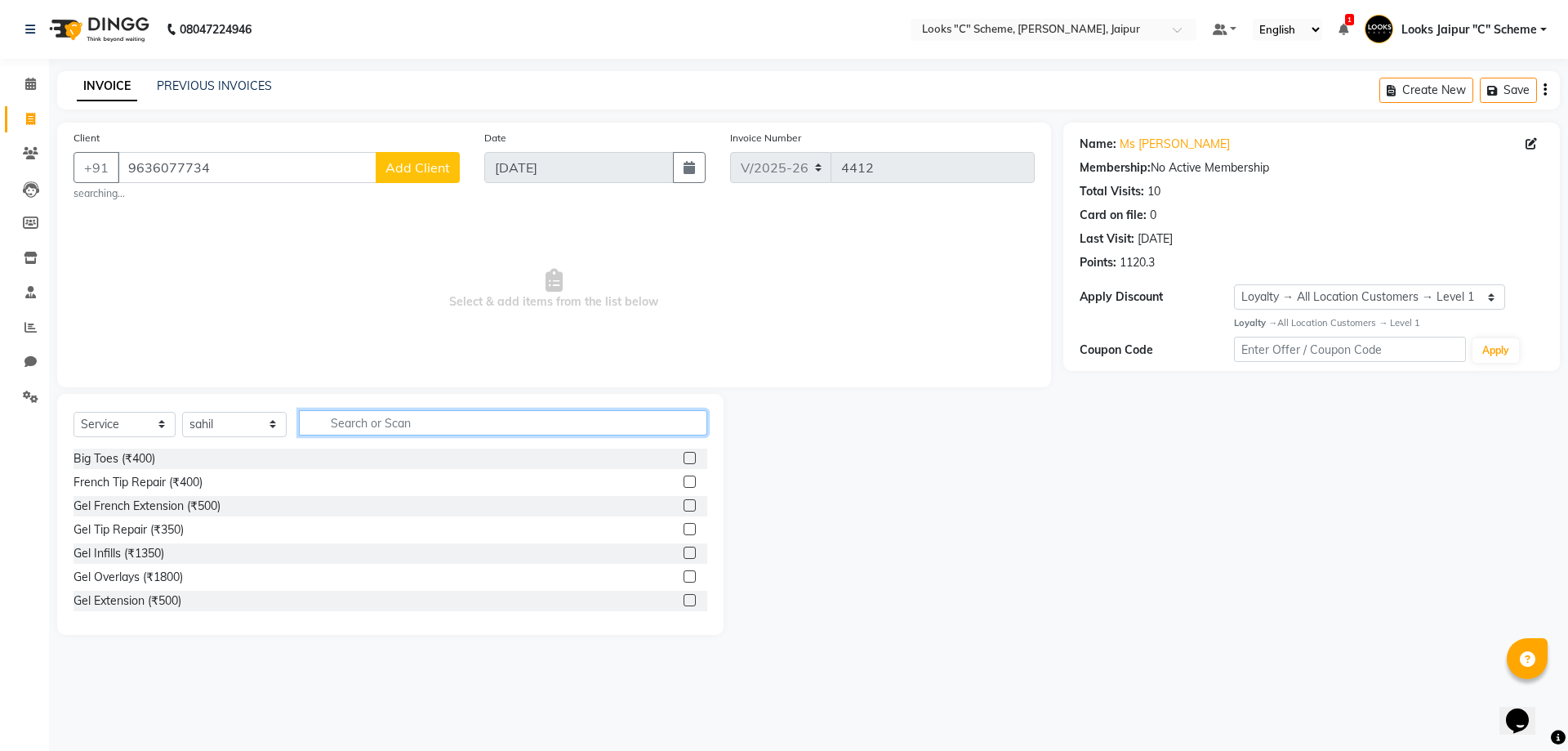
click at [383, 429] on input "text" at bounding box center [502, 422] width 408 height 26
click at [684, 475] on label at bounding box center [690, 481] width 12 height 12
click at [684, 477] on input "checkbox" at bounding box center [689, 482] width 11 height 11
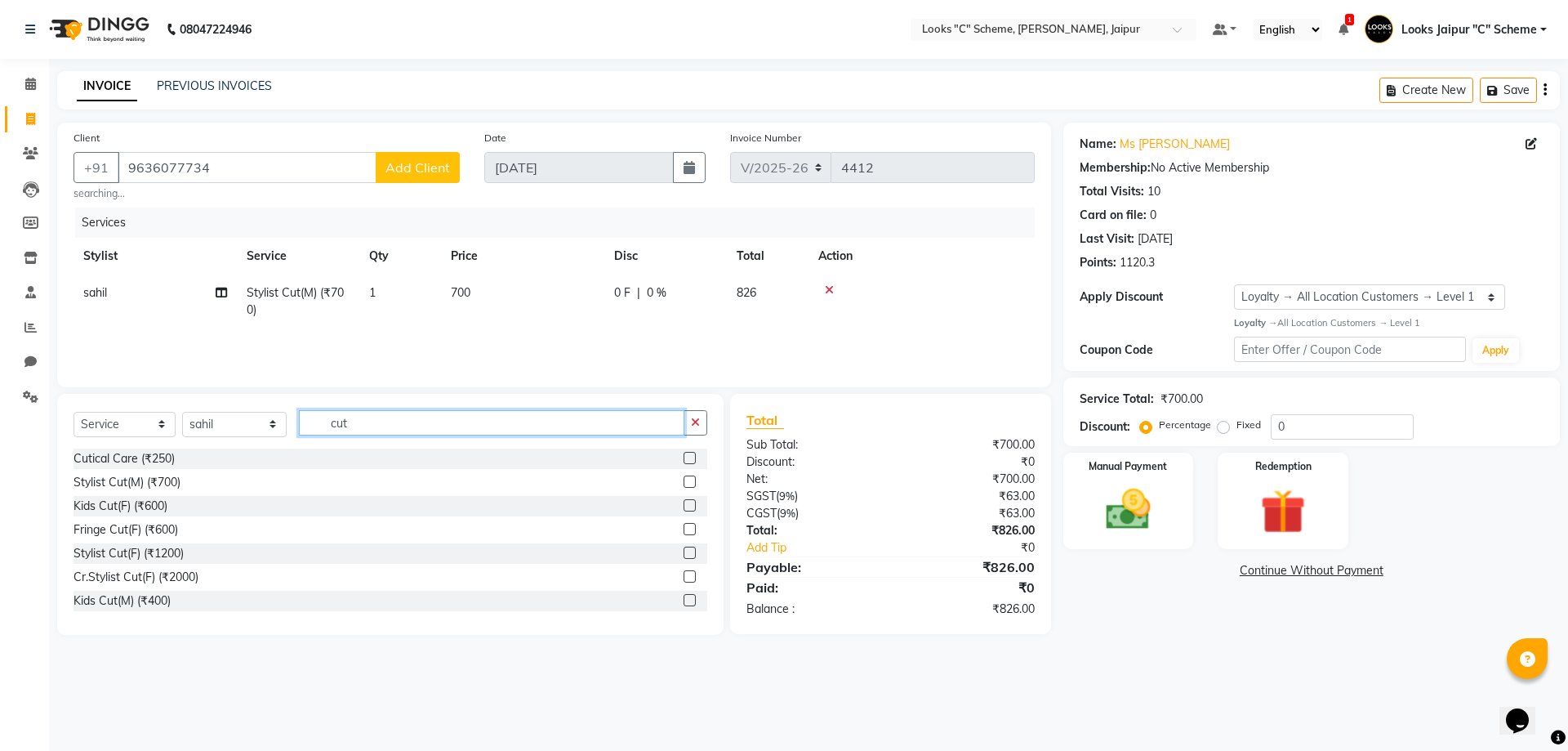
click at [499, 425] on input "cut" at bounding box center [491, 422] width 385 height 26
drag, startPoint x: 213, startPoint y: 425, endPoint x: 214, endPoint y: 412, distance: 13.0
click at [213, 425] on select "Select Stylist [PERSON_NAME] Akash_pdct [PERSON_NAME] [PERSON_NAME] Counter Sal…" at bounding box center [234, 424] width 105 height 26
click at [182, 412] on select "Select Stylist [PERSON_NAME] Akash_pdct [PERSON_NAME] [PERSON_NAME] Counter Sal…" at bounding box center [234, 424] width 105 height 26
click at [332, 427] on input "text" at bounding box center [502, 422] width 408 height 26
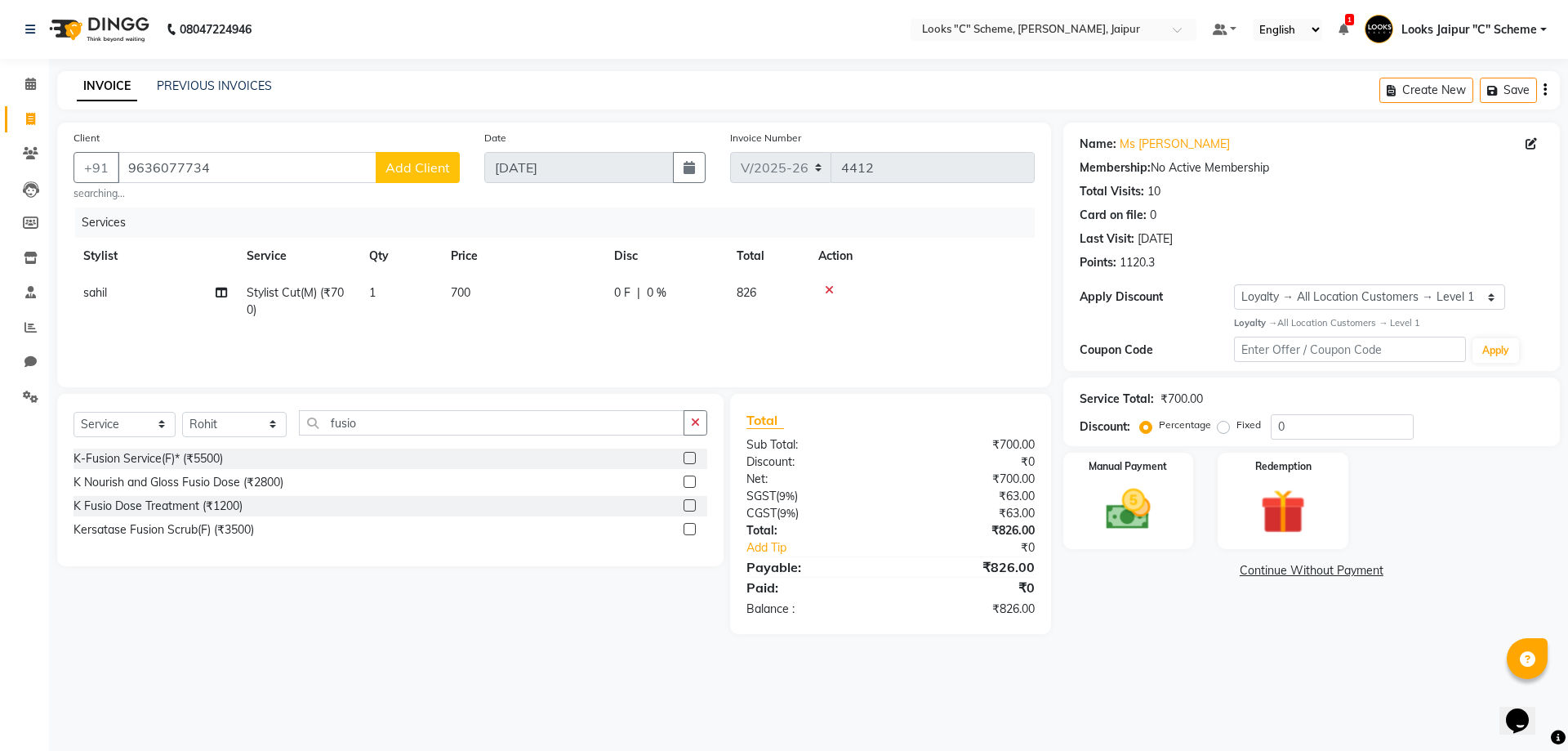
click at [689, 457] on label at bounding box center [690, 458] width 12 height 12
click at [689, 457] on input "checkbox" at bounding box center [689, 458] width 11 height 11
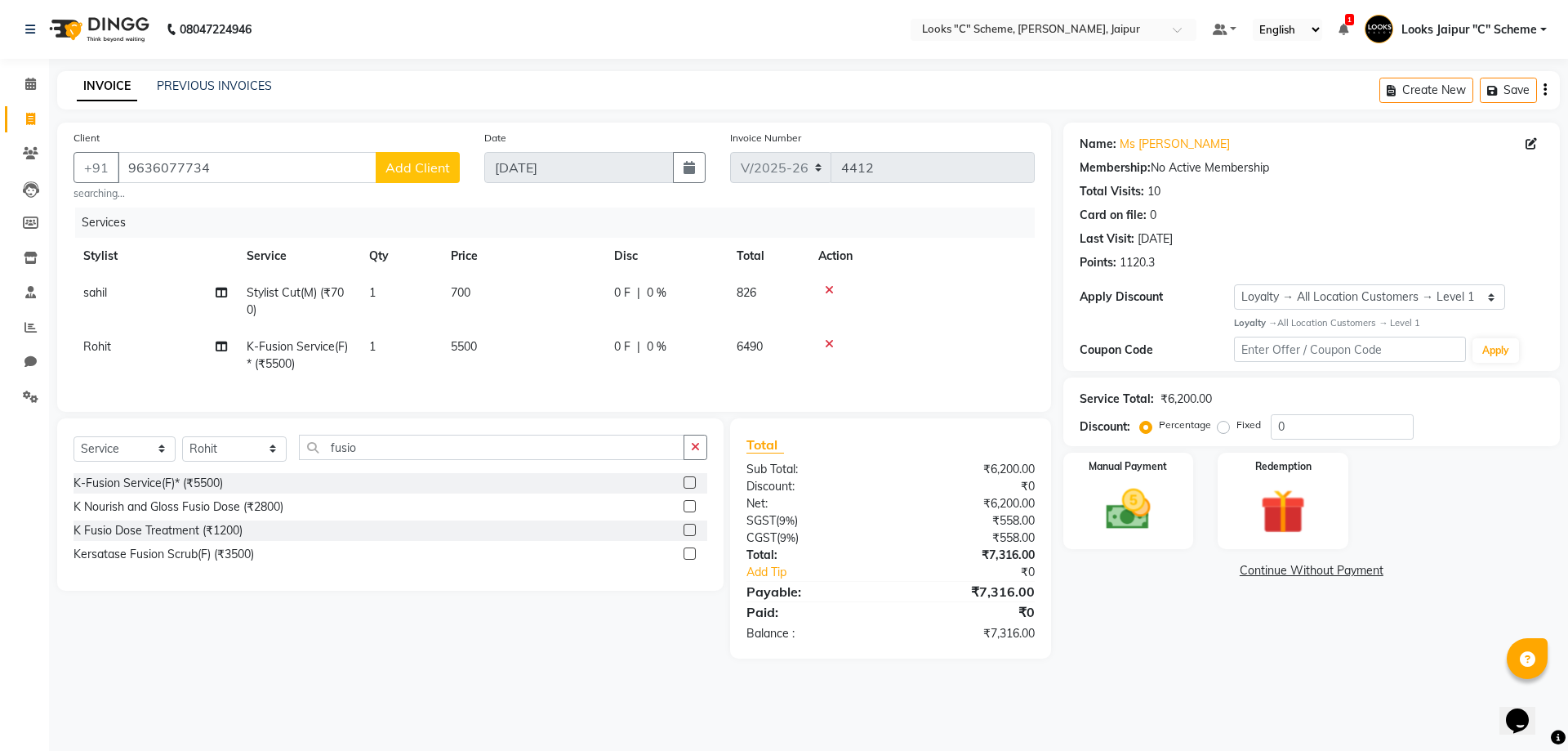
click at [473, 351] on span "5500" at bounding box center [464, 346] width 26 height 15
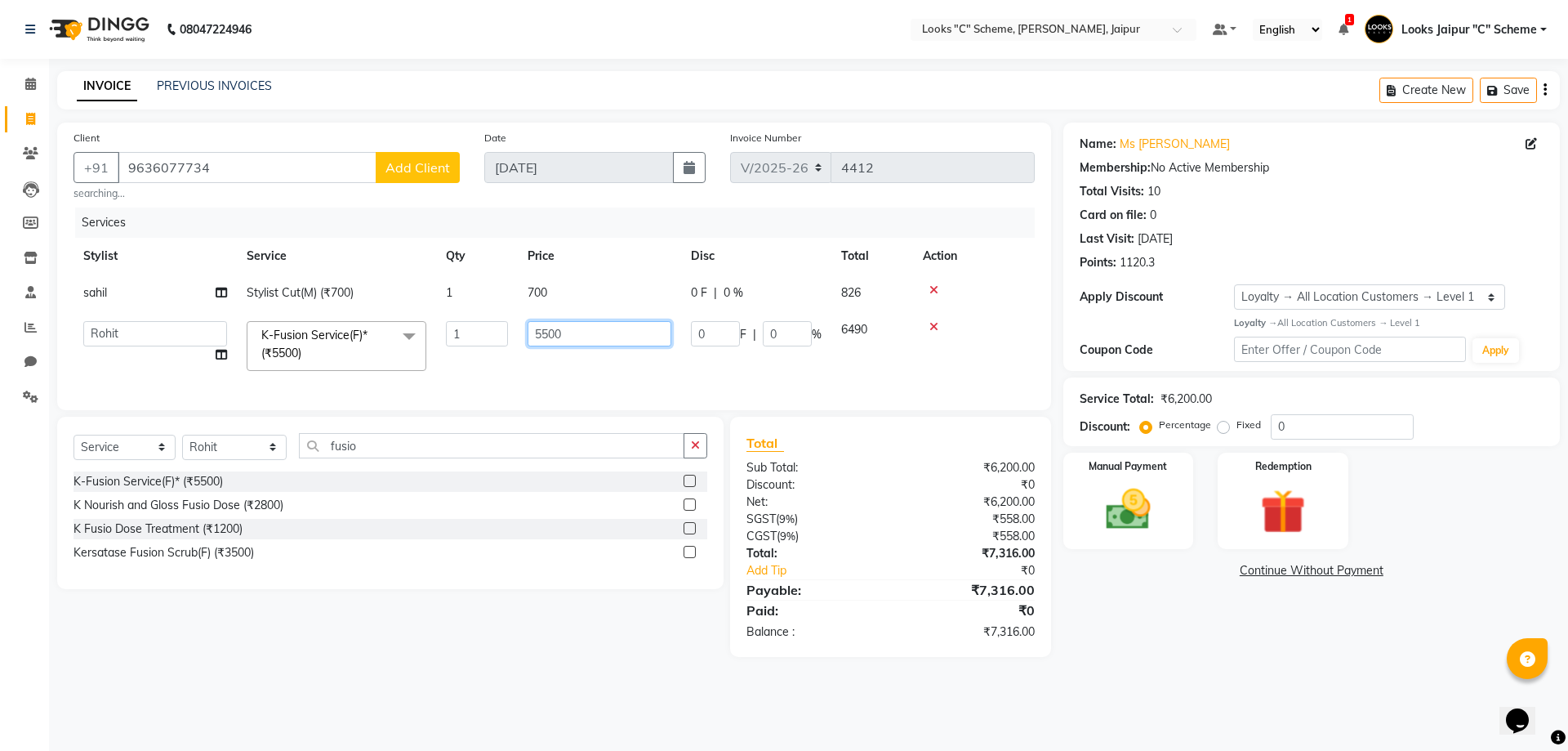
click at [541, 330] on input "5500" at bounding box center [599, 333] width 144 height 26
drag, startPoint x: 222, startPoint y: 462, endPoint x: 221, endPoint y: 450, distance: 12.0
click at [222, 460] on select "Select Stylist [PERSON_NAME] Akash_pdct [PERSON_NAME] [PERSON_NAME] Counter Sal…" at bounding box center [234, 447] width 105 height 26
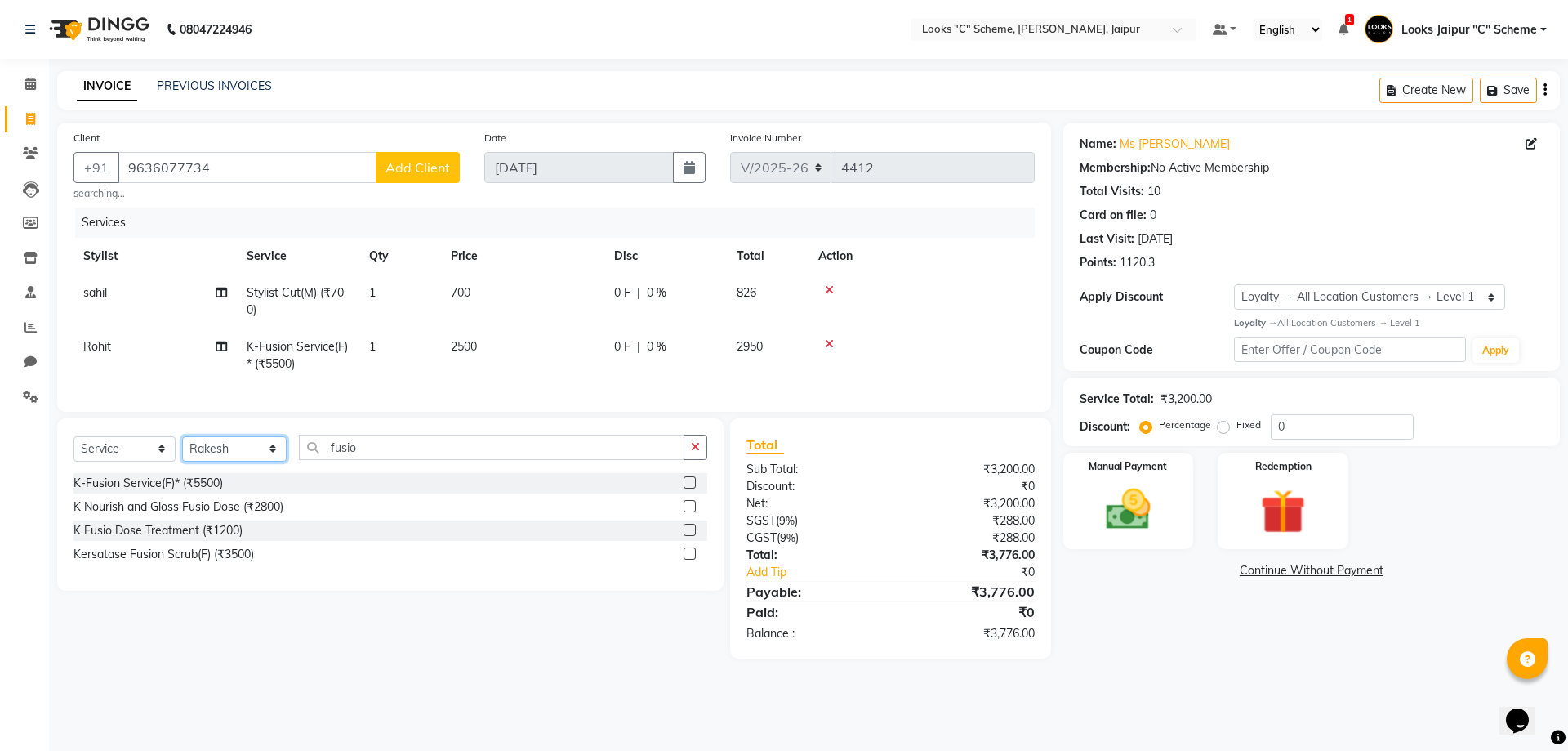
click at [182, 448] on select "Select Stylist [PERSON_NAME] Akash_pdct [PERSON_NAME] [PERSON_NAME] Counter Sal…" at bounding box center [234, 449] width 105 height 26
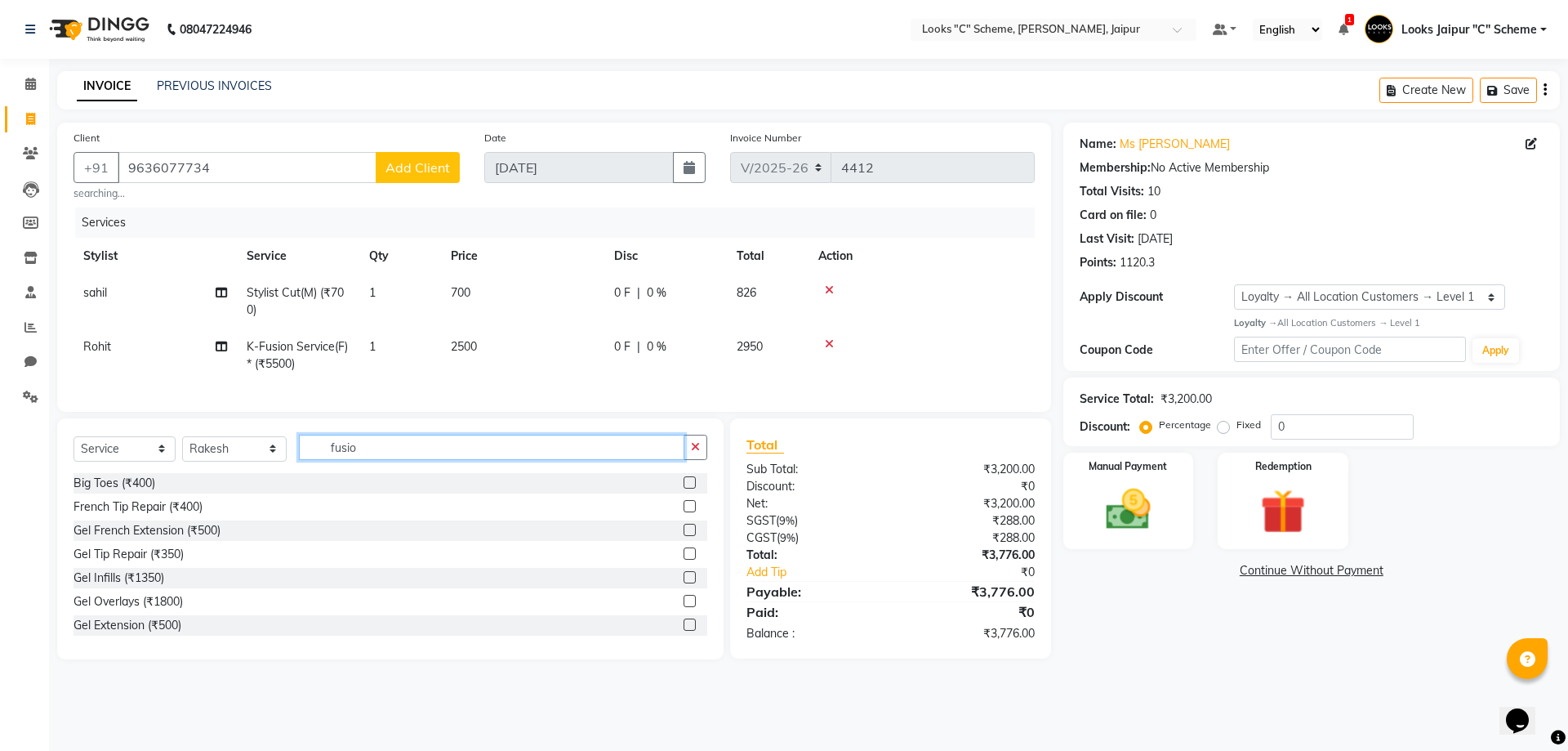
click at [385, 457] on input "fusio" at bounding box center [491, 447] width 385 height 26
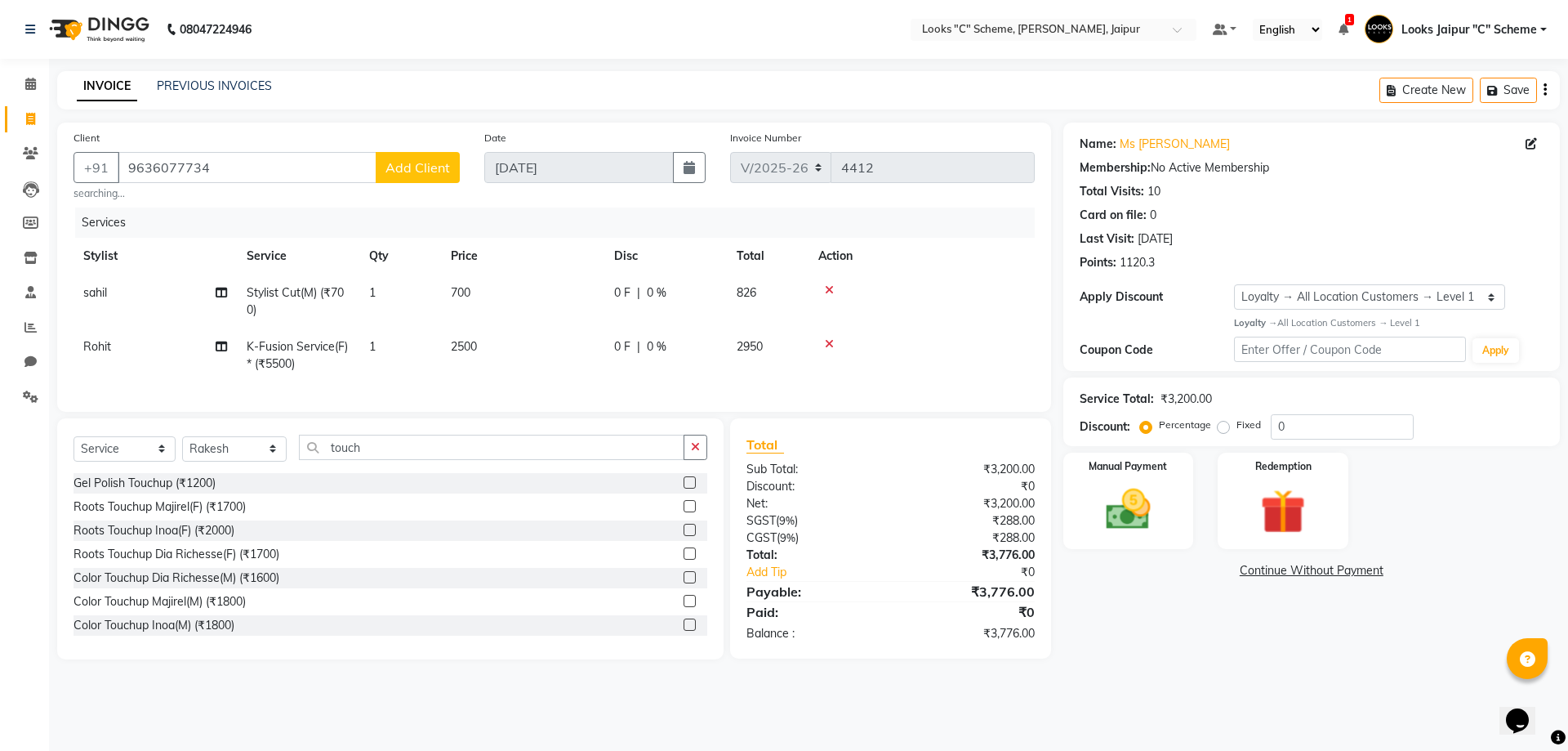
click at [684, 512] on label at bounding box center [690, 506] width 12 height 12
click at [684, 512] on input "checkbox" at bounding box center [689, 507] width 11 height 11
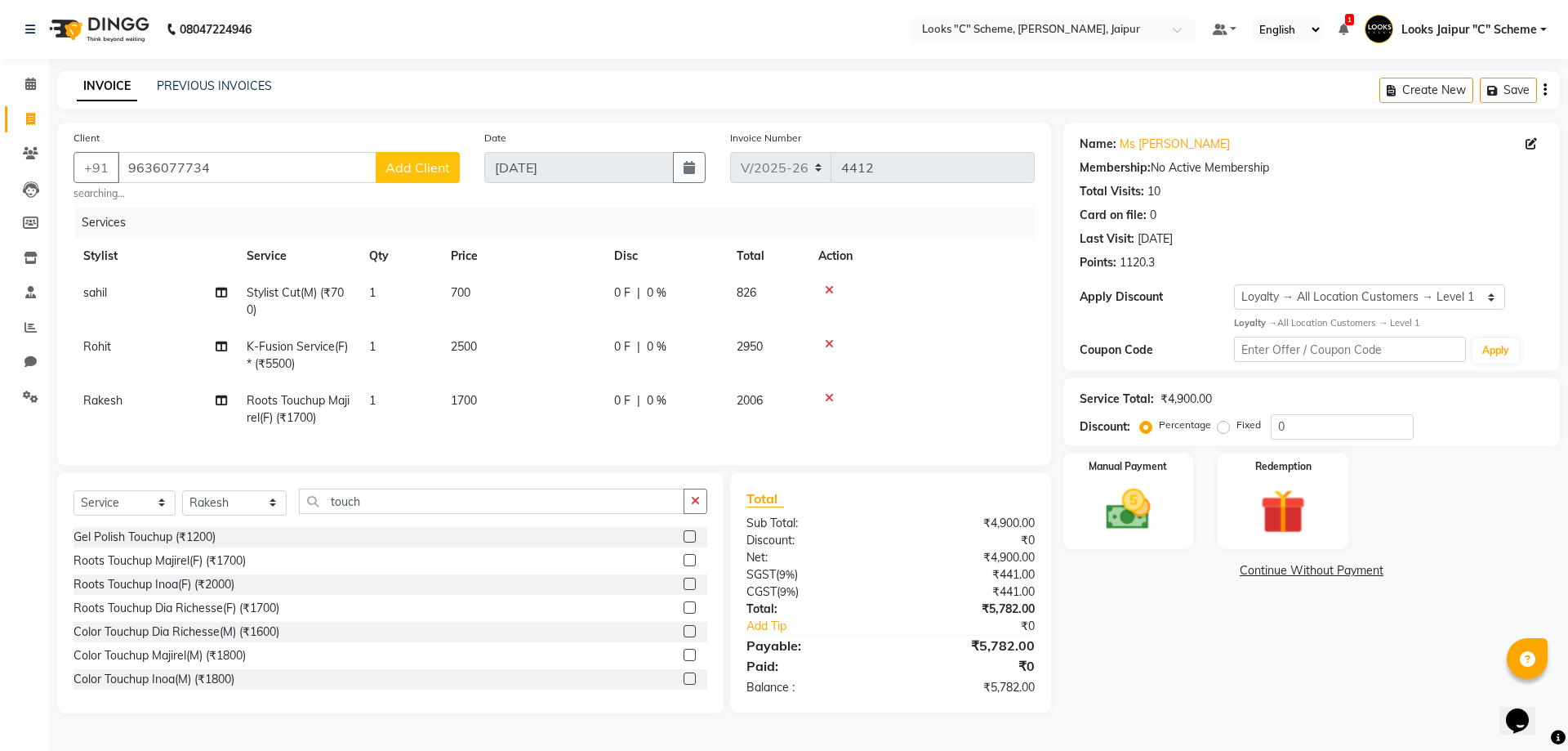
click at [512, 393] on td "1700" at bounding box center [522, 409] width 163 height 54
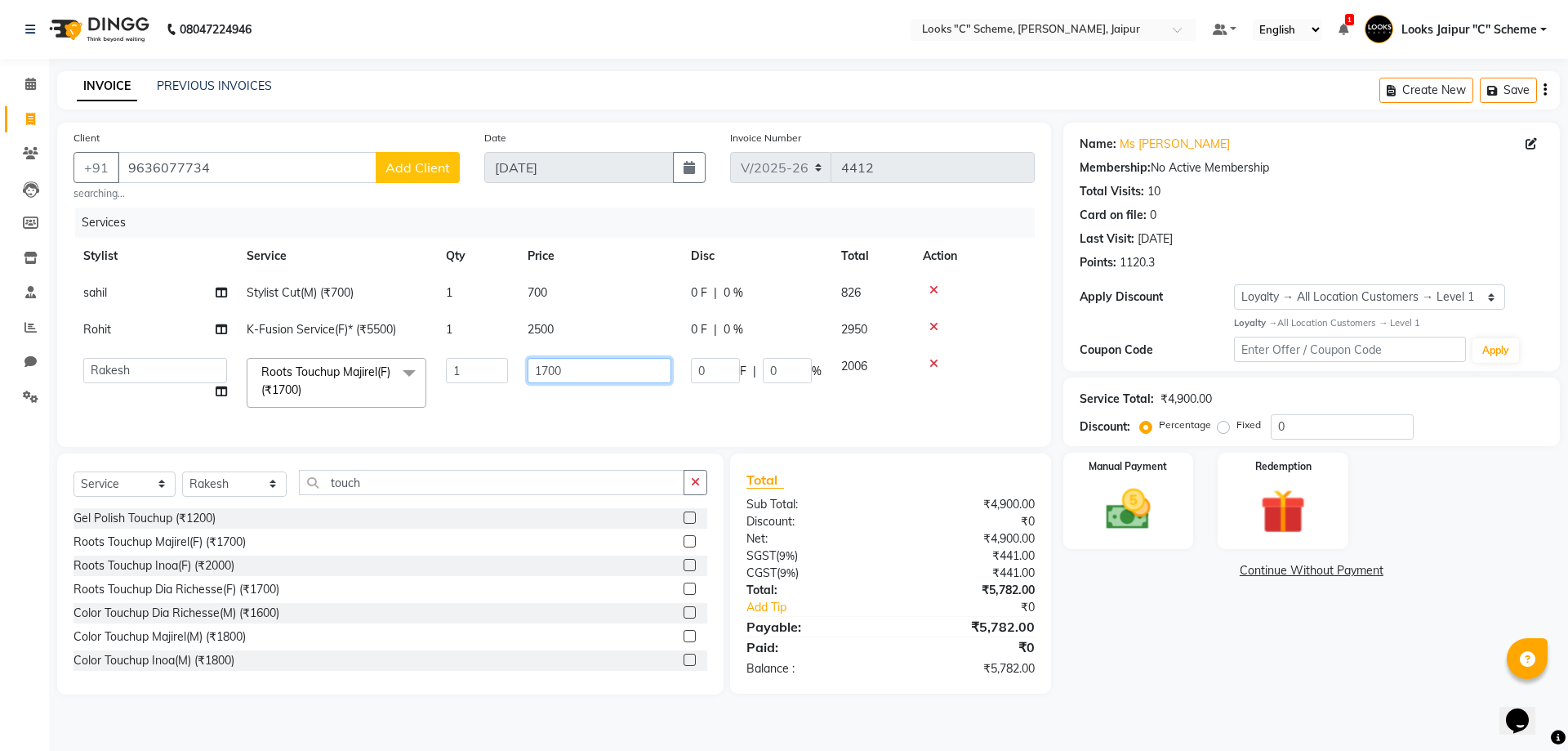
click at [549, 374] on input "1700" at bounding box center [599, 370] width 144 height 26
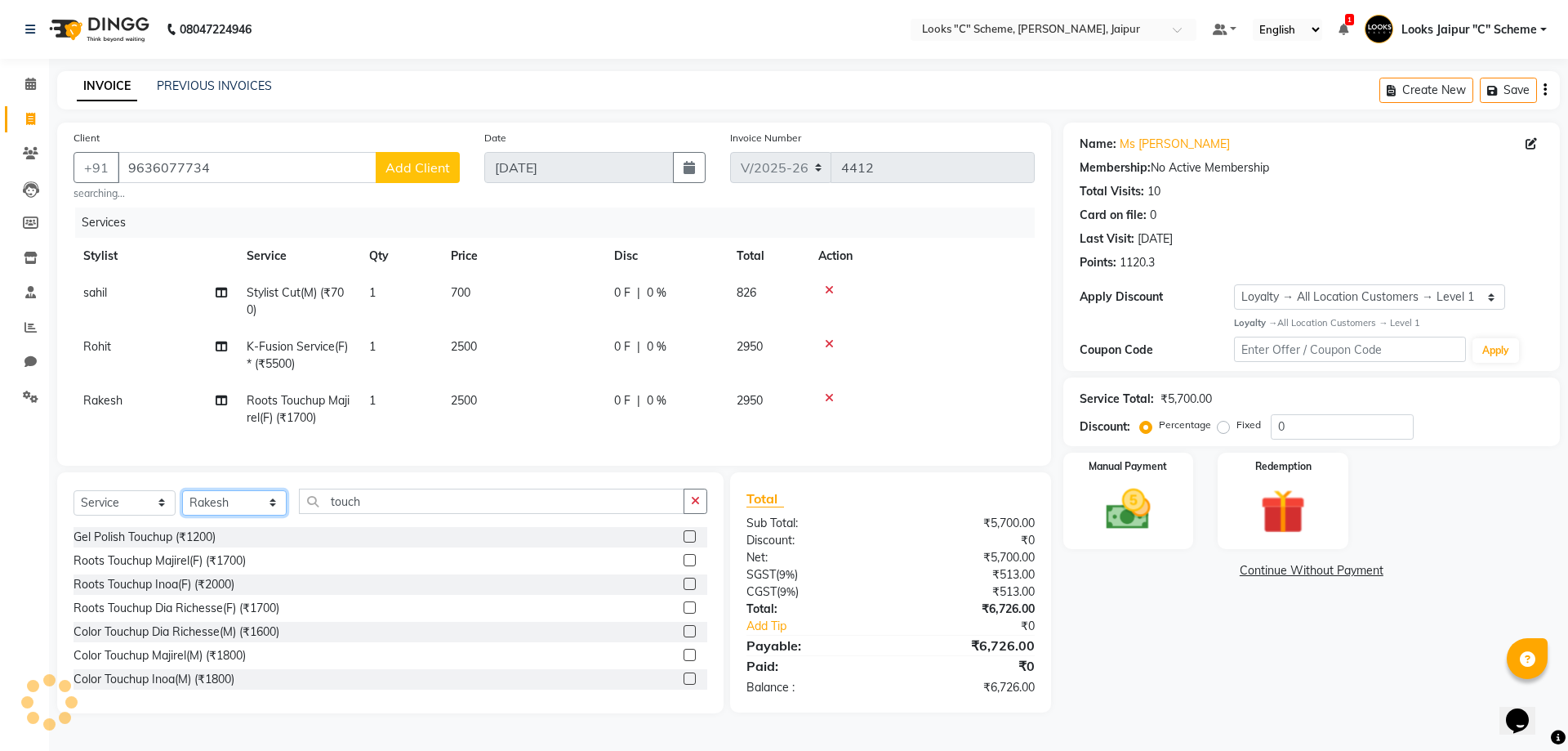
click at [249, 502] on select "Select Stylist [PERSON_NAME] Akash_pdct [PERSON_NAME] [PERSON_NAME] Counter Sal…" at bounding box center [234, 502] width 105 height 26
click at [182, 502] on select "Select Stylist [PERSON_NAME] Akash_pdct [PERSON_NAME] [PERSON_NAME] Counter Sal…" at bounding box center [234, 502] width 105 height 26
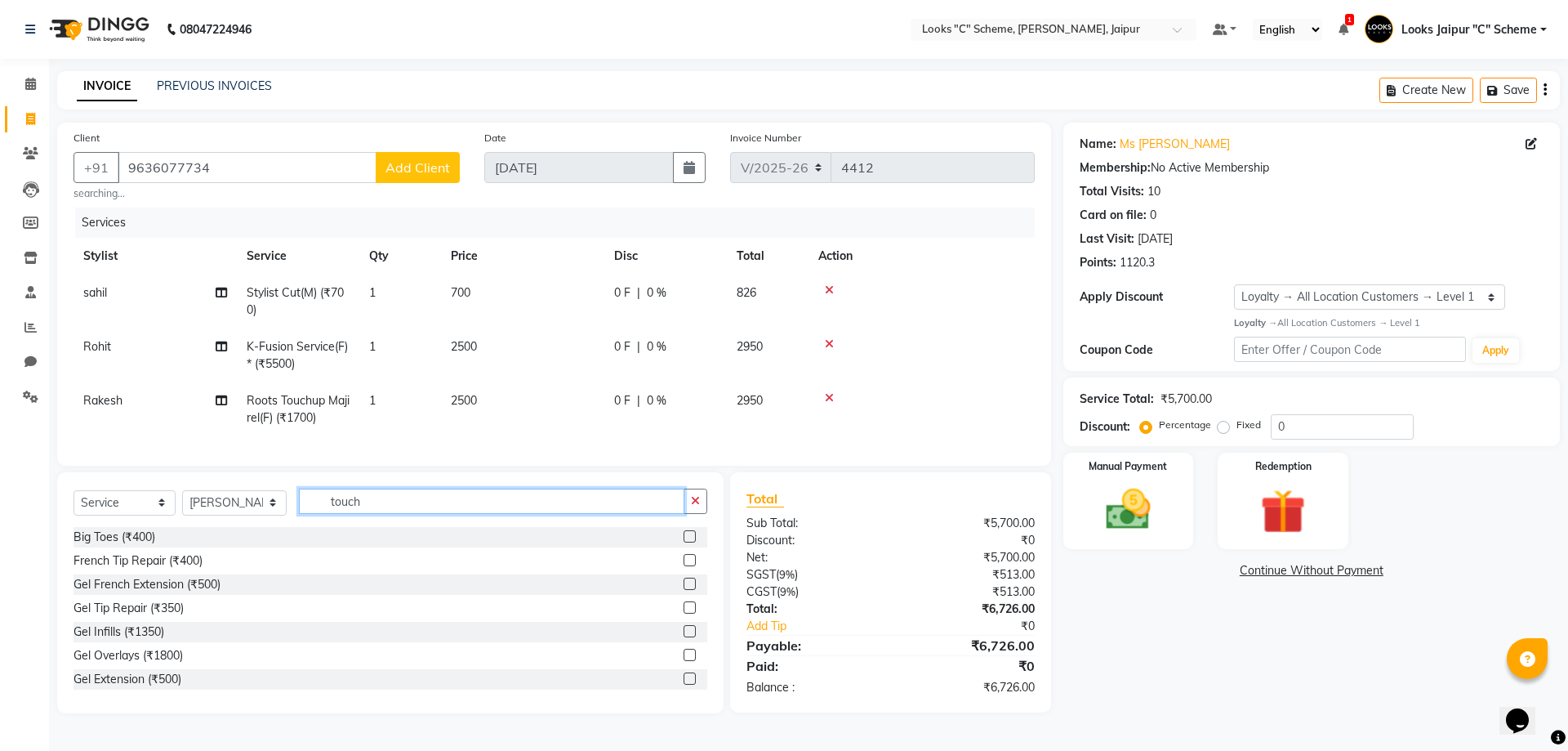
click at [374, 514] on input "touch" at bounding box center [491, 501] width 385 height 26
click at [684, 590] on label at bounding box center [690, 584] width 12 height 12
click at [684, 590] on input "checkbox" at bounding box center [689, 584] width 11 height 11
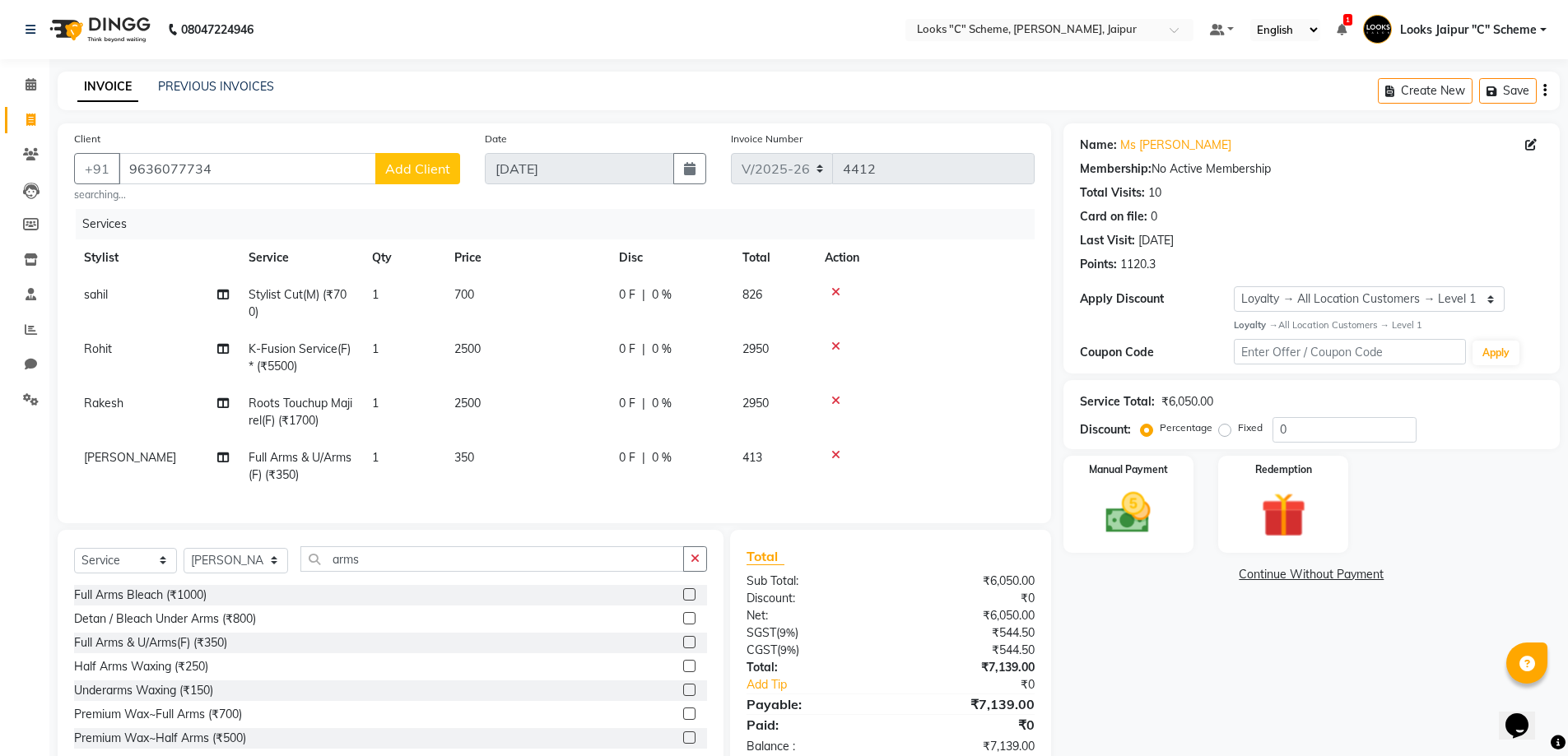
click at [527, 453] on td "350" at bounding box center [526, 466] width 164 height 54
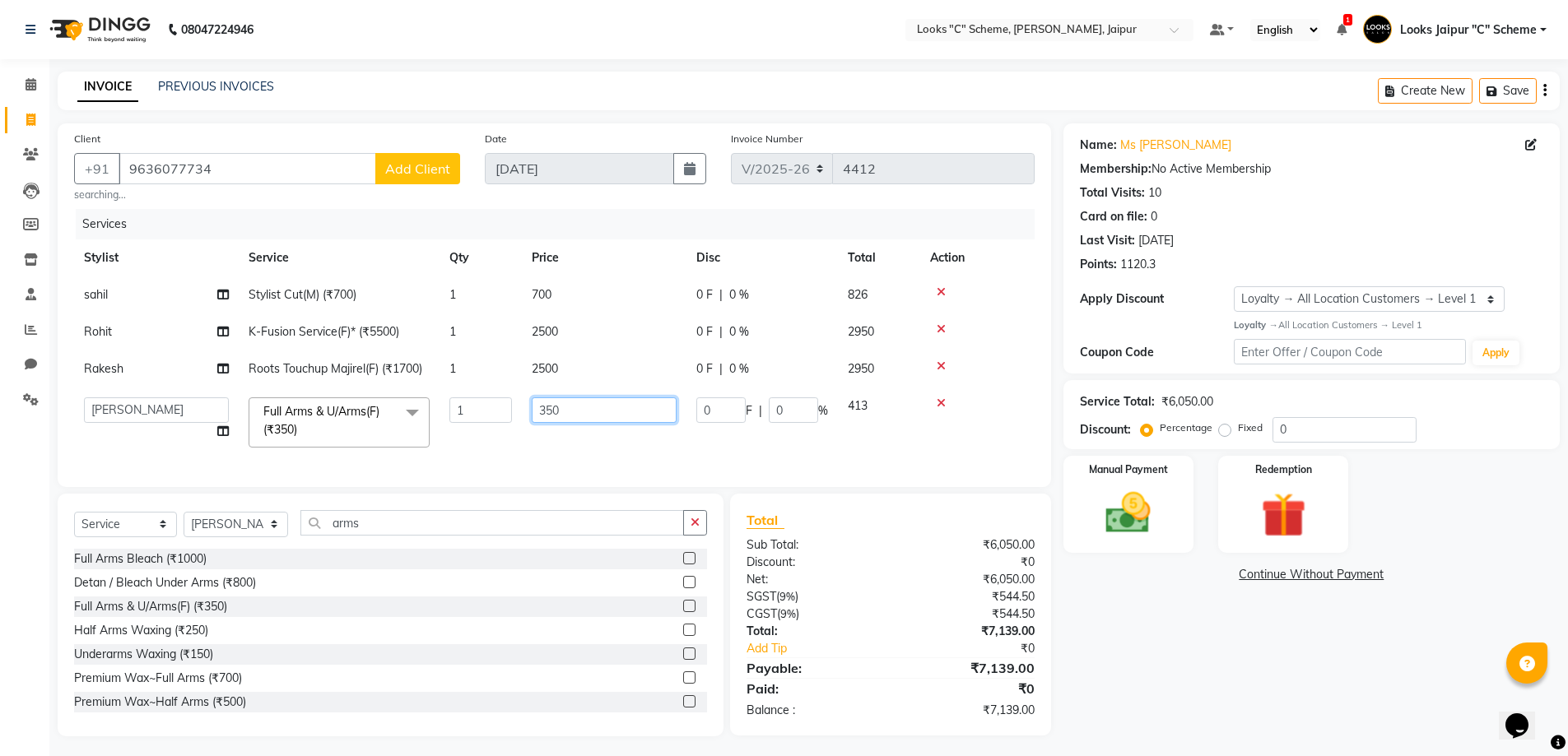
click at [617, 402] on input "350" at bounding box center [604, 410] width 145 height 26
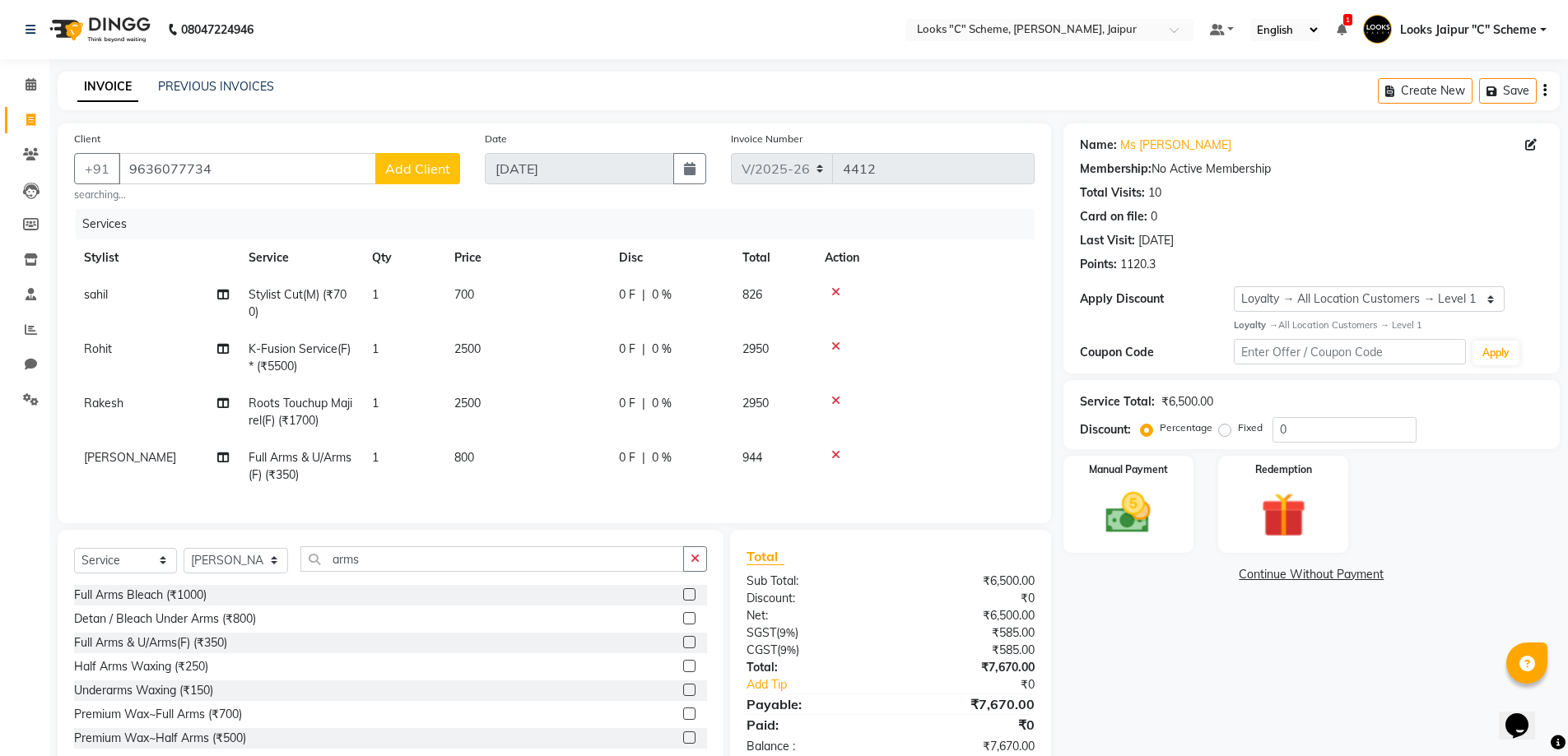
click at [622, 443] on tr "[PERSON_NAME] Full Arms & U/Arms(F) (₹350) 1 800 0 F | 0 % 944" at bounding box center [554, 466] width 961 height 54
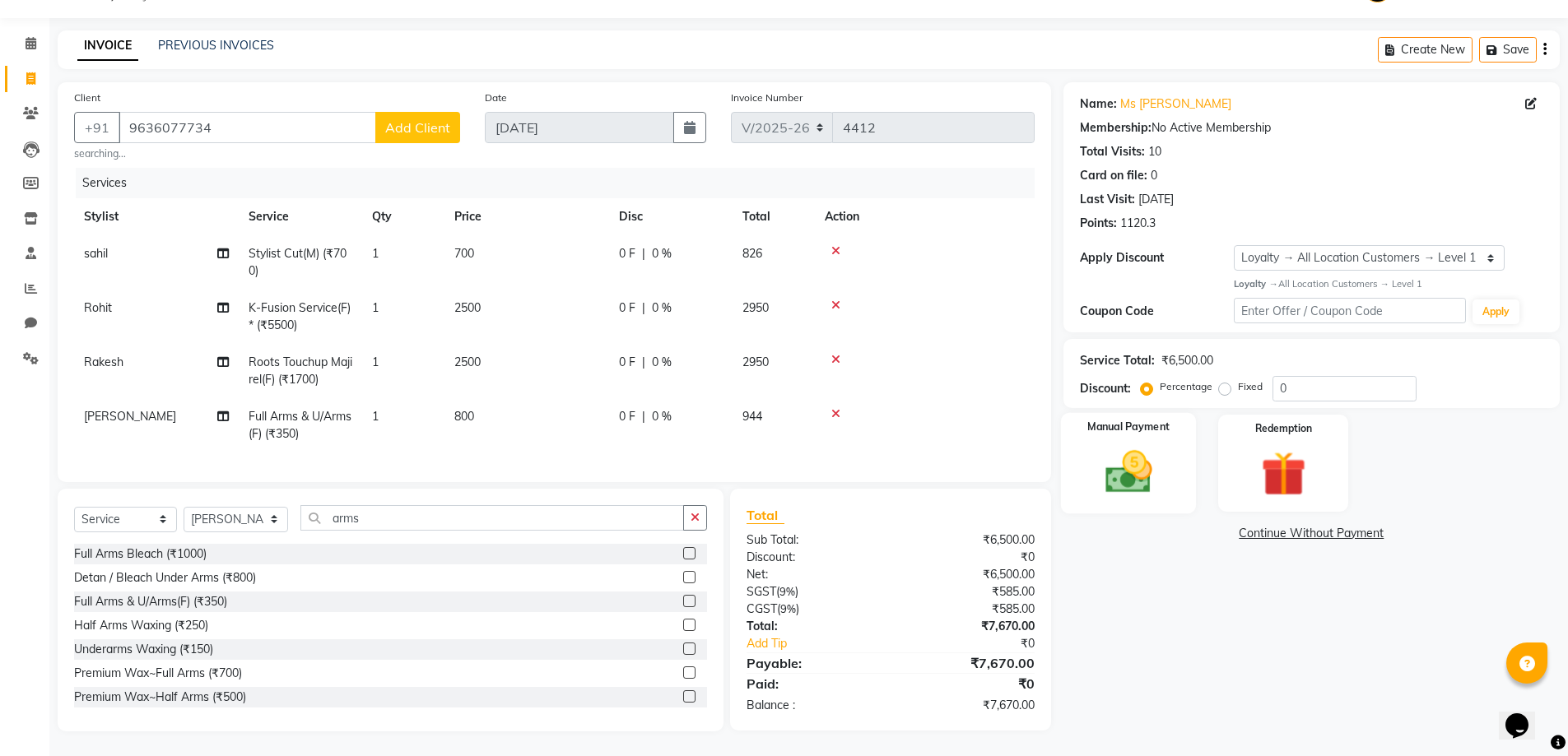
click at [1163, 454] on img at bounding box center [1128, 471] width 75 height 53
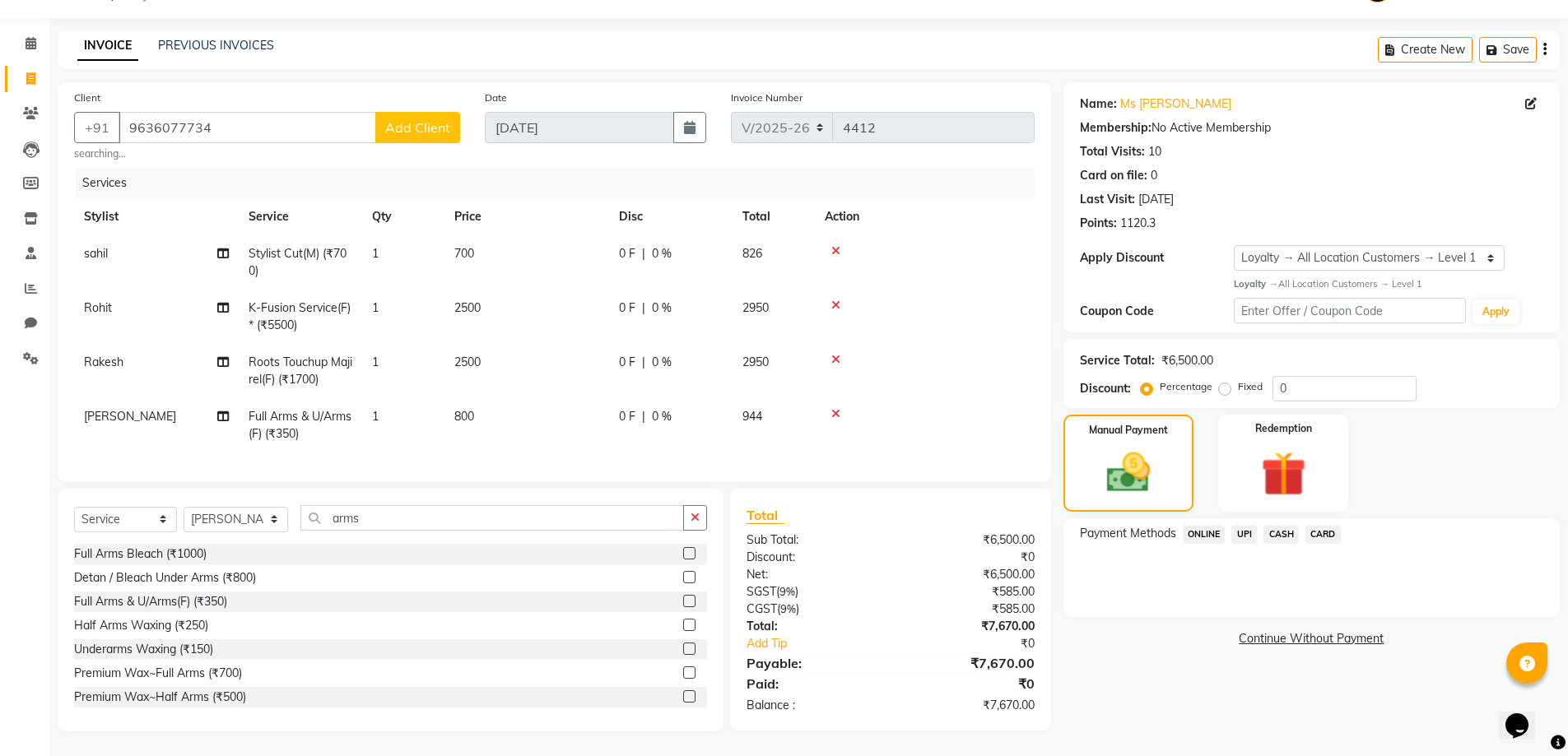
click at [1252, 524] on span "UPI" at bounding box center [1244, 533] width 26 height 19
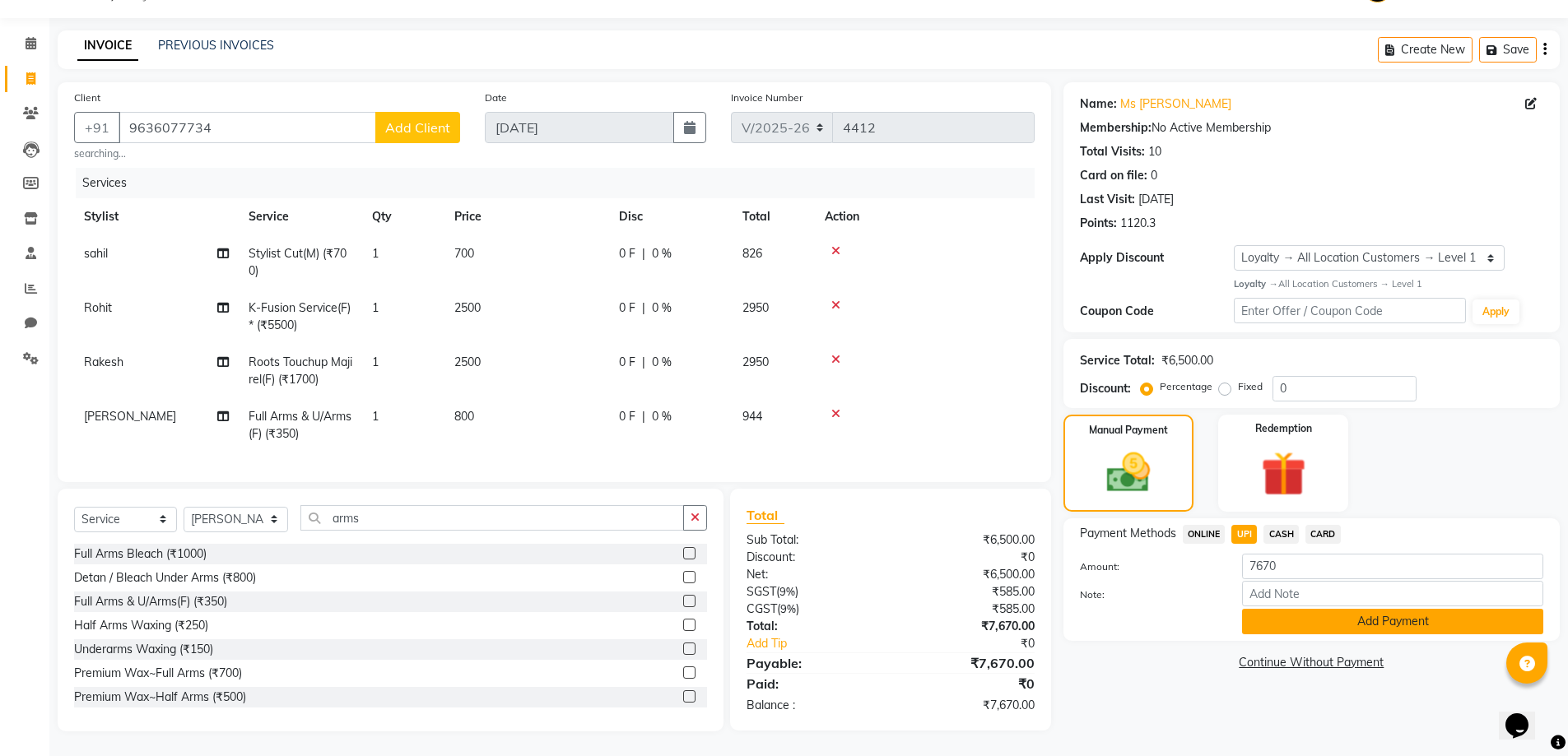
click at [1294, 609] on button "Add Payment" at bounding box center [1392, 621] width 301 height 26
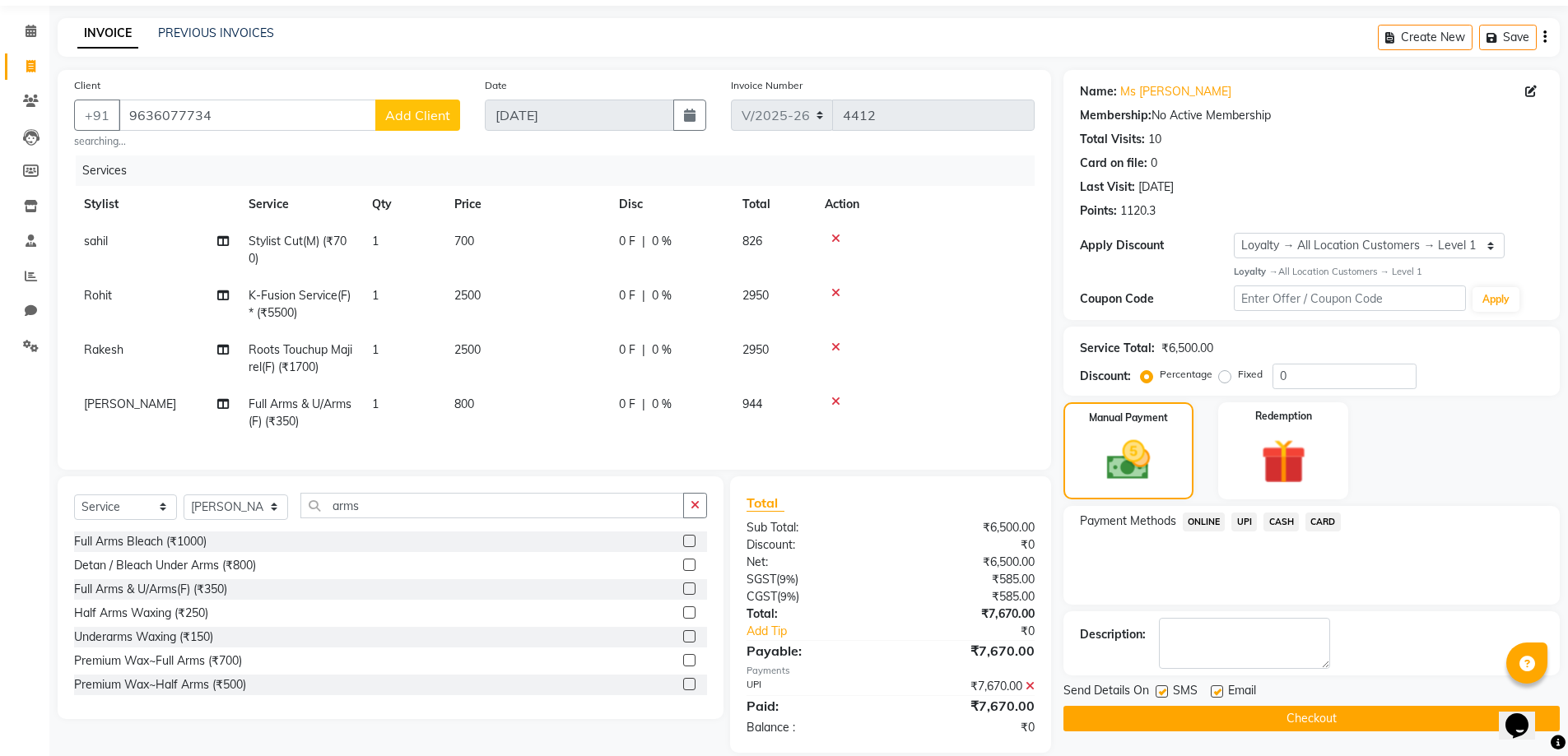
scroll to position [169, 0]
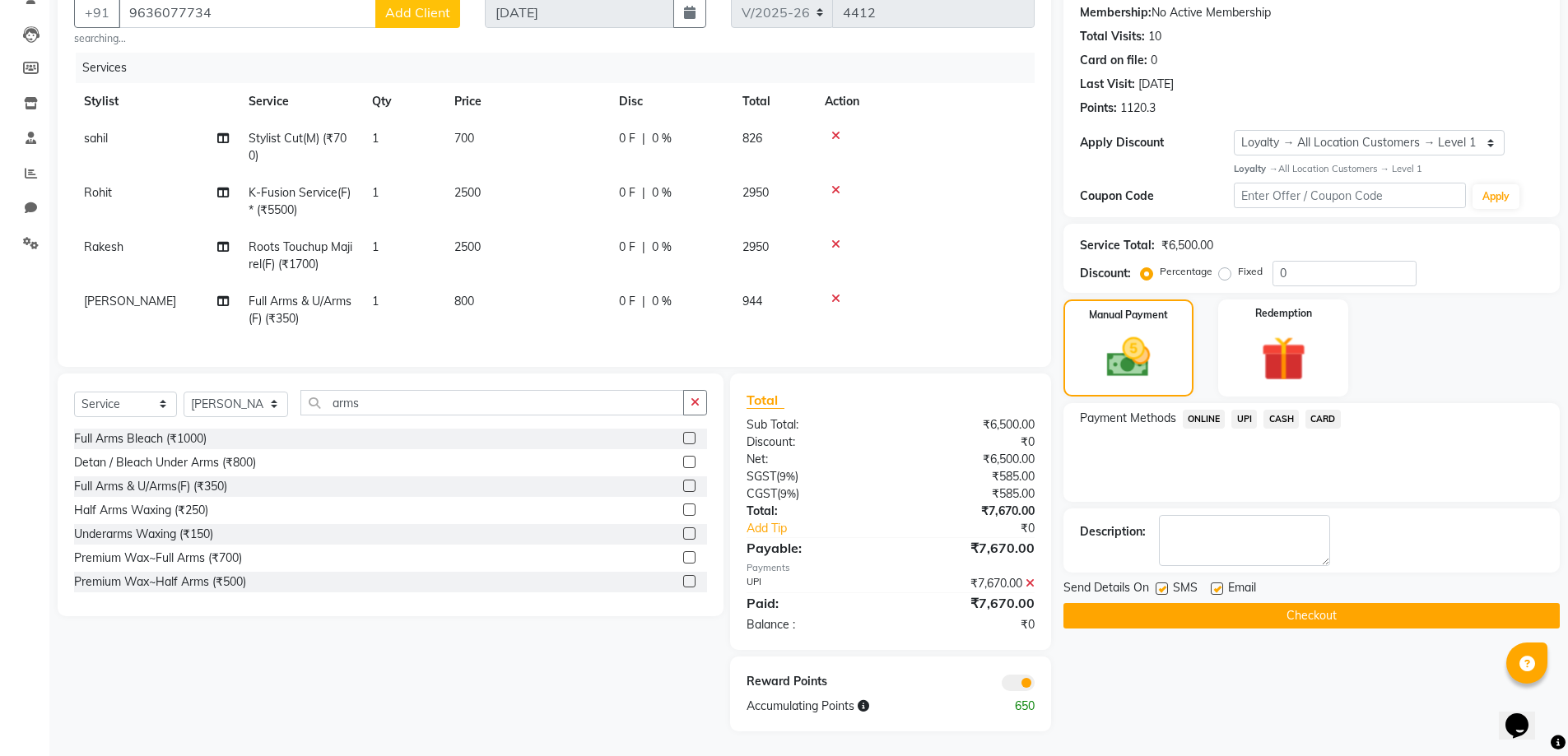
click at [1295, 616] on div "Name: Ms [PERSON_NAME] Membership: No Active Membership Total Visits: 10 Card o…" at bounding box center [1317, 349] width 509 height 764
click at [1295, 612] on button "Checkout" at bounding box center [1311, 615] width 496 height 26
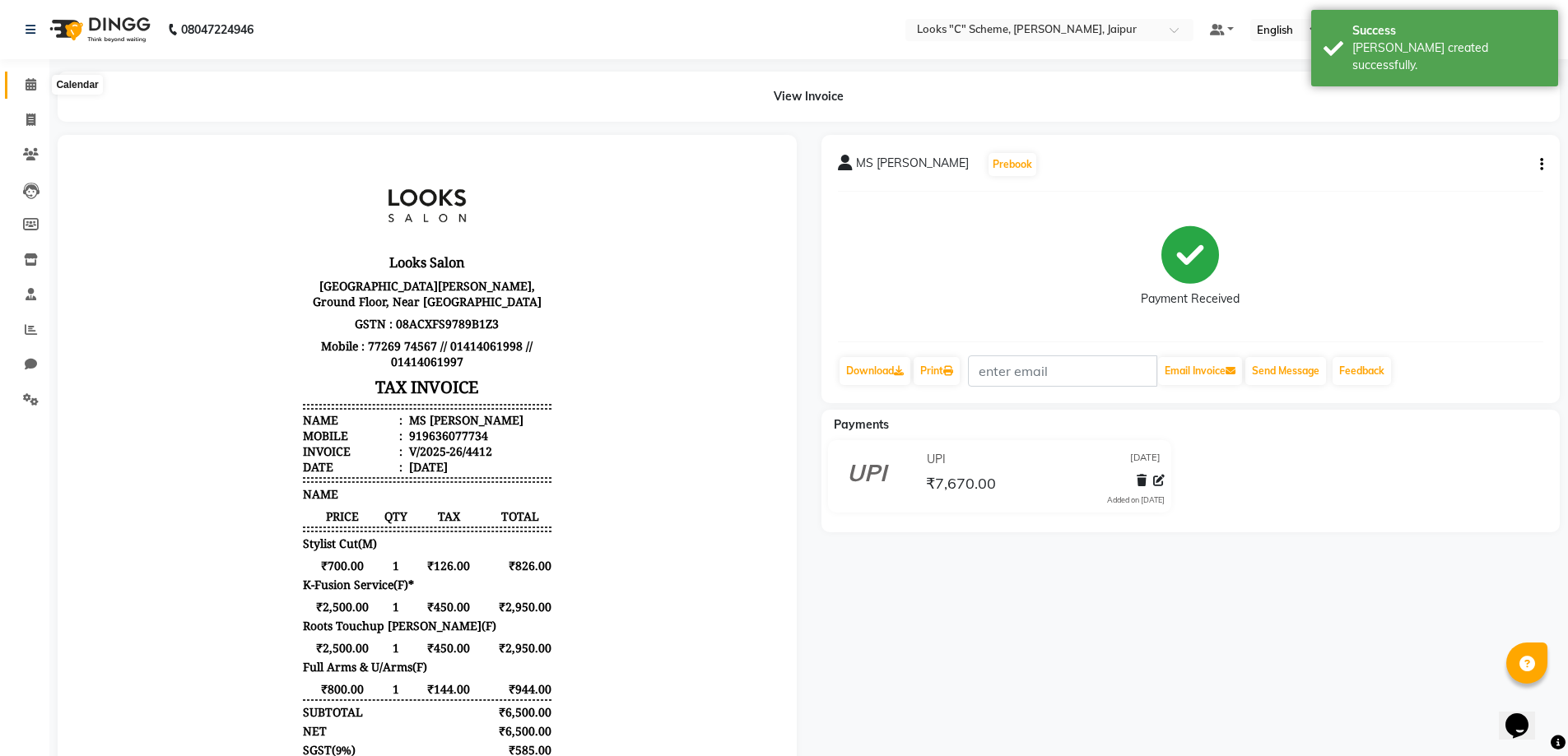
click at [21, 82] on span at bounding box center [31, 84] width 28 height 19
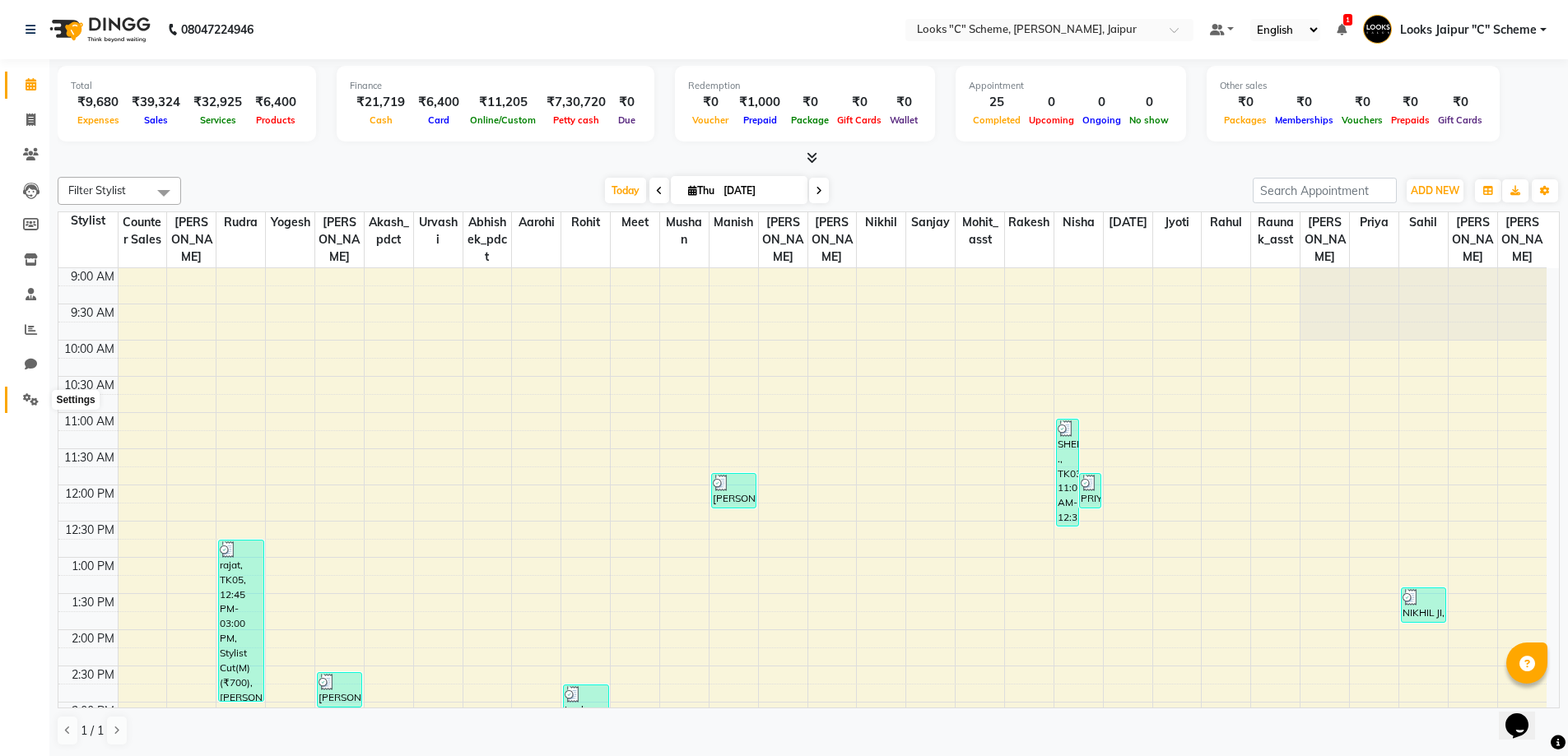
click at [21, 398] on span at bounding box center [31, 399] width 28 height 19
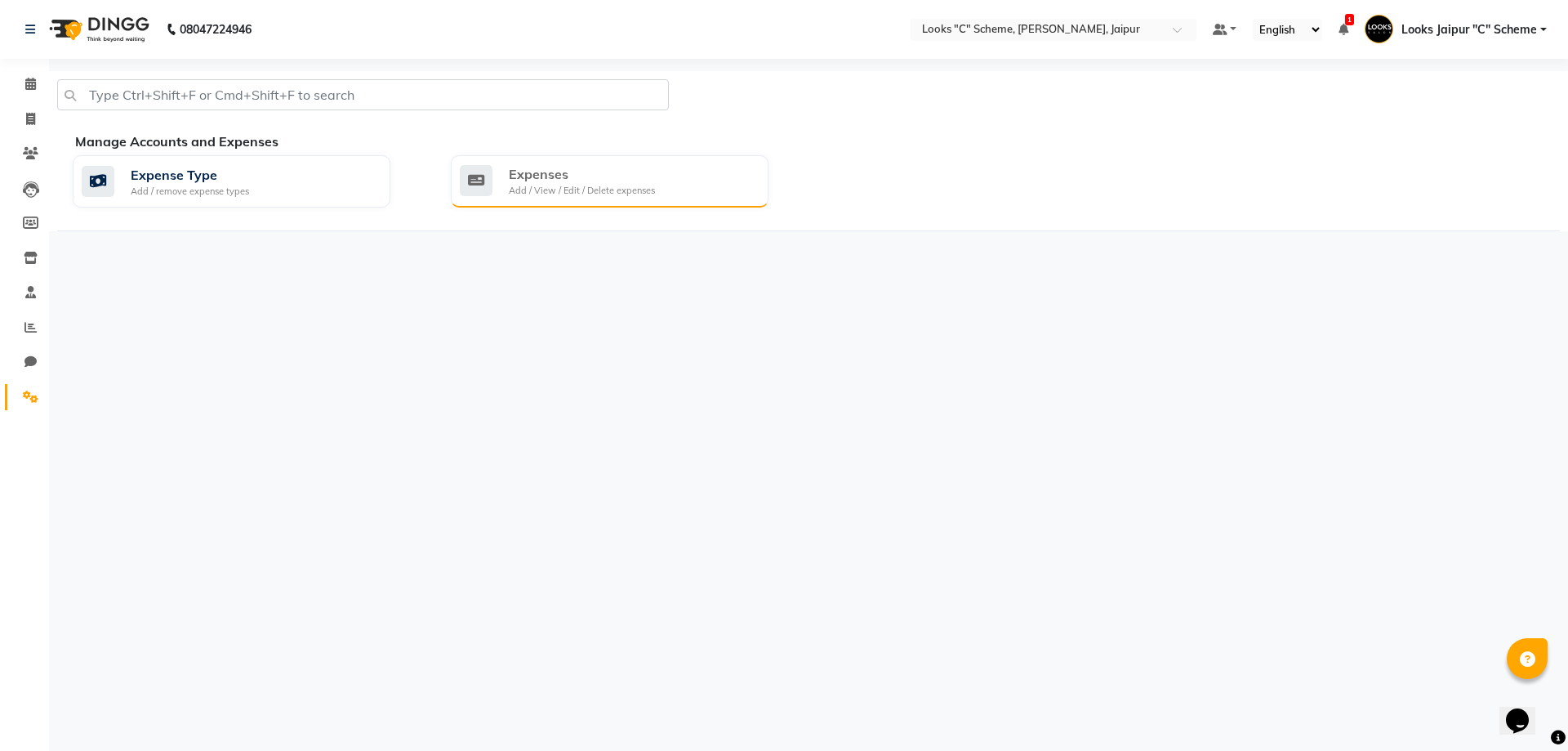
click at [563, 184] on div "Add / View / Edit / Delete expenses" at bounding box center [582, 191] width 146 height 14
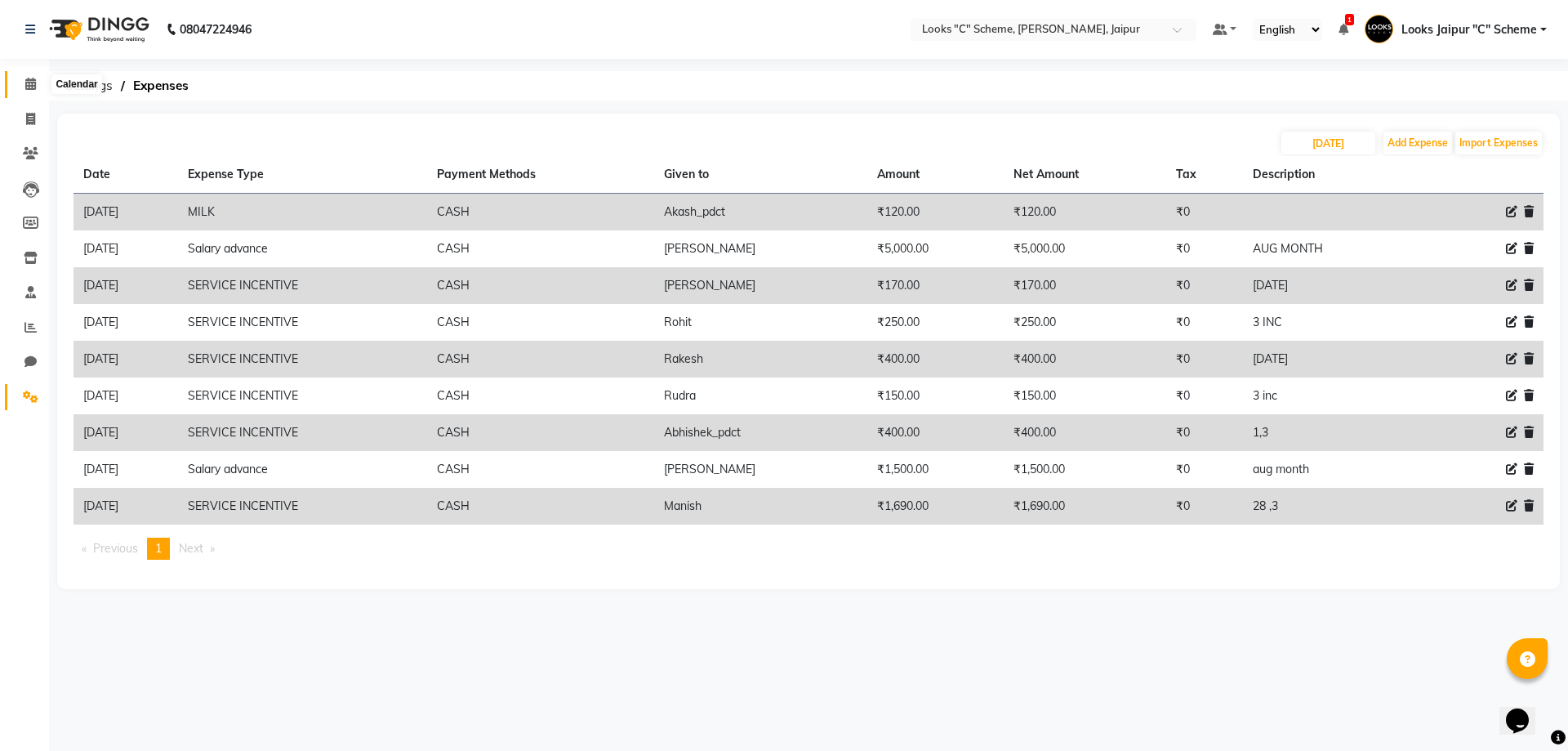
click at [27, 90] on span at bounding box center [31, 84] width 28 height 19
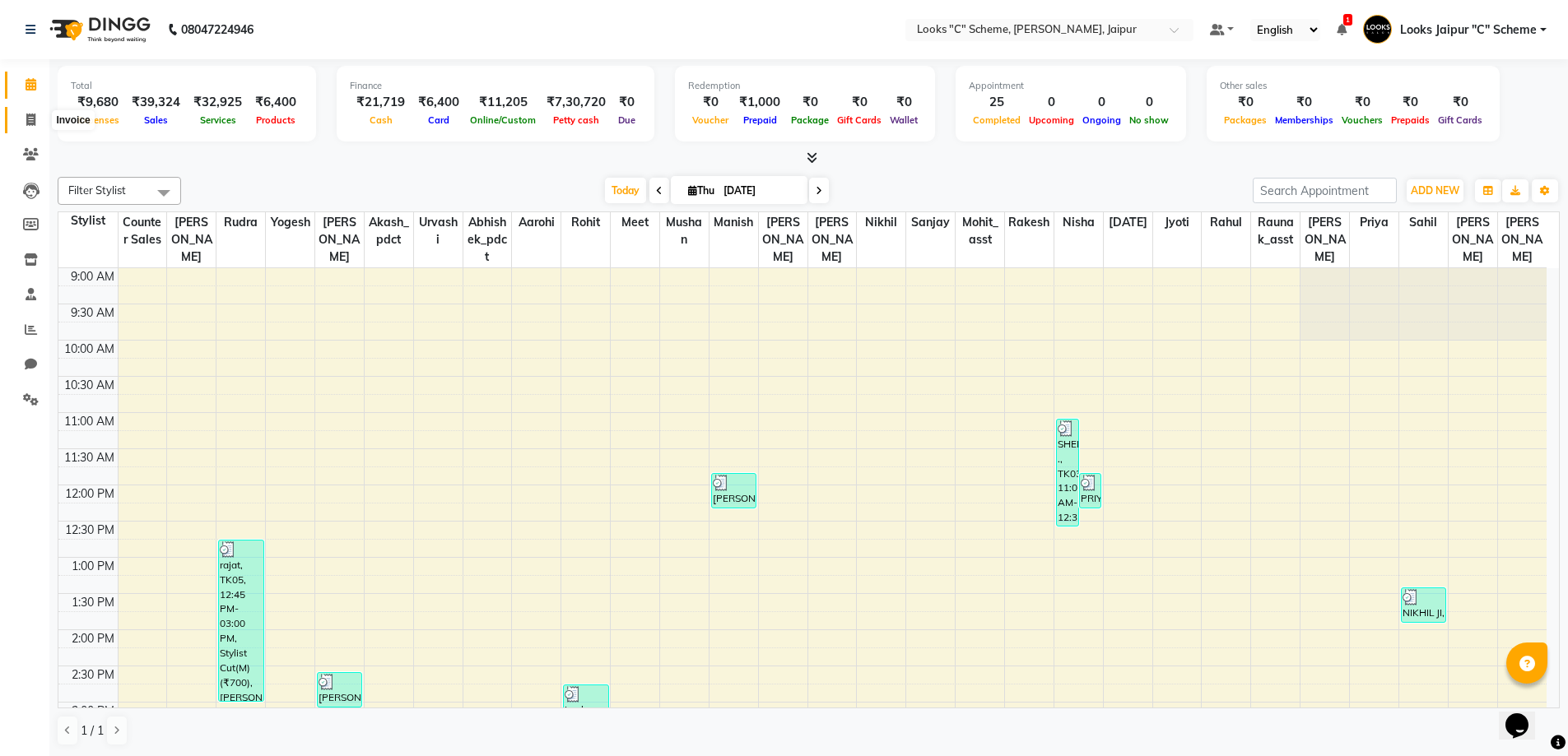
click at [35, 118] on icon at bounding box center [31, 120] width 9 height 12
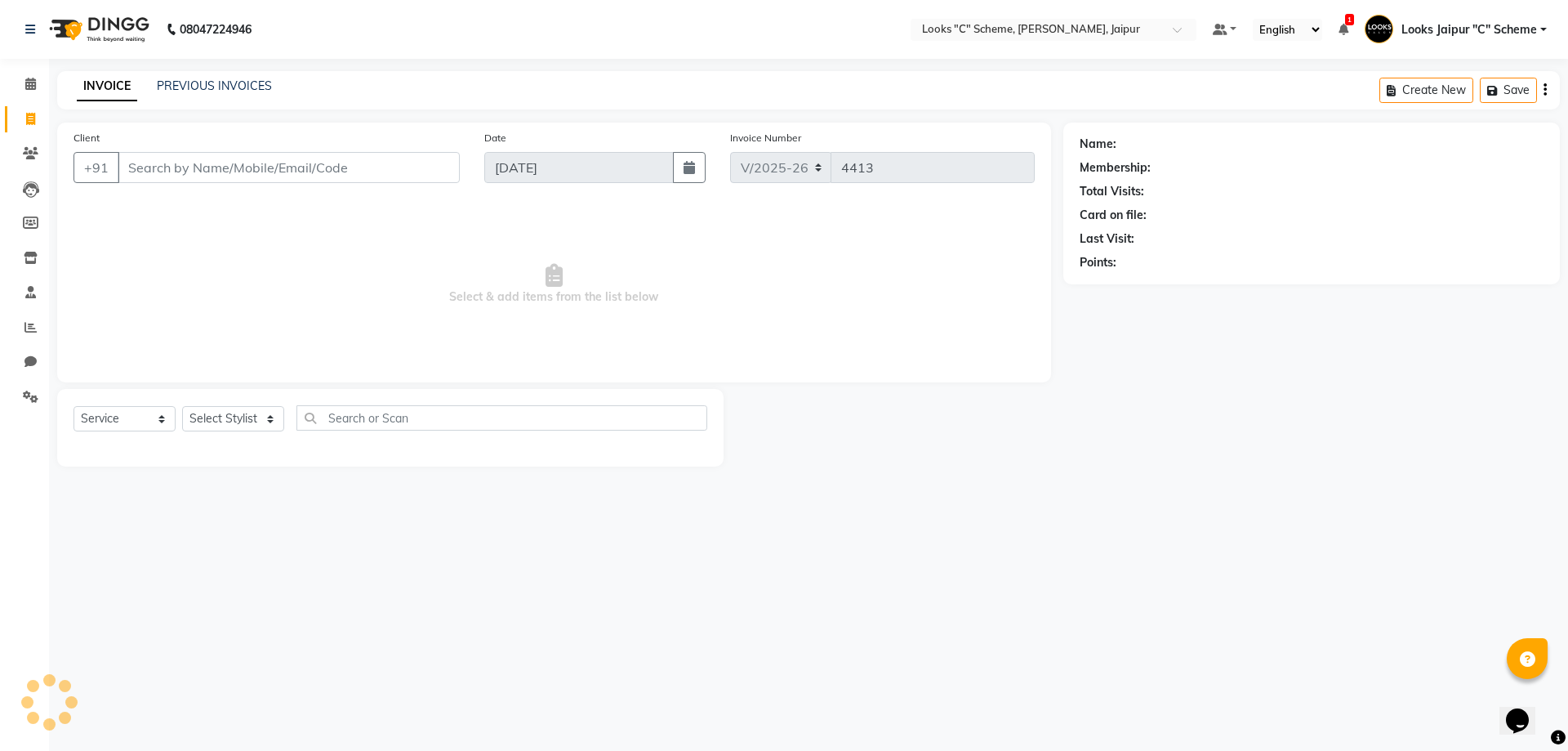
click at [227, 78] on div "PREVIOUS INVOICES" at bounding box center [214, 86] width 115 height 17
click at [226, 82] on link "PREVIOUS INVOICES" at bounding box center [214, 86] width 115 height 15
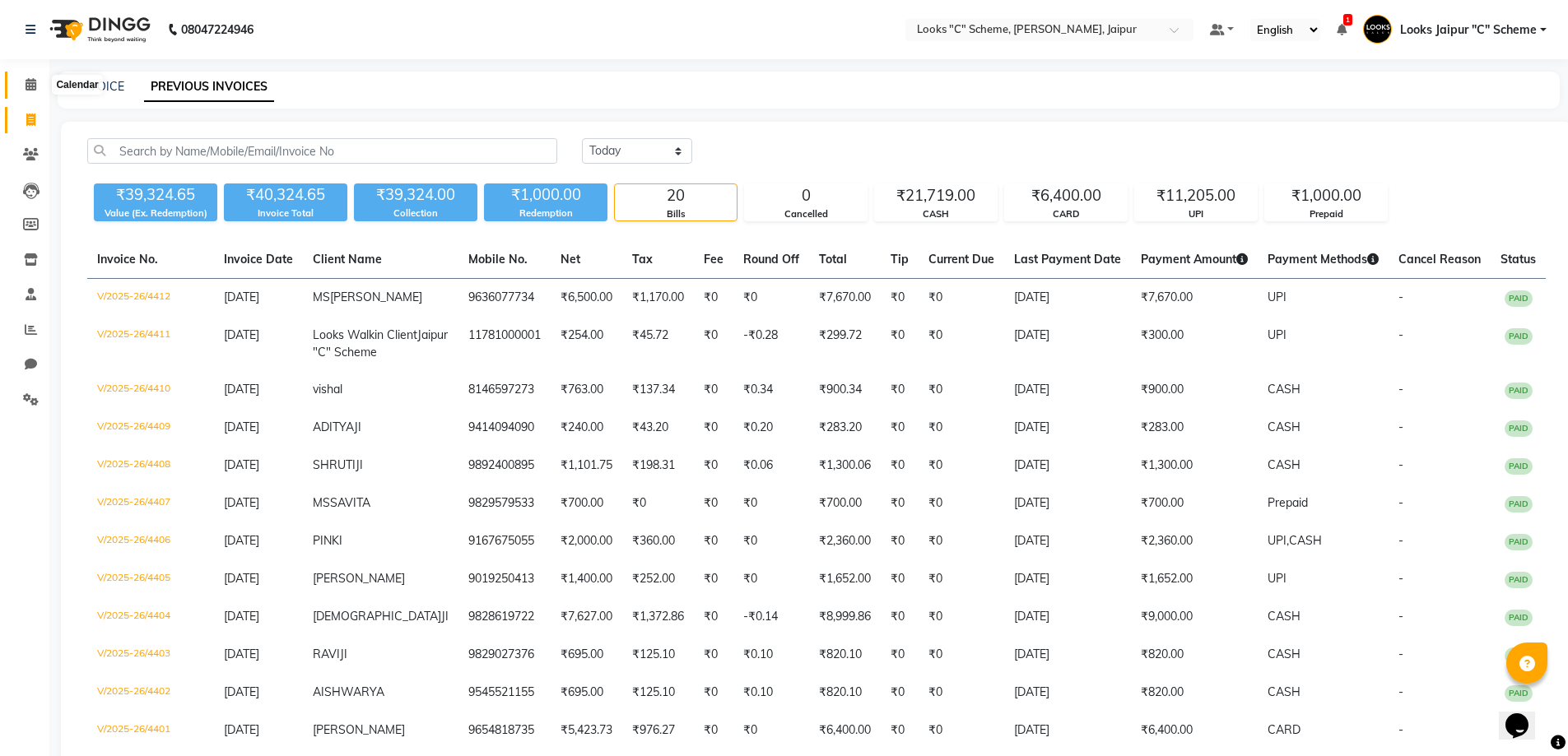
click at [35, 91] on span at bounding box center [31, 84] width 28 height 19
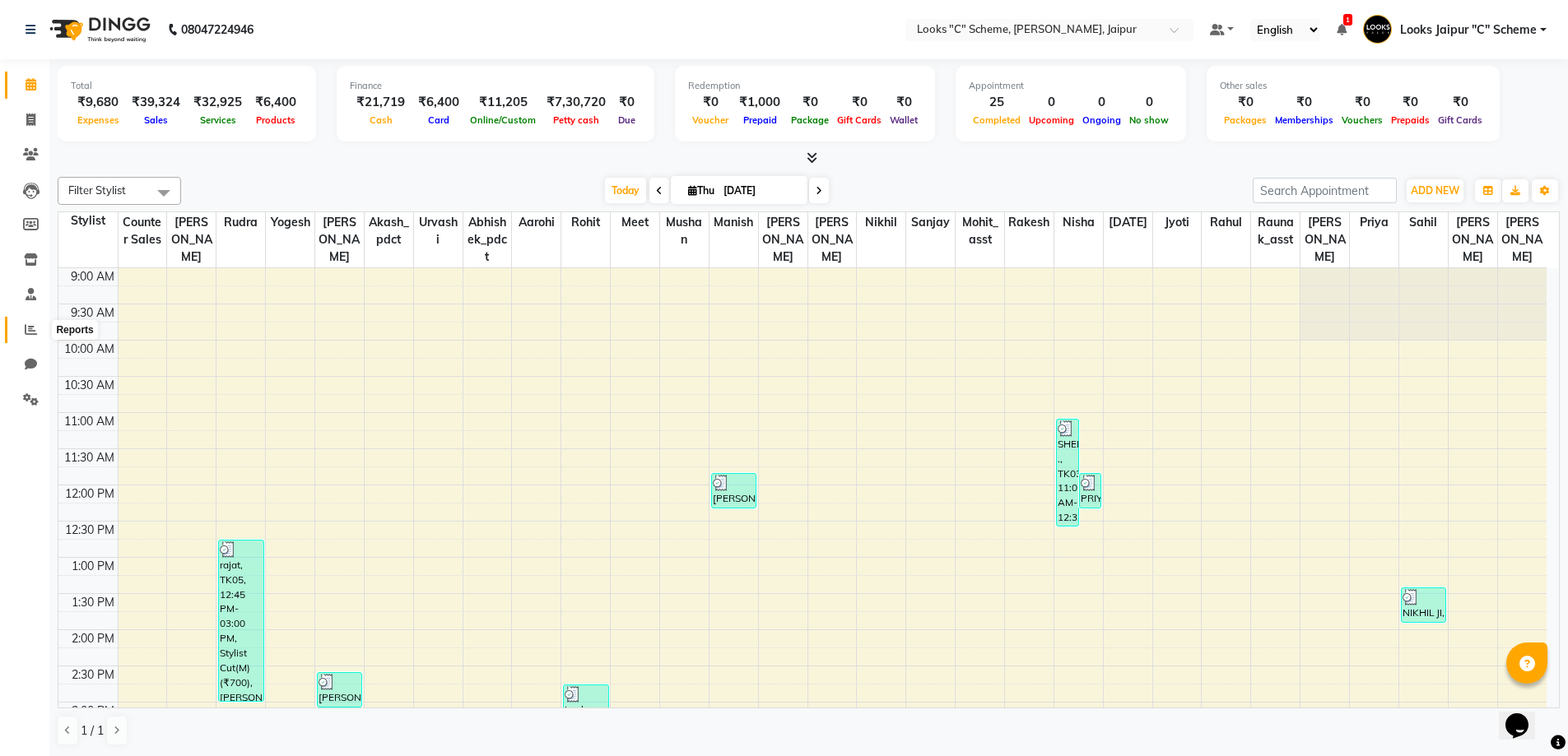
click at [25, 336] on span at bounding box center [31, 329] width 28 height 19
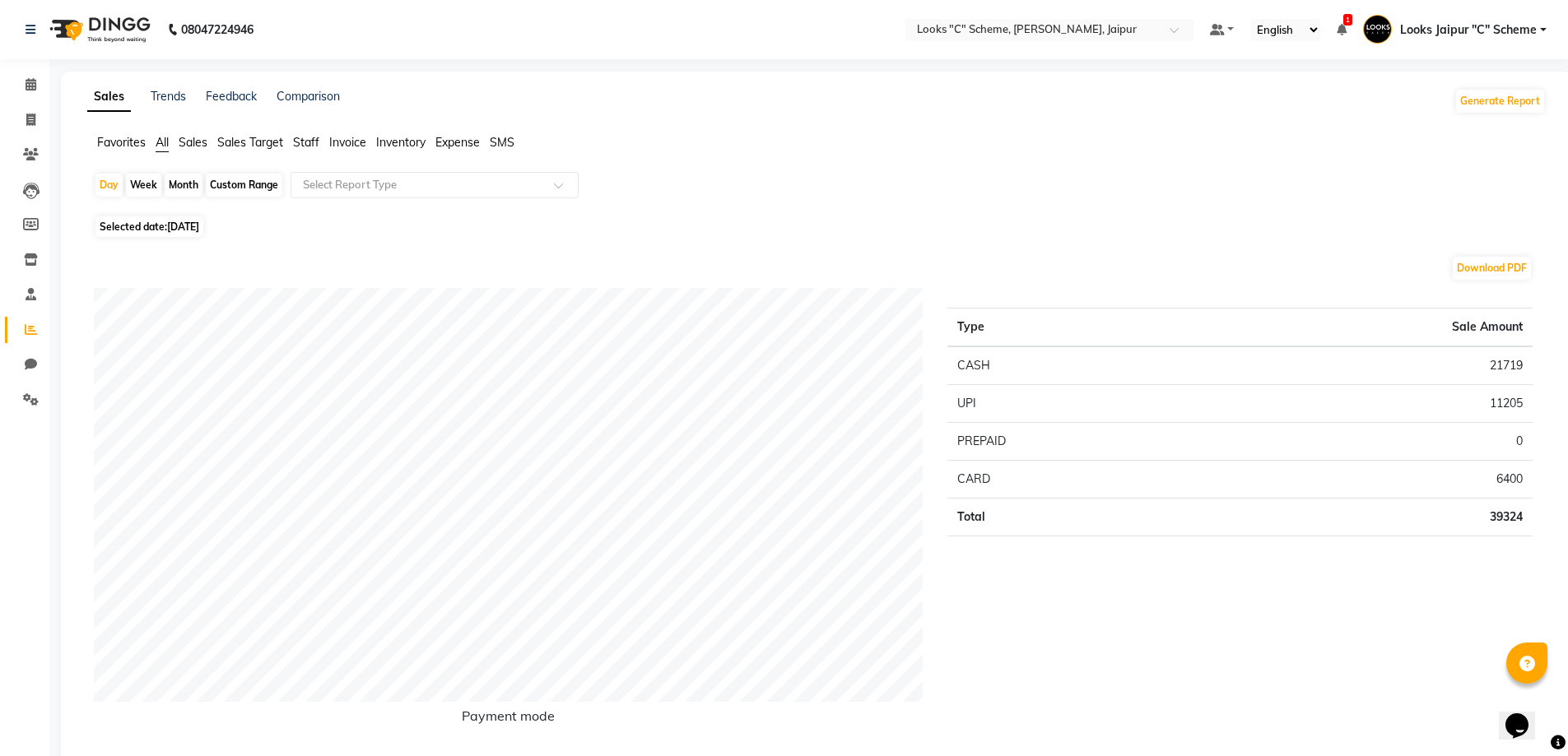
click at [306, 140] on span "Staff" at bounding box center [306, 142] width 27 height 15
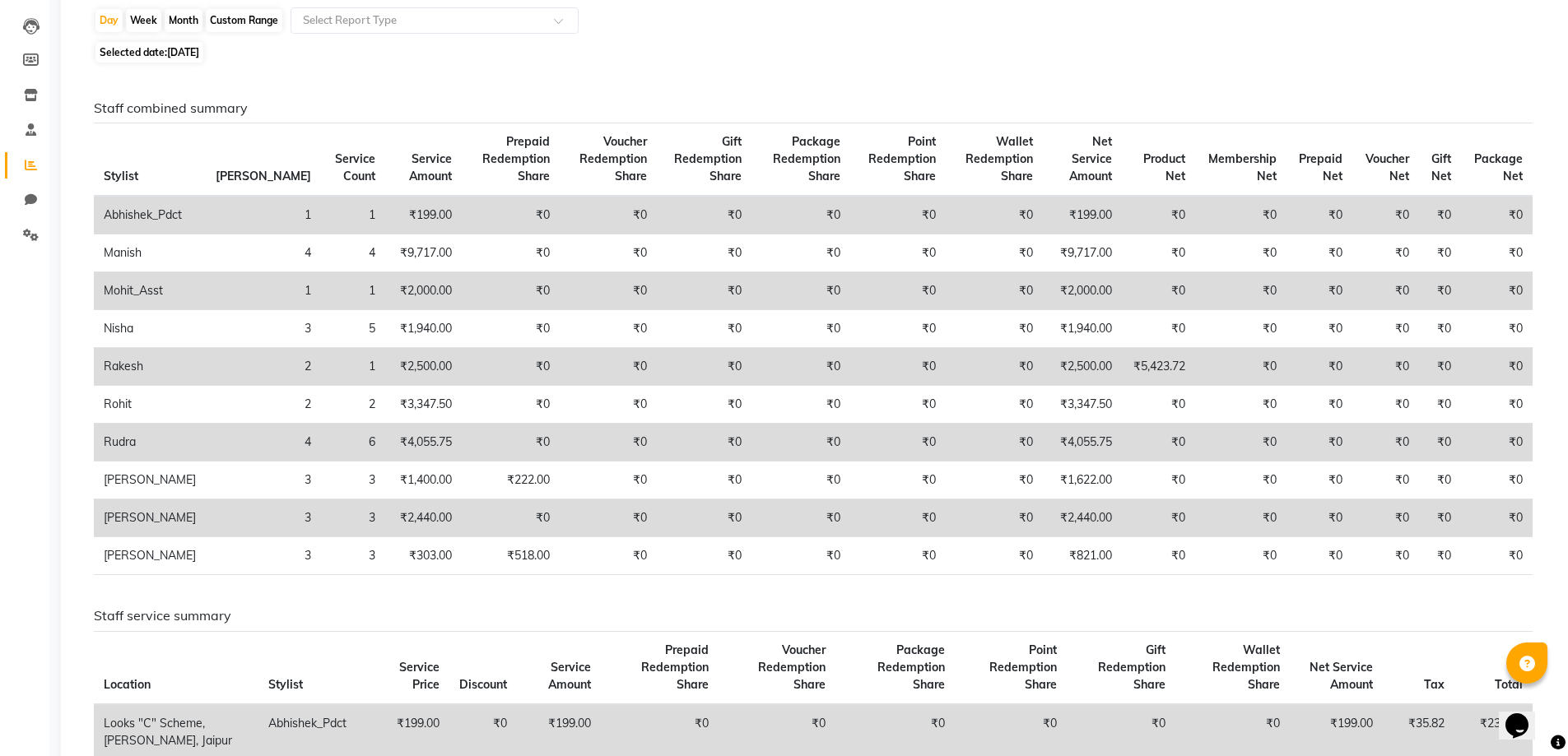
scroll to position [83, 0]
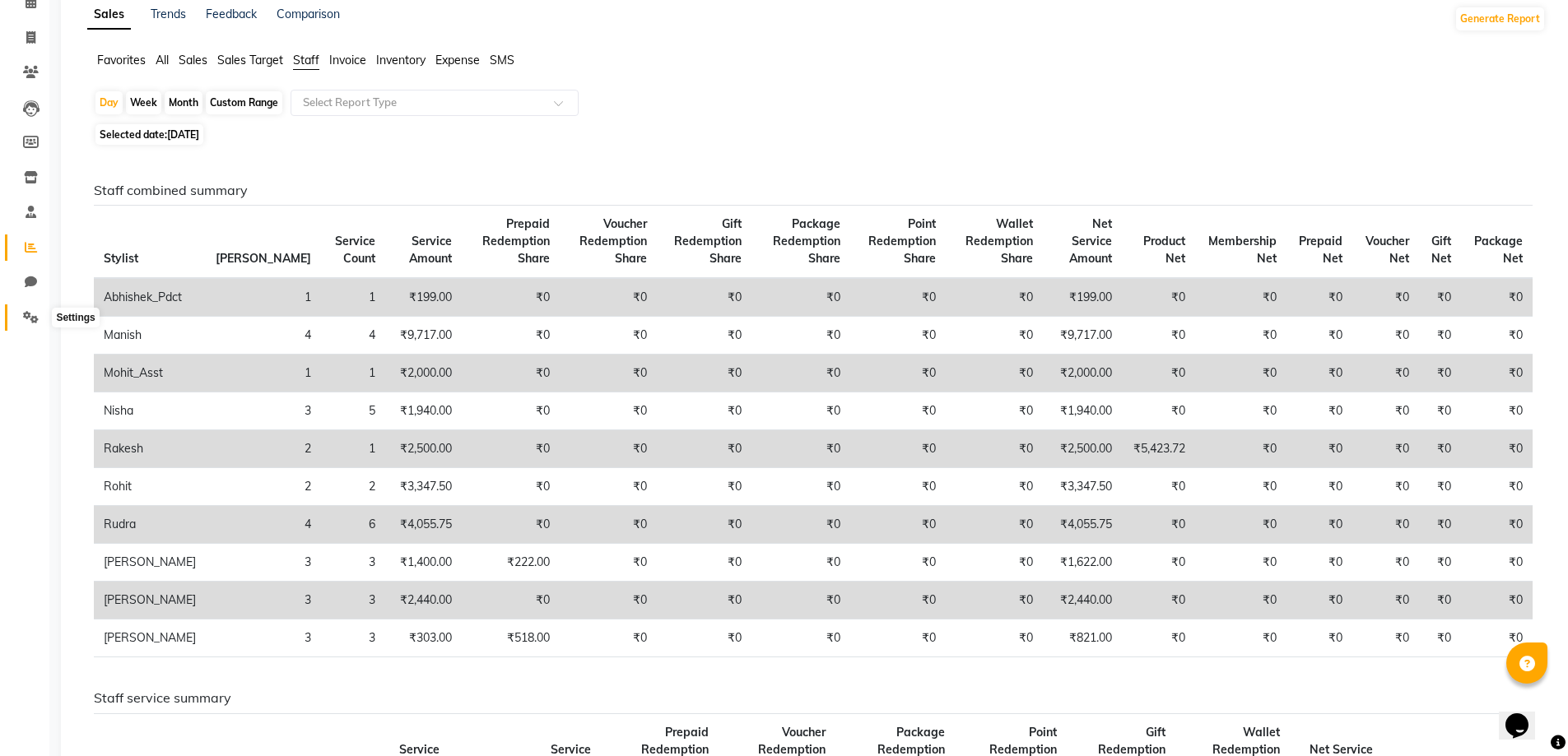
click at [32, 311] on icon at bounding box center [31, 317] width 16 height 12
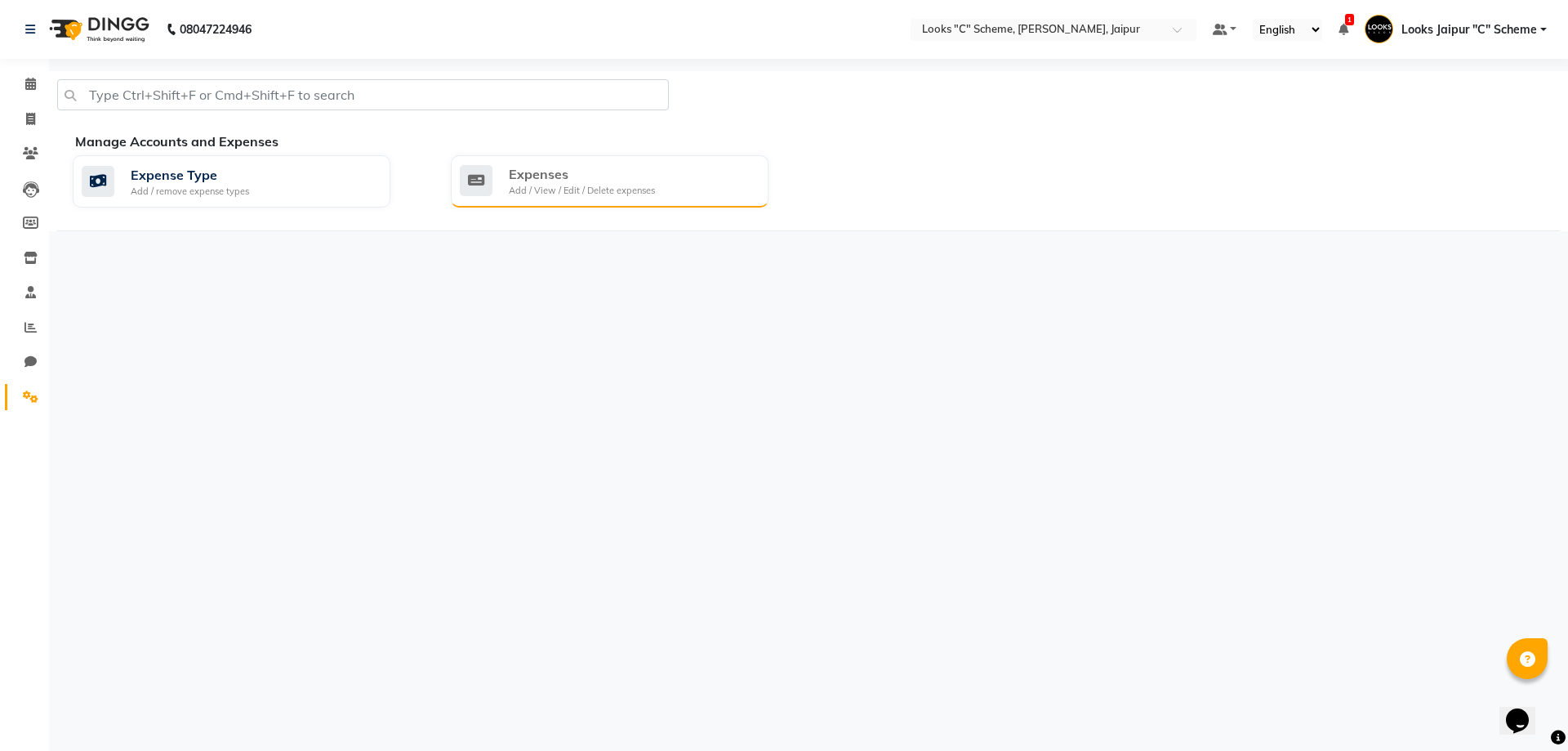
click at [589, 164] on div "Expenses" at bounding box center [582, 174] width 146 height 19
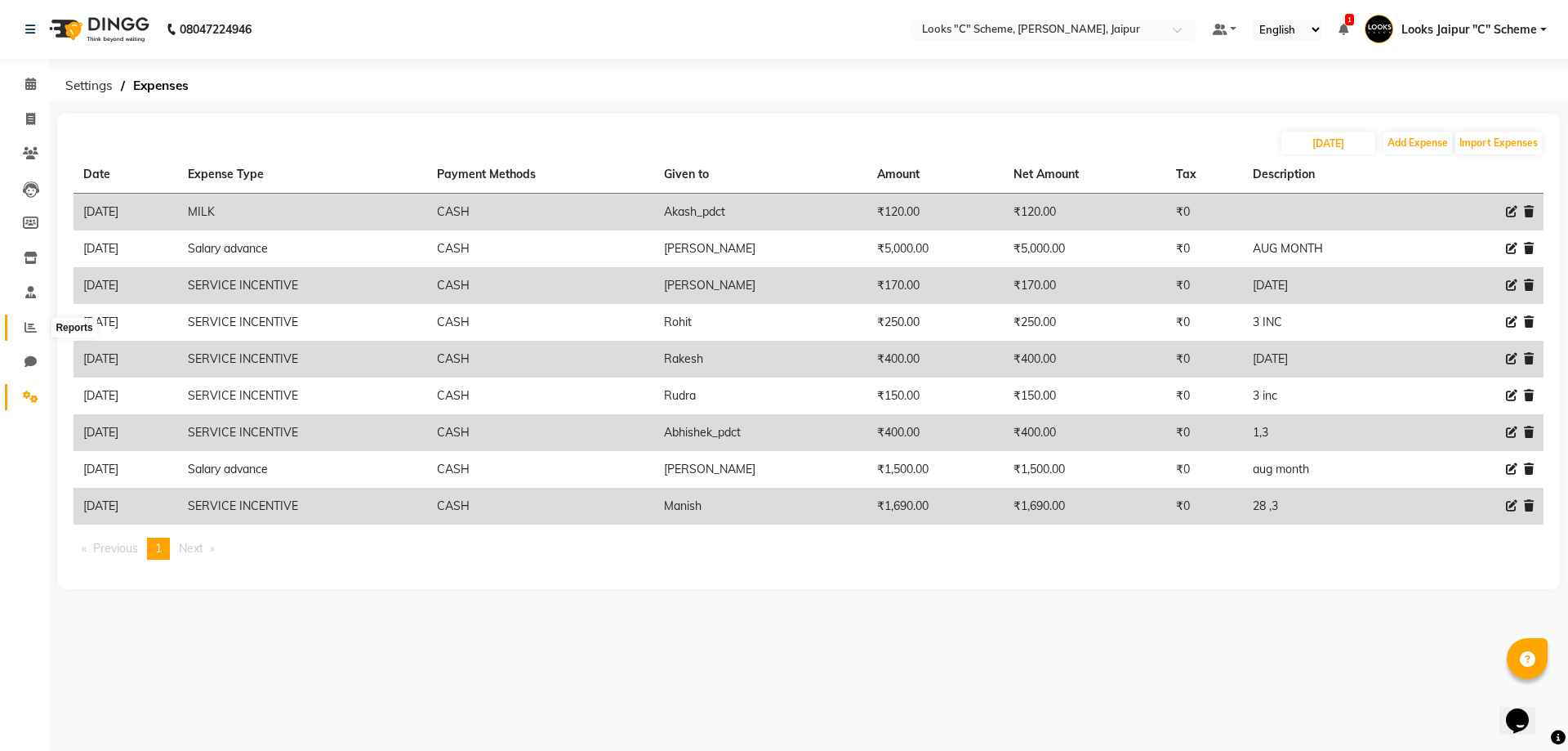
click at [28, 330] on icon at bounding box center [31, 327] width 12 height 12
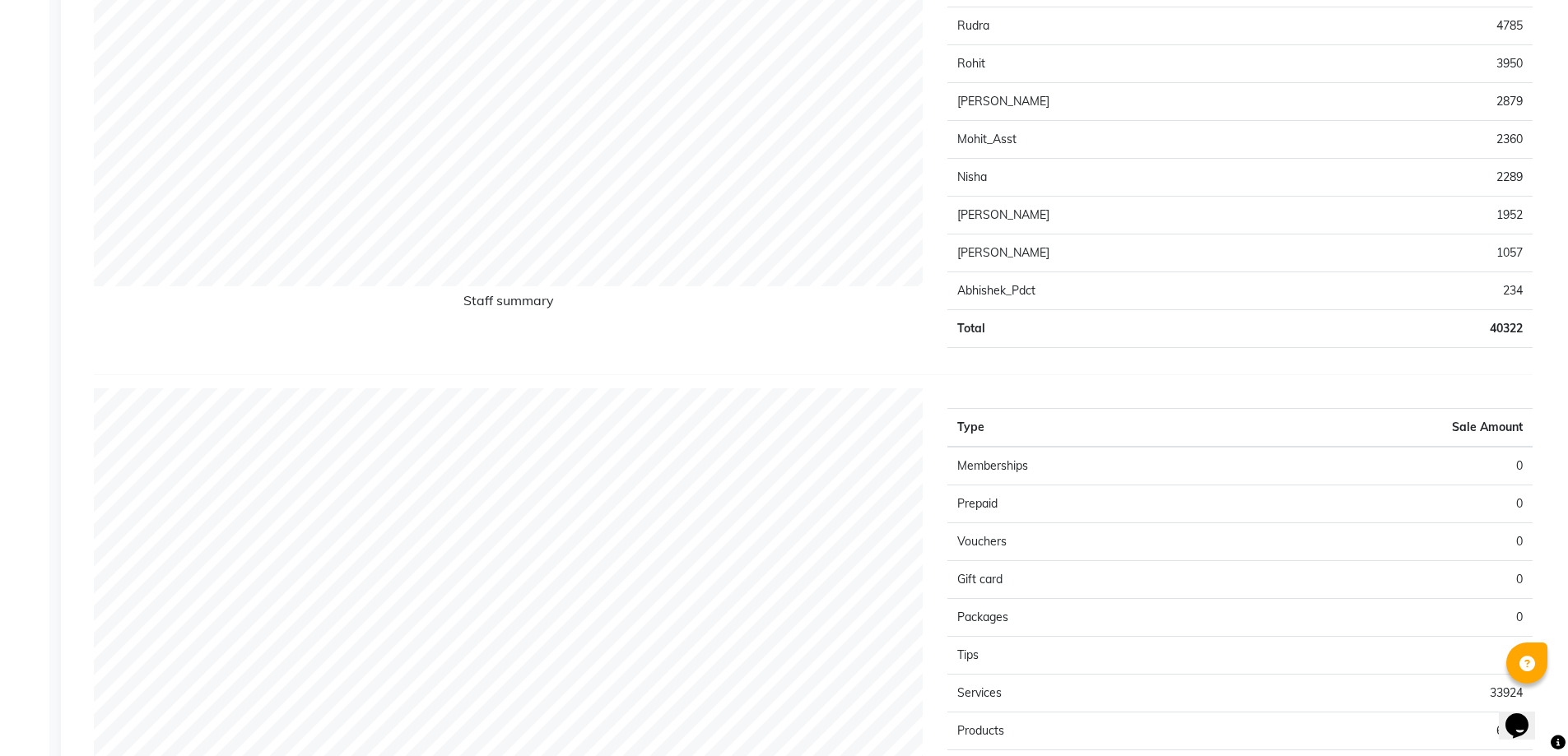
scroll to position [1152, 0]
